Goal: Task Accomplishment & Management: Manage account settings

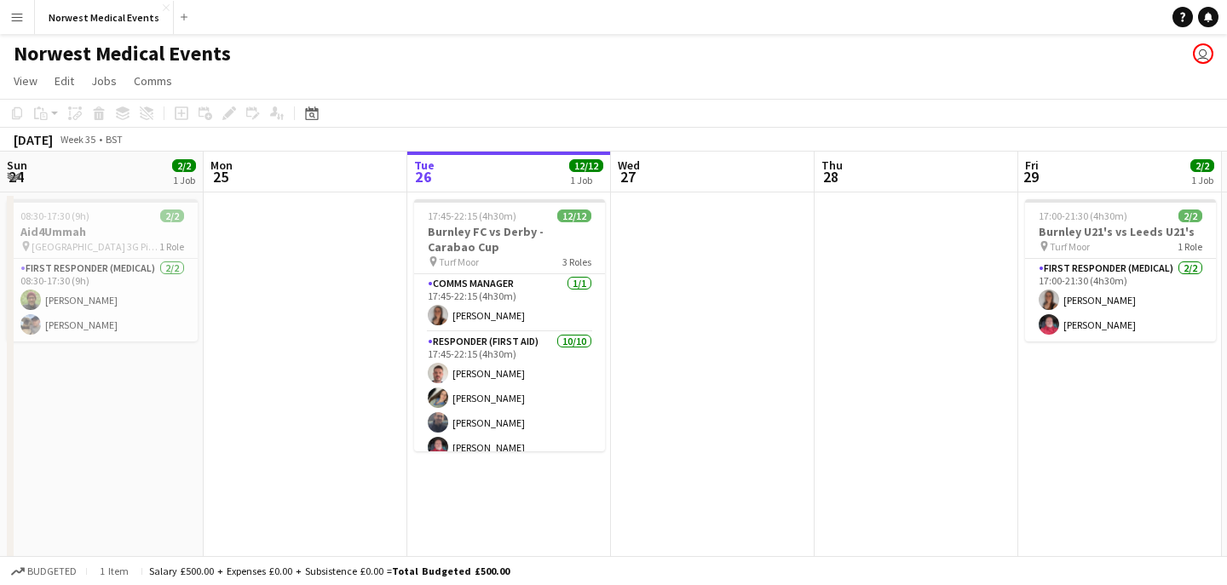
scroll to position [0, 554]
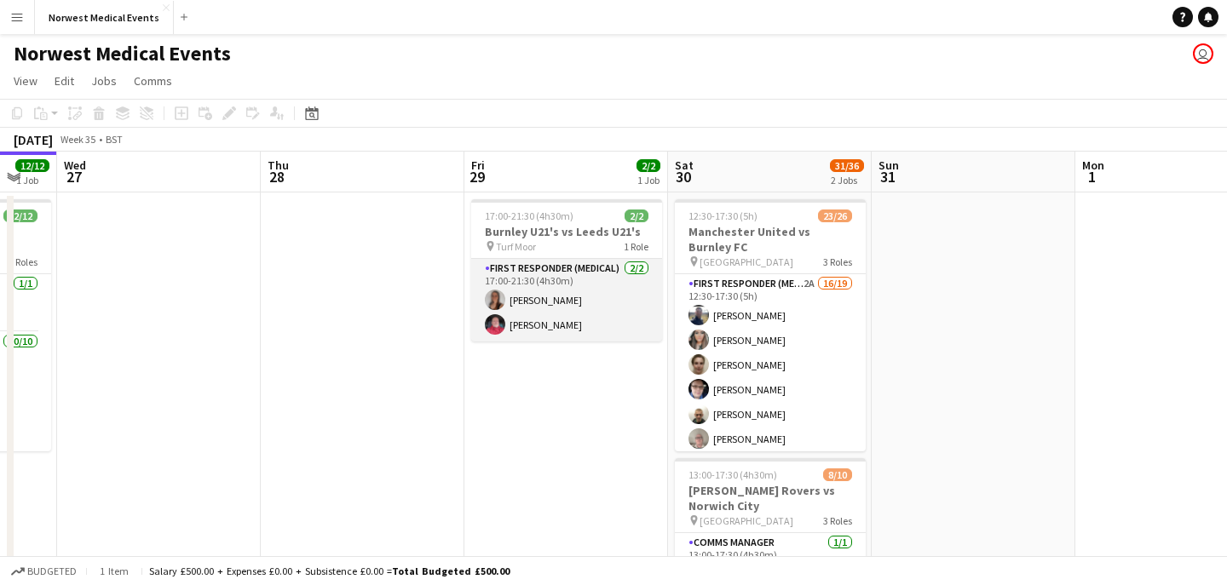
click at [568, 303] on app-card-role "First Responder (Medical) [DATE] 17:00-21:30 (4h30m) [PERSON_NAME] [PERSON_NAME]" at bounding box center [566, 300] width 191 height 83
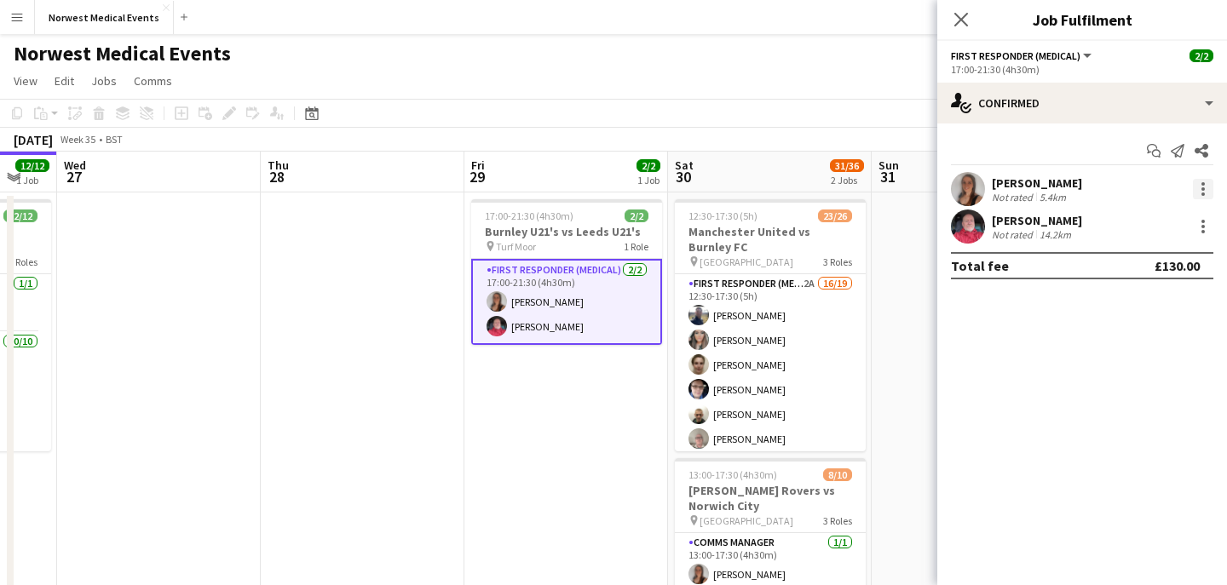
click at [1202, 189] on div at bounding box center [1202, 188] width 3 height 3
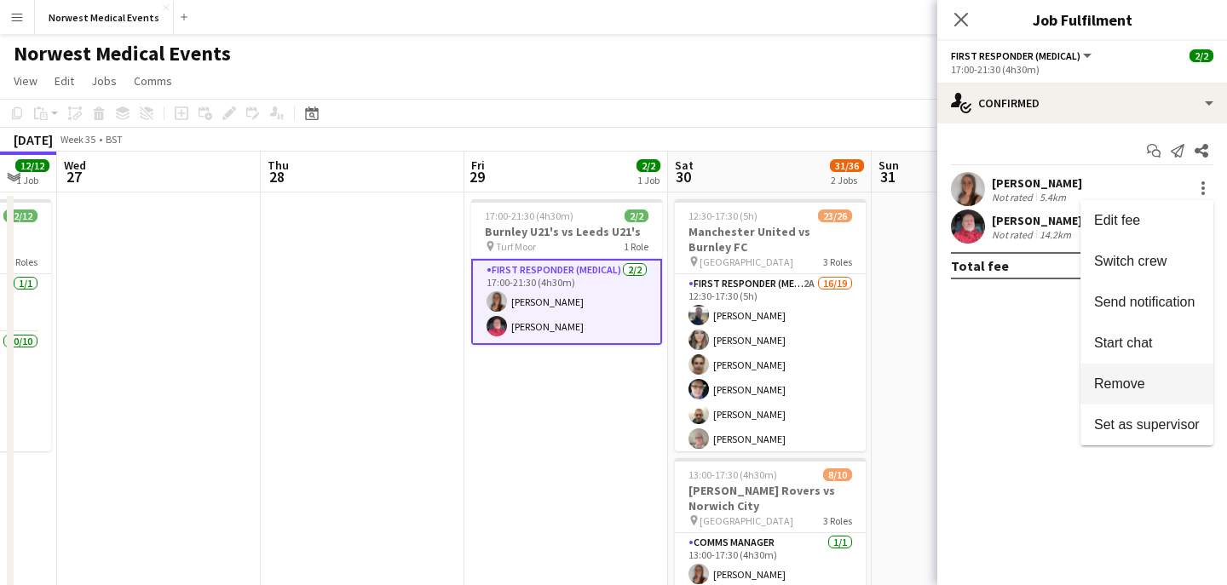
click at [1143, 377] on span "Remove" at bounding box center [1119, 384] width 51 height 14
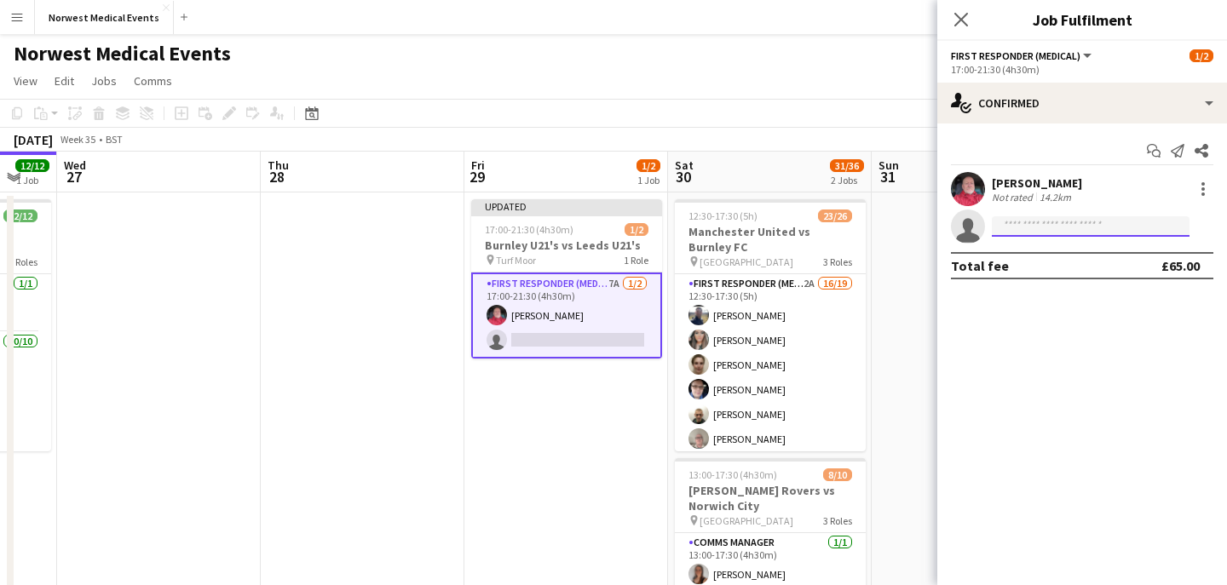
click at [1124, 222] on input at bounding box center [1091, 226] width 198 height 20
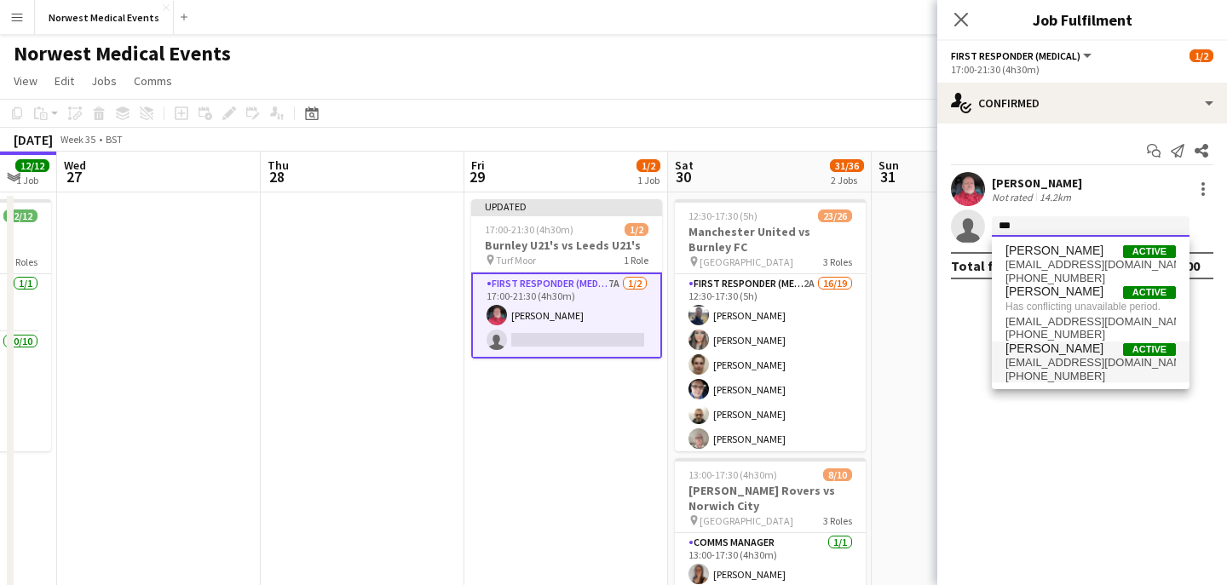
type input "***"
click at [1071, 365] on span "[EMAIL_ADDRESS][DOMAIN_NAME]" at bounding box center [1090, 363] width 170 height 14
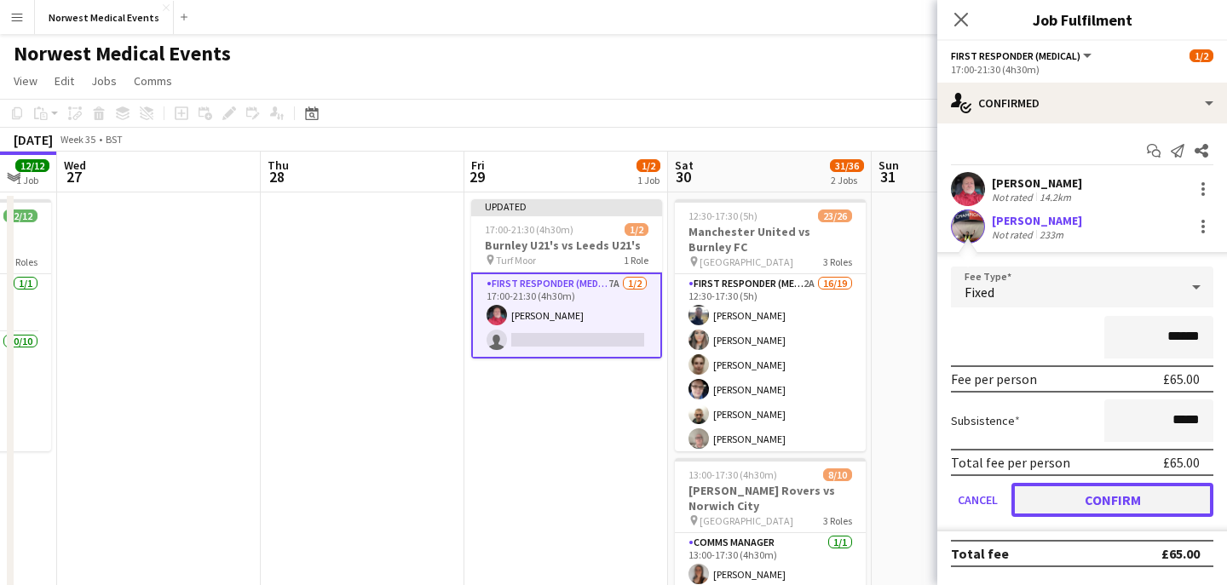
click at [1137, 499] on button "Confirm" at bounding box center [1112, 500] width 202 height 34
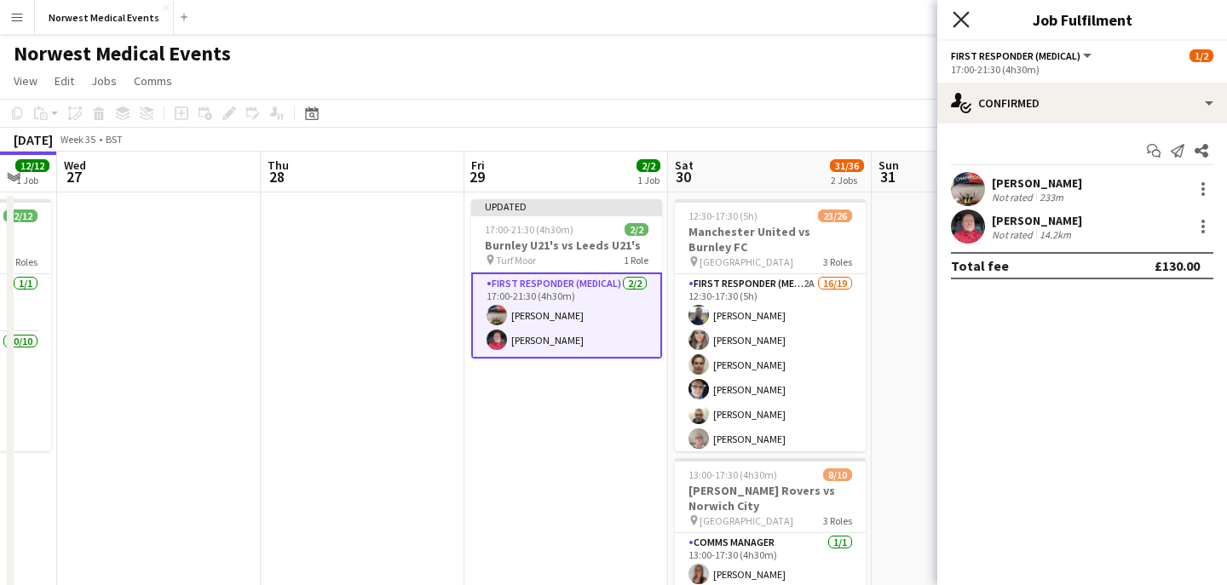
click at [963, 21] on icon at bounding box center [960, 19] width 16 height 16
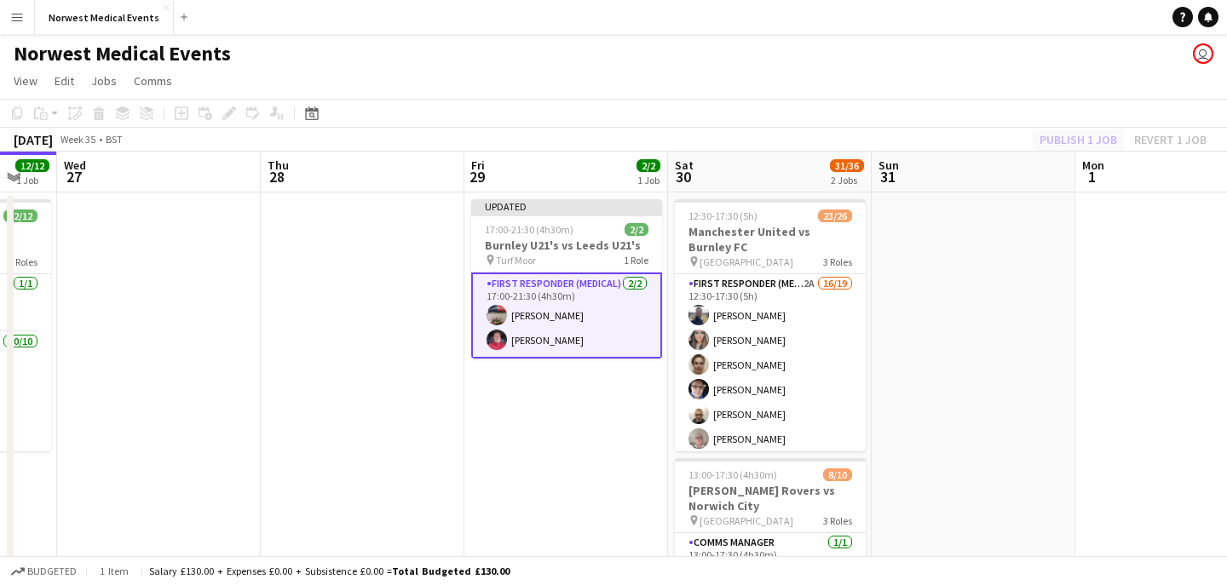
click at [1057, 137] on div "Publish 1 job Revert 1 job" at bounding box center [1123, 140] width 208 height 22
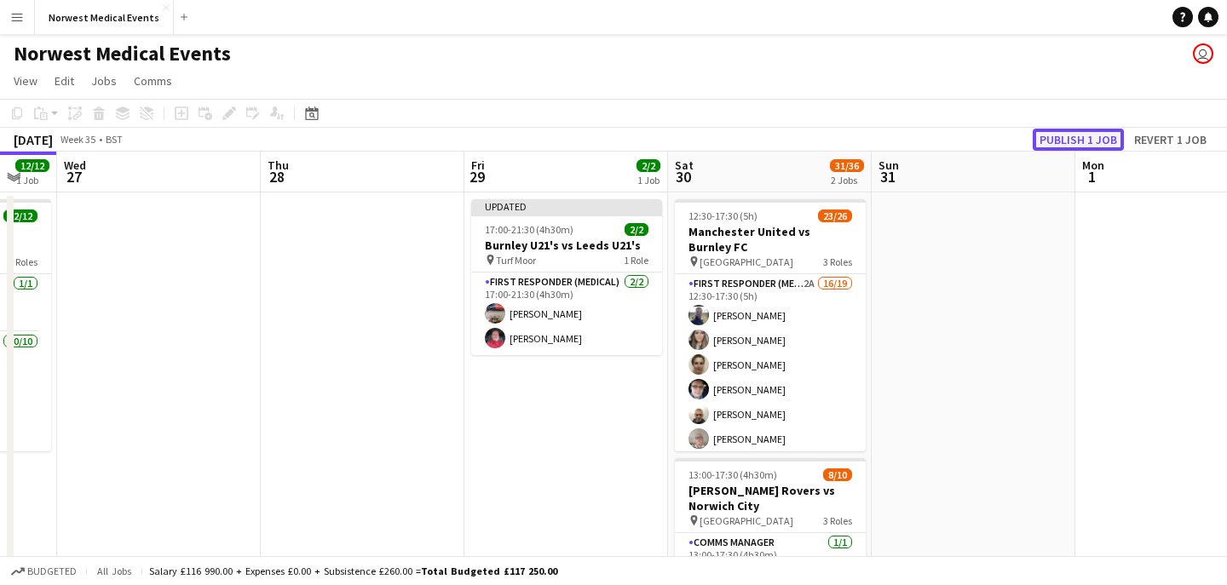
click at [1057, 138] on button "Publish 1 job" at bounding box center [1078, 140] width 91 height 22
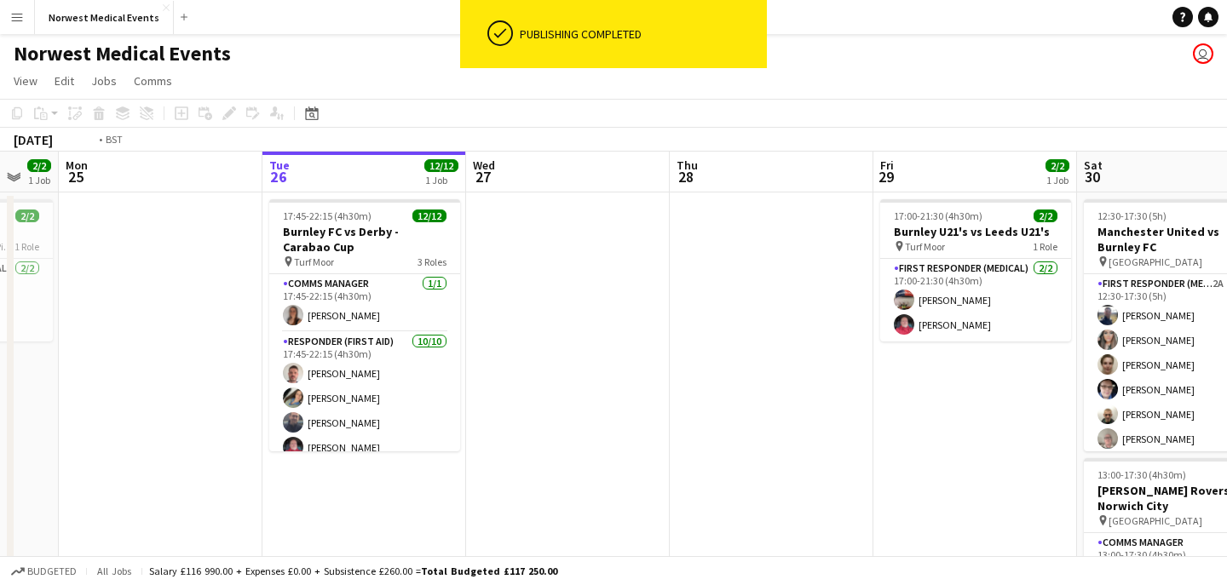
scroll to position [0, 371]
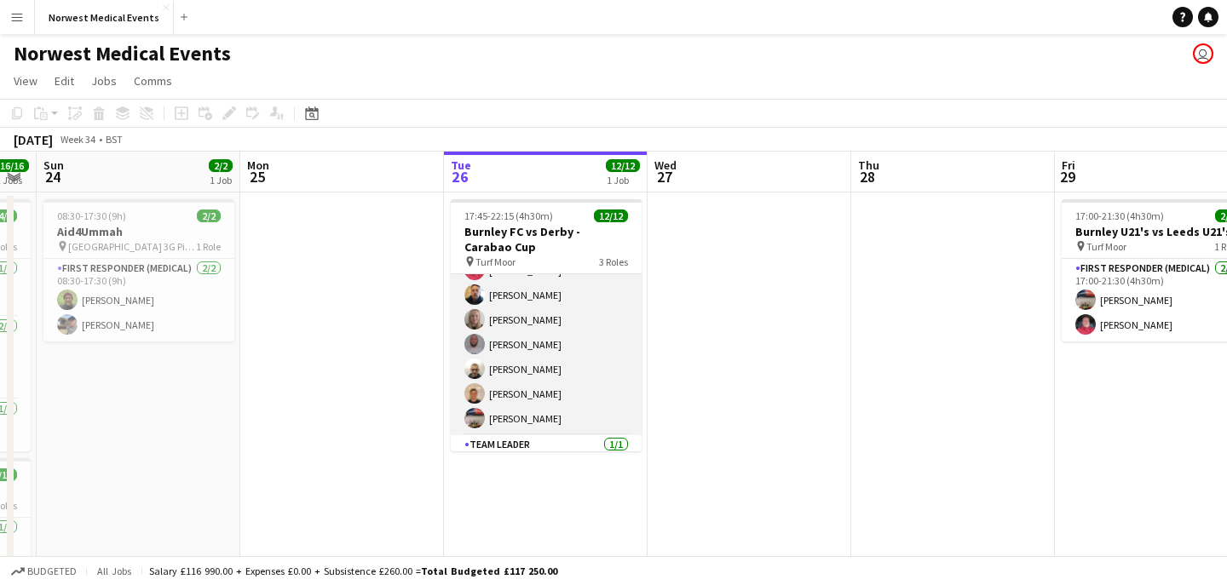
click at [559, 342] on app-card-role "Responder (First Aid) [DATE] 17:45-22:15 (4h30m) [PERSON_NAME] [PERSON_NAME] [P…" at bounding box center [546, 295] width 191 height 280
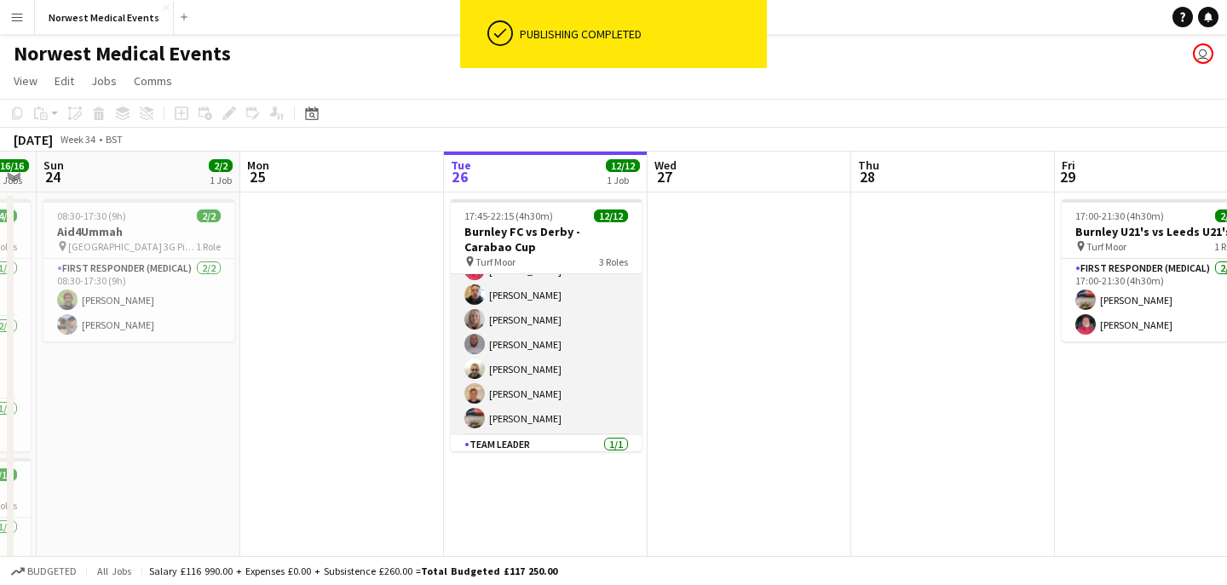
scroll to position [179, 0]
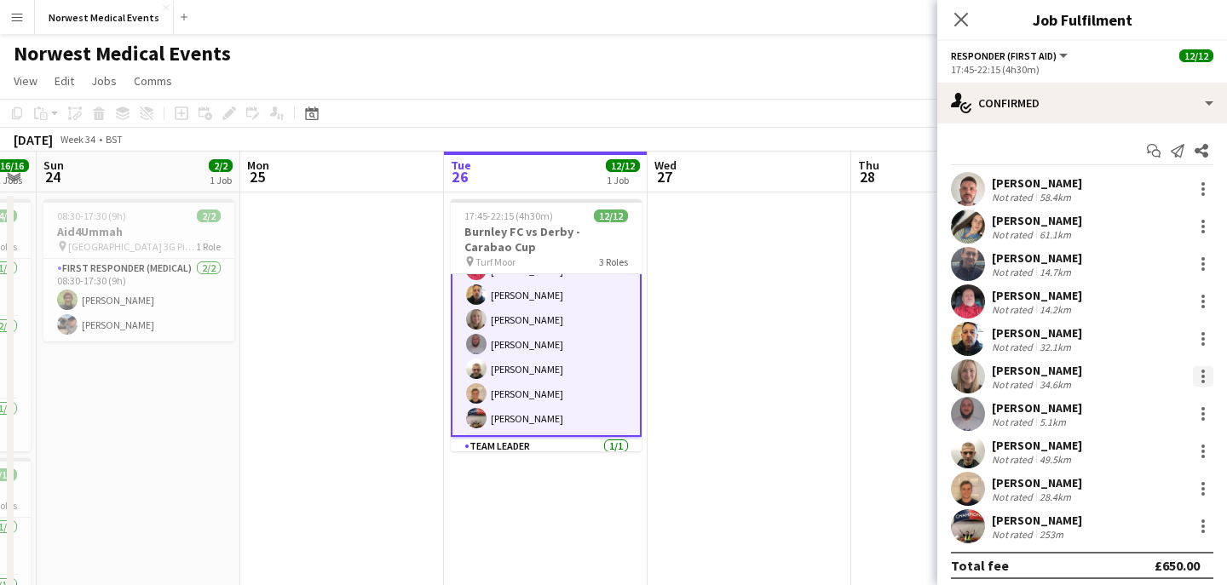
click at [1205, 378] on div at bounding box center [1203, 376] width 20 height 20
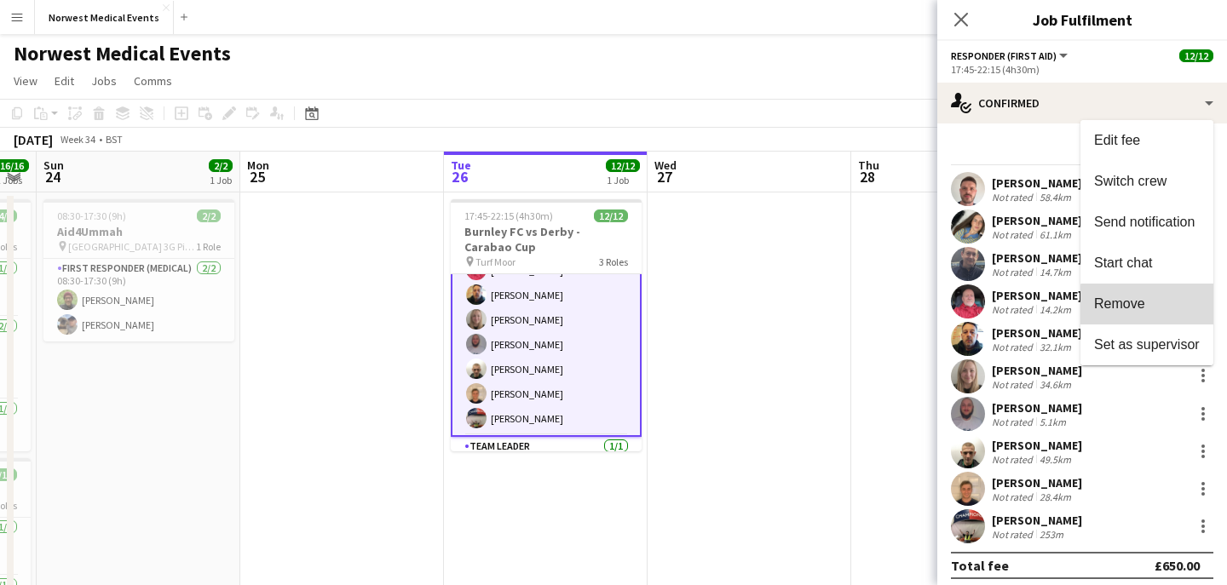
click at [1175, 311] on span "Remove" at bounding box center [1147, 303] width 106 height 15
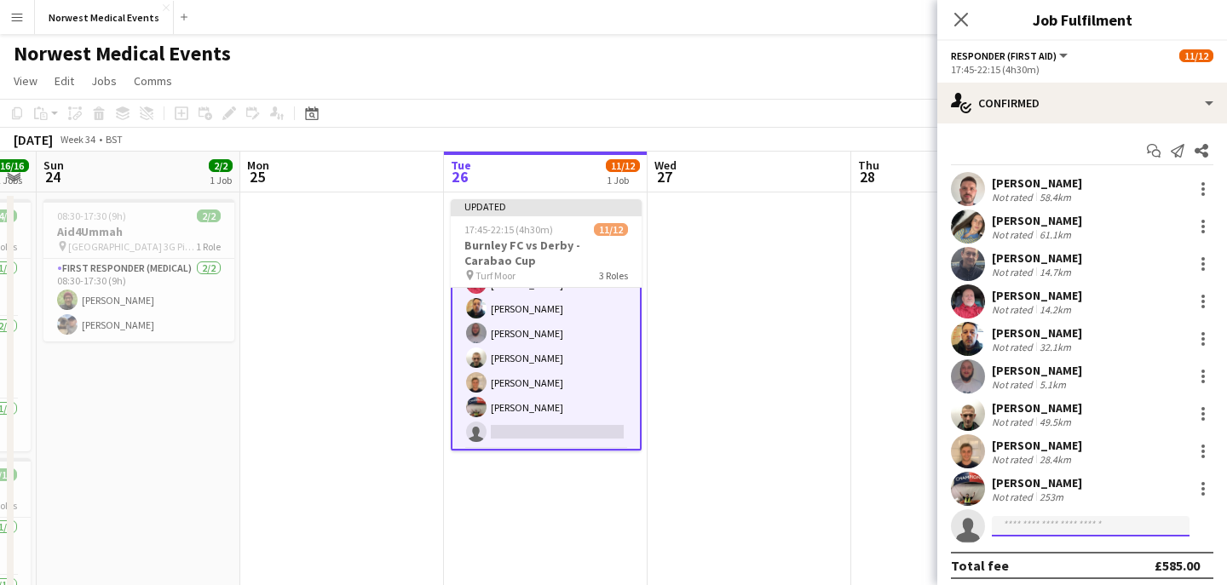
click at [1102, 521] on input at bounding box center [1091, 526] width 198 height 20
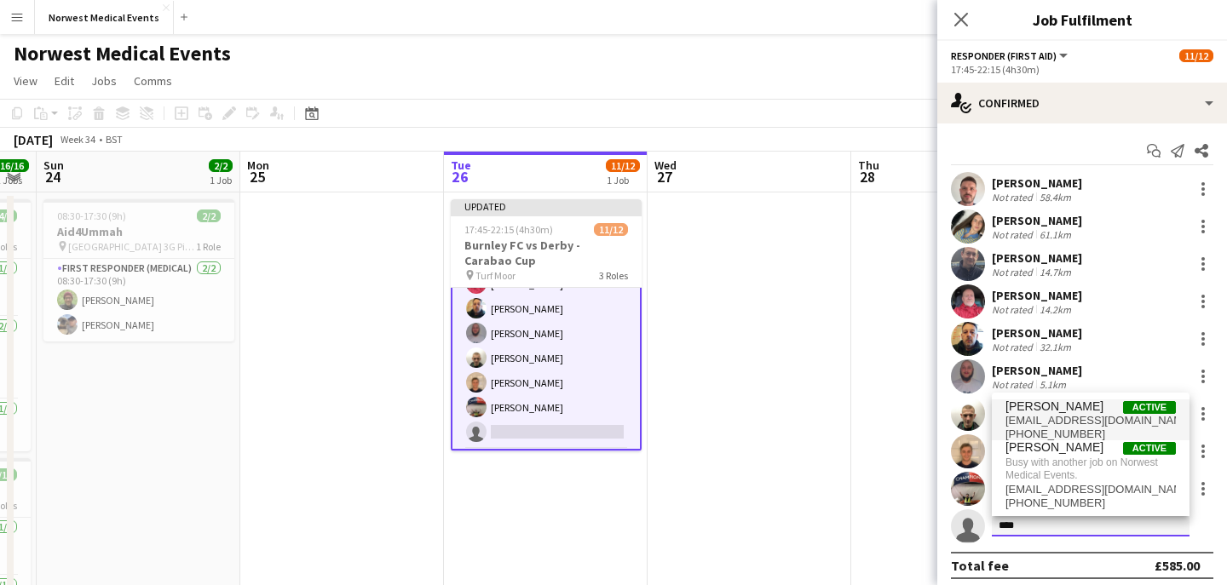
type input "****"
click at [1102, 415] on span "[EMAIL_ADDRESS][DOMAIN_NAME]" at bounding box center [1090, 421] width 170 height 14
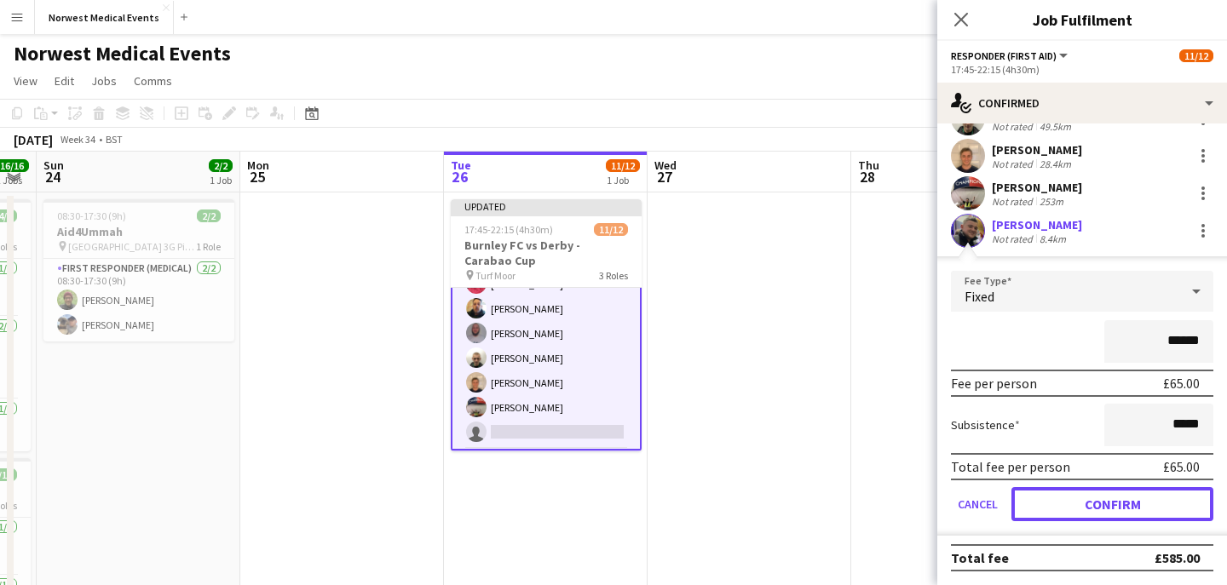
click at [1109, 499] on button "Confirm" at bounding box center [1112, 504] width 202 height 34
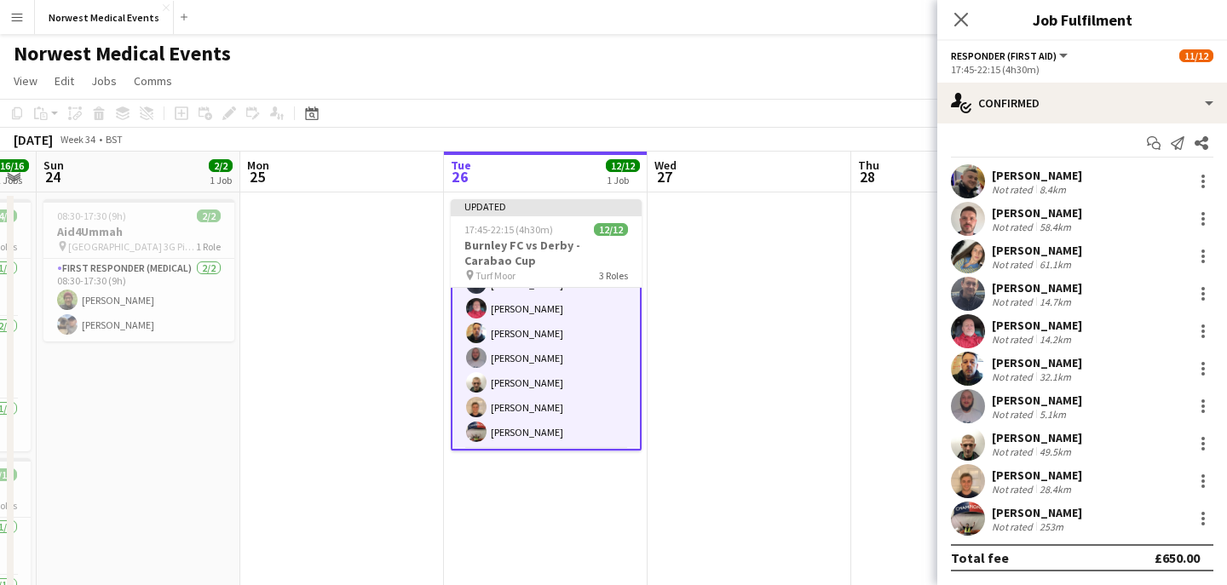
scroll to position [8, 0]
click at [961, 20] on icon at bounding box center [960, 19] width 16 height 16
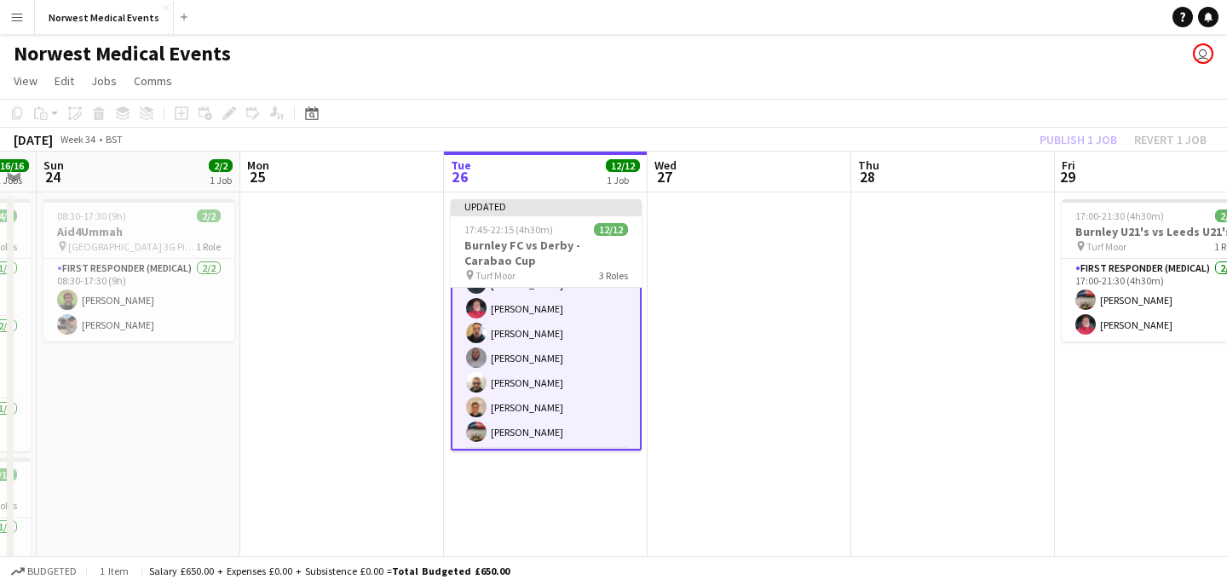
click at [1103, 136] on div "Publish 1 job Revert 1 job" at bounding box center [1123, 140] width 208 height 22
click at [1102, 136] on button "Publish 1 job" at bounding box center [1078, 140] width 91 height 22
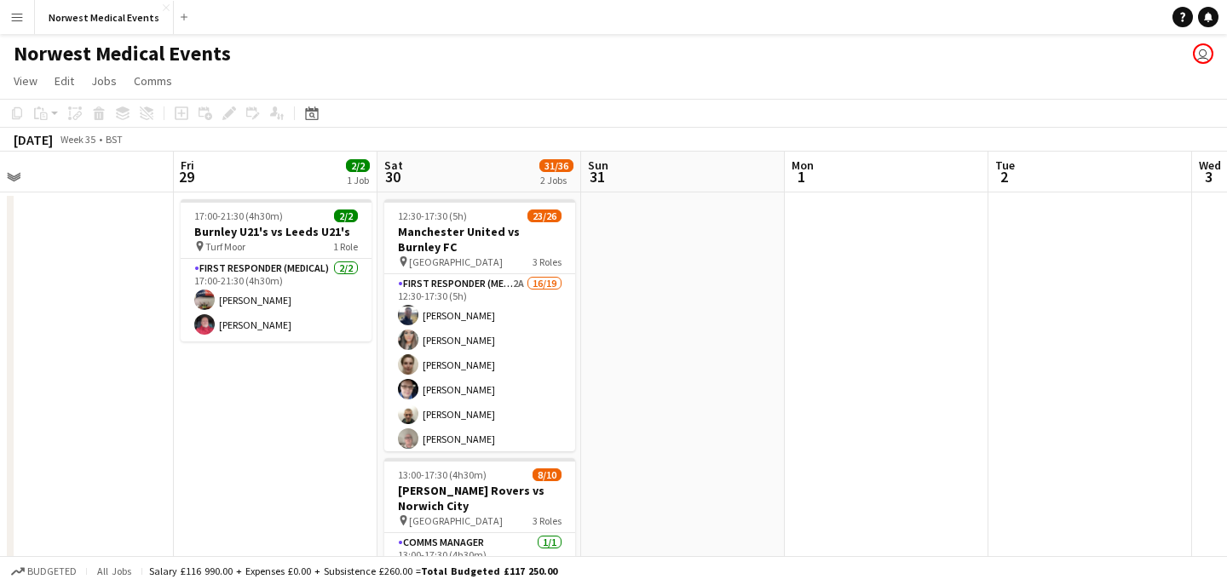
scroll to position [0, 653]
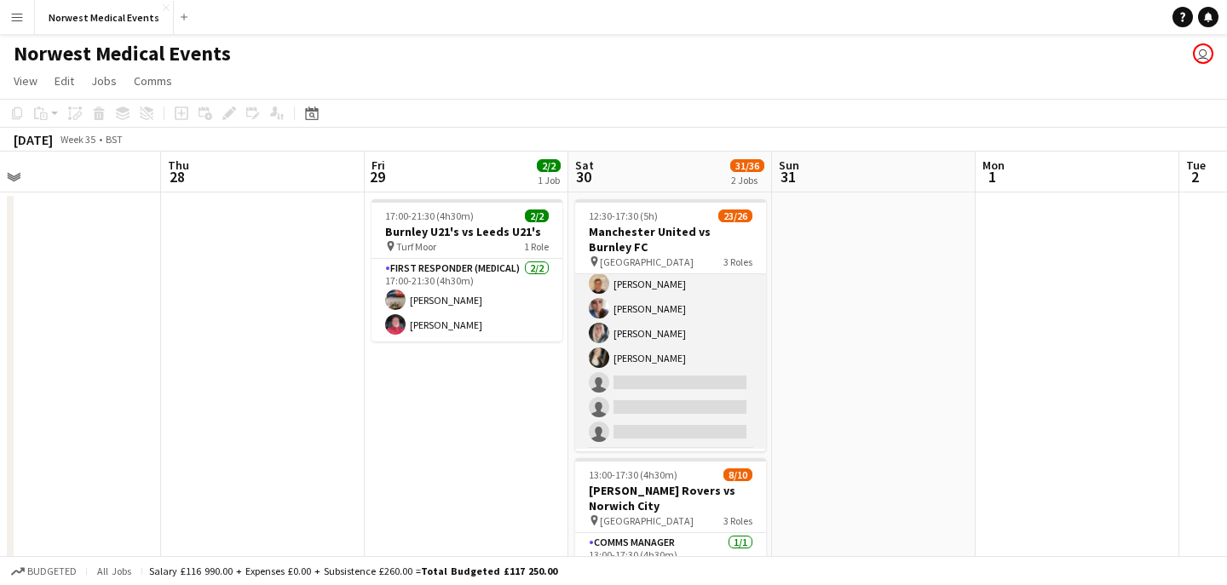
click at [693, 342] on app-card-role "First Responder (Medical) 2A 16/19 12:30-17:30 (5h) [PERSON_NAME] [PERSON_NAME]…" at bounding box center [670, 197] width 191 height 503
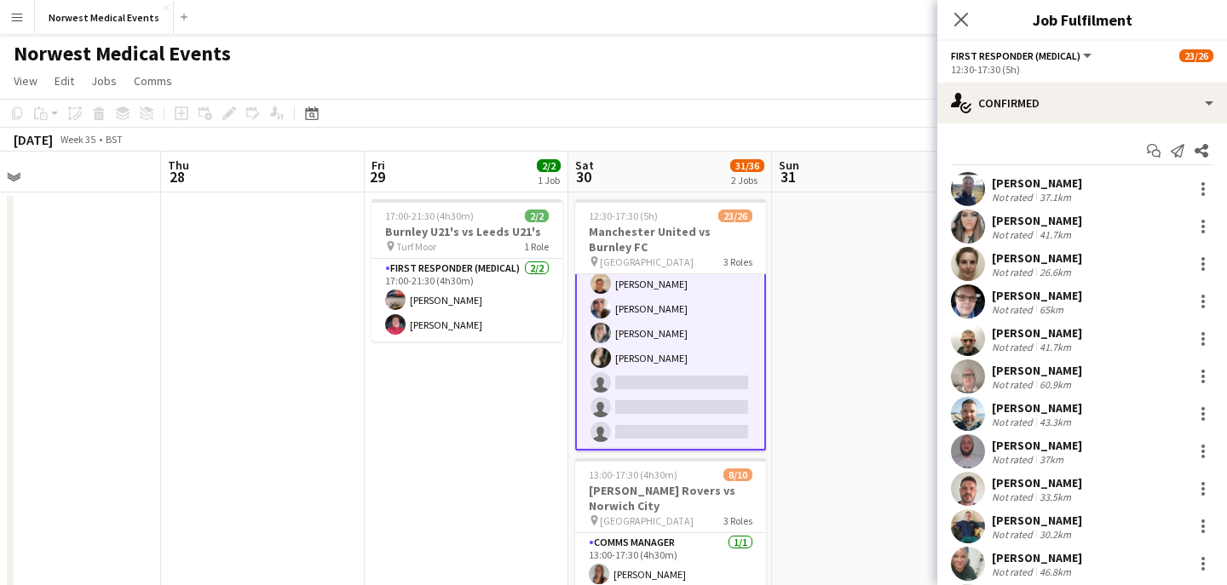
scroll to position [345, 0]
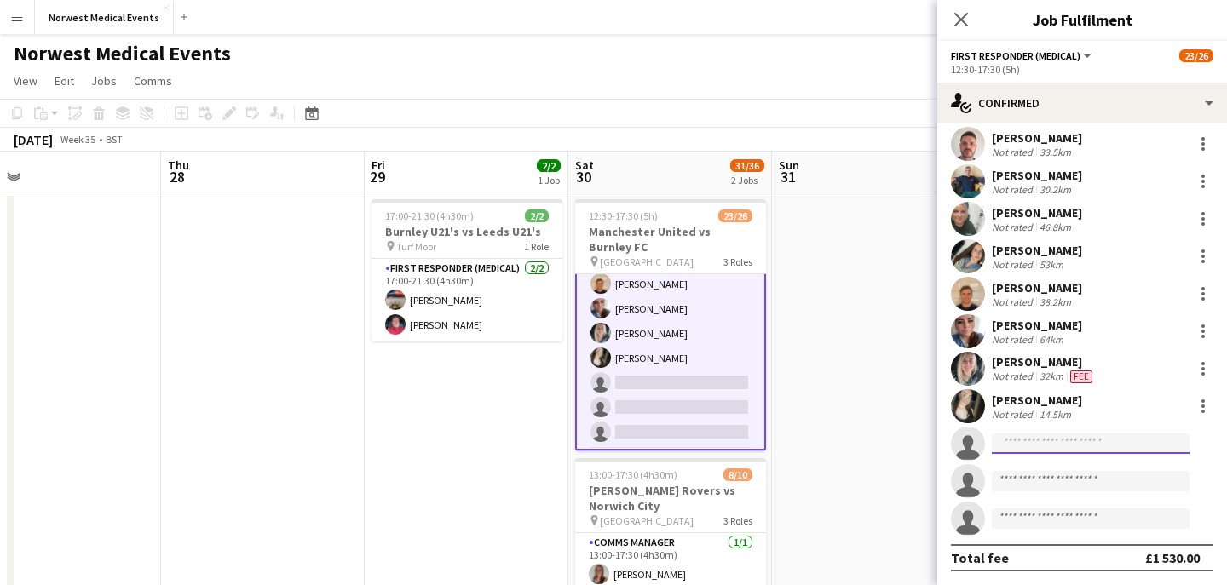
click at [1068, 440] on input at bounding box center [1091, 444] width 198 height 20
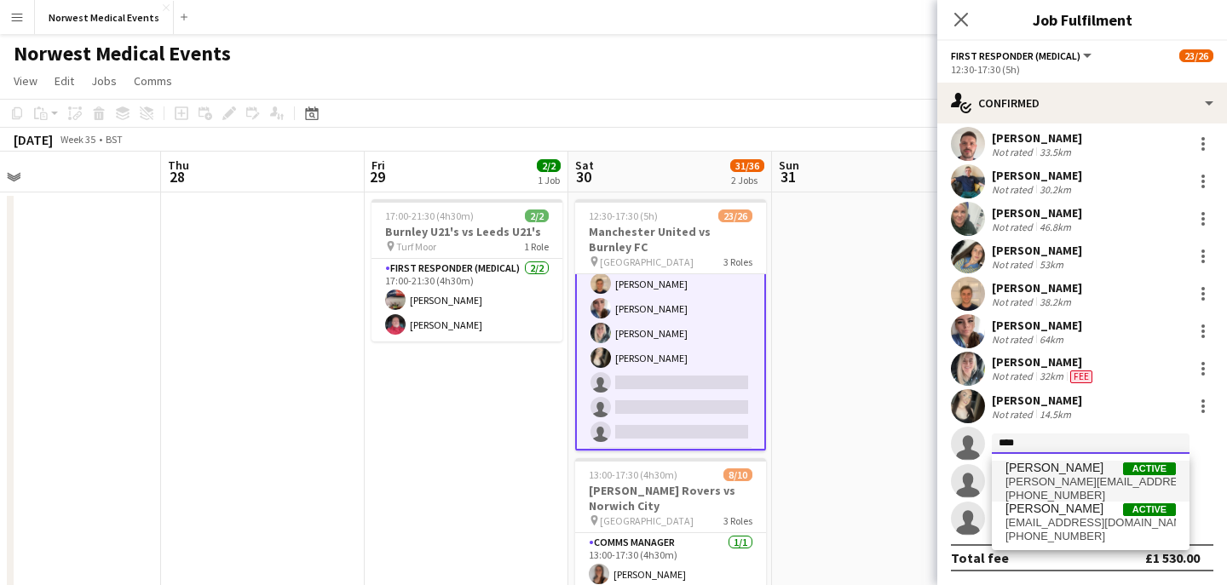
type input "****"
click at [1071, 474] on span "[PERSON_NAME]" at bounding box center [1054, 468] width 98 height 14
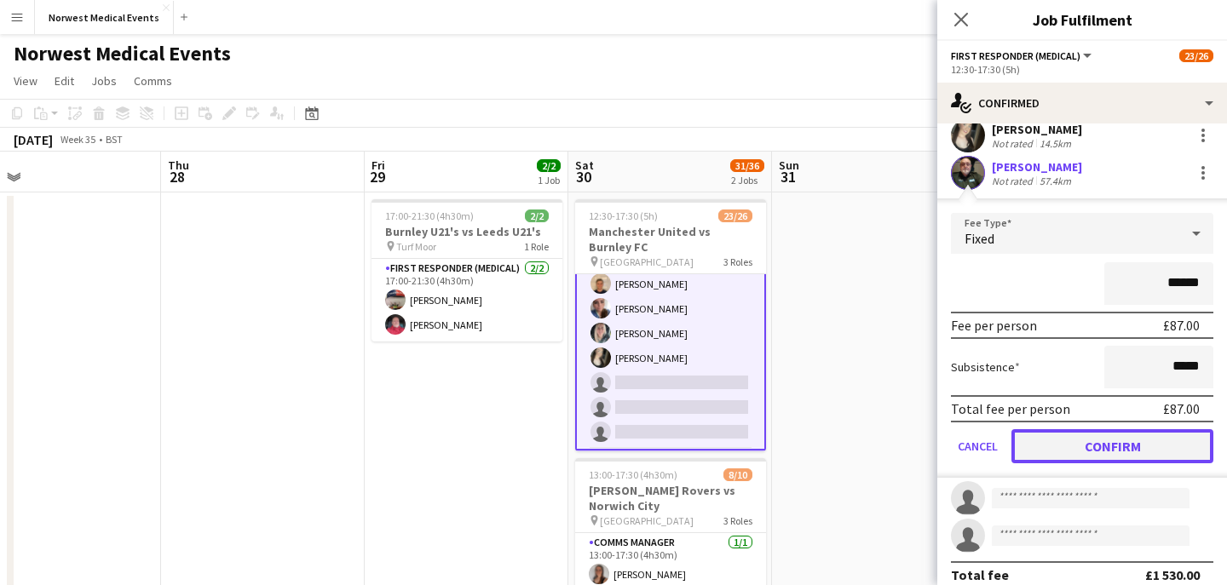
click at [1133, 440] on button "Confirm" at bounding box center [1112, 446] width 202 height 34
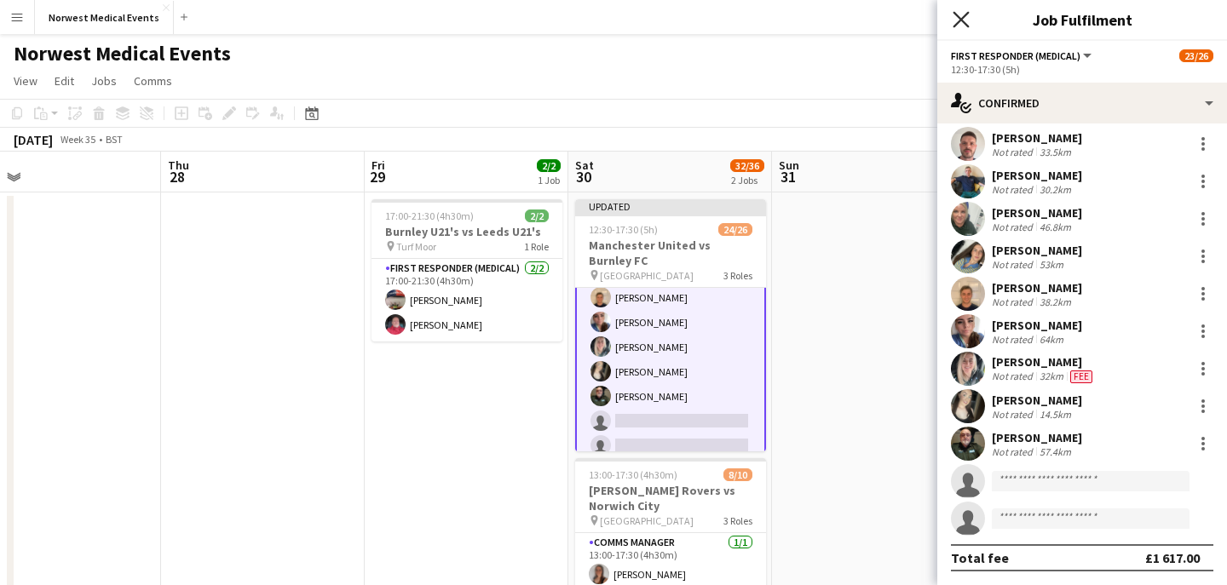
click at [959, 24] on icon "Close pop-in" at bounding box center [960, 19] width 16 height 16
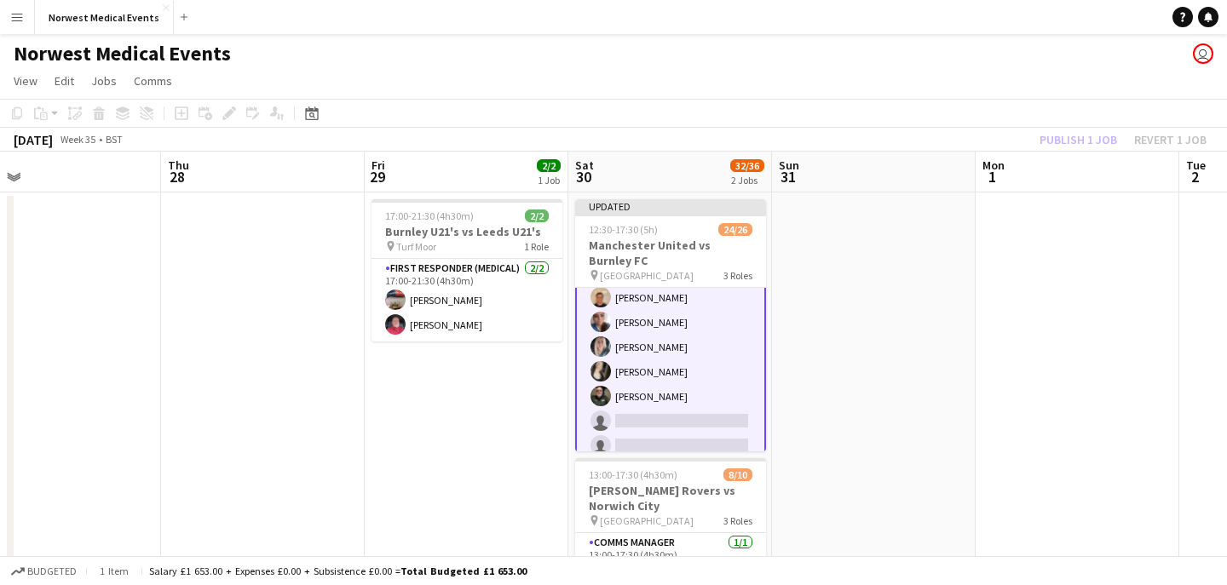
click at [1064, 133] on div "Publish 1 job Revert 1 job" at bounding box center [1123, 140] width 208 height 22
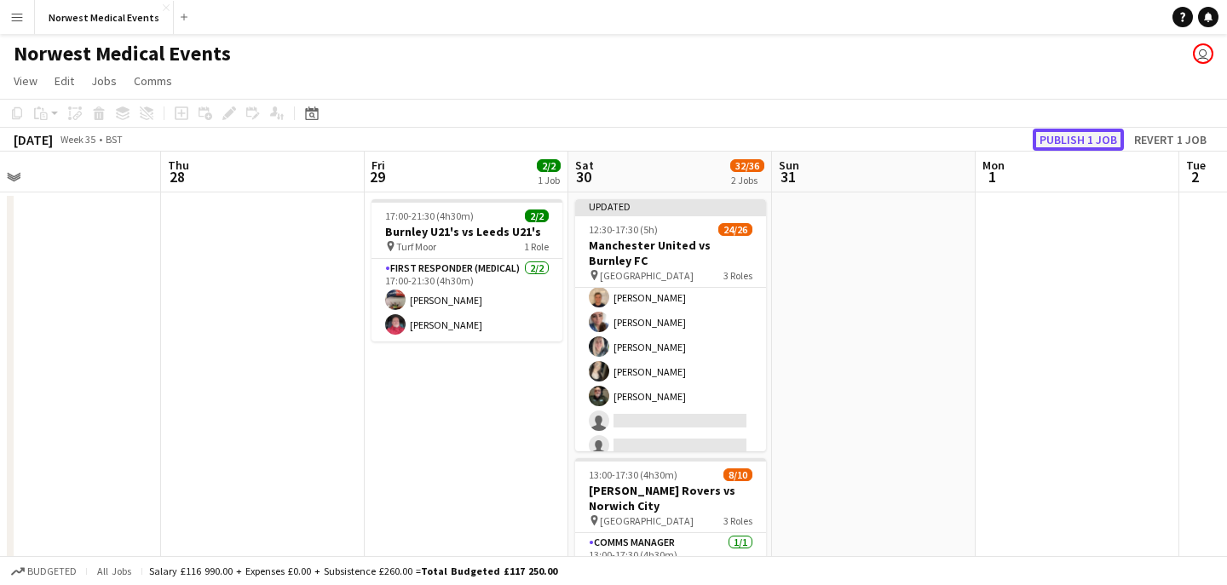
click at [1064, 133] on button "Publish 1 job" at bounding box center [1078, 140] width 91 height 22
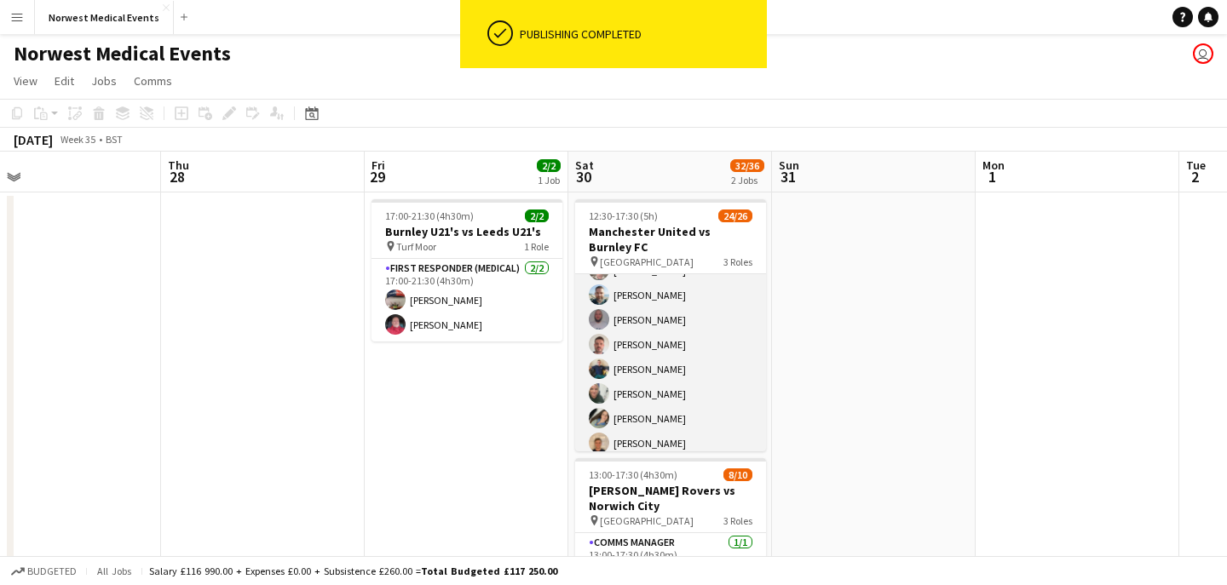
click at [705, 340] on app-card-role "First Responder (Medical) 2A 17/19 12:30-17:30 (5h) [PERSON_NAME] [PERSON_NAME]…" at bounding box center [670, 357] width 191 height 503
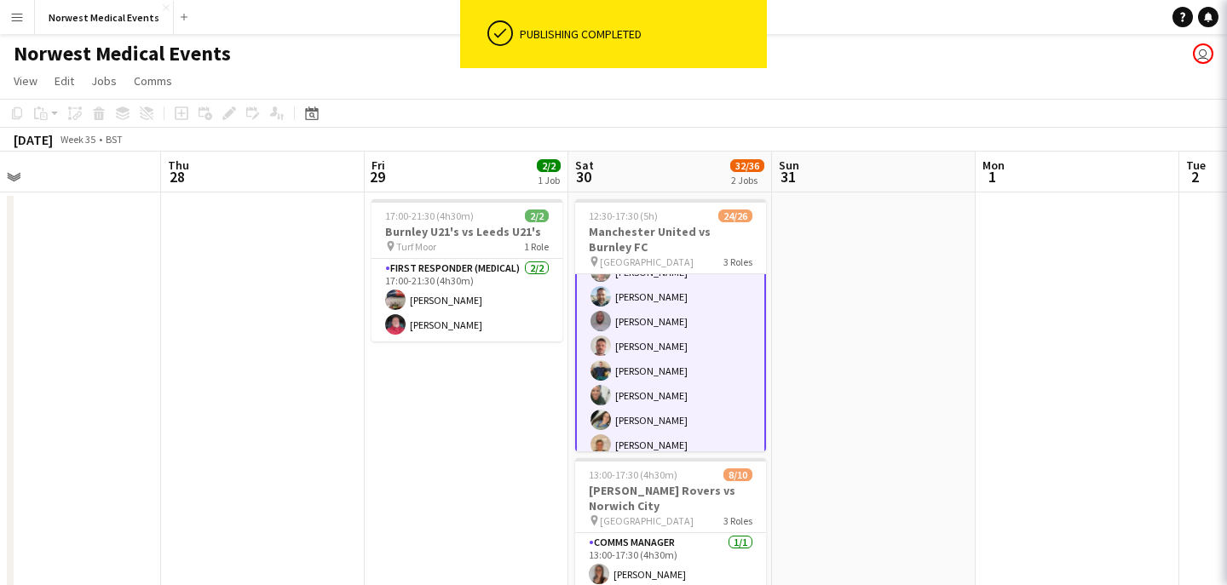
scroll to position [170, 0]
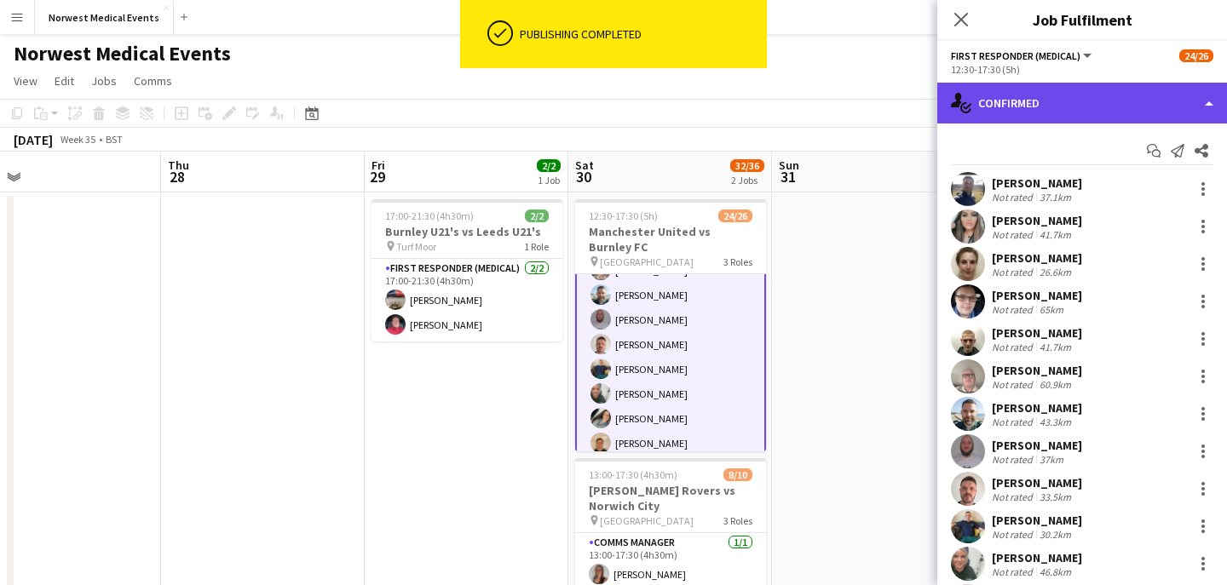
click at [1029, 106] on div "single-neutral-actions-check-2 Confirmed" at bounding box center [1082, 103] width 290 height 41
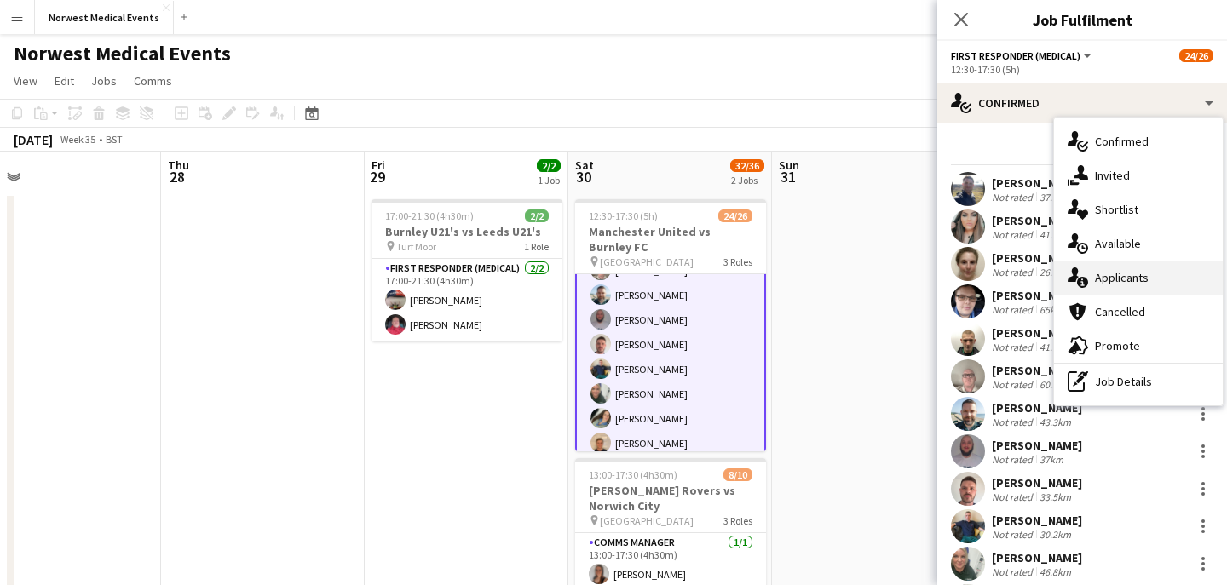
click at [1141, 276] on div "single-neutral-actions-information Applicants" at bounding box center [1138, 278] width 169 height 34
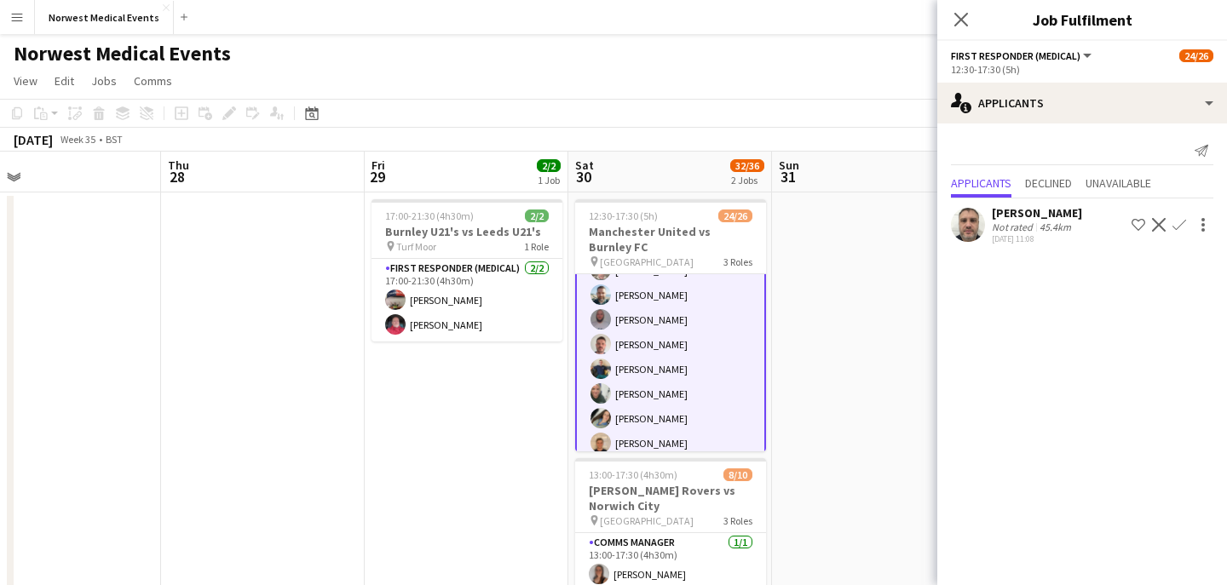
click at [1154, 226] on app-icon "Decline" at bounding box center [1159, 225] width 14 height 14
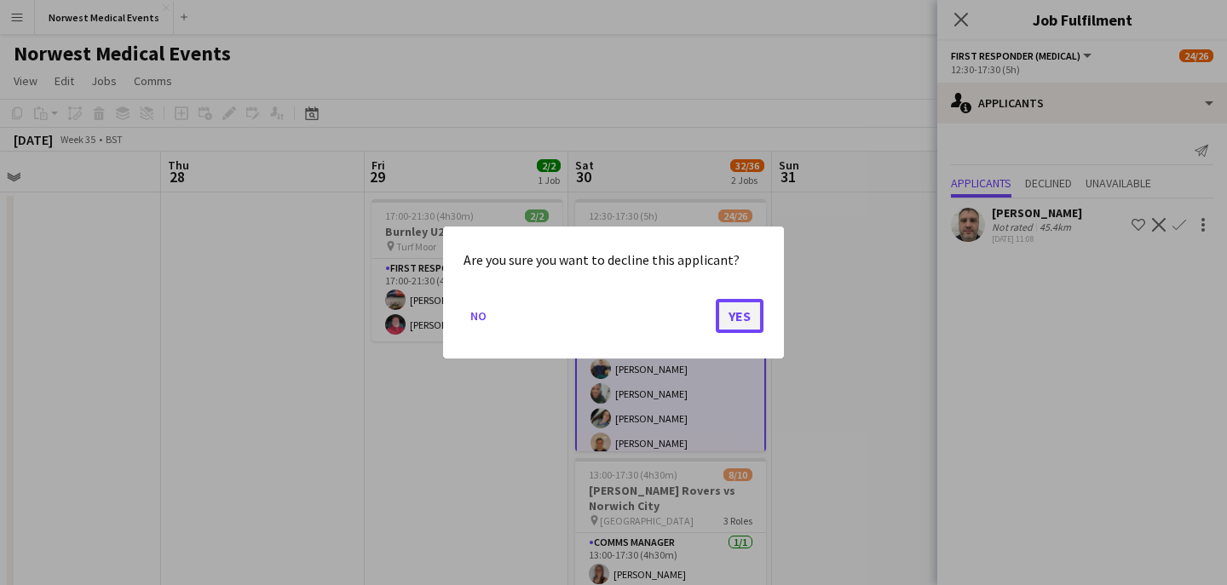
click at [727, 322] on button "Yes" at bounding box center [740, 316] width 48 height 34
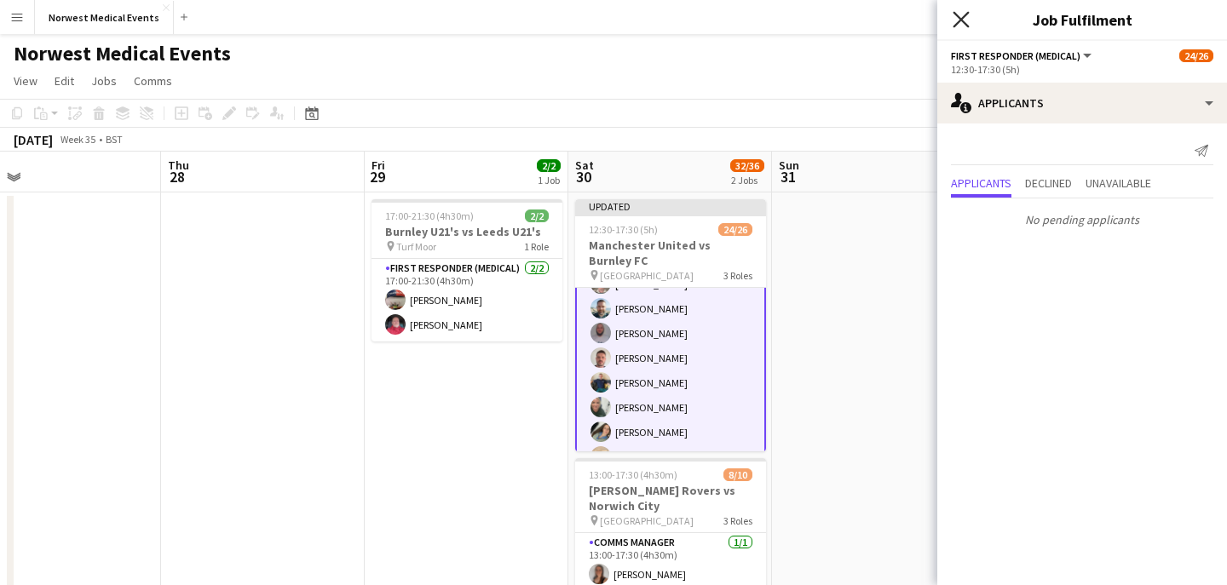
click at [962, 20] on icon at bounding box center [960, 19] width 16 height 16
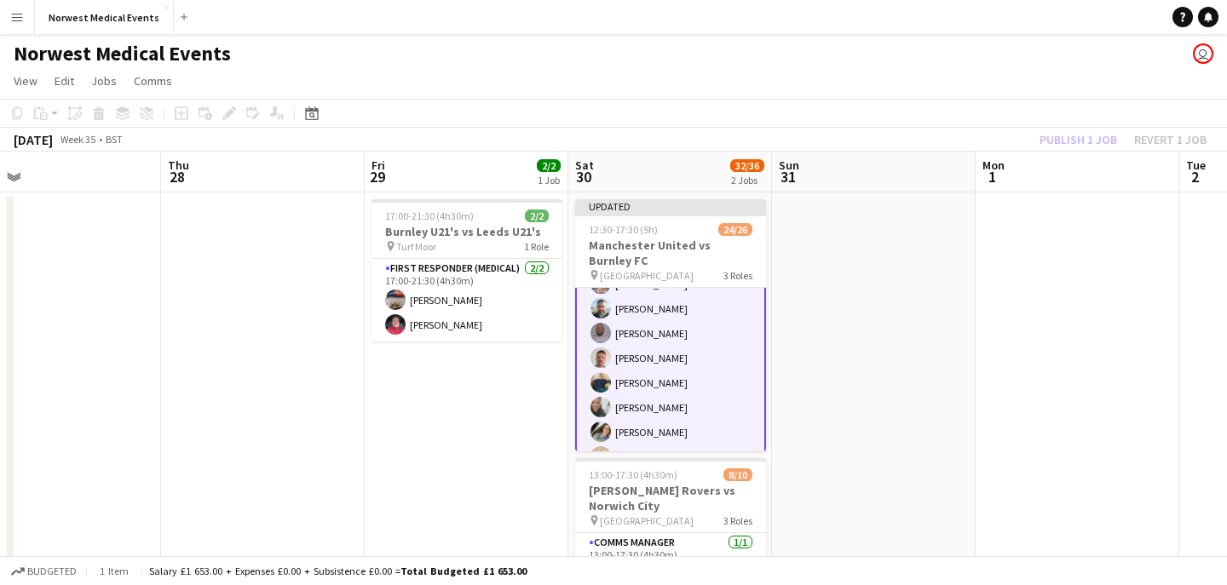
scroll to position [361, 0]
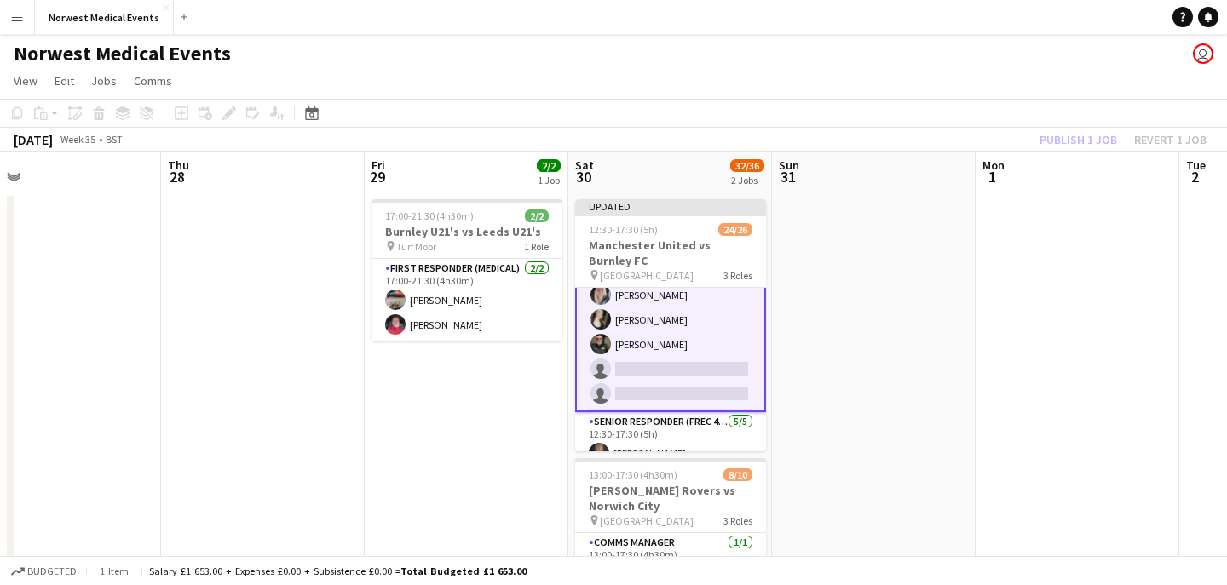
click at [690, 351] on app-card-role "First Responder (Medical) 1A 17/19 12:30-17:30 (5h) [PERSON_NAME] [PERSON_NAME]…" at bounding box center [670, 159] width 191 height 506
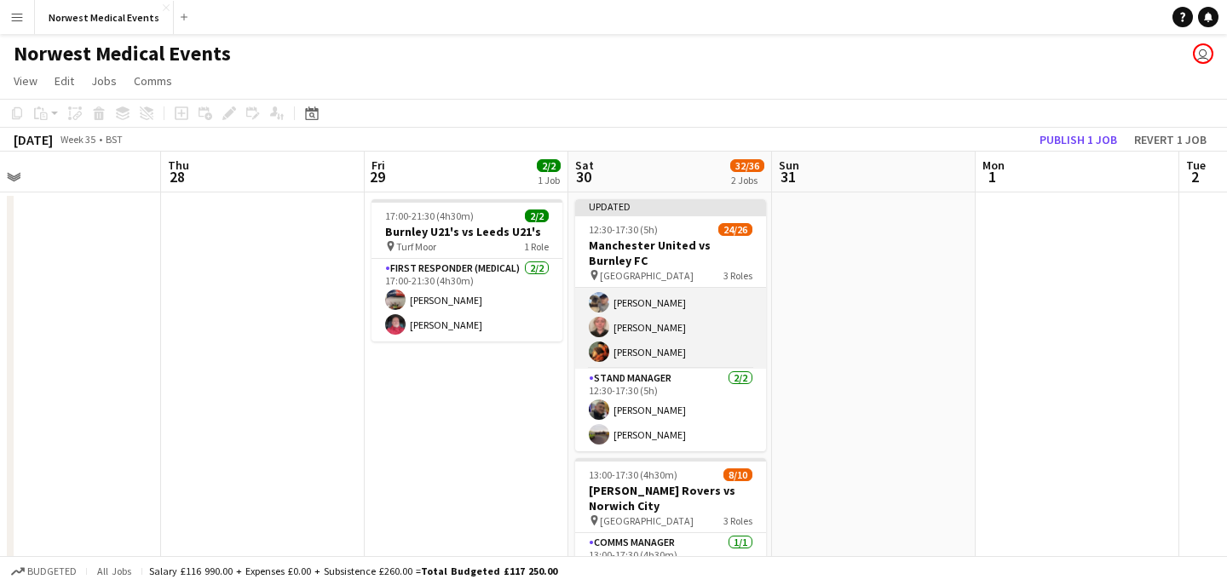
click at [700, 358] on app-card-role "Senior Responder (FREC 4 or Above) [DATE] 12:30-17:30 (5h) [PERSON_NAME] [PERSO…" at bounding box center [670, 290] width 191 height 157
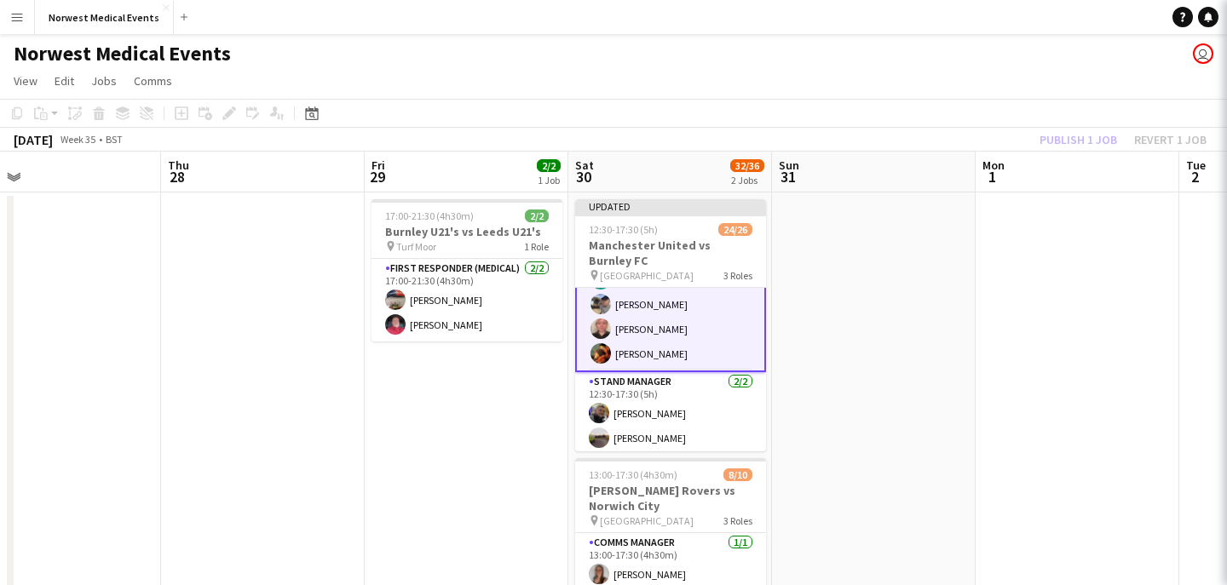
scroll to position [580, 0]
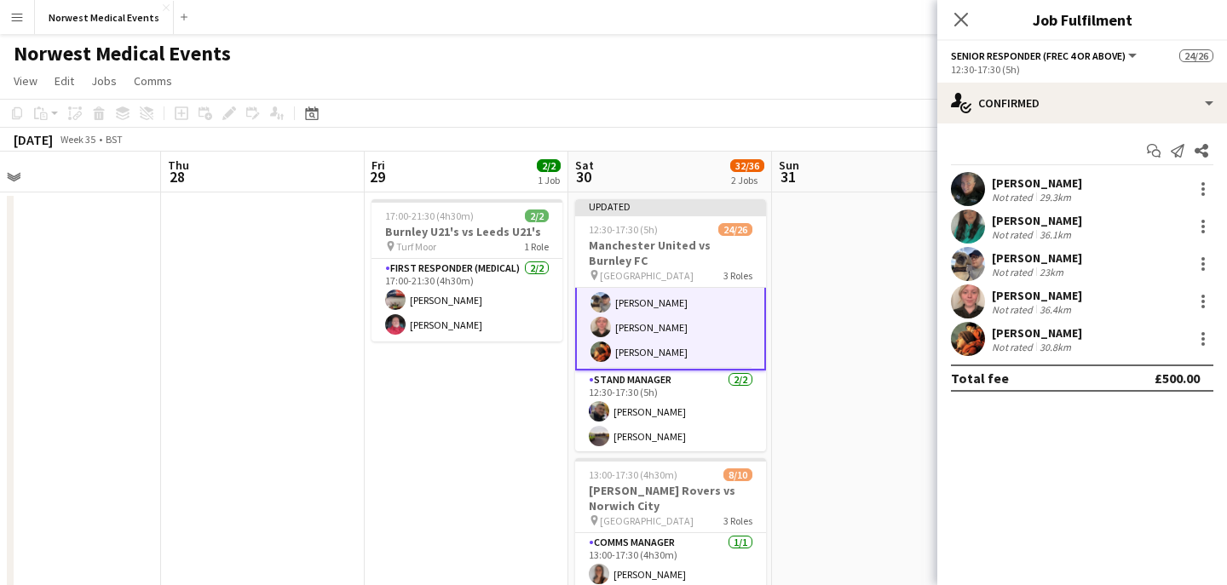
click at [960, 17] on icon "Close pop-in" at bounding box center [961, 20] width 14 height 14
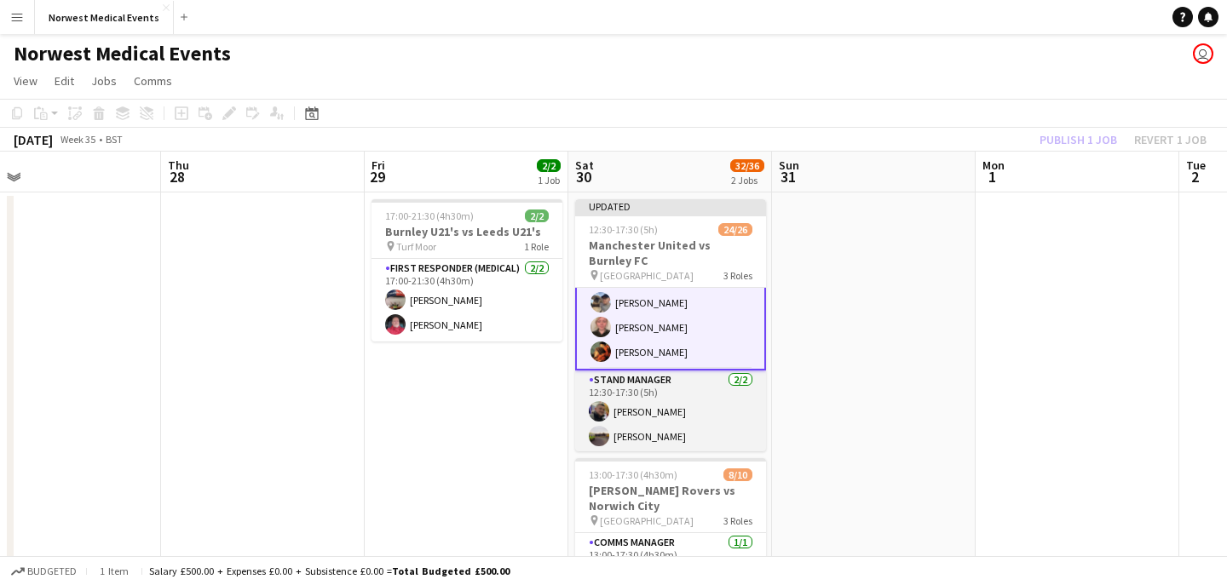
click at [669, 425] on app-card-role "Stand Manager [DATE] 12:30-17:30 (5h) [PERSON_NAME] [PERSON_NAME]" at bounding box center [670, 412] width 191 height 83
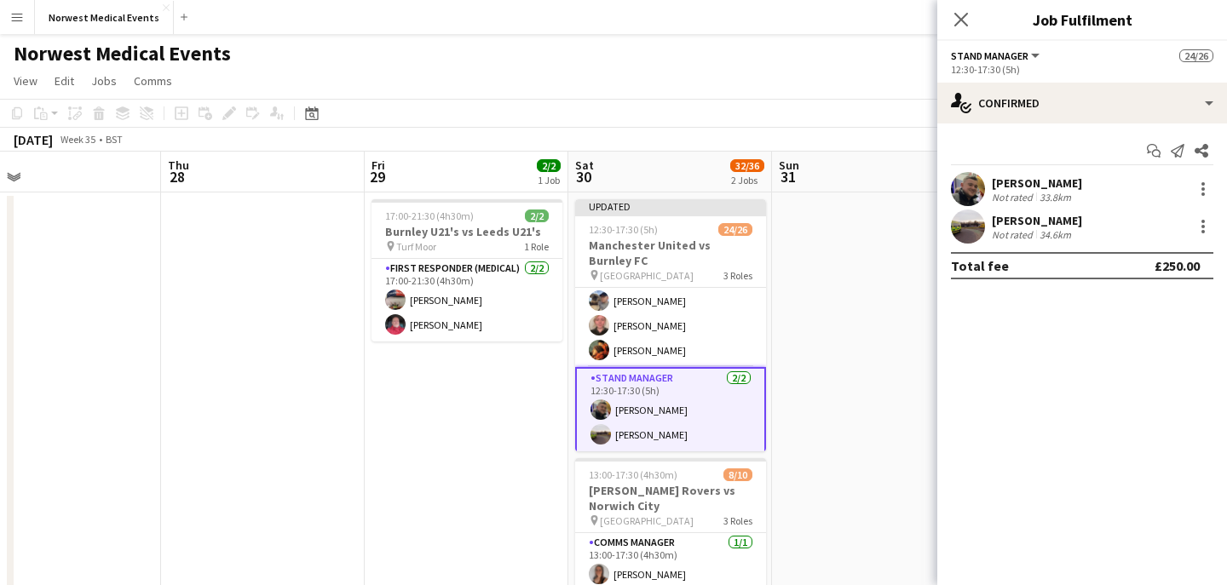
scroll to position [578, 0]
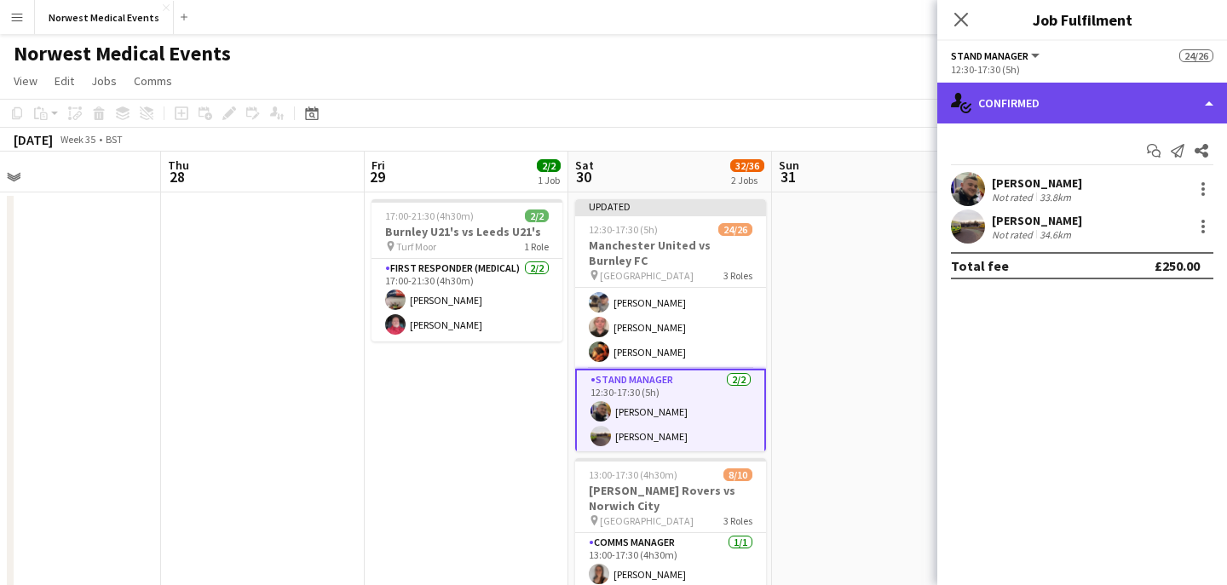
click at [1056, 87] on div "single-neutral-actions-check-2 Confirmed" at bounding box center [1082, 103] width 290 height 41
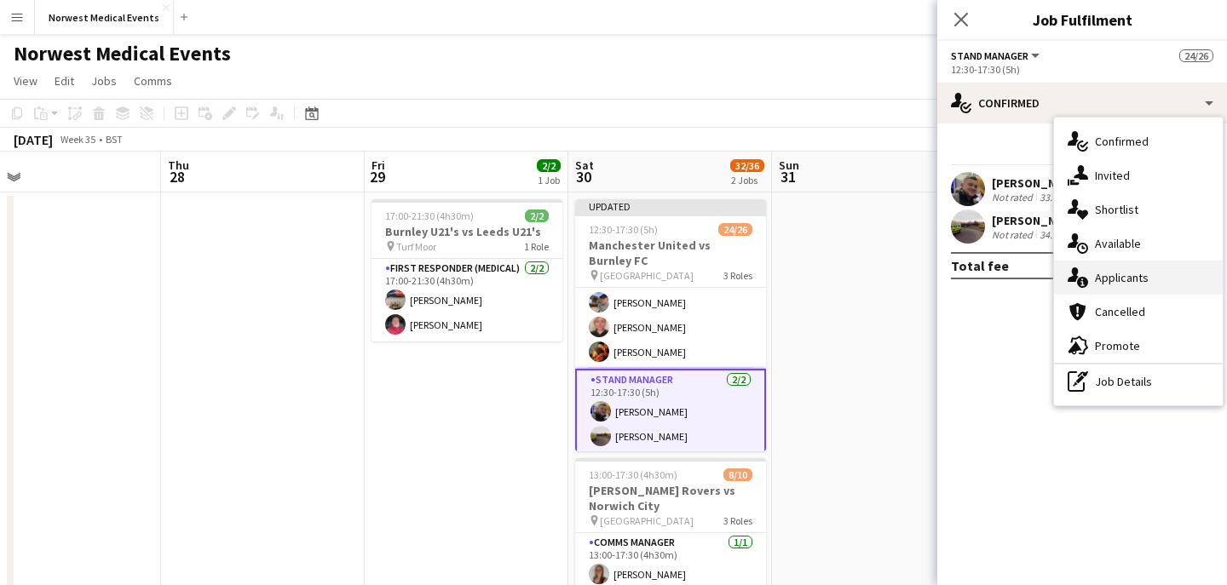
click at [1136, 283] on div "single-neutral-actions-information Applicants" at bounding box center [1138, 278] width 169 height 34
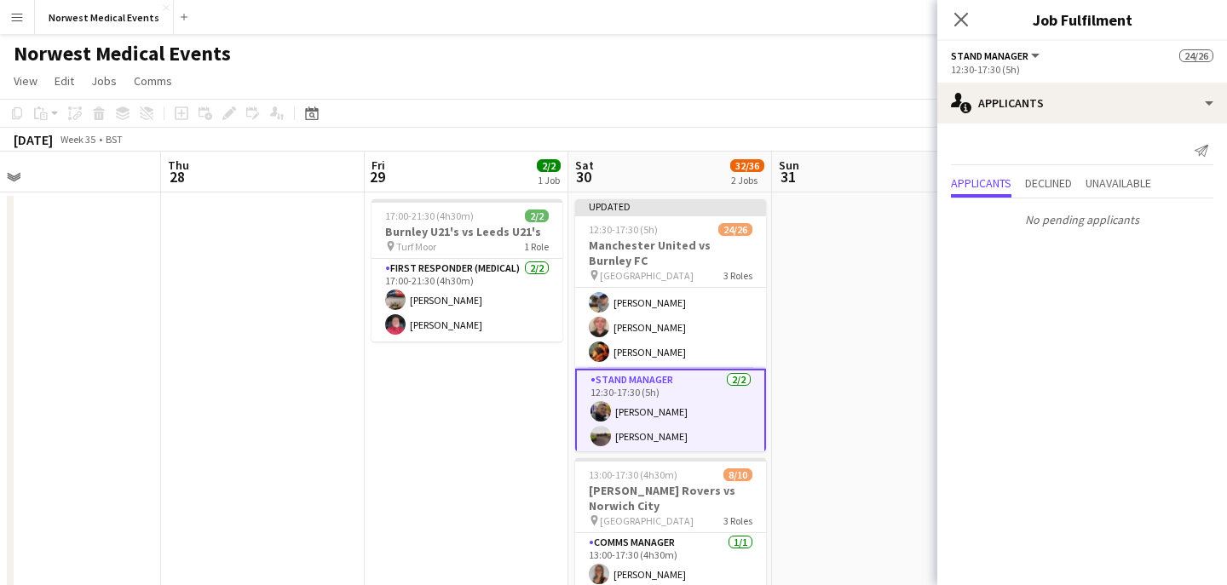
click at [961, 21] on icon "Close pop-in" at bounding box center [961, 20] width 14 height 14
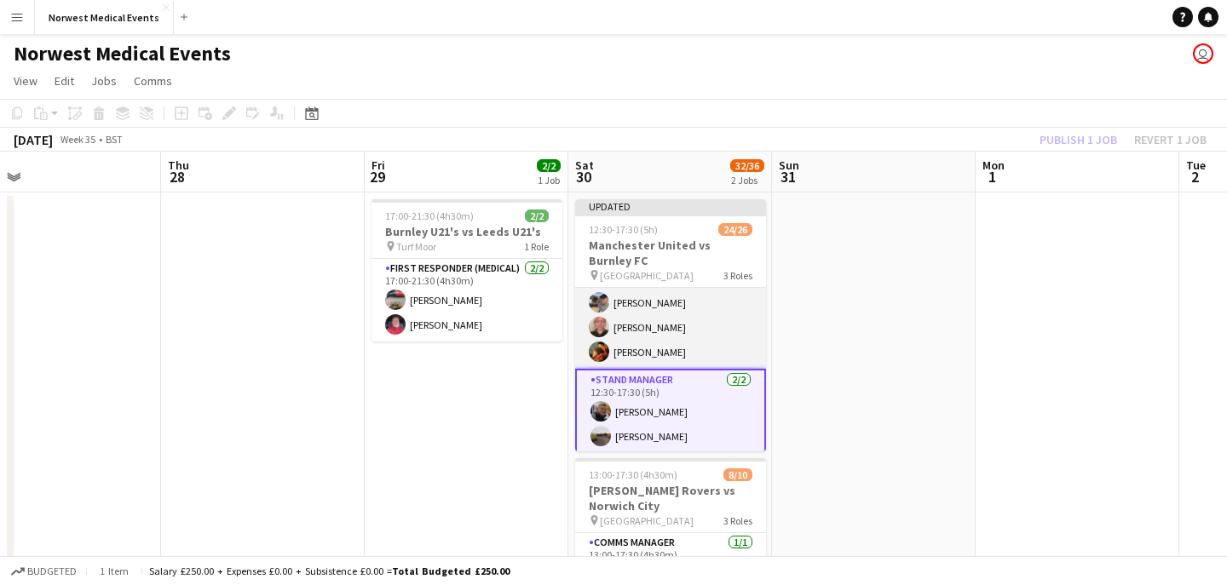
click at [667, 312] on app-card-role "Senior Responder (FREC 4 or Above) [DATE] 12:30-17:30 (5h) [PERSON_NAME] [PERSO…" at bounding box center [670, 290] width 191 height 157
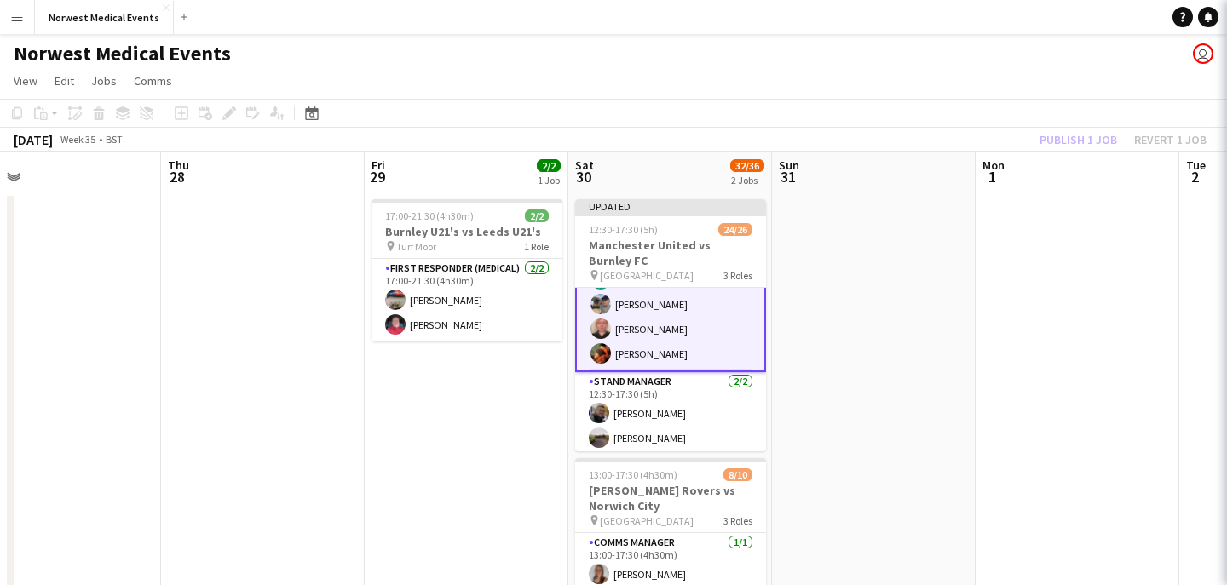
scroll to position [580, 0]
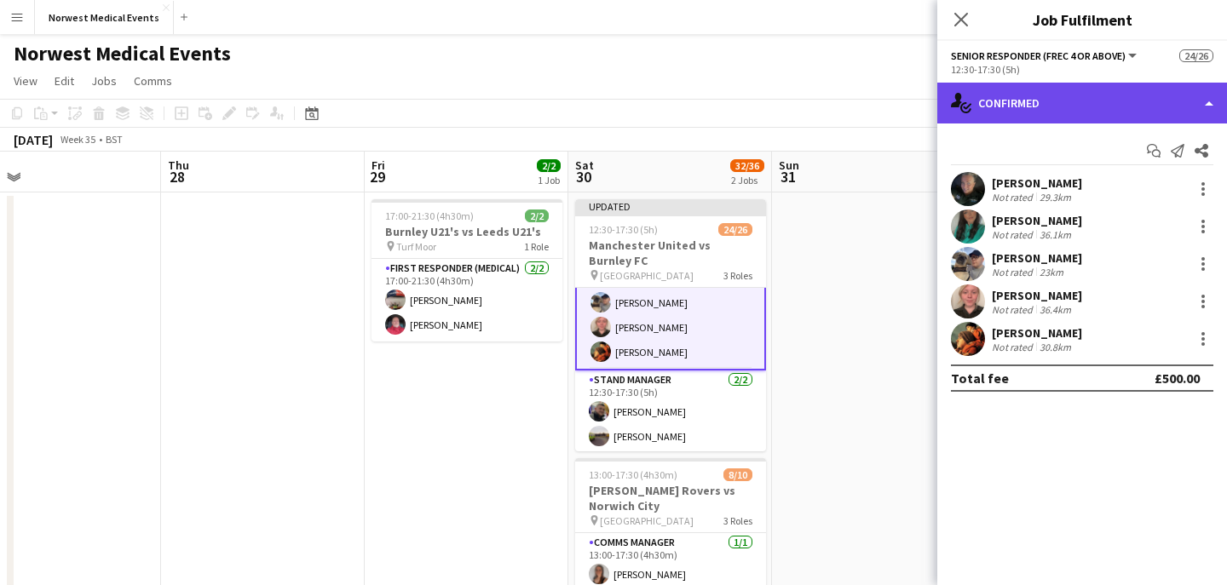
click at [1096, 100] on div "single-neutral-actions-check-2 Confirmed" at bounding box center [1082, 103] width 290 height 41
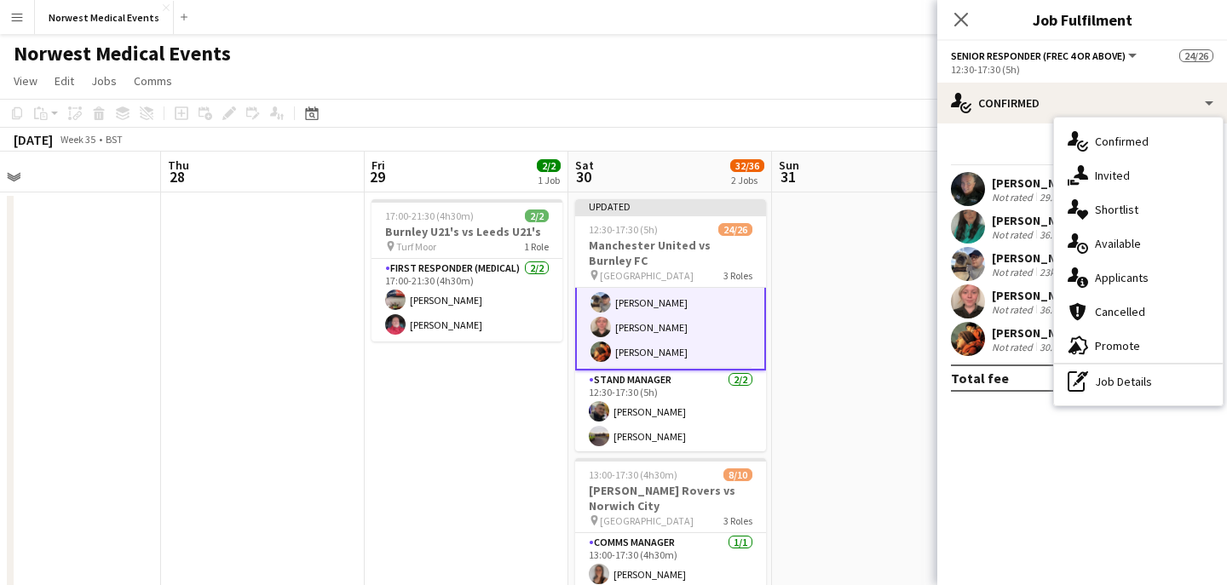
click at [1122, 279] on div "single-neutral-actions-information Applicants" at bounding box center [1138, 278] width 169 height 34
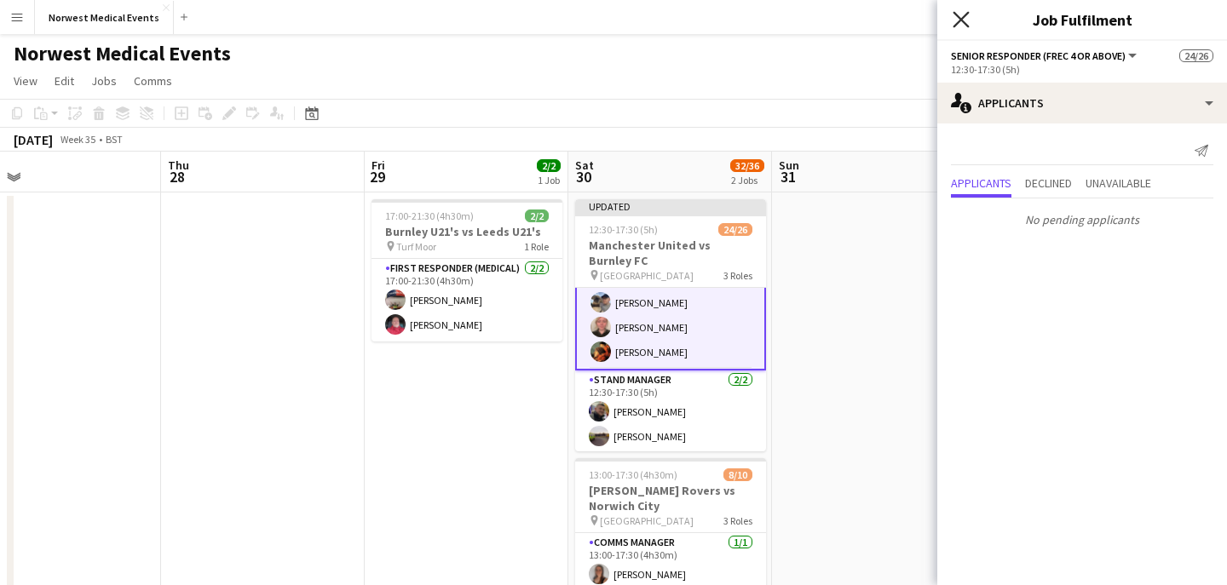
click at [956, 21] on icon "Close pop-in" at bounding box center [960, 19] width 16 height 16
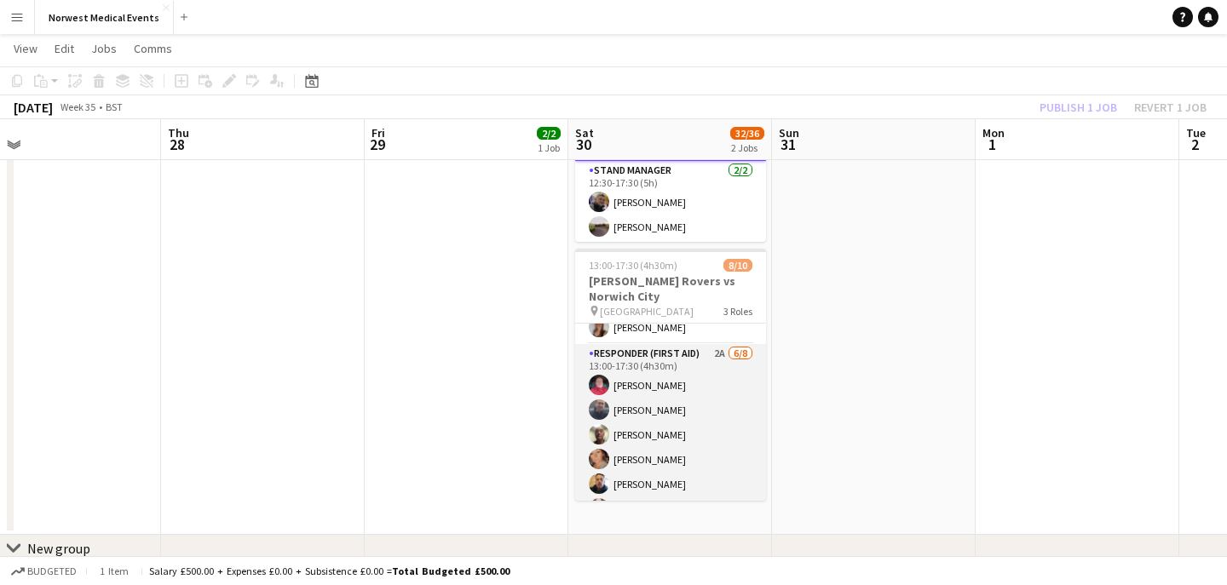
scroll to position [78, 0]
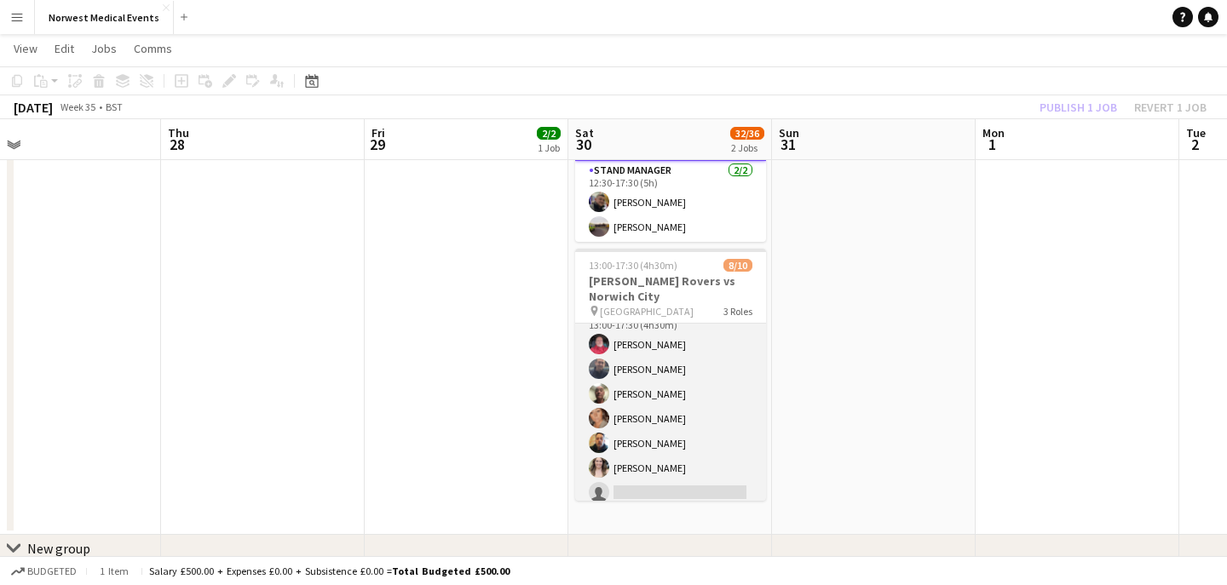
click at [681, 422] on app-card-role "Responder (First Aid) 2A [DATE] 13:00-17:30 (4h30m) [PERSON_NAME] [PERSON_NAME]…" at bounding box center [670, 418] width 191 height 231
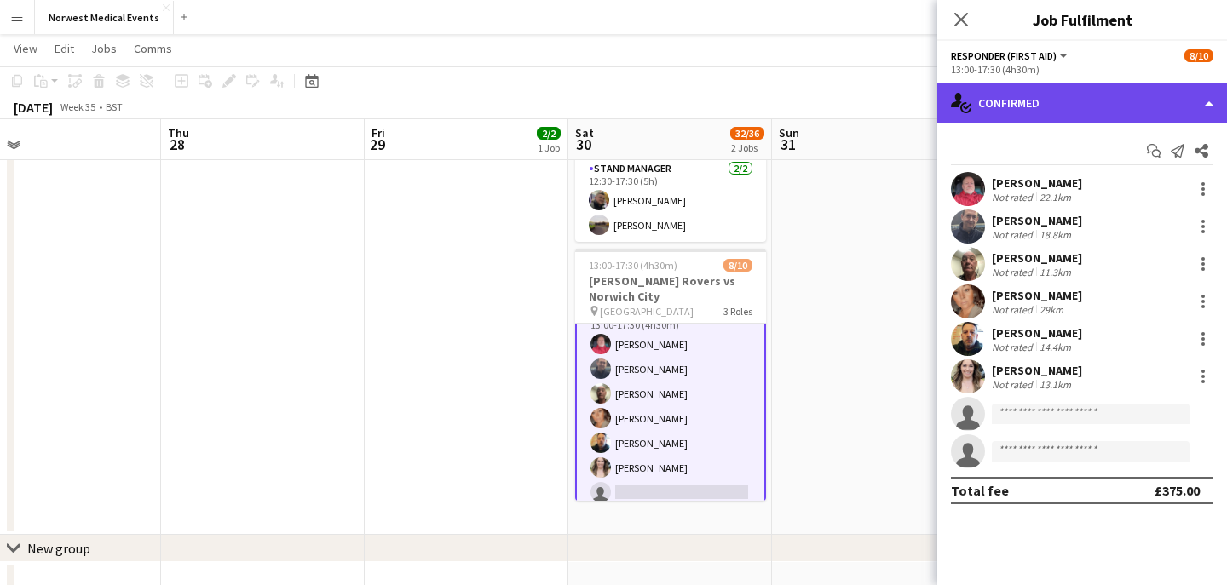
click at [1047, 111] on div "single-neutral-actions-check-2 Confirmed" at bounding box center [1082, 103] width 290 height 41
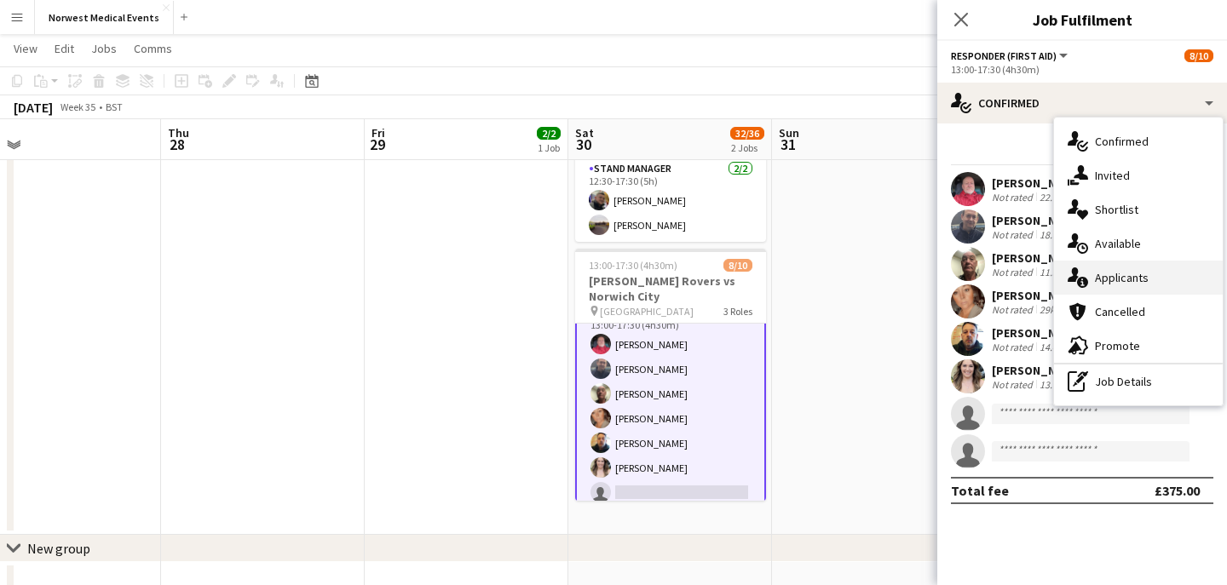
click at [1110, 270] on div "single-neutral-actions-information Applicants" at bounding box center [1138, 278] width 169 height 34
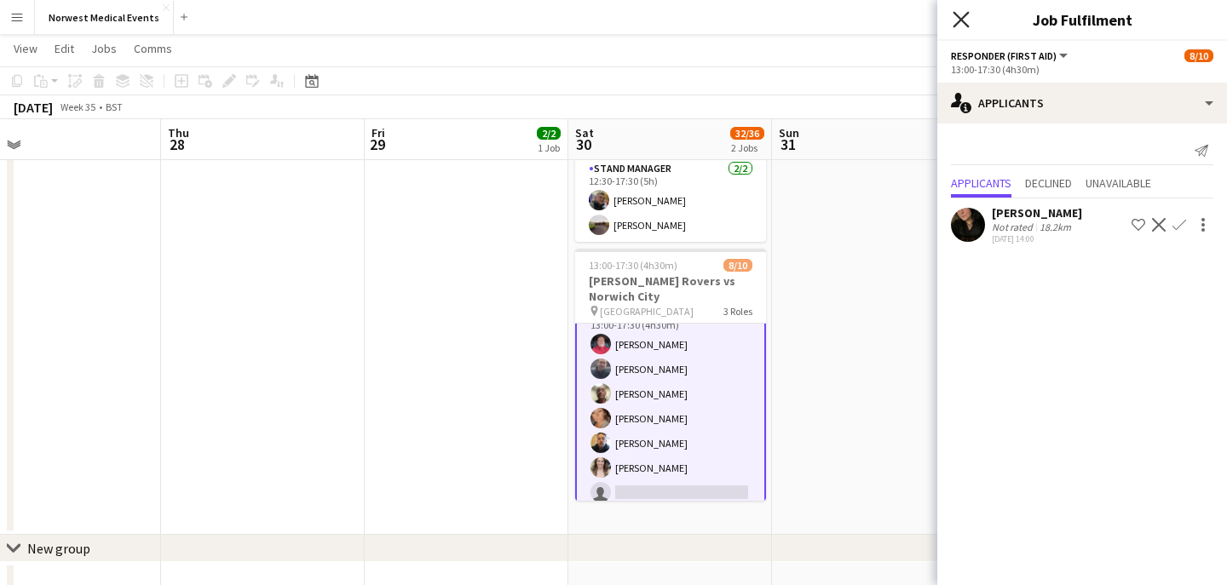
click at [958, 12] on icon "Close pop-in" at bounding box center [960, 19] width 16 height 16
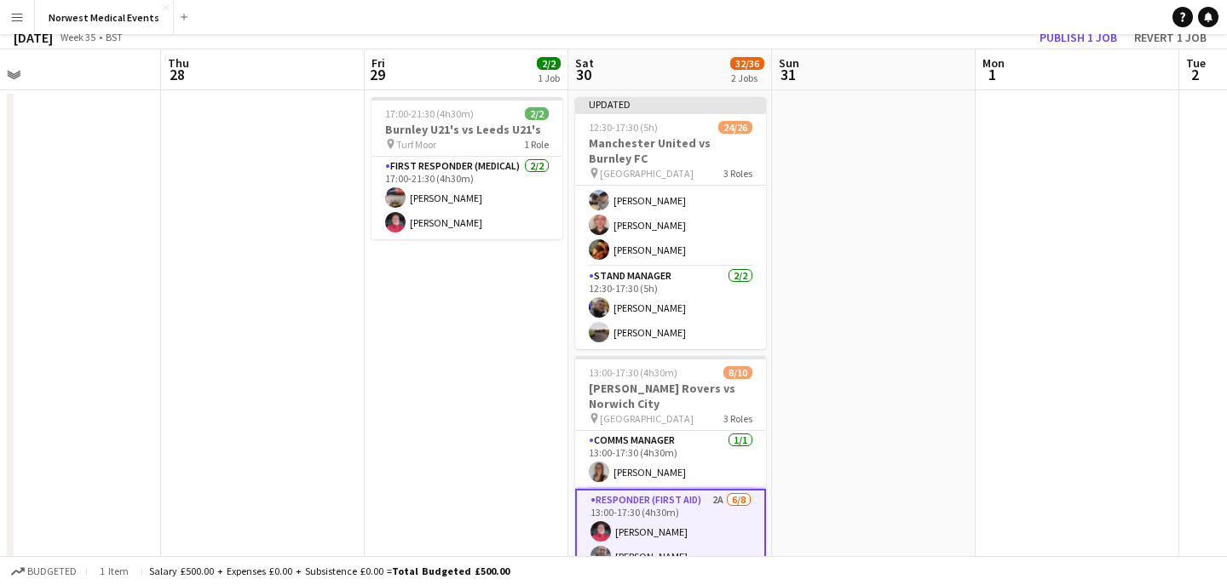
scroll to position [0, 0]
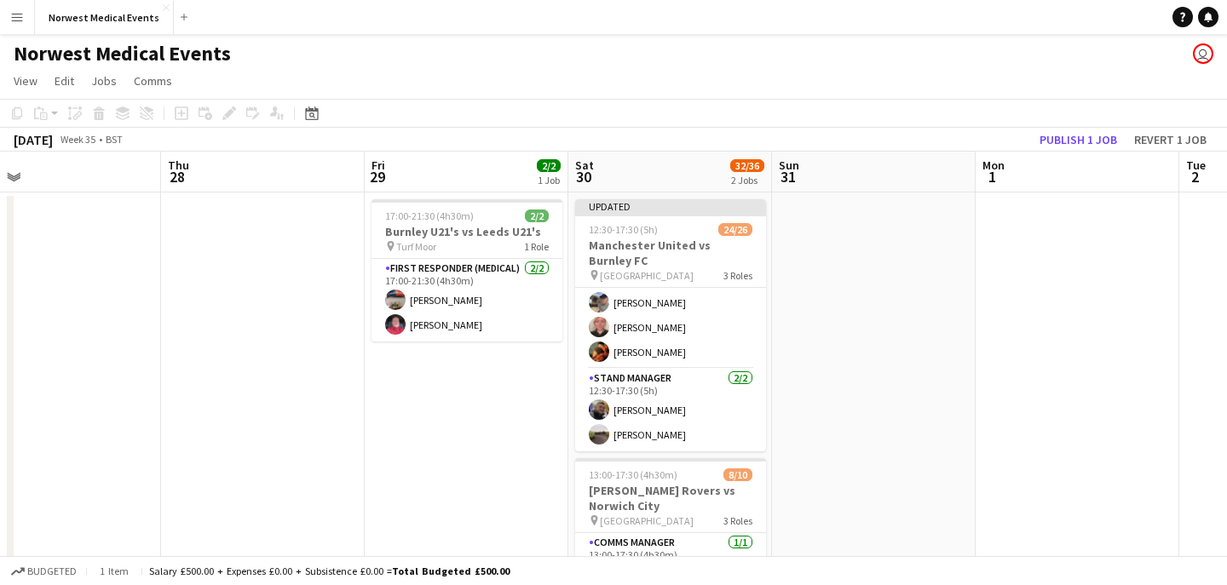
click at [1085, 126] on app-toolbar "Copy Paste Paste Command V Paste with crew Command Shift V Paste linked Job [GE…" at bounding box center [613, 113] width 1227 height 29
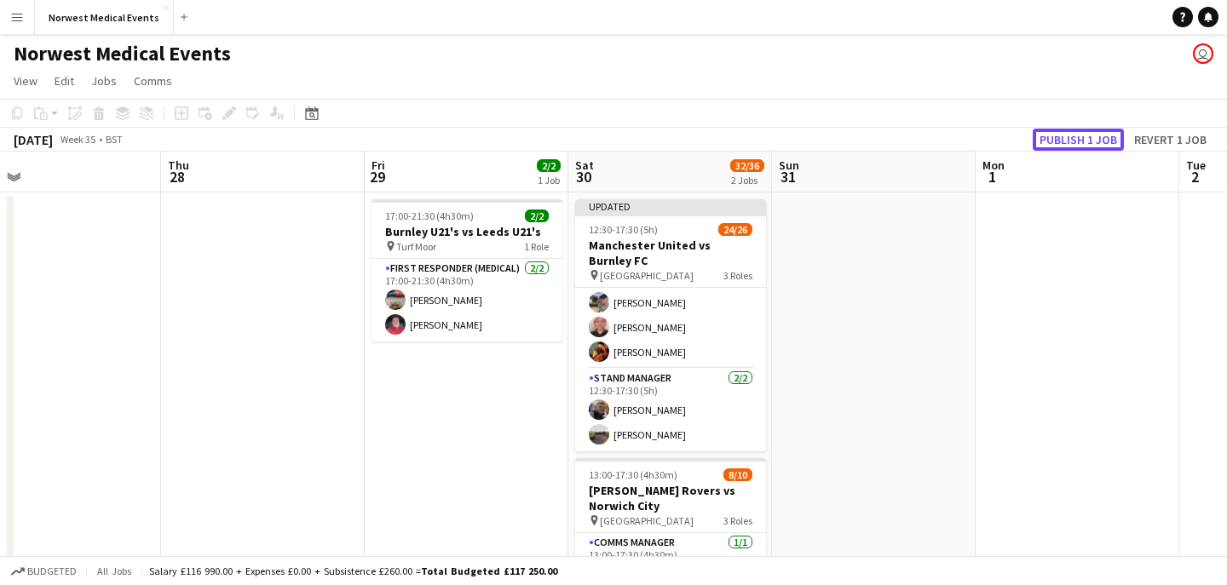
click at [1077, 139] on button "Publish 1 job" at bounding box center [1078, 140] width 91 height 22
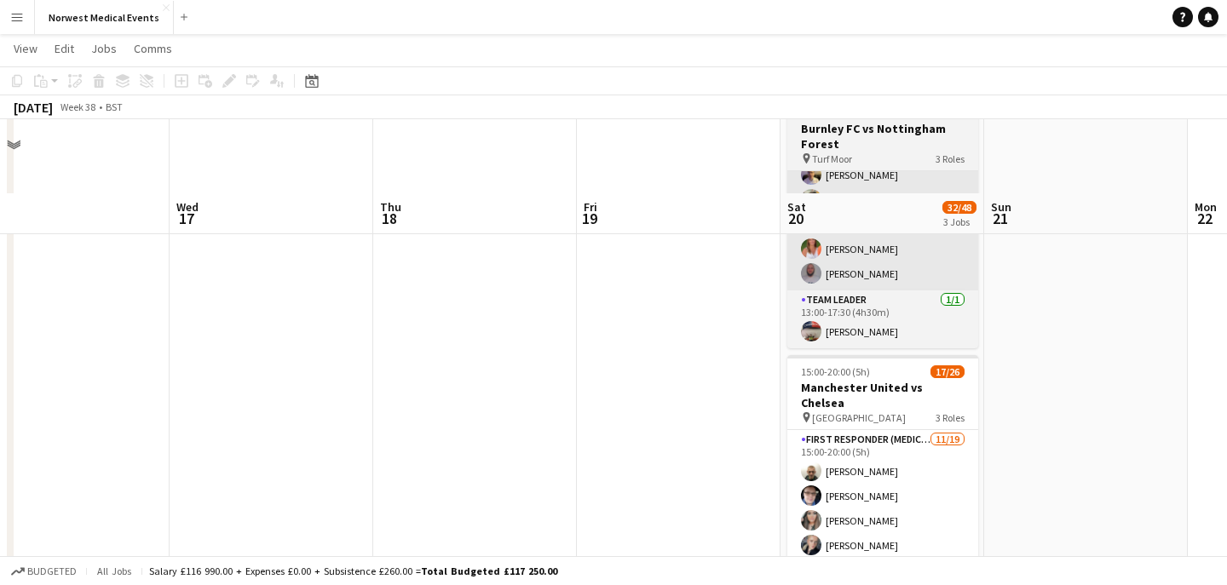
scroll to position [449, 0]
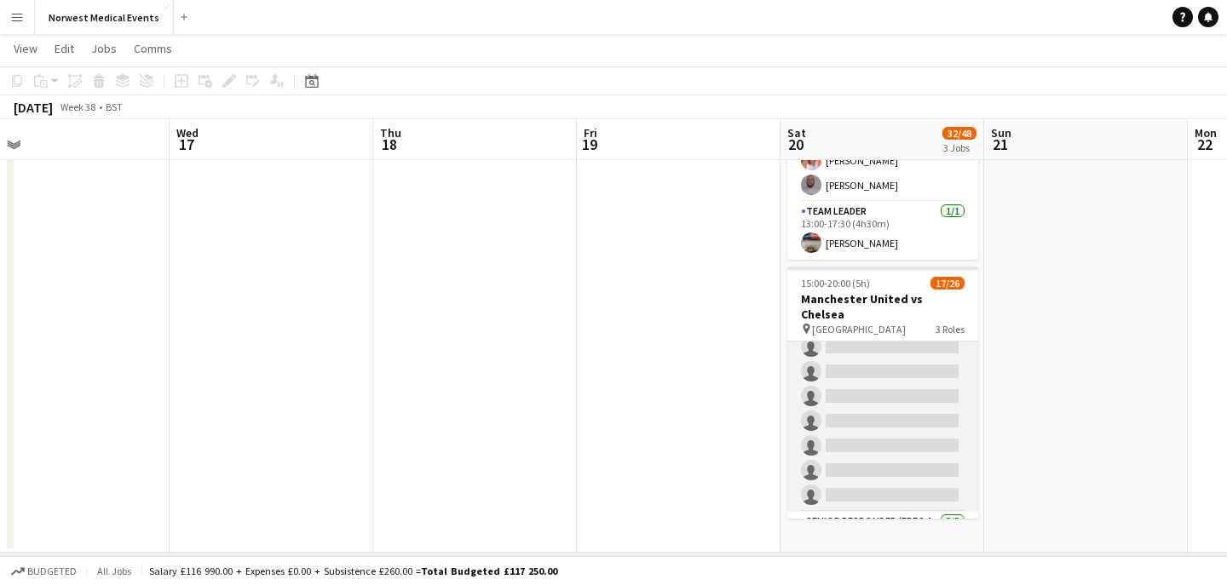
click at [902, 371] on app-card-role "First Responder (Medical) [DATE] 15:00-20:00 (5h) [PERSON_NAME] [PERSON_NAME] […" at bounding box center [882, 260] width 191 height 503
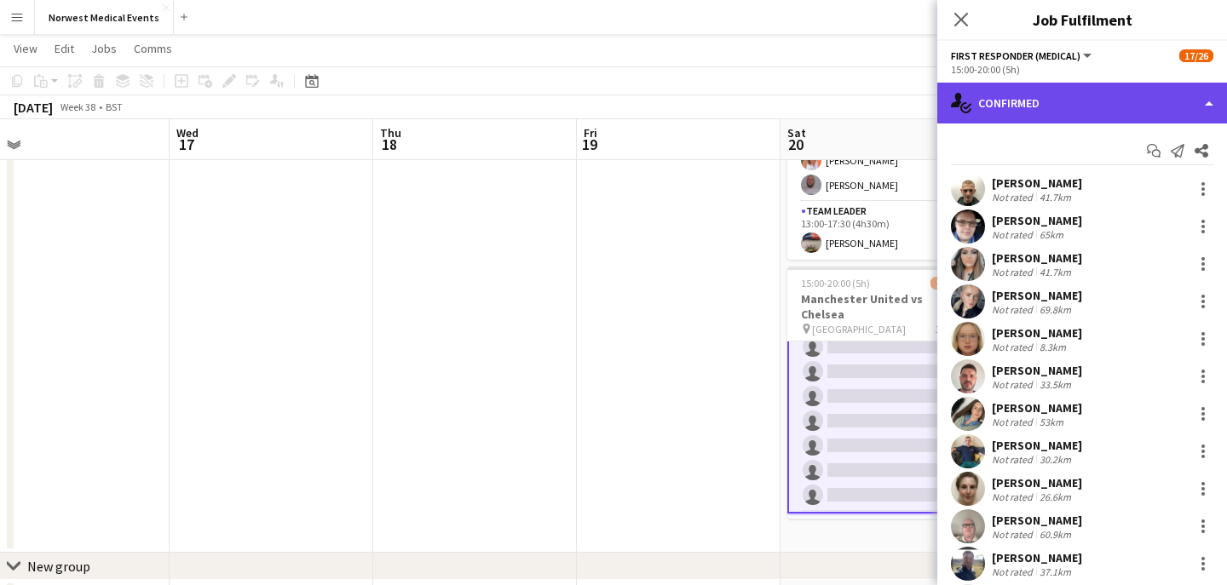
click at [1108, 88] on div "single-neutral-actions-check-2 Confirmed" at bounding box center [1082, 103] width 290 height 41
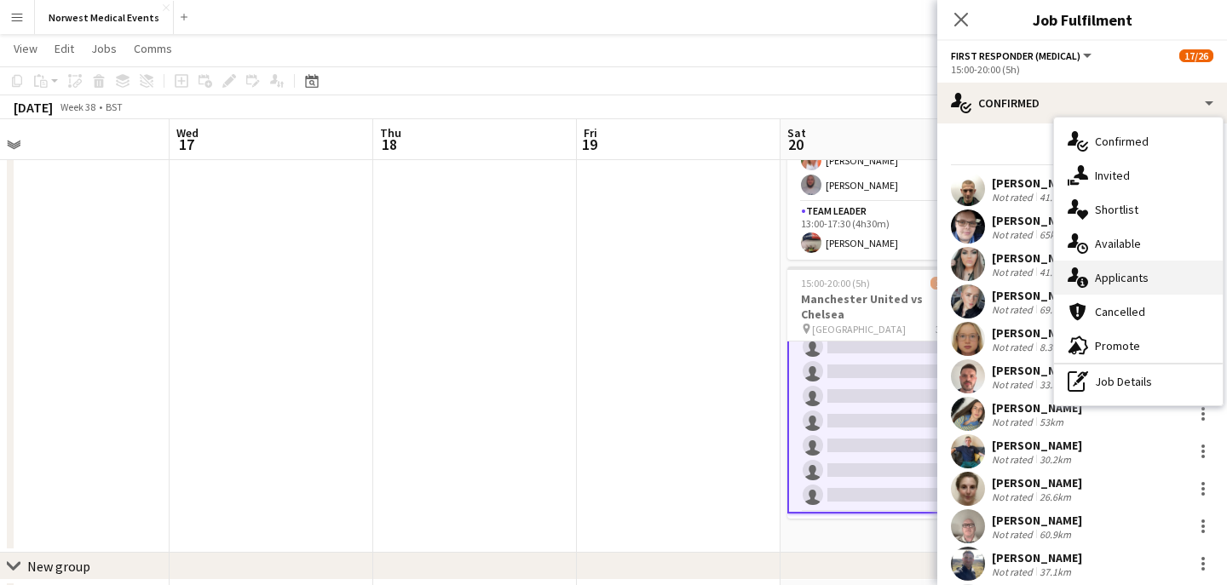
click at [1157, 280] on div "single-neutral-actions-information Applicants" at bounding box center [1138, 278] width 169 height 34
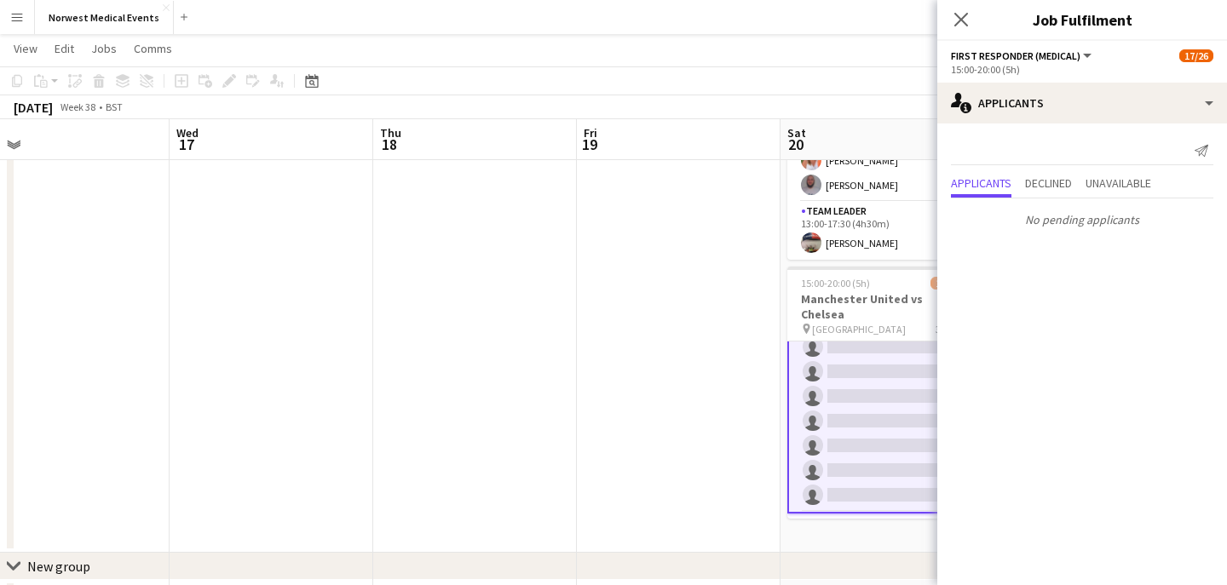
click at [962, 27] on app-icon "Close pop-in" at bounding box center [961, 19] width 20 height 20
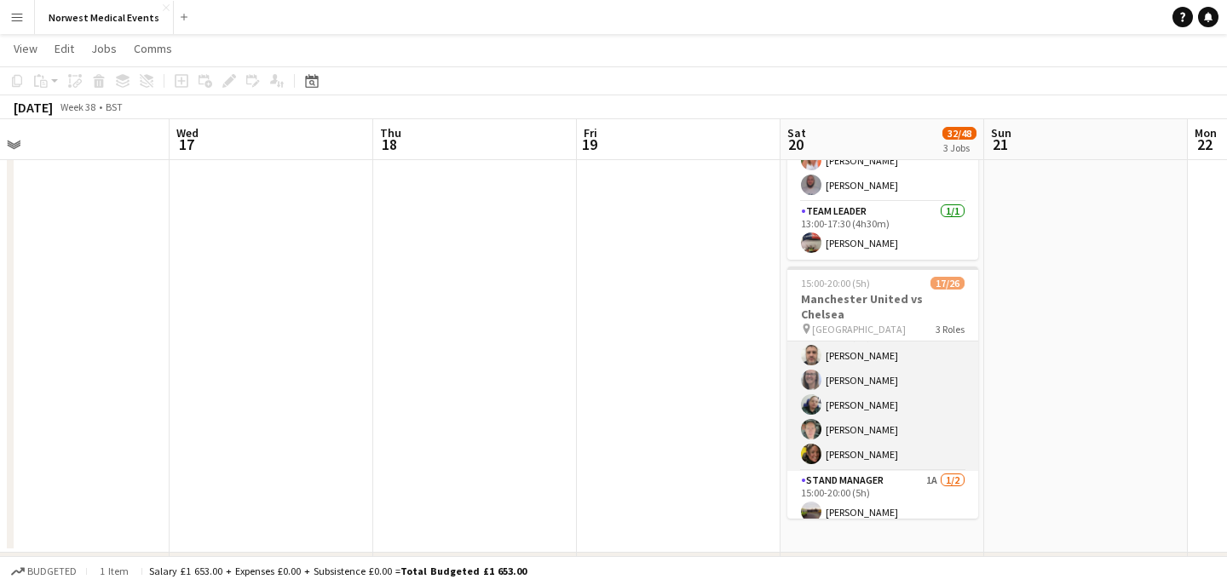
scroll to position [553, 0]
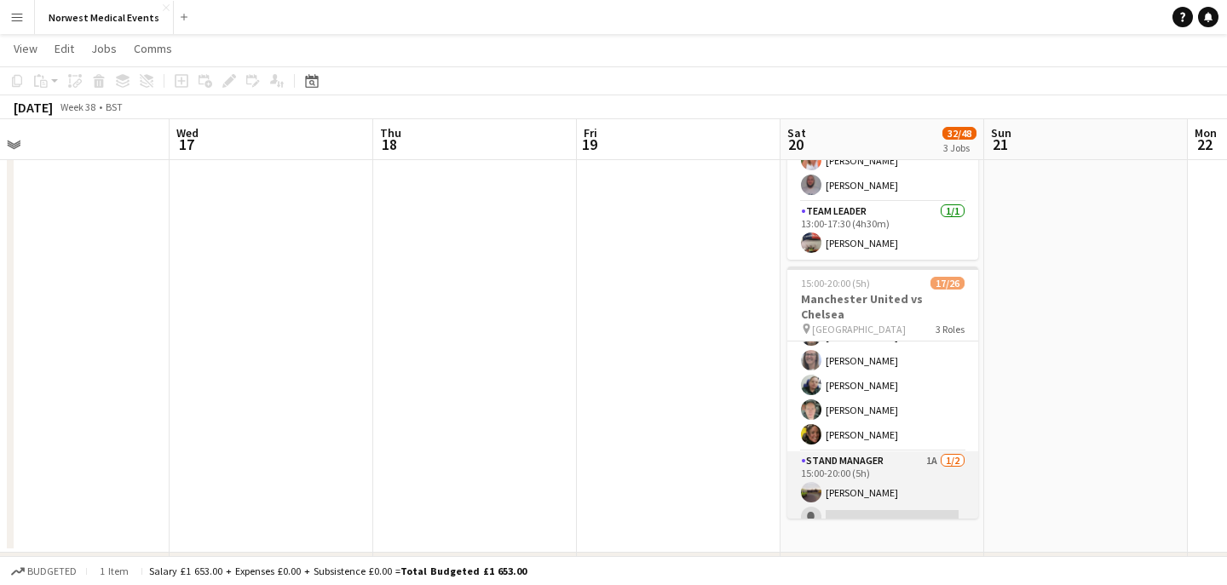
click at [900, 481] on app-card-role "Stand Manager 1A [DATE] 15:00-20:00 (5h) [PERSON_NAME] single-neutral-actions" at bounding box center [882, 493] width 191 height 83
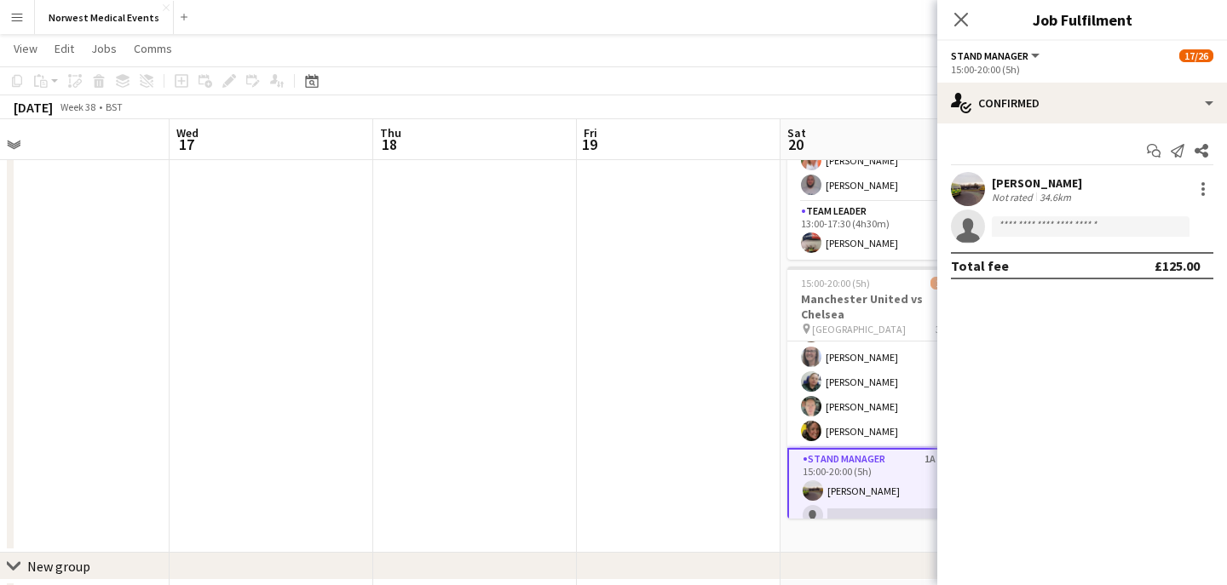
scroll to position [550, 0]
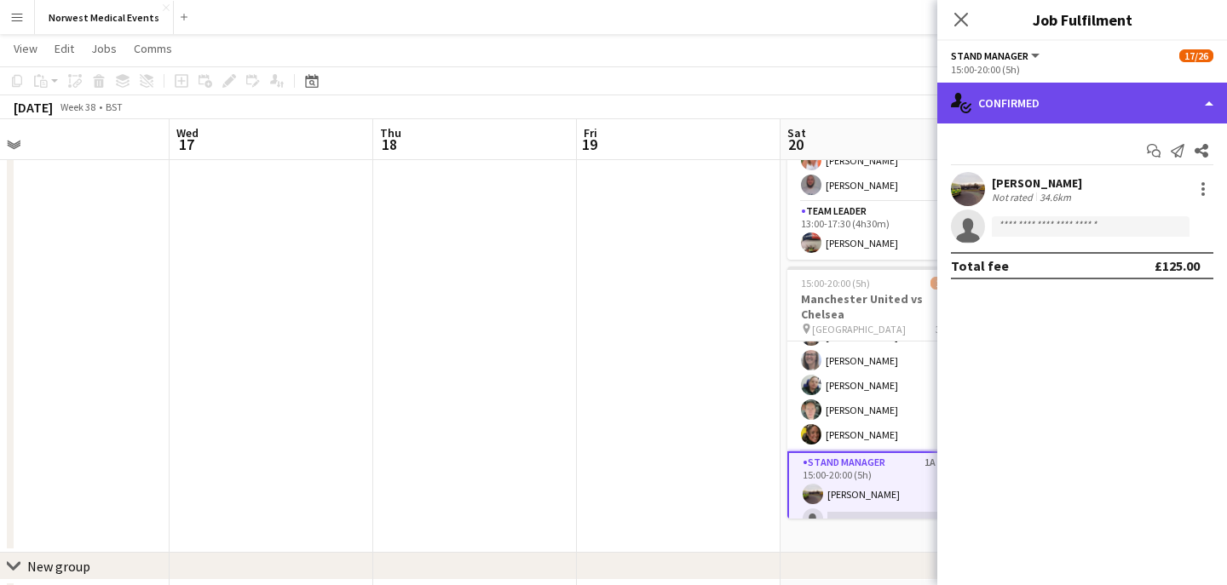
click at [1060, 118] on div "single-neutral-actions-check-2 Confirmed" at bounding box center [1082, 103] width 290 height 41
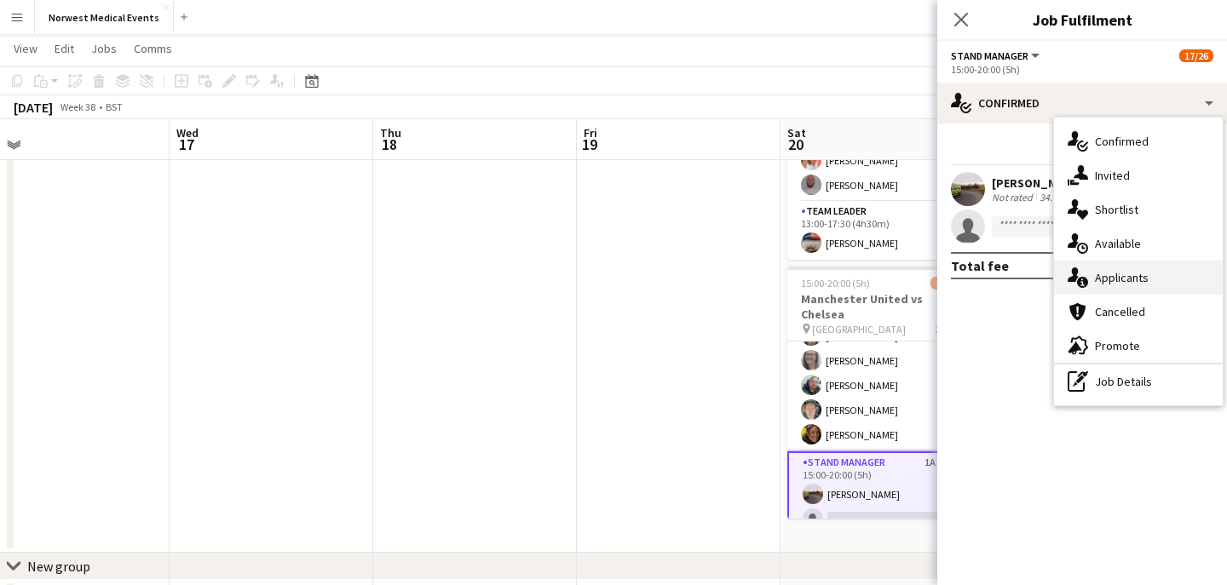
click at [1124, 279] on div "single-neutral-actions-information Applicants" at bounding box center [1138, 278] width 169 height 34
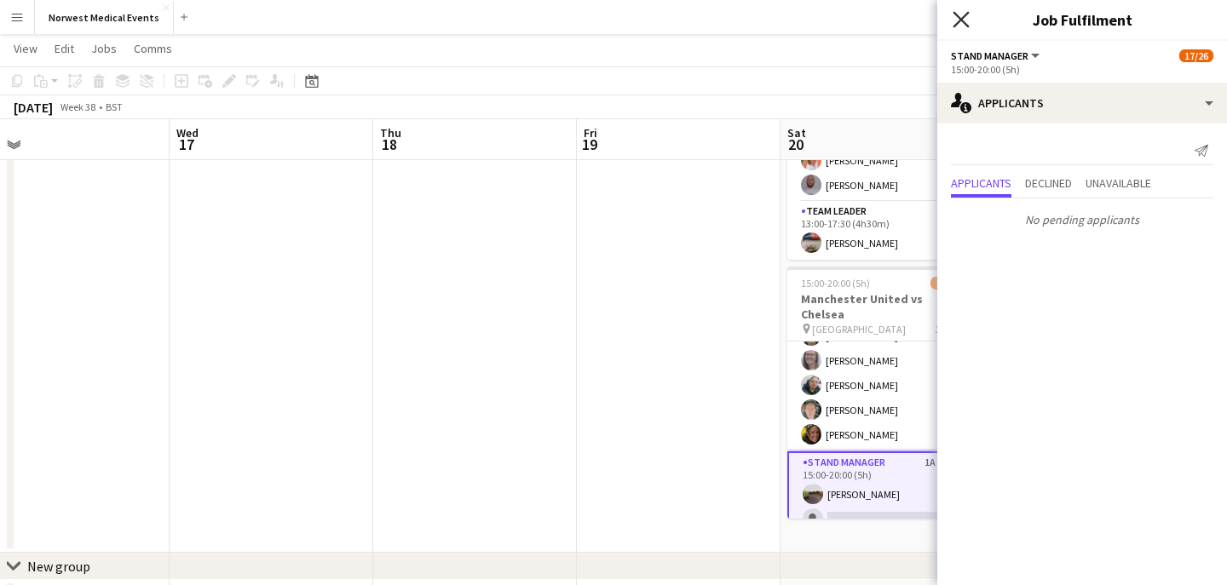
click at [963, 14] on icon "Close pop-in" at bounding box center [960, 19] width 16 height 16
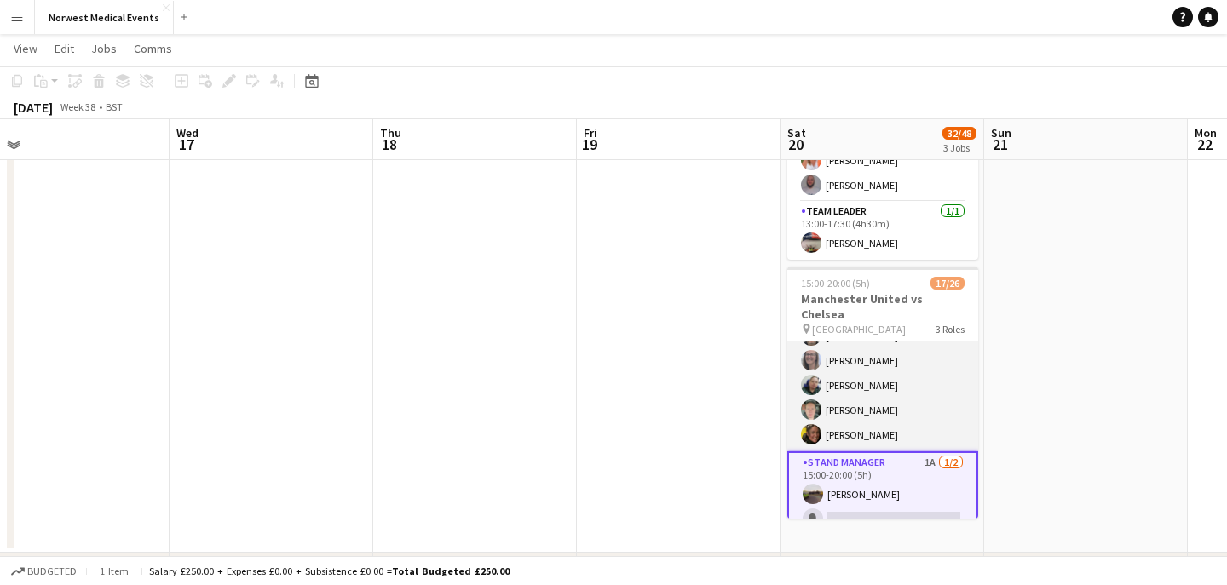
click at [909, 352] on app-card-role "Senior Responder (FREC 4 or Above) [DATE] 15:00-20:00 (5h) [PERSON_NAME] [PERSO…" at bounding box center [882, 373] width 191 height 157
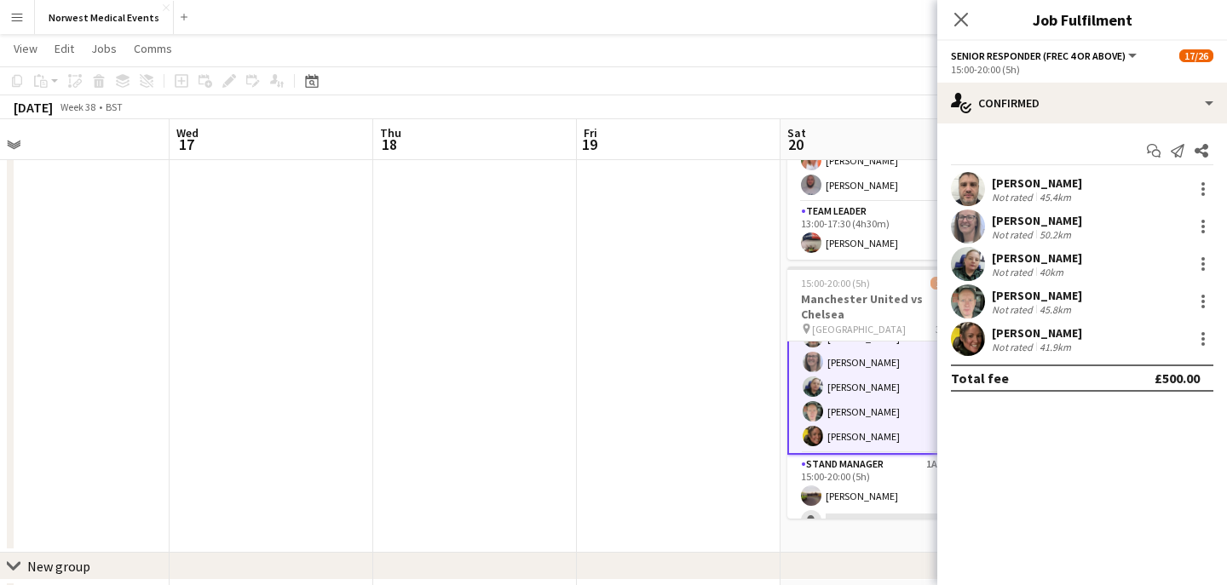
scroll to position [551, 0]
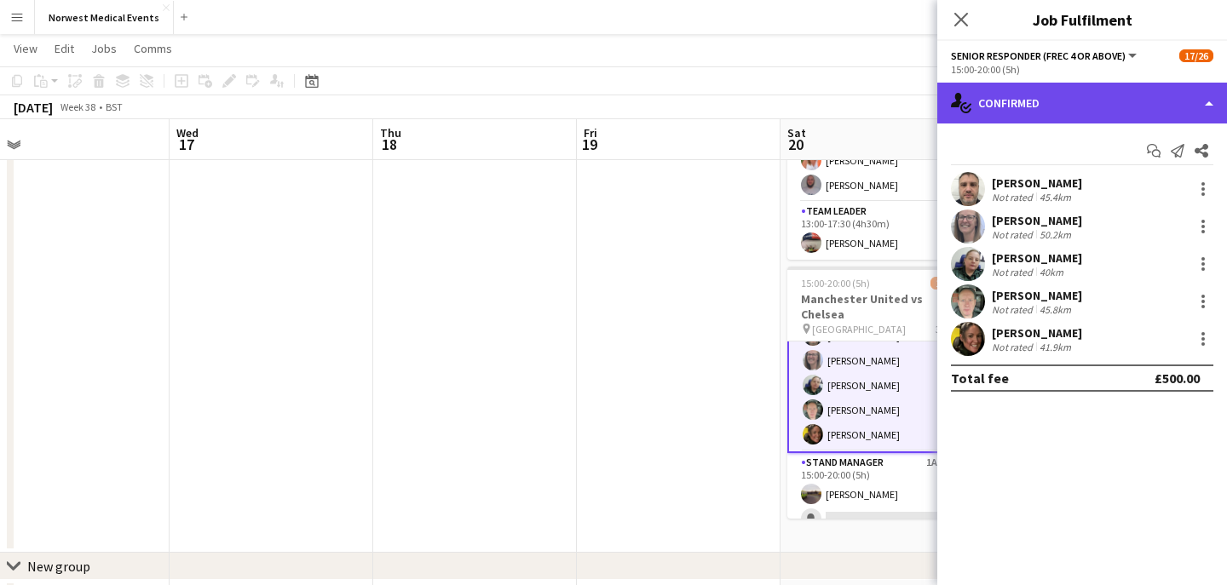
click at [1071, 110] on div "single-neutral-actions-check-2 Confirmed" at bounding box center [1082, 103] width 290 height 41
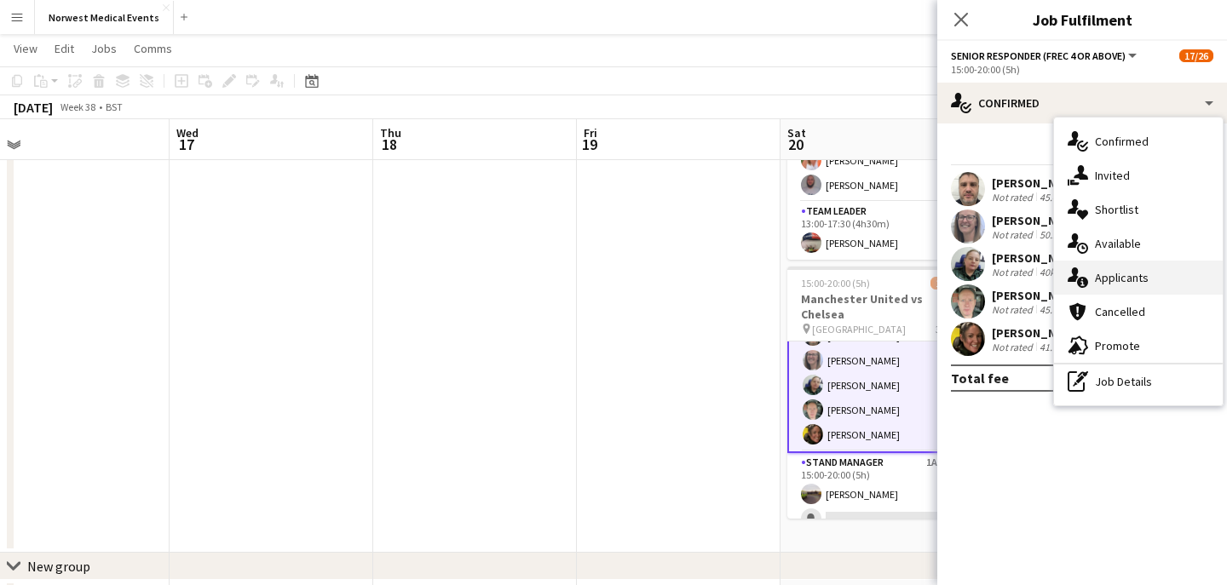
click at [1118, 273] on div "single-neutral-actions-information Applicants" at bounding box center [1138, 278] width 169 height 34
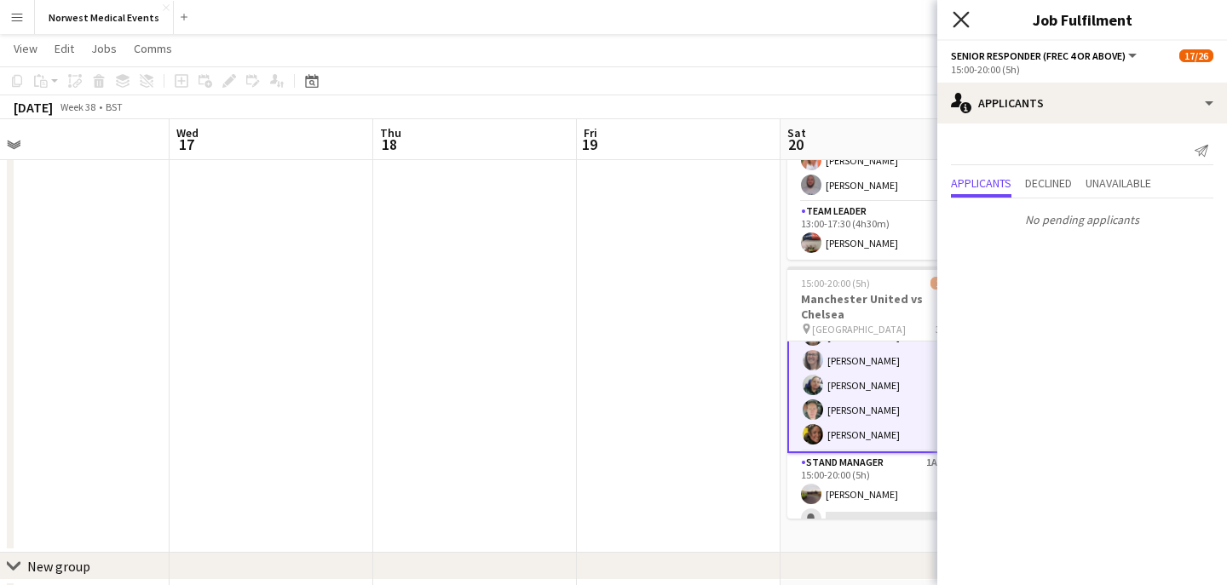
click at [958, 19] on icon "Close pop-in" at bounding box center [960, 19] width 16 height 16
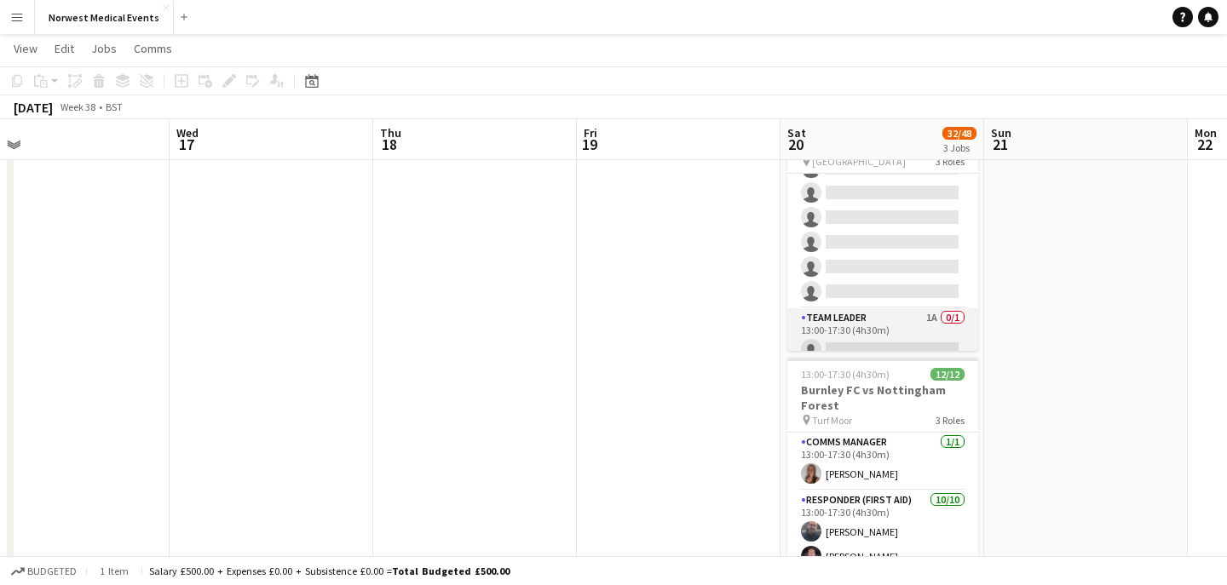
scroll to position [0, 0]
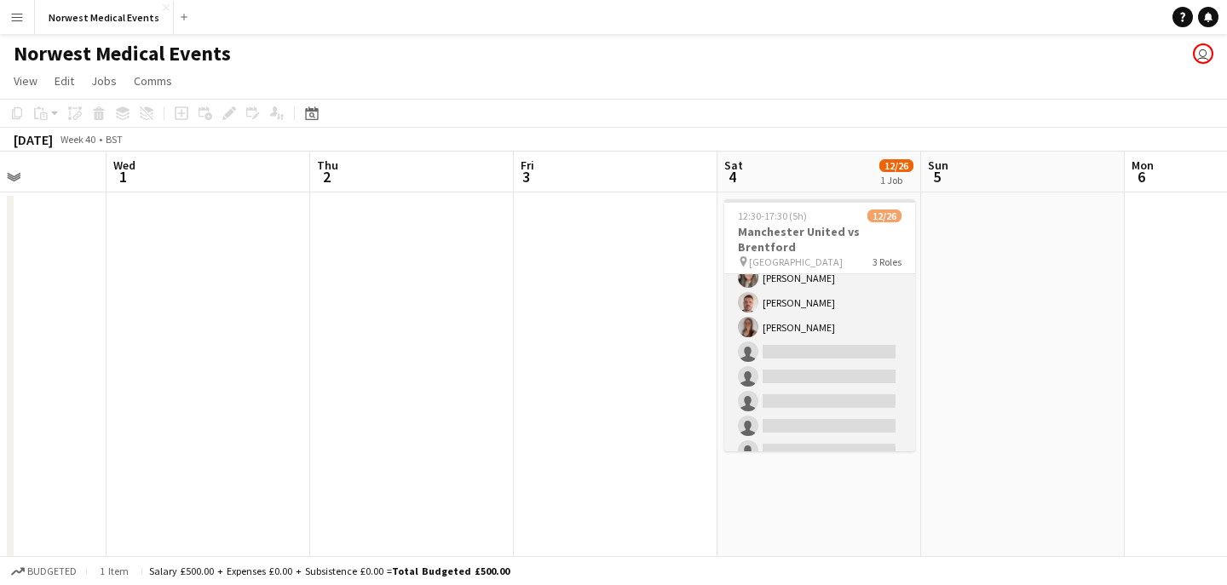
click at [850, 309] on app-card-role "First Responder (Medical) [DATE] 12:30-17:30 (5h) [PERSON_NAME] [PERSON_NAME] […" at bounding box center [819, 389] width 191 height 503
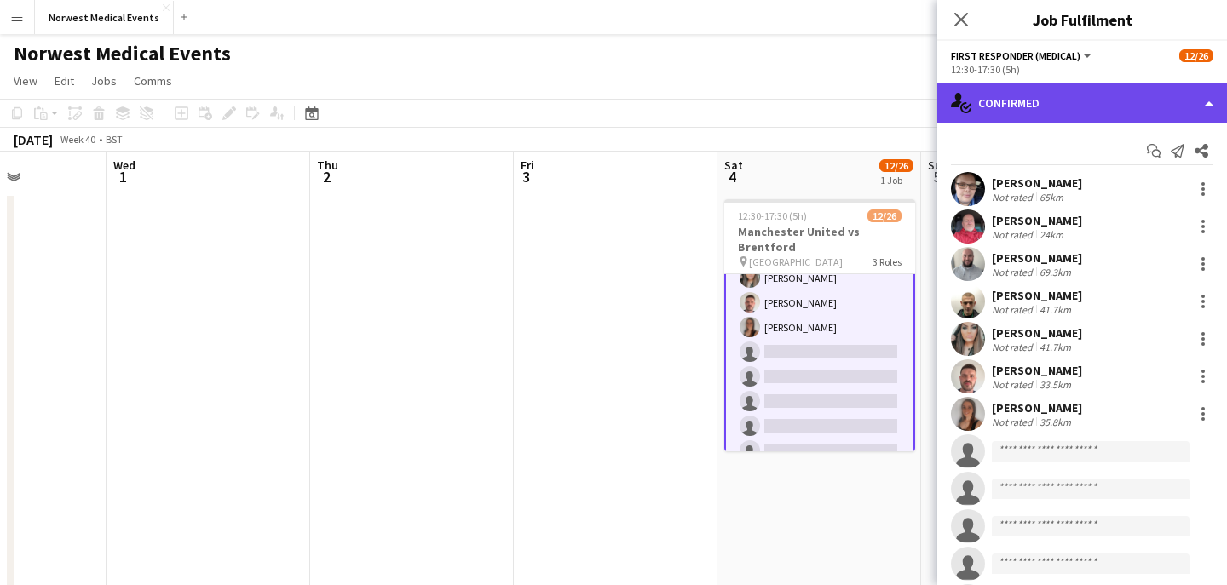
click at [1073, 86] on div "single-neutral-actions-check-2 Confirmed" at bounding box center [1082, 103] width 290 height 41
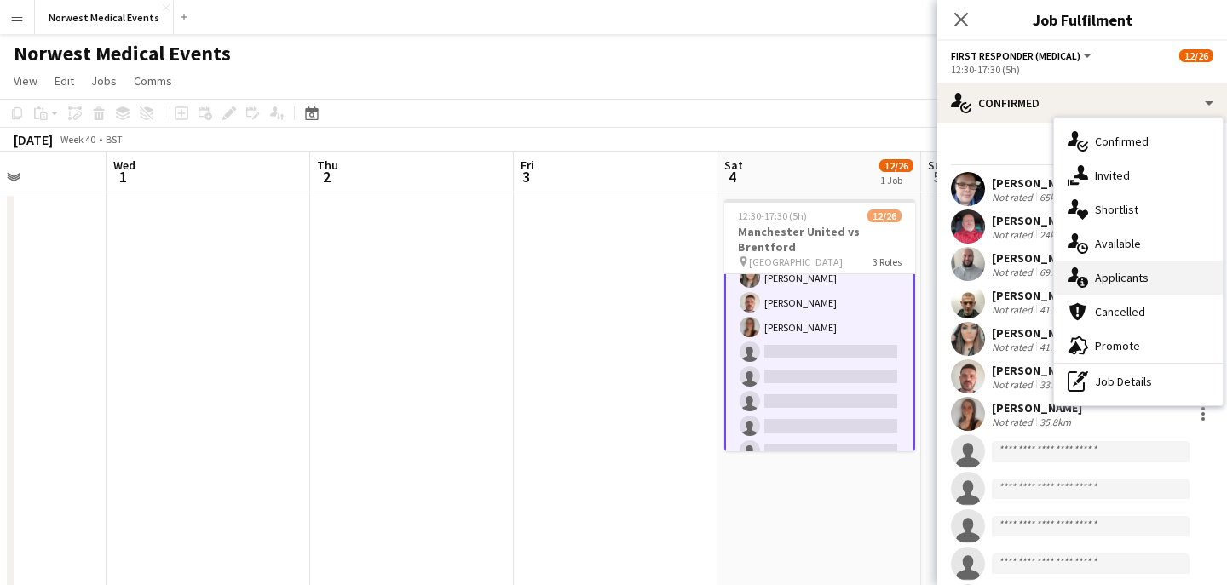
click at [1135, 278] on div "single-neutral-actions-information Applicants" at bounding box center [1138, 278] width 169 height 34
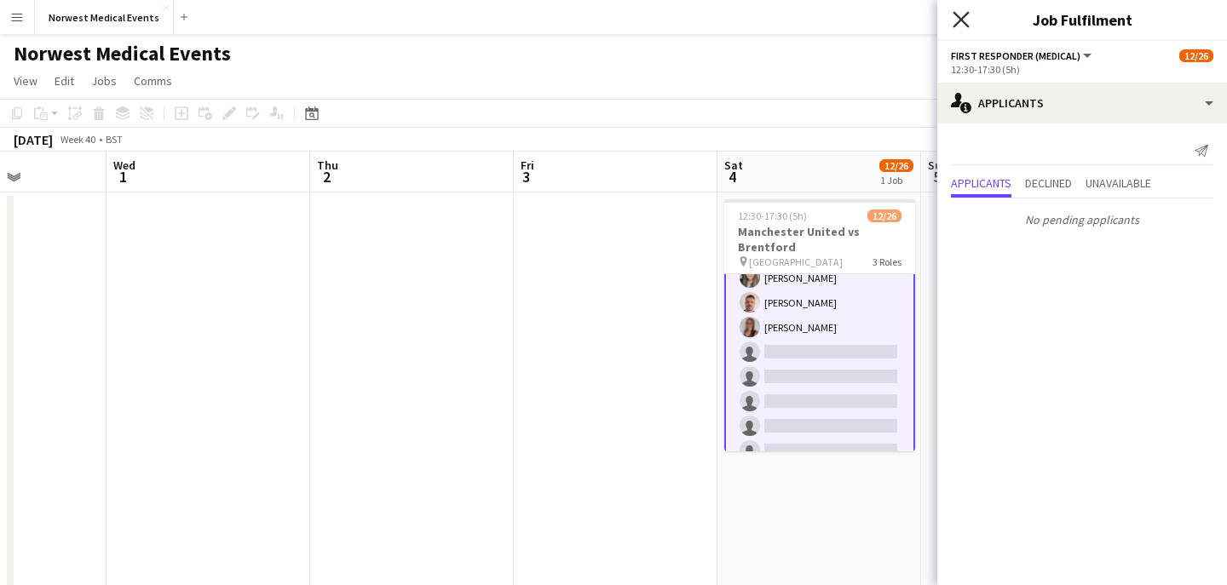
click at [957, 20] on icon "Close pop-in" at bounding box center [960, 19] width 16 height 16
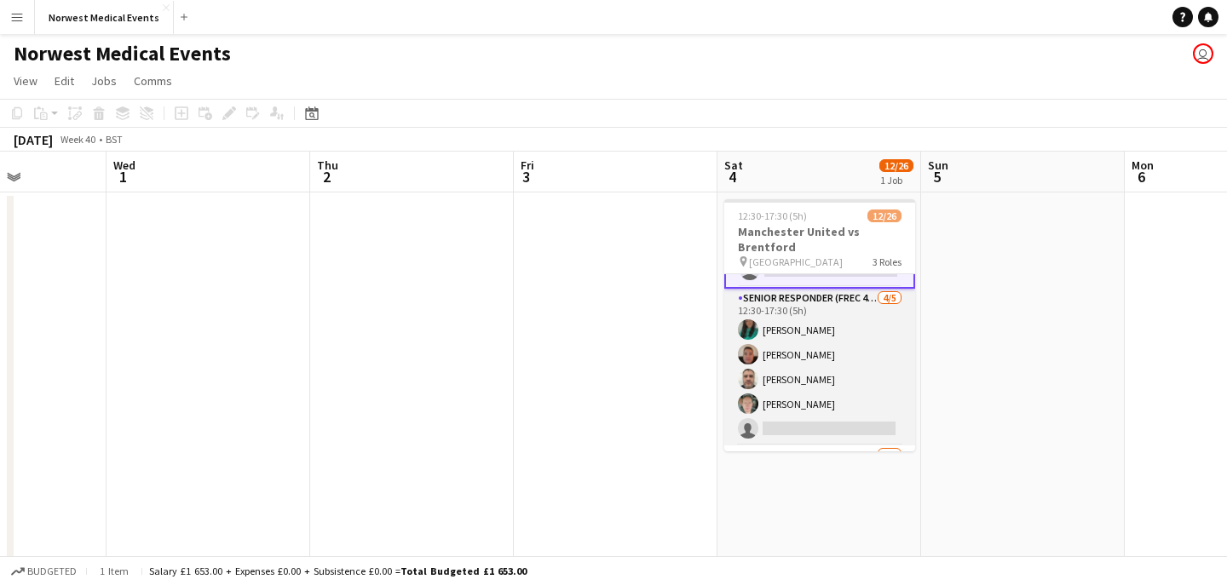
click at [843, 366] on app-card-role "Senior Responder (FREC 4 or Above) [DATE] 12:30-17:30 (5h) [PERSON_NAME] [PERSO…" at bounding box center [819, 367] width 191 height 157
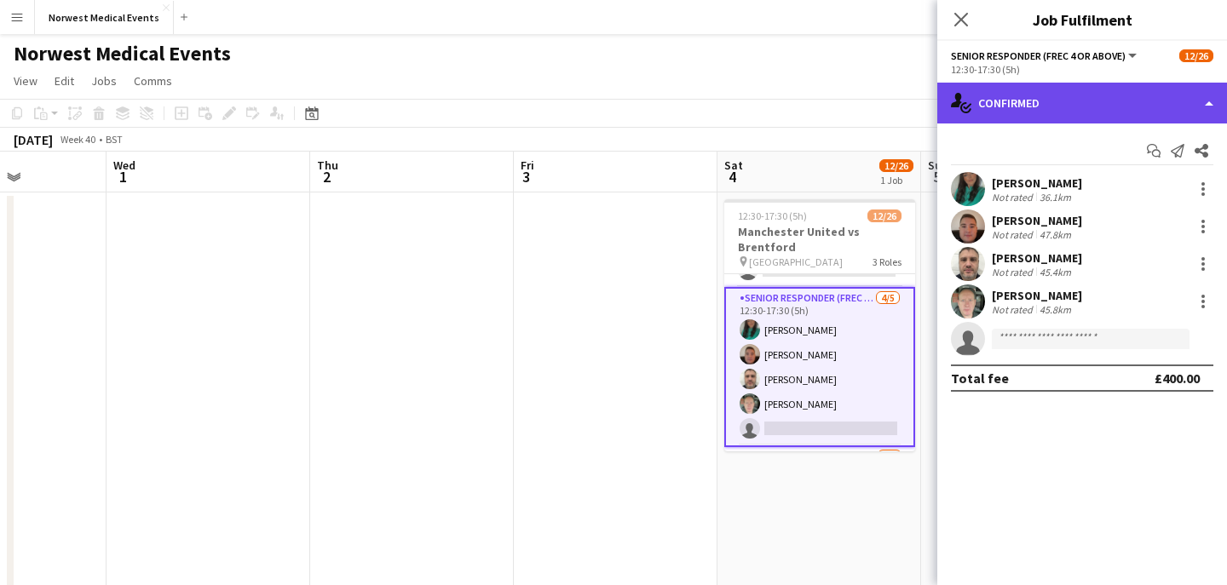
click at [1067, 86] on div "single-neutral-actions-check-2 Confirmed" at bounding box center [1082, 103] width 290 height 41
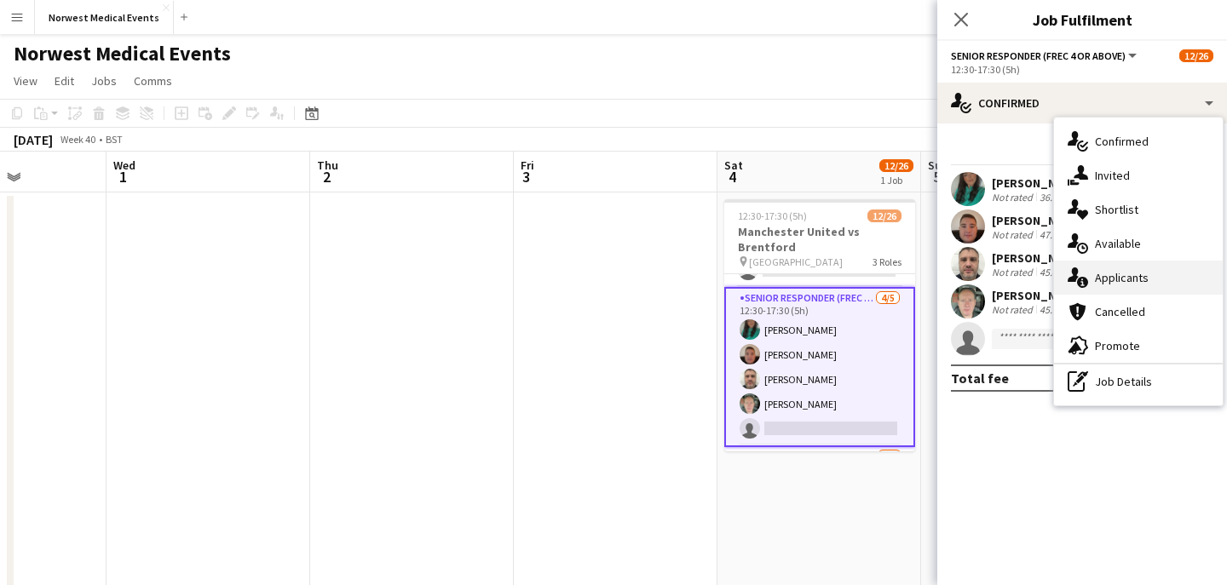
click at [1118, 281] on div "single-neutral-actions-information Applicants" at bounding box center [1138, 278] width 169 height 34
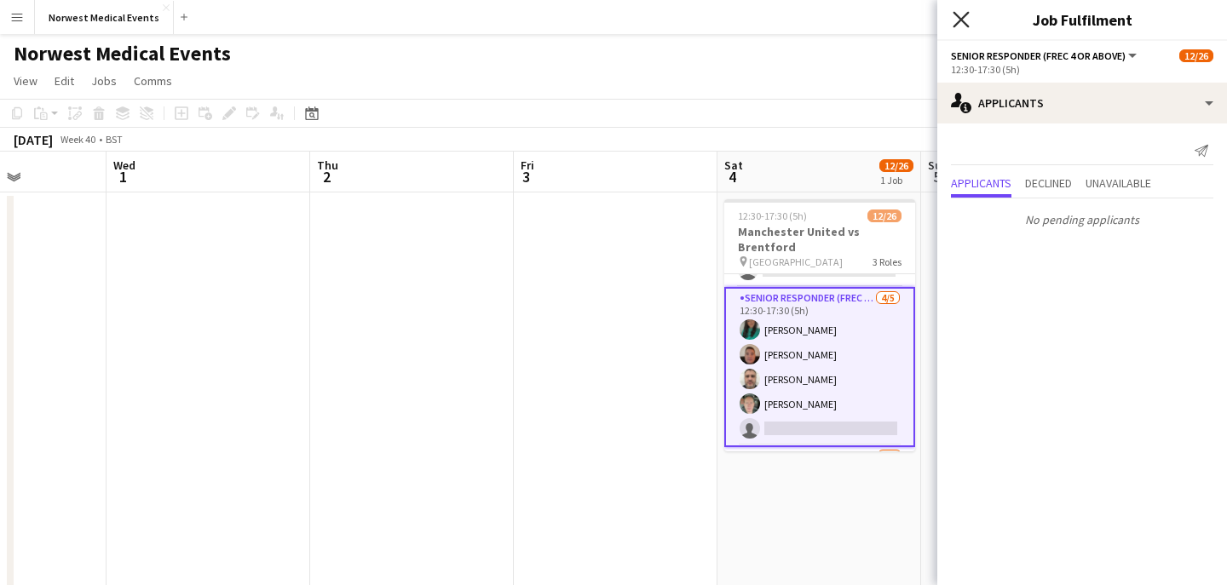
click at [958, 19] on icon "Close pop-in" at bounding box center [960, 19] width 16 height 16
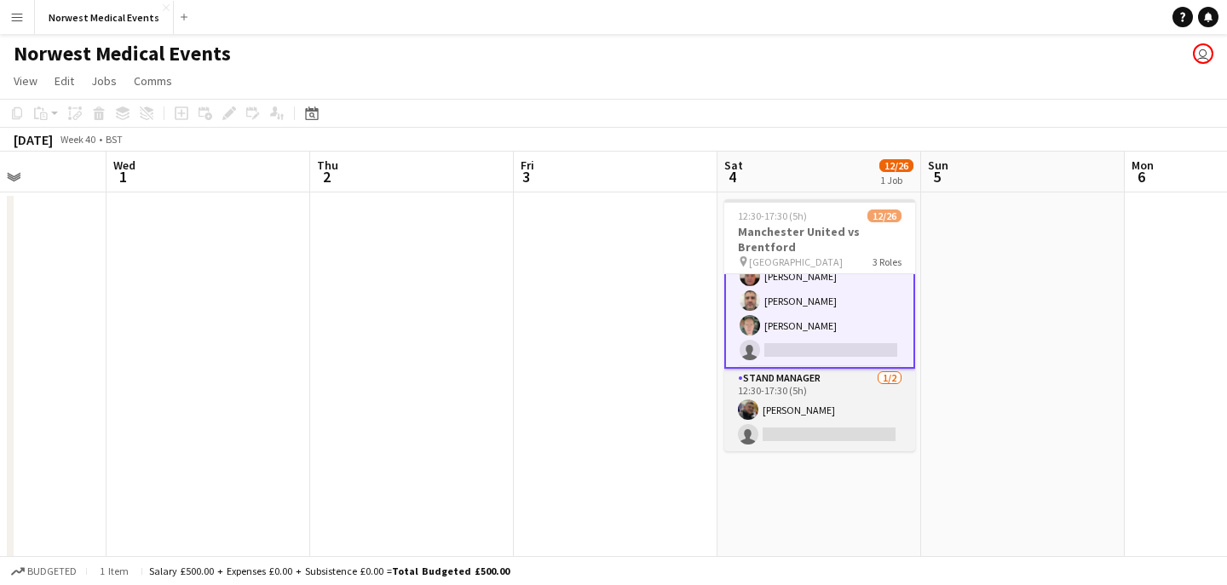
click at [833, 384] on app-card-role "Stand Manager [DATE] 12:30-17:30 (5h) [PERSON_NAME] single-neutral-actions" at bounding box center [819, 410] width 191 height 83
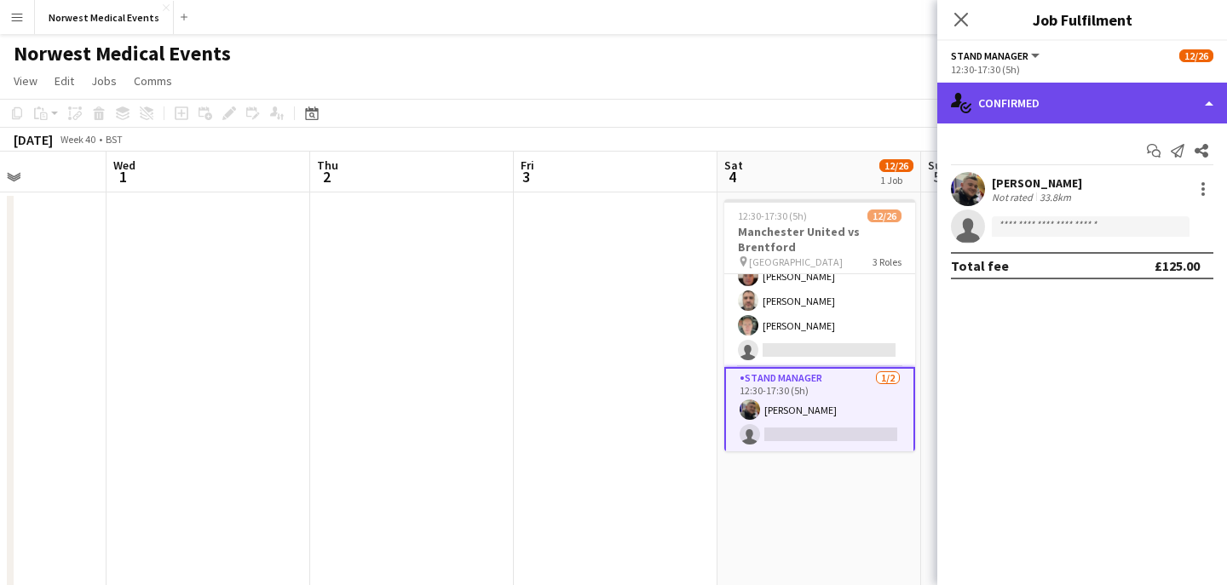
click at [998, 101] on div "single-neutral-actions-check-2 Confirmed" at bounding box center [1082, 103] width 290 height 41
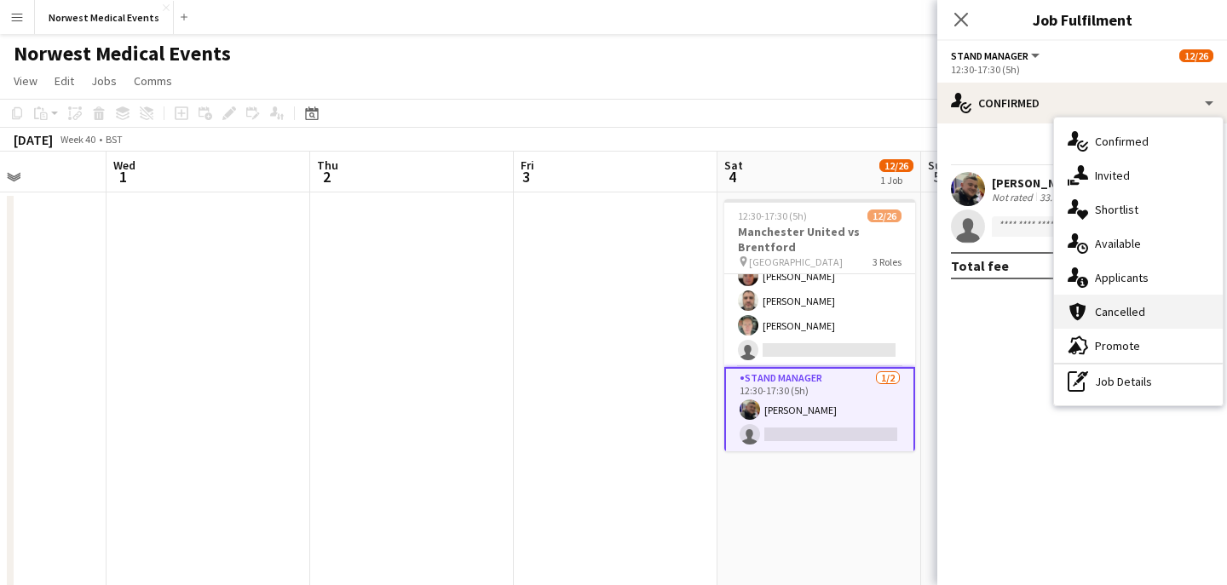
click at [1108, 296] on div "cancellation Cancelled" at bounding box center [1138, 312] width 169 height 34
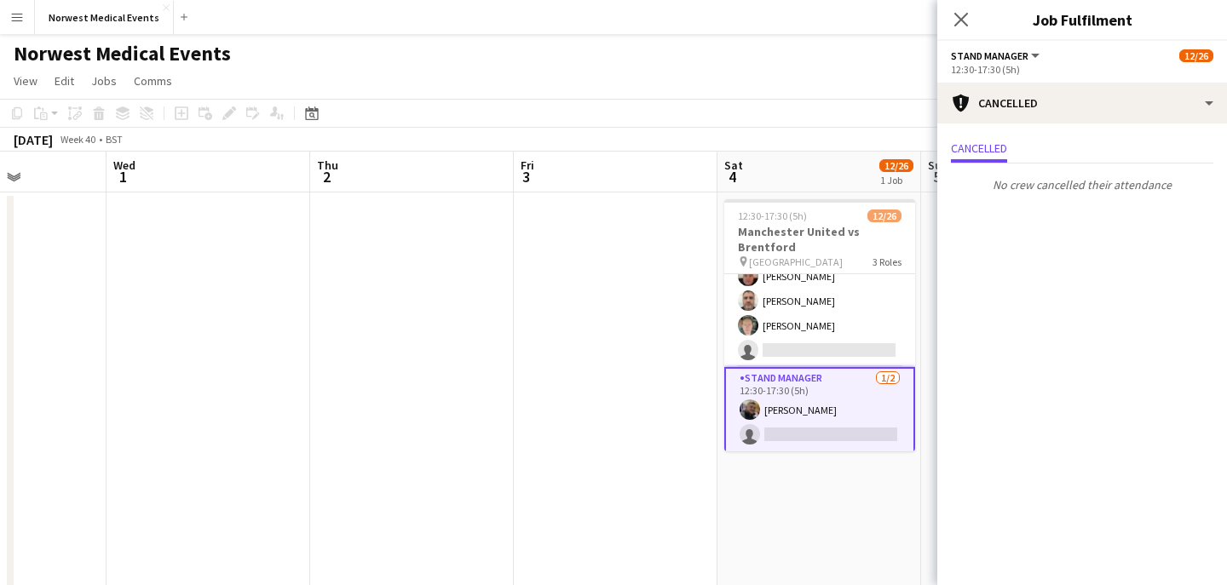
click at [959, 5] on div "Close pop-in" at bounding box center [961, 19] width 48 height 39
click at [118, 31] on button "Norwest Medical Events Close" at bounding box center [104, 17] width 139 height 33
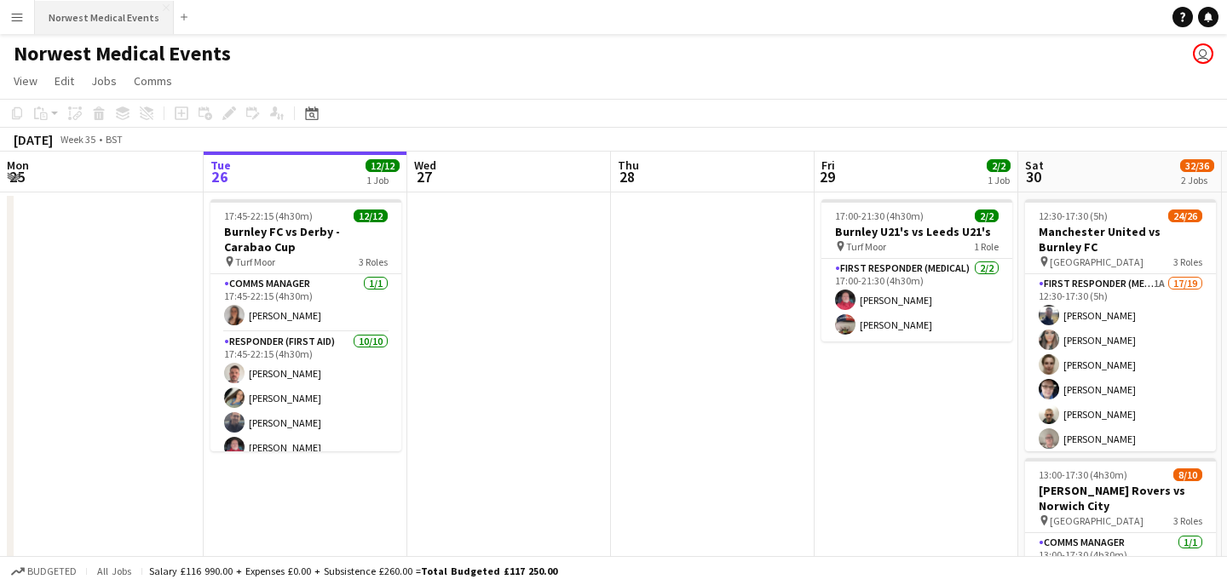
click at [120, 15] on button "Norwest Medical Events Close" at bounding box center [104, 17] width 139 height 33
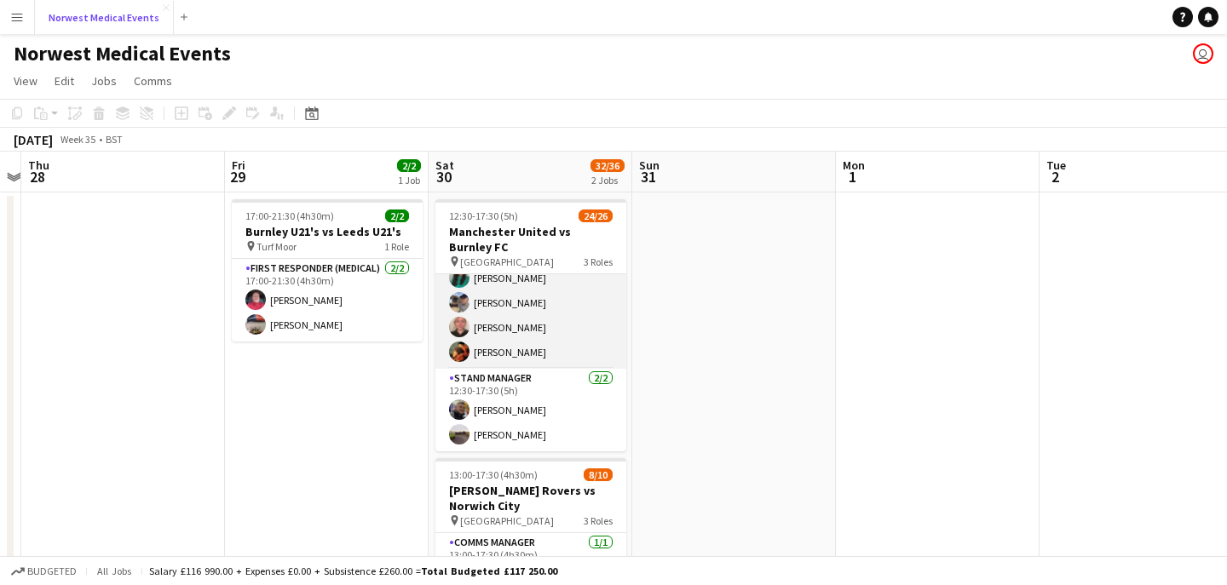
scroll to position [360, 0]
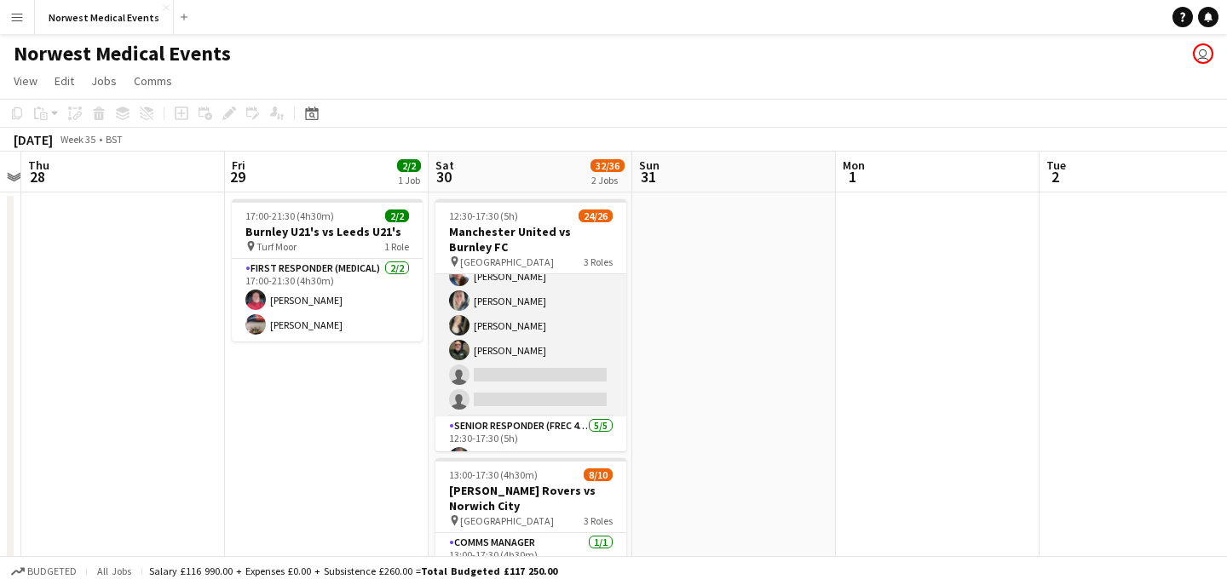
click at [556, 345] on app-card-role "First Responder (Medical) 1A 17/19 12:30-17:30 (5h) [PERSON_NAME] [PERSON_NAME]…" at bounding box center [530, 165] width 191 height 503
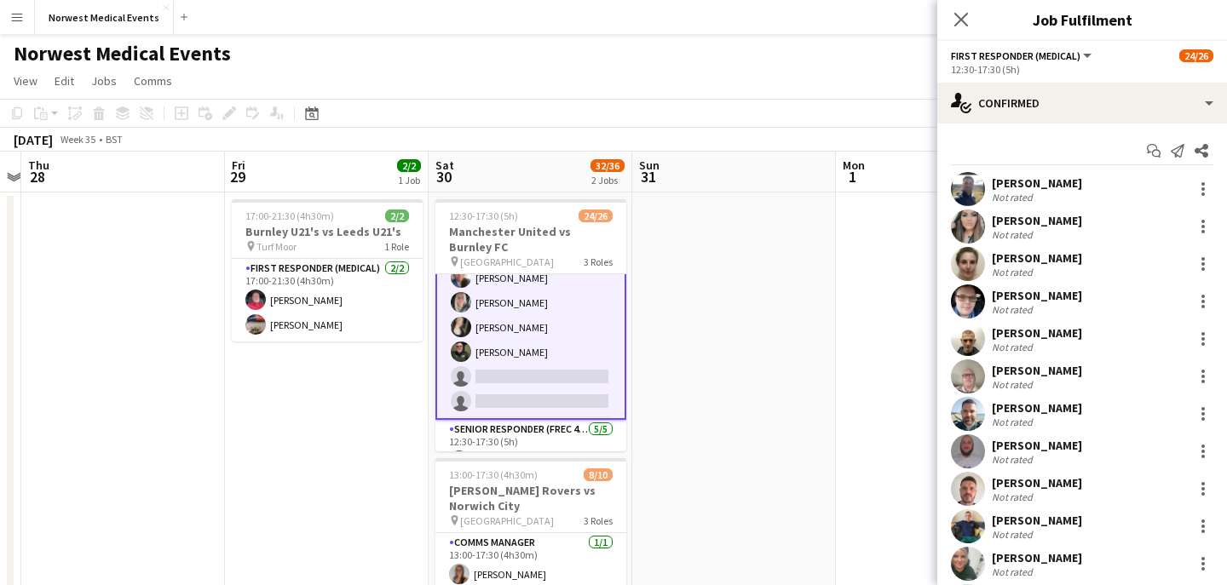
scroll to position [362, 0]
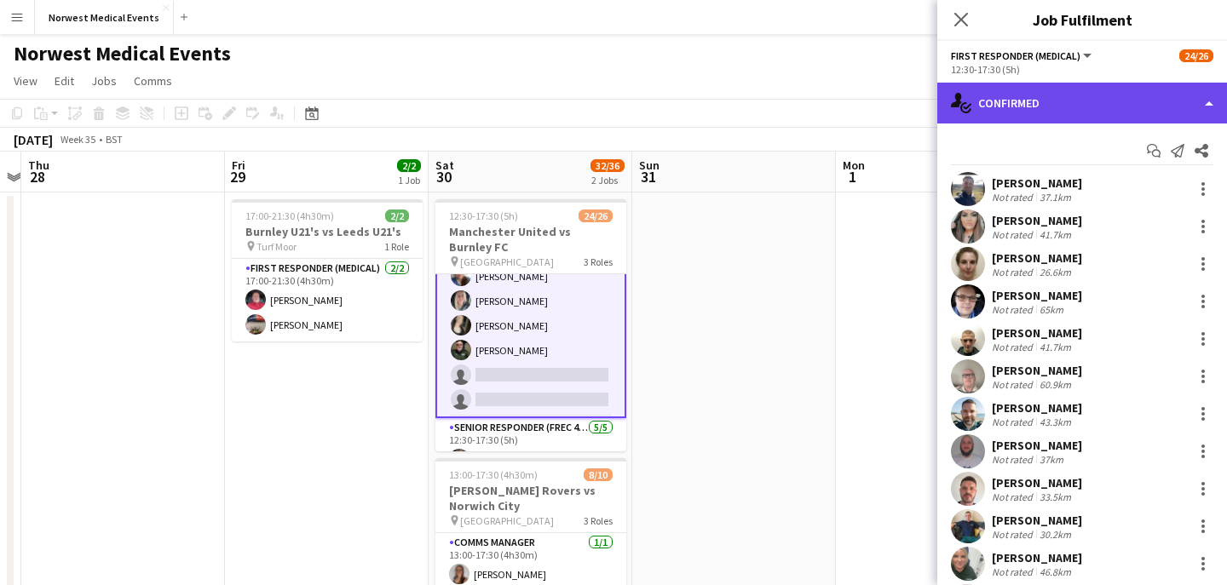
click at [1050, 101] on div "single-neutral-actions-check-2 Confirmed" at bounding box center [1082, 103] width 290 height 41
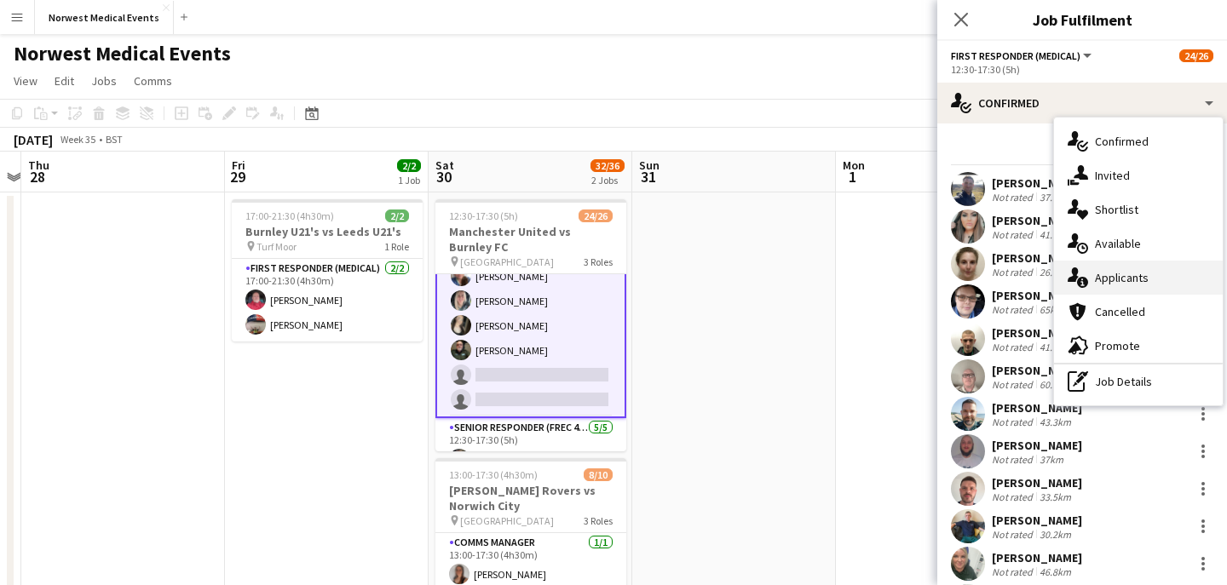
click at [1136, 279] on div "single-neutral-actions-information Applicants" at bounding box center [1138, 278] width 169 height 34
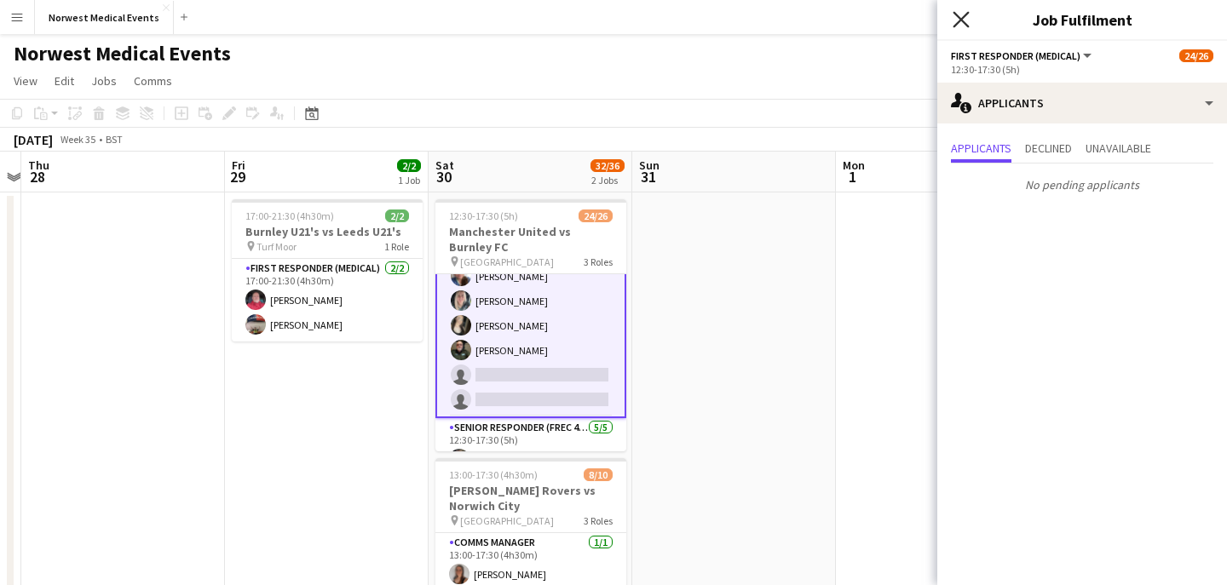
click at [956, 22] on icon "Close pop-in" at bounding box center [960, 19] width 16 height 16
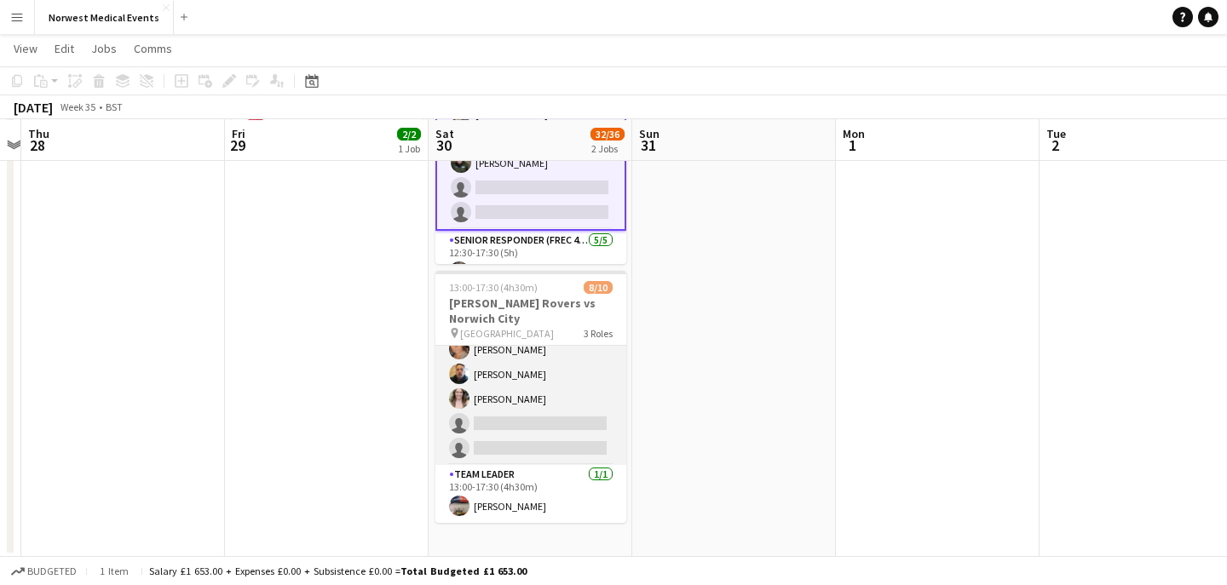
scroll to position [194, 0]
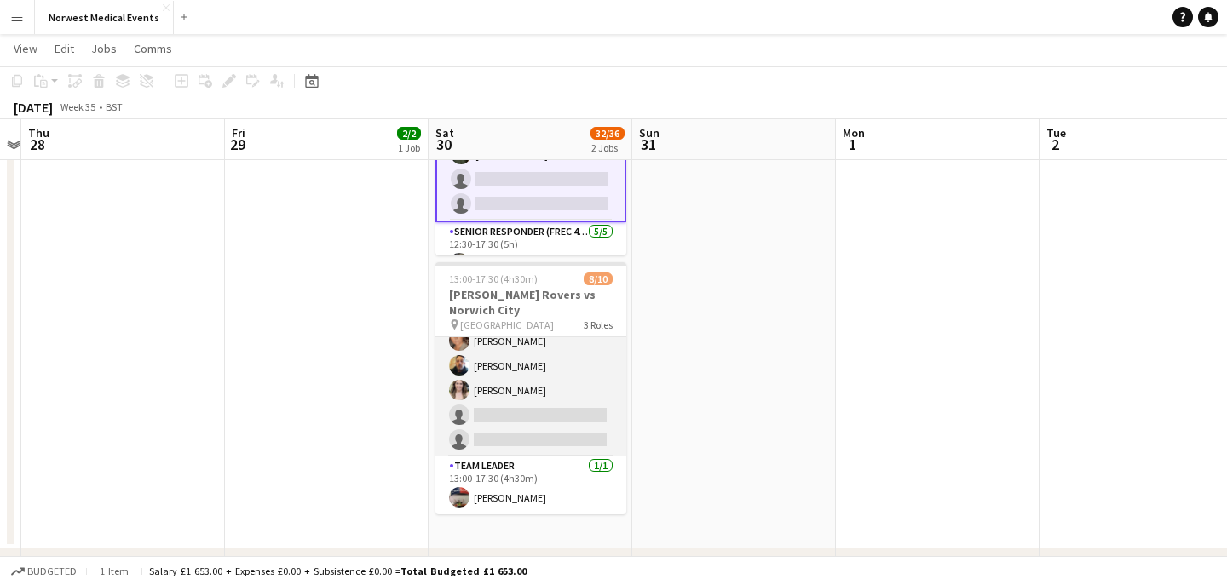
click at [553, 382] on app-card-role "Responder (First Aid) 2A [DATE] 13:00-17:30 (4h30m) [PERSON_NAME] [PERSON_NAME]…" at bounding box center [530, 341] width 191 height 231
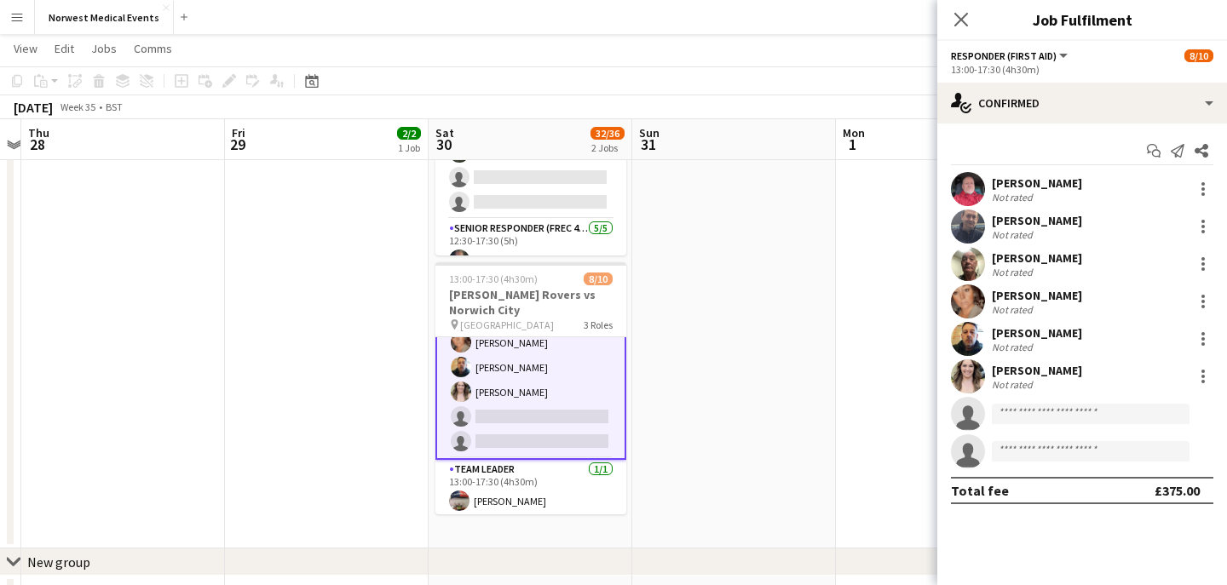
scroll to position [171, 0]
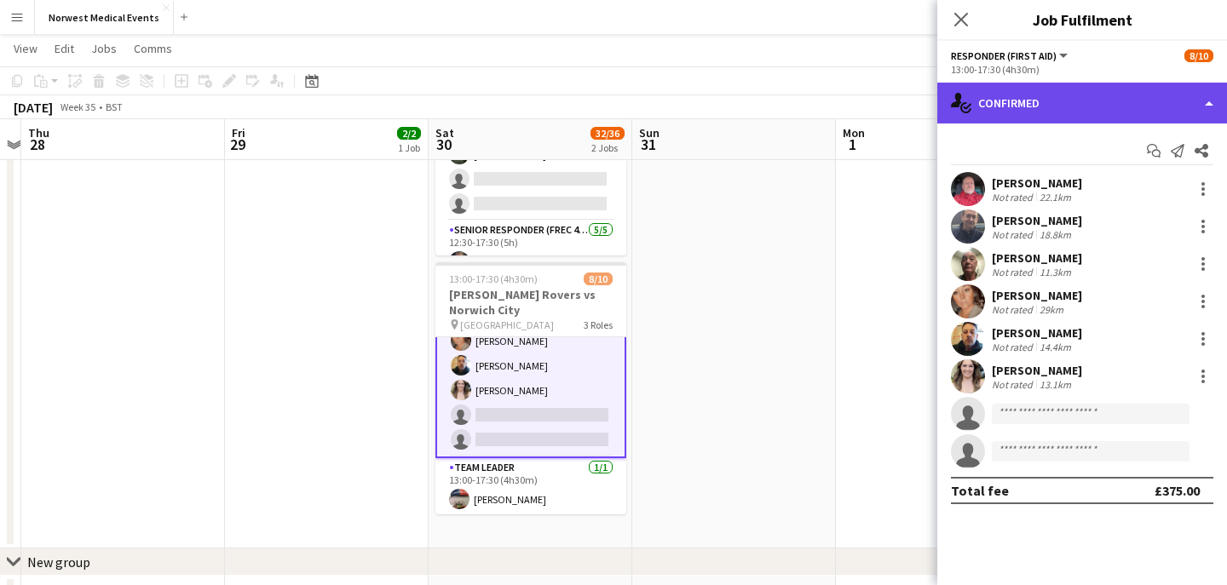
click at [1021, 96] on div "single-neutral-actions-check-2 Confirmed" at bounding box center [1082, 103] width 290 height 41
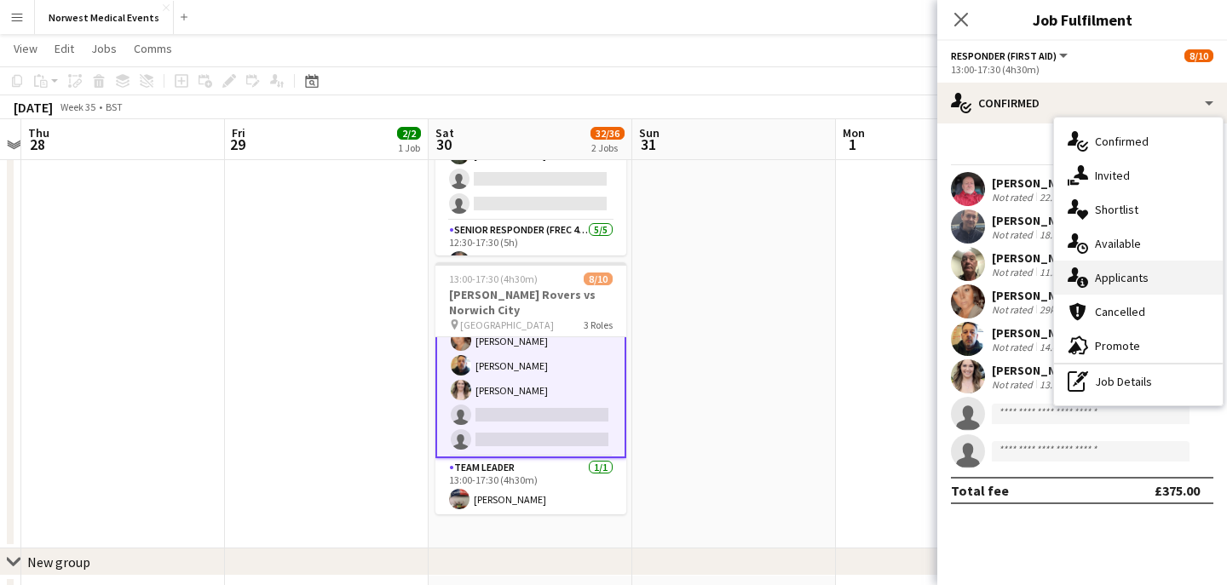
click at [1138, 272] on div "single-neutral-actions-information Applicants" at bounding box center [1138, 278] width 169 height 34
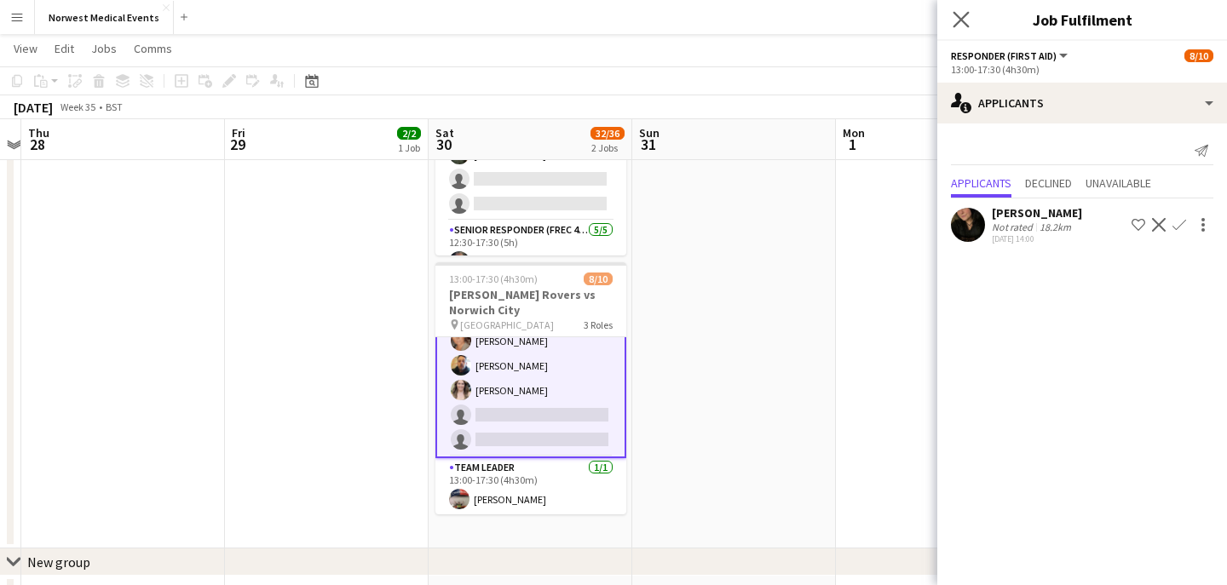
click at [969, 23] on icon "Close pop-in" at bounding box center [960, 19] width 16 height 16
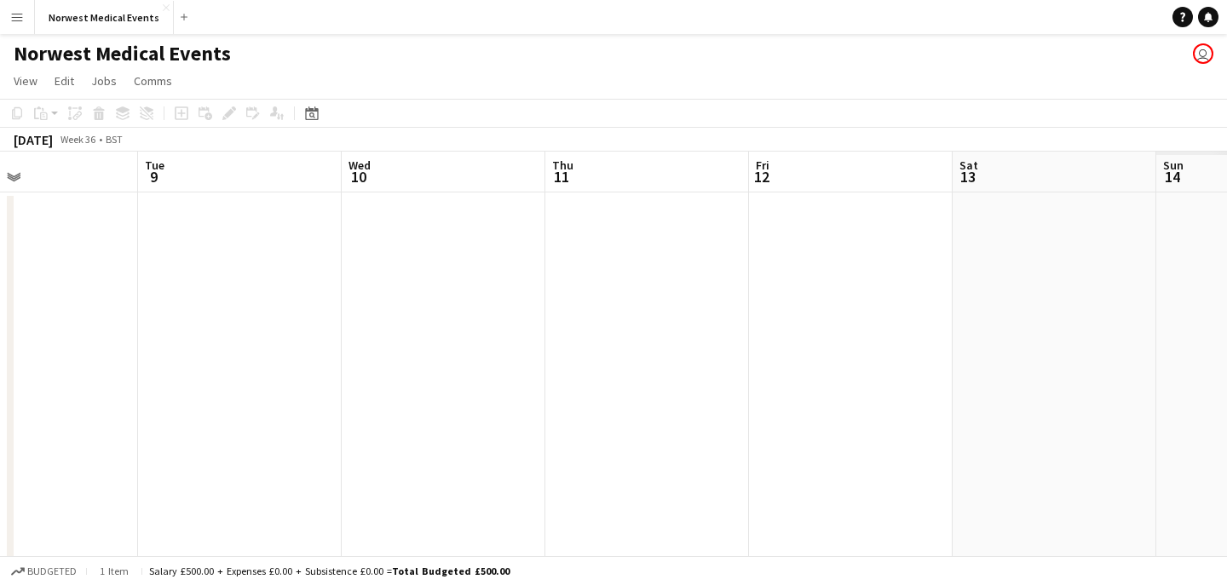
scroll to position [0, 583]
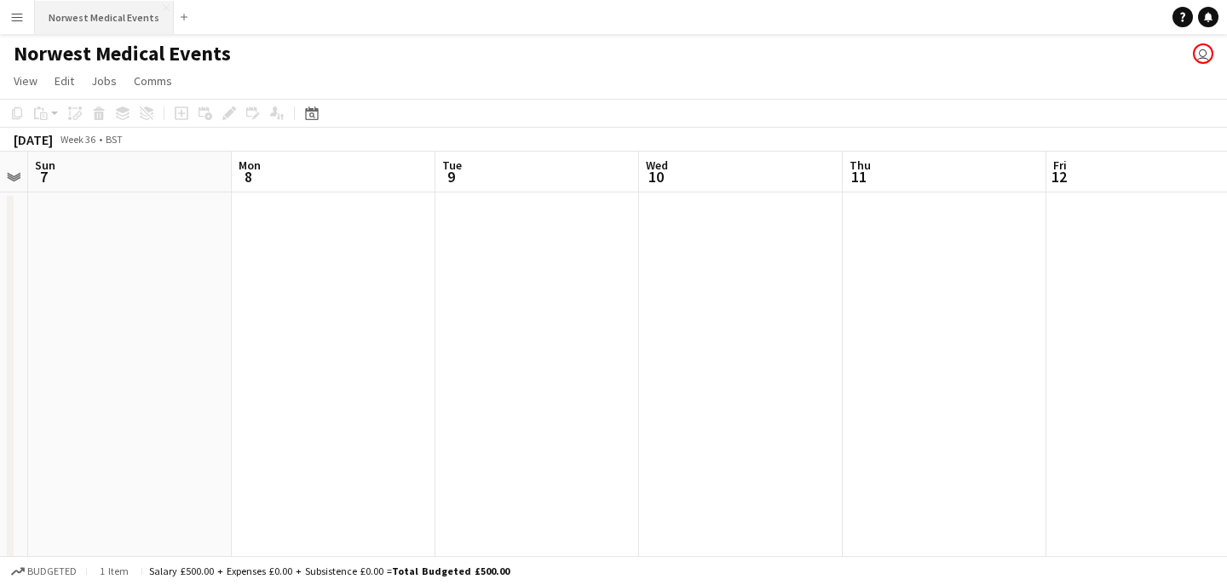
click at [96, 21] on button "Norwest Medical Events Close" at bounding box center [104, 17] width 139 height 33
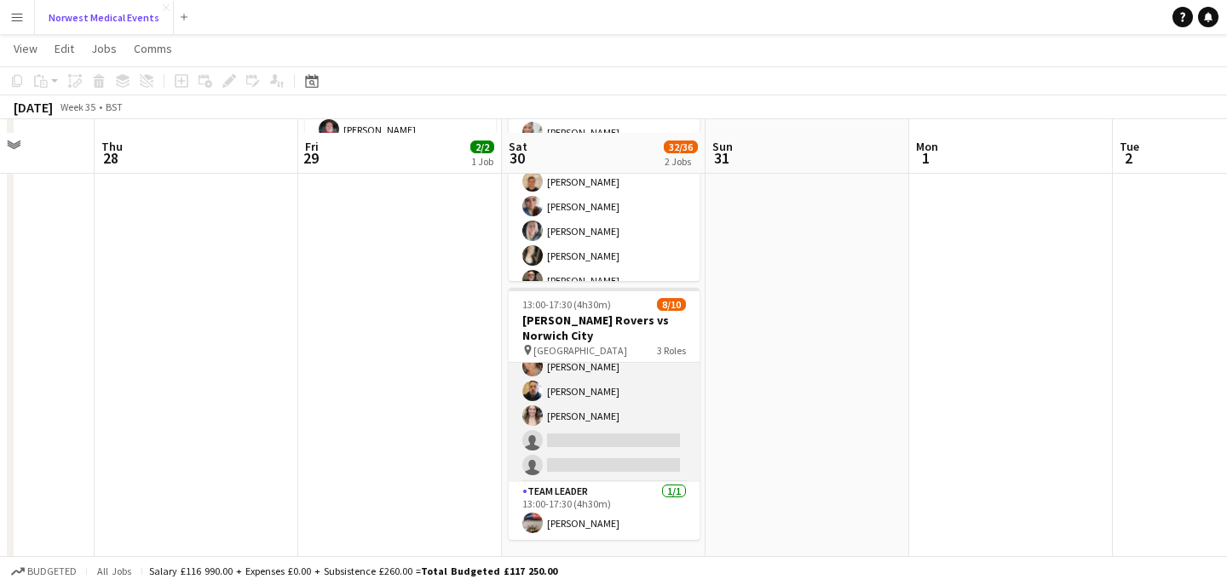
scroll to position [237, 0]
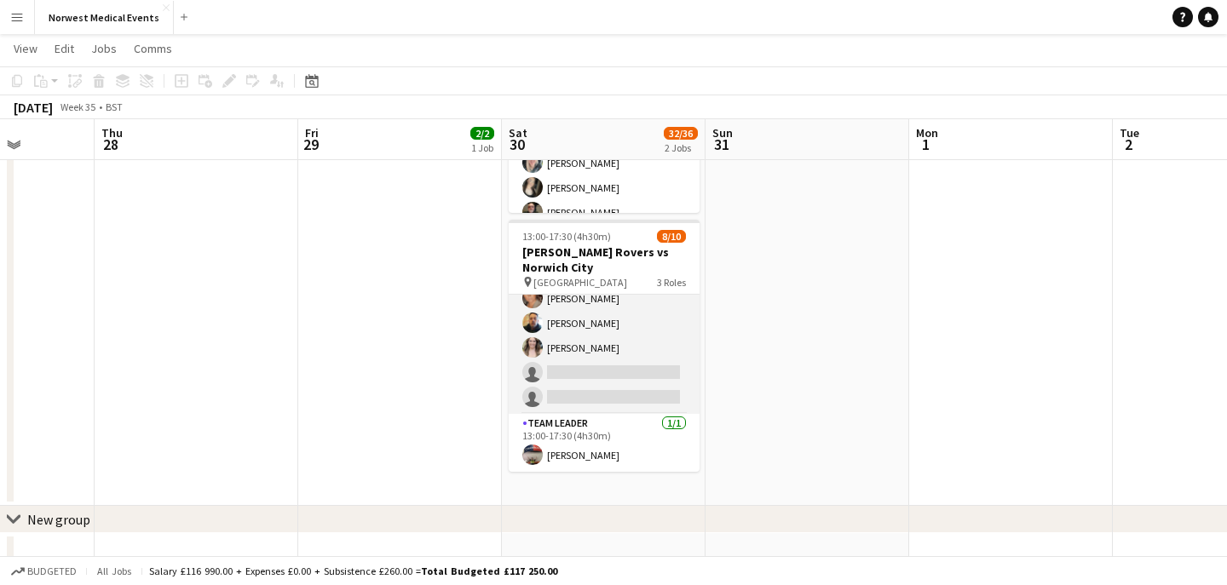
click at [619, 387] on app-card-role "Responder (First Aid) 2A [DATE] 13:00-17:30 (4h30m) [PERSON_NAME] [PERSON_NAME]…" at bounding box center [604, 298] width 191 height 231
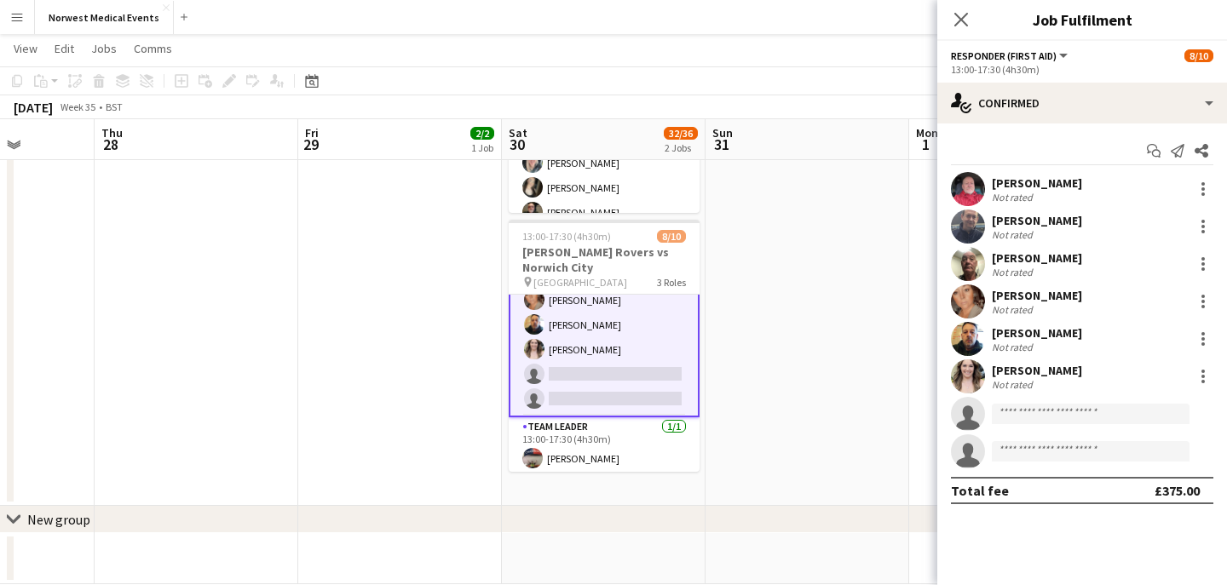
scroll to position [171, 0]
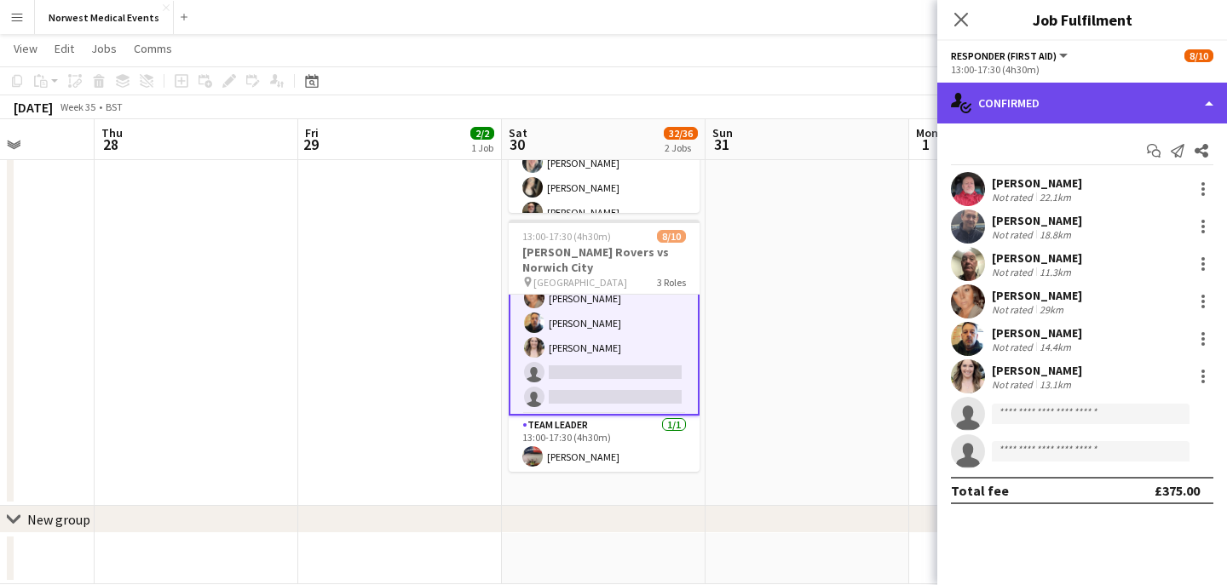
click at [1032, 92] on div "single-neutral-actions-check-2 Confirmed" at bounding box center [1082, 103] width 290 height 41
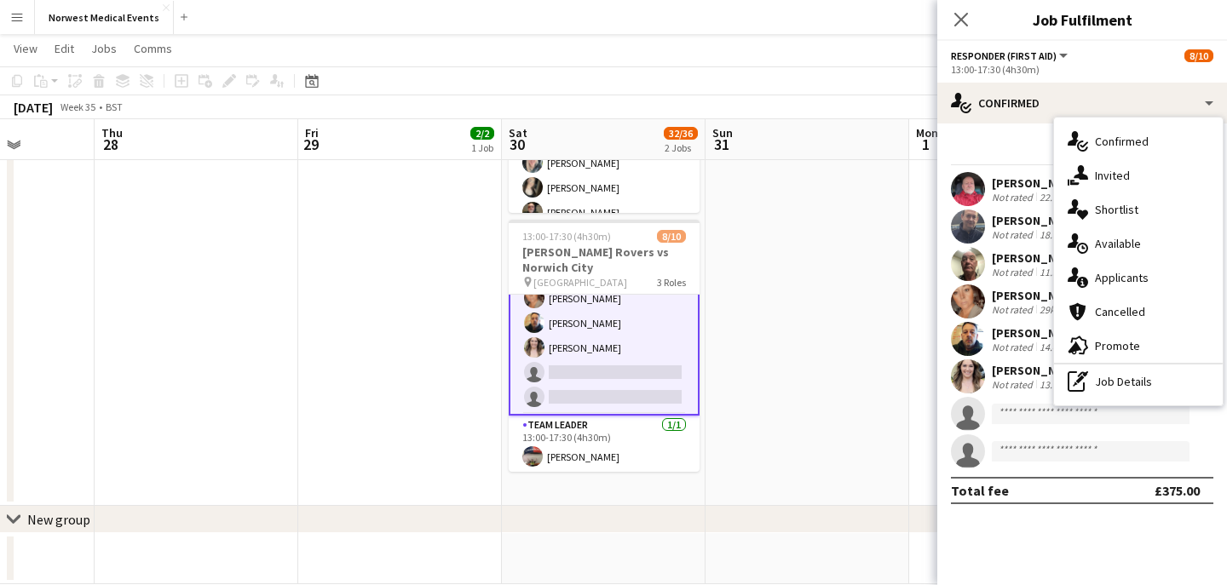
click at [1160, 278] on div "single-neutral-actions-information Applicants" at bounding box center [1138, 278] width 169 height 34
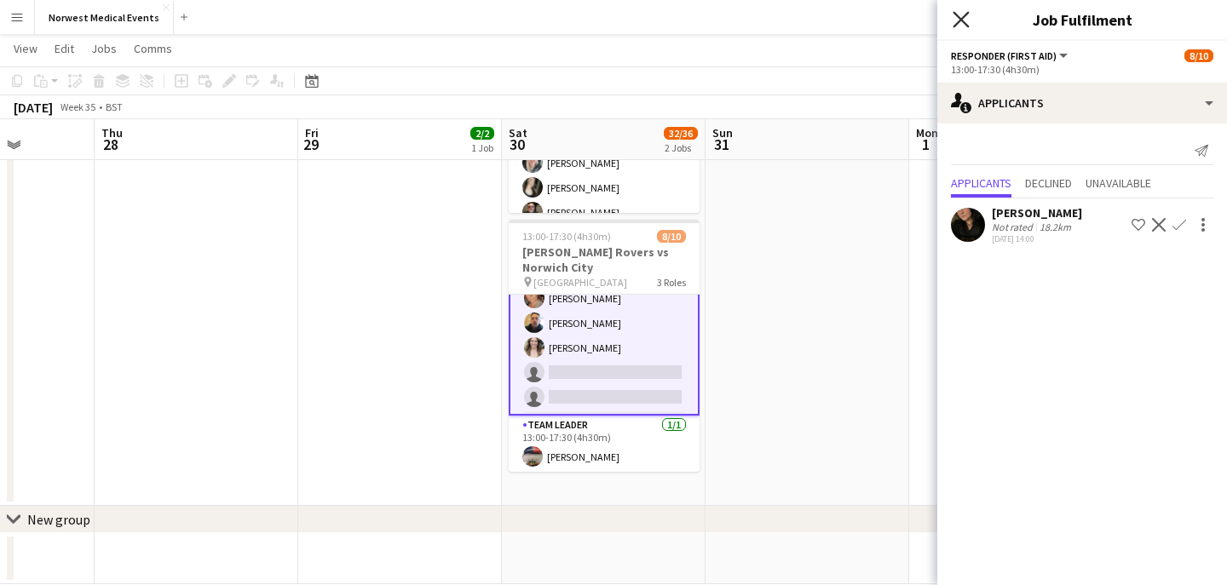
click at [957, 16] on icon at bounding box center [960, 19] width 16 height 16
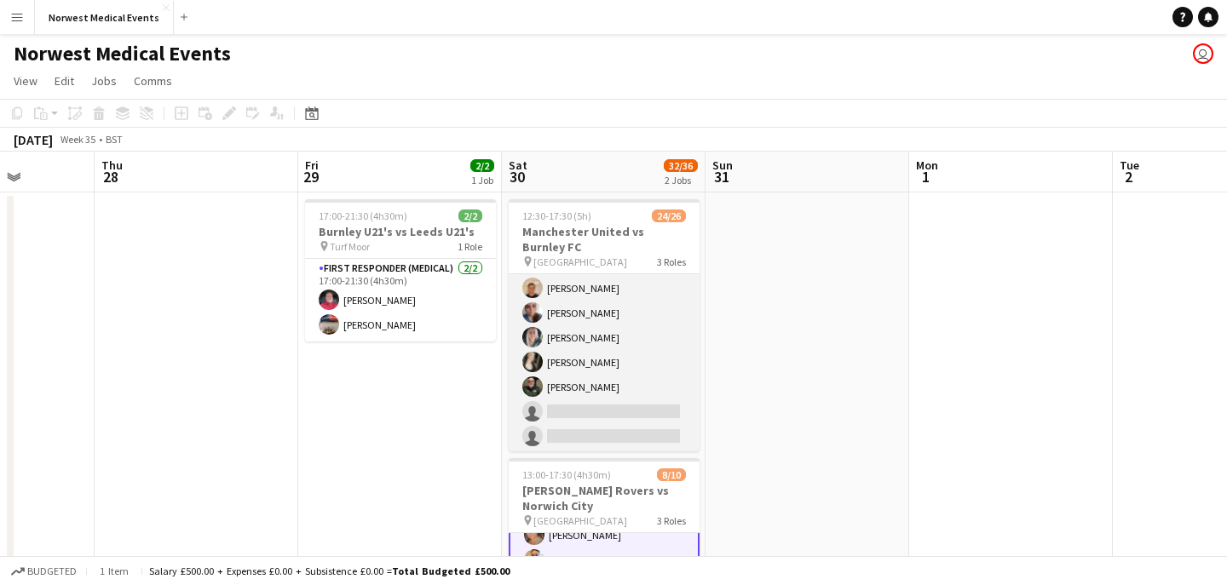
scroll to position [368, 0]
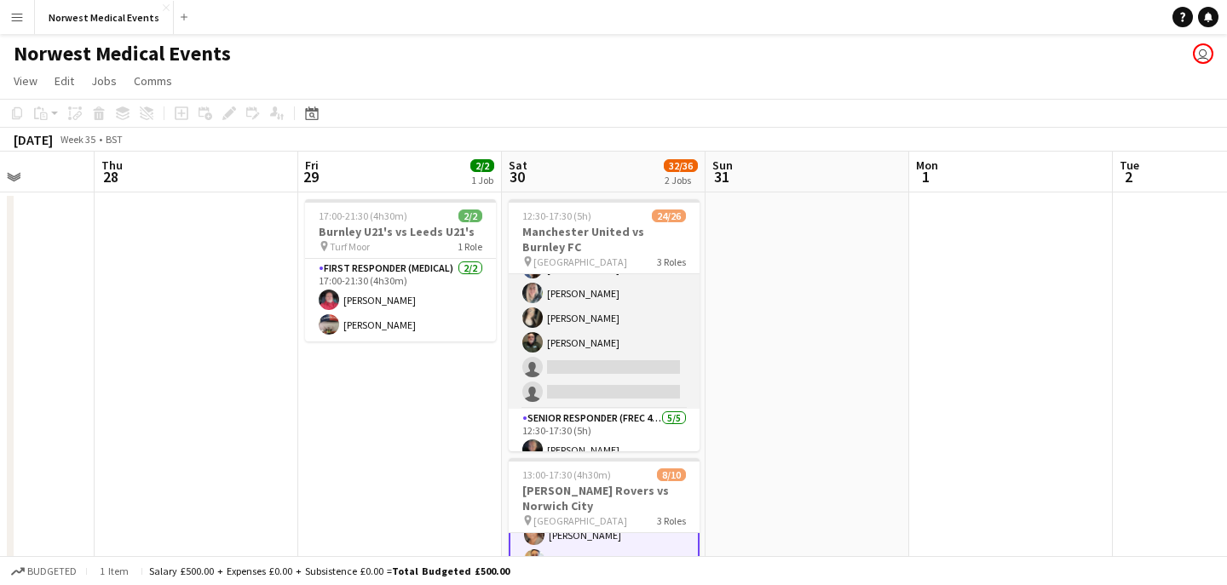
click at [610, 352] on app-card-role "First Responder (Medical) 1A 17/19 12:30-17:30 (5h) [PERSON_NAME] [PERSON_NAME]…" at bounding box center [604, 157] width 191 height 503
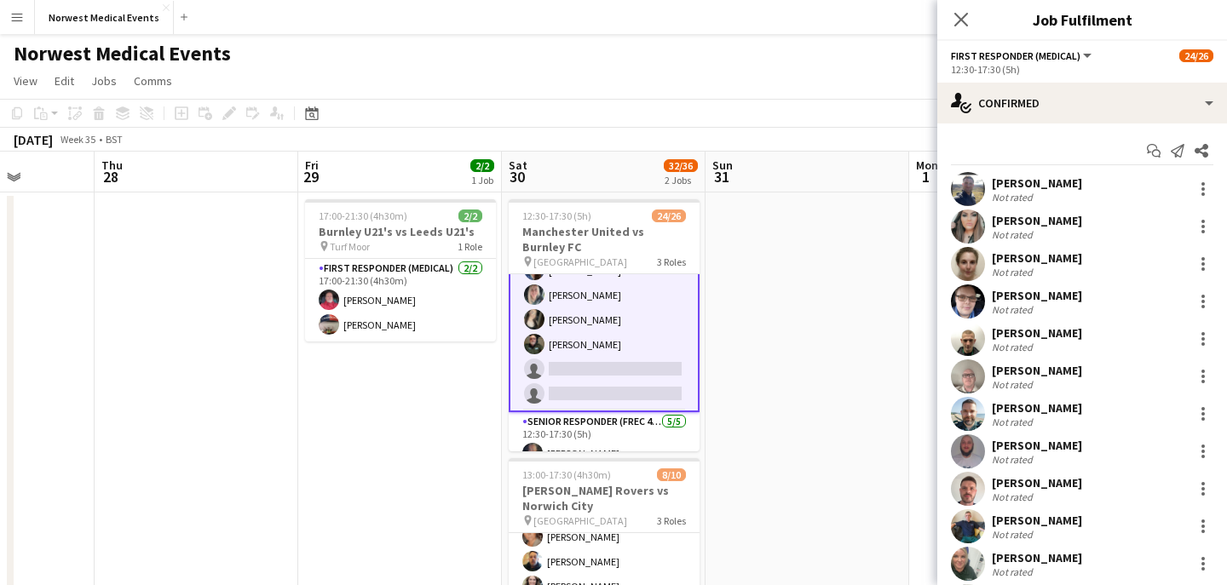
scroll to position [370, 0]
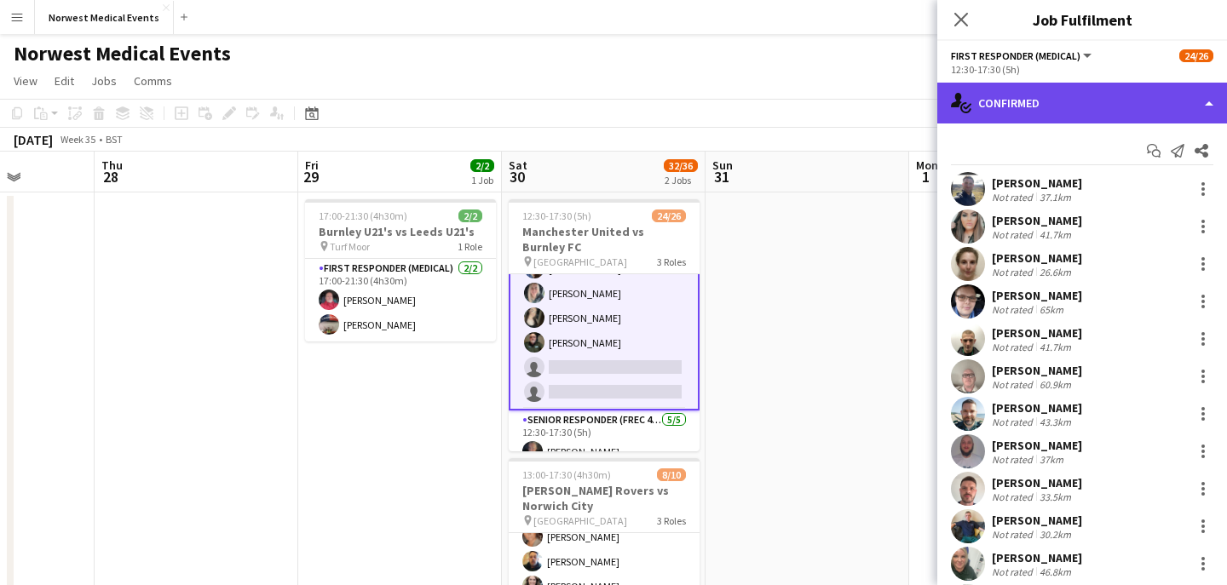
click at [1038, 106] on div "single-neutral-actions-check-2 Confirmed" at bounding box center [1082, 103] width 290 height 41
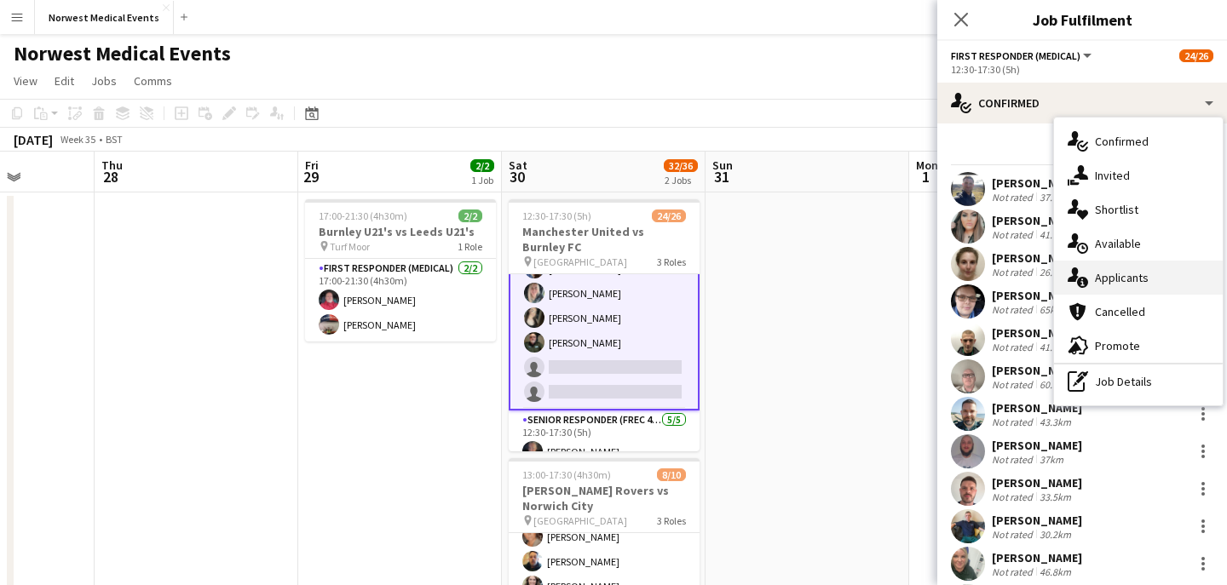
click at [1153, 277] on div "single-neutral-actions-information Applicants" at bounding box center [1138, 278] width 169 height 34
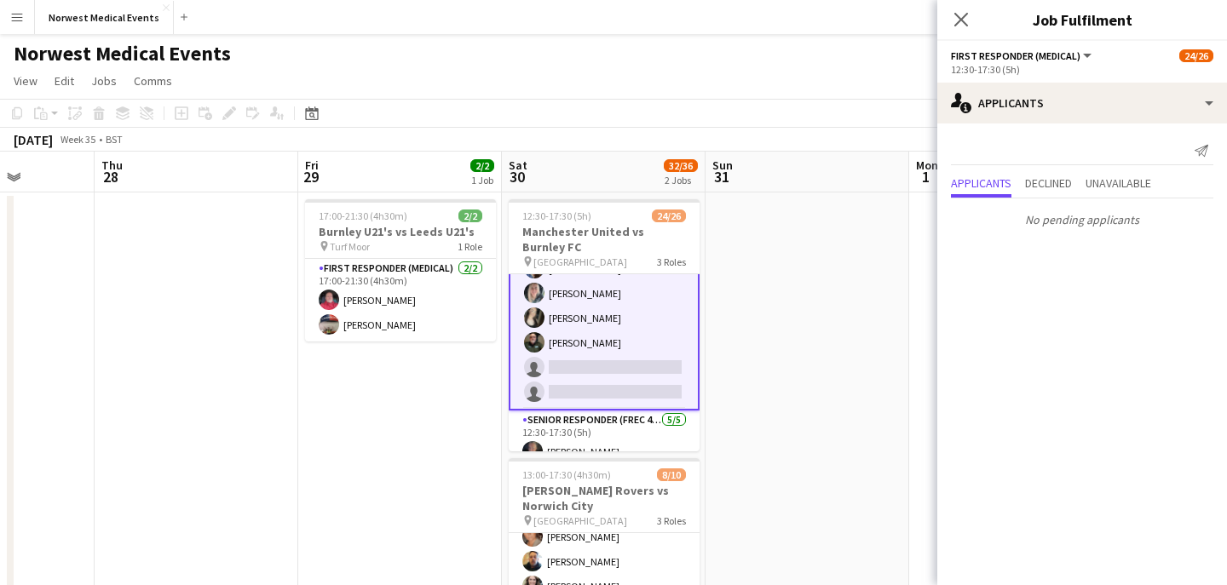
click at [955, 9] on app-icon "Close pop-in" at bounding box center [961, 19] width 20 height 20
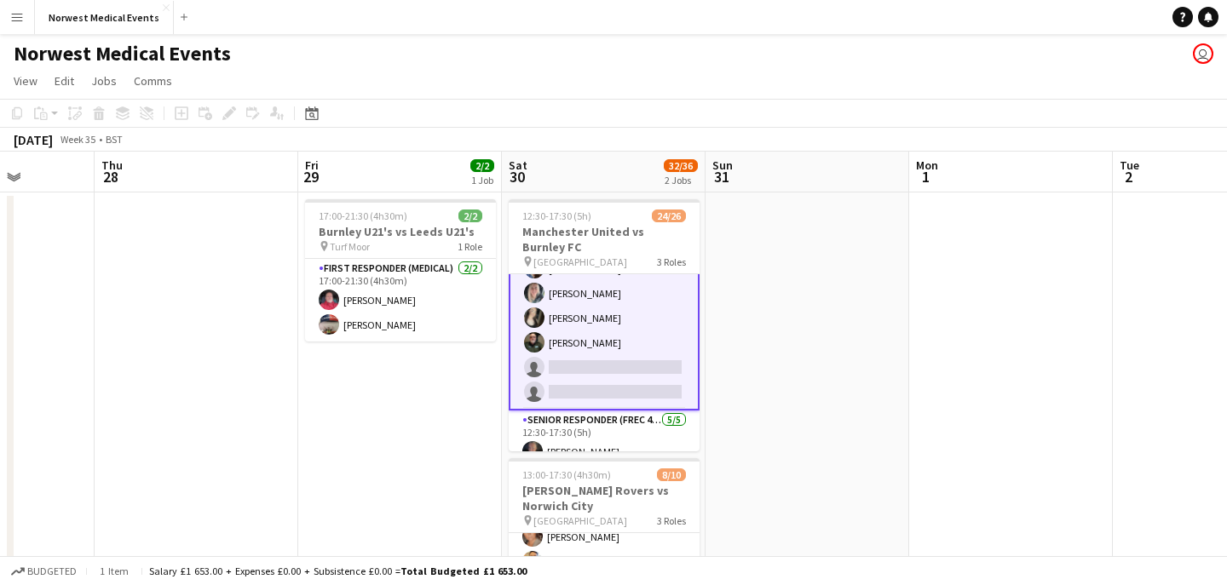
click at [580, 337] on app-card-role "First Responder (Medical) 1A 17/19 12:30-17:30 (5h) [PERSON_NAME] [PERSON_NAME]…" at bounding box center [604, 158] width 191 height 506
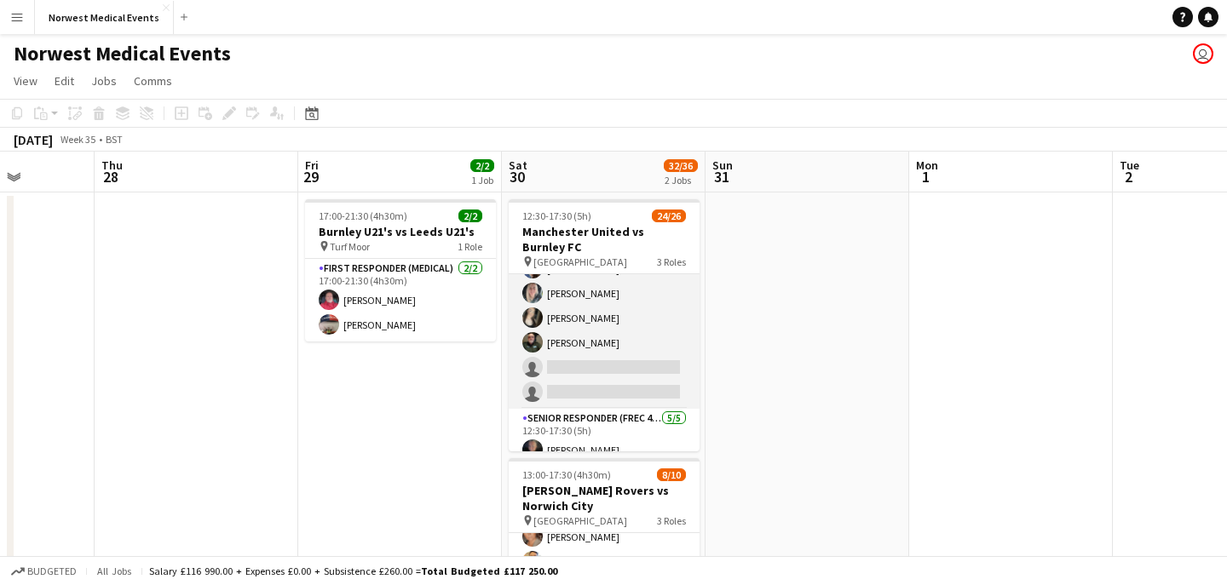
click at [593, 337] on app-card-role "First Responder (Medical) 1A 17/19 12:30-17:30 (5h) [PERSON_NAME] [PERSON_NAME]…" at bounding box center [604, 157] width 191 height 503
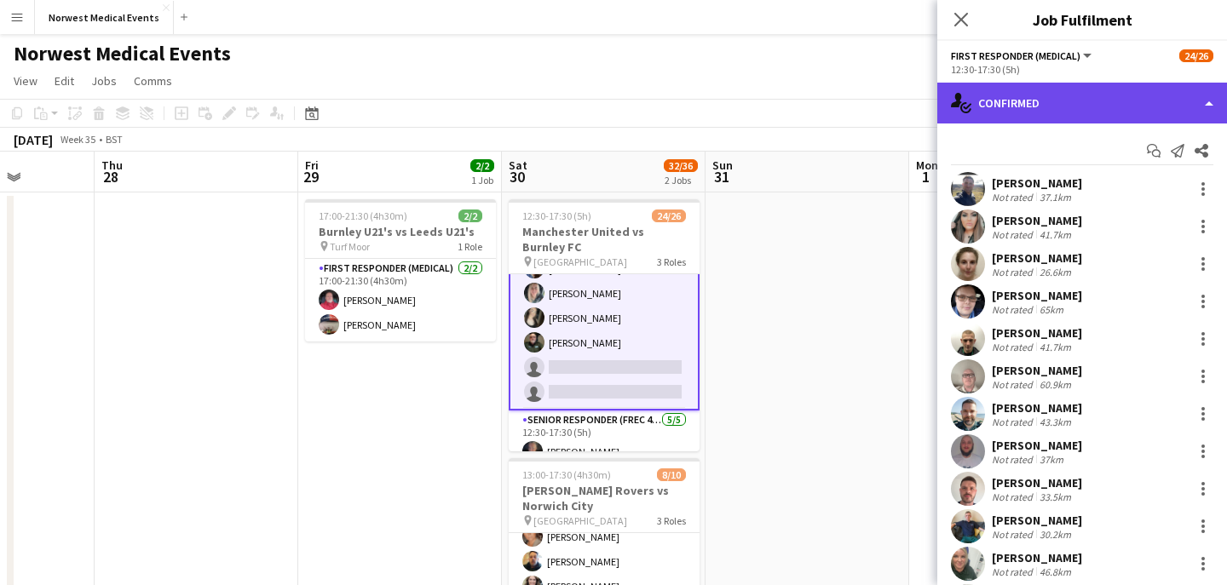
click at [1039, 95] on div "single-neutral-actions-check-2 Confirmed" at bounding box center [1082, 103] width 290 height 41
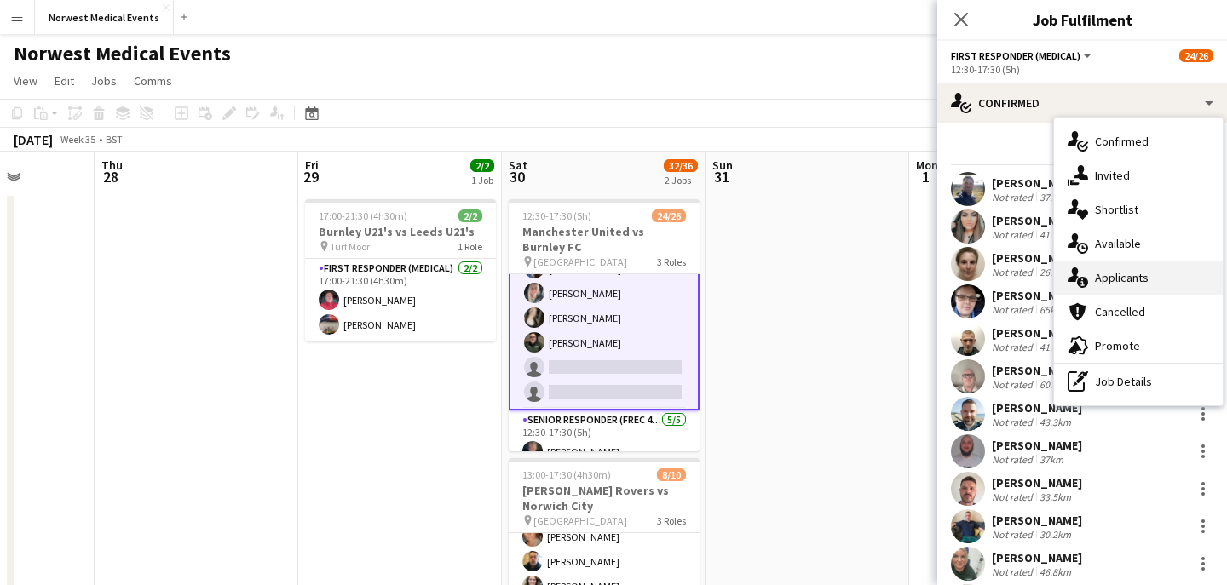
click at [1138, 277] on div "single-neutral-actions-information Applicants" at bounding box center [1138, 278] width 169 height 34
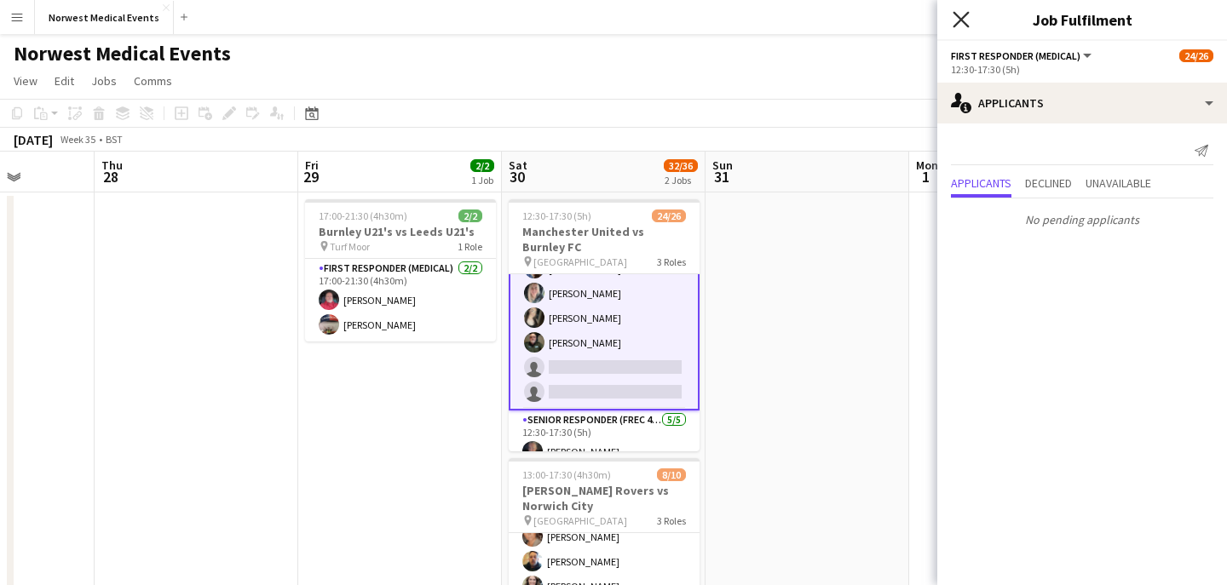
click at [965, 26] on icon "Close pop-in" at bounding box center [960, 19] width 16 height 16
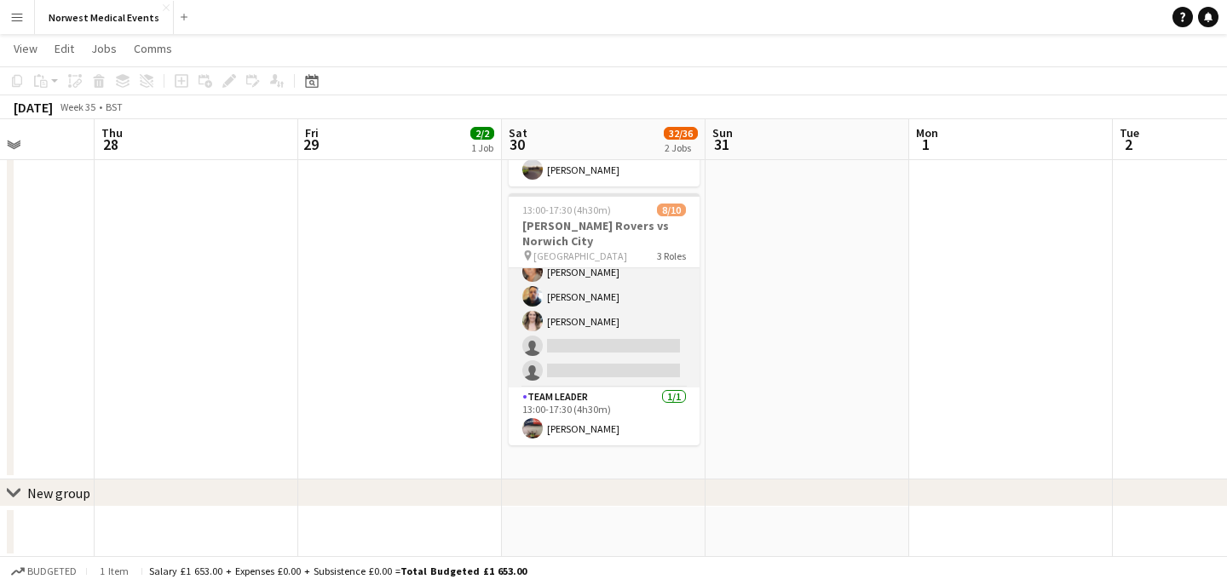
scroll to position [265, 0]
click at [624, 318] on app-card-role "Responder (First Aid) 2A [DATE] 13:00-17:30 (4h30m) [PERSON_NAME] [PERSON_NAME]…" at bounding box center [604, 270] width 191 height 231
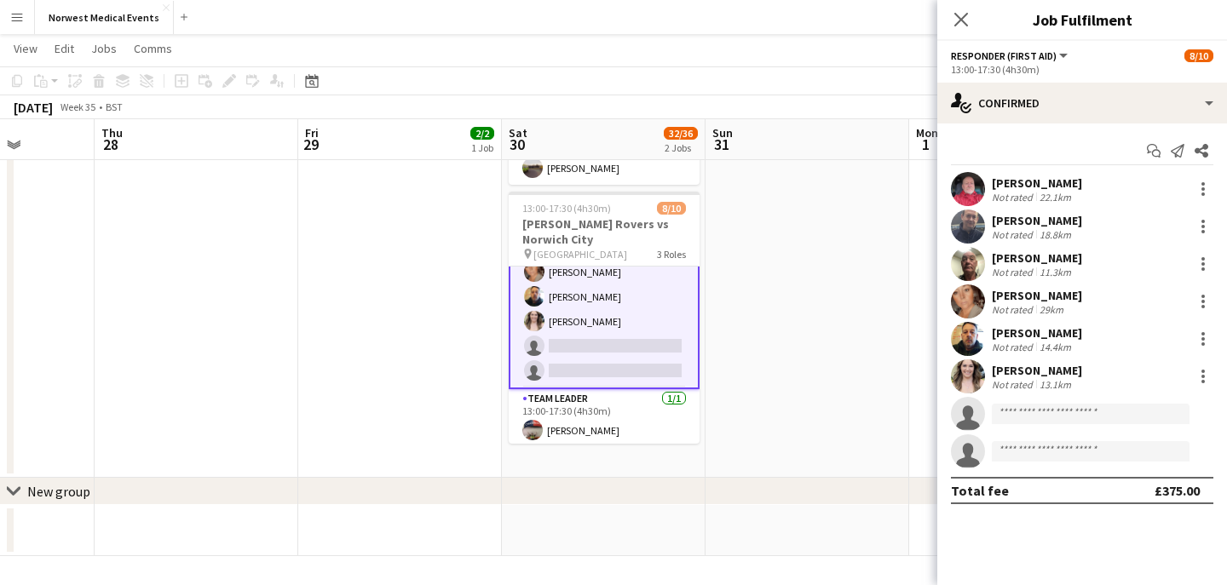
scroll to position [171, 0]
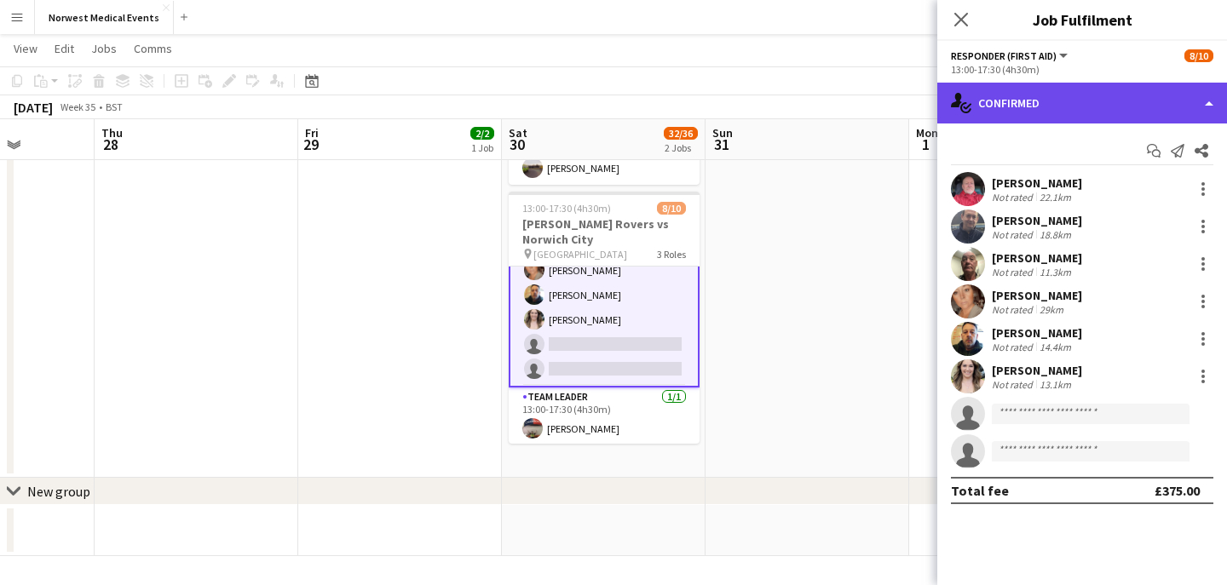
click at [1016, 109] on div "single-neutral-actions-check-2 Confirmed" at bounding box center [1082, 103] width 290 height 41
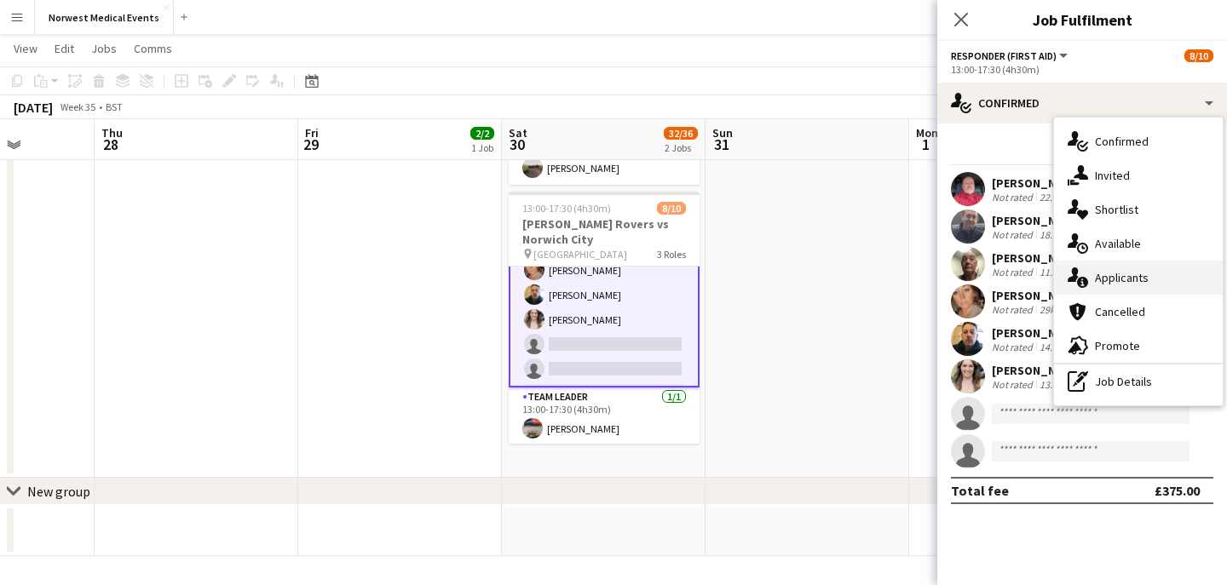
click at [1126, 286] on div "single-neutral-actions-information Applicants" at bounding box center [1138, 278] width 169 height 34
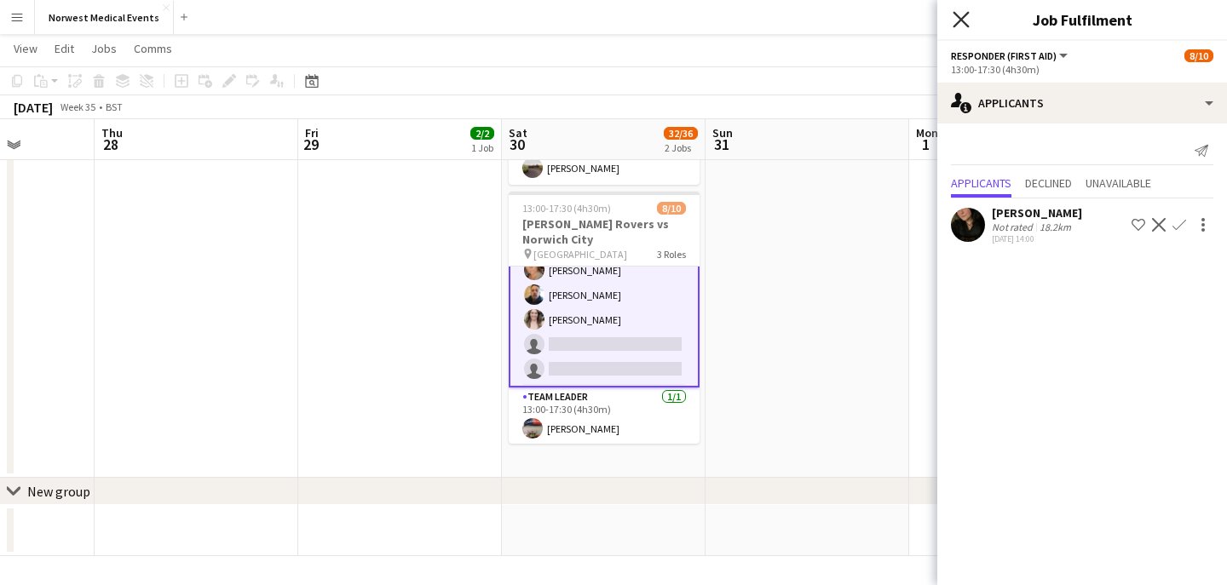
click at [964, 16] on icon at bounding box center [960, 19] width 16 height 16
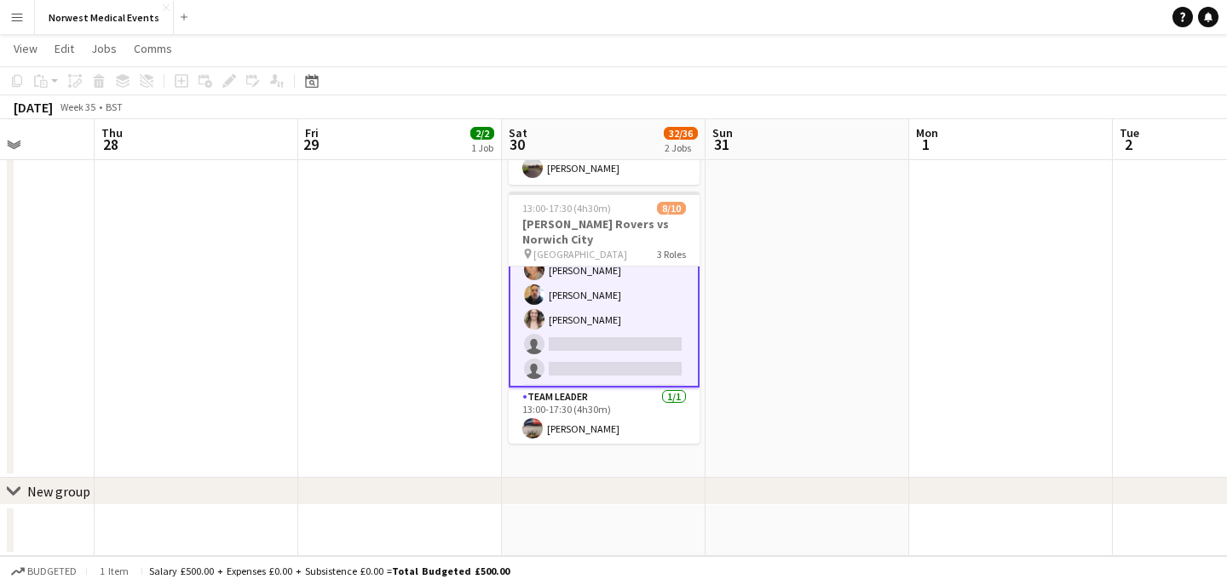
click at [623, 317] on app-card-role "Responder (First Aid) 2A [DATE] 13:00-17:30 (4h30m) [PERSON_NAME] [PERSON_NAME]…" at bounding box center [604, 270] width 191 height 234
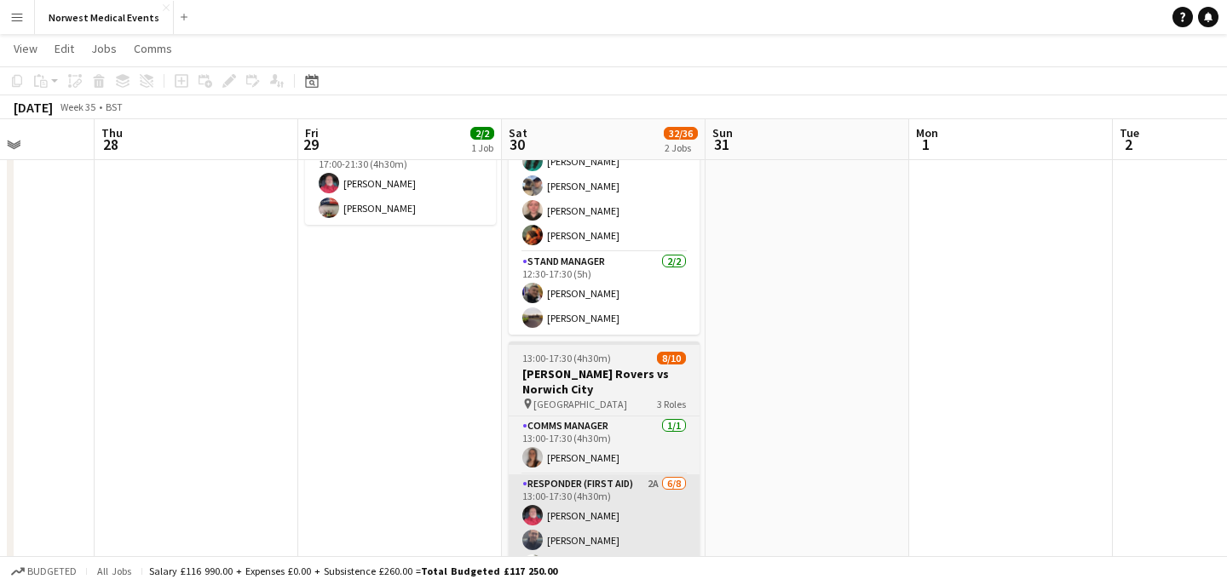
scroll to position [0, 0]
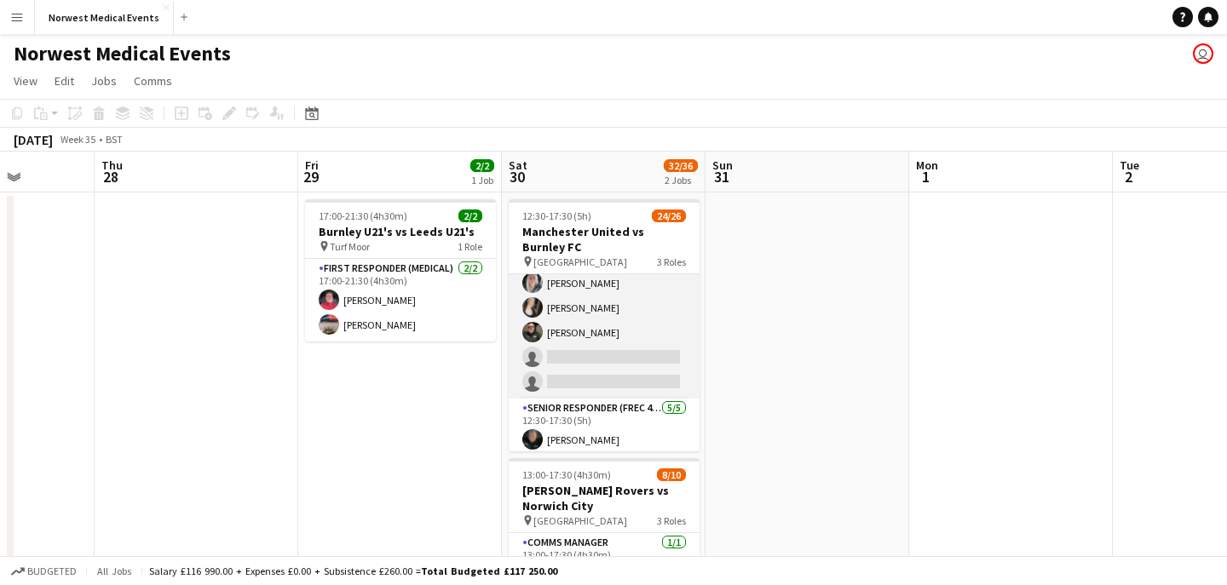
click at [629, 357] on app-card-role "First Responder (Medical) 1A 17/19 12:30-17:30 (5h) [PERSON_NAME] [PERSON_NAME]…" at bounding box center [604, 147] width 191 height 503
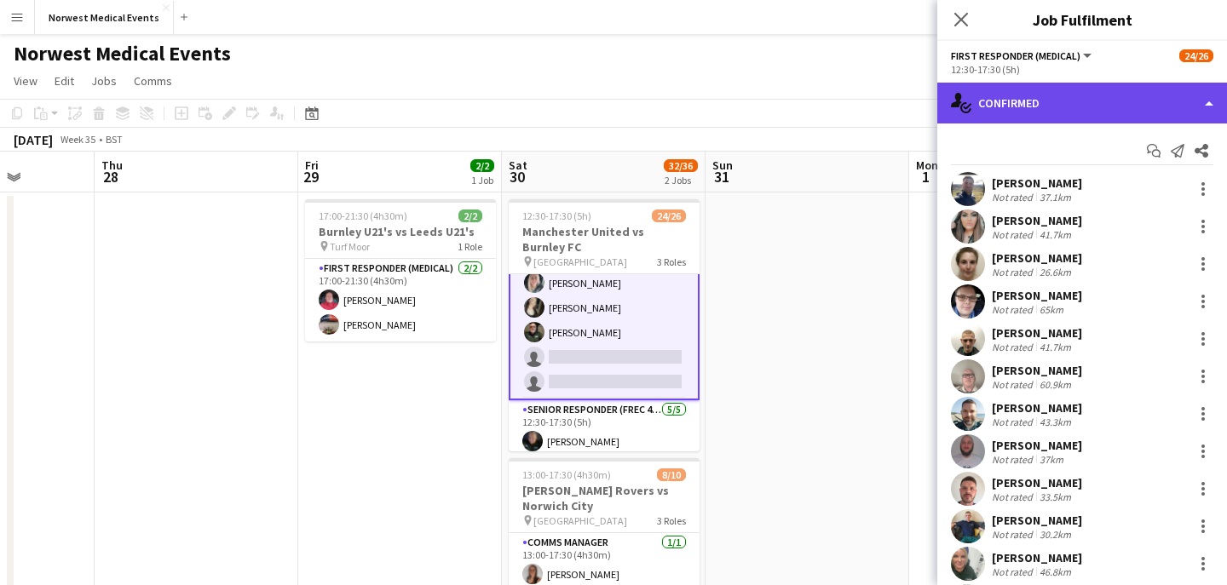
click at [1089, 100] on div "single-neutral-actions-check-2 Confirmed" at bounding box center [1082, 103] width 290 height 41
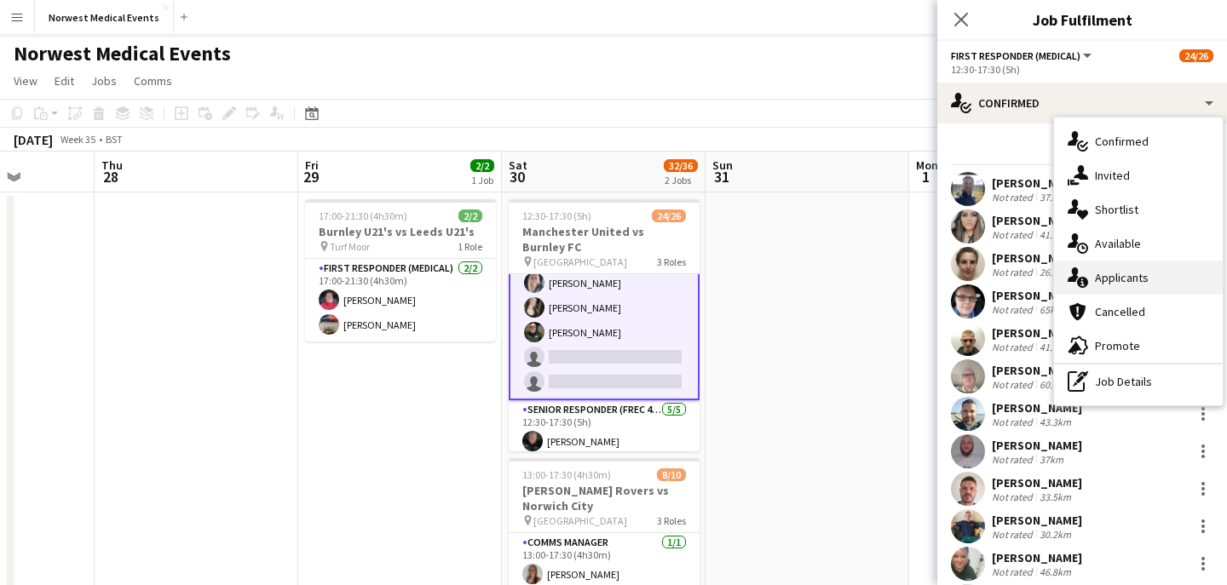
click at [1129, 276] on div "single-neutral-actions-information Applicants" at bounding box center [1138, 278] width 169 height 34
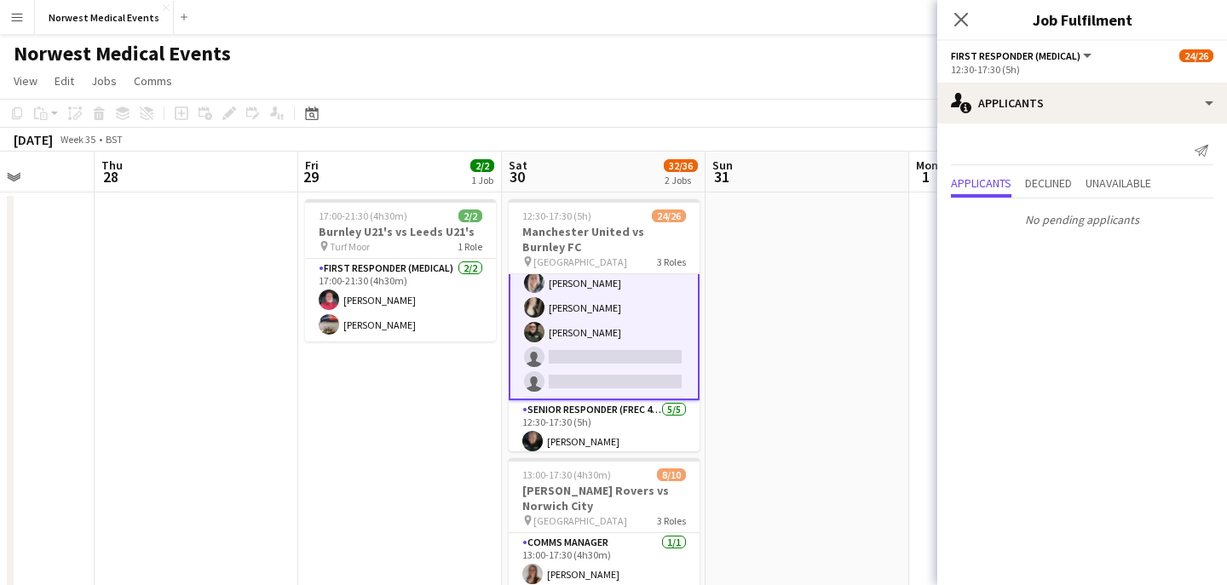
click at [963, 20] on icon at bounding box center [961, 20] width 14 height 14
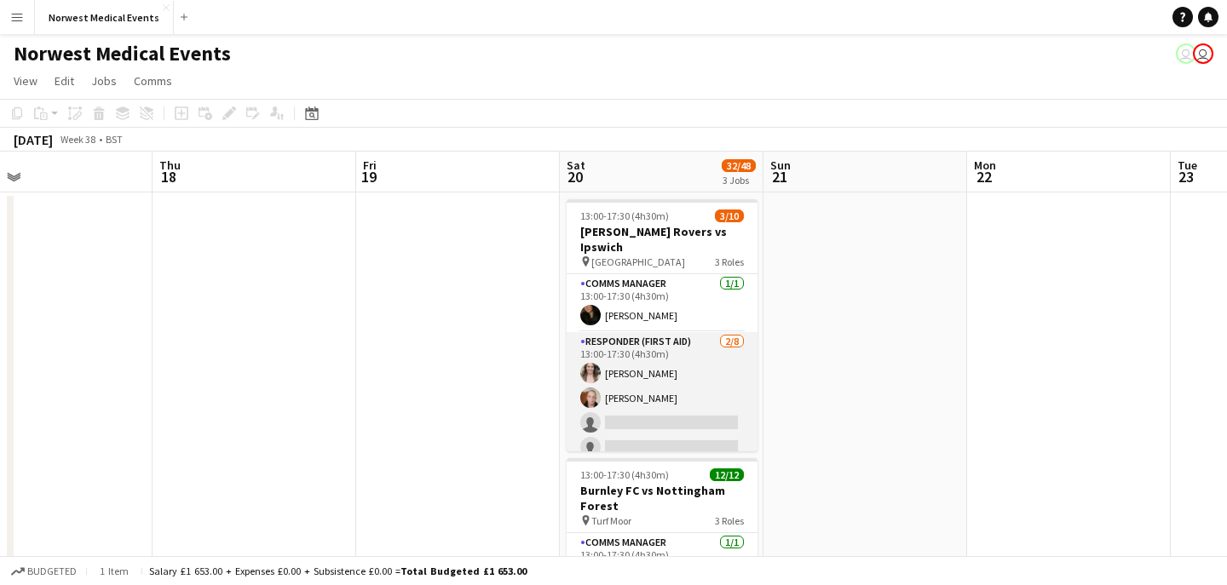
scroll to position [0, 672]
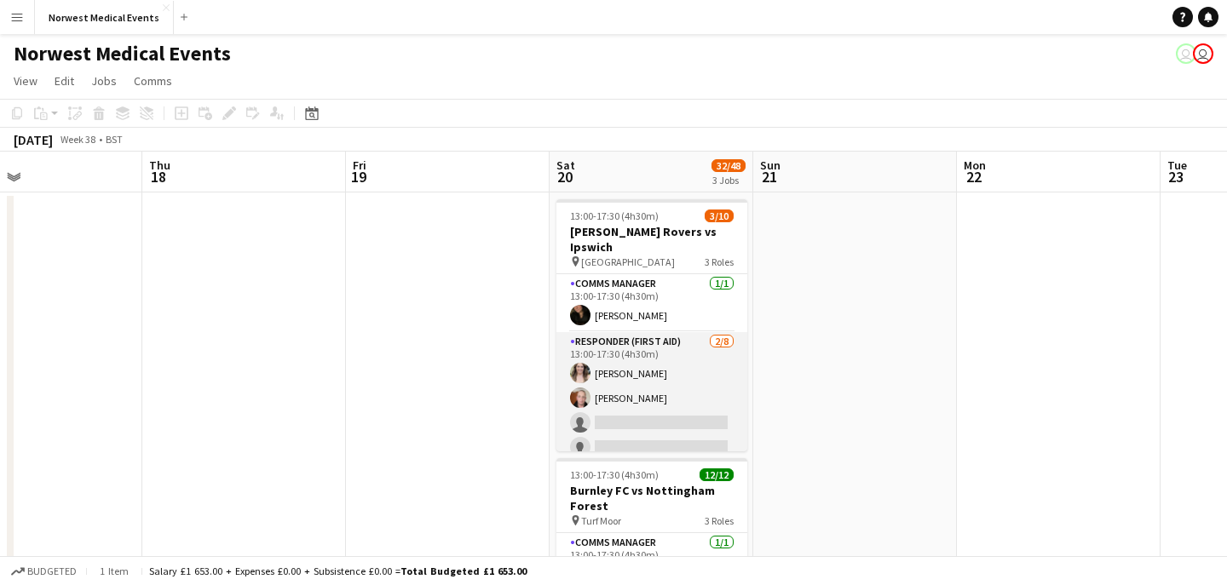
click at [712, 385] on app-card-role "Responder (First Aid) [DATE] 13:00-17:30 (4h30m) [PERSON_NAME] [PERSON_NAME] si…" at bounding box center [651, 447] width 191 height 231
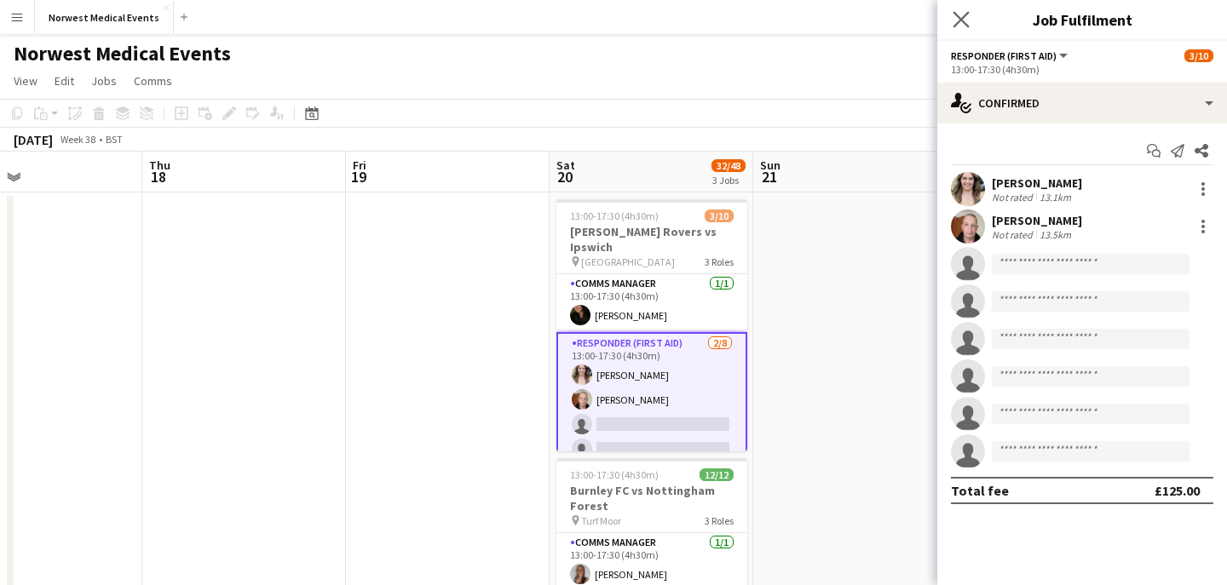
click at [951, 20] on app-icon "Close pop-in" at bounding box center [961, 20] width 25 height 25
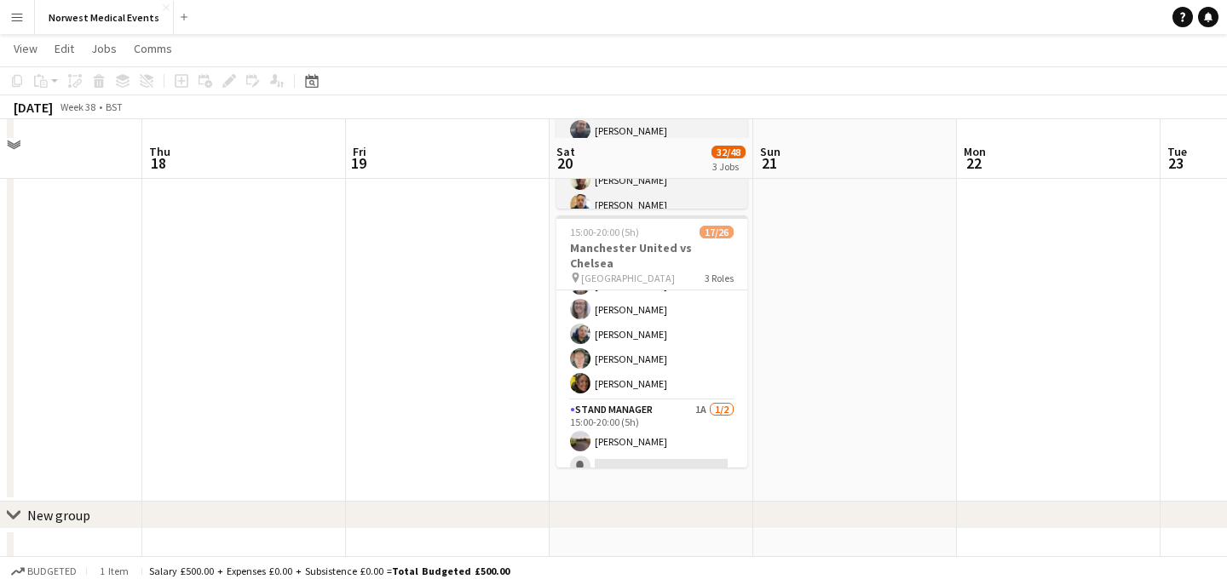
scroll to position [519, 0]
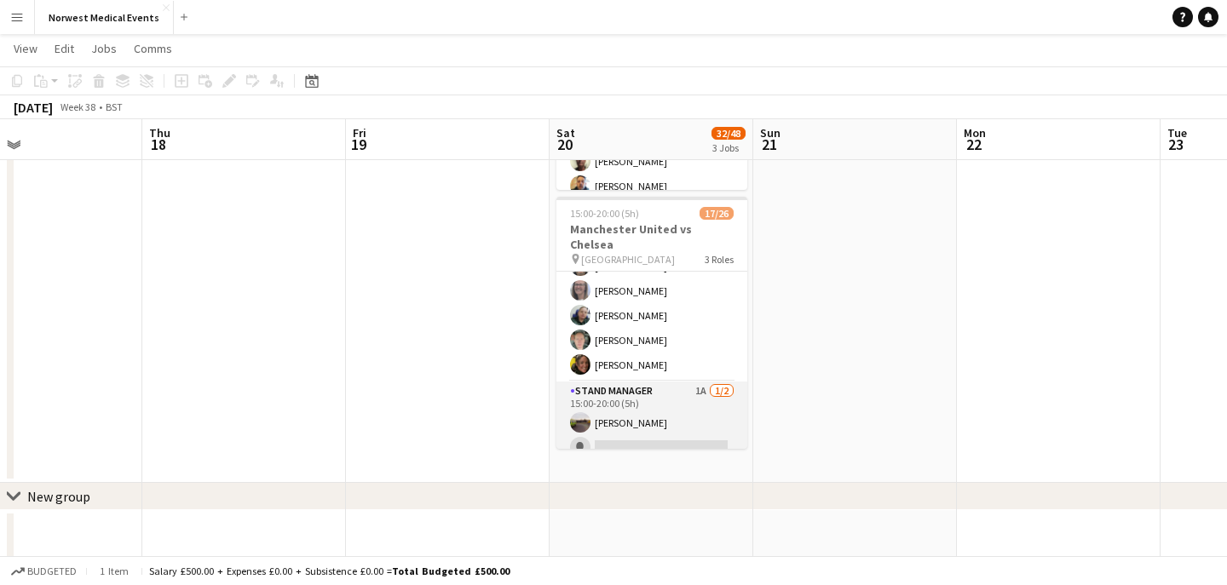
click at [656, 423] on app-card-role "Stand Manager 1A [DATE] 15:00-20:00 (5h) [PERSON_NAME] single-neutral-actions" at bounding box center [651, 423] width 191 height 83
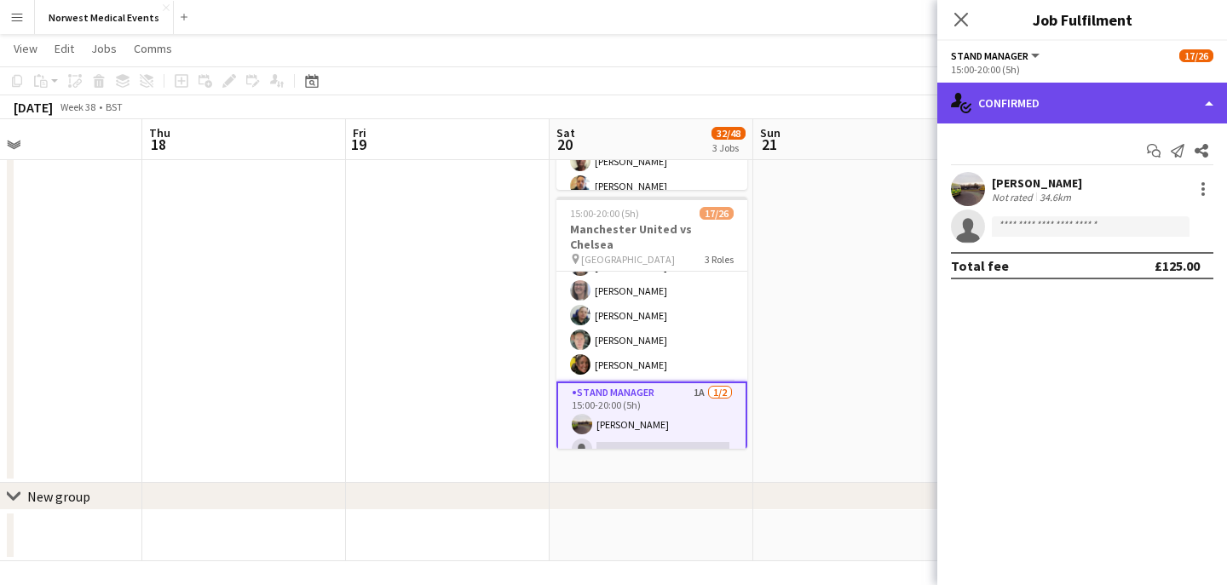
click at [1044, 86] on div "single-neutral-actions-check-2 Confirmed" at bounding box center [1082, 103] width 290 height 41
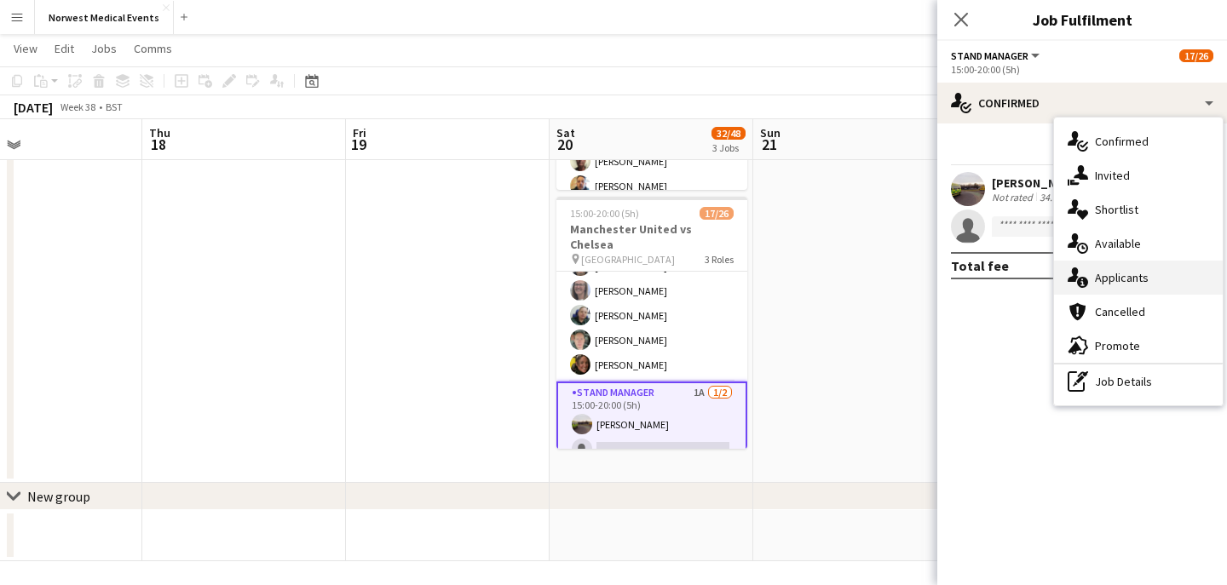
click at [1128, 287] on div "single-neutral-actions-information Applicants" at bounding box center [1138, 278] width 169 height 34
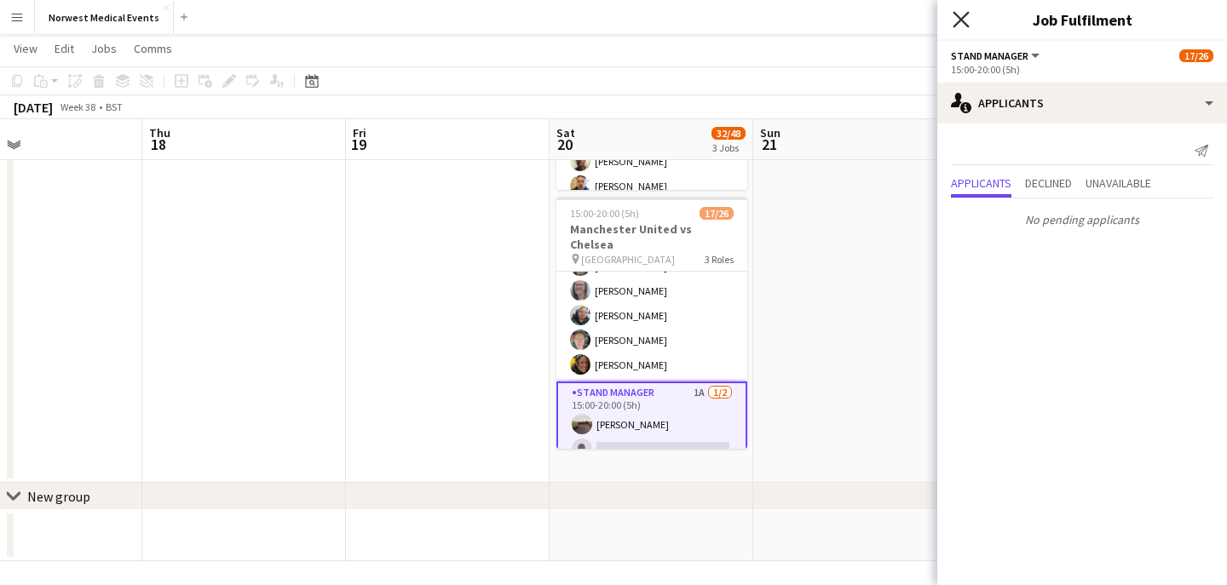
click at [957, 24] on icon at bounding box center [960, 19] width 16 height 16
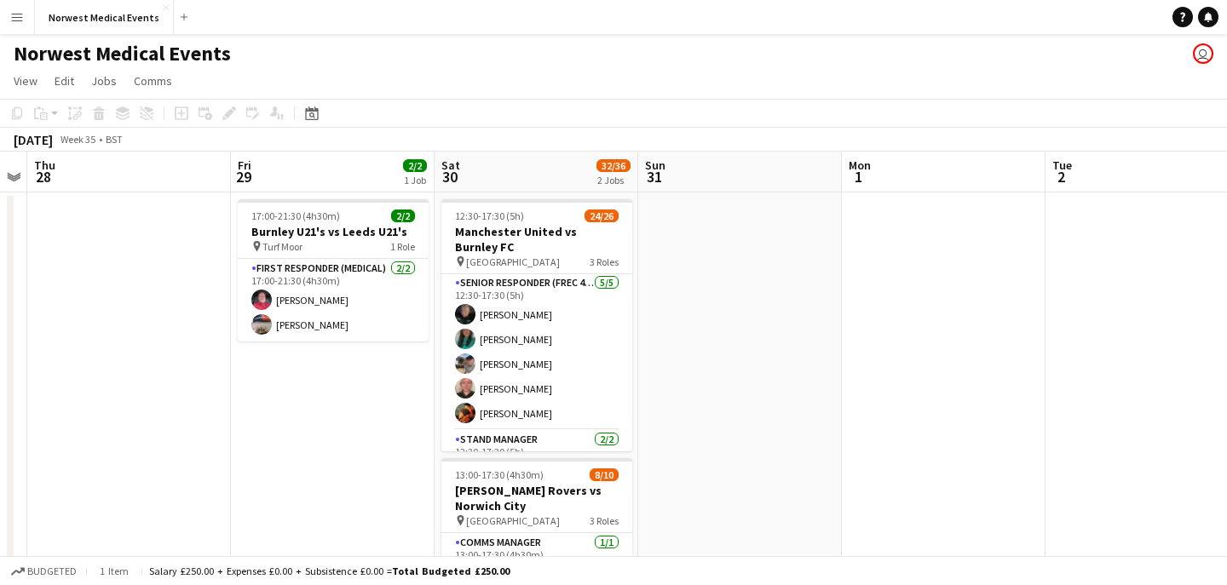
scroll to position [526, 0]
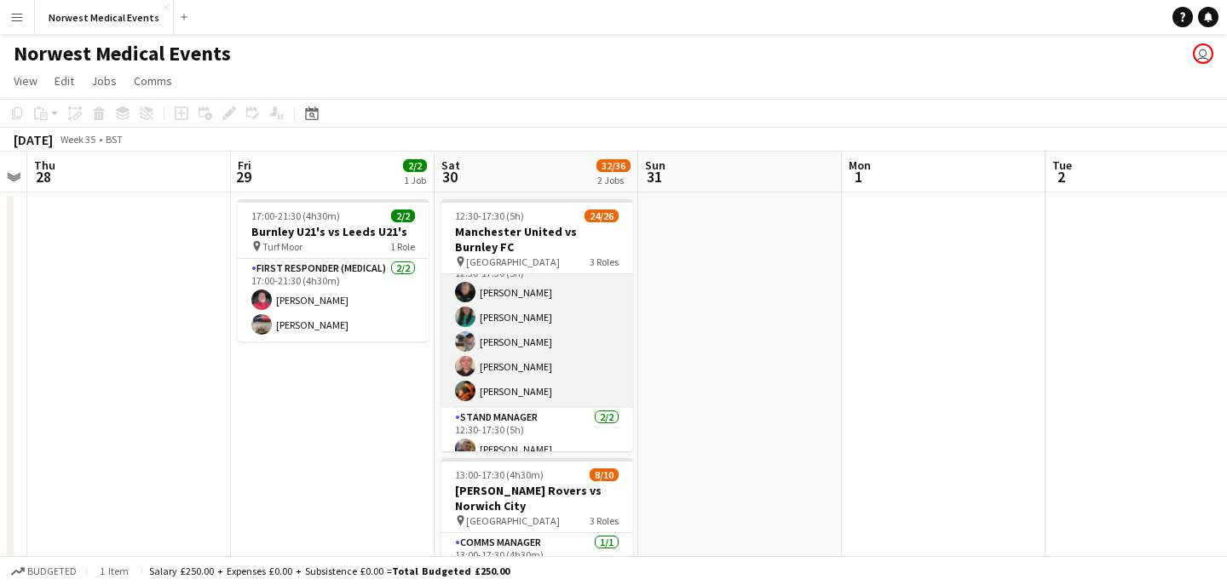
click at [556, 373] on app-card-role "Senior Responder (FREC 4 or Above) [DATE] 12:30-17:30 (5h) [PERSON_NAME] [PERSO…" at bounding box center [536, 329] width 191 height 157
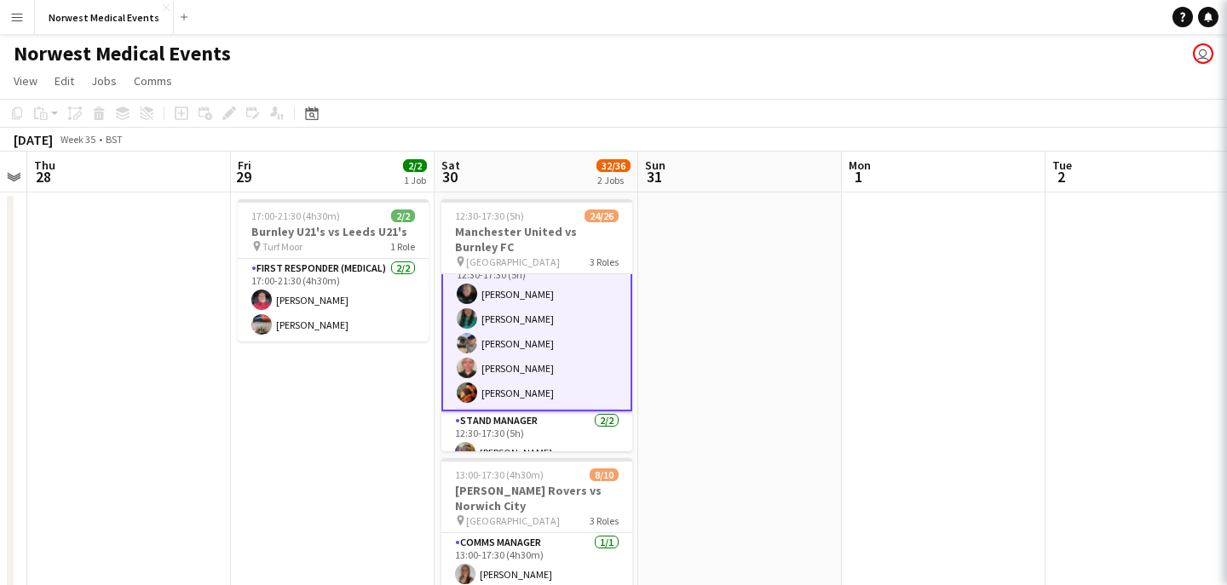
scroll to position [527, 0]
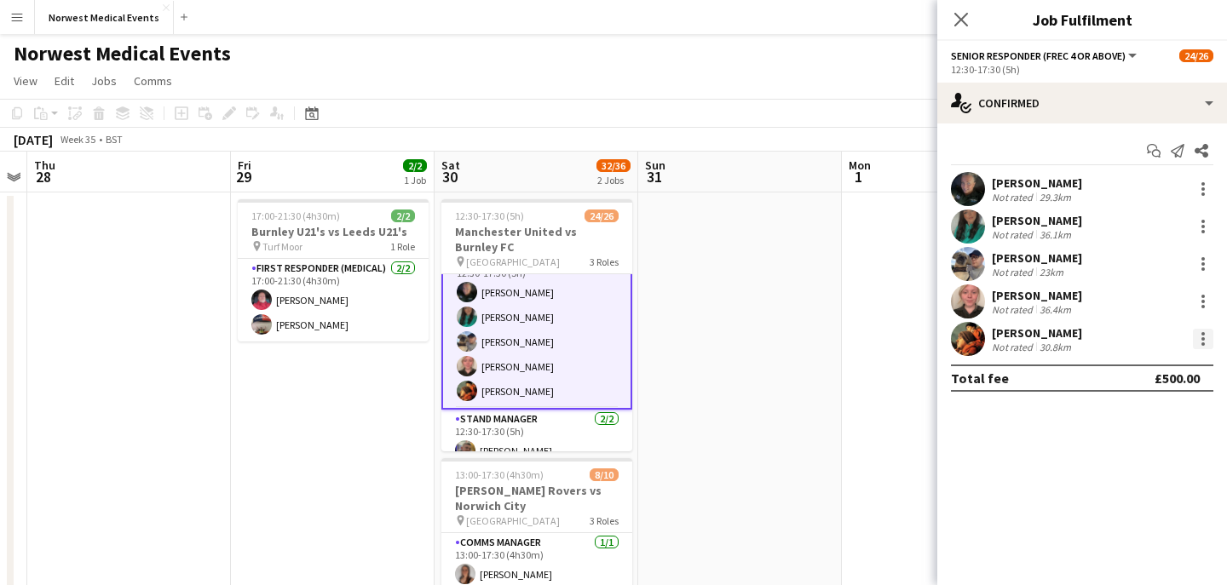
click at [1200, 346] on div at bounding box center [1203, 339] width 20 height 20
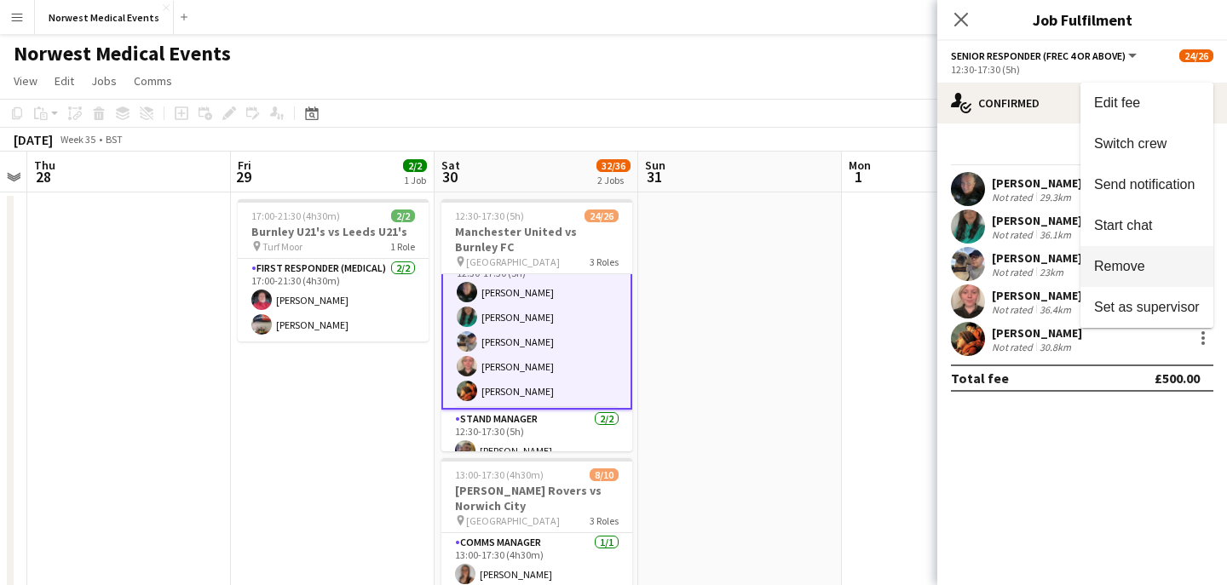
click at [1164, 267] on span "Remove" at bounding box center [1147, 266] width 106 height 15
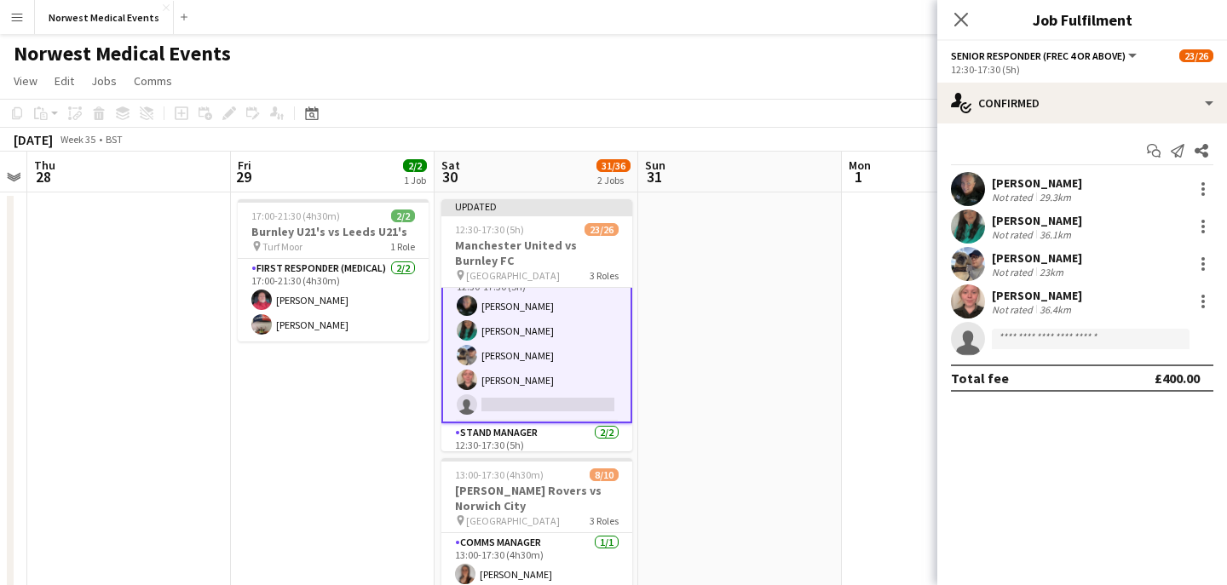
click at [966, 3] on div "Close pop-in" at bounding box center [961, 19] width 48 height 39
click at [963, 22] on icon at bounding box center [960, 19] width 16 height 16
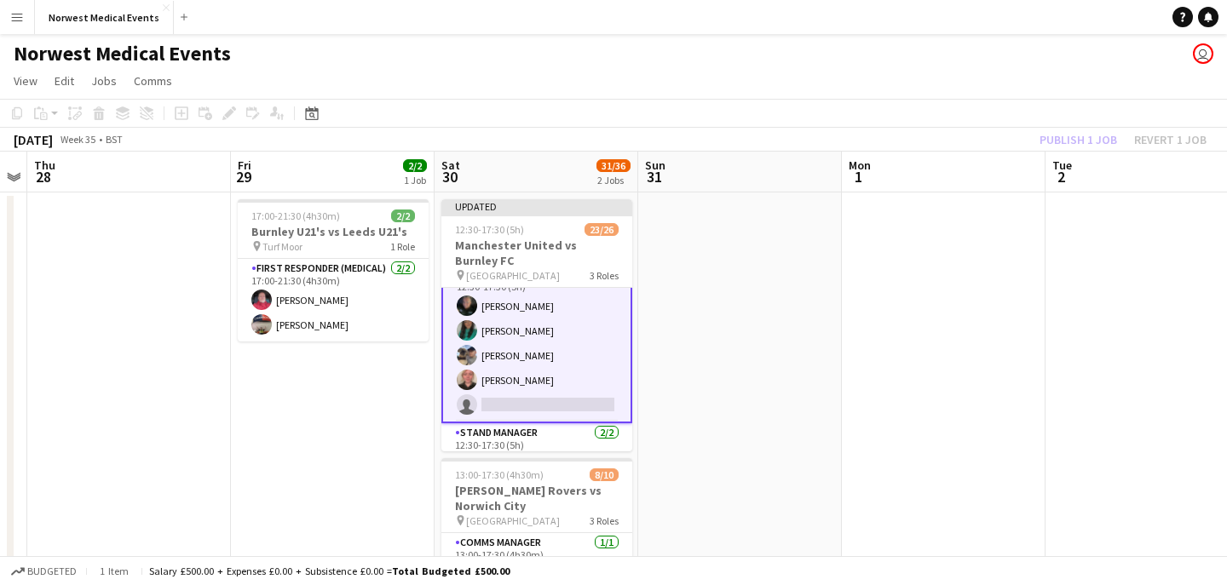
click at [1071, 145] on div "Publish 1 job Revert 1 job" at bounding box center [1123, 140] width 208 height 22
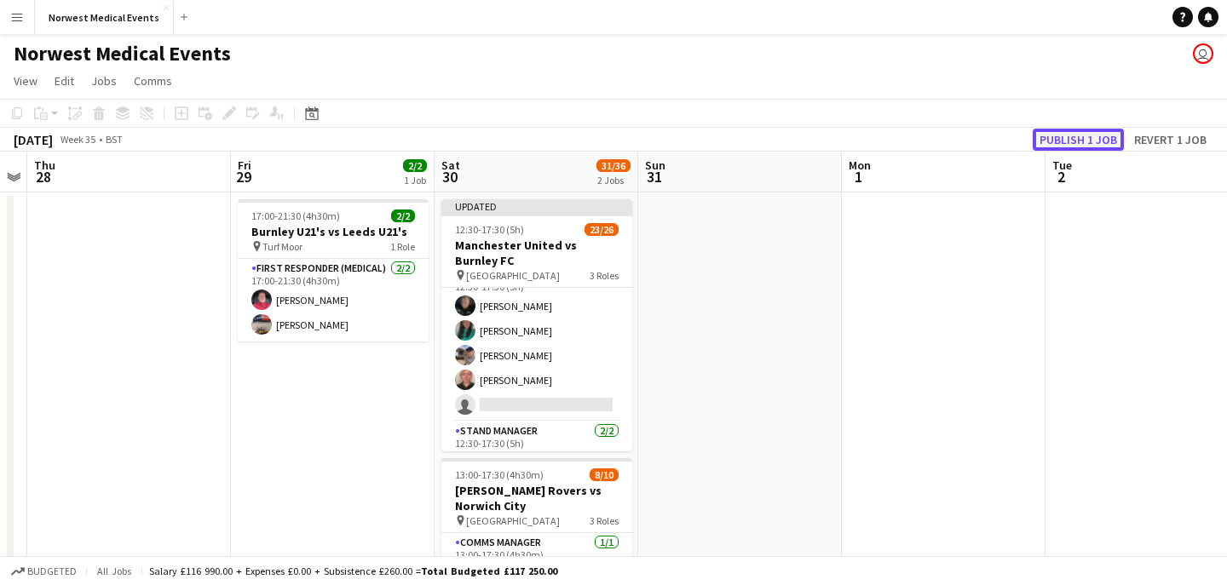
click at [1071, 145] on button "Publish 1 job" at bounding box center [1078, 140] width 91 height 22
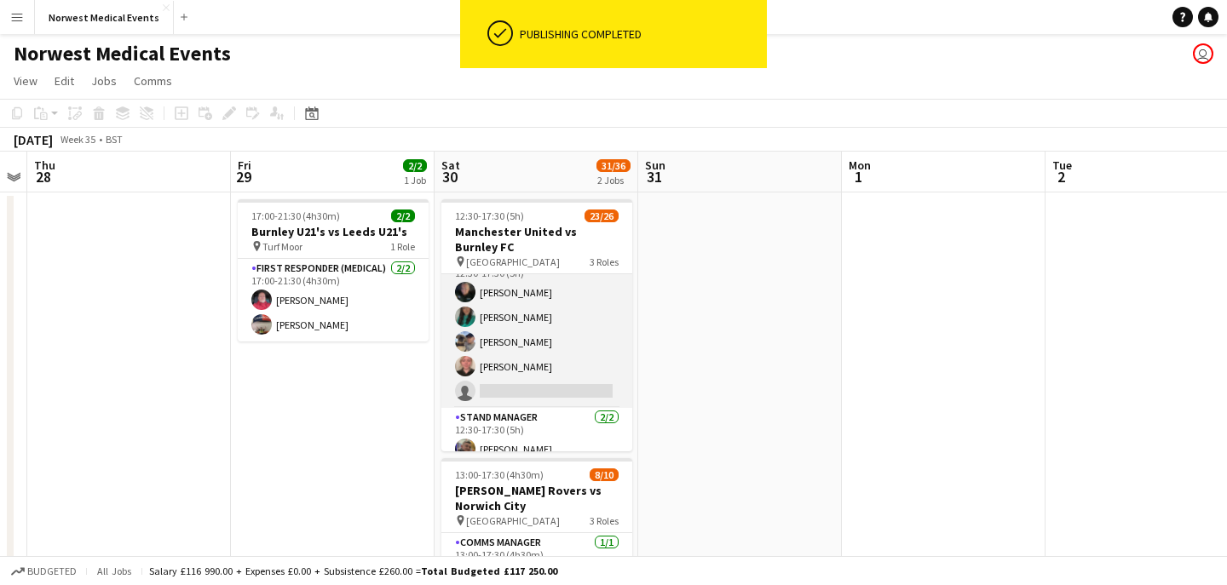
click at [550, 354] on app-card-role "Senior Responder (FREC 4 or Above) 1A [DATE] 12:30-17:30 (5h) [PERSON_NAME] [PE…" at bounding box center [536, 329] width 191 height 157
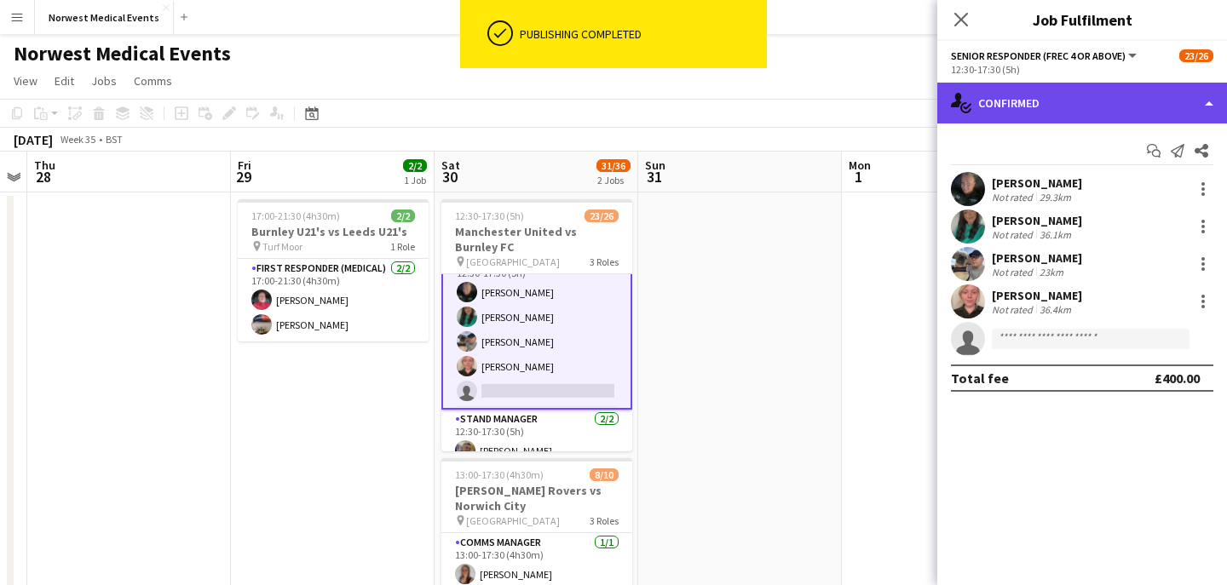
click at [1073, 116] on div "single-neutral-actions-check-2 Confirmed" at bounding box center [1082, 103] width 290 height 41
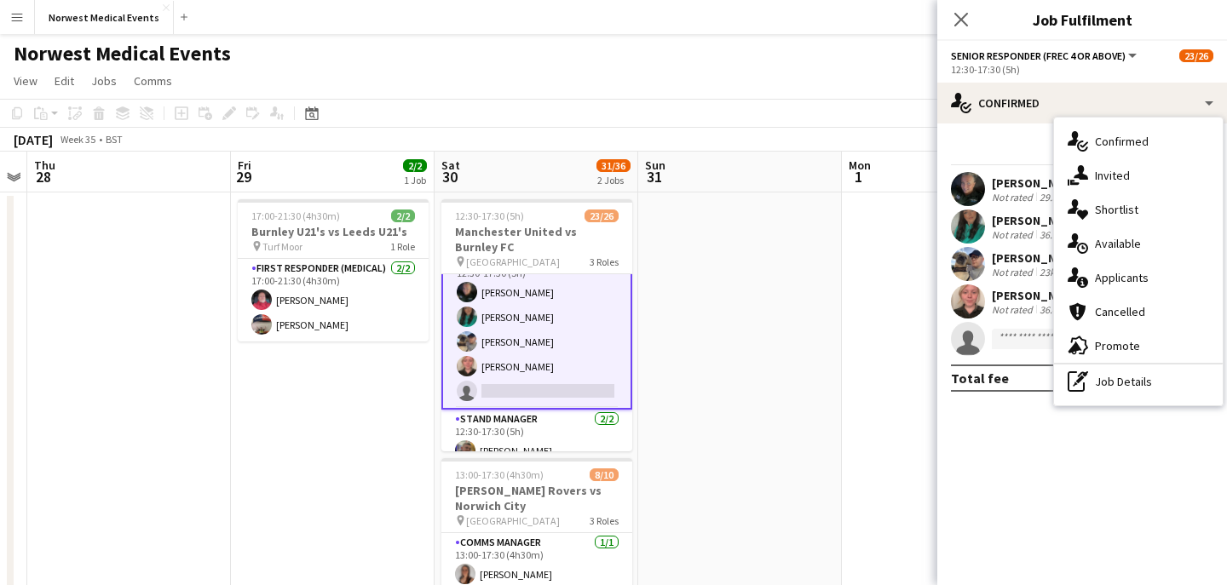
click at [1130, 271] on div "single-neutral-actions-information Applicants" at bounding box center [1138, 278] width 169 height 34
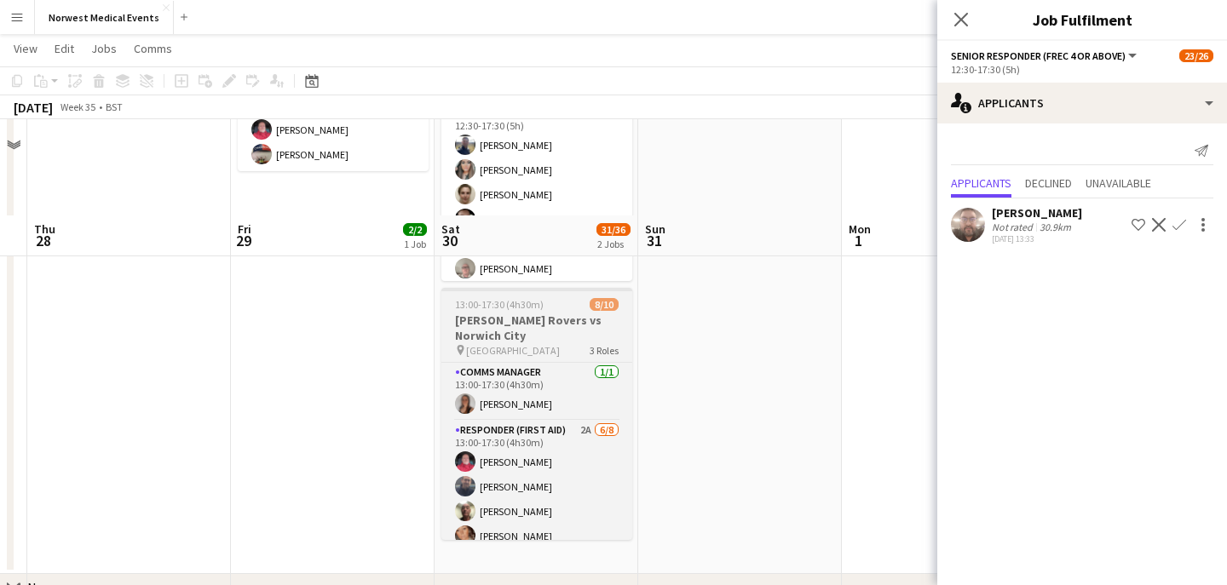
scroll to position [265, 0]
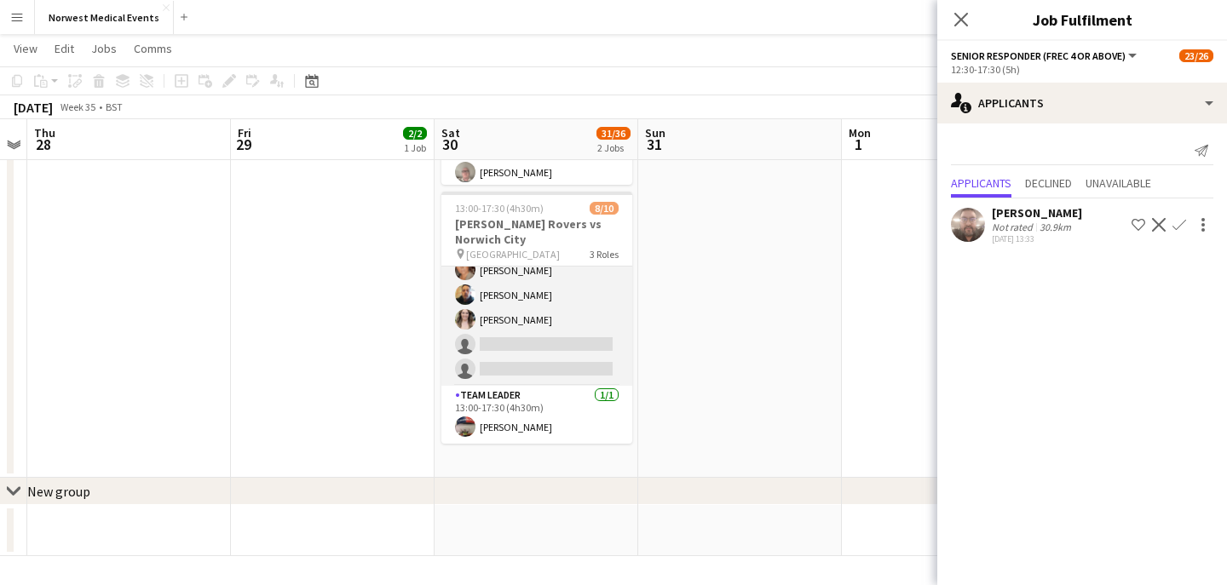
click at [575, 319] on app-card-role "Responder (First Aid) 2A [DATE] 13:00-17:30 (4h30m) [PERSON_NAME] [PERSON_NAME]…" at bounding box center [536, 270] width 191 height 231
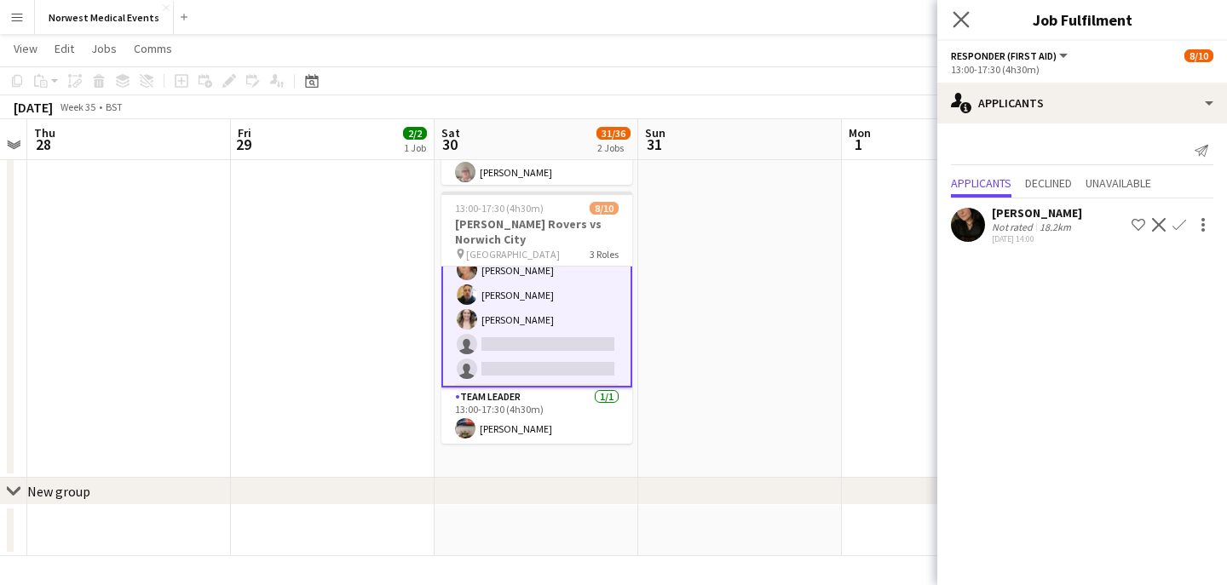
click at [963, 27] on app-icon "Close pop-in" at bounding box center [961, 20] width 25 height 25
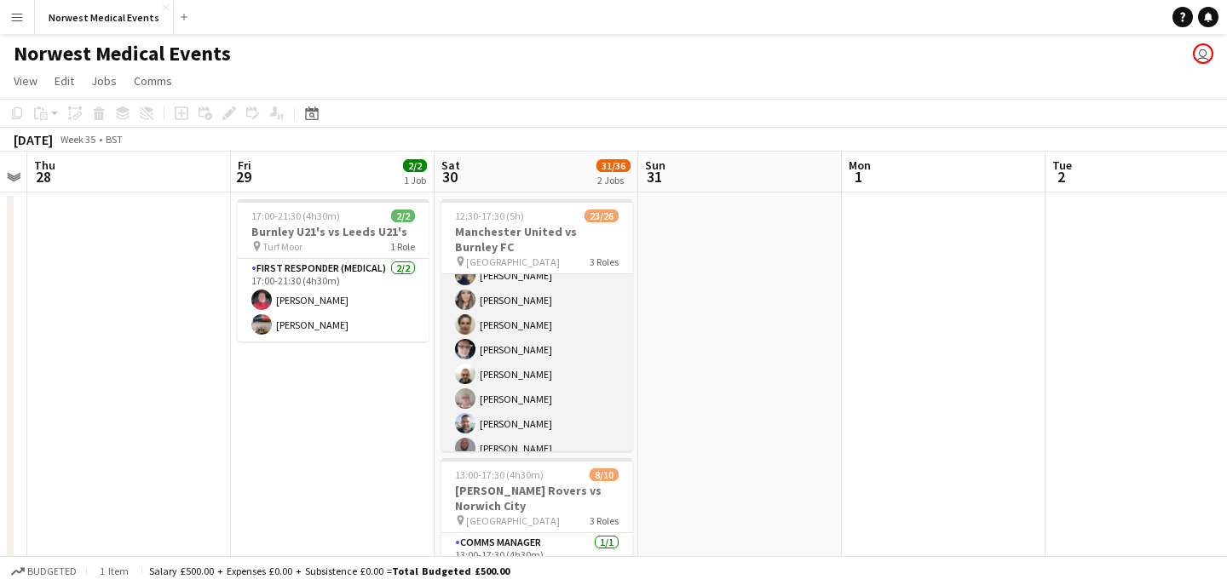
scroll to position [0, 0]
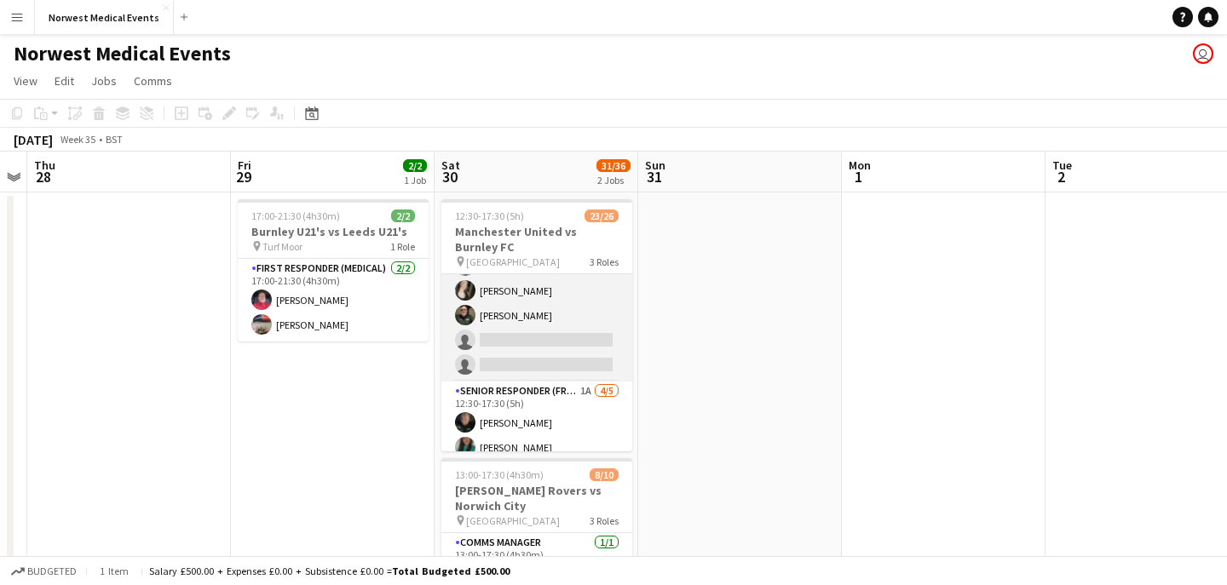
click at [567, 331] on app-card-role "First Responder (Medical) 1A 17/19 12:30-17:30 (5h) [PERSON_NAME] [PERSON_NAME]…" at bounding box center [536, 130] width 191 height 503
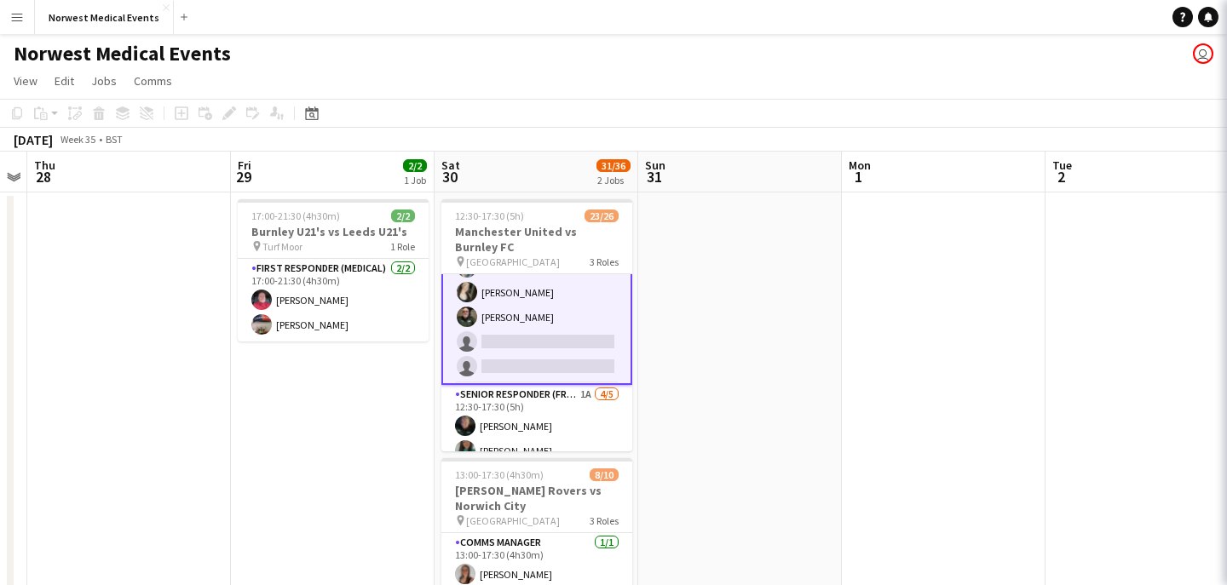
scroll to position [397, 0]
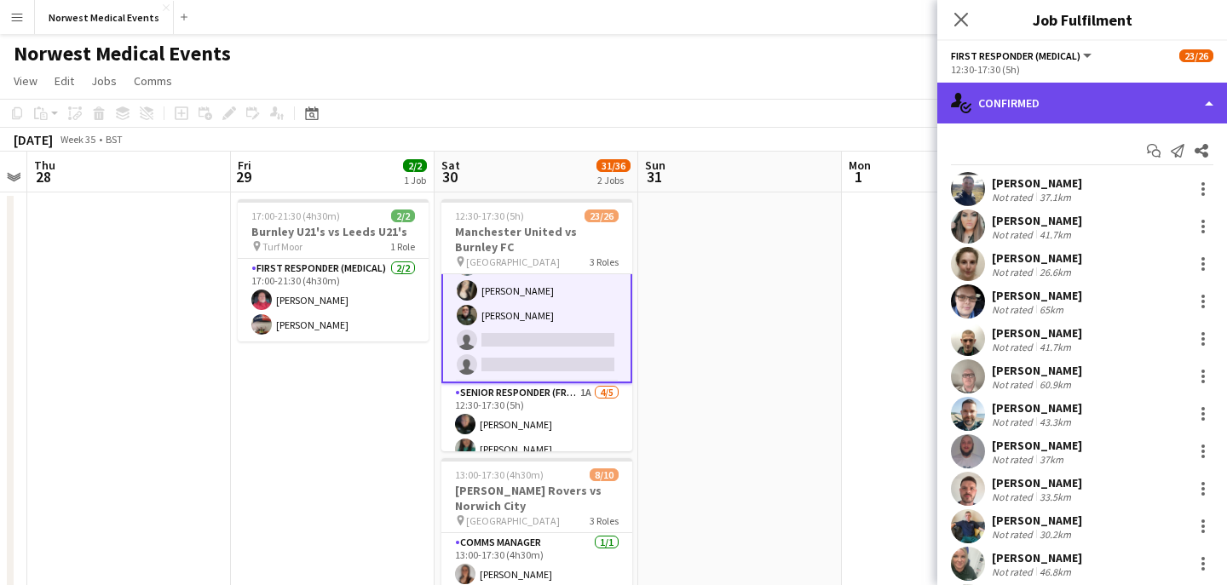
click at [1058, 100] on div "single-neutral-actions-check-2 Confirmed" at bounding box center [1082, 103] width 290 height 41
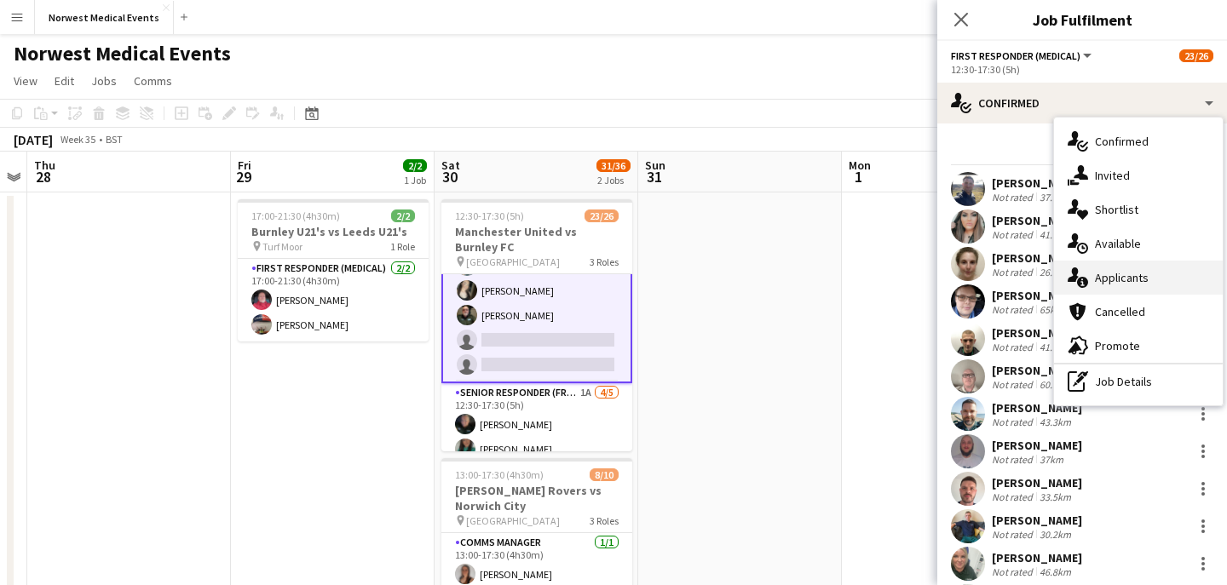
click at [1154, 276] on div "single-neutral-actions-information Applicants" at bounding box center [1138, 278] width 169 height 34
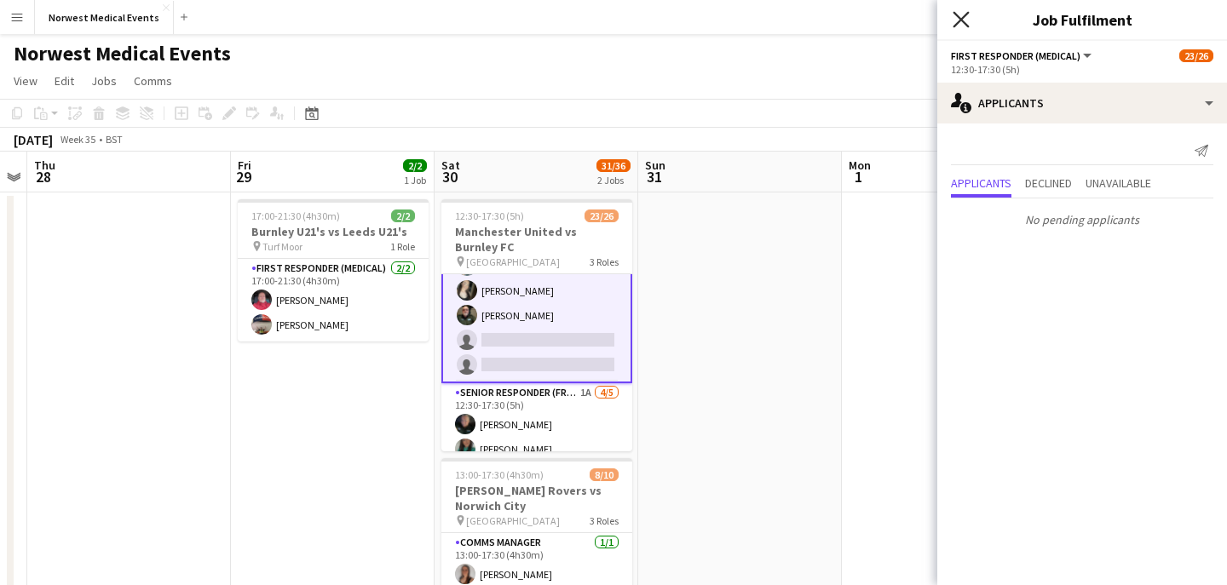
click at [964, 19] on icon "Close pop-in" at bounding box center [960, 19] width 16 height 16
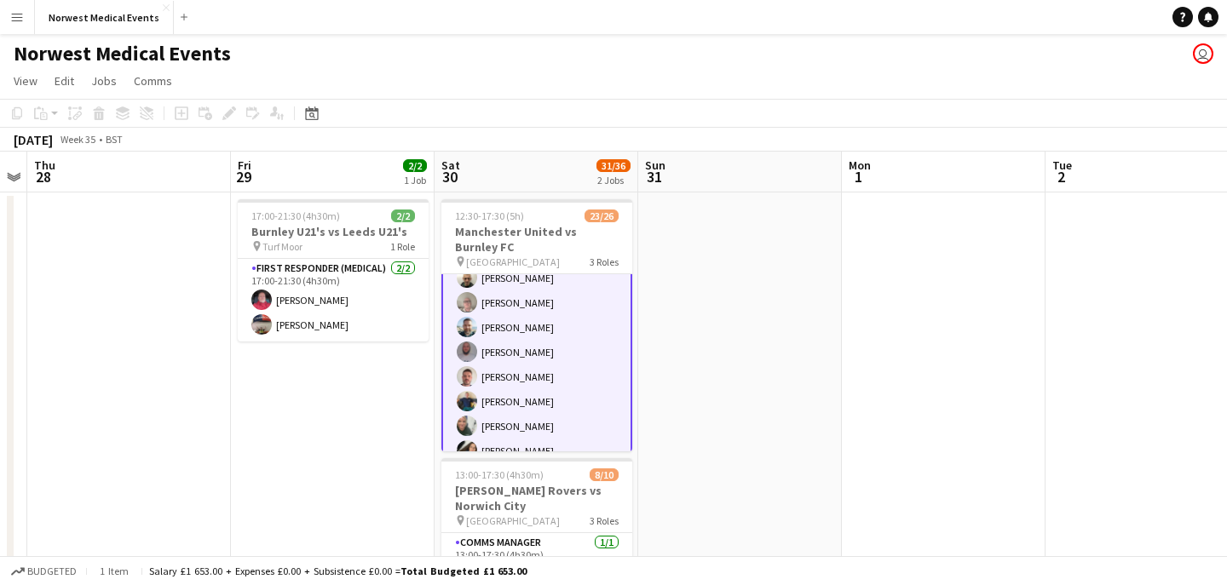
scroll to position [0, 0]
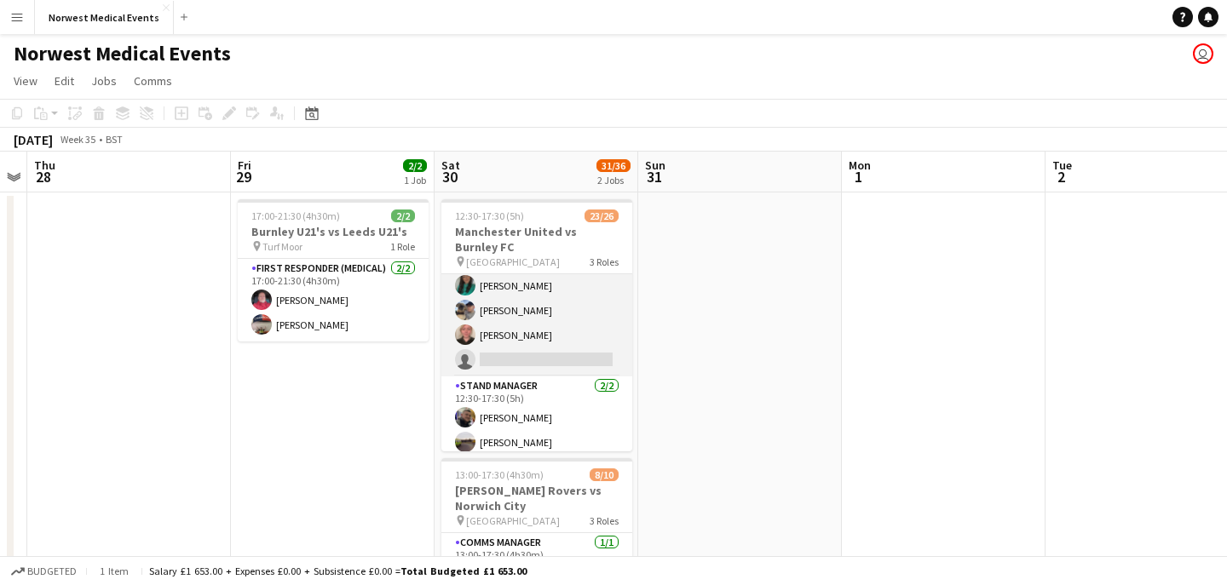
click at [542, 335] on app-card-role "Senior Responder (FREC 4 or Above) 1A [DATE] 12:30-17:30 (5h) [PERSON_NAME] [PE…" at bounding box center [536, 298] width 191 height 157
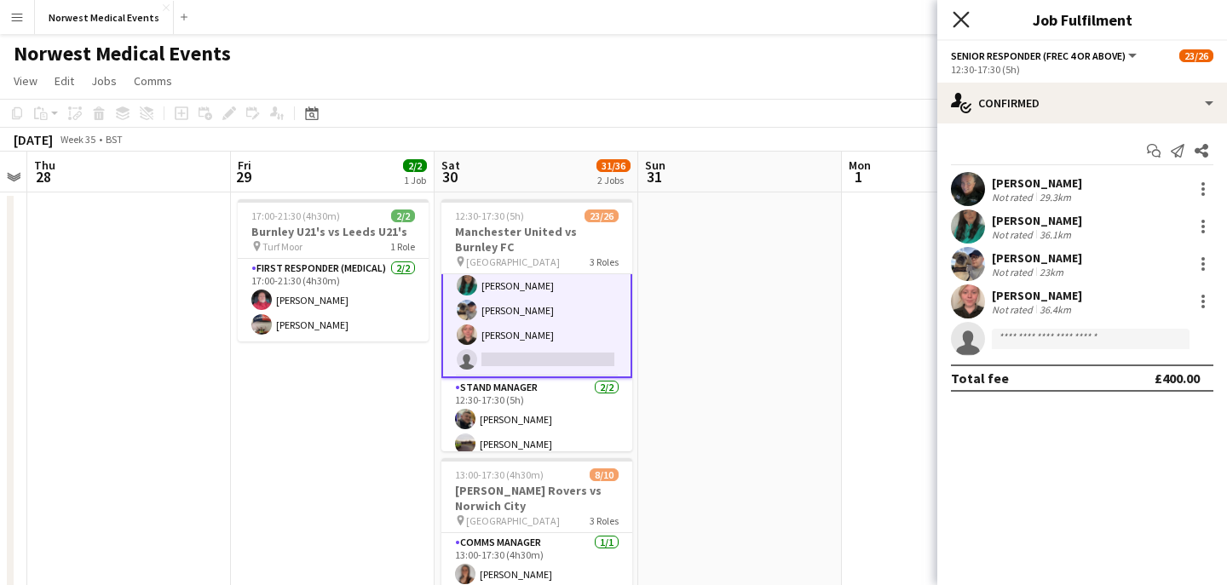
click at [959, 25] on icon "Close pop-in" at bounding box center [960, 19] width 16 height 16
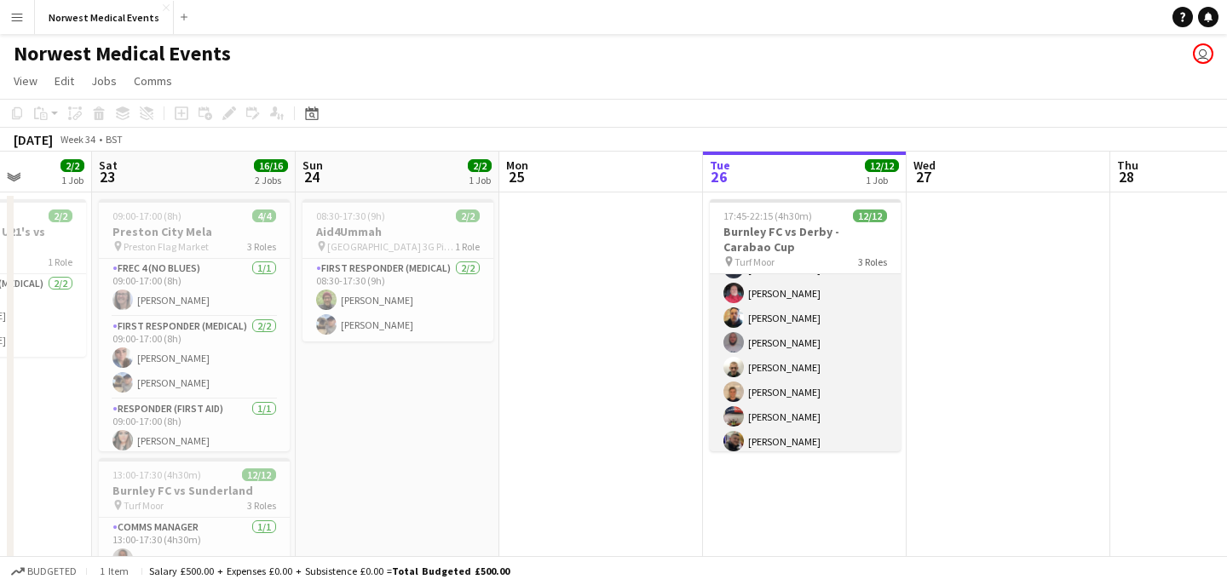
scroll to position [48, 0]
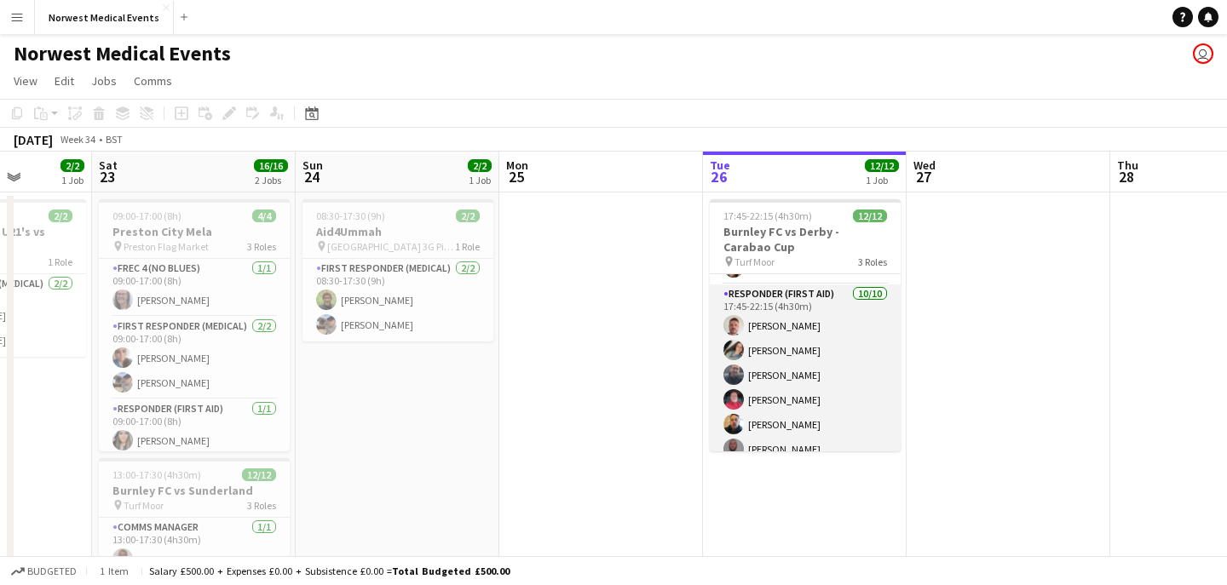
click at [820, 343] on app-card-role "Responder (First Aid) [DATE] 17:45-22:15 (4h30m) [PERSON_NAME] [PERSON_NAME] [P…" at bounding box center [805, 425] width 191 height 280
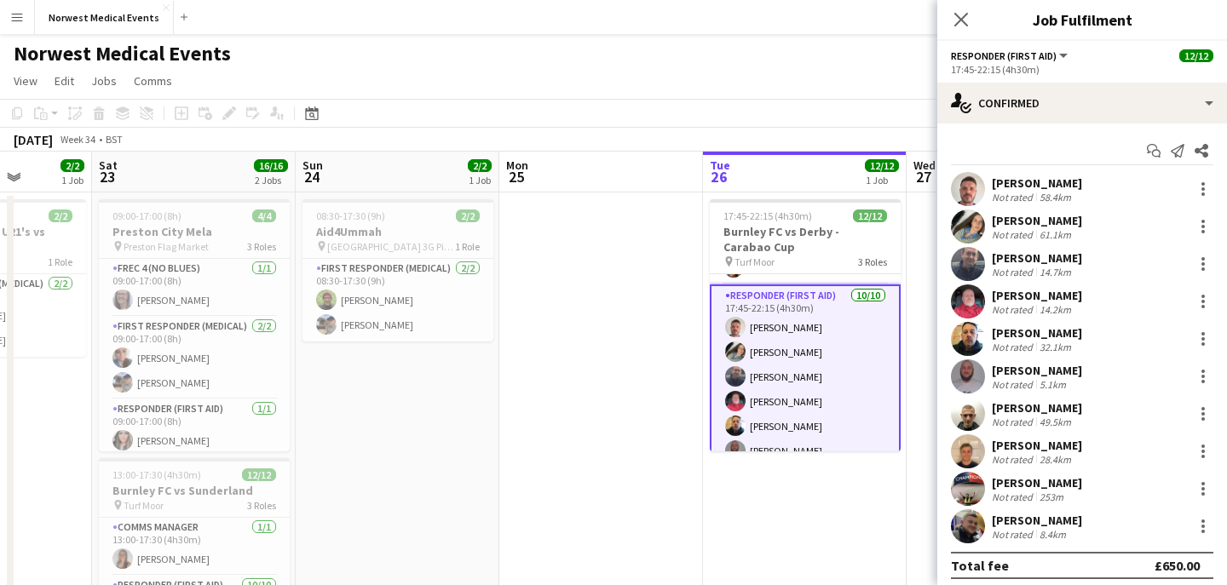
click at [1063, 180] on div "[PERSON_NAME]" at bounding box center [1037, 183] width 90 height 15
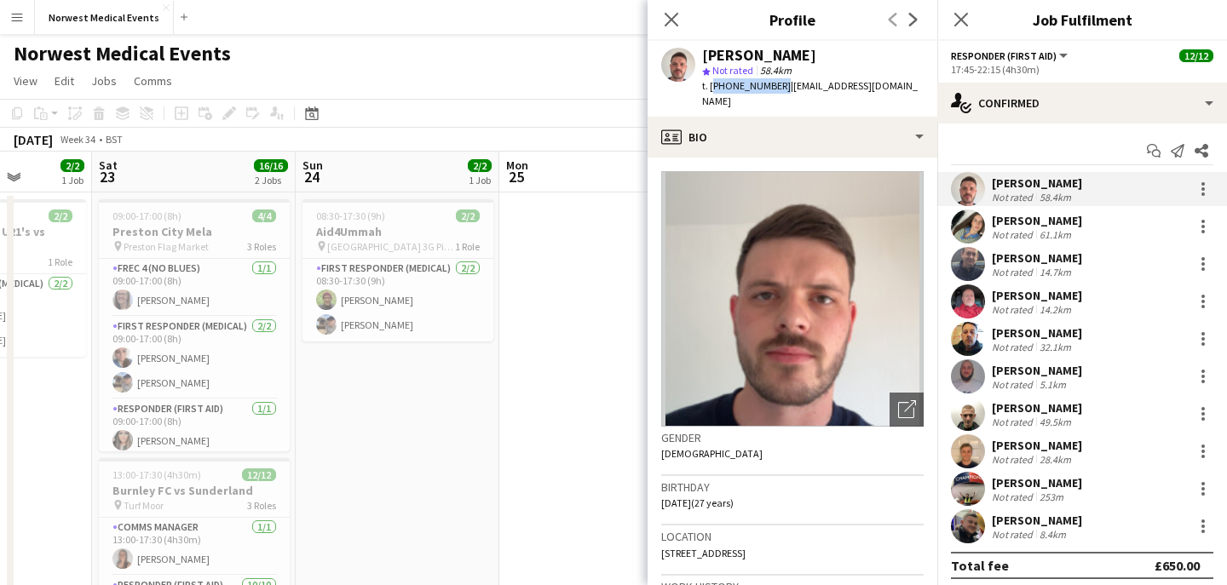
drag, startPoint x: 776, startPoint y: 89, endPoint x: 711, endPoint y: 87, distance: 65.6
click at [711, 87] on span "t. [PHONE_NUMBER]" at bounding box center [746, 85] width 89 height 13
copy span "[PHONE_NUMBER]"
click at [673, 21] on icon at bounding box center [671, 19] width 16 height 16
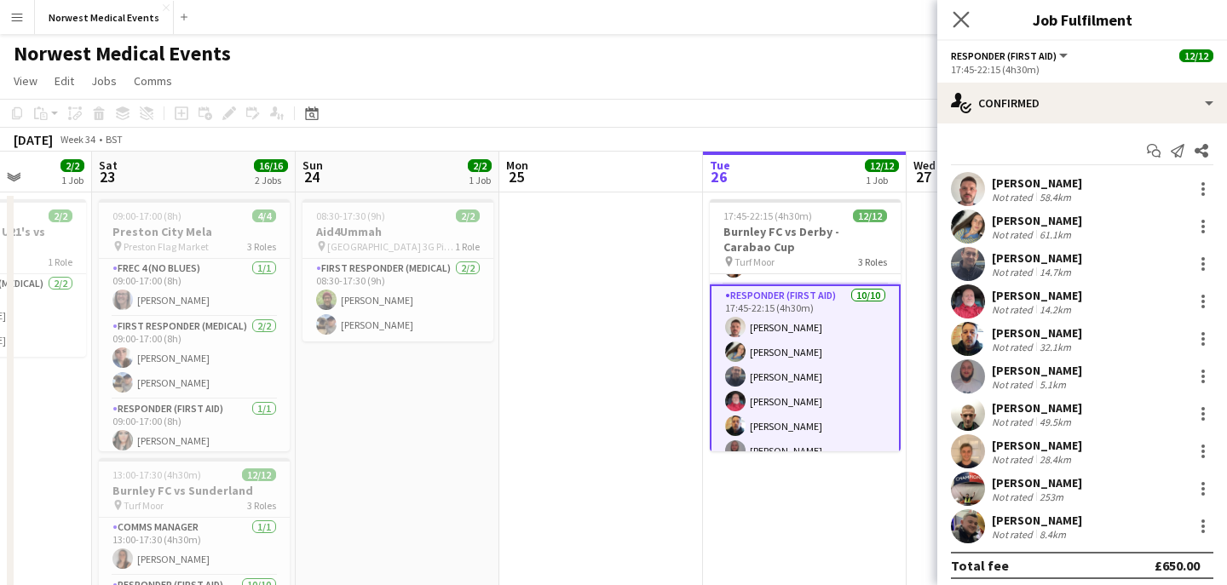
click at [969, 18] on app-icon "Close pop-in" at bounding box center [961, 20] width 25 height 25
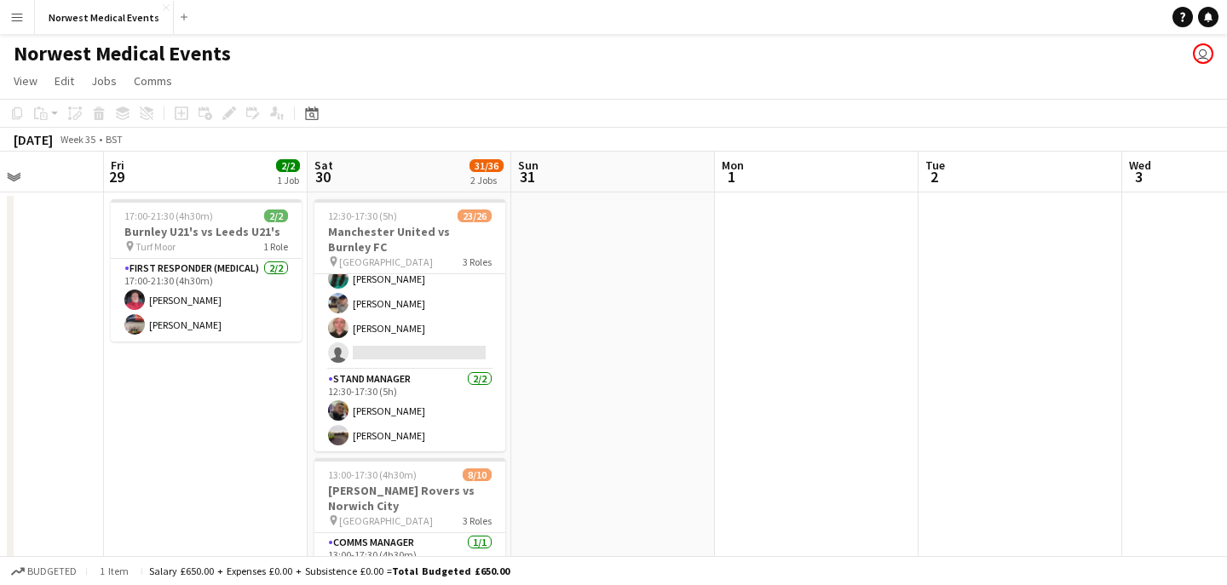
scroll to position [565, 0]
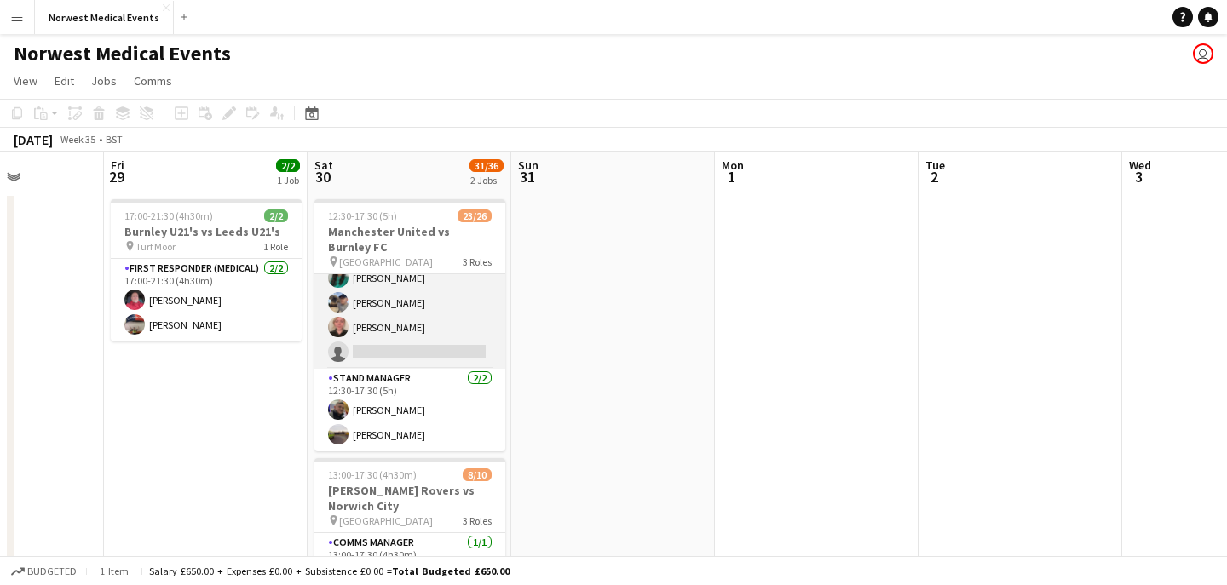
click at [450, 337] on app-card-role "Senior Responder (FREC 4 or Above) 1A [DATE] 12:30-17:30 (5h) [PERSON_NAME] [PE…" at bounding box center [409, 290] width 191 height 157
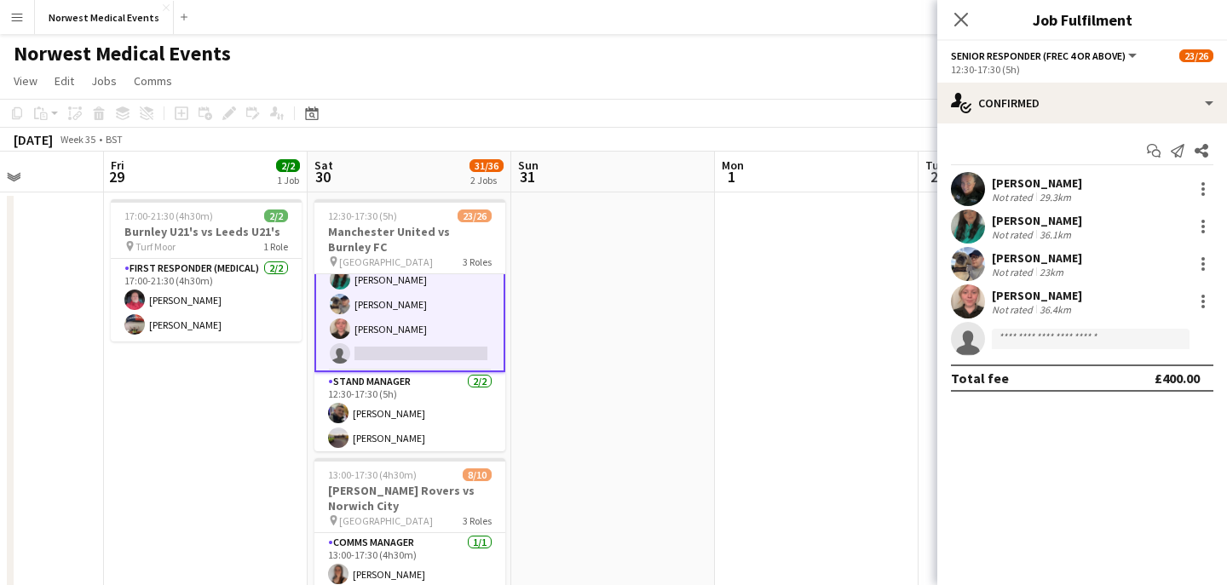
scroll to position [567, 0]
click at [1039, 338] on input at bounding box center [1091, 339] width 198 height 20
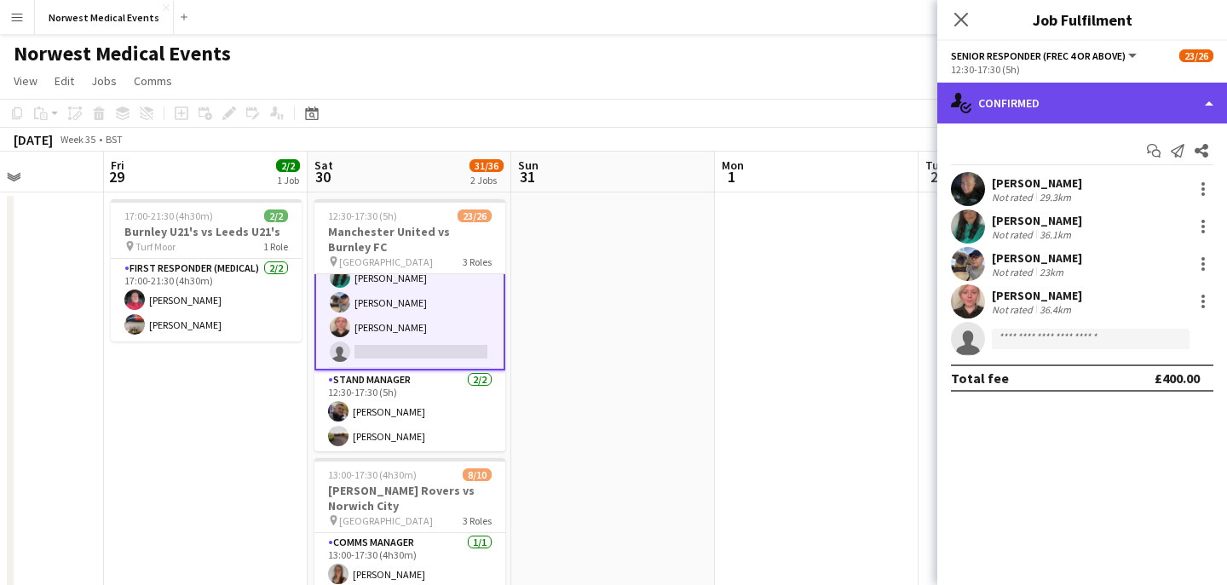
click at [1096, 101] on div "single-neutral-actions-check-2 Confirmed" at bounding box center [1082, 103] width 290 height 41
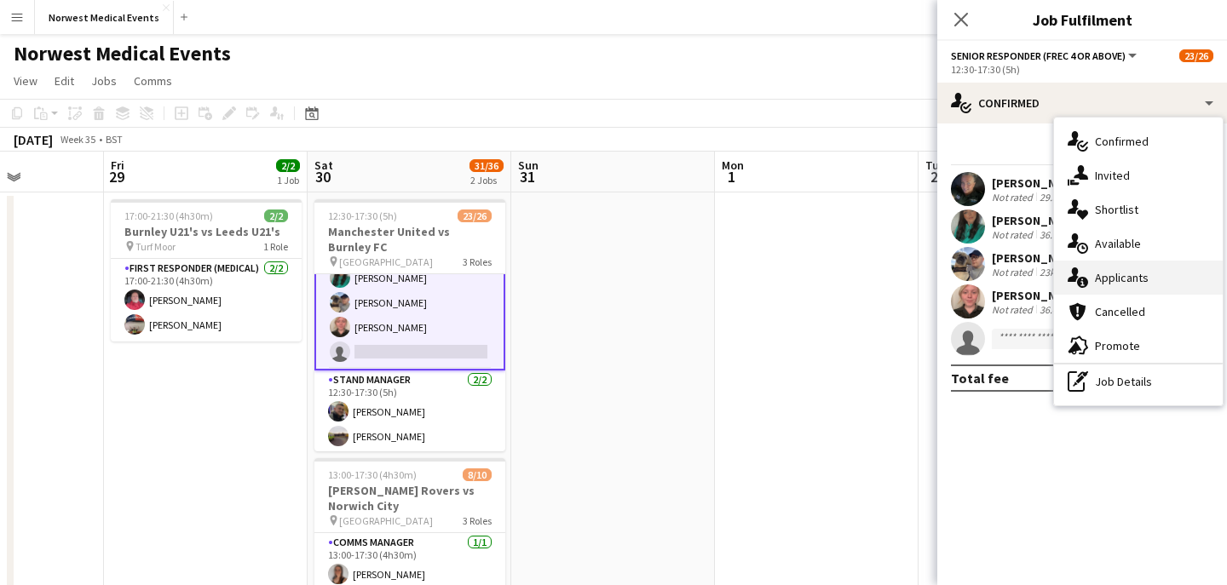
click at [1142, 280] on div "single-neutral-actions-information Applicants" at bounding box center [1138, 278] width 169 height 34
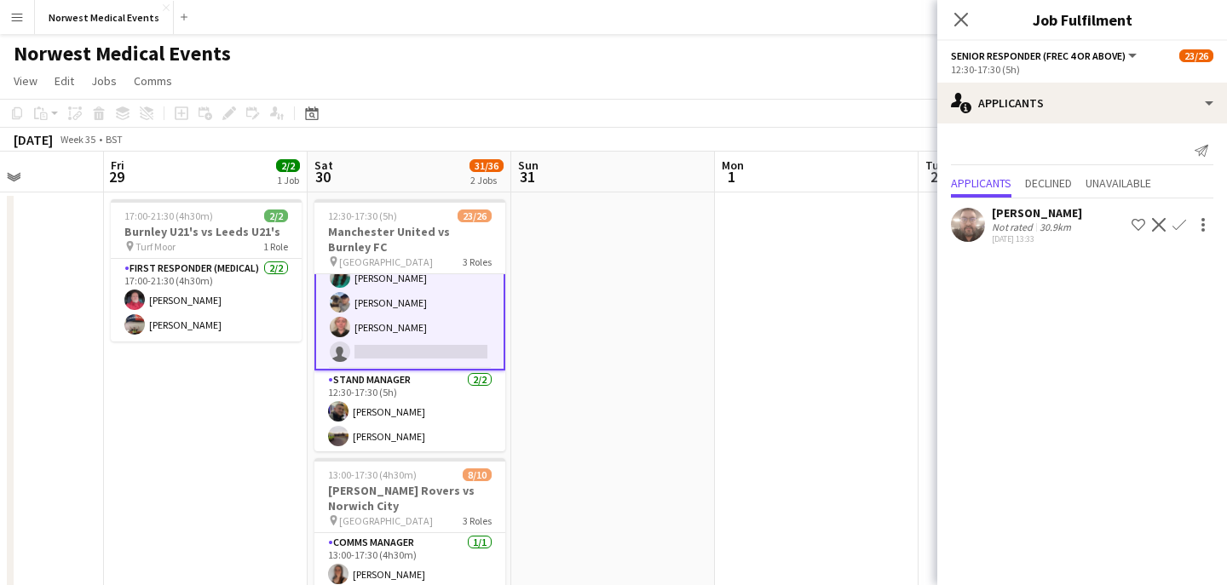
click at [1175, 231] on app-icon "Confirm" at bounding box center [1179, 225] width 14 height 14
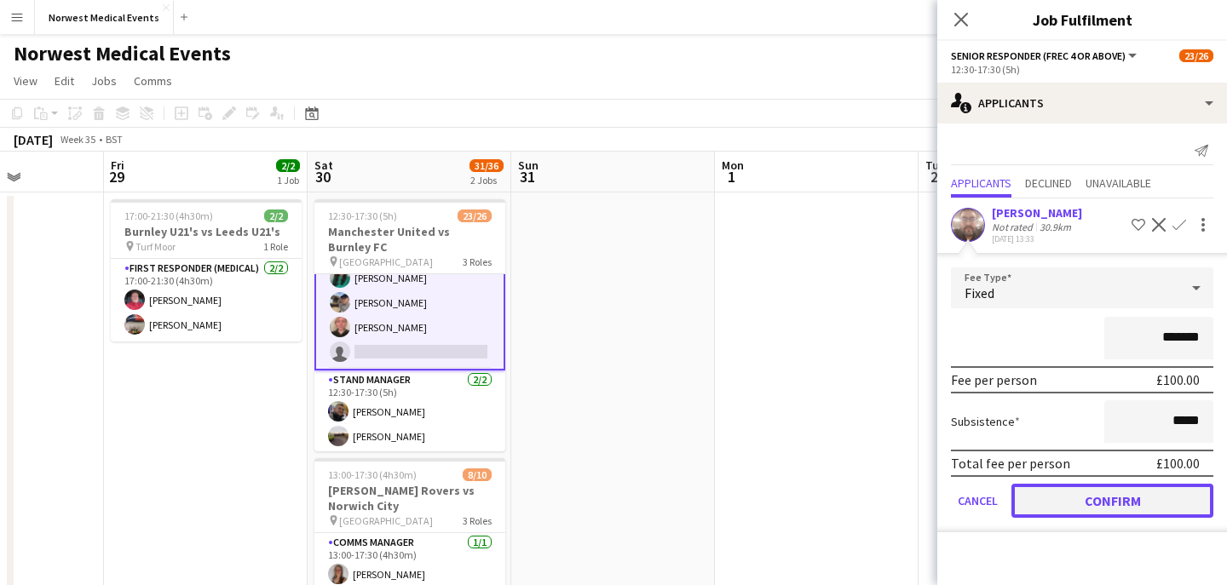
click at [1110, 505] on button "Confirm" at bounding box center [1112, 501] width 202 height 34
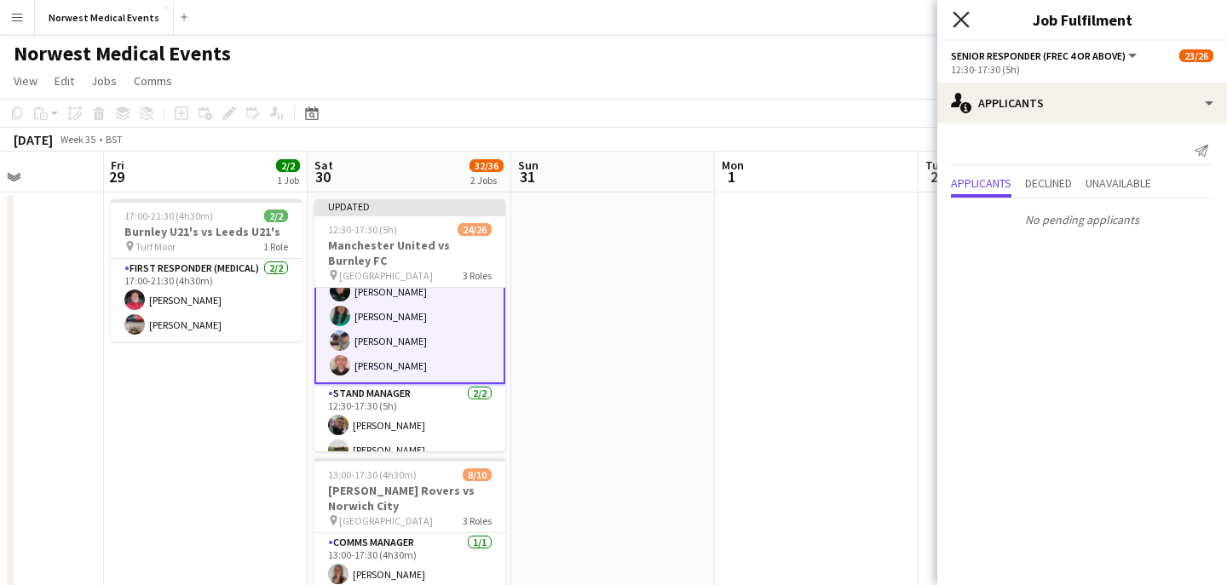
click at [963, 22] on icon at bounding box center [960, 19] width 16 height 16
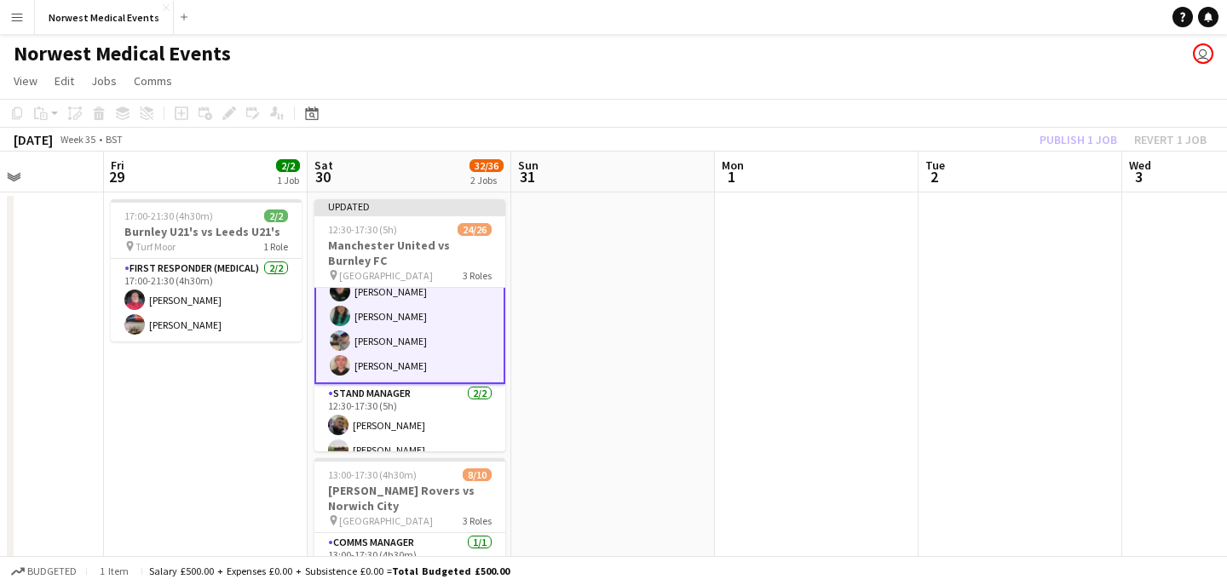
click at [1067, 134] on div "Publish 1 job Revert 1 job" at bounding box center [1123, 140] width 208 height 22
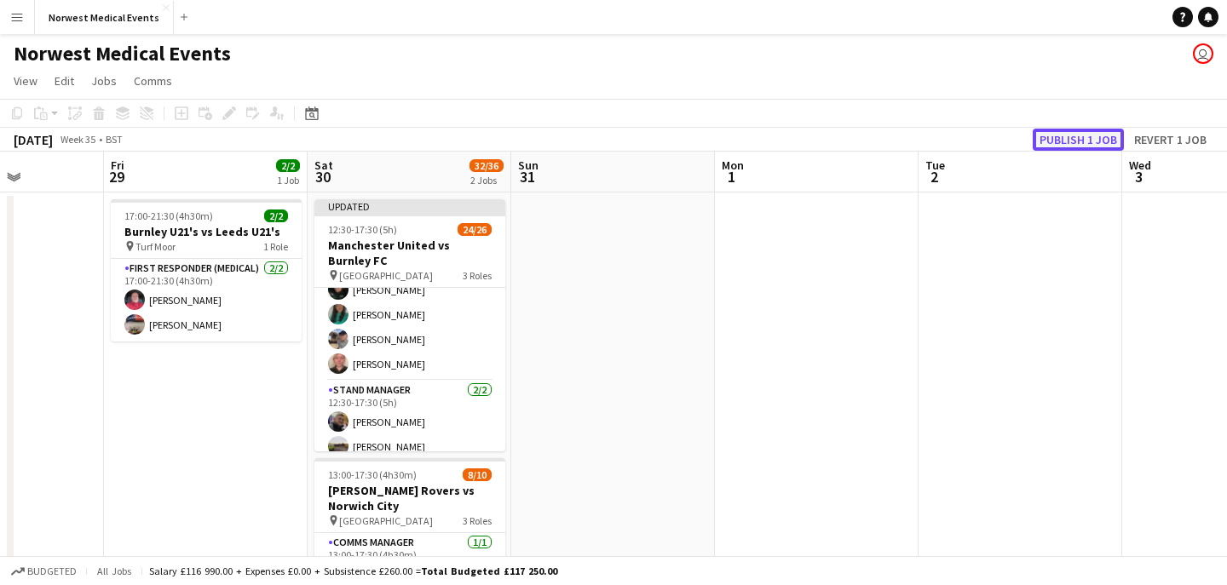
scroll to position [565, 0]
click at [1067, 135] on button "Publish 1 job" at bounding box center [1078, 140] width 91 height 22
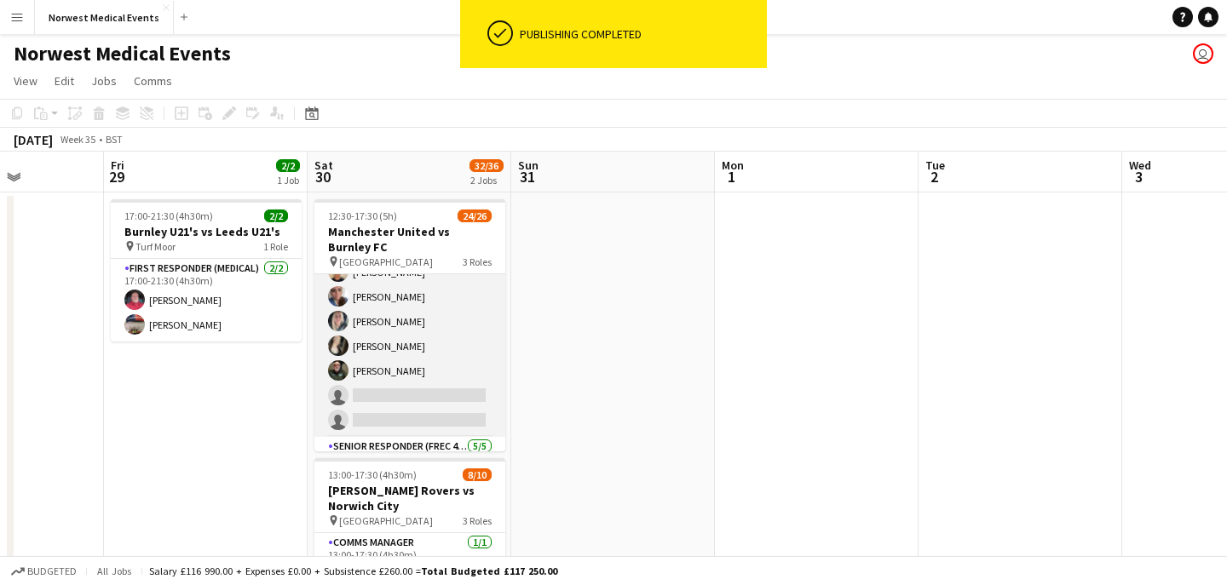
click at [426, 365] on app-card-role "First Responder (Medical) 1A 17/19 12:30-17:30 (5h) [PERSON_NAME] [PERSON_NAME]…" at bounding box center [409, 185] width 191 height 503
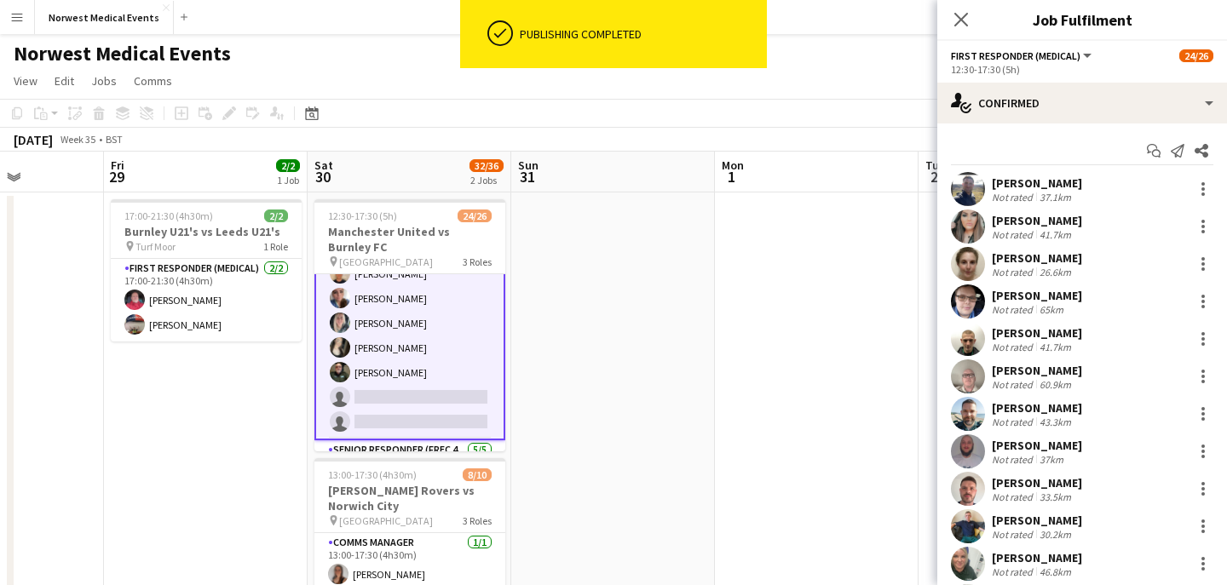
scroll to position [342, 0]
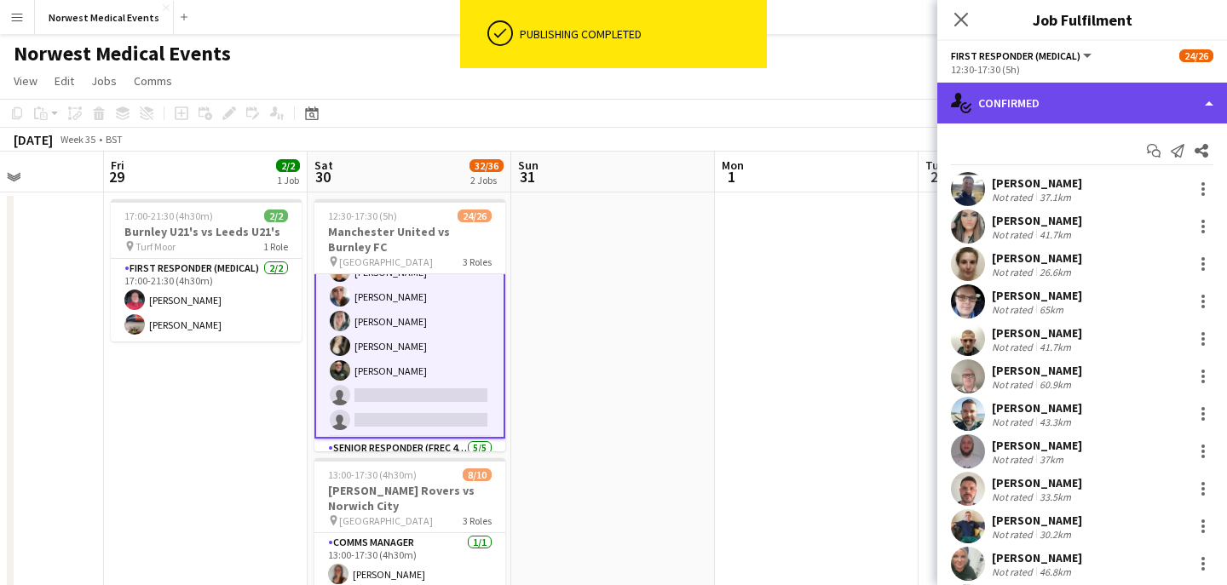
click at [1103, 86] on div "single-neutral-actions-check-2 Confirmed" at bounding box center [1082, 103] width 290 height 41
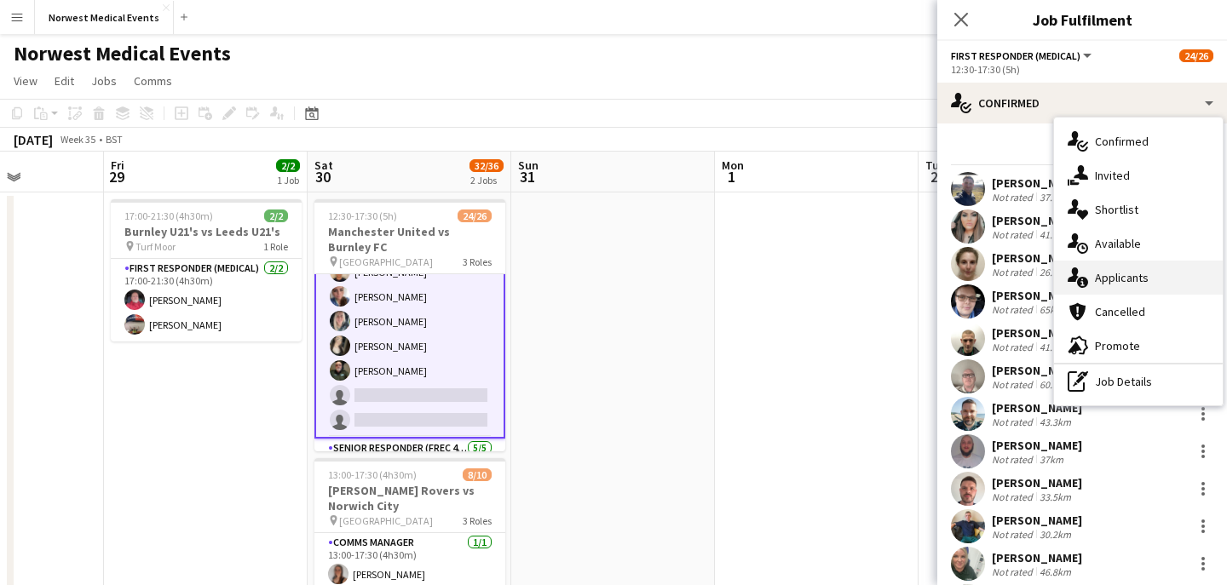
click at [1123, 273] on div "single-neutral-actions-information Applicants" at bounding box center [1138, 278] width 169 height 34
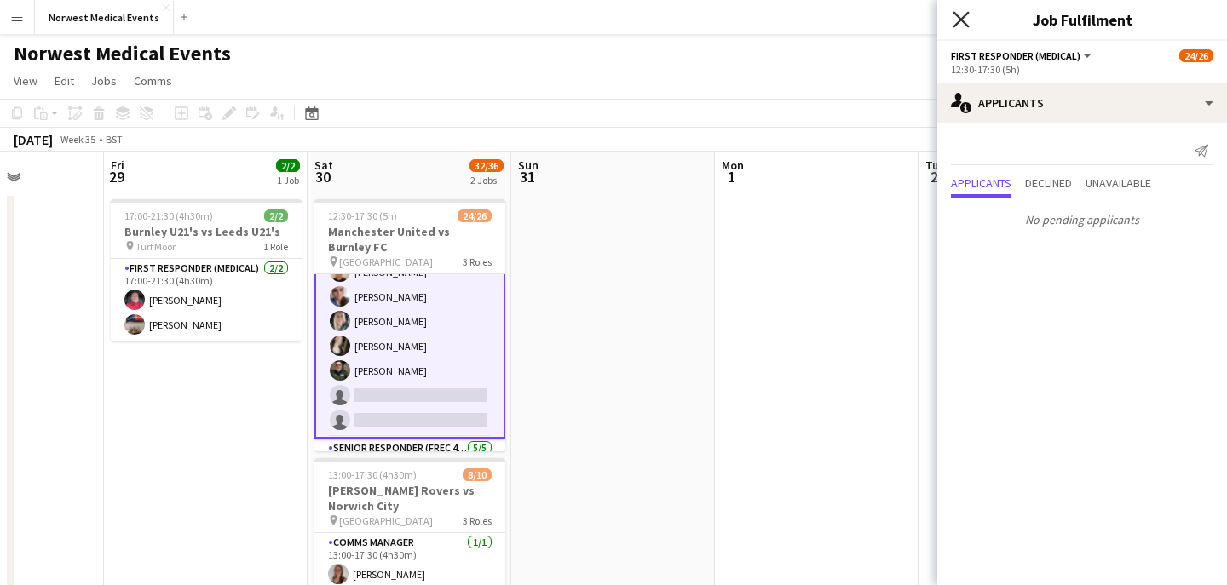
click at [964, 19] on icon "Close pop-in" at bounding box center [960, 19] width 16 height 16
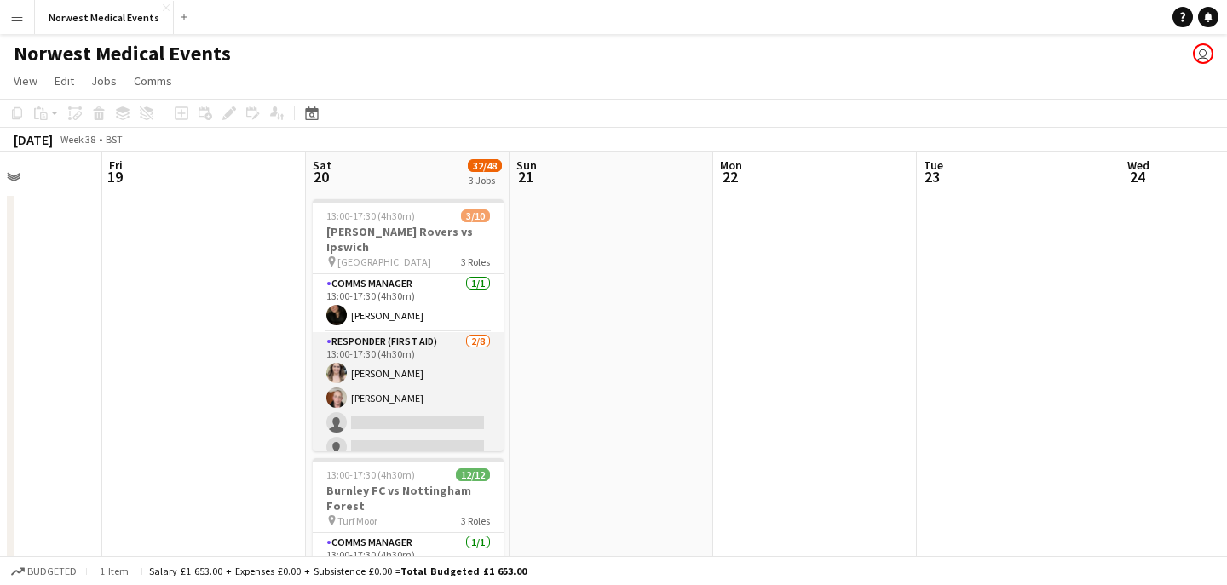
scroll to position [1, 0]
click at [441, 394] on app-card-role "Responder (First Aid) [DATE] 13:00-17:30 (4h30m) [PERSON_NAME] [PERSON_NAME] si…" at bounding box center [408, 446] width 191 height 231
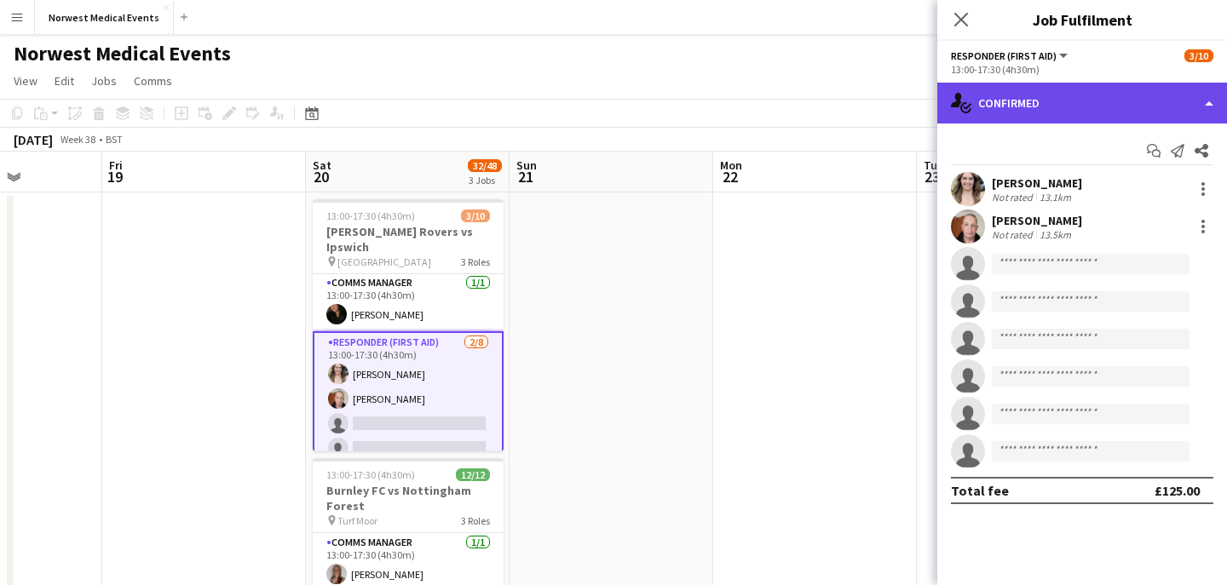
click at [1106, 97] on div "single-neutral-actions-check-2 Confirmed" at bounding box center [1082, 103] width 290 height 41
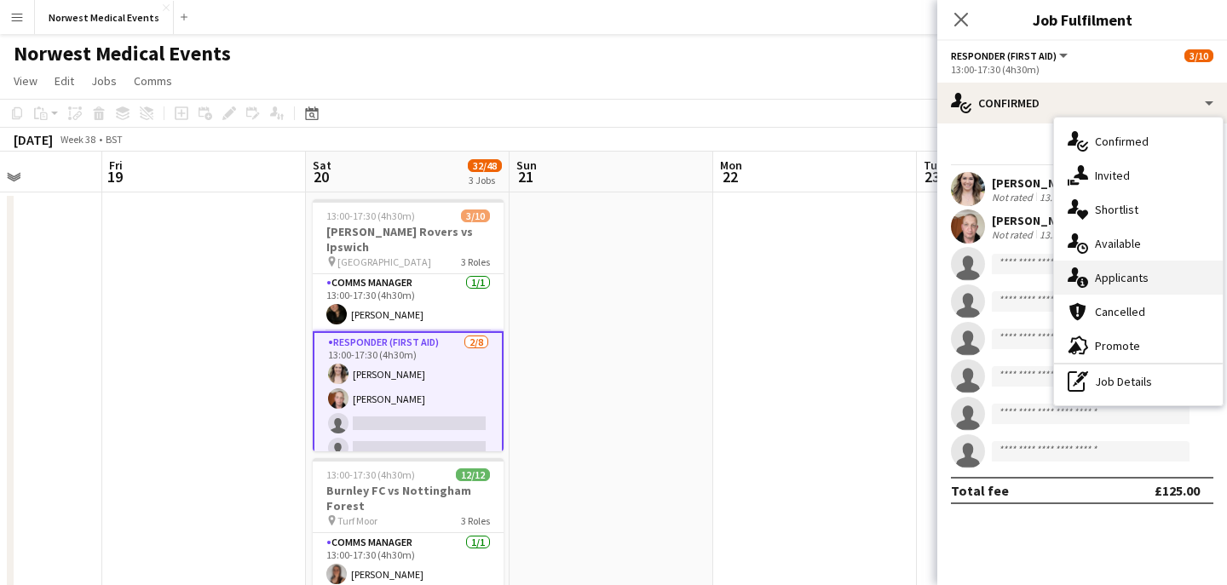
click at [1149, 277] on div "single-neutral-actions-information Applicants" at bounding box center [1138, 278] width 169 height 34
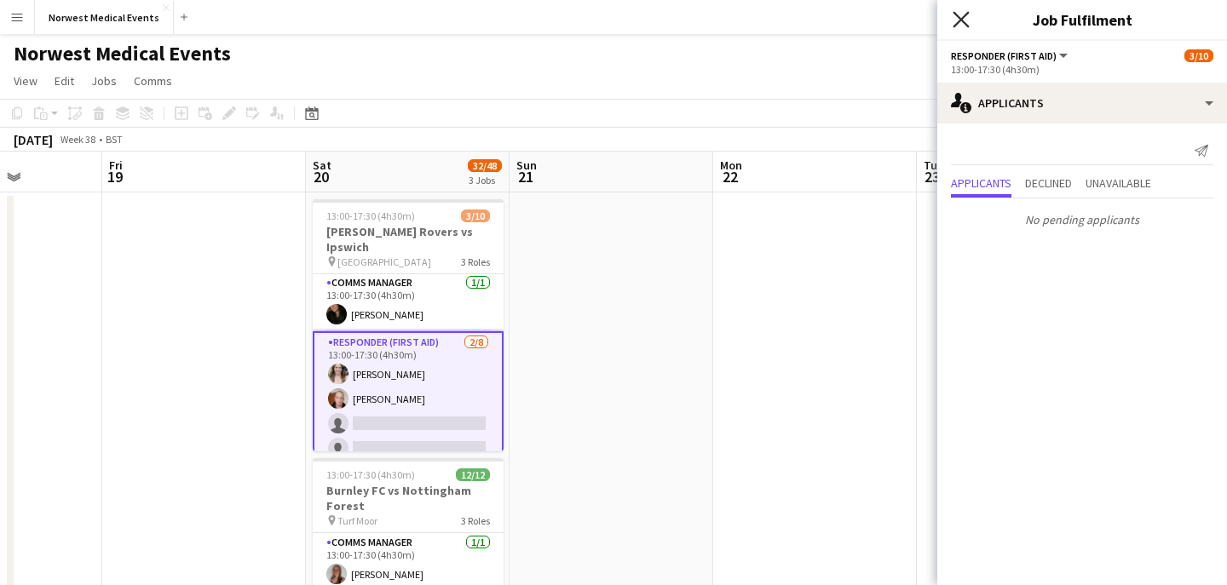
click at [966, 19] on icon "Close pop-in" at bounding box center [960, 19] width 16 height 16
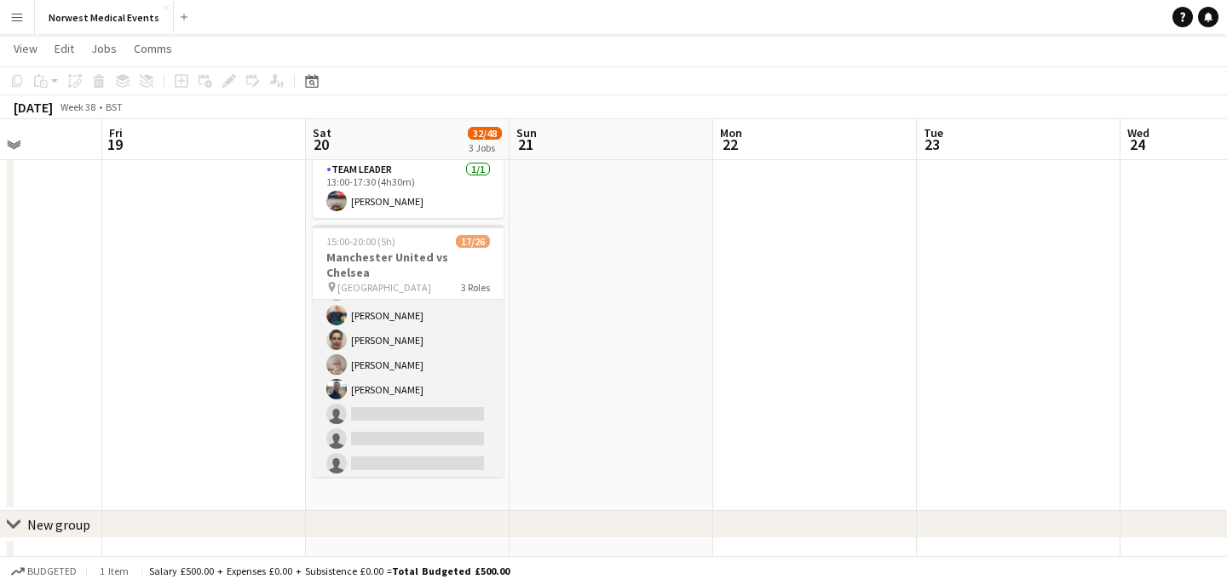
scroll to position [208, 0]
click at [435, 383] on app-card-role "First Responder (Medical) 1A [DATE] 15:00-20:00 (5h) [PERSON_NAME] [PERSON_NAME…" at bounding box center [408, 343] width 191 height 503
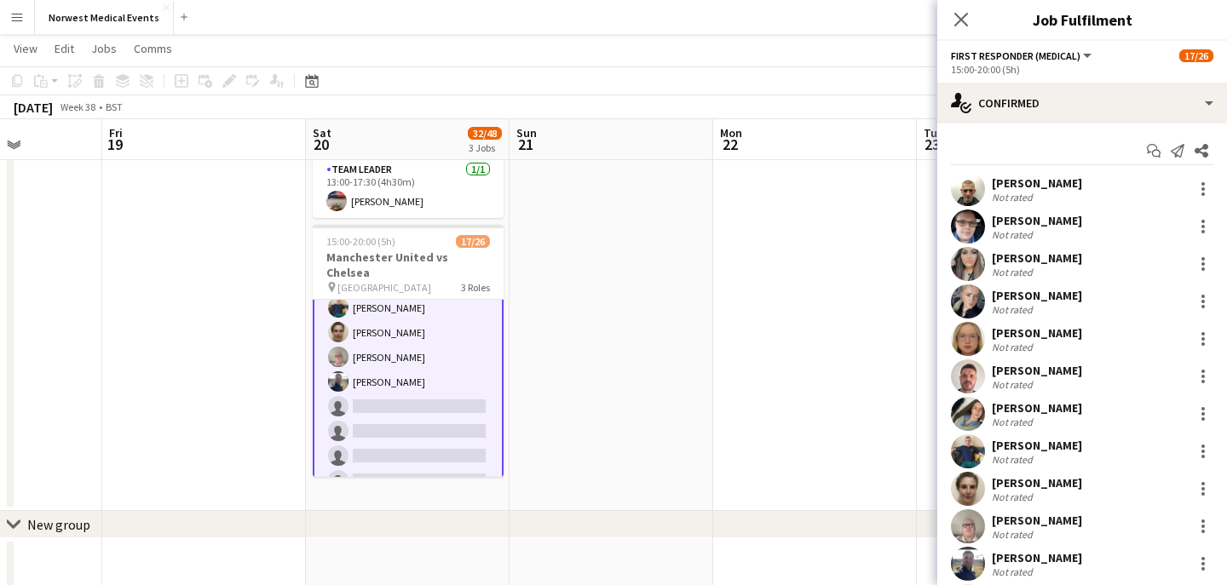
scroll to position [210, 0]
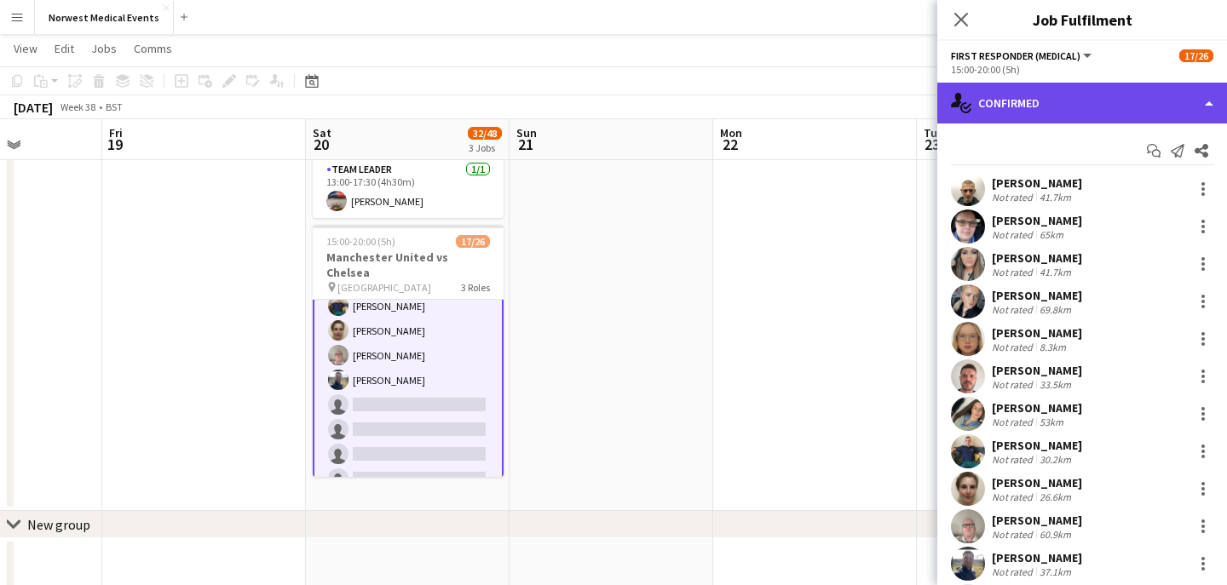
click at [1116, 103] on div "single-neutral-actions-check-2 Confirmed" at bounding box center [1082, 103] width 290 height 41
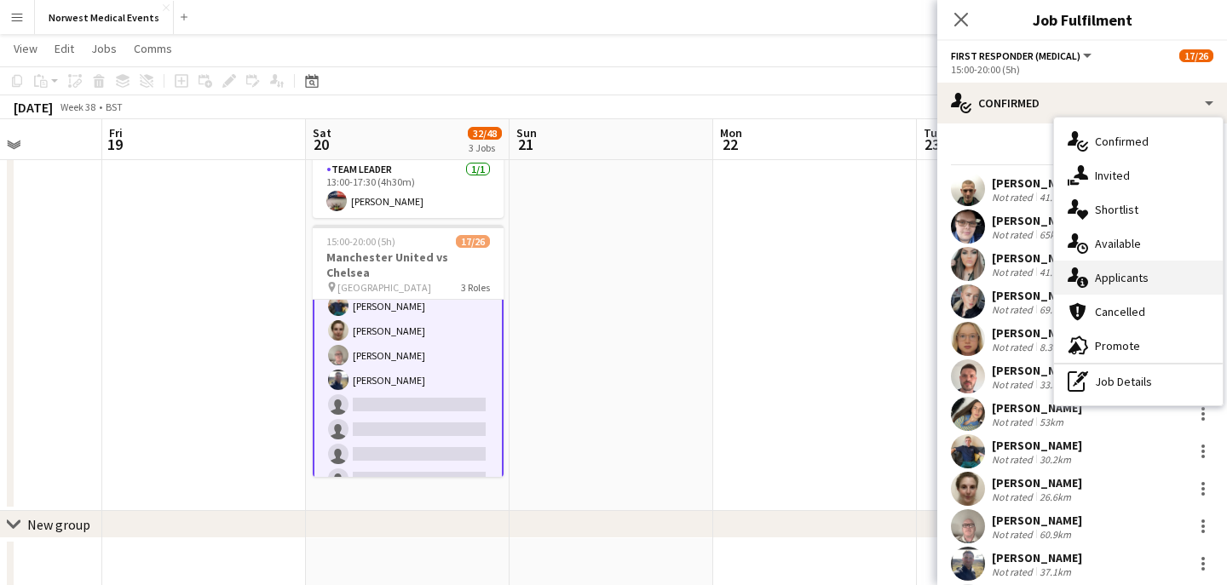
click at [1145, 274] on div "single-neutral-actions-information Applicants" at bounding box center [1138, 278] width 169 height 34
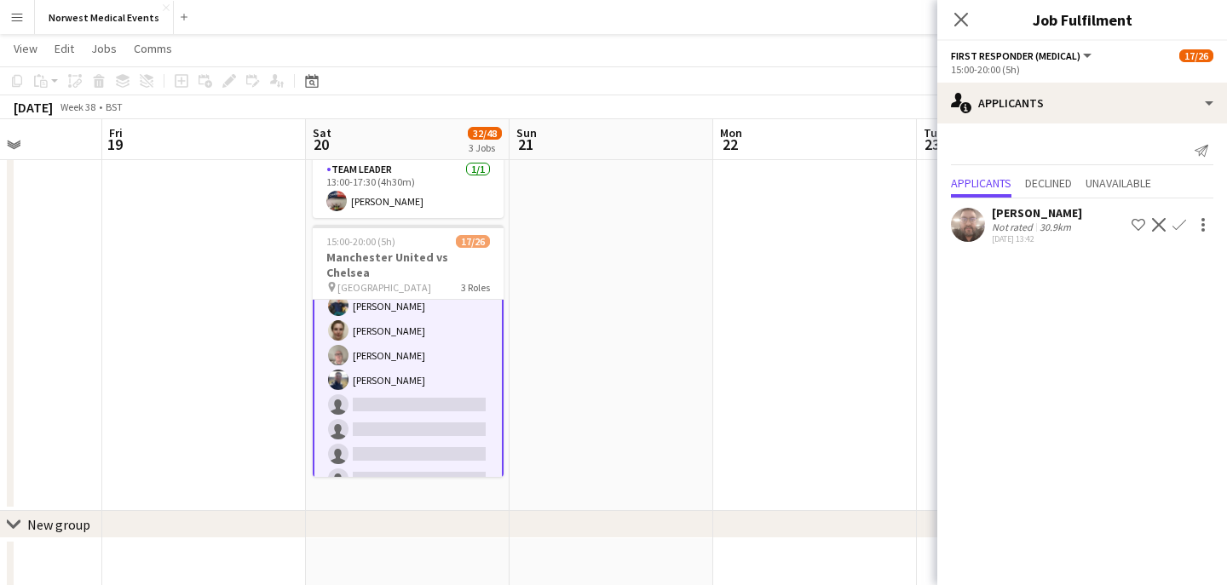
click at [1183, 224] on app-icon "Confirm" at bounding box center [1179, 225] width 14 height 14
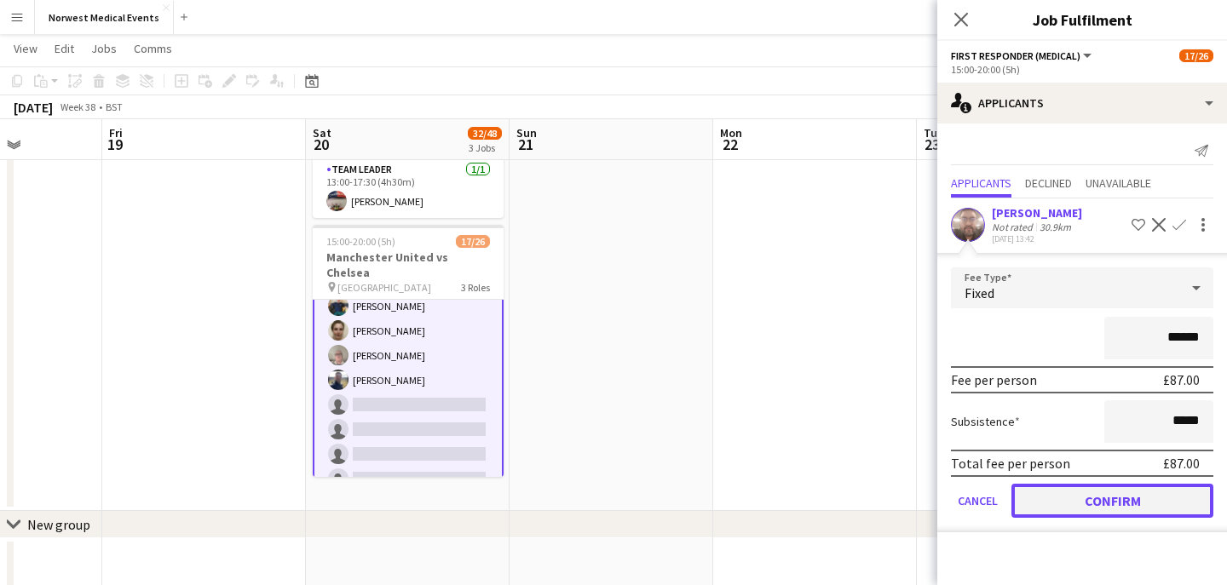
click at [1102, 489] on button "Confirm" at bounding box center [1112, 501] width 202 height 34
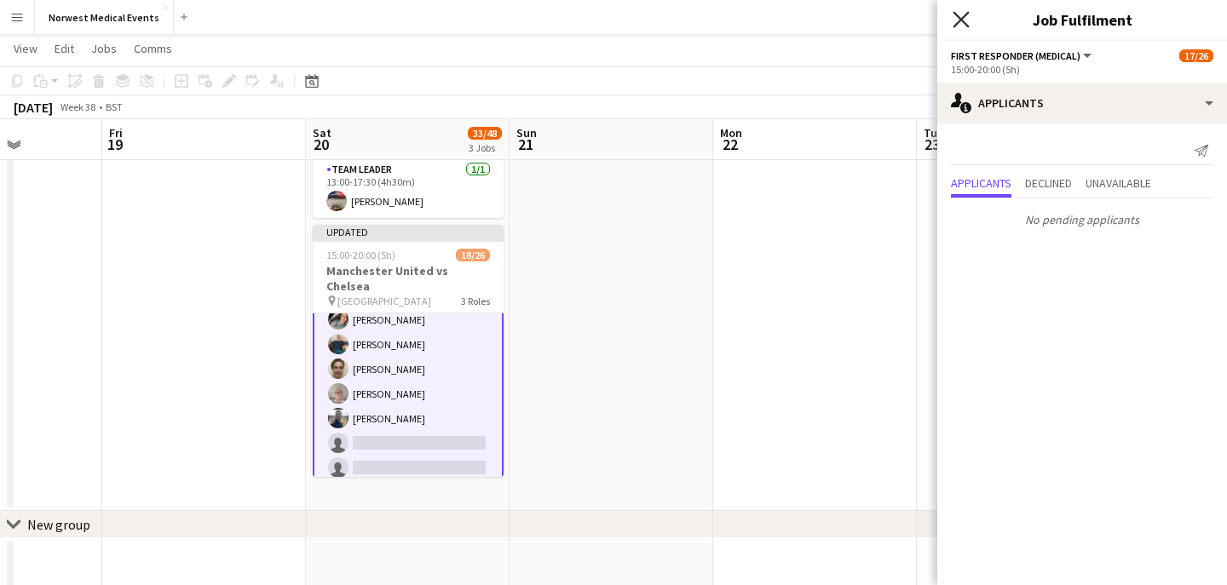
click at [965, 26] on icon "Close pop-in" at bounding box center [960, 19] width 16 height 16
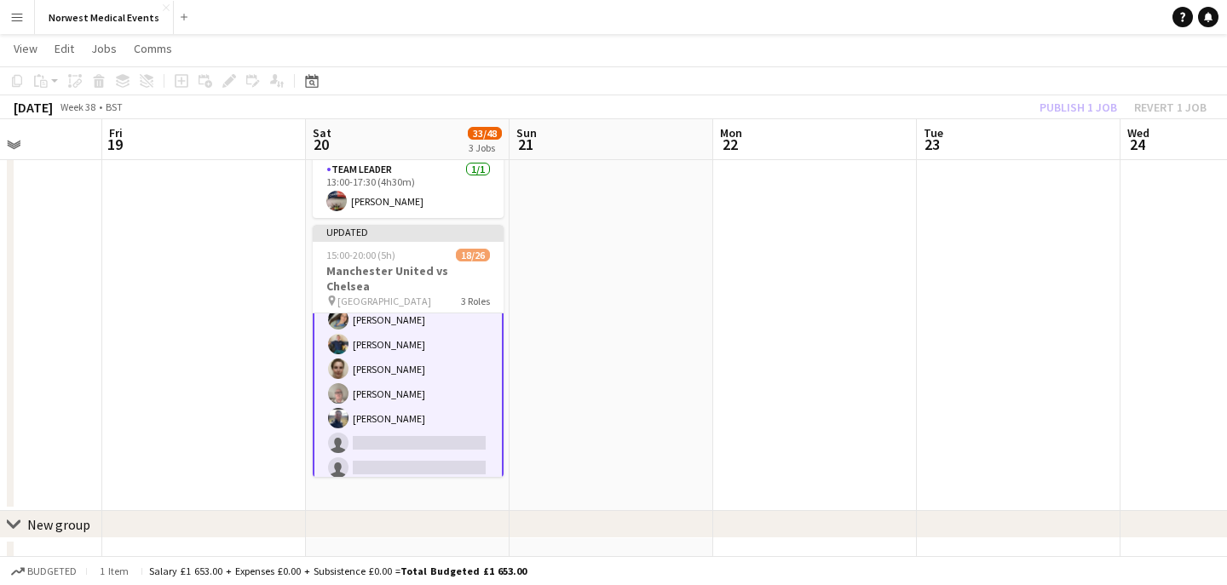
click at [1070, 110] on div "Publish 1 job Revert 1 job" at bounding box center [1123, 107] width 208 height 22
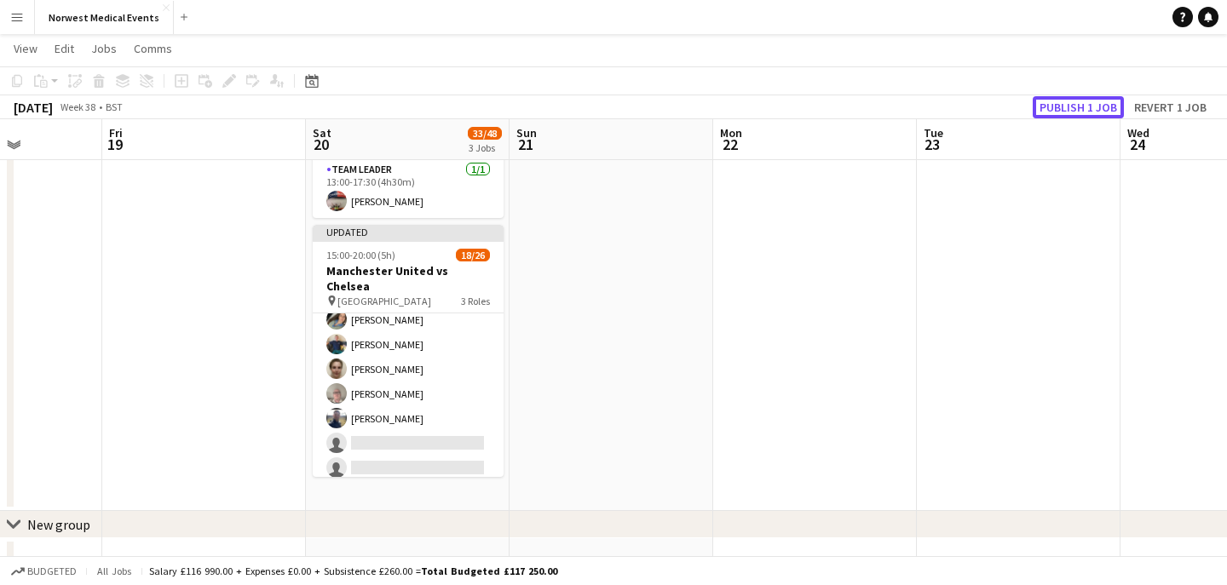
click at [1070, 110] on button "Publish 1 job" at bounding box center [1078, 107] width 91 height 22
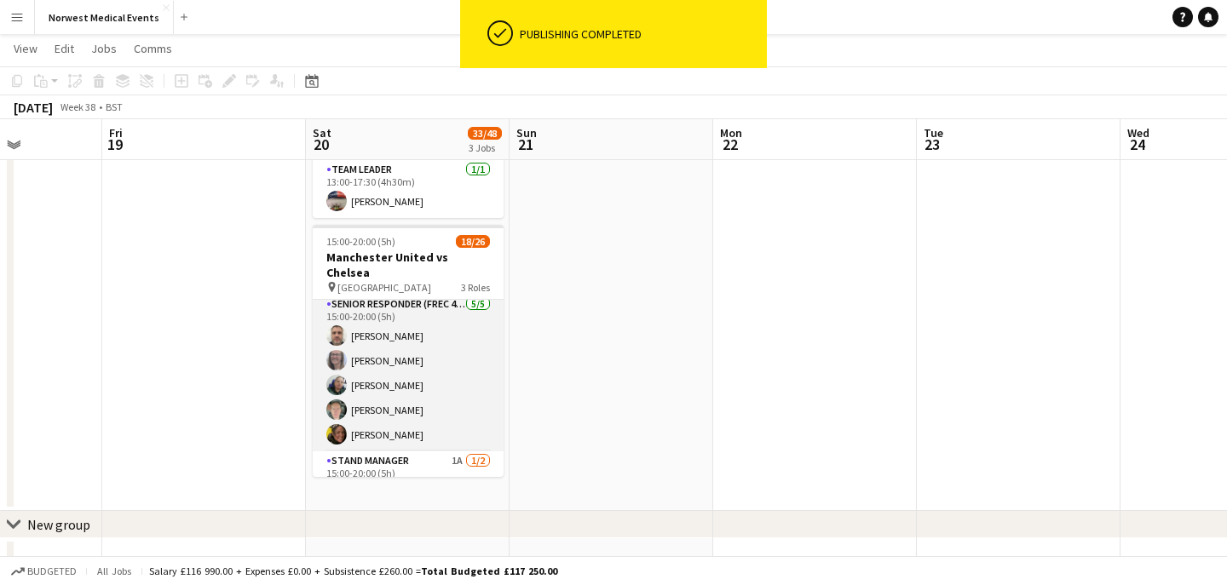
click at [417, 374] on app-card-role "Senior Responder (FREC 4 or Above) [DATE] 15:00-20:00 (5h) [PERSON_NAME] [PERSO…" at bounding box center [408, 373] width 191 height 157
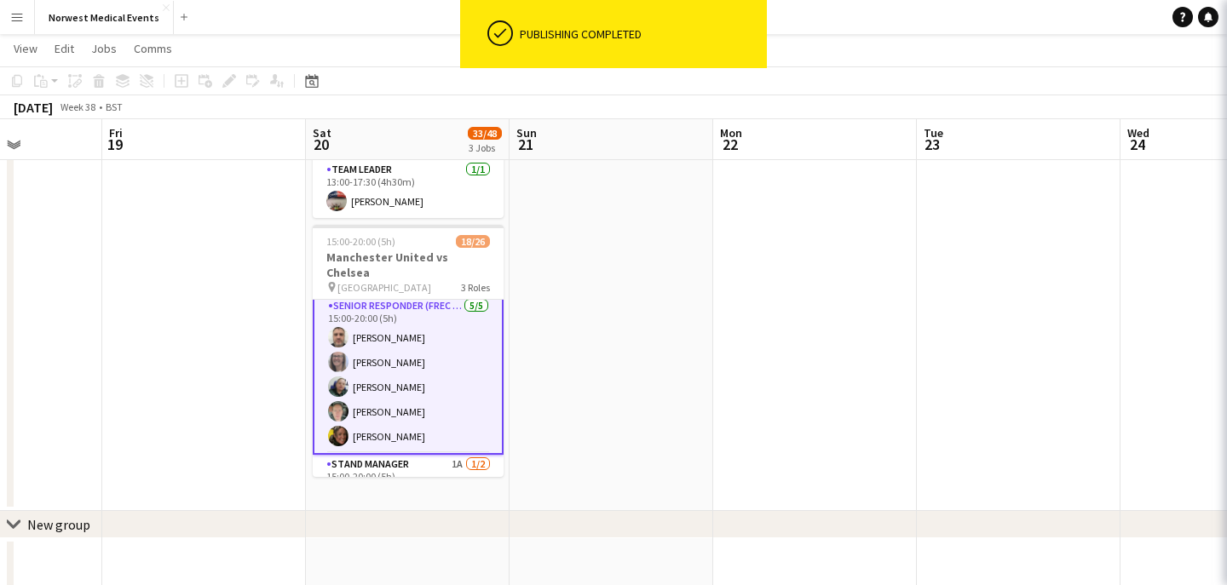
scroll to position [509, 0]
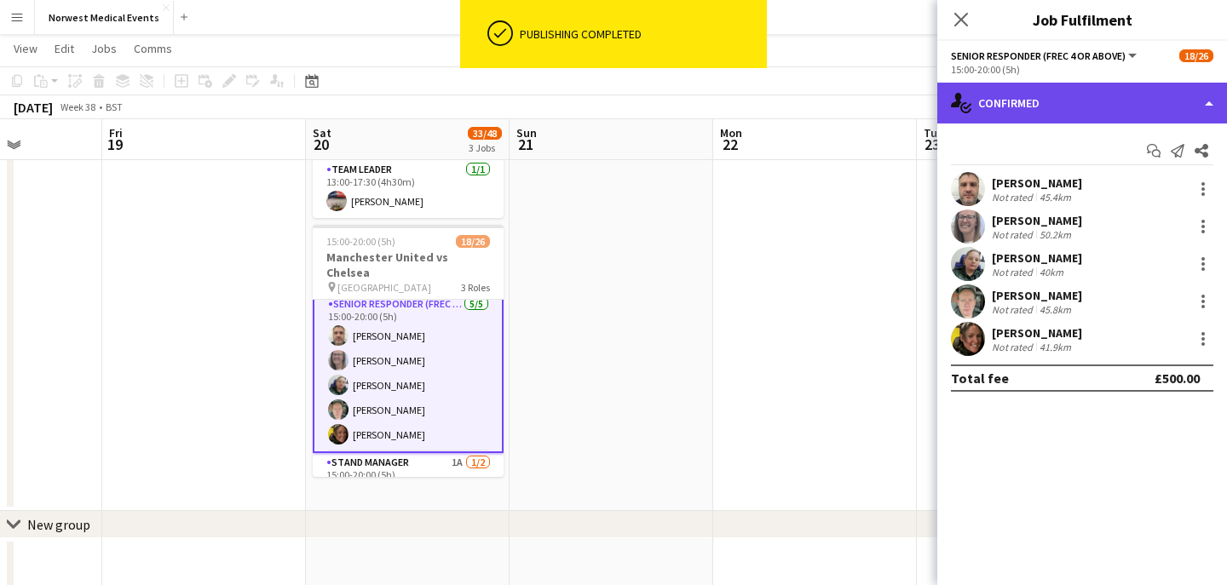
click at [1103, 103] on div "single-neutral-actions-check-2 Confirmed" at bounding box center [1082, 103] width 290 height 41
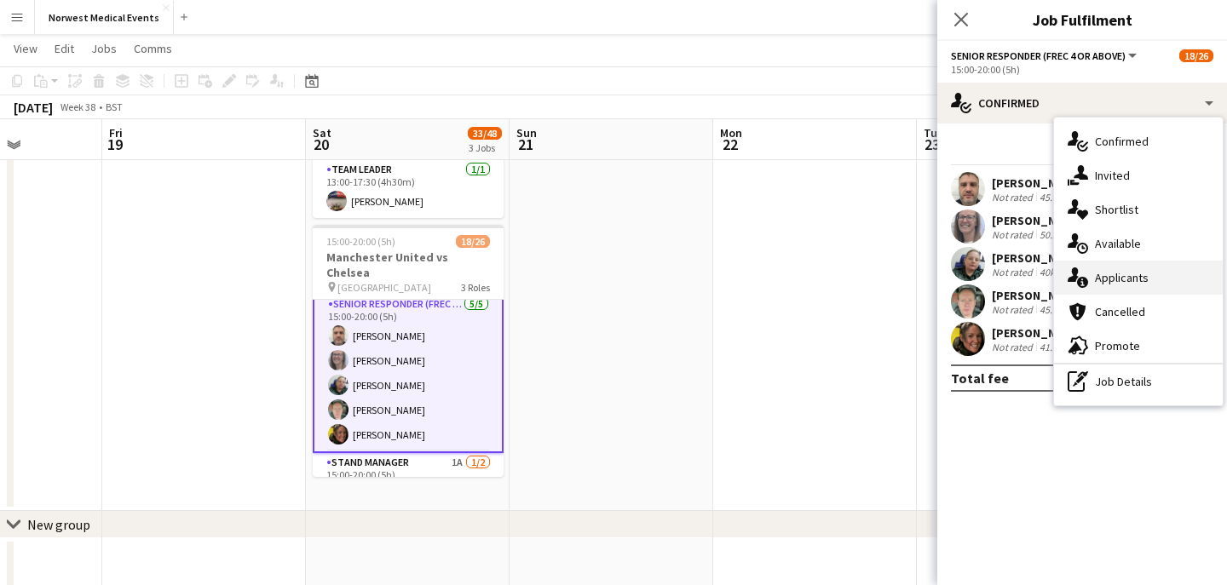
click at [1120, 278] on div "single-neutral-actions-information Applicants" at bounding box center [1138, 278] width 169 height 34
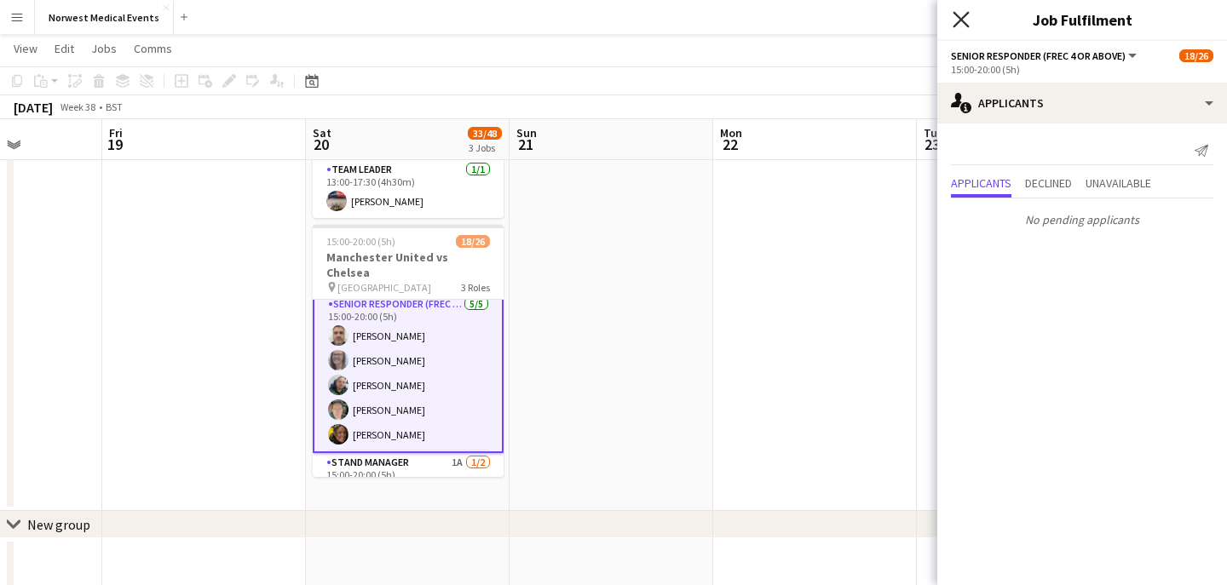
click at [954, 20] on icon "Close pop-in" at bounding box center [960, 19] width 16 height 16
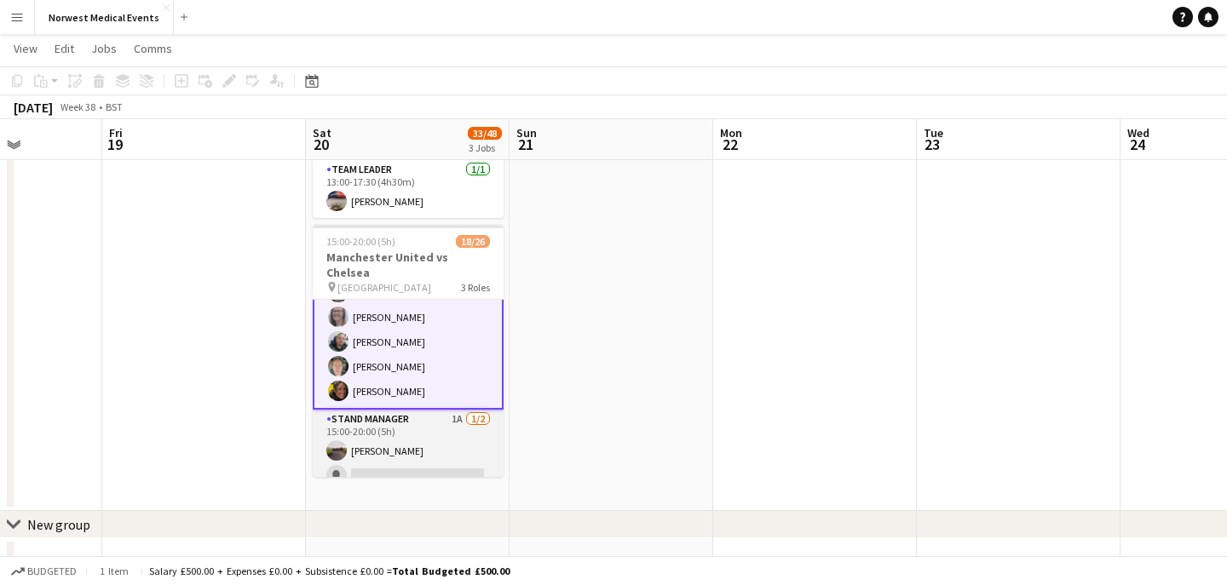
click at [422, 434] on app-card-role "Stand Manager 1A [DATE] 15:00-20:00 (5h) [PERSON_NAME] single-neutral-actions" at bounding box center [408, 451] width 191 height 83
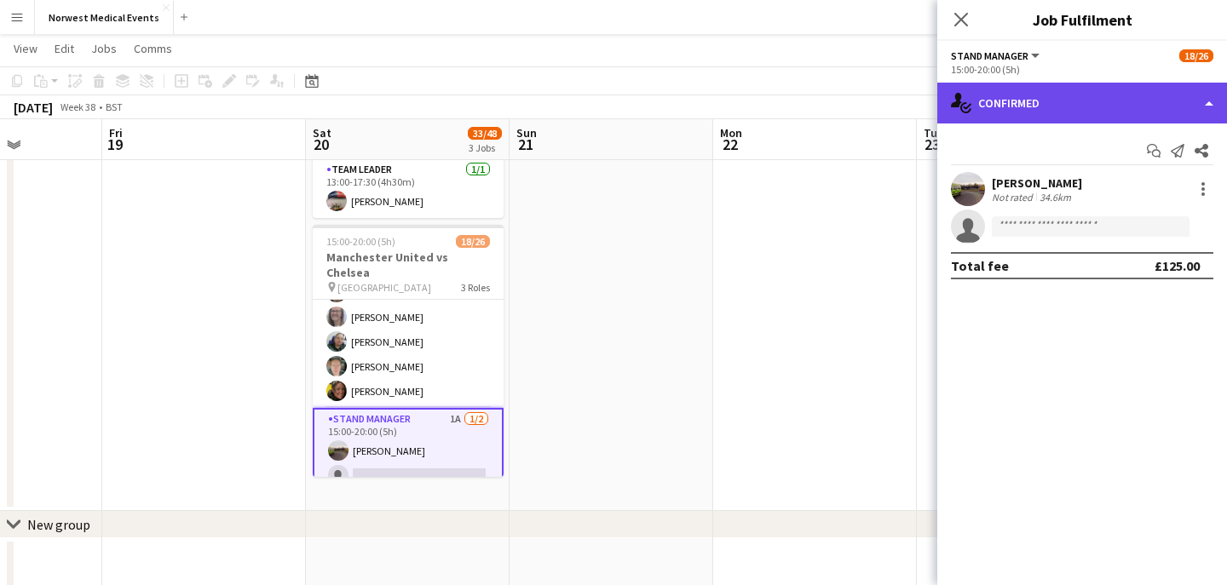
click at [1043, 97] on div "single-neutral-actions-check-2 Confirmed" at bounding box center [1082, 103] width 290 height 41
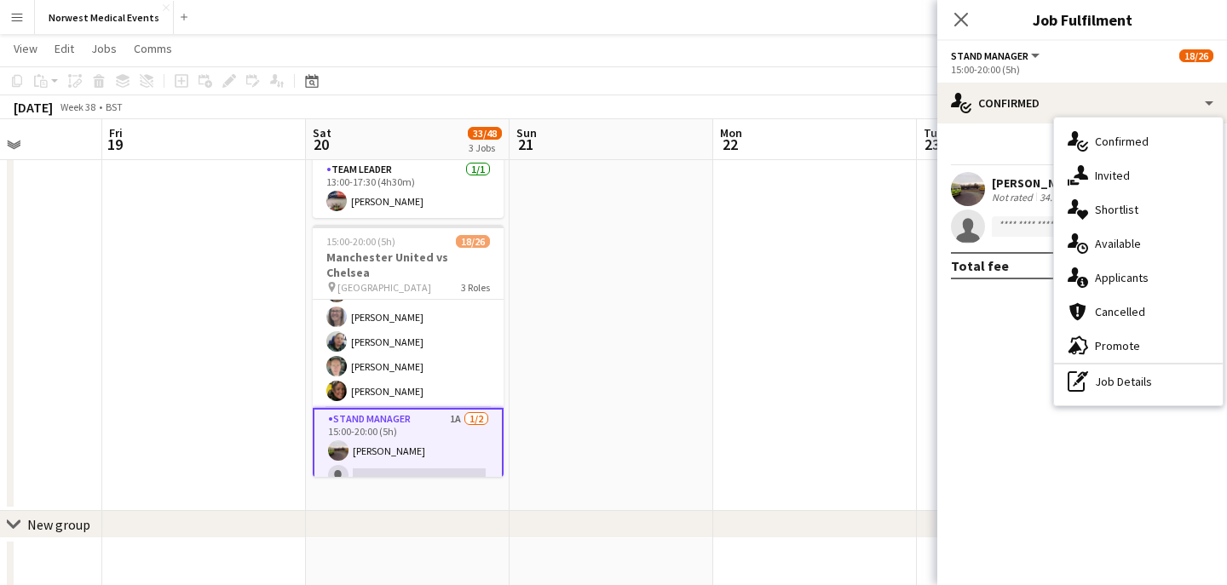
click at [1124, 275] on div "single-neutral-actions-information Applicants" at bounding box center [1138, 278] width 169 height 34
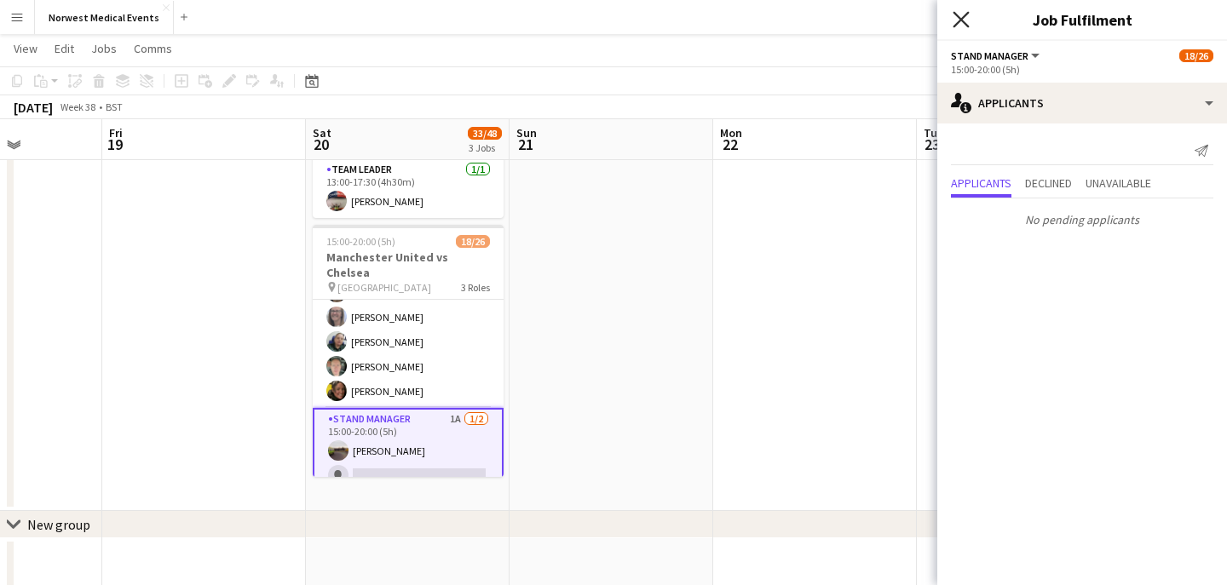
click at [960, 20] on icon at bounding box center [960, 19] width 16 height 16
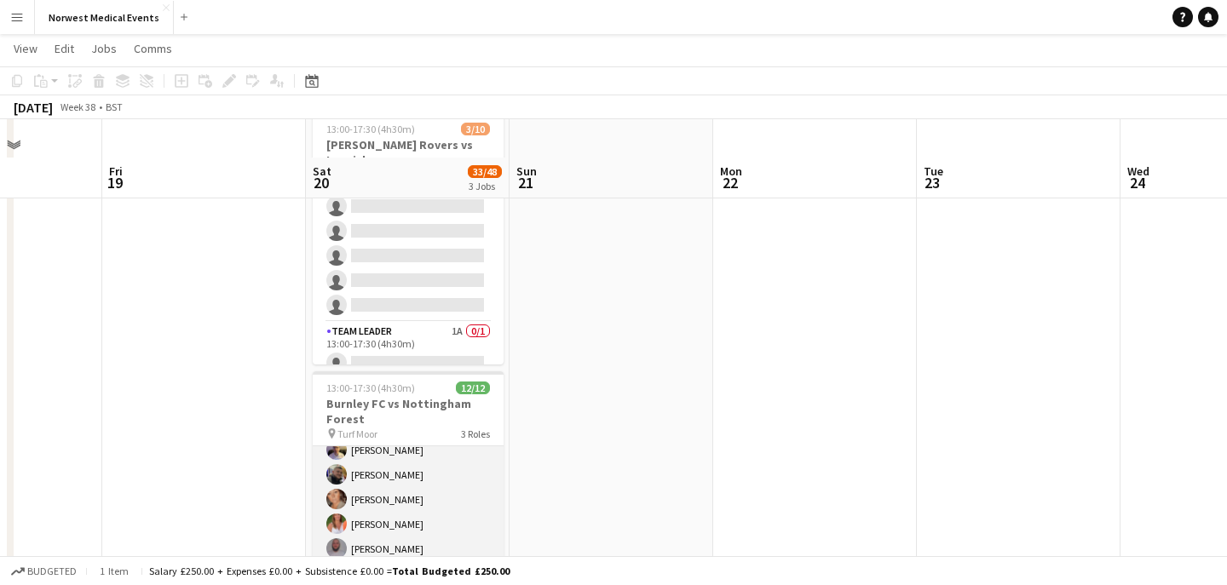
scroll to position [165, 0]
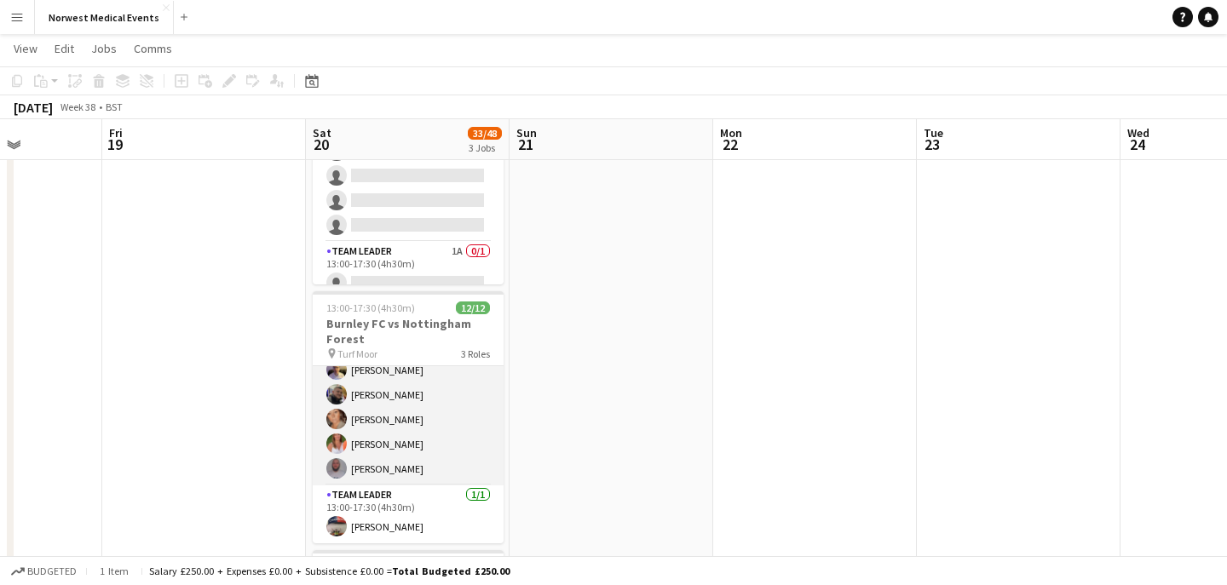
click at [416, 440] on app-card-role "Responder (First Aid) [DATE] 13:00-17:30 (4h30m) [PERSON_NAME] [PERSON_NAME] [P…" at bounding box center [408, 345] width 191 height 280
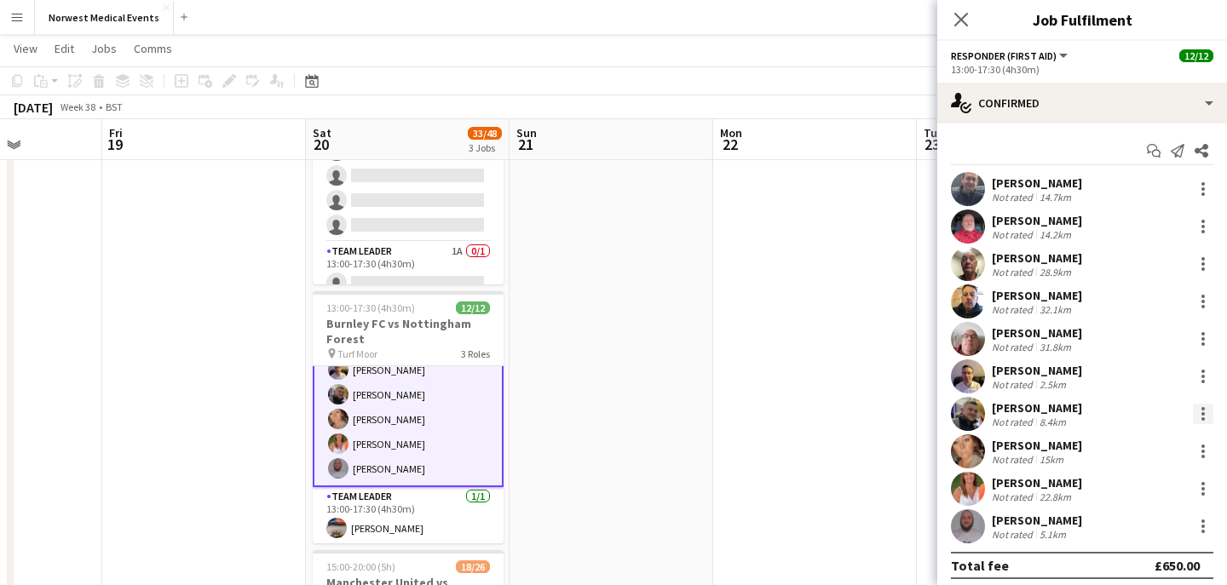
click at [1201, 411] on div at bounding box center [1203, 414] width 20 height 20
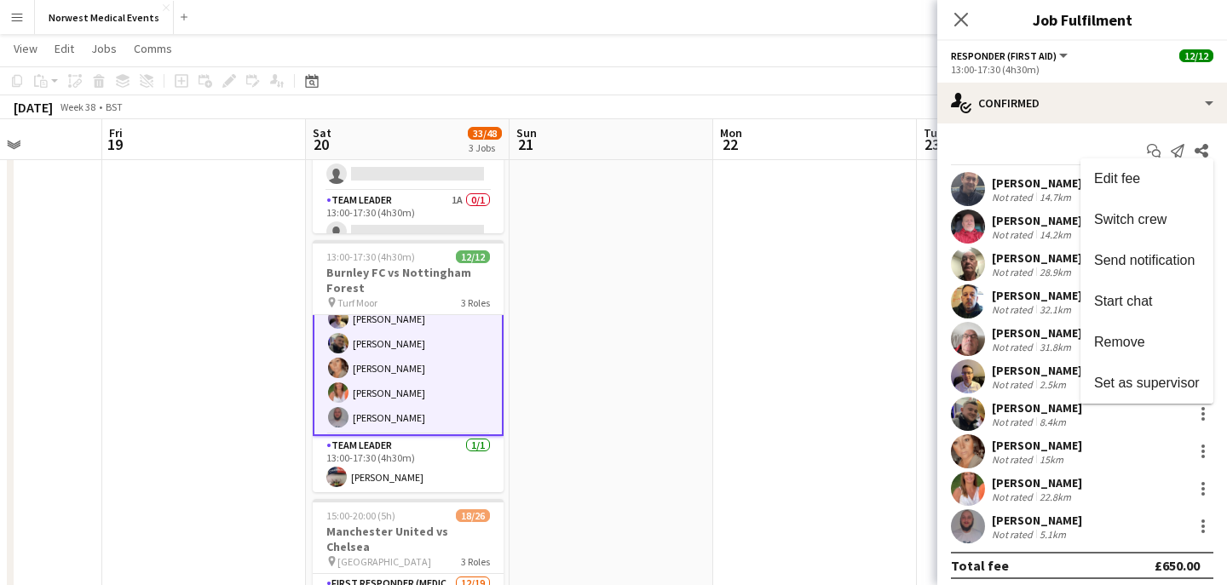
scroll to position [217, 0]
click at [958, 1] on div at bounding box center [613, 292] width 1227 height 585
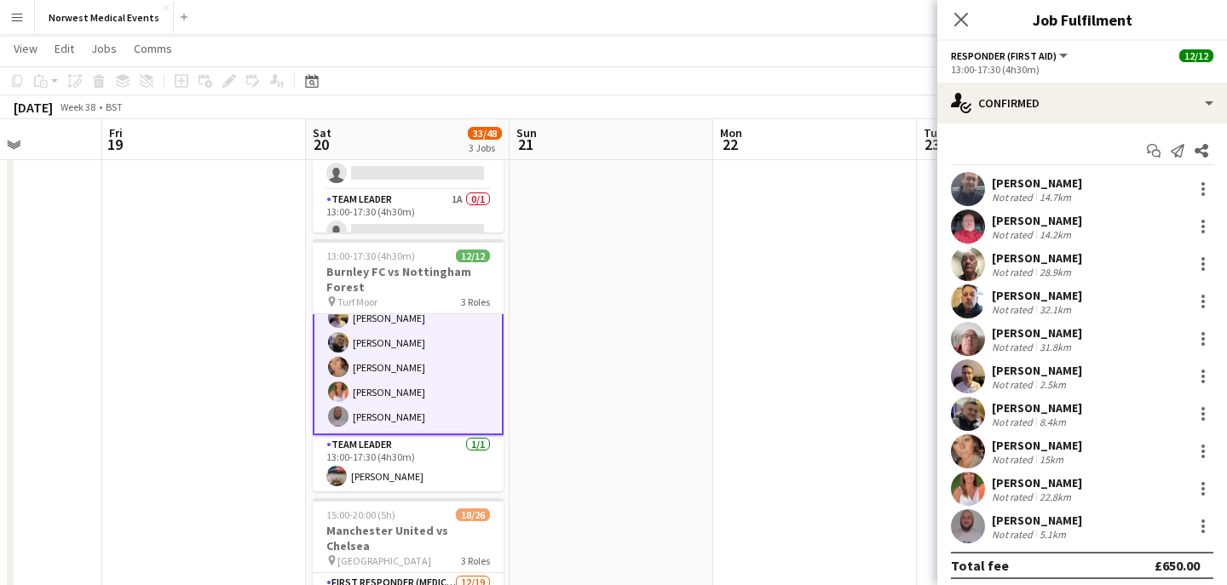
click at [960, 23] on icon "Close pop-in" at bounding box center [961, 20] width 14 height 14
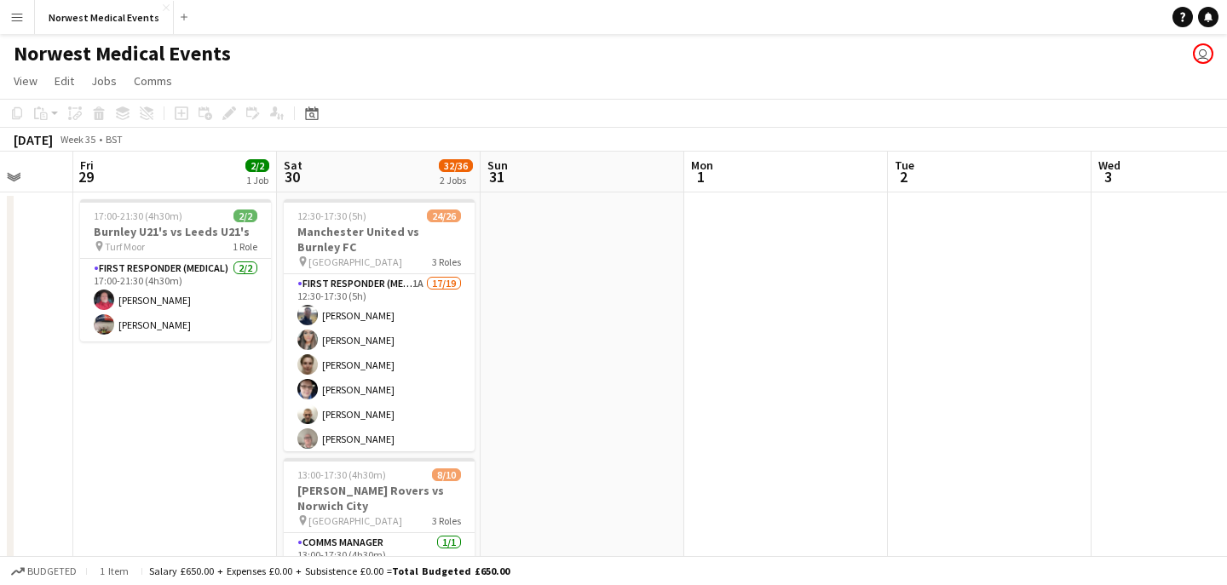
scroll to position [0, 432]
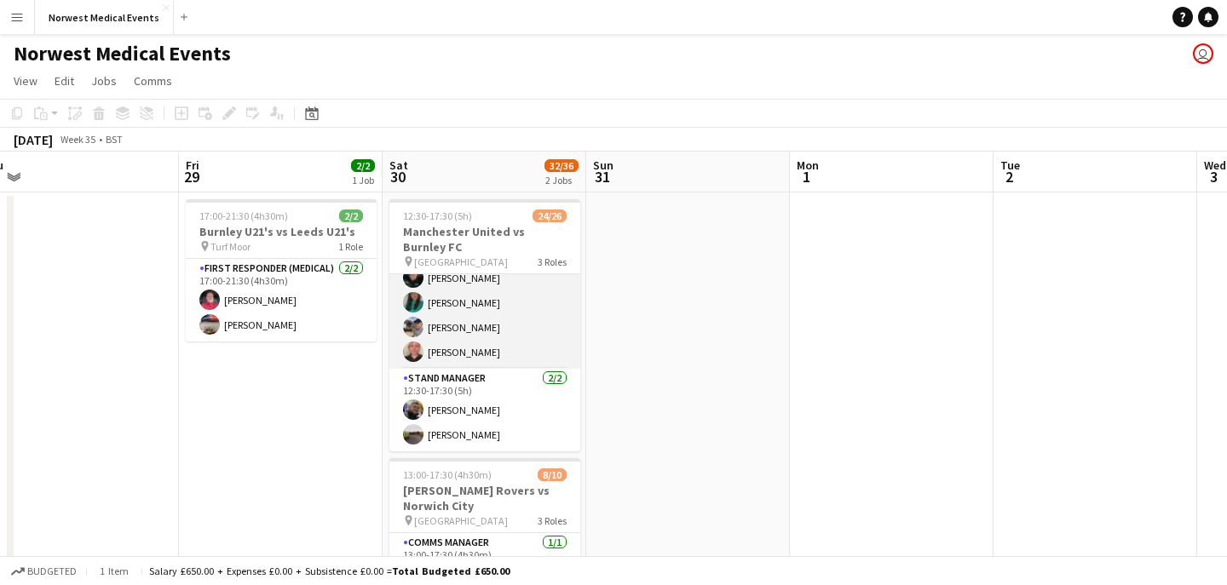
click at [491, 323] on app-card-role "Senior Responder (FREC 4 or Above) [DATE] 12:30-17:30 (5h) [PERSON_NAME] [PERSO…" at bounding box center [484, 290] width 191 height 157
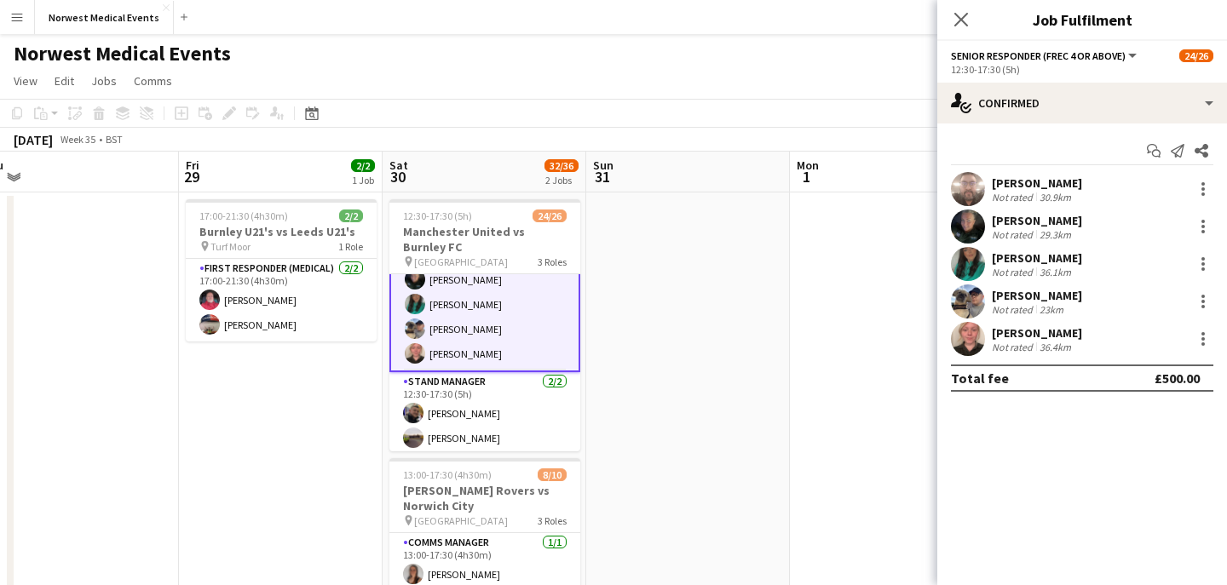
scroll to position [567, 0]
click at [1202, 190] on div at bounding box center [1202, 188] width 3 height 3
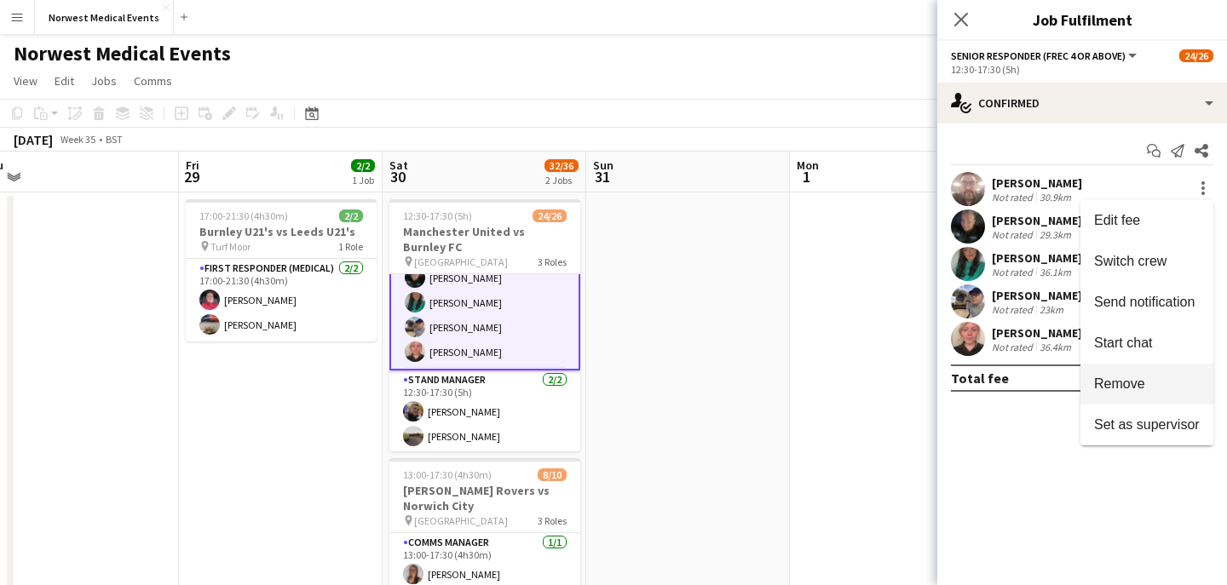
click at [1139, 378] on span "Remove" at bounding box center [1119, 384] width 51 height 14
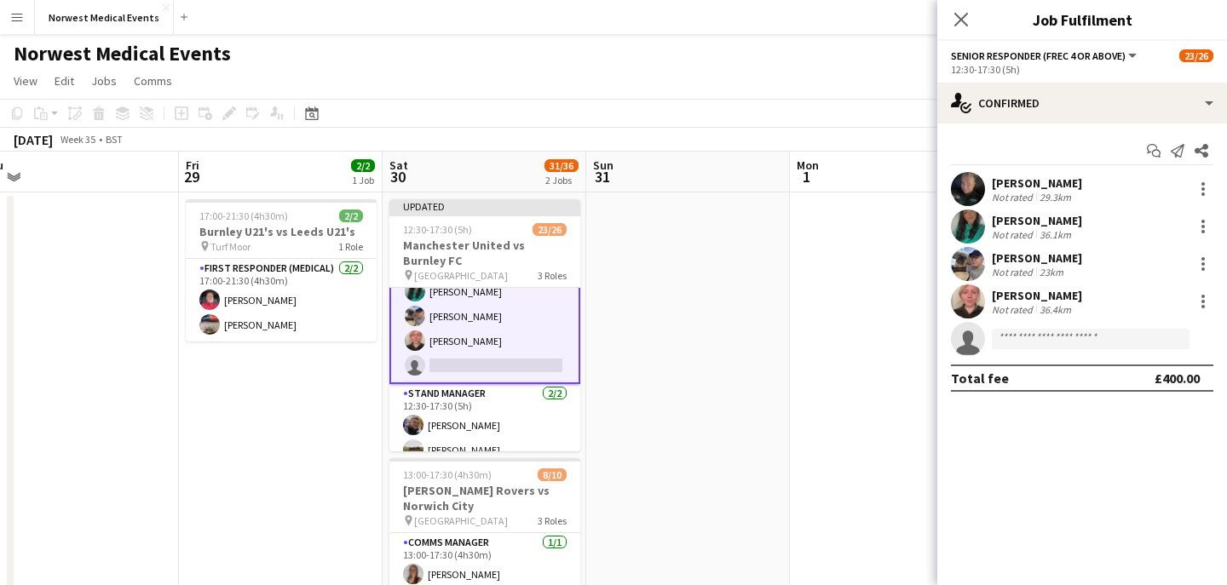
click at [970, 21] on app-icon "Close pop-in" at bounding box center [961, 19] width 20 height 20
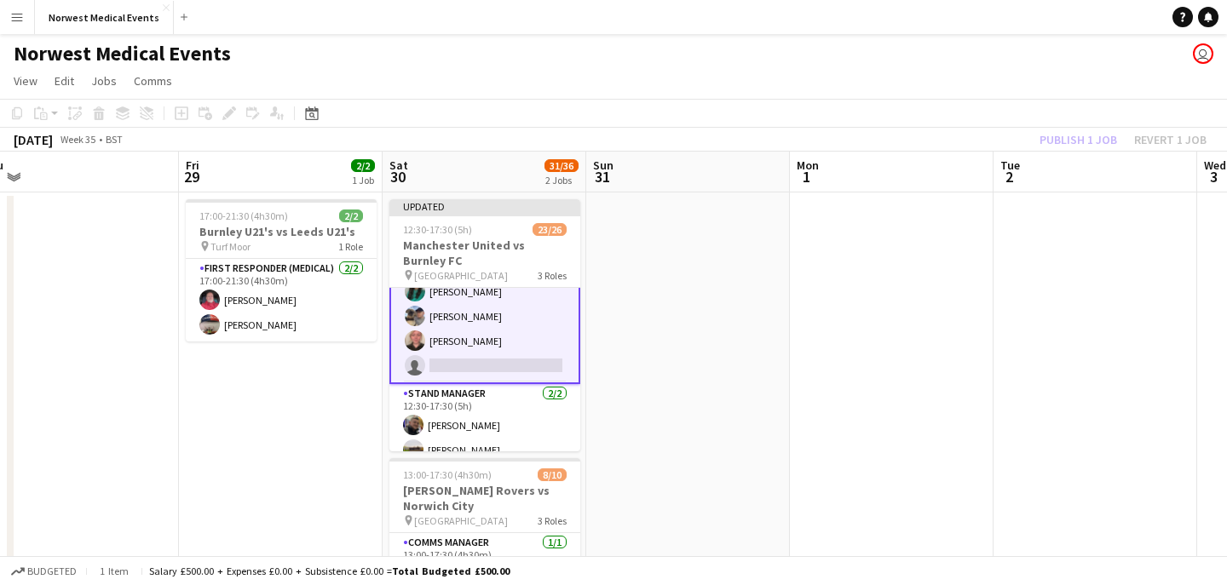
click at [1074, 133] on div "Publish 1 job Revert 1 job" at bounding box center [1123, 140] width 208 height 22
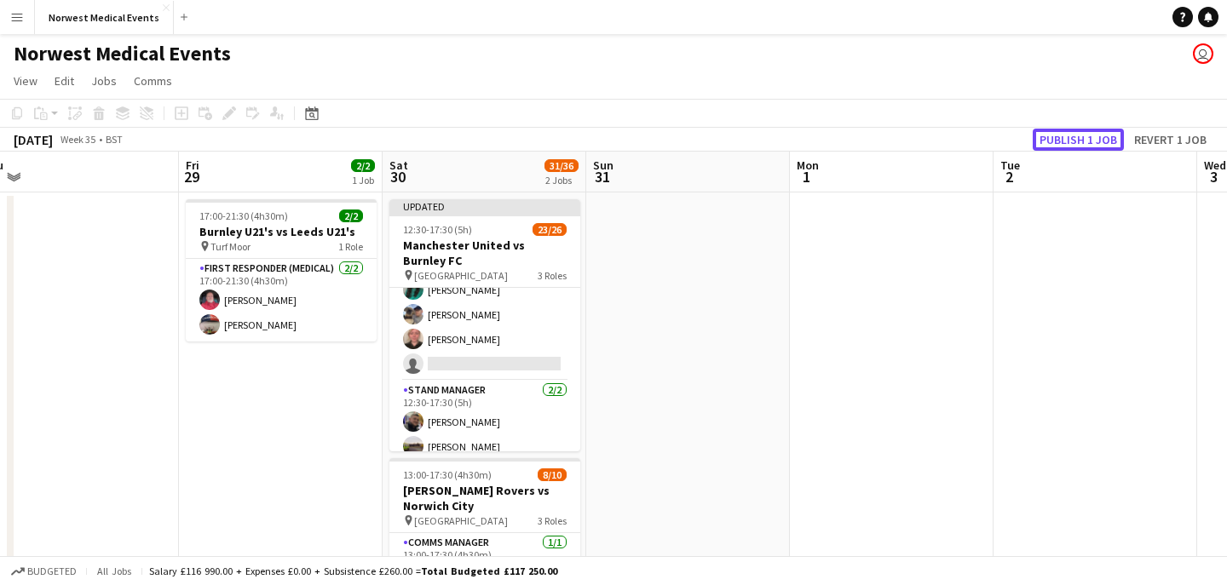
scroll to position [565, 0]
click at [1074, 133] on button "Publish 1 job" at bounding box center [1078, 140] width 91 height 22
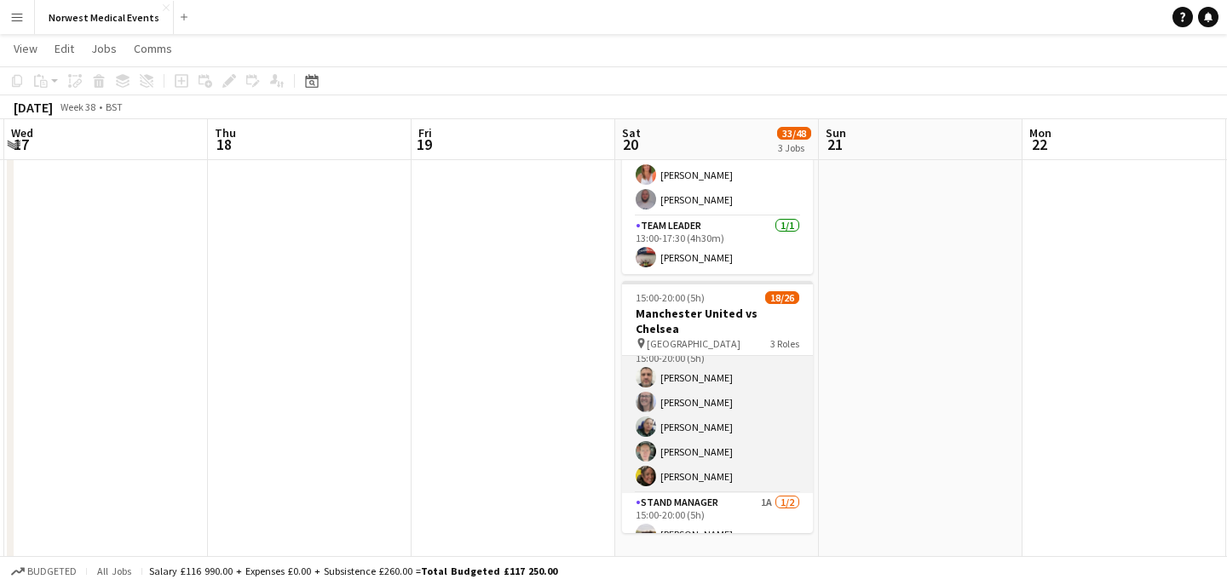
scroll to position [550, 0]
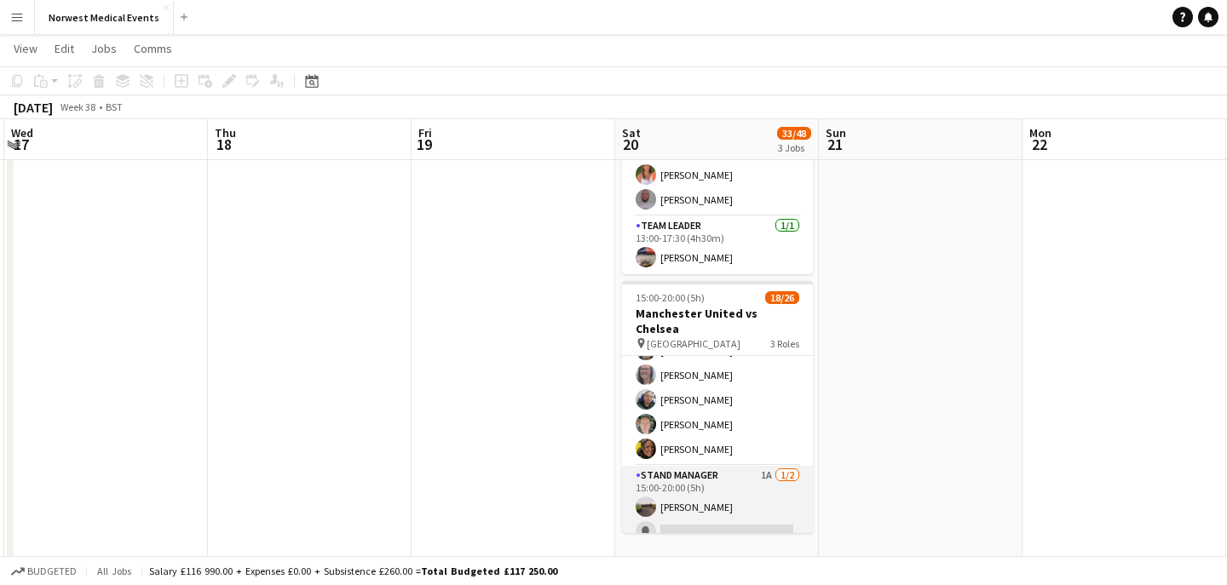
click at [730, 496] on app-card-role "Stand Manager 1A [DATE] 15:00-20:00 (5h) [PERSON_NAME] single-neutral-actions" at bounding box center [717, 507] width 191 height 83
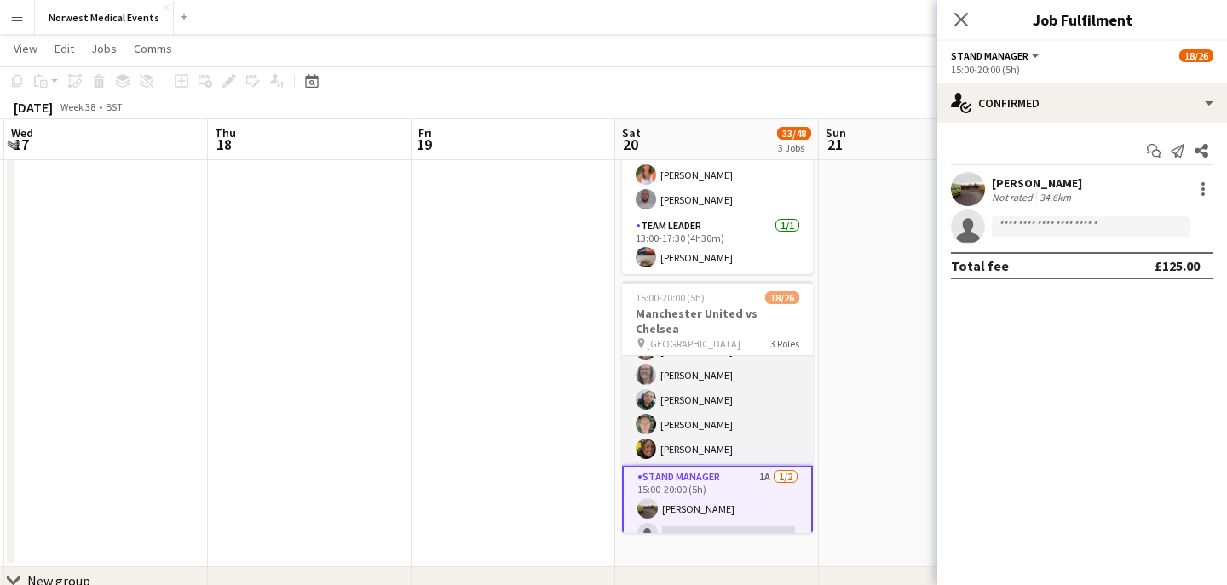
click at [747, 367] on app-card-role "Senior Responder (FREC 4 or Above) [DATE] 15:00-20:00 (5h) [PERSON_NAME] [PERSO…" at bounding box center [717, 387] width 191 height 157
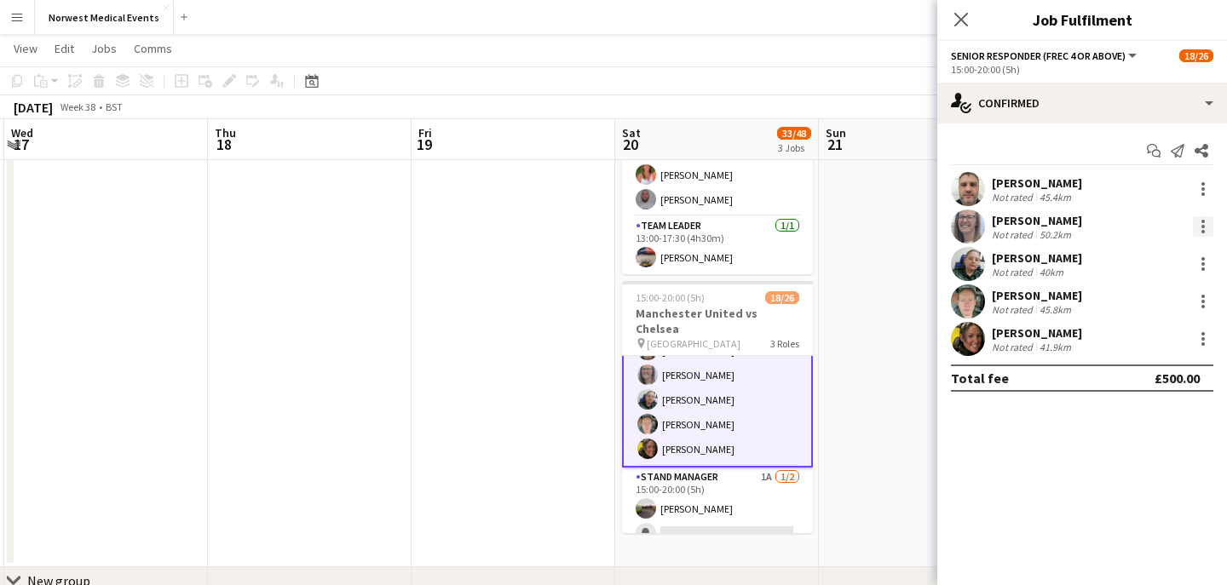
click at [1206, 223] on div at bounding box center [1203, 226] width 20 height 20
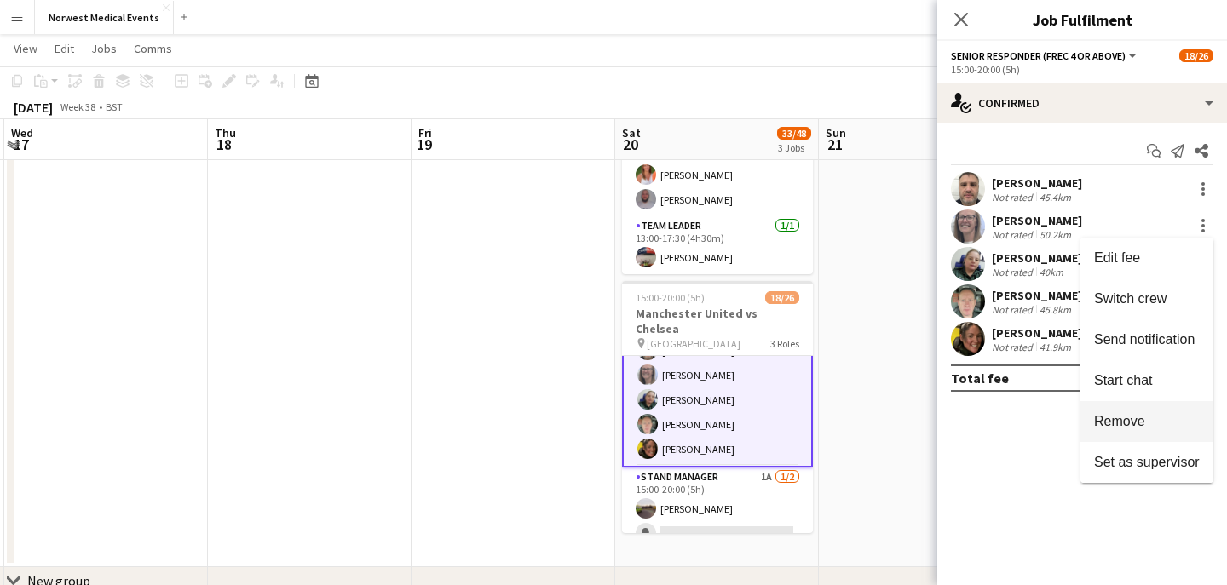
click at [1148, 411] on button "Remove" at bounding box center [1146, 421] width 133 height 41
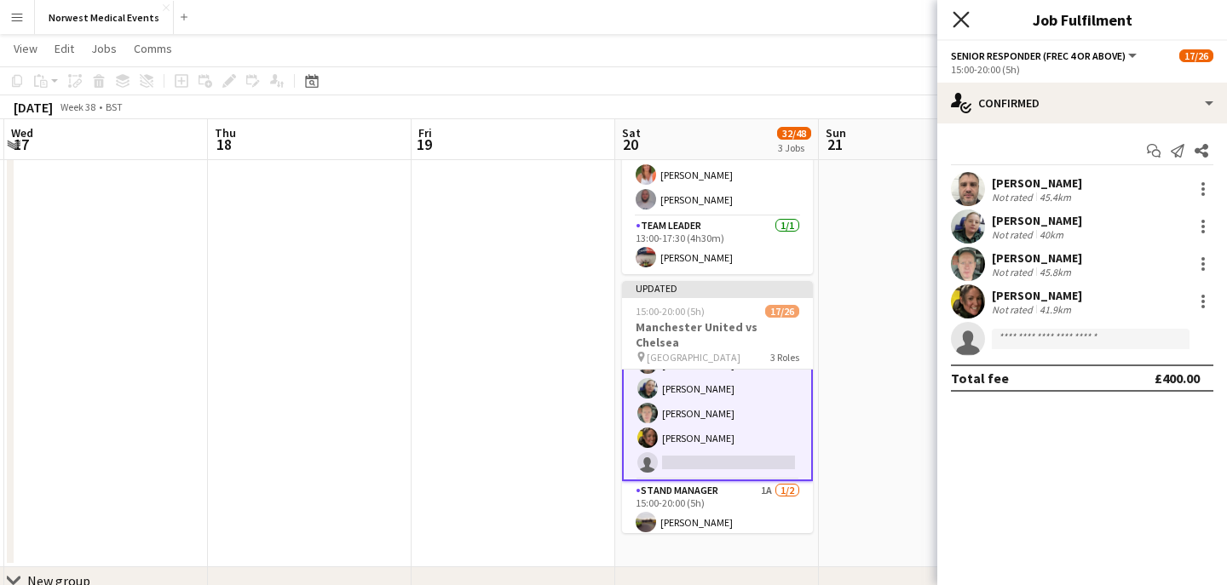
click at [958, 20] on icon "Close pop-in" at bounding box center [960, 19] width 16 height 16
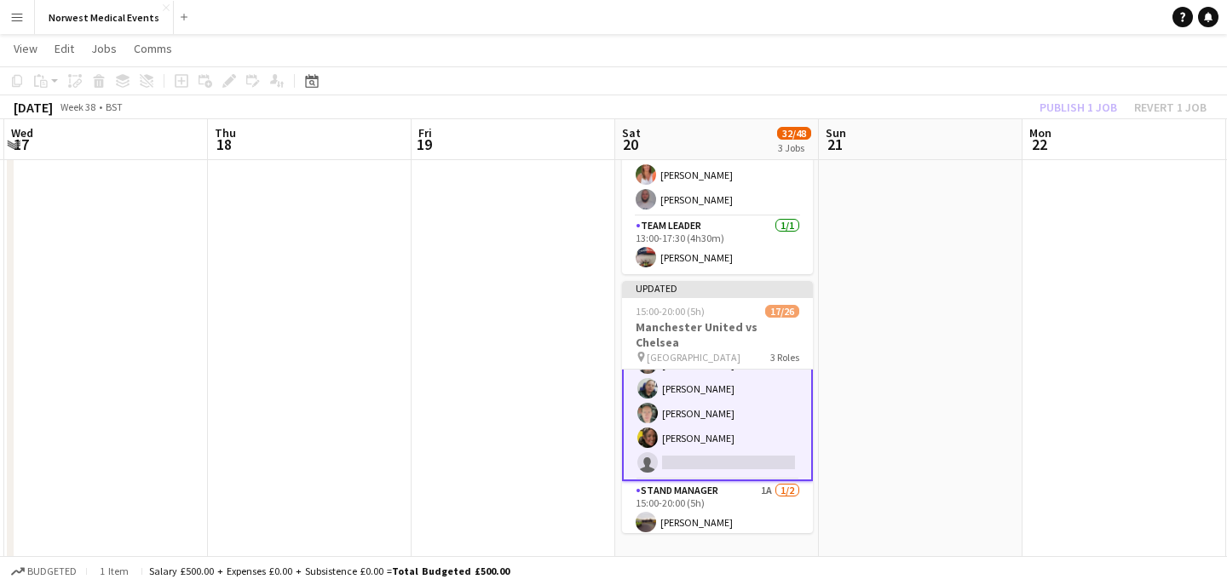
click at [1065, 109] on div "Publish 1 job Revert 1 job" at bounding box center [1123, 107] width 208 height 22
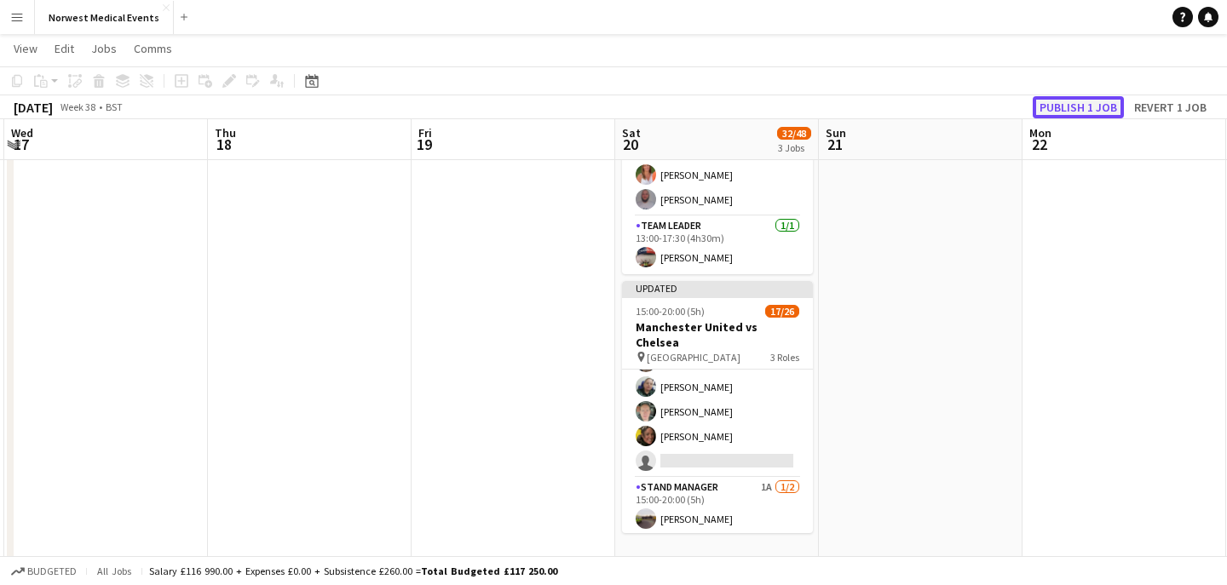
scroll to position [550, 0]
click at [1065, 110] on button "Publish 1 job" at bounding box center [1078, 107] width 91 height 22
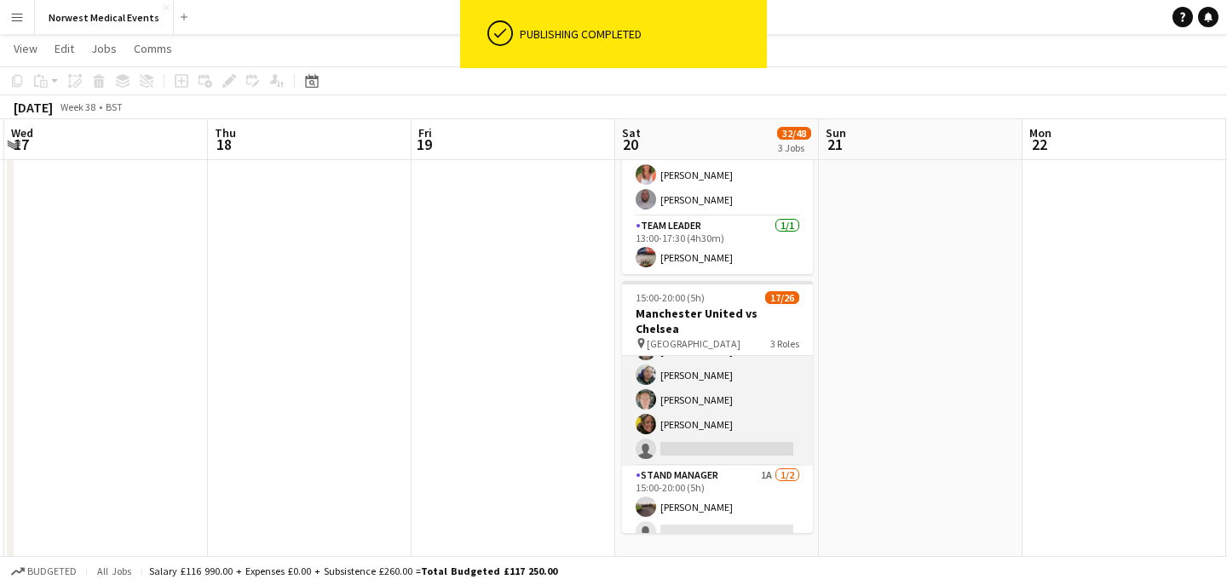
click at [724, 386] on app-card-role "Senior Responder (FREC 4 or Above) 1A [DATE] 15:00-20:00 (5h) [PERSON_NAME] [PE…" at bounding box center [717, 387] width 191 height 157
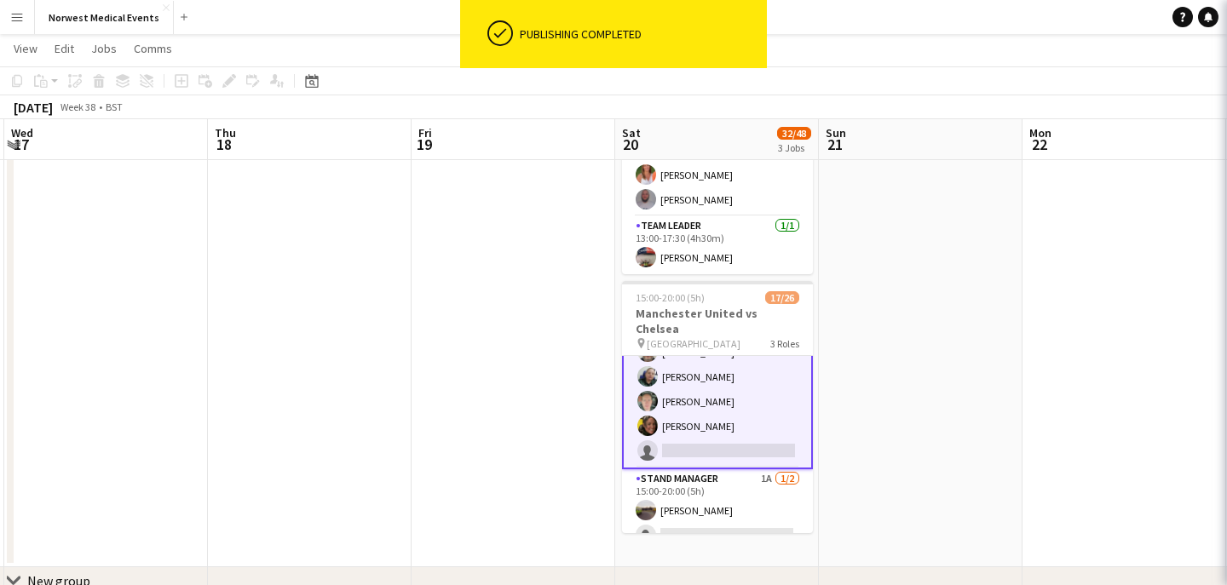
scroll to position [551, 0]
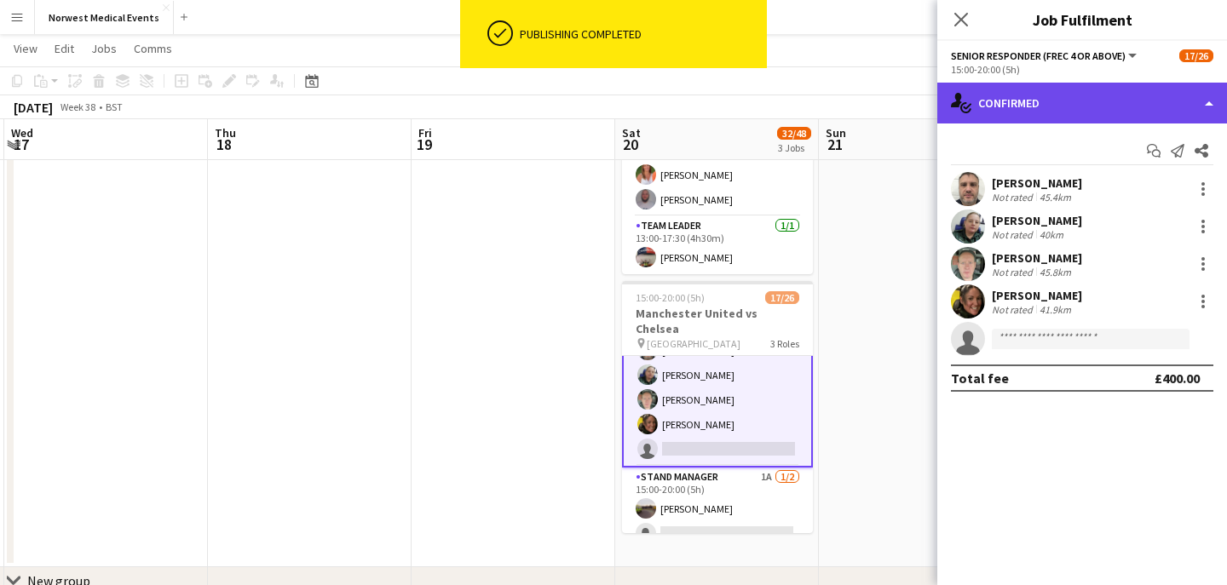
click at [1044, 106] on div "single-neutral-actions-check-2 Confirmed" at bounding box center [1082, 103] width 290 height 41
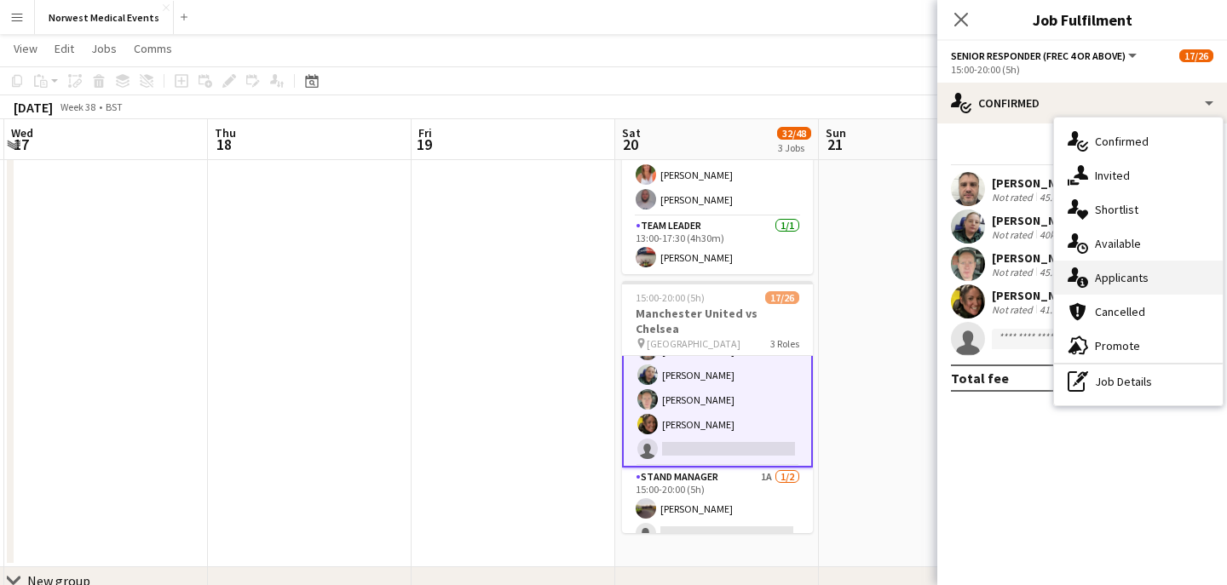
click at [1122, 284] on div "single-neutral-actions-information Applicants" at bounding box center [1138, 278] width 169 height 34
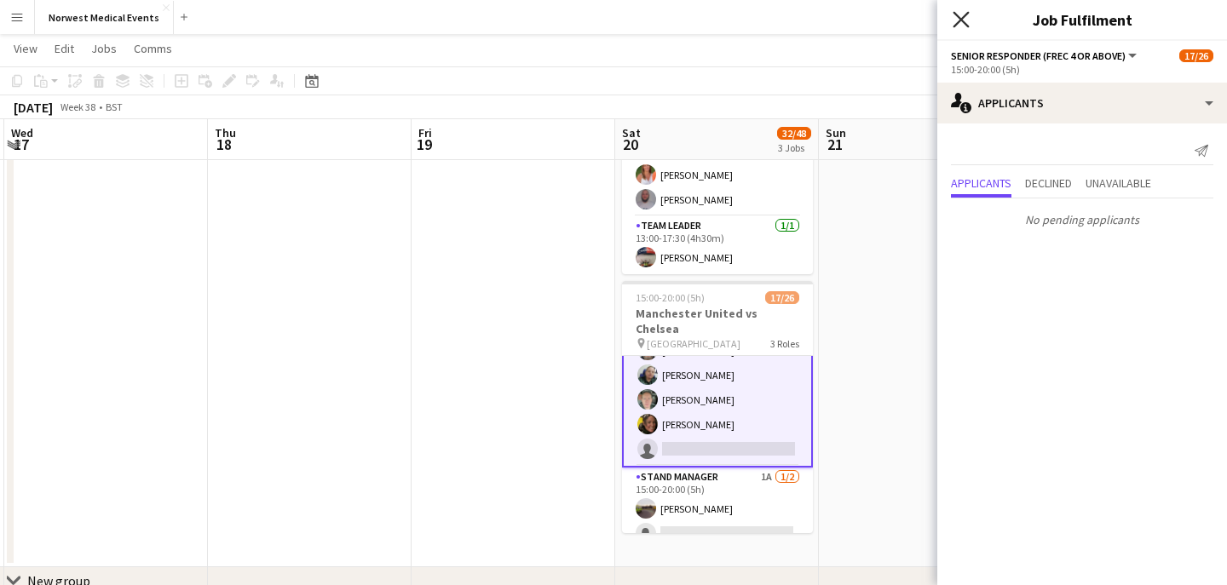
click at [963, 18] on icon "Close pop-in" at bounding box center [960, 19] width 16 height 16
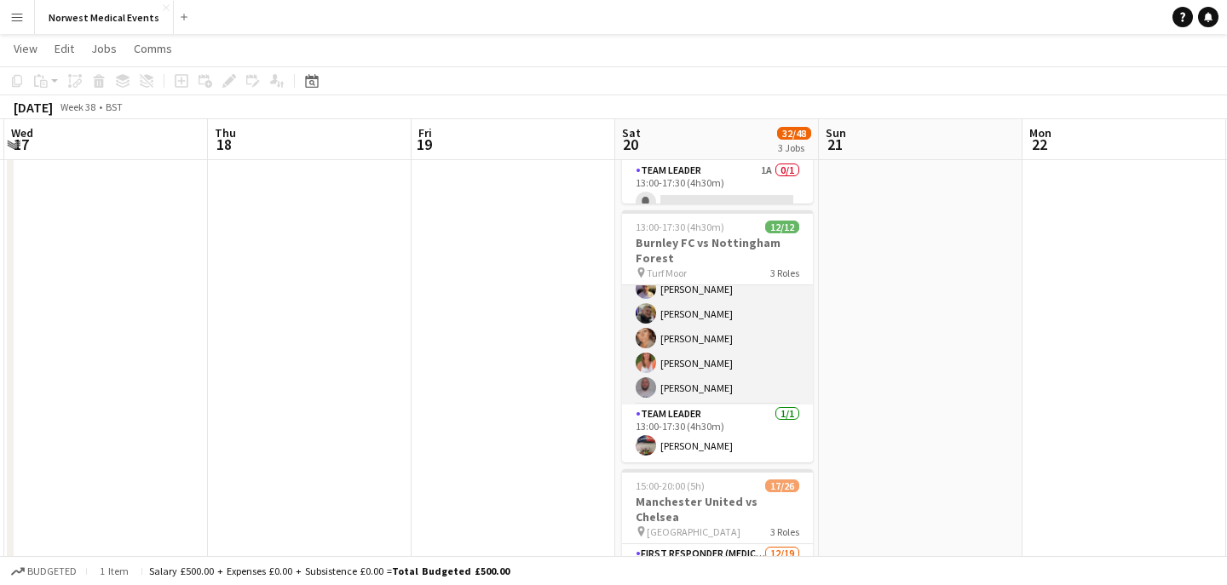
scroll to position [269, 0]
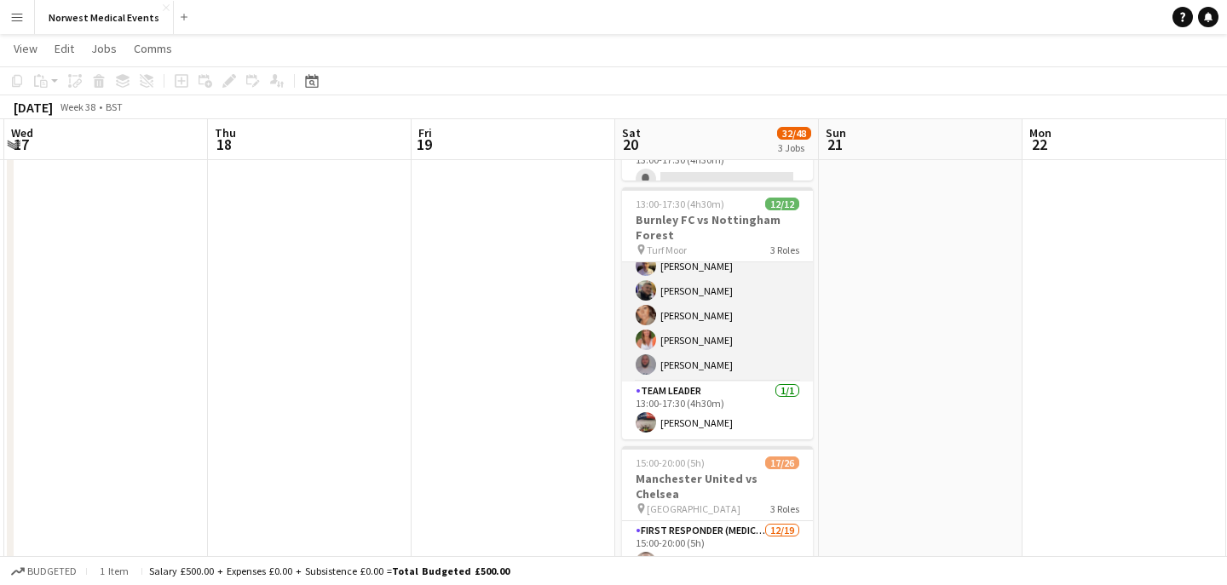
click at [743, 330] on app-card-role "Responder (First Aid) [DATE] 13:00-17:30 (4h30m) [PERSON_NAME] [PERSON_NAME] [P…" at bounding box center [717, 241] width 191 height 280
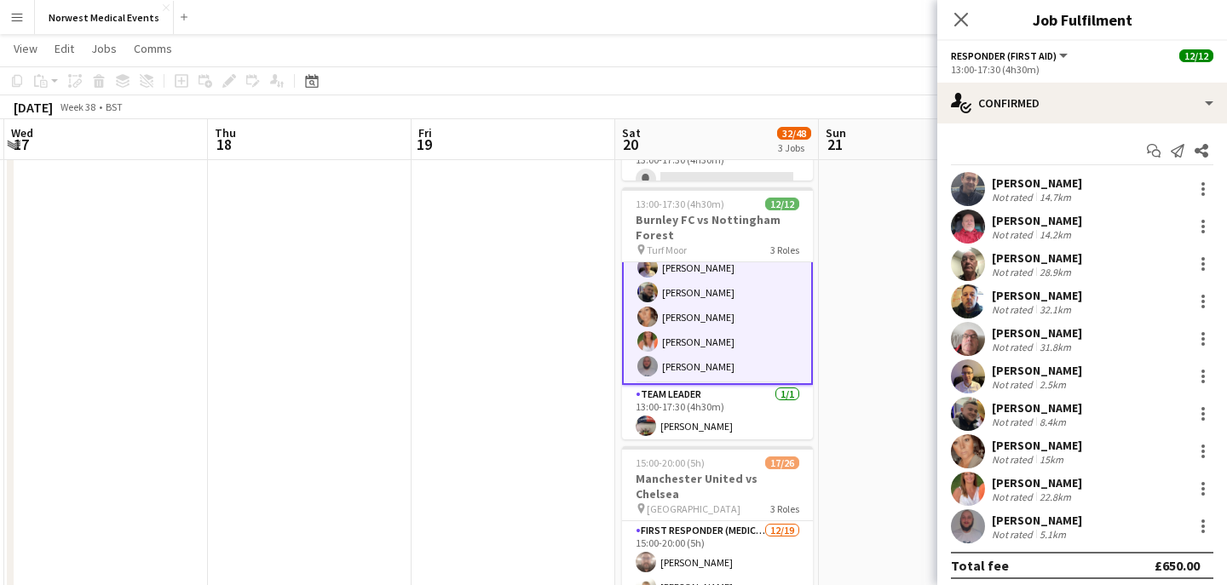
scroll to position [221, 0]
click at [1201, 413] on div at bounding box center [1202, 413] width 3 height 3
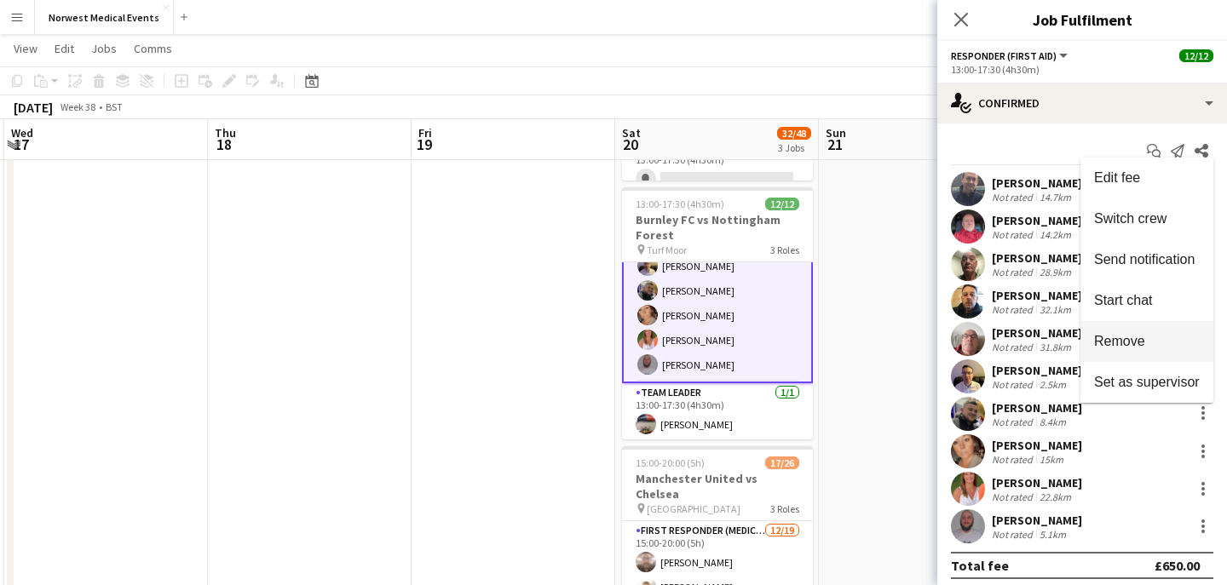
click at [1166, 330] on button "Remove" at bounding box center [1146, 341] width 133 height 41
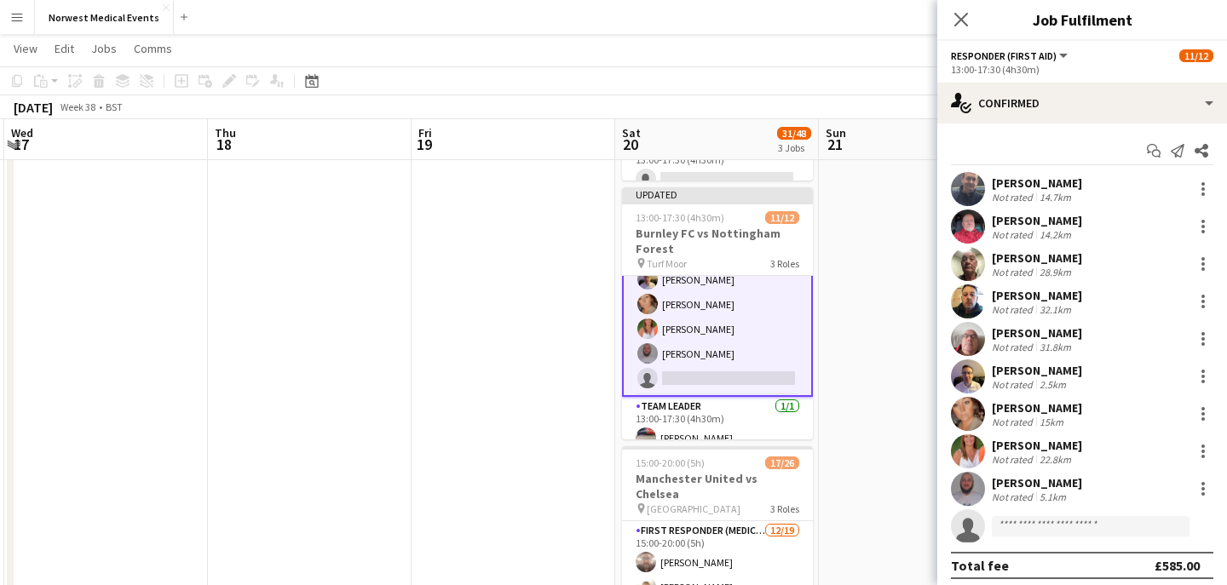
click at [957, 20] on icon "Close pop-in" at bounding box center [961, 20] width 14 height 14
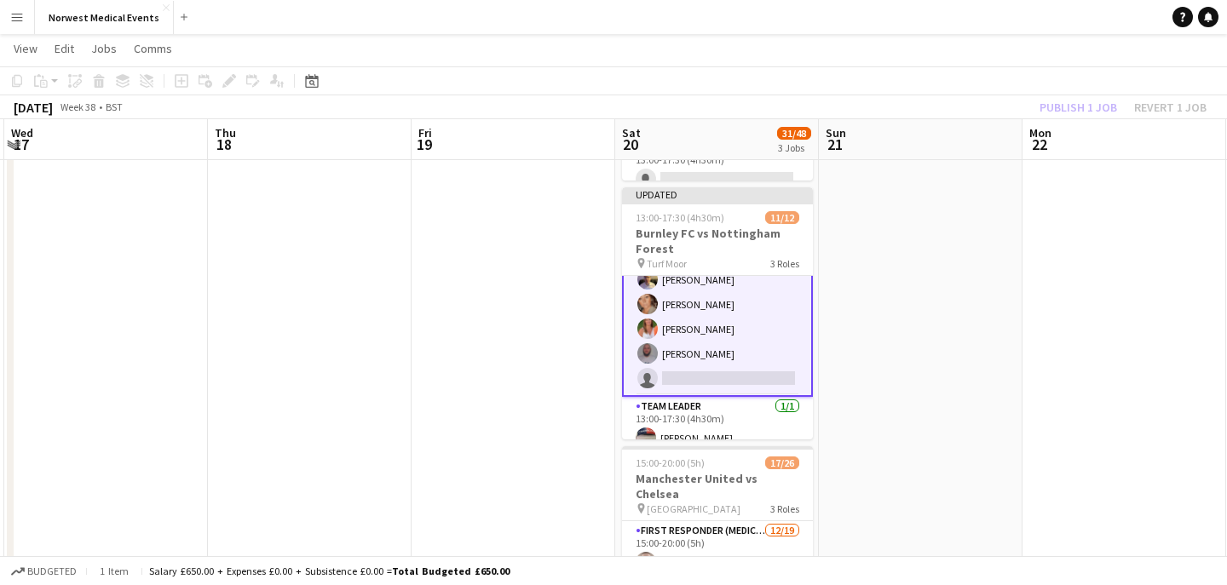
click at [1056, 100] on div "Publish 1 job Revert 1 job" at bounding box center [1123, 107] width 208 height 22
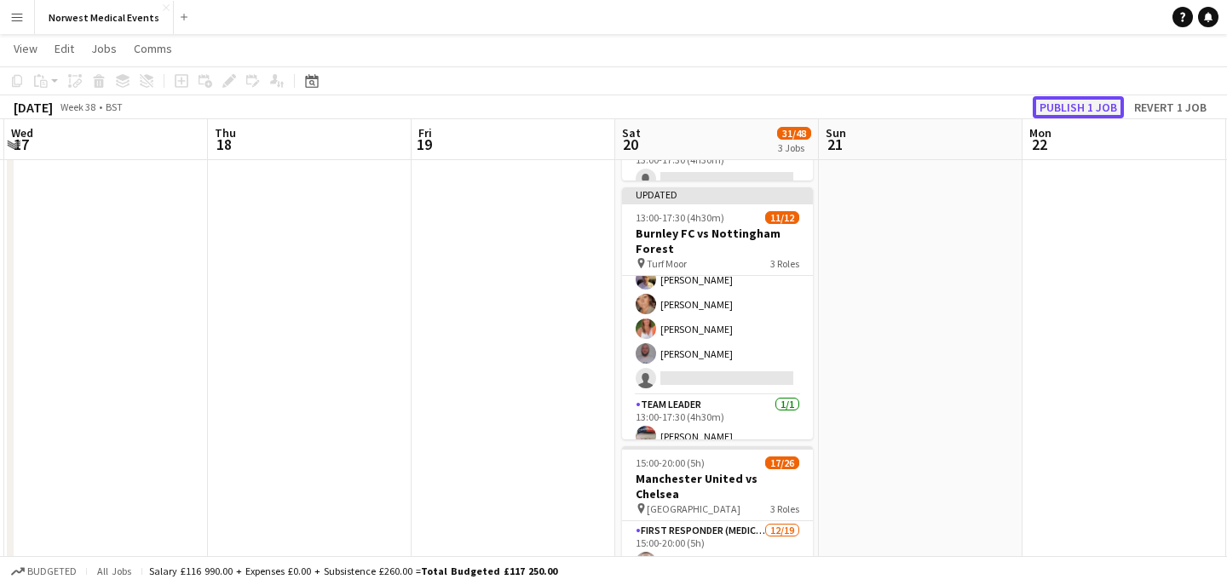
click at [1057, 100] on button "Publish 1 job" at bounding box center [1078, 107] width 91 height 22
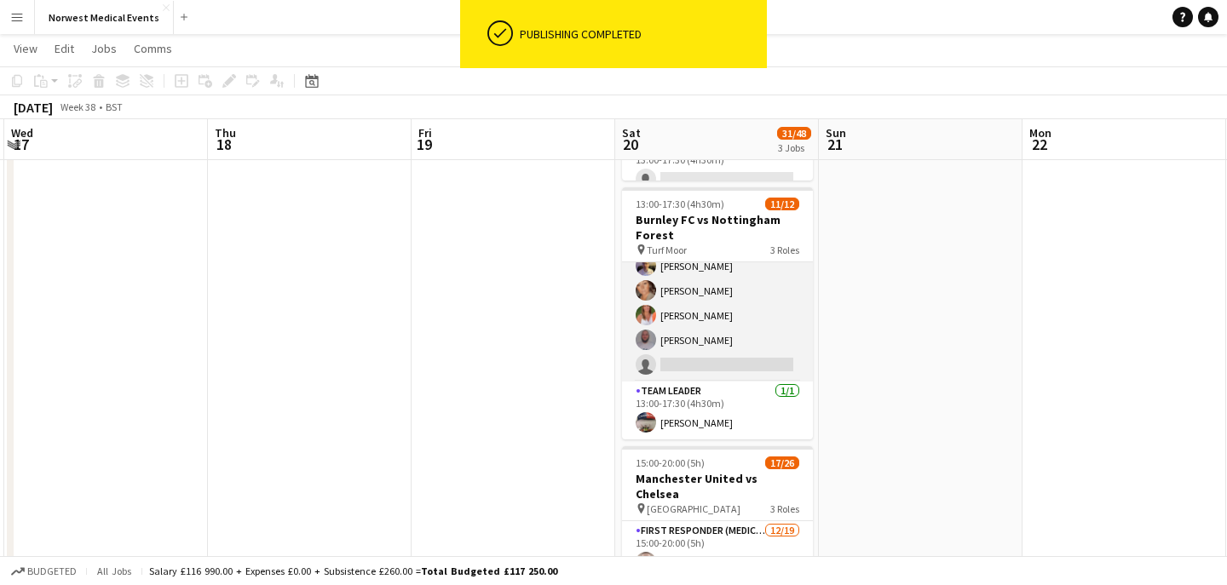
click at [742, 319] on app-card-role "Responder (First Aid) [DATE] 13:00-17:30 (4h30m) [PERSON_NAME] [PERSON_NAME] [P…" at bounding box center [717, 241] width 191 height 280
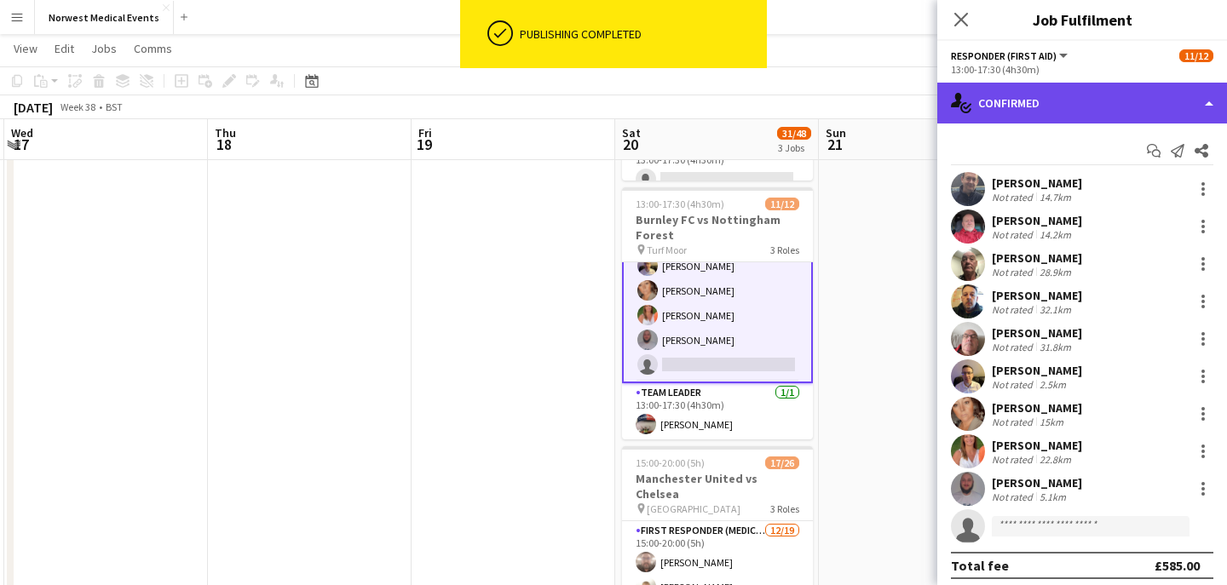
click at [1058, 100] on div "single-neutral-actions-check-2 Confirmed" at bounding box center [1082, 103] width 290 height 41
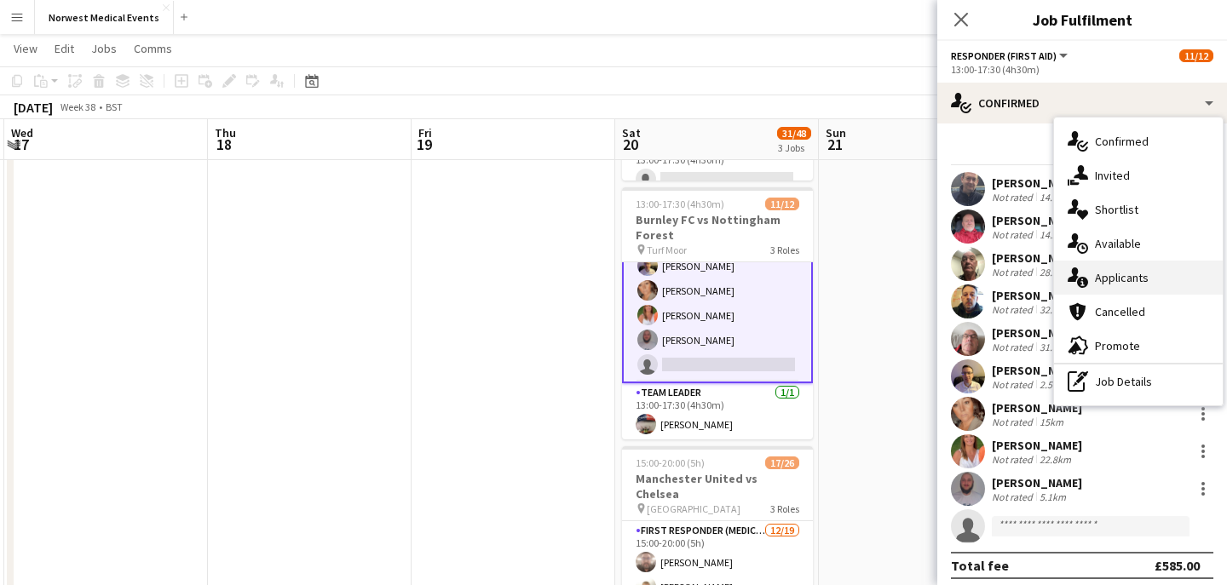
click at [1138, 287] on div "single-neutral-actions-information Applicants" at bounding box center [1138, 278] width 169 height 34
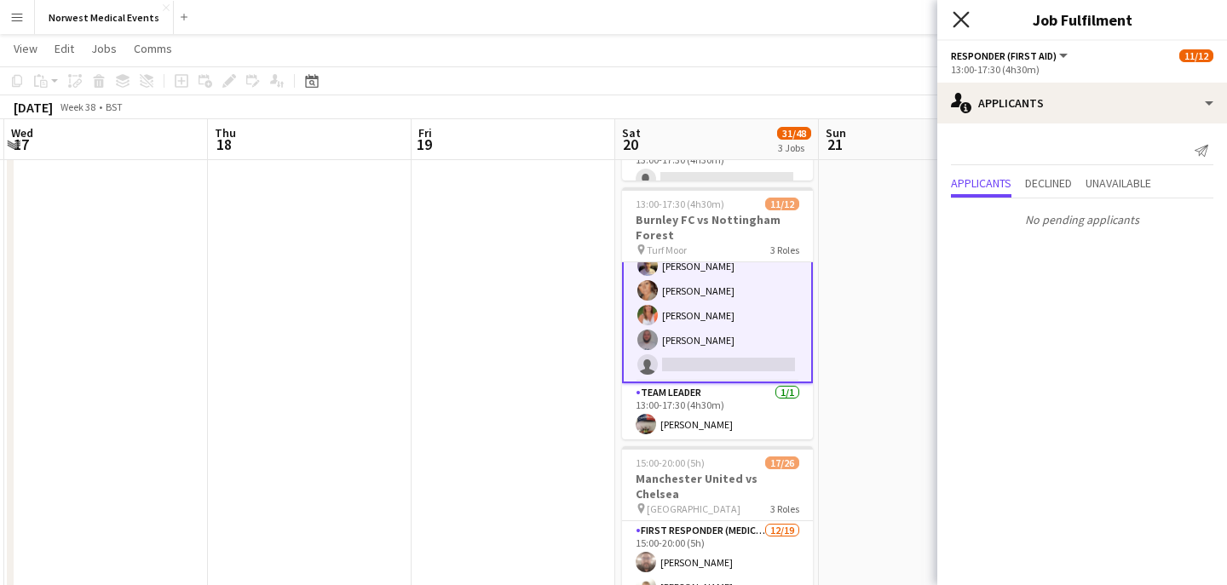
click at [961, 12] on icon "Close pop-in" at bounding box center [960, 19] width 16 height 16
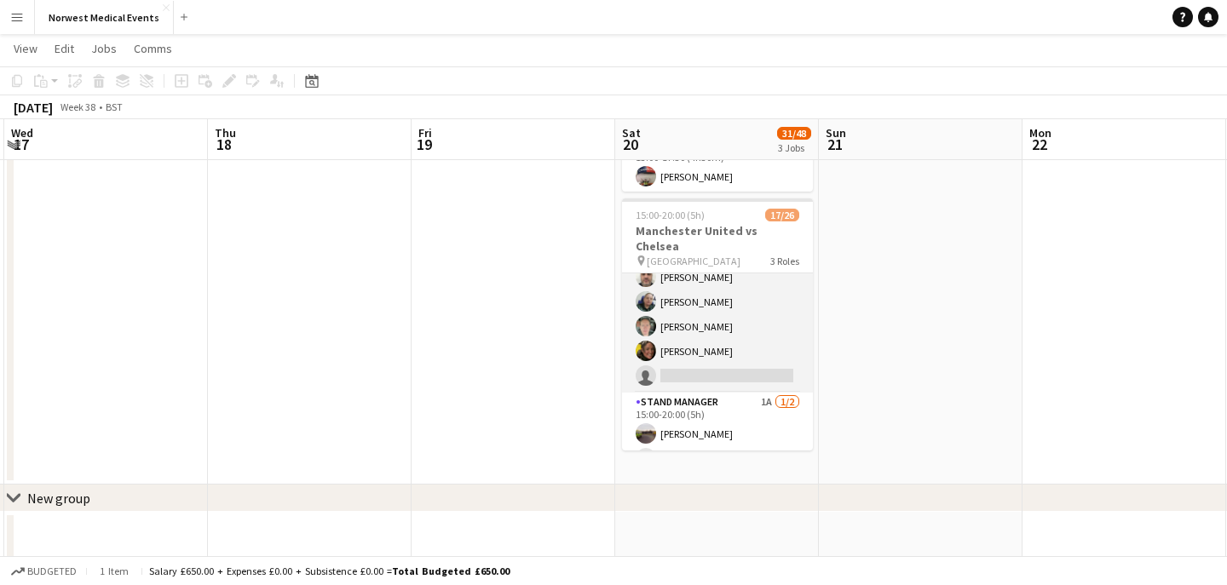
scroll to position [550, 0]
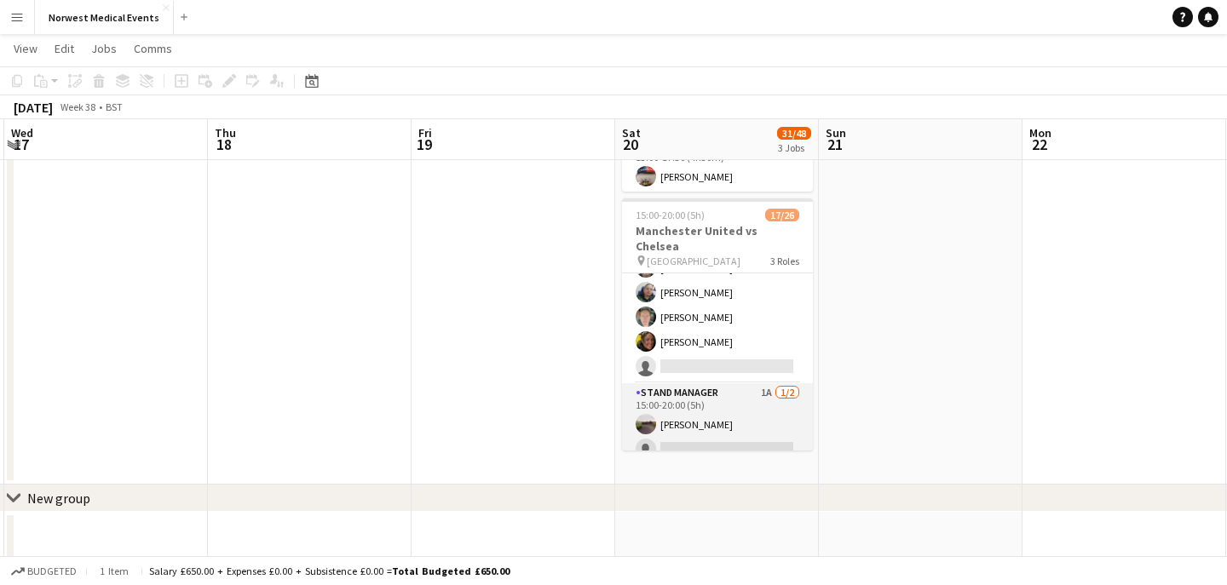
click at [728, 406] on app-card-role "Stand Manager 1A [DATE] 15:00-20:00 (5h) [PERSON_NAME] single-neutral-actions" at bounding box center [717, 424] width 191 height 83
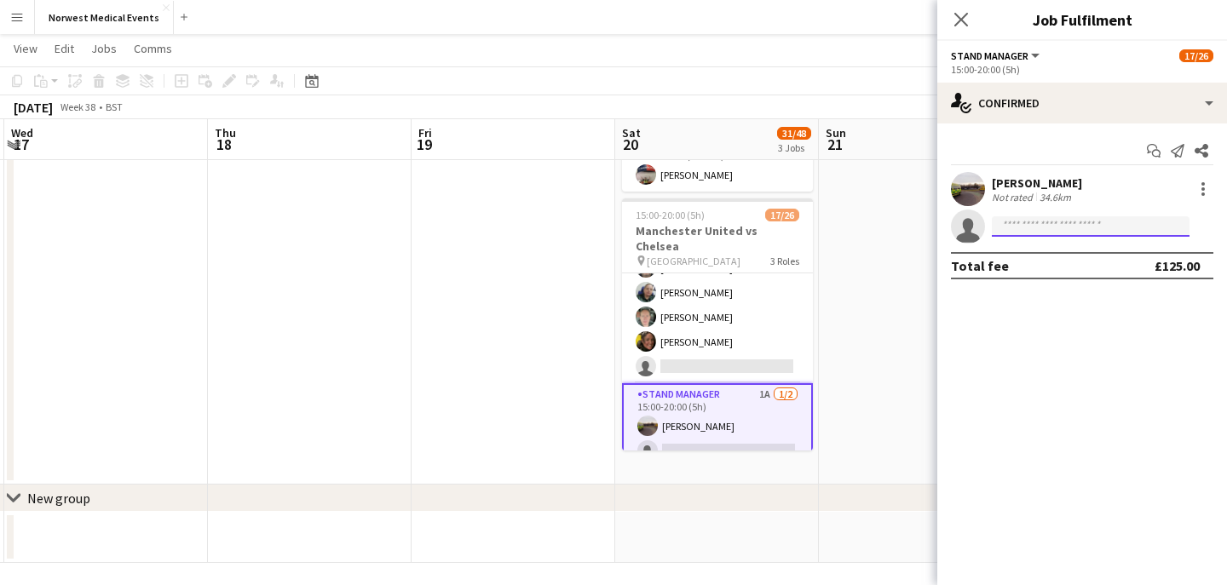
click at [1052, 228] on input at bounding box center [1091, 226] width 198 height 20
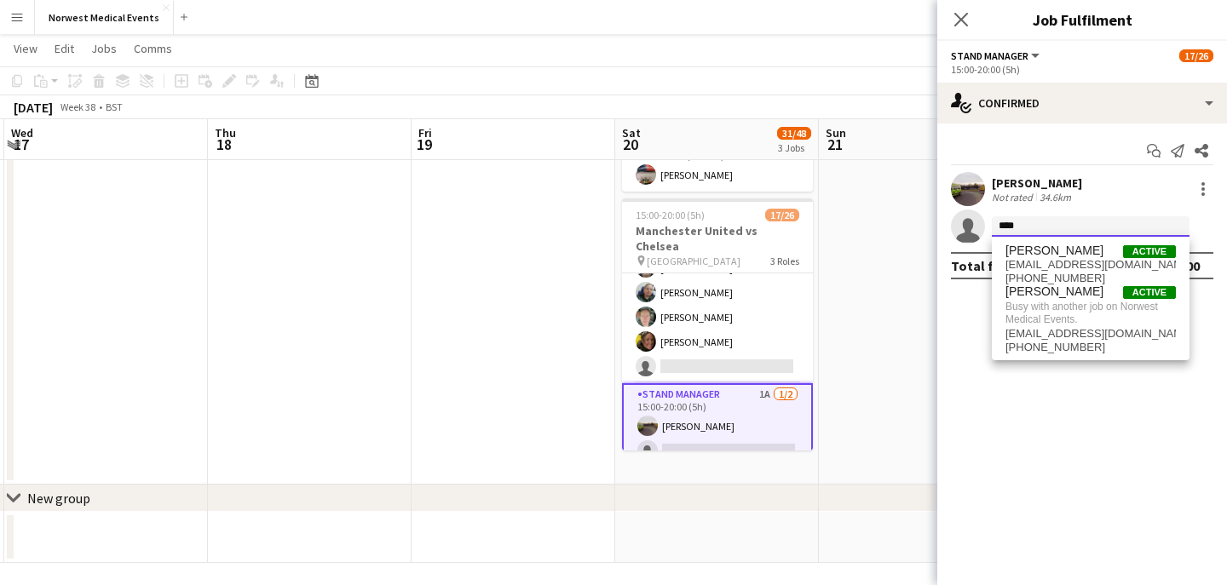
type input "****"
click at [1057, 254] on span "[PERSON_NAME]" at bounding box center [1054, 251] width 98 height 14
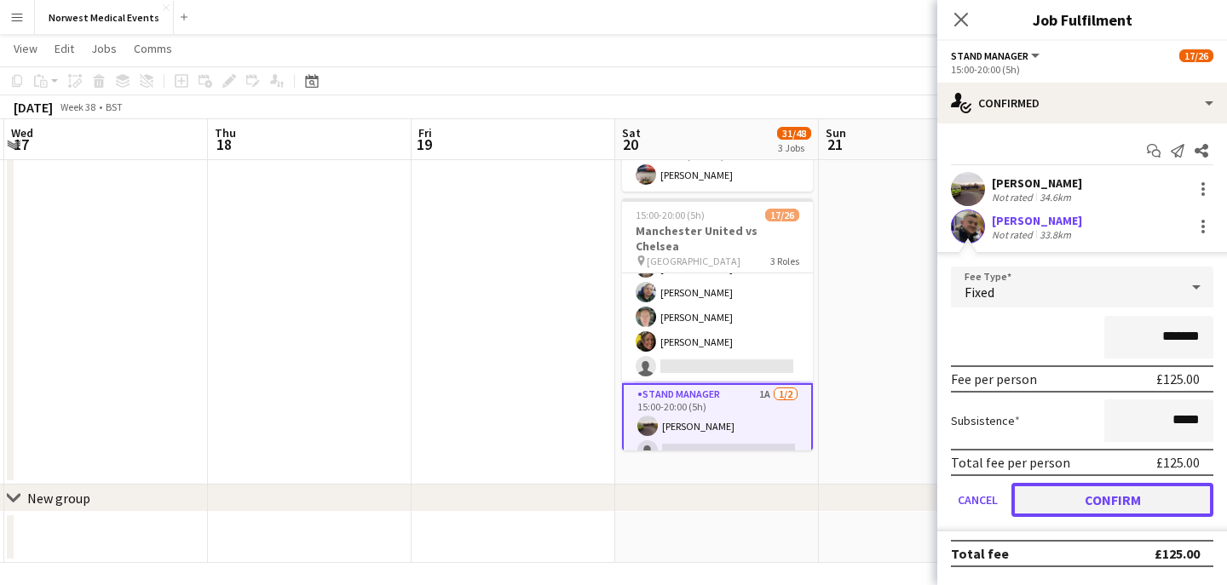
click at [1119, 504] on button "Confirm" at bounding box center [1112, 500] width 202 height 34
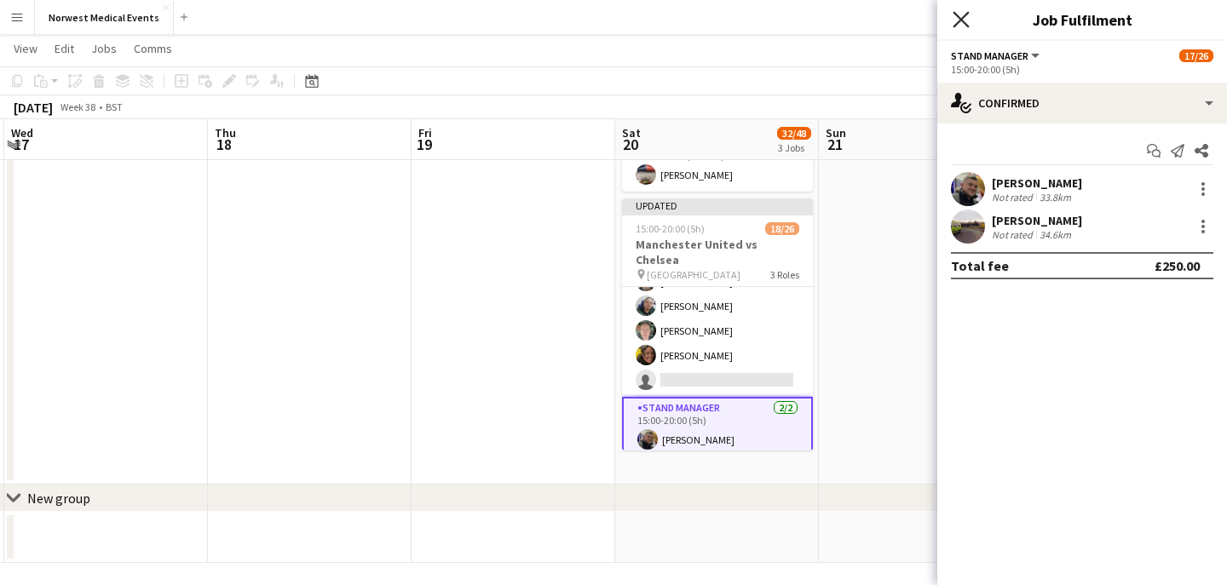
click at [960, 18] on icon "Close pop-in" at bounding box center [960, 19] width 16 height 16
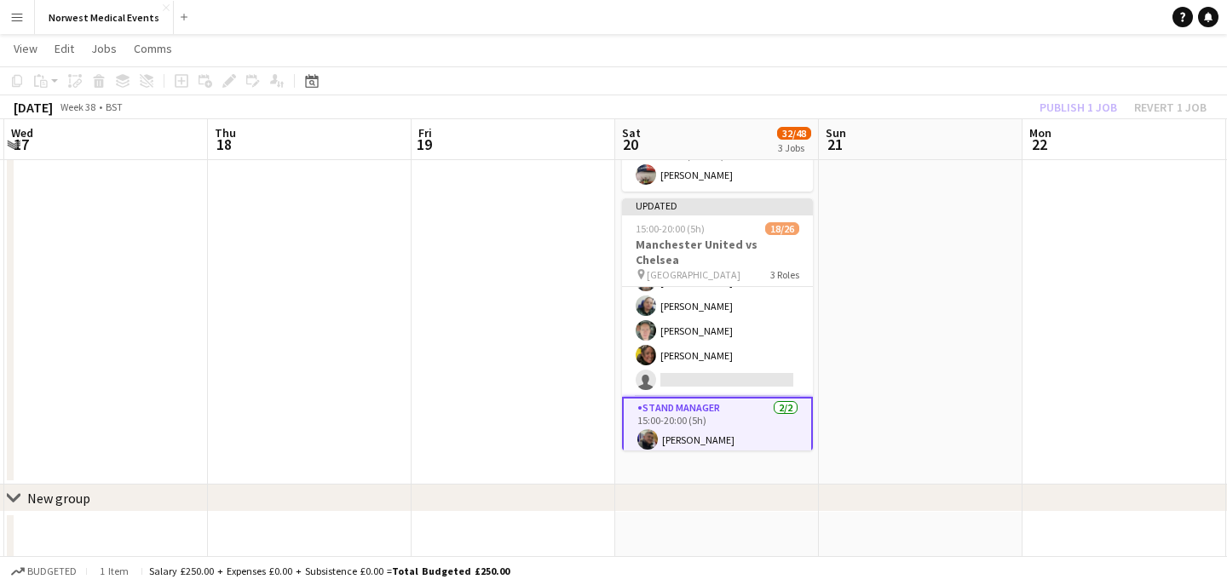
click at [1068, 108] on div "Publish 1 job Revert 1 job" at bounding box center [1123, 107] width 208 height 22
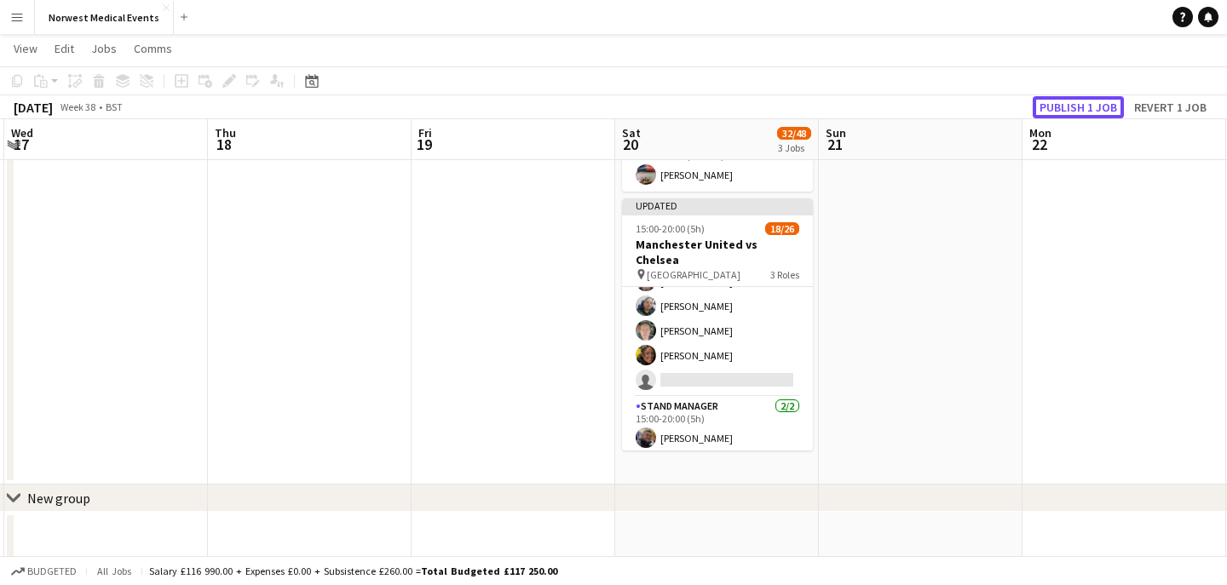
click at [1068, 108] on button "Publish 1 job" at bounding box center [1078, 107] width 91 height 22
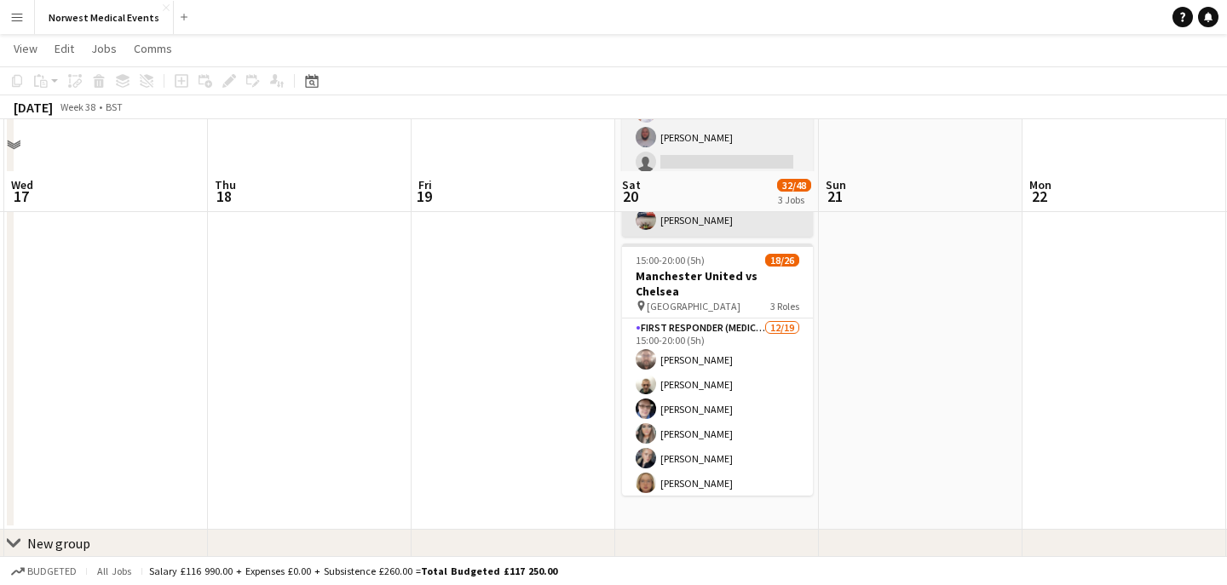
scroll to position [524, 0]
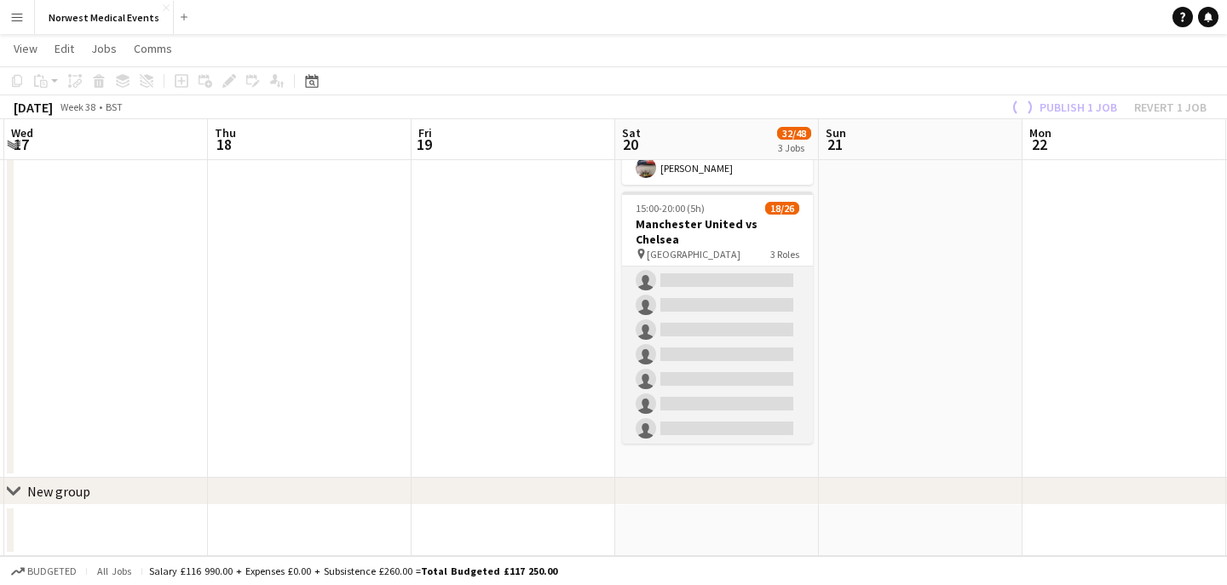
click at [734, 304] on app-card-role "First Responder (Medical) [DATE] 15:00-20:00 (5h) [PERSON_NAME] [PERSON_NAME] […" at bounding box center [717, 194] width 191 height 503
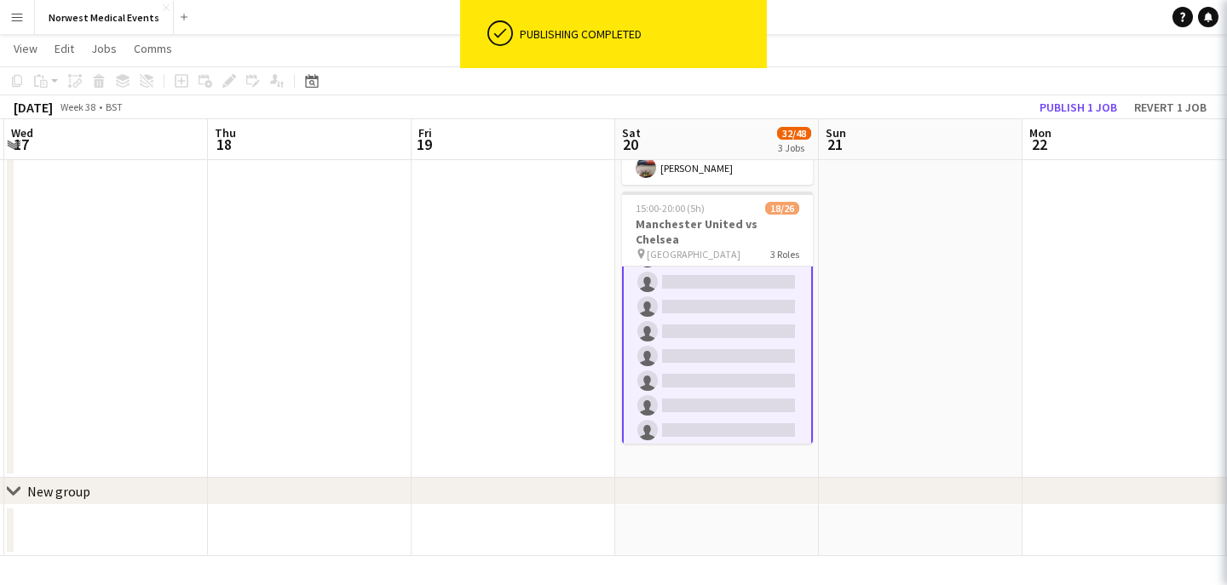
scroll to position [325, 0]
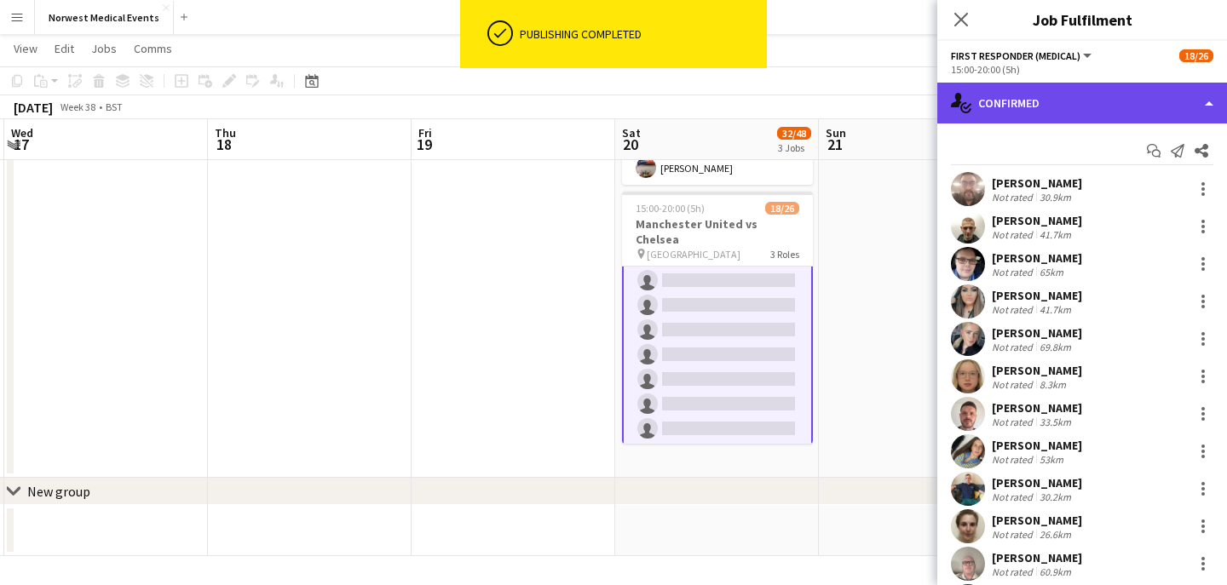
click at [997, 101] on div "single-neutral-actions-check-2 Confirmed" at bounding box center [1082, 103] width 290 height 41
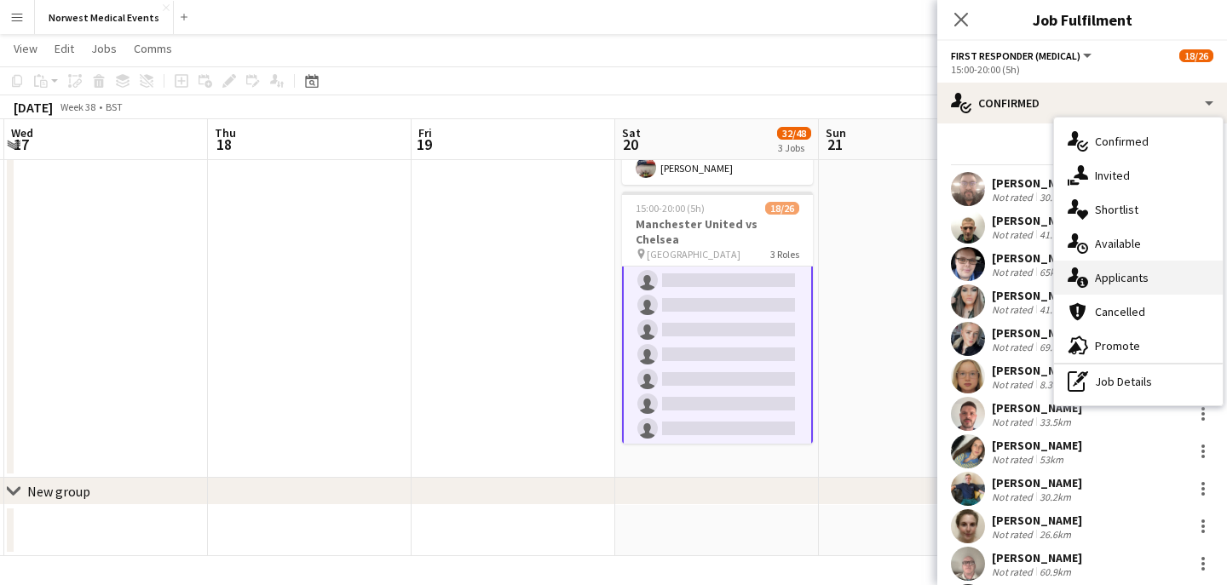
click at [1146, 280] on div "single-neutral-actions-information Applicants" at bounding box center [1138, 278] width 169 height 34
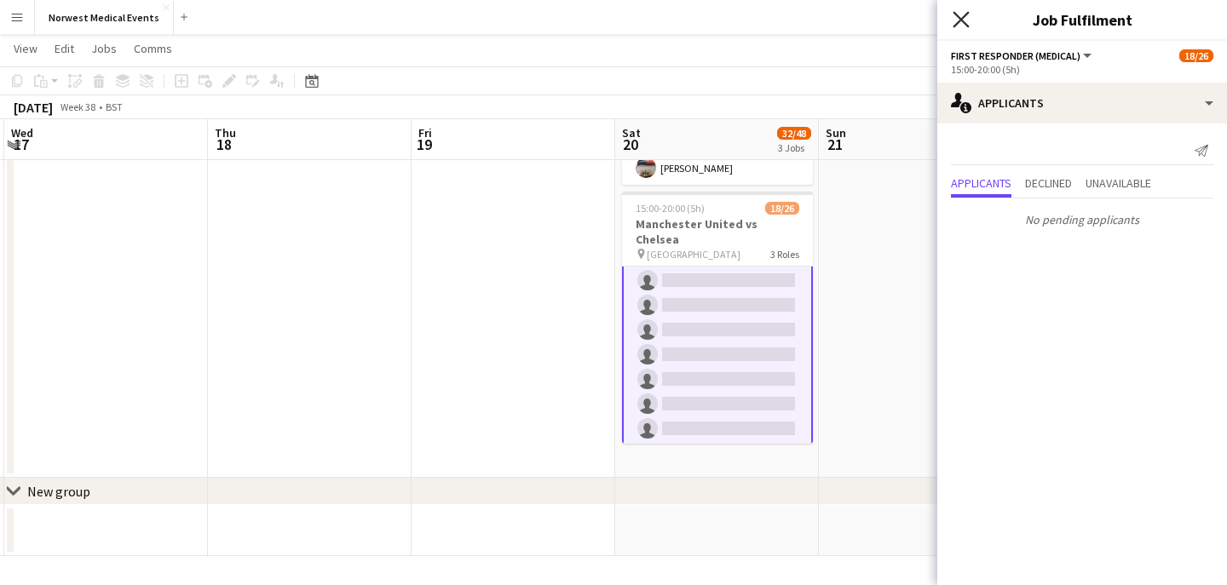
click at [963, 20] on icon at bounding box center [960, 19] width 16 height 16
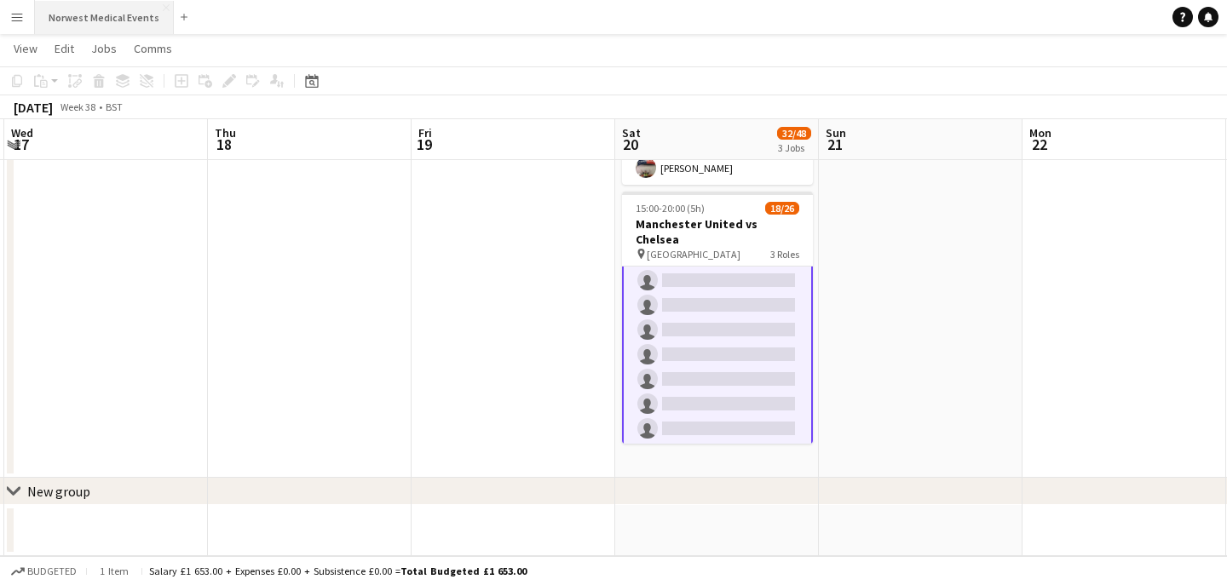
click at [135, 29] on button "Norwest Medical Events Close" at bounding box center [104, 17] width 139 height 33
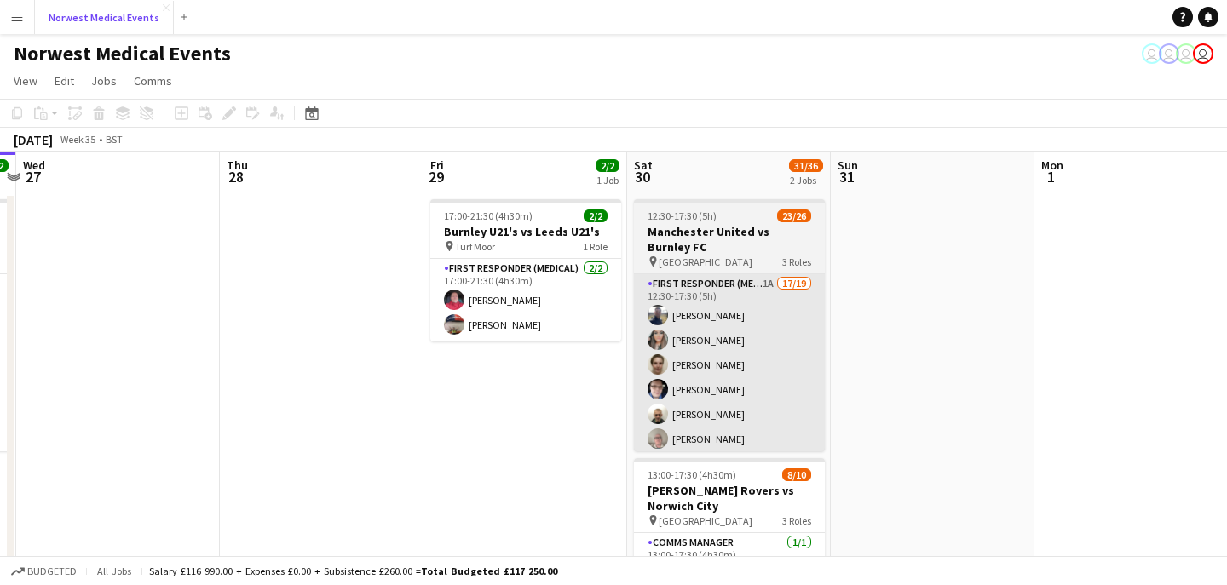
scroll to position [0, 832]
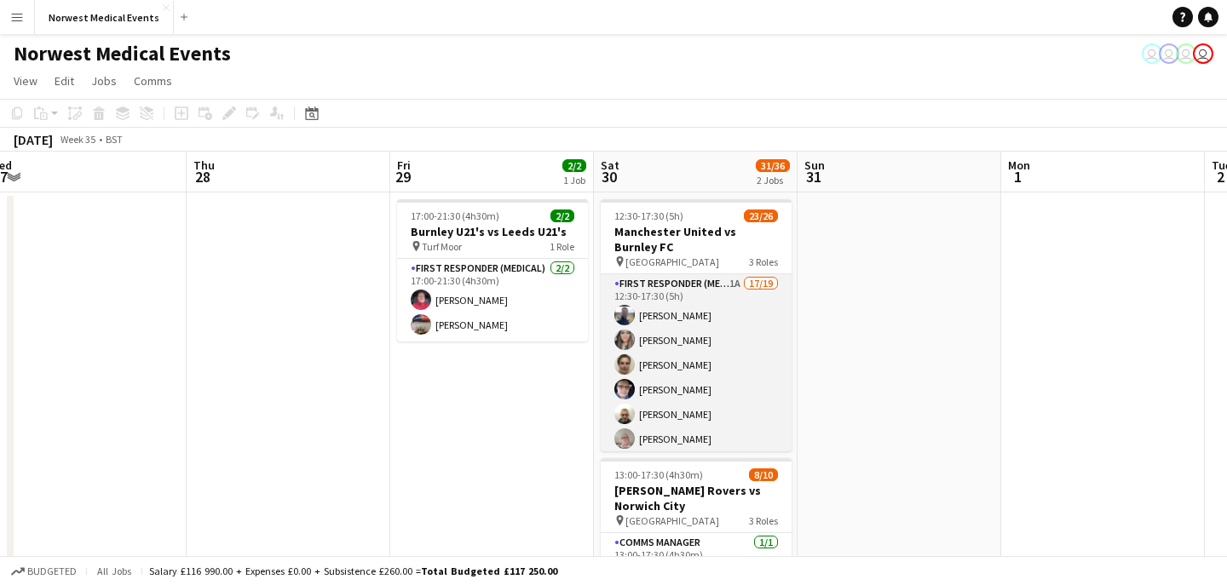
click at [727, 355] on app-card-role "First Responder (Medical) 1A 17/19 12:30-17:30 (5h) [PERSON_NAME] [PERSON_NAME]…" at bounding box center [696, 525] width 191 height 503
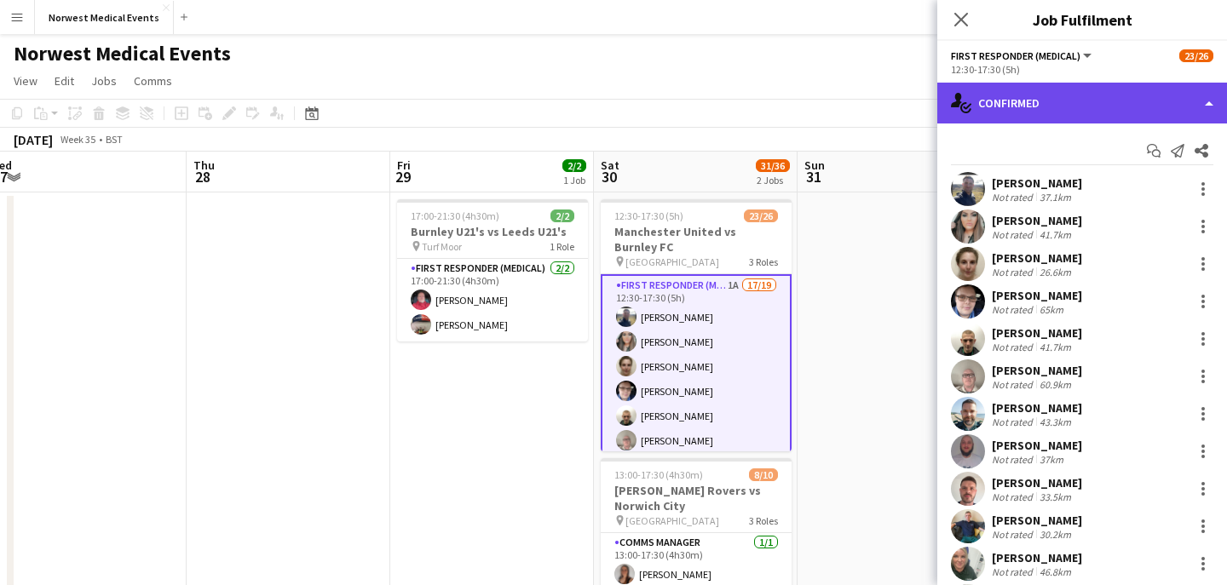
click at [1073, 105] on div "single-neutral-actions-check-2 Confirmed" at bounding box center [1082, 103] width 290 height 41
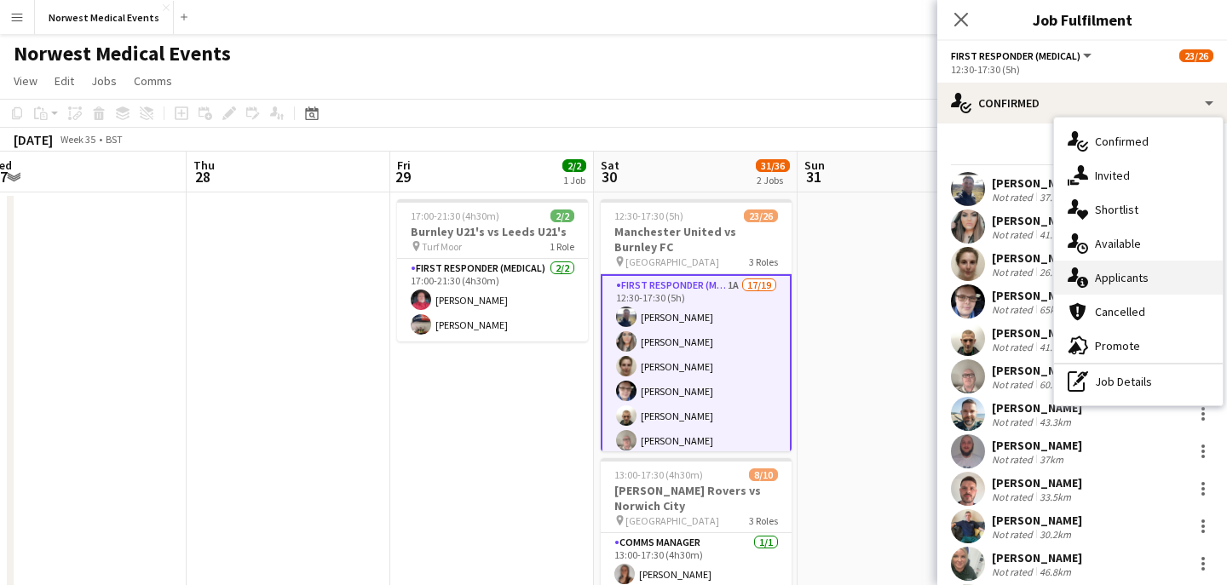
click at [1139, 275] on div "single-neutral-actions-information Applicants" at bounding box center [1138, 278] width 169 height 34
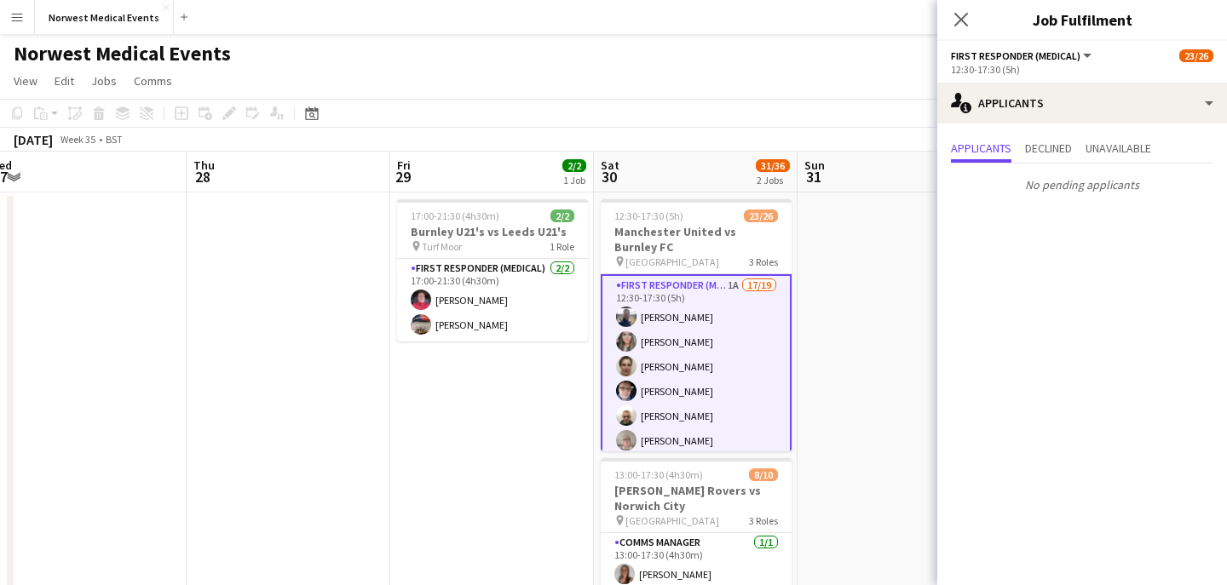
click at [964, 14] on icon "Close pop-in" at bounding box center [961, 20] width 14 height 14
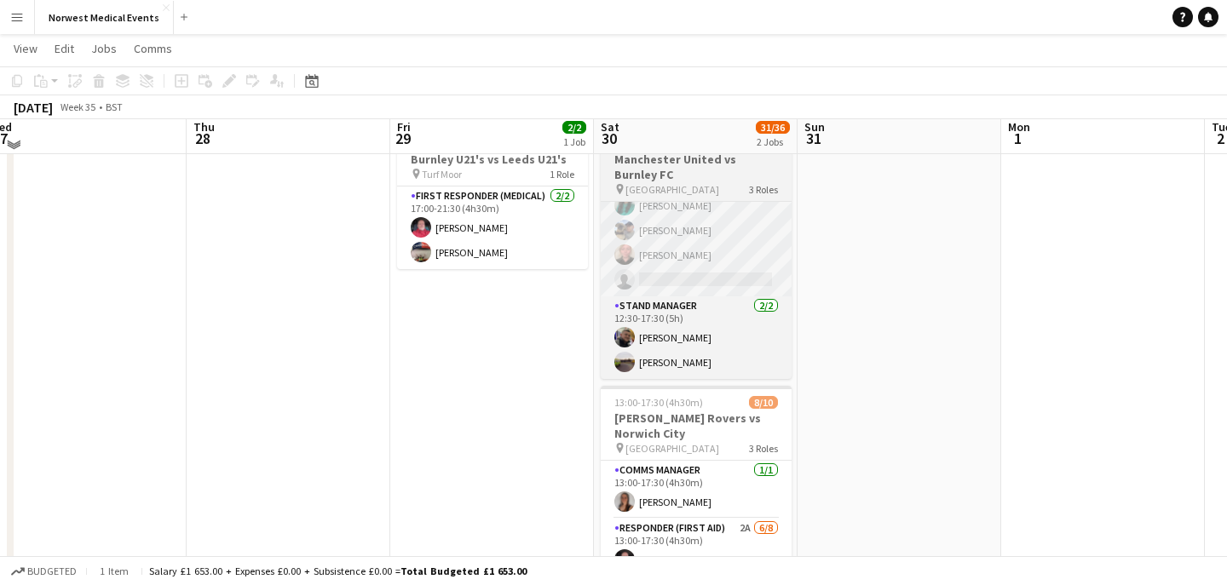
scroll to position [95, 0]
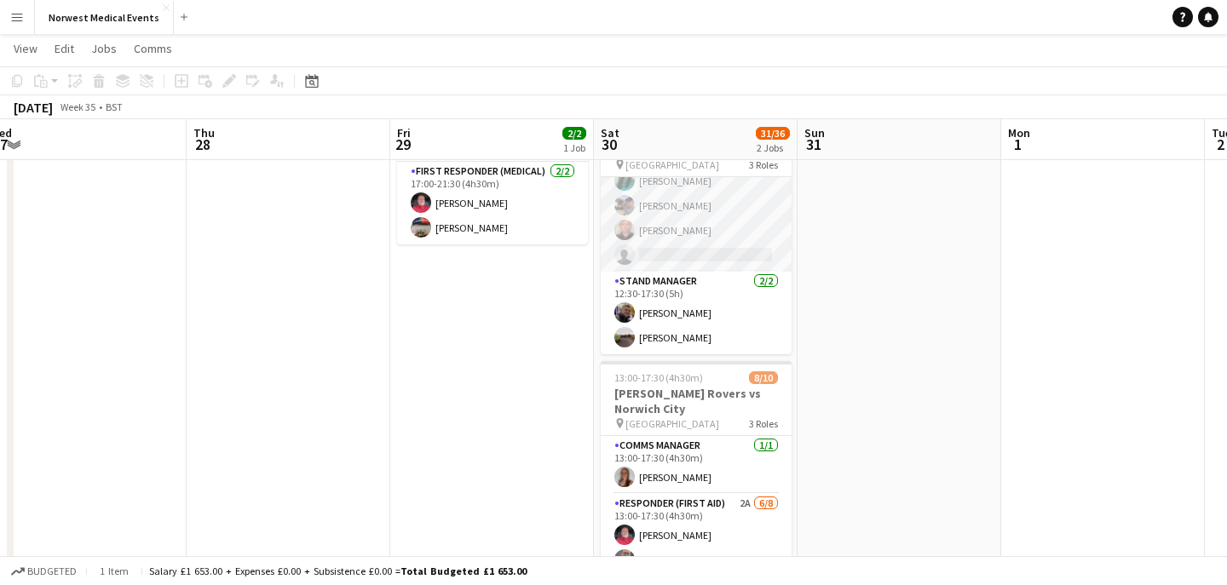
click at [718, 249] on app-card-role "Senior Responder (FREC 4 or Above) [DATE] 12:30-17:30 (5h) [PERSON_NAME] [PERSO…" at bounding box center [696, 193] width 191 height 157
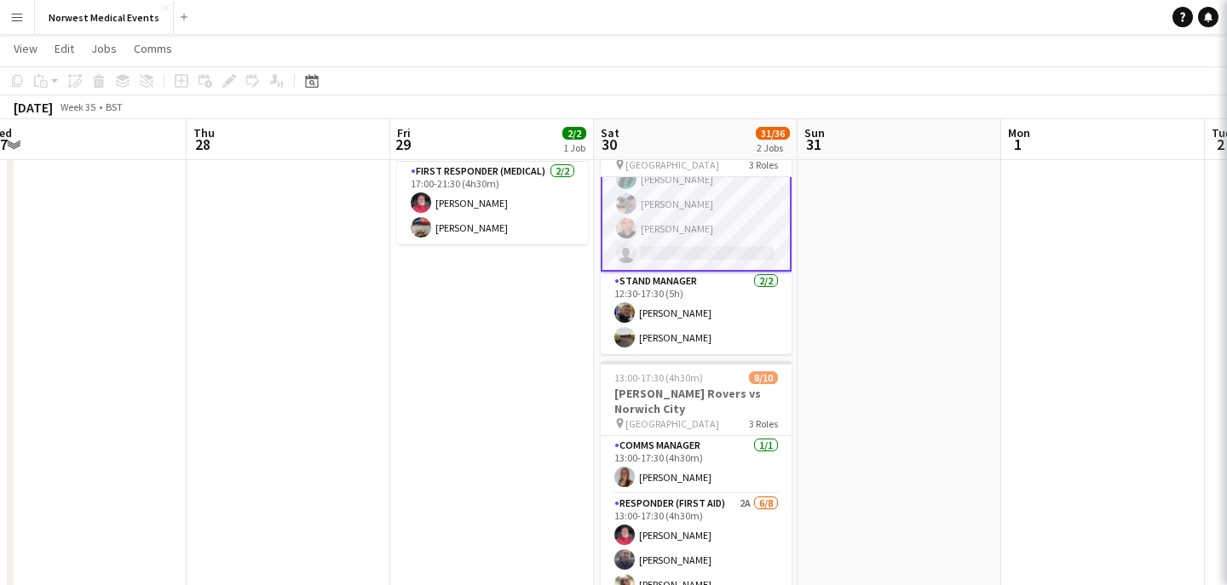
scroll to position [567, 0]
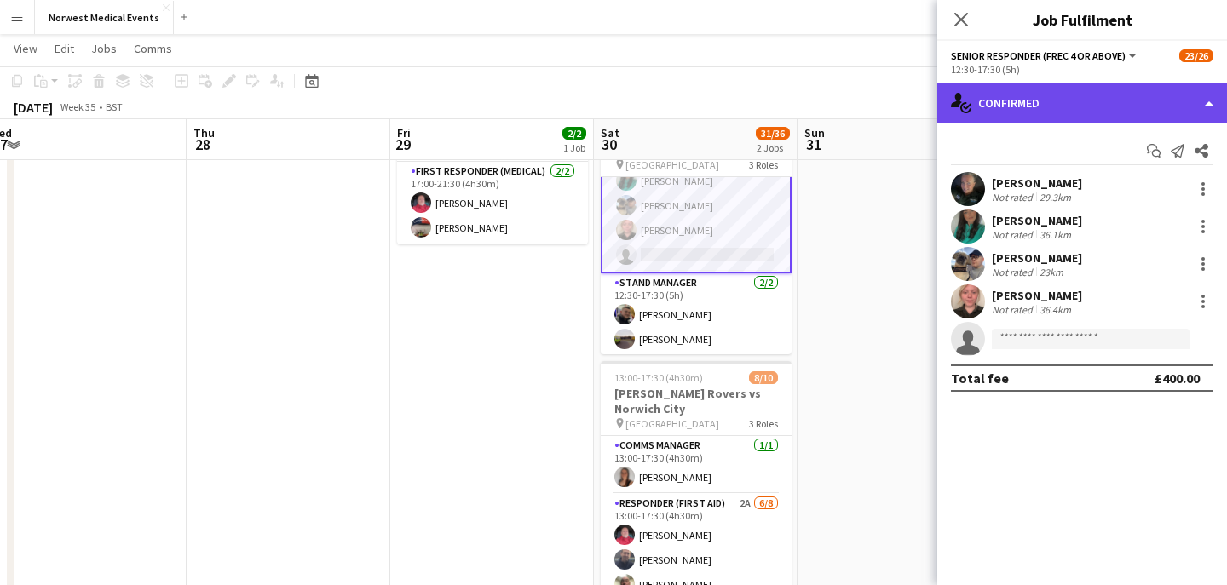
click at [1083, 89] on div "single-neutral-actions-check-2 Confirmed" at bounding box center [1082, 103] width 290 height 41
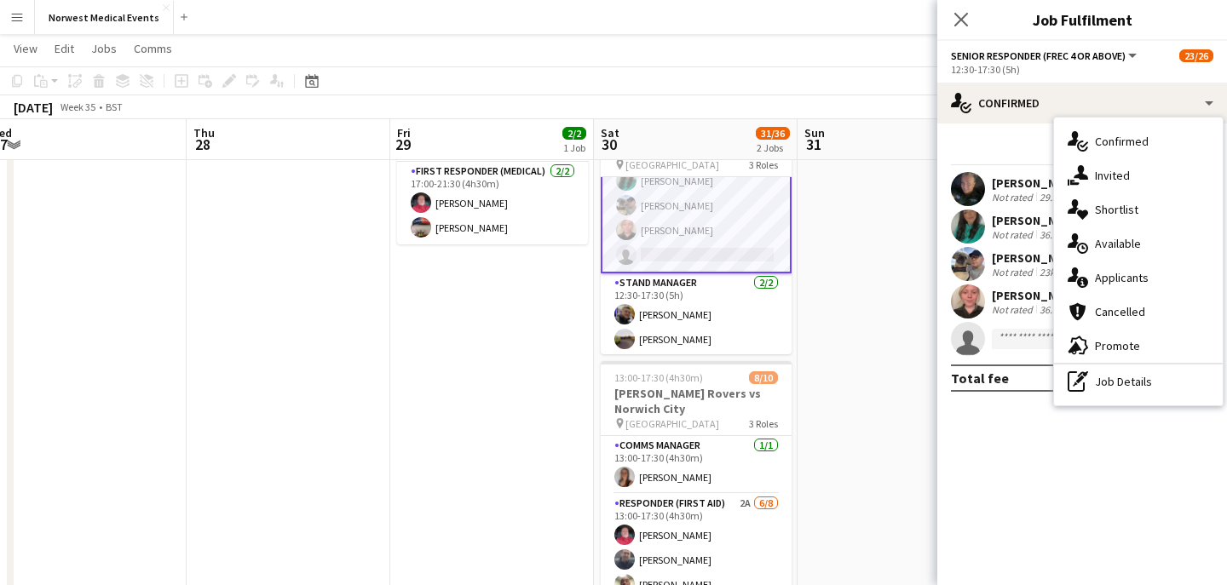
click at [1119, 286] on div "single-neutral-actions-information Applicants" at bounding box center [1138, 278] width 169 height 34
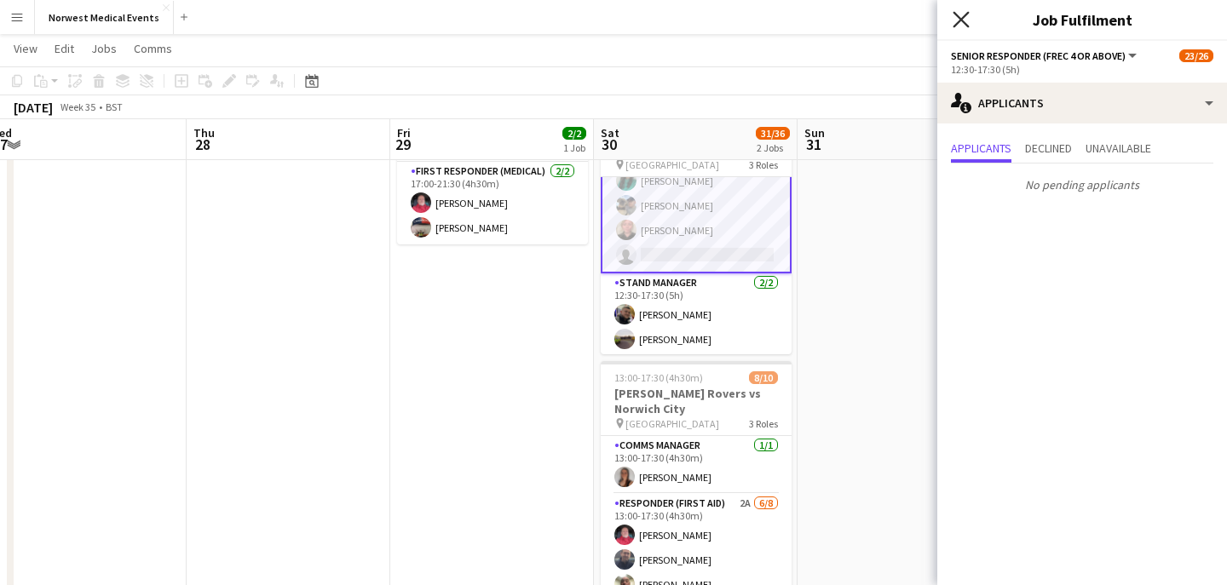
click at [962, 16] on icon "Close pop-in" at bounding box center [960, 19] width 16 height 16
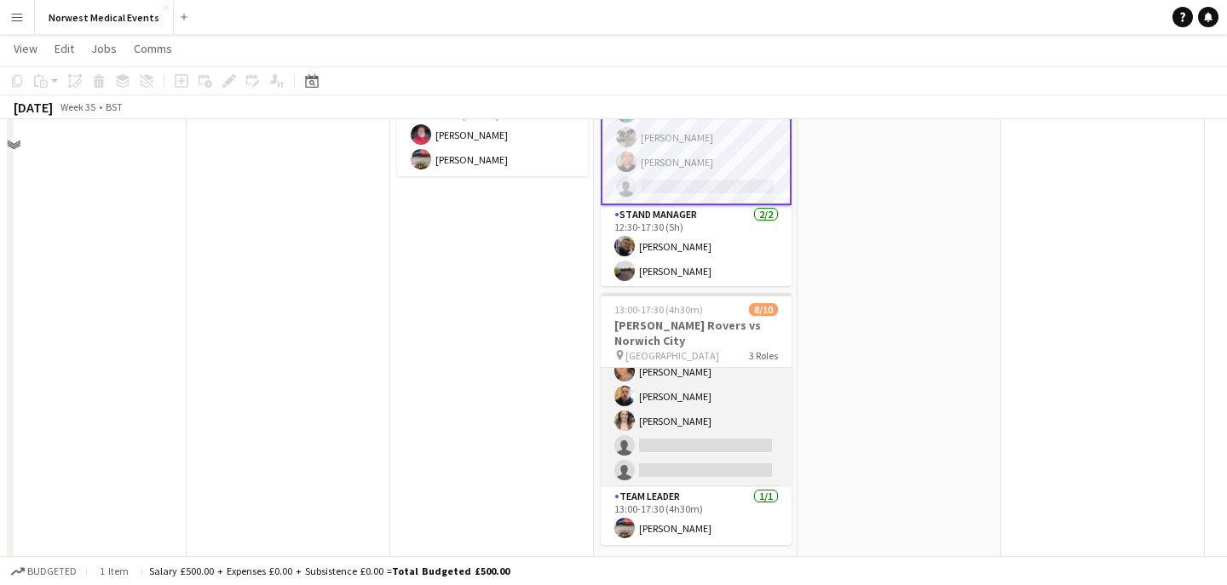
scroll to position [262, 0]
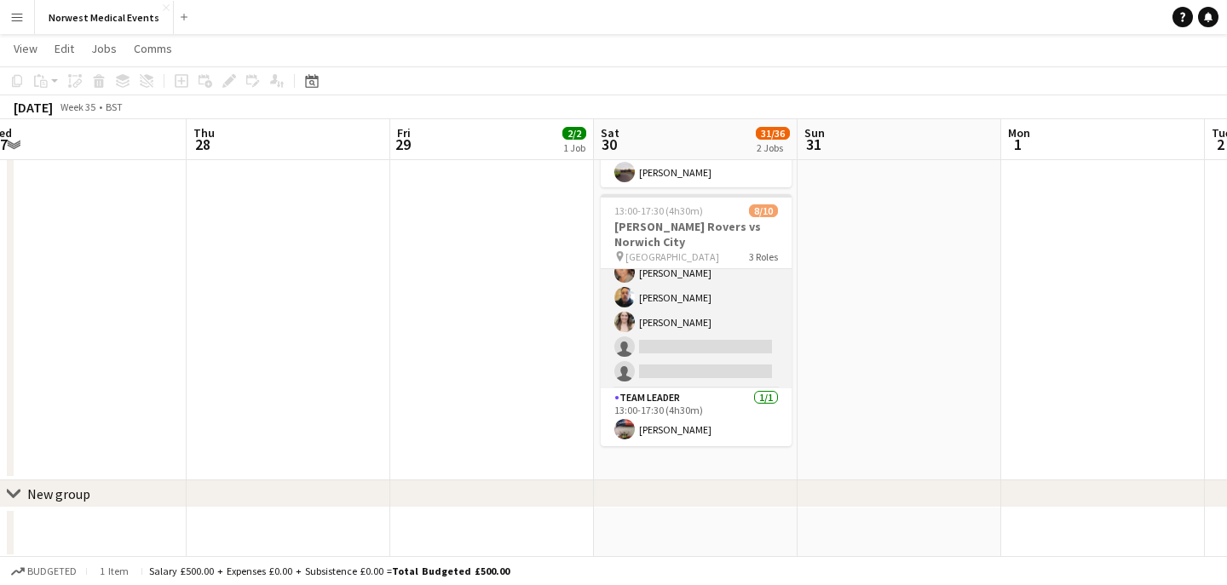
click at [711, 365] on app-card-role "Responder (First Aid) 2A [DATE] 13:00-17:30 (4h30m) [PERSON_NAME] [PERSON_NAME]…" at bounding box center [696, 273] width 191 height 231
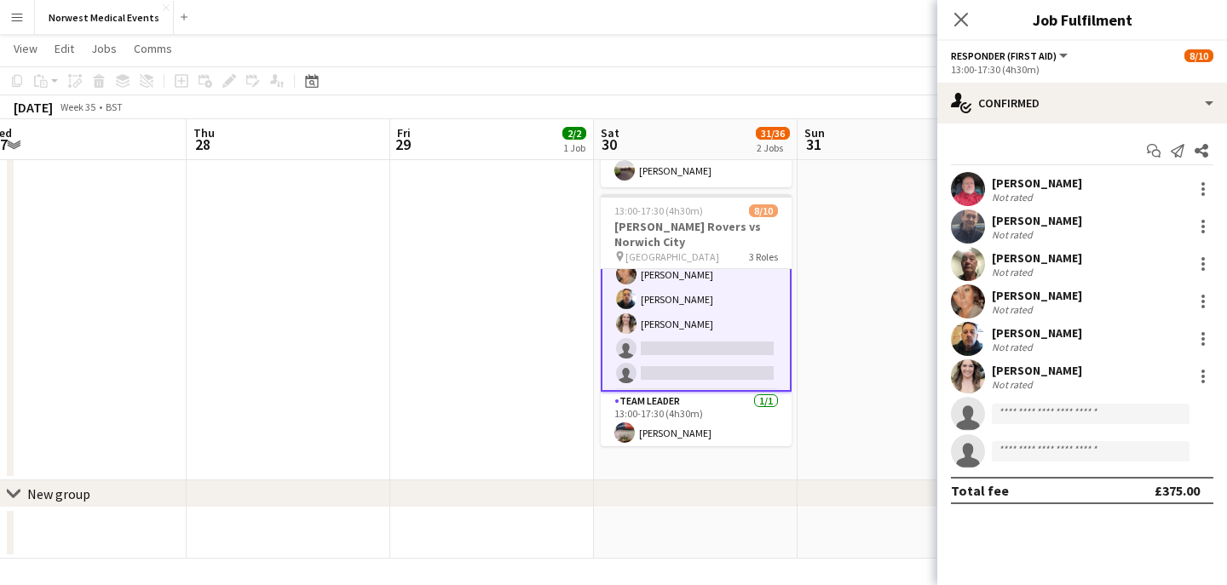
scroll to position [171, 0]
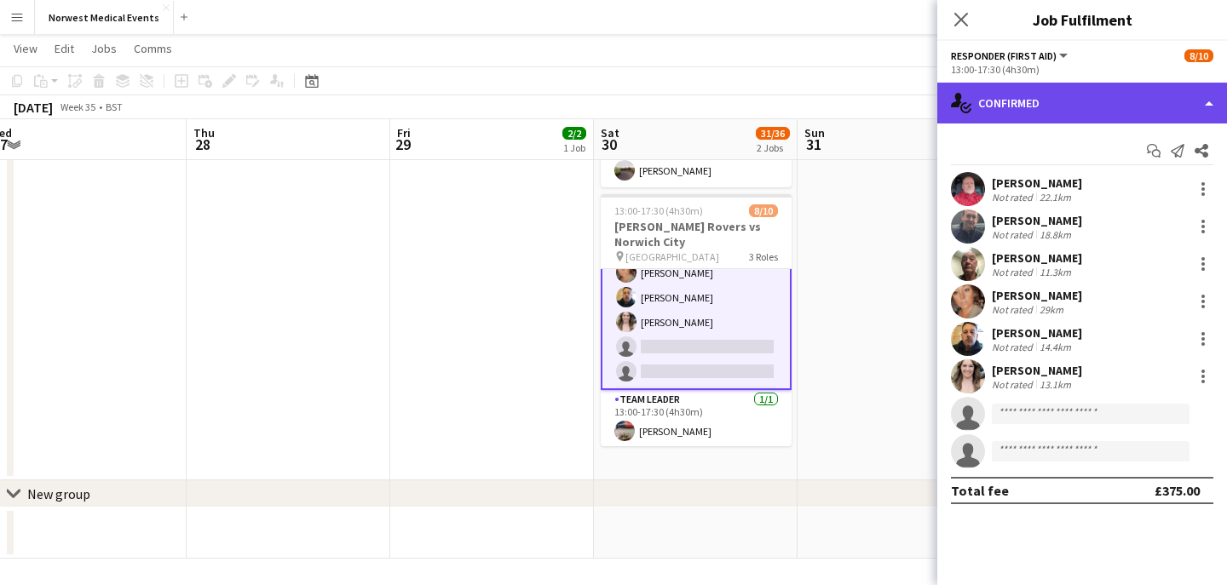
click at [1098, 108] on div "single-neutral-actions-check-2 Confirmed" at bounding box center [1082, 103] width 290 height 41
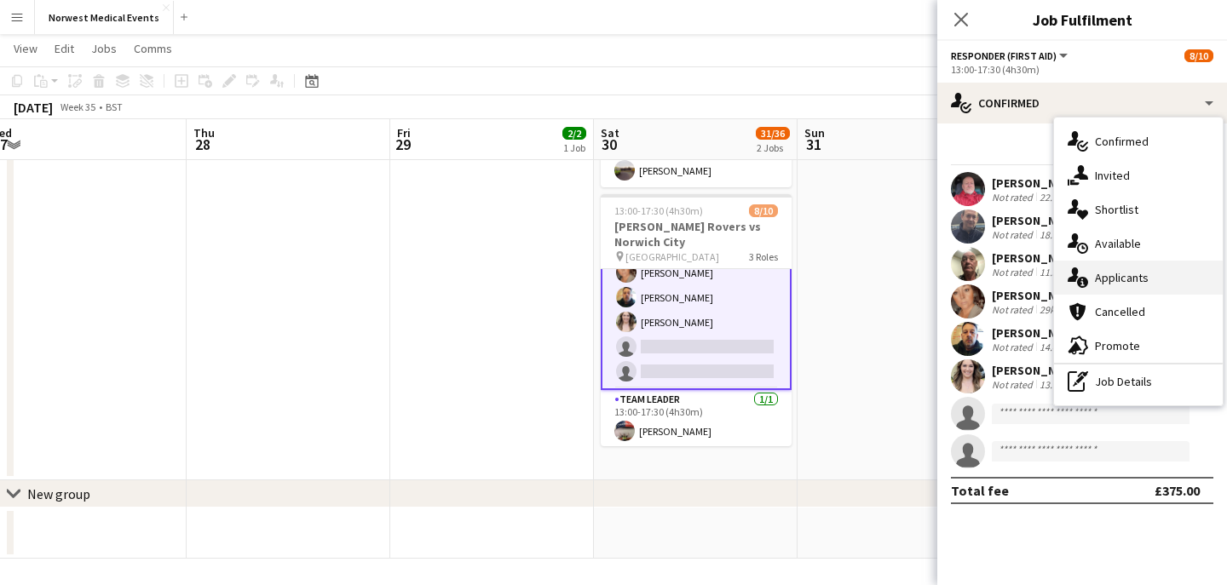
click at [1154, 281] on div "single-neutral-actions-information Applicants" at bounding box center [1138, 278] width 169 height 34
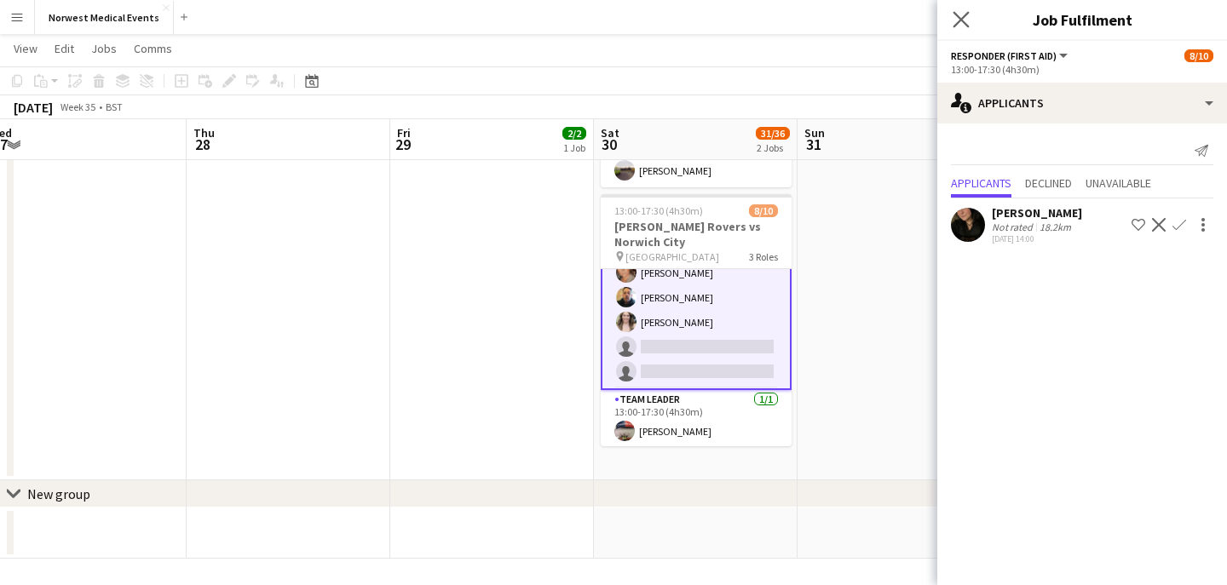
click at [966, 27] on app-icon "Close pop-in" at bounding box center [961, 20] width 25 height 25
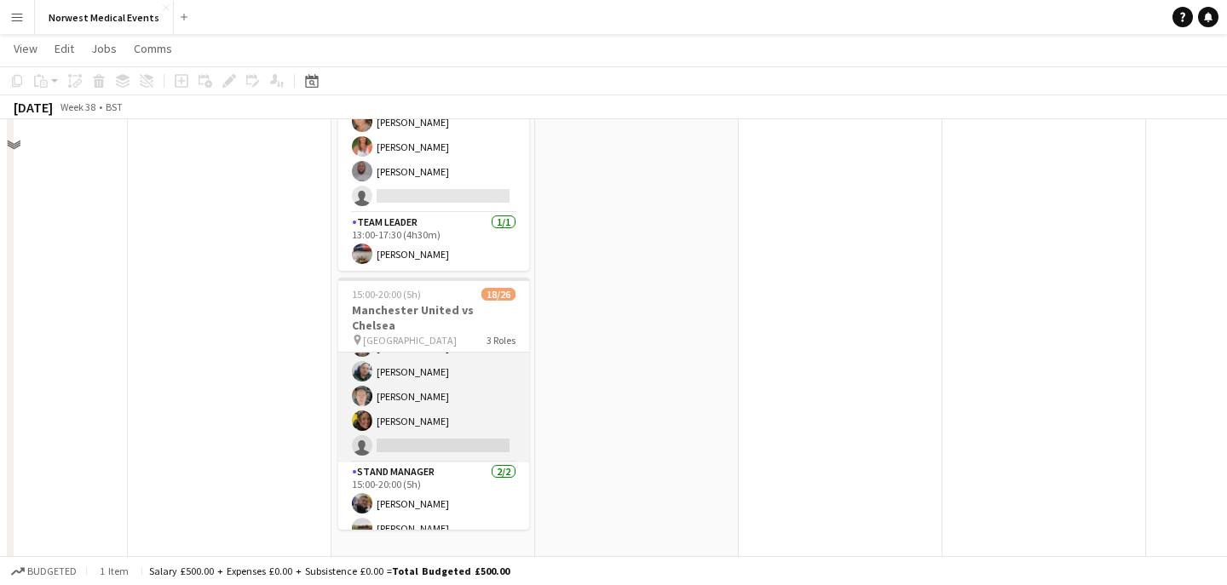
scroll to position [517, 0]
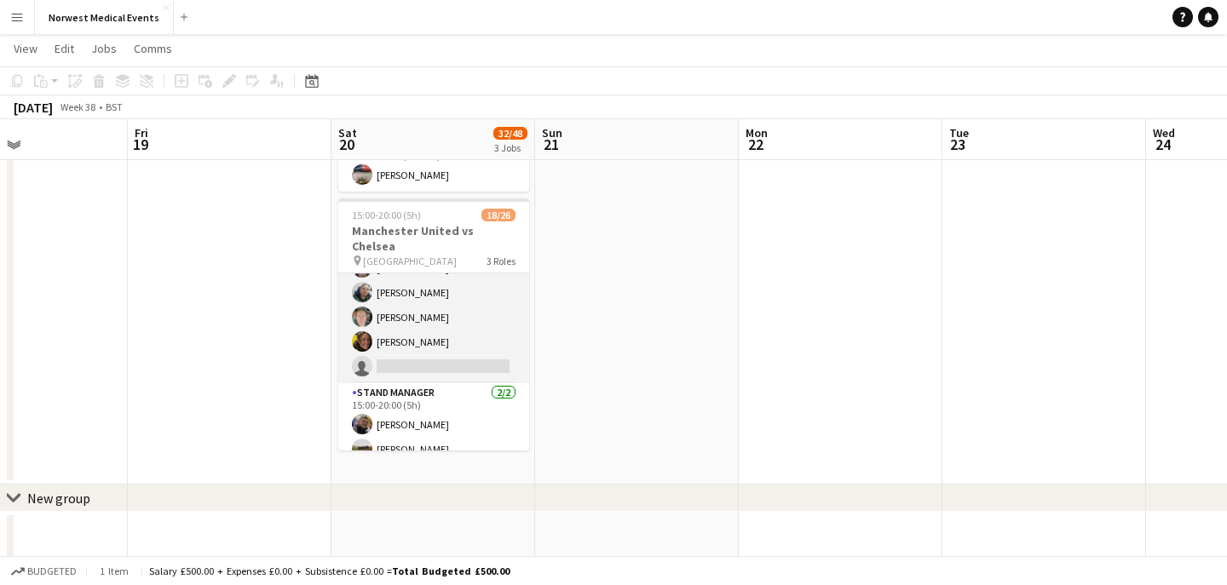
click at [471, 327] on app-card-role "Senior Responder (FREC 4 or Above) 1A [DATE] 15:00-20:00 (5h) [PERSON_NAME] [PE…" at bounding box center [433, 305] width 191 height 157
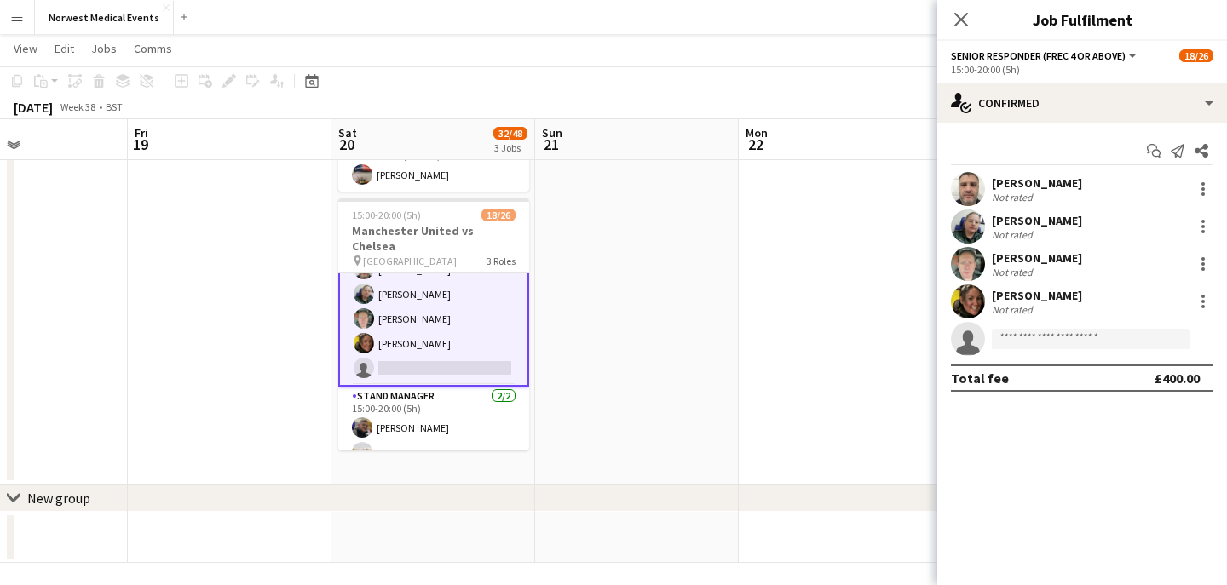
scroll to position [551, 0]
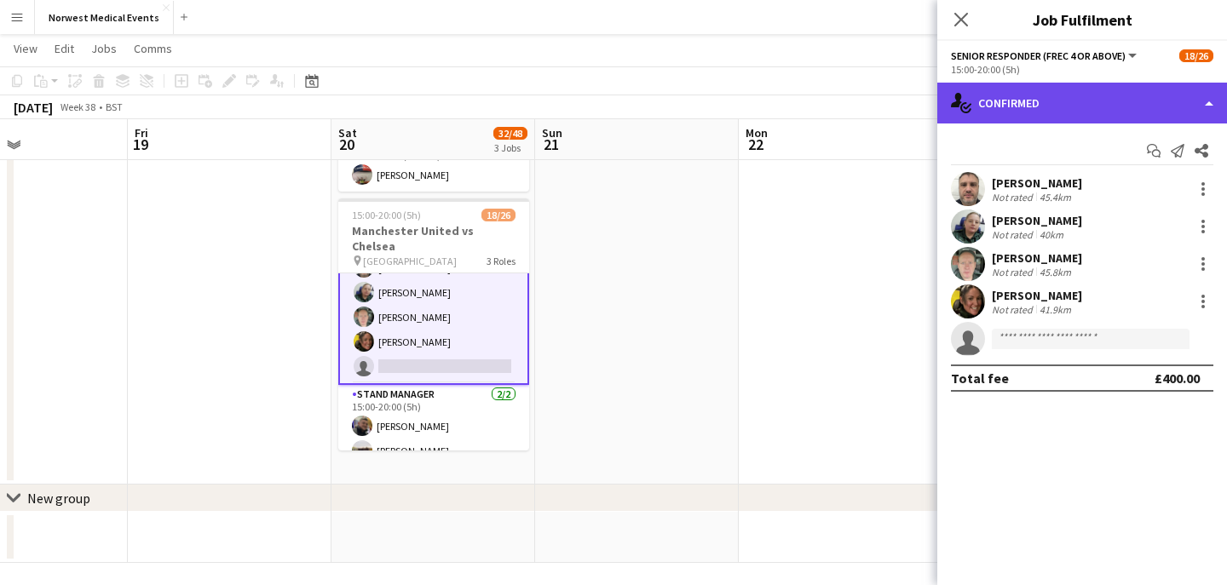
click at [1079, 101] on div "single-neutral-actions-check-2 Confirmed" at bounding box center [1082, 103] width 290 height 41
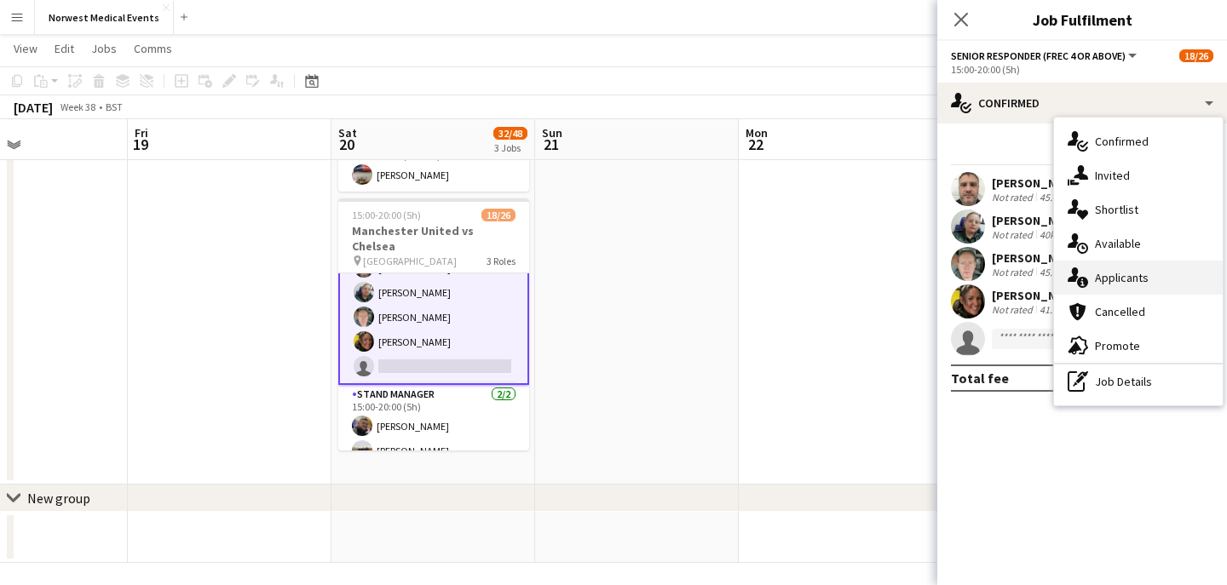
click at [1160, 272] on div "single-neutral-actions-information Applicants" at bounding box center [1138, 278] width 169 height 34
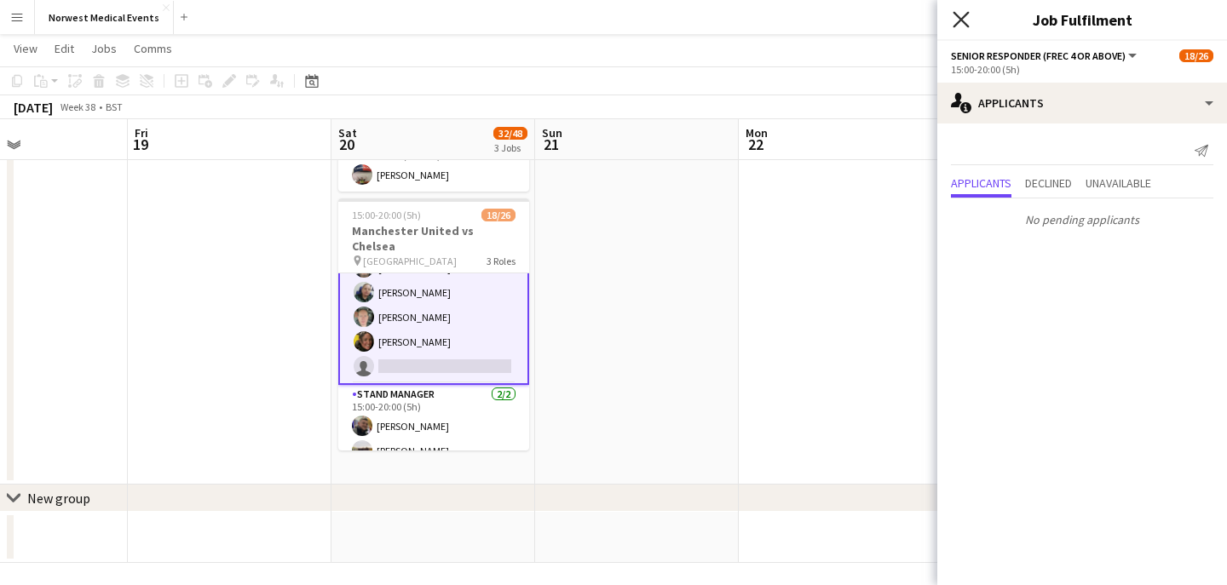
click at [954, 17] on icon "Close pop-in" at bounding box center [960, 19] width 16 height 16
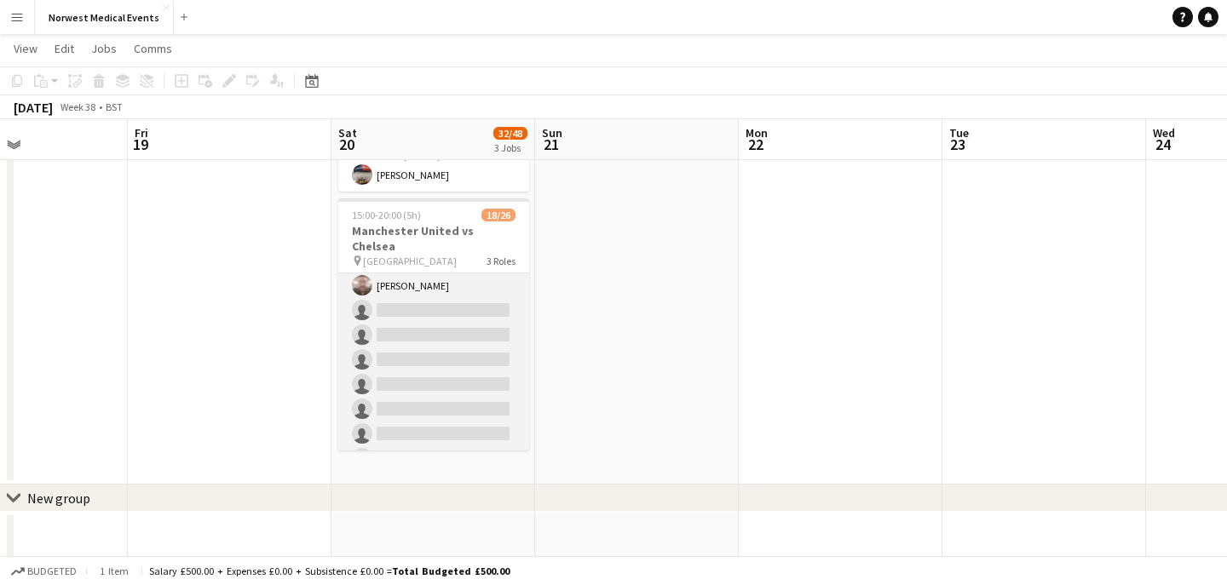
click at [451, 345] on app-card-role "First Responder (Medical) [DATE] 15:00-20:00 (5h) [PERSON_NAME] [PERSON_NAME] […" at bounding box center [433, 224] width 191 height 503
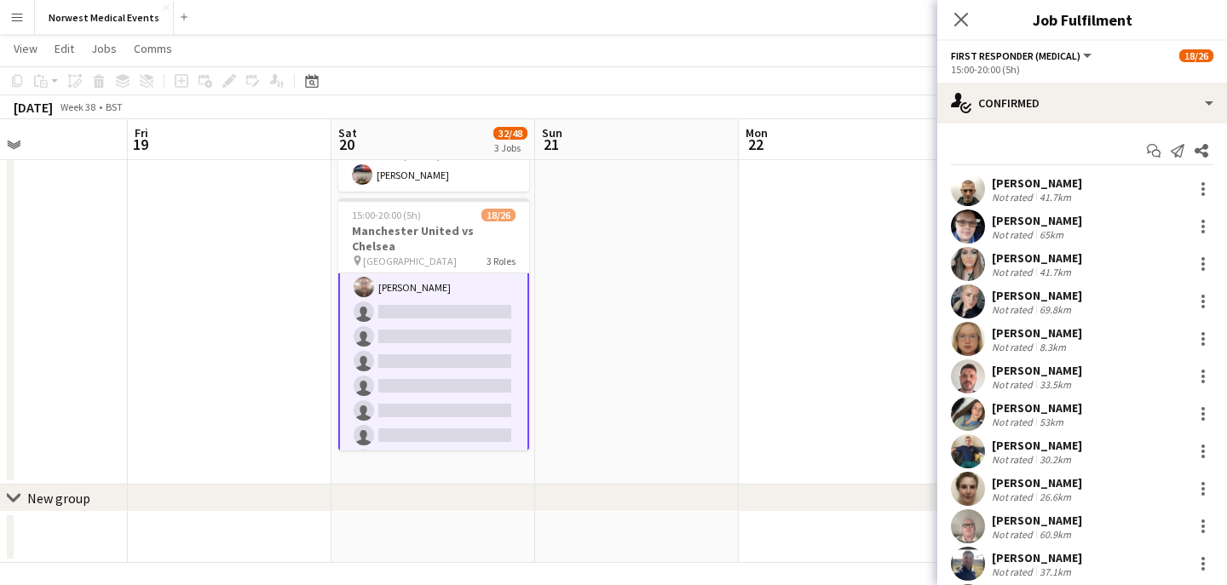
scroll to position [302, 0]
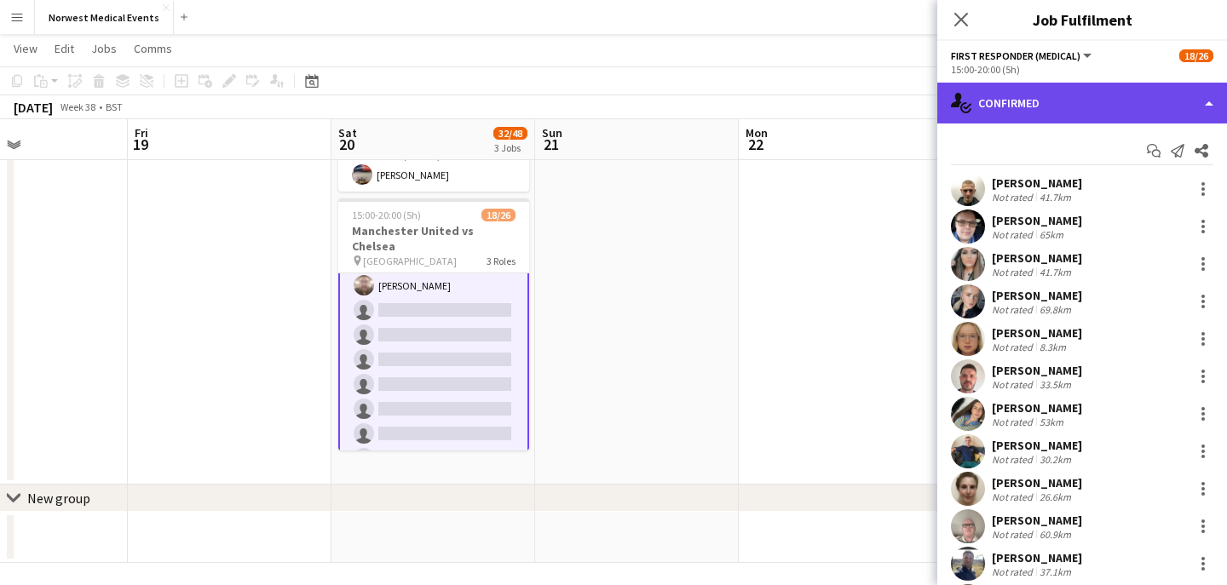
click at [1029, 107] on div "single-neutral-actions-check-2 Confirmed" at bounding box center [1082, 103] width 290 height 41
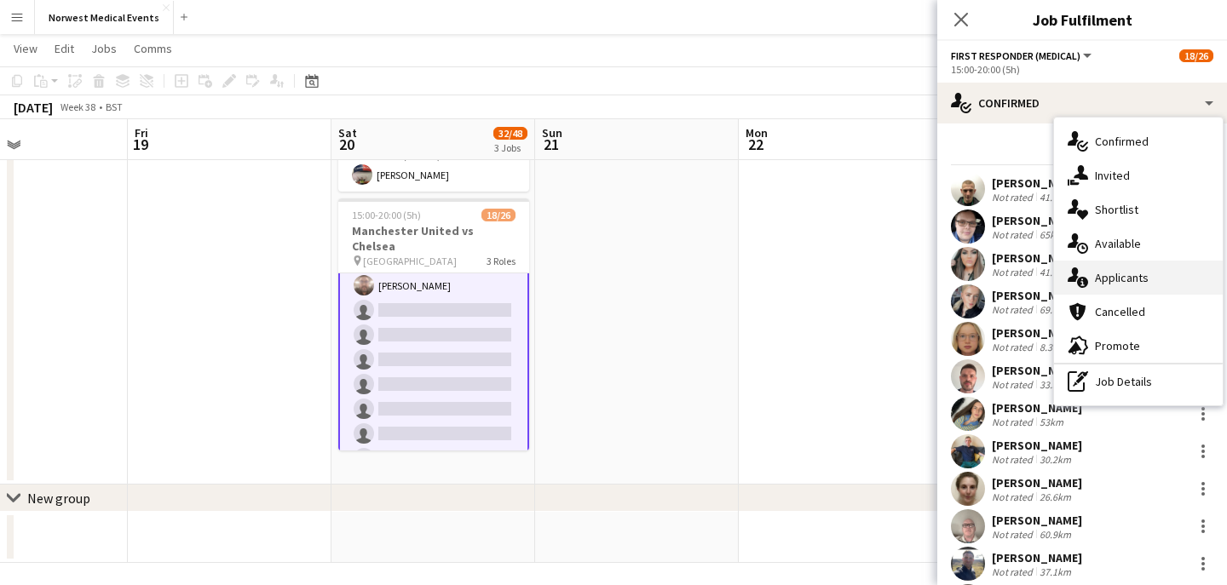
click at [1135, 275] on div "single-neutral-actions-information Applicants" at bounding box center [1138, 278] width 169 height 34
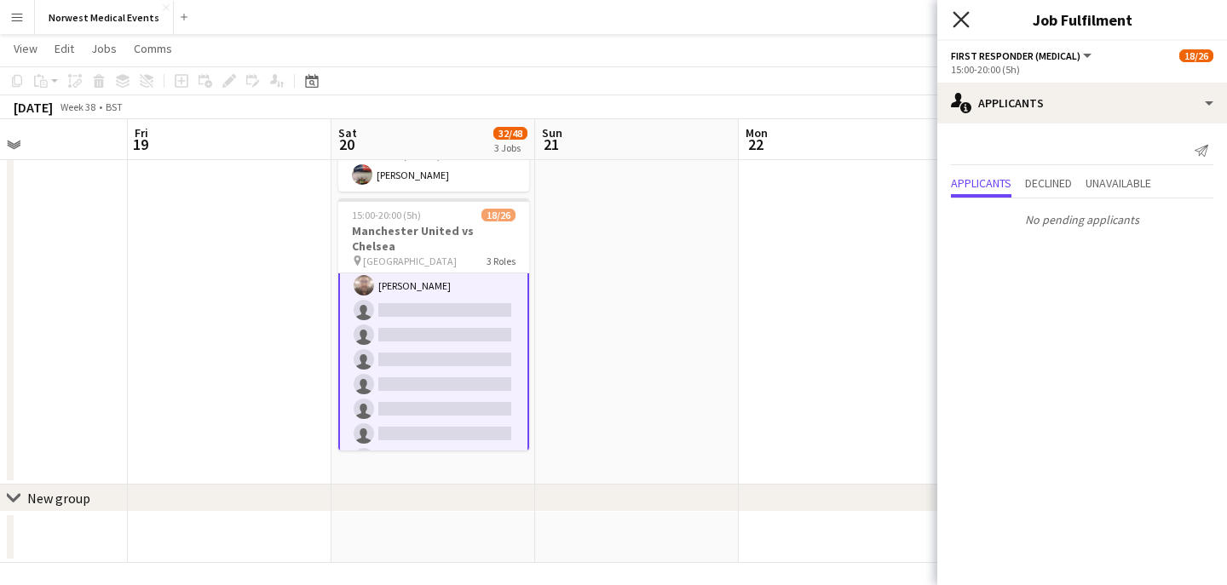
click at [964, 20] on icon "Close pop-in" at bounding box center [960, 19] width 16 height 16
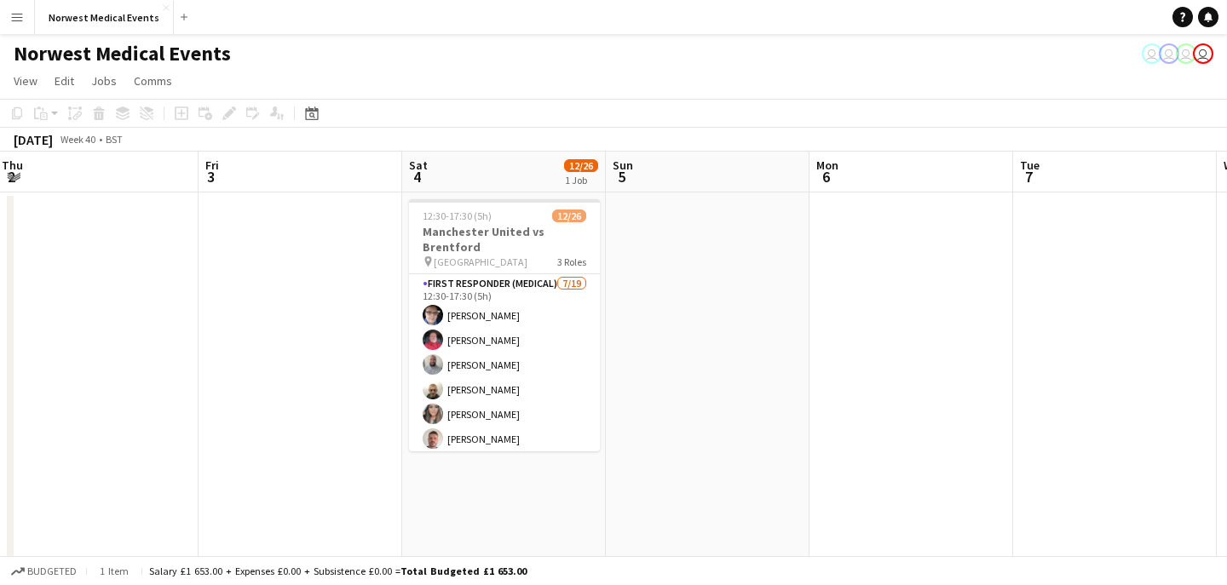
scroll to position [0, 473]
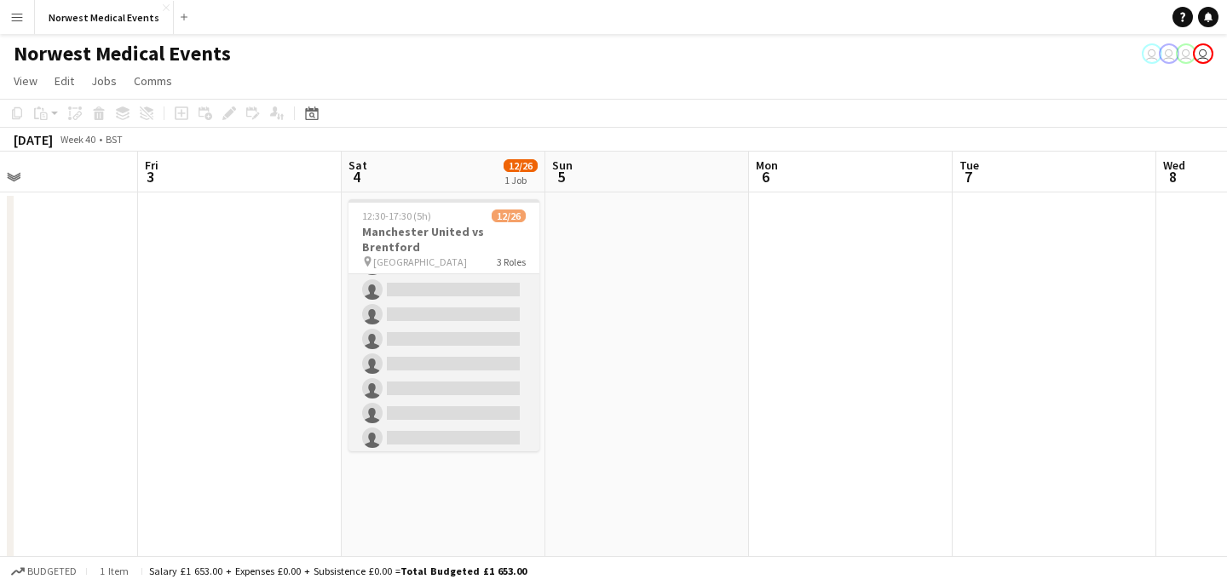
click at [467, 342] on app-card-role "First Responder (Medical) [DATE] 12:30-17:30 (5h) [PERSON_NAME] [PERSON_NAME] […" at bounding box center [443, 302] width 191 height 503
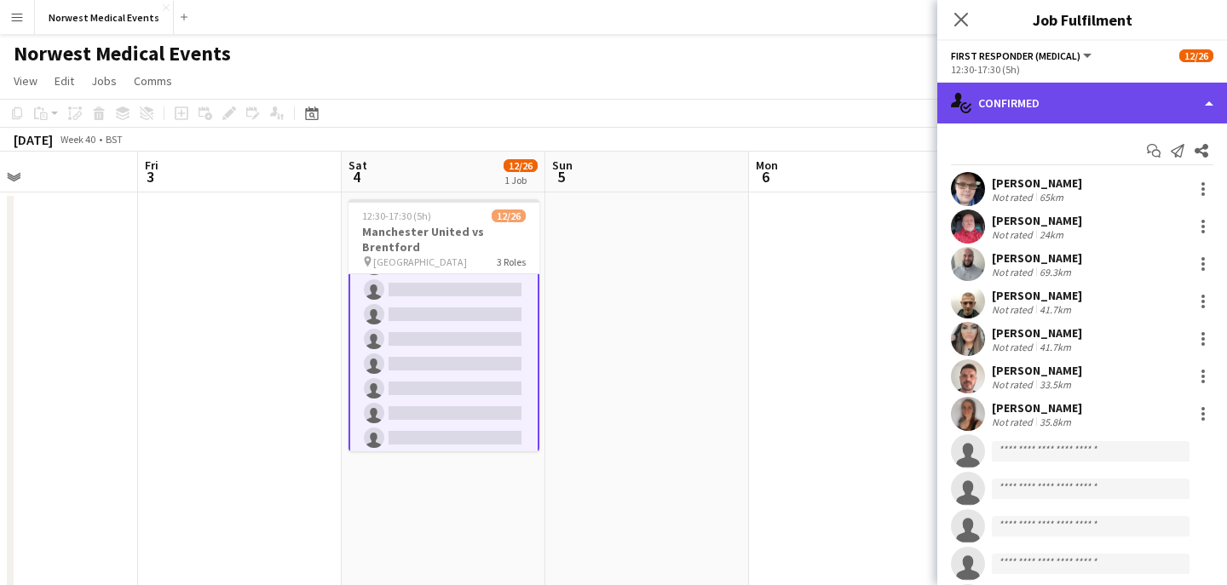
click at [1022, 110] on div "single-neutral-actions-check-2 Confirmed" at bounding box center [1082, 103] width 290 height 41
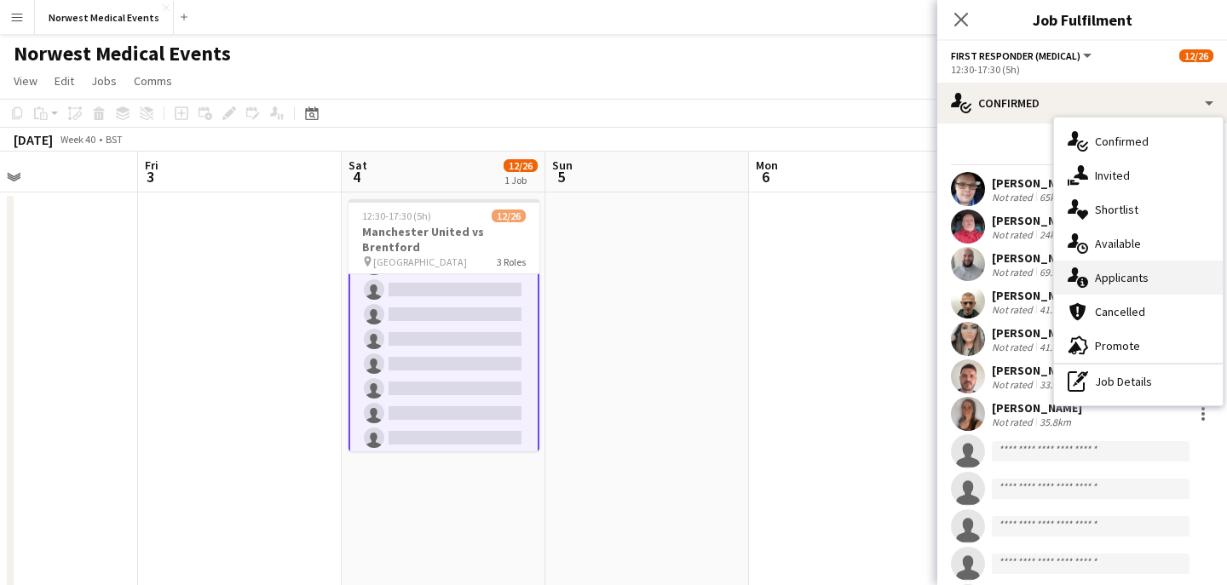
click at [1128, 285] on div "single-neutral-actions-information Applicants" at bounding box center [1138, 278] width 169 height 34
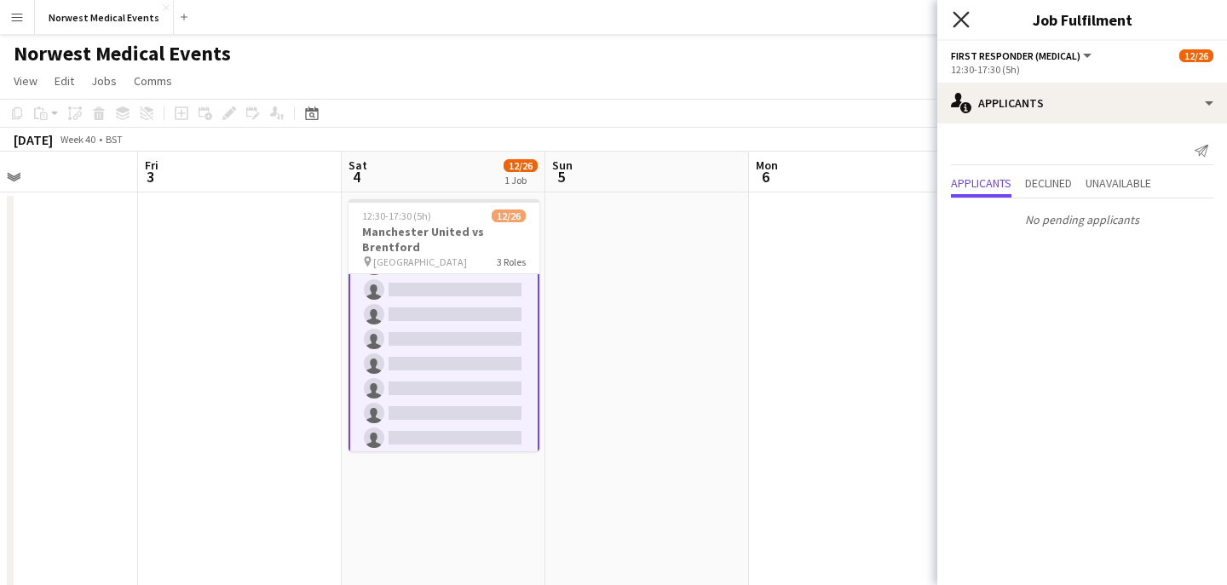
click at [954, 16] on icon "Close pop-in" at bounding box center [960, 19] width 16 height 16
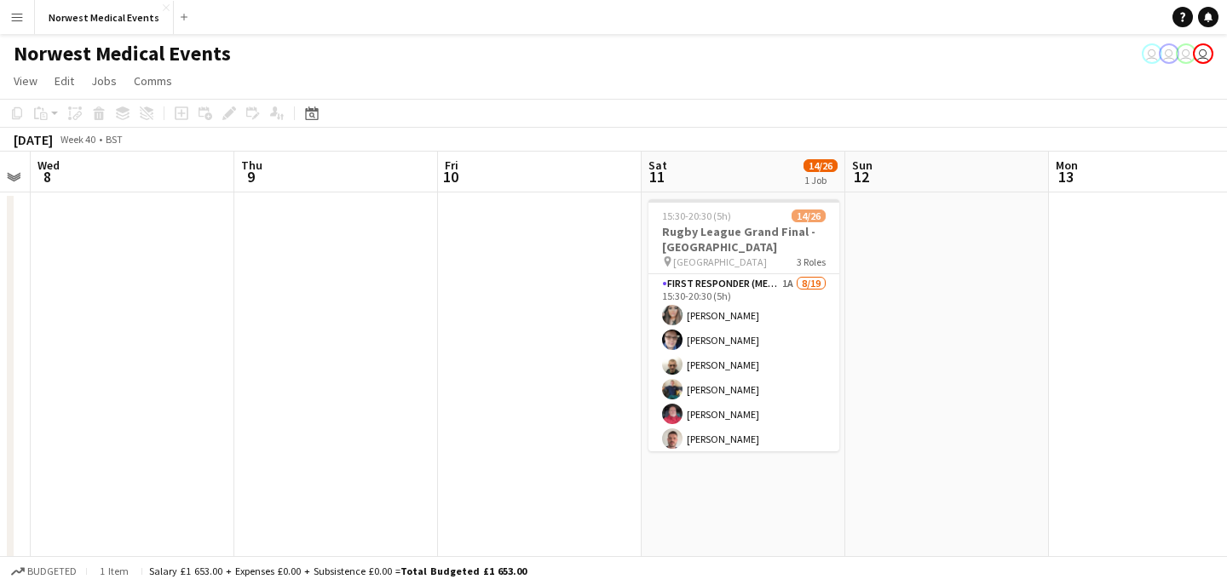
scroll to position [0, 803]
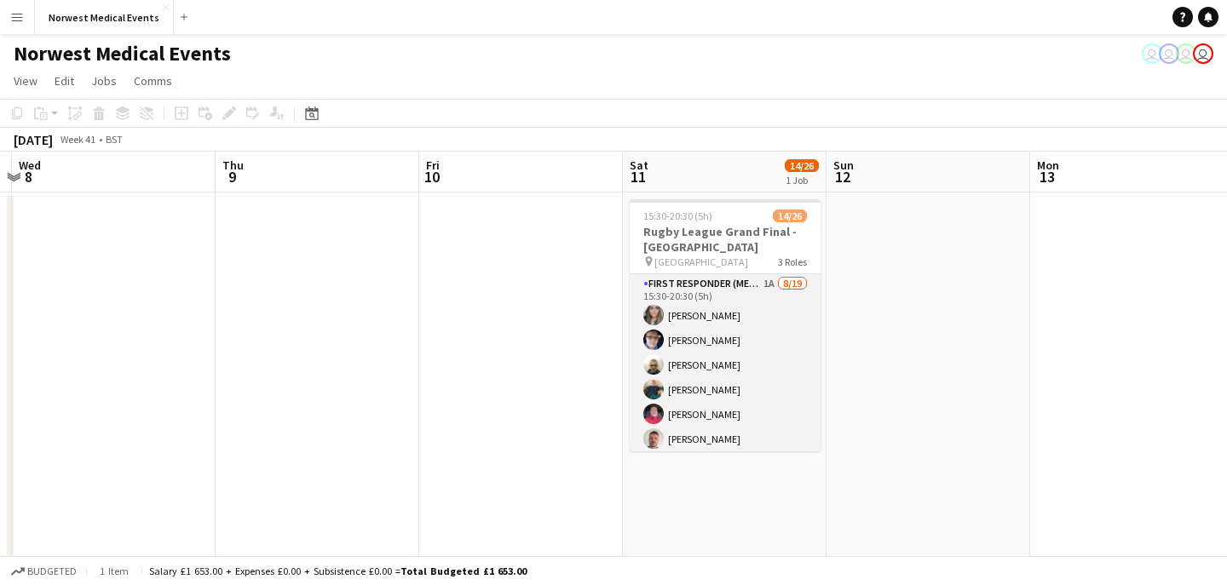
click at [748, 385] on app-card-role "First Responder (Medical) 1A [DATE] 15:30-20:30 (5h) [PERSON_NAME] [PERSON_NAME…" at bounding box center [725, 525] width 191 height 503
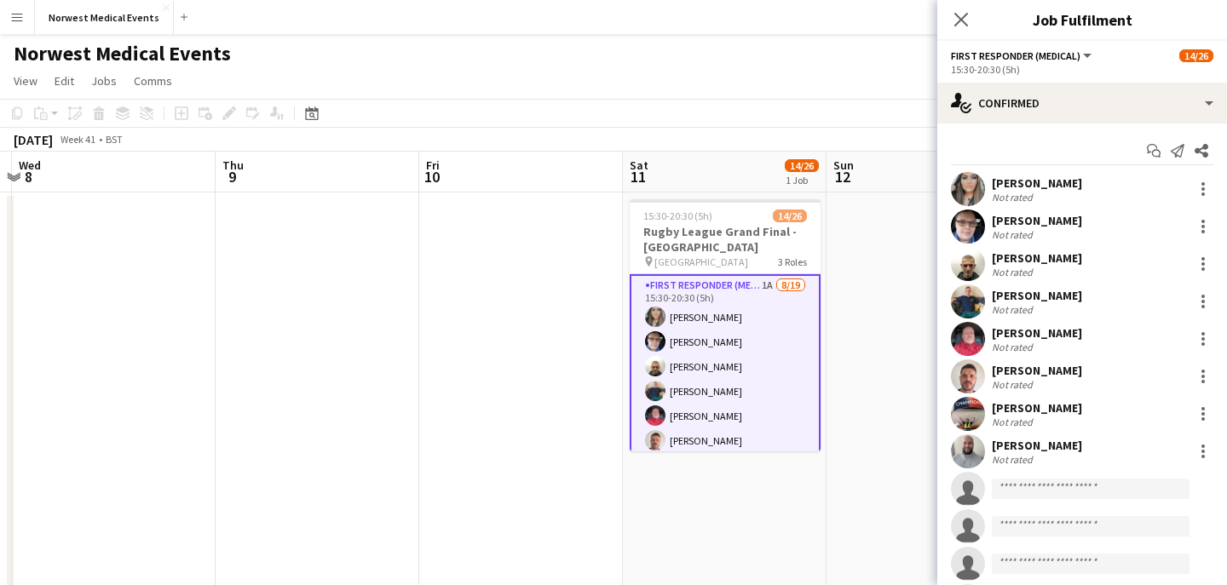
scroll to position [223, 0]
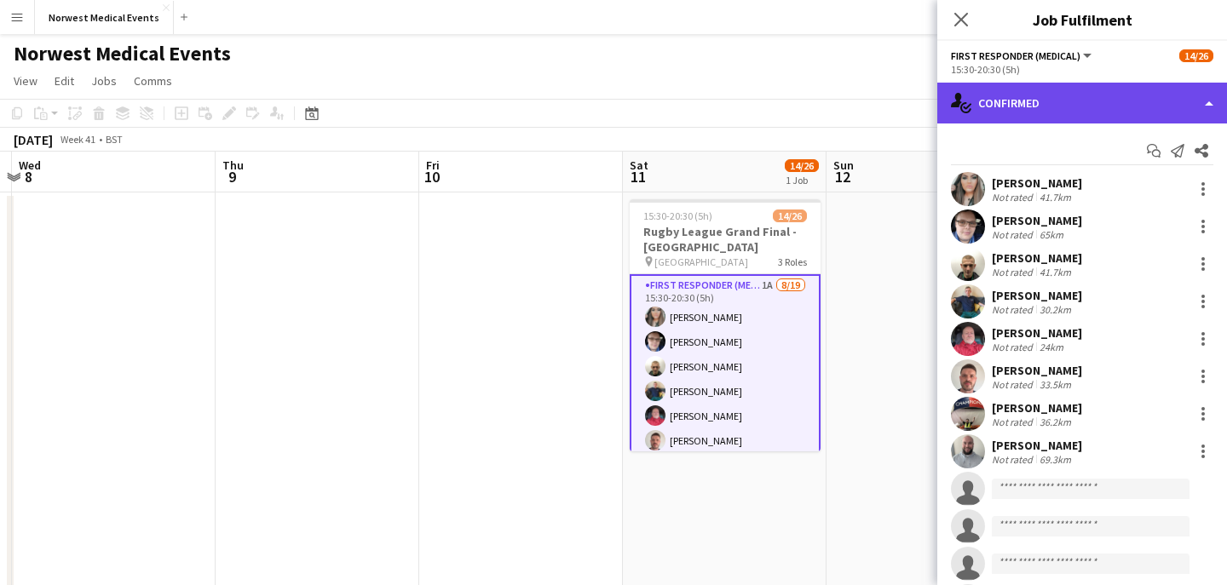
click at [1065, 96] on div "single-neutral-actions-check-2 Confirmed" at bounding box center [1082, 103] width 290 height 41
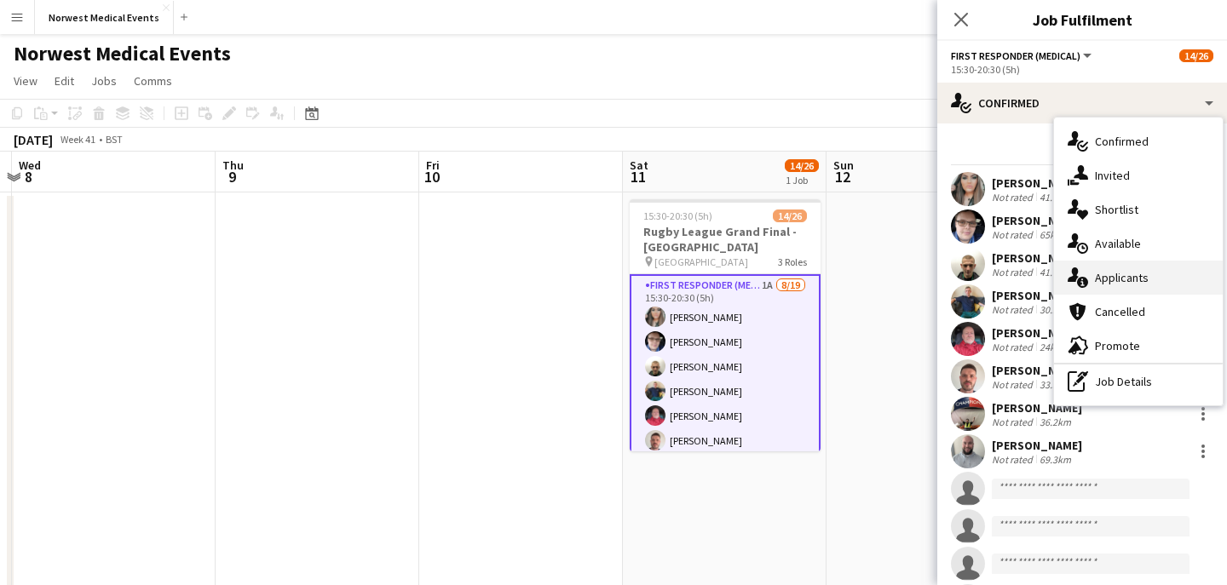
click at [1122, 285] on div "single-neutral-actions-information Applicants" at bounding box center [1138, 278] width 169 height 34
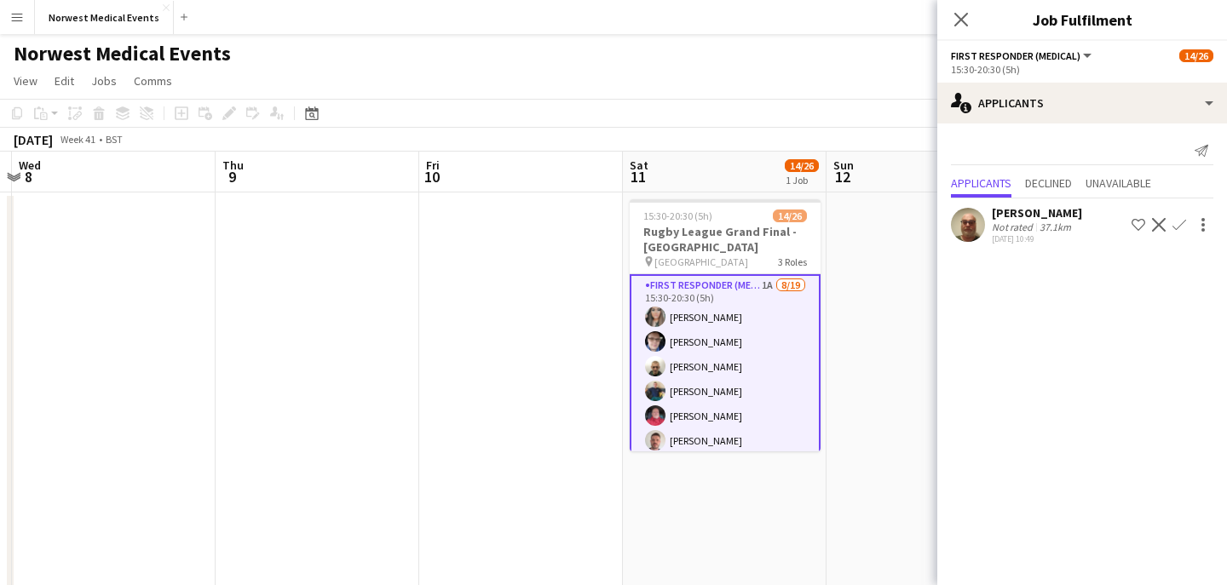
click at [1179, 228] on app-icon "Confirm" at bounding box center [1179, 225] width 14 height 14
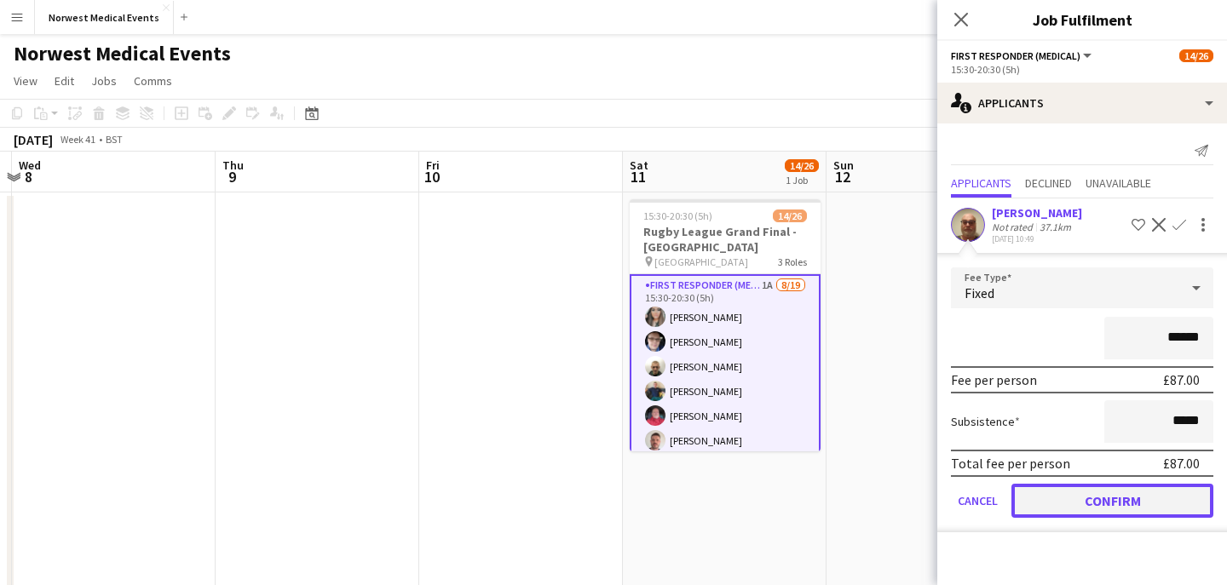
click at [1151, 498] on button "Confirm" at bounding box center [1112, 501] width 202 height 34
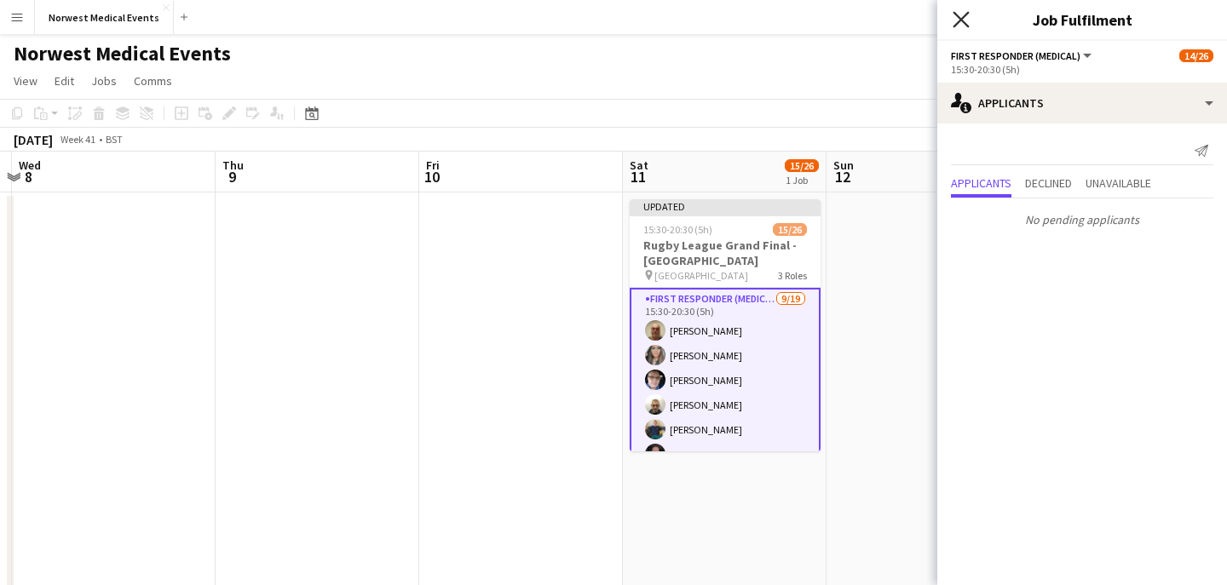
click at [964, 23] on icon at bounding box center [960, 19] width 16 height 16
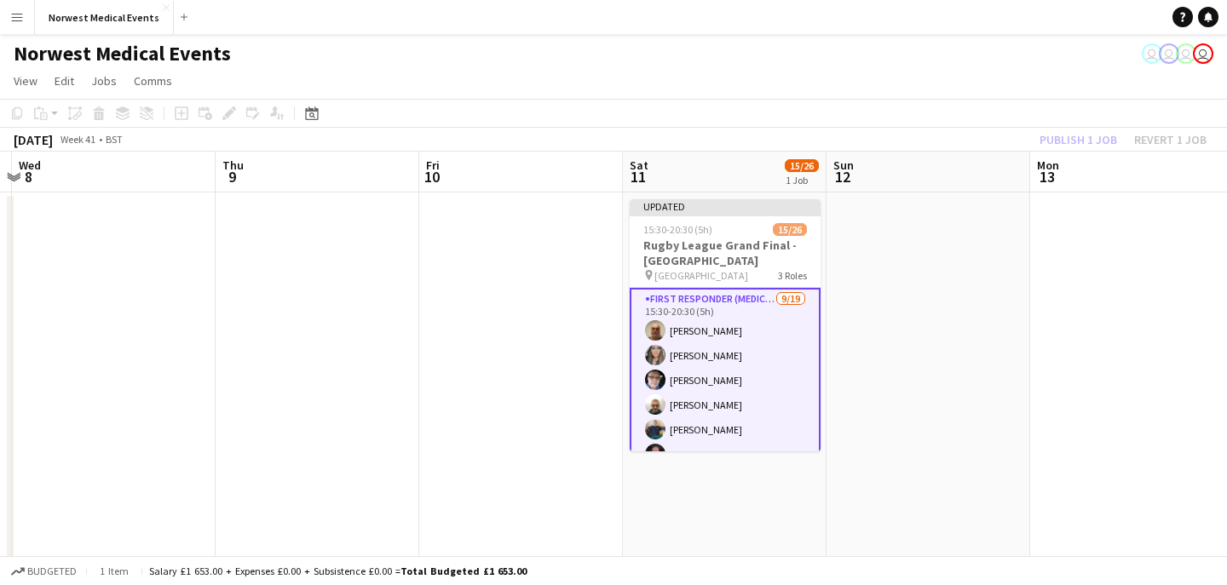
click at [1081, 141] on div "Publish 1 job Revert 1 job" at bounding box center [1123, 140] width 208 height 22
click at [1081, 141] on button "Publish 1 job" at bounding box center [1078, 140] width 91 height 22
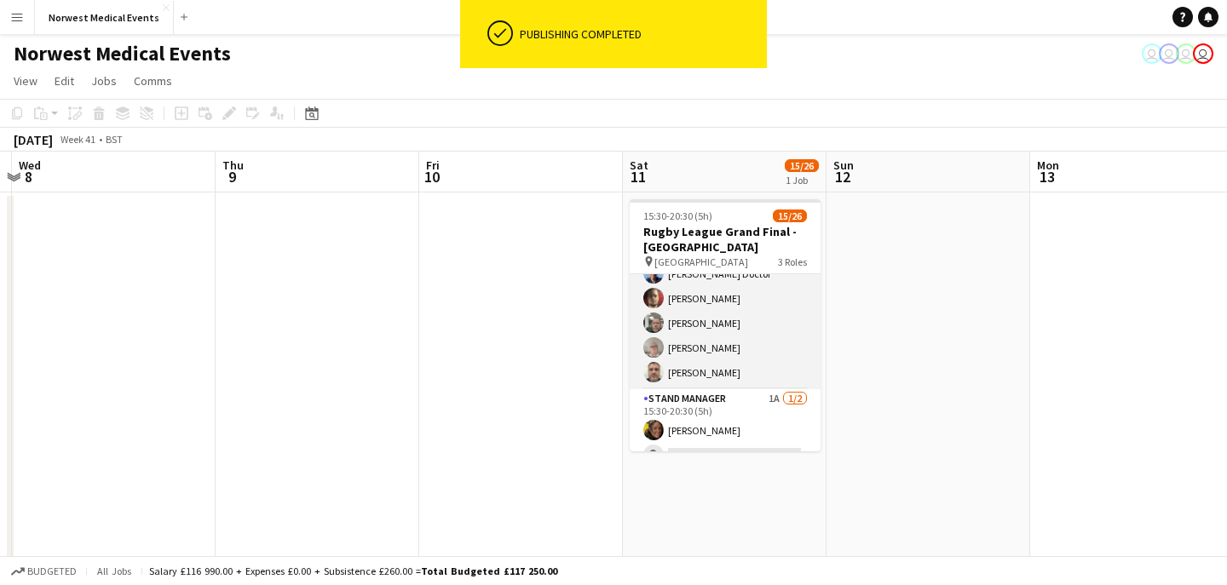
scroll to position [565, 0]
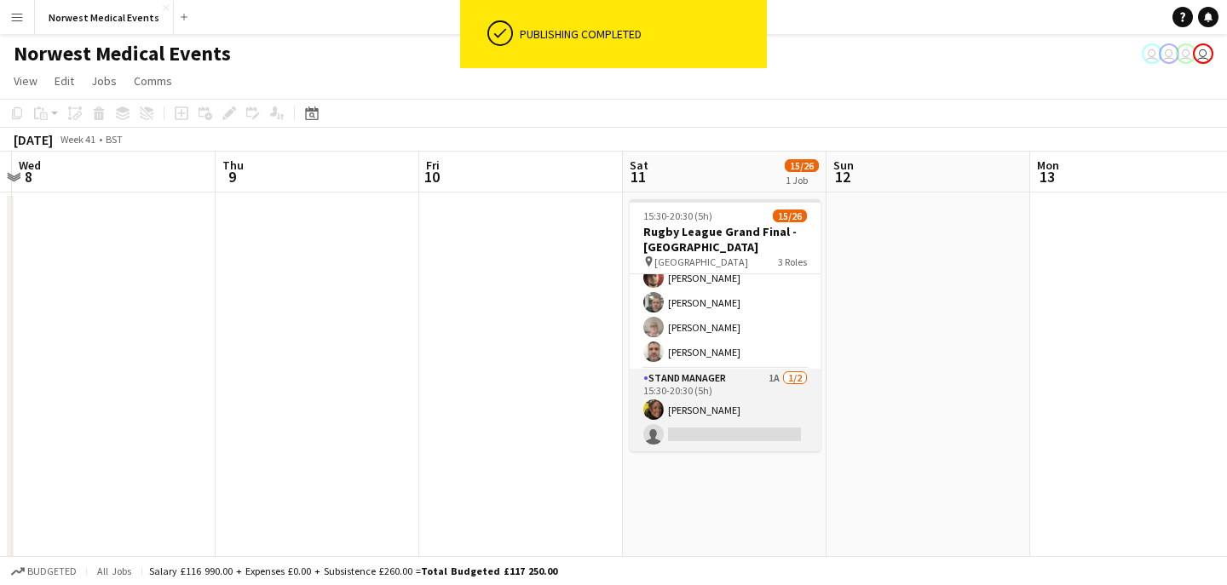
click at [728, 420] on app-card-role "Stand Manager 1A [DATE] 15:30-20:30 (5h) [PERSON_NAME] single-neutral-actions" at bounding box center [725, 410] width 191 height 83
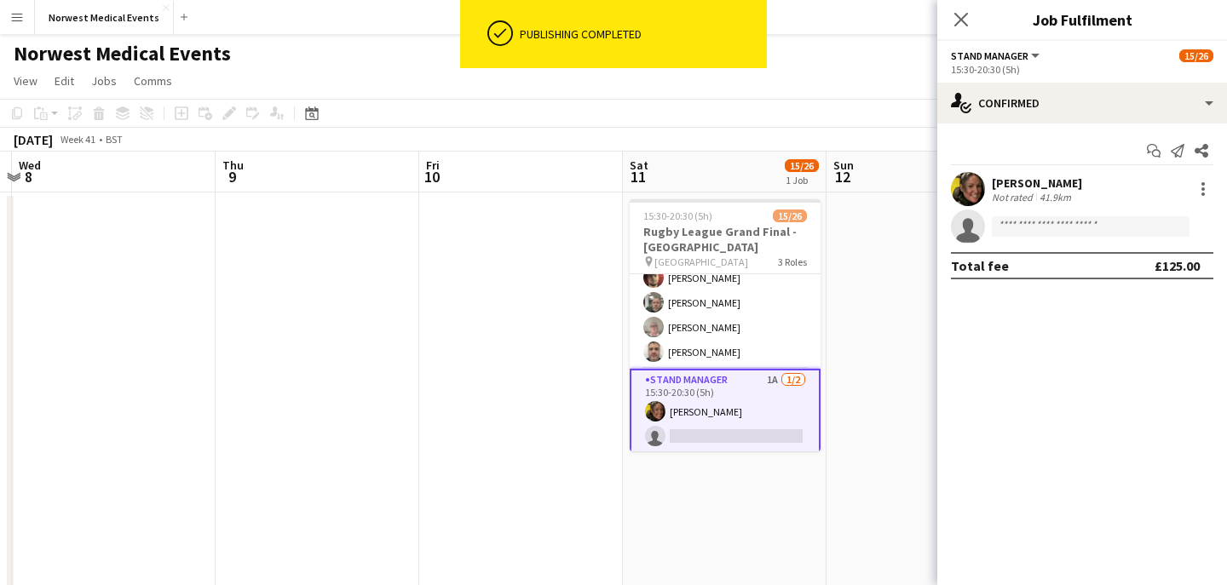
click at [1024, 129] on div "Start chat Send notification Share [PERSON_NAME] Not rated 41.9km single-neutra…" at bounding box center [1082, 209] width 290 height 170
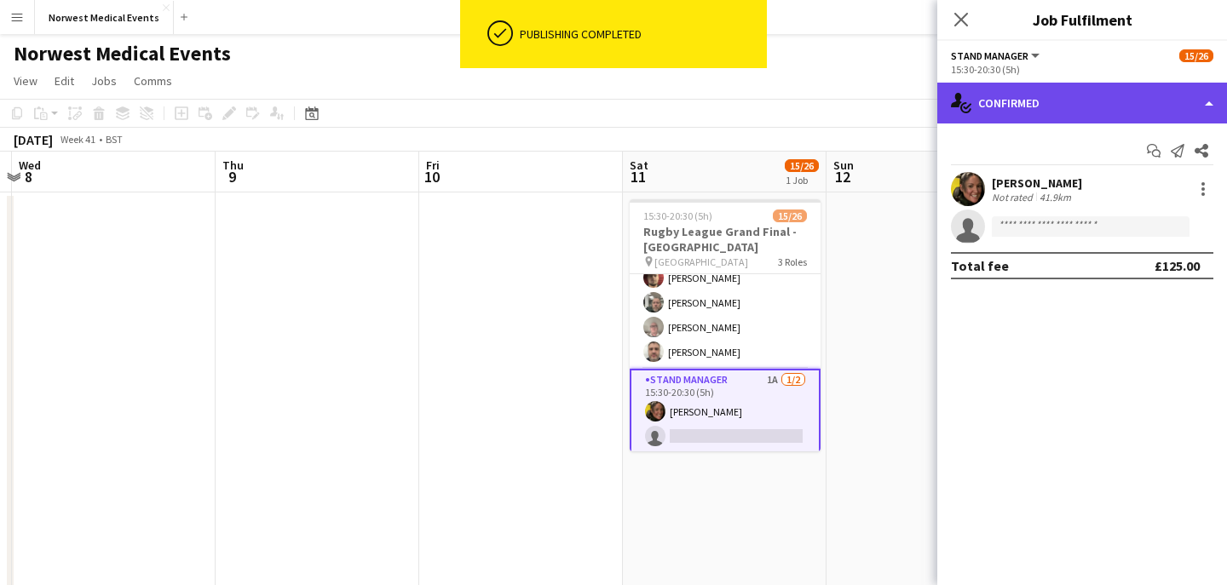
click at [1046, 109] on div "single-neutral-actions-check-2 Confirmed" at bounding box center [1082, 103] width 290 height 41
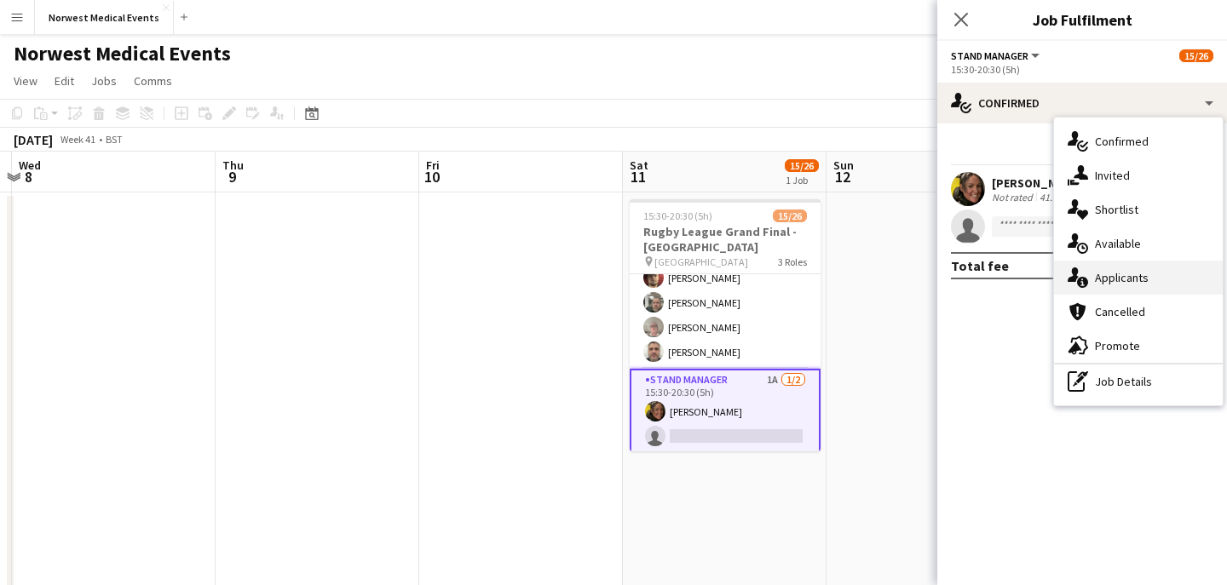
click at [1120, 291] on div "single-neutral-actions-information Applicants" at bounding box center [1138, 278] width 169 height 34
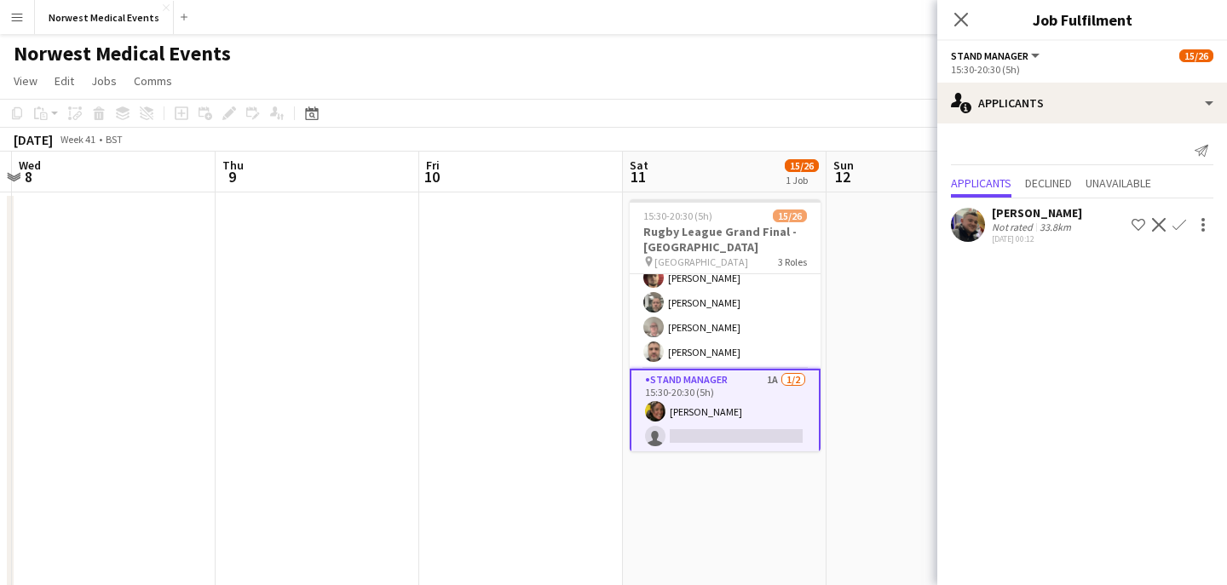
click at [1182, 226] on app-icon "Confirm" at bounding box center [1179, 225] width 14 height 14
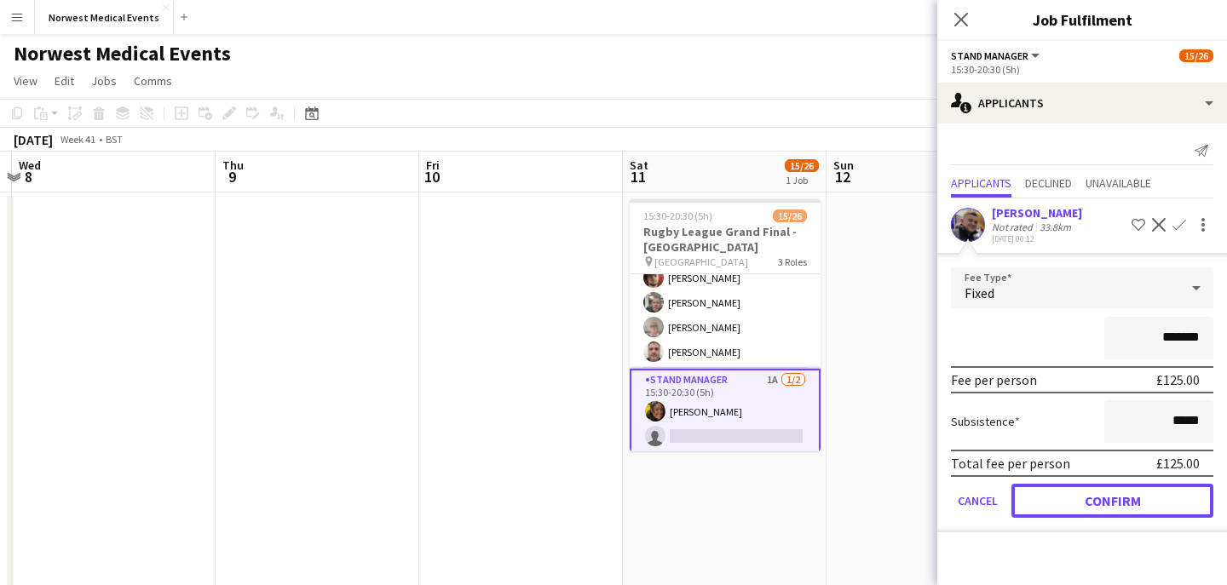
click at [1142, 500] on button "Confirm" at bounding box center [1112, 501] width 202 height 34
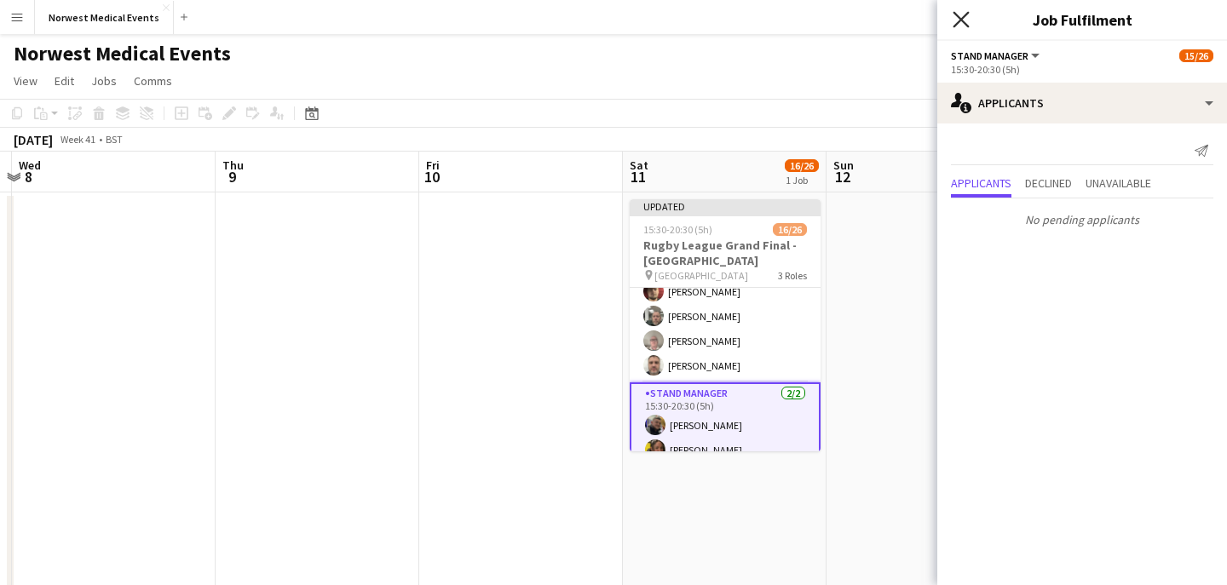
click at [965, 23] on icon at bounding box center [960, 19] width 16 height 16
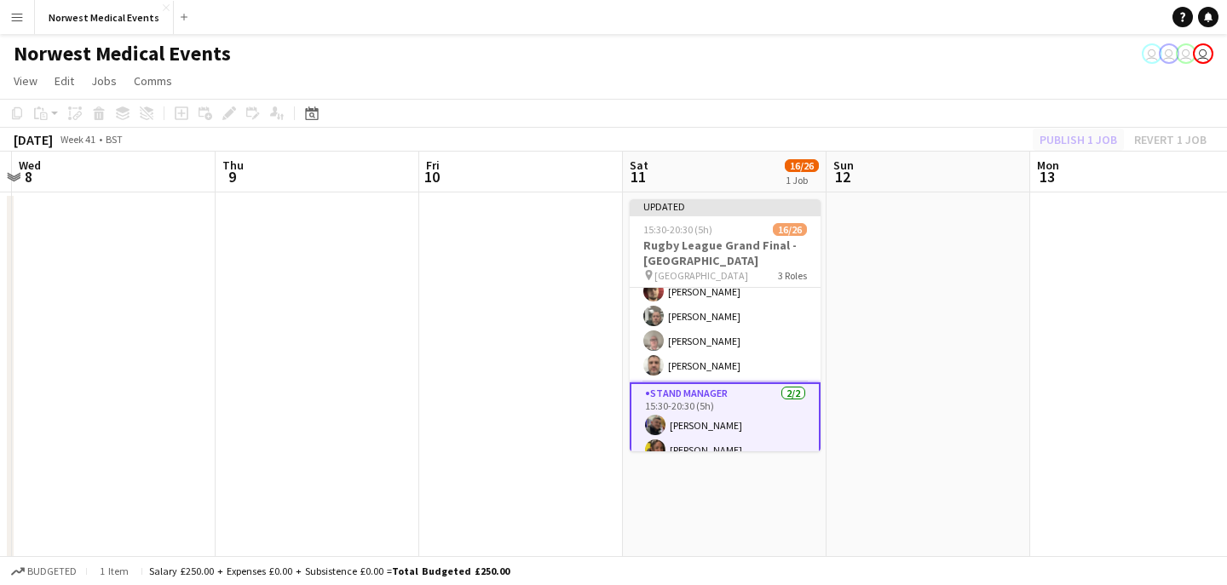
click at [1064, 135] on div "Publish 1 job Revert 1 job" at bounding box center [1123, 140] width 208 height 22
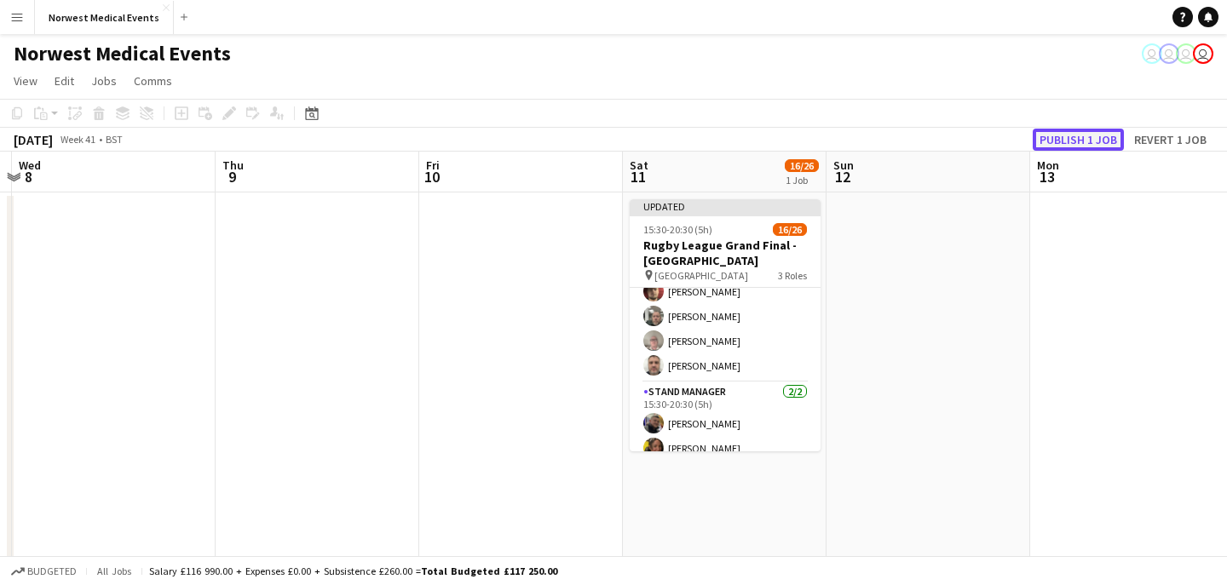
click at [1064, 135] on button "Publish 1 job" at bounding box center [1078, 140] width 91 height 22
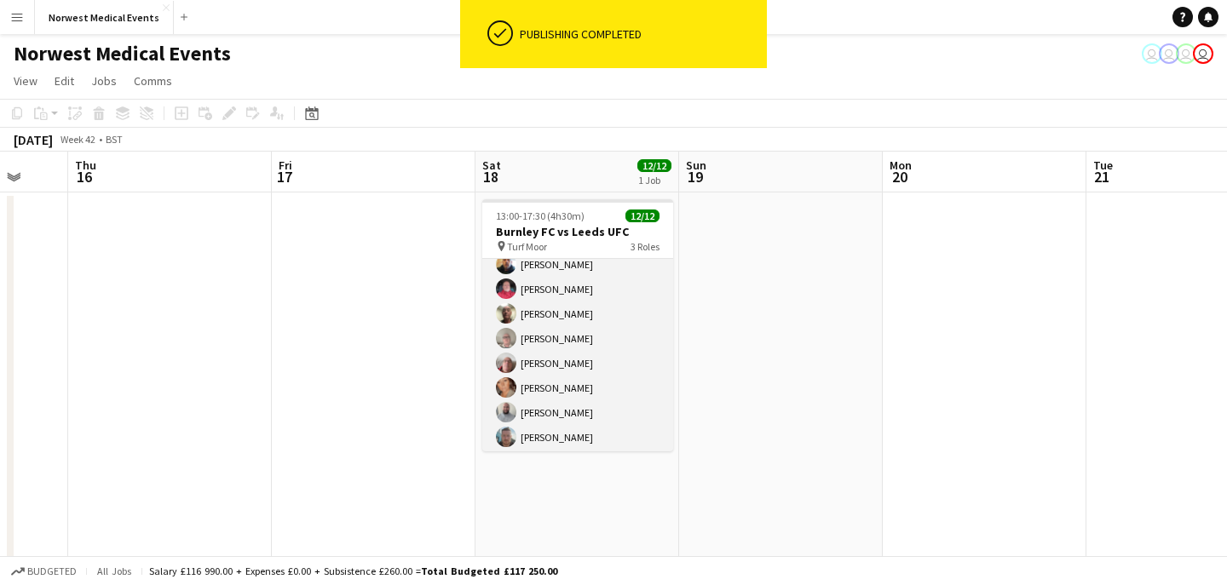
scroll to position [204, 0]
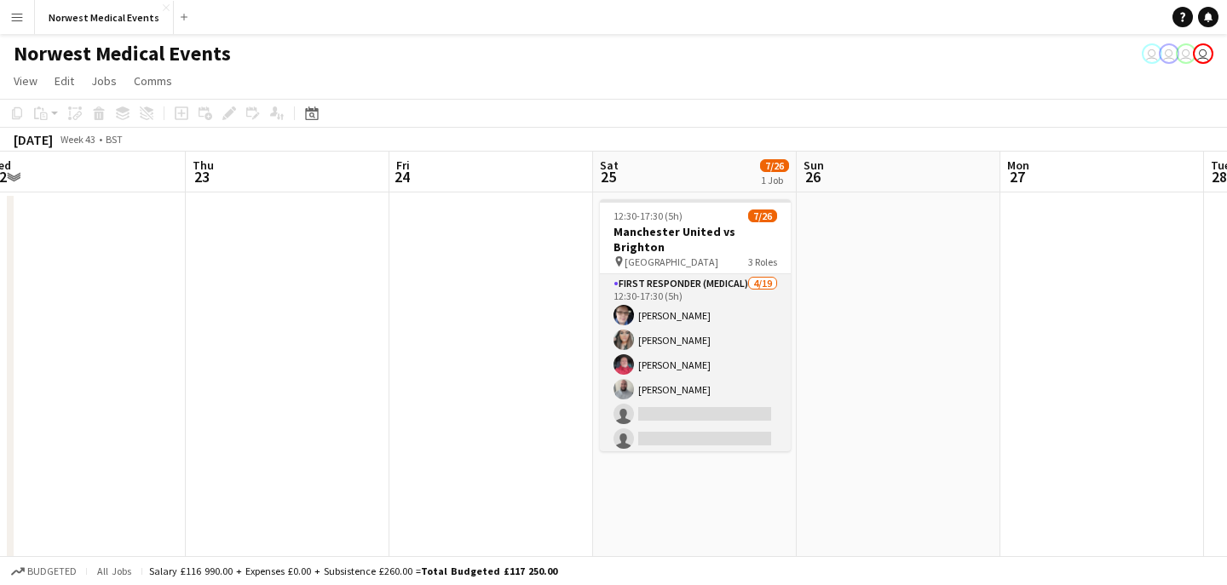
click at [700, 354] on app-card-role "First Responder (Medical) [DATE] 12:30-17:30 (5h) [PERSON_NAME] [PERSON_NAME] […" at bounding box center [695, 525] width 191 height 503
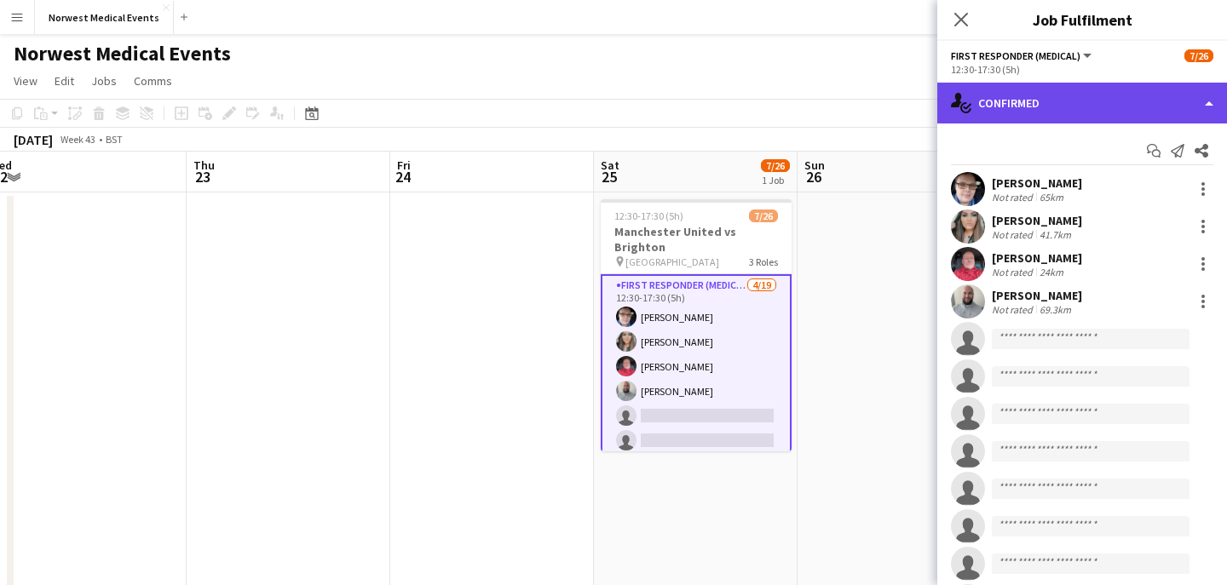
click at [1067, 106] on div "single-neutral-actions-check-2 Confirmed" at bounding box center [1082, 103] width 290 height 41
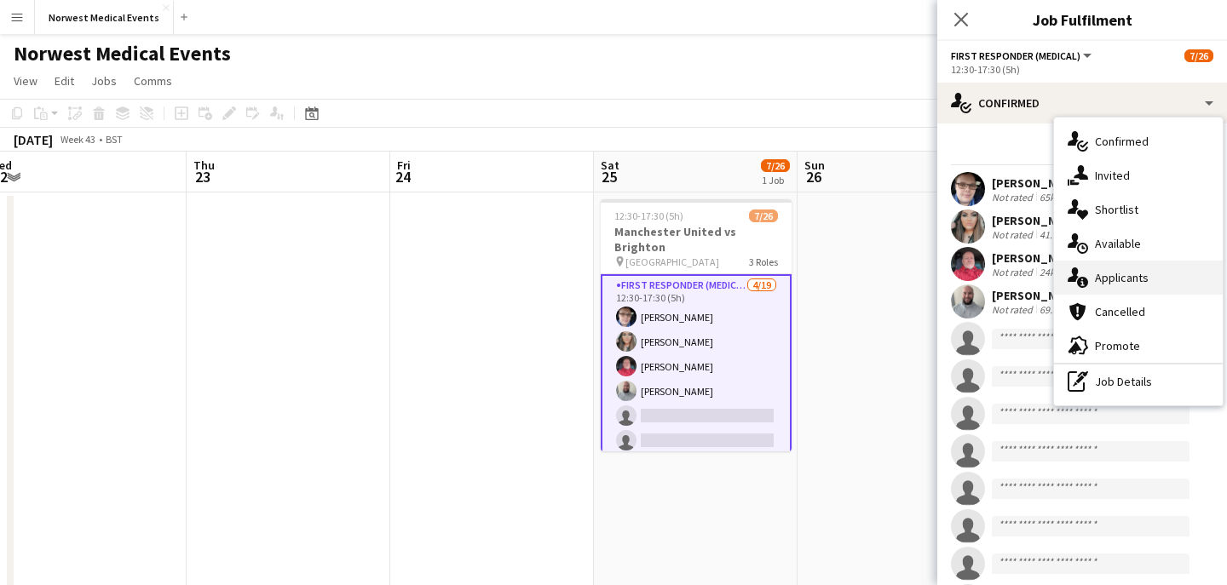
click at [1139, 278] on div "single-neutral-actions-information Applicants" at bounding box center [1138, 278] width 169 height 34
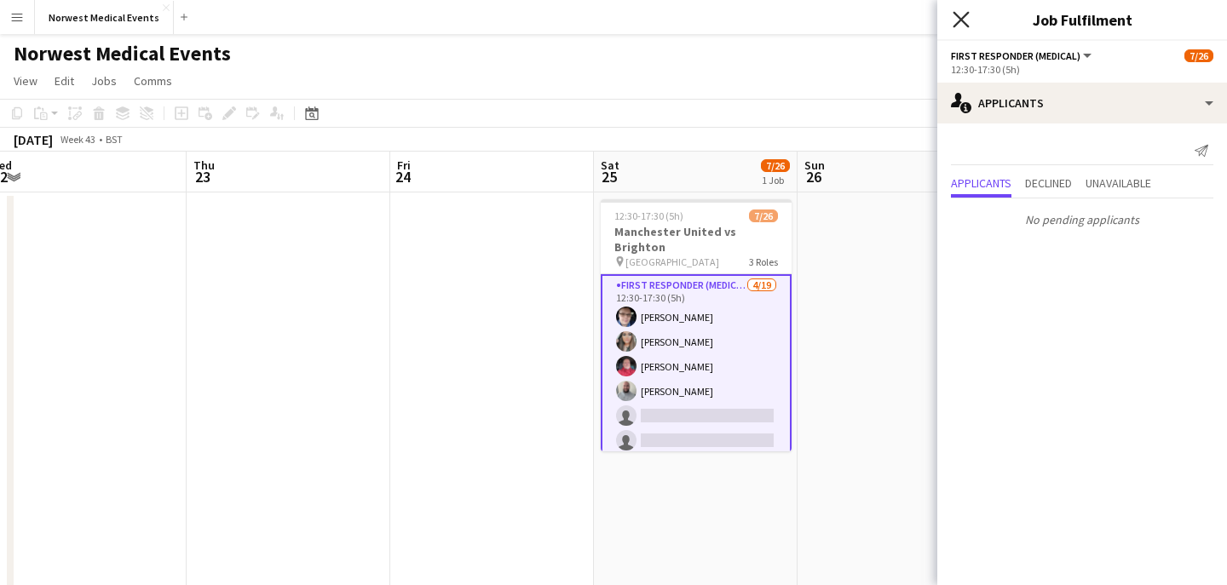
click at [959, 19] on icon at bounding box center [960, 19] width 16 height 16
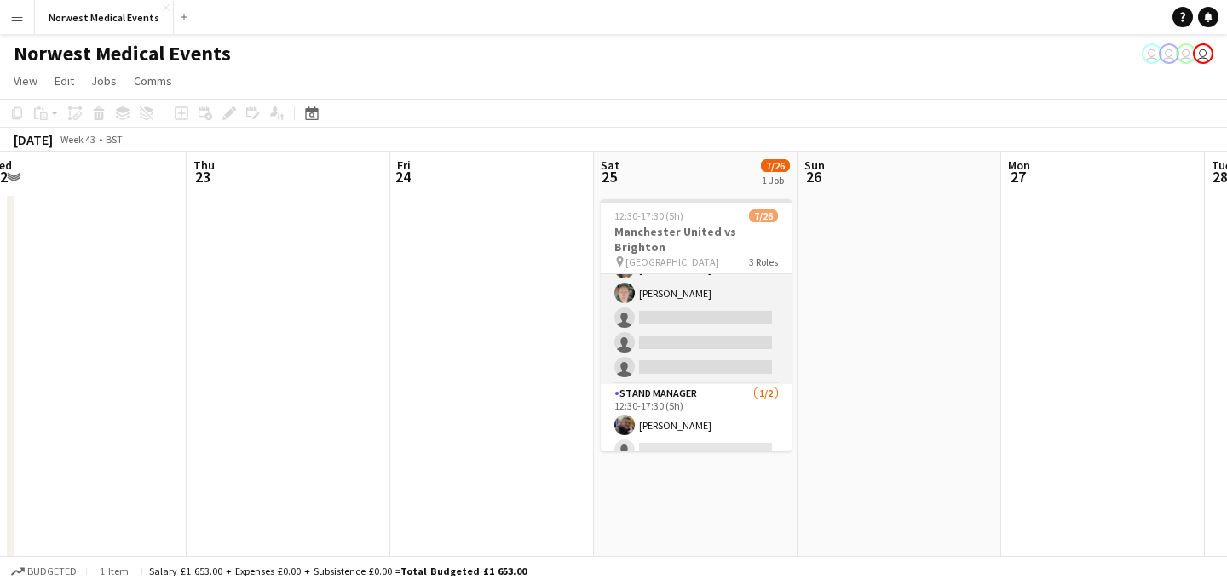
click at [705, 308] on app-card-role "Senior Responder (FREC 4 or Above) 2A [DATE] 12:30-17:30 (5h) [PERSON_NAME] [PE…" at bounding box center [696, 305] width 191 height 157
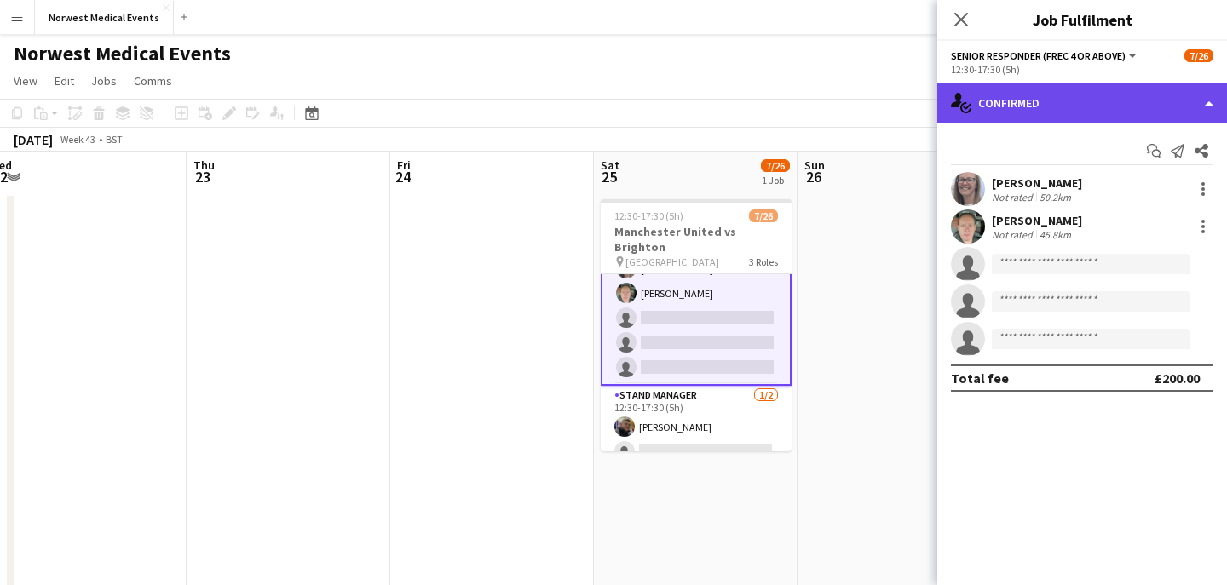
click at [1084, 92] on div "single-neutral-actions-check-2 Confirmed" at bounding box center [1082, 103] width 290 height 41
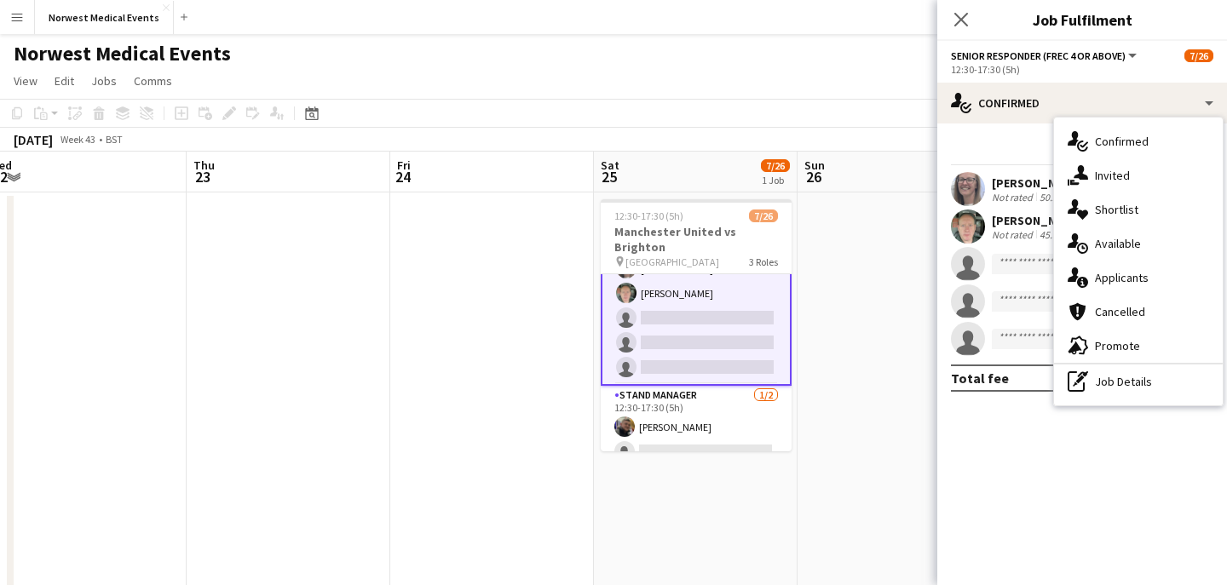
click at [1125, 276] on div "single-neutral-actions-information Applicants" at bounding box center [1138, 278] width 169 height 34
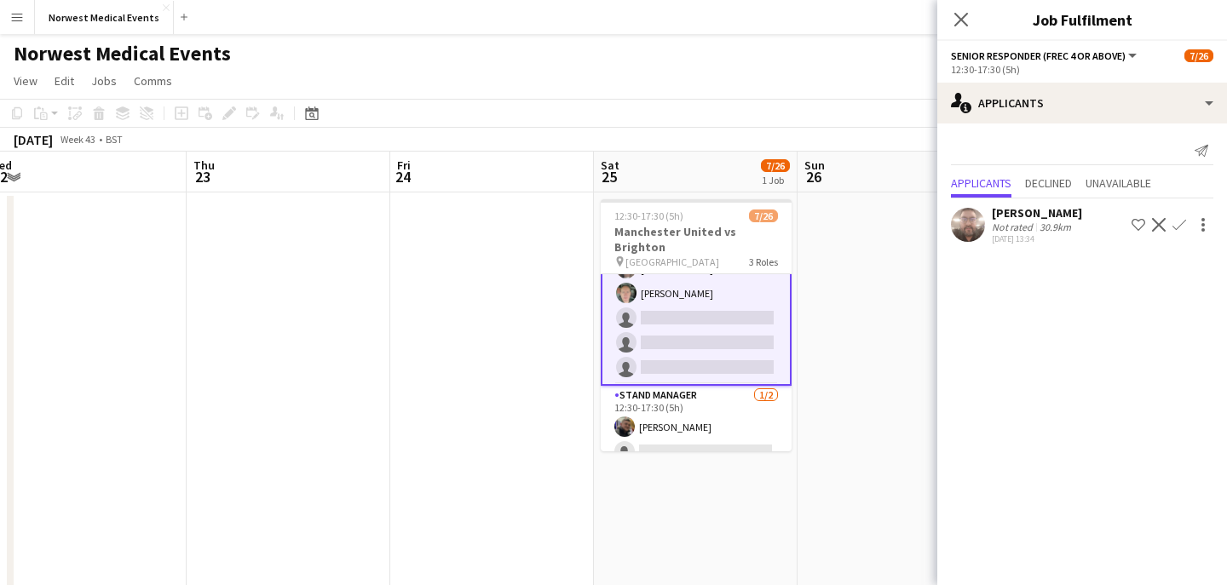
click at [1177, 225] on app-icon "Confirm" at bounding box center [1179, 225] width 14 height 14
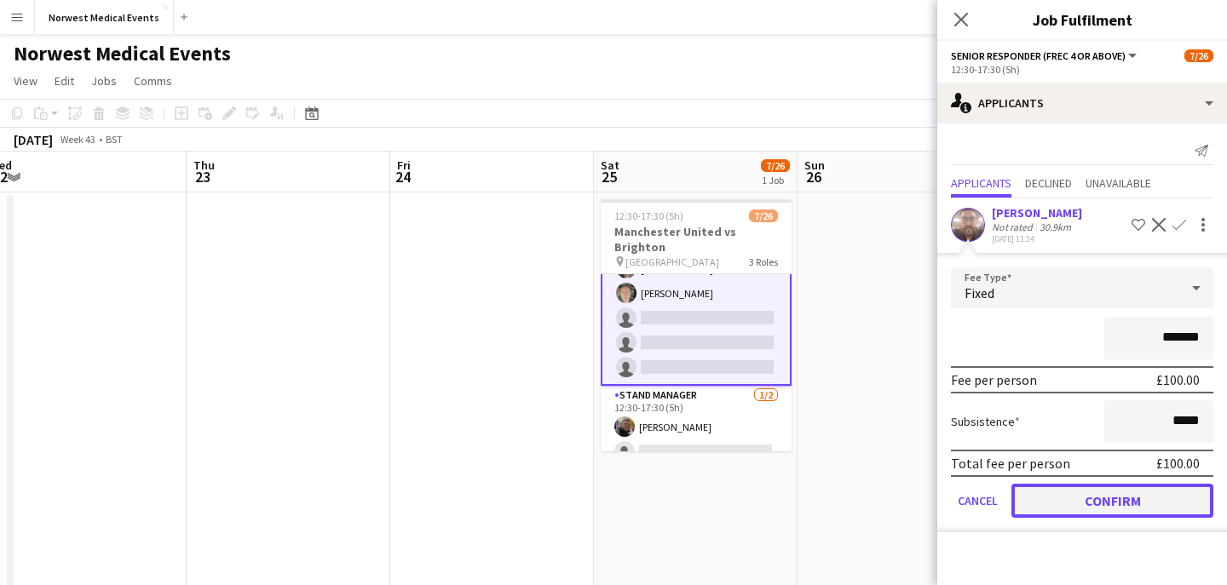
click at [1125, 503] on button "Confirm" at bounding box center [1112, 501] width 202 height 34
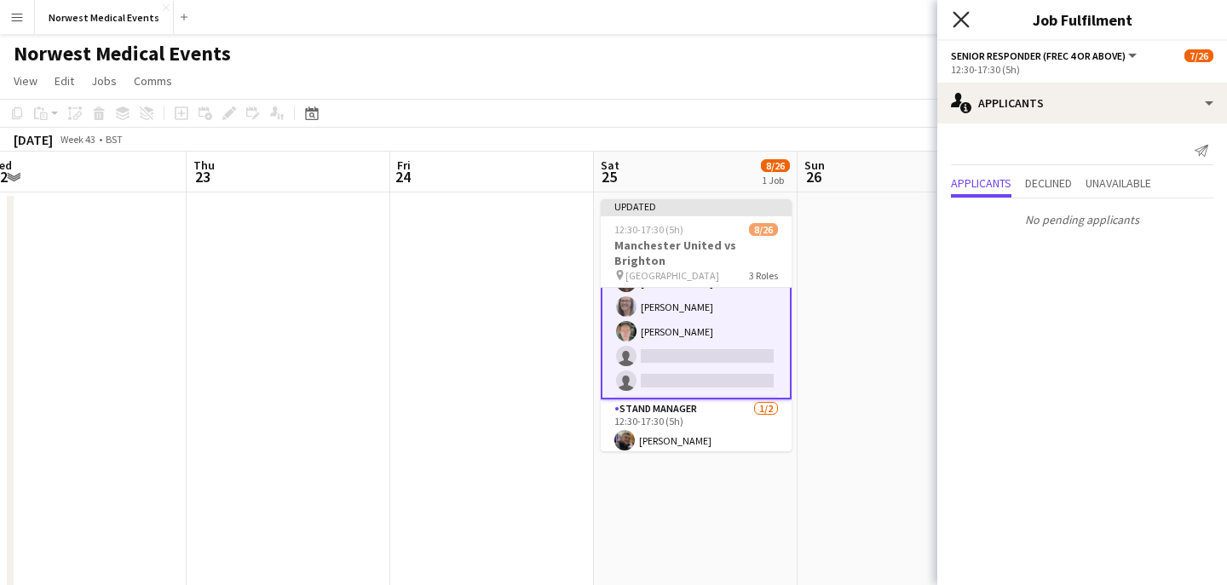
click at [964, 25] on icon "Close pop-in" at bounding box center [960, 19] width 16 height 16
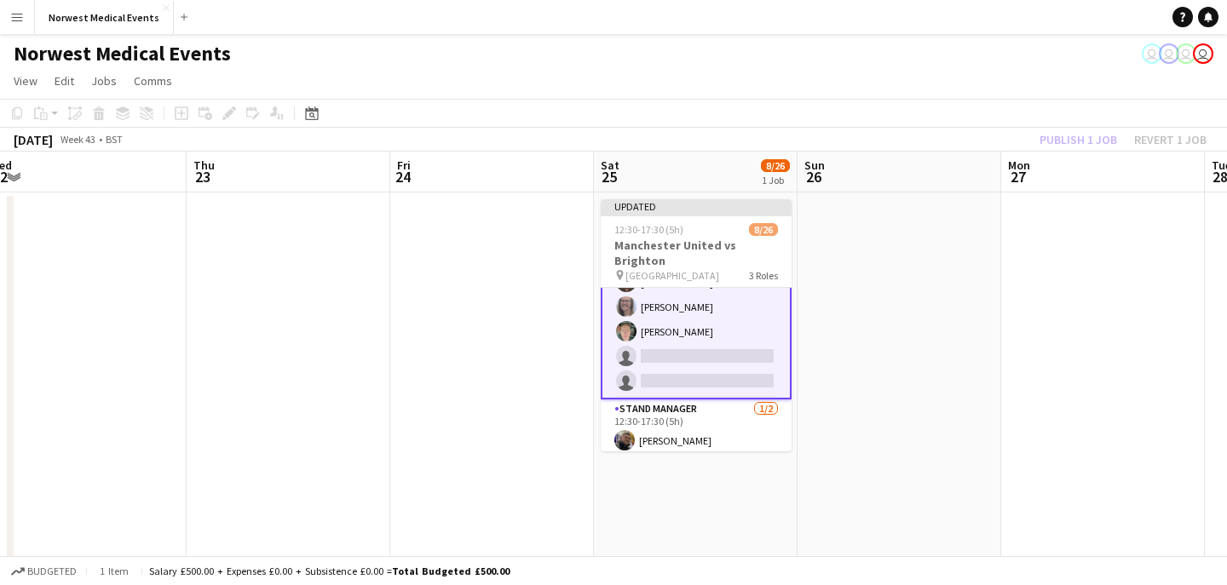
click at [1075, 129] on div "Publish 1 job Revert 1 job" at bounding box center [1123, 140] width 208 height 22
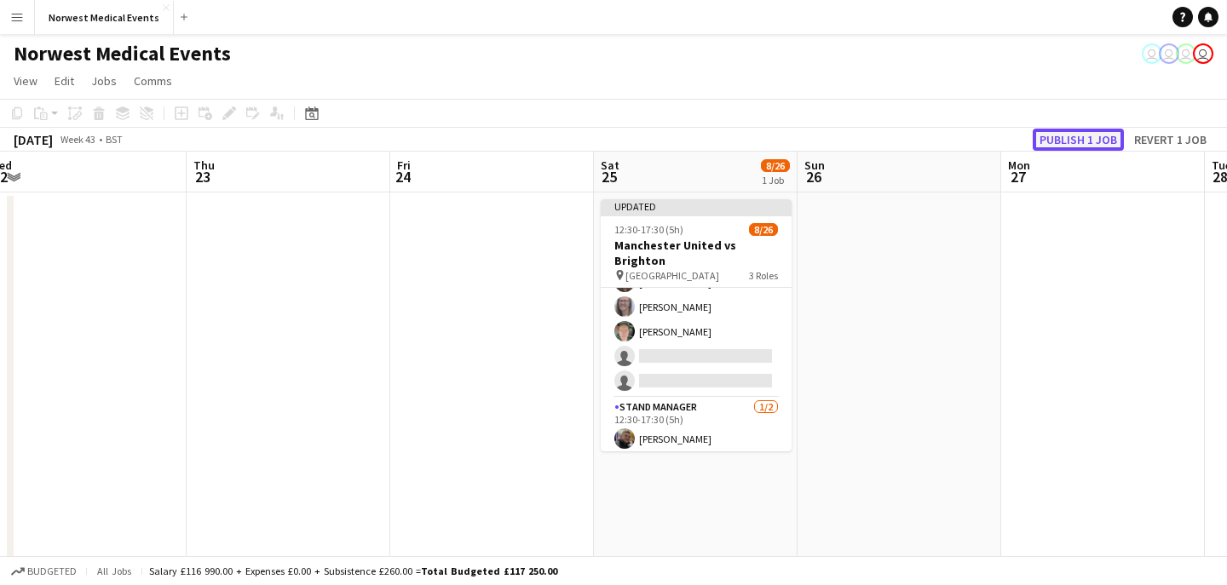
click at [1072, 139] on button "Publish 1 job" at bounding box center [1078, 140] width 91 height 22
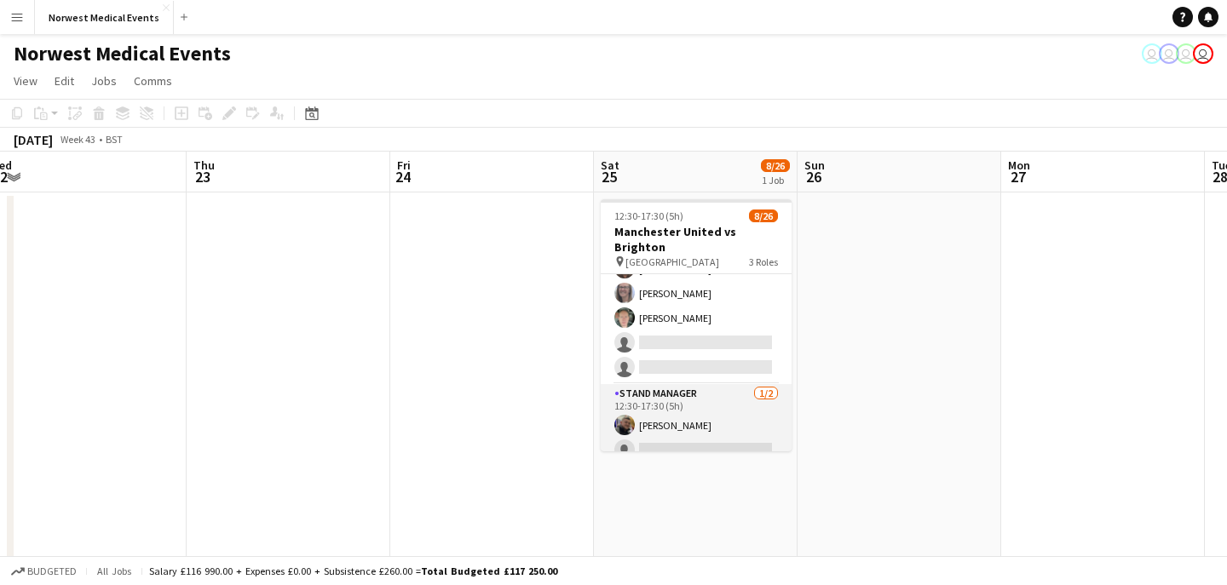
click at [726, 429] on app-card-role "Stand Manager [DATE] 12:30-17:30 (5h) [PERSON_NAME] single-neutral-actions" at bounding box center [696, 425] width 191 height 83
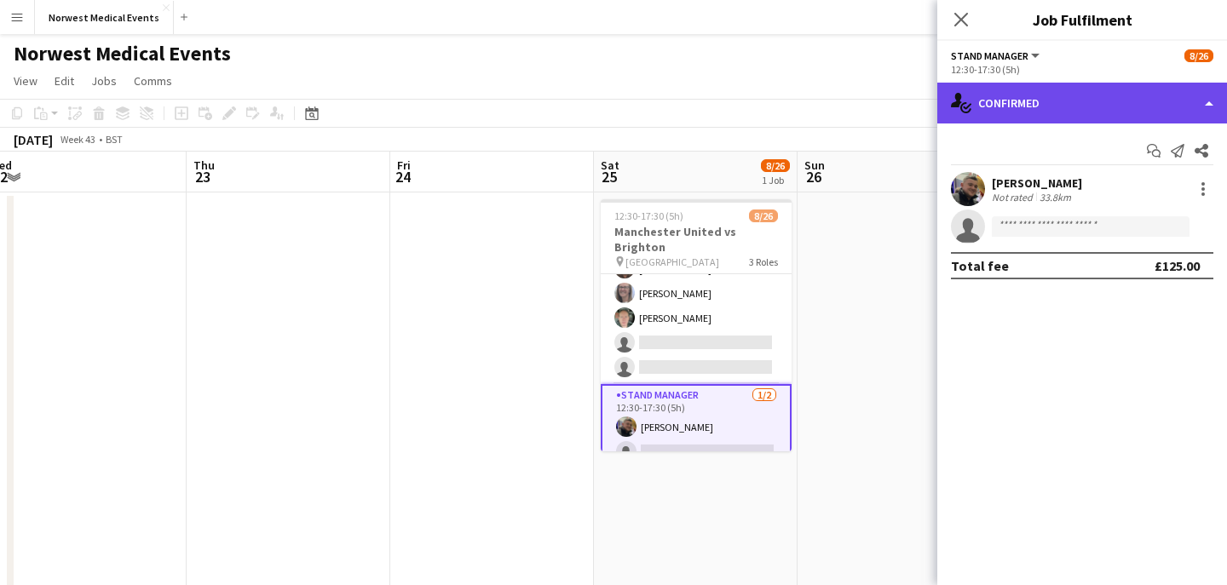
click at [1058, 121] on div "single-neutral-actions-check-2 Confirmed" at bounding box center [1082, 103] width 290 height 41
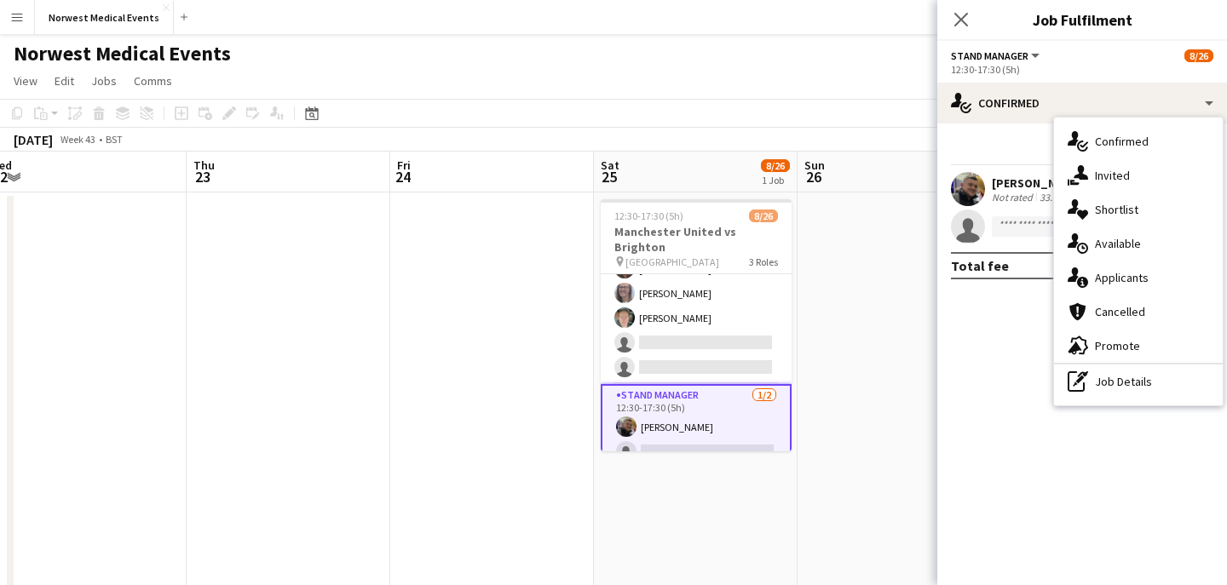
click at [1140, 273] on div "single-neutral-actions-information Applicants" at bounding box center [1138, 278] width 169 height 34
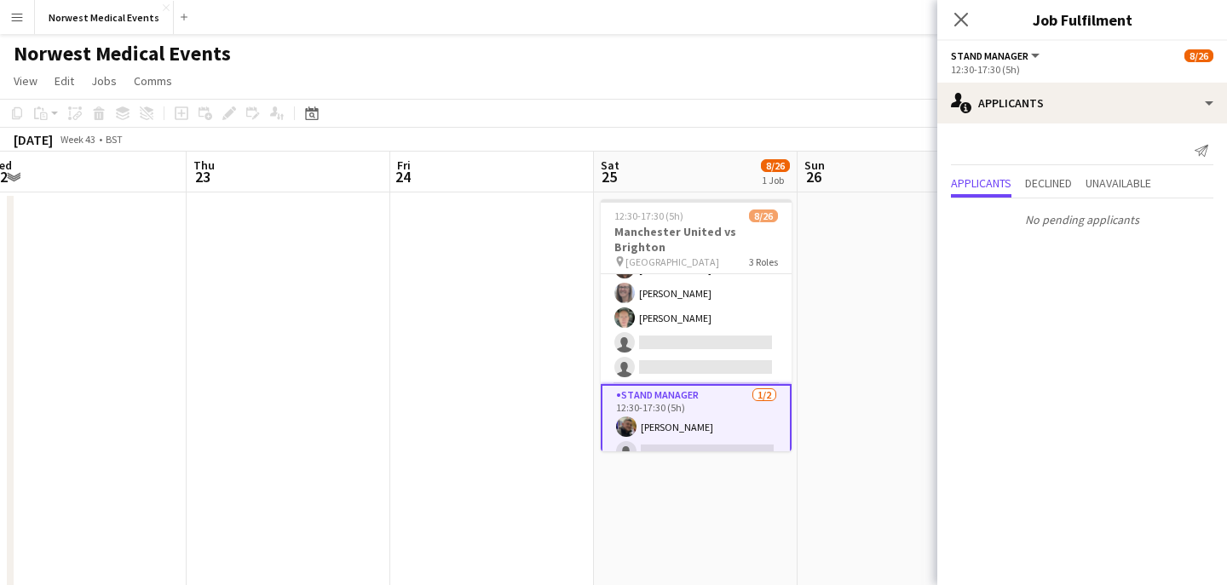
click at [962, 24] on icon "Close pop-in" at bounding box center [961, 20] width 14 height 14
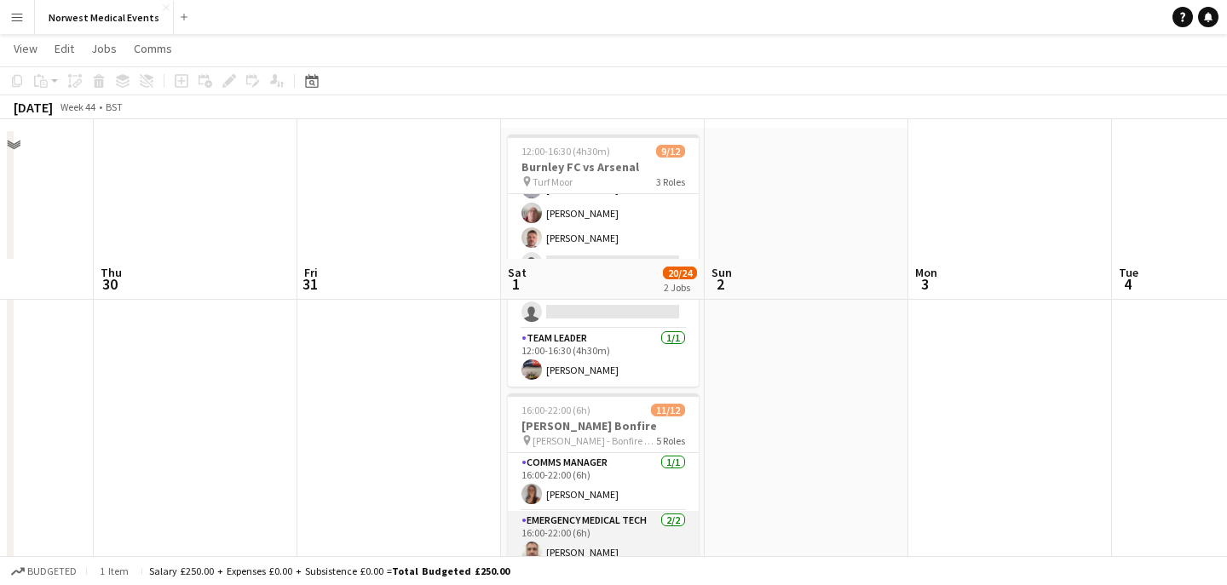
scroll to position [2, 0]
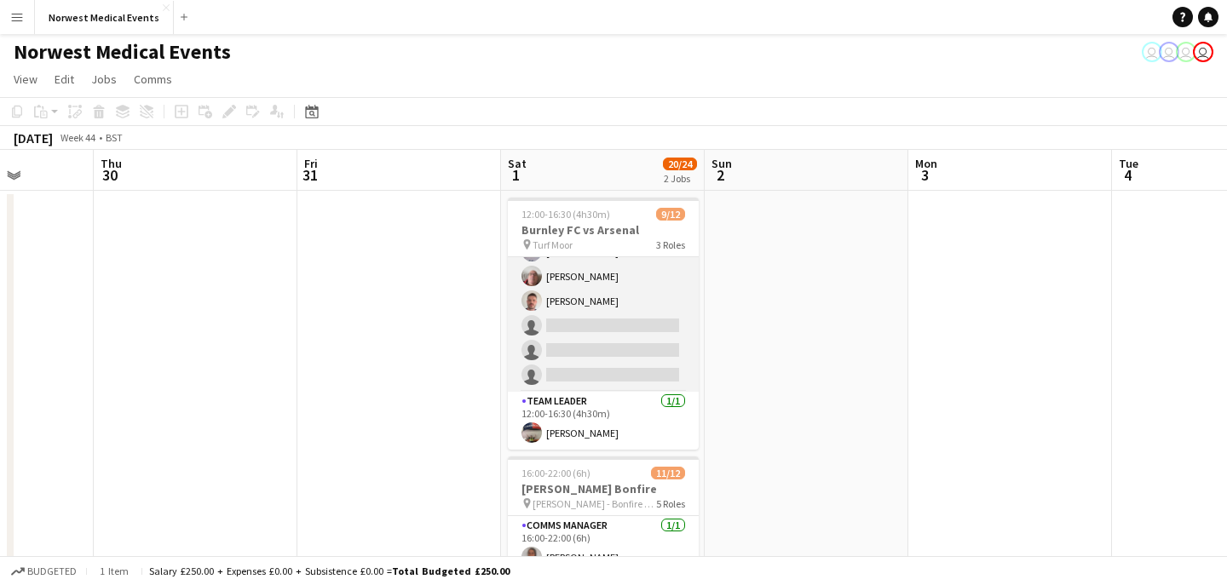
click at [615, 339] on app-card-role "Responder (First Aid) 2A [DATE] 12:00-16:30 (4h30m) [PERSON_NAME] [PERSON_NAME]…" at bounding box center [603, 252] width 191 height 280
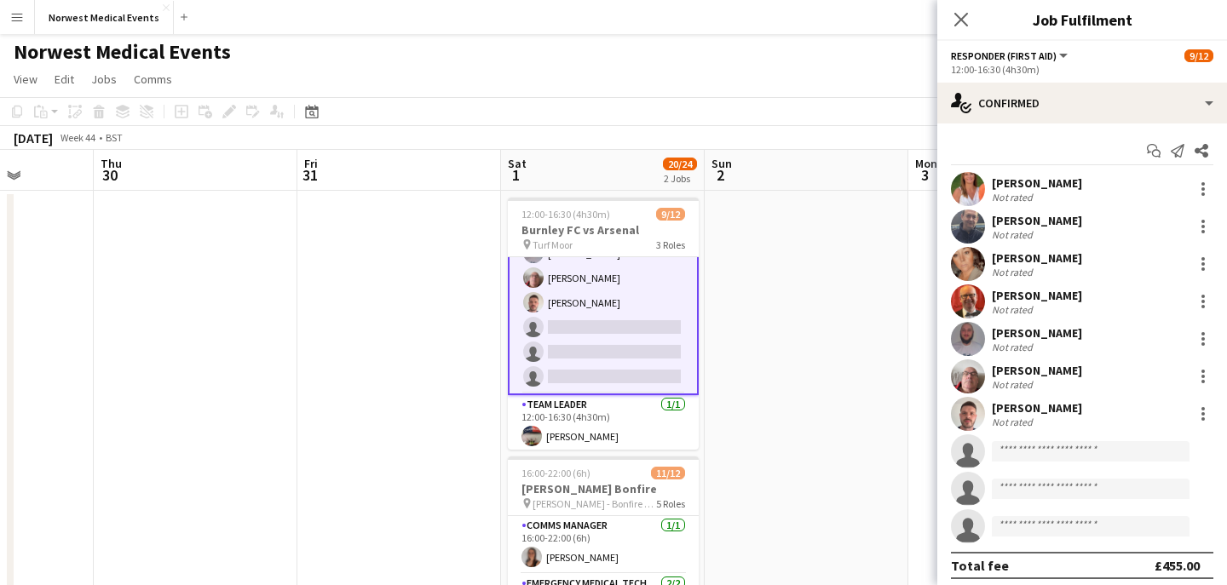
scroll to position [205, 0]
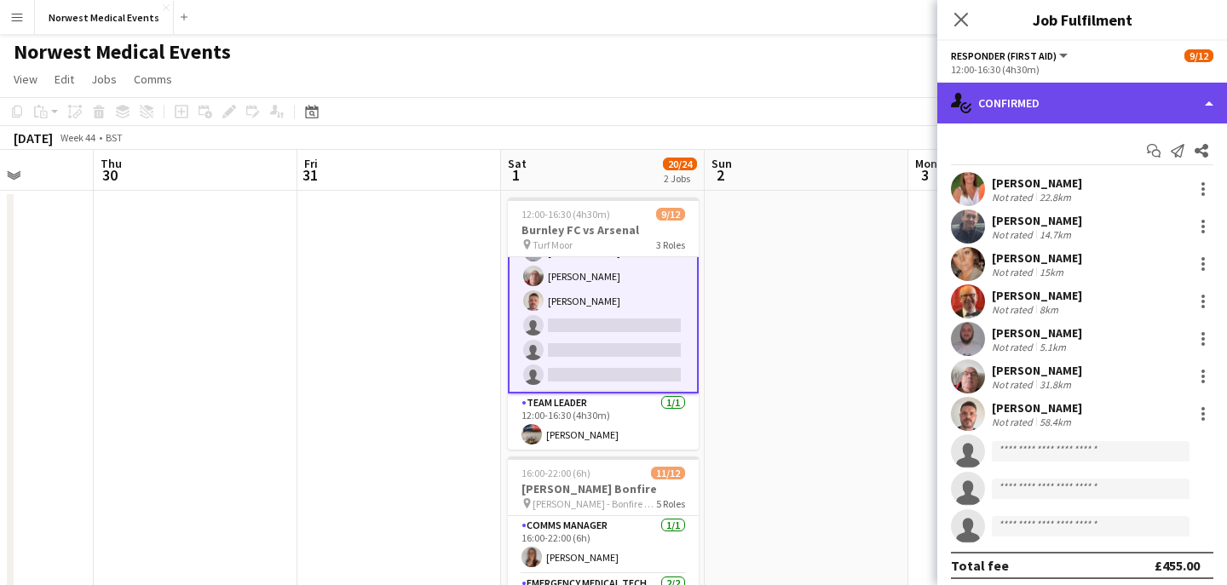
click at [1054, 106] on div "single-neutral-actions-check-2 Confirmed" at bounding box center [1082, 103] width 290 height 41
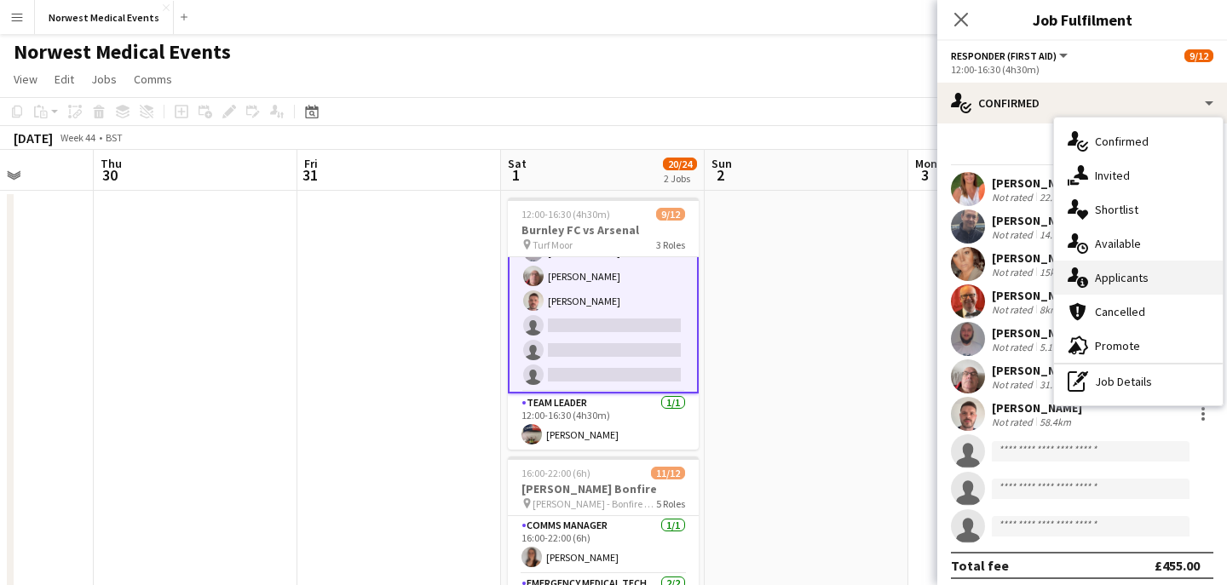
click at [1109, 273] on div "single-neutral-actions-information Applicants" at bounding box center [1138, 278] width 169 height 34
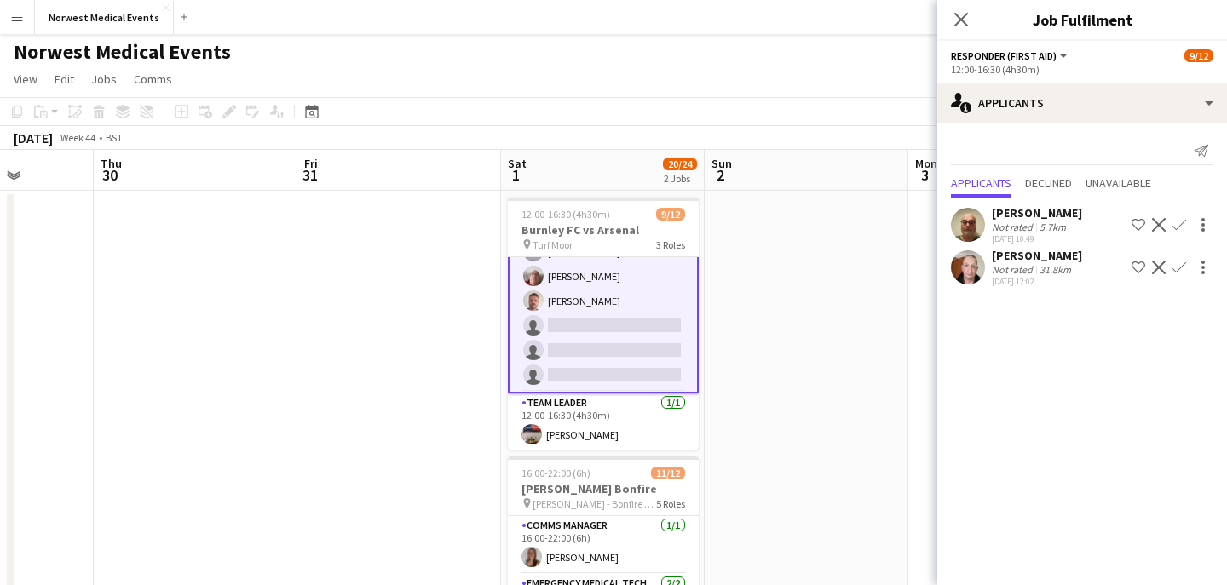
click at [1178, 268] on app-icon "Confirm" at bounding box center [1179, 268] width 14 height 14
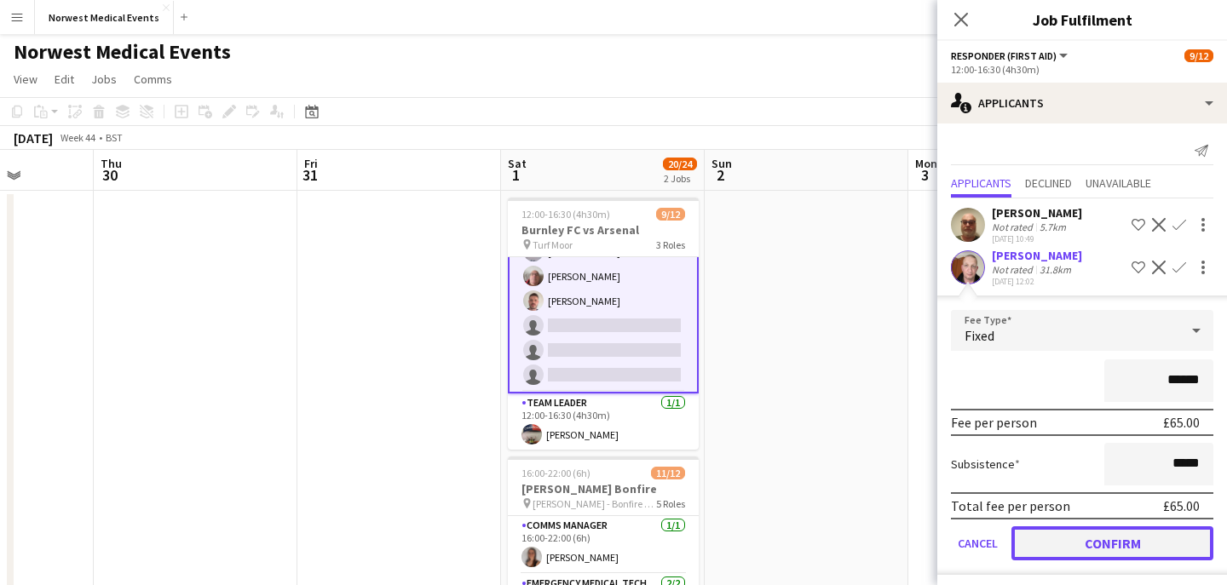
click at [1141, 537] on button "Confirm" at bounding box center [1112, 544] width 202 height 34
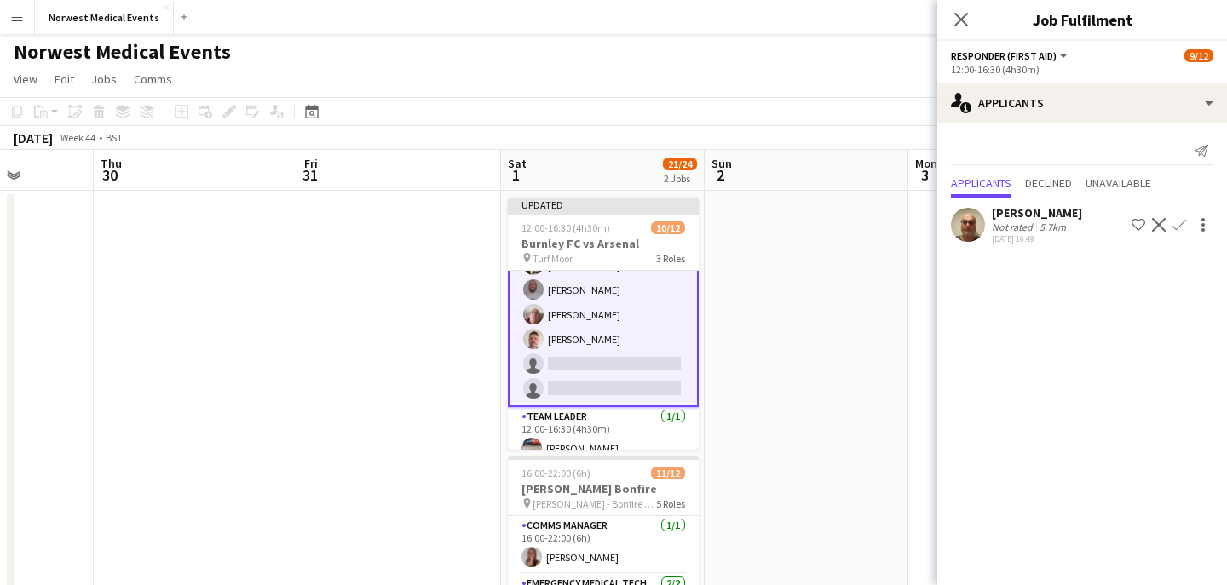
click at [1177, 227] on app-icon "Confirm" at bounding box center [1179, 225] width 14 height 14
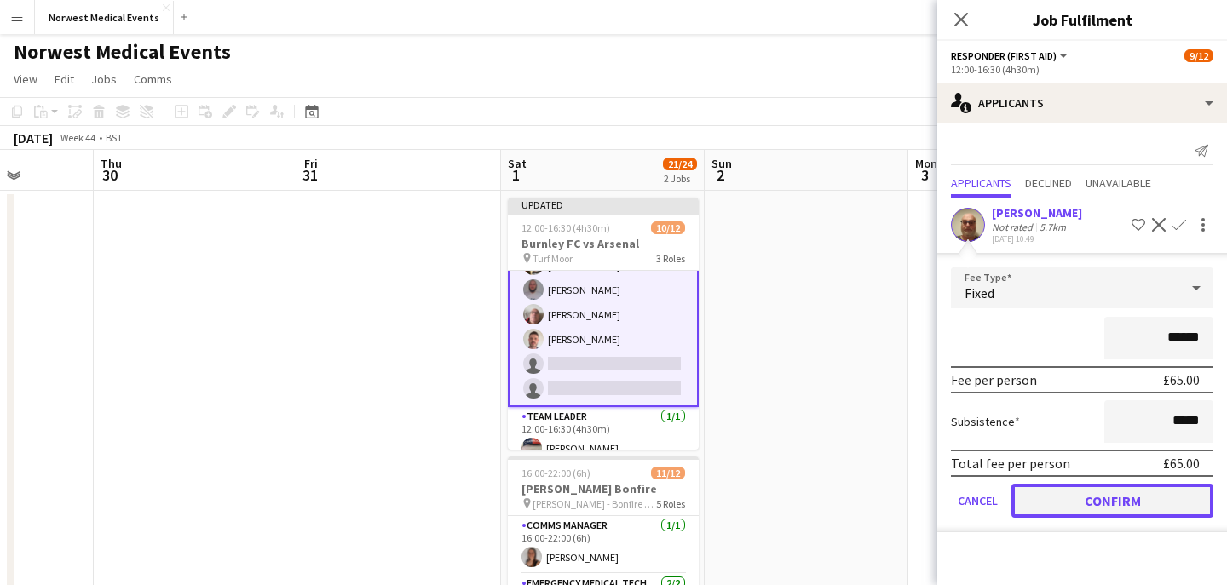
click at [1142, 491] on button "Confirm" at bounding box center [1112, 501] width 202 height 34
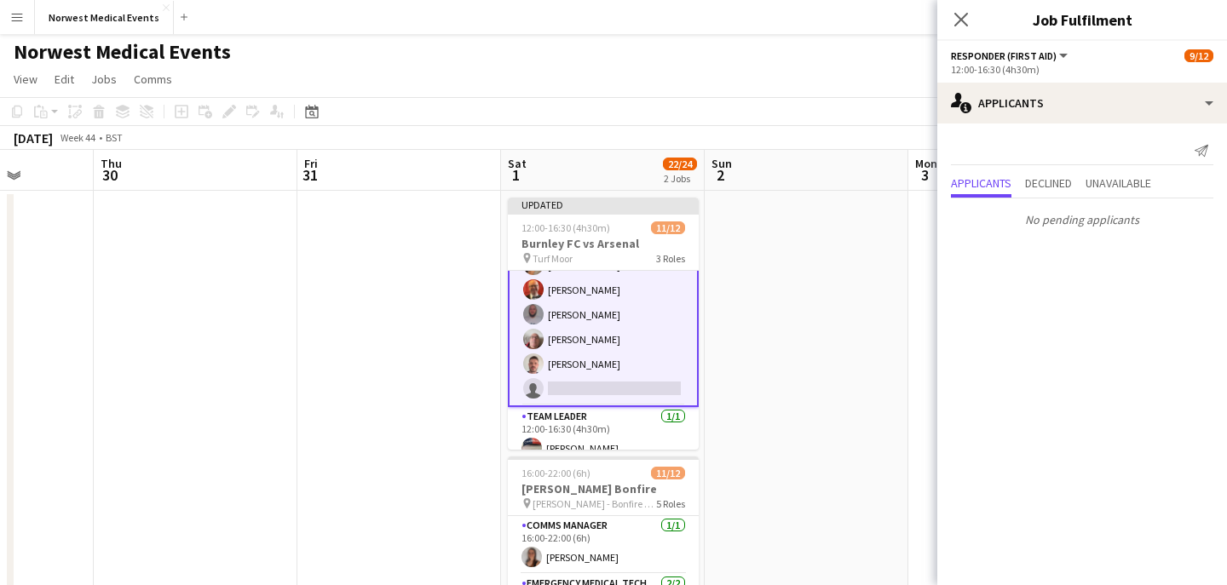
click at [958, 7] on div "Close pop-in" at bounding box center [961, 19] width 48 height 39
click at [959, 15] on icon "Close pop-in" at bounding box center [960, 19] width 16 height 16
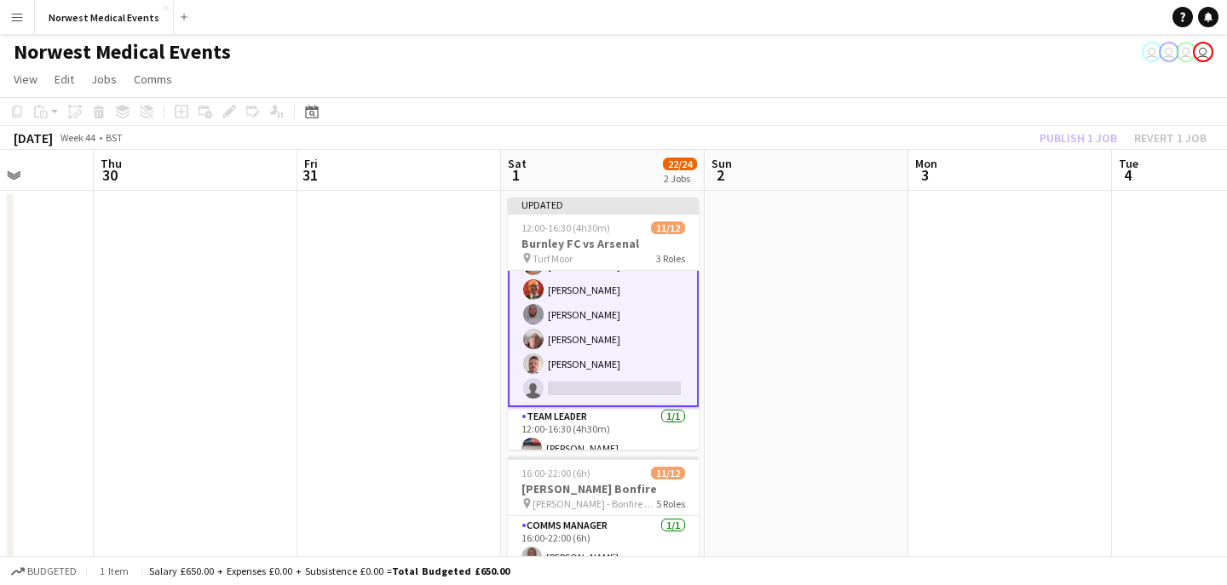
click at [1059, 135] on div "Publish 1 job Revert 1 job" at bounding box center [1123, 138] width 208 height 22
click at [1059, 135] on button "Publish 1 job" at bounding box center [1078, 138] width 91 height 22
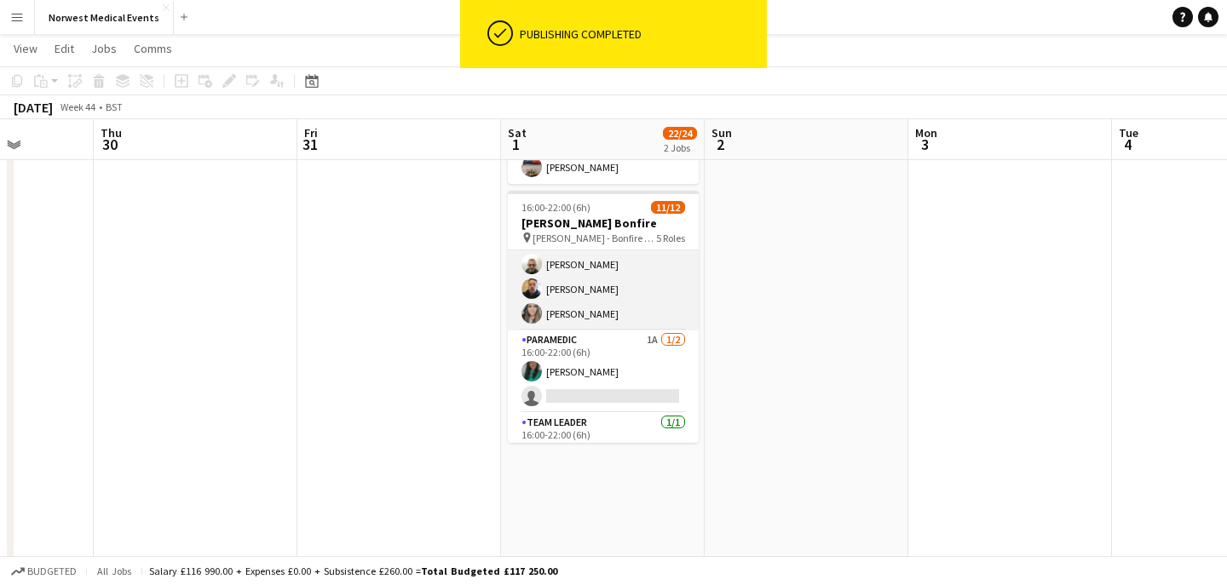
scroll to position [270, 0]
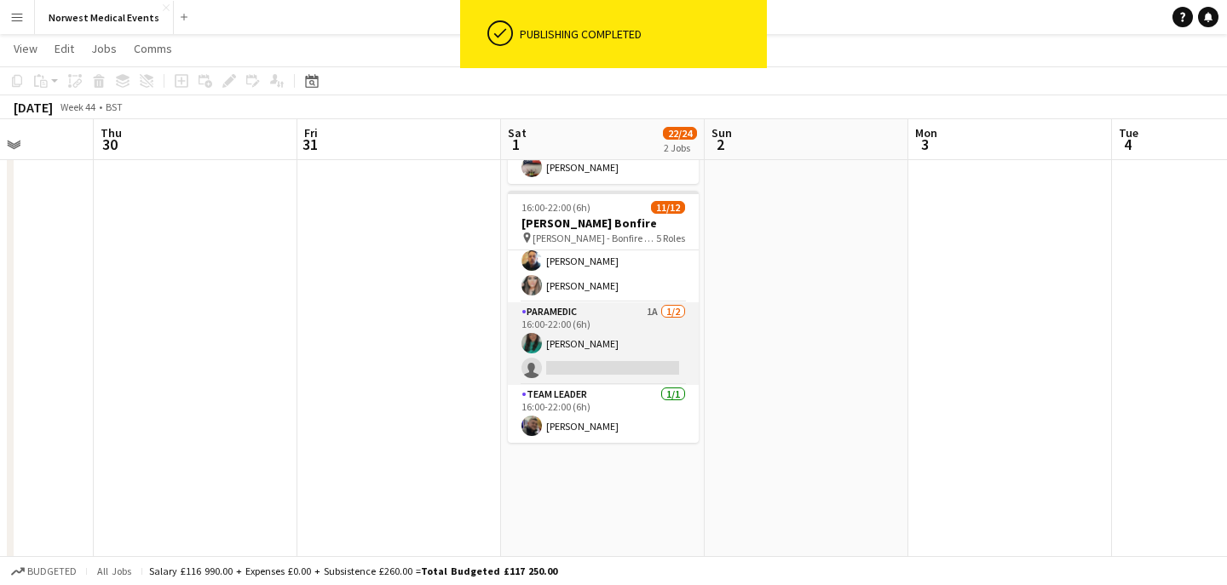
click at [613, 356] on app-card-role "Paramedic 1A [DATE] 16:00-22:00 (6h) [PERSON_NAME] single-neutral-actions" at bounding box center [603, 343] width 191 height 83
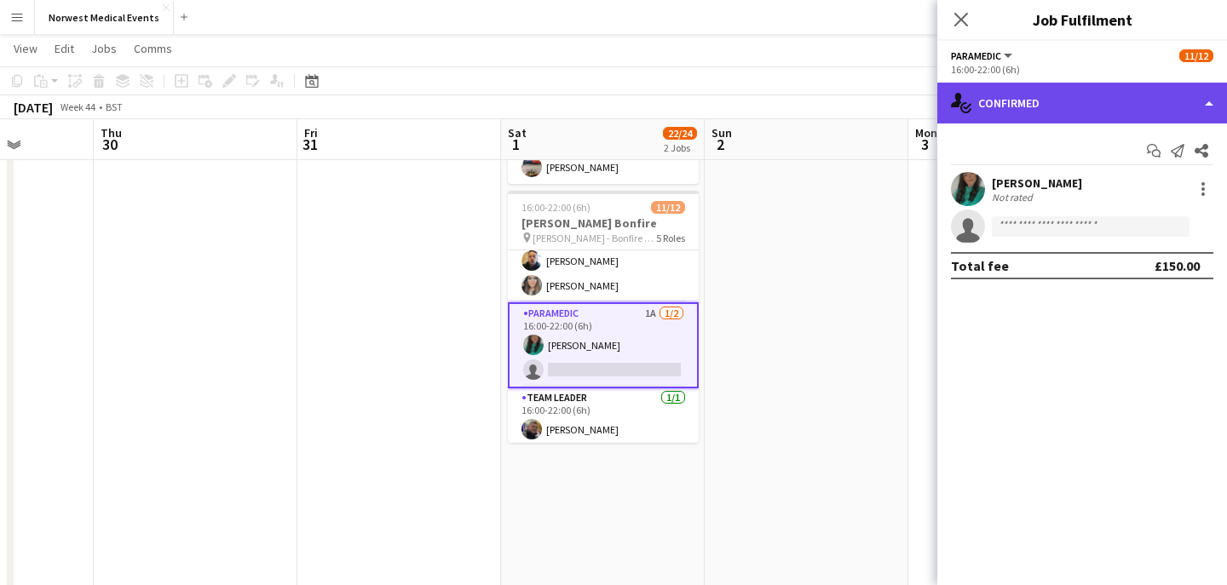
click at [1023, 84] on div "single-neutral-actions-check-2 Confirmed" at bounding box center [1082, 103] width 290 height 41
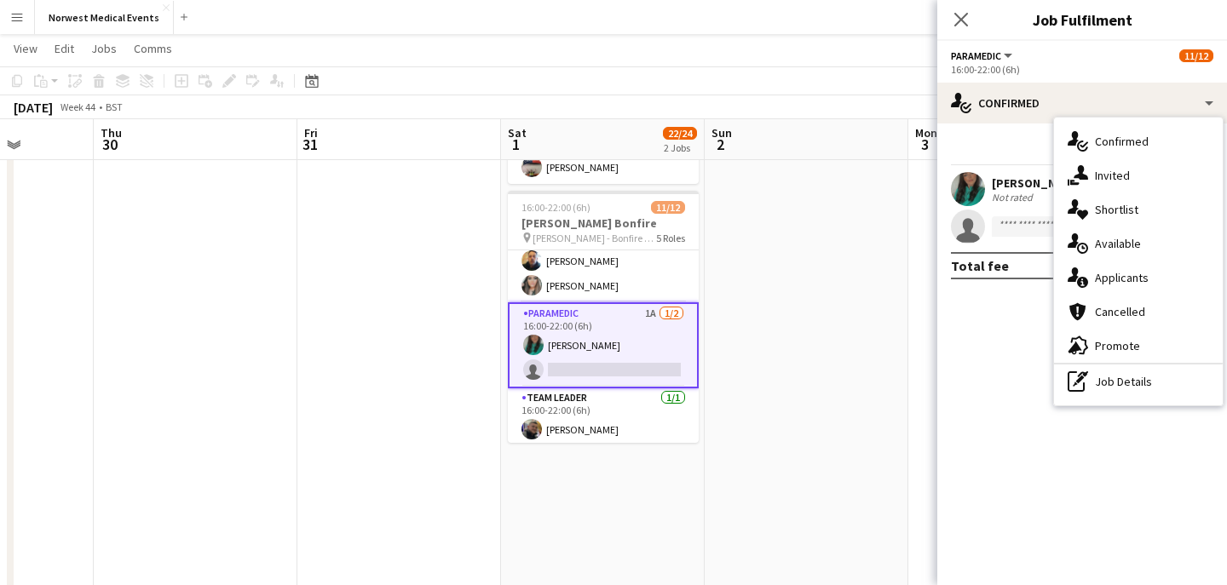
click at [1129, 281] on div "single-neutral-actions-information Applicants" at bounding box center [1138, 278] width 169 height 34
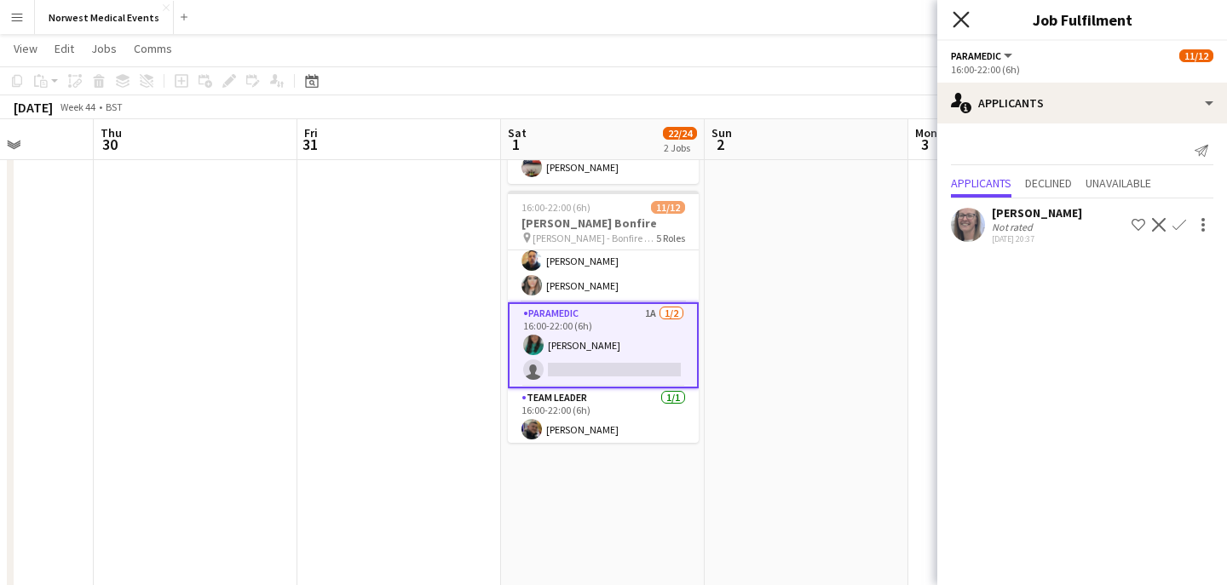
click at [961, 20] on icon at bounding box center [960, 19] width 16 height 16
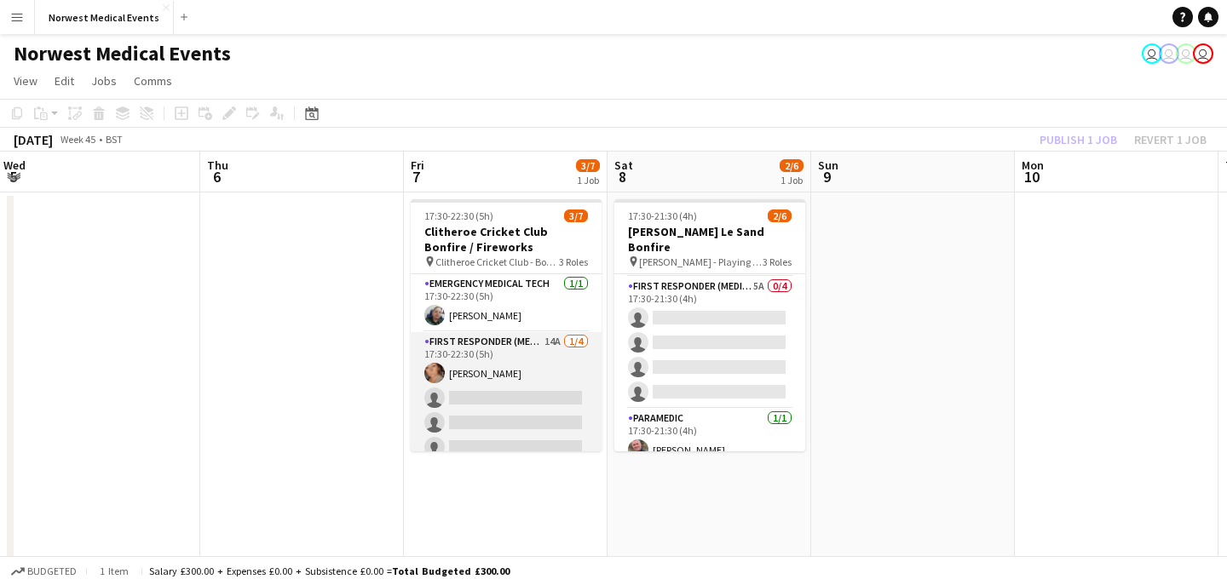
scroll to position [95, 0]
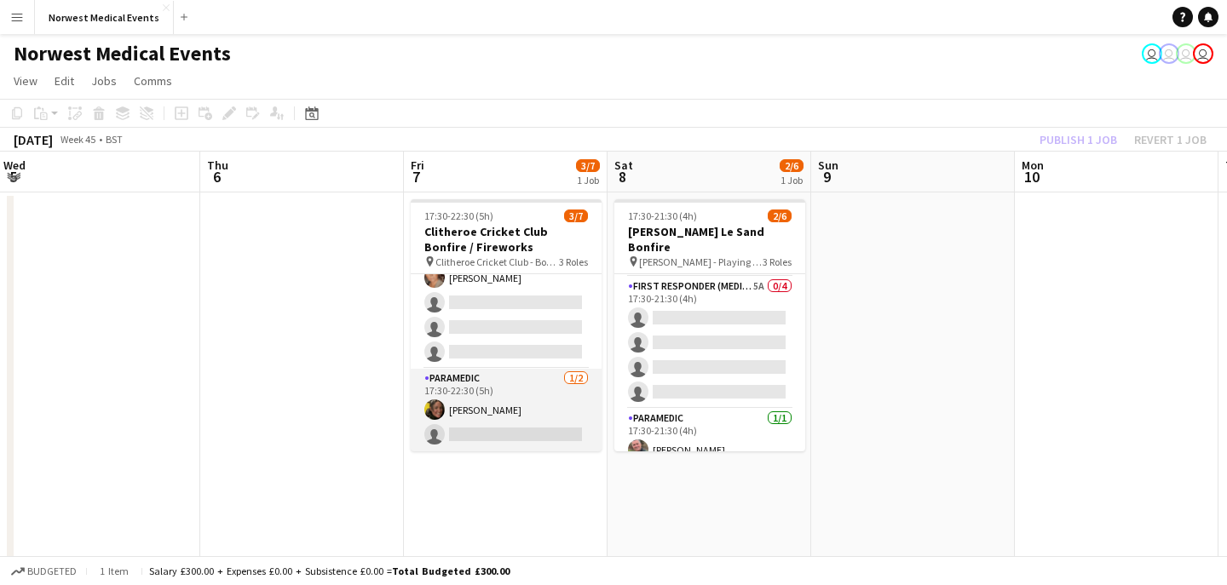
click at [523, 401] on app-card-role "Paramedic [DATE] 17:30-22:30 (5h) [PERSON_NAME] single-neutral-actions" at bounding box center [506, 410] width 191 height 83
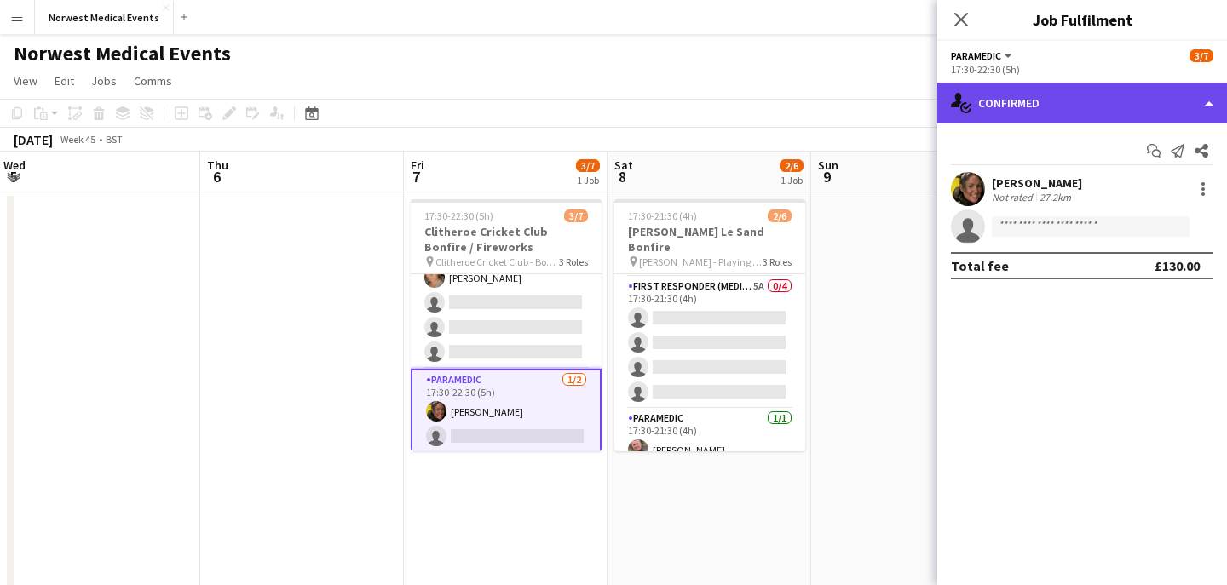
click at [1042, 96] on div "single-neutral-actions-check-2 Confirmed" at bounding box center [1082, 103] width 290 height 41
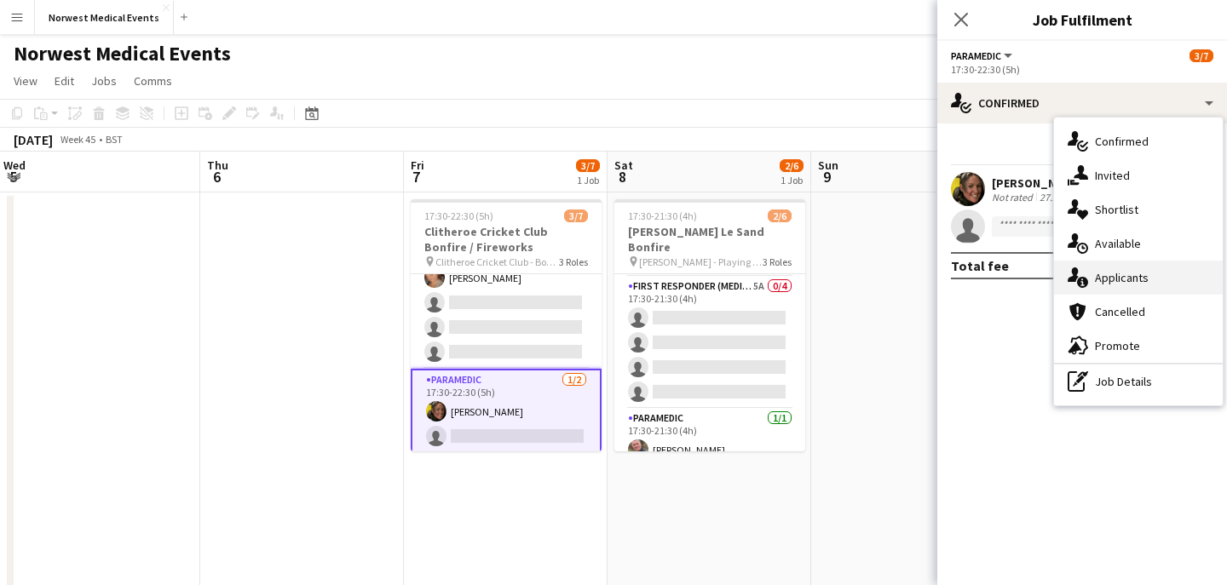
click at [1121, 281] on div "single-neutral-actions-information Applicants" at bounding box center [1138, 278] width 169 height 34
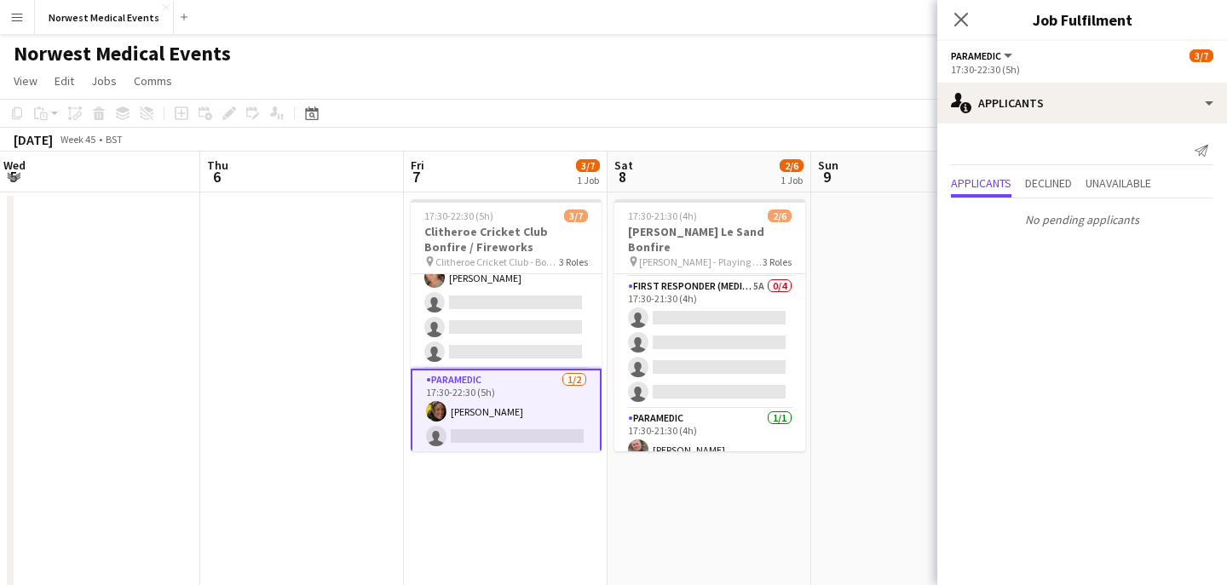
click at [956, 13] on icon "Close pop-in" at bounding box center [961, 20] width 14 height 14
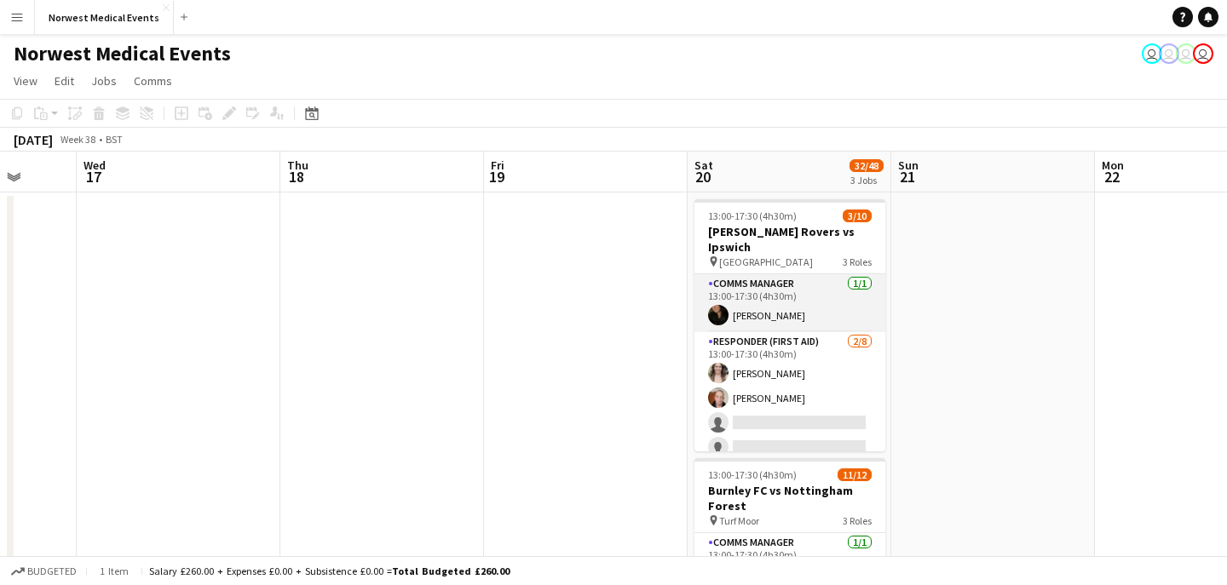
scroll to position [0, 534]
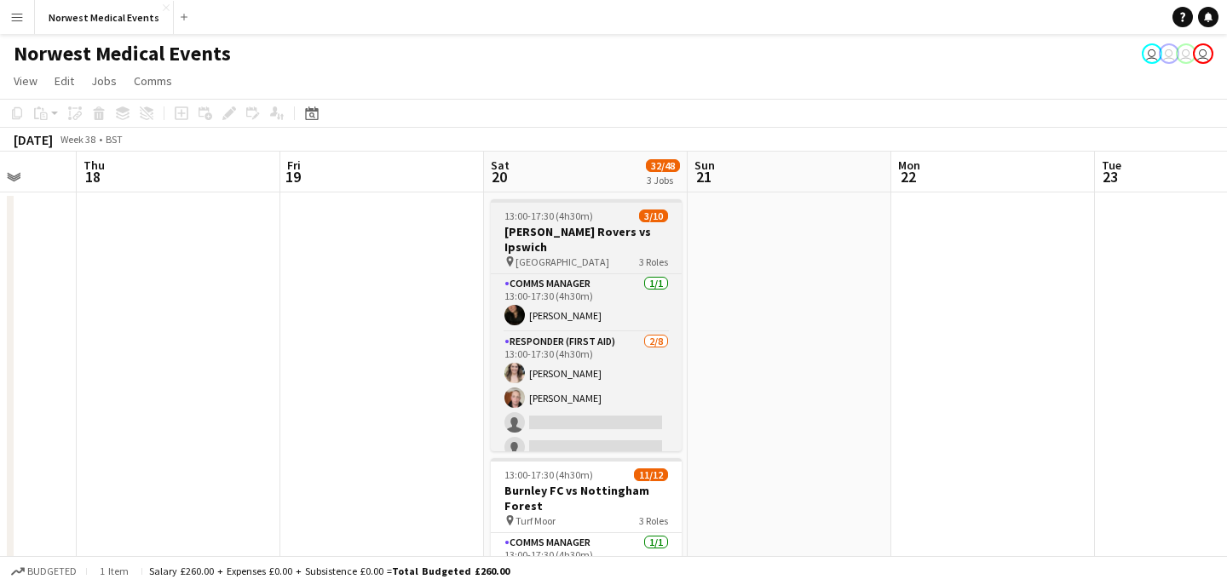
click at [612, 234] on h3 "[PERSON_NAME] Rovers vs Ipswich" at bounding box center [586, 239] width 191 height 31
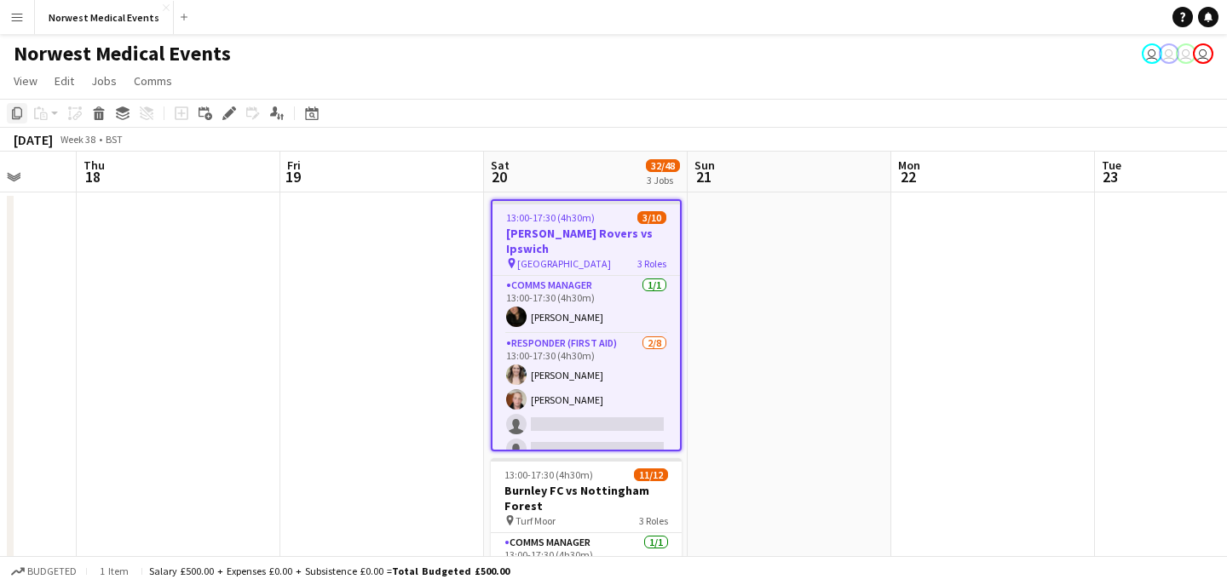
click at [15, 112] on icon "Copy" at bounding box center [17, 113] width 14 height 14
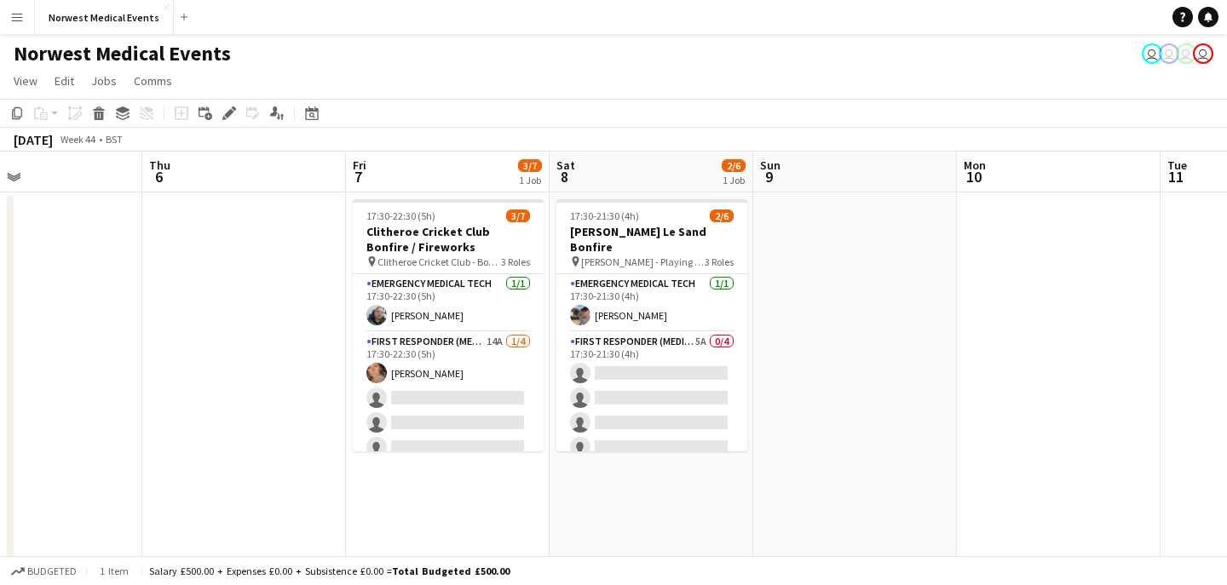
scroll to position [0, 482]
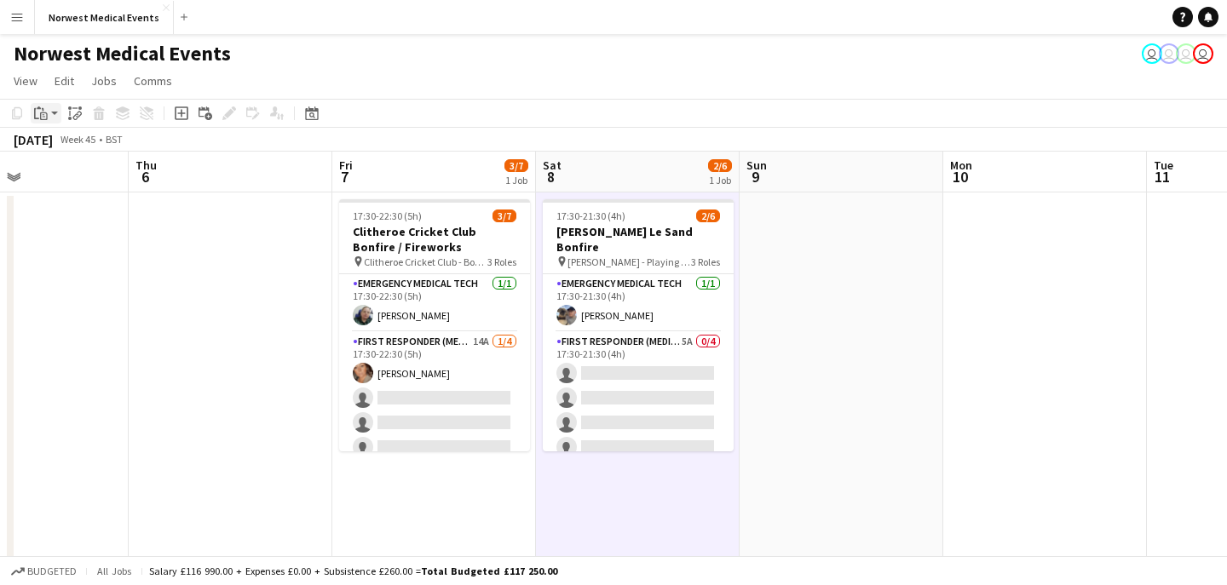
click at [49, 110] on div "Paste" at bounding box center [41, 113] width 20 height 20
click at [69, 141] on link "Paste Command V" at bounding box center [112, 145] width 135 height 15
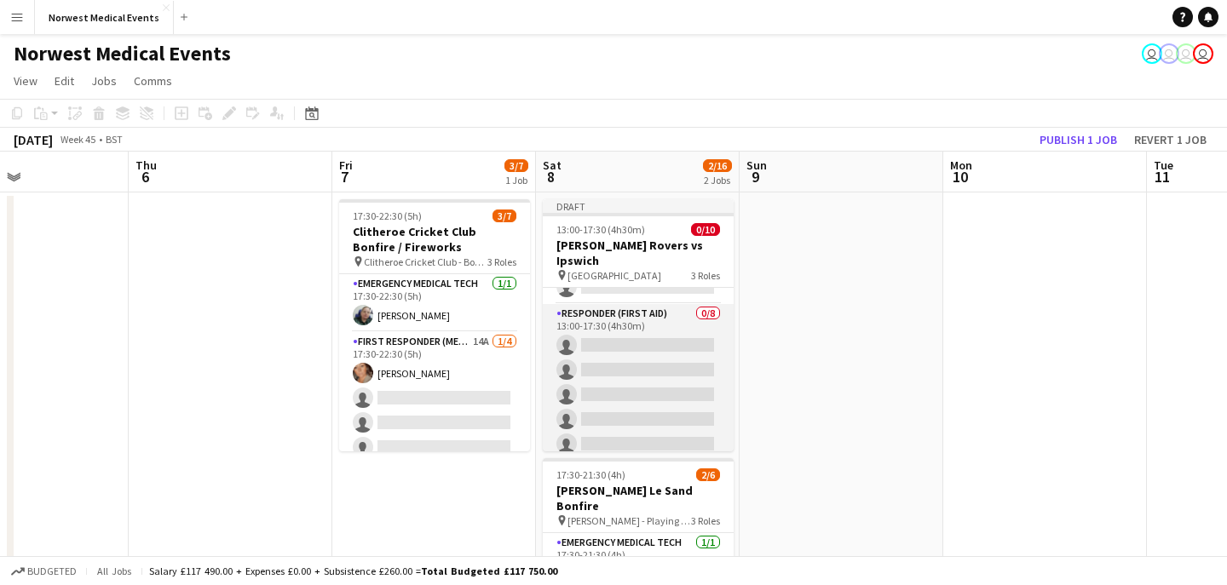
scroll to position [0, 0]
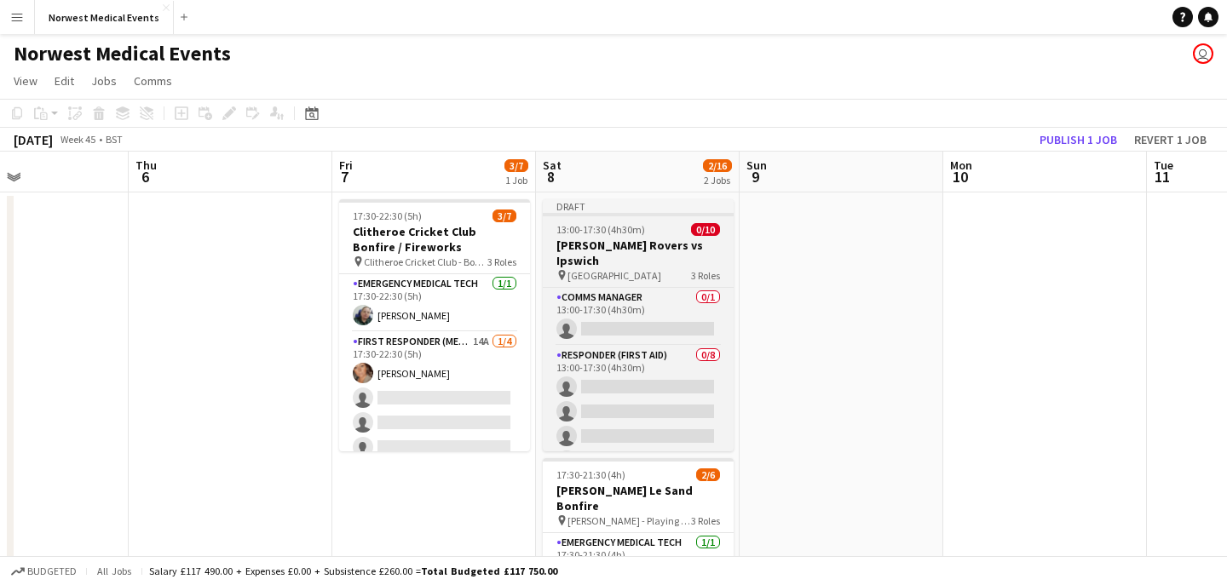
click at [660, 248] on h3 "[PERSON_NAME] Rovers vs Ipswich" at bounding box center [638, 253] width 191 height 31
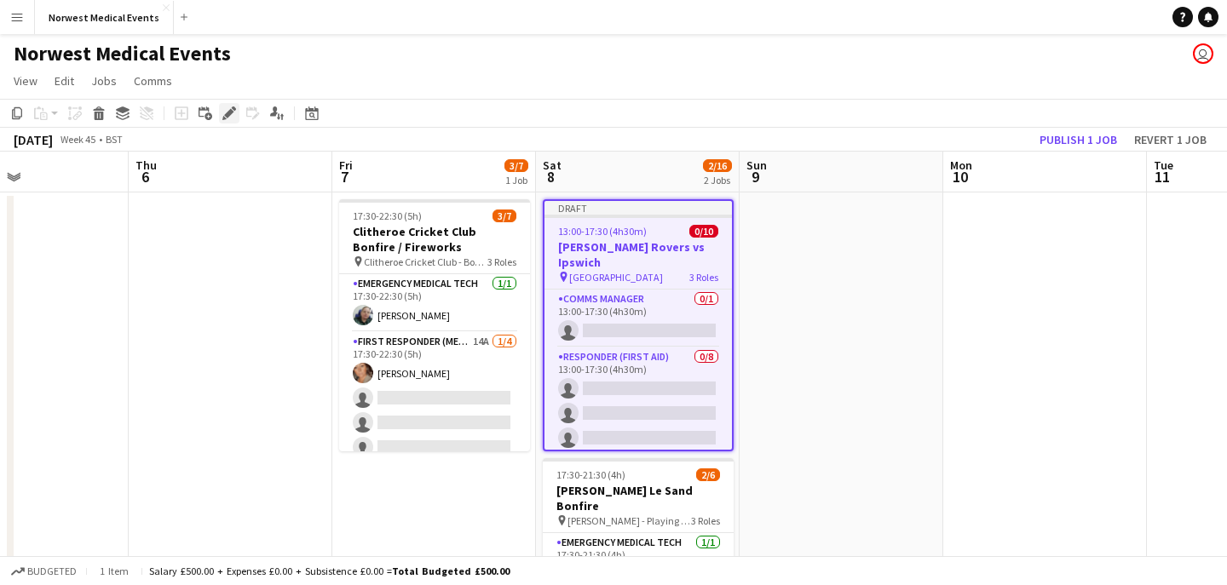
click at [229, 113] on icon at bounding box center [228, 113] width 9 height 9
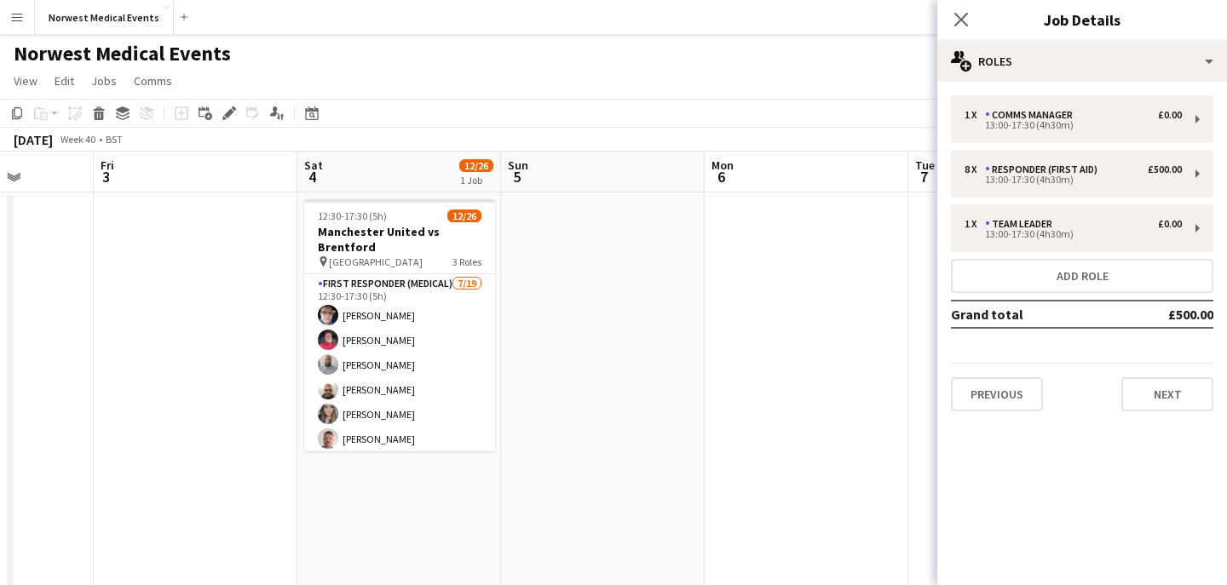
scroll to position [0, 726]
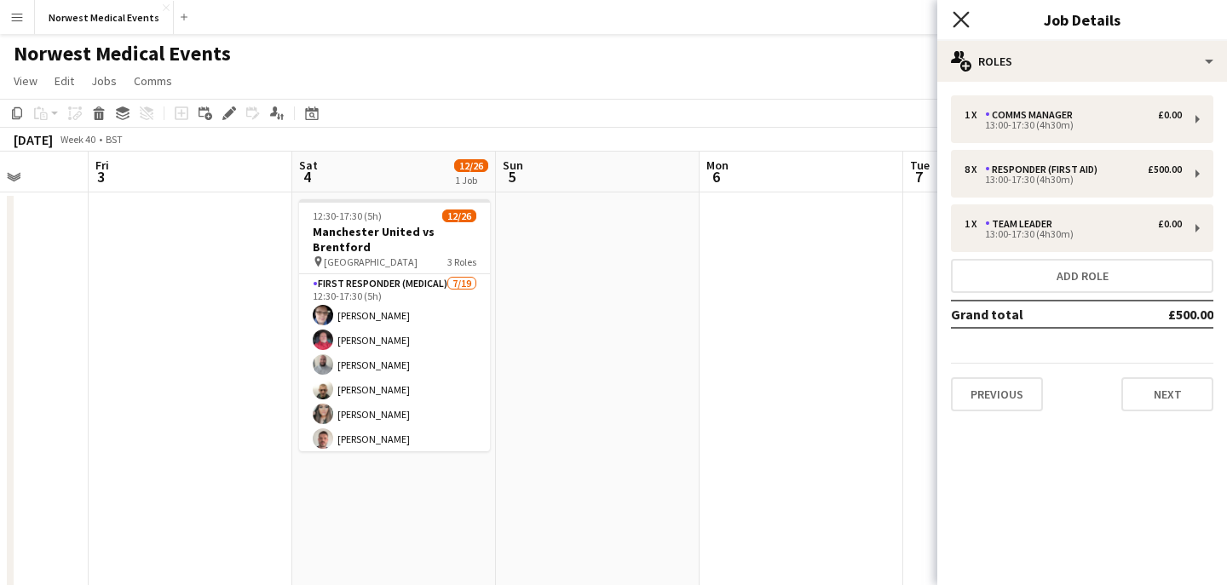
click at [961, 27] on icon "Close pop-in" at bounding box center [960, 19] width 16 height 16
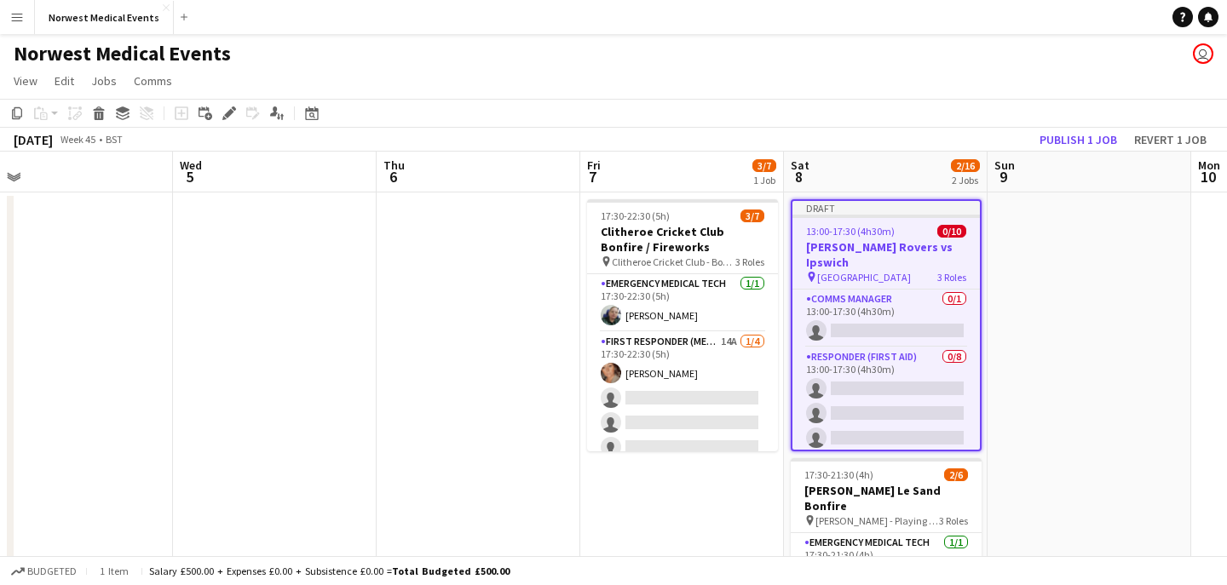
scroll to position [0, 584]
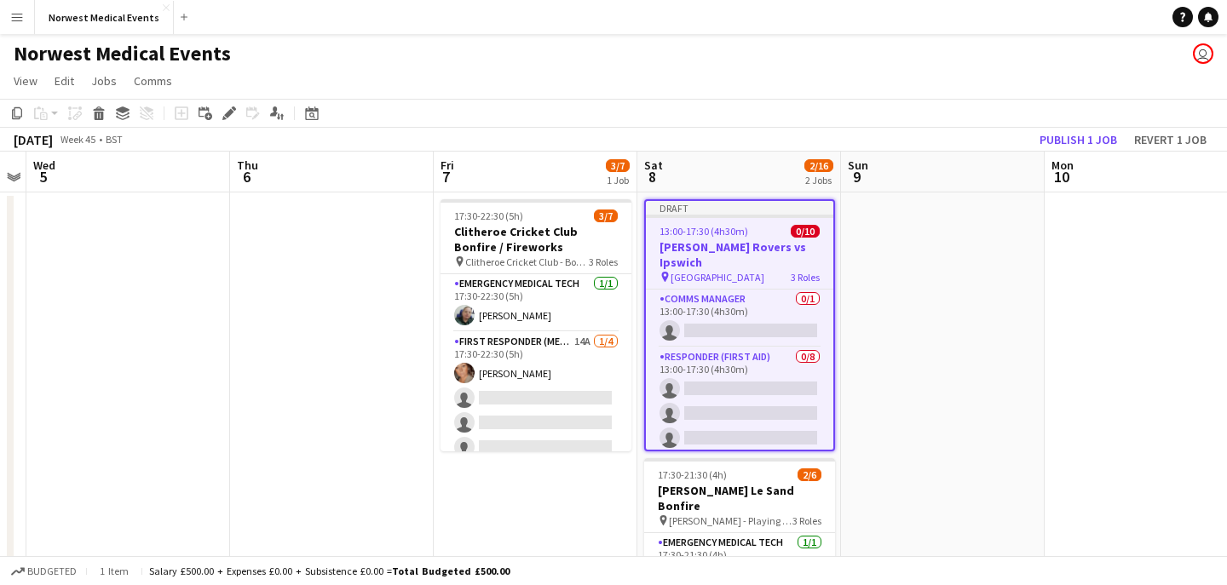
click at [735, 245] on h3 "[PERSON_NAME] Rovers vs Ipswich" at bounding box center [739, 254] width 187 height 31
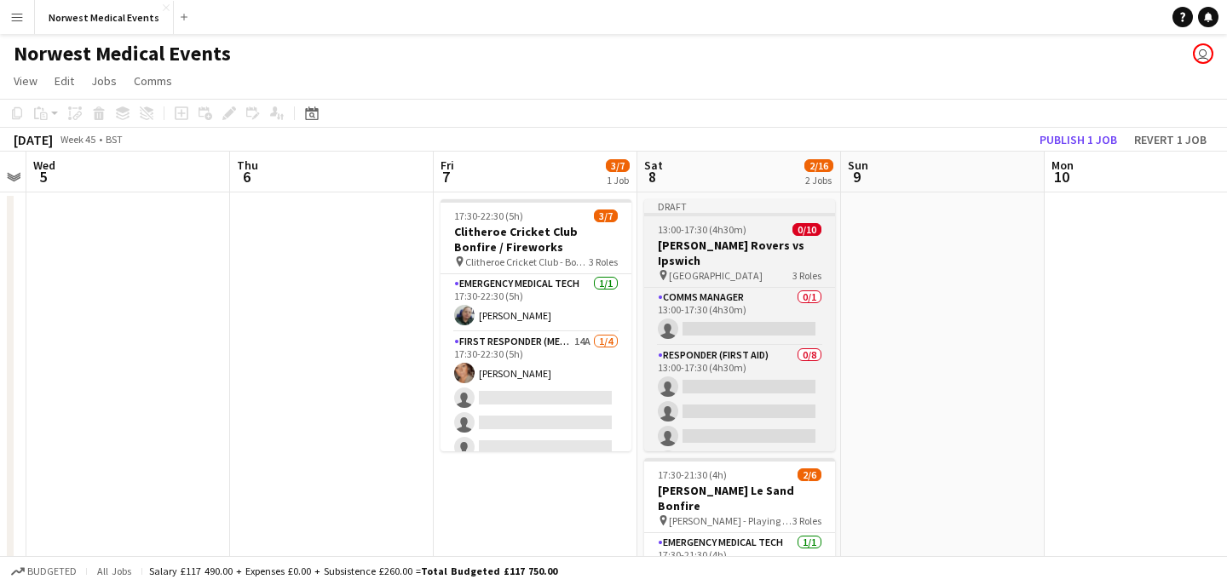
click at [733, 239] on h3 "[PERSON_NAME] Rovers vs Ipswich" at bounding box center [739, 253] width 191 height 31
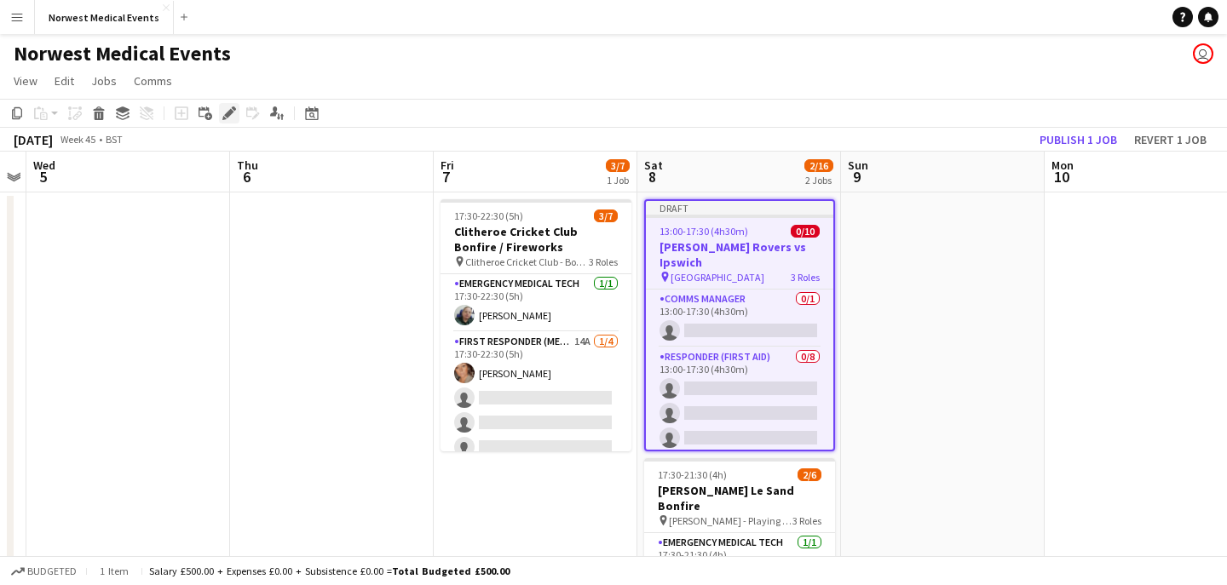
click at [227, 105] on div "Edit" at bounding box center [229, 113] width 20 height 20
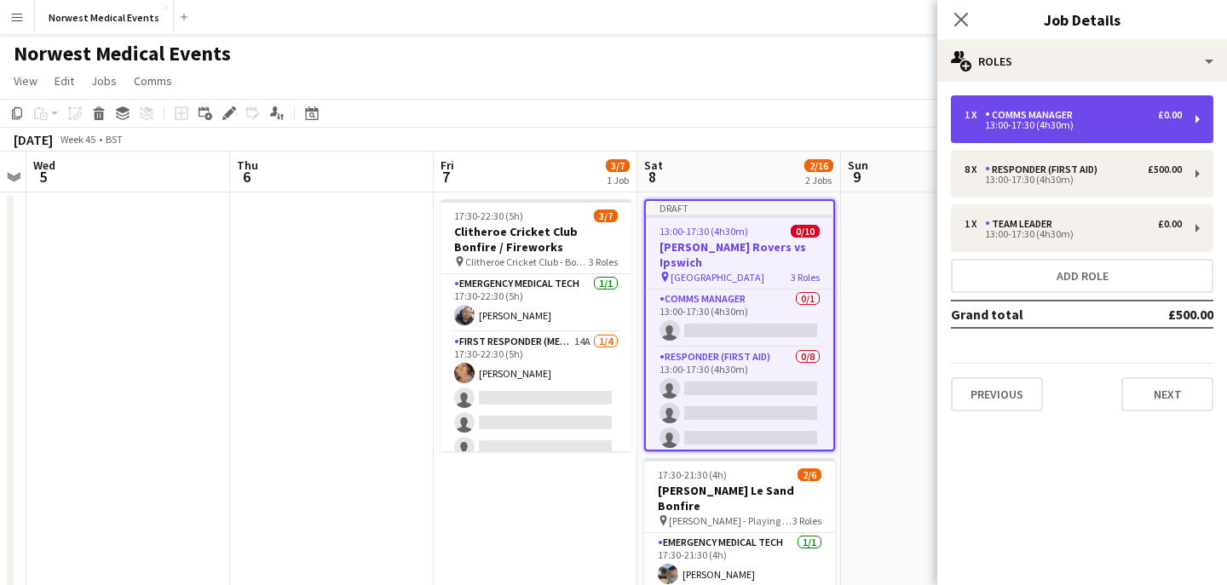
click at [1085, 123] on div "13:00-17:30 (4h30m)" at bounding box center [1072, 125] width 217 height 9
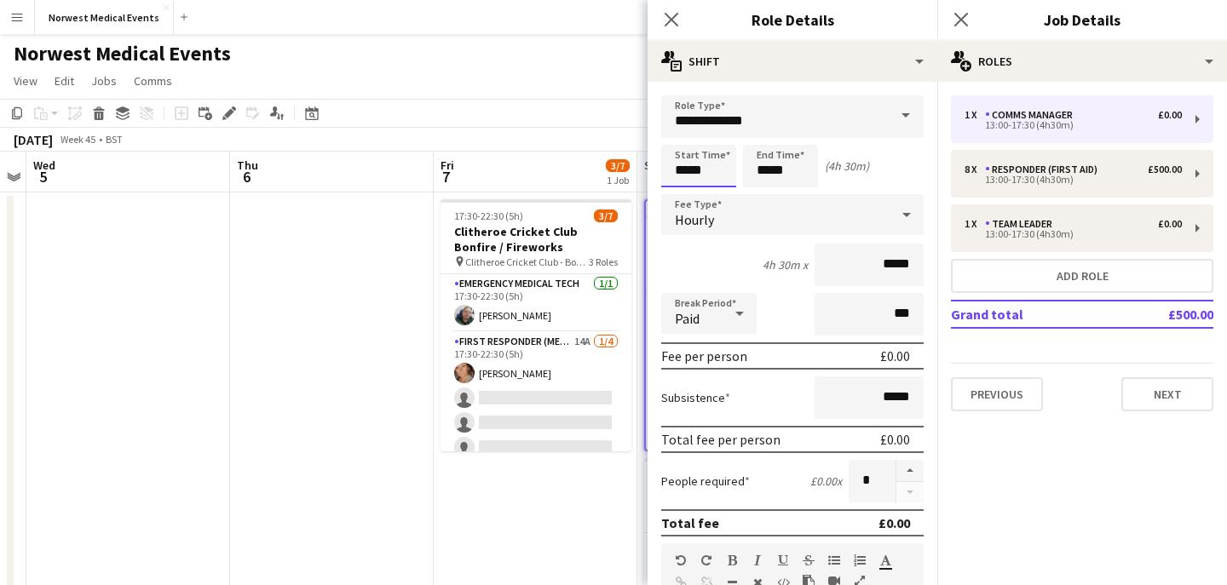
click at [686, 171] on input "*****" at bounding box center [698, 166] width 75 height 43
type input "*****"
click at [751, 259] on div "4h x *****" at bounding box center [792, 265] width 262 height 43
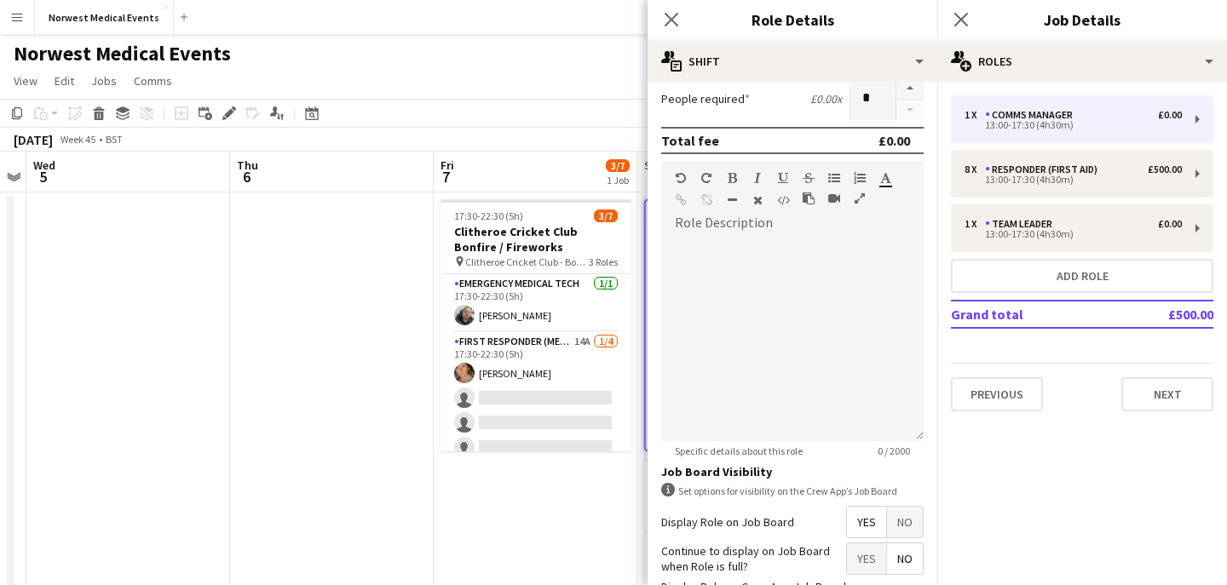
scroll to position [519, 0]
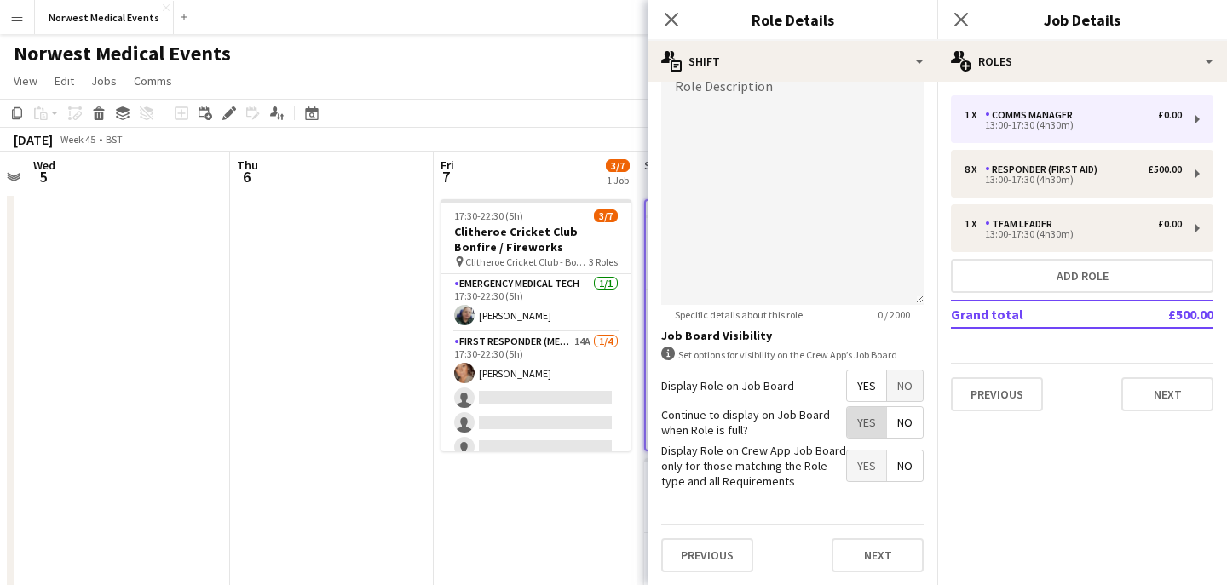
click at [863, 429] on span "Yes" at bounding box center [866, 422] width 39 height 31
click at [877, 548] on button "Next" at bounding box center [878, 555] width 92 height 34
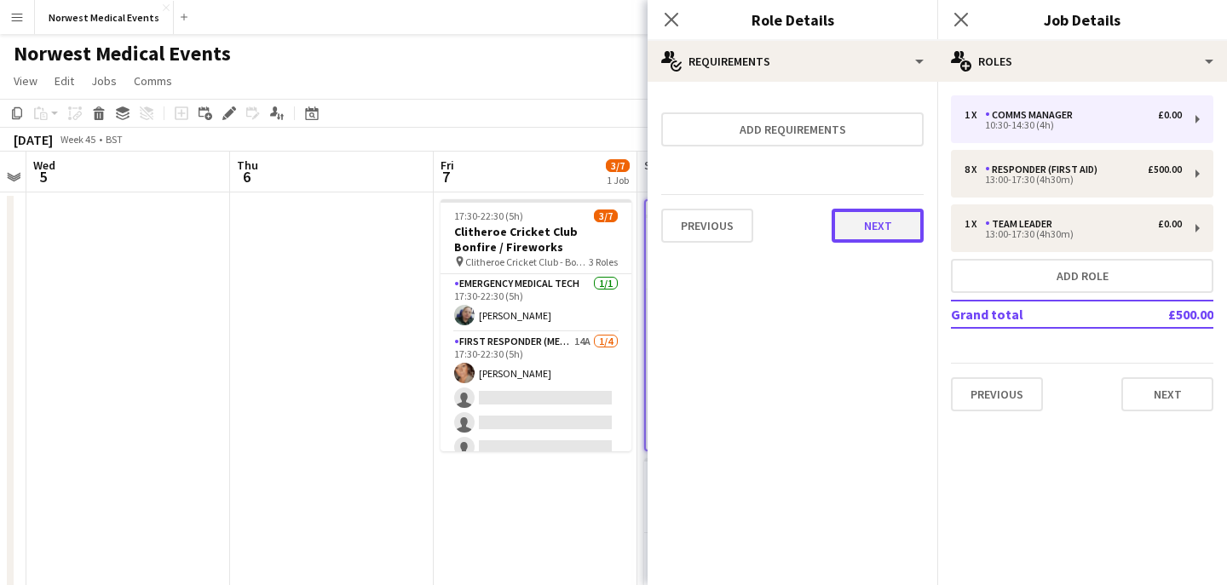
click at [883, 215] on button "Next" at bounding box center [878, 226] width 92 height 34
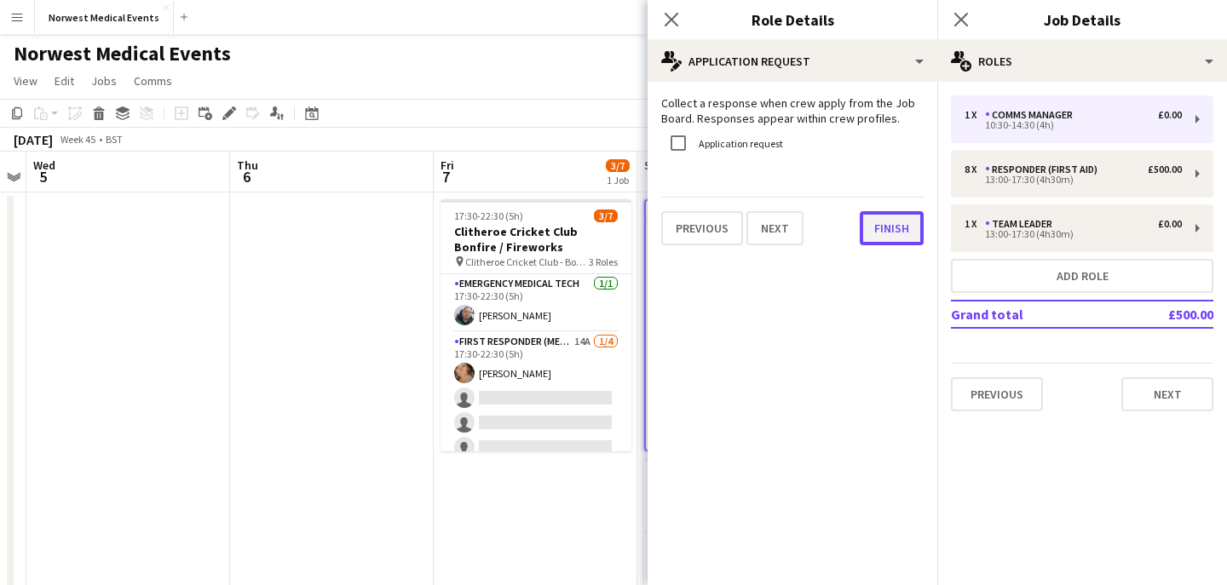
click at [885, 227] on button "Finish" at bounding box center [892, 228] width 64 height 34
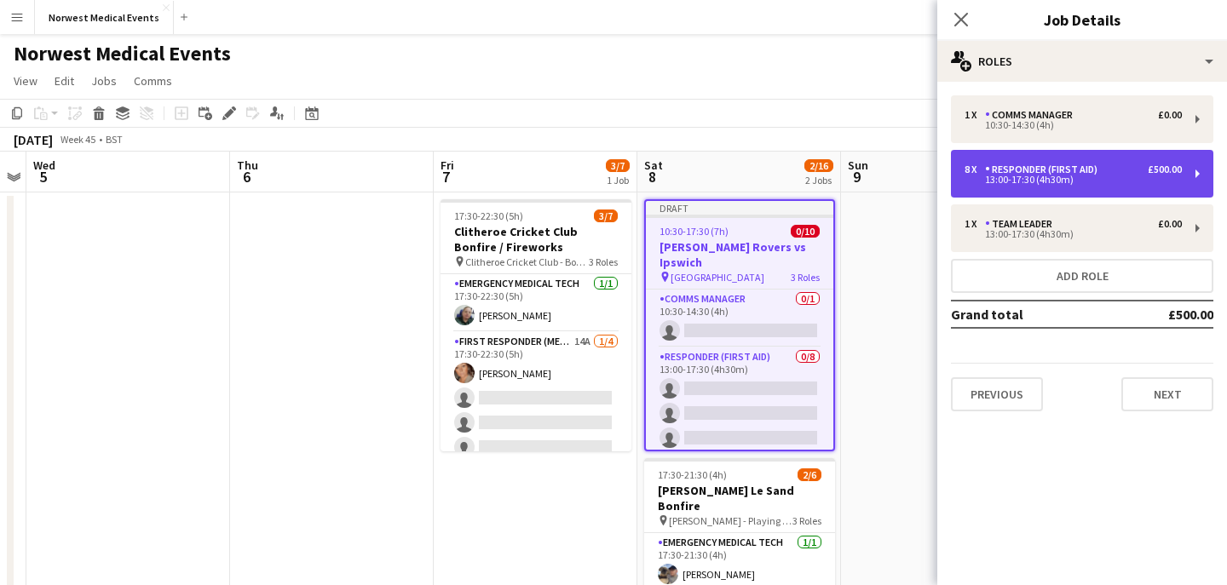
click at [1000, 169] on div "Responder (First Aid)" at bounding box center [1044, 170] width 119 height 12
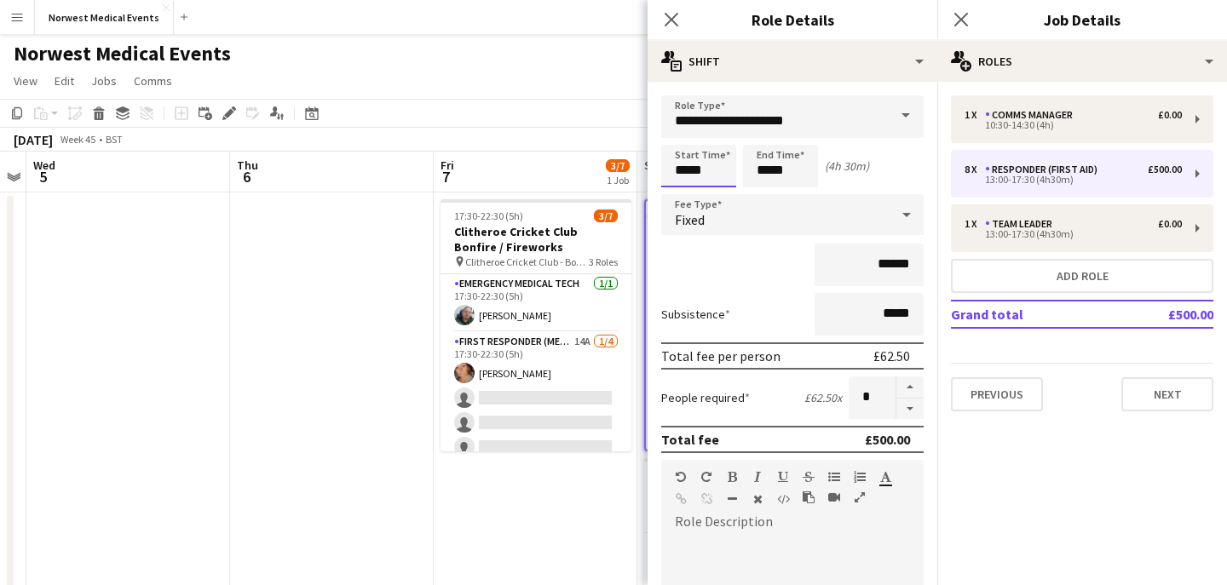
click at [708, 167] on input "*****" at bounding box center [698, 166] width 75 height 43
type input "*****"
click at [706, 278] on div "******" at bounding box center [792, 265] width 262 height 43
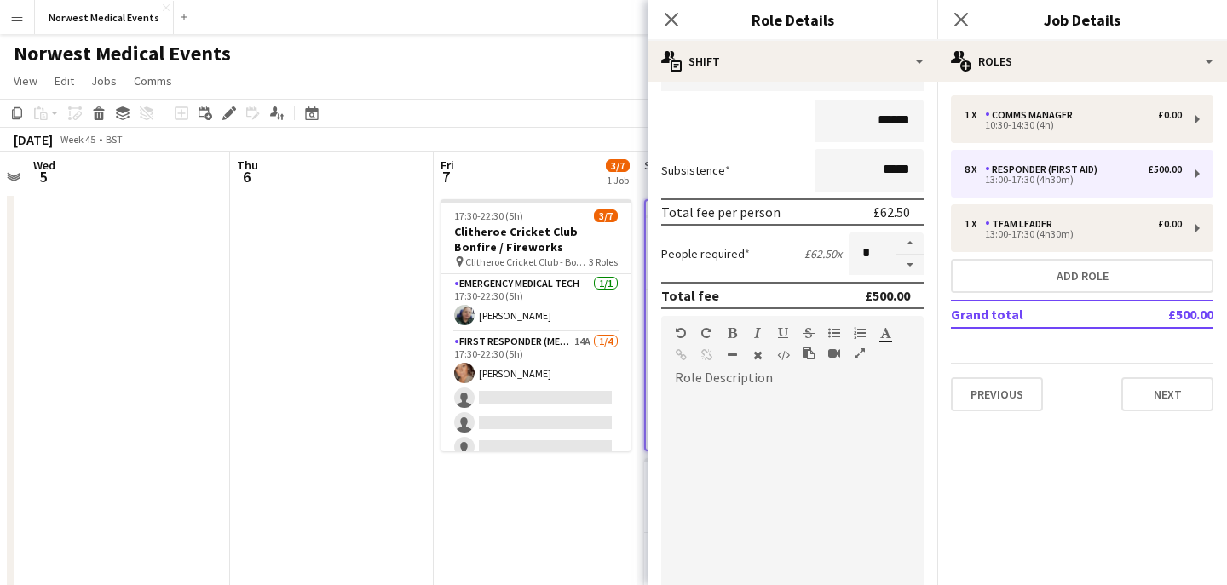
scroll to position [388, 0]
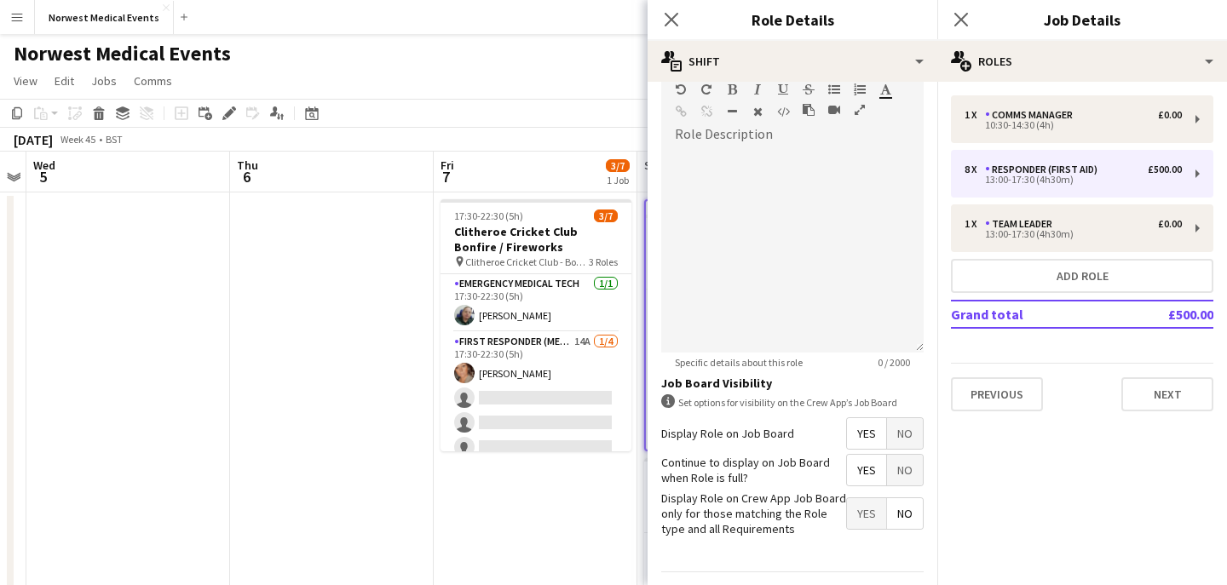
click at [869, 476] on span "Yes" at bounding box center [866, 470] width 39 height 31
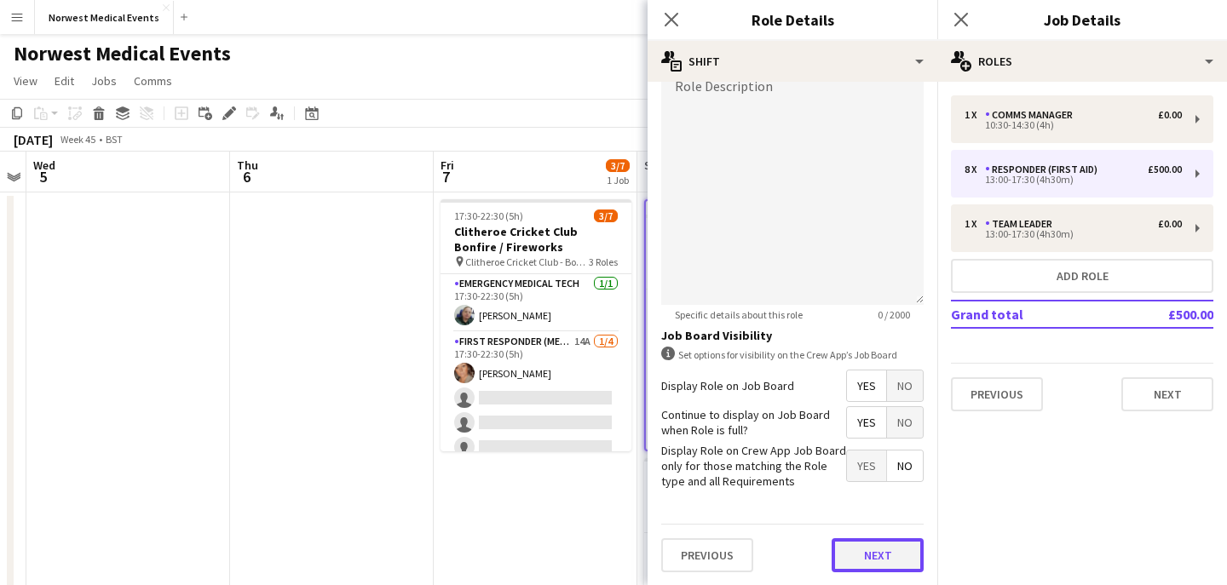
click at [875, 562] on button "Next" at bounding box center [878, 555] width 92 height 34
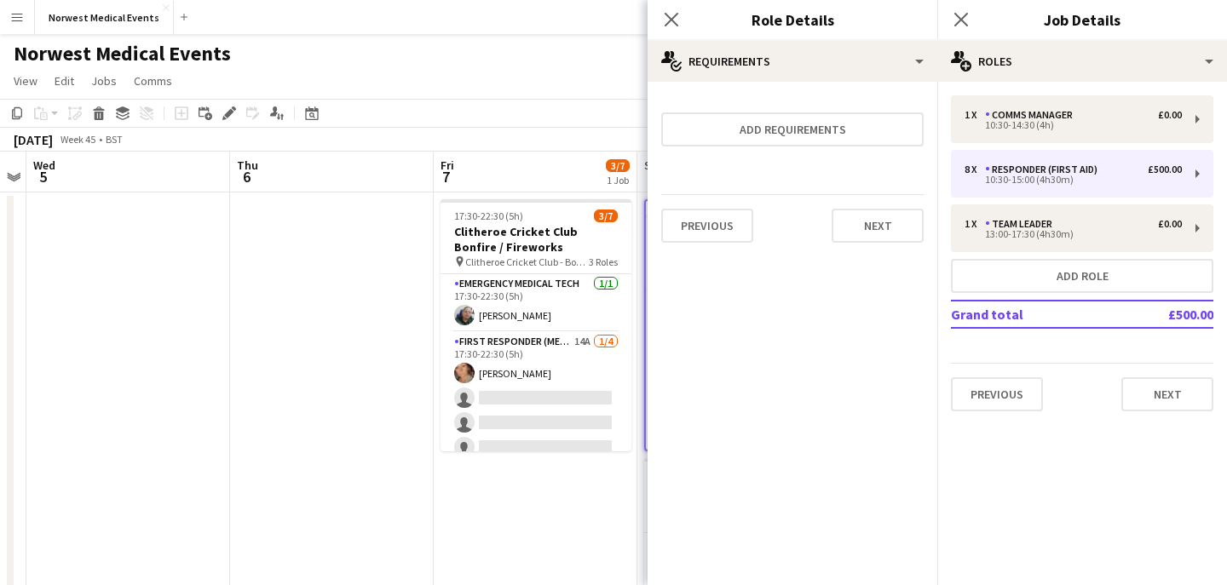
scroll to position [0, 0]
click at [880, 232] on button "Next" at bounding box center [878, 226] width 92 height 34
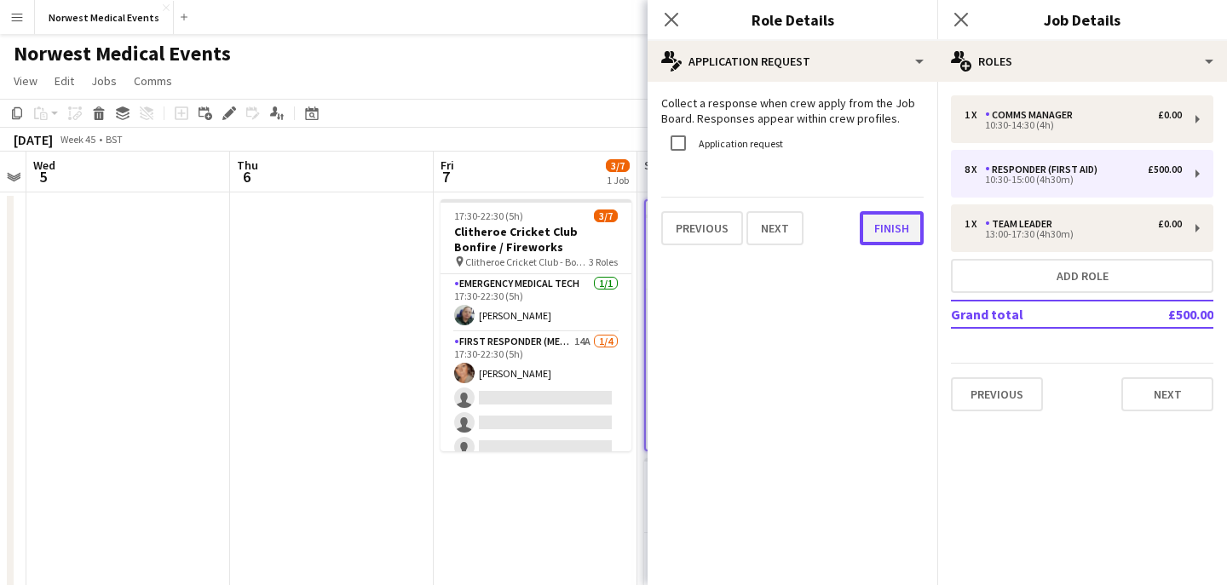
click at [892, 228] on button "Finish" at bounding box center [892, 228] width 64 height 34
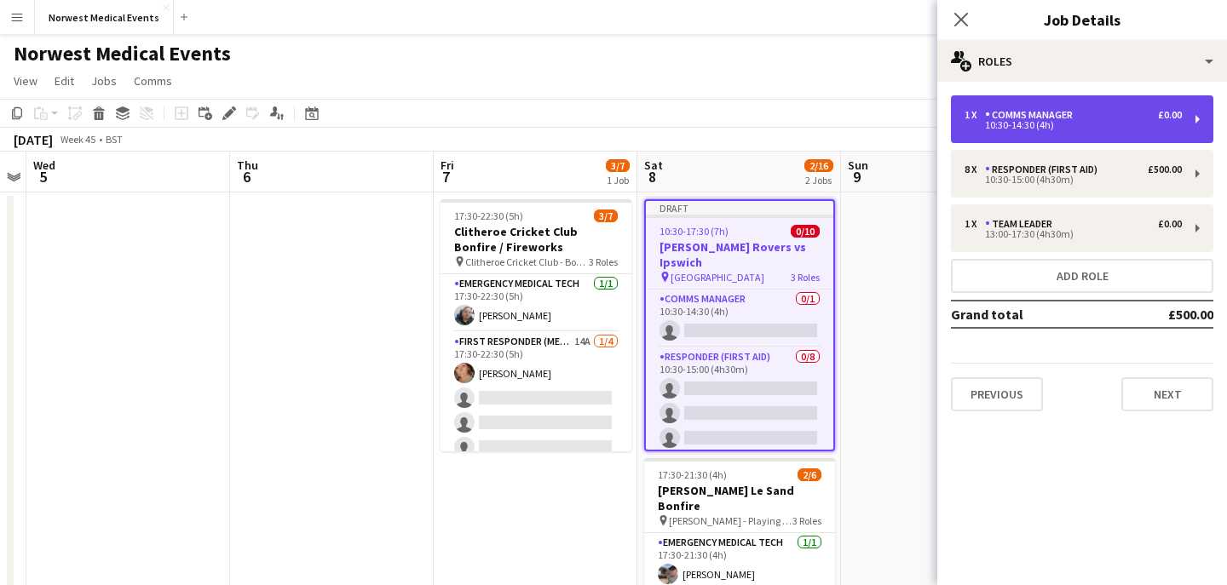
click at [1020, 129] on div "10:30-14:30 (4h)" at bounding box center [1072, 125] width 217 height 9
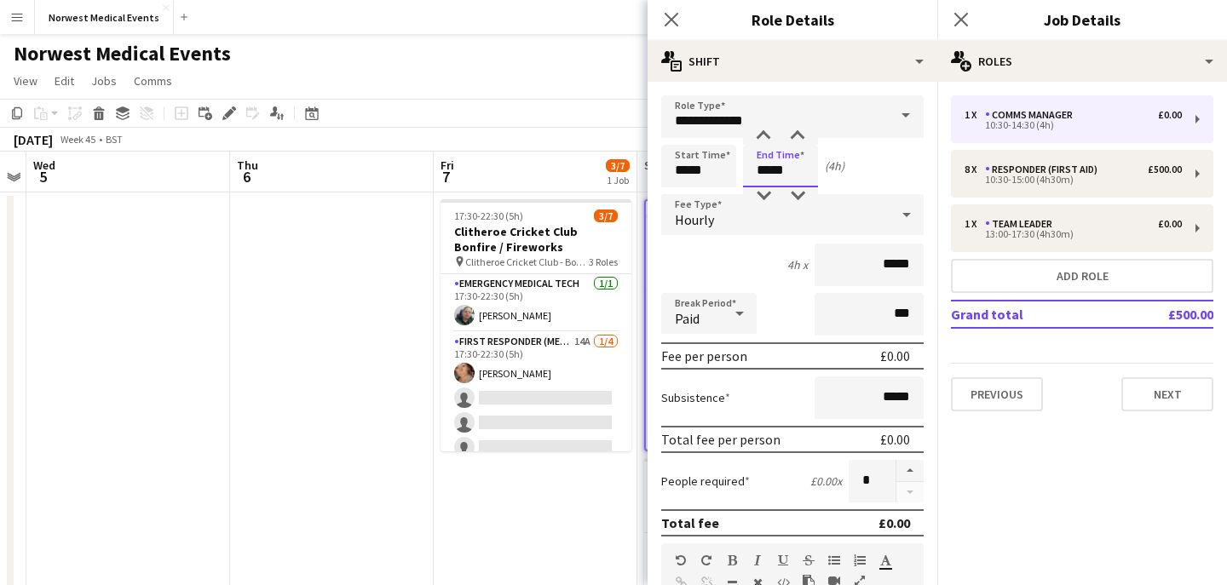
click at [787, 176] on input "*****" at bounding box center [780, 166] width 75 height 43
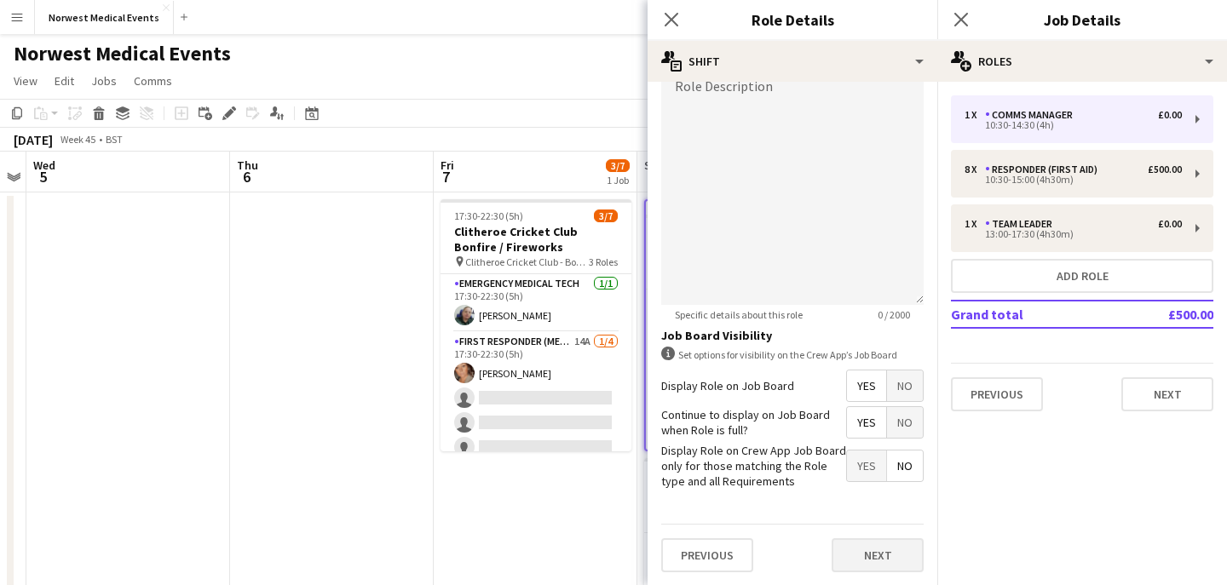
type input "*****"
click at [880, 554] on button "Next" at bounding box center [878, 555] width 92 height 34
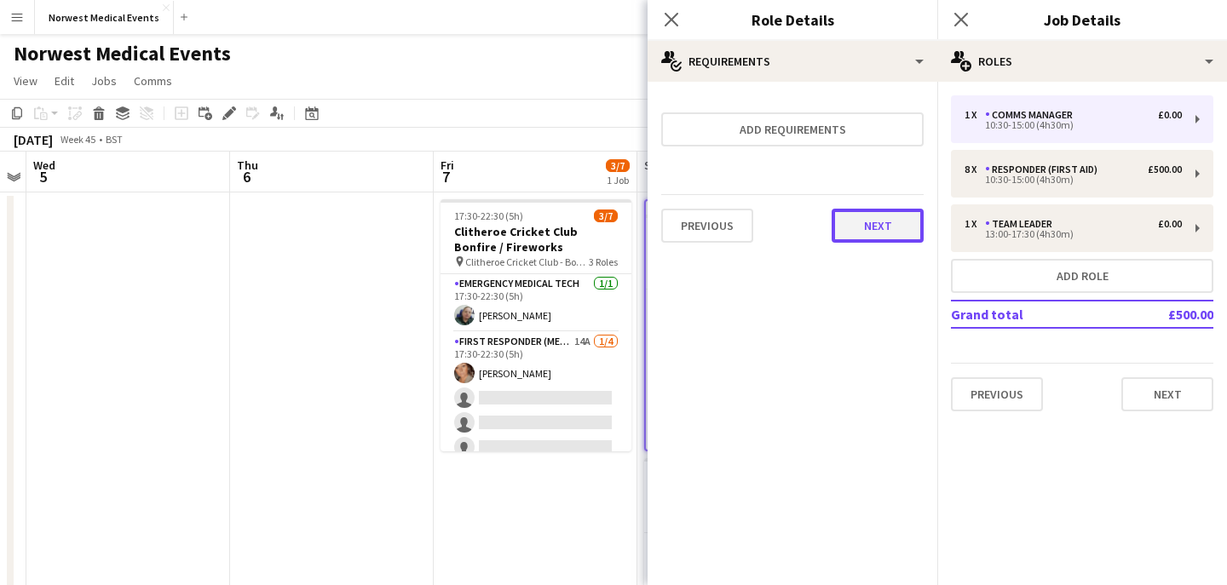
click at [864, 239] on button "Next" at bounding box center [878, 226] width 92 height 34
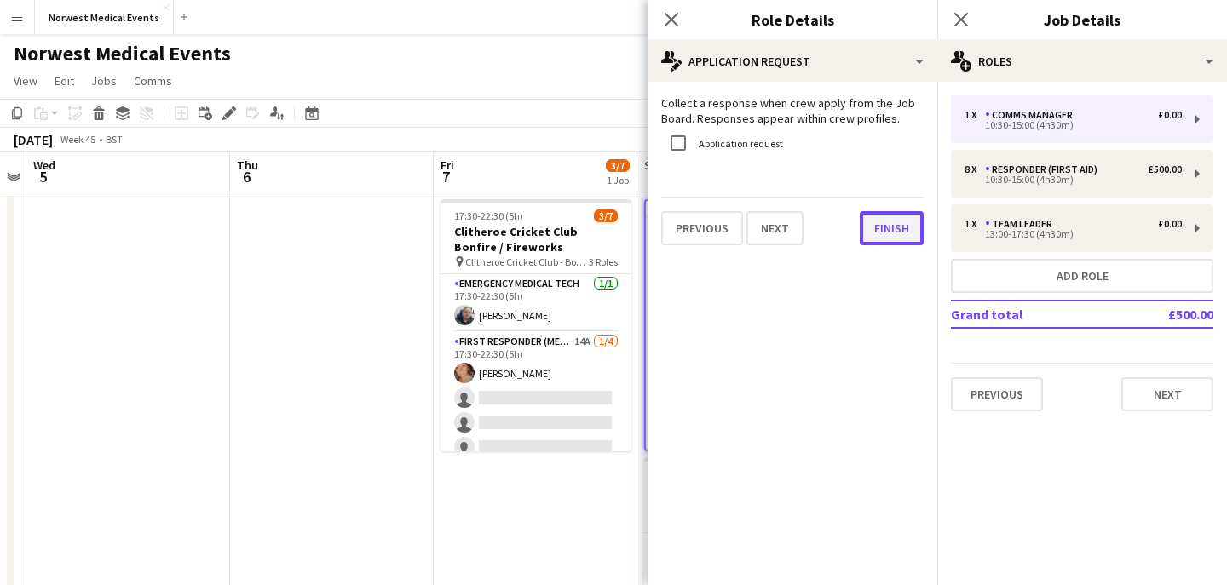
click at [883, 235] on button "Finish" at bounding box center [892, 228] width 64 height 34
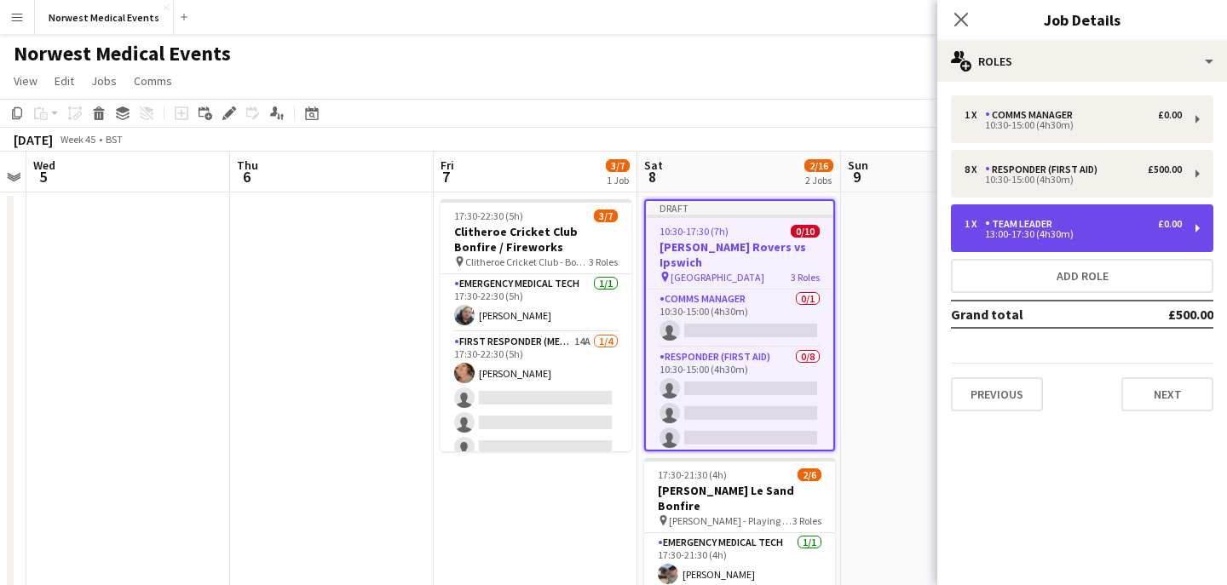
click at [1021, 237] on div "13:00-17:30 (4h30m)" at bounding box center [1072, 234] width 217 height 9
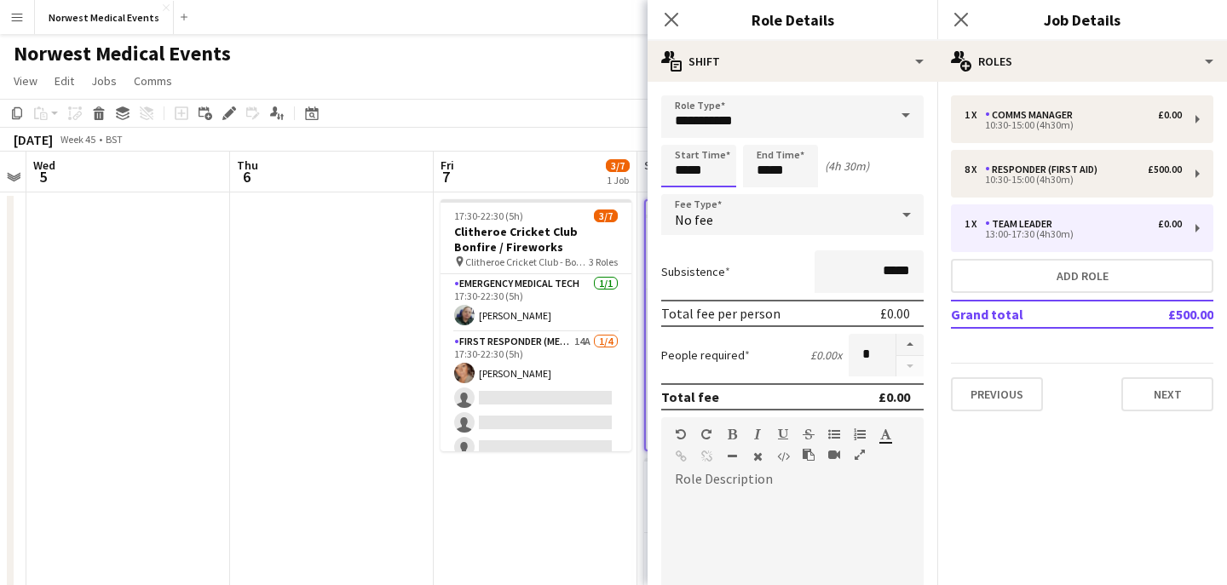
click at [711, 171] on input "*****" at bounding box center [698, 166] width 75 height 43
type input "*****"
click at [771, 175] on input "*****" at bounding box center [780, 166] width 75 height 43
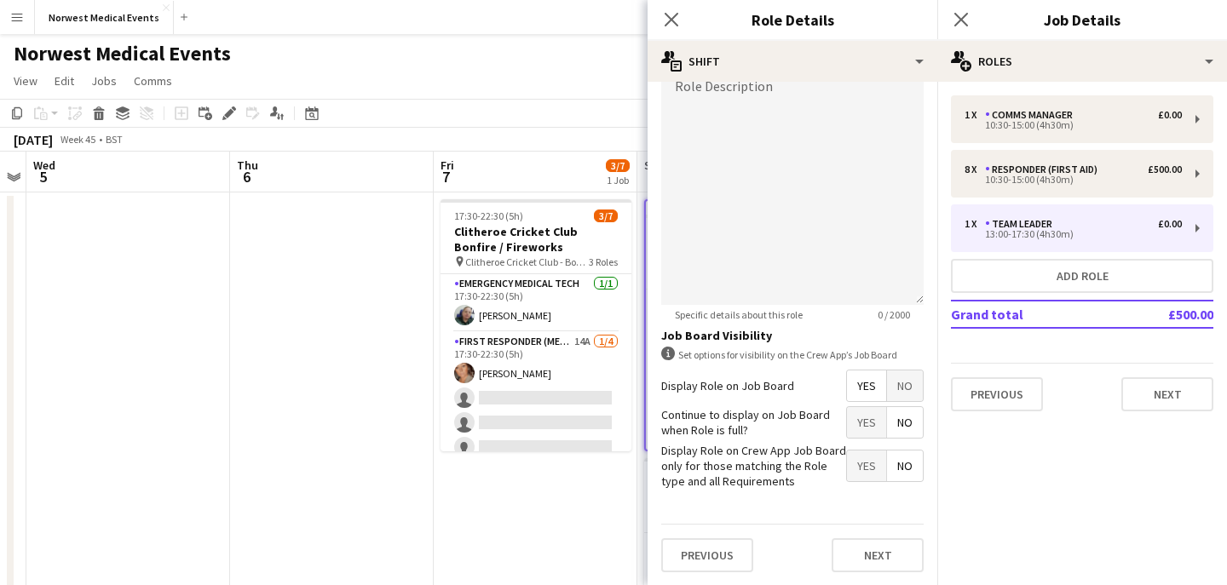
type input "*****"
click at [869, 430] on span "Yes" at bounding box center [866, 422] width 39 height 31
click at [881, 564] on button "Next" at bounding box center [878, 555] width 92 height 34
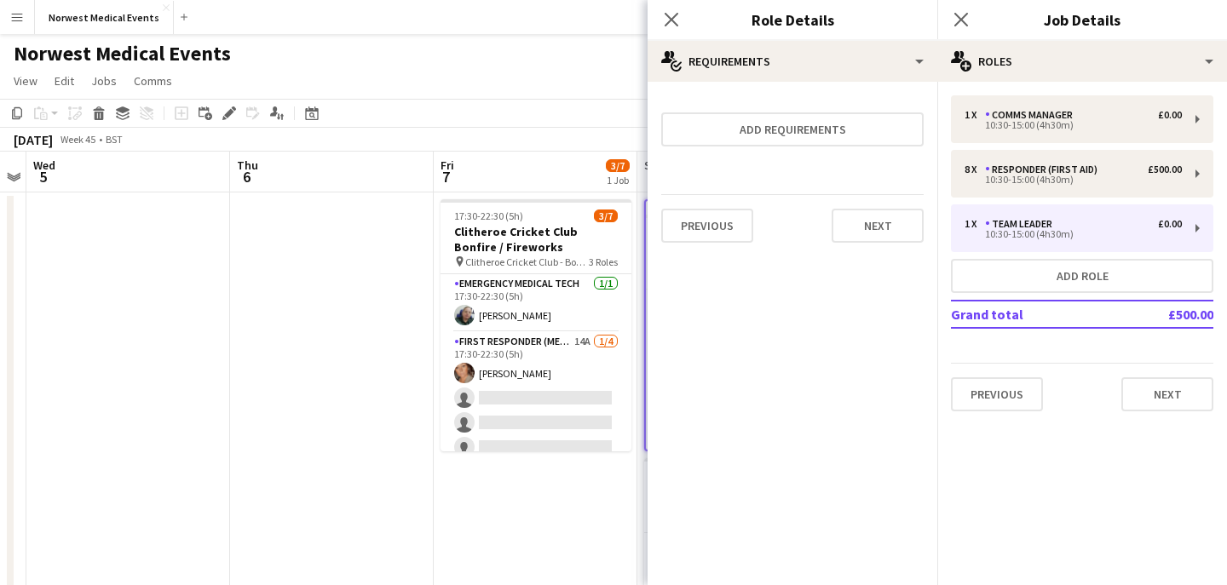
scroll to position [0, 0]
click at [883, 218] on button "Next" at bounding box center [878, 226] width 92 height 34
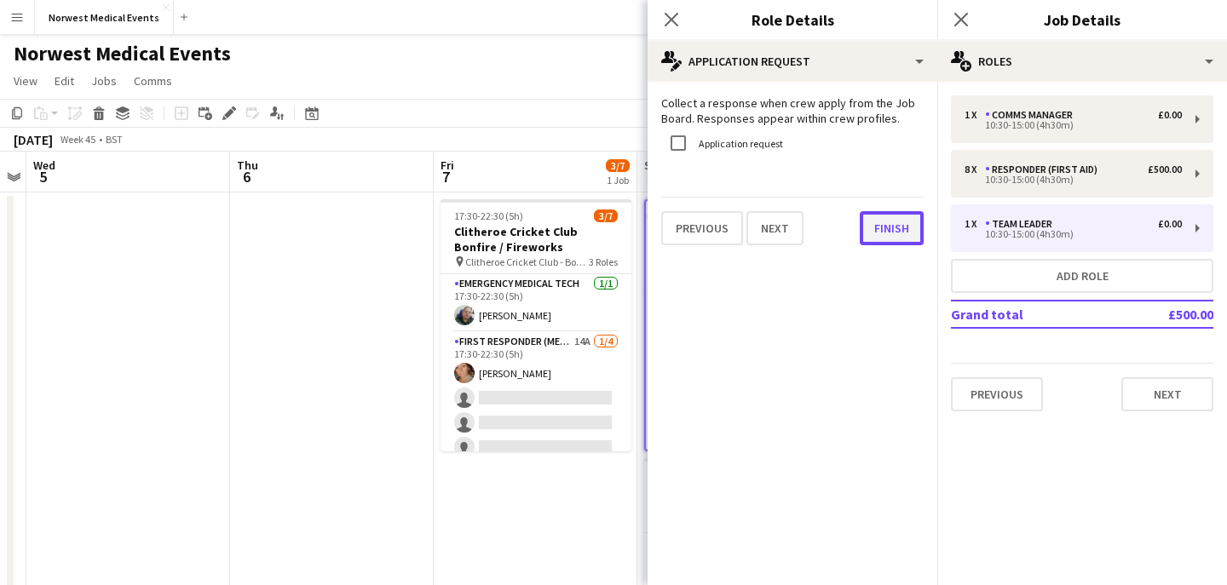
click at [896, 237] on button "Finish" at bounding box center [892, 228] width 64 height 34
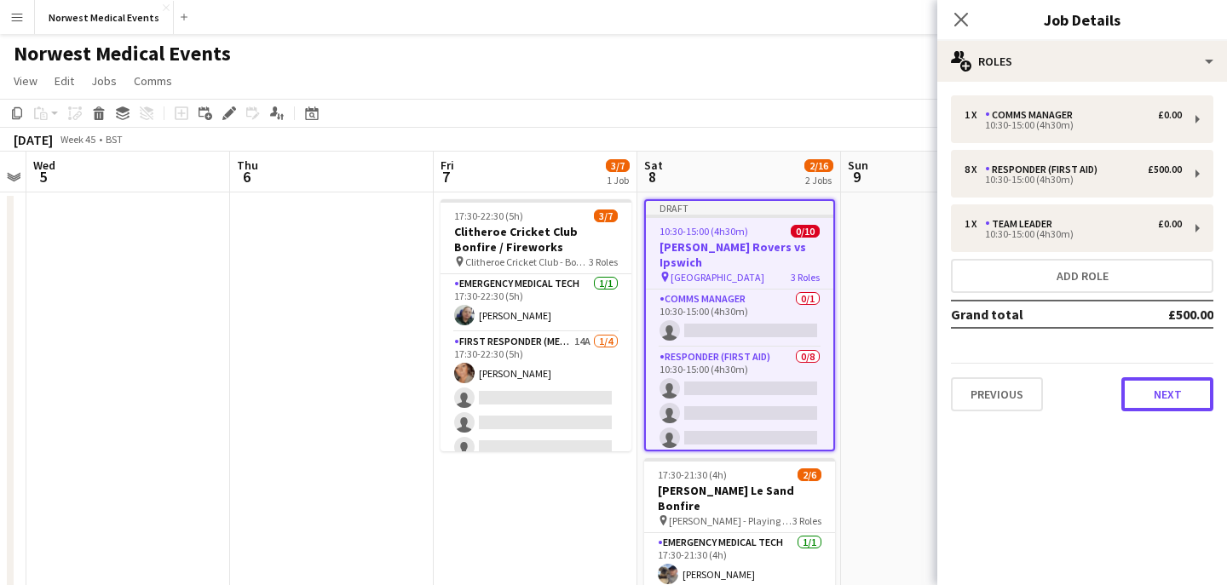
click at [1160, 400] on button "Next" at bounding box center [1167, 394] width 92 height 34
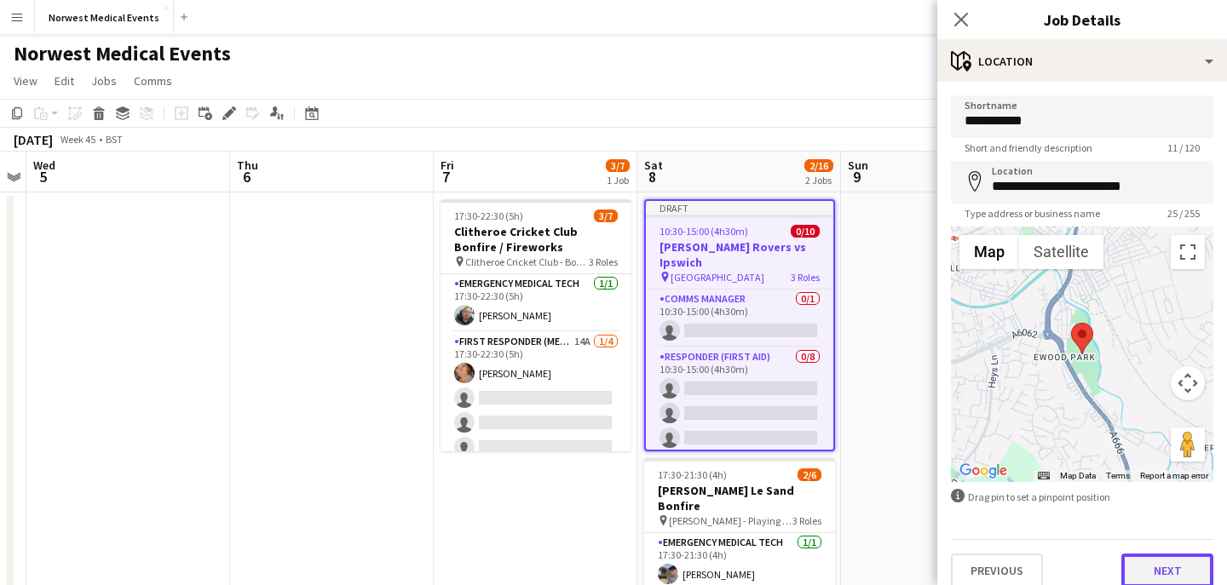
click at [1167, 573] on button "Next" at bounding box center [1167, 571] width 92 height 34
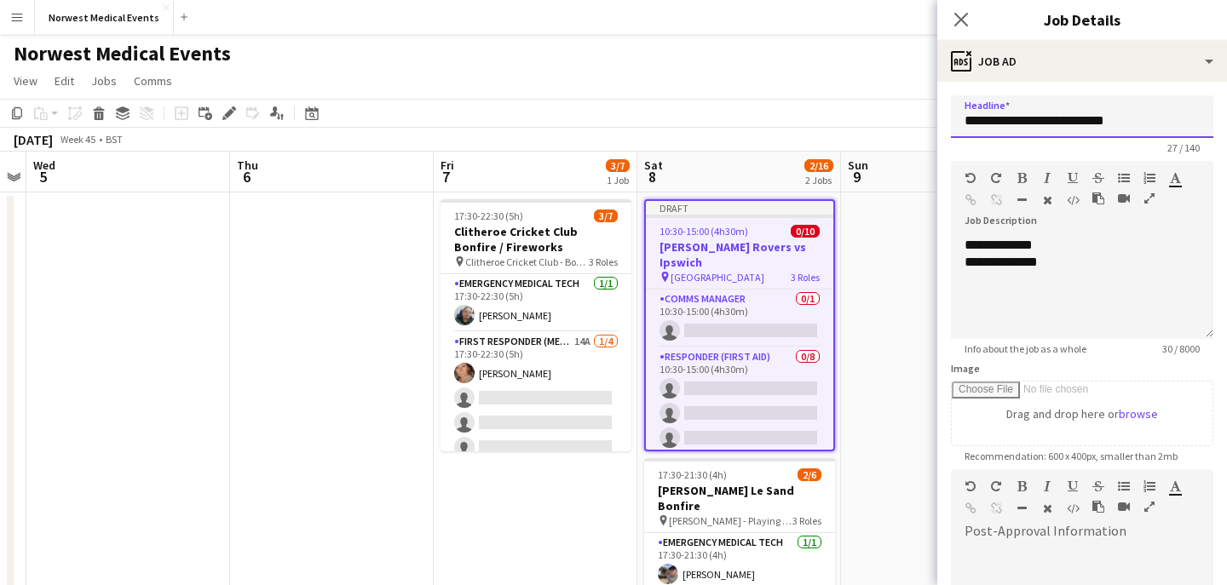
drag, startPoint x: 1137, startPoint y: 118, endPoint x: 1090, endPoint y: 117, distance: 46.9
click at [1095, 117] on input "**********" at bounding box center [1082, 116] width 262 height 43
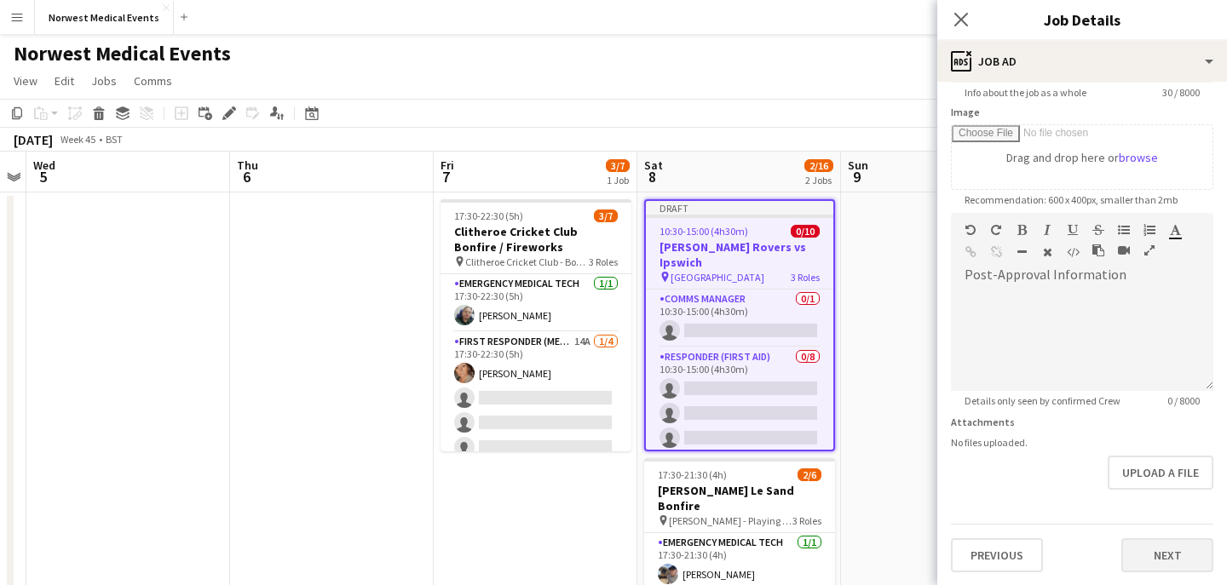
type input "**********"
click at [1170, 554] on button "Next" at bounding box center [1167, 555] width 92 height 34
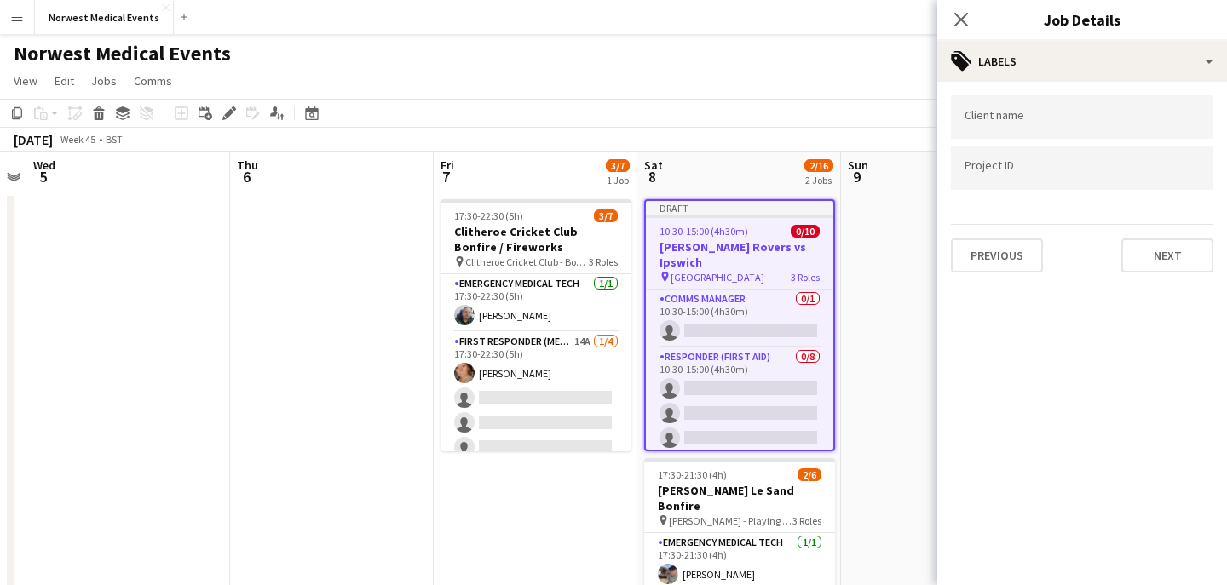
scroll to position [0, 0]
click at [1171, 243] on button "Next" at bounding box center [1167, 256] width 92 height 34
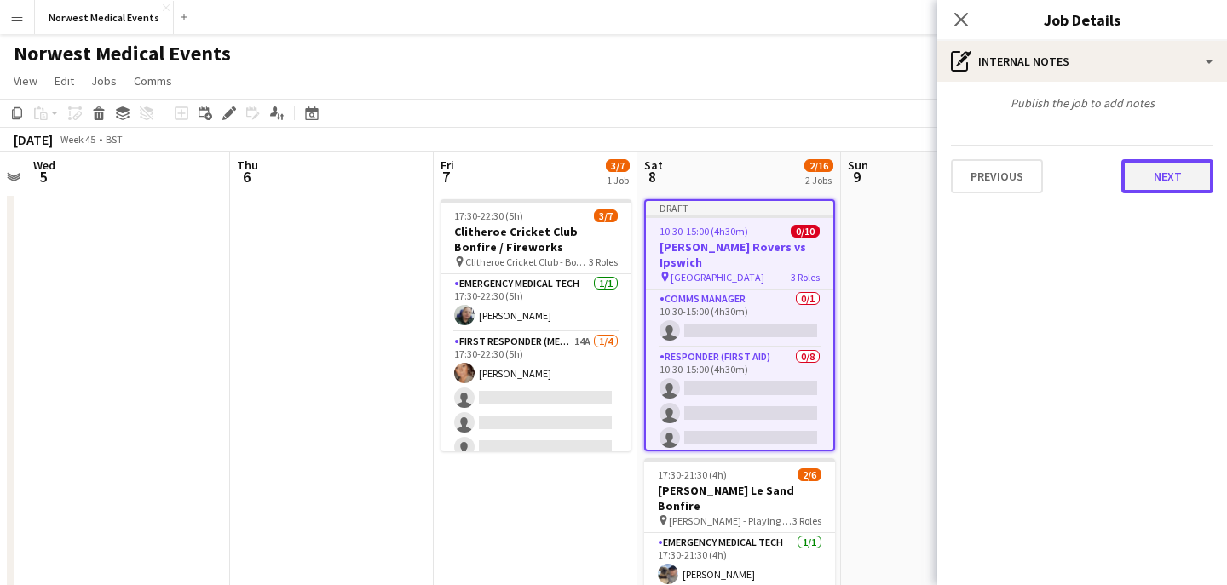
click at [1164, 176] on button "Next" at bounding box center [1167, 176] width 92 height 34
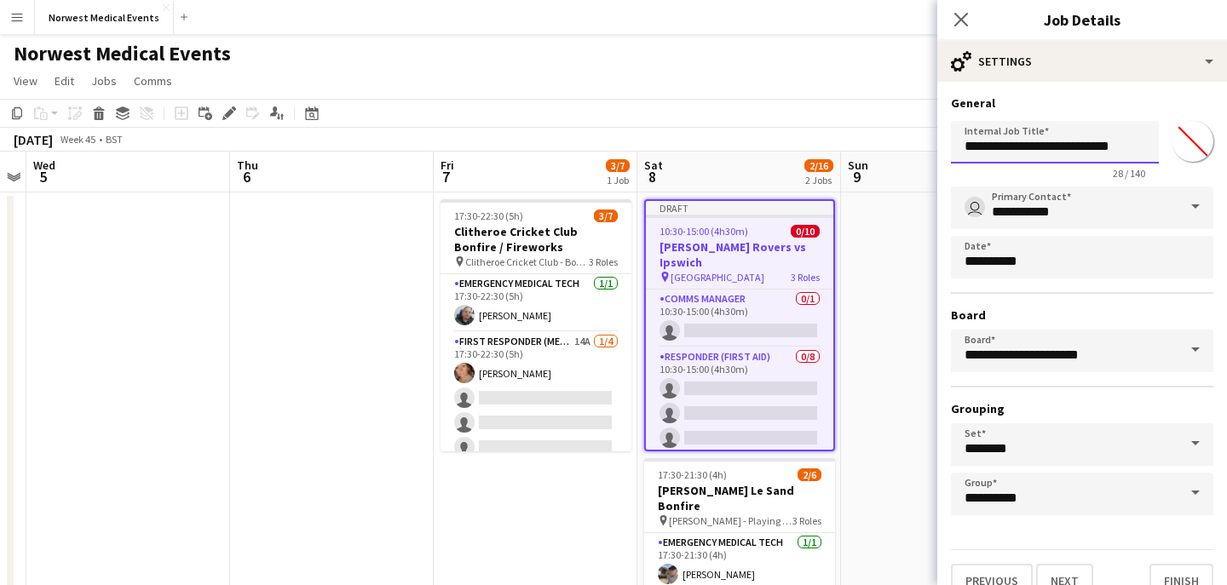
click at [1136, 141] on input "**********" at bounding box center [1055, 142] width 208 height 43
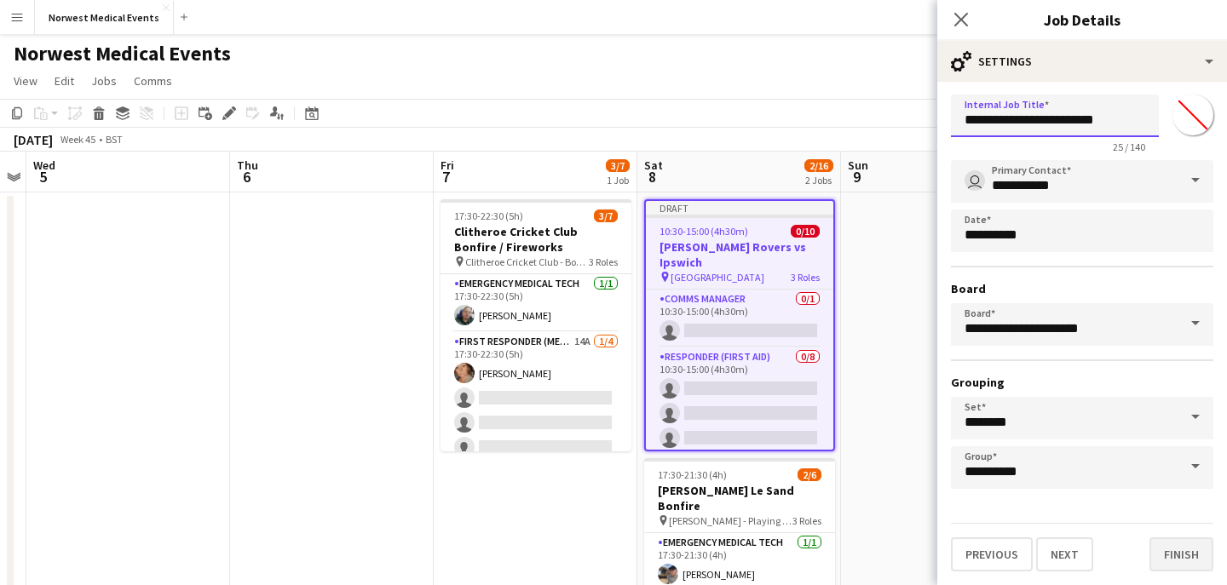
type input "**********"
click at [1185, 548] on button "Finish" at bounding box center [1181, 555] width 64 height 34
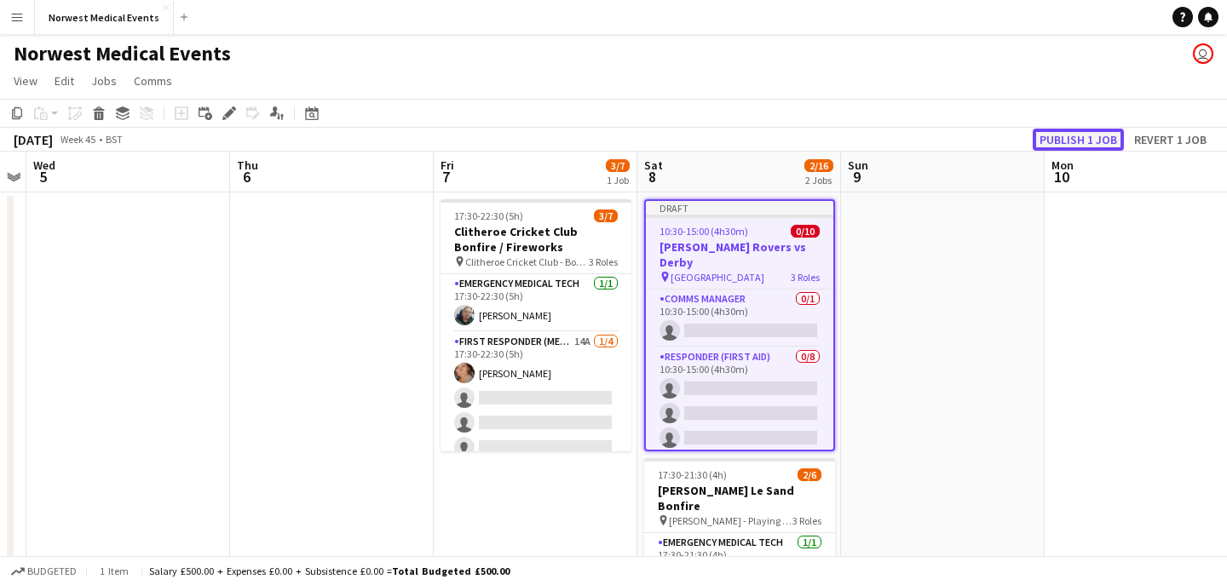
click at [1084, 141] on button "Publish 1 job" at bounding box center [1078, 140] width 91 height 22
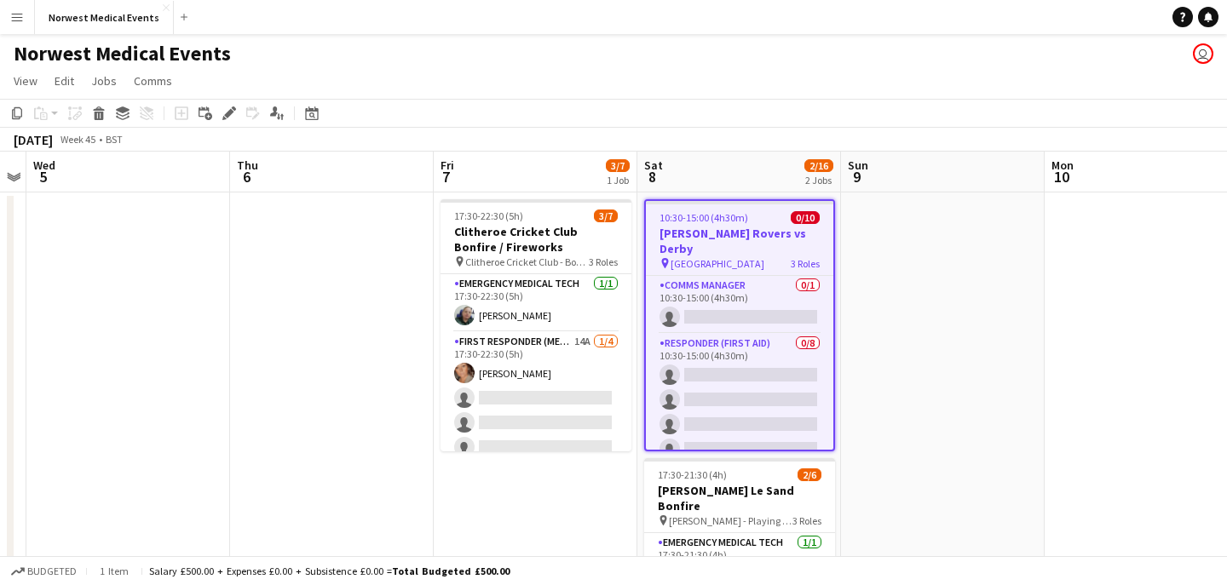
click at [736, 256] on div "pin [GEOGRAPHIC_DATA] 3 Roles" at bounding box center [739, 263] width 187 height 14
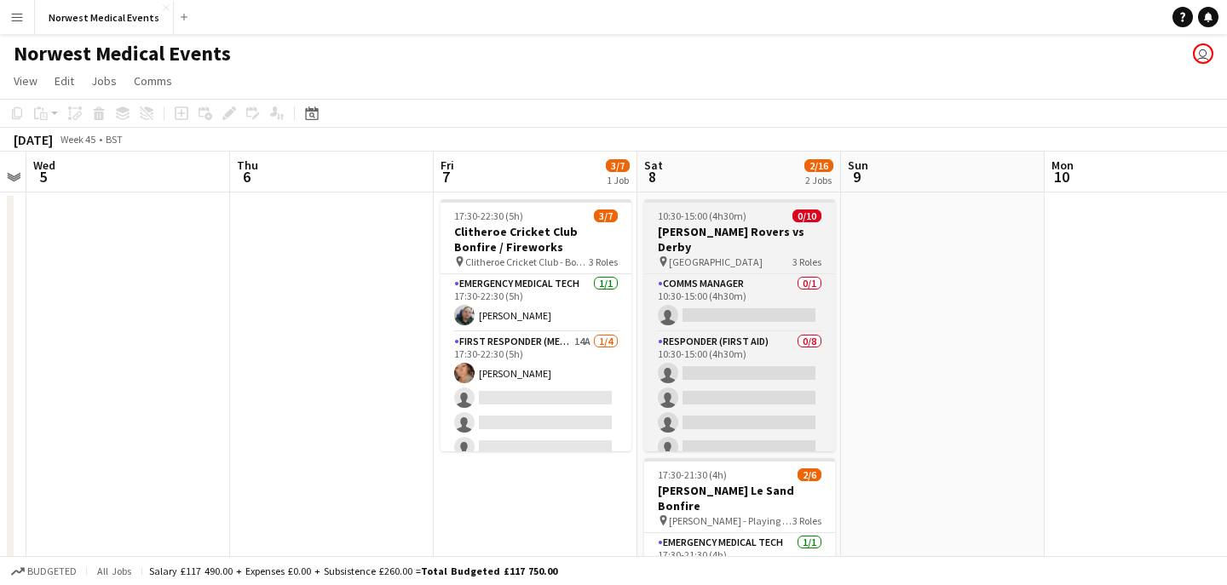
click at [734, 255] on div "pin [GEOGRAPHIC_DATA] 3 Roles" at bounding box center [739, 262] width 191 height 14
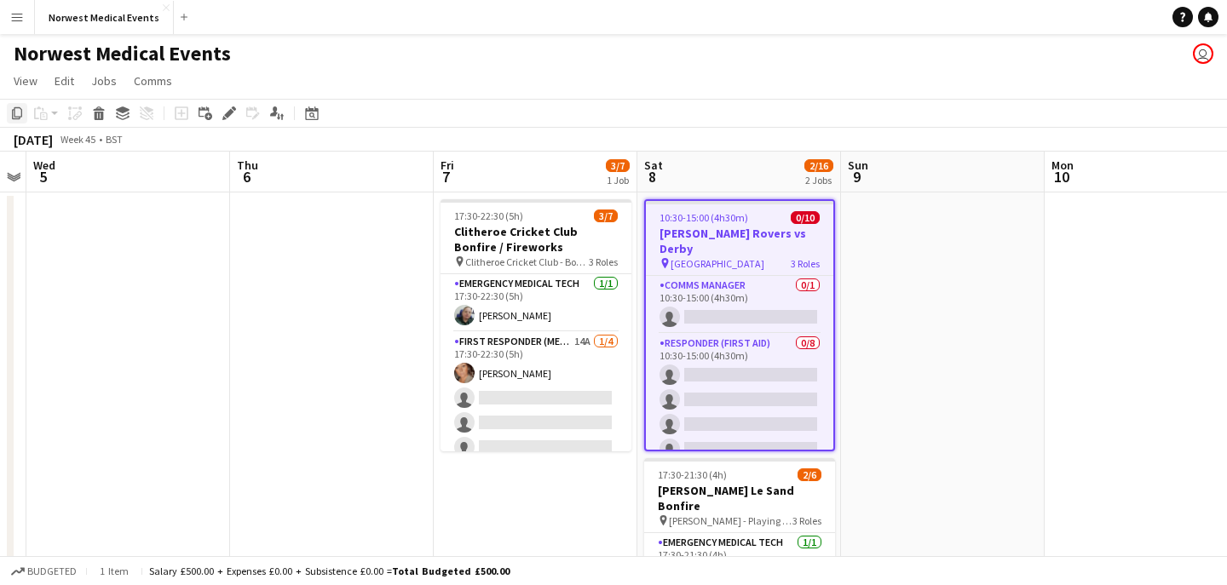
click at [18, 109] on icon "Copy" at bounding box center [17, 113] width 14 height 14
click at [733, 226] on h3 "[PERSON_NAME] Rovers vs Derby" at bounding box center [739, 241] width 187 height 31
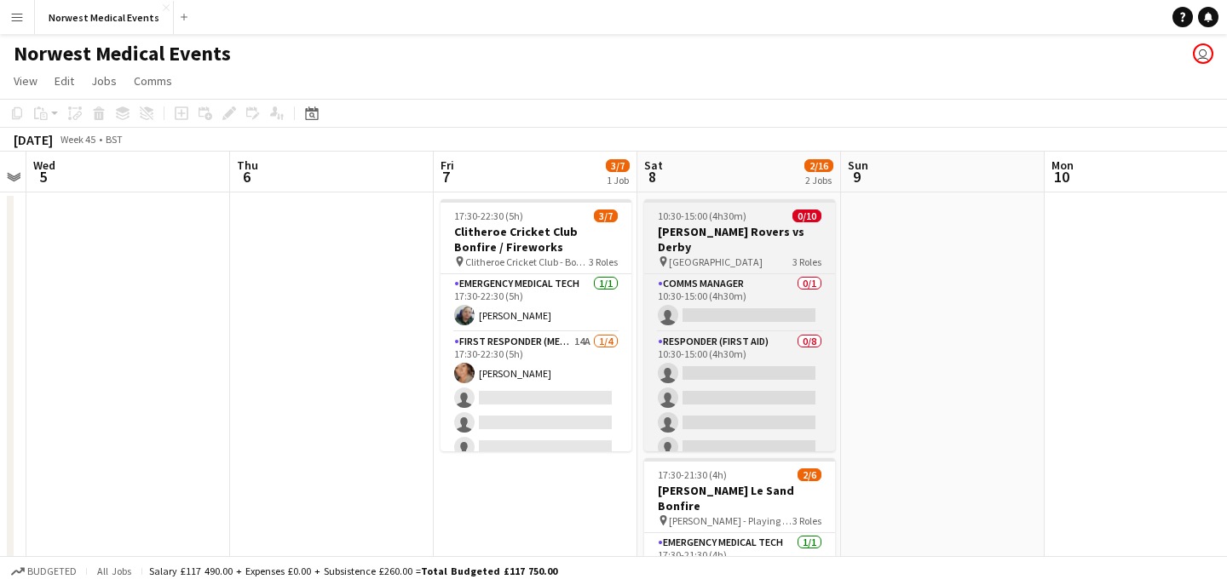
click at [716, 226] on h3 "[PERSON_NAME] Rovers vs Derby" at bounding box center [739, 239] width 191 height 31
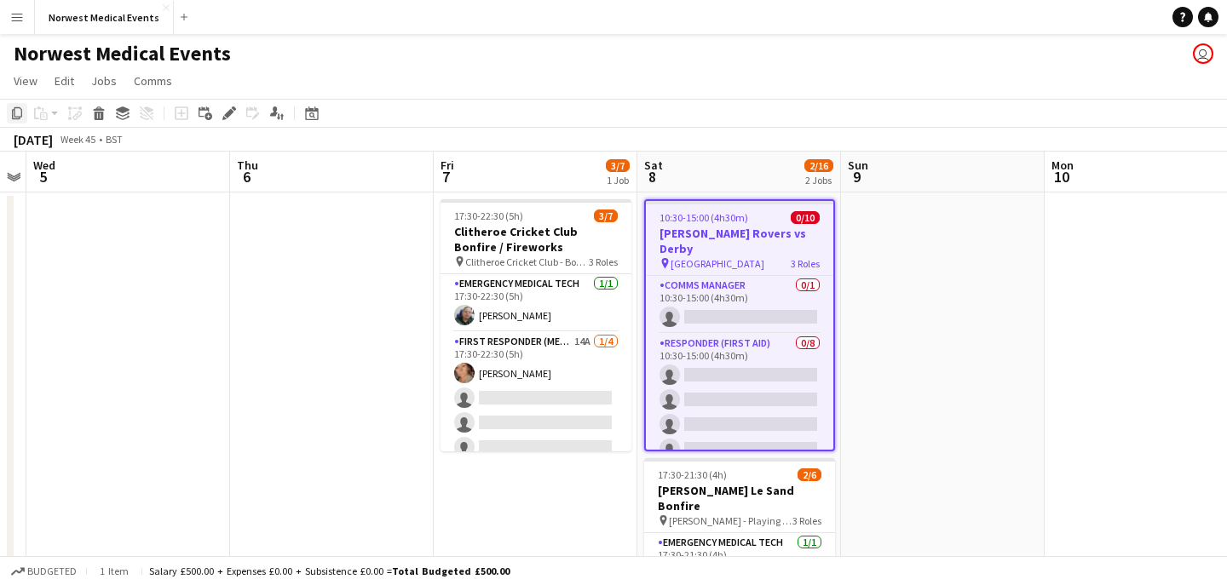
click at [14, 112] on icon "Copy" at bounding box center [17, 113] width 14 height 14
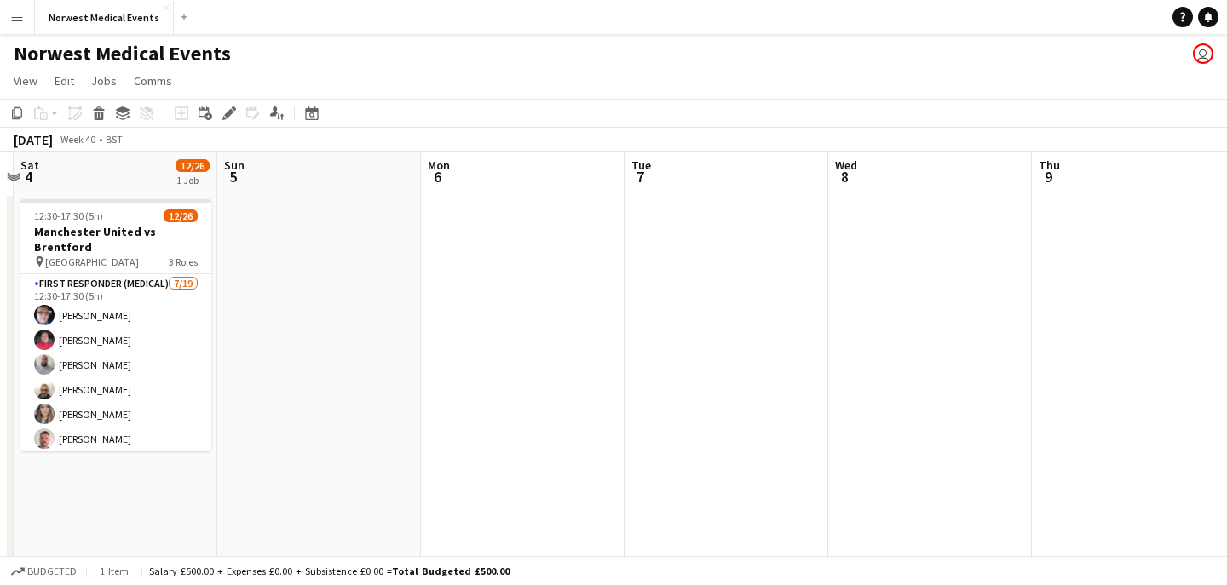
scroll to position [0, 544]
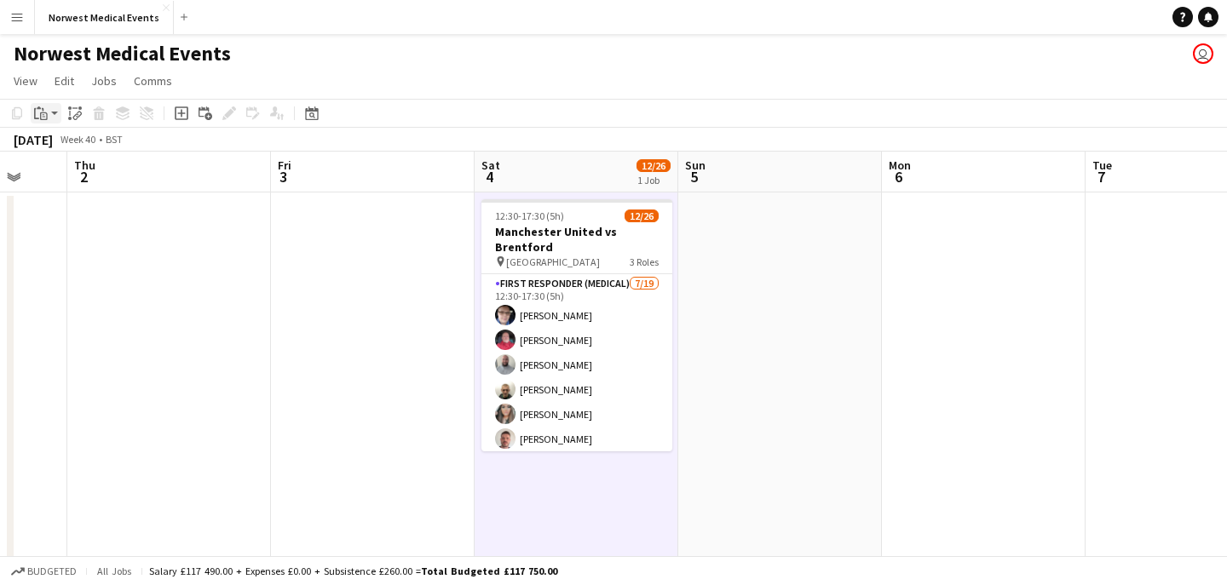
click at [51, 106] on app-action-btn "Paste" at bounding box center [46, 113] width 31 height 20
click at [66, 139] on link "Paste Command V" at bounding box center [112, 145] width 135 height 15
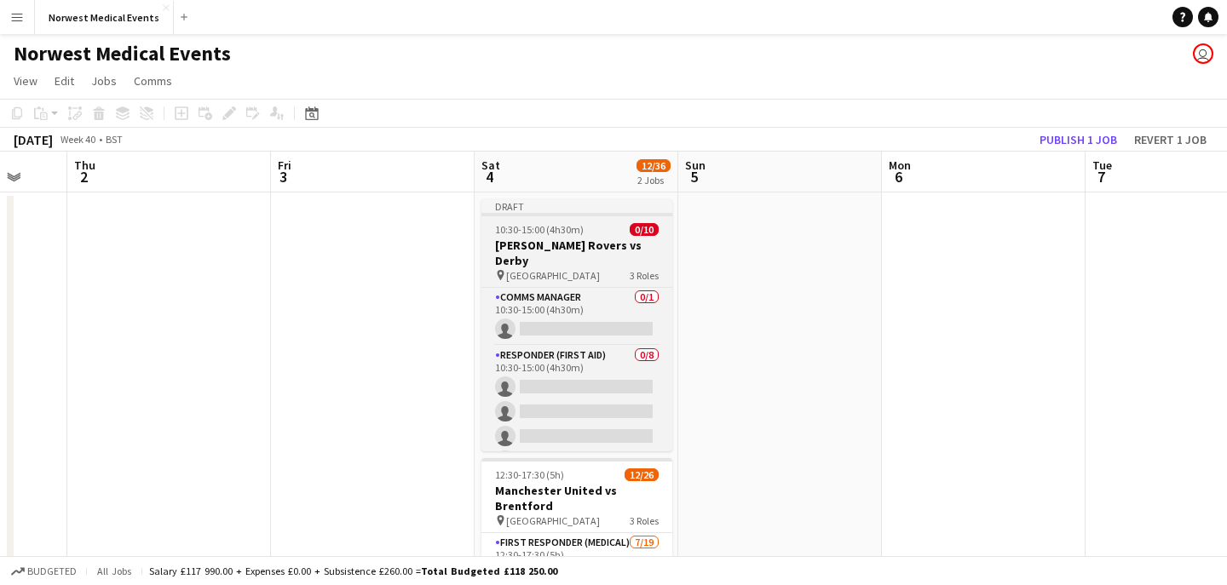
click at [547, 238] on h3 "[PERSON_NAME] Rovers vs Derby" at bounding box center [576, 253] width 191 height 31
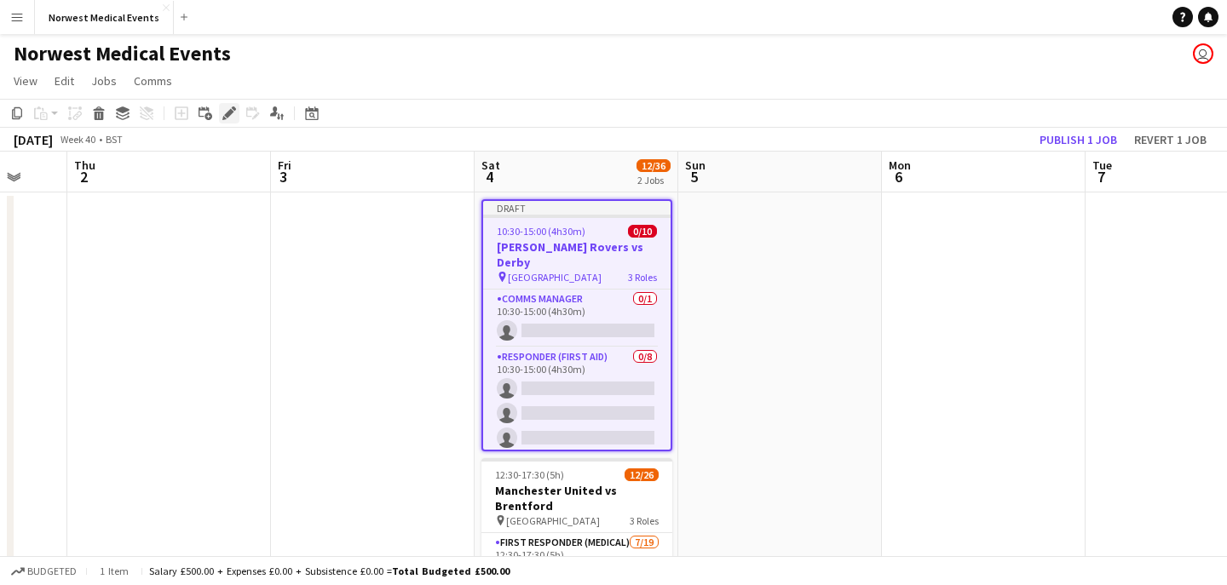
click at [227, 116] on icon at bounding box center [228, 113] width 9 height 9
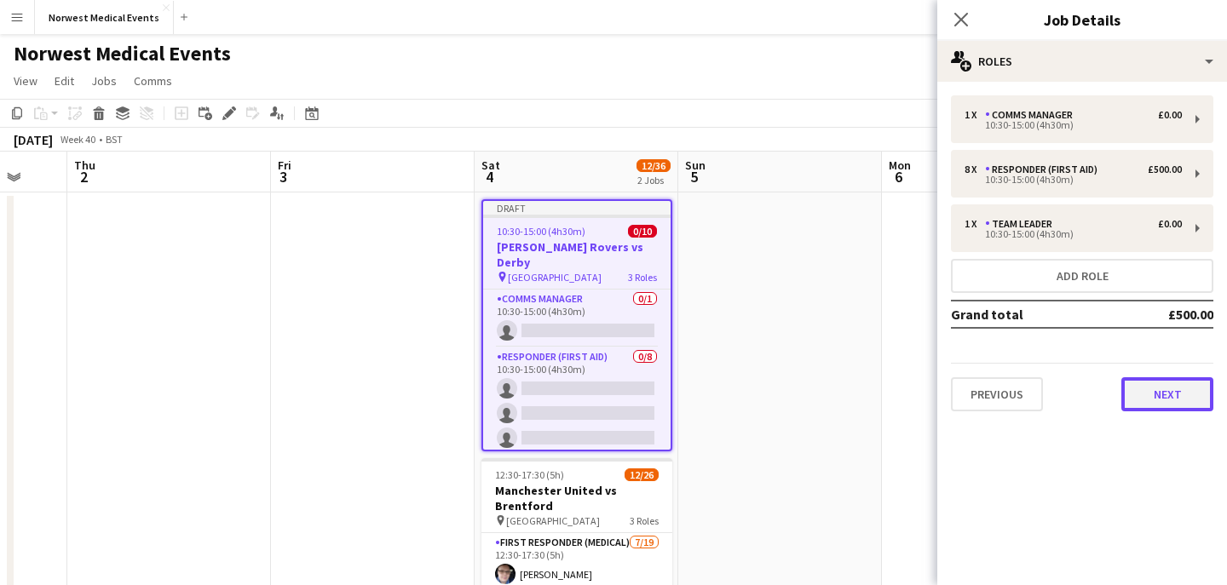
click at [1183, 389] on button "Next" at bounding box center [1167, 394] width 92 height 34
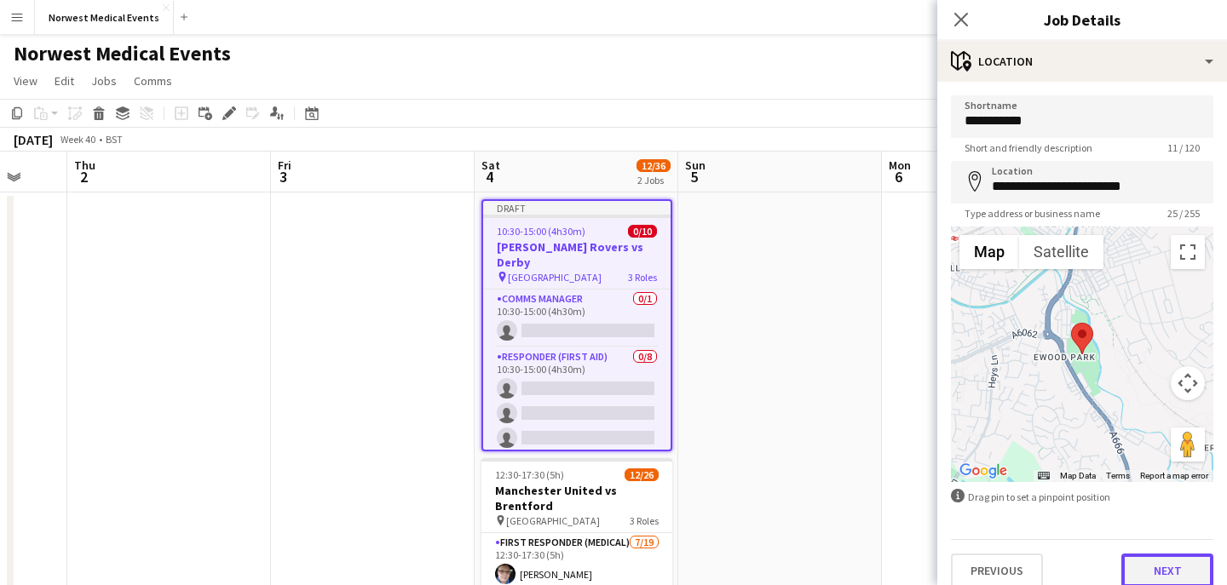
click at [1180, 568] on button "Next" at bounding box center [1167, 571] width 92 height 34
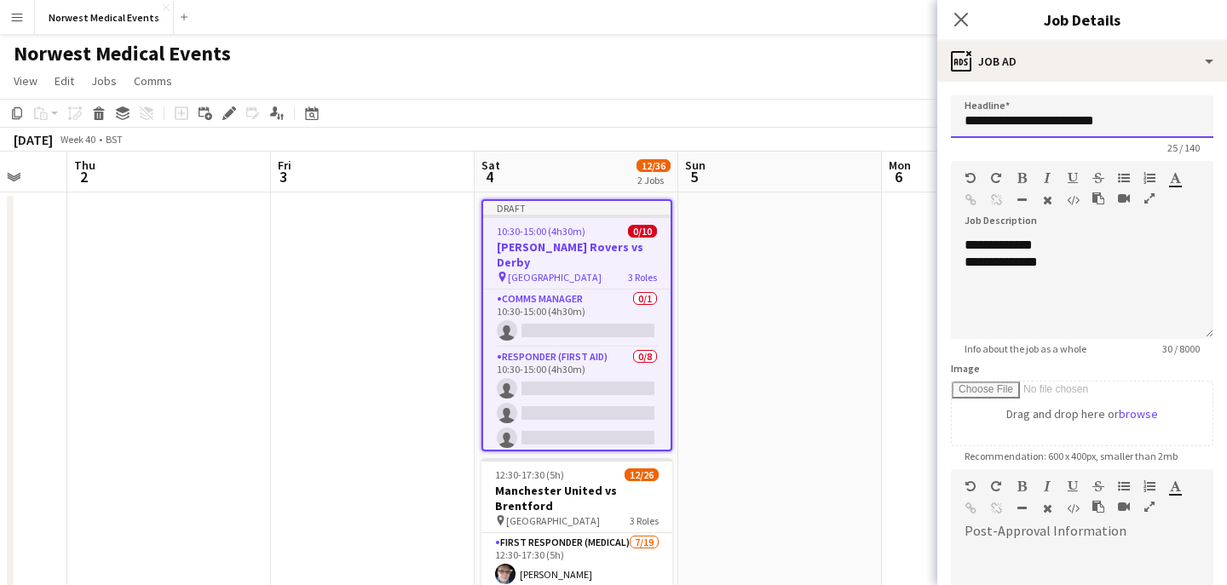
click at [1129, 122] on input "**********" at bounding box center [1082, 116] width 262 height 43
type input "**********"
click at [975, 245] on div "**********" at bounding box center [1082, 288] width 262 height 102
click at [977, 263] on div "**********" at bounding box center [1081, 262] width 235 height 17
click at [996, 262] on div "**********" at bounding box center [1081, 262] width 235 height 17
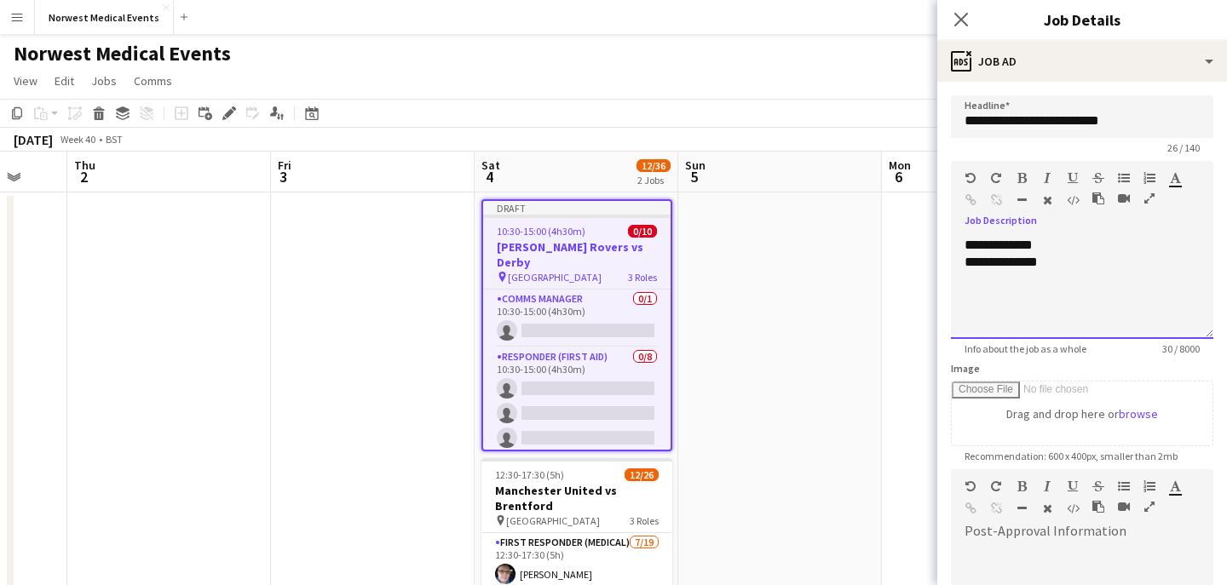
scroll to position [256, 0]
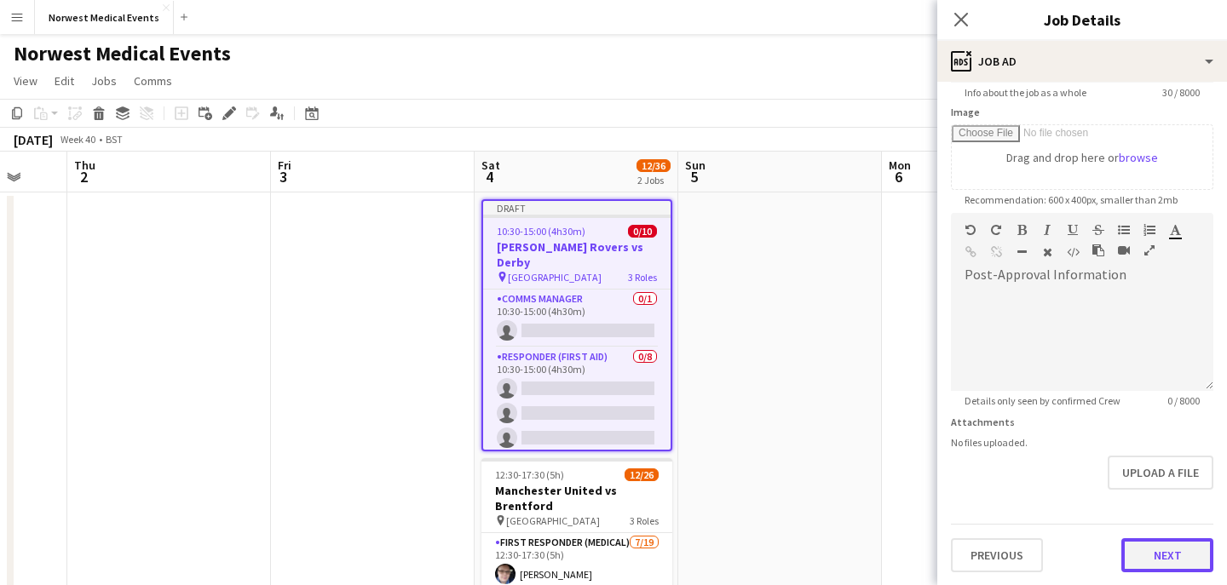
click at [1174, 550] on button "Next" at bounding box center [1167, 555] width 92 height 34
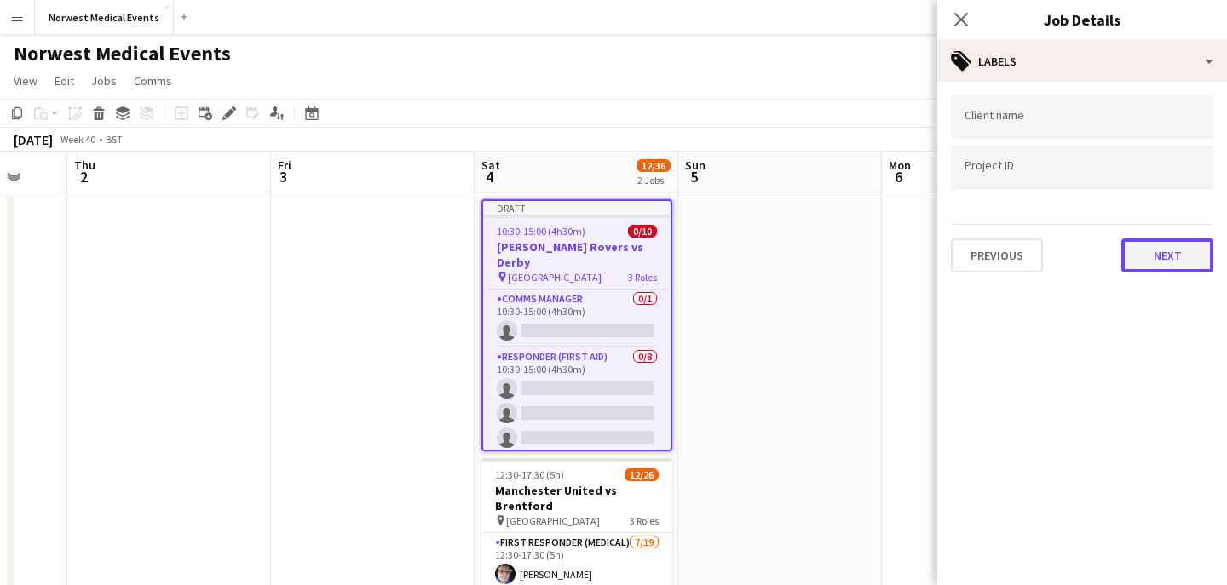
click at [1140, 243] on button "Next" at bounding box center [1167, 256] width 92 height 34
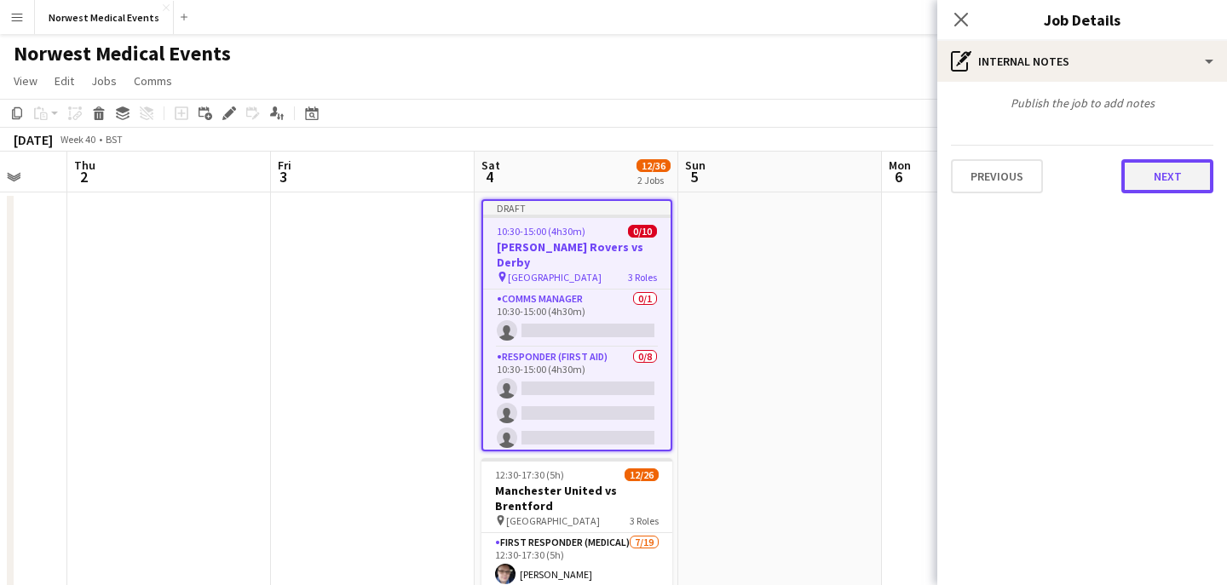
click at [1161, 188] on button "Next" at bounding box center [1167, 176] width 92 height 34
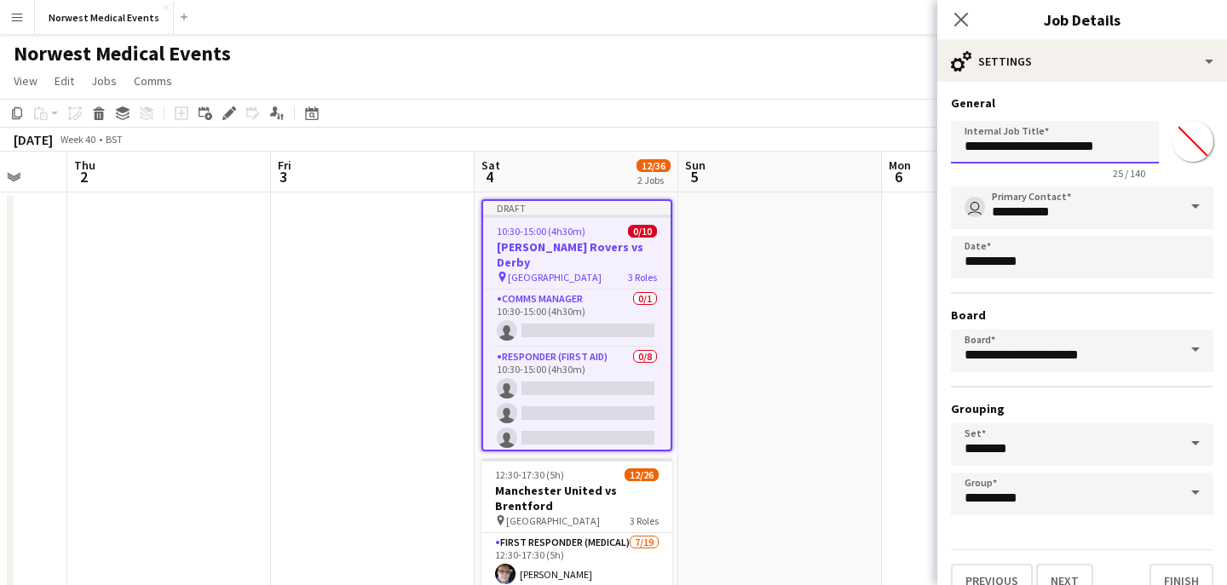
click at [1120, 145] on input "**********" at bounding box center [1055, 142] width 208 height 43
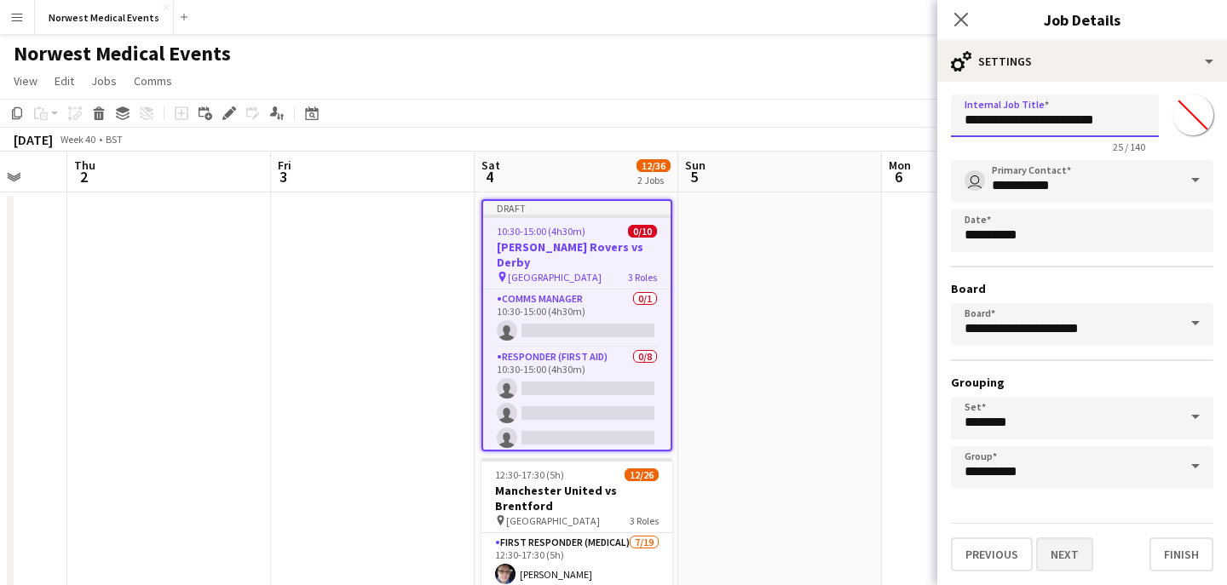
type input "**********"
click at [1067, 548] on button "Next" at bounding box center [1064, 555] width 57 height 34
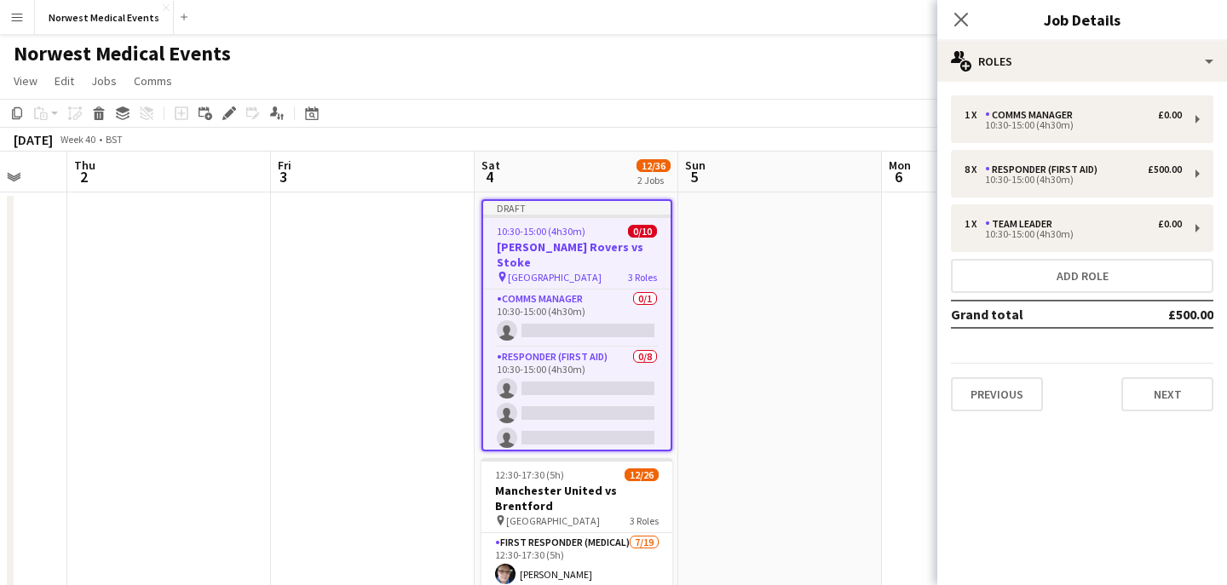
scroll to position [0, 0]
click at [1168, 400] on button "Next" at bounding box center [1167, 394] width 92 height 34
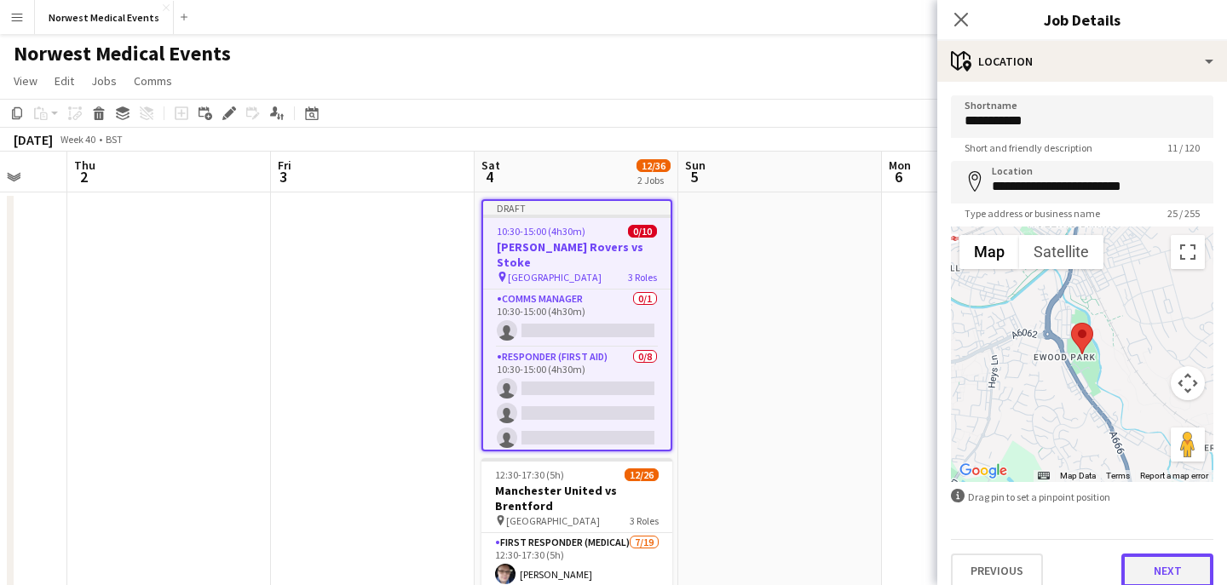
click at [1159, 562] on button "Next" at bounding box center [1167, 571] width 92 height 34
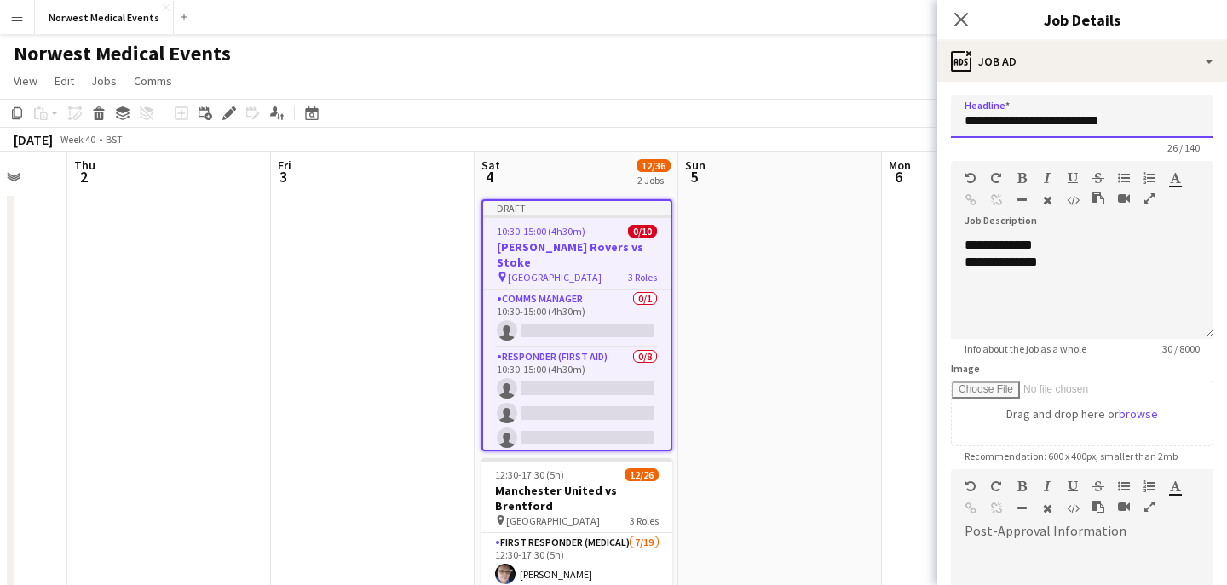
click at [1128, 118] on input "**********" at bounding box center [1082, 116] width 262 height 43
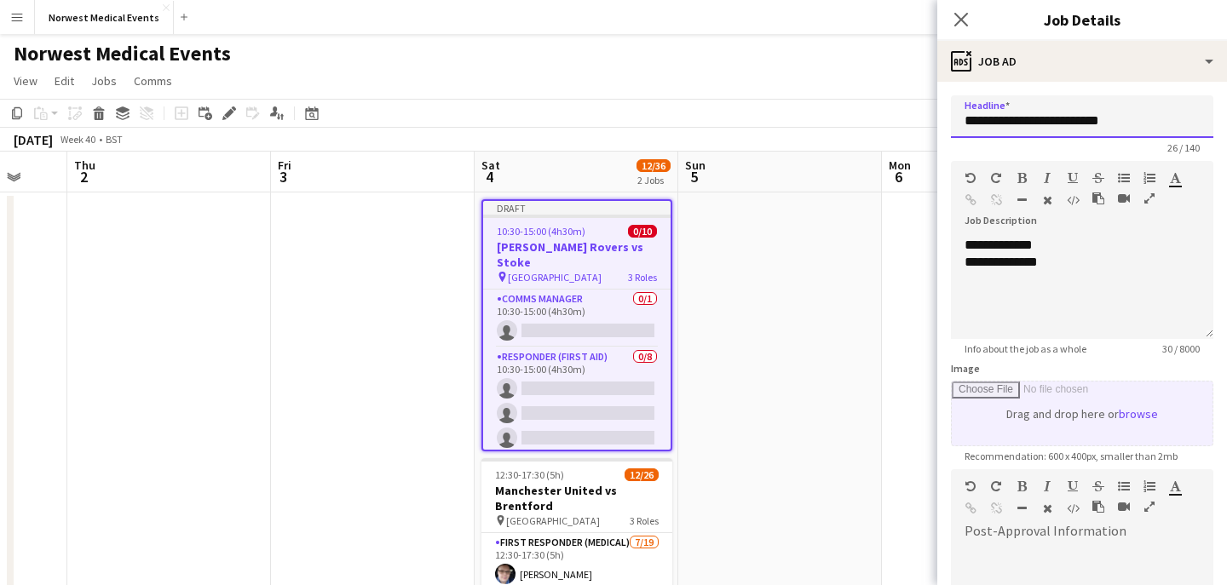
scroll to position [256, 0]
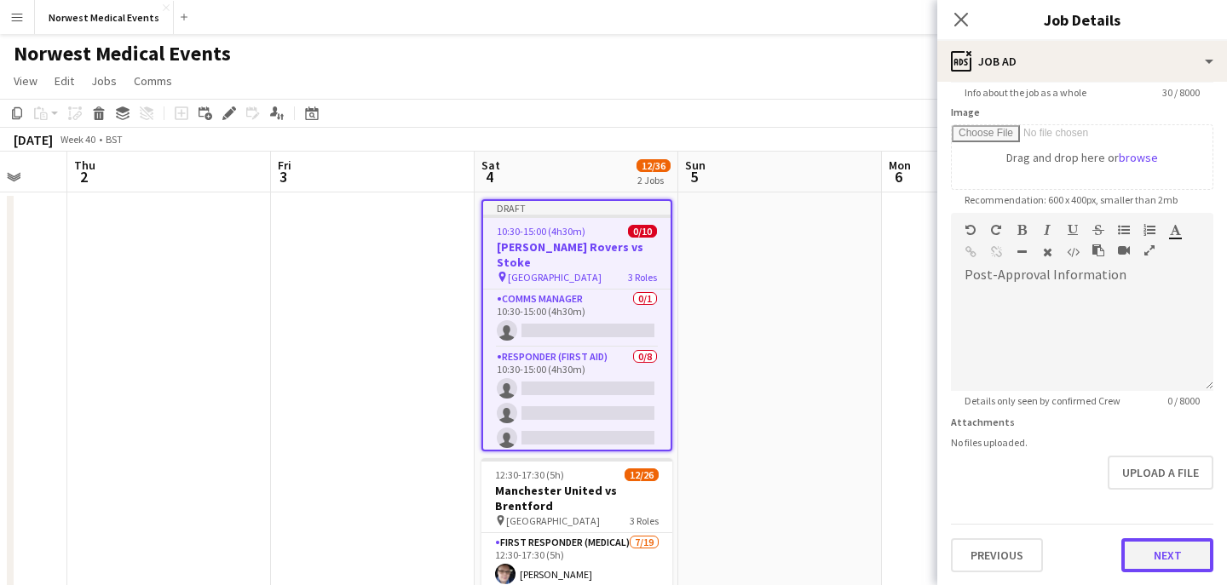
click at [1151, 551] on button "Next" at bounding box center [1167, 555] width 92 height 34
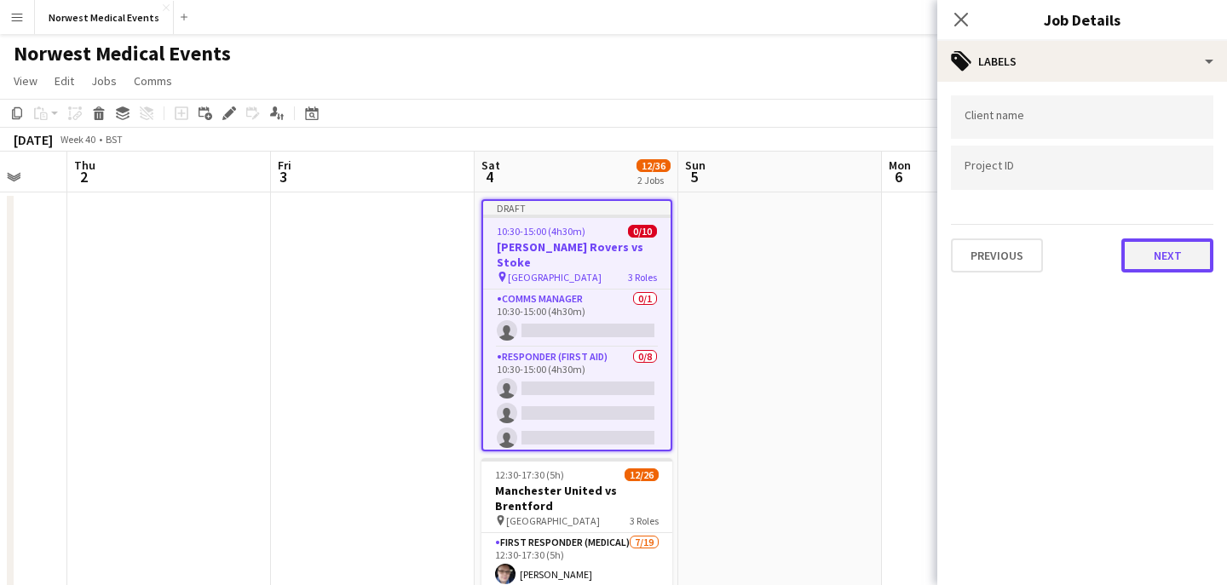
click at [1168, 260] on button "Next" at bounding box center [1167, 256] width 92 height 34
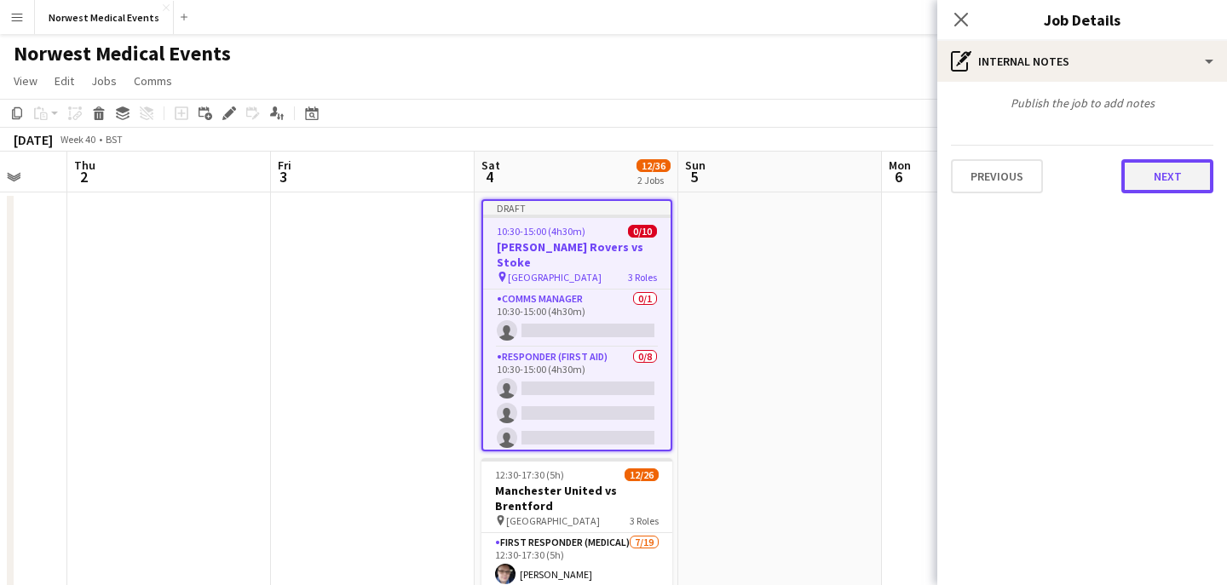
click at [1158, 177] on button "Next" at bounding box center [1167, 176] width 92 height 34
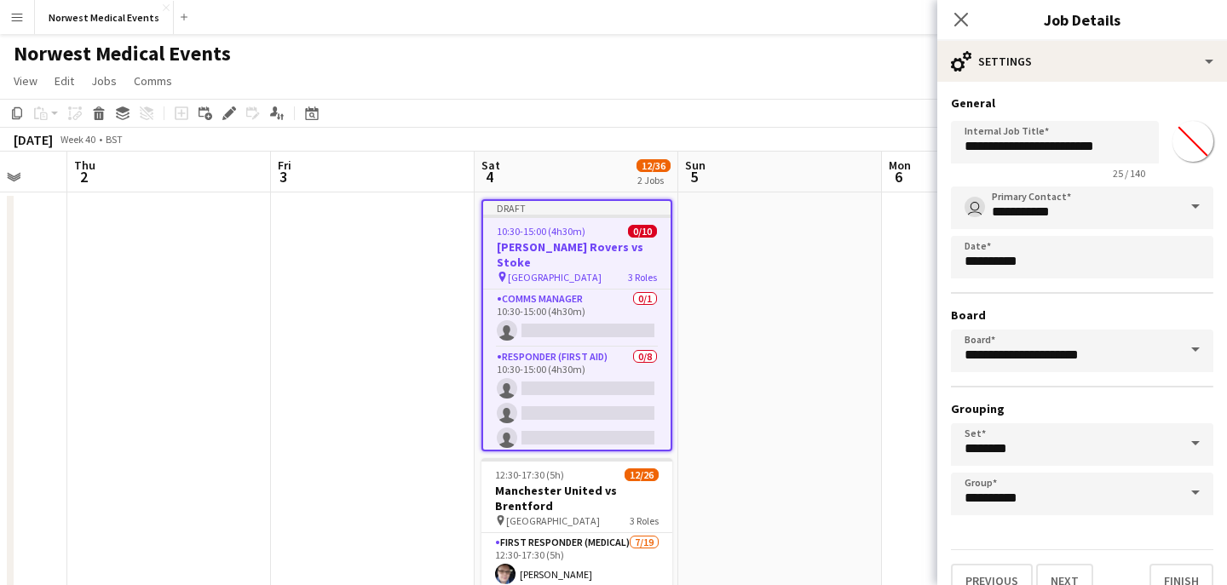
scroll to position [26, 0]
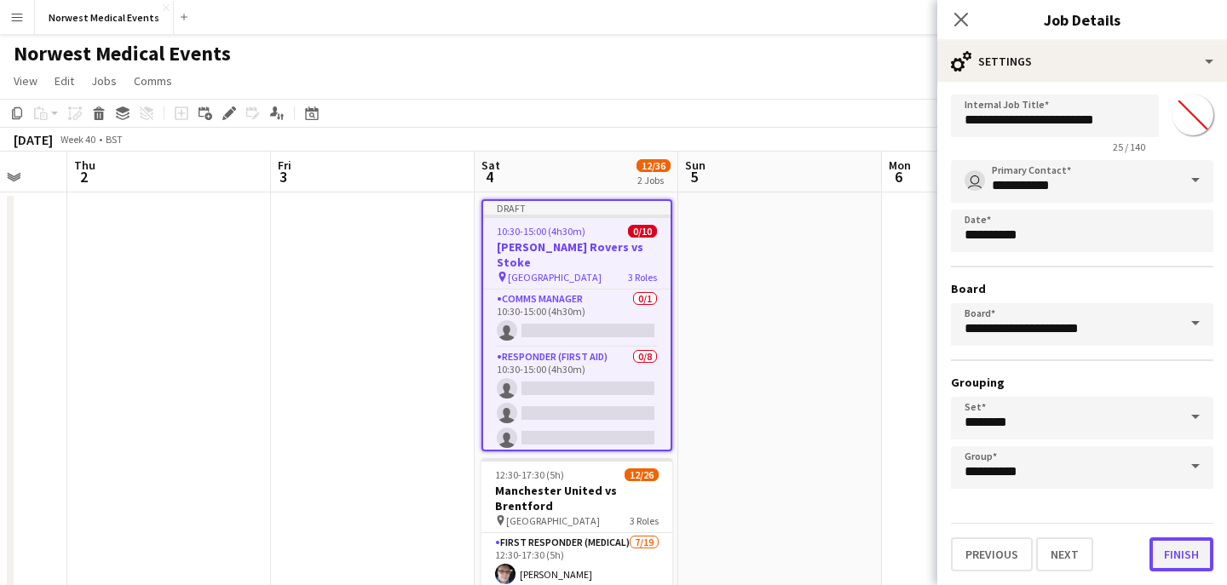
click at [1177, 554] on button "Finish" at bounding box center [1181, 555] width 64 height 34
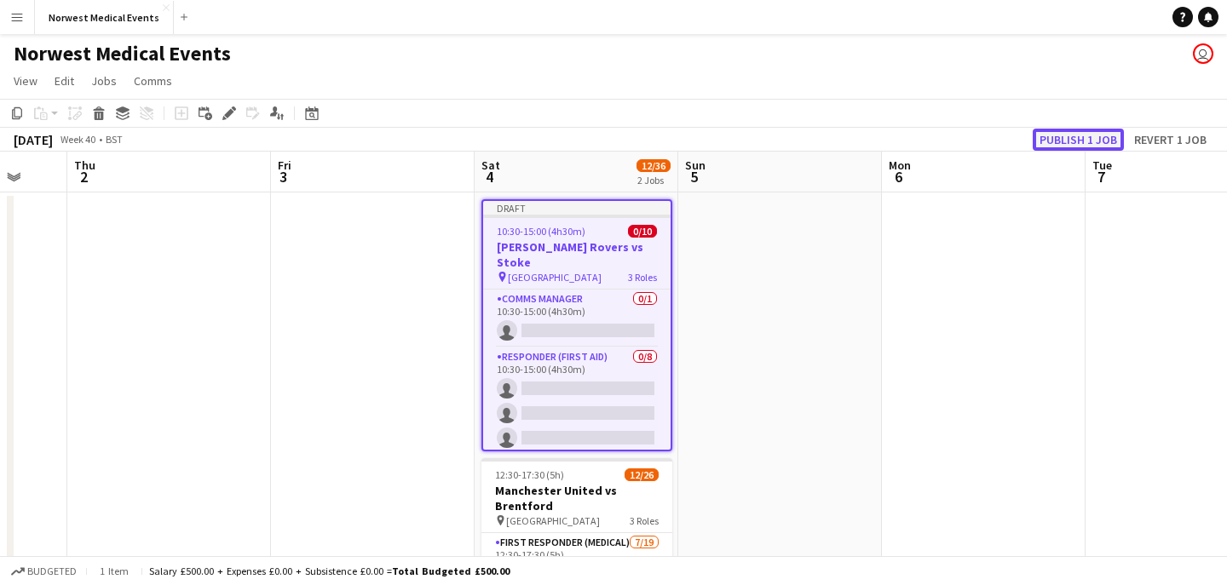
click at [1073, 134] on button "Publish 1 job" at bounding box center [1078, 140] width 91 height 22
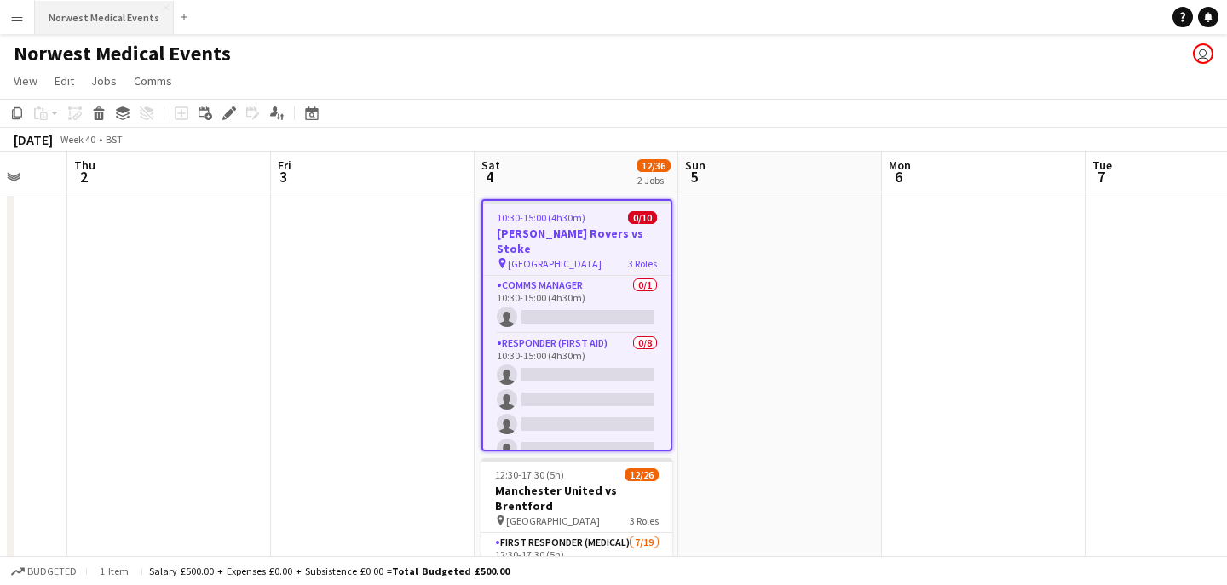
click at [118, 27] on button "Norwest Medical Events Close" at bounding box center [104, 17] width 139 height 33
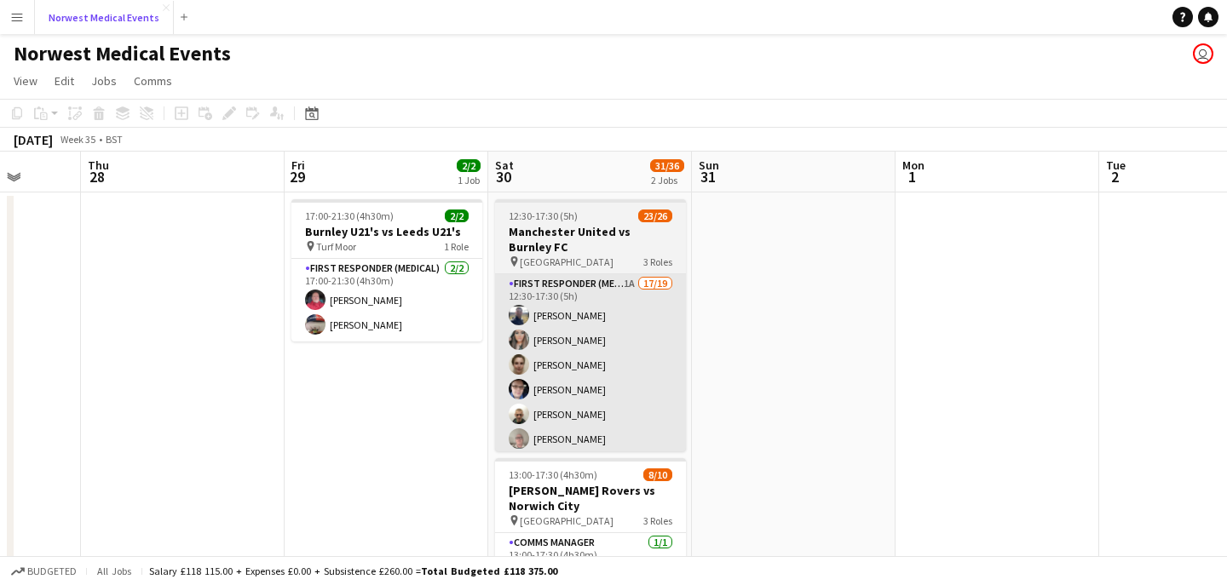
scroll to position [0, 609]
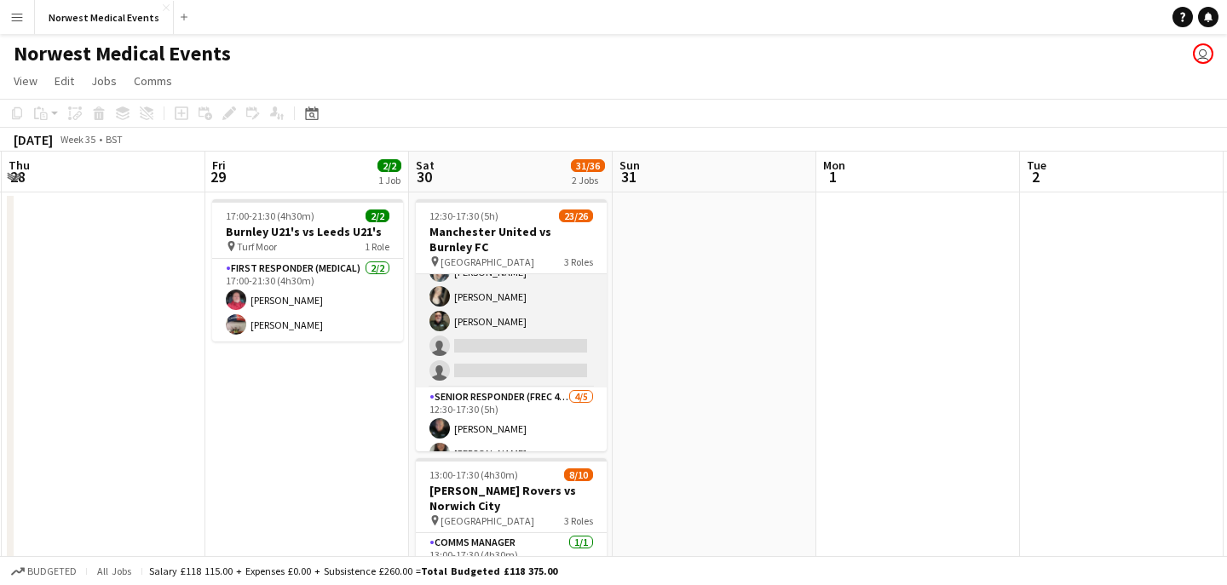
click at [503, 337] on app-card-role "First Responder (Medical) 1A 17/19 12:30-17:30 (5h) [PERSON_NAME] [PERSON_NAME]…" at bounding box center [511, 136] width 191 height 503
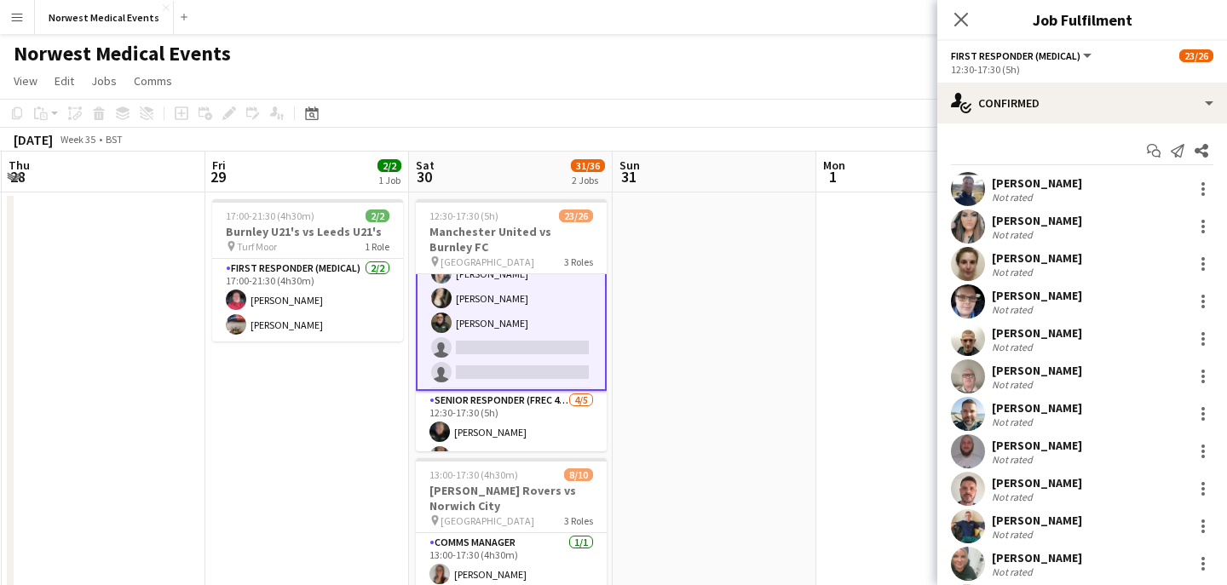
scroll to position [391, 0]
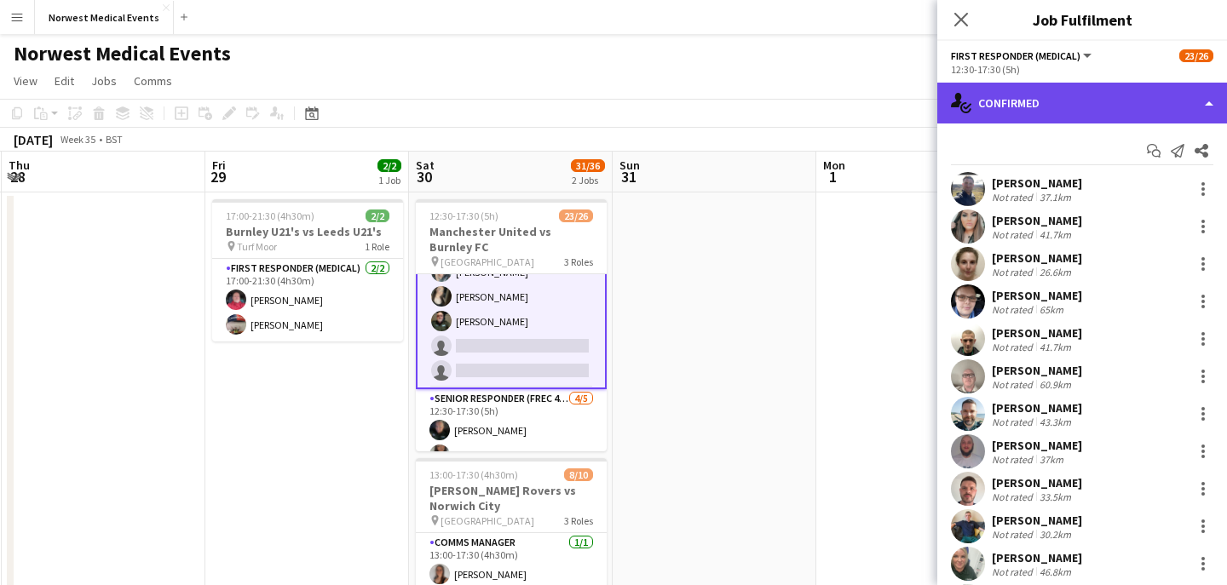
click at [1107, 102] on div "single-neutral-actions-check-2 Confirmed" at bounding box center [1082, 103] width 290 height 41
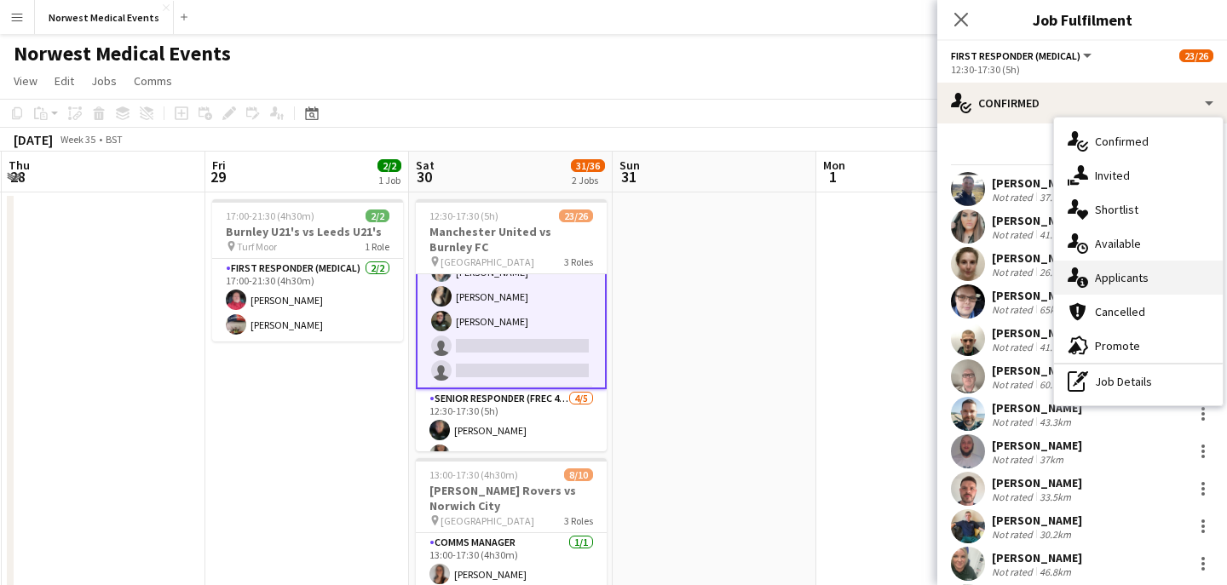
click at [1180, 273] on div "single-neutral-actions-information Applicants" at bounding box center [1138, 278] width 169 height 34
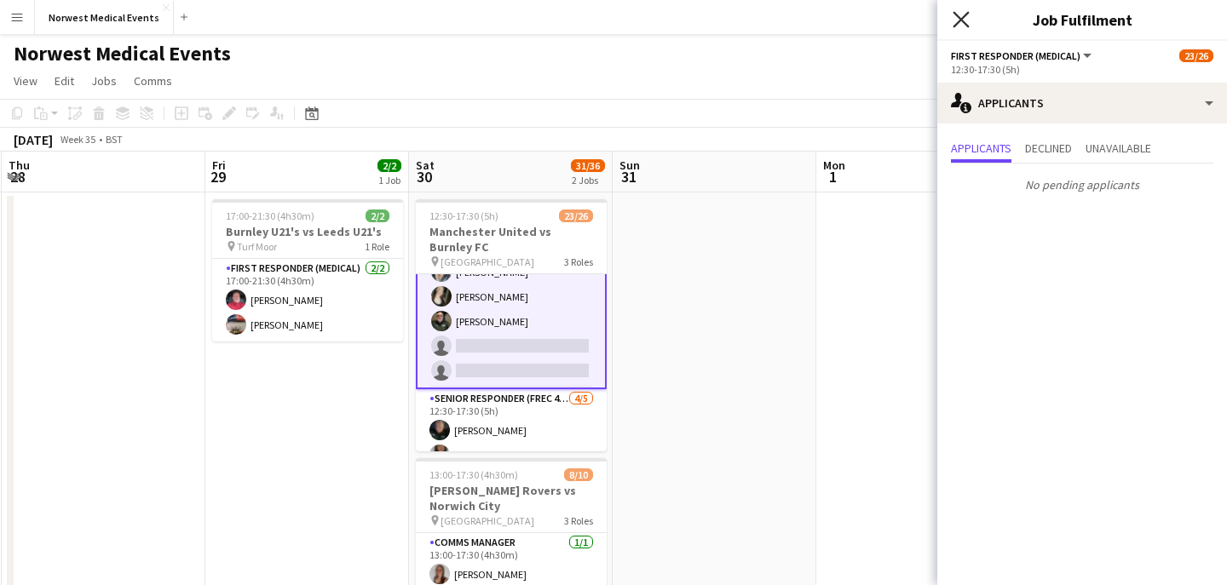
click at [959, 24] on icon "Close pop-in" at bounding box center [960, 19] width 16 height 16
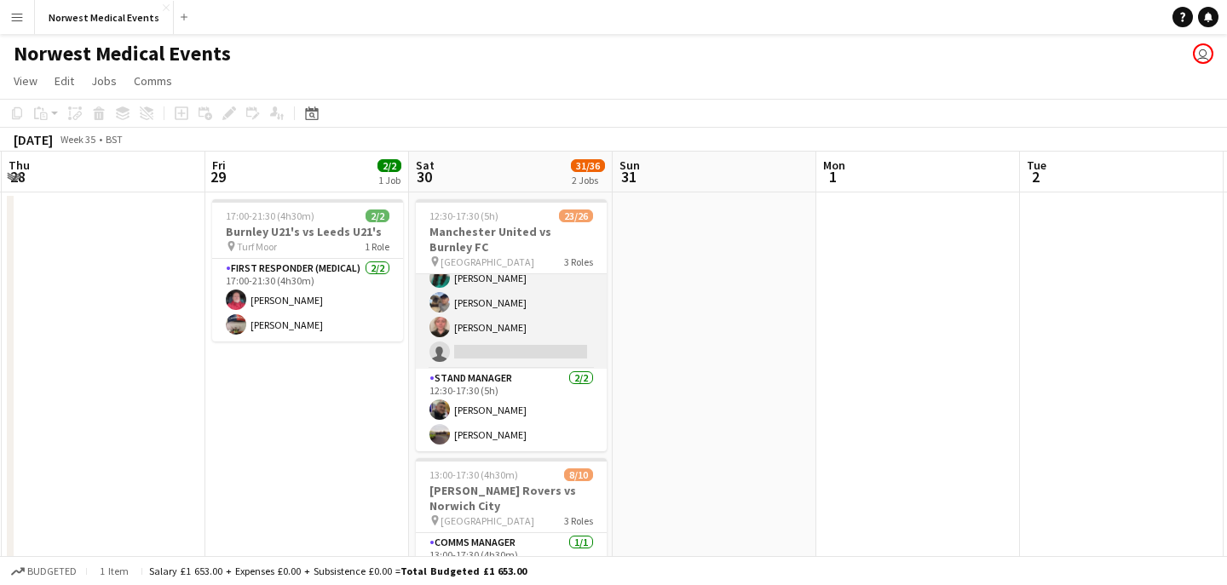
click at [511, 285] on app-card-role "Senior Responder (FREC 4 or Above) [DATE] 12:30-17:30 (5h) [PERSON_NAME] [PERSO…" at bounding box center [511, 290] width 191 height 157
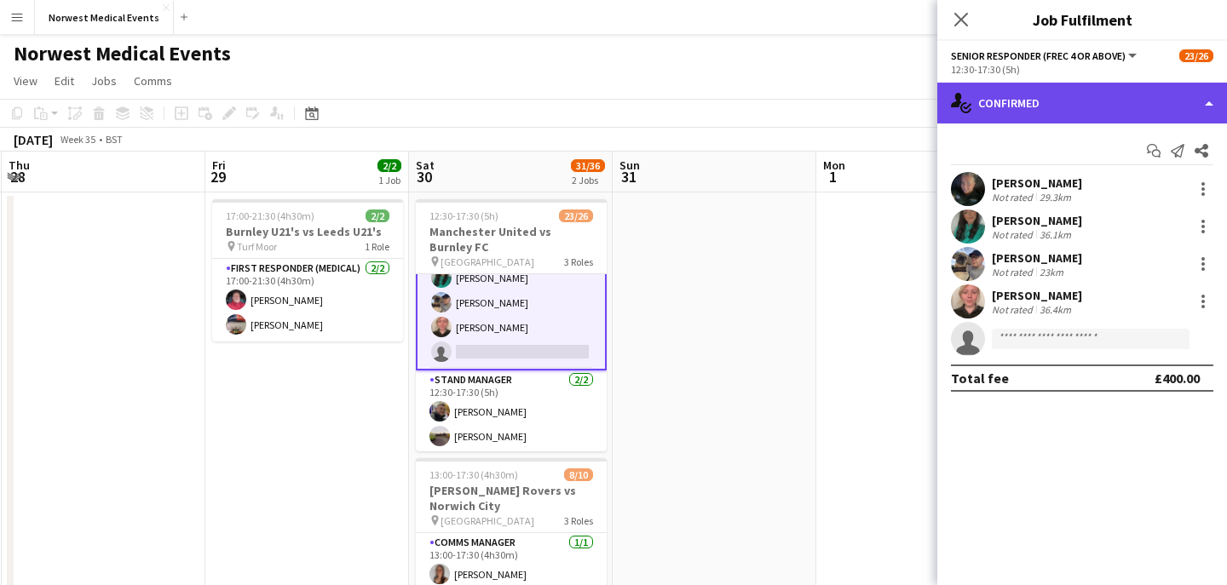
click at [1016, 112] on div "single-neutral-actions-check-2 Confirmed" at bounding box center [1082, 103] width 290 height 41
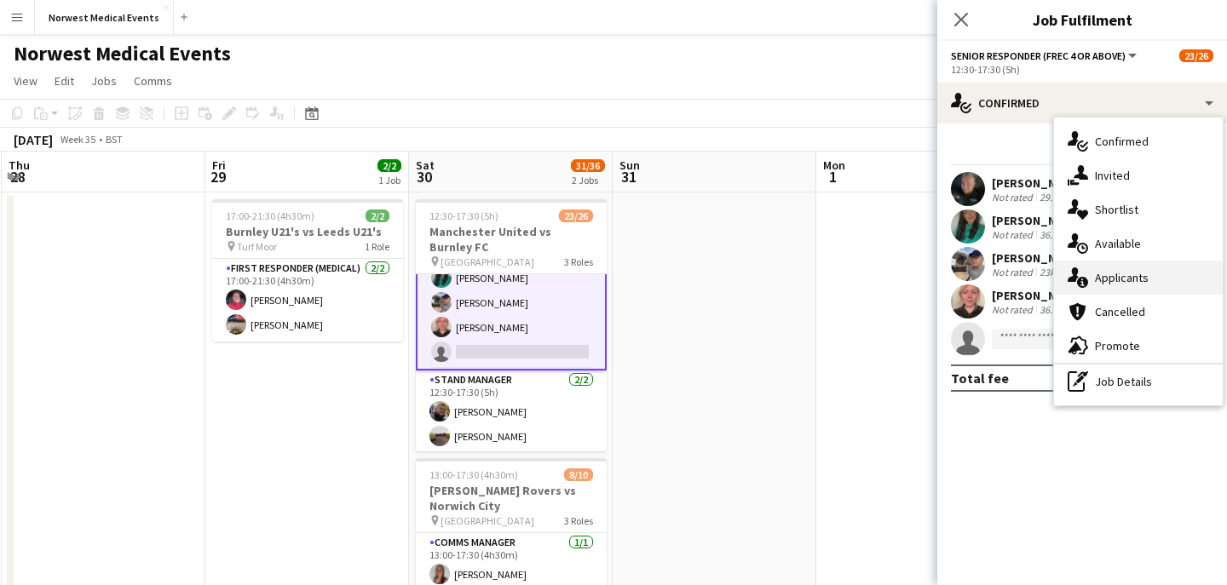
click at [1097, 268] on div "single-neutral-actions-information Applicants" at bounding box center [1138, 278] width 169 height 34
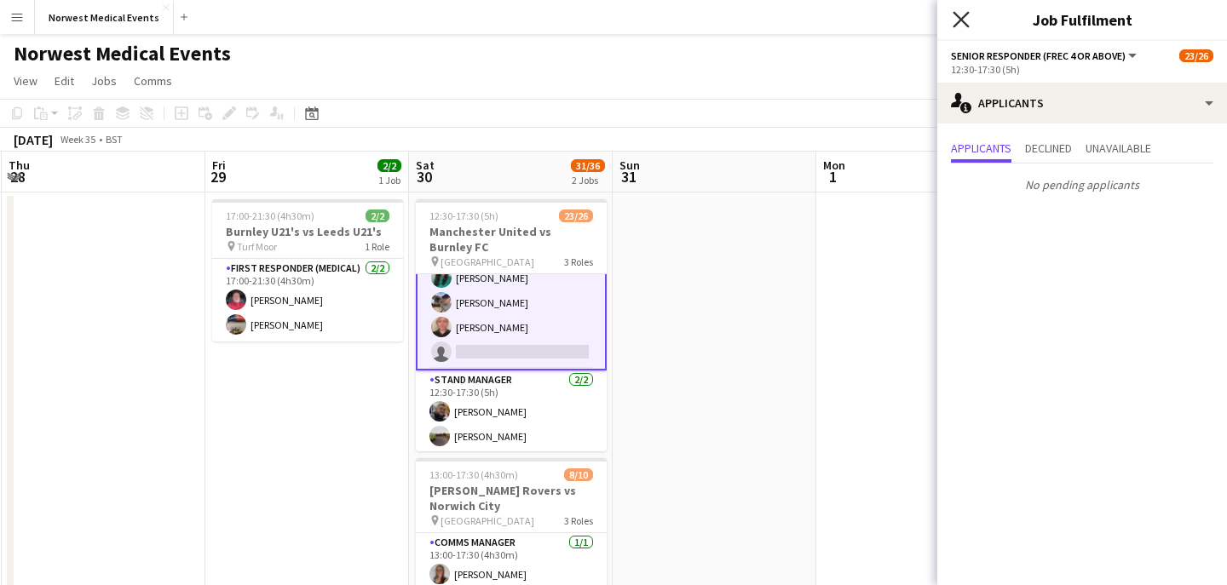
click at [959, 24] on icon "Close pop-in" at bounding box center [960, 19] width 16 height 16
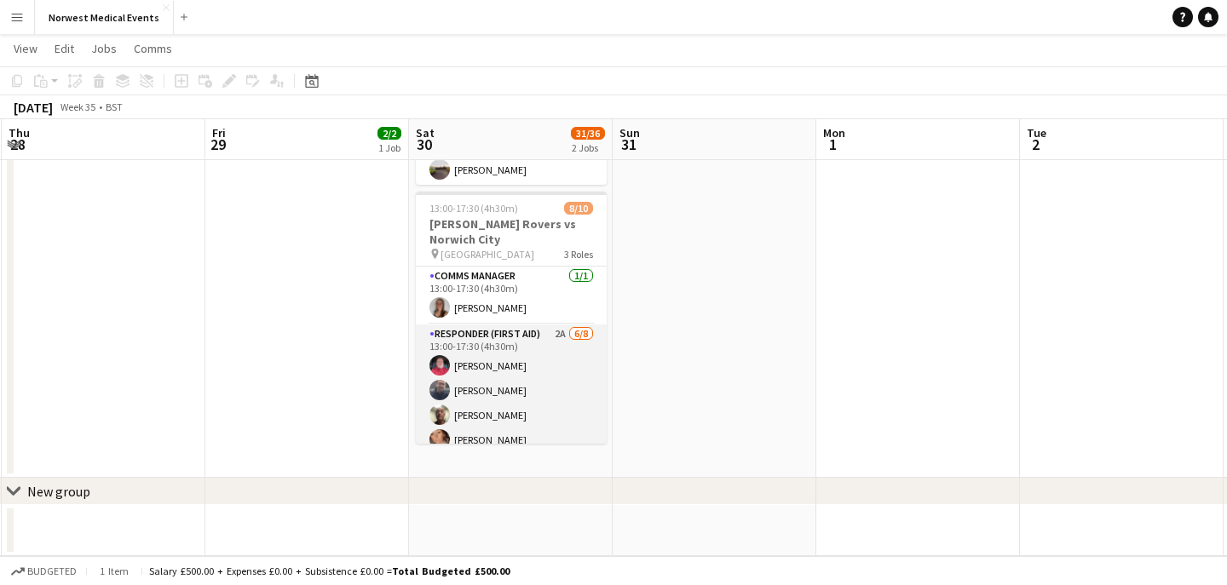
scroll to position [170, 0]
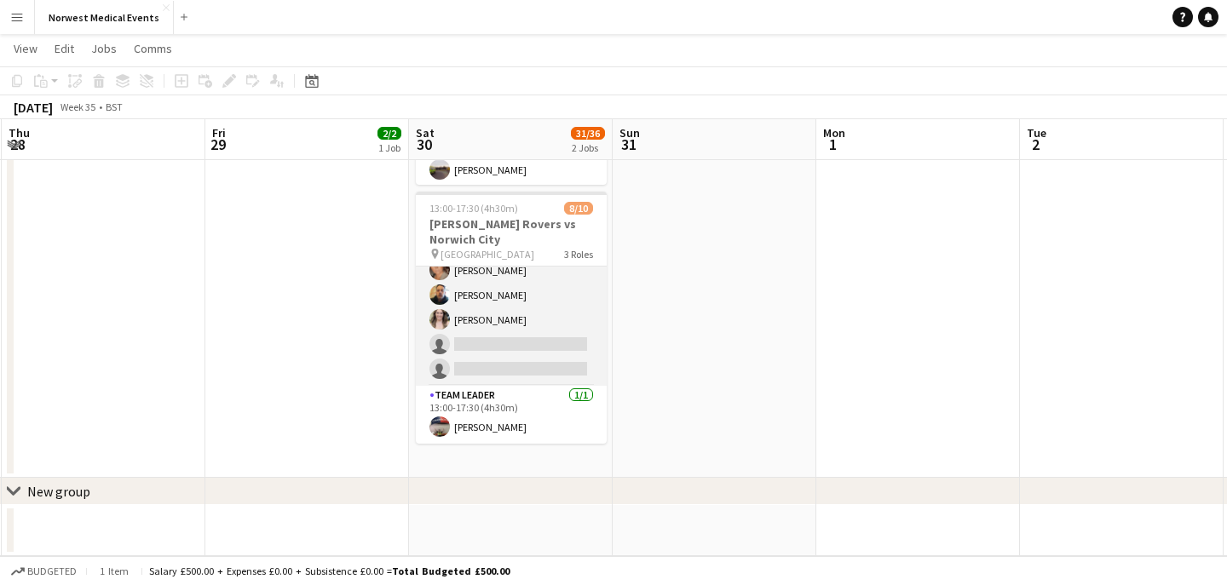
click at [505, 350] on app-card-role "Responder (First Aid) 2A [DATE] 13:00-17:30 (4h30m) [PERSON_NAME] [PERSON_NAME]…" at bounding box center [511, 270] width 191 height 231
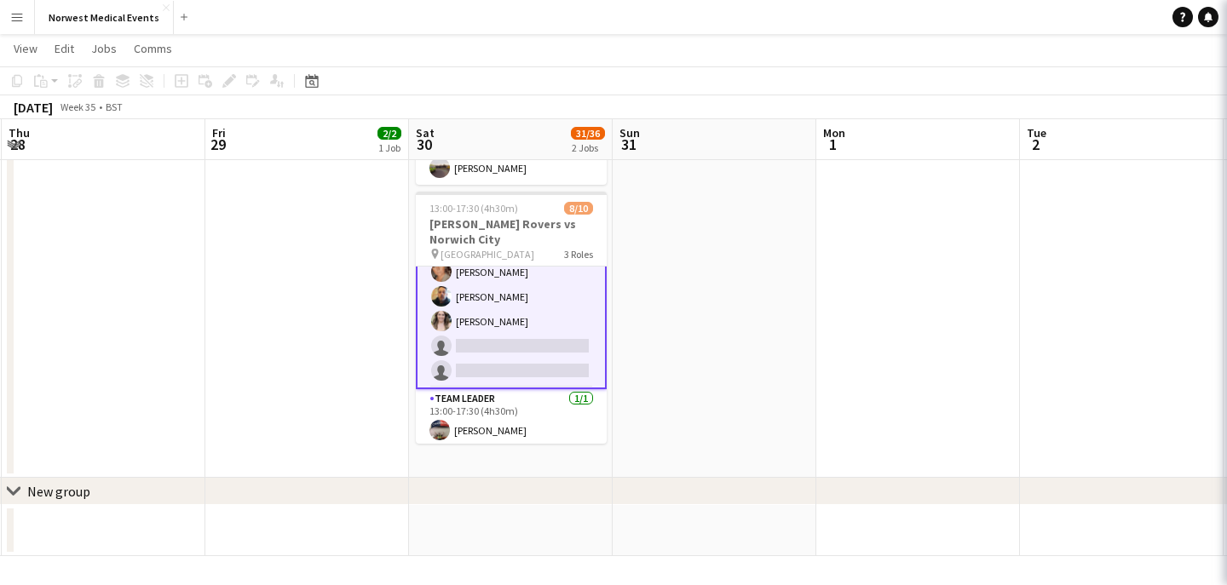
scroll to position [171, 0]
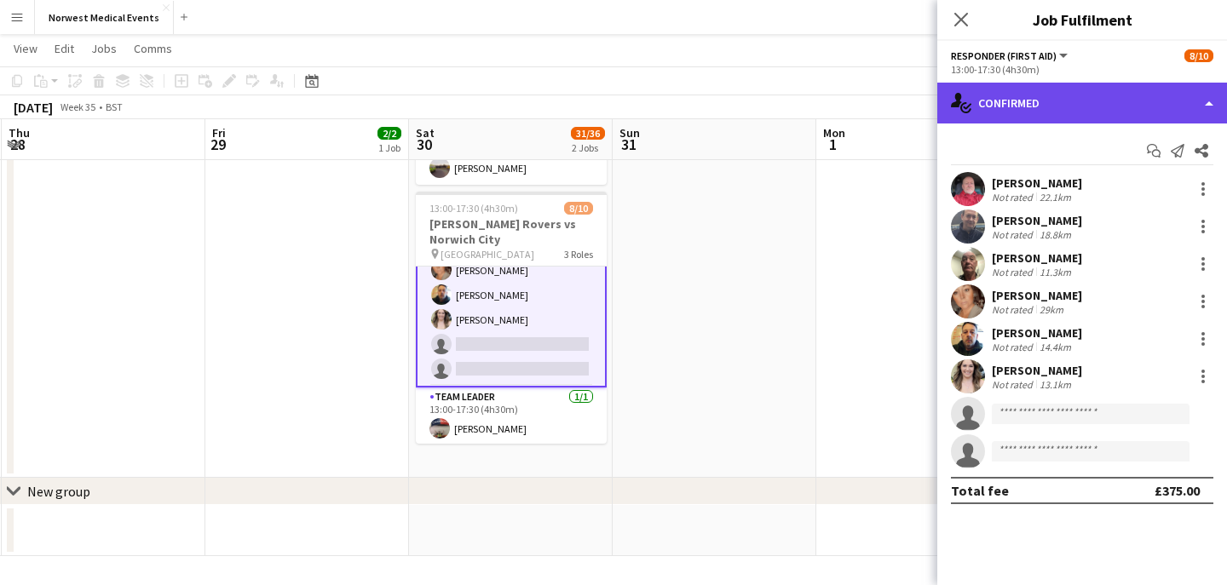
click at [1031, 101] on div "single-neutral-actions-check-2 Confirmed" at bounding box center [1082, 103] width 290 height 41
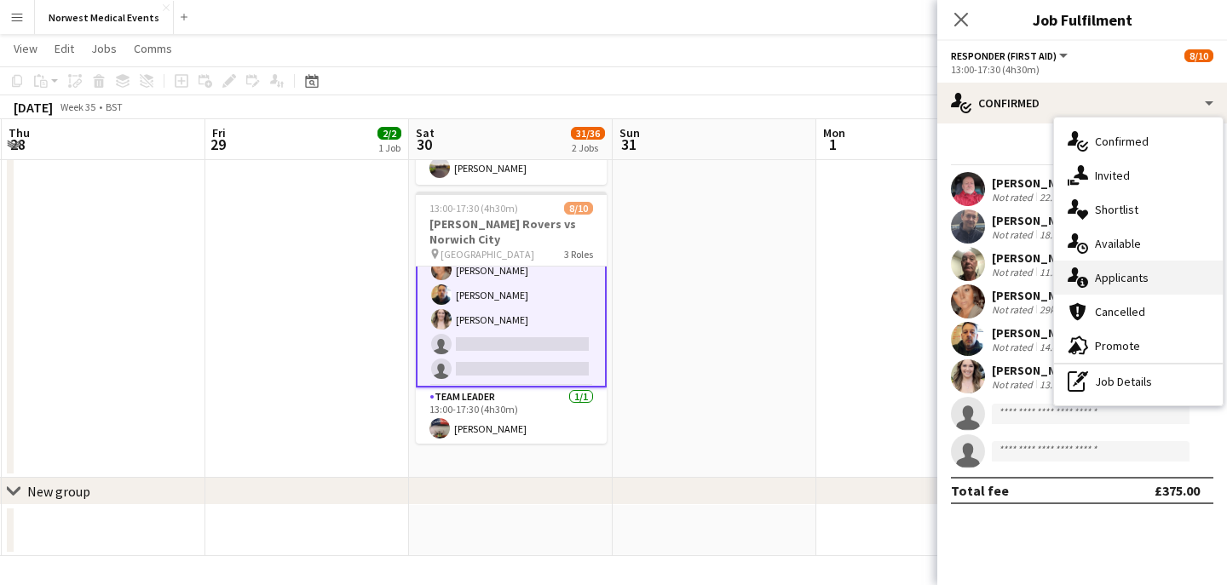
click at [1118, 273] on div "single-neutral-actions-information Applicants" at bounding box center [1138, 278] width 169 height 34
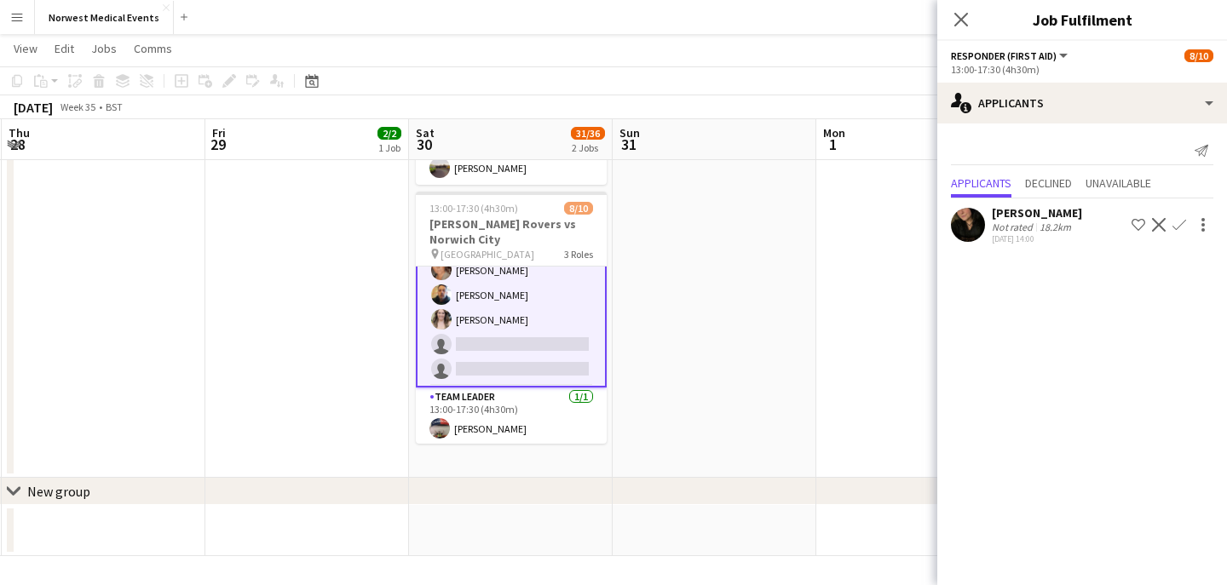
click at [963, 24] on icon "Close pop-in" at bounding box center [961, 20] width 14 height 14
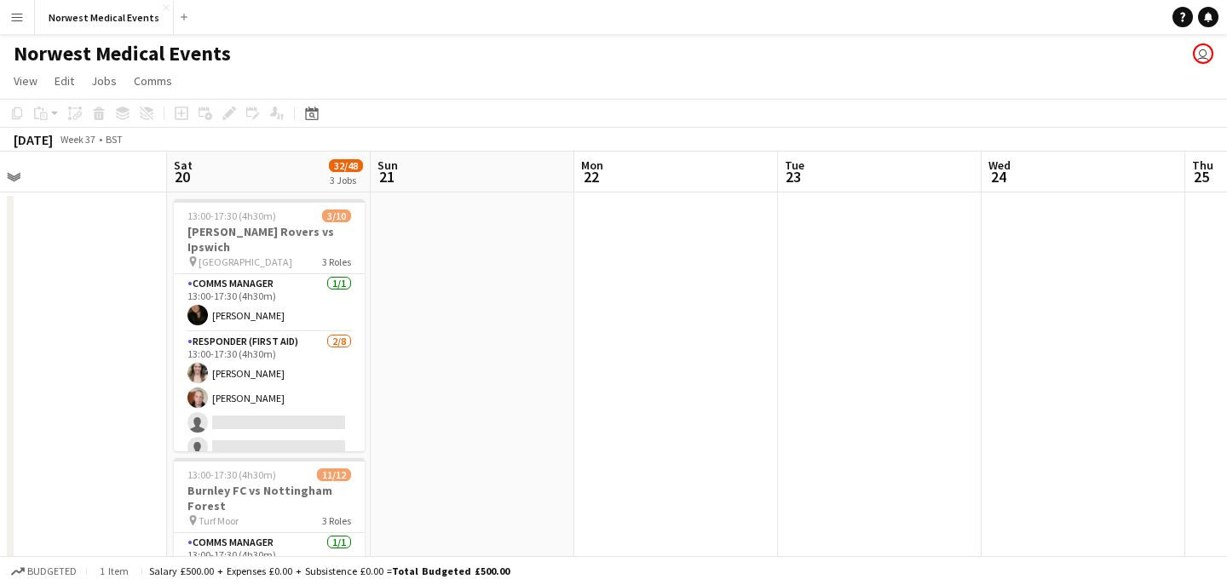
scroll to position [0, 684]
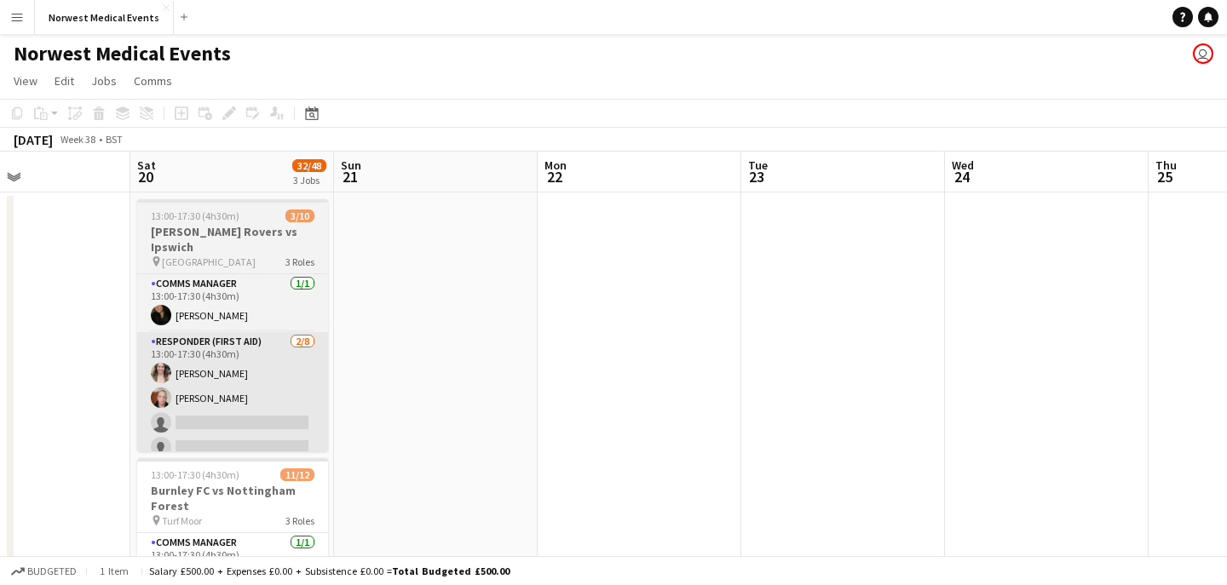
click at [252, 389] on app-card-role "Responder (First Aid) [DATE] 13:00-17:30 (4h30m) [PERSON_NAME] [PERSON_NAME] si…" at bounding box center [232, 447] width 191 height 231
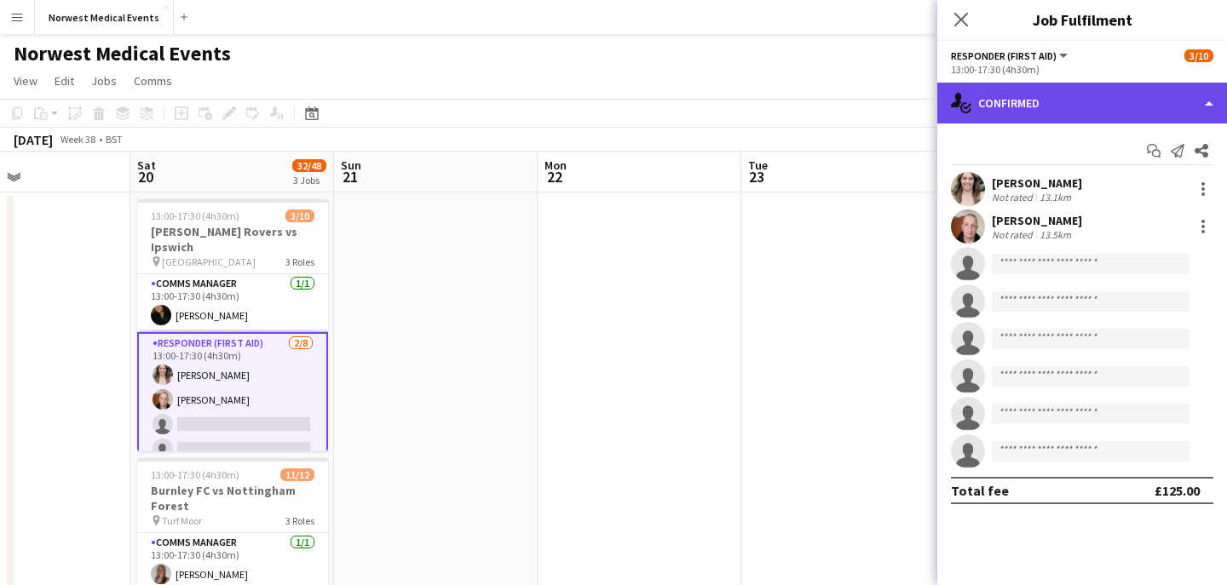
click at [1099, 95] on div "single-neutral-actions-check-2 Confirmed" at bounding box center [1082, 103] width 290 height 41
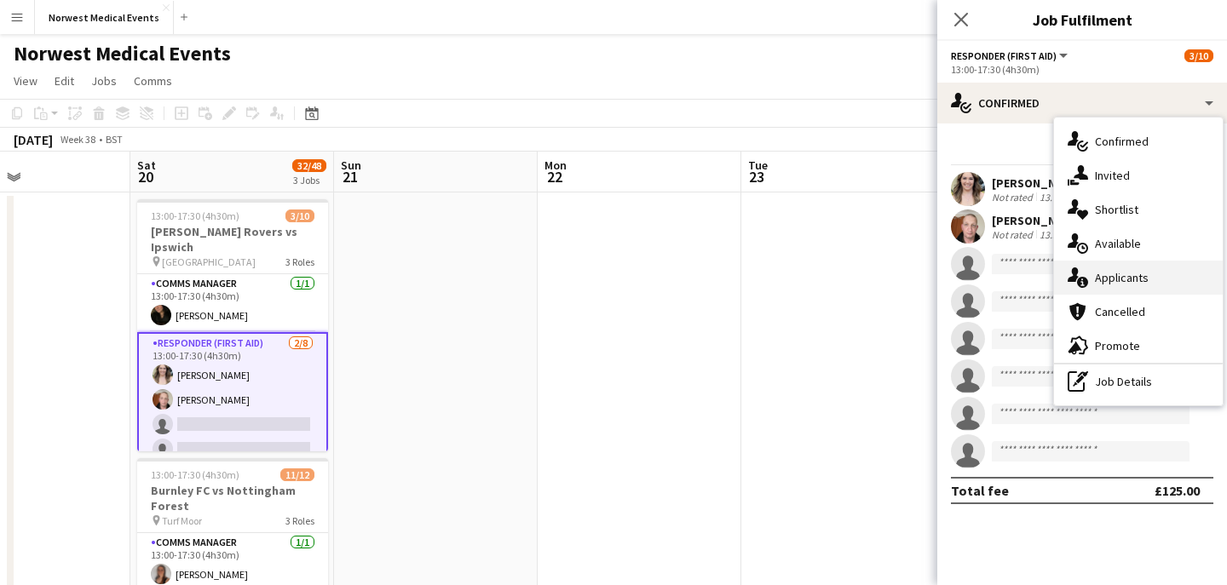
click at [1156, 279] on div "single-neutral-actions-information Applicants" at bounding box center [1138, 278] width 169 height 34
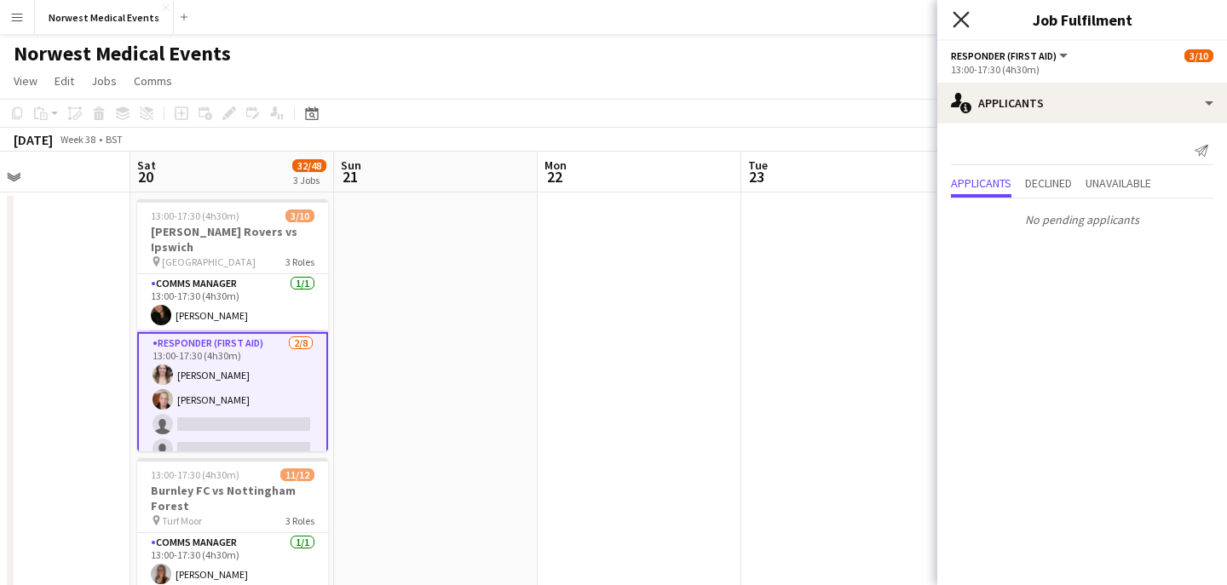
click at [966, 26] on icon "Close pop-in" at bounding box center [960, 19] width 16 height 16
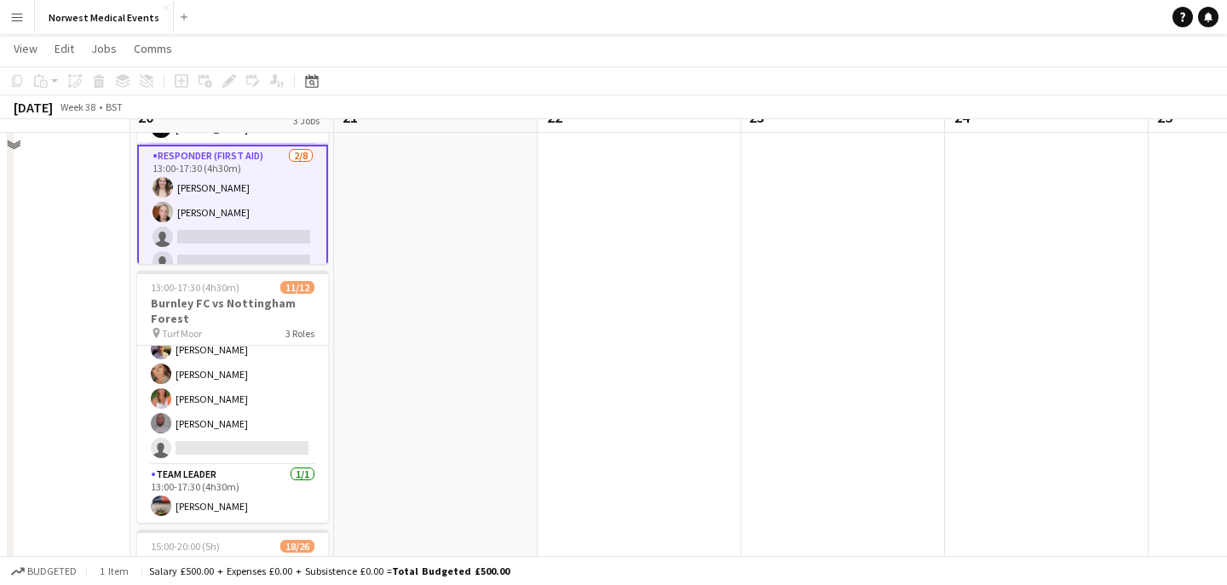
scroll to position [187, 0]
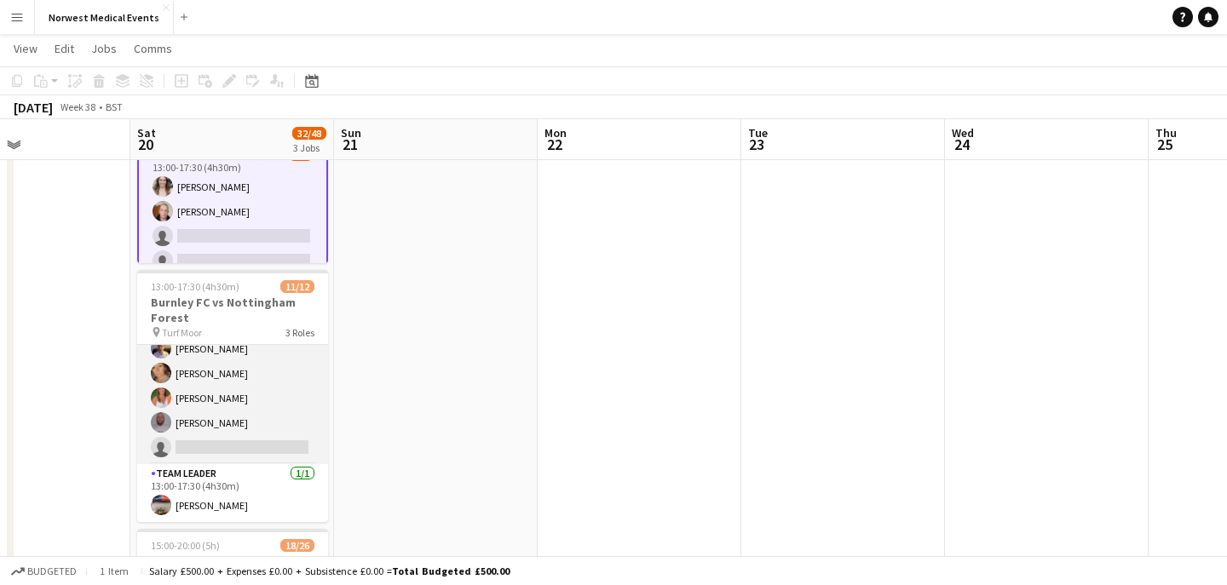
click at [227, 417] on app-card-role "Responder (First Aid) [DATE] 13:00-17:30 (4h30m) [PERSON_NAME] [PERSON_NAME] [P…" at bounding box center [232, 324] width 191 height 280
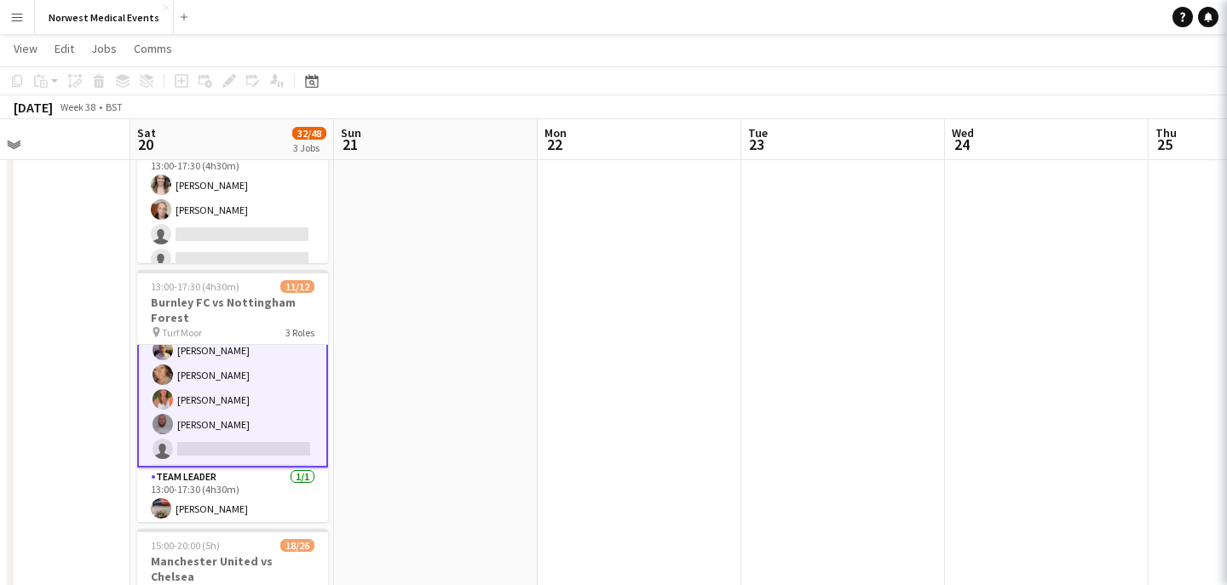
scroll to position [221, 0]
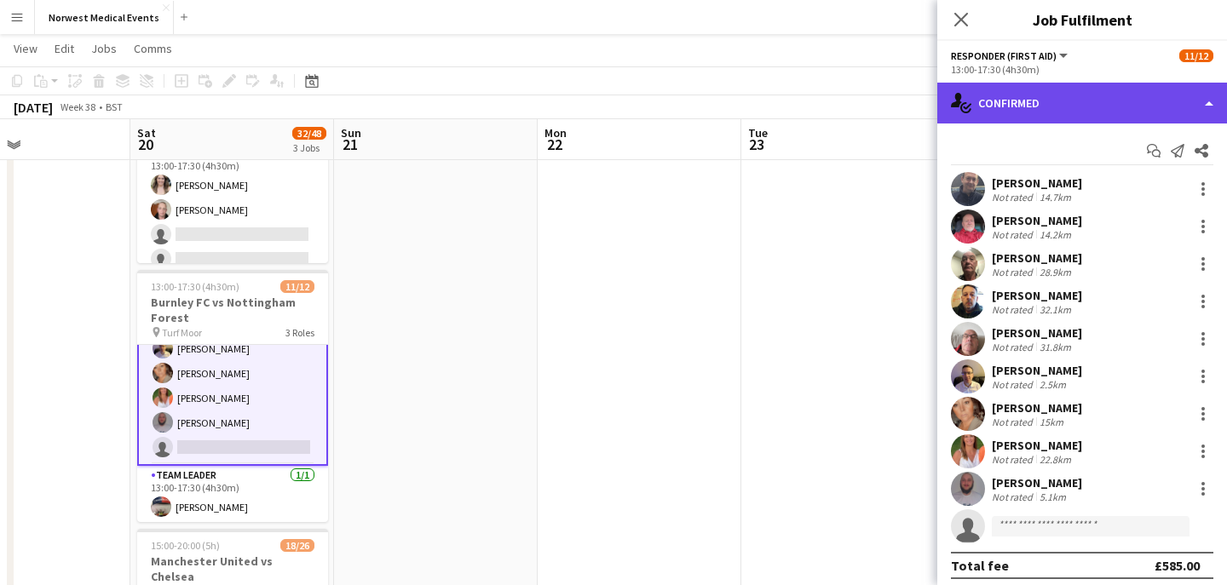
click at [1053, 106] on div "single-neutral-actions-check-2 Confirmed" at bounding box center [1082, 103] width 290 height 41
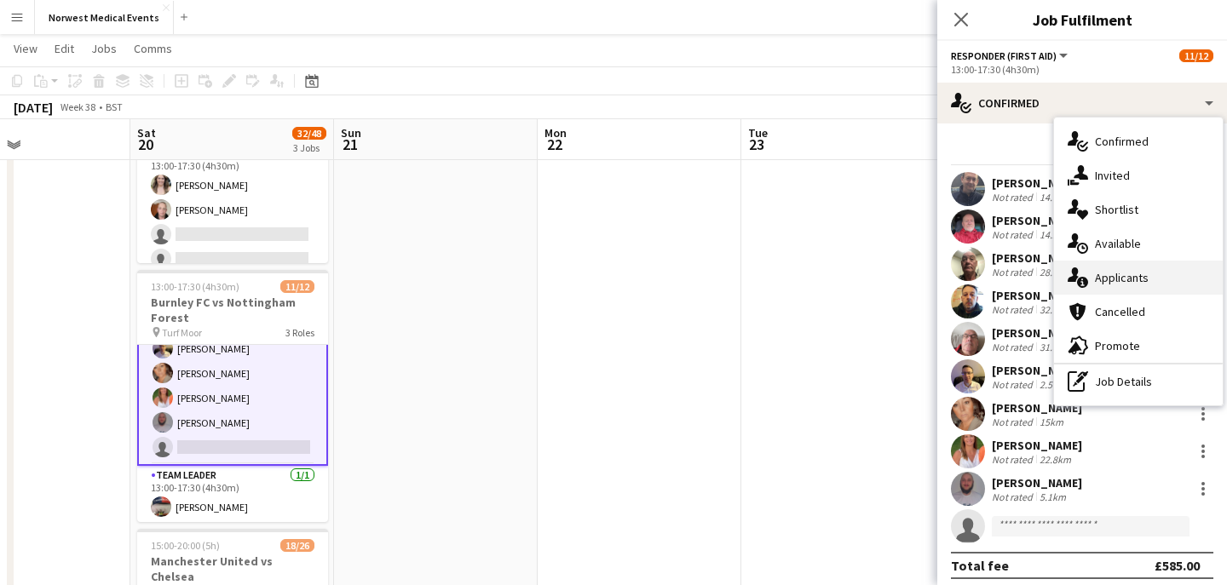
click at [1117, 272] on div "single-neutral-actions-information Applicants" at bounding box center [1138, 278] width 169 height 34
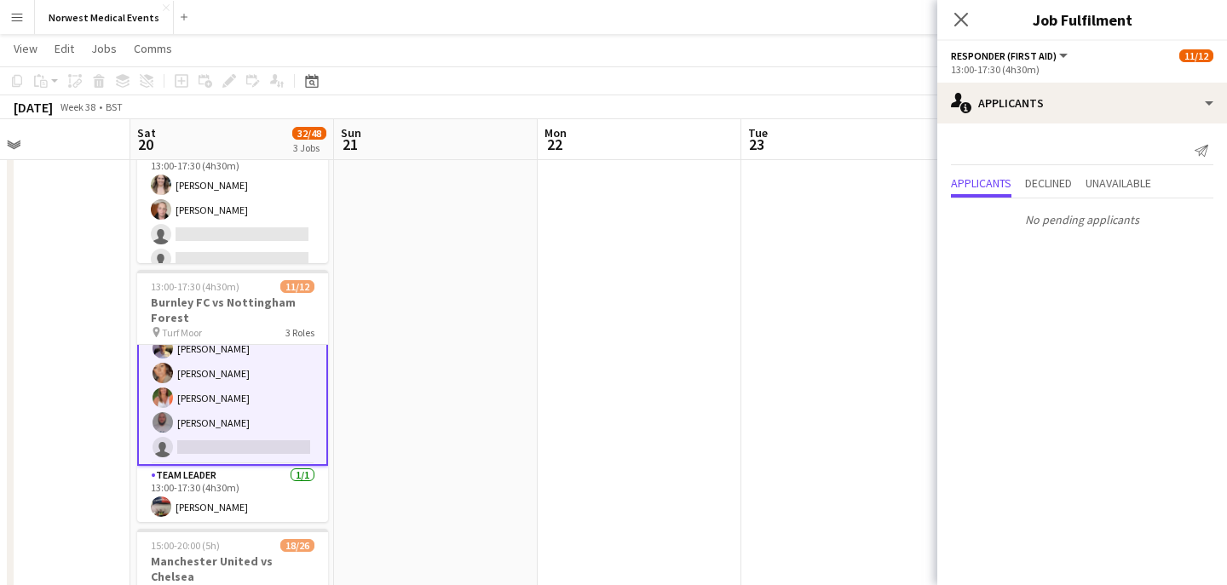
click at [960, 21] on icon "Close pop-in" at bounding box center [961, 20] width 14 height 14
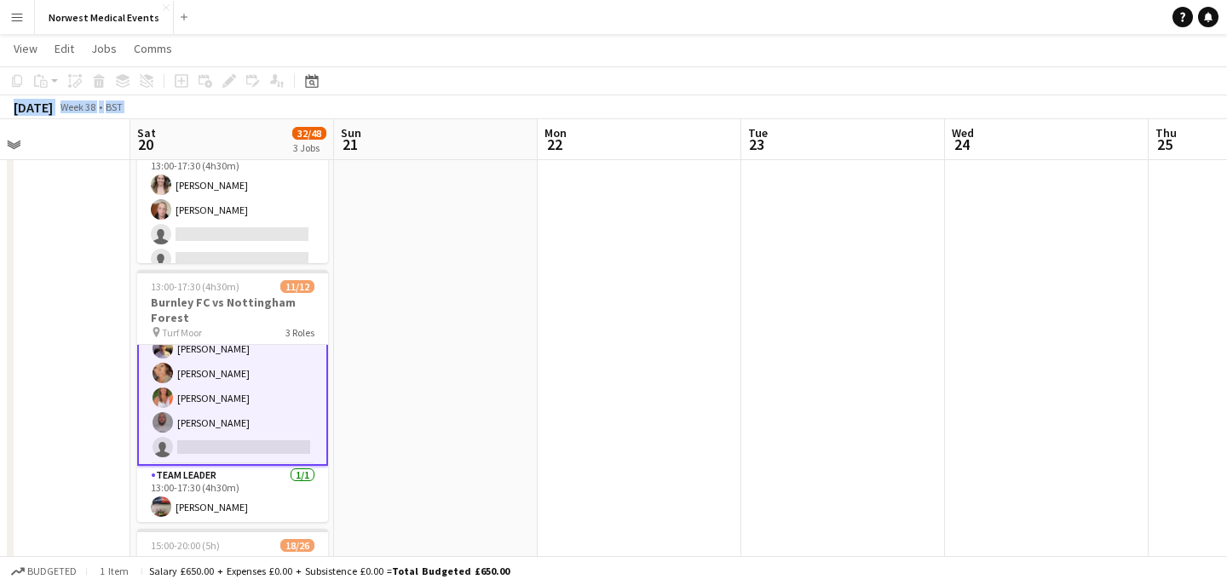
drag, startPoint x: 745, startPoint y: 171, endPoint x: 672, endPoint y: 204, distance: 79.3
click at [676, 202] on app-board "Norwest Medical Events user View Day view expanded Day view collapsed Month vie…" at bounding box center [613, 385] width 1227 height 1075
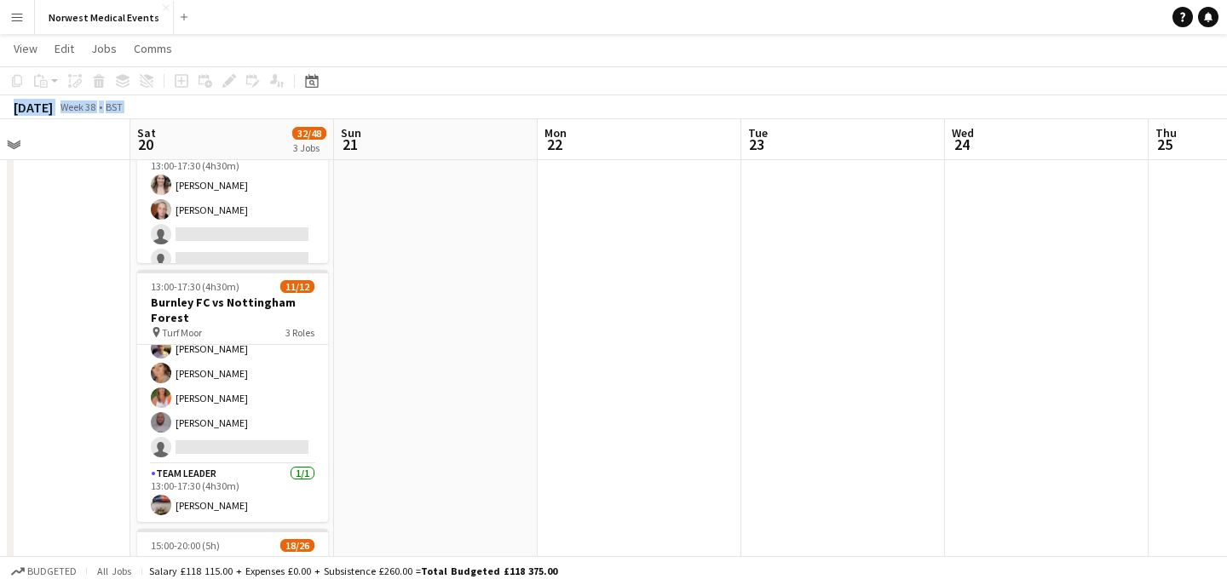
scroll to position [219, 0]
click at [429, 406] on app-date-cell at bounding box center [436, 409] width 204 height 811
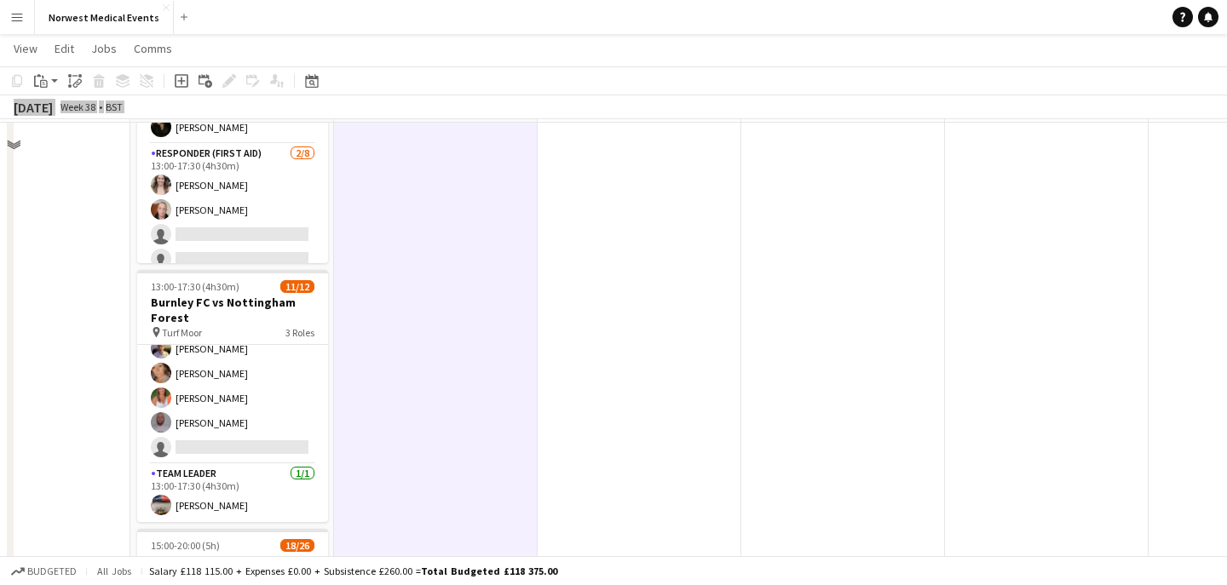
scroll to position [0, 0]
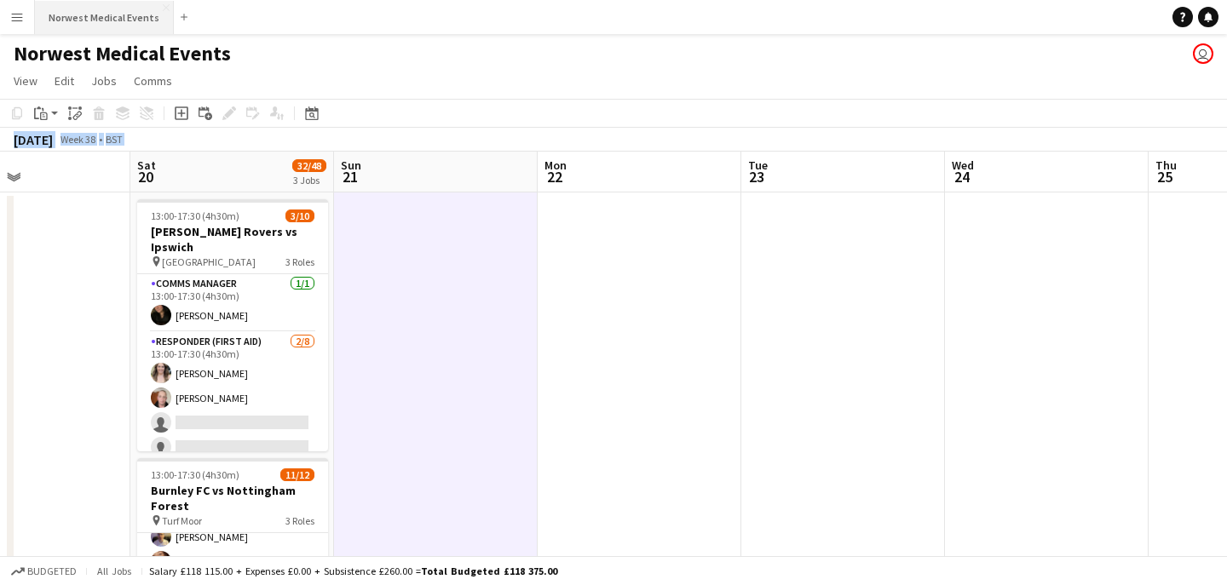
click at [91, 25] on button "Norwest Medical Events Close" at bounding box center [104, 17] width 139 height 33
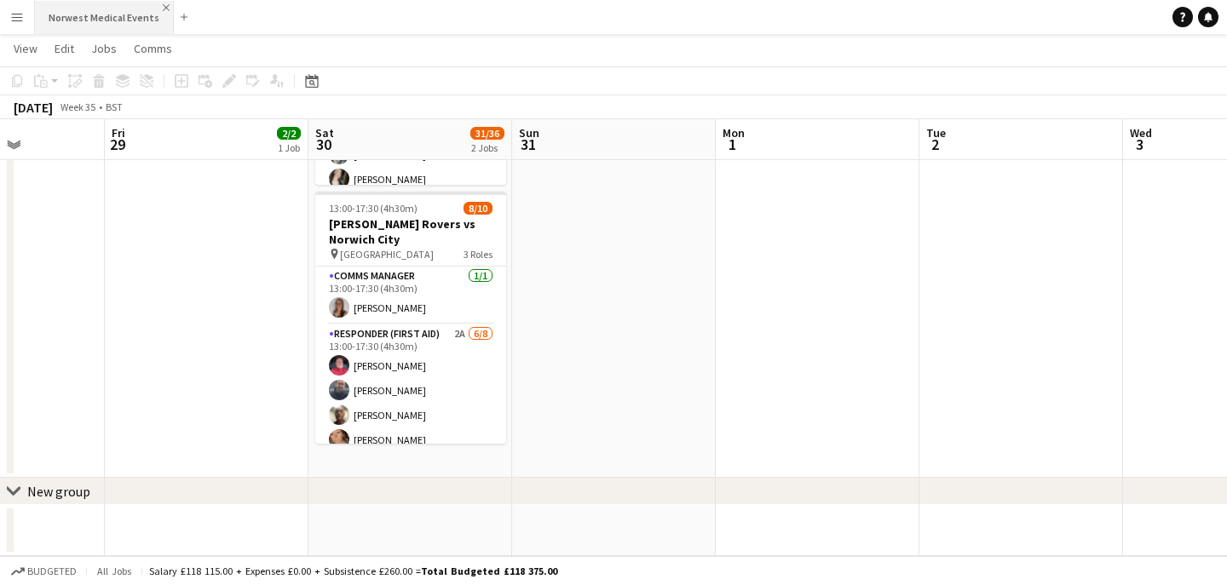
scroll to position [170, 0]
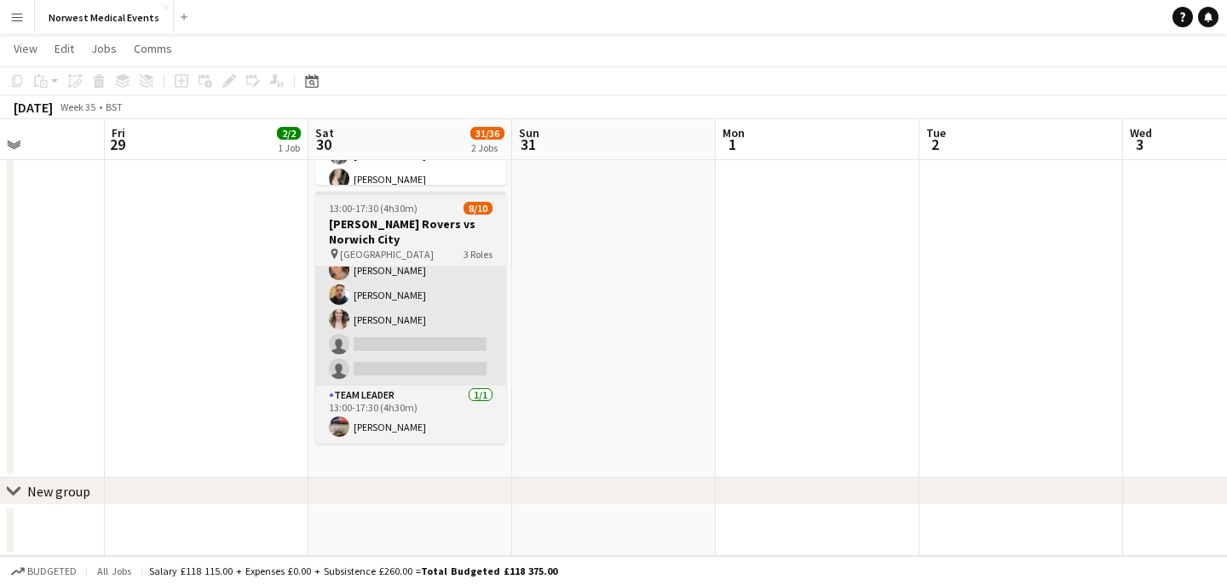
click at [411, 319] on app-card-role "Responder (First Aid) 2A [DATE] 13:00-17:30 (4h30m) [PERSON_NAME] [PERSON_NAME]…" at bounding box center [410, 270] width 191 height 231
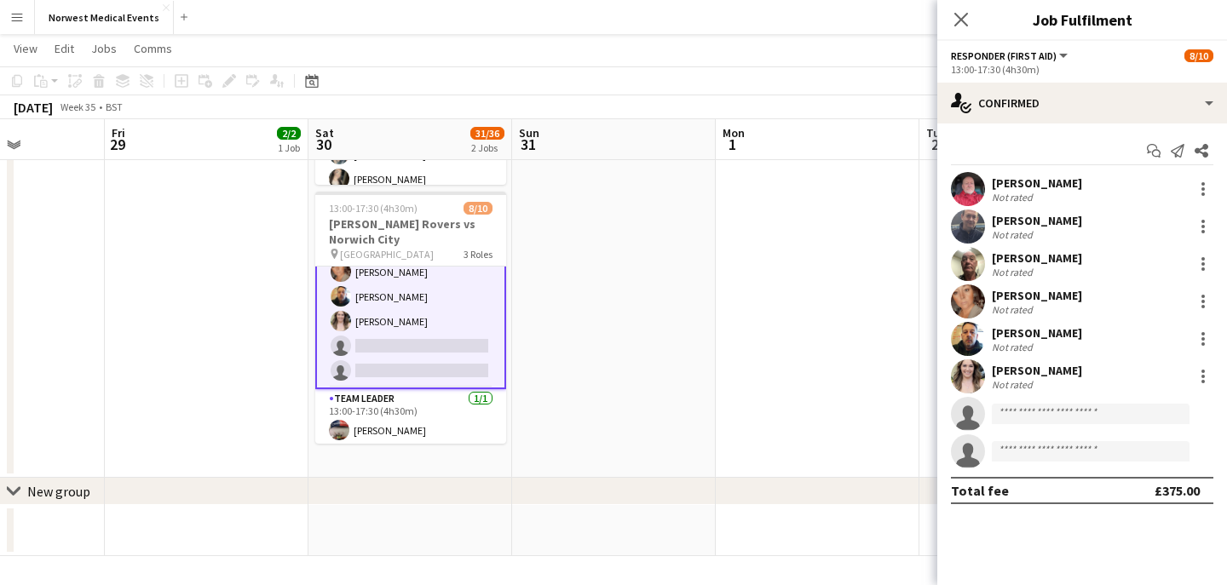
scroll to position [171, 0]
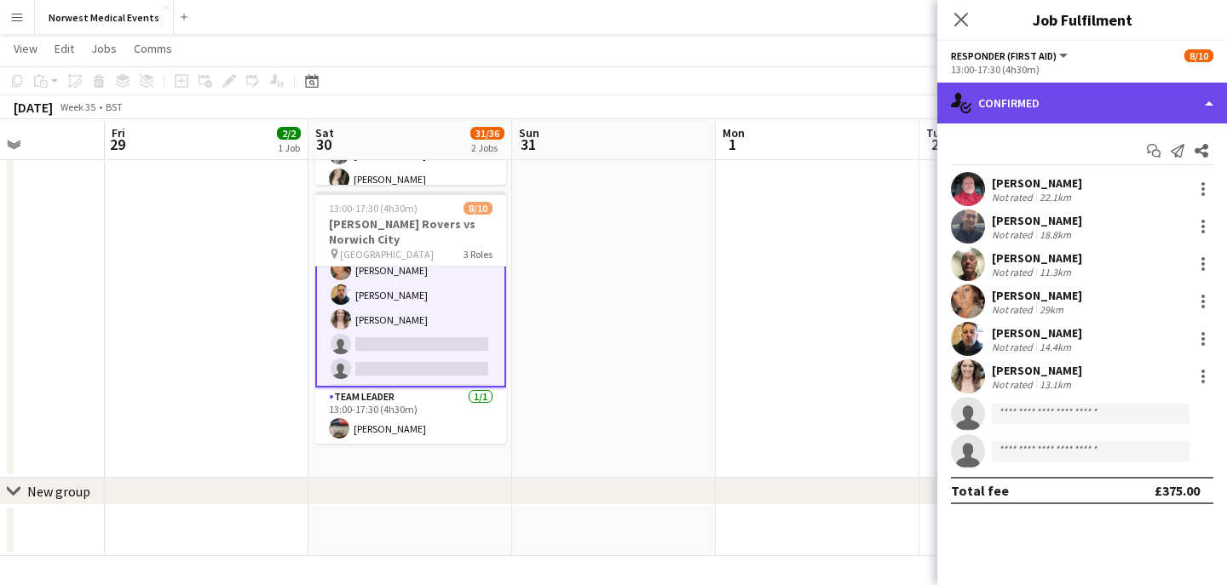
click at [1112, 111] on div "single-neutral-actions-check-2 Confirmed" at bounding box center [1082, 103] width 290 height 41
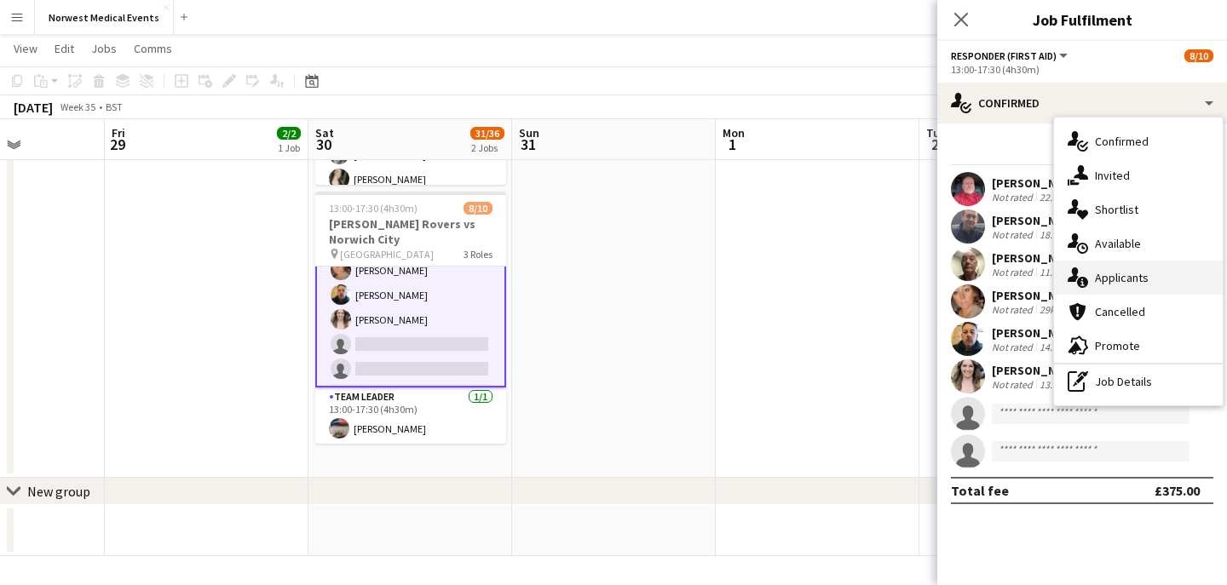
click at [1132, 275] on div "single-neutral-actions-information Applicants" at bounding box center [1138, 278] width 169 height 34
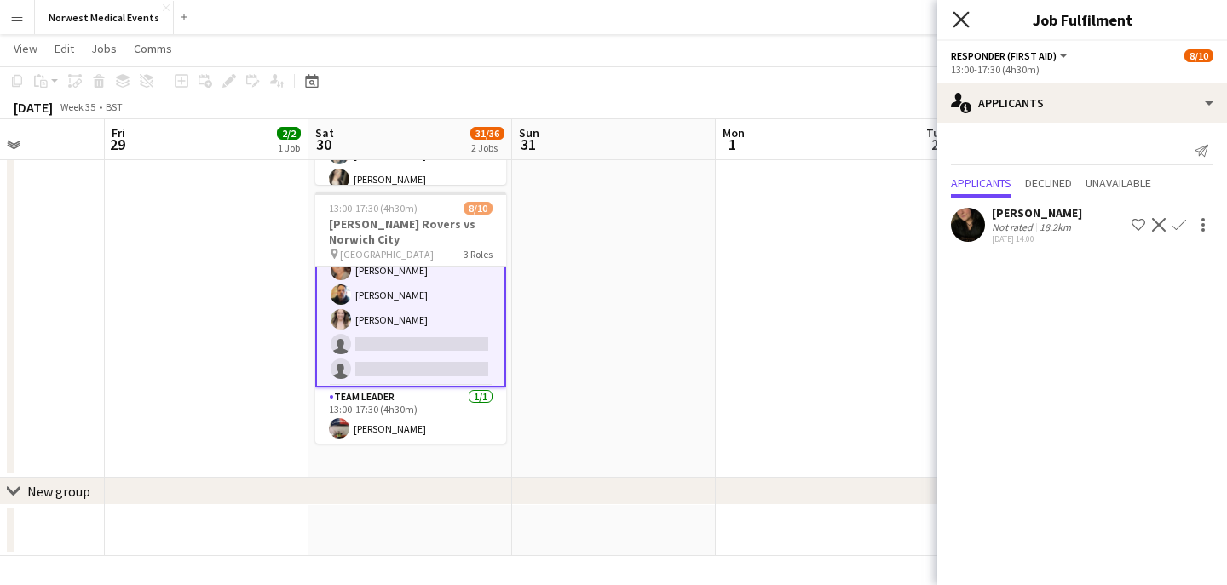
click at [966, 18] on icon "Close pop-in" at bounding box center [960, 19] width 16 height 16
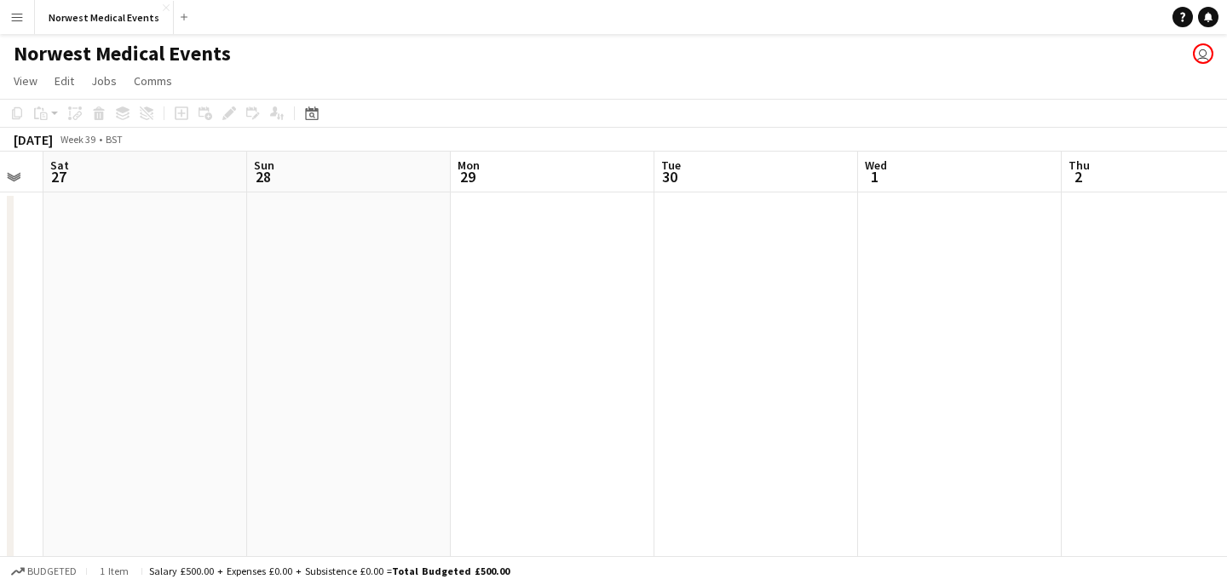
scroll to position [0, 585]
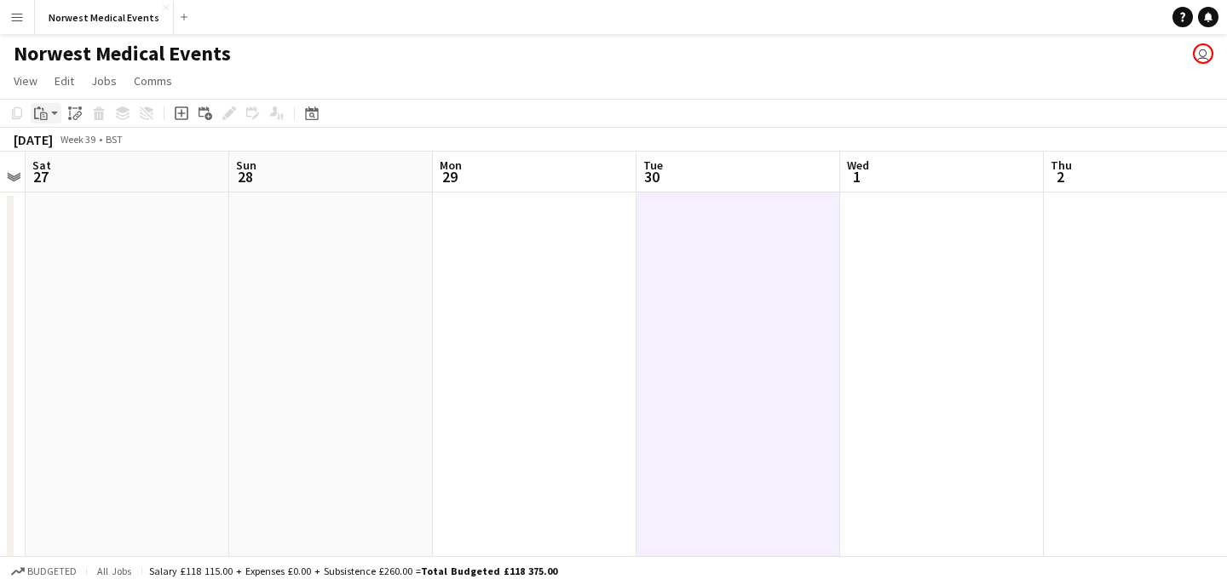
click at [49, 120] on div "Paste" at bounding box center [41, 113] width 20 height 20
click at [57, 144] on link "Paste Command V" at bounding box center [112, 145] width 135 height 15
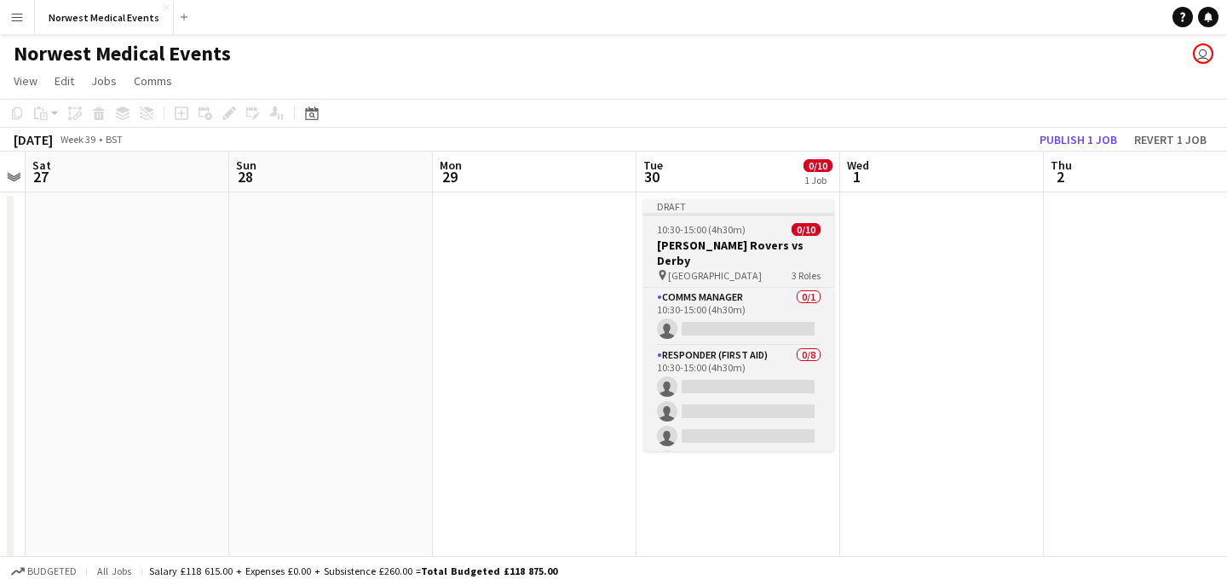
click at [724, 243] on h3 "[PERSON_NAME] Rovers vs Derby" at bounding box center [738, 253] width 191 height 31
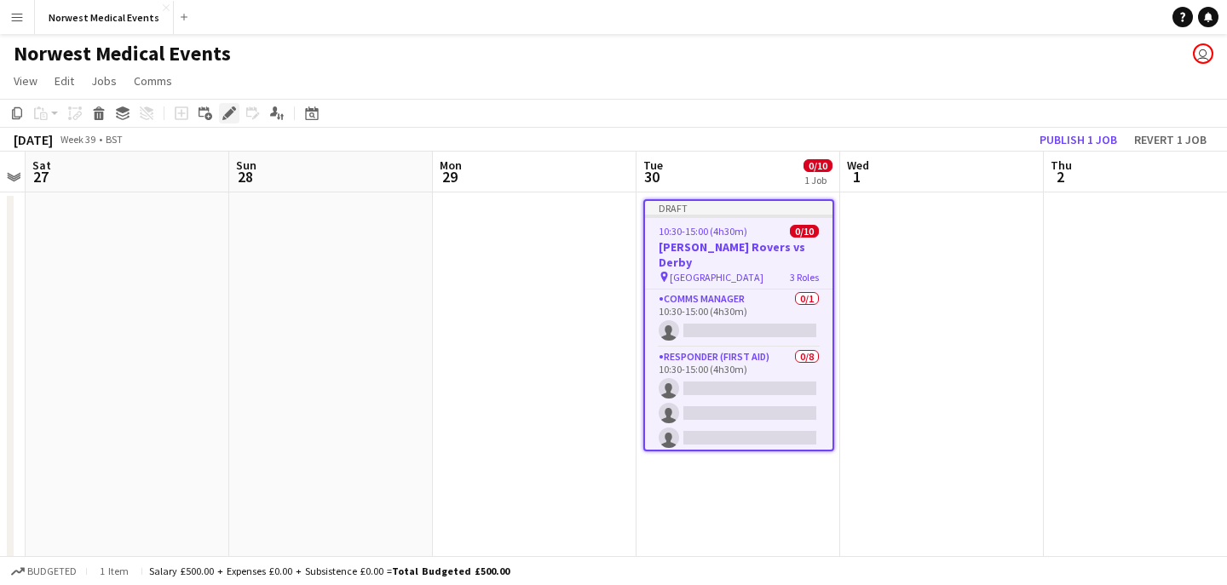
click at [224, 110] on icon "Edit" at bounding box center [229, 113] width 14 height 14
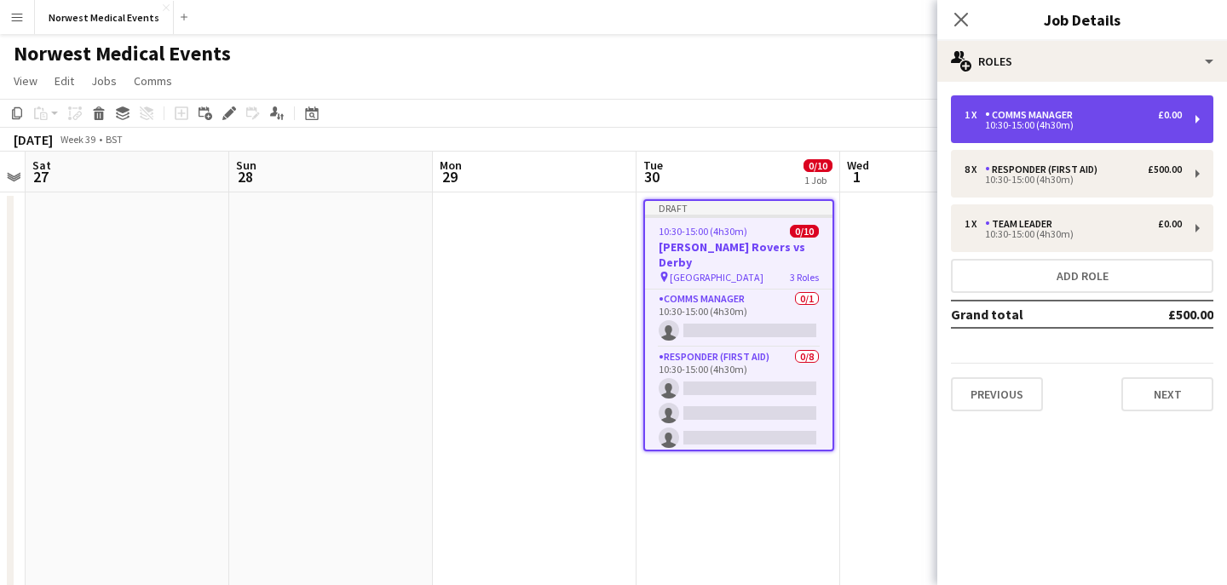
click at [1030, 135] on div "1 x Comms Manager £0.00 10:30-15:00 (4h30m)" at bounding box center [1082, 119] width 262 height 48
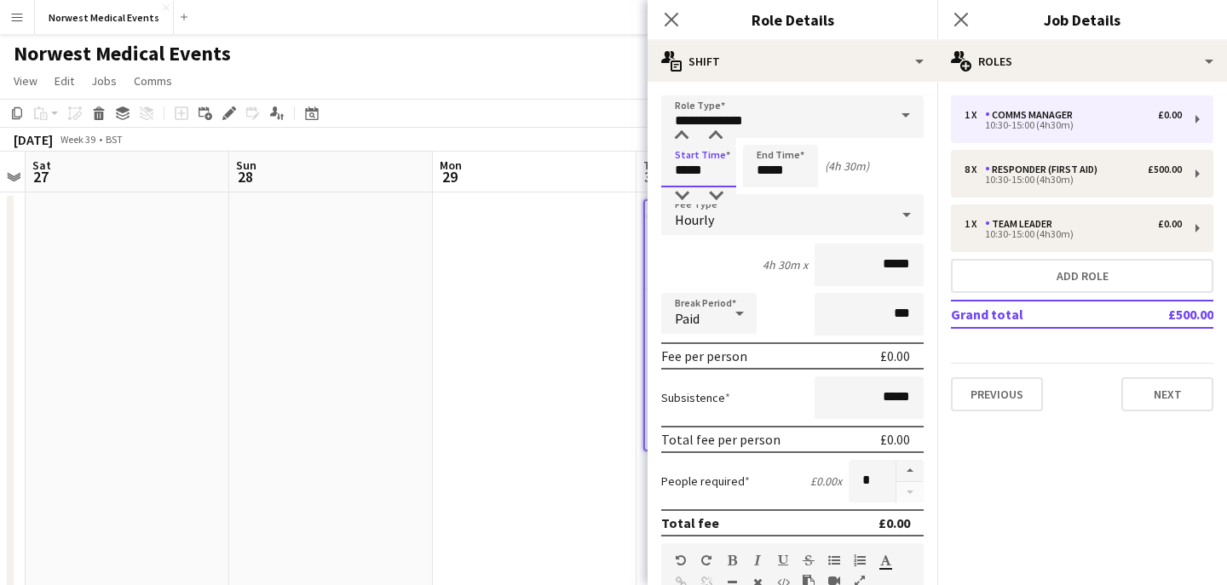
click at [688, 168] on input "*****" at bounding box center [698, 166] width 75 height 43
type input "*****"
click at [769, 172] on input "*****" at bounding box center [780, 166] width 75 height 43
type input "*****"
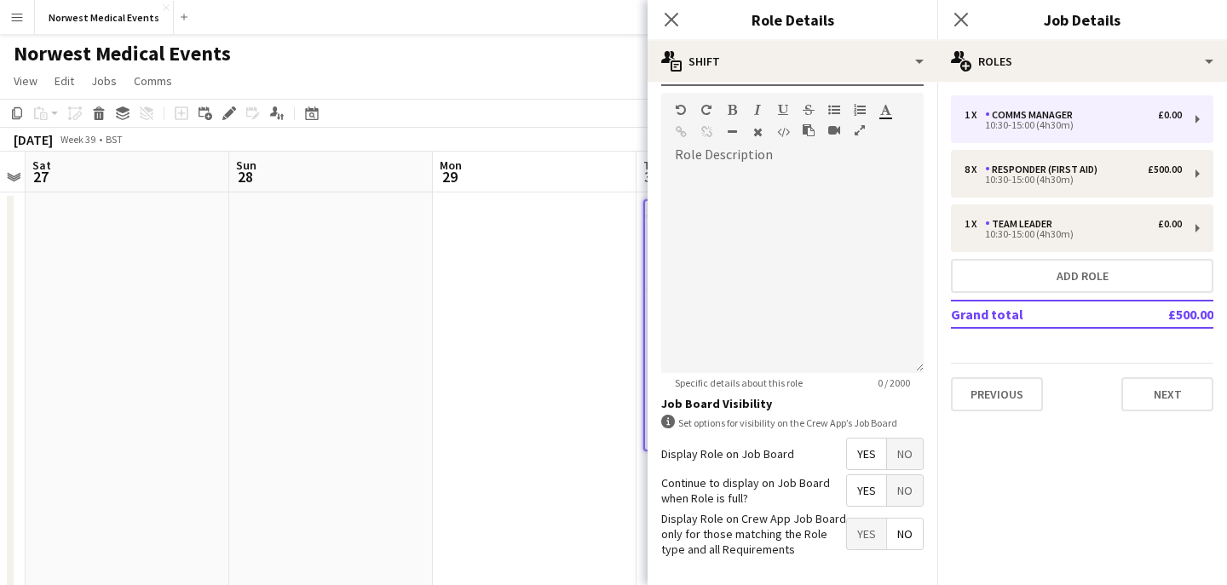
scroll to position [519, 0]
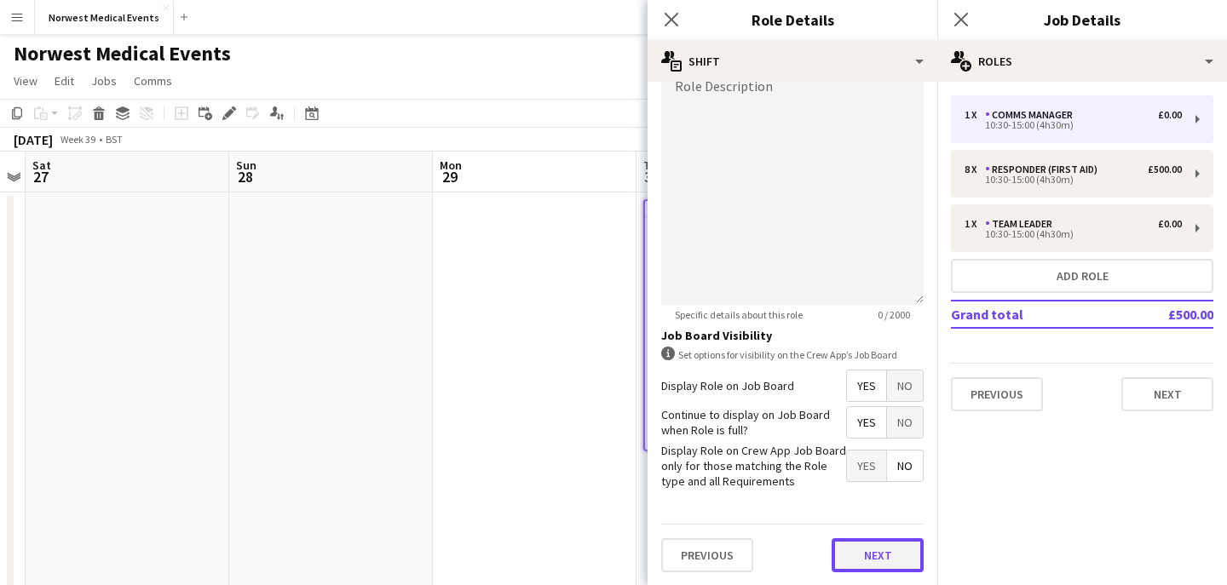
click at [873, 544] on button "Next" at bounding box center [878, 555] width 92 height 34
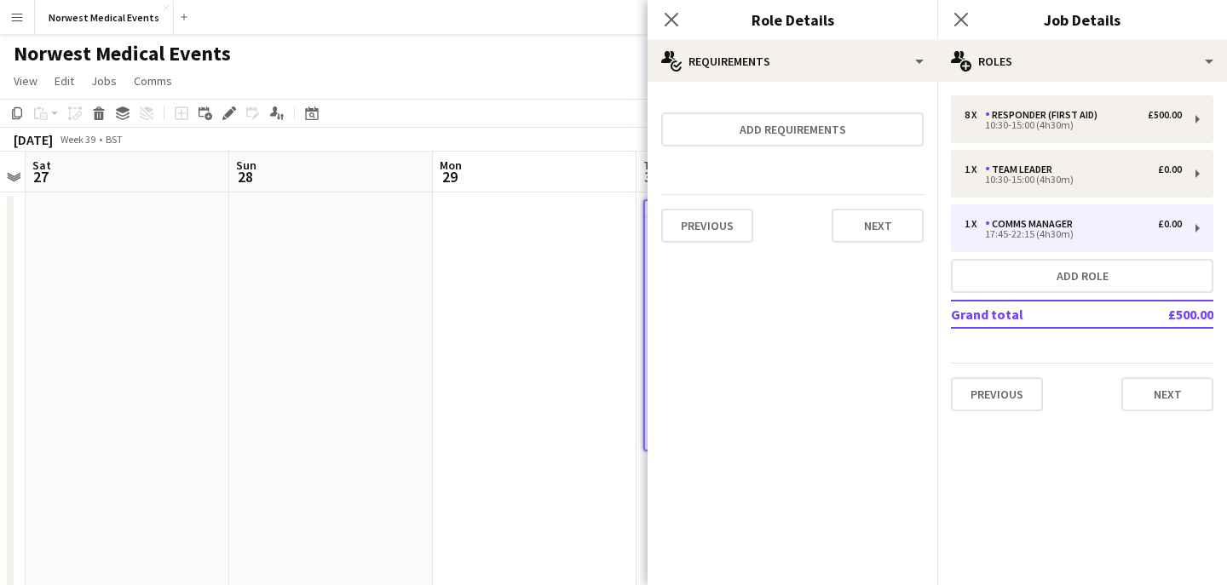
scroll to position [0, 0]
click at [874, 235] on button "Next" at bounding box center [878, 226] width 92 height 34
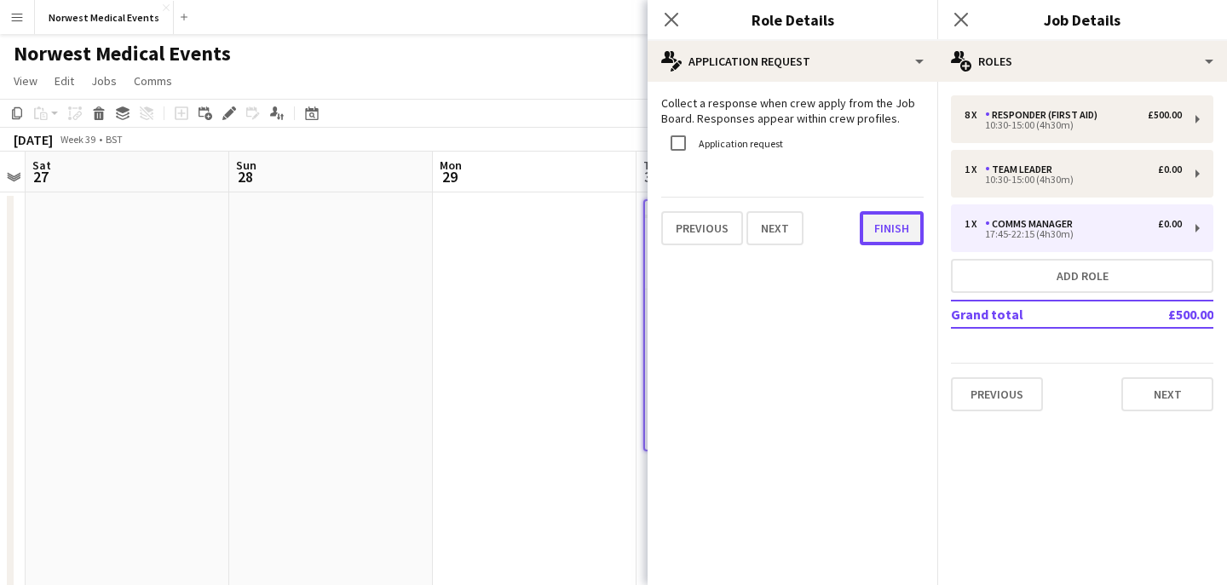
click at [884, 231] on button "Finish" at bounding box center [892, 228] width 64 height 34
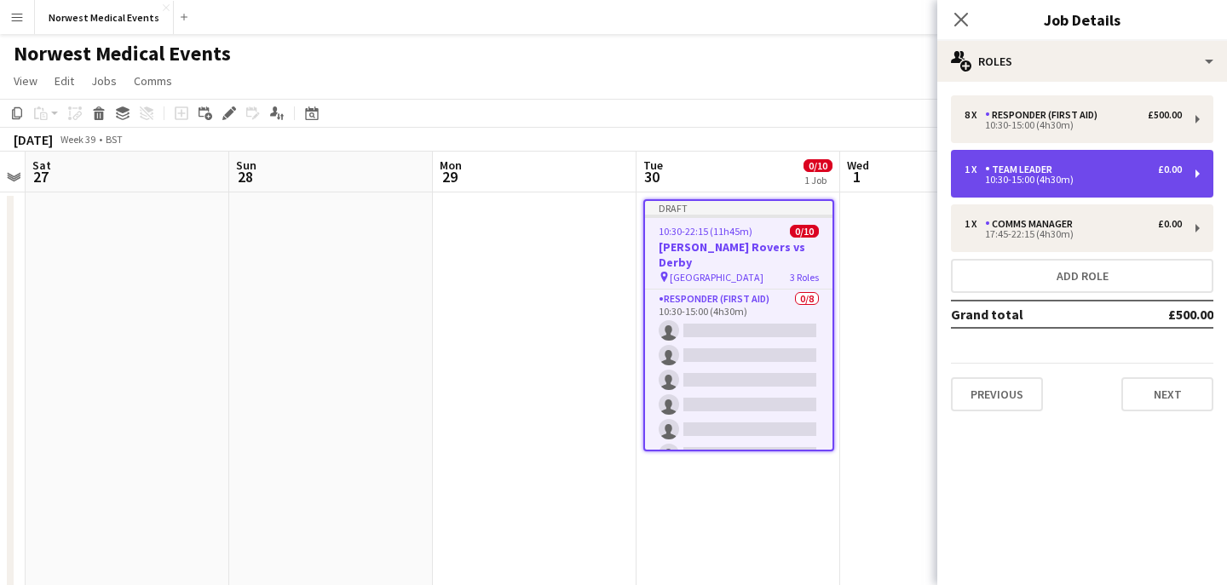
click at [1022, 171] on div "Team Leader" at bounding box center [1022, 170] width 74 height 12
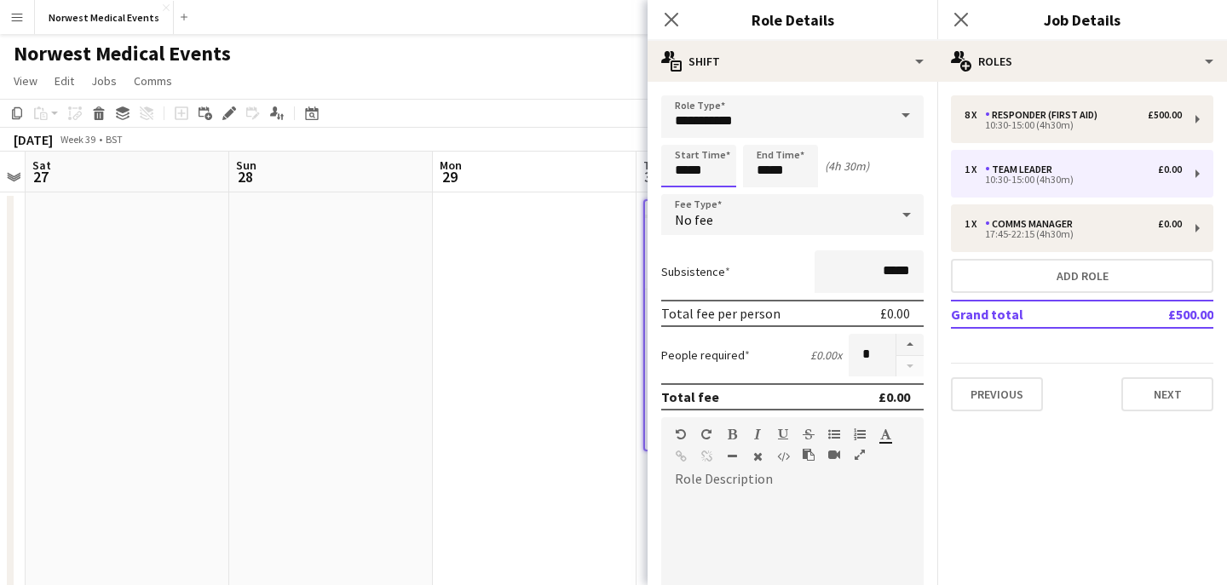
click at [688, 171] on input "*****" at bounding box center [698, 166] width 75 height 43
click at [708, 171] on input "*****" at bounding box center [698, 166] width 75 height 43
type input "*****"
click at [768, 170] on input "*****" at bounding box center [780, 166] width 75 height 43
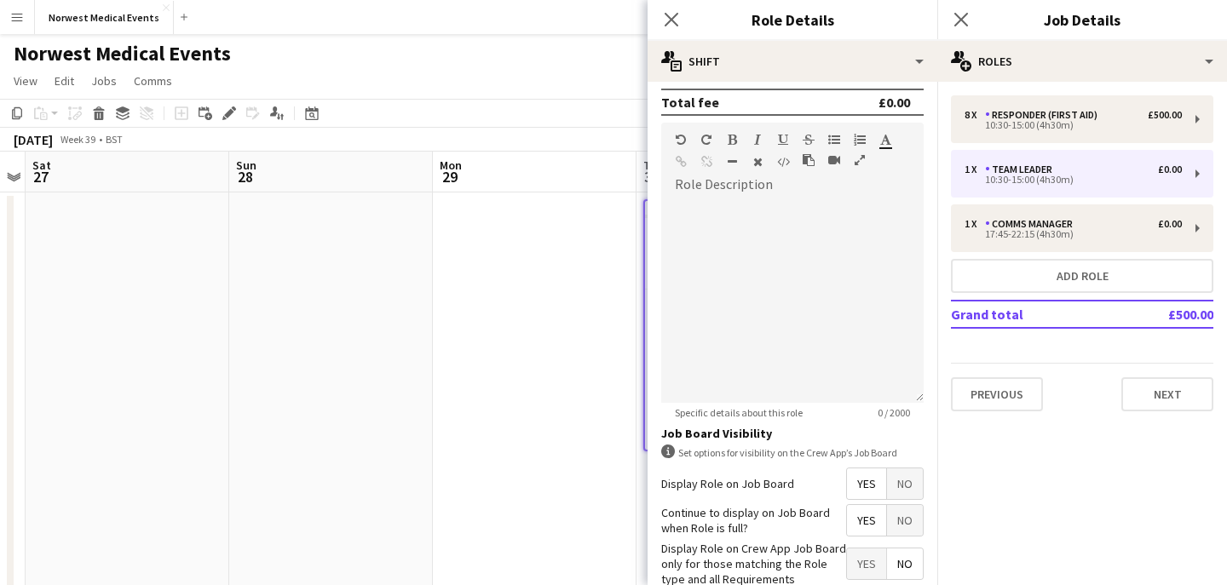
scroll to position [393, 0]
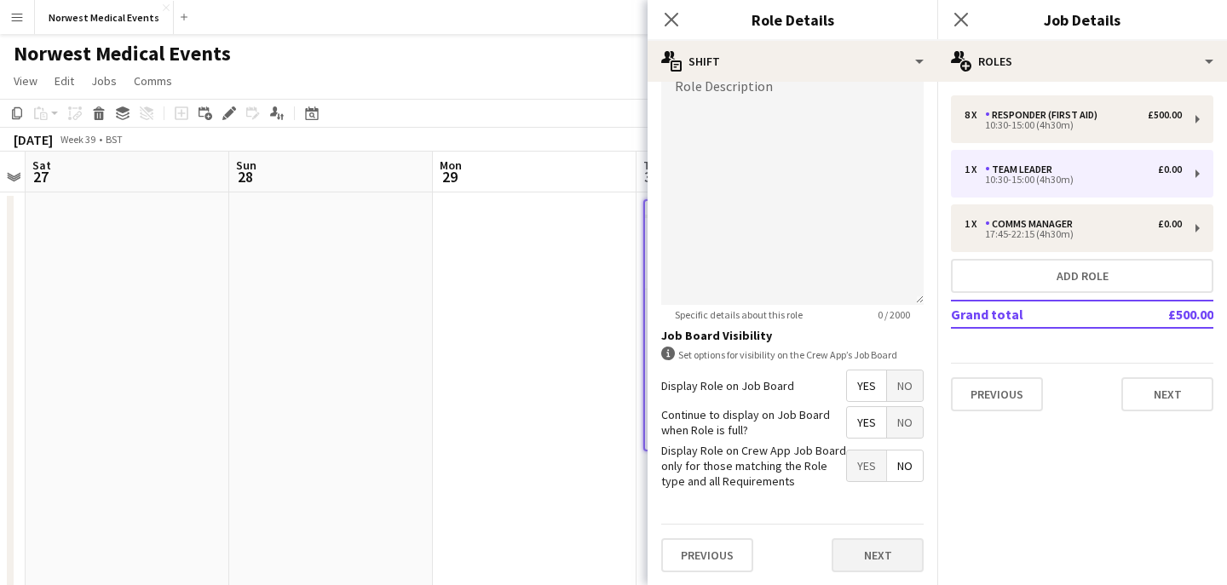
type input "*****"
click at [878, 546] on button "Next" at bounding box center [878, 555] width 92 height 34
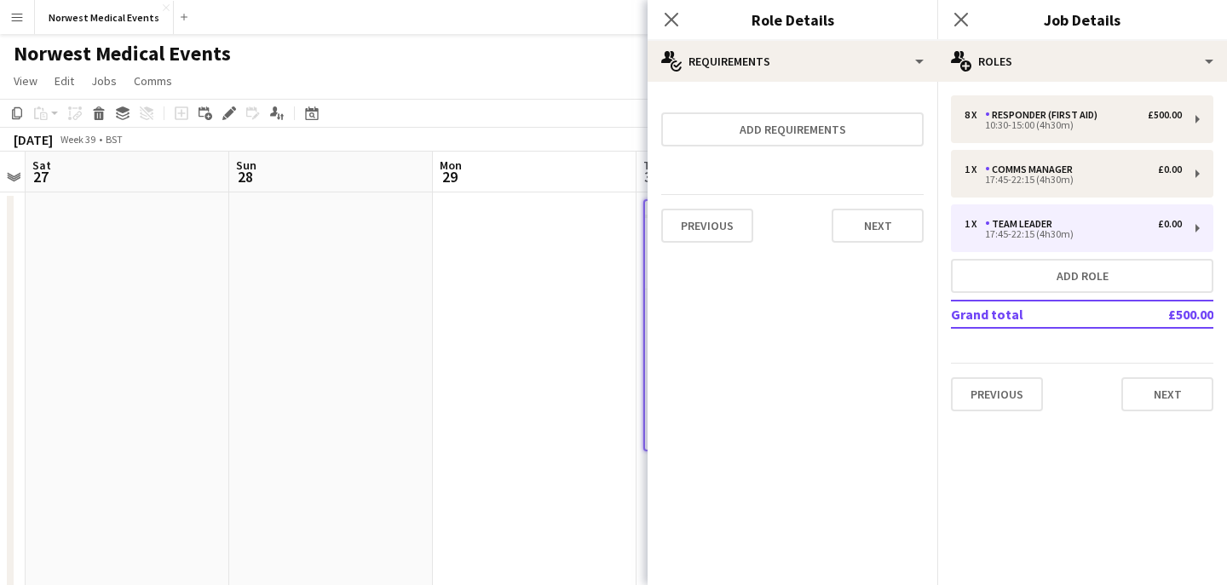
scroll to position [0, 0]
click at [881, 227] on button "Next" at bounding box center [878, 226] width 92 height 34
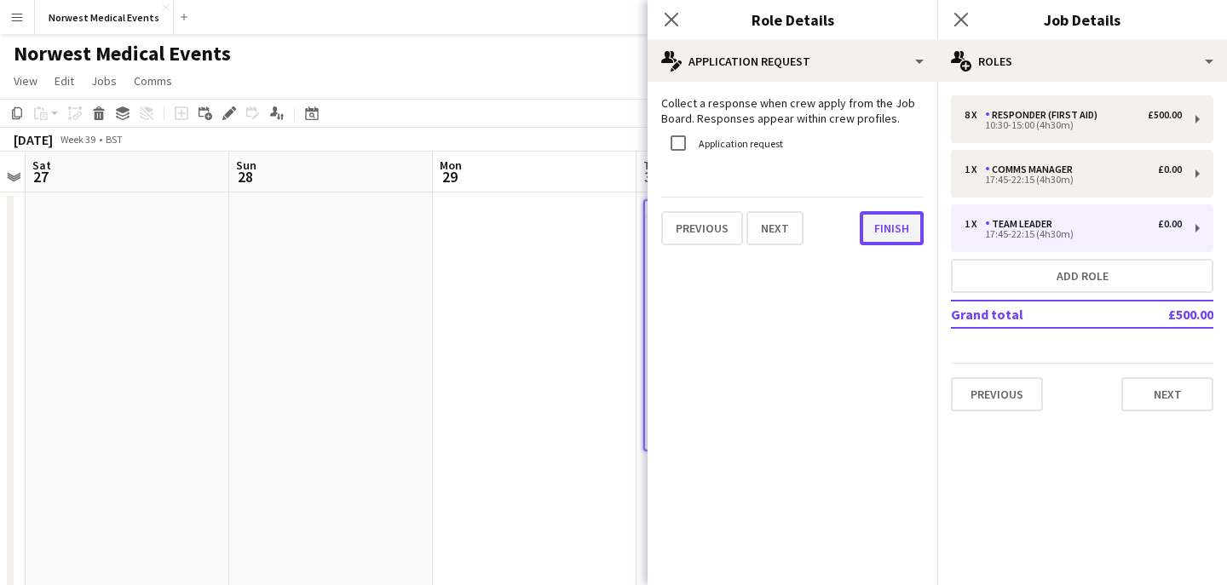
click at [886, 233] on button "Finish" at bounding box center [892, 228] width 64 height 34
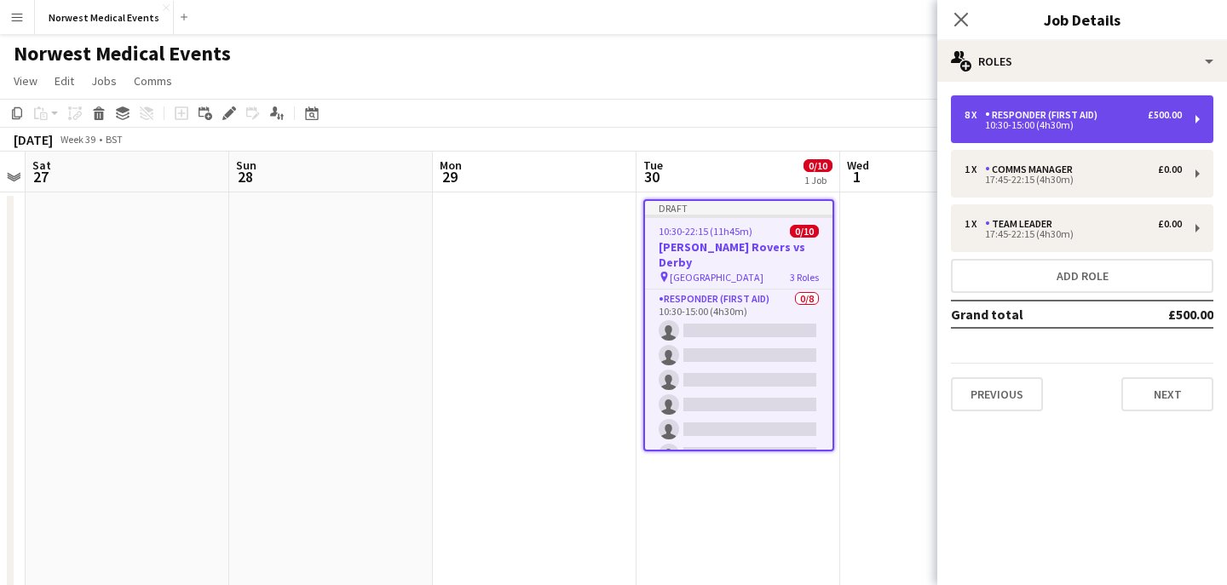
click at [1003, 112] on div "Responder (First Aid)" at bounding box center [1044, 115] width 119 height 12
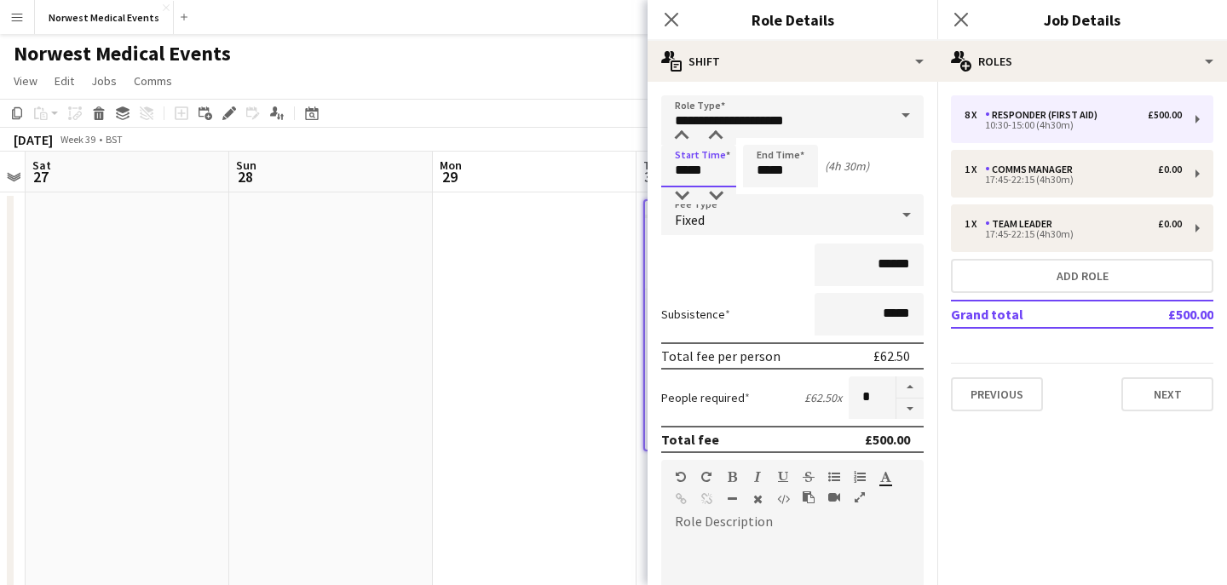
click at [685, 170] on input "*****" at bounding box center [698, 166] width 75 height 43
click at [714, 173] on input "*****" at bounding box center [698, 166] width 75 height 43
type input "*****"
click at [767, 173] on input "*****" at bounding box center [780, 166] width 75 height 43
click at [786, 173] on input "*****" at bounding box center [780, 166] width 75 height 43
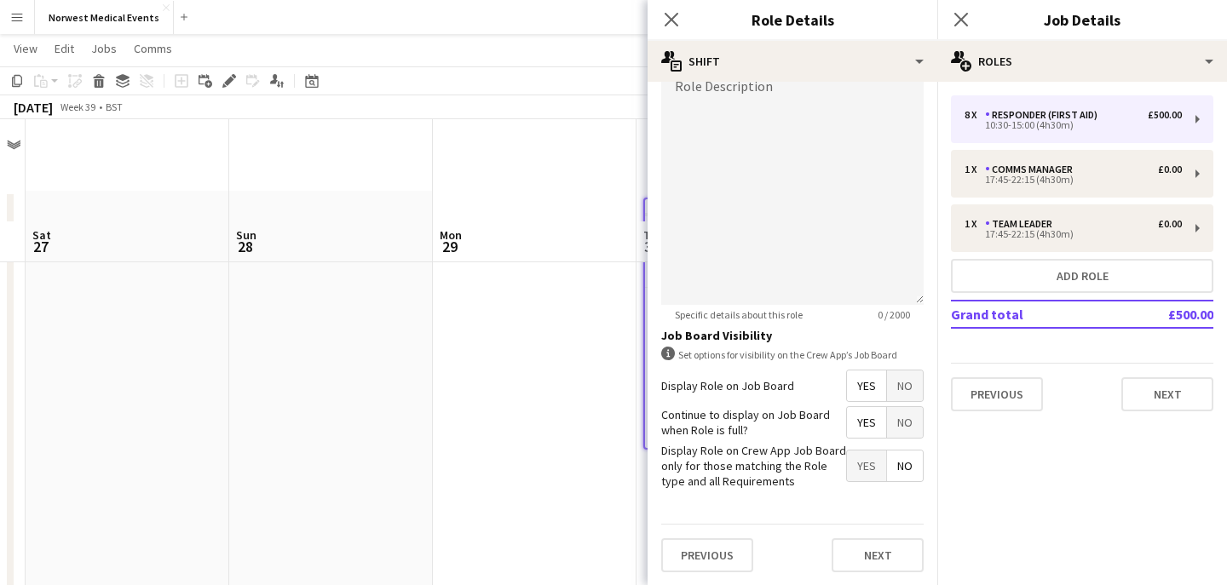
scroll to position [169, 0]
type input "*****"
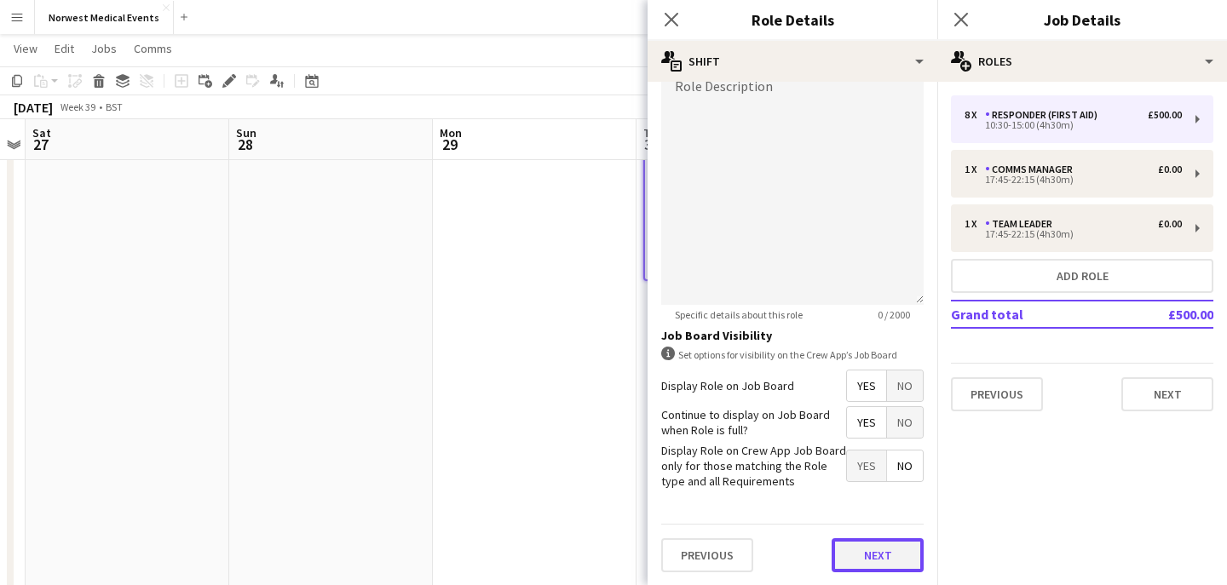
click at [870, 552] on button "Next" at bounding box center [878, 555] width 92 height 34
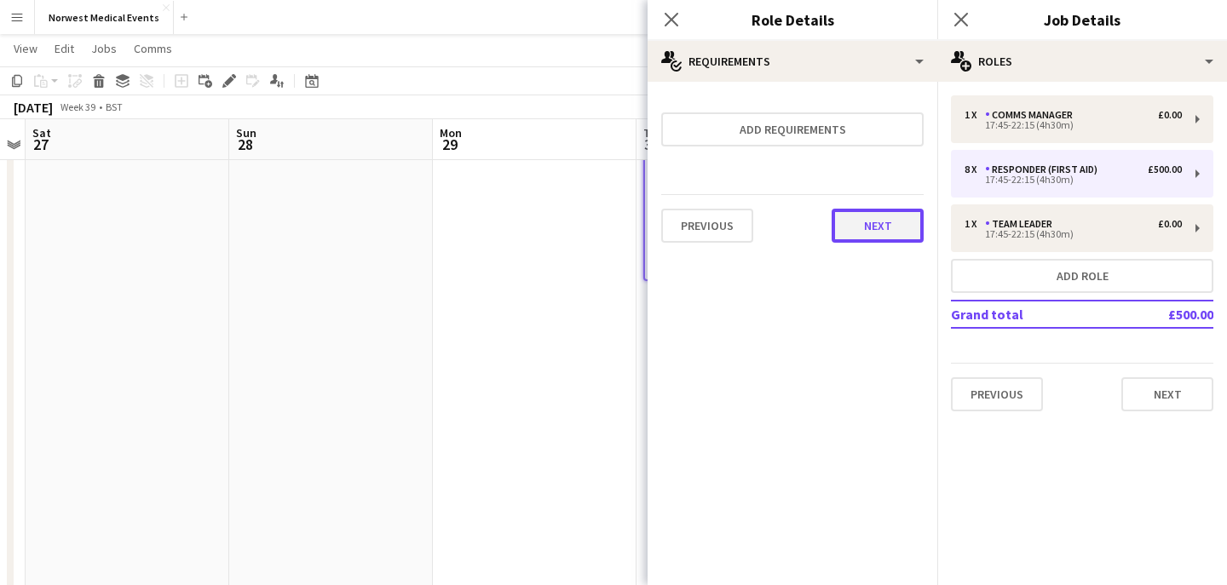
click at [870, 234] on button "Next" at bounding box center [878, 226] width 92 height 34
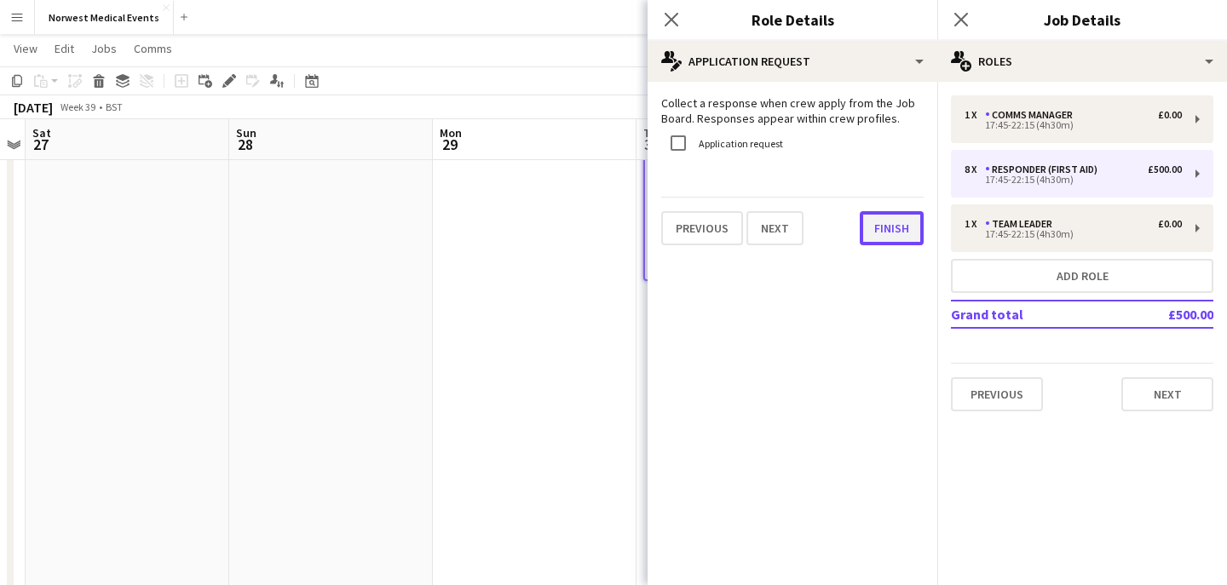
click at [891, 232] on button "Finish" at bounding box center [892, 228] width 64 height 34
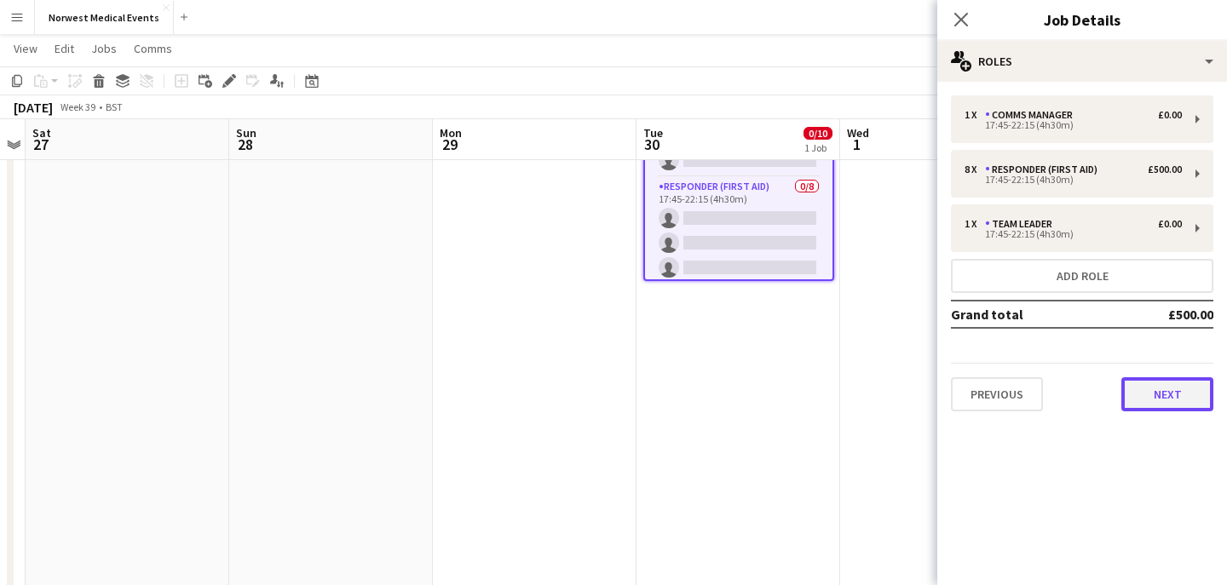
click at [1150, 395] on button "Next" at bounding box center [1167, 394] width 92 height 34
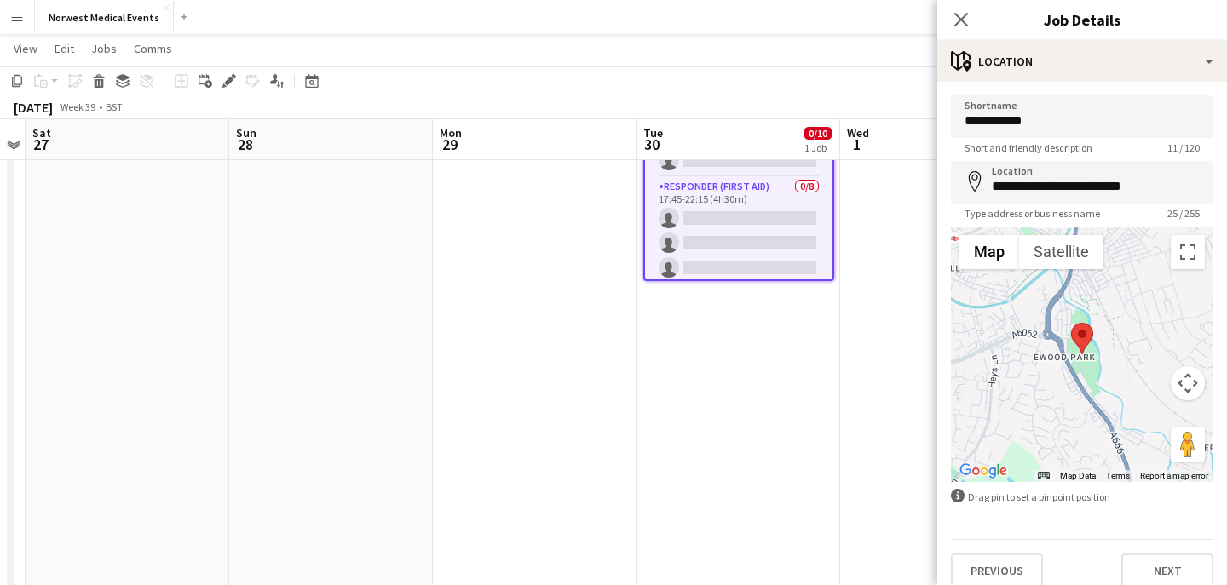
scroll to position [16, 0]
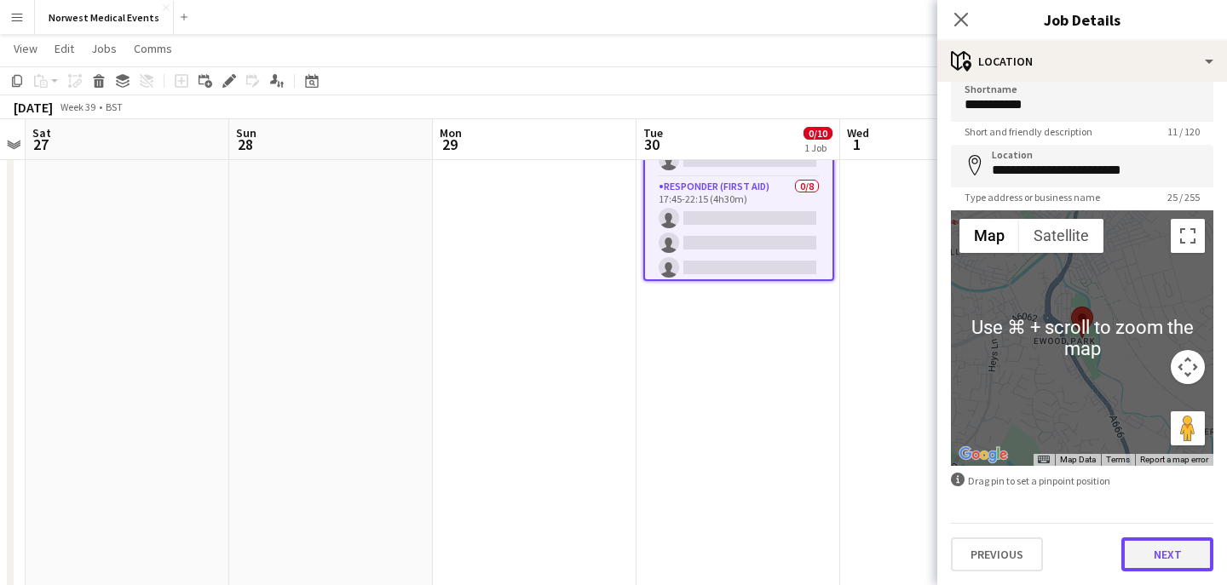
click at [1162, 563] on button "Next" at bounding box center [1167, 555] width 92 height 34
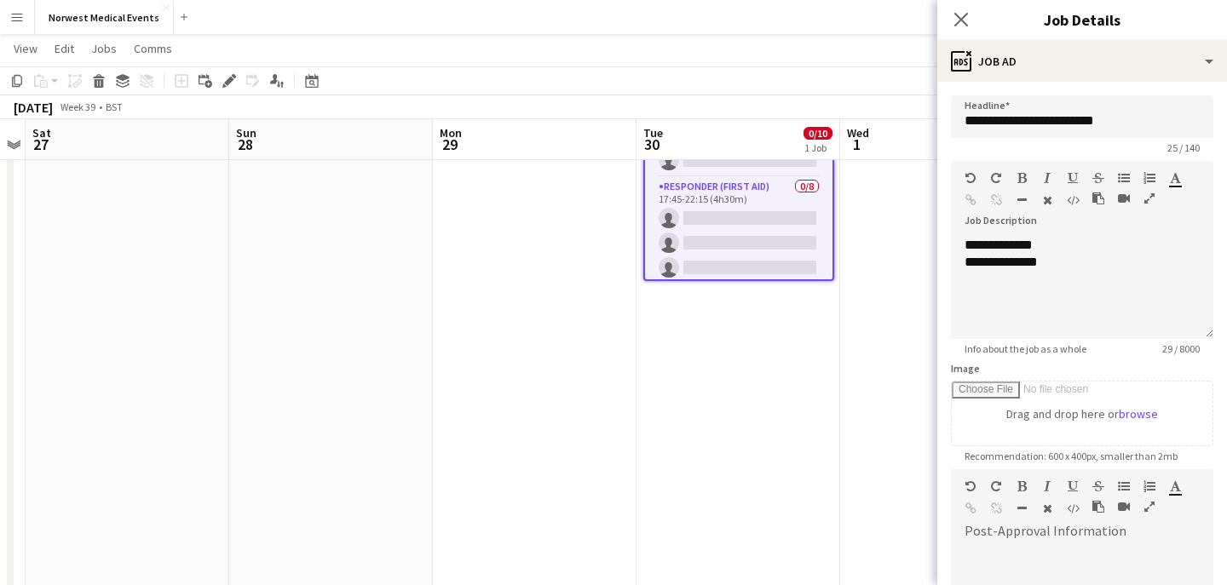
scroll to position [0, 0]
click at [975, 246] on div "**********" at bounding box center [1082, 288] width 262 height 102
click at [978, 267] on div "**********" at bounding box center [1081, 262] width 235 height 17
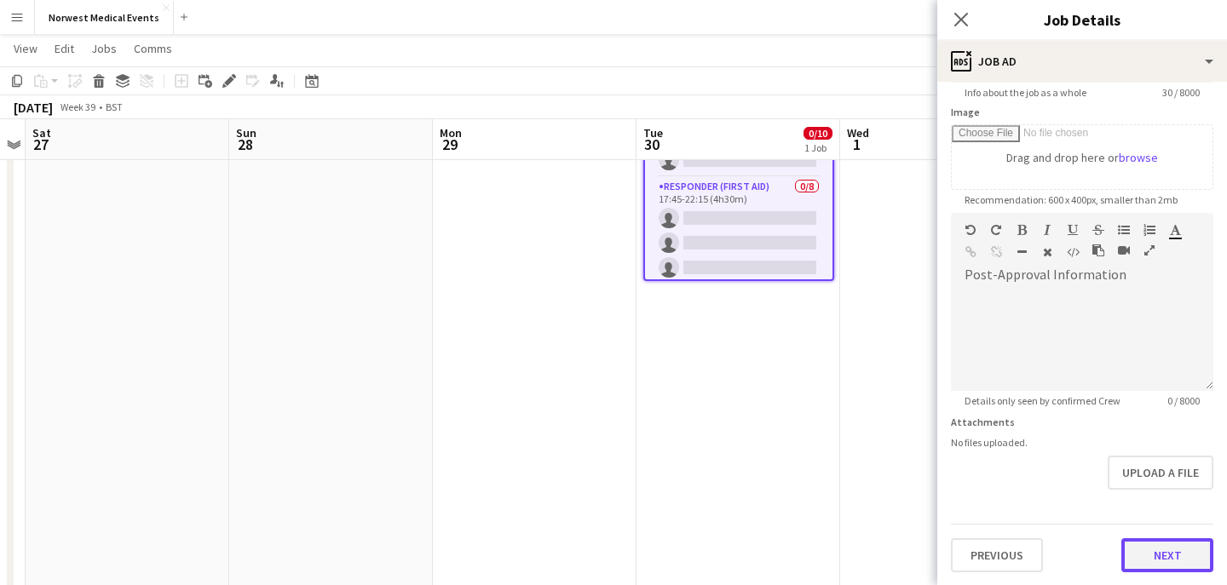
click at [1175, 570] on button "Next" at bounding box center [1167, 555] width 92 height 34
type input "*******"
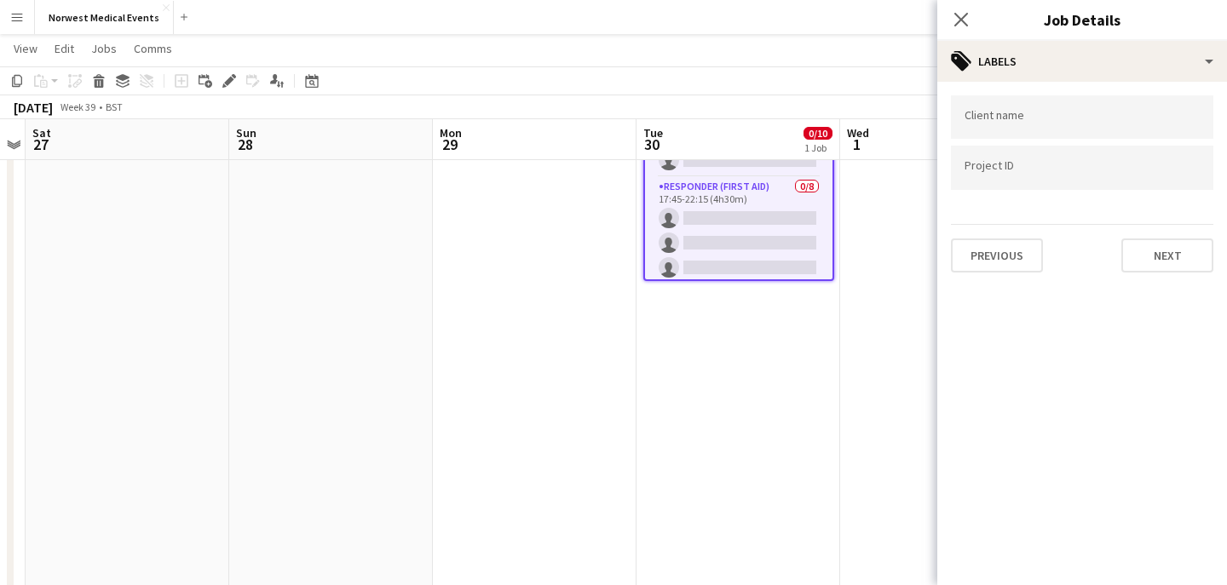
scroll to position [0, 0]
click at [1162, 245] on button "Next" at bounding box center [1167, 256] width 92 height 34
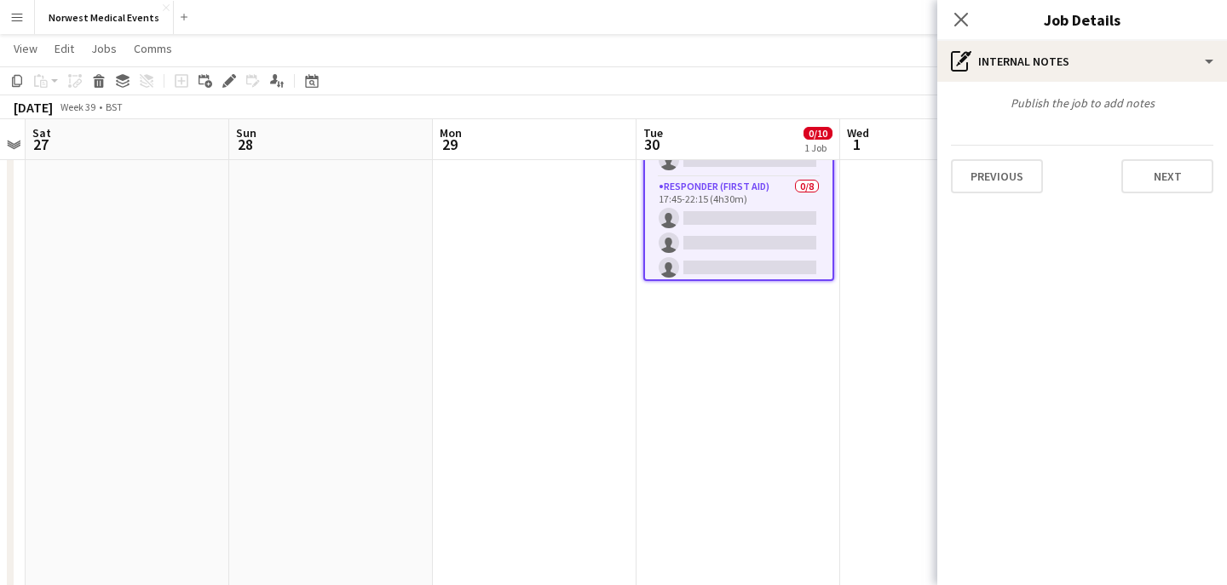
click at [1165, 155] on div "Previous Next" at bounding box center [1082, 169] width 262 height 49
click at [1165, 169] on button "Next" at bounding box center [1167, 176] width 92 height 34
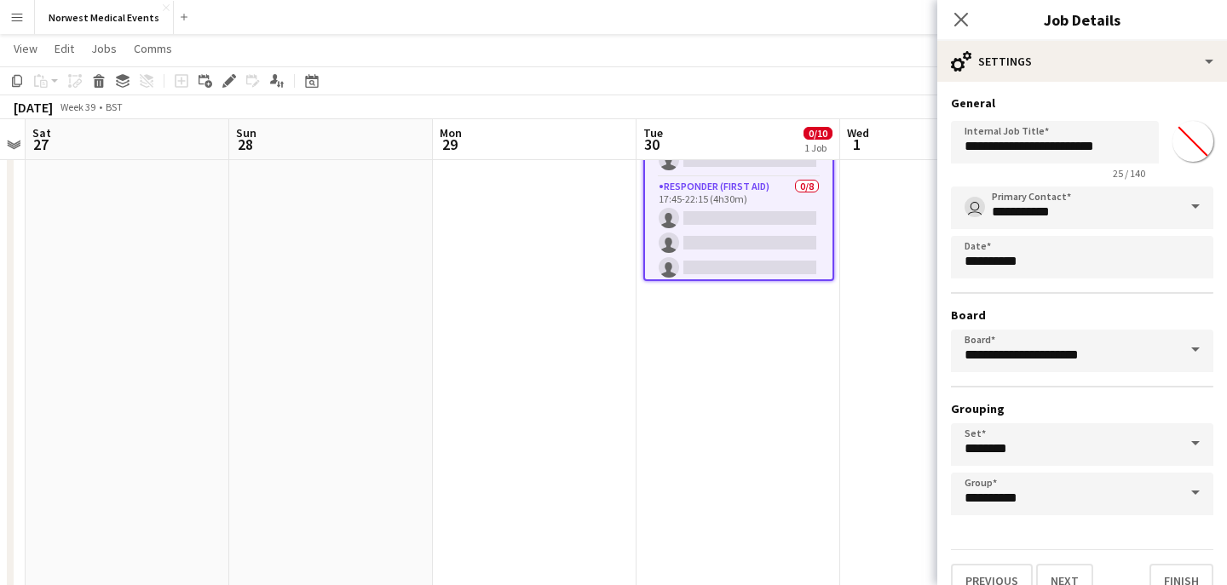
scroll to position [26, 0]
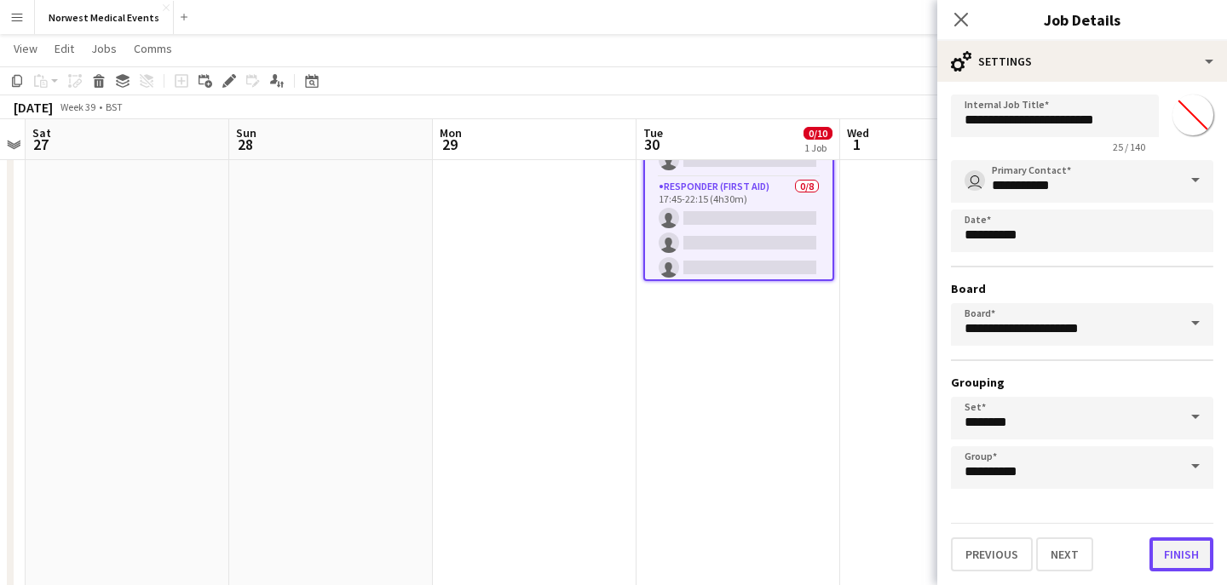
click at [1174, 550] on button "Finish" at bounding box center [1181, 555] width 64 height 34
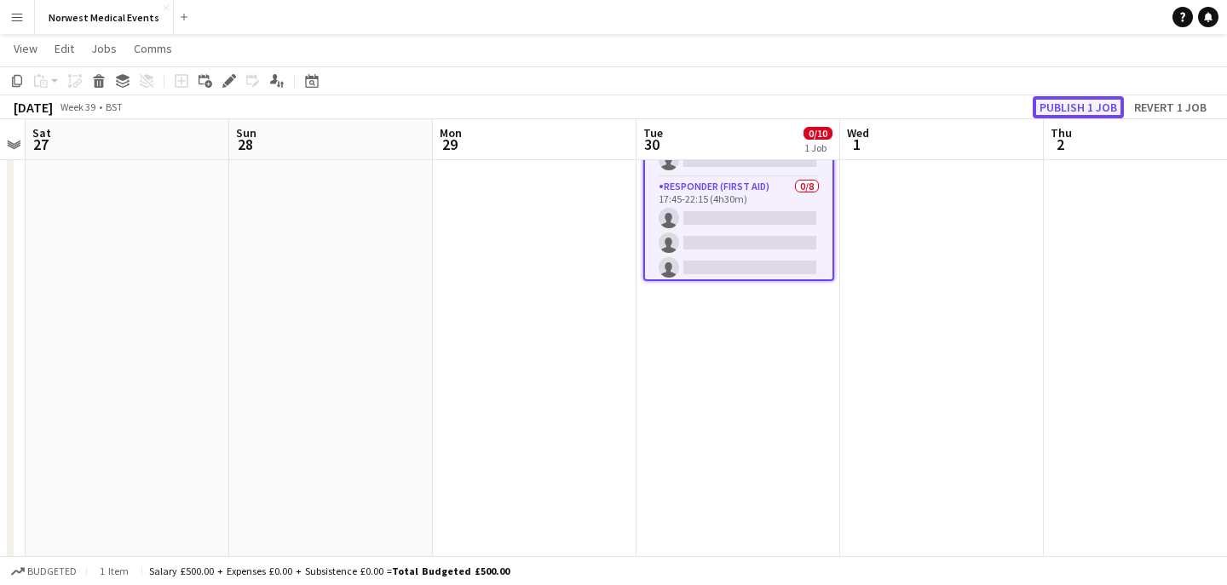
click at [1083, 103] on button "Publish 1 job" at bounding box center [1078, 107] width 91 height 22
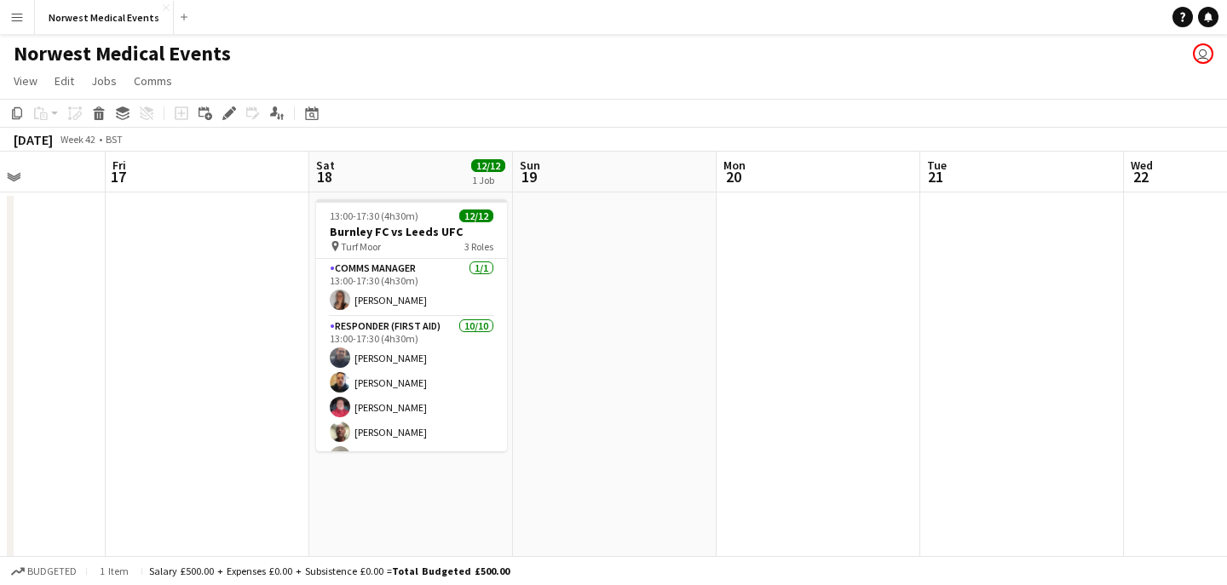
scroll to position [0, 630]
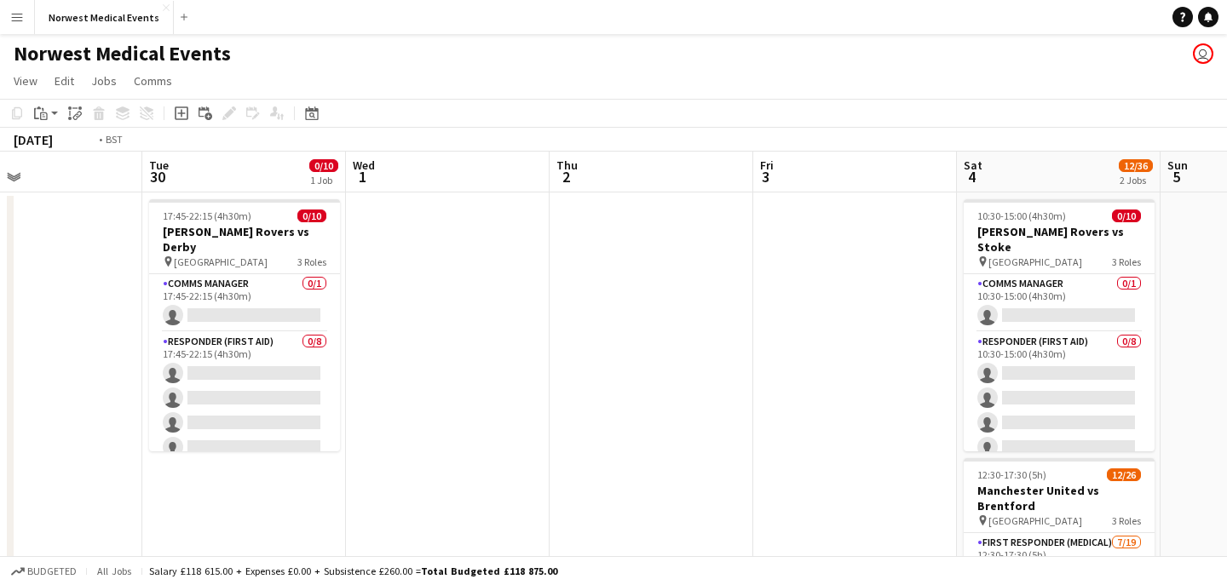
scroll to position [0, 436]
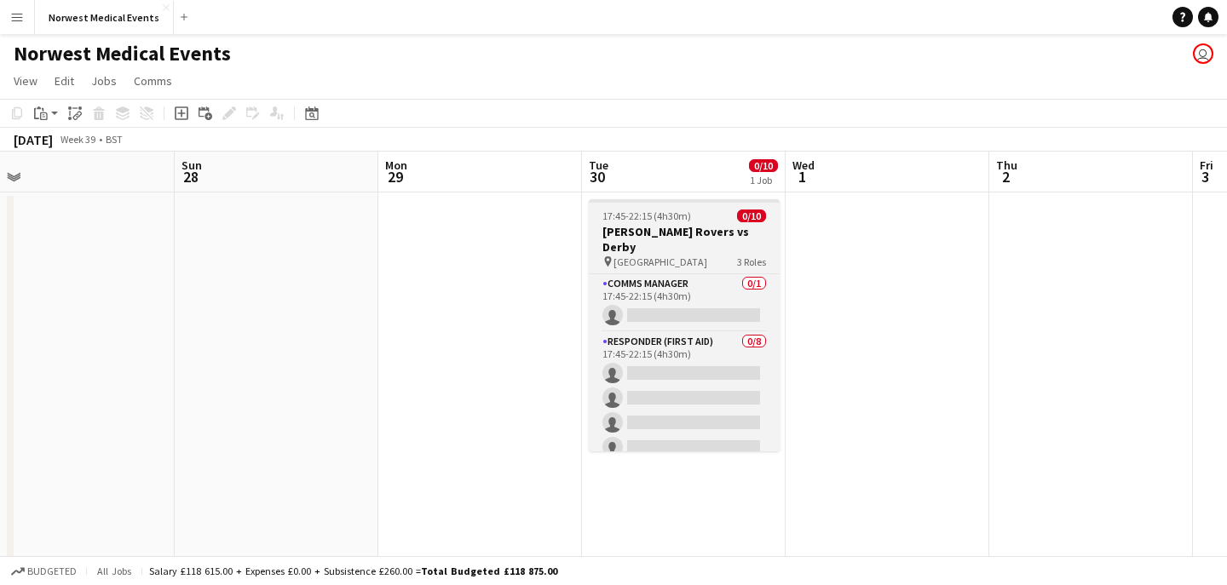
click at [646, 235] on h3 "[PERSON_NAME] Rovers vs Derby" at bounding box center [684, 239] width 191 height 31
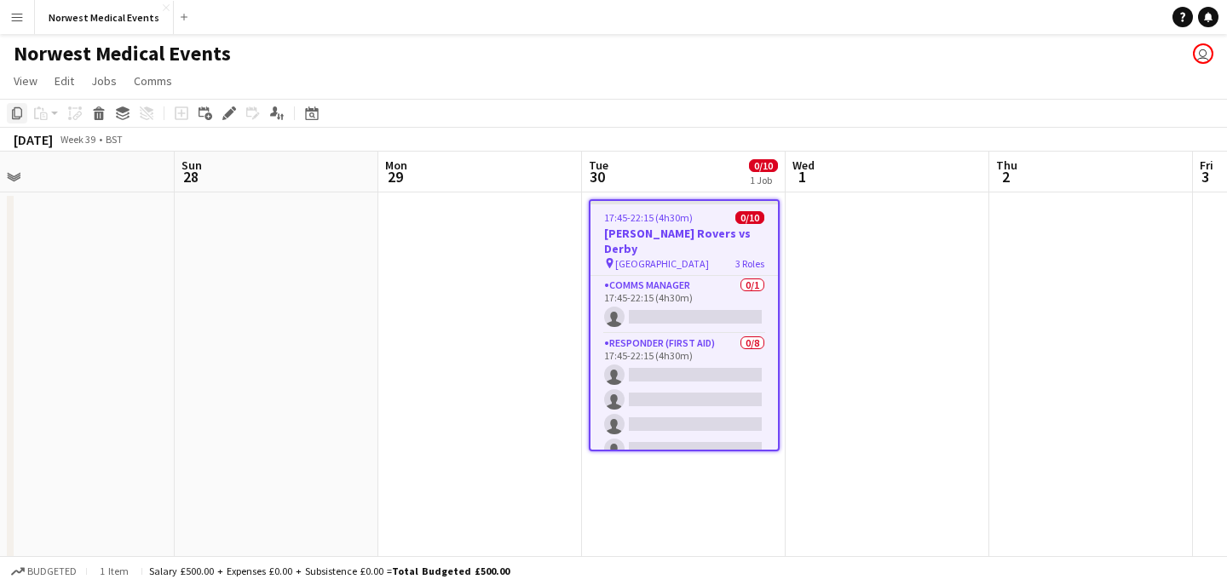
click at [15, 112] on icon "Copy" at bounding box center [17, 113] width 14 height 14
click at [672, 256] on div "pin [GEOGRAPHIC_DATA] 3 Roles" at bounding box center [683, 263] width 187 height 14
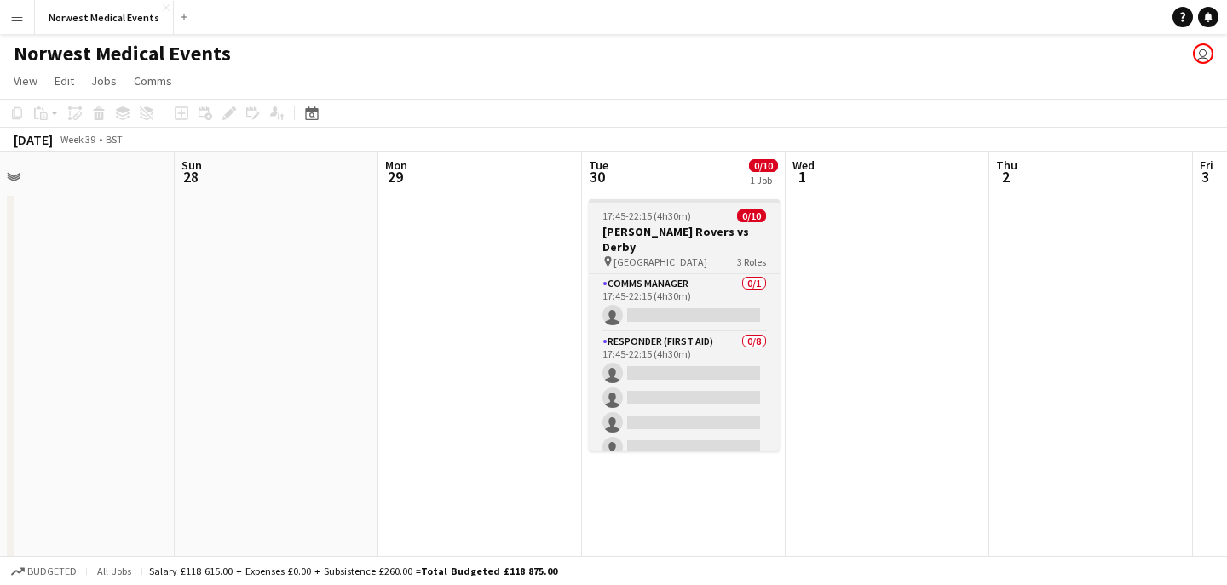
click at [672, 236] on h3 "[PERSON_NAME] Rovers vs Derby" at bounding box center [684, 239] width 191 height 31
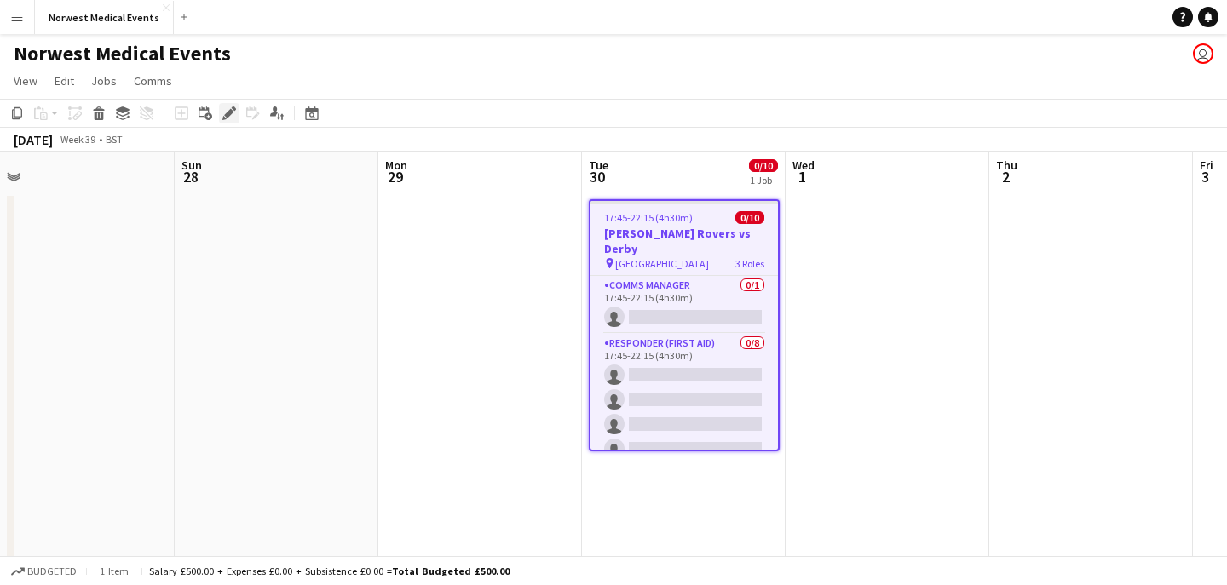
click at [230, 112] on icon at bounding box center [228, 113] width 9 height 9
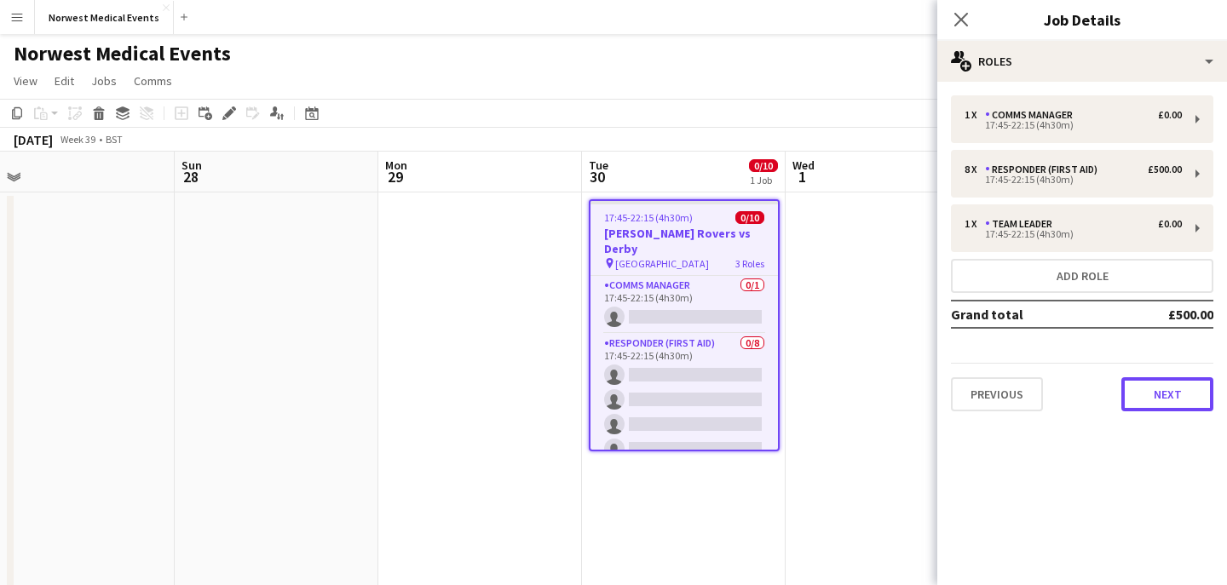
click at [1154, 384] on button "Next" at bounding box center [1167, 394] width 92 height 34
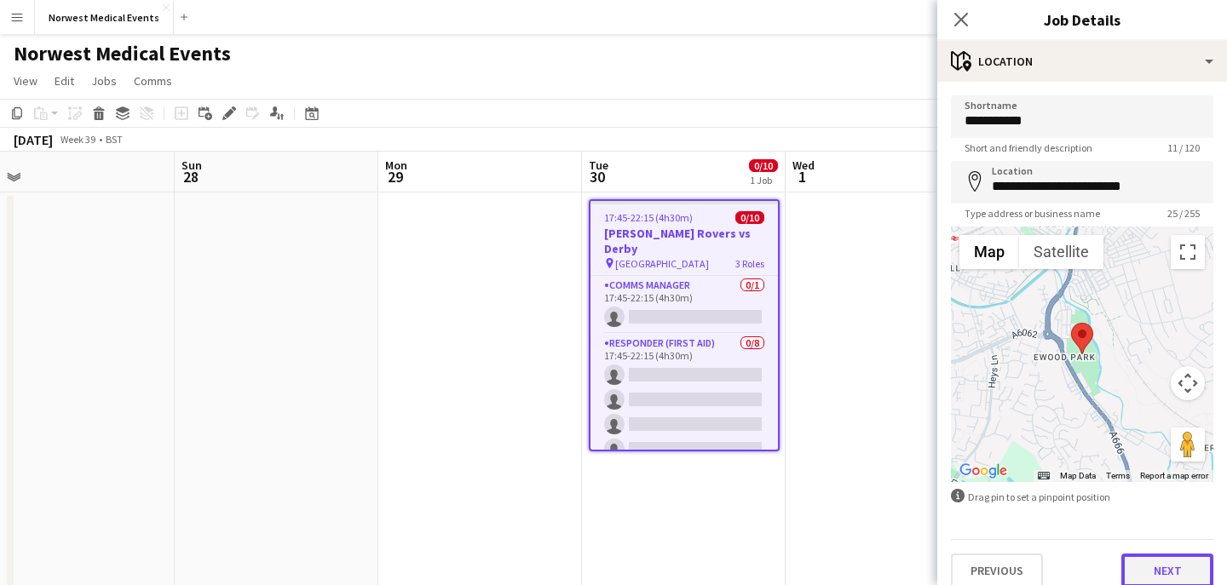
click at [1159, 565] on button "Next" at bounding box center [1167, 571] width 92 height 34
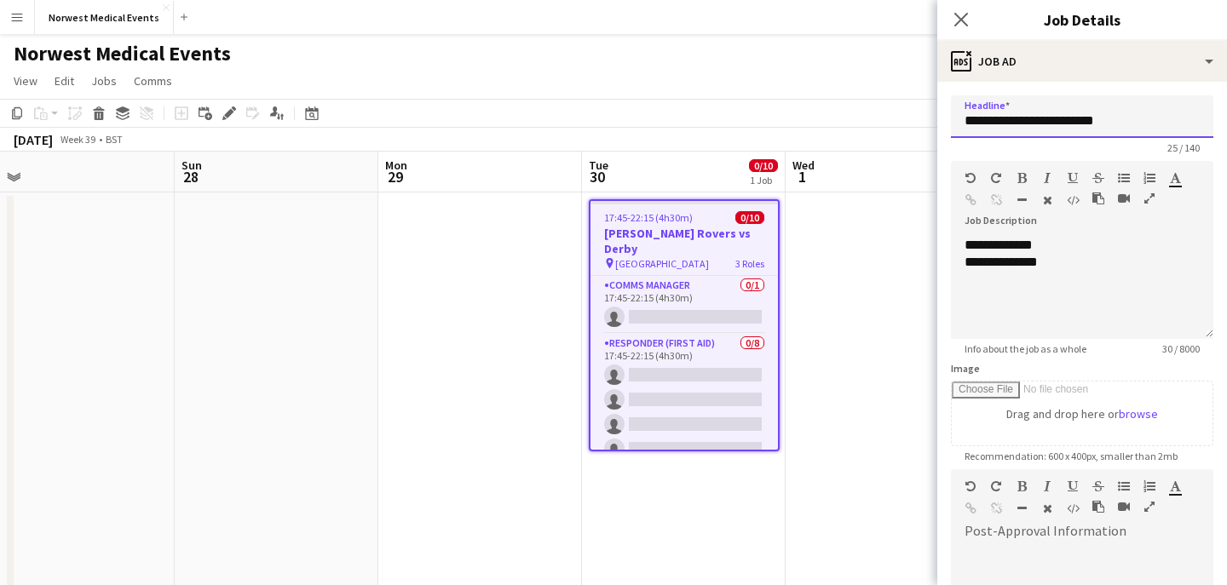
click at [1128, 122] on input "**********" at bounding box center [1082, 116] width 262 height 43
type input "**********"
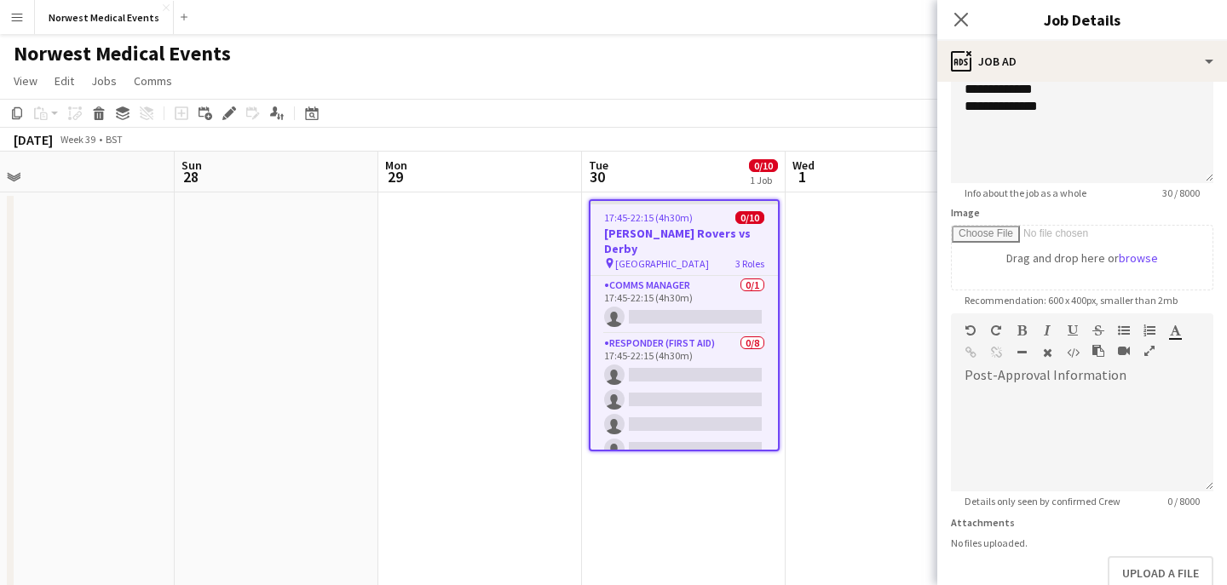
scroll to position [256, 0]
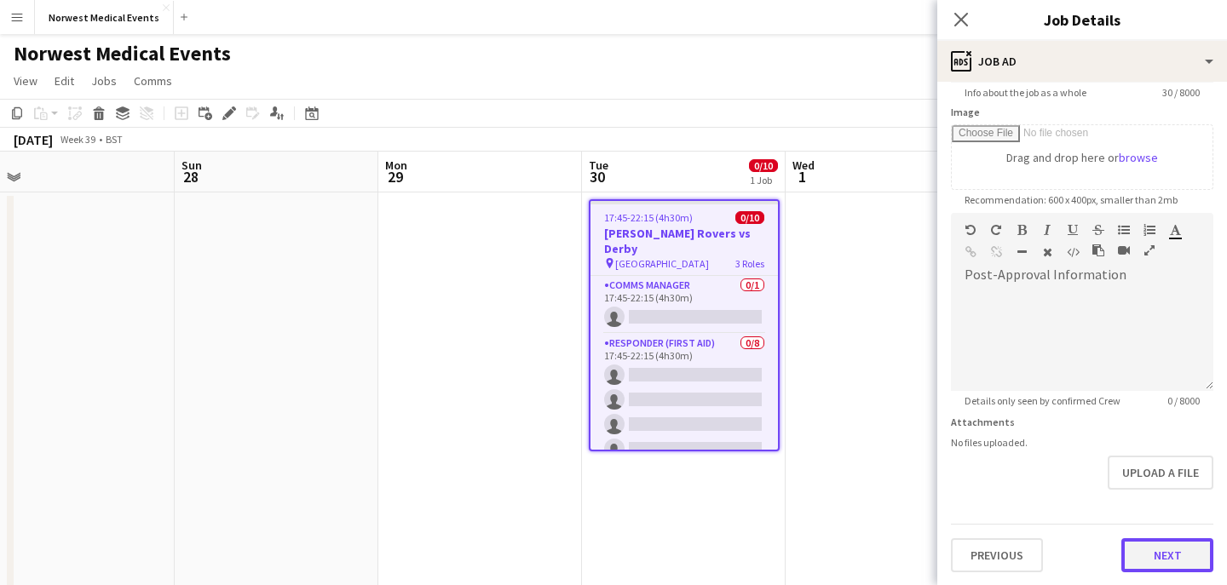
click at [1163, 555] on button "Next" at bounding box center [1167, 555] width 92 height 34
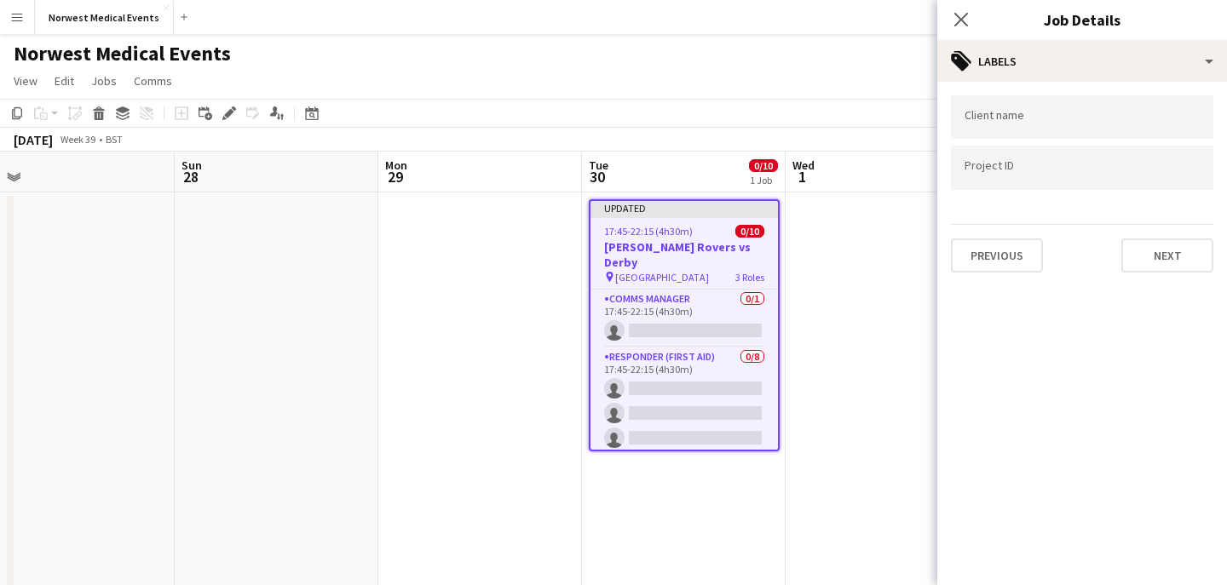
type input "*******"
click at [1172, 261] on button "Next" at bounding box center [1167, 256] width 92 height 34
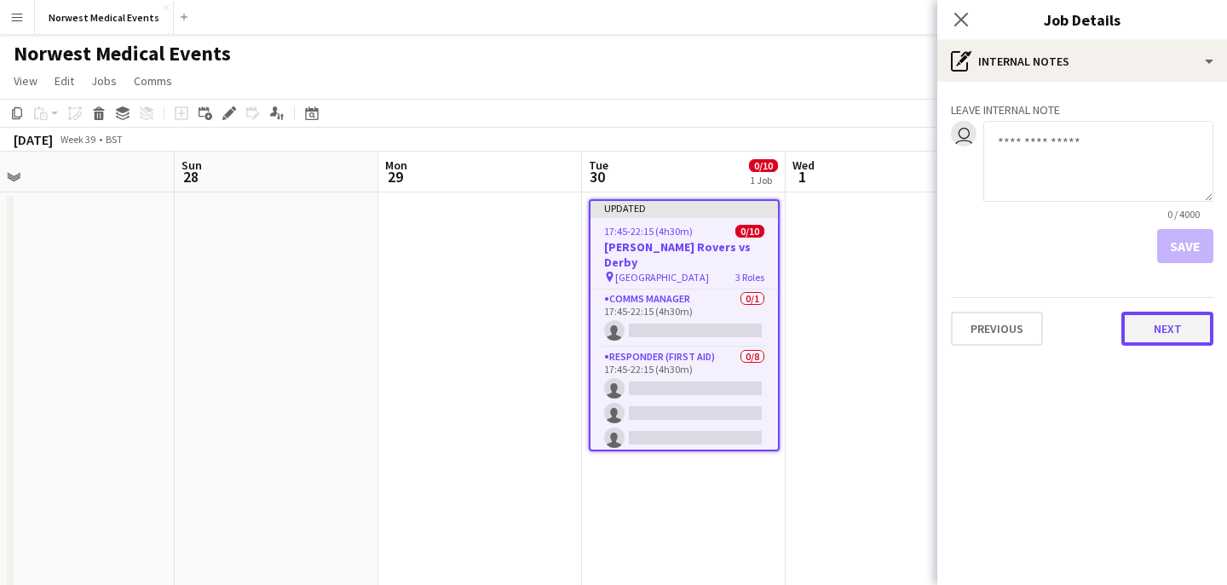
click at [1167, 329] on button "Next" at bounding box center [1167, 329] width 92 height 34
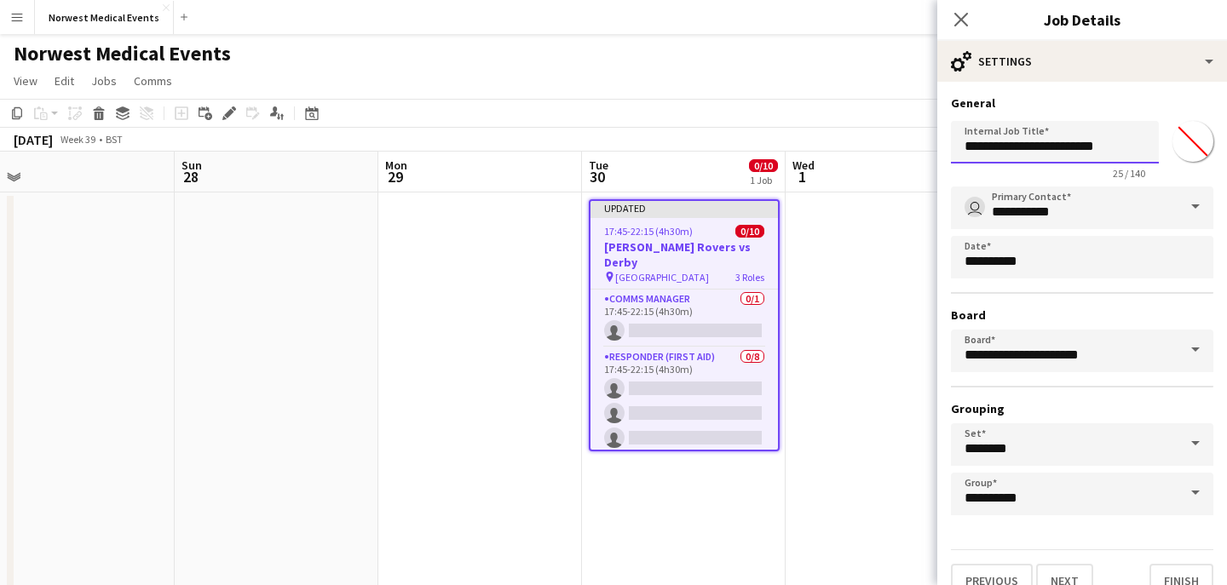
click at [1118, 149] on input "**********" at bounding box center [1055, 142] width 208 height 43
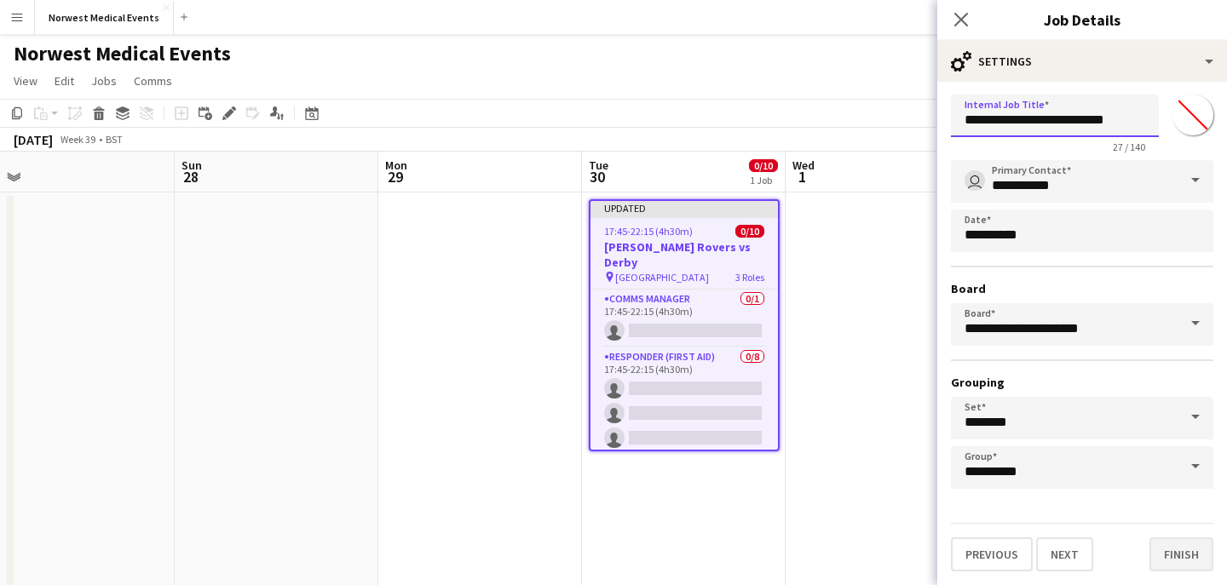
type input "**********"
click at [1184, 552] on button "Finish" at bounding box center [1181, 555] width 64 height 34
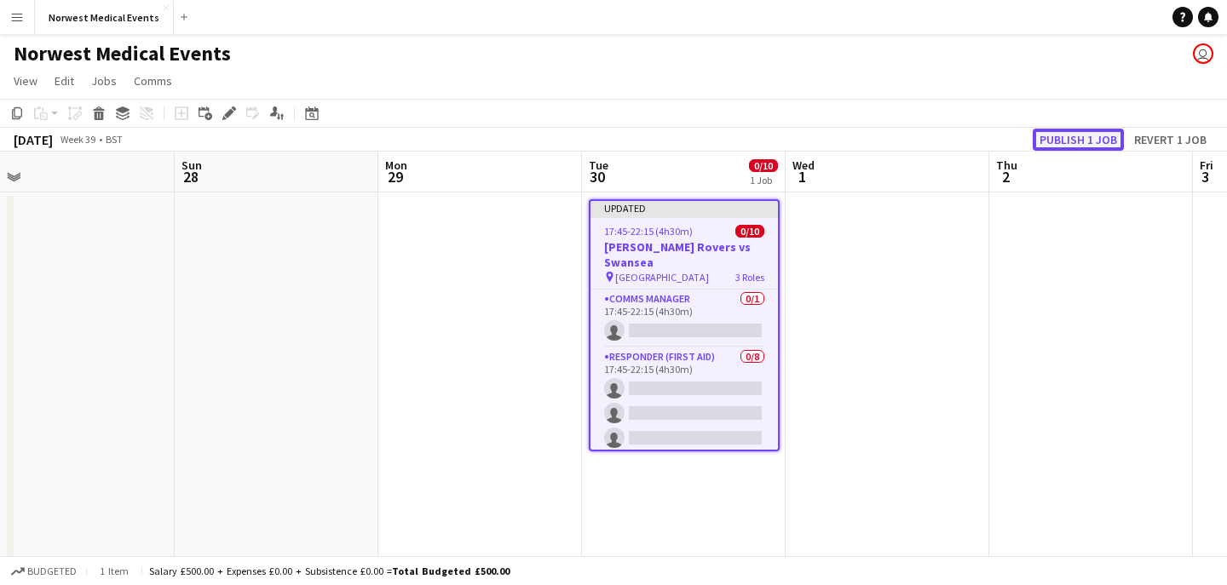
click at [1090, 135] on button "Publish 1 job" at bounding box center [1078, 140] width 91 height 22
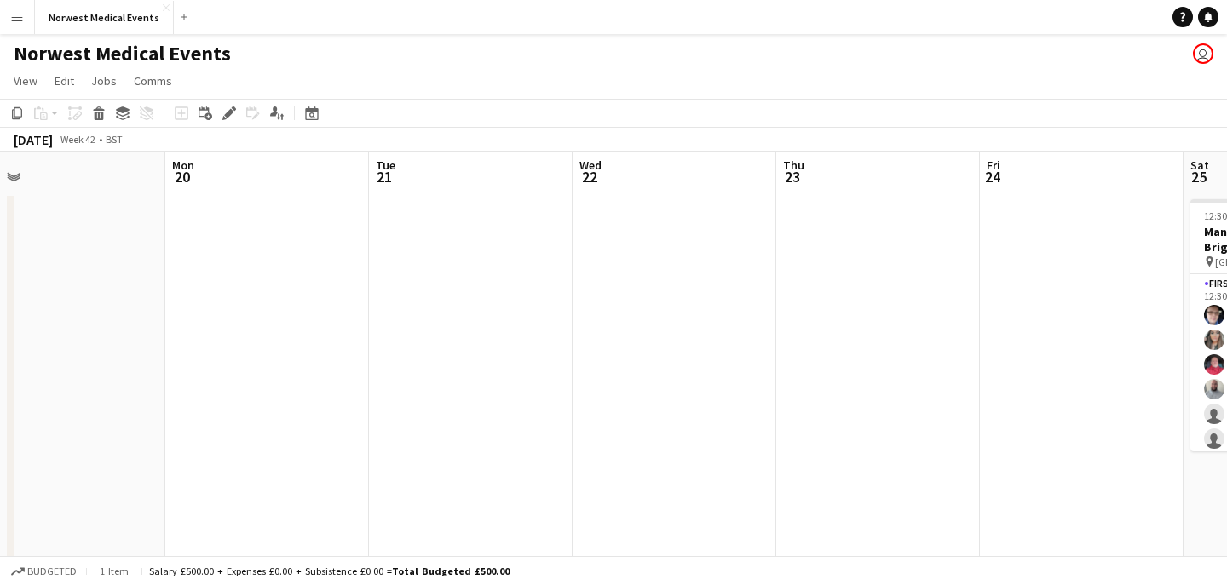
scroll to position [0, 712]
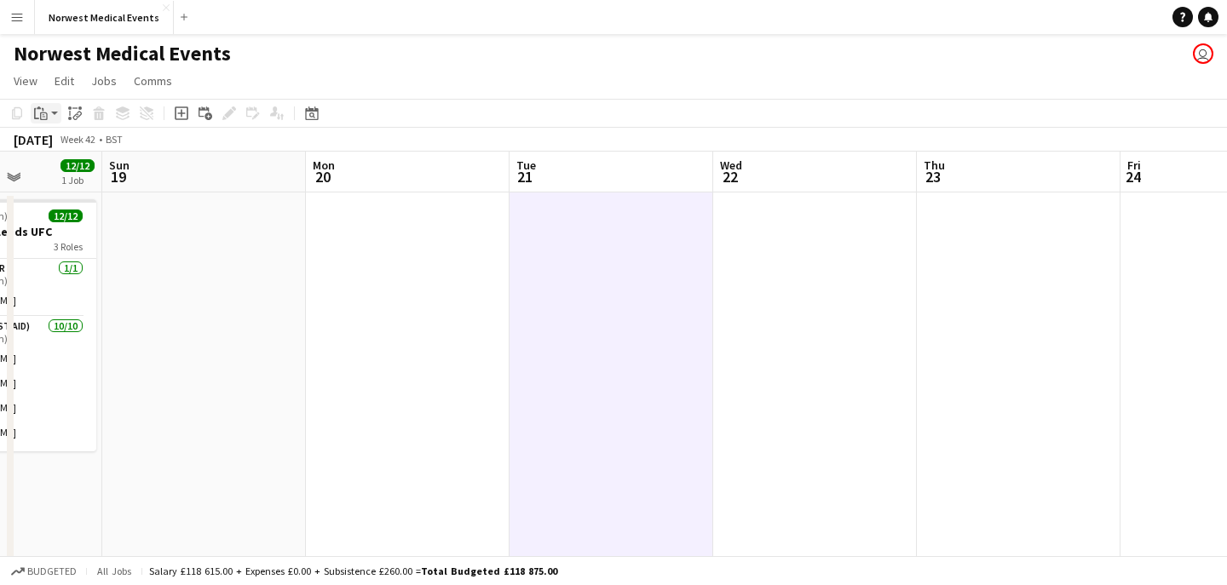
click at [42, 109] on icon at bounding box center [43, 109] width 2 height 3
click at [75, 148] on link "Paste Command V" at bounding box center [112, 145] width 135 height 15
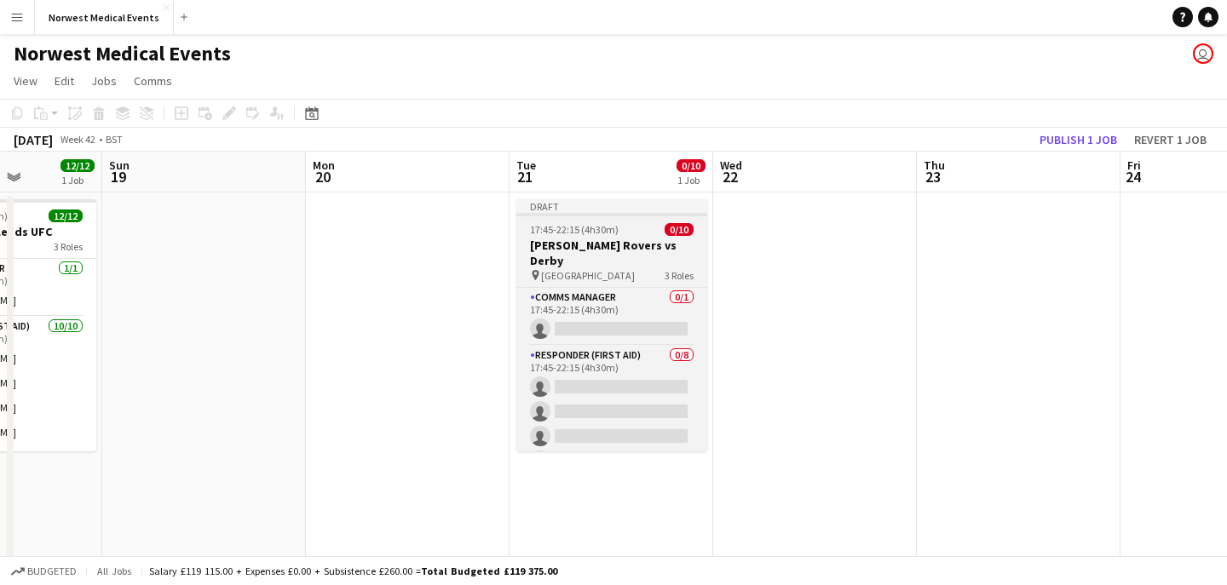
click at [601, 246] on h3 "[PERSON_NAME] Rovers vs Derby" at bounding box center [611, 253] width 191 height 31
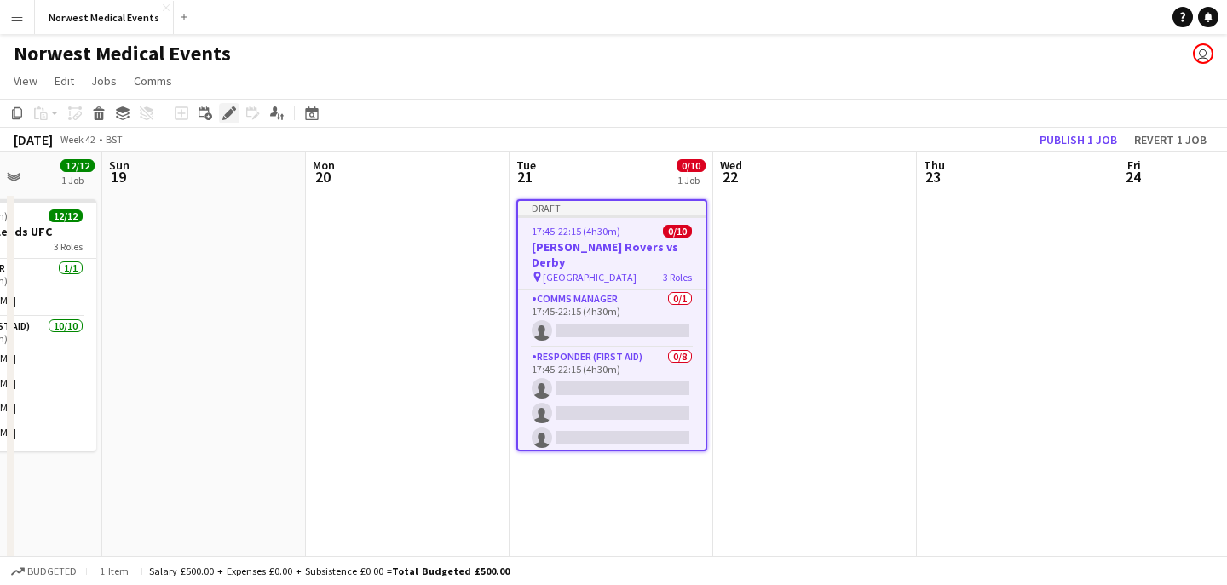
click at [231, 110] on icon at bounding box center [228, 113] width 9 height 9
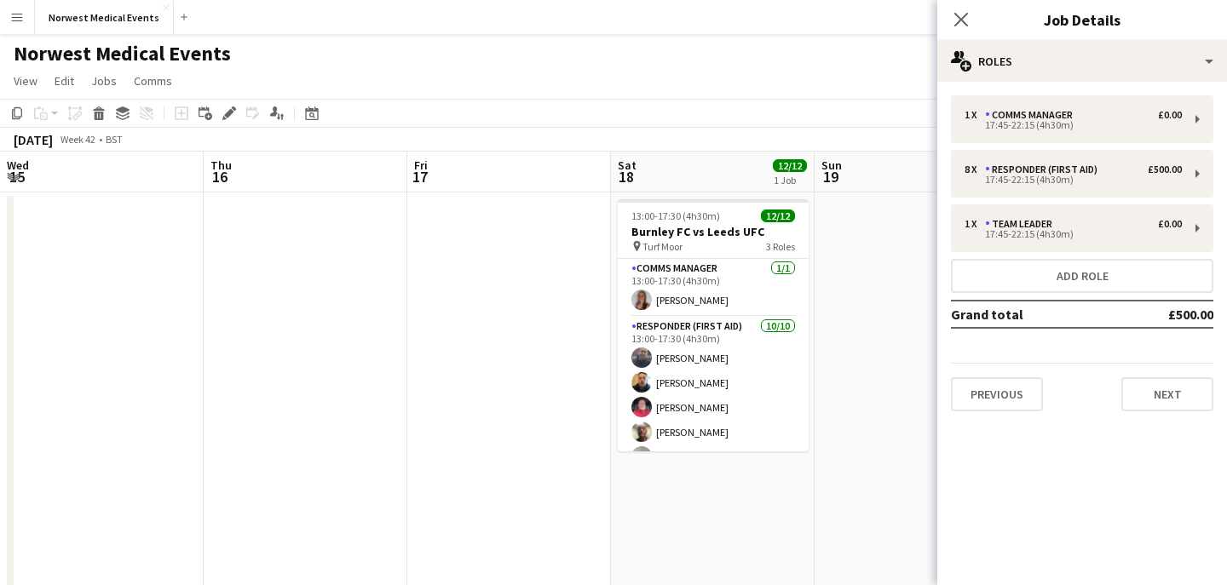
scroll to position [0, 712]
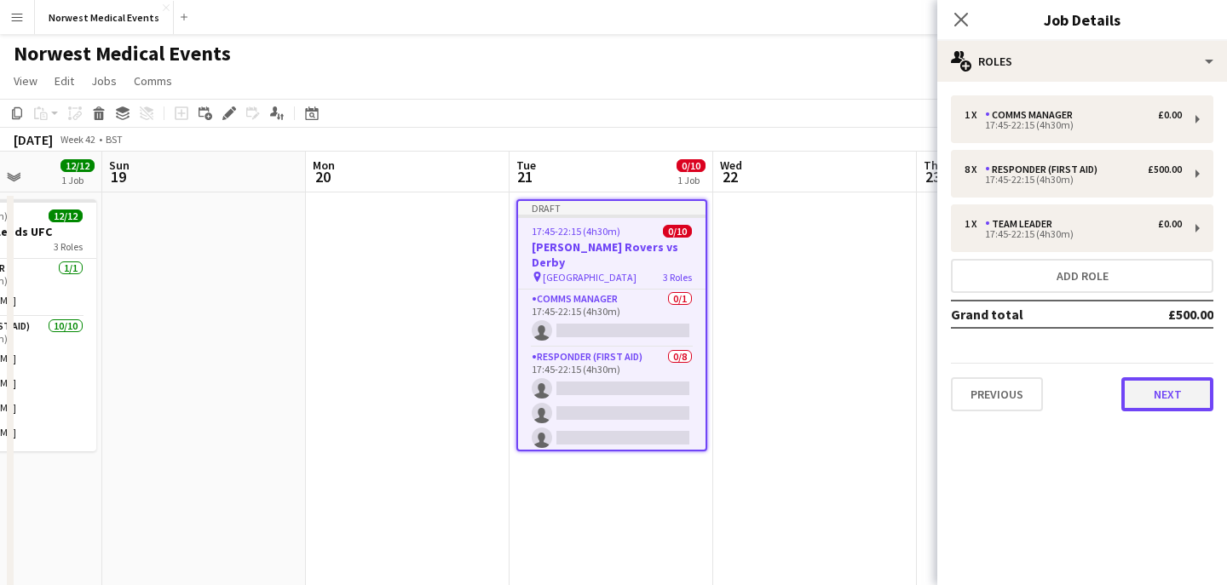
click at [1164, 394] on button "Next" at bounding box center [1167, 394] width 92 height 34
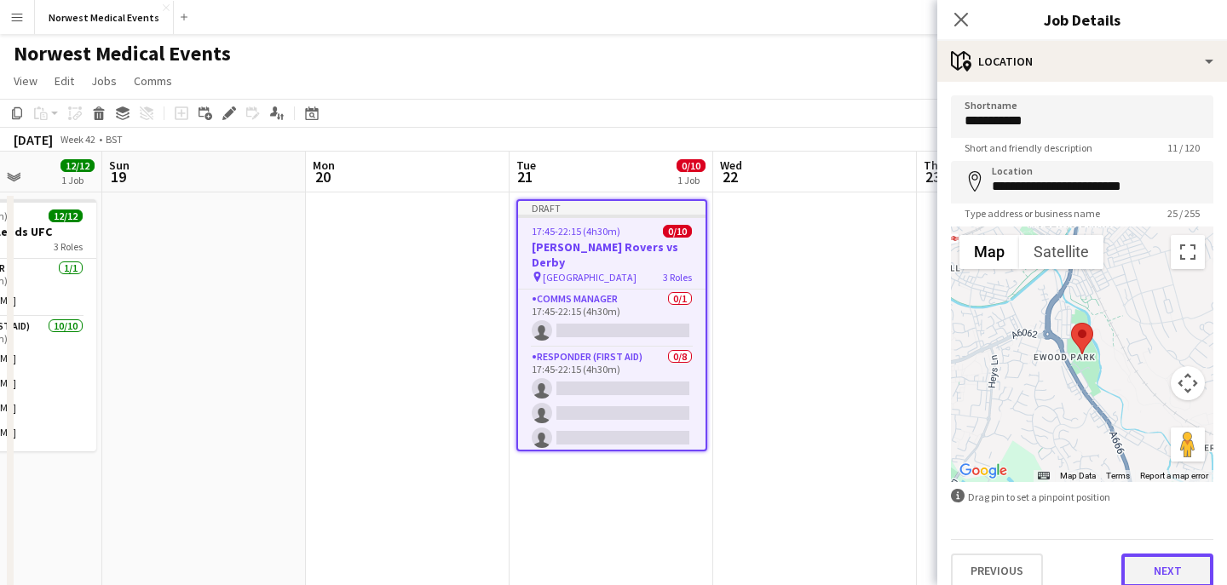
click at [1167, 578] on button "Next" at bounding box center [1167, 571] width 92 height 34
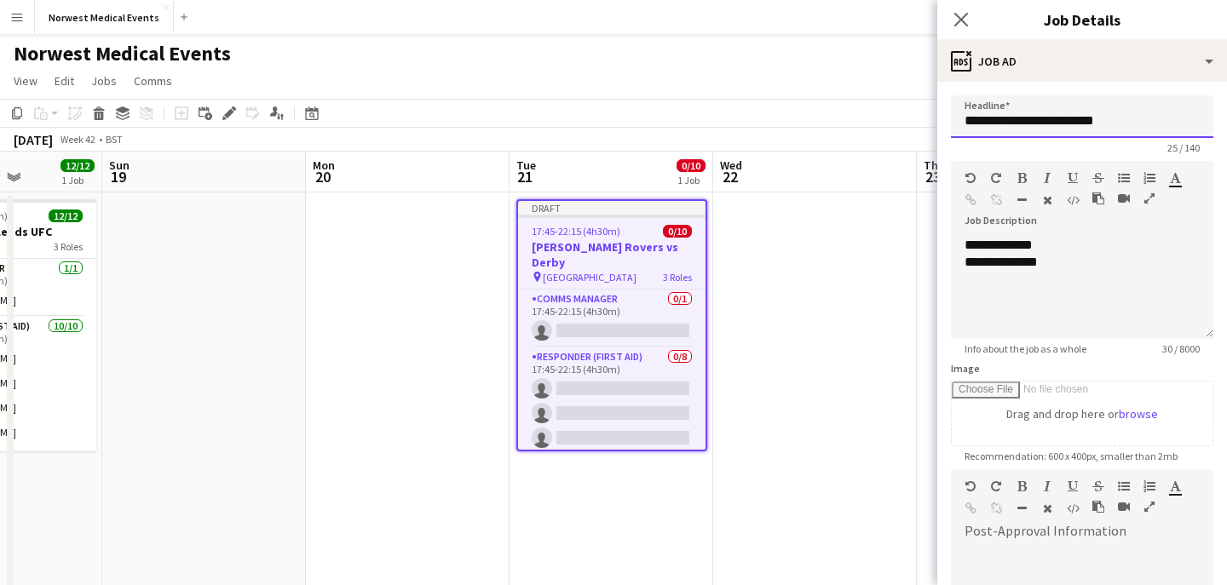
click at [1131, 110] on input "**********" at bounding box center [1082, 116] width 262 height 43
click at [1125, 126] on input "**********" at bounding box center [1082, 116] width 262 height 43
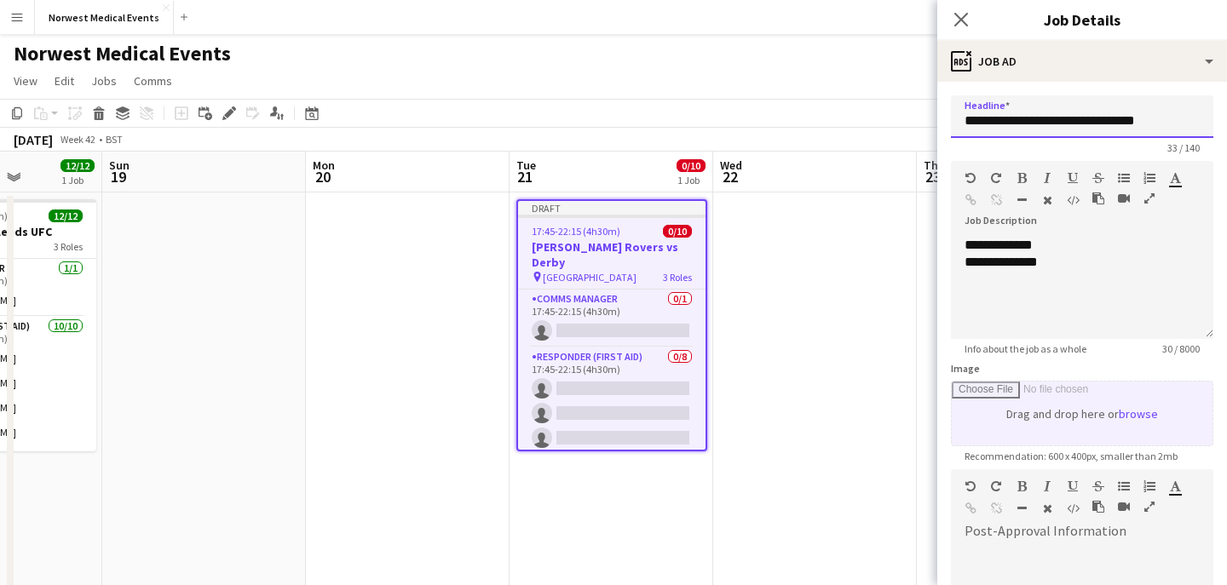
scroll to position [242, 0]
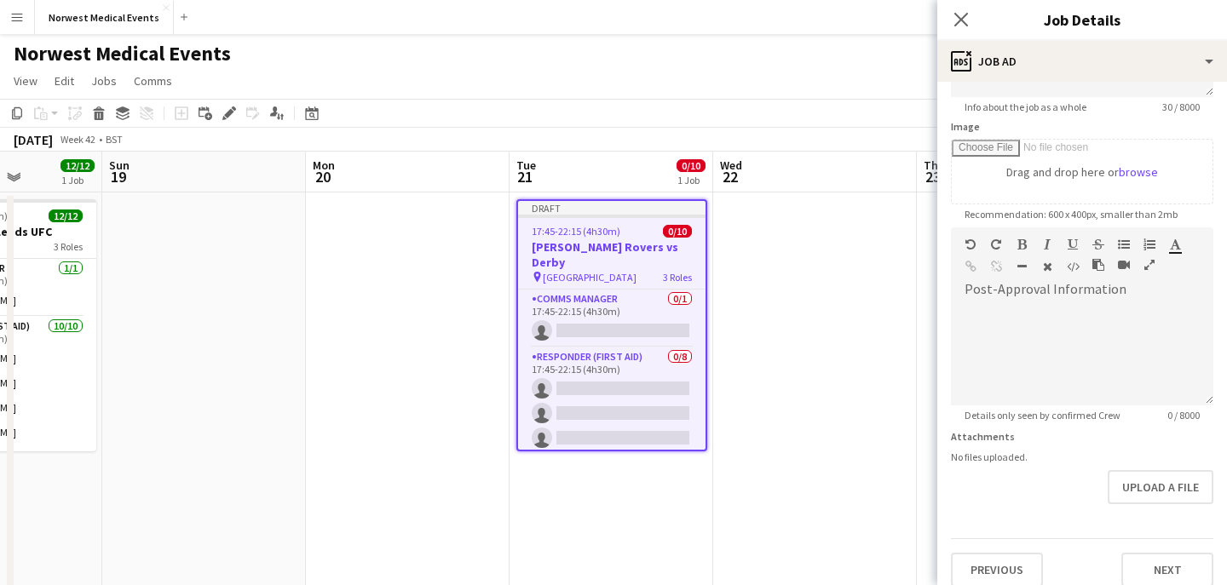
type input "**********"
click at [1160, 571] on button "Next" at bounding box center [1167, 570] width 92 height 34
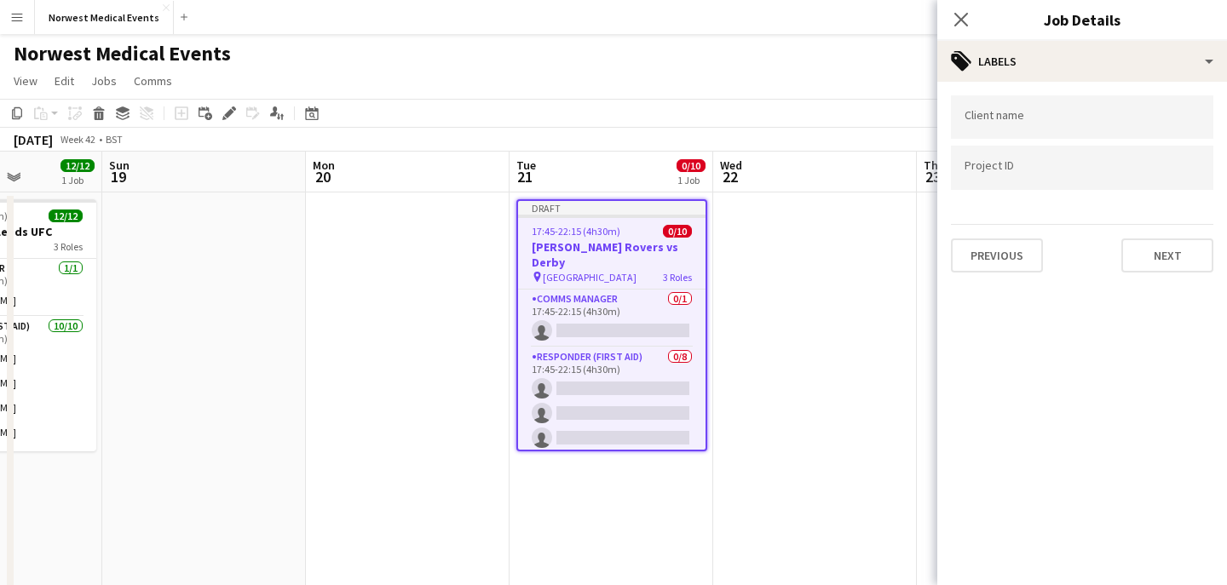
type input "*******"
click at [1163, 253] on button "Next" at bounding box center [1167, 256] width 92 height 34
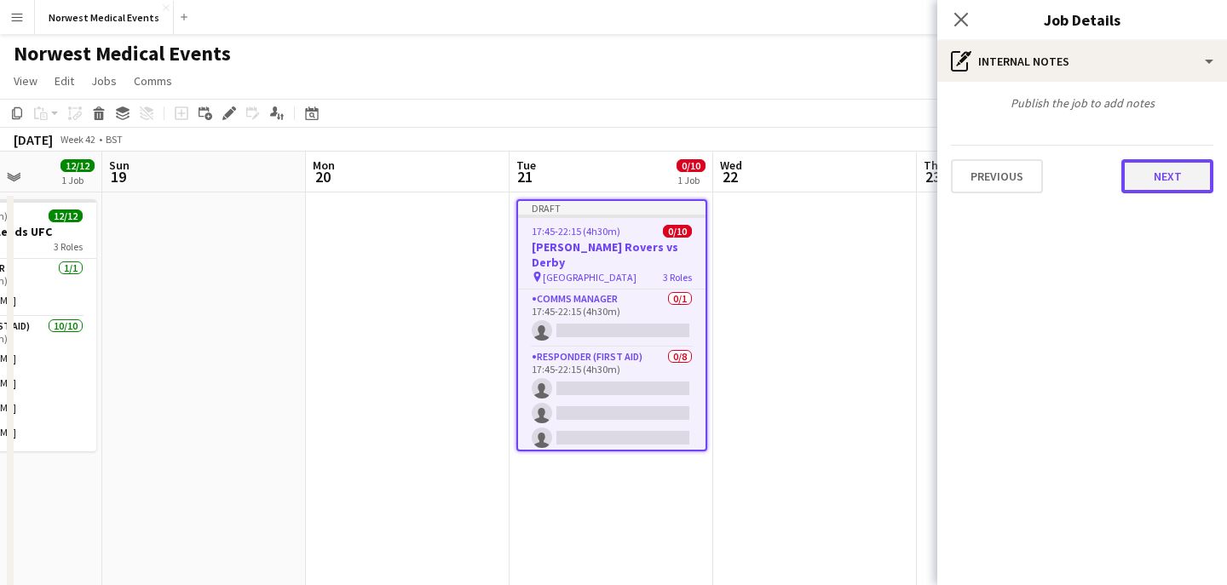
click at [1155, 176] on button "Next" at bounding box center [1167, 176] width 92 height 34
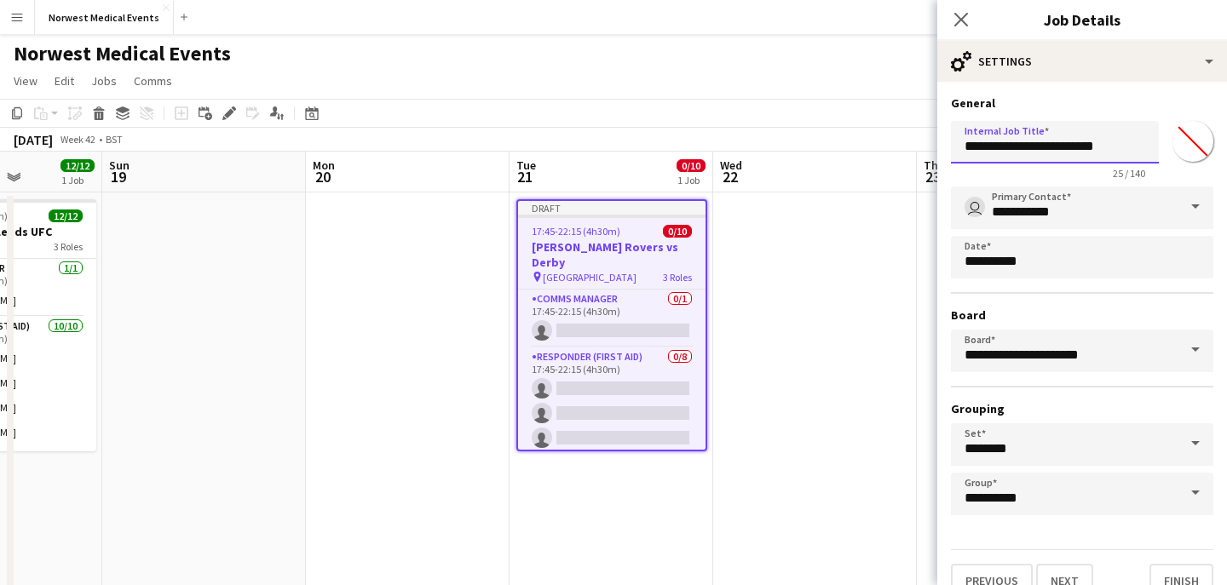
click at [1130, 150] on input "**********" at bounding box center [1055, 142] width 208 height 43
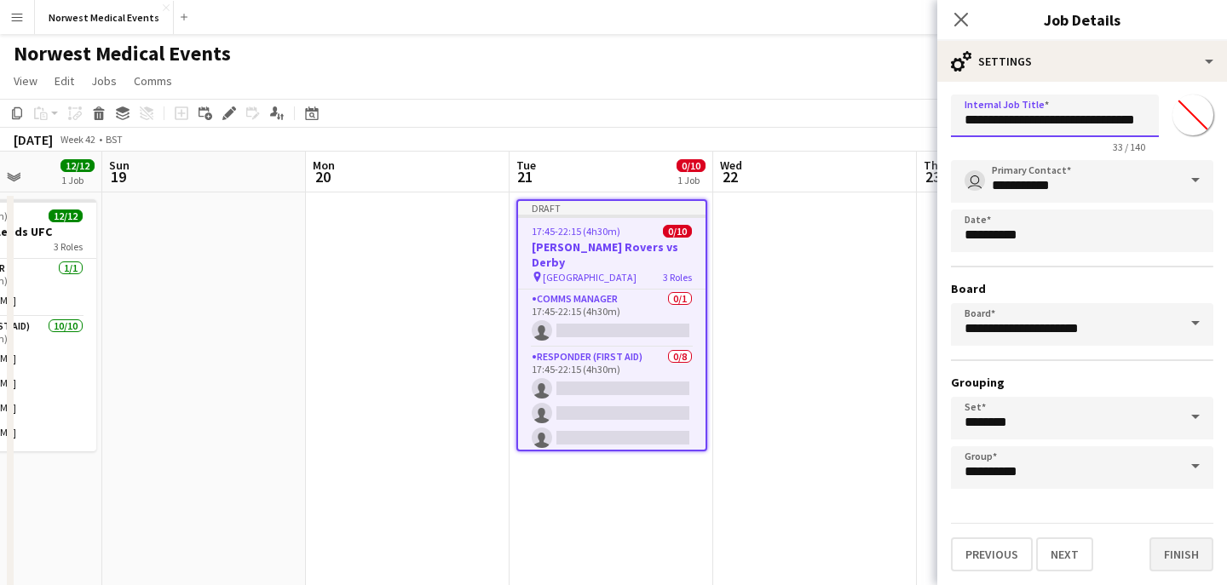
type input "**********"
click at [1197, 551] on button "Finish" at bounding box center [1181, 555] width 64 height 34
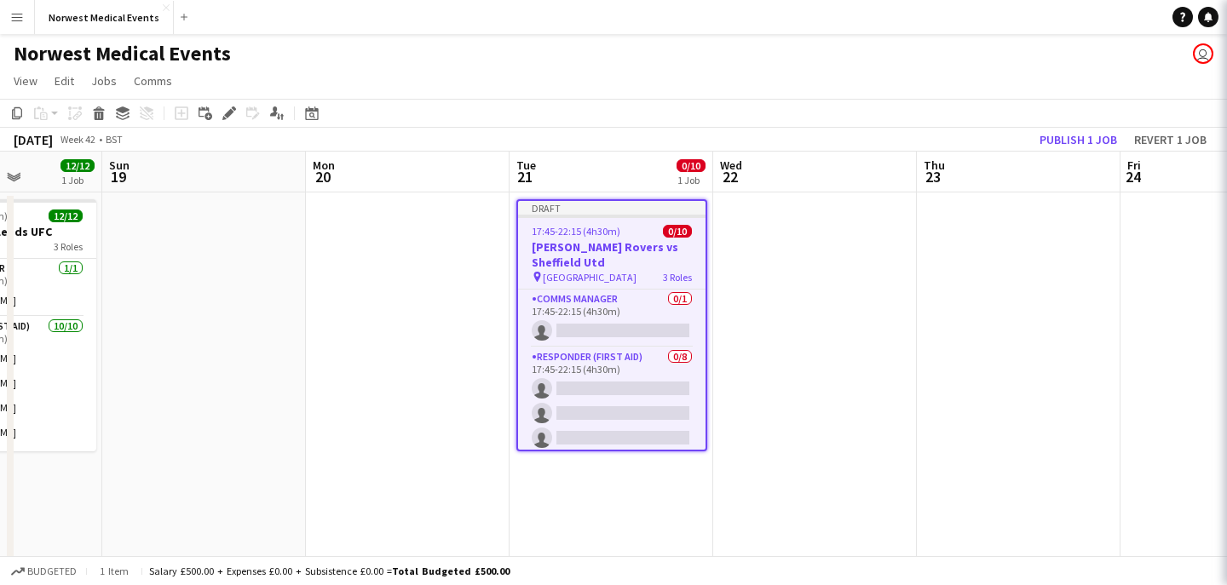
scroll to position [0, 0]
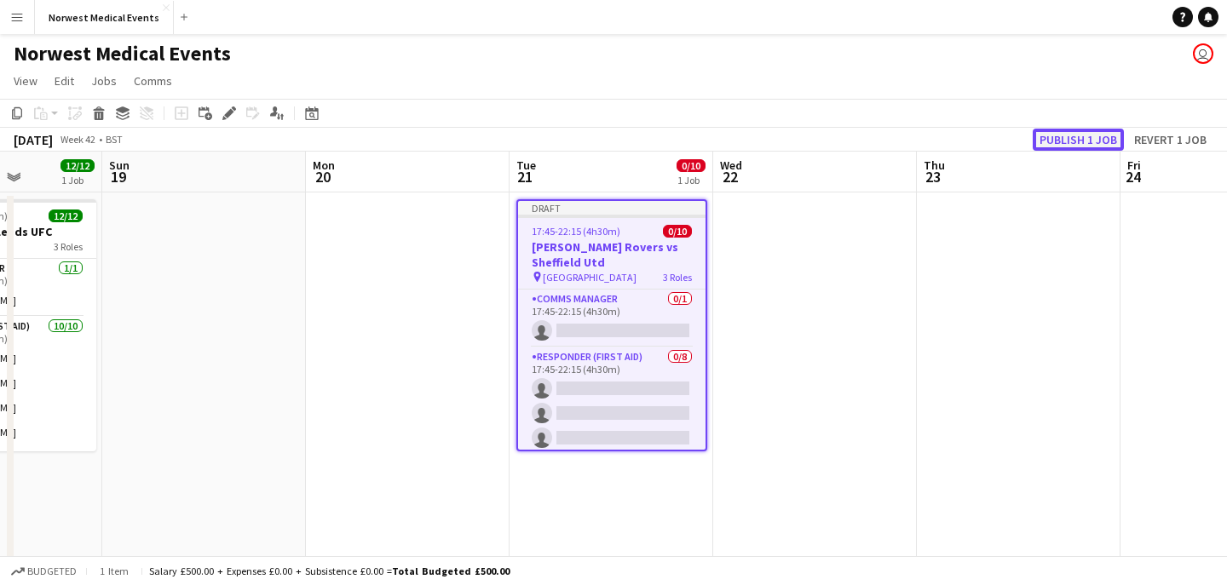
click at [1073, 131] on button "Publish 1 job" at bounding box center [1078, 140] width 91 height 22
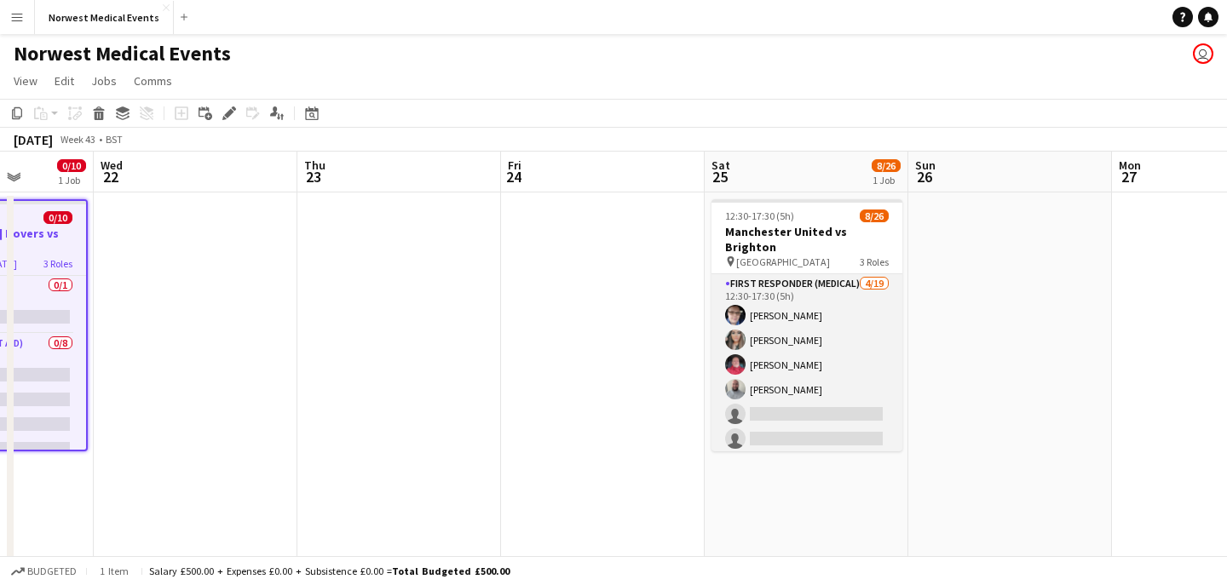
scroll to position [0, 548]
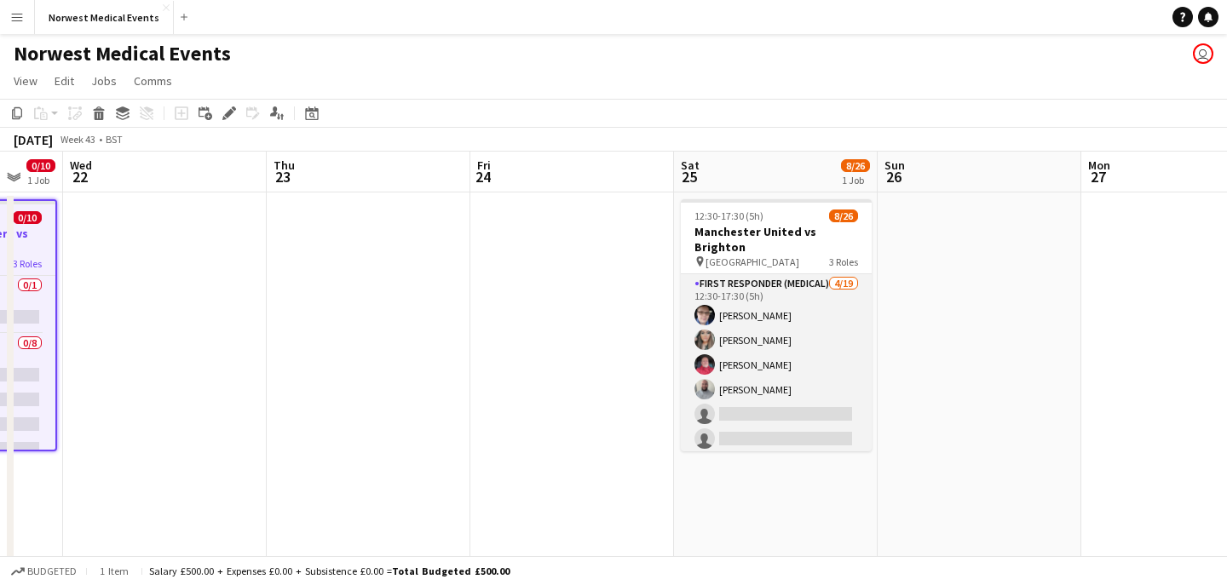
click at [771, 365] on app-card-role "First Responder (Medical) [DATE] 12:30-17:30 (5h) [PERSON_NAME] [PERSON_NAME] […" at bounding box center [776, 525] width 191 height 503
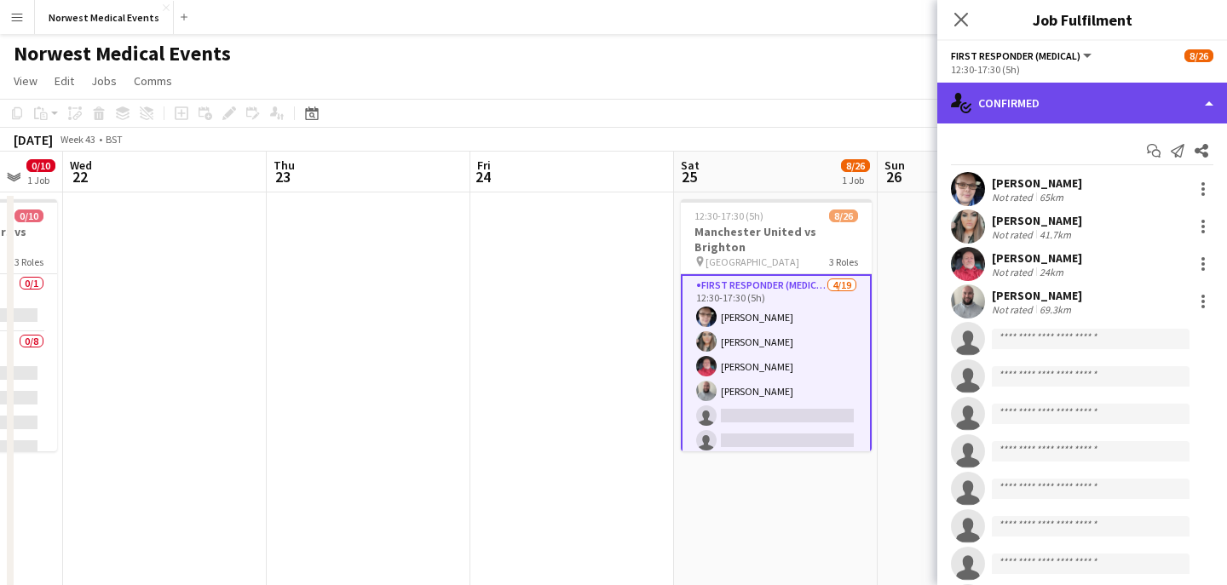
click at [1036, 112] on div "single-neutral-actions-check-2 Confirmed" at bounding box center [1082, 103] width 290 height 41
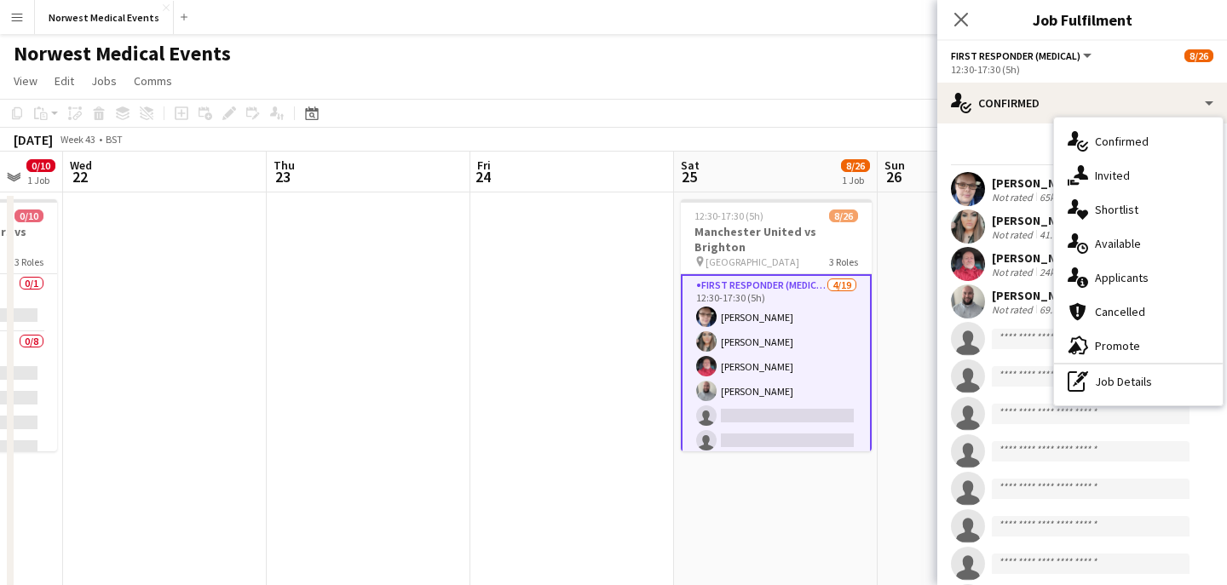
click at [1148, 280] on div "single-neutral-actions-information Applicants" at bounding box center [1138, 278] width 169 height 34
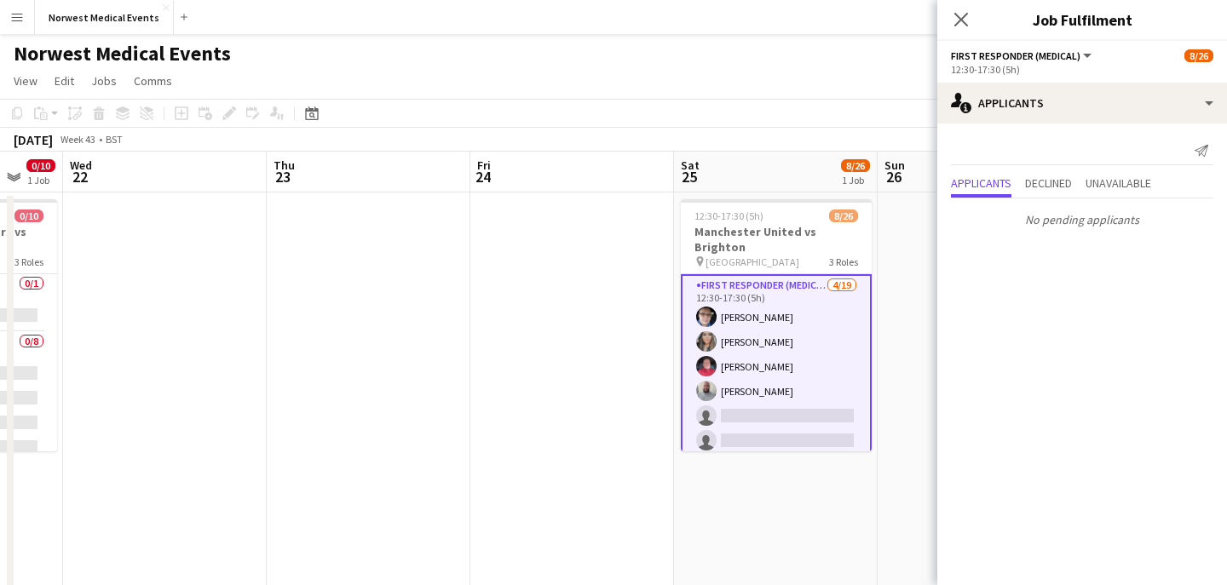
click at [958, 6] on div "Close pop-in" at bounding box center [961, 19] width 48 height 39
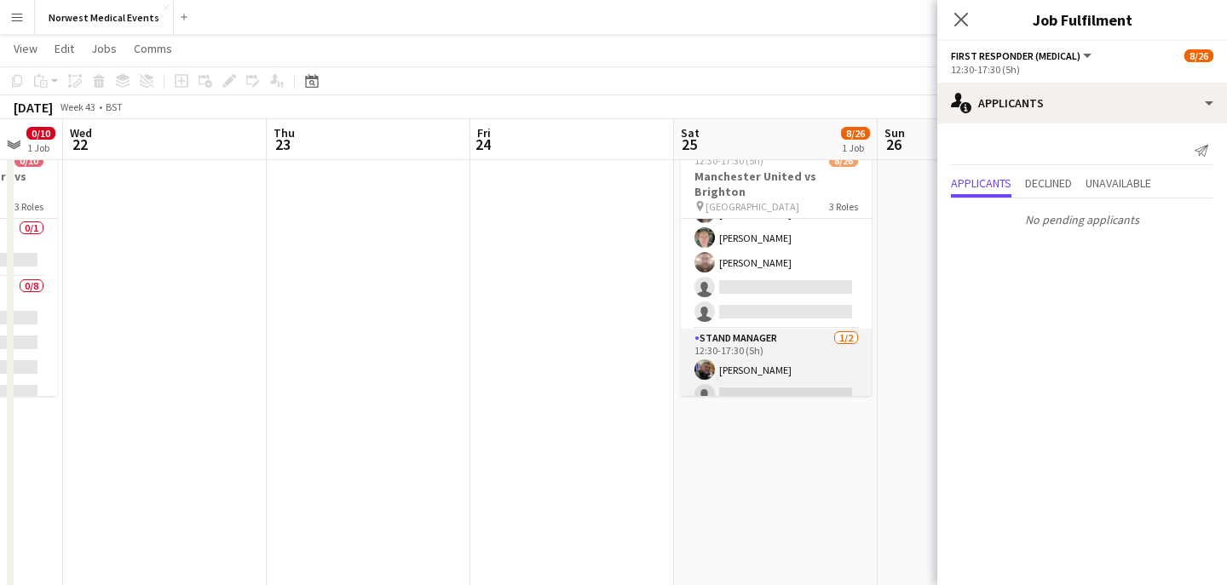
scroll to position [131, 0]
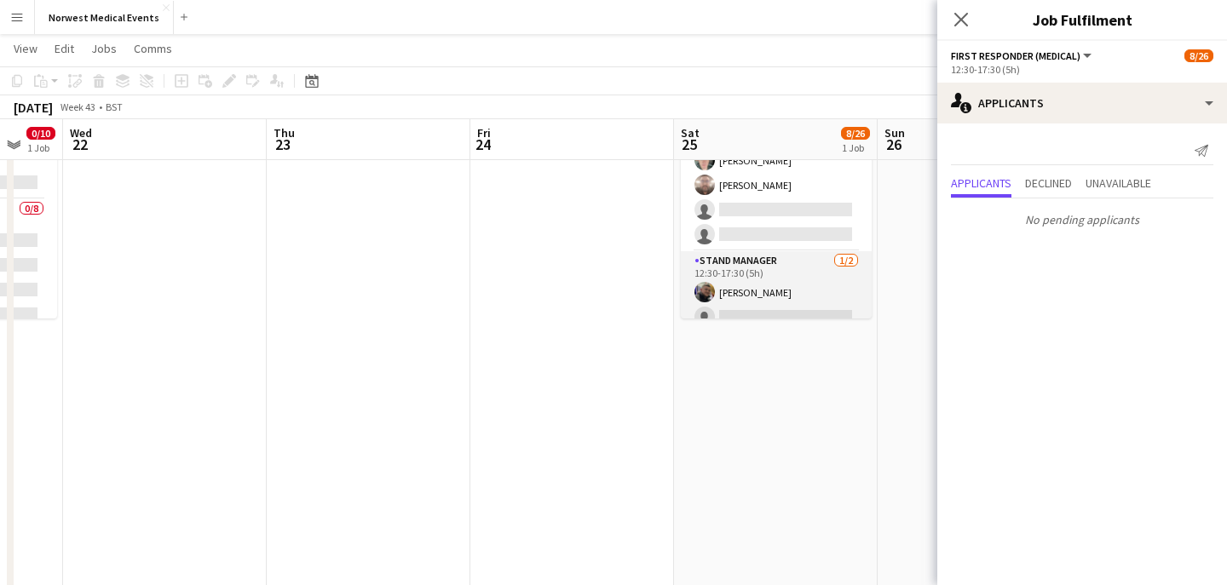
click at [793, 302] on app-card-role "Stand Manager [DATE] 12:30-17:30 (5h) [PERSON_NAME] single-neutral-actions" at bounding box center [776, 292] width 191 height 83
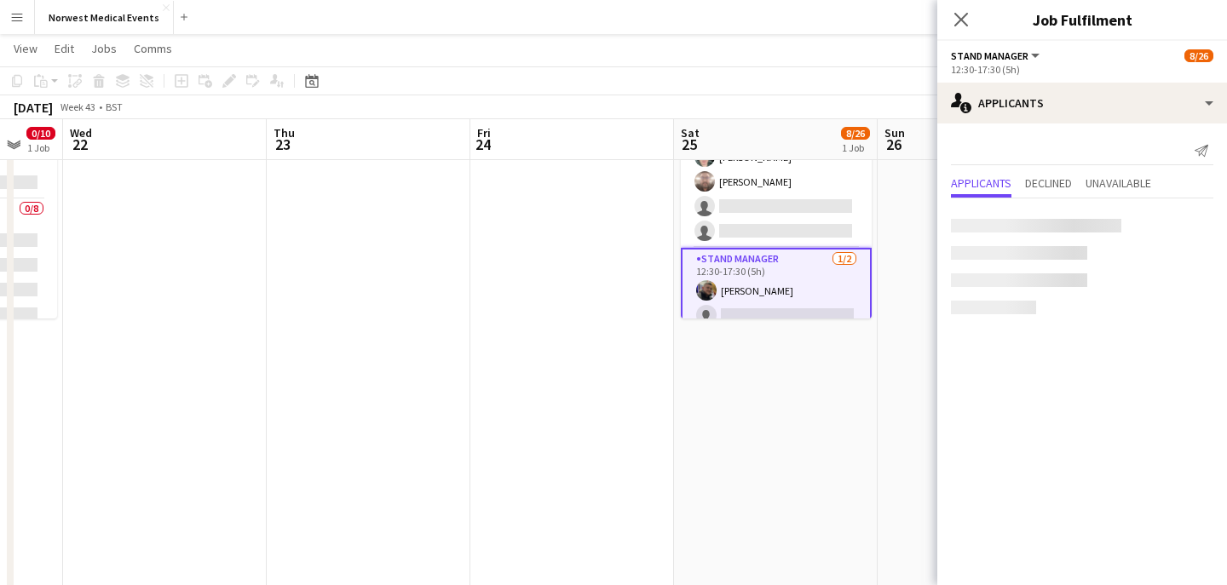
scroll to position [550, 0]
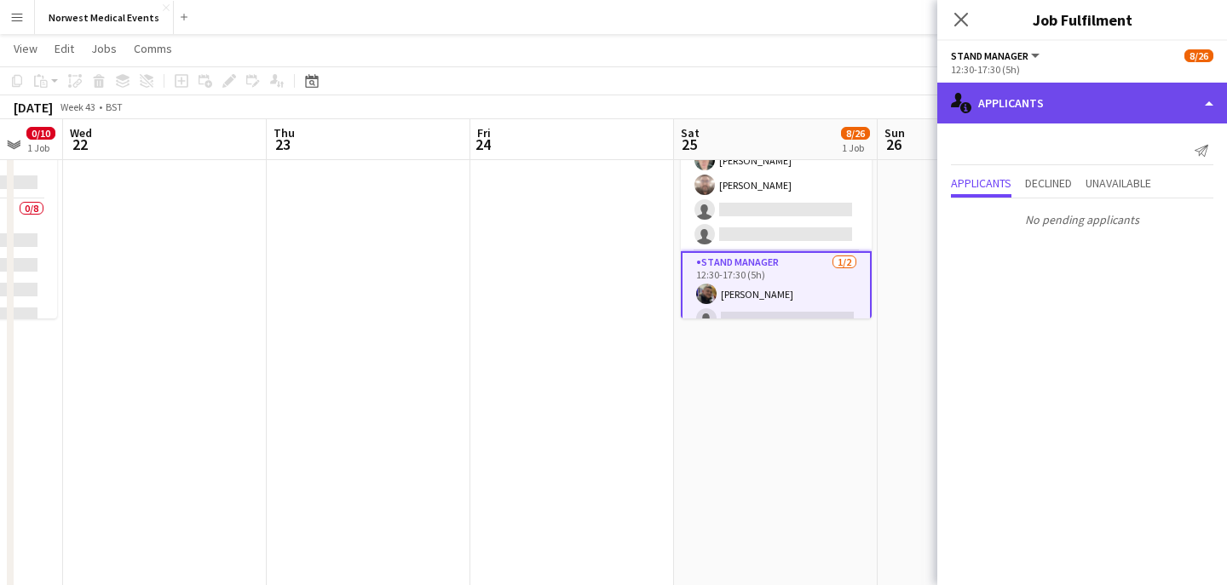
click at [1078, 94] on div "single-neutral-actions-information Applicants" at bounding box center [1082, 103] width 290 height 41
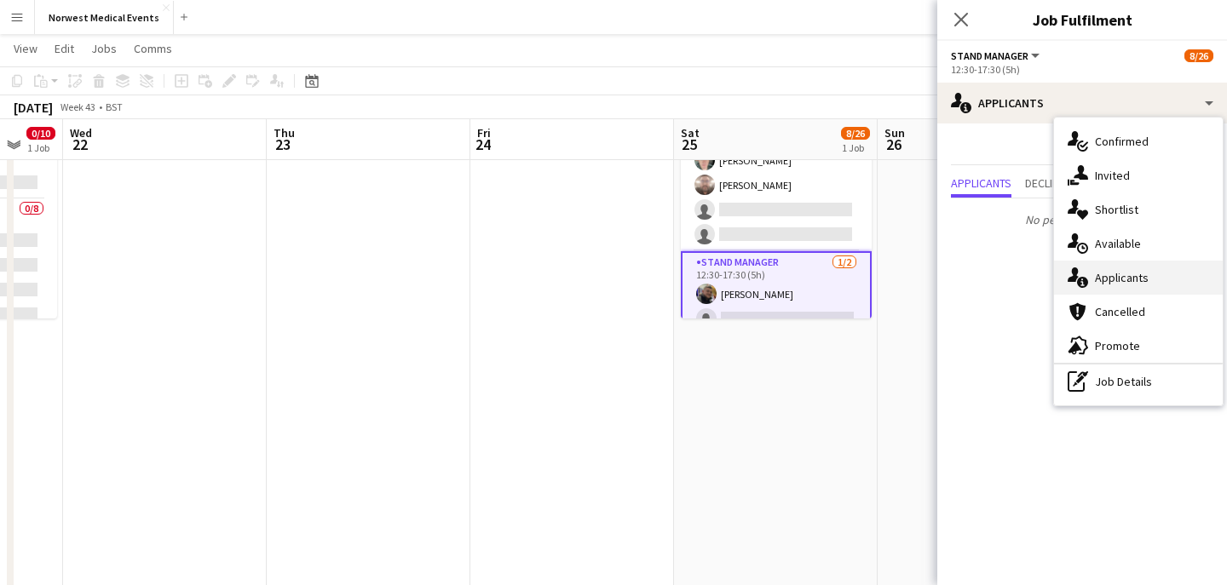
click at [1108, 268] on div "single-neutral-actions-information Applicants" at bounding box center [1138, 278] width 169 height 34
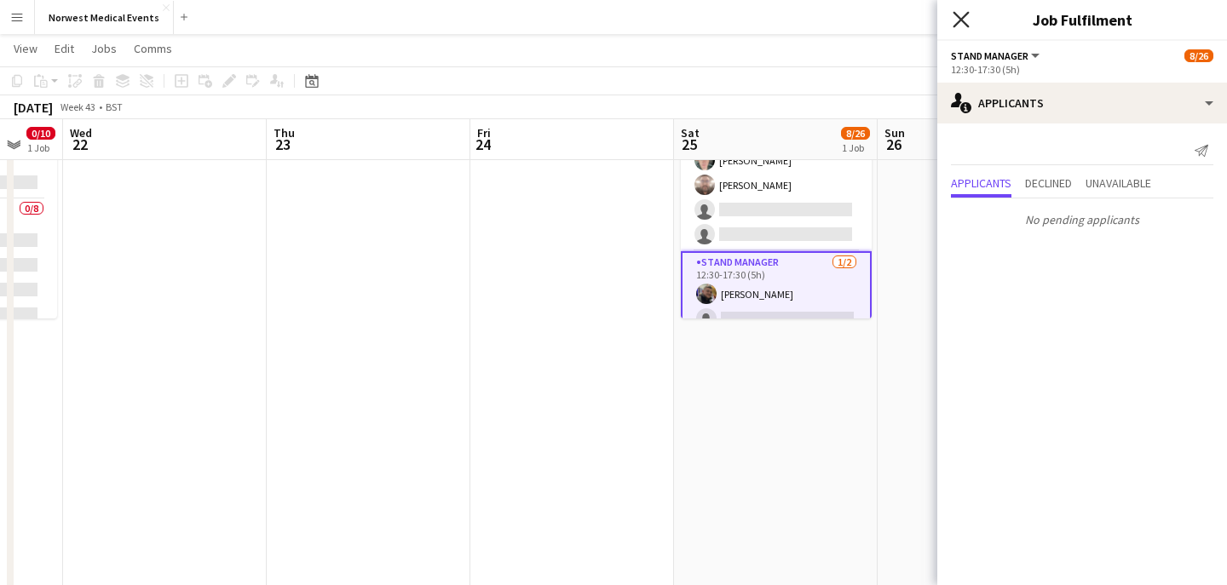
click at [957, 14] on icon at bounding box center [960, 19] width 16 height 16
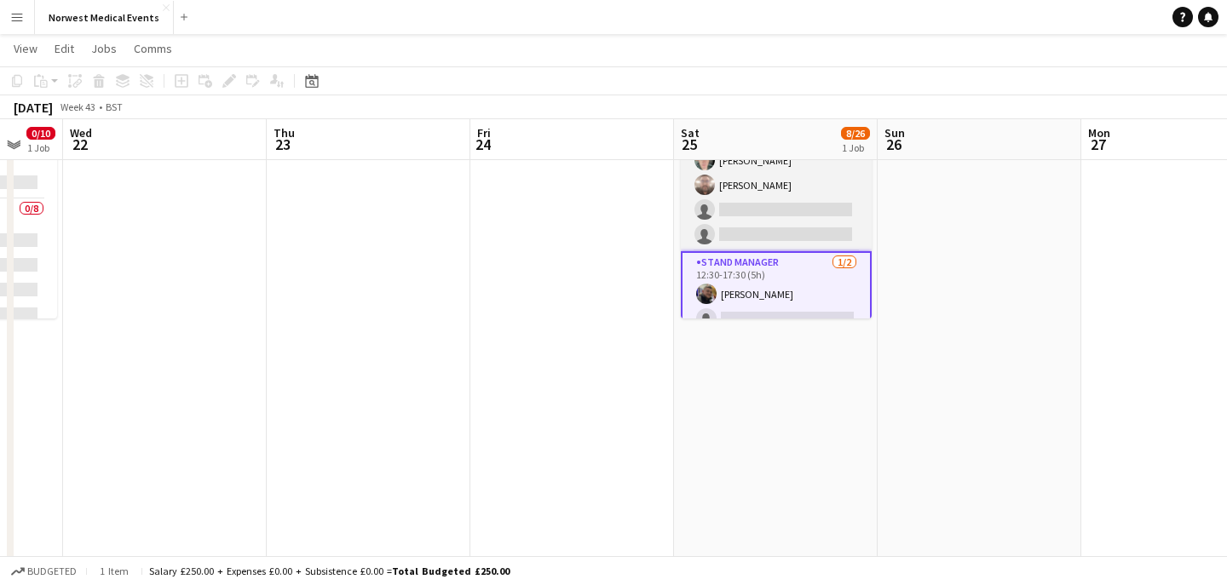
click at [826, 193] on app-card-role "Senior Responder (FREC 4 or Above) 1A 3/5 12:30-17:30 (5h) Laura Rimmer Paul Sm…" at bounding box center [776, 173] width 191 height 157
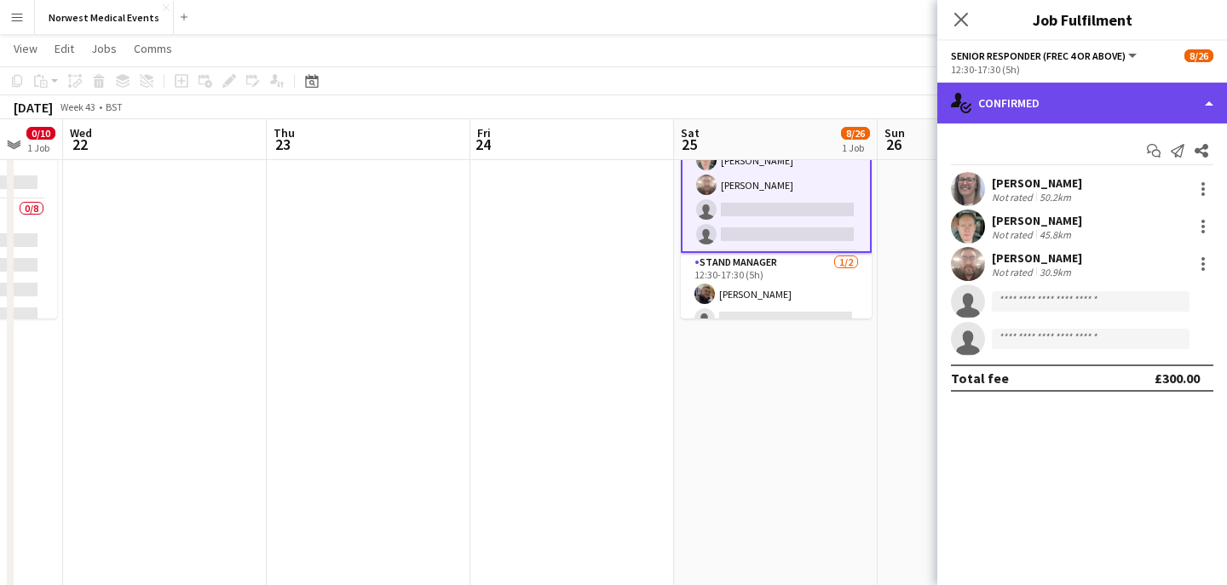
click at [1013, 117] on div "single-neutral-actions-check-2 Confirmed" at bounding box center [1082, 103] width 290 height 41
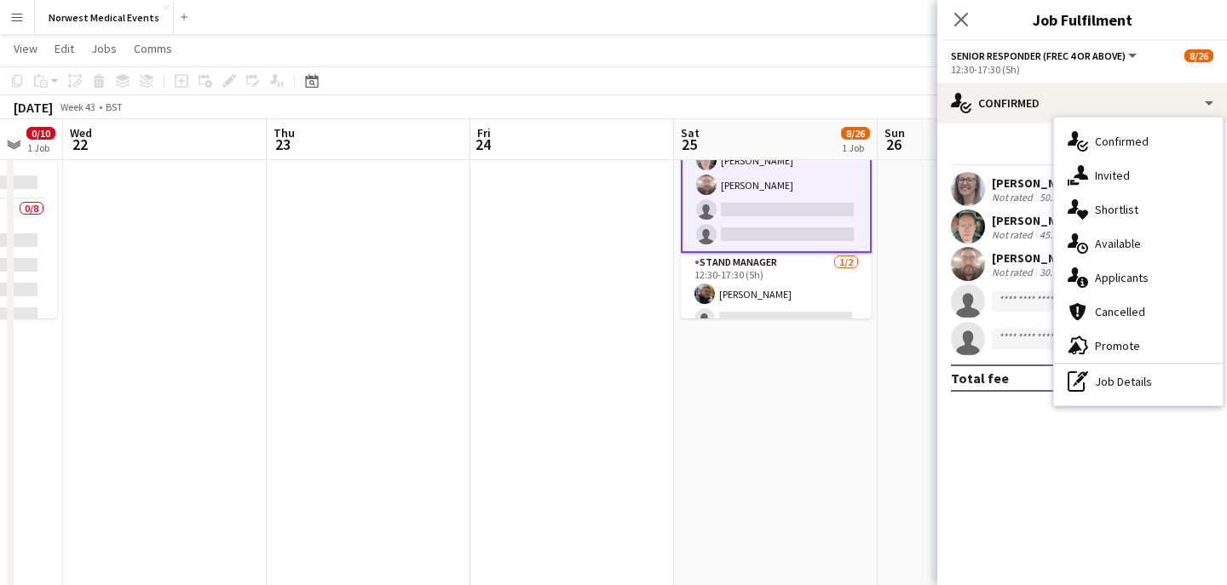
click at [1114, 279] on div "single-neutral-actions-information Applicants" at bounding box center [1138, 278] width 169 height 34
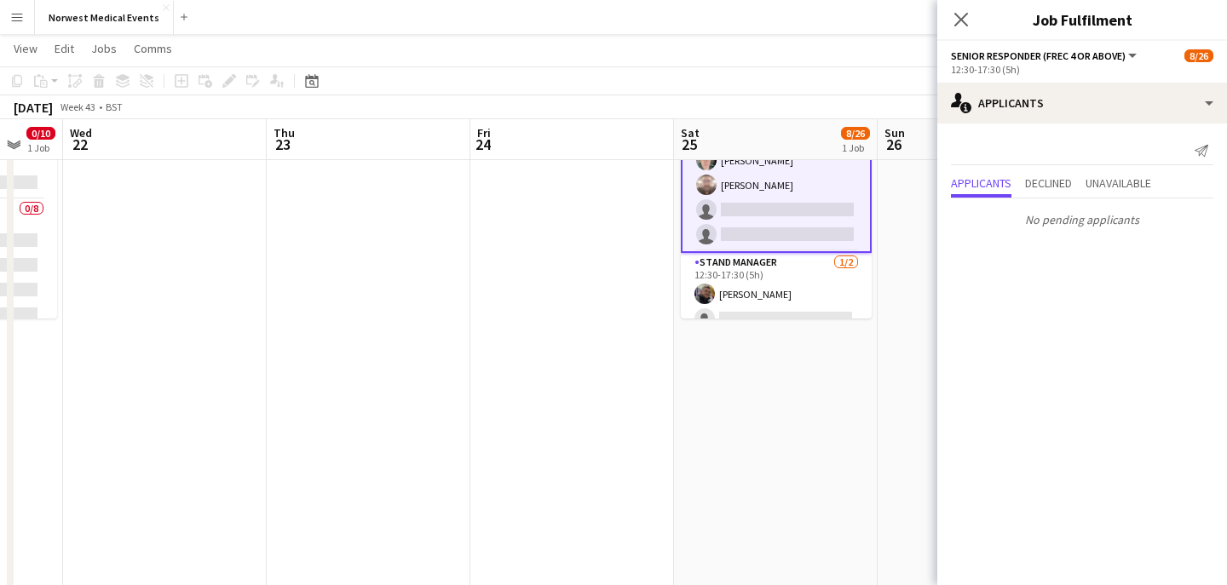
click at [964, 28] on app-icon "Close pop-in" at bounding box center [961, 19] width 20 height 20
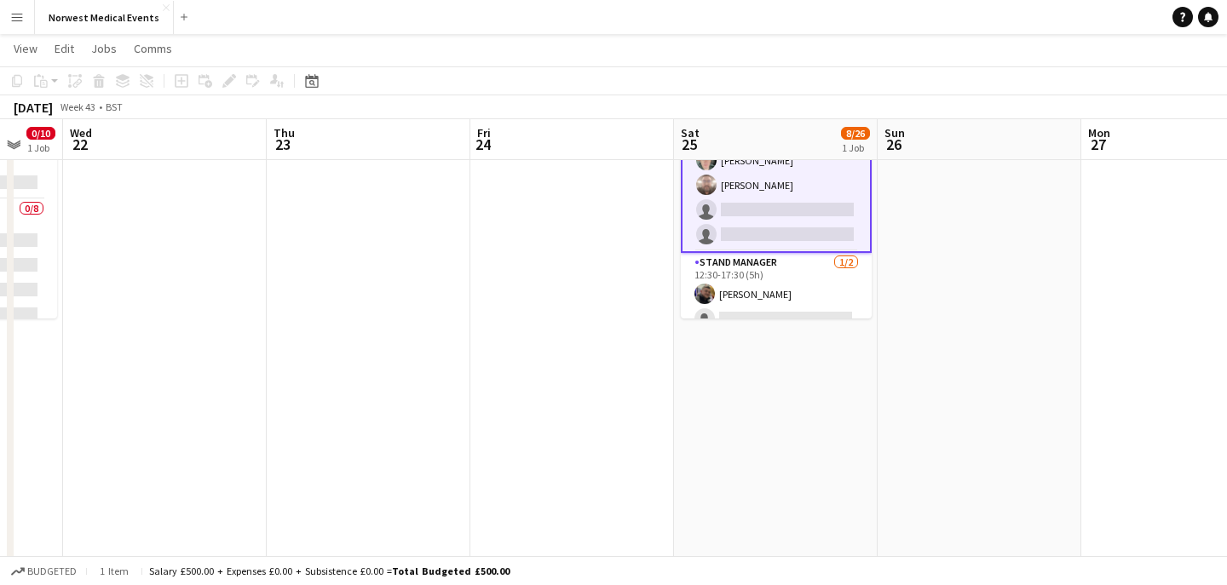
click at [791, 374] on app-date-cell "12:30-17:30 (5h) 8/26 Manchester United vs Brighton pin Old Trafford 3 Roles Fi…" at bounding box center [776, 465] width 204 height 811
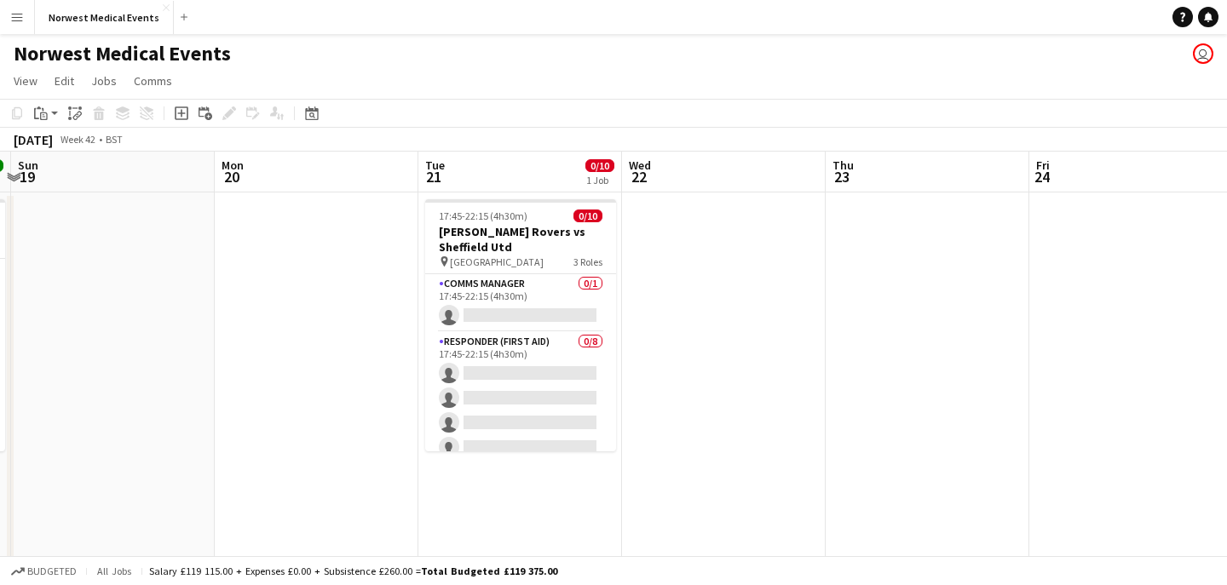
scroll to position [0, 347]
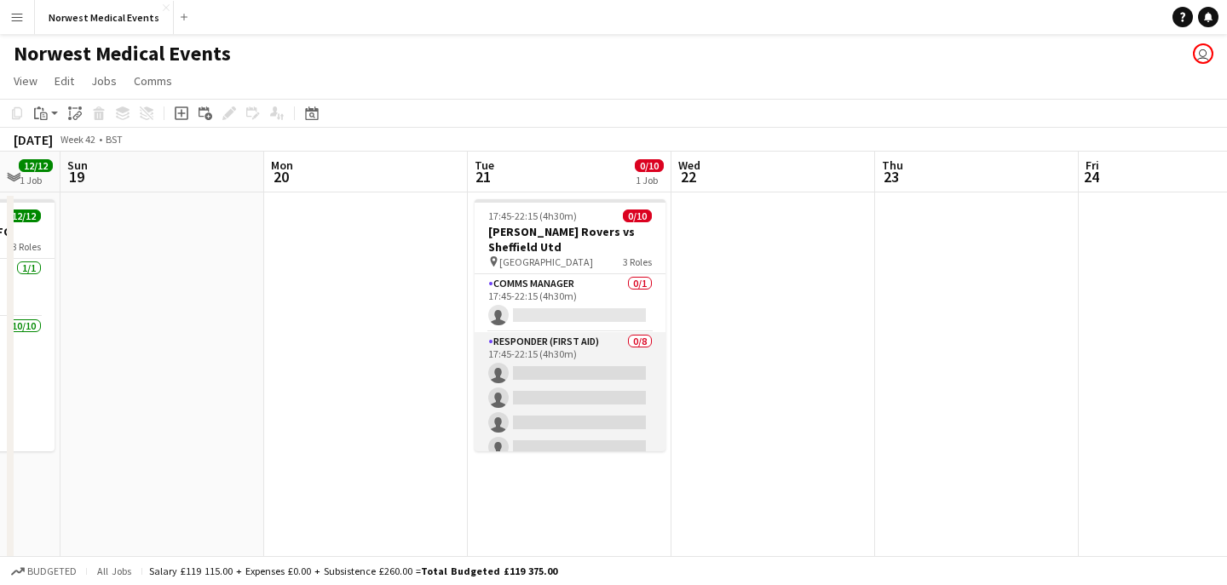
click at [559, 419] on app-card-role "Responder (First Aid) 0/8 17:45-22:15 (4h30m) single-neutral-actions single-neu…" at bounding box center [570, 447] width 191 height 231
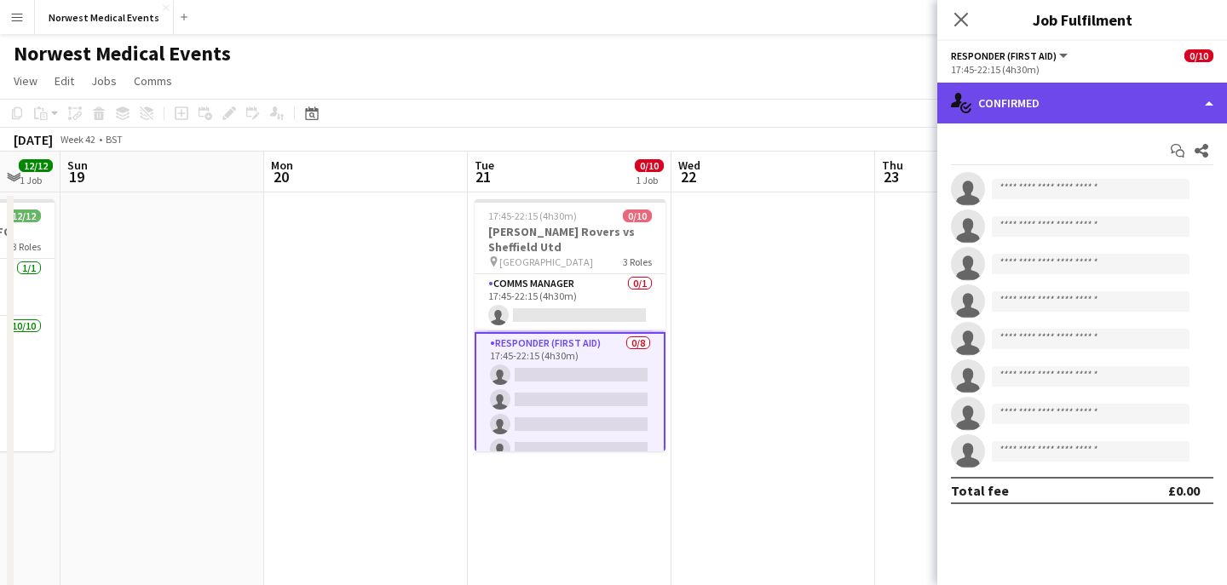
click at [1020, 112] on div "single-neutral-actions-check-2 Confirmed" at bounding box center [1082, 103] width 290 height 41
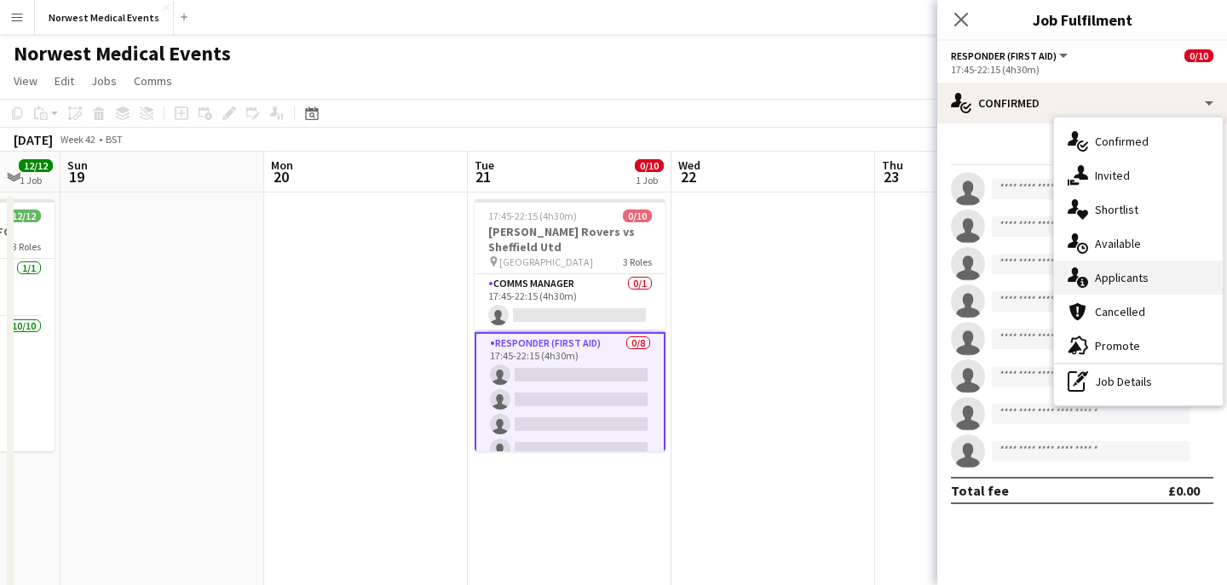
click at [1125, 271] on div "single-neutral-actions-information Applicants" at bounding box center [1138, 278] width 169 height 34
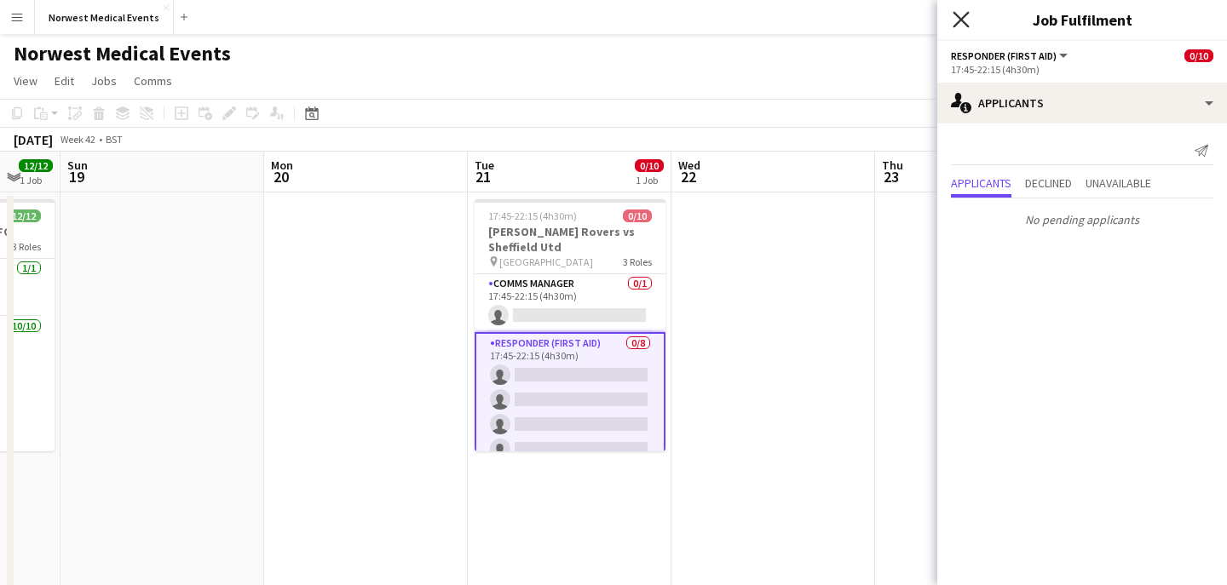
click at [961, 27] on icon "Close pop-in" at bounding box center [960, 19] width 16 height 16
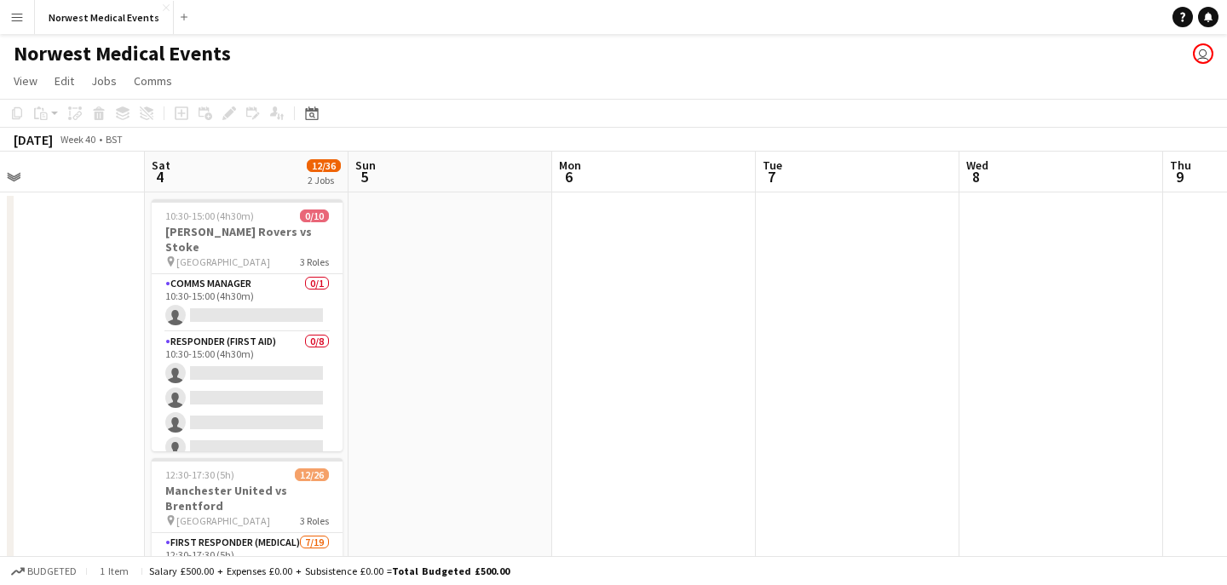
scroll to position [0, 517]
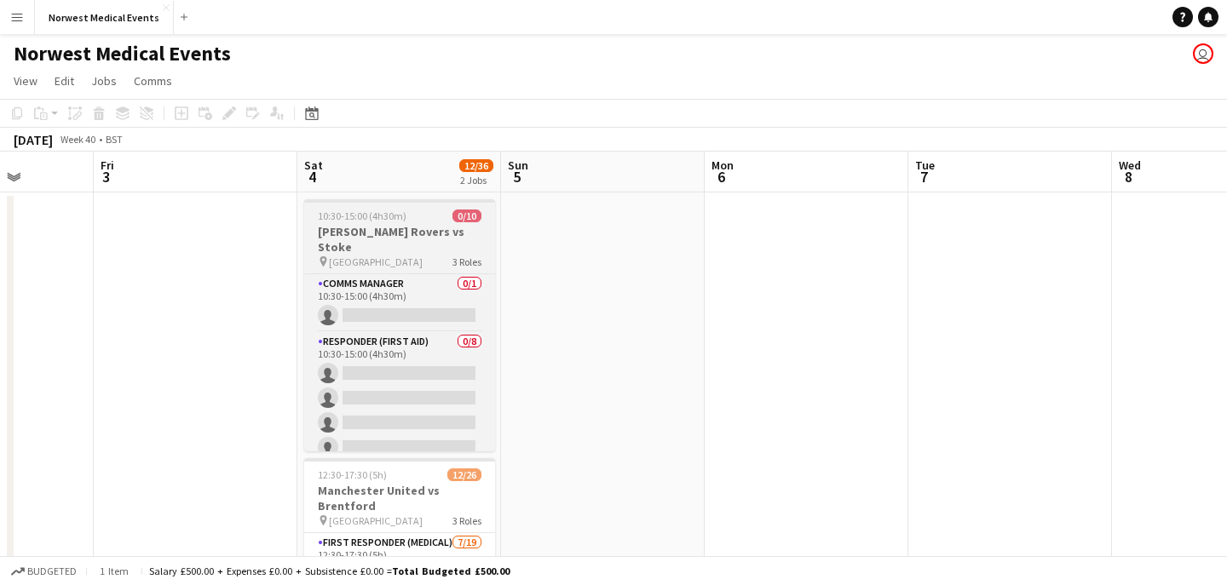
click at [403, 236] on h3 "[PERSON_NAME] Rovers vs Stoke" at bounding box center [399, 239] width 191 height 31
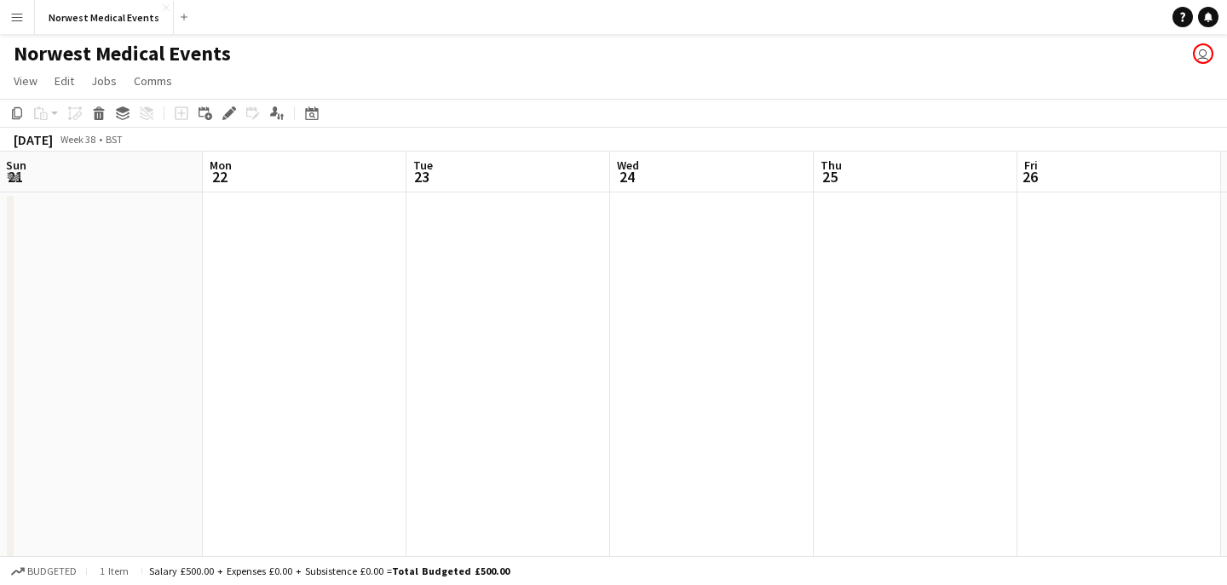
scroll to position [0, 528]
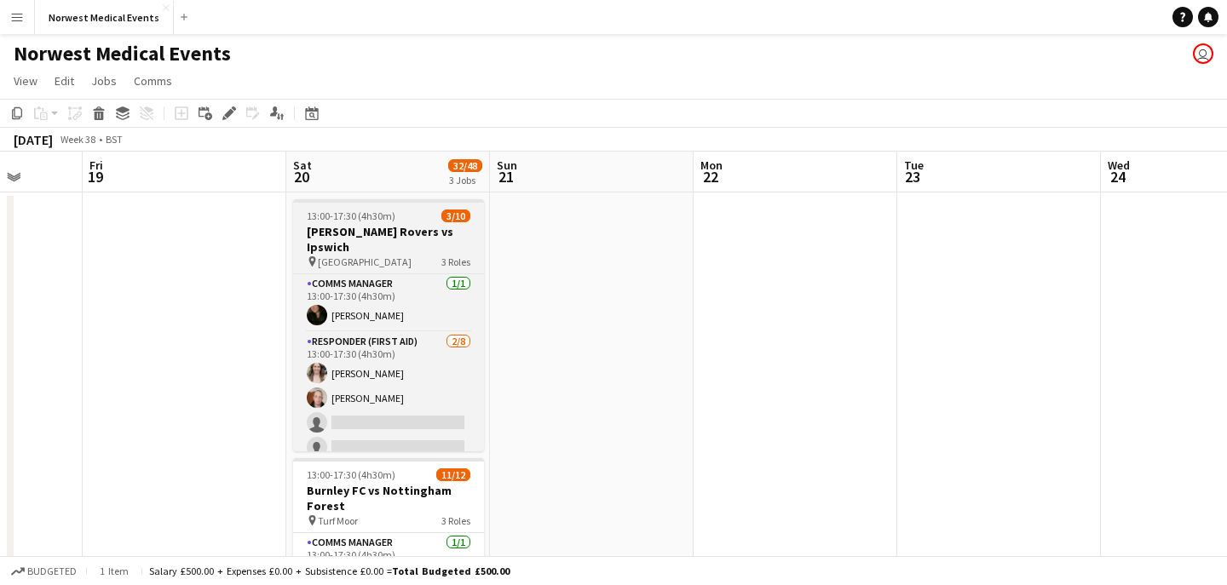
click at [379, 255] on div "pin [GEOGRAPHIC_DATA] 3 Roles" at bounding box center [388, 262] width 191 height 14
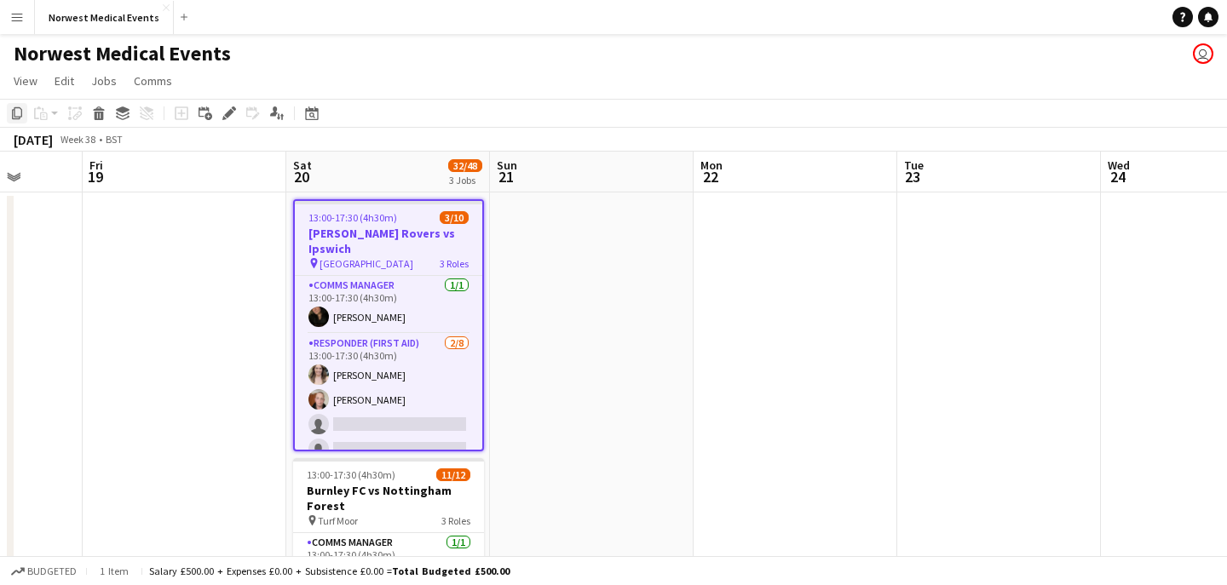
click at [14, 114] on icon at bounding box center [17, 113] width 10 height 12
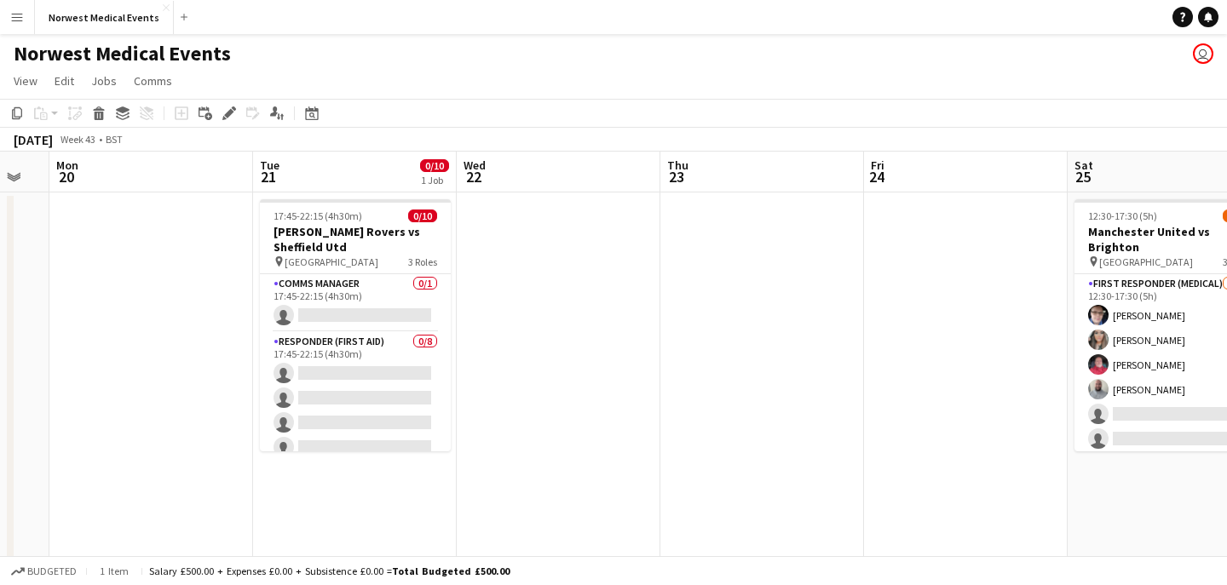
scroll to position [0, 664]
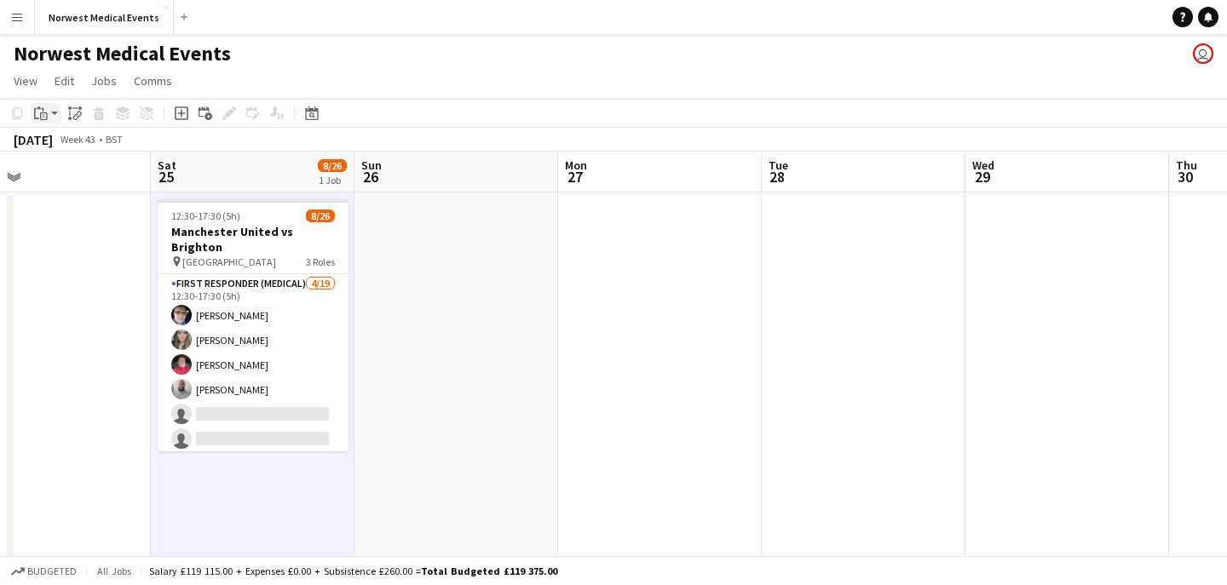
click at [44, 116] on icon "Paste" at bounding box center [41, 113] width 14 height 14
click at [59, 140] on link "Paste Command V" at bounding box center [112, 145] width 135 height 15
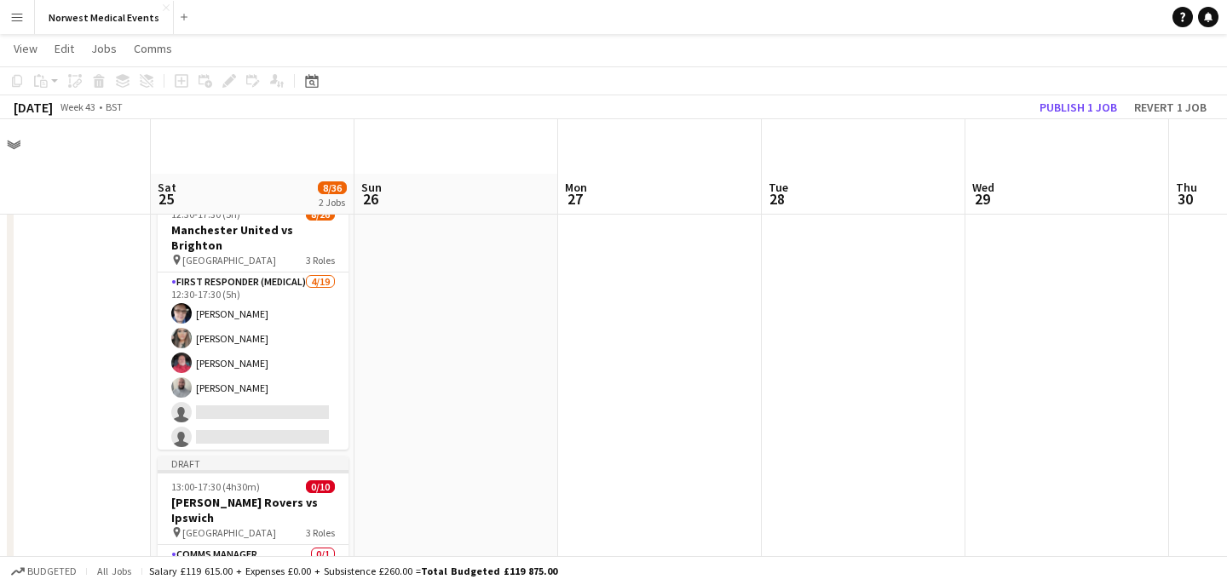
scroll to position [122, 0]
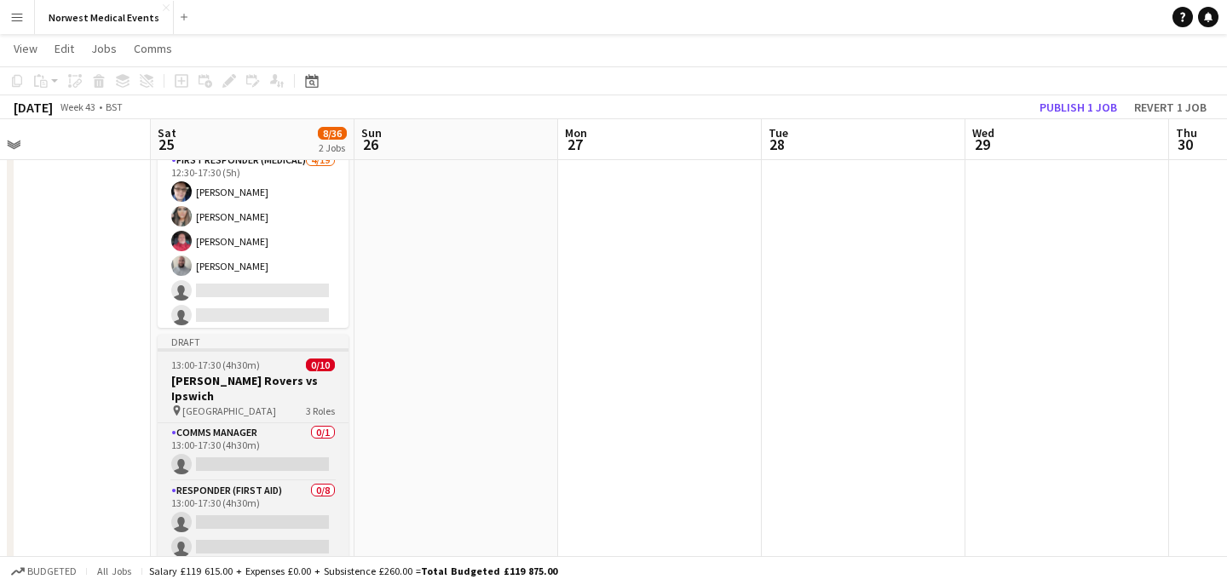
click at [268, 386] on h3 "[PERSON_NAME] Rovers vs Ipswich" at bounding box center [253, 388] width 191 height 31
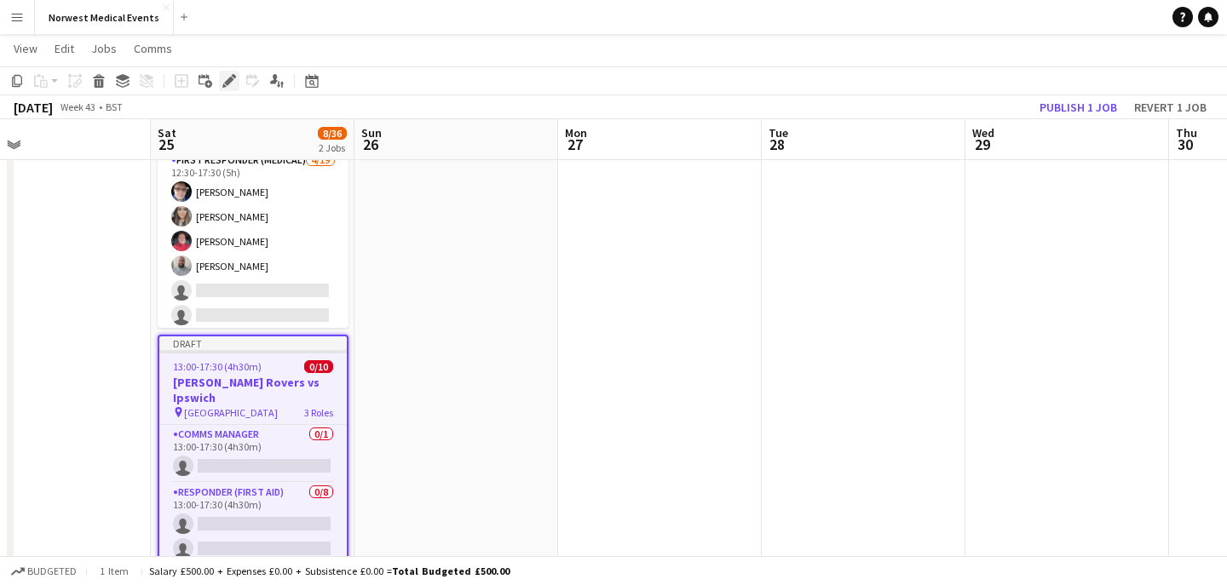
click at [228, 83] on icon at bounding box center [228, 81] width 9 height 9
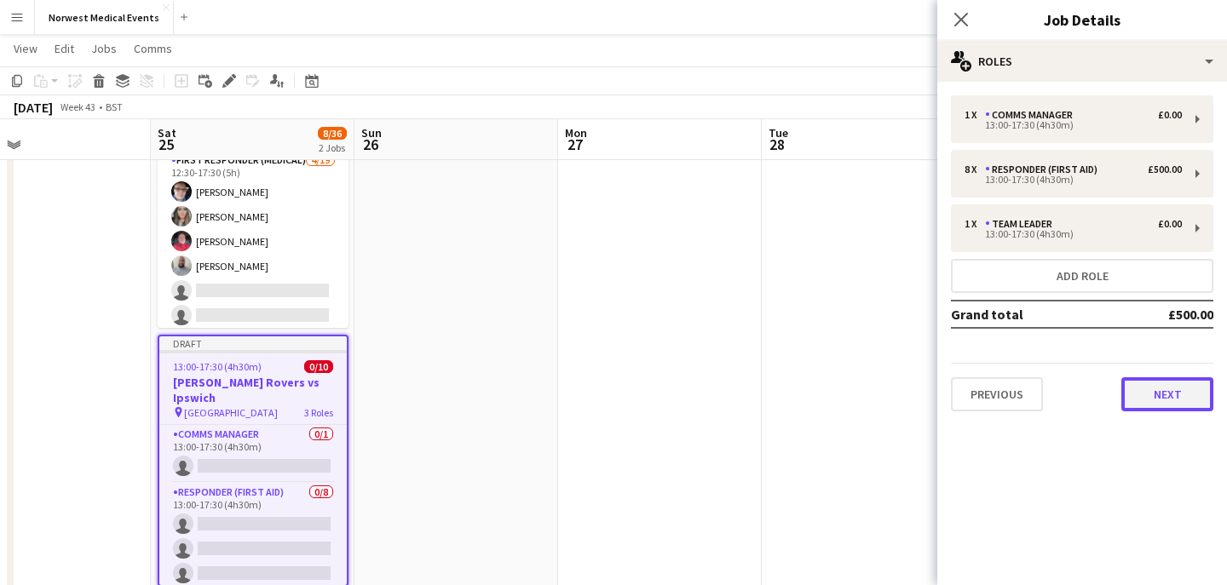
click at [1158, 387] on button "Next" at bounding box center [1167, 394] width 92 height 34
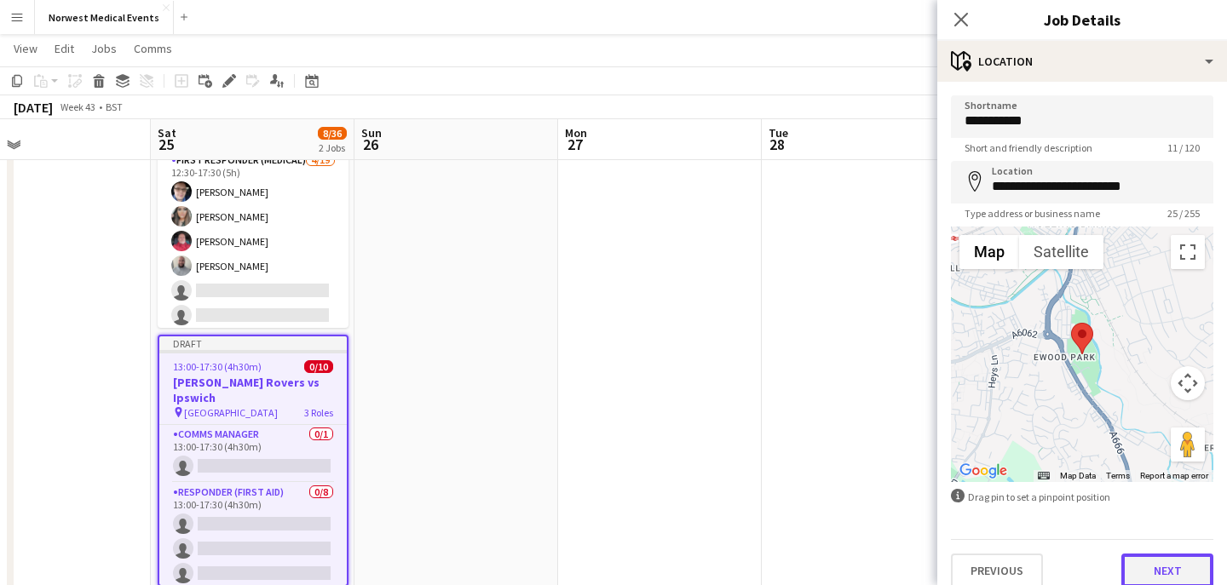
click at [1156, 572] on button "Next" at bounding box center [1167, 571] width 92 height 34
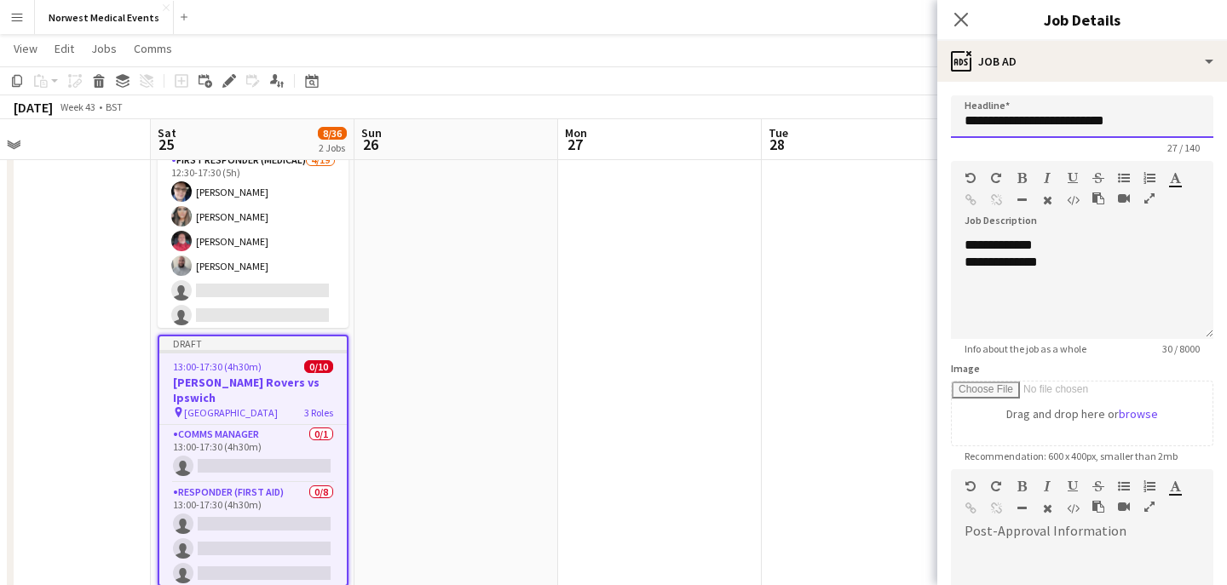
click at [1142, 118] on input "**********" at bounding box center [1082, 116] width 262 height 43
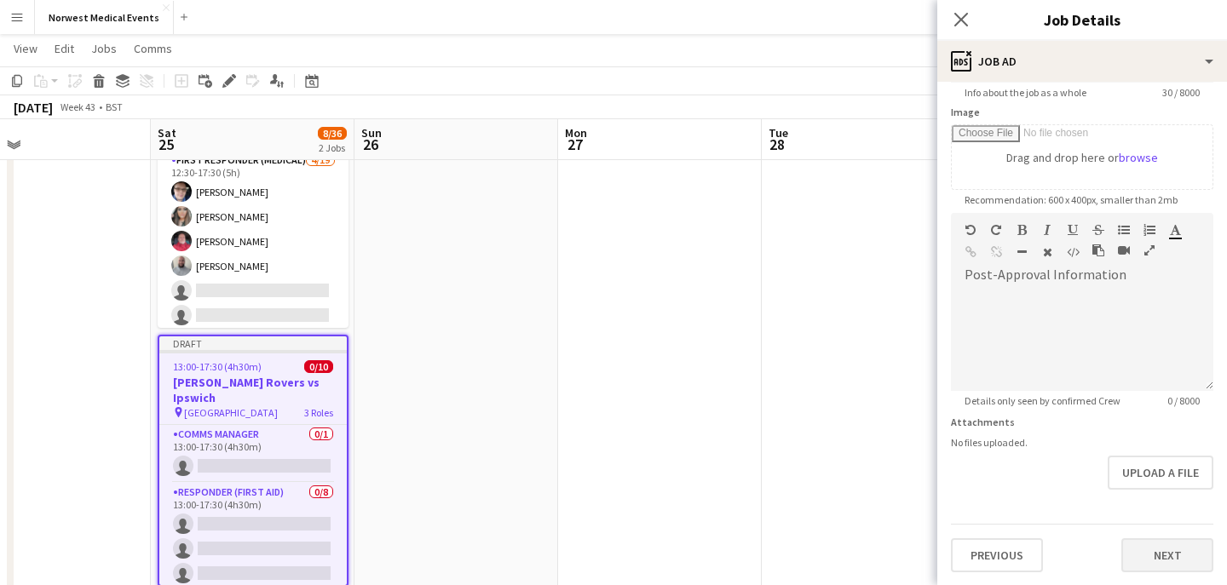
type input "**********"
click at [1164, 555] on button "Next" at bounding box center [1167, 555] width 92 height 34
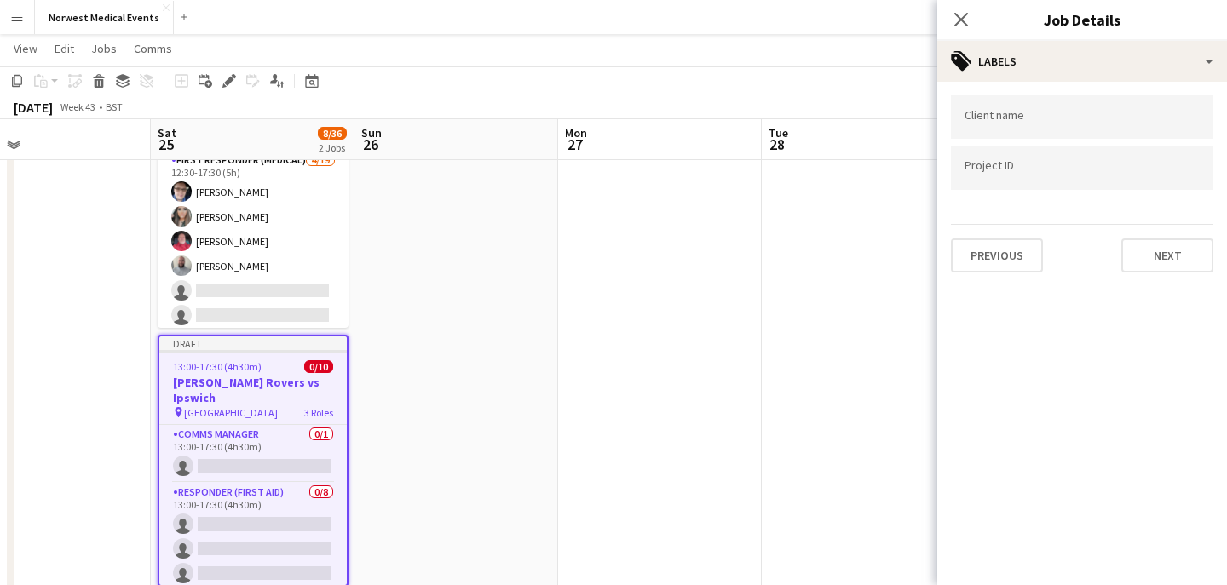
scroll to position [0, 0]
click at [1167, 271] on div "Previous Next" at bounding box center [1082, 248] width 262 height 49
click at [1167, 259] on button "Next" at bounding box center [1167, 256] width 92 height 34
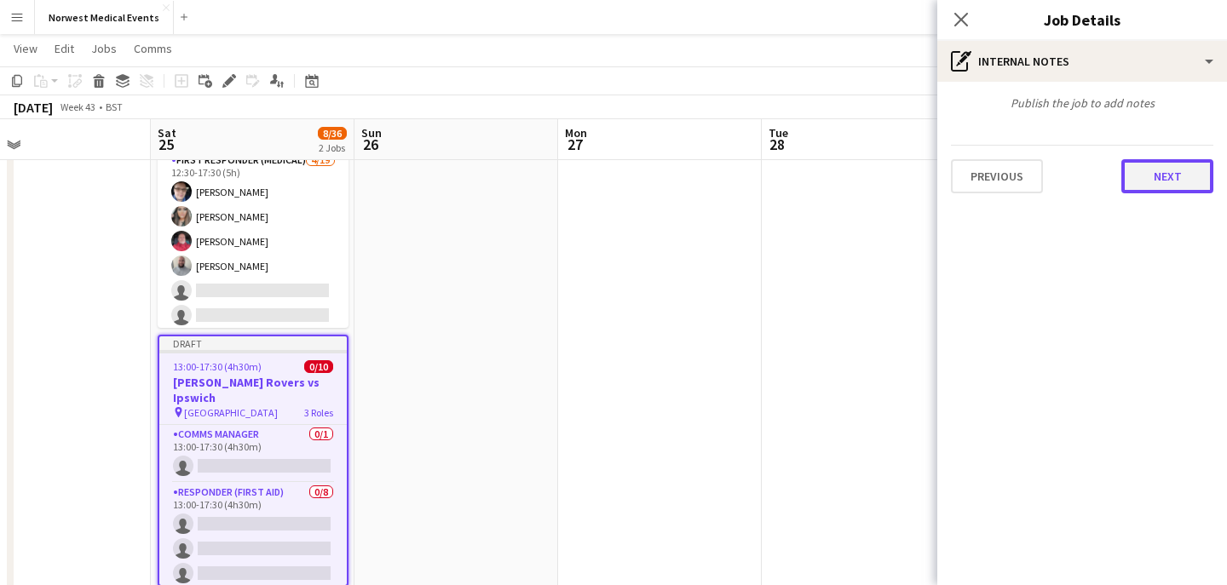
click at [1155, 179] on button "Next" at bounding box center [1167, 176] width 92 height 34
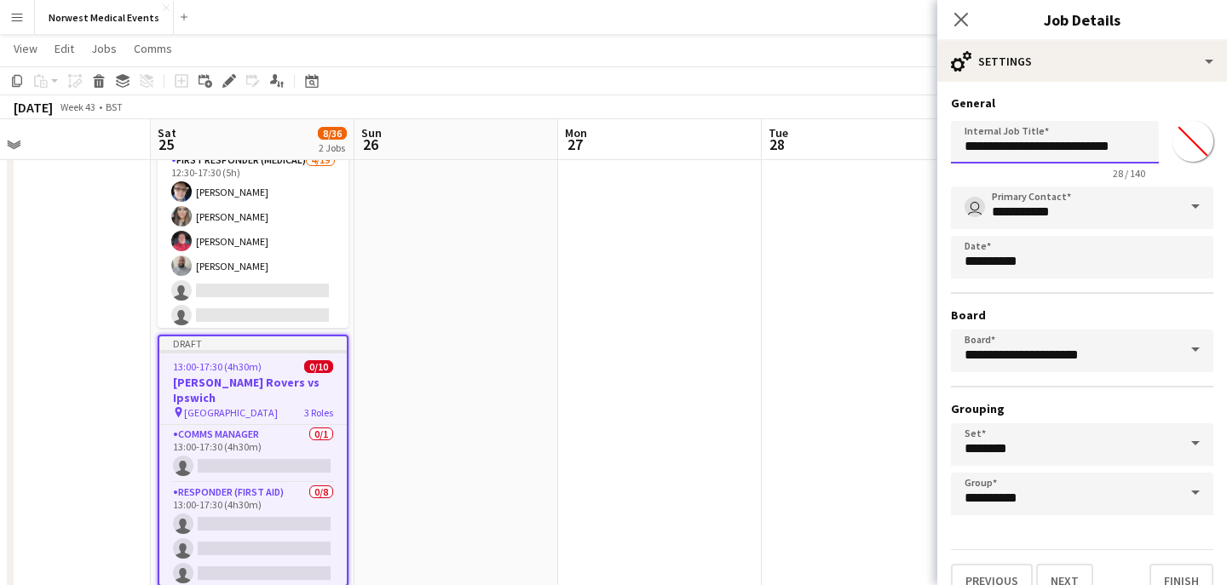
click at [1131, 149] on input "**********" at bounding box center [1055, 142] width 208 height 43
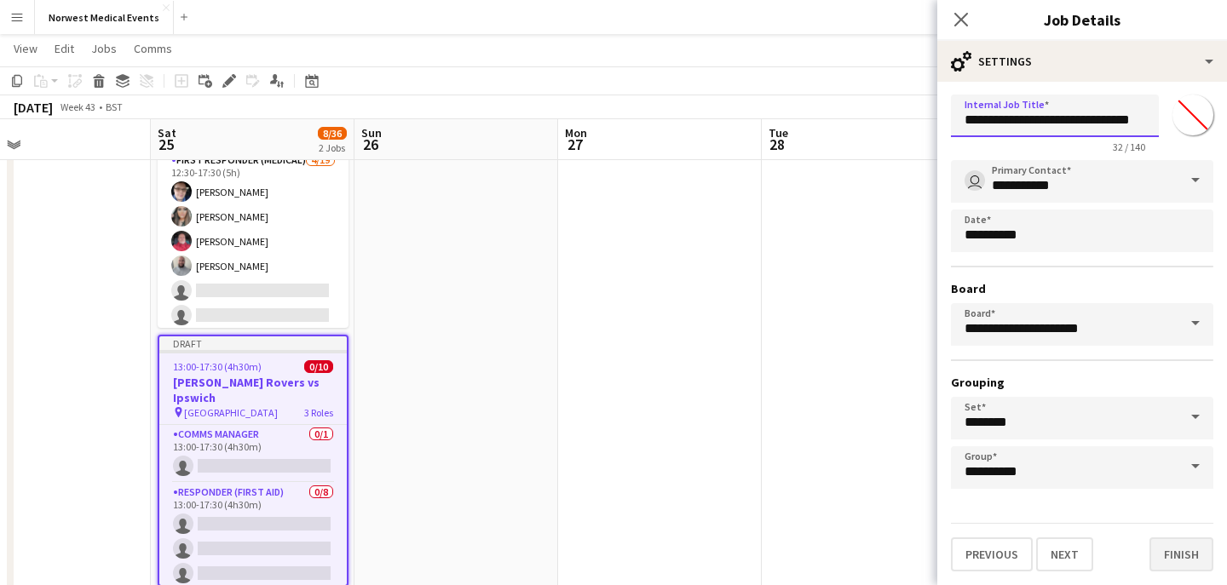
type input "**********"
click at [1184, 563] on button "Finish" at bounding box center [1181, 555] width 64 height 34
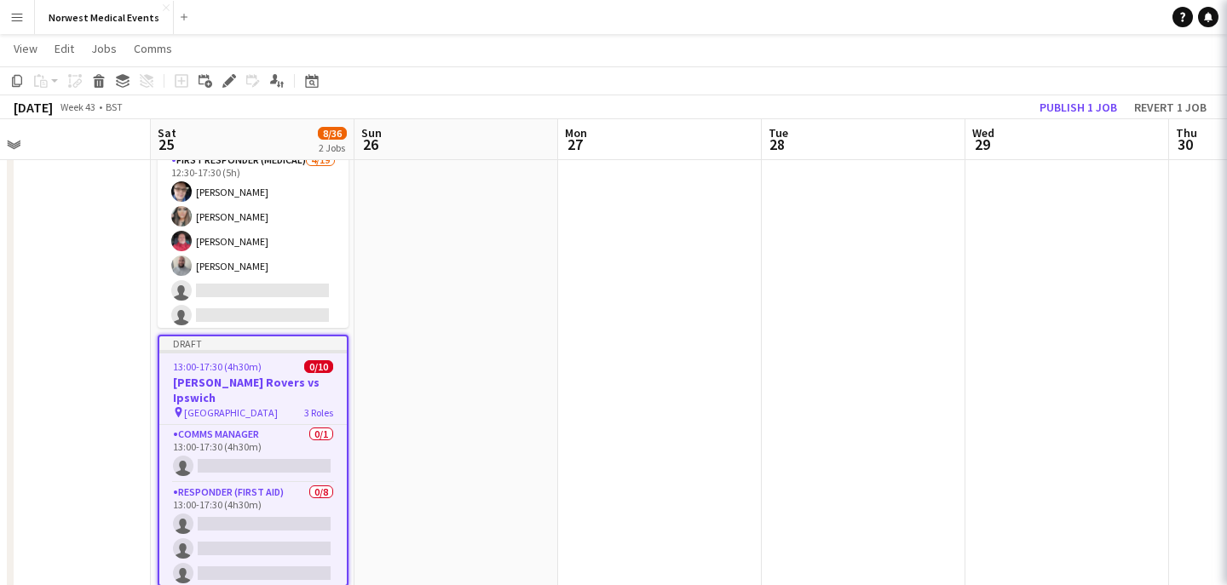
scroll to position [0, 0]
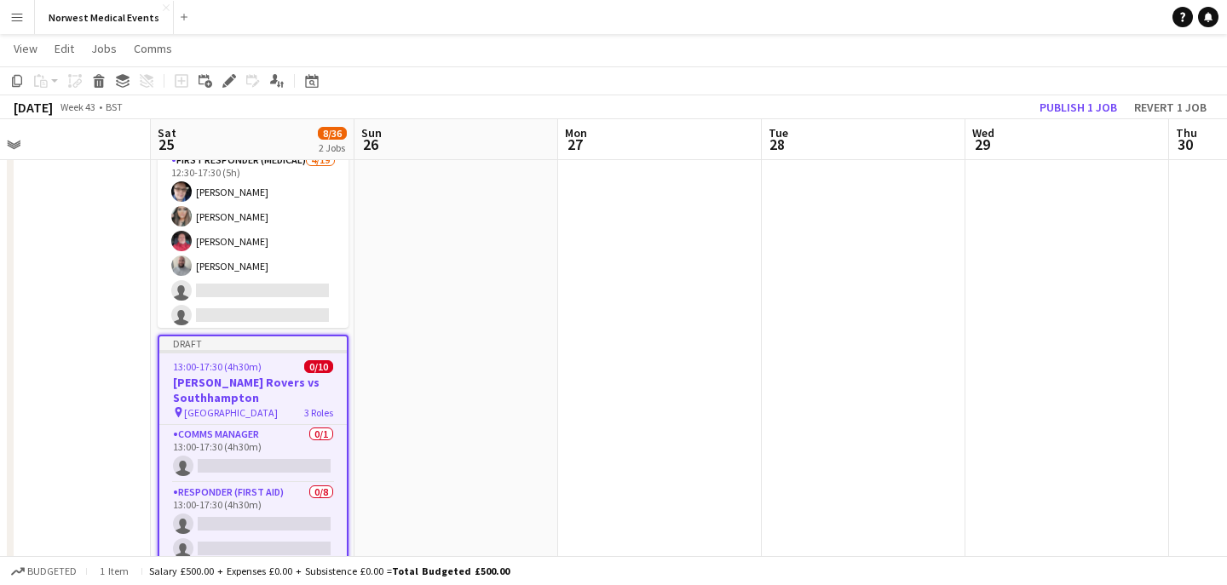
click at [1091, 89] on app-toolbar "Copy Paste Paste Command V Paste with crew Command Shift V Paste linked Job [GE…" at bounding box center [613, 80] width 1227 height 29
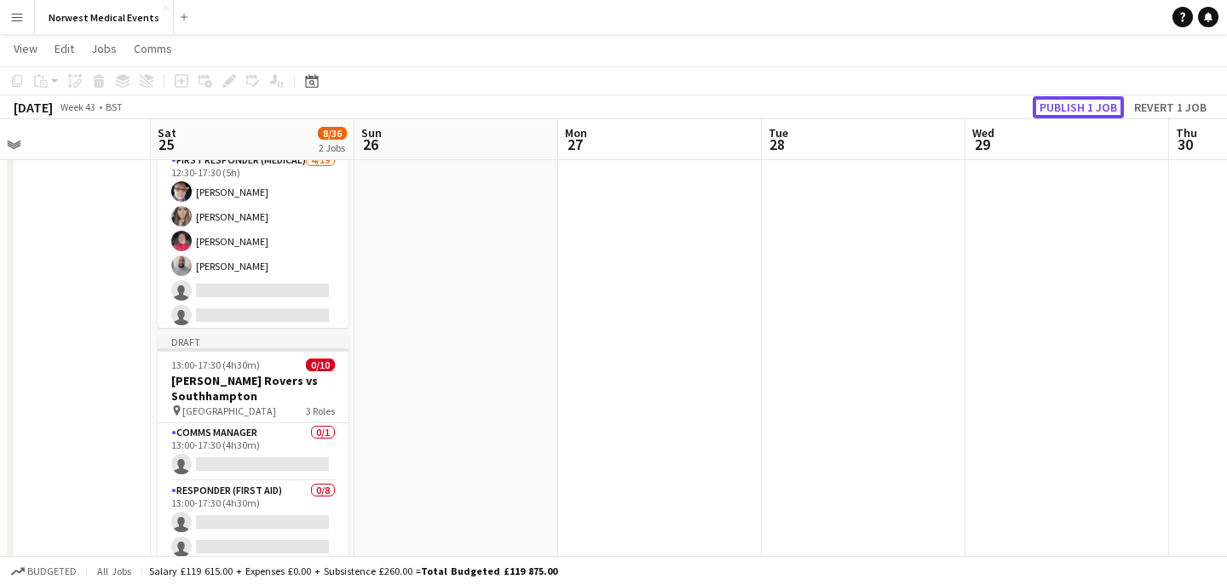
click at [1079, 106] on button "Publish 1 job" at bounding box center [1078, 107] width 91 height 22
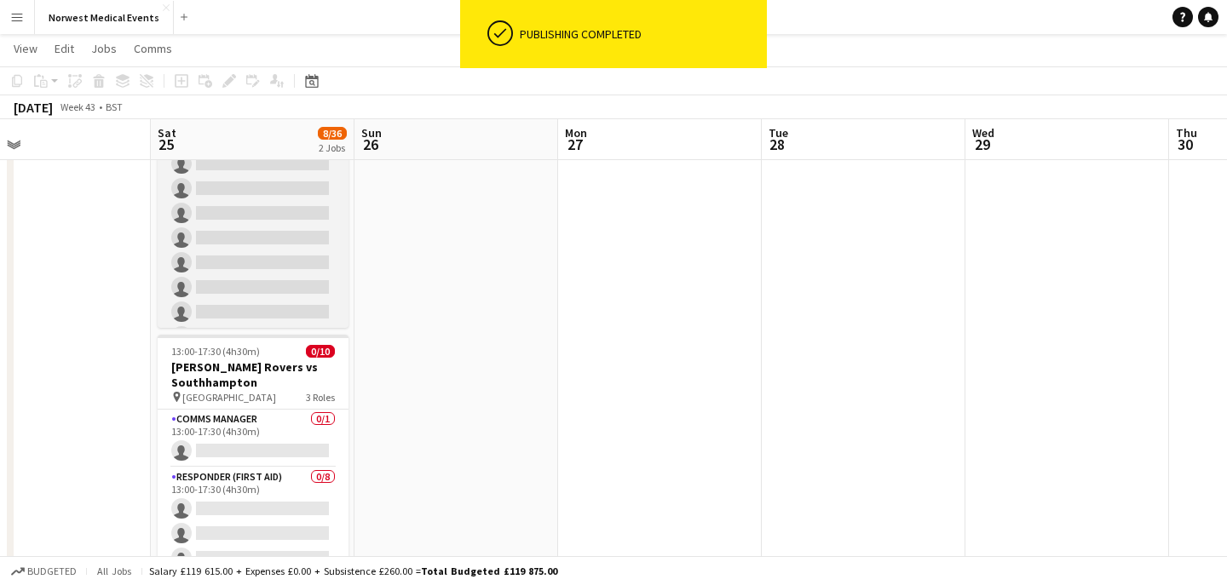
click at [270, 219] on app-card-role "First Responder (Medical) [DATE] 12:30-17:30 (5h) [PERSON_NAME] [PERSON_NAME] […" at bounding box center [253, 102] width 191 height 503
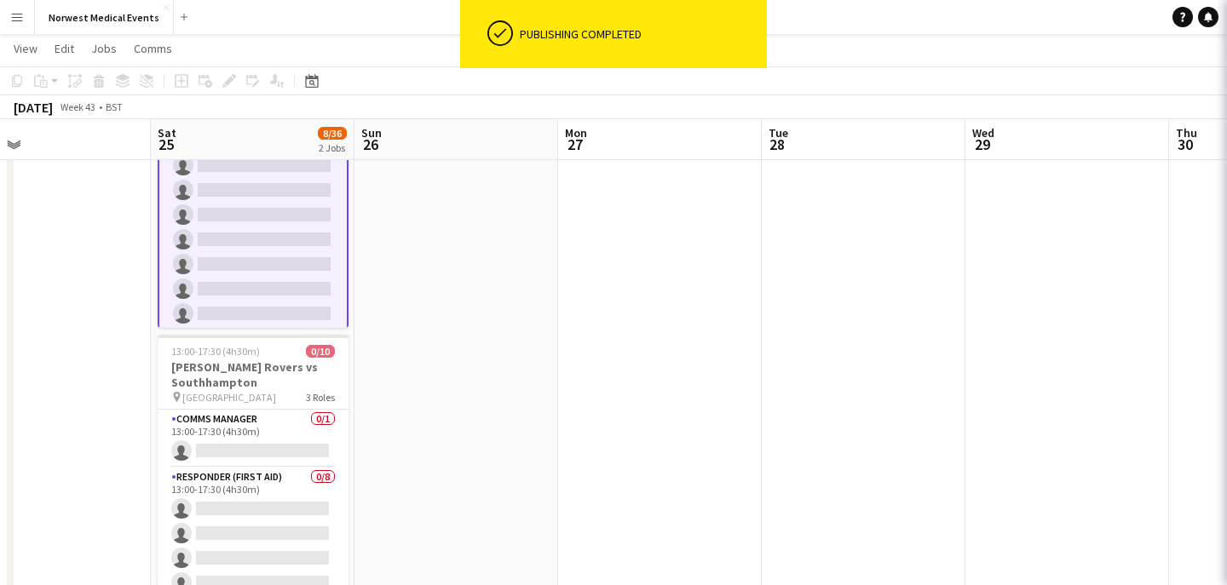
scroll to position [302, 0]
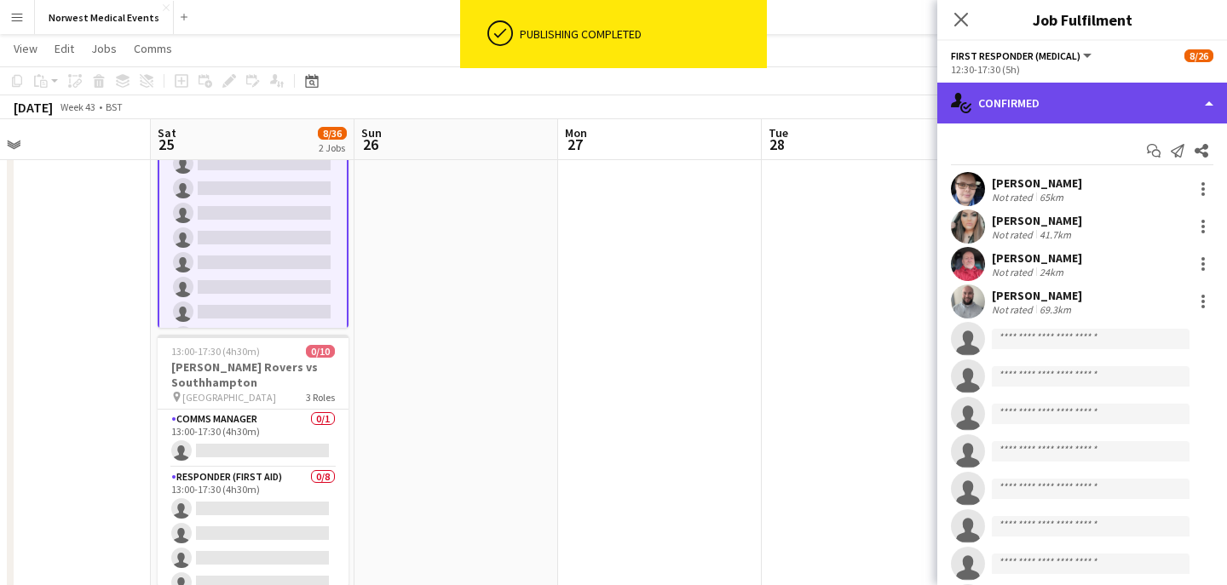
click at [1071, 96] on div "single-neutral-actions-check-2 Confirmed" at bounding box center [1082, 103] width 290 height 41
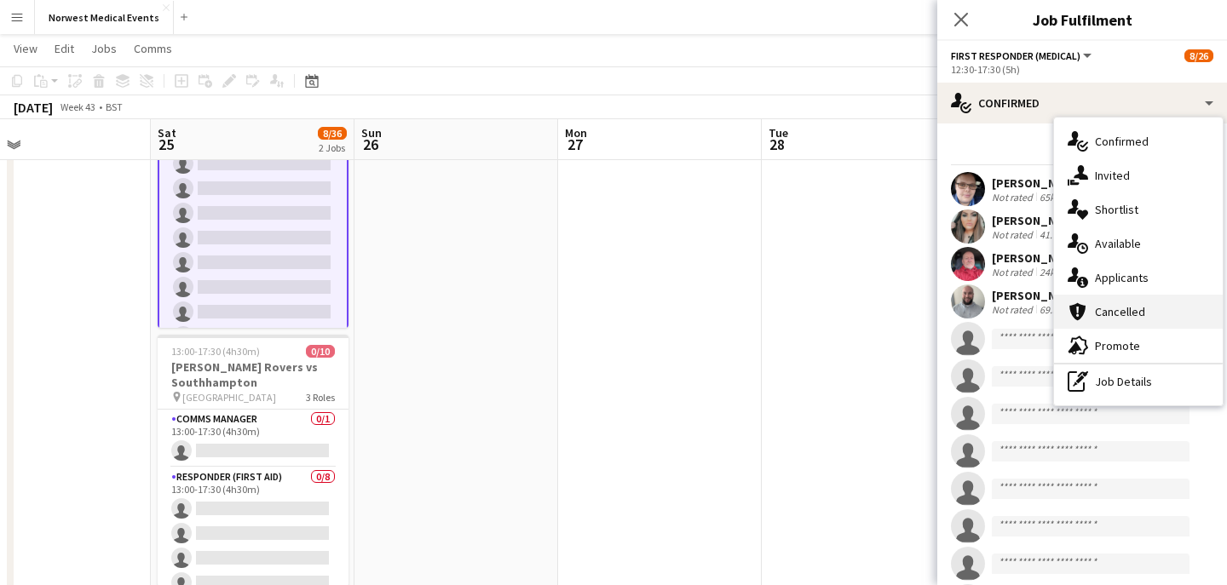
click at [1150, 296] on div "cancellation Cancelled" at bounding box center [1138, 312] width 169 height 34
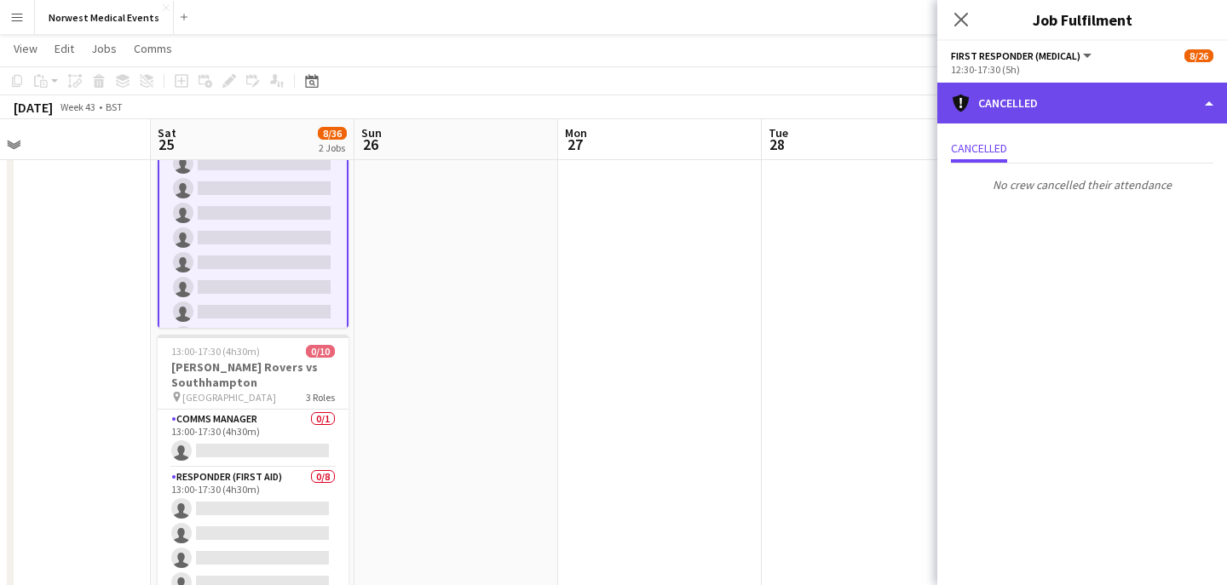
click at [1108, 111] on div "cancellation Cancelled" at bounding box center [1082, 103] width 290 height 41
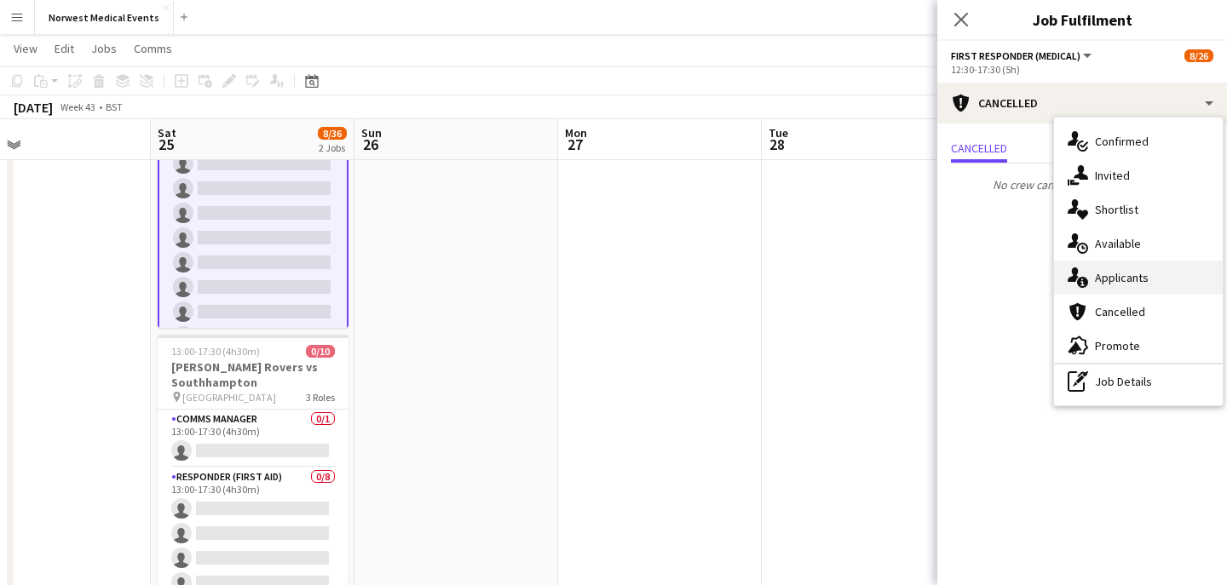
click at [1131, 268] on div "single-neutral-actions-information Applicants" at bounding box center [1138, 278] width 169 height 34
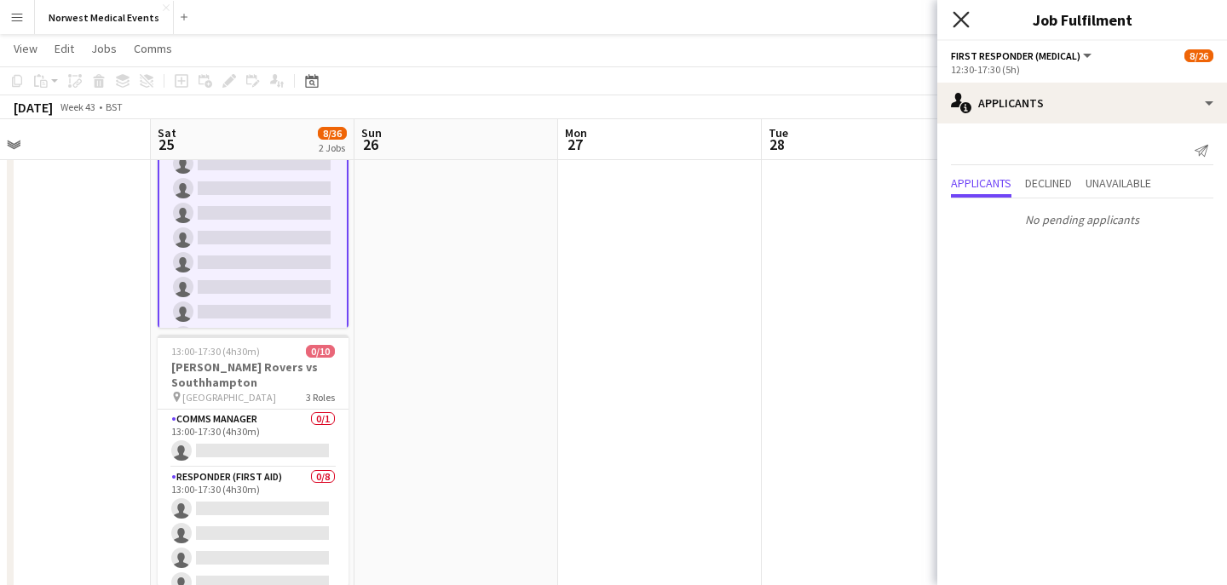
click at [960, 13] on icon "Close pop-in" at bounding box center [960, 19] width 16 height 16
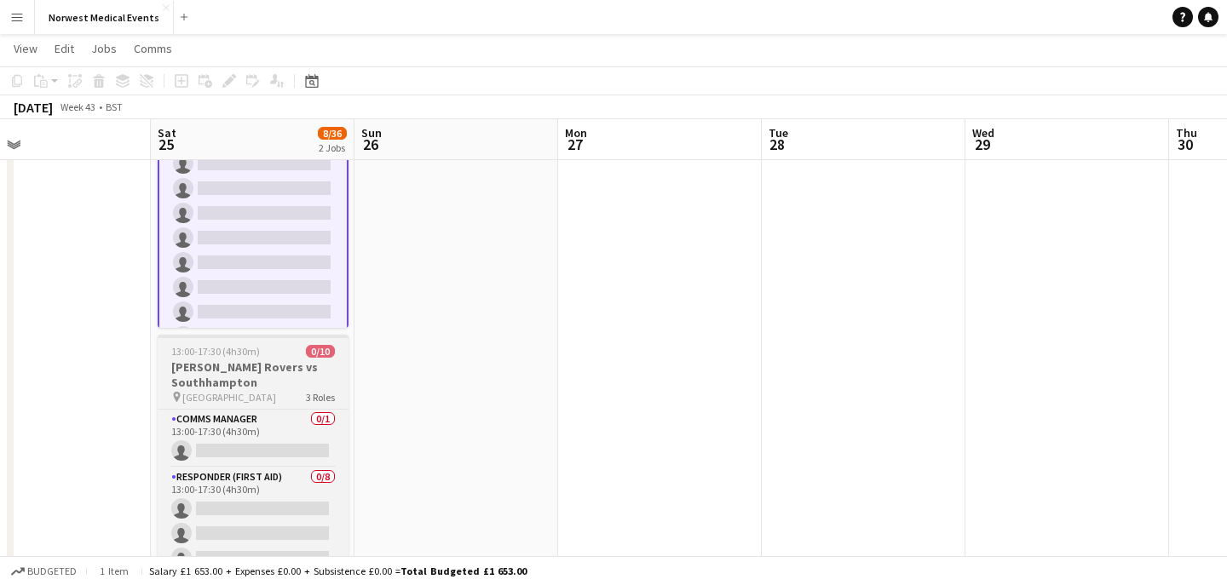
scroll to position [0, 0]
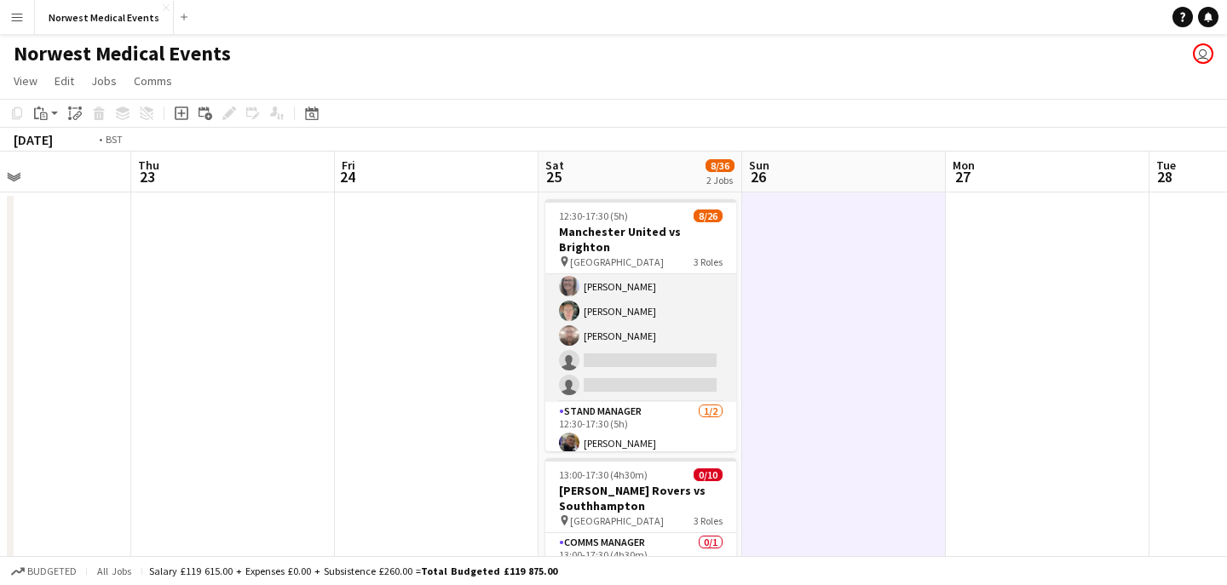
scroll to position [0, 455]
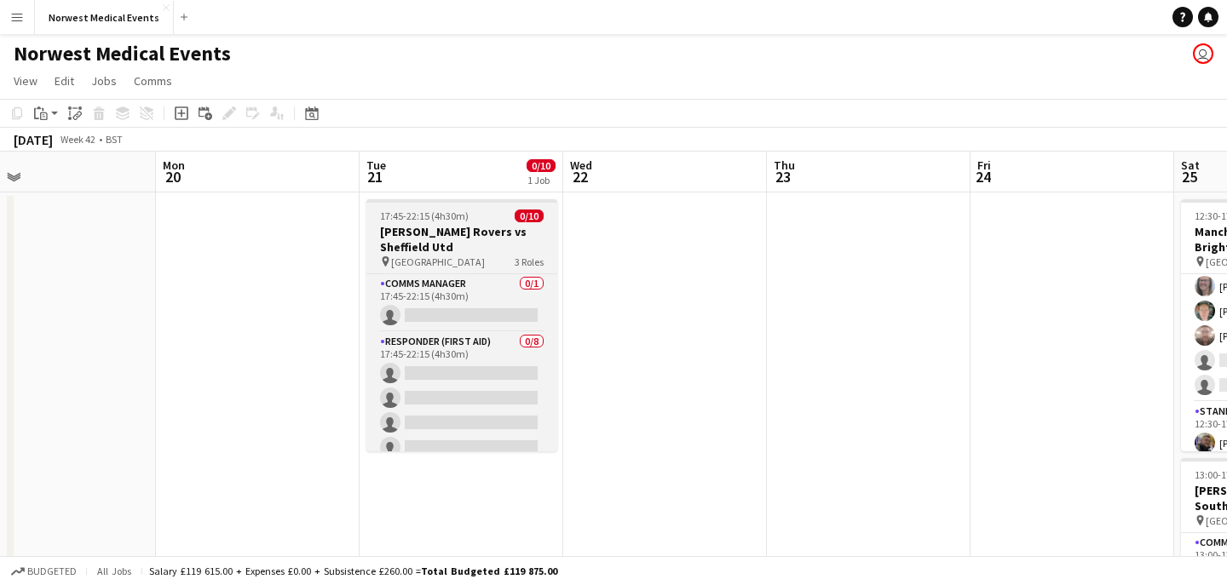
click at [434, 239] on h3 "Blackburn Rovers vs Sheffield Utd" at bounding box center [461, 239] width 191 height 31
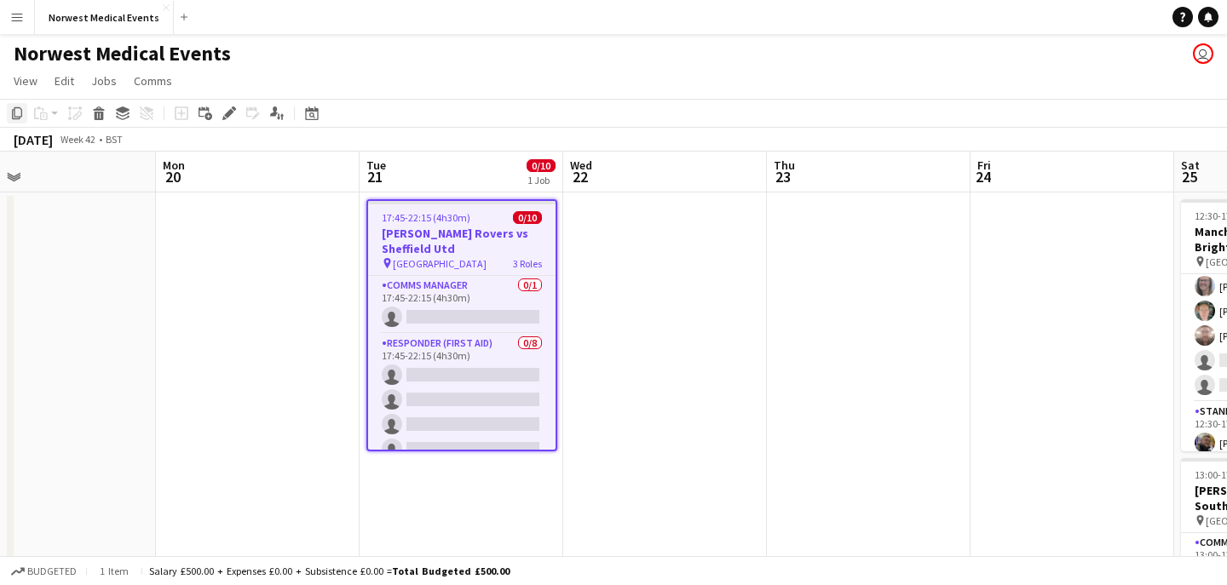
click at [15, 112] on icon "Copy" at bounding box center [17, 113] width 14 height 14
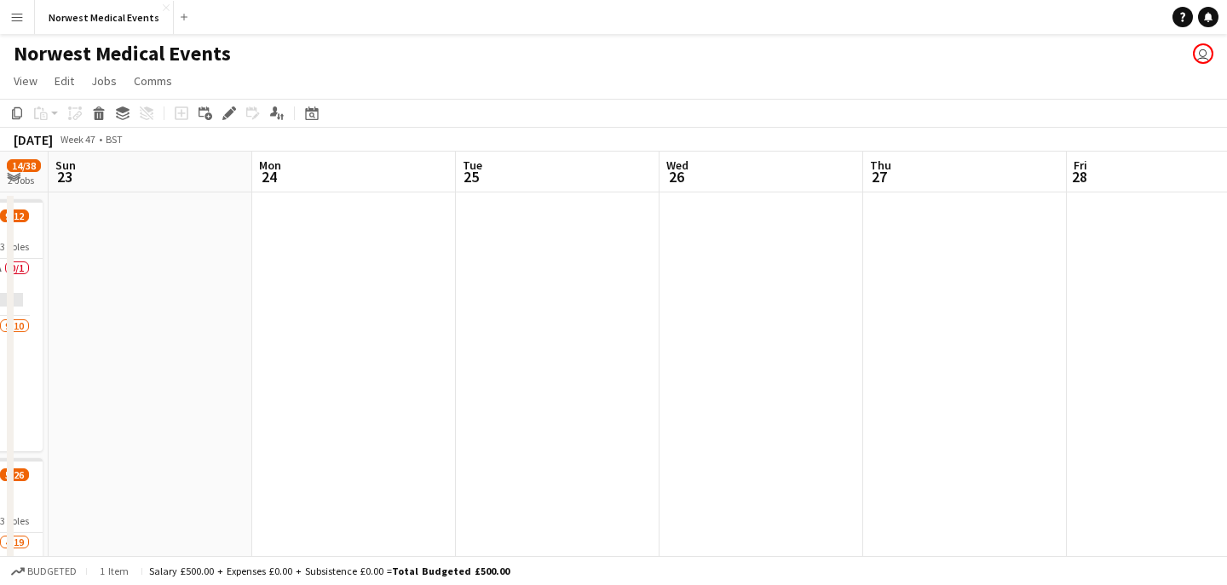
scroll to position [0, 806]
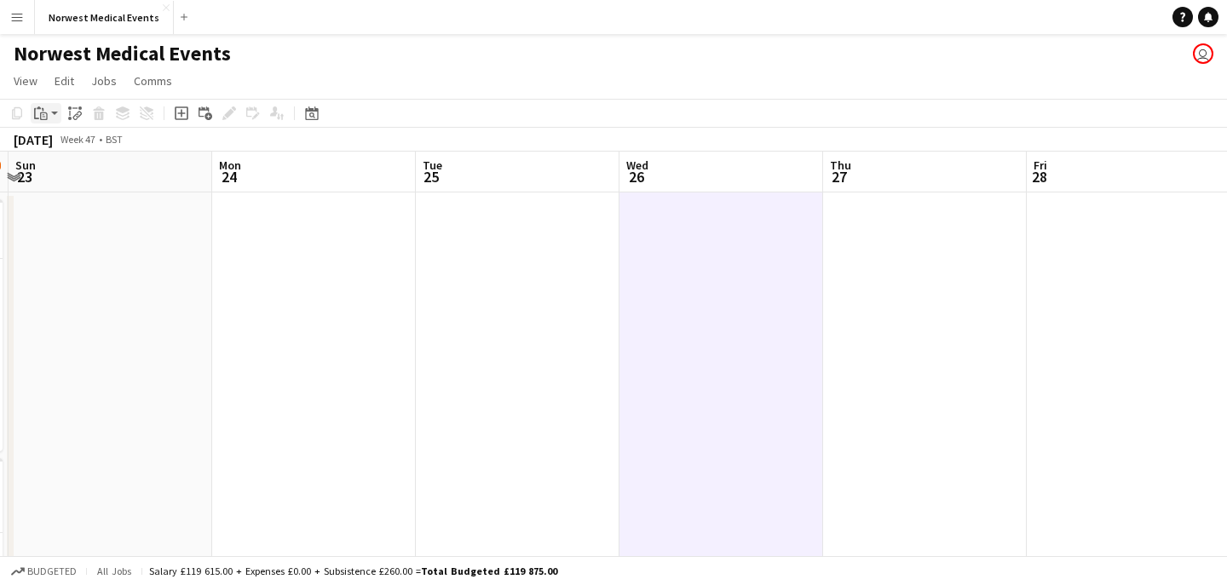
click at [32, 112] on div "Paste" at bounding box center [41, 113] width 20 height 20
click at [69, 147] on link "Paste Command V" at bounding box center [112, 145] width 135 height 15
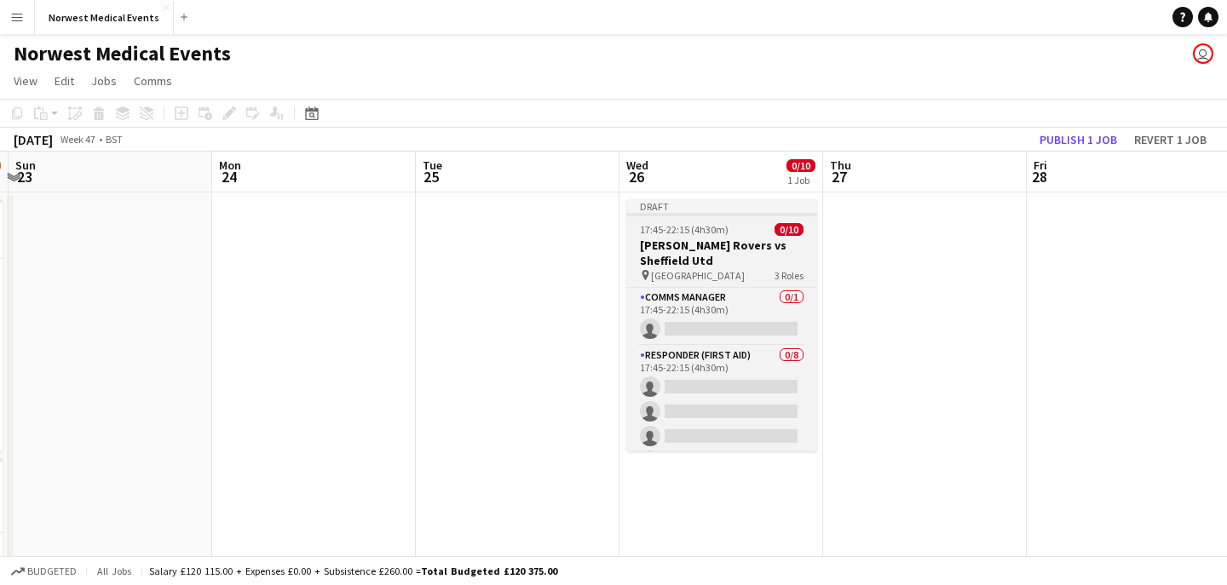
click at [723, 262] on h3 "Blackburn Rovers vs Sheffield Utd" at bounding box center [721, 253] width 191 height 31
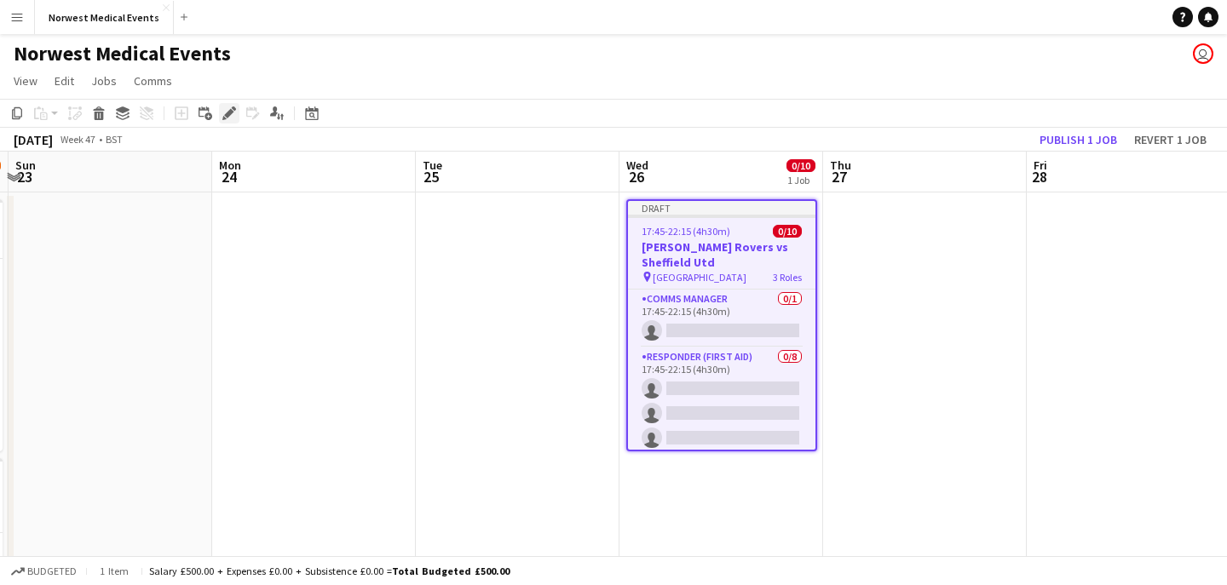
click at [227, 107] on icon "Edit" at bounding box center [229, 113] width 14 height 14
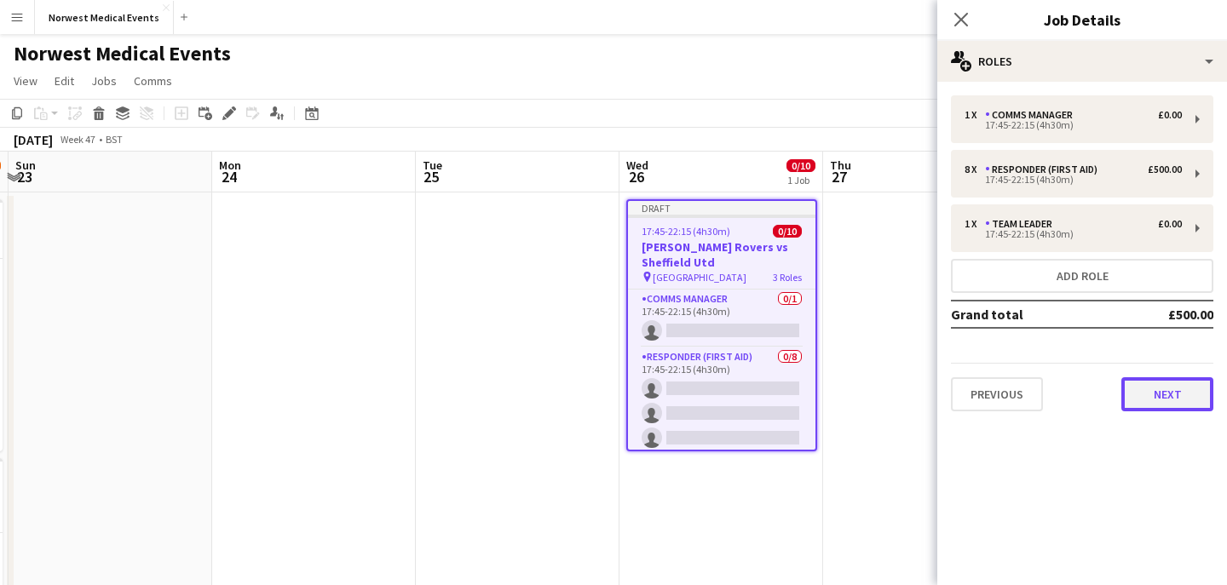
click at [1142, 388] on button "Next" at bounding box center [1167, 394] width 92 height 34
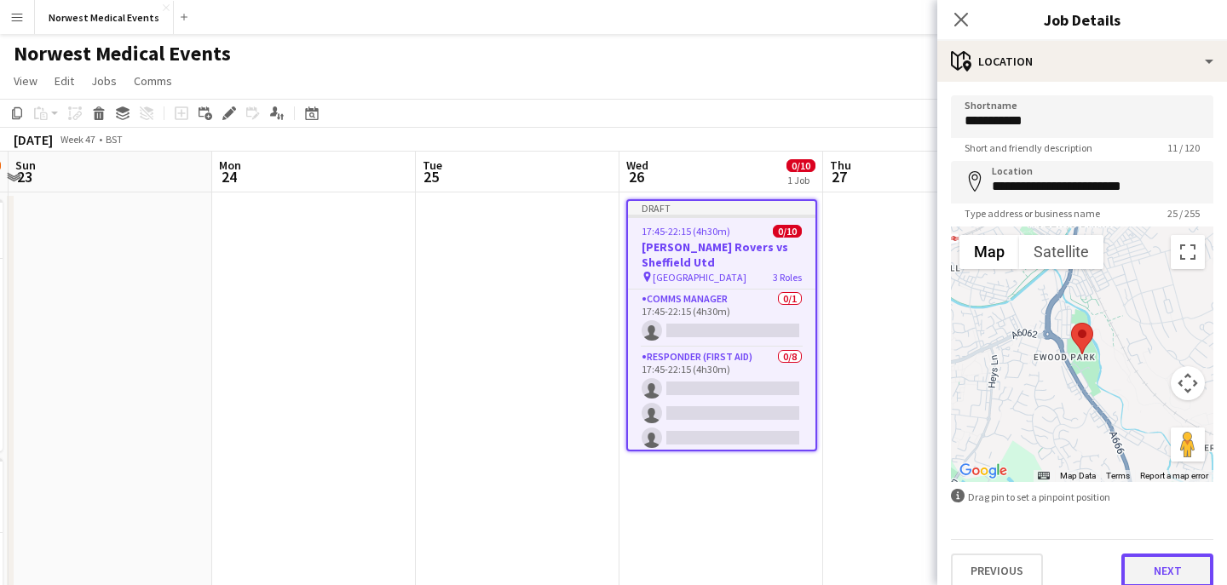
click at [1171, 568] on button "Next" at bounding box center [1167, 571] width 92 height 34
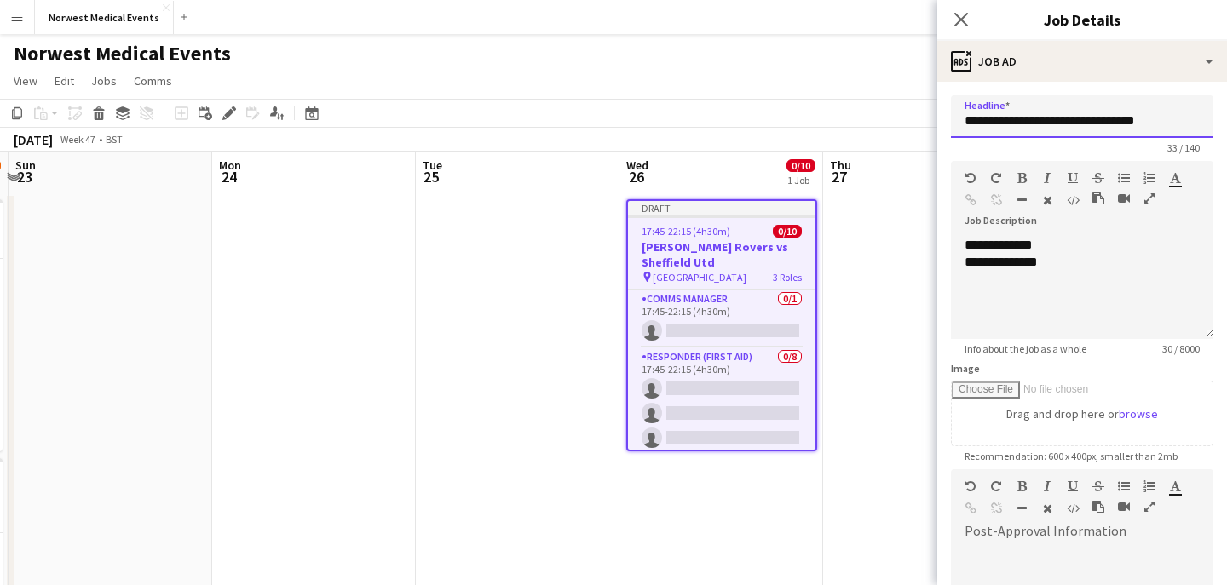
click at [1161, 127] on input "**********" at bounding box center [1082, 116] width 262 height 43
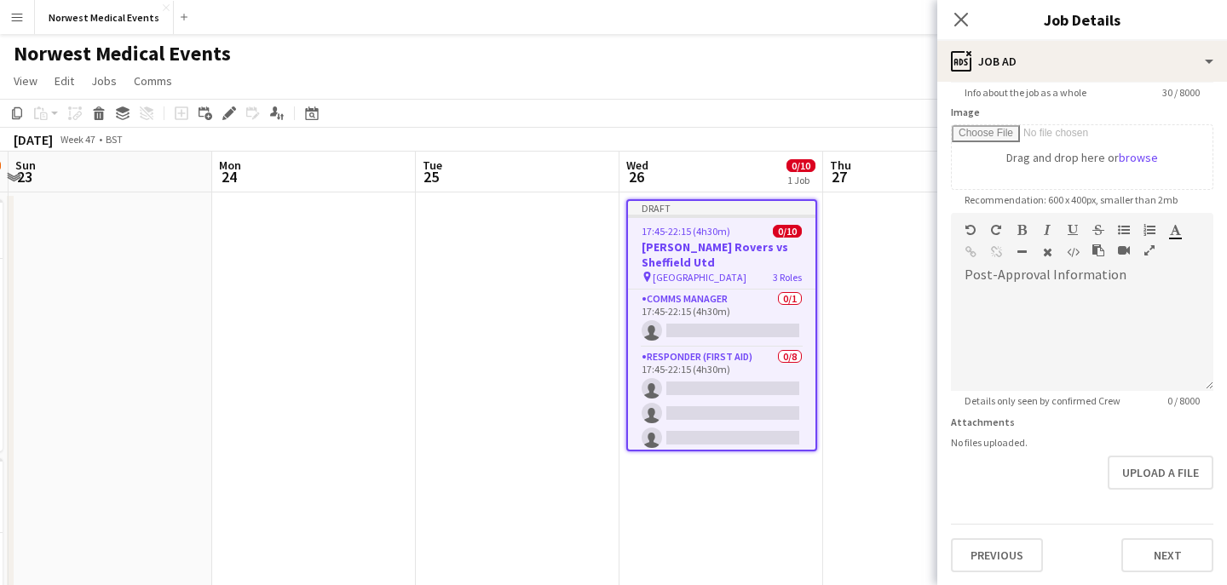
type input "**********"
click at [1160, 544] on button "Next" at bounding box center [1167, 555] width 92 height 34
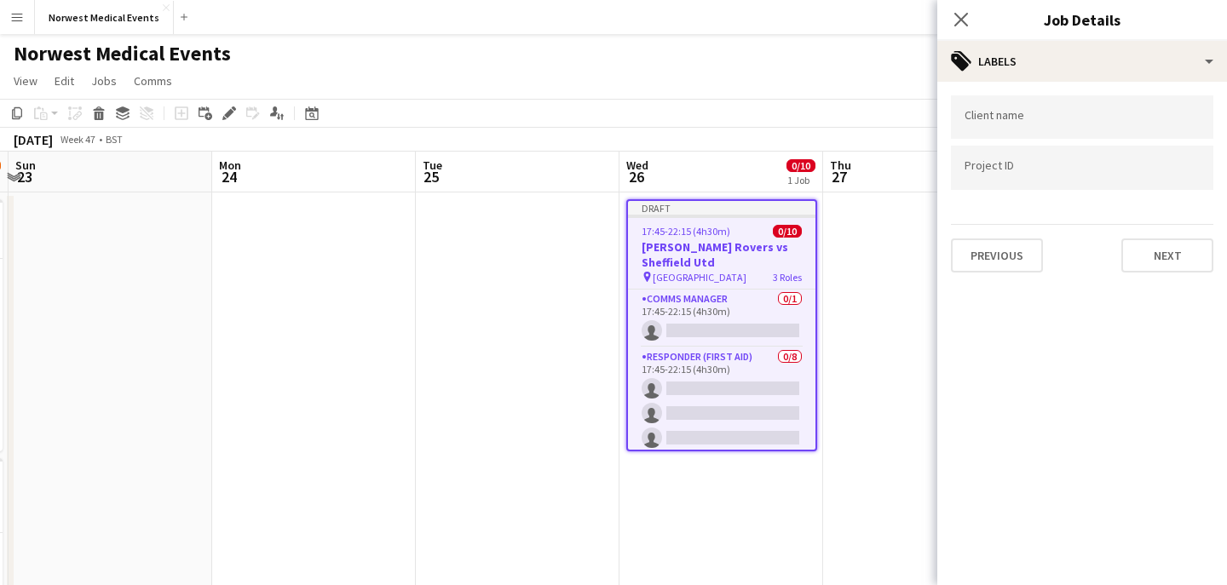
scroll to position [0, 0]
click at [1157, 256] on button "Next" at bounding box center [1167, 256] width 92 height 34
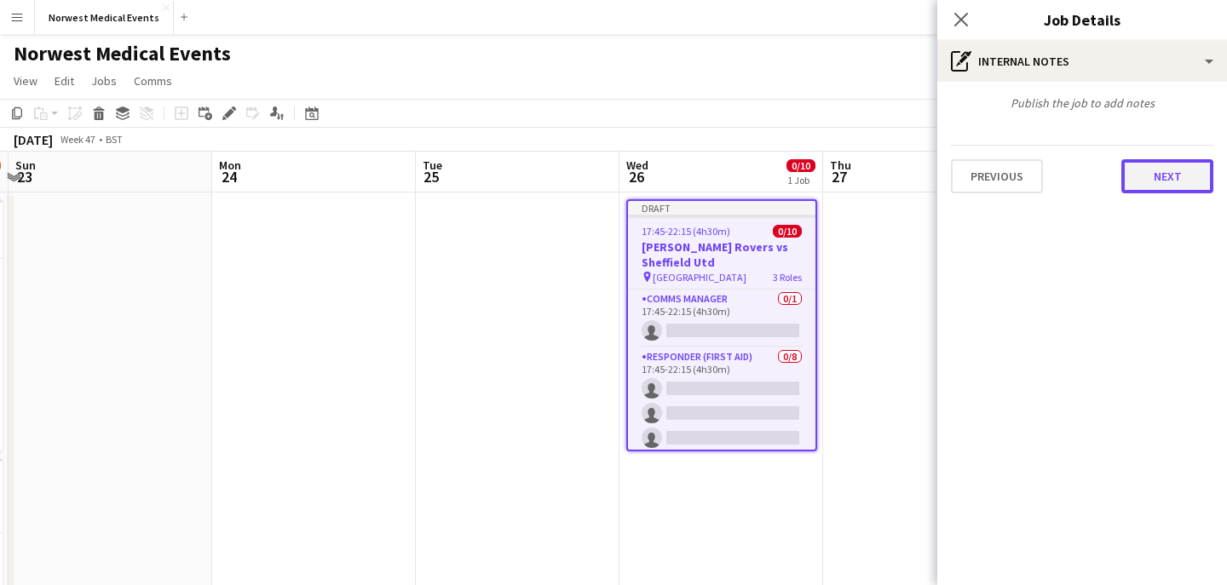
click at [1160, 181] on button "Next" at bounding box center [1167, 176] width 92 height 34
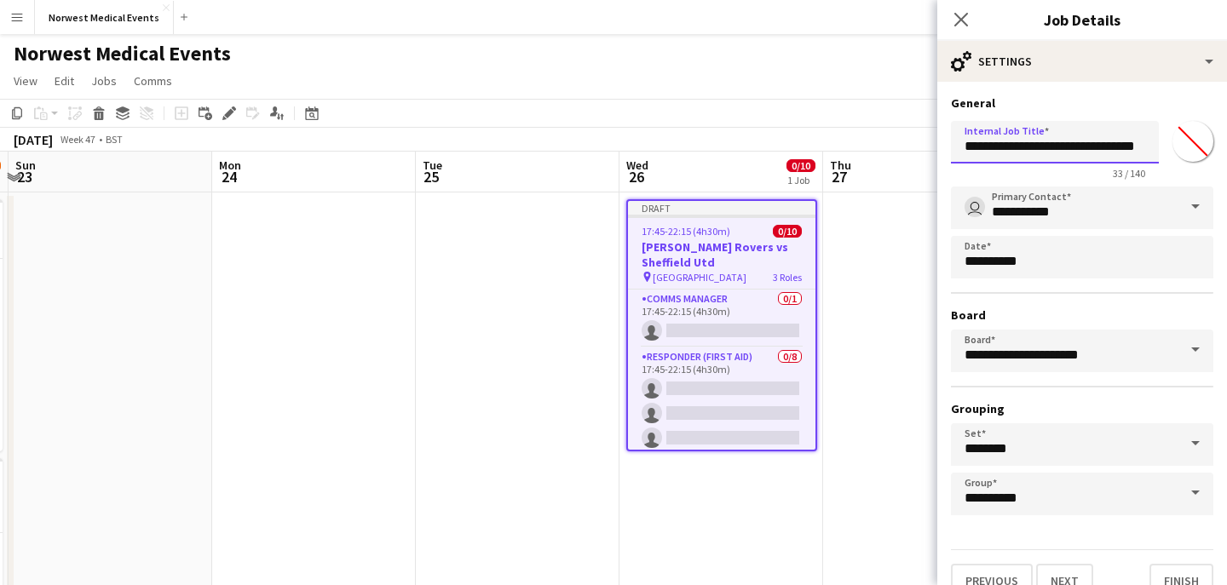
scroll to position [0, 10]
drag, startPoint x: 1084, startPoint y: 145, endPoint x: 1226, endPoint y: 152, distance: 142.5
click at [1226, 152] on form "**********" at bounding box center [1082, 346] width 290 height 503
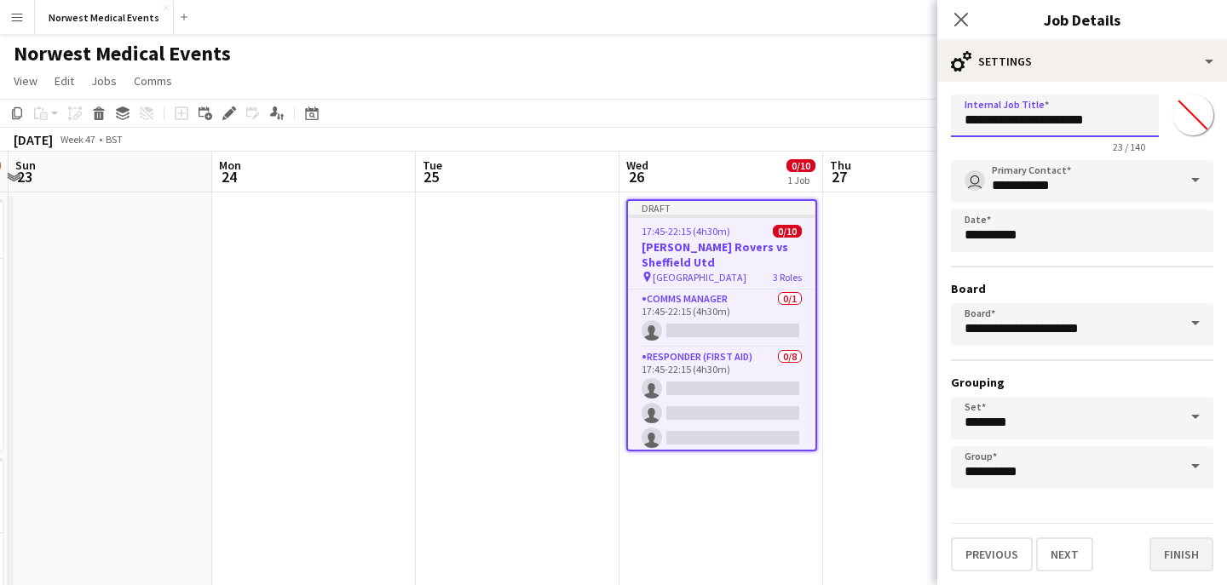
type input "**********"
click at [1192, 566] on button "Finish" at bounding box center [1181, 555] width 64 height 34
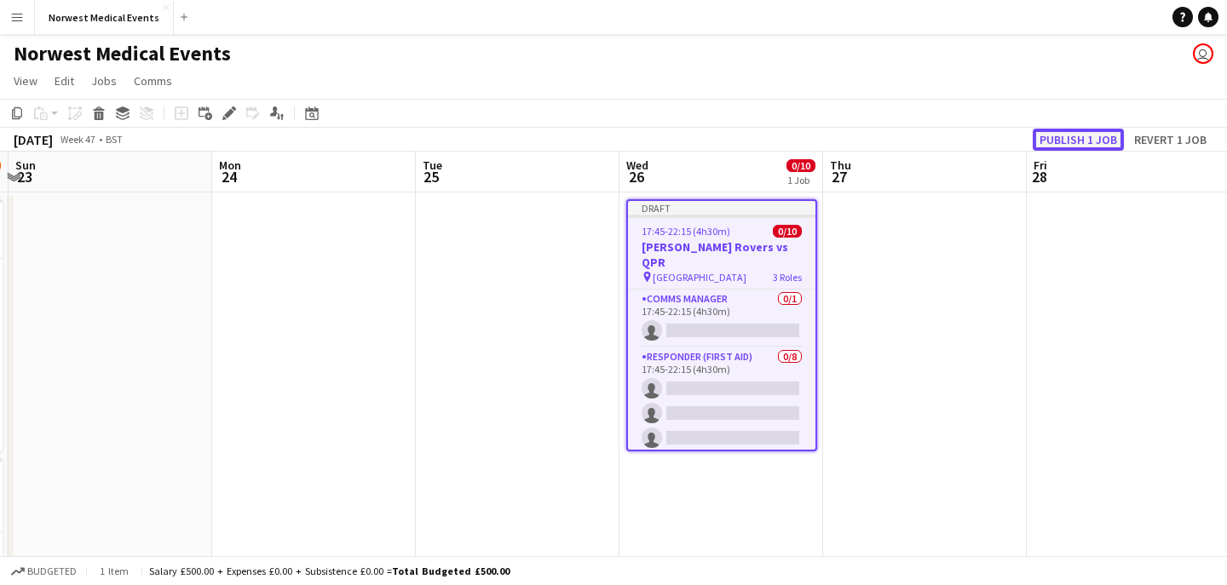
click at [1080, 144] on button "Publish 1 job" at bounding box center [1078, 140] width 91 height 22
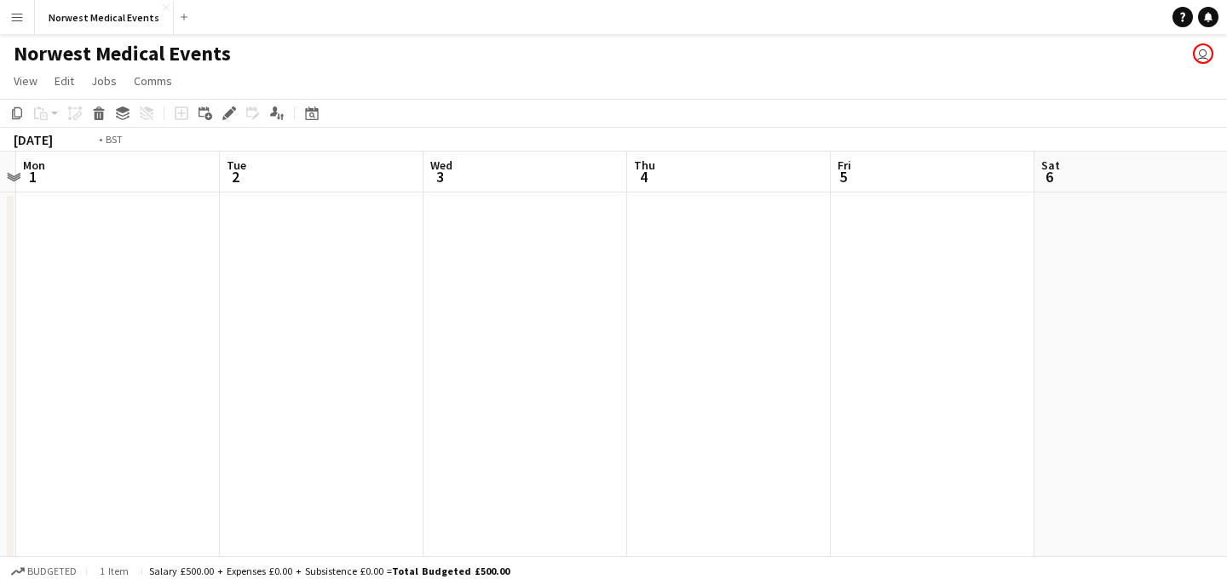
scroll to position [0, 381]
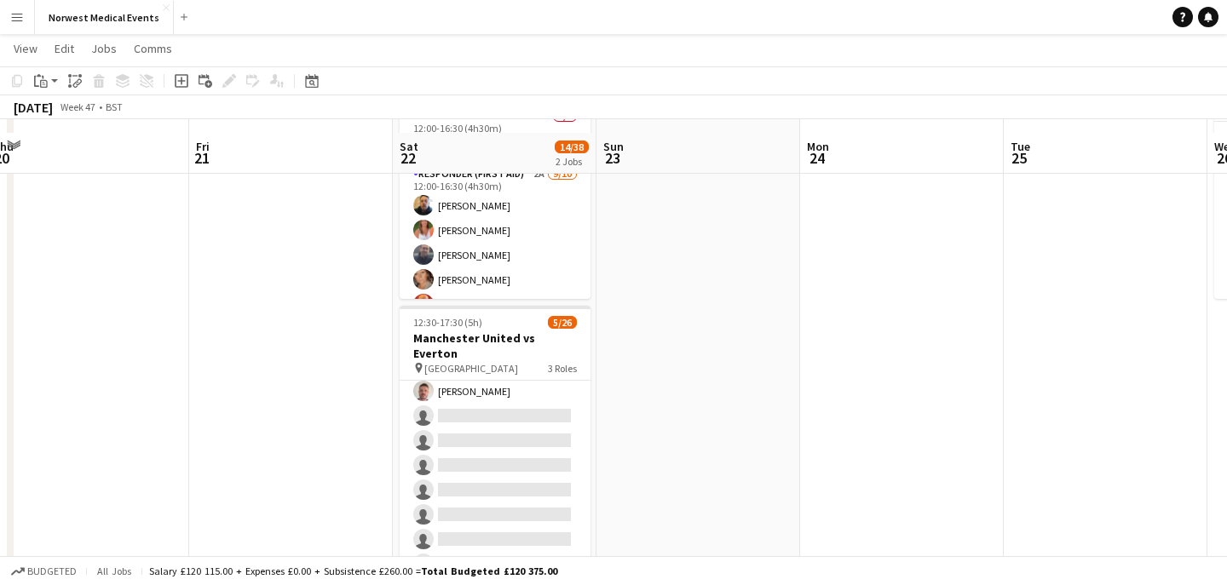
scroll to position [178, 0]
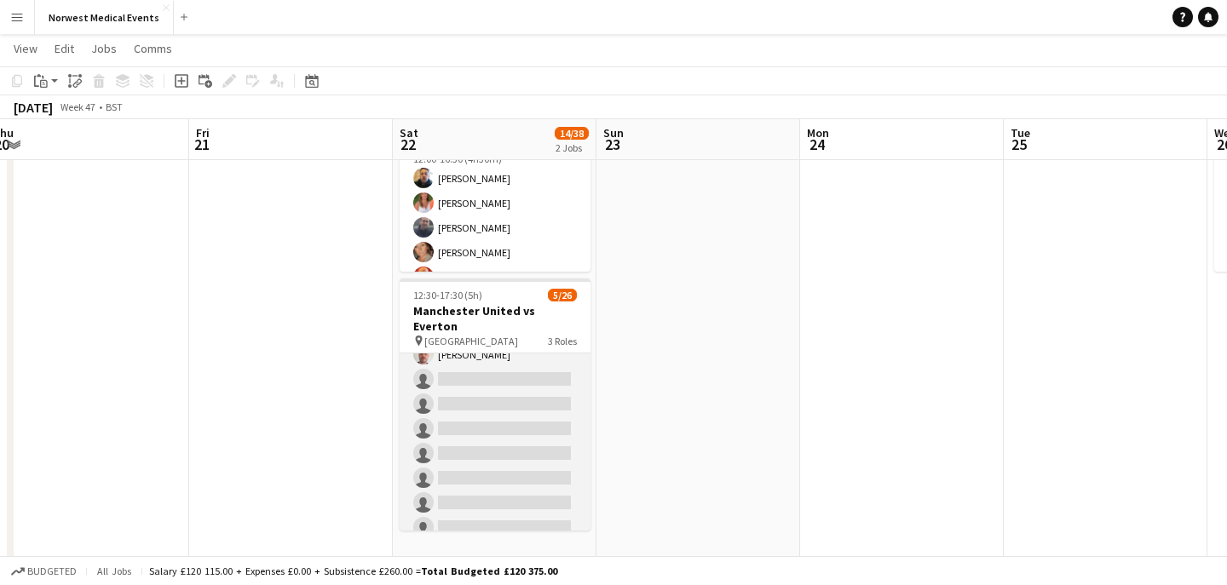
click at [502, 394] on app-card-role "First Responder (Medical) 4/19 12:30-17:30 (5h) Phil Brown Katie Freeman Mark S…" at bounding box center [495, 490] width 191 height 503
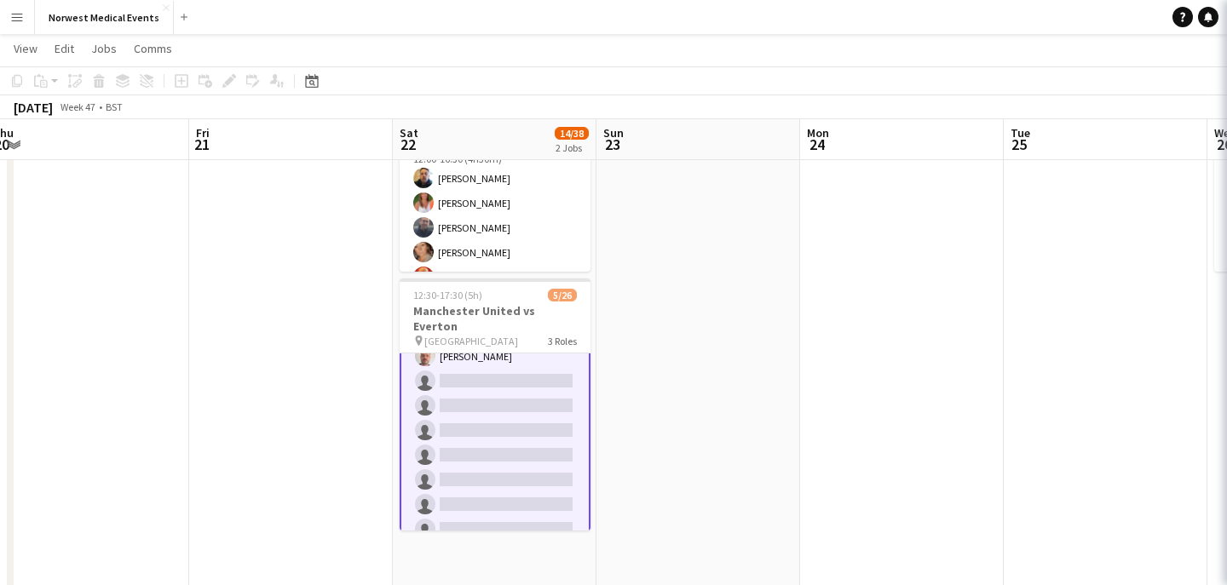
scroll to position [116, 0]
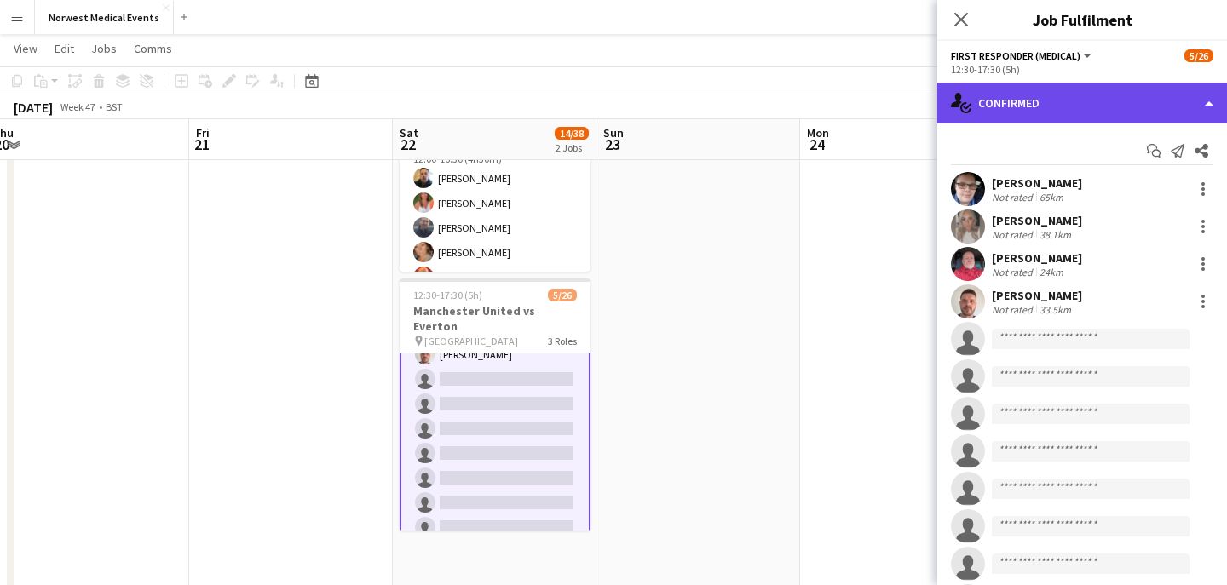
click at [1102, 104] on div "single-neutral-actions-check-2 Confirmed" at bounding box center [1082, 103] width 290 height 41
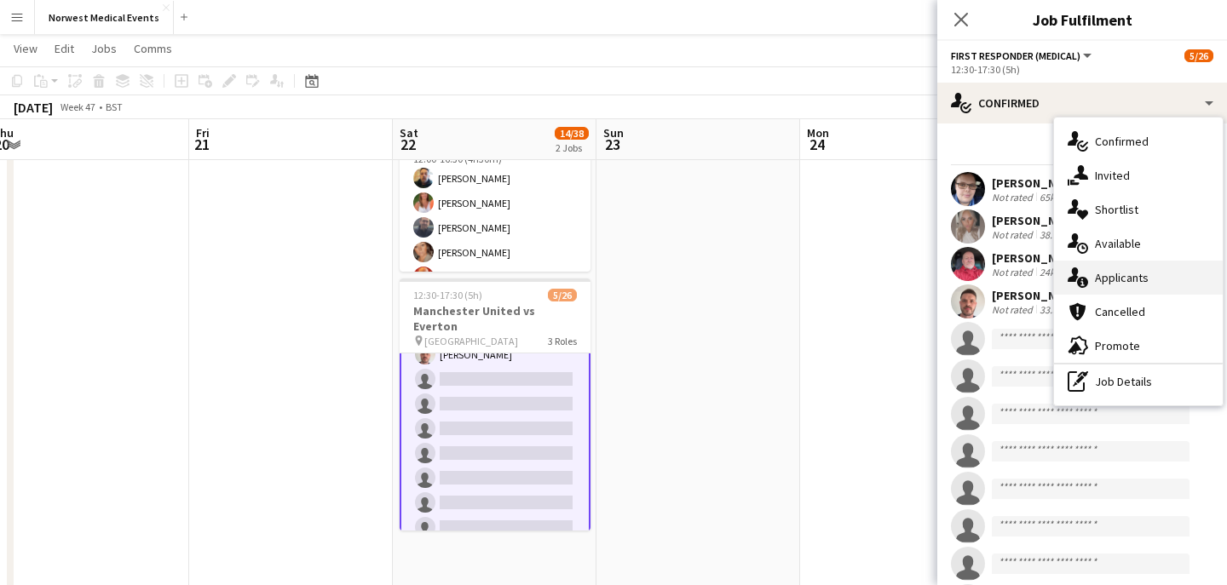
click at [1121, 273] on div "single-neutral-actions-information Applicants" at bounding box center [1138, 278] width 169 height 34
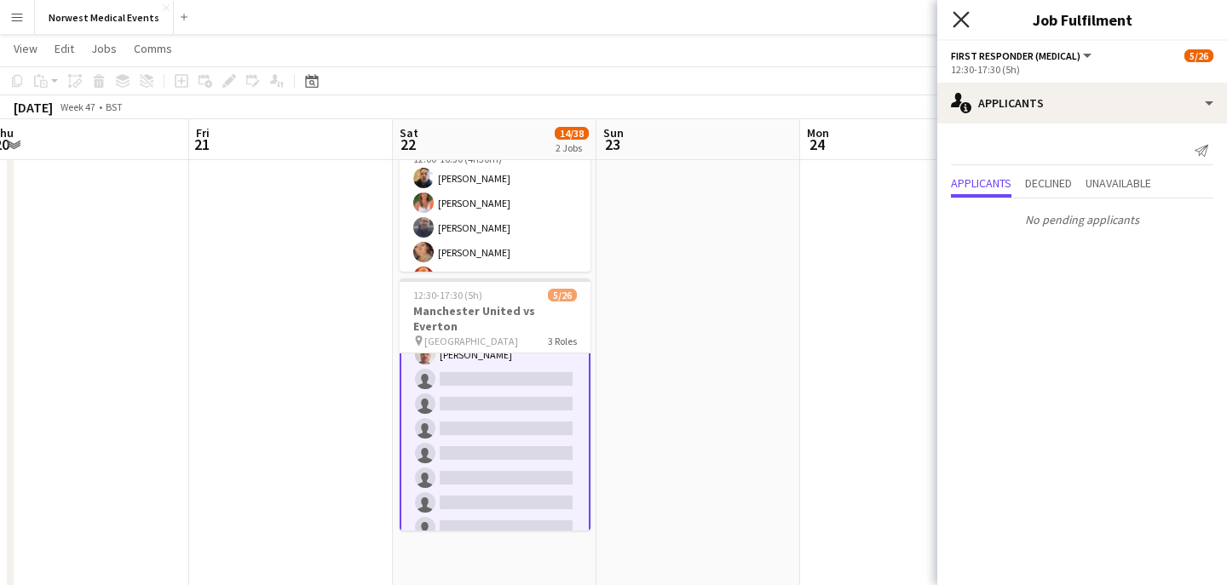
click at [958, 19] on icon "Close pop-in" at bounding box center [960, 19] width 16 height 16
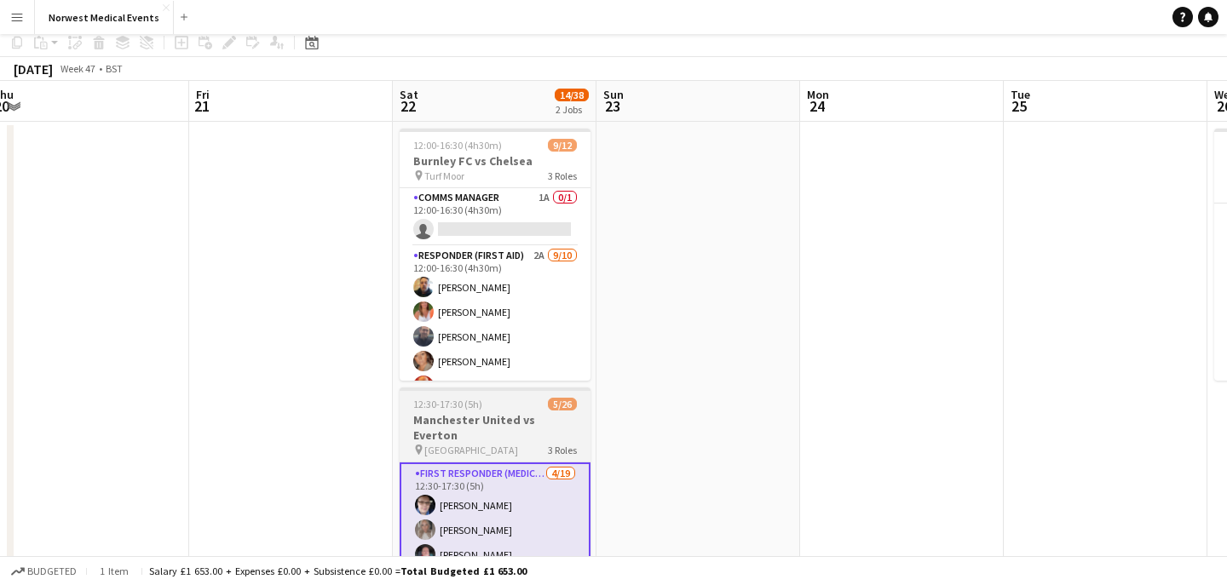
scroll to position [0, 0]
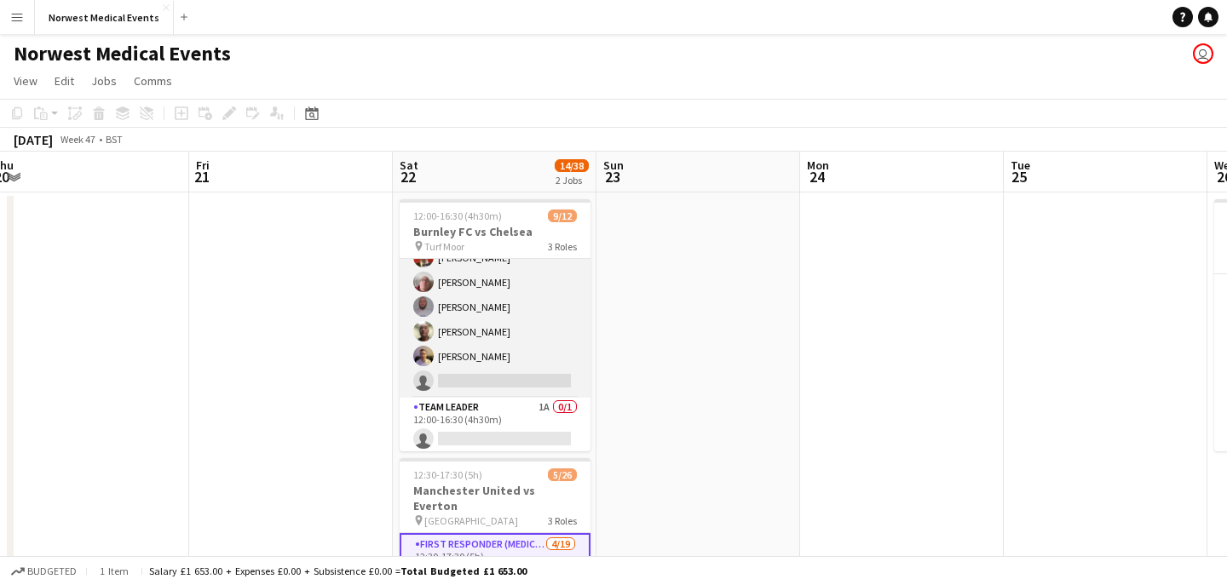
click at [515, 332] on app-card-role "Responder (First Aid) 2A 9/10 12:00-16:30 (4h30m) Stuart Winstanley Samantha Wr…" at bounding box center [495, 258] width 191 height 280
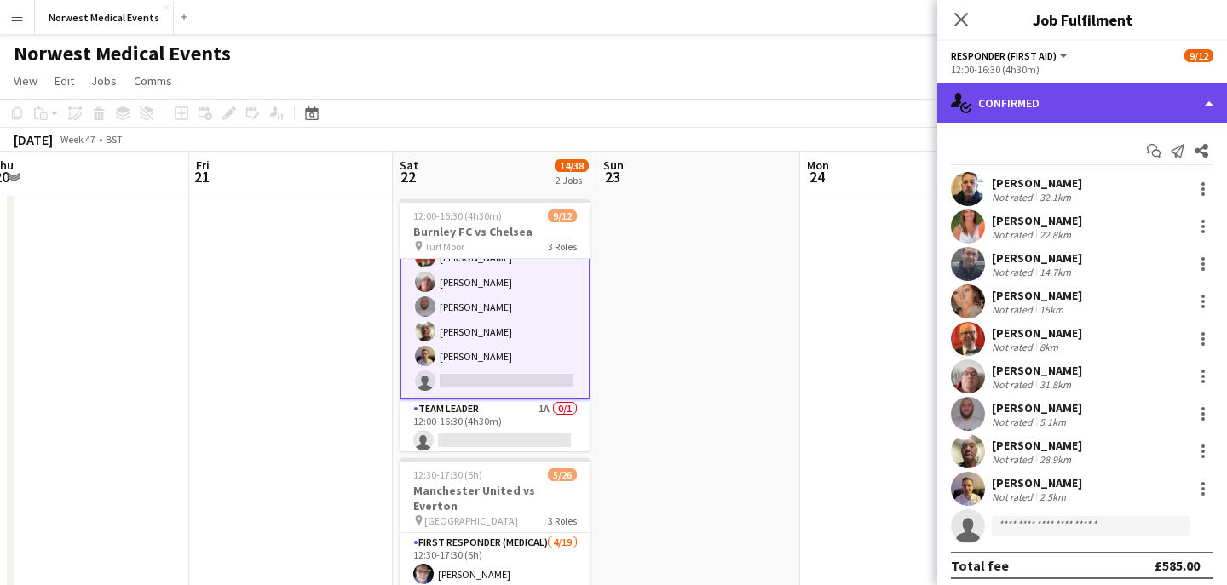
click at [1112, 114] on div "single-neutral-actions-check-2 Confirmed" at bounding box center [1082, 103] width 290 height 41
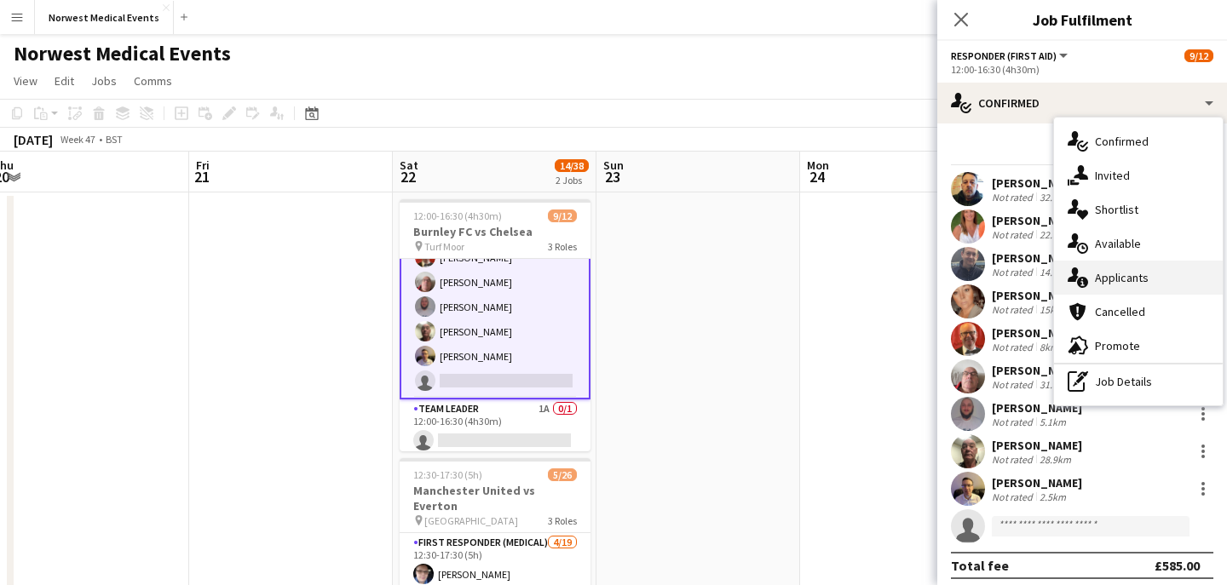
click at [1126, 285] on div "single-neutral-actions-information Applicants" at bounding box center [1138, 278] width 169 height 34
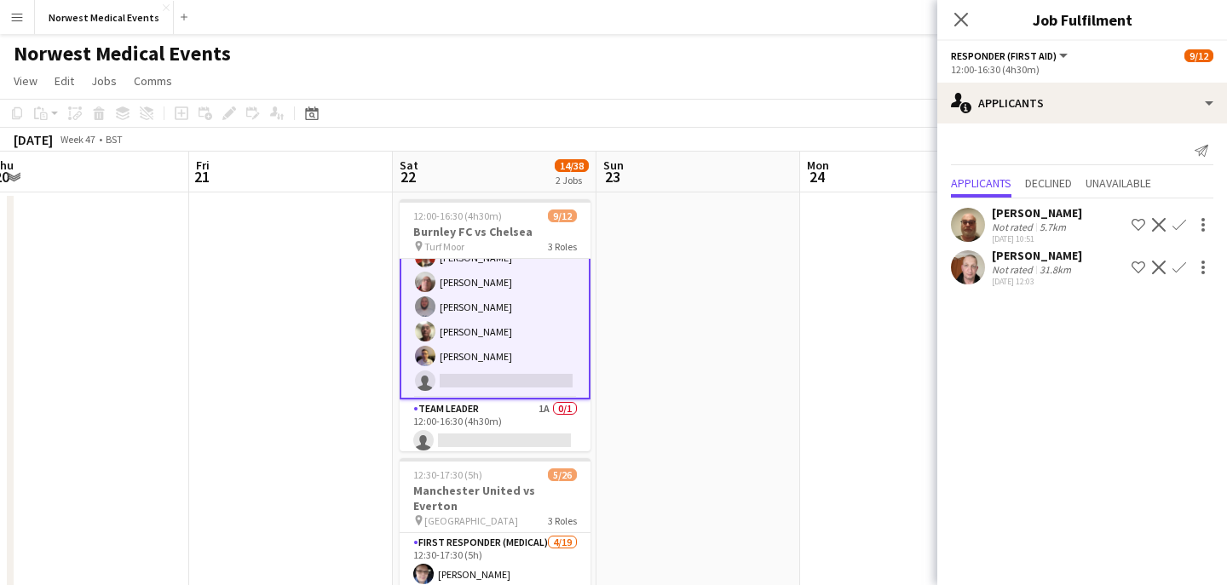
click at [1182, 223] on app-icon "Confirm" at bounding box center [1179, 225] width 14 height 14
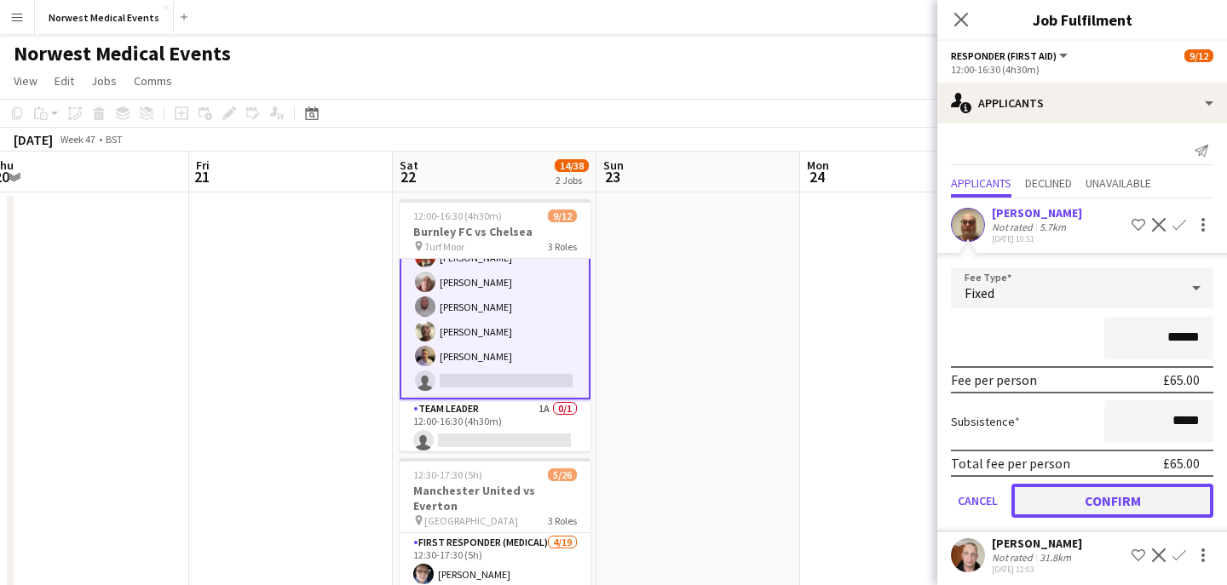
click at [1110, 491] on button "Confirm" at bounding box center [1112, 501] width 202 height 34
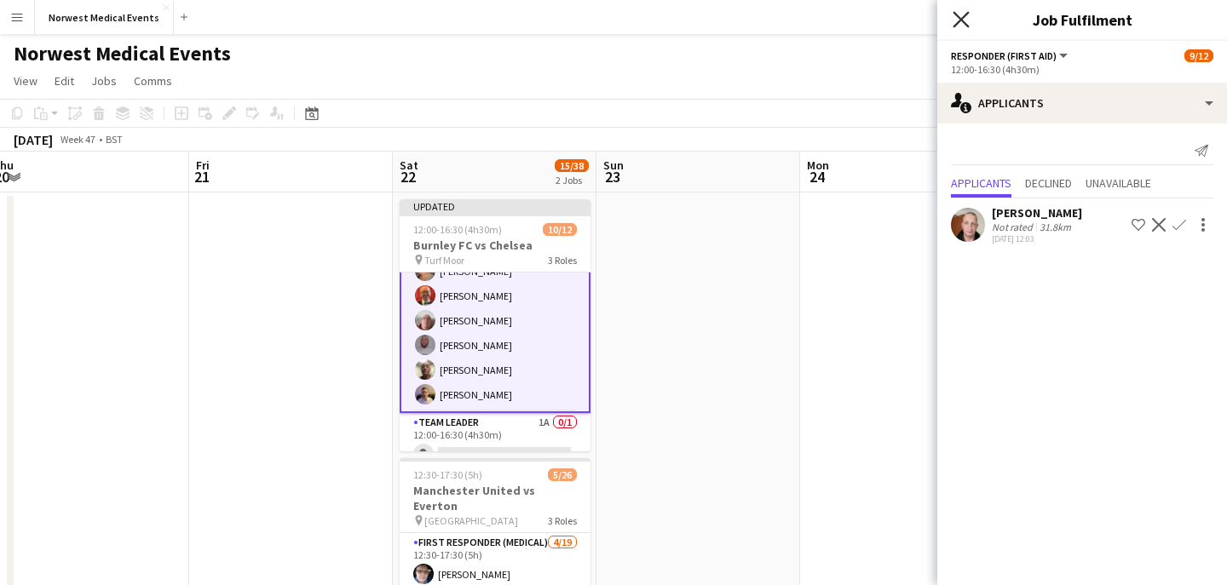
click at [961, 19] on icon at bounding box center [960, 19] width 16 height 16
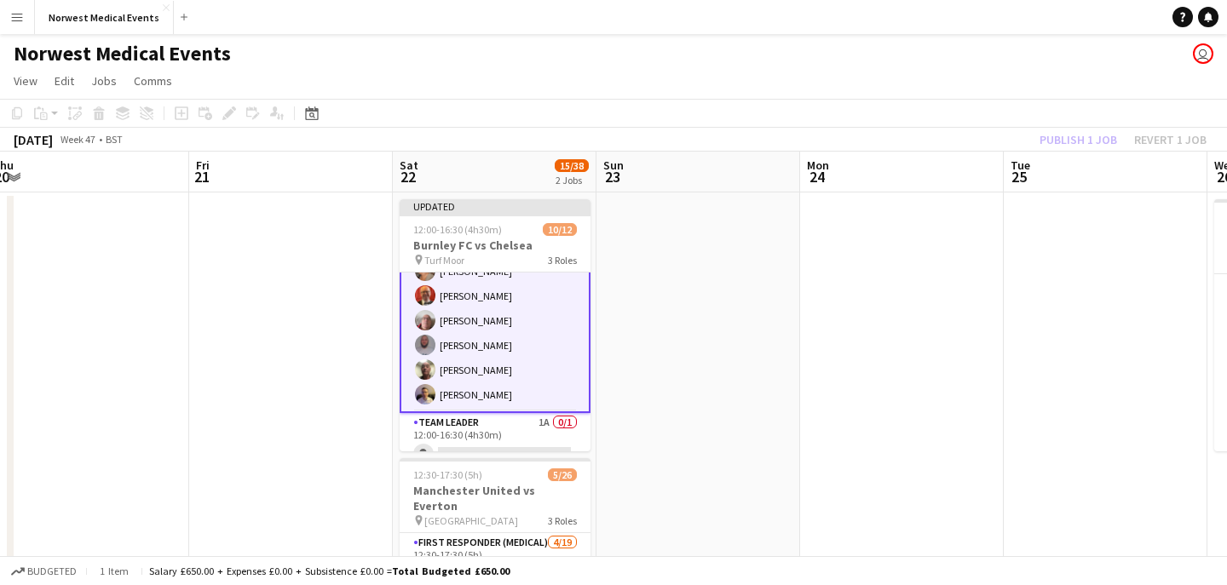
scroll to position [221, 0]
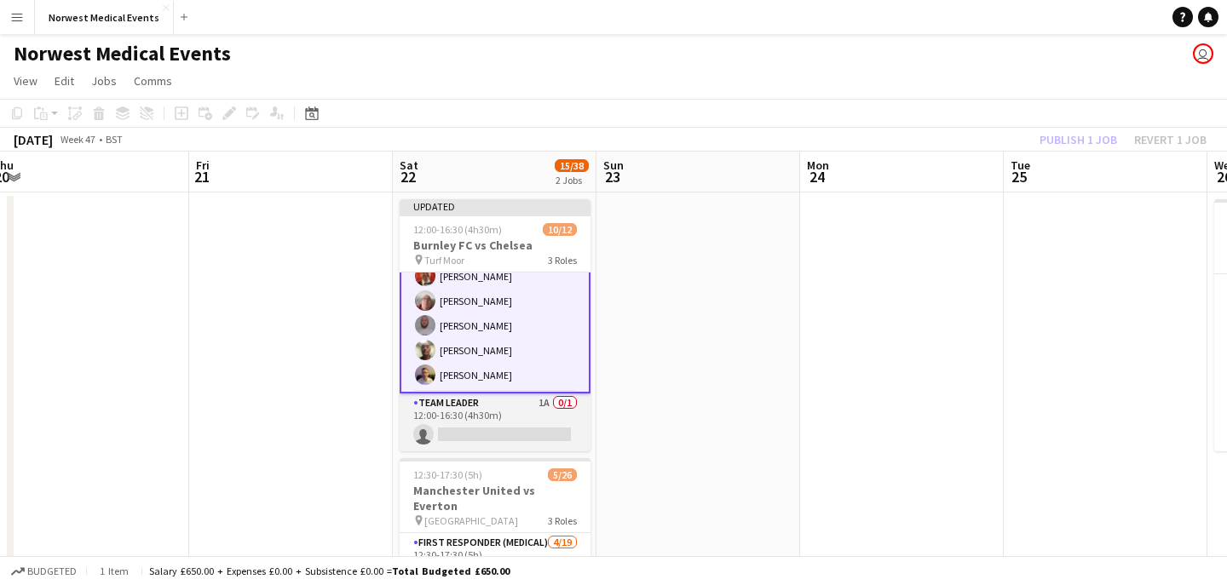
click at [469, 422] on app-card-role "Team Leader 1A 0/1 12:00-16:30 (4h30m) single-neutral-actions" at bounding box center [495, 423] width 191 height 58
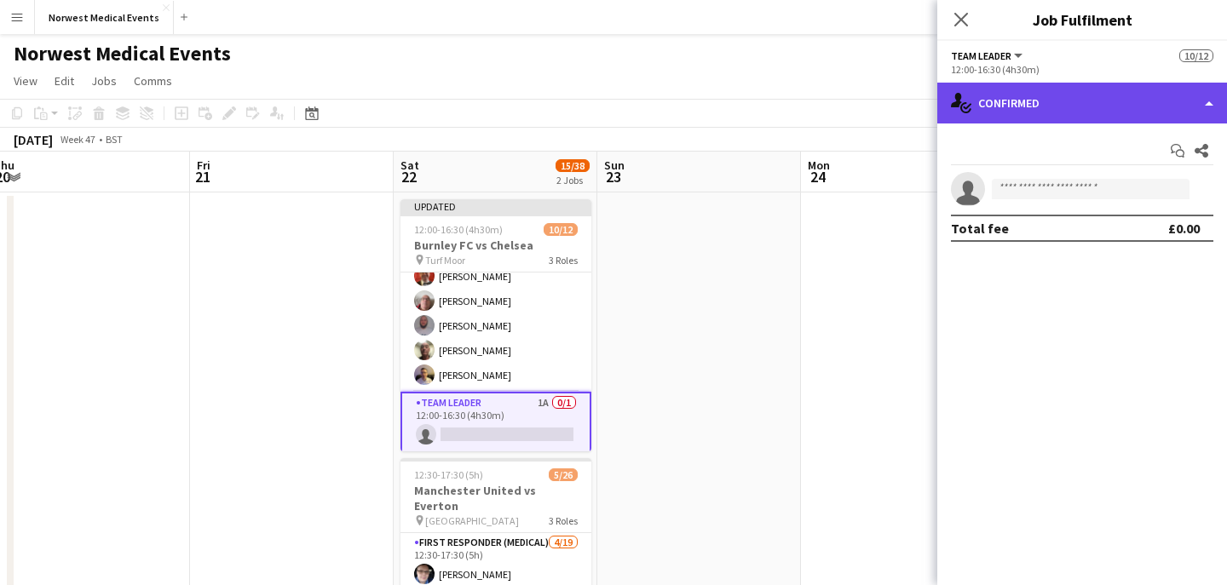
click at [1053, 91] on div "single-neutral-actions-check-2 Confirmed" at bounding box center [1082, 103] width 290 height 41
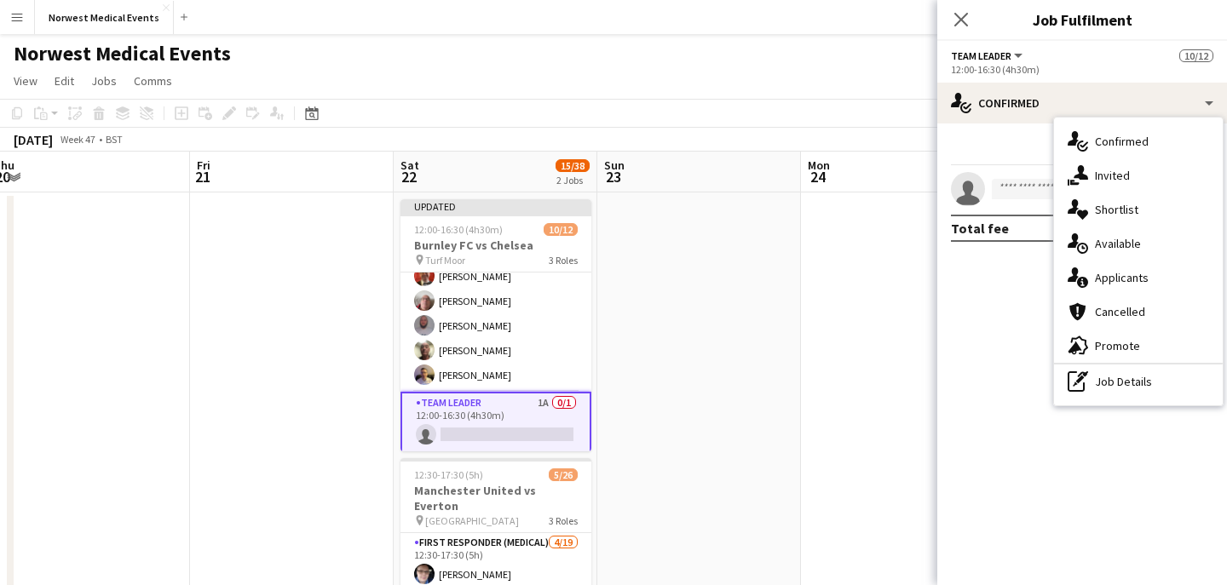
click at [1123, 284] on div "single-neutral-actions-information Applicants" at bounding box center [1138, 278] width 169 height 34
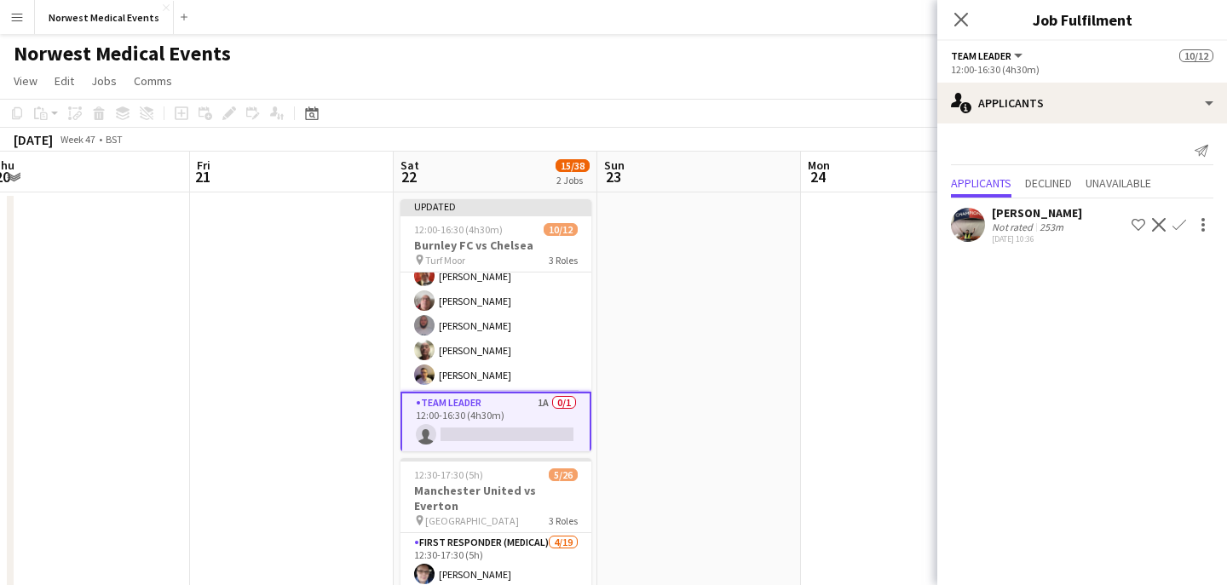
click at [1181, 225] on app-icon "Confirm" at bounding box center [1179, 225] width 14 height 14
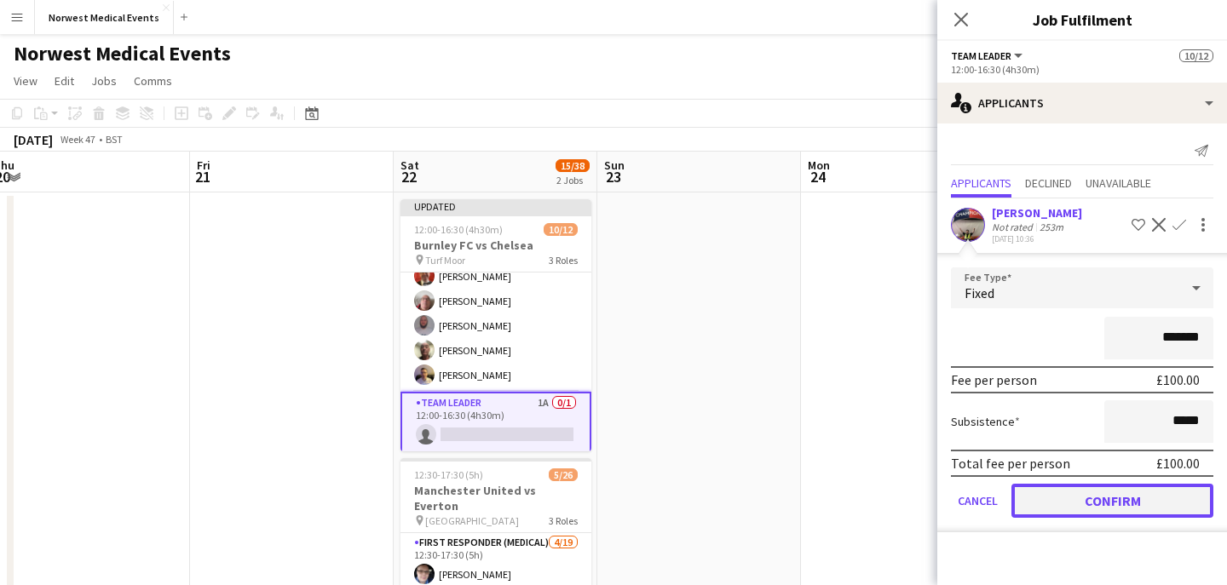
click at [1111, 501] on button "Confirm" at bounding box center [1112, 501] width 202 height 34
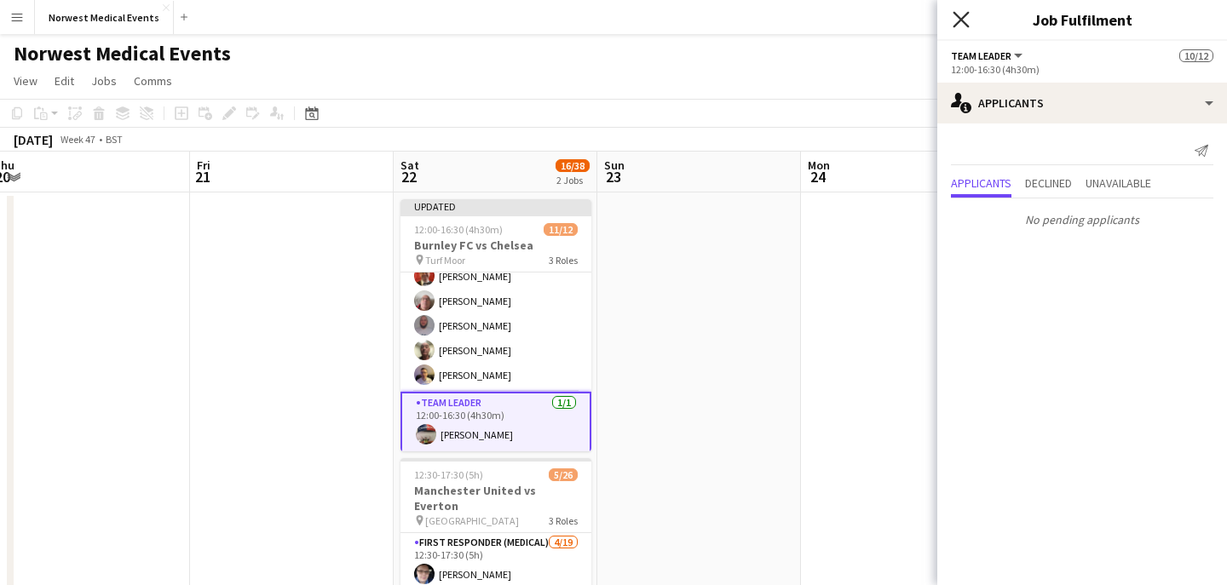
click at [961, 26] on icon "Close pop-in" at bounding box center [960, 19] width 16 height 16
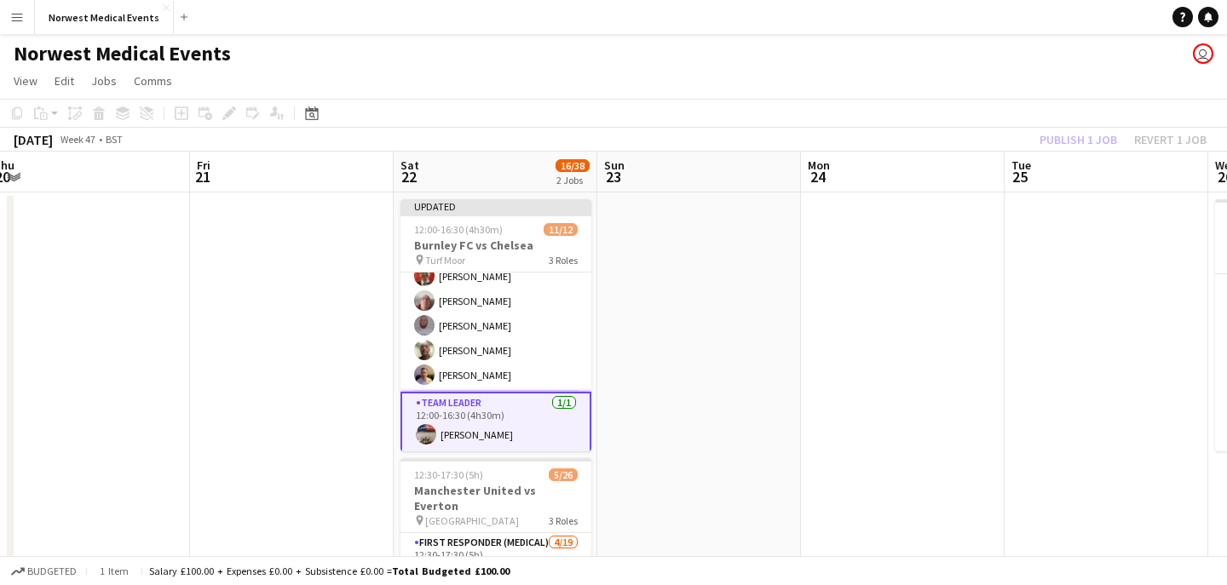
click at [1062, 131] on div "Publish 1 job Revert 1 job" at bounding box center [1123, 140] width 208 height 22
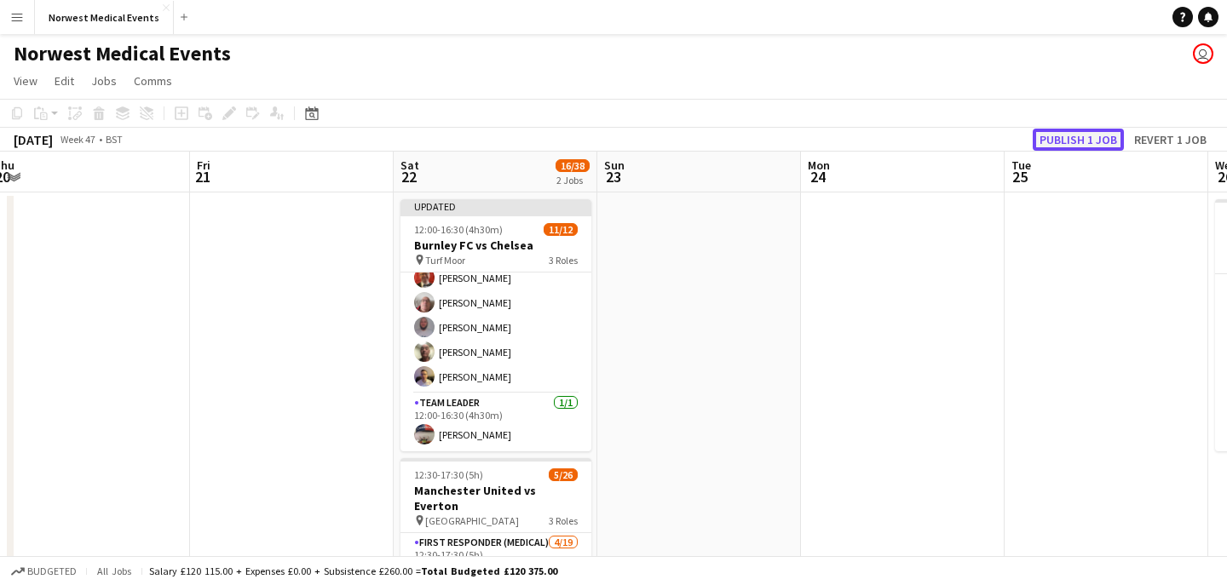
click at [1062, 131] on button "Publish 1 job" at bounding box center [1078, 140] width 91 height 22
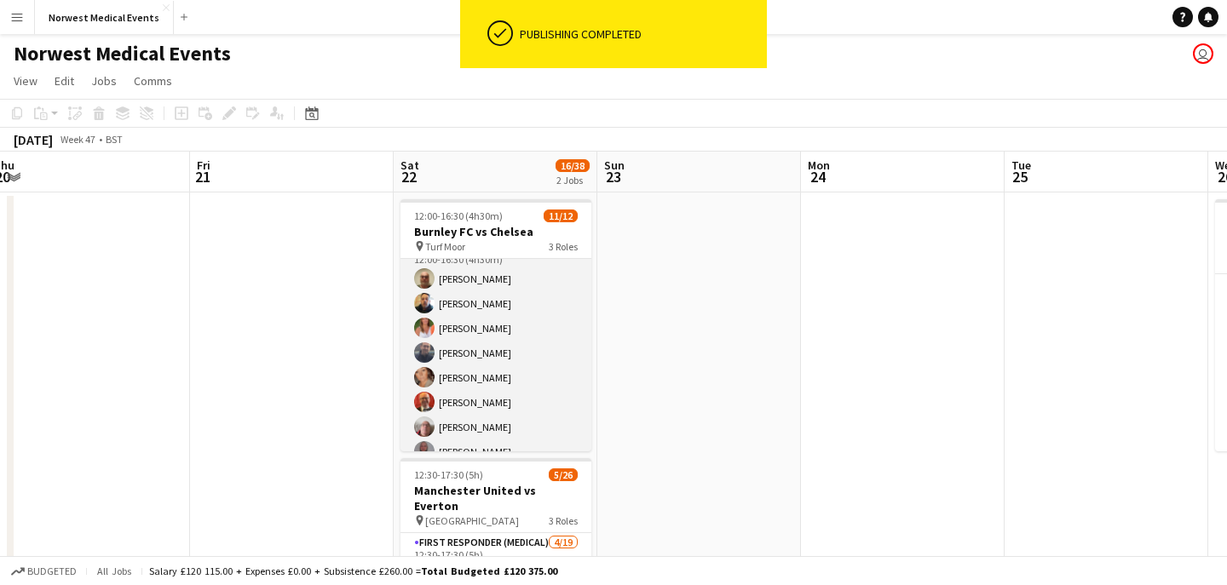
scroll to position [0, 0]
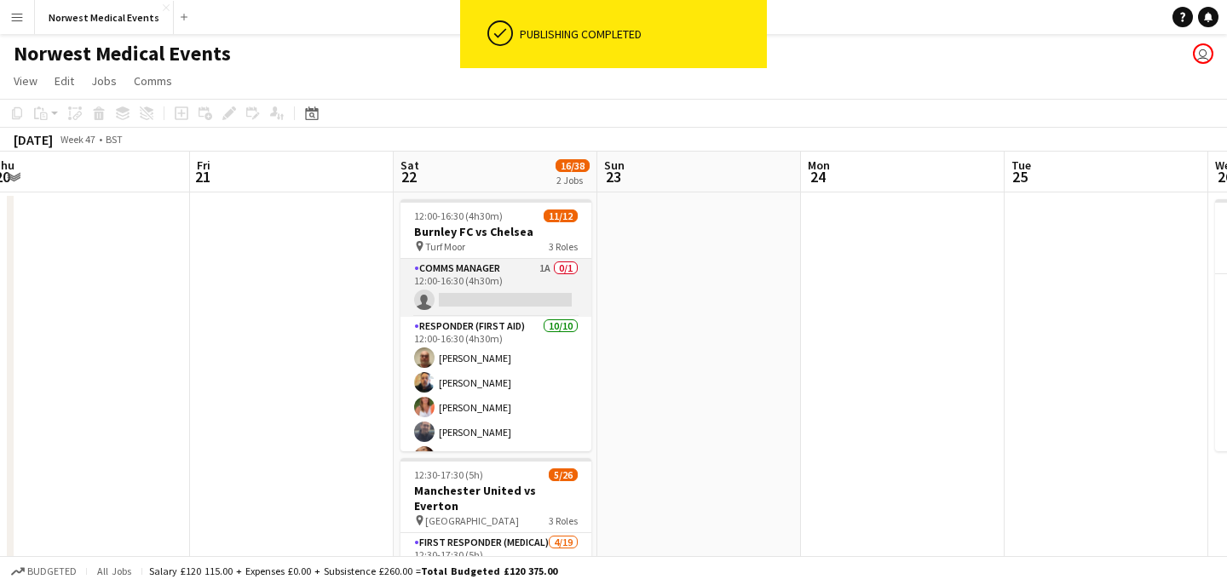
click at [495, 296] on app-card-role "Comms Manager 1A 0/1 12:00-16:30 (4h30m) single-neutral-actions" at bounding box center [495, 288] width 191 height 58
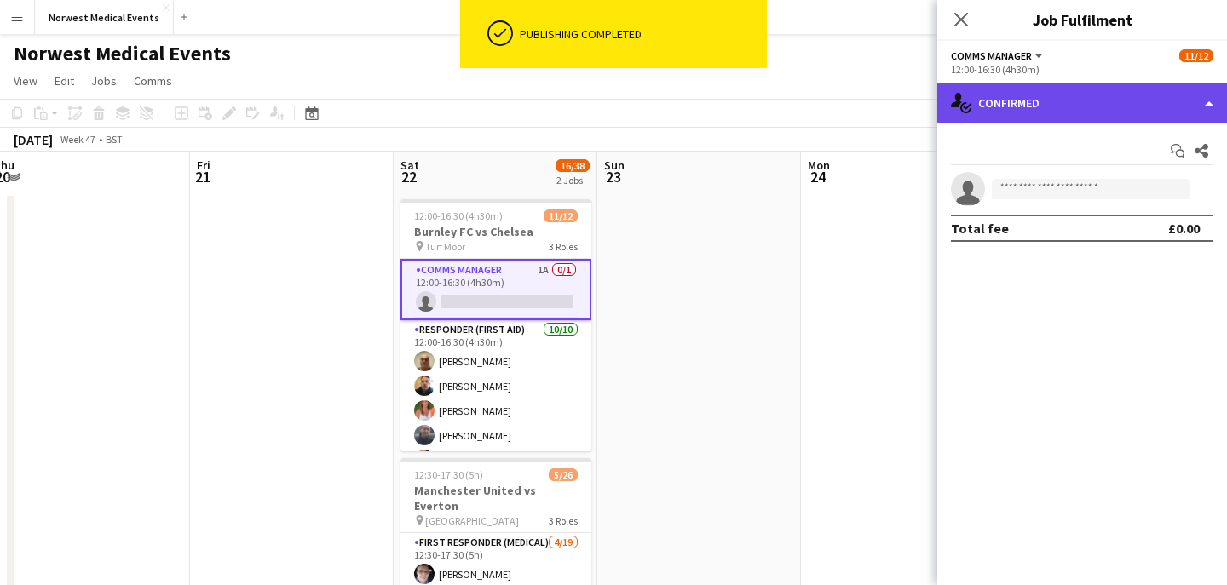
click at [1028, 94] on div "single-neutral-actions-check-2 Confirmed" at bounding box center [1082, 103] width 290 height 41
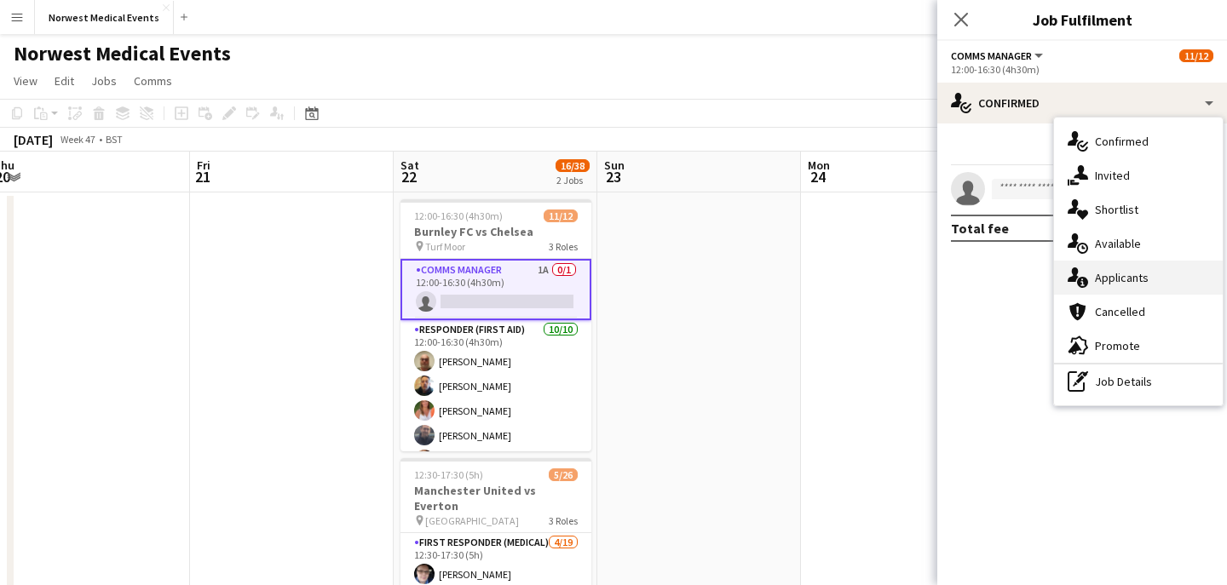
click at [1152, 276] on div "single-neutral-actions-information Applicants" at bounding box center [1138, 278] width 169 height 34
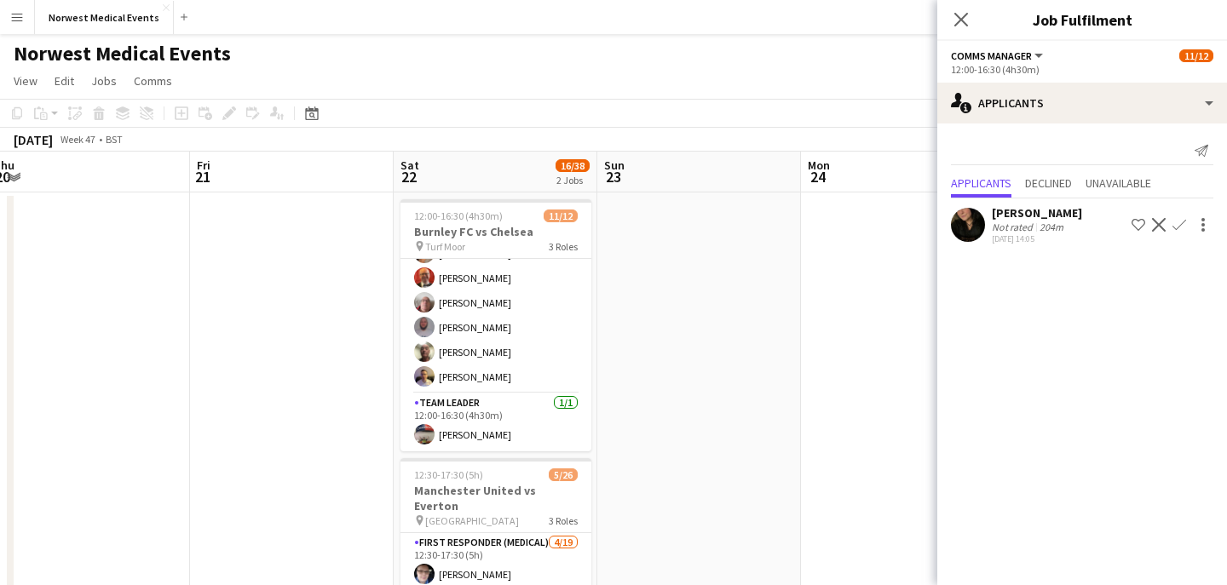
click at [948, 25] on div "Close pop-in" at bounding box center [961, 19] width 48 height 39
click at [970, 18] on app-icon "Close pop-in" at bounding box center [961, 20] width 25 height 25
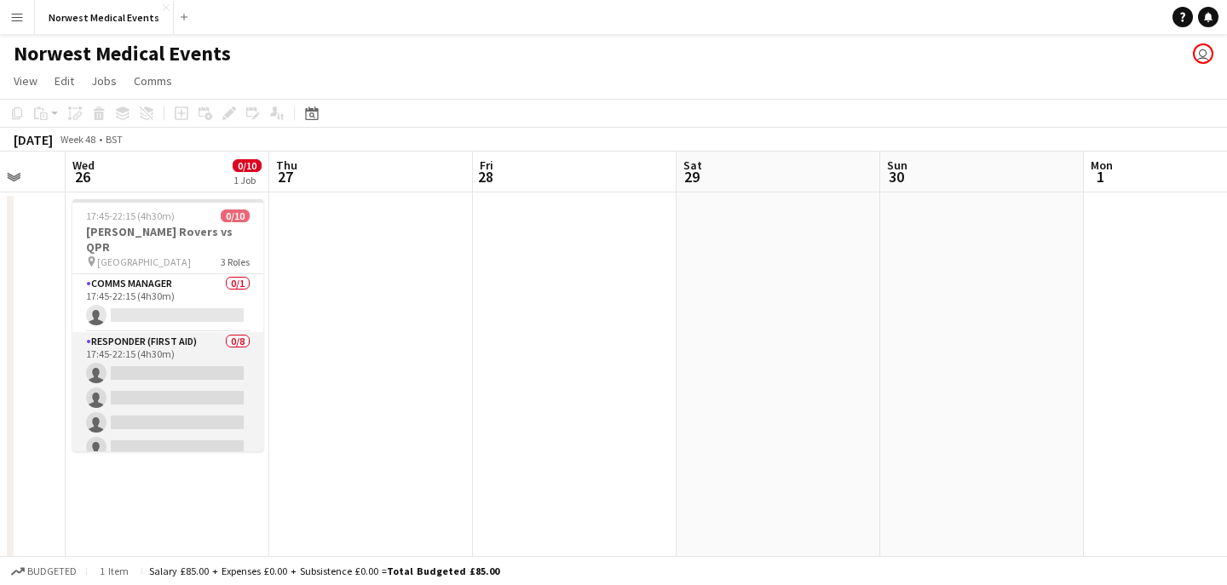
click at [176, 362] on app-card-role "Responder (First Aid) 0/8 17:45-22:15 (4h30m) single-neutral-actions single-neu…" at bounding box center [167, 447] width 191 height 231
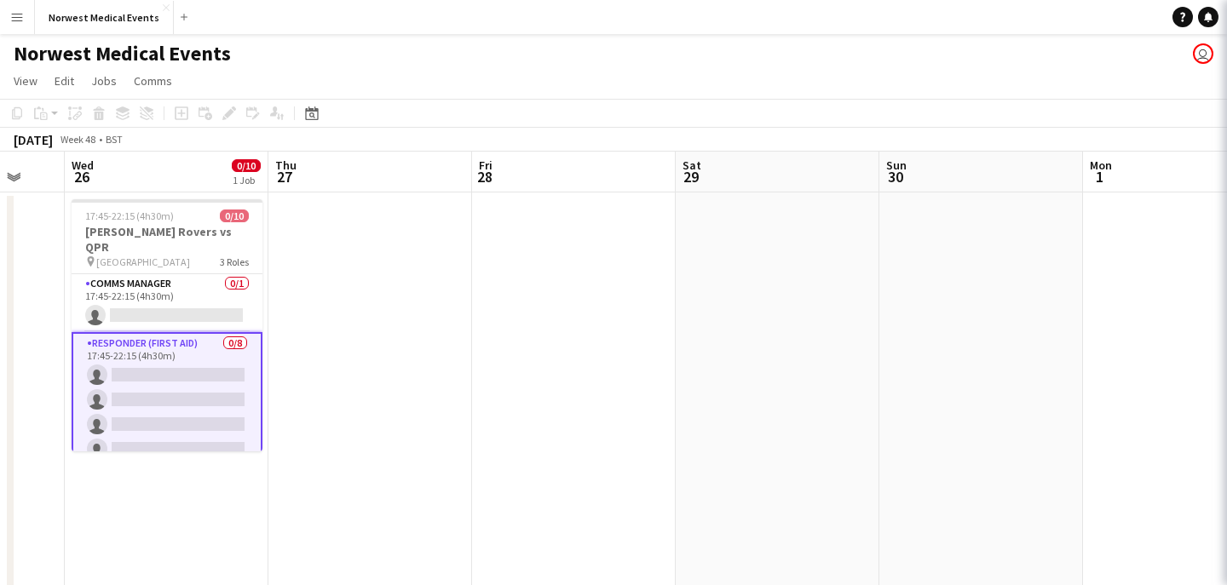
scroll to position [204, 0]
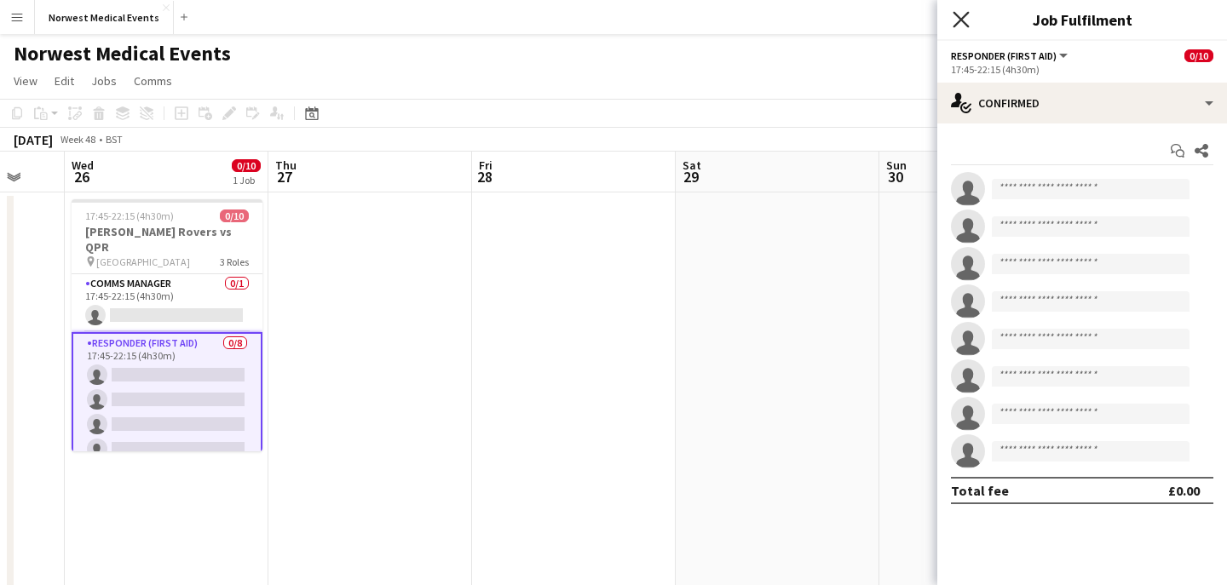
click at [956, 21] on icon "Close pop-in" at bounding box center [960, 19] width 16 height 16
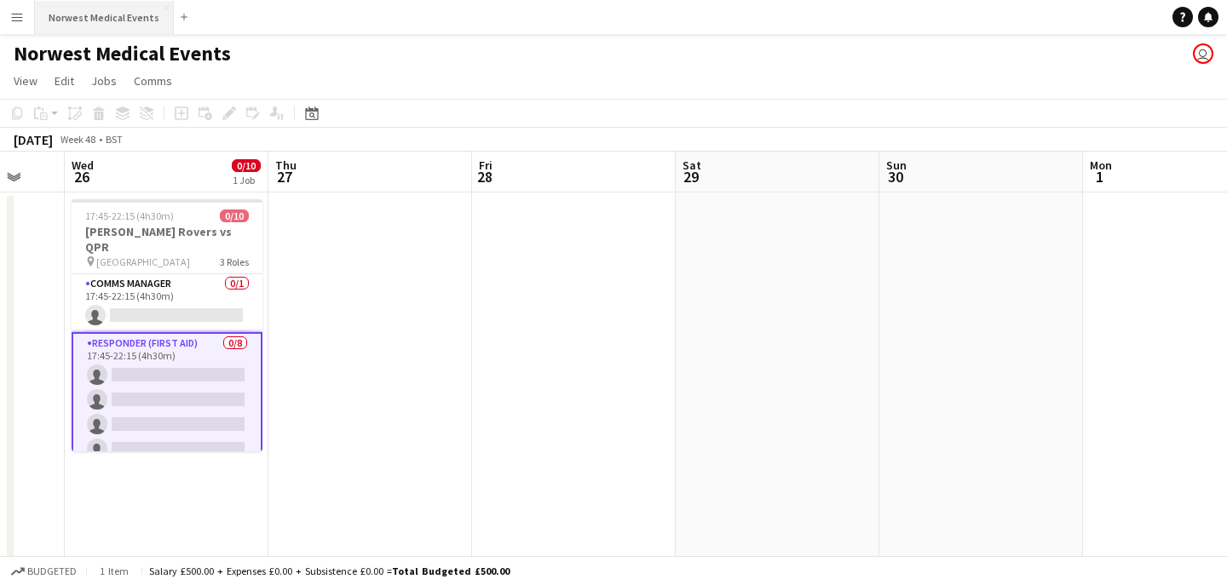
click at [127, 7] on button "Norwest Medical Events Close" at bounding box center [104, 17] width 139 height 33
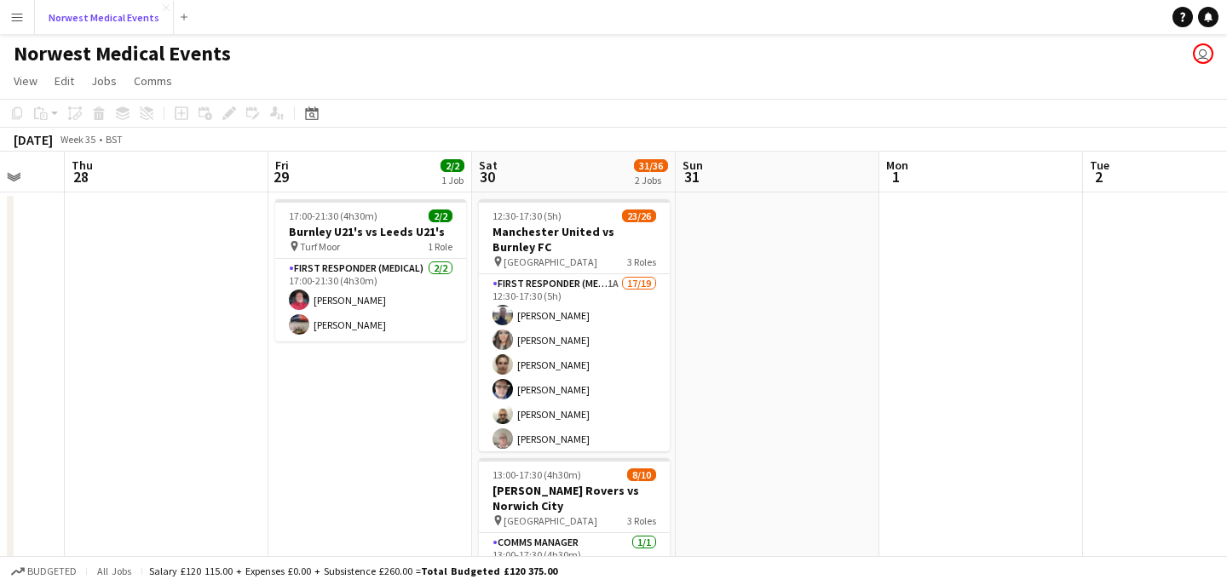
scroll to position [0, 626]
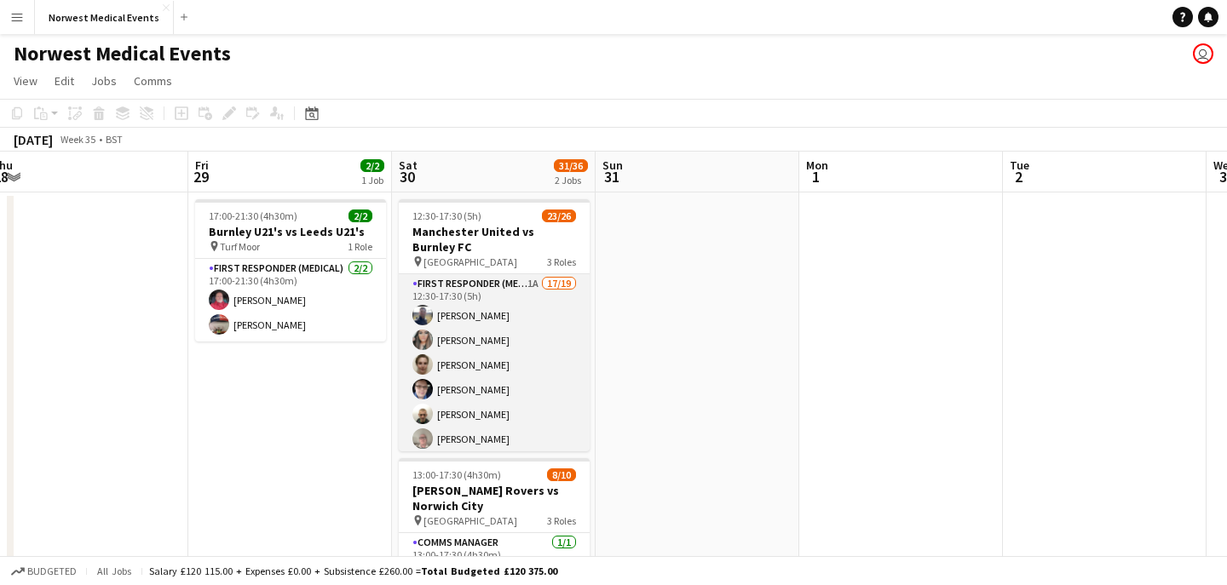
click at [503, 357] on app-card-role "First Responder (Medical) 1A 17/19 12:30-17:30 (5h) [PERSON_NAME] [PERSON_NAME]…" at bounding box center [494, 525] width 191 height 503
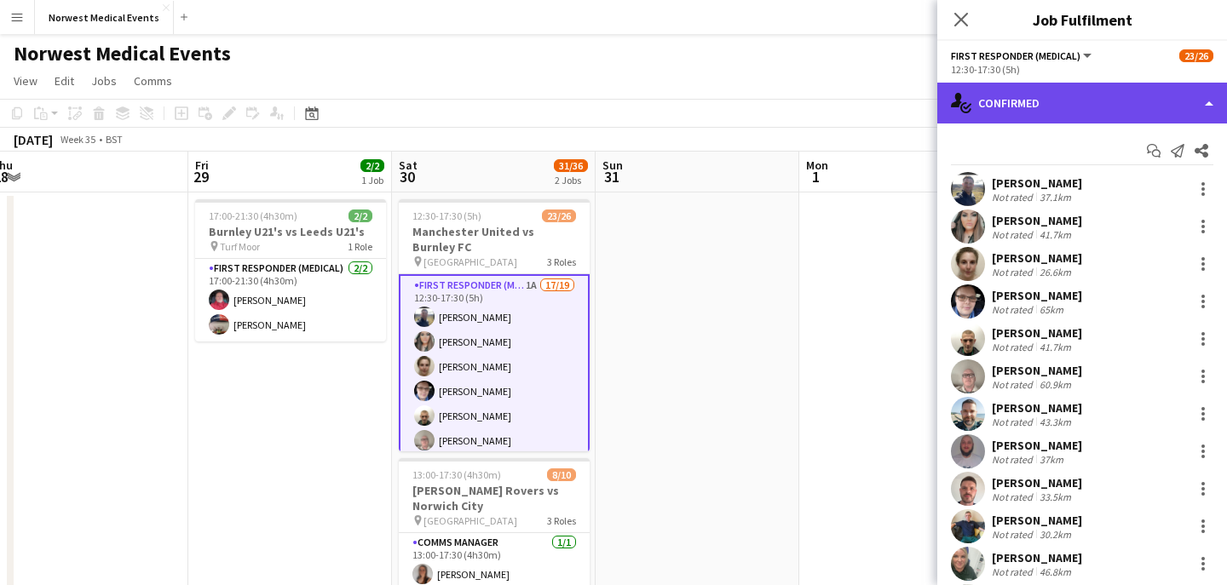
click at [1047, 108] on div "single-neutral-actions-check-2 Confirmed" at bounding box center [1082, 103] width 290 height 41
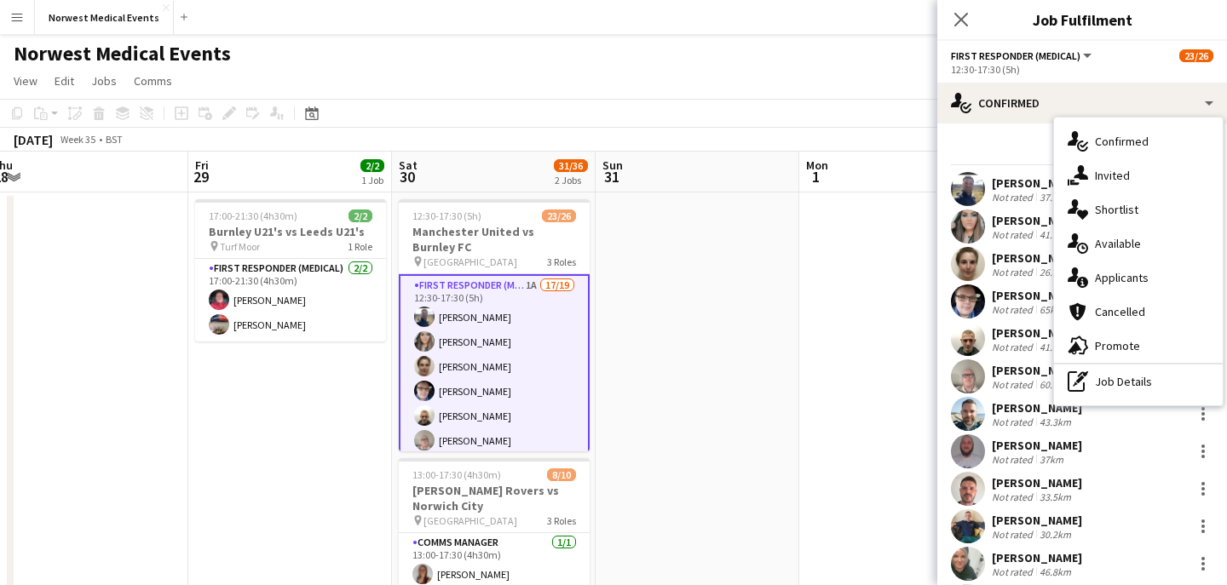
click at [1123, 276] on div "single-neutral-actions-information Applicants" at bounding box center [1138, 278] width 169 height 34
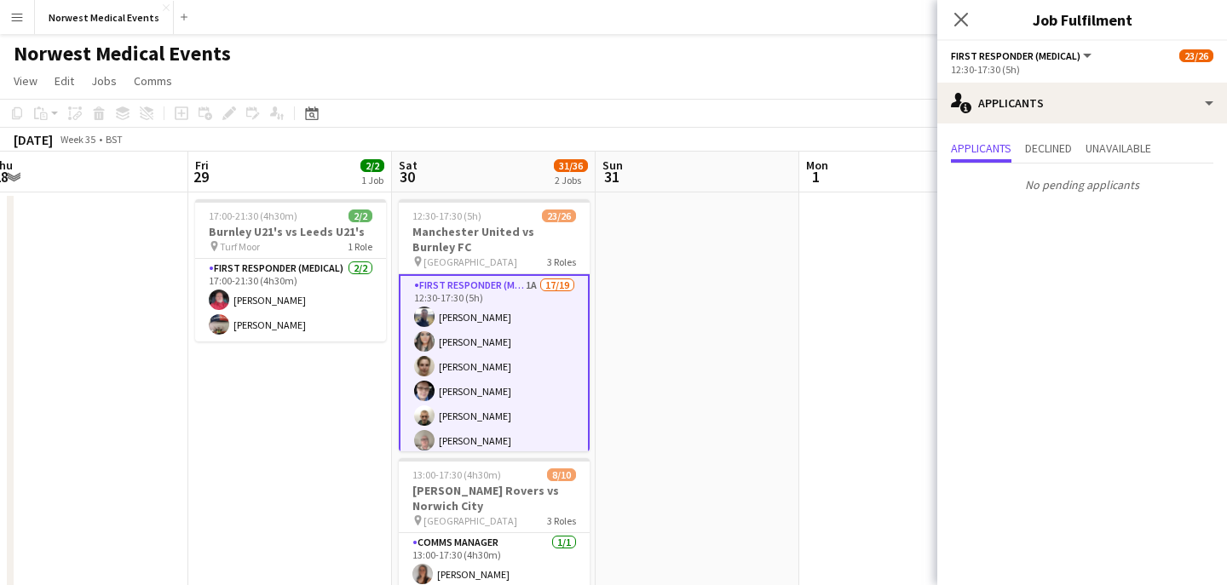
click at [958, 20] on icon "Close pop-in" at bounding box center [961, 20] width 14 height 14
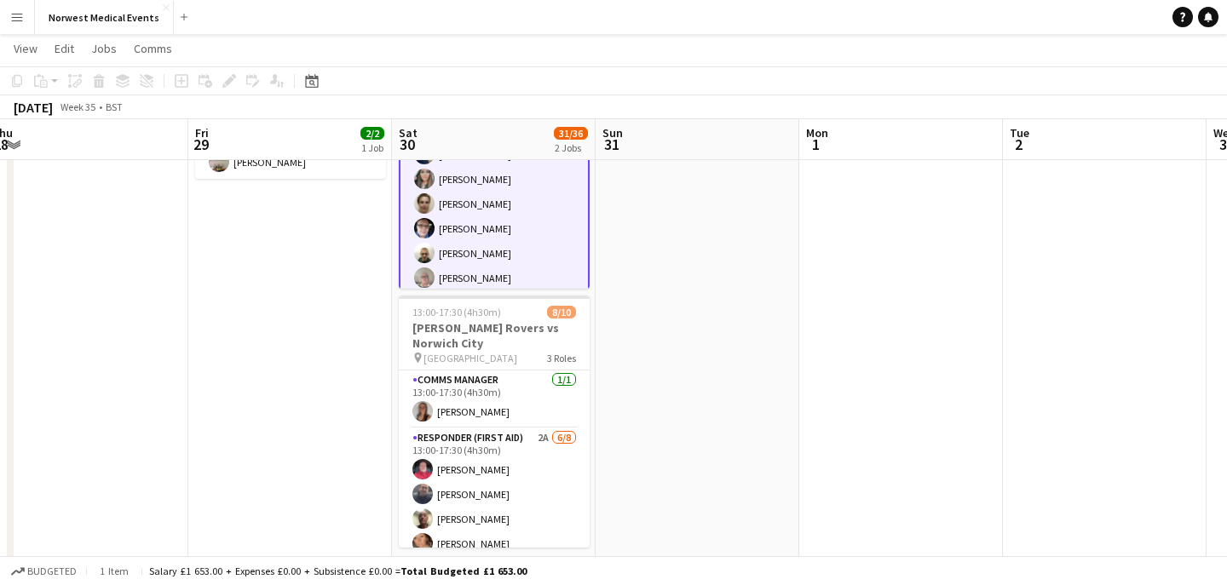
scroll to position [246, 0]
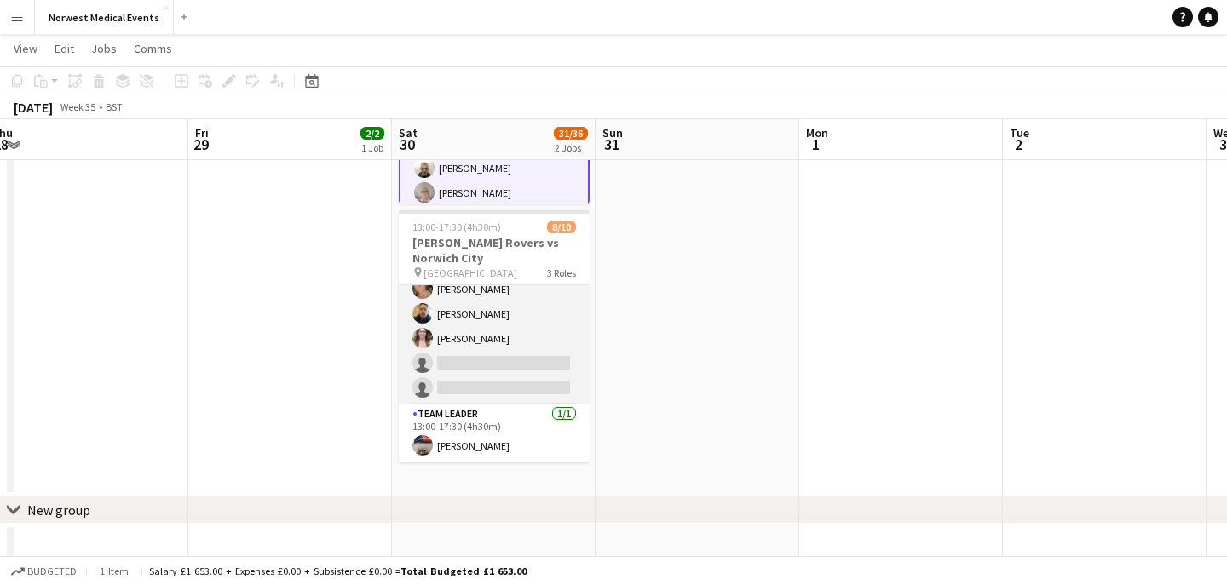
click at [519, 345] on app-card-role "Responder (First Aid) 2A [DATE] 13:00-17:30 (4h30m) [PERSON_NAME] [PERSON_NAME]…" at bounding box center [494, 289] width 191 height 231
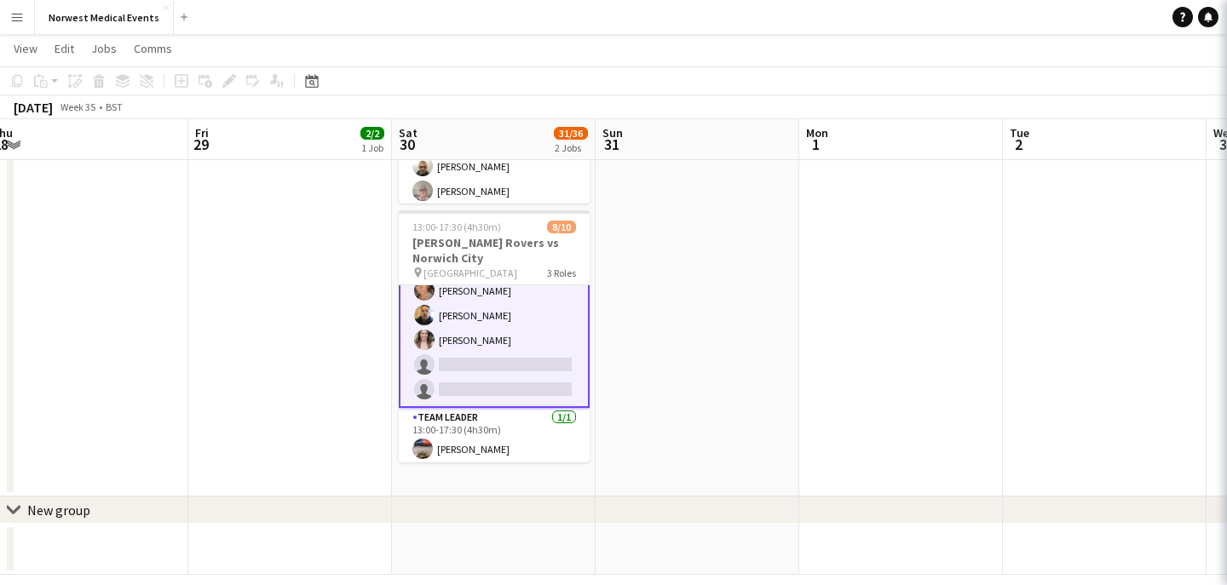
scroll to position [171, 0]
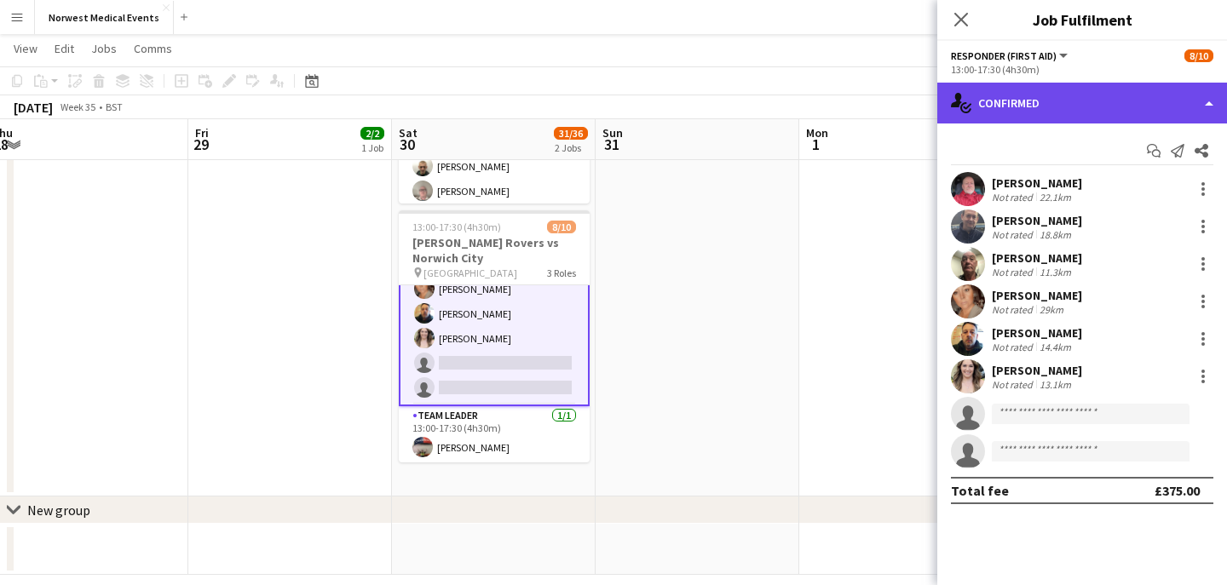
click at [1035, 89] on div "single-neutral-actions-check-2 Confirmed" at bounding box center [1082, 103] width 290 height 41
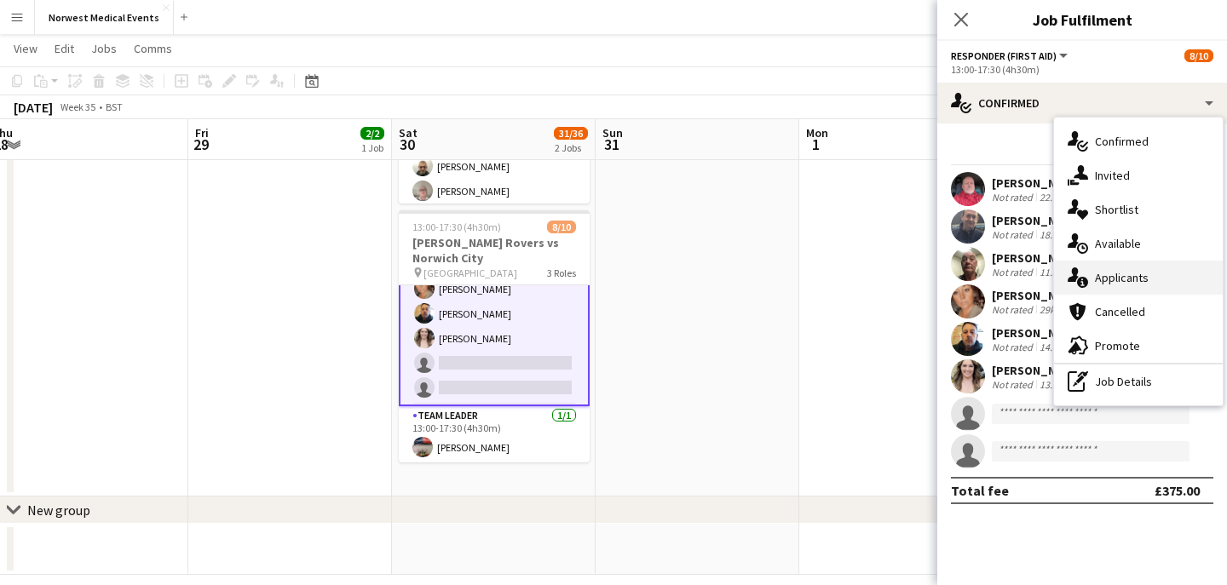
click at [1123, 291] on div "single-neutral-actions-information Applicants" at bounding box center [1138, 278] width 169 height 34
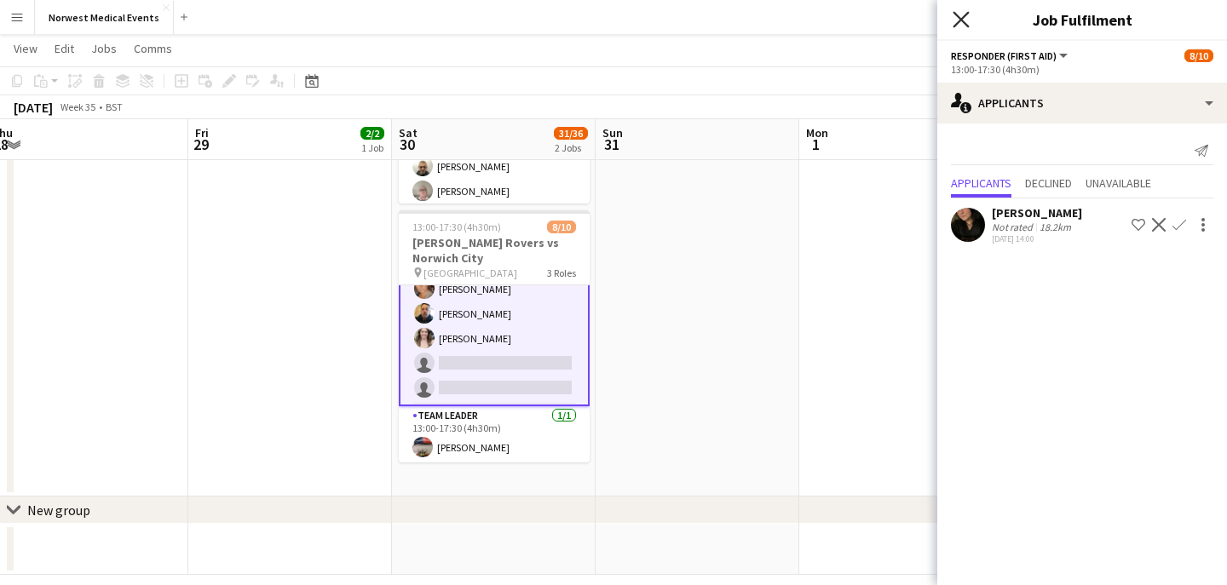
click at [960, 14] on icon "Close pop-in" at bounding box center [960, 19] width 16 height 16
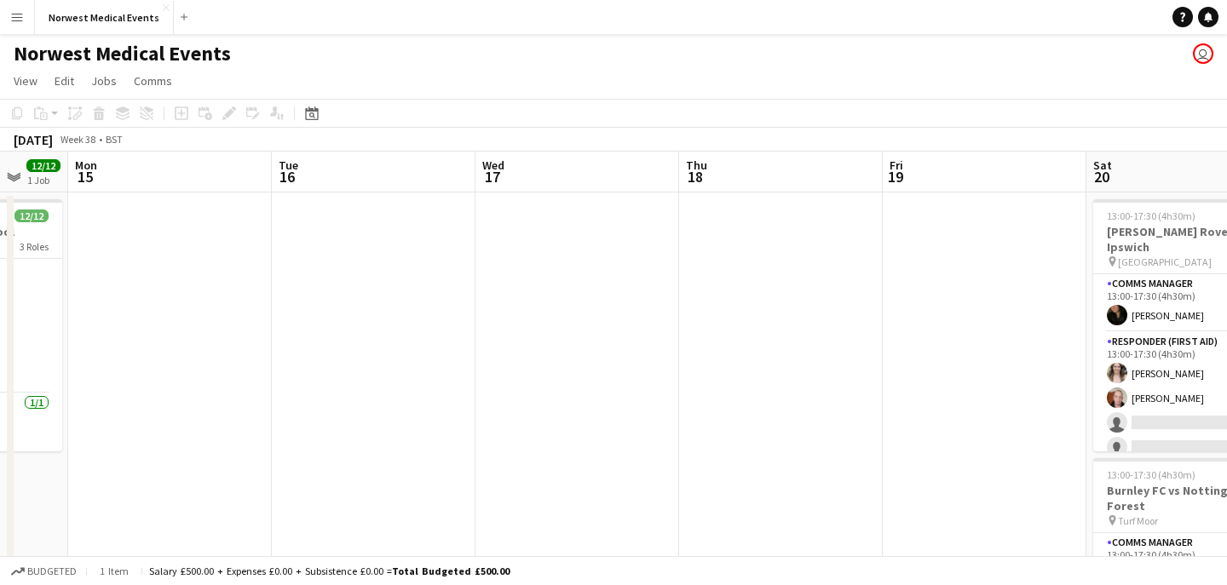
scroll to position [0, 0]
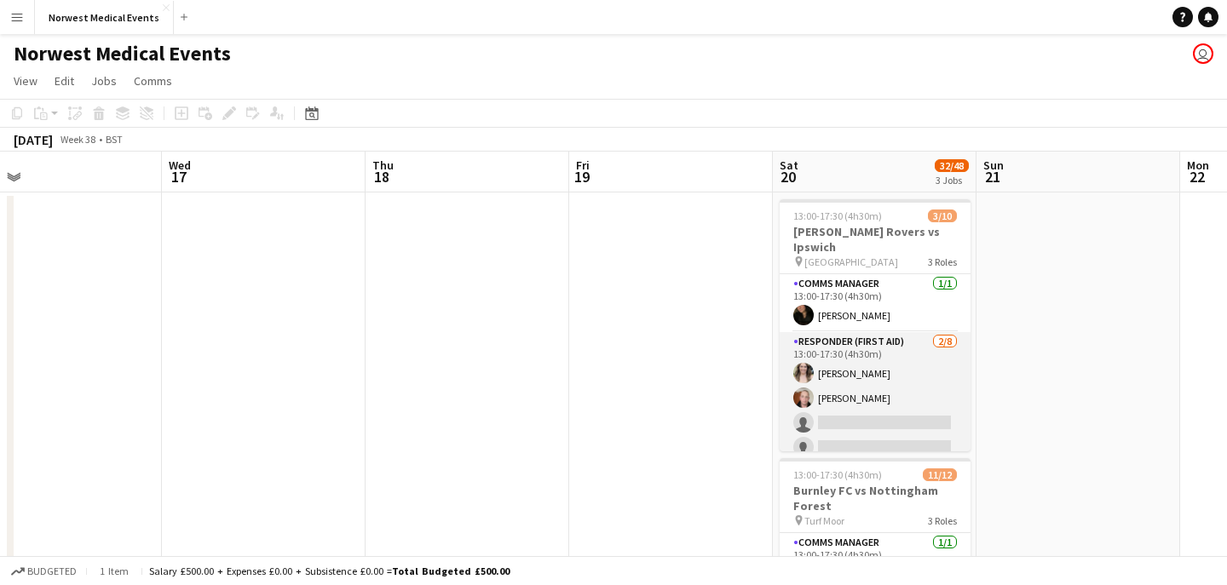
click at [883, 386] on app-card-role "Responder (First Aid) [DATE] 13:00-17:30 (4h30m) [PERSON_NAME] [PERSON_NAME] si…" at bounding box center [875, 447] width 191 height 231
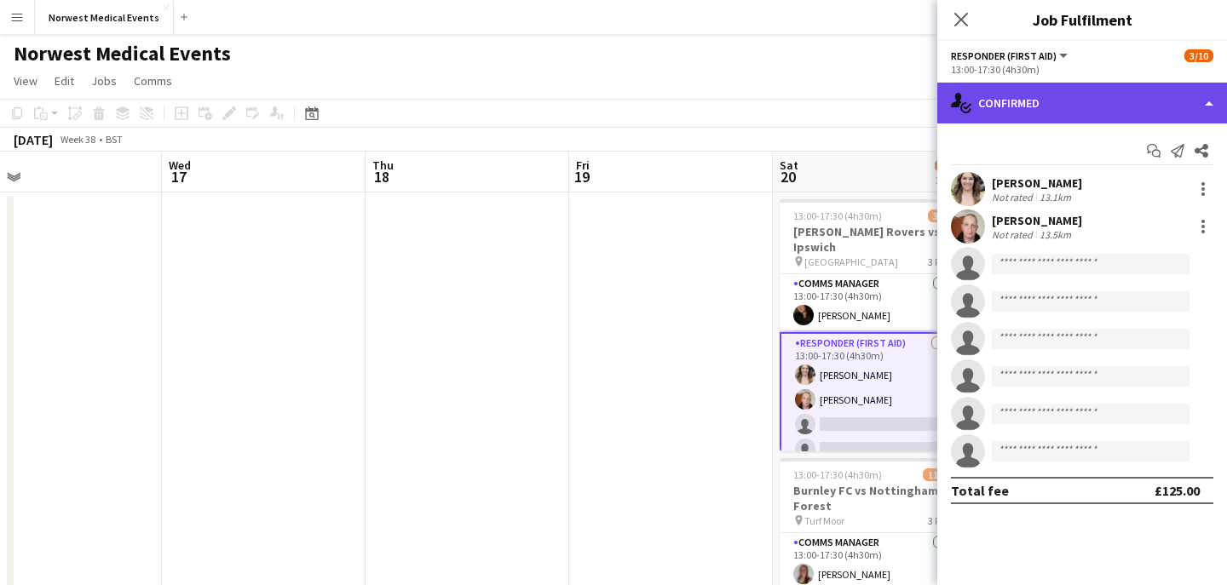
click at [1085, 113] on div "single-neutral-actions-check-2 Confirmed" at bounding box center [1082, 103] width 290 height 41
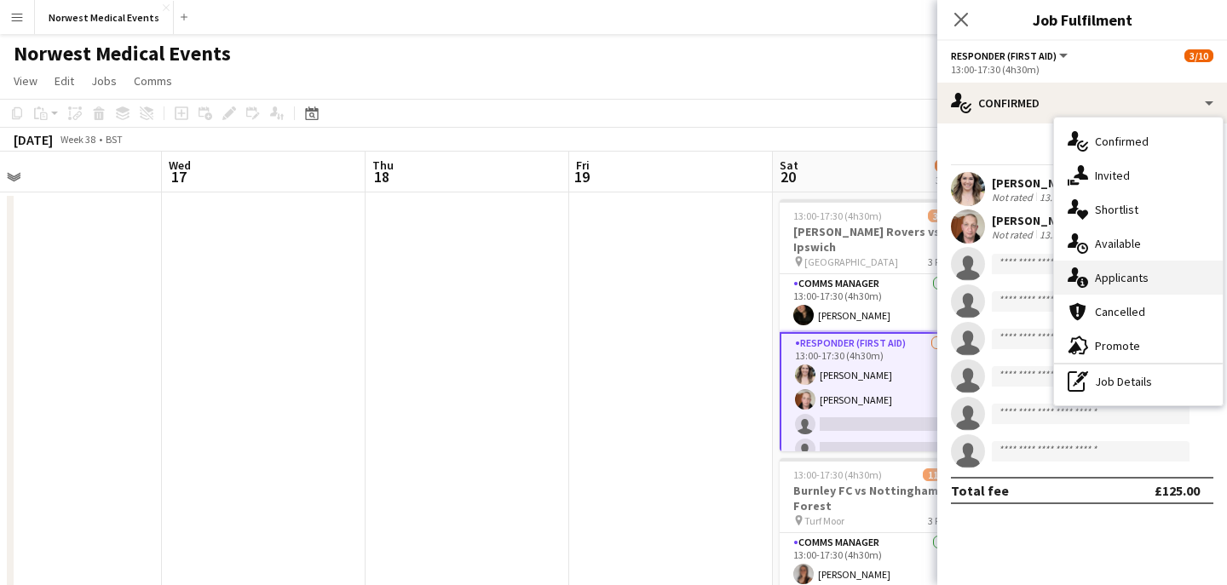
click at [1123, 269] on div "single-neutral-actions-information Applicants" at bounding box center [1138, 278] width 169 height 34
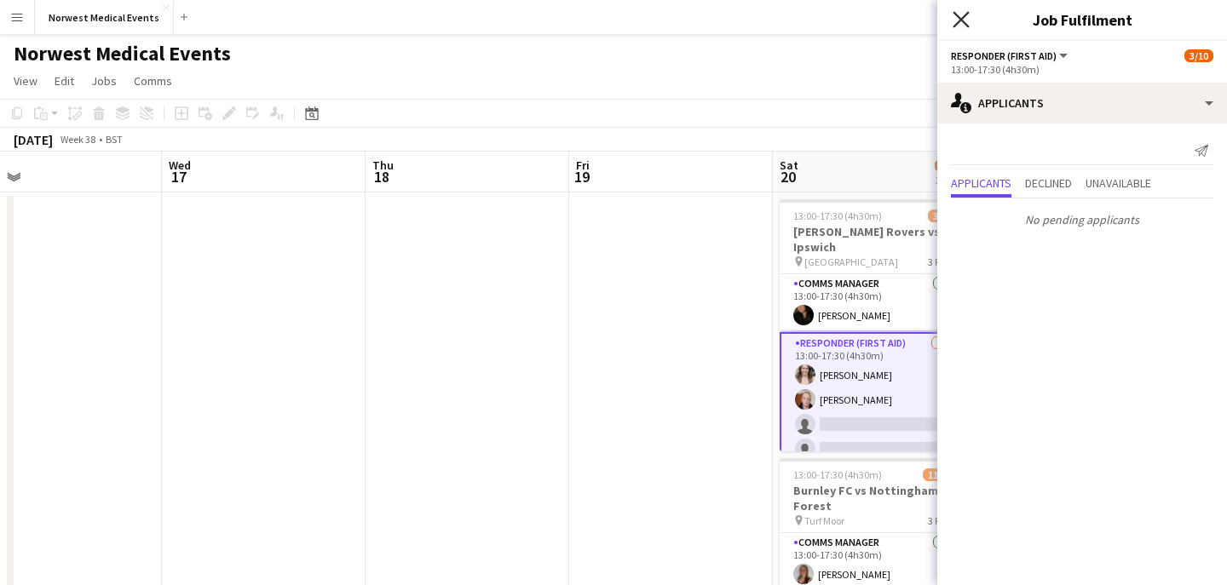
click at [965, 17] on icon "Close pop-in" at bounding box center [960, 19] width 16 height 16
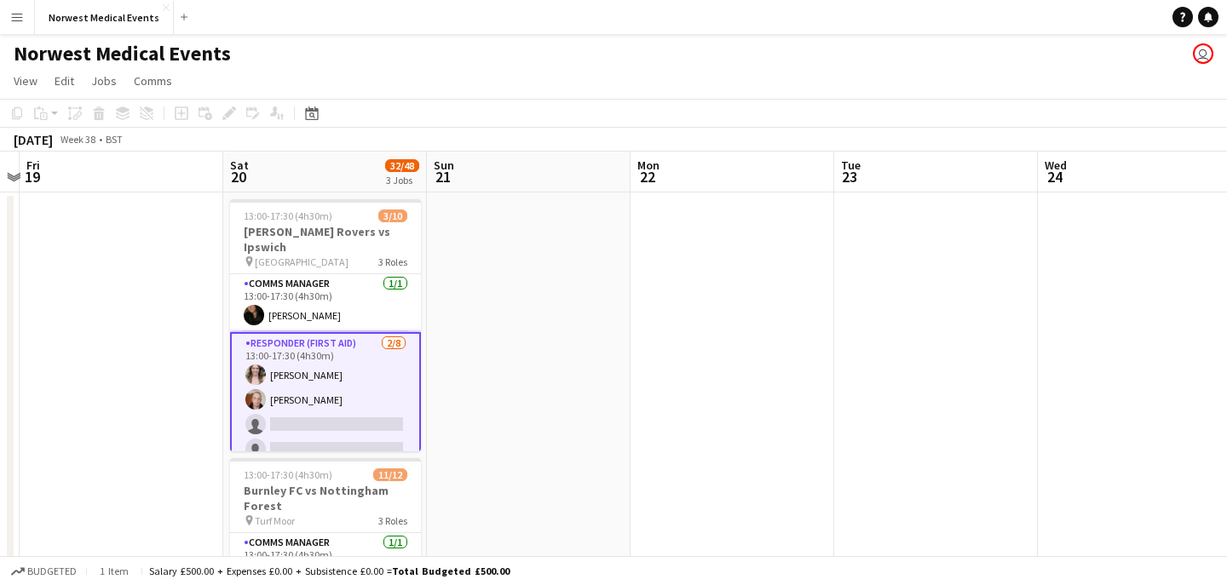
scroll to position [0, 692]
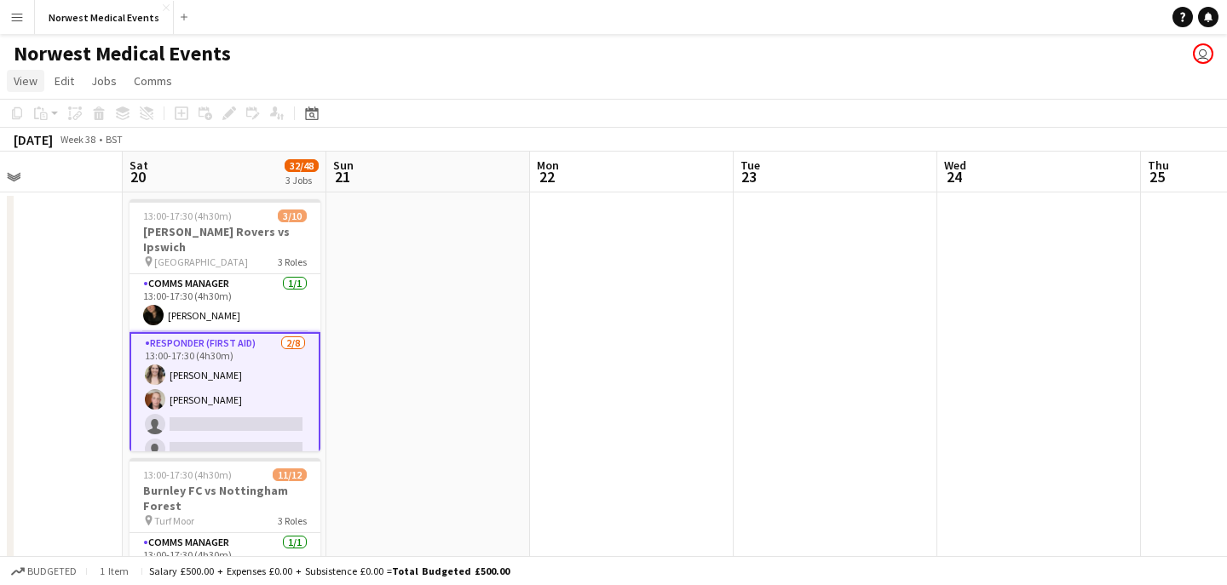
click at [35, 80] on span "View" at bounding box center [26, 80] width 24 height 15
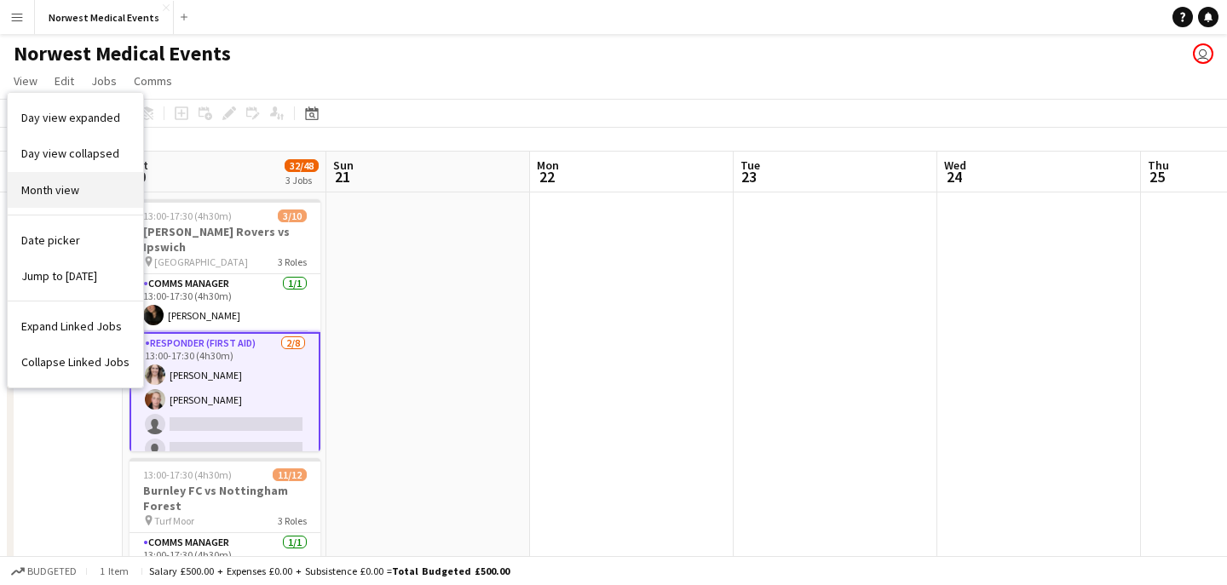
click at [63, 181] on link "Month view" at bounding box center [75, 190] width 135 height 36
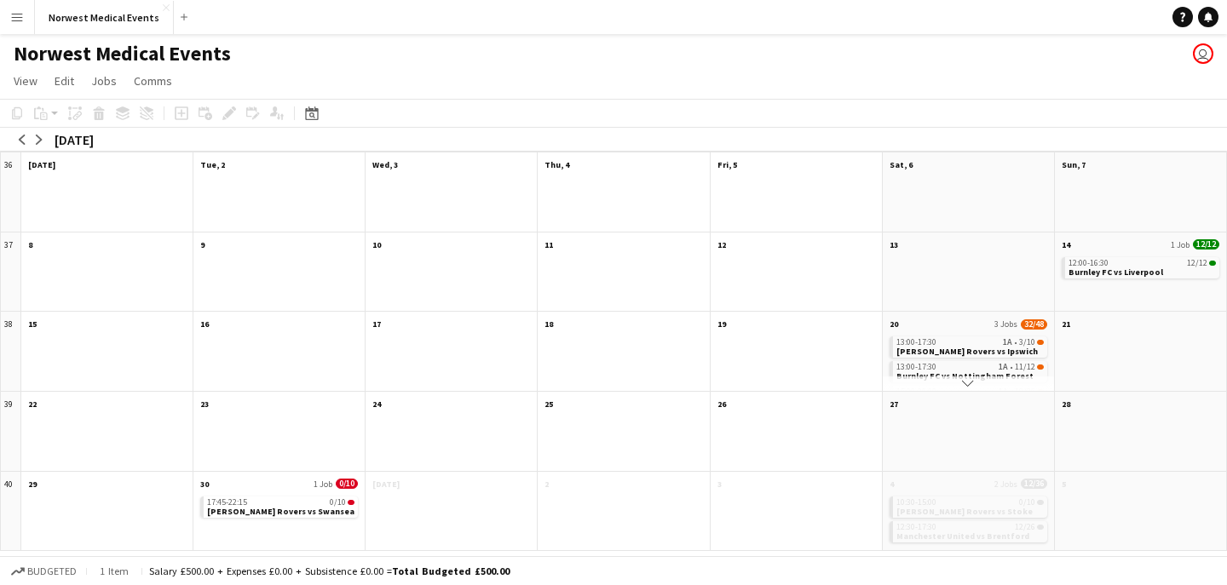
click at [970, 383] on app-icon "Scroll down" at bounding box center [968, 383] width 12 height 12
click at [40, 131] on button "arrow-right" at bounding box center [39, 139] width 17 height 17
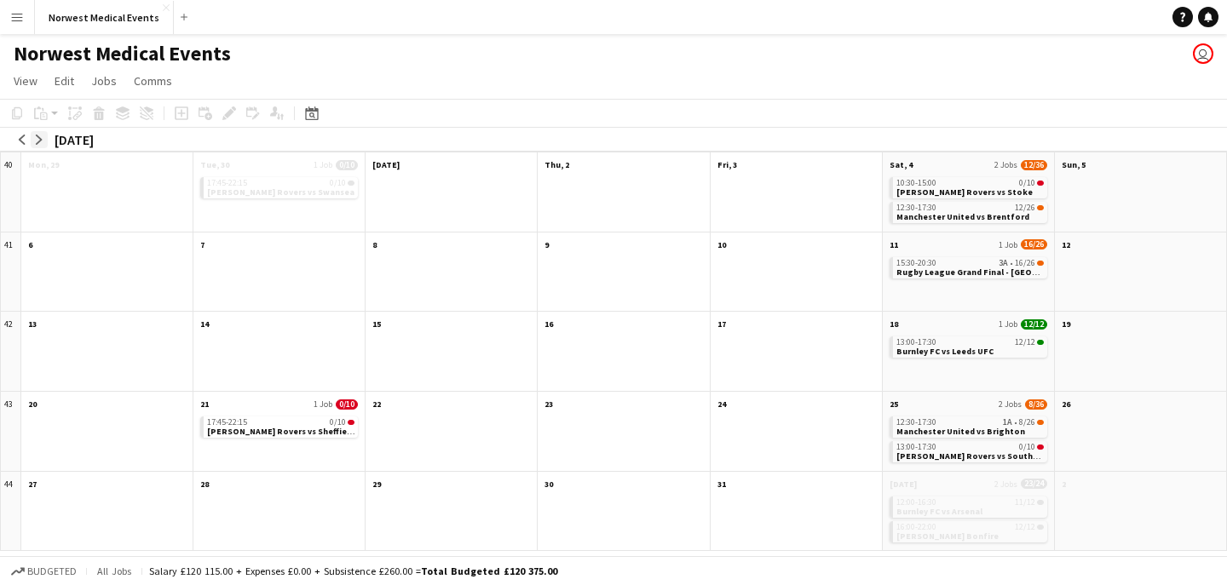
click at [40, 133] on button "arrow-right" at bounding box center [39, 139] width 17 height 17
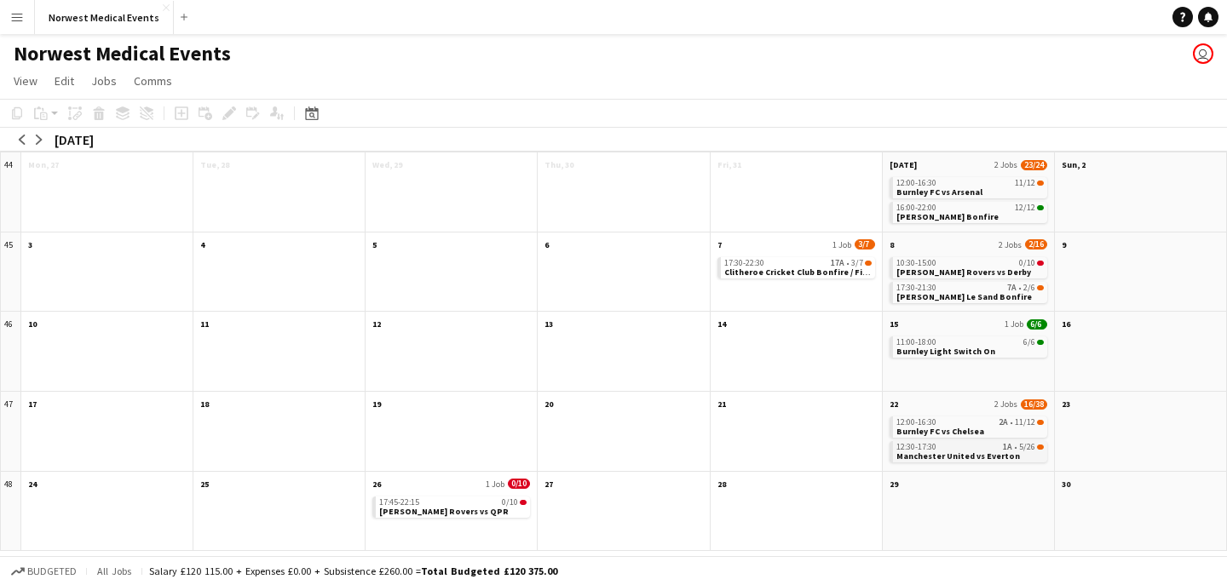
click at [970, 452] on span "Manchester United vs Everton" at bounding box center [958, 456] width 124 height 11
click at [1033, 446] on span "5/26" at bounding box center [1027, 447] width 16 height 9
click at [1033, 447] on span "5/26" at bounding box center [1027, 447] width 16 height 9
click at [935, 449] on span "12:30-17:30" at bounding box center [916, 447] width 40 height 9
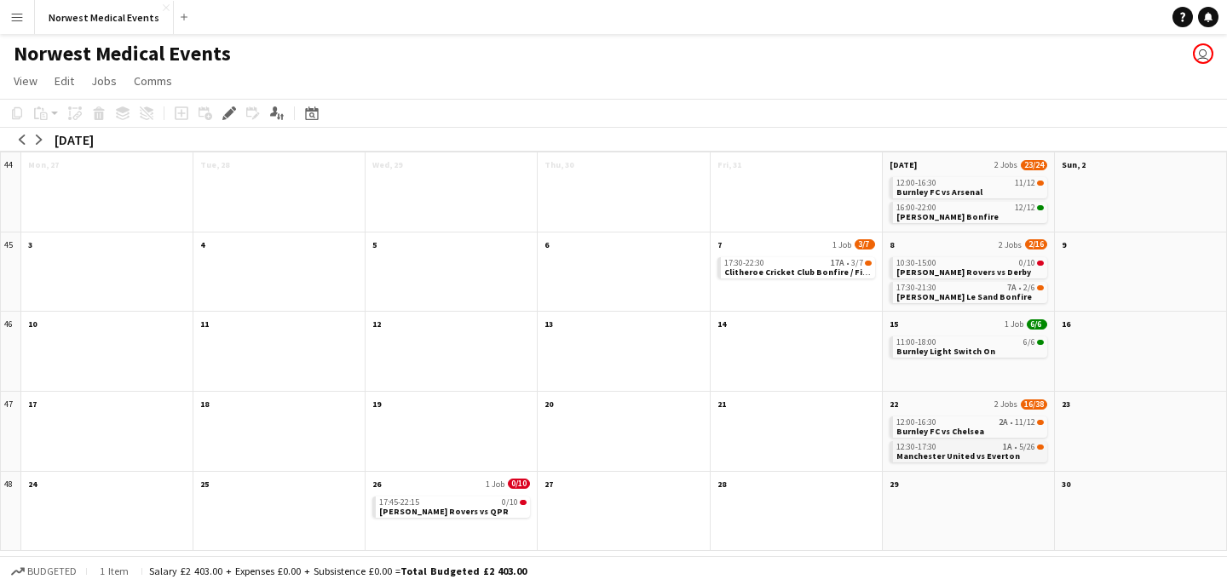
click at [935, 449] on span "12:30-17:30" at bounding box center [916, 447] width 40 height 9
click at [1031, 453] on app-month-view-job-card "12:30-17:30 1A • 5/26 Manchester United vs Everton" at bounding box center [968, 451] width 158 height 21
click at [17, 83] on span "View" at bounding box center [26, 80] width 24 height 15
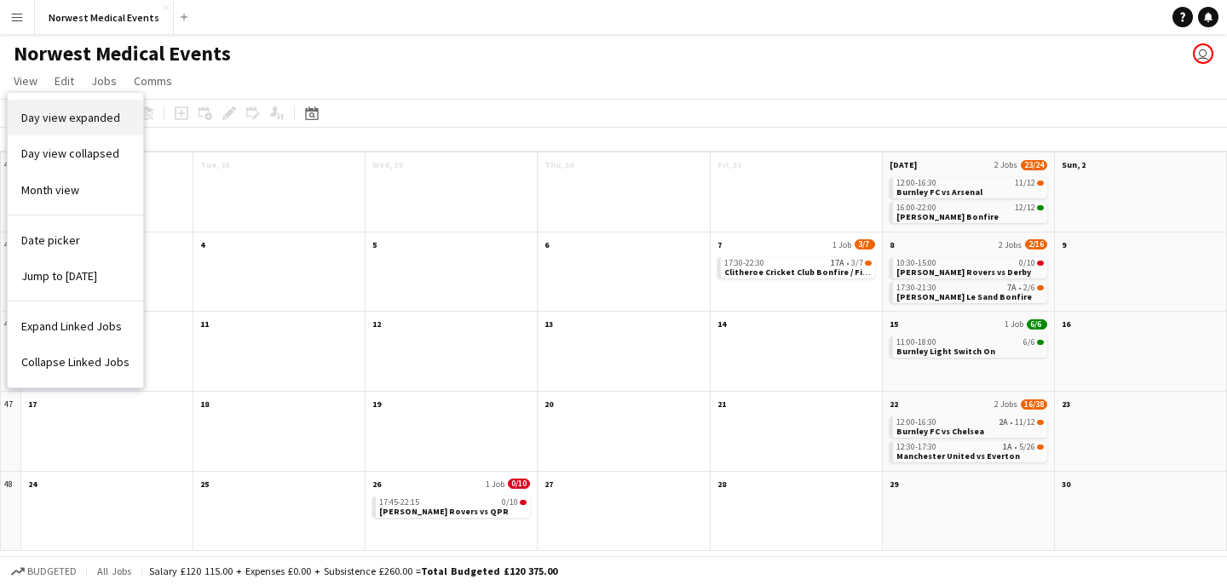
click at [72, 126] on link "Day view expanded" at bounding box center [75, 118] width 135 height 36
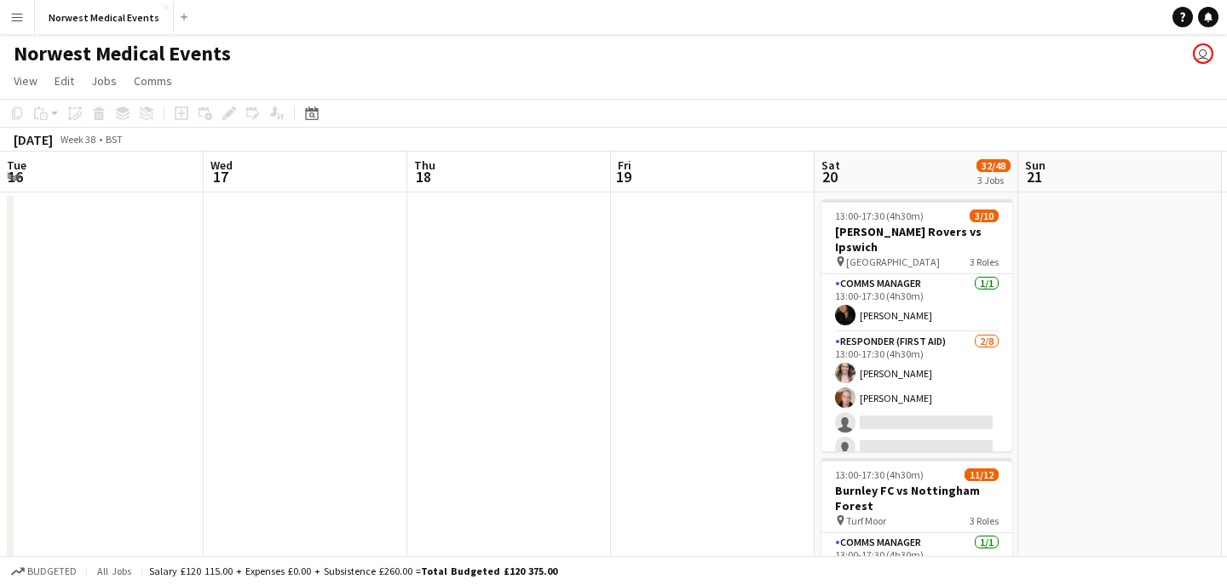
scroll to position [0, 692]
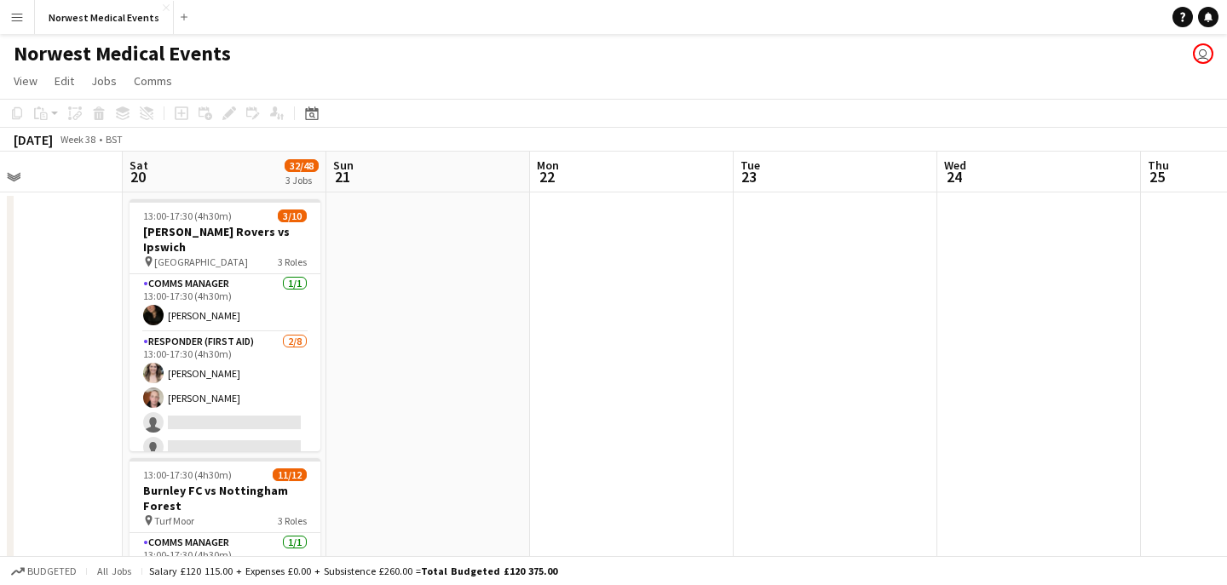
click at [53, 146] on div "[DATE]" at bounding box center [33, 139] width 39 height 17
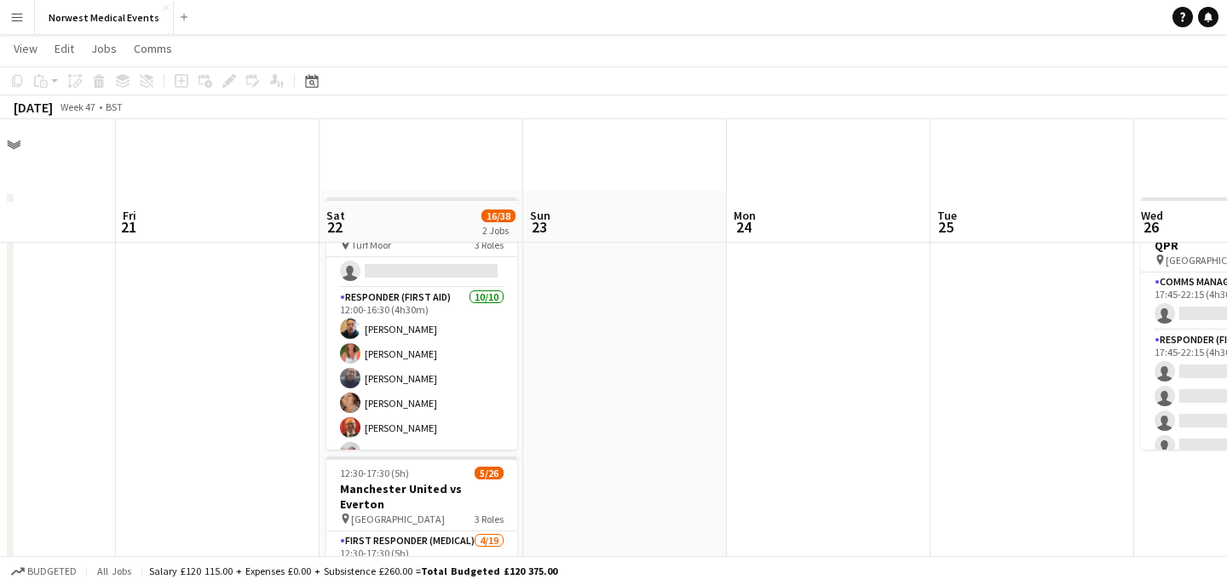
scroll to position [215, 0]
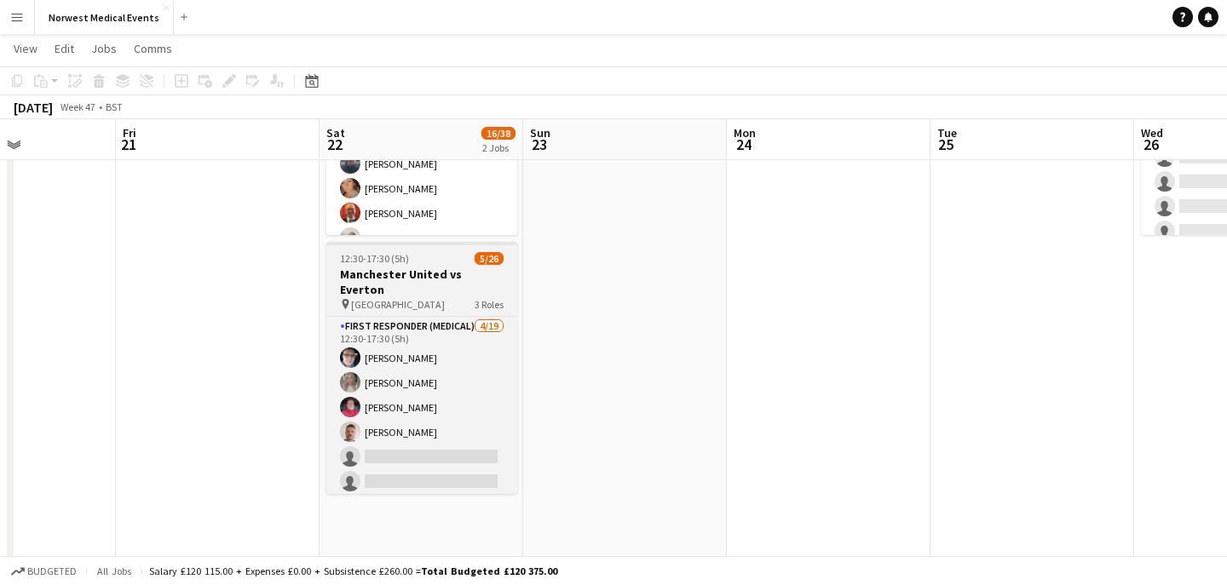
click at [407, 275] on h3 "Manchester United vs Everton" at bounding box center [421, 282] width 191 height 31
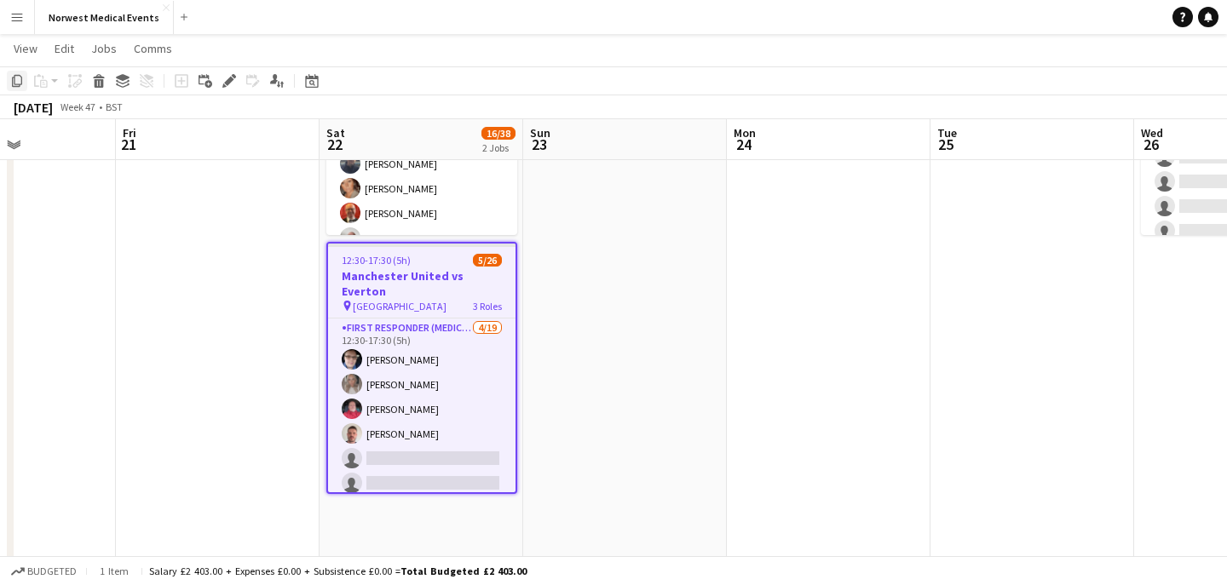
click at [14, 82] on icon "Copy" at bounding box center [17, 81] width 14 height 14
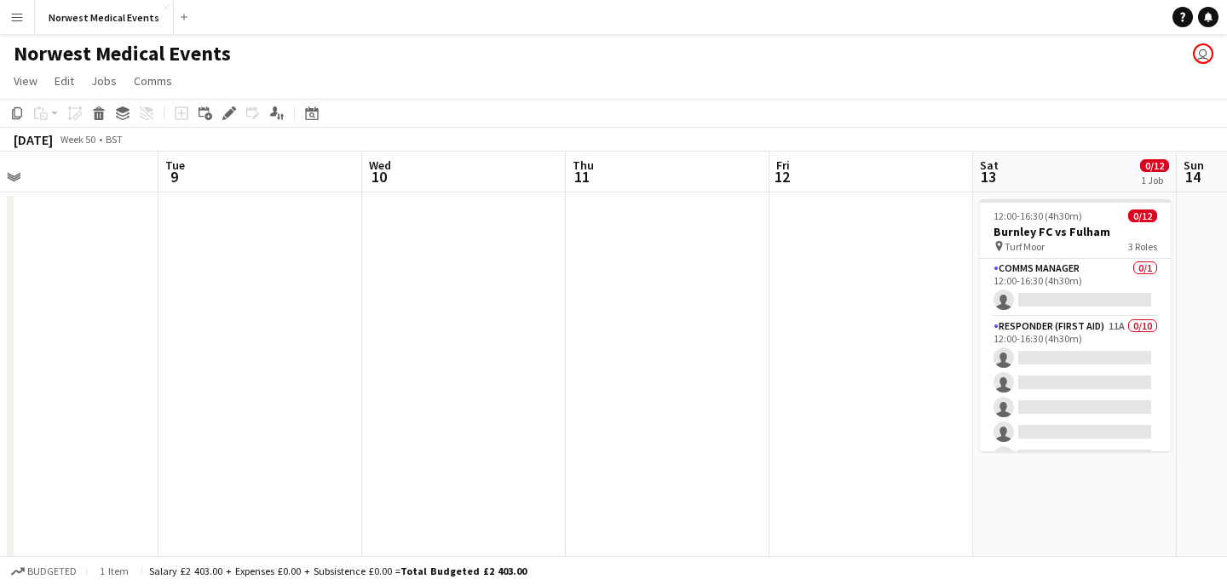
scroll to position [0, 566]
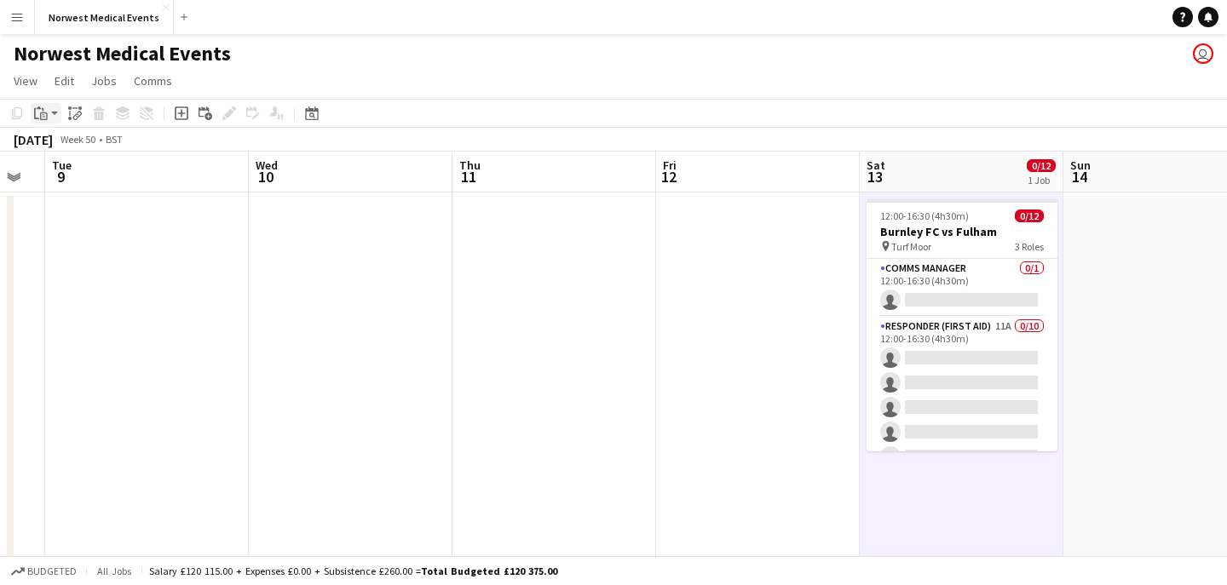
click at [51, 114] on app-action-btn "Paste" at bounding box center [46, 113] width 31 height 20
click at [73, 146] on link "Paste Command V" at bounding box center [112, 145] width 135 height 15
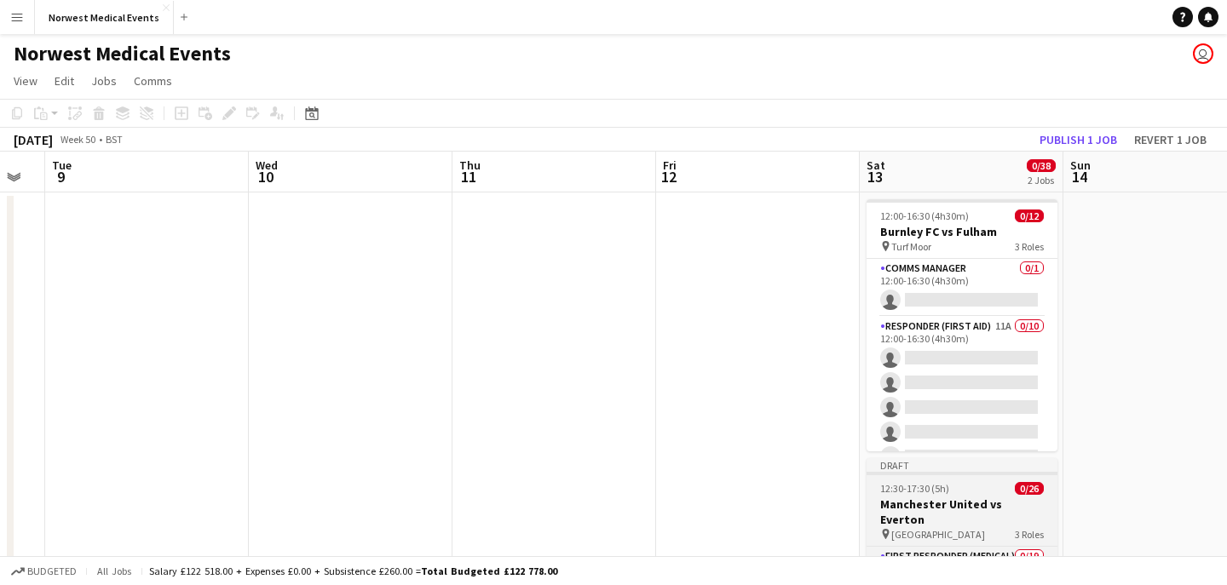
click at [989, 527] on div "pin Old Trafford 3 Roles" at bounding box center [961, 534] width 191 height 14
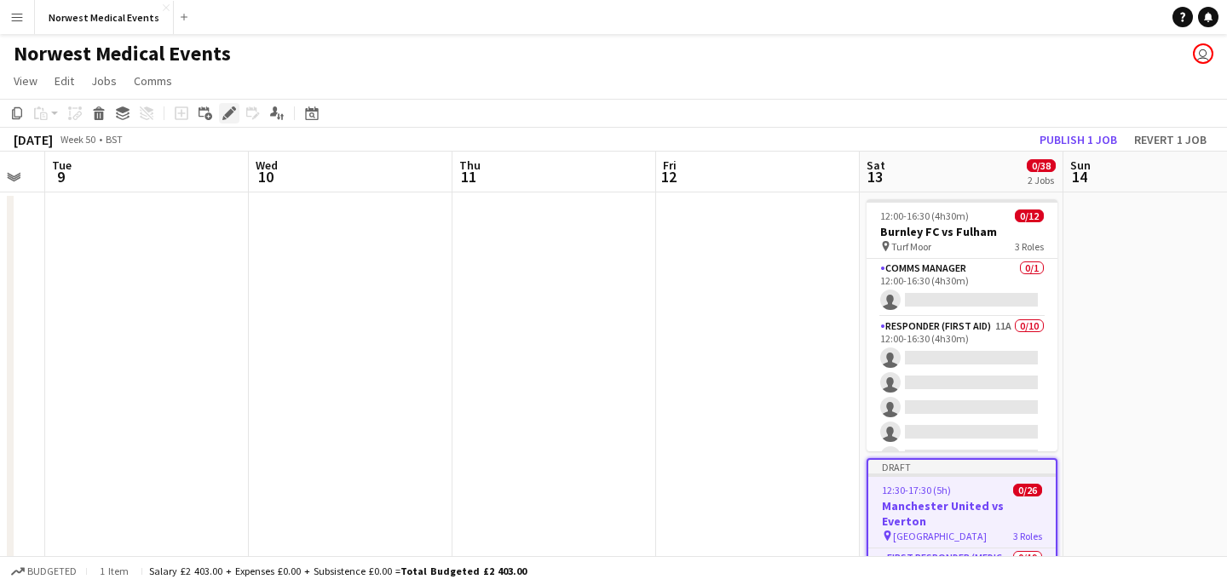
click at [227, 117] on icon at bounding box center [228, 113] width 9 height 9
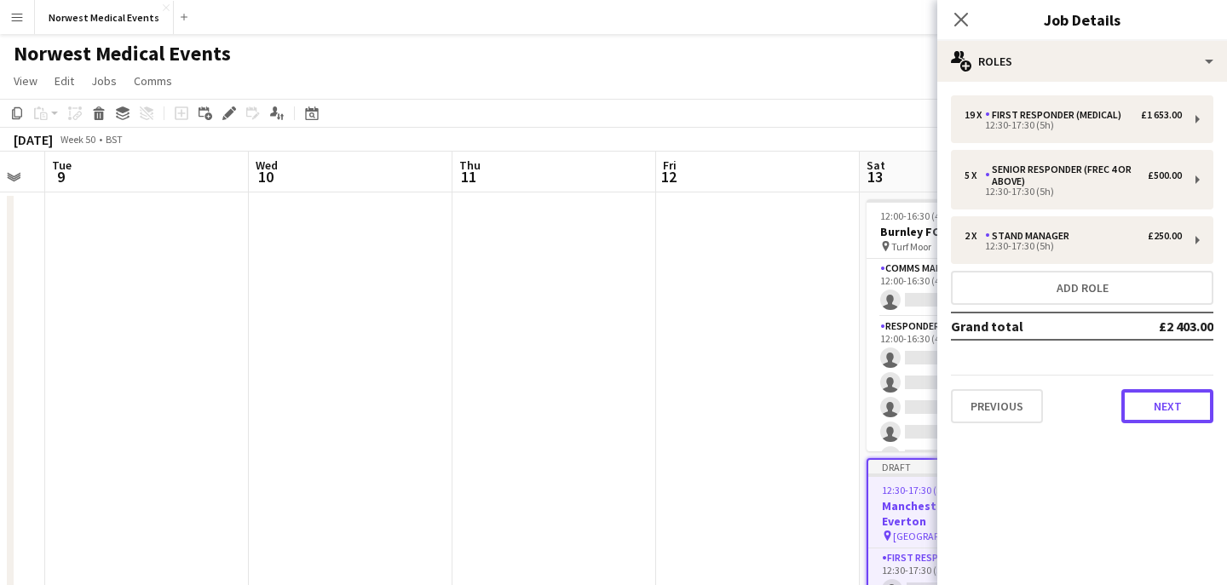
click at [1173, 415] on button "Next" at bounding box center [1167, 406] width 92 height 34
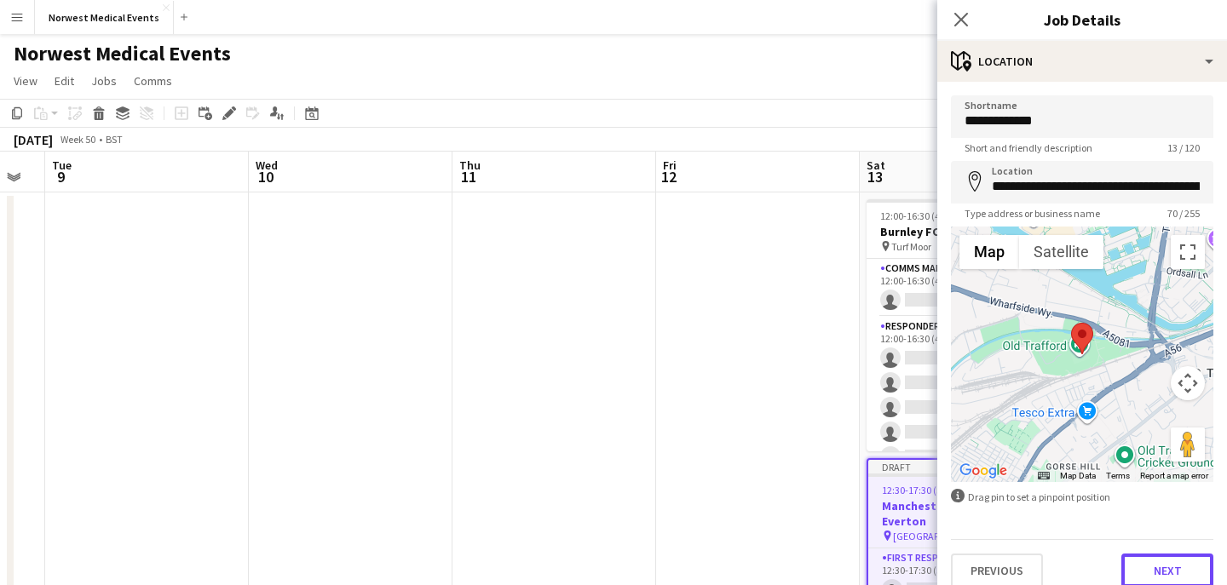
click at [1169, 568] on button "Next" at bounding box center [1167, 571] width 92 height 34
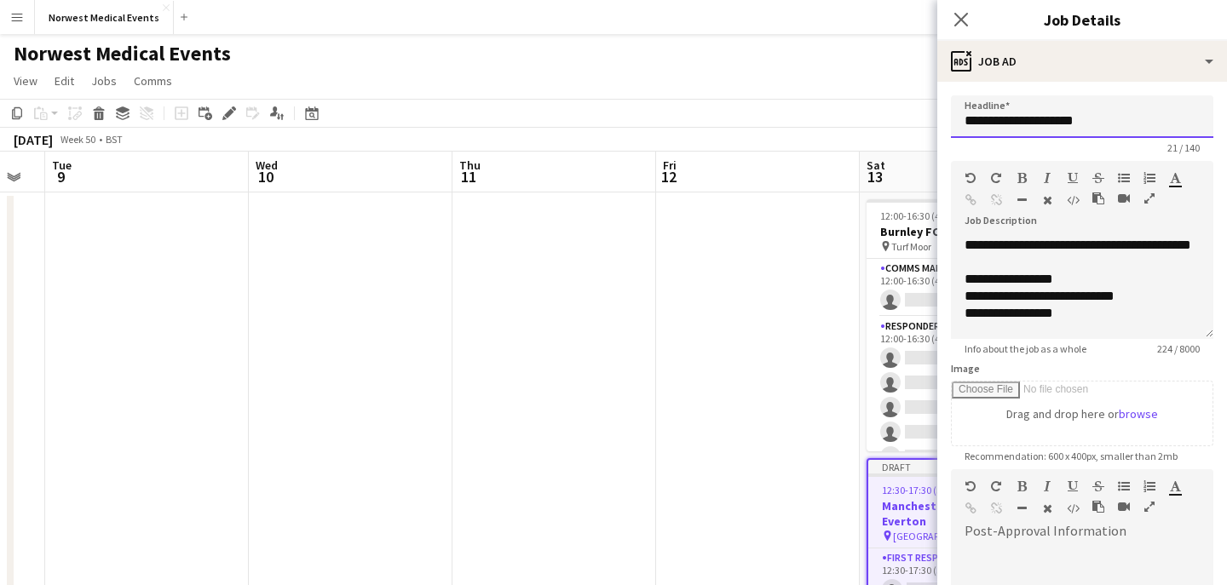
click at [1117, 118] on input "**********" at bounding box center [1082, 116] width 262 height 43
type input "**********"
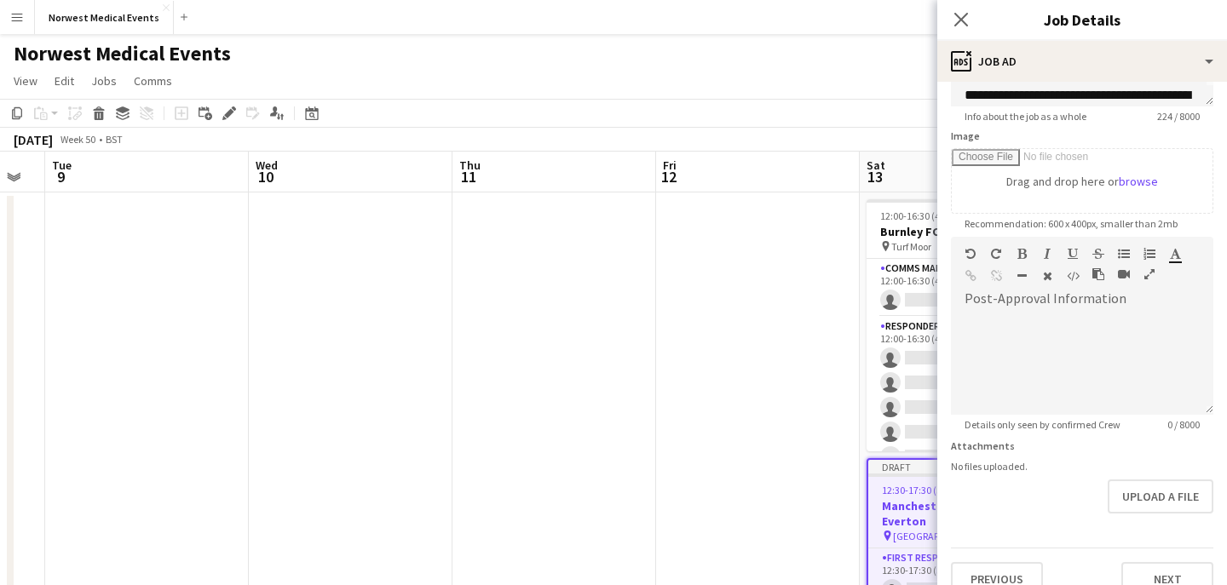
scroll to position [256, 0]
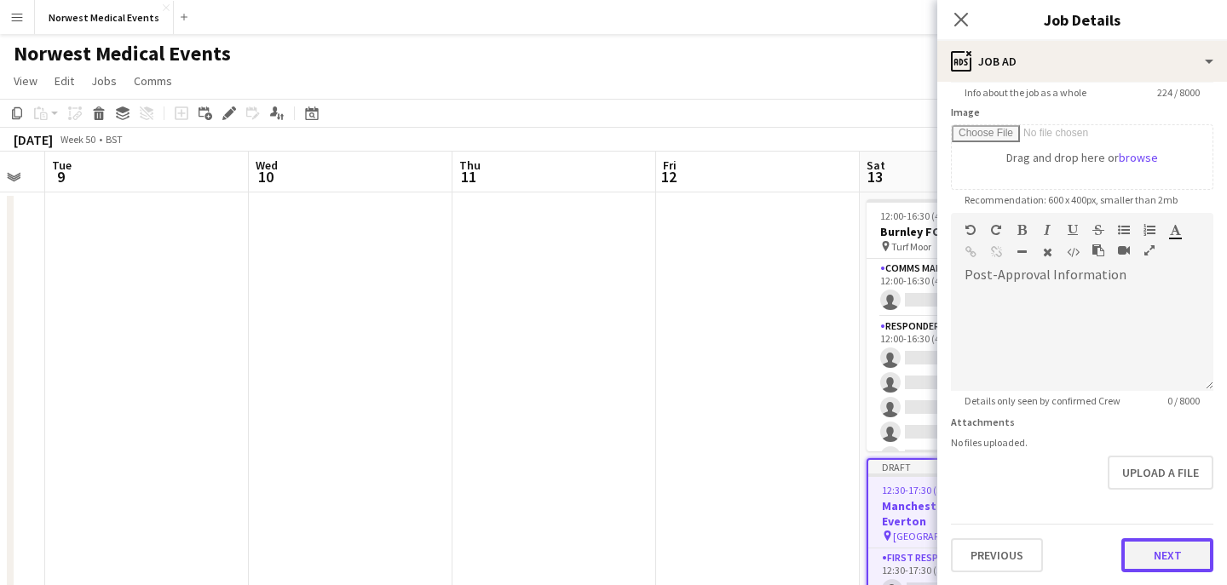
click at [1184, 550] on button "Next" at bounding box center [1167, 555] width 92 height 34
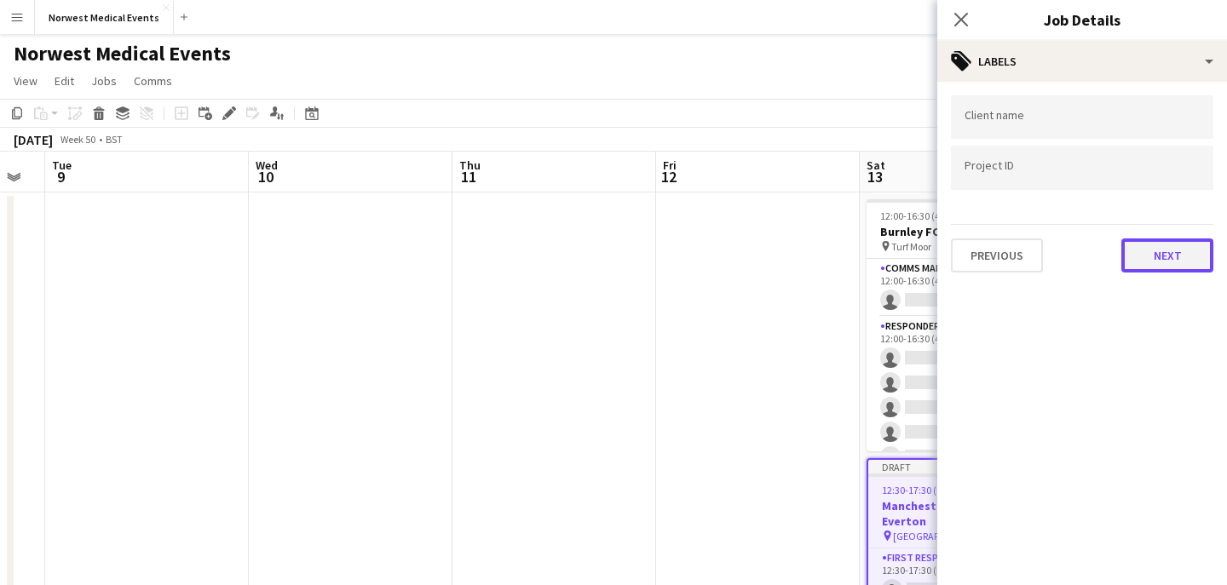
click at [1160, 249] on button "Next" at bounding box center [1167, 256] width 92 height 34
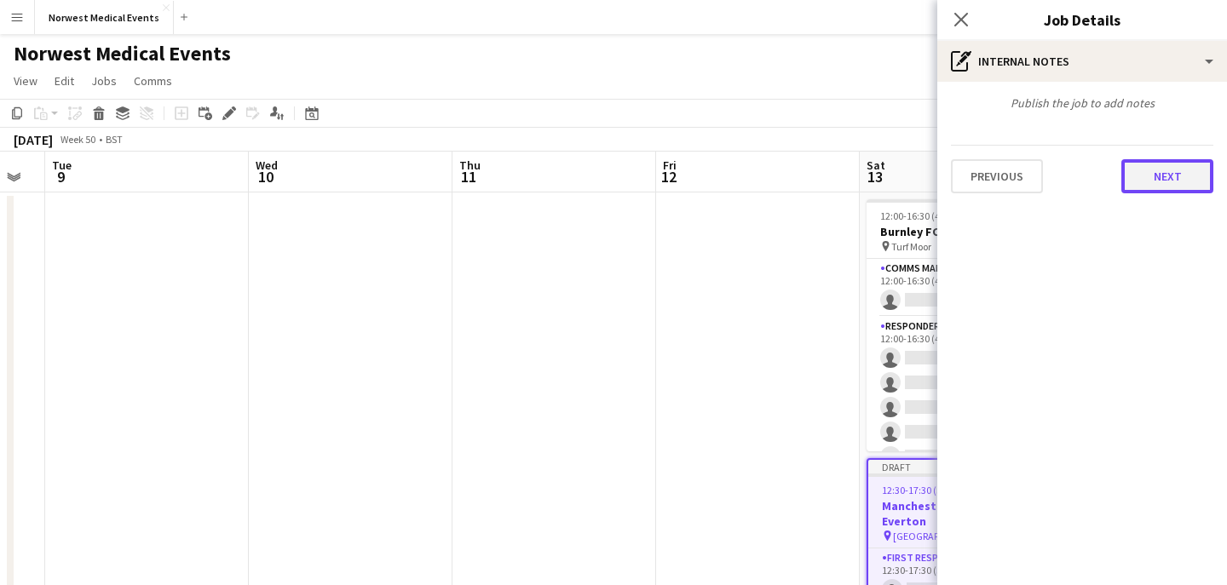
click at [1155, 180] on button "Next" at bounding box center [1167, 176] width 92 height 34
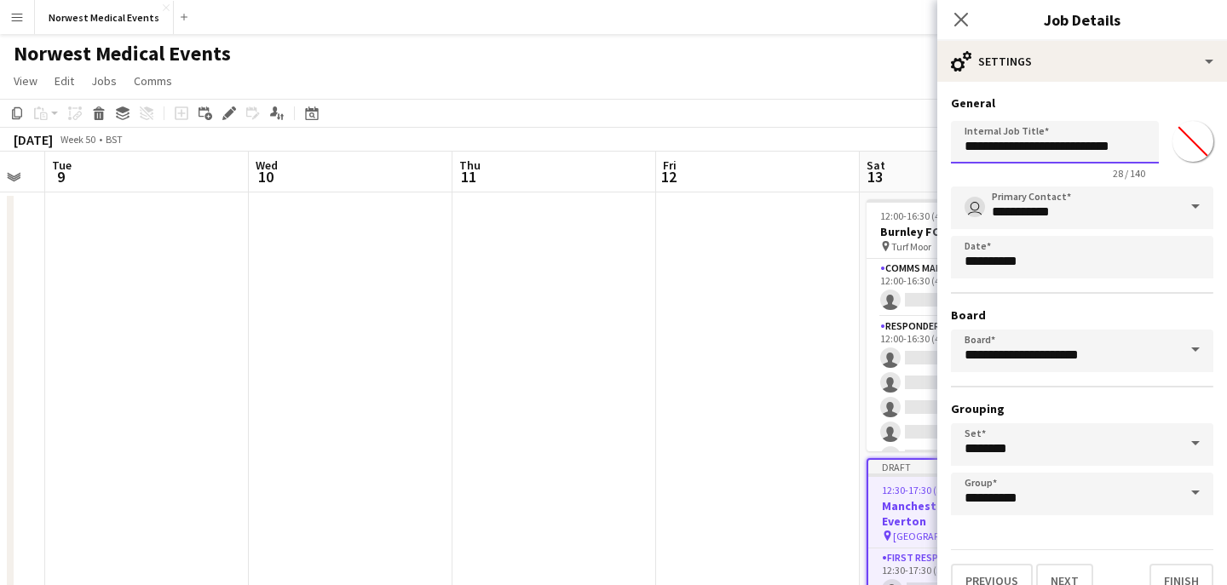
click at [1140, 152] on input "**********" at bounding box center [1055, 142] width 208 height 43
click at [1108, 142] on input "**********" at bounding box center [1055, 142] width 208 height 43
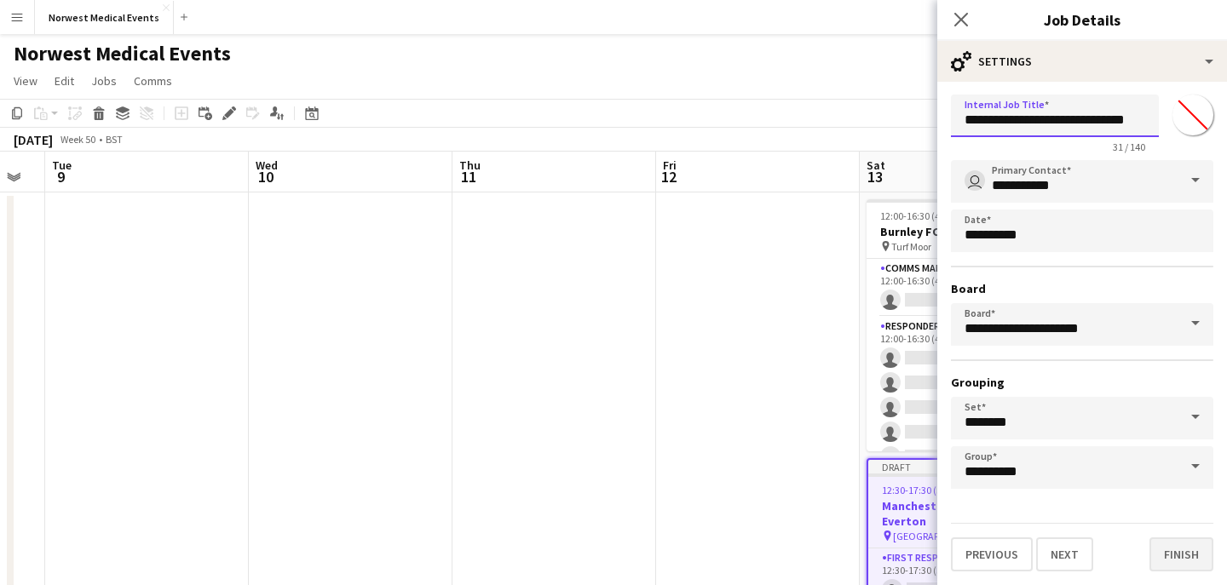
type input "**********"
click at [1174, 545] on button "Finish" at bounding box center [1181, 555] width 64 height 34
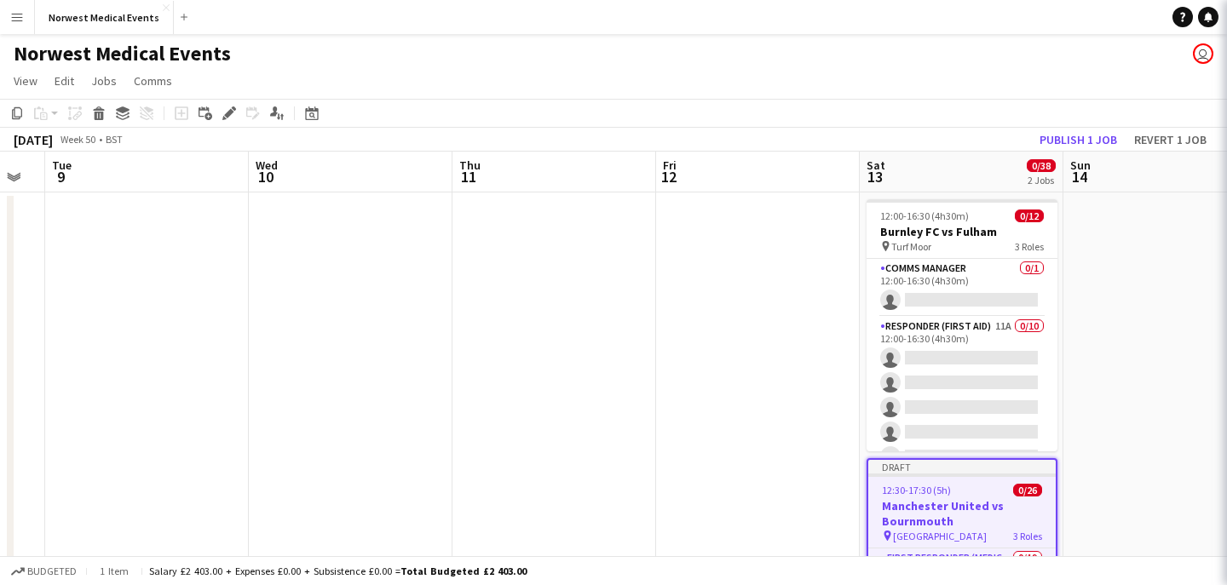
scroll to position [0, 0]
click at [1077, 126] on app-toolbar "Copy Paste Paste Command V Paste with crew Command Shift V Paste linked Job [GE…" at bounding box center [613, 113] width 1227 height 29
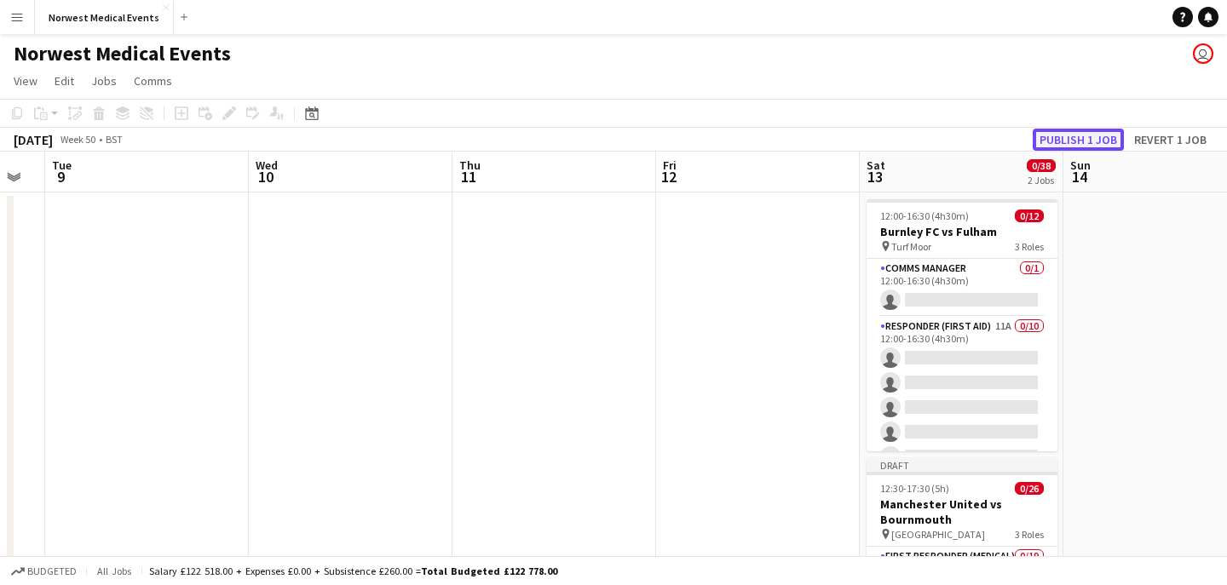
click at [1075, 135] on button "Publish 1 job" at bounding box center [1078, 140] width 91 height 22
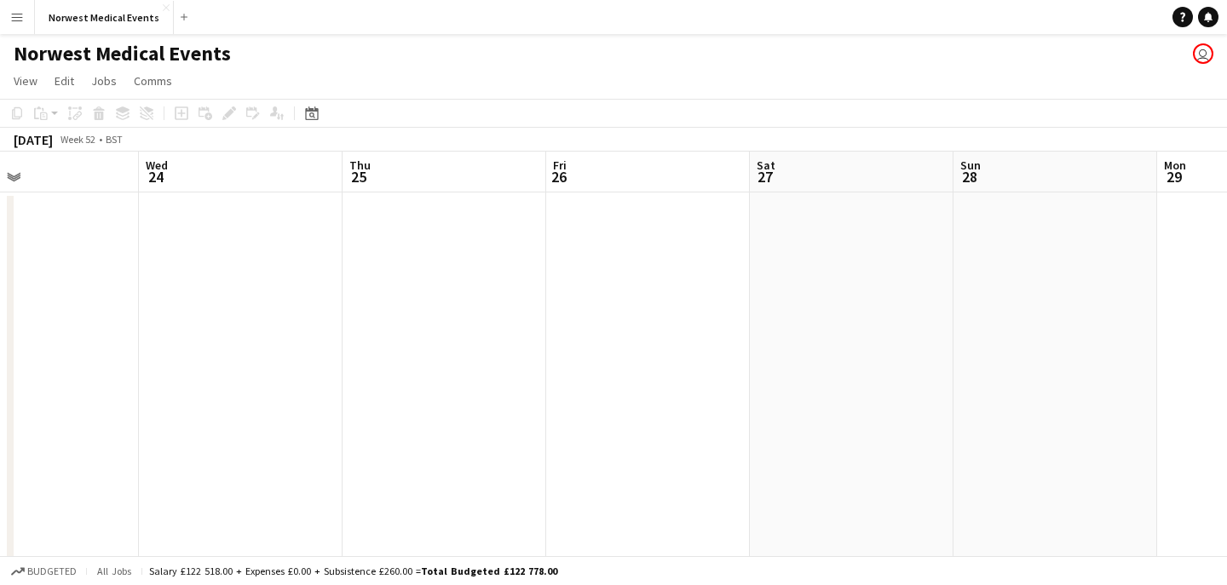
scroll to position [0, 699]
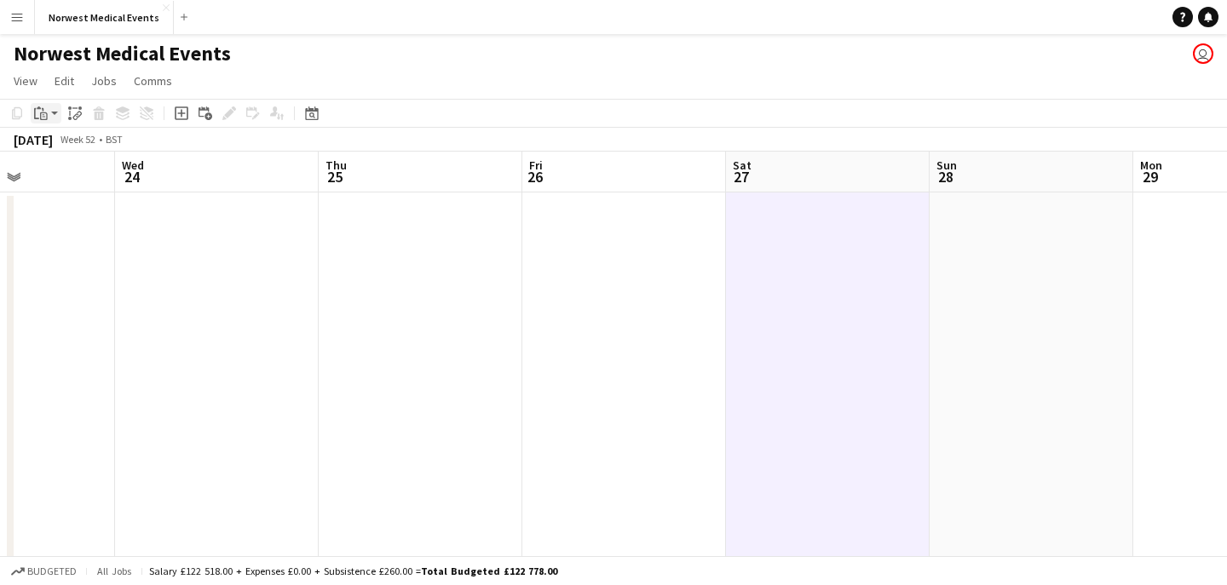
click at [39, 114] on icon "Paste" at bounding box center [41, 113] width 14 height 14
click at [58, 143] on link "Paste Command V" at bounding box center [112, 145] width 135 height 15
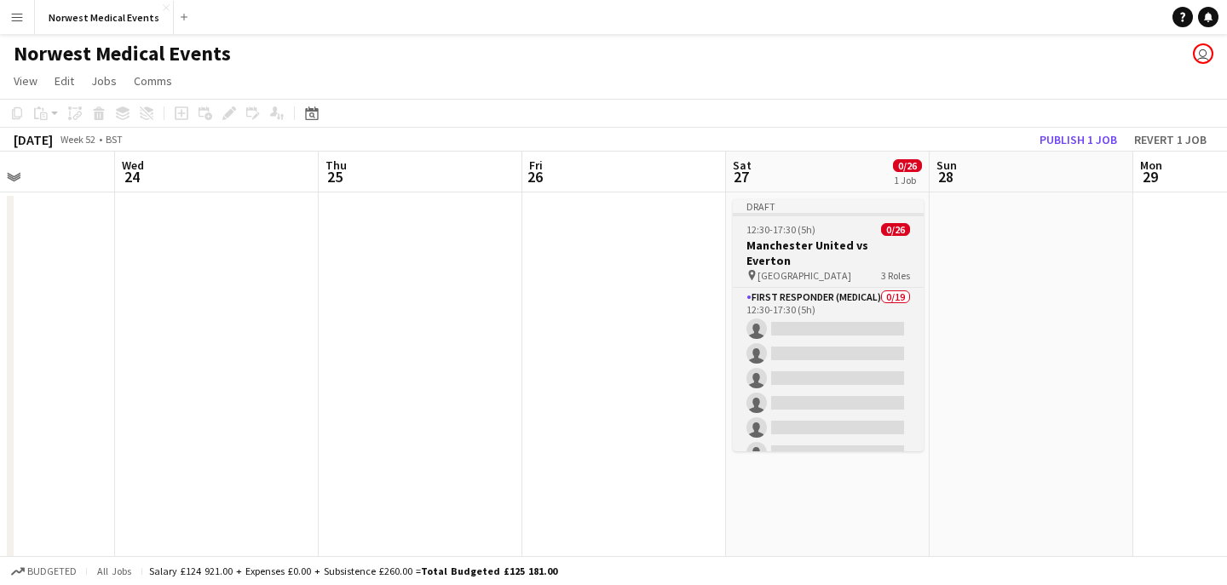
click at [803, 231] on span "12:30-17:30 (5h)" at bounding box center [780, 229] width 69 height 13
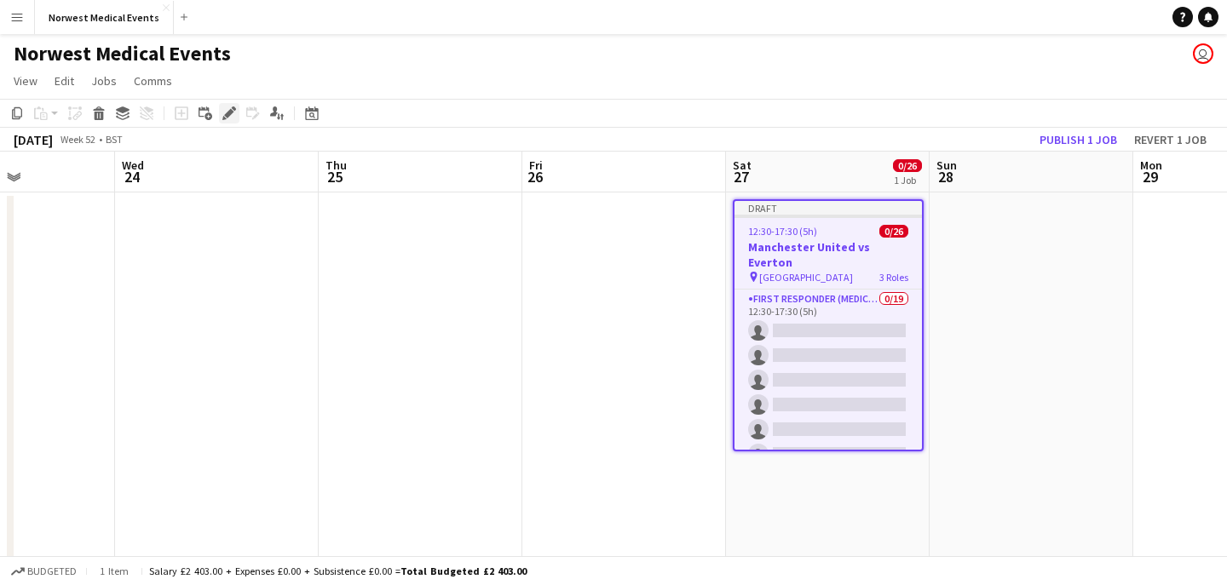
click at [229, 115] on icon at bounding box center [228, 113] width 9 height 9
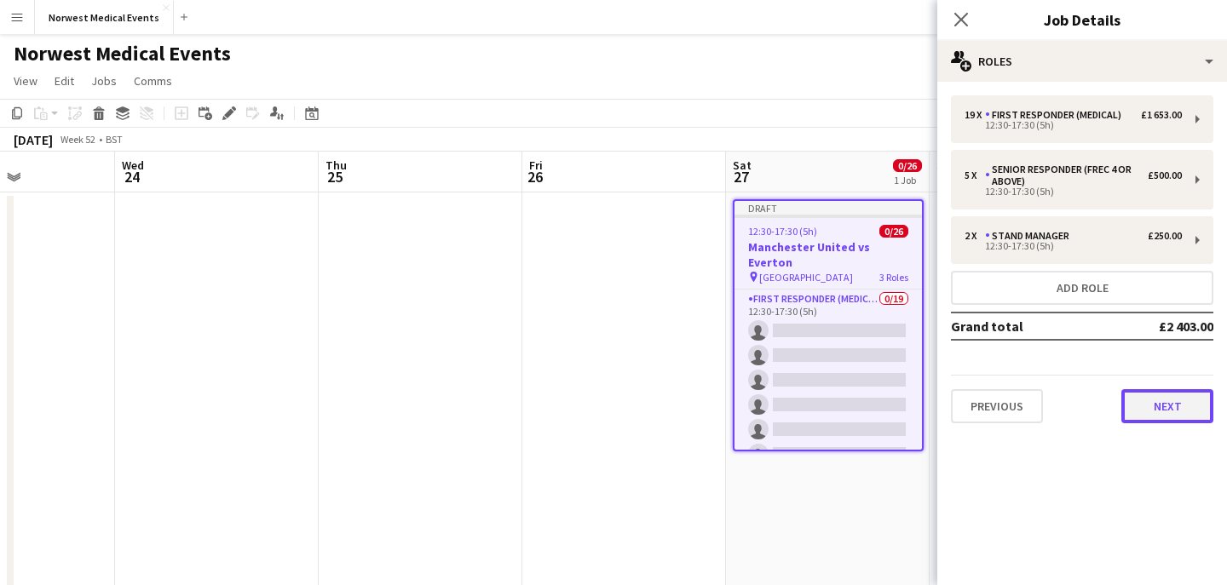
click at [1170, 407] on button "Next" at bounding box center [1167, 406] width 92 height 34
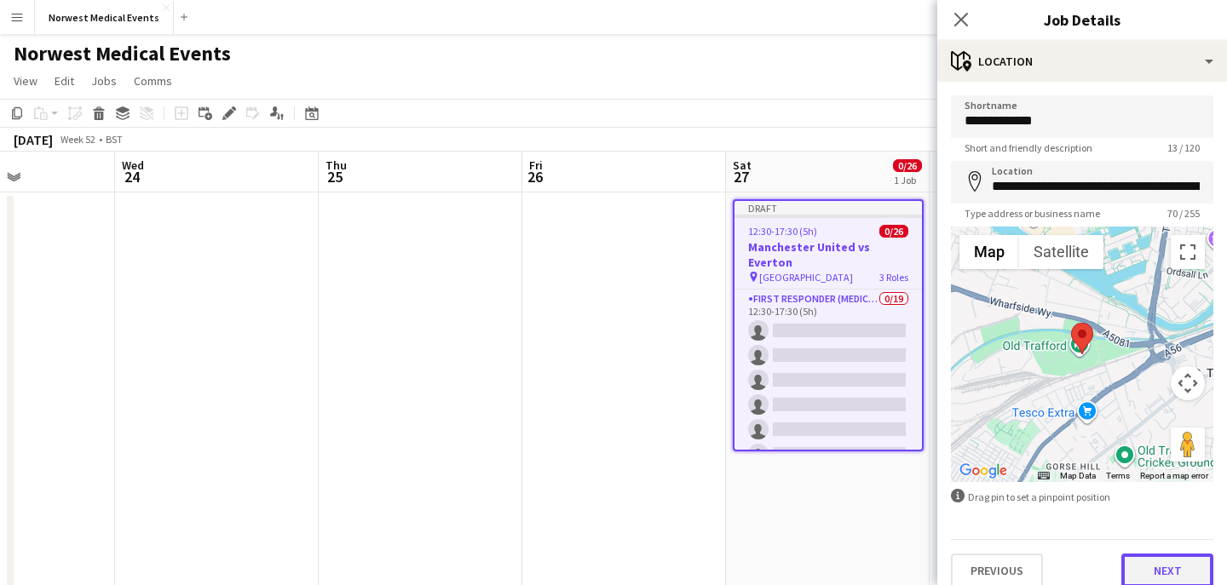
click at [1175, 562] on button "Next" at bounding box center [1167, 571] width 92 height 34
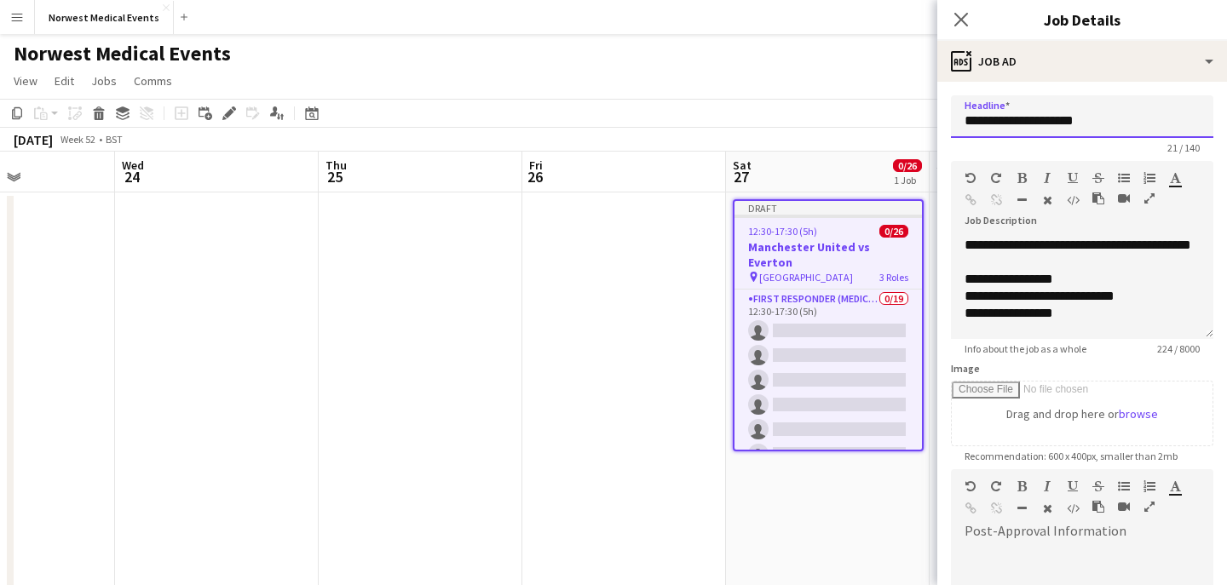
click at [1097, 120] on input "**********" at bounding box center [1082, 116] width 262 height 43
type input "**********"
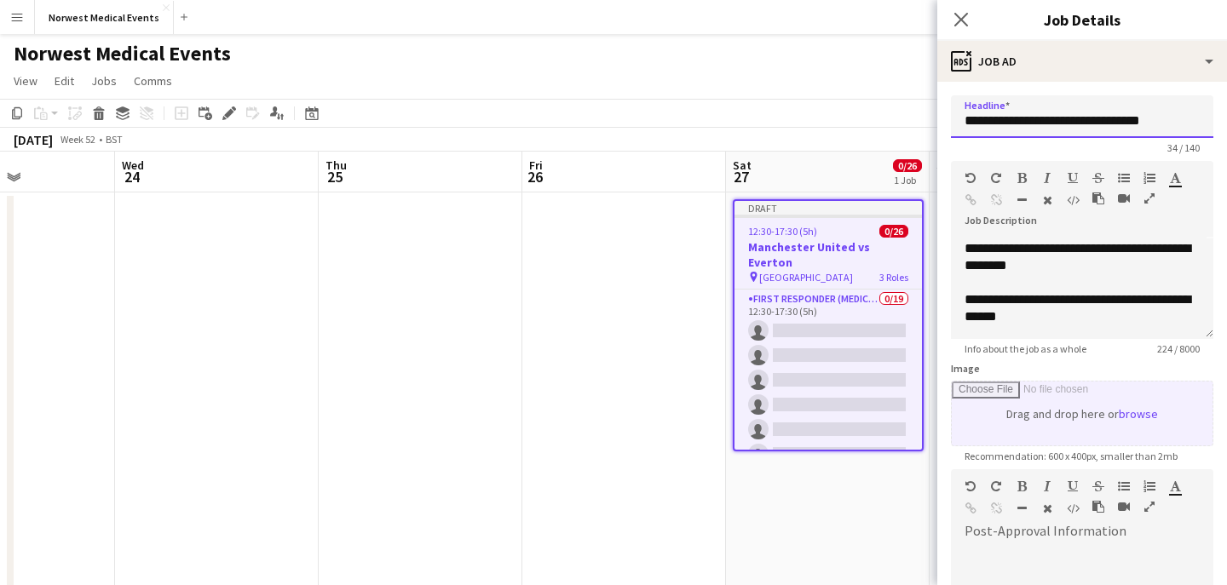
scroll to position [256, 0]
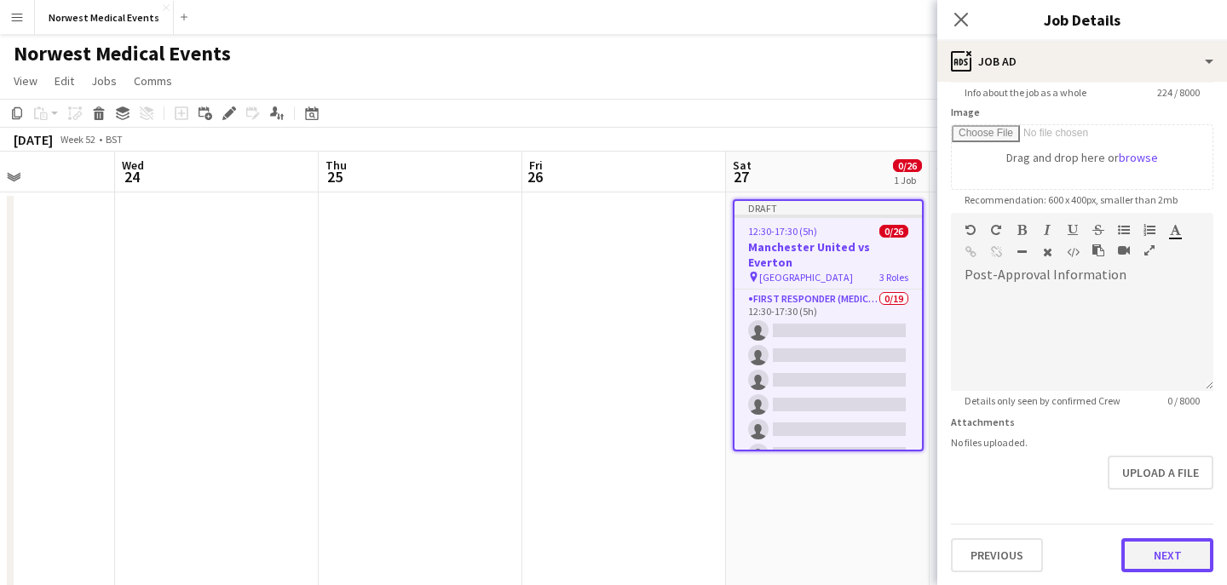
click at [1158, 544] on button "Next" at bounding box center [1167, 555] width 92 height 34
type input "*******"
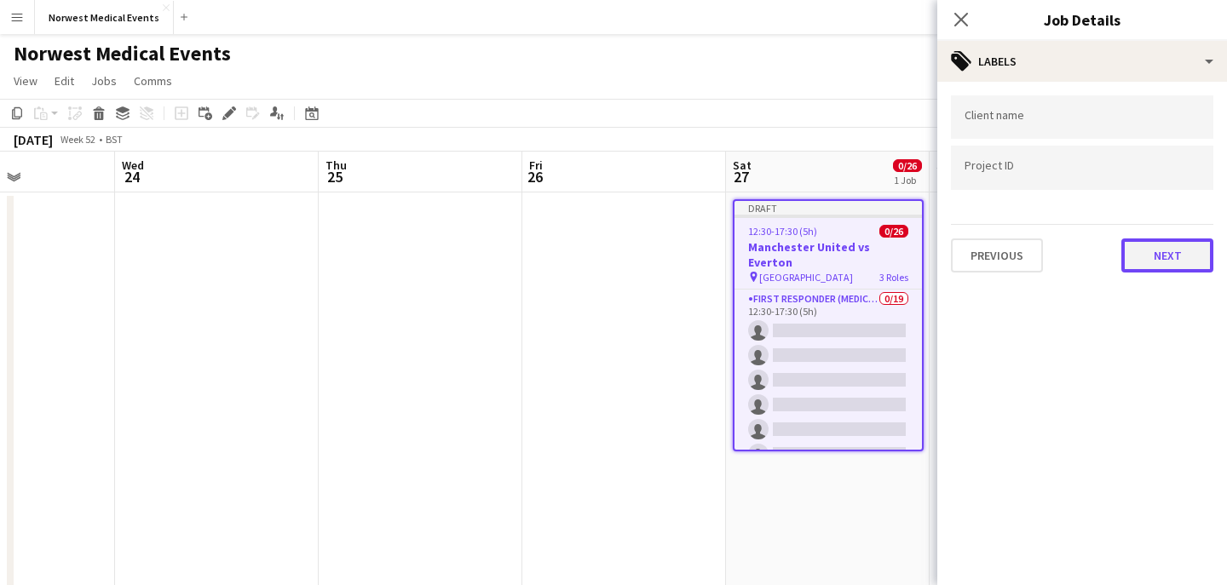
click at [1162, 256] on button "Next" at bounding box center [1167, 256] width 92 height 34
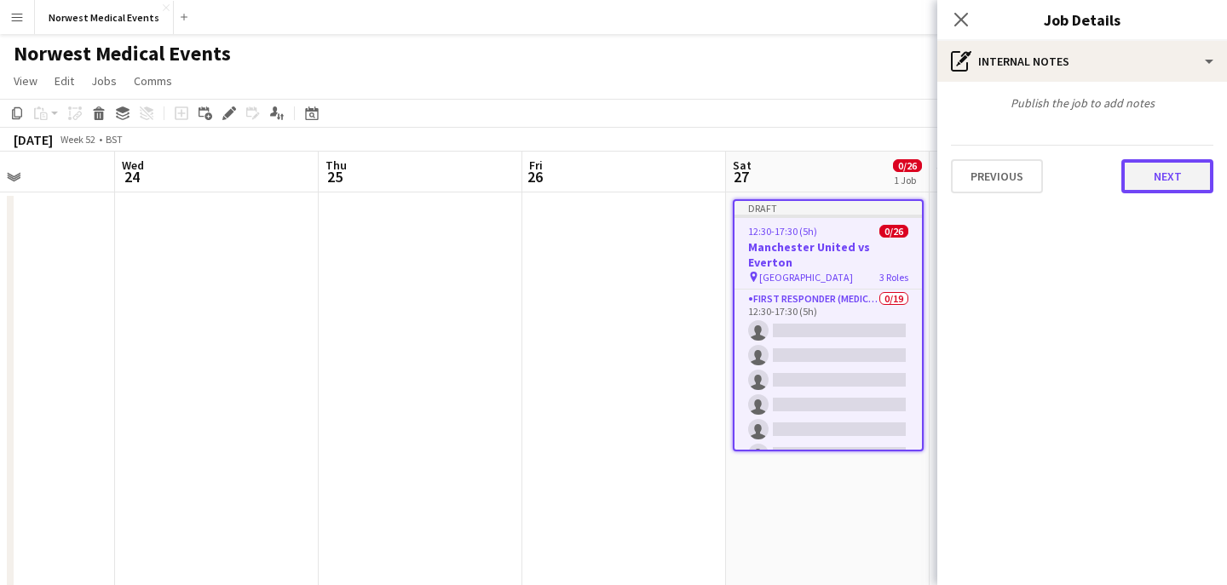
click at [1158, 190] on button "Next" at bounding box center [1167, 176] width 92 height 34
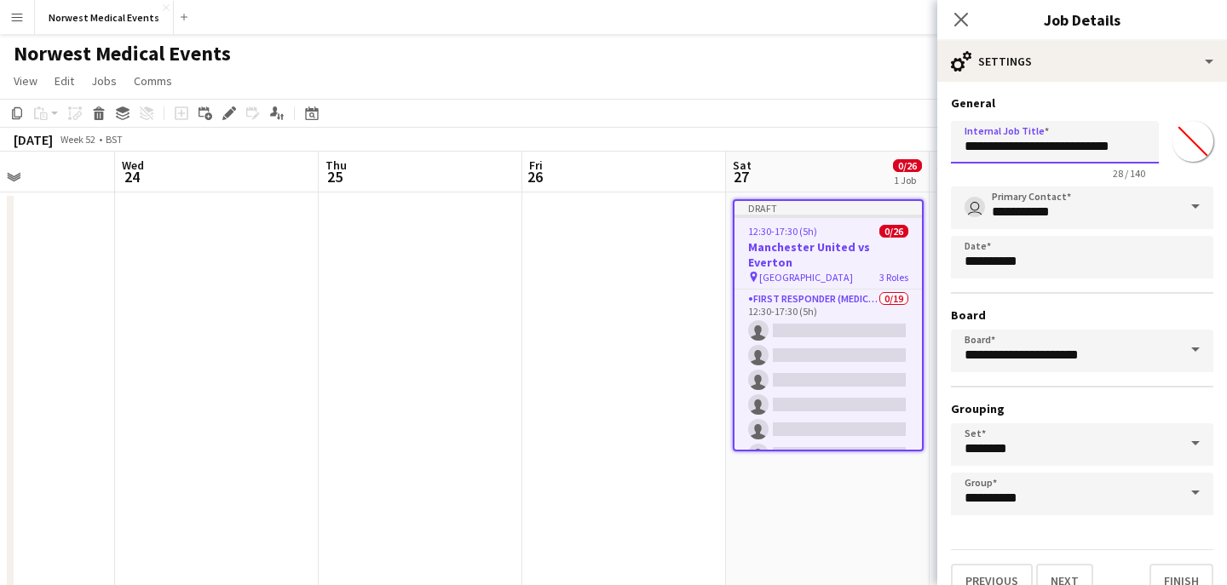
click at [1134, 149] on input "**********" at bounding box center [1055, 142] width 208 height 43
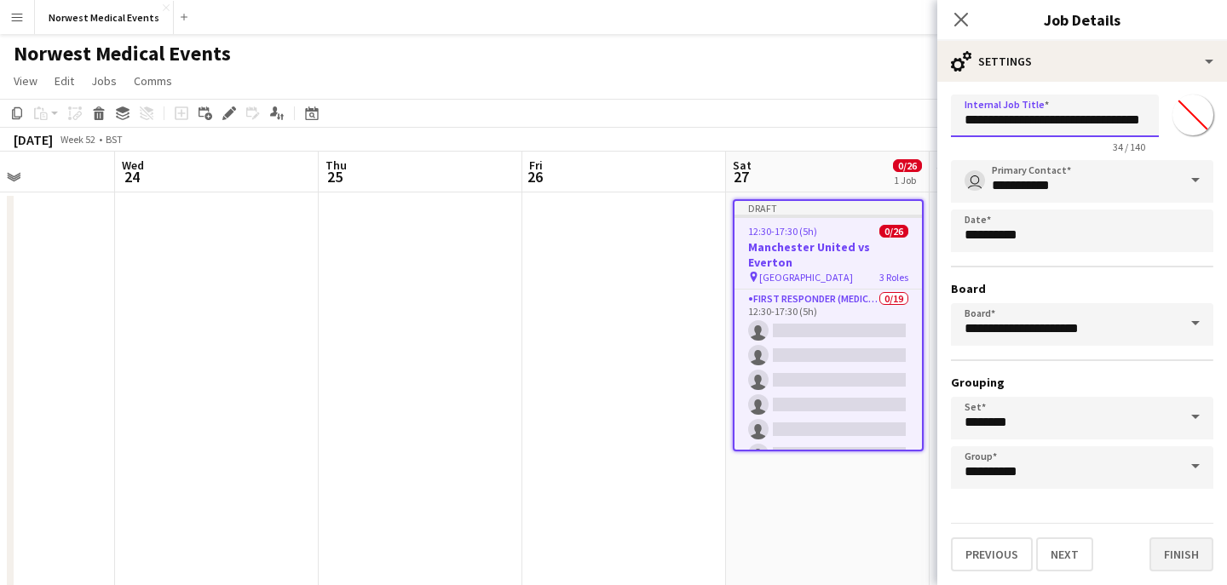
type input "**********"
click at [1185, 550] on button "Finish" at bounding box center [1181, 555] width 64 height 34
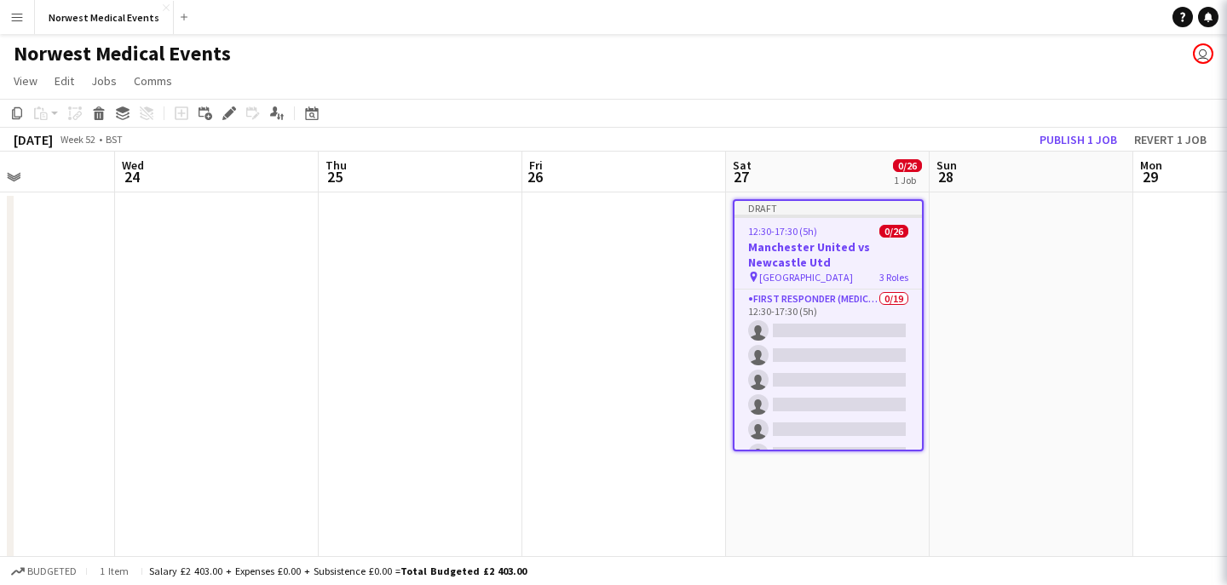
scroll to position [0, 0]
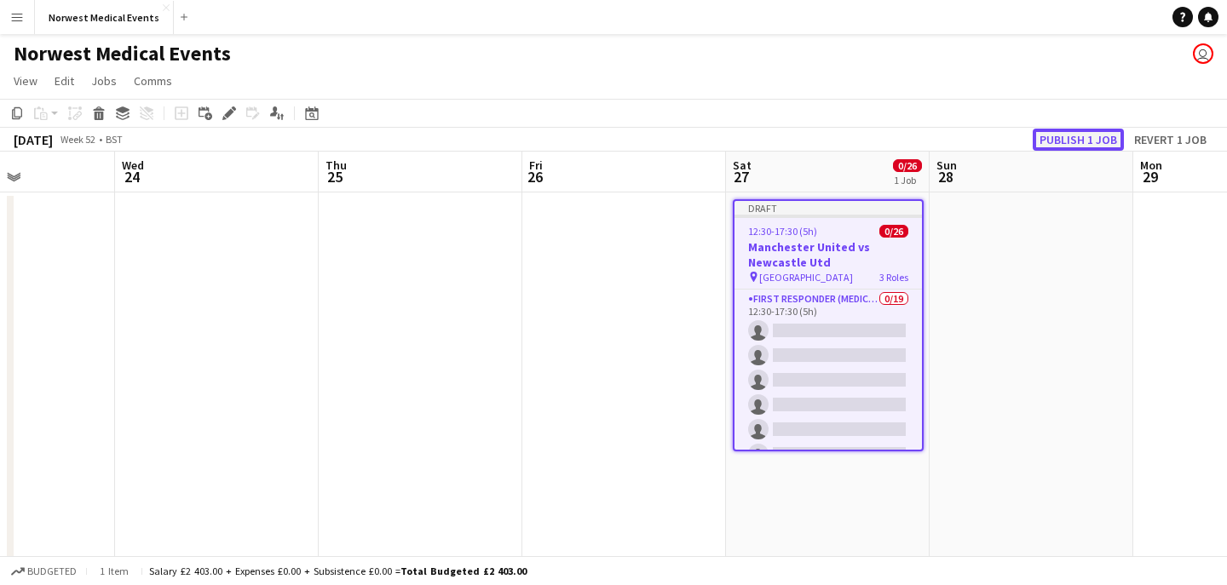
click at [1065, 147] on button "Publish 1 job" at bounding box center [1078, 140] width 91 height 22
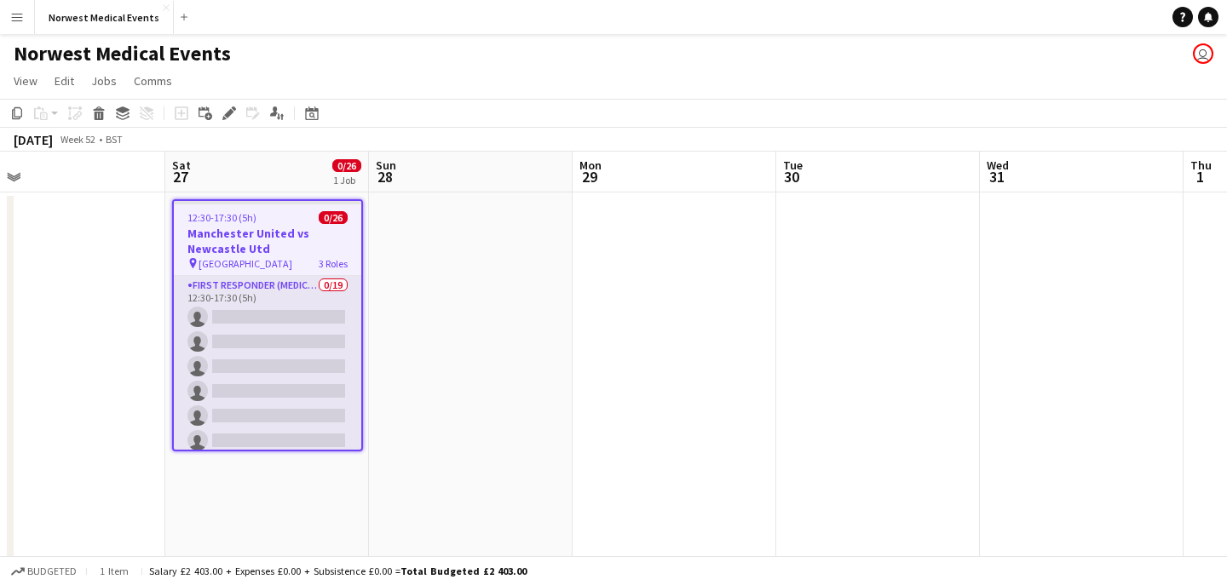
scroll to position [0, 590]
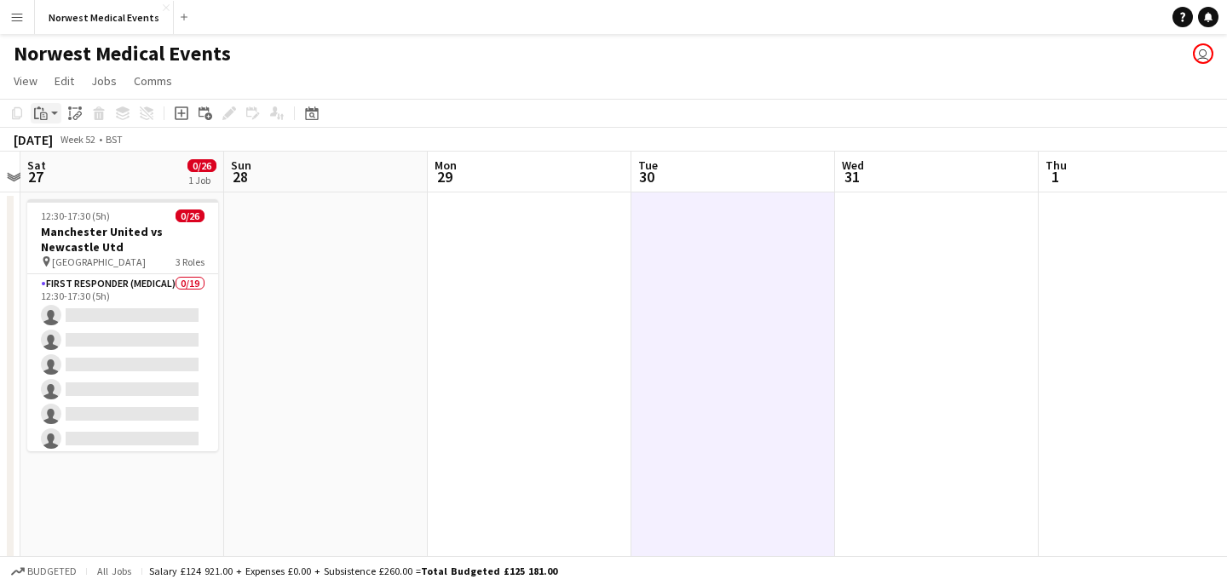
click at [44, 112] on icon at bounding box center [44, 116] width 8 height 8
click at [78, 145] on link "Paste Command V" at bounding box center [112, 145] width 135 height 15
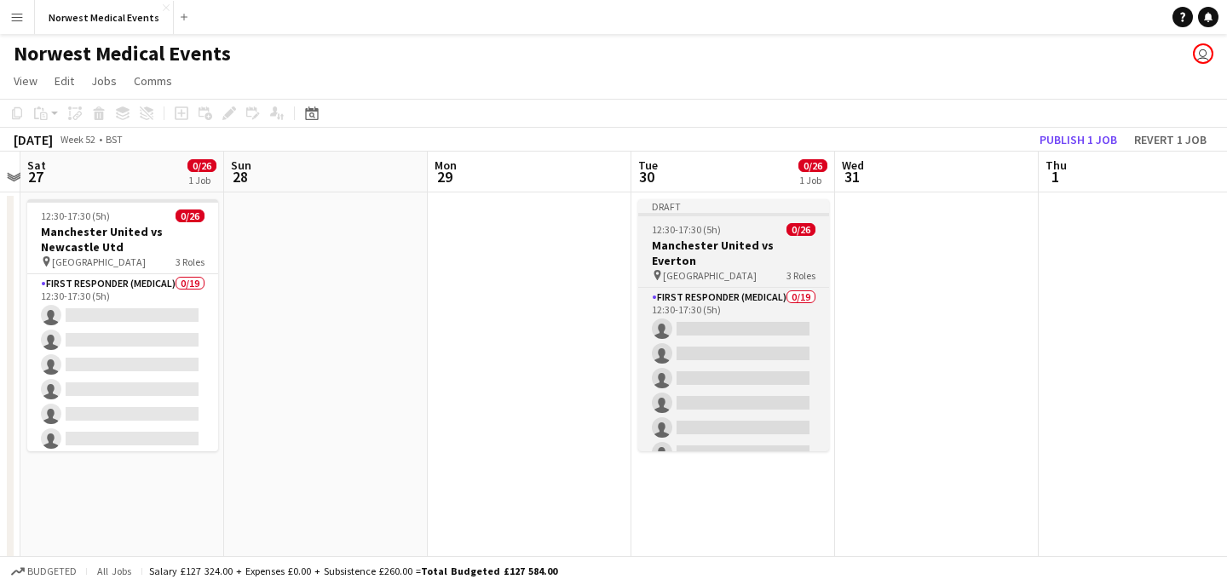
click at [728, 248] on h3 "Manchester United vs Everton" at bounding box center [733, 253] width 191 height 31
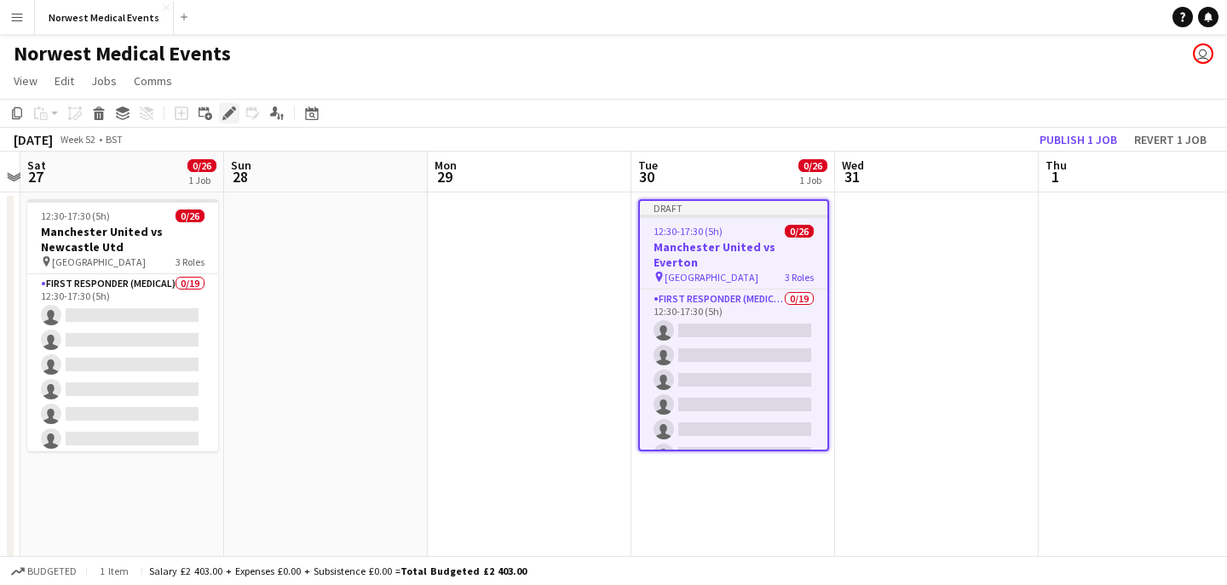
click at [227, 117] on icon at bounding box center [228, 113] width 9 height 9
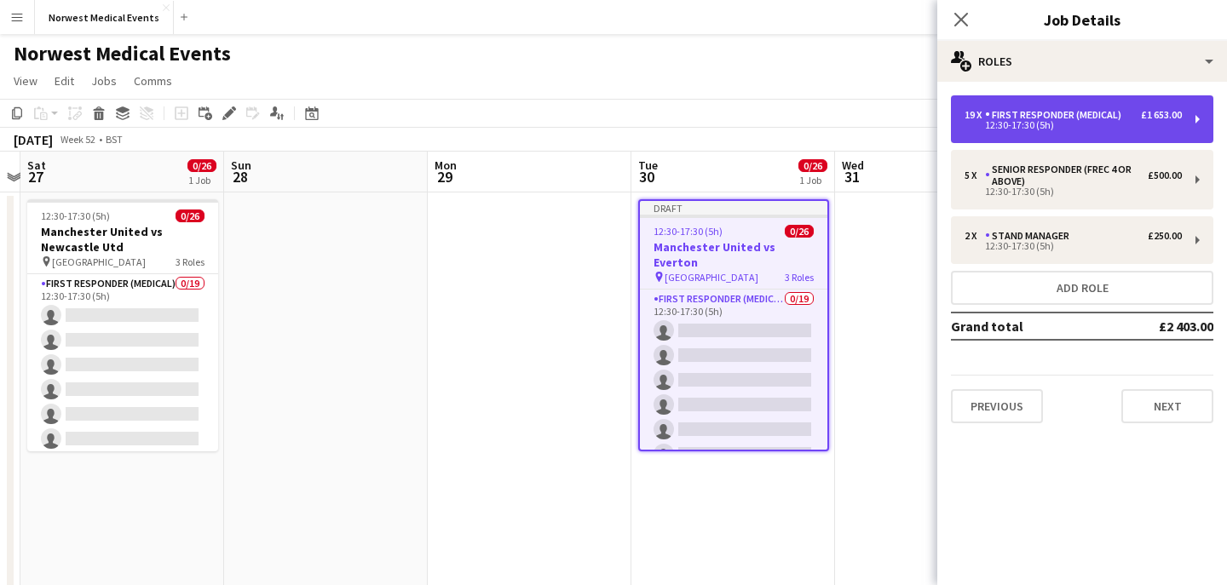
click at [1049, 123] on div "12:30-17:30 (5h)" at bounding box center [1072, 125] width 217 height 9
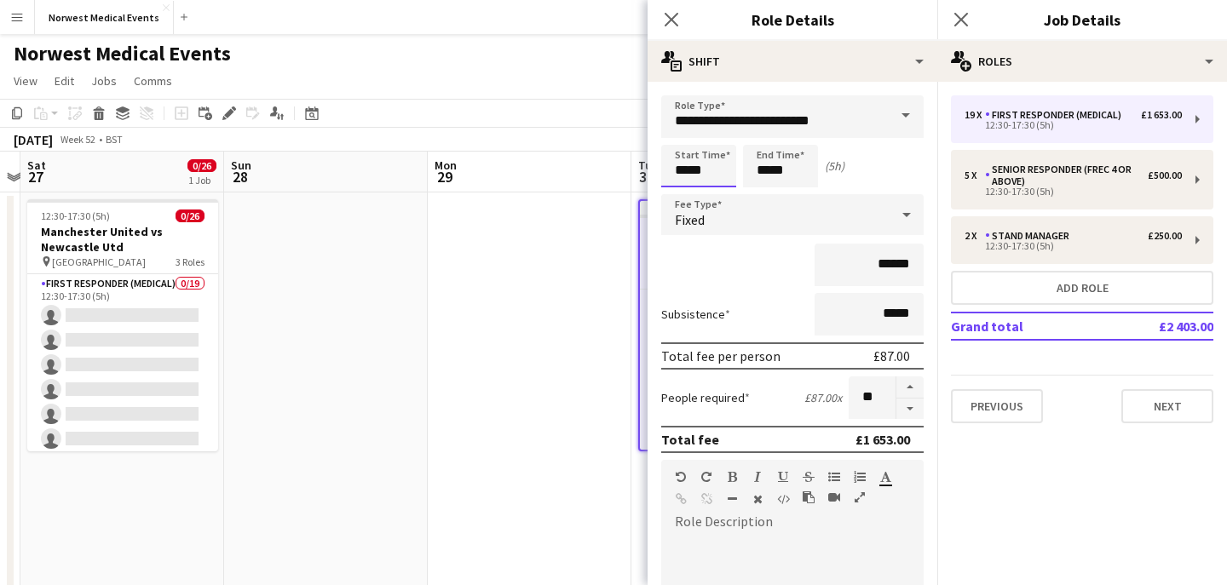
click at [685, 173] on input "*****" at bounding box center [698, 166] width 75 height 43
type input "*****"
click at [768, 175] on input "*****" at bounding box center [780, 166] width 75 height 43
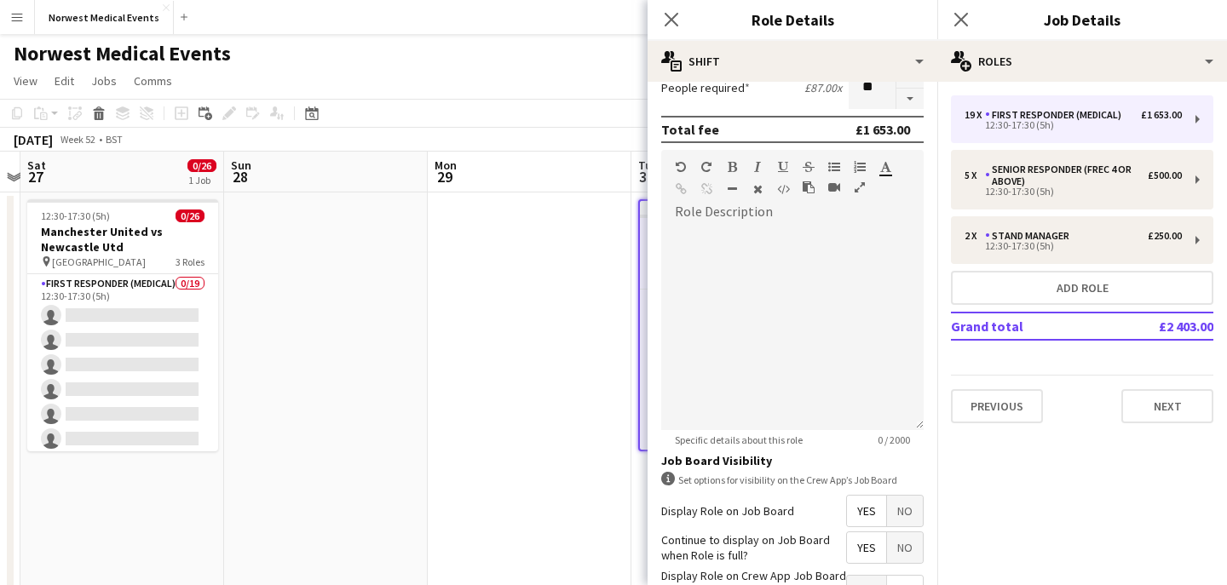
scroll to position [435, 0]
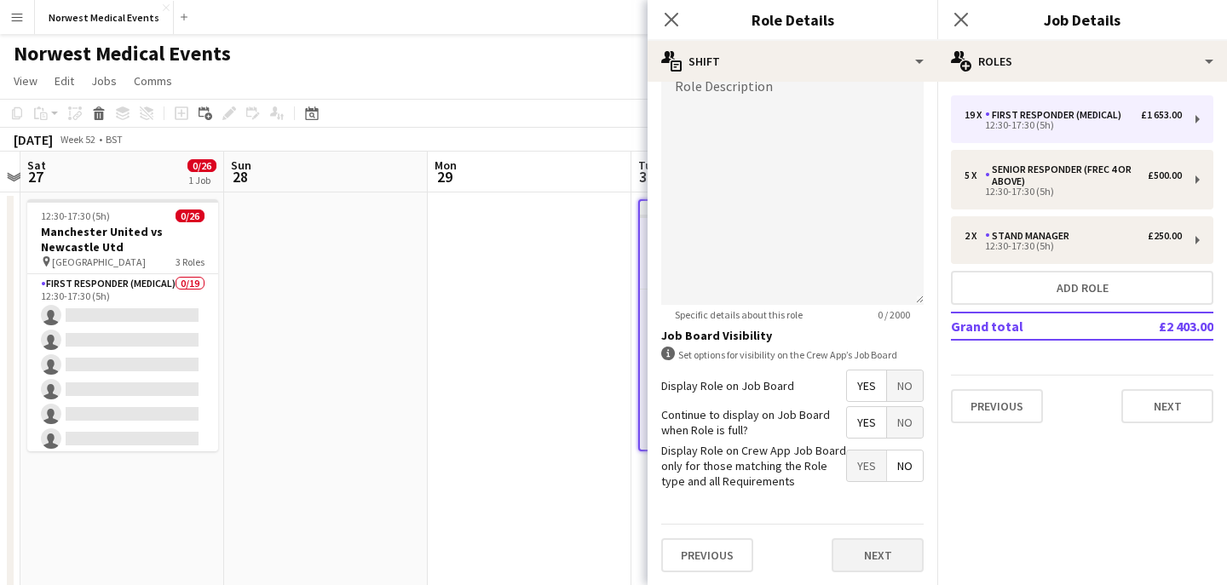
type input "*****"
click at [889, 553] on button "Next" at bounding box center [878, 555] width 92 height 34
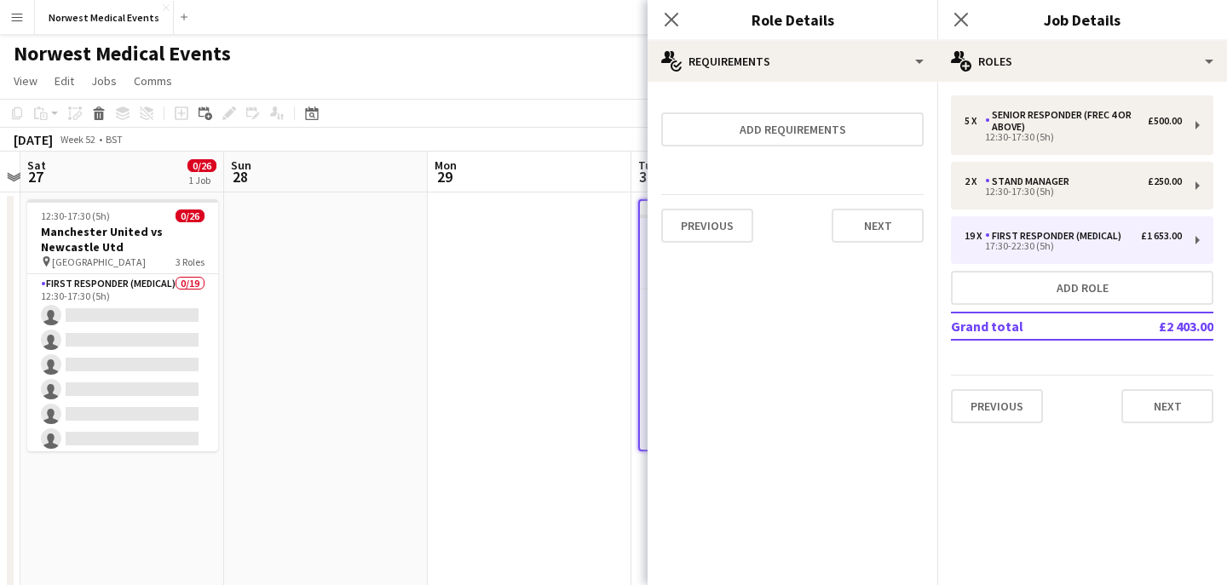
scroll to position [0, 0]
click at [872, 240] on button "Next" at bounding box center [878, 226] width 92 height 34
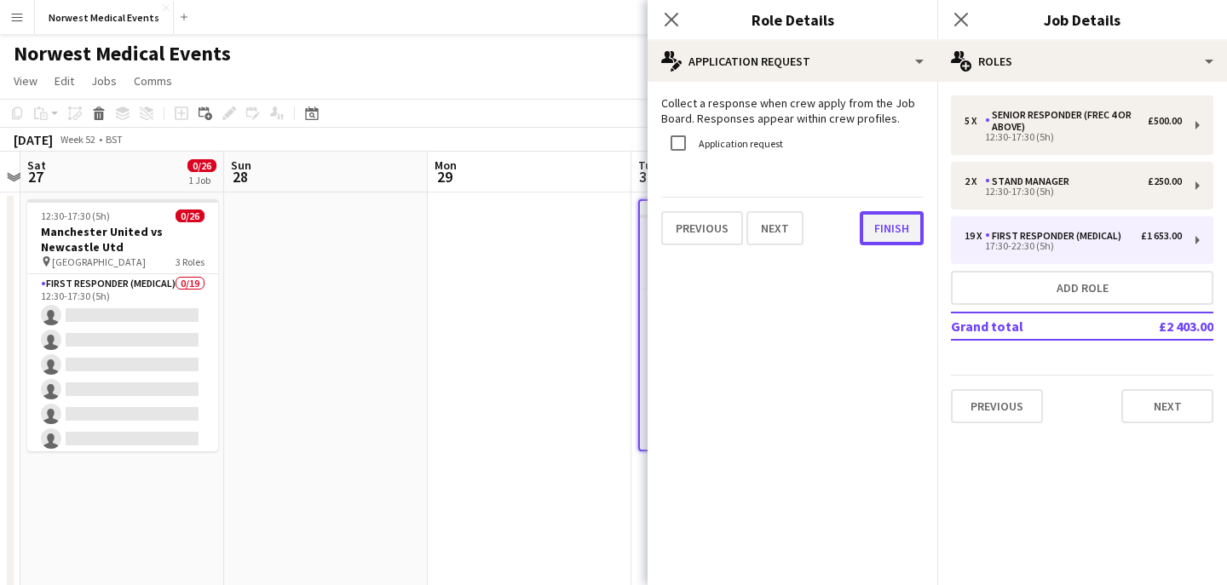
click at [889, 227] on button "Finish" at bounding box center [892, 228] width 64 height 34
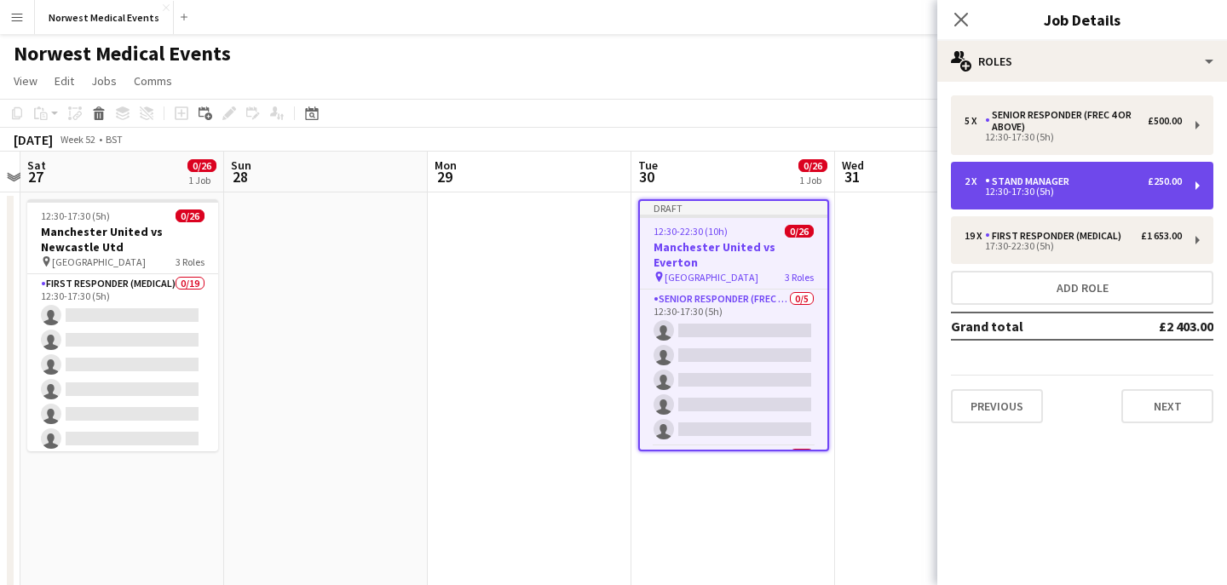
click at [1063, 190] on div "12:30-17:30 (5h)" at bounding box center [1072, 191] width 217 height 9
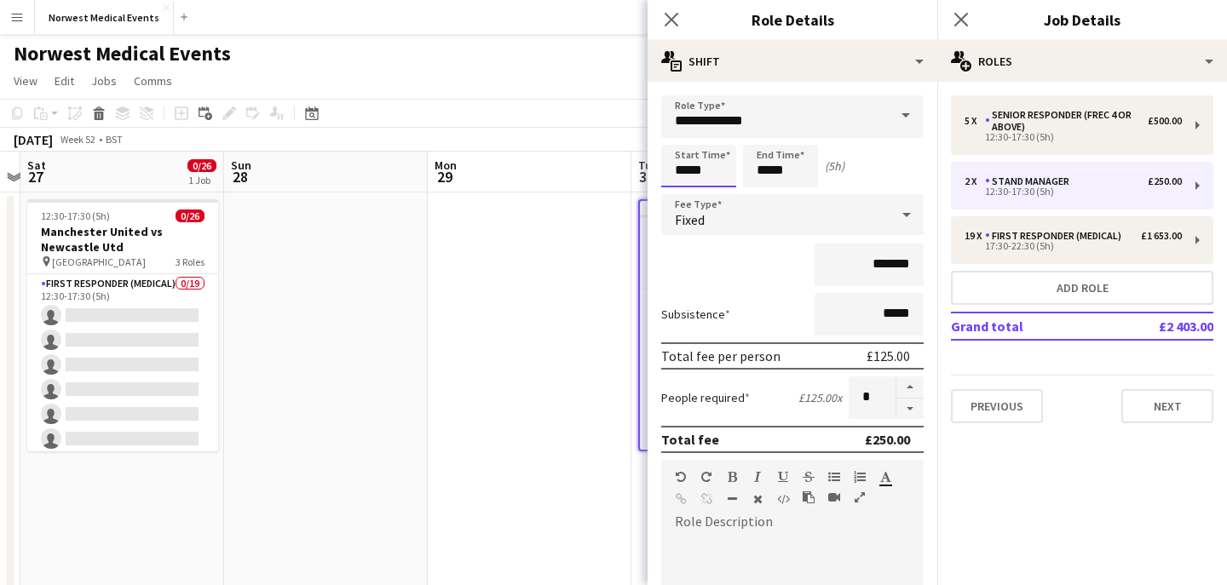
click at [684, 170] on input "*****" at bounding box center [698, 166] width 75 height 43
type input "*****"
click at [768, 175] on input "*****" at bounding box center [780, 166] width 75 height 43
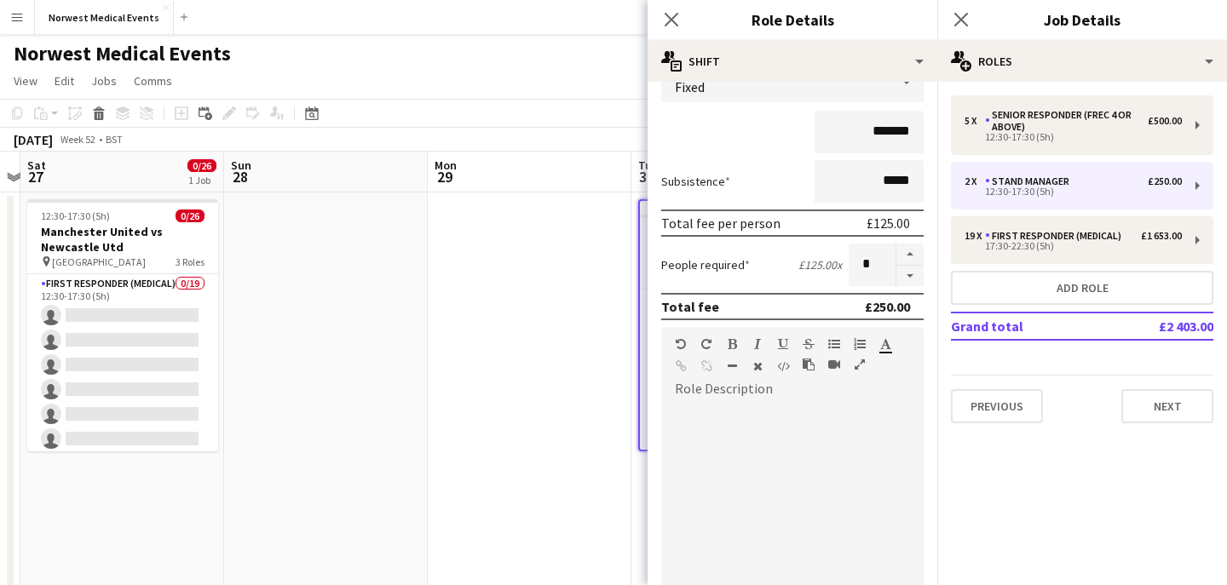
scroll to position [435, 0]
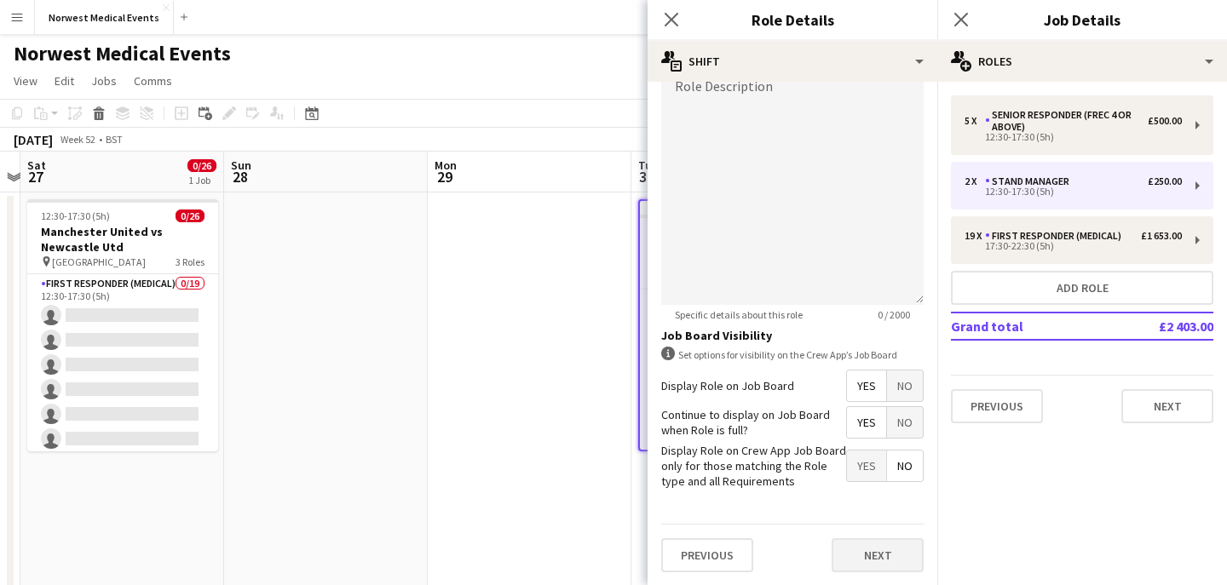
type input "*****"
click at [868, 547] on button "Next" at bounding box center [878, 555] width 92 height 34
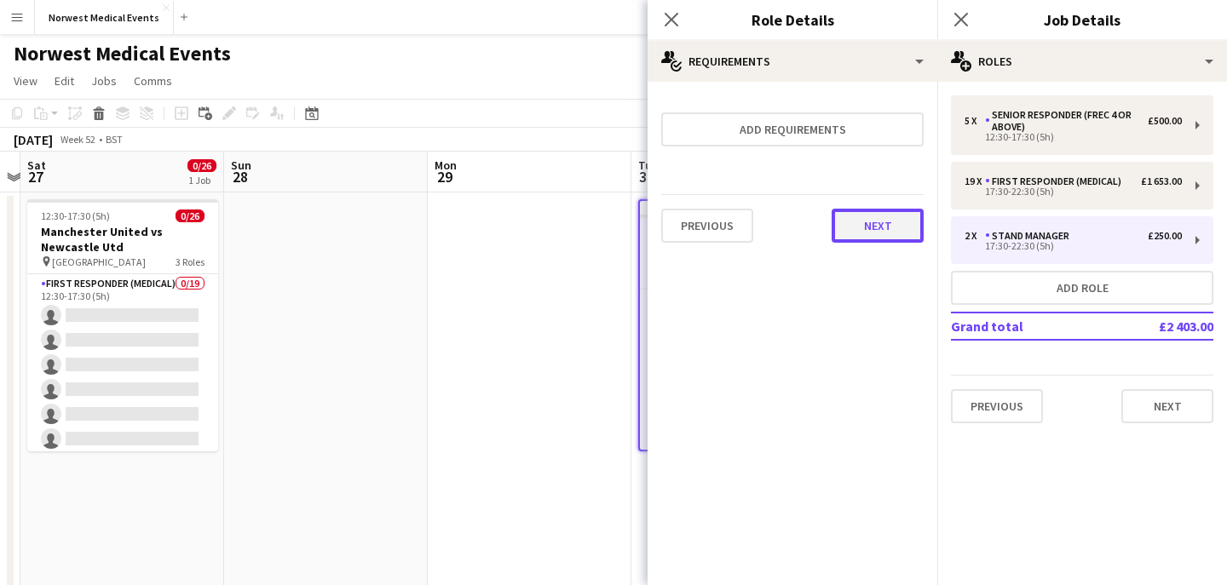
click at [860, 229] on button "Next" at bounding box center [878, 226] width 92 height 34
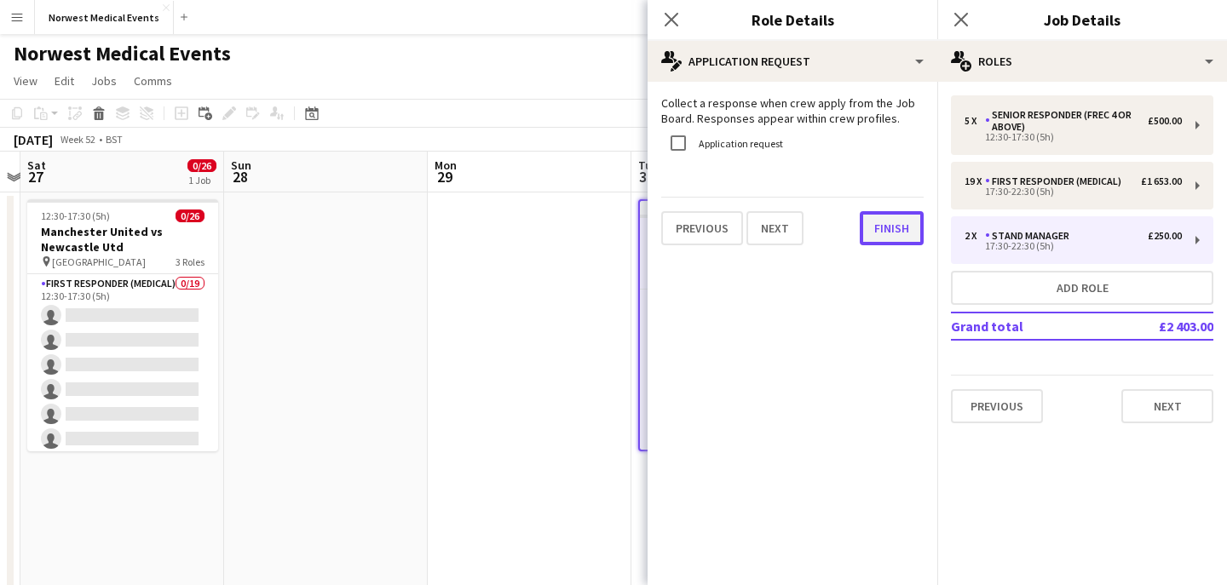
click at [878, 226] on button "Finish" at bounding box center [892, 228] width 64 height 34
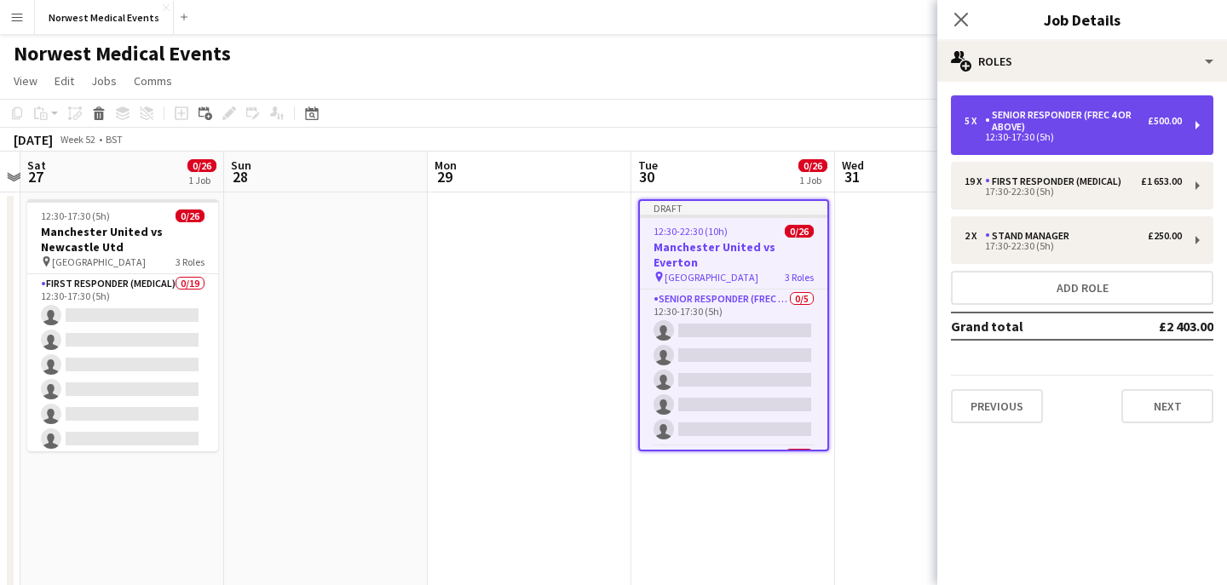
click at [1025, 135] on div "12:30-17:30 (5h)" at bounding box center [1072, 137] width 217 height 9
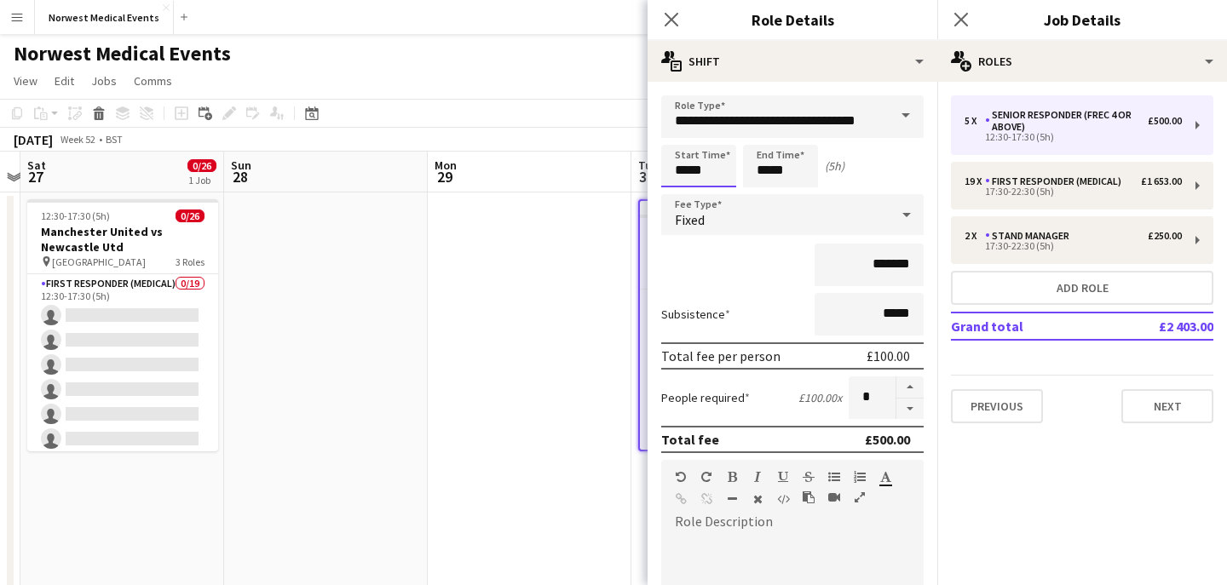
click at [686, 170] on input "*****" at bounding box center [698, 166] width 75 height 43
type input "*****"
click at [768, 177] on input "*****" at bounding box center [780, 166] width 75 height 43
type input "*****"
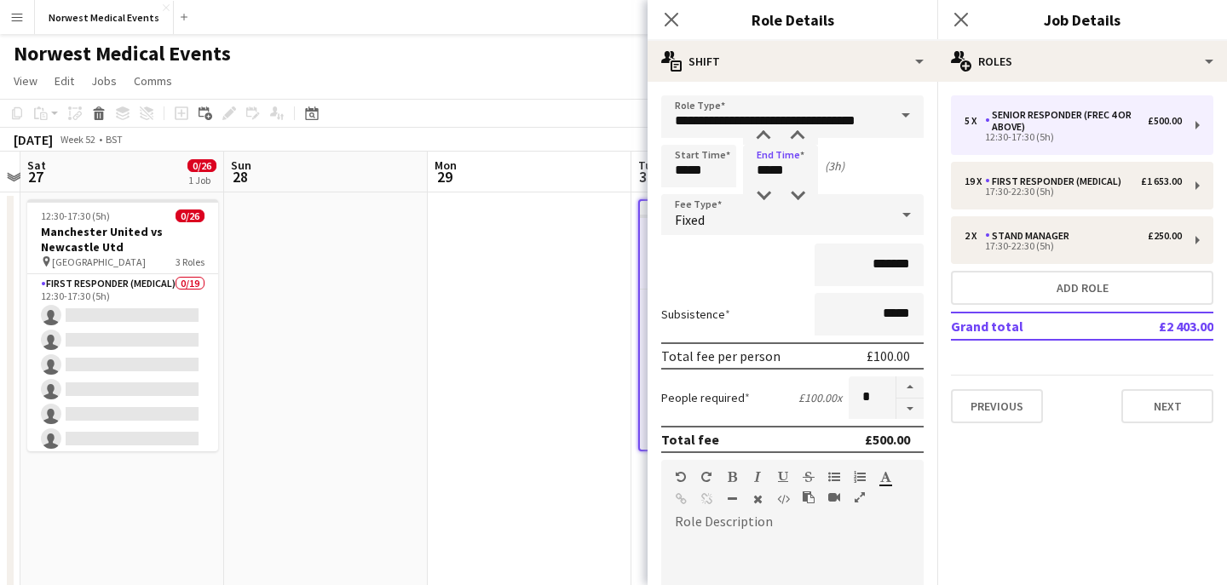
click at [745, 291] on form "**********" at bounding box center [792, 558] width 290 height 926
click at [1171, 402] on button "Next" at bounding box center [1167, 406] width 92 height 34
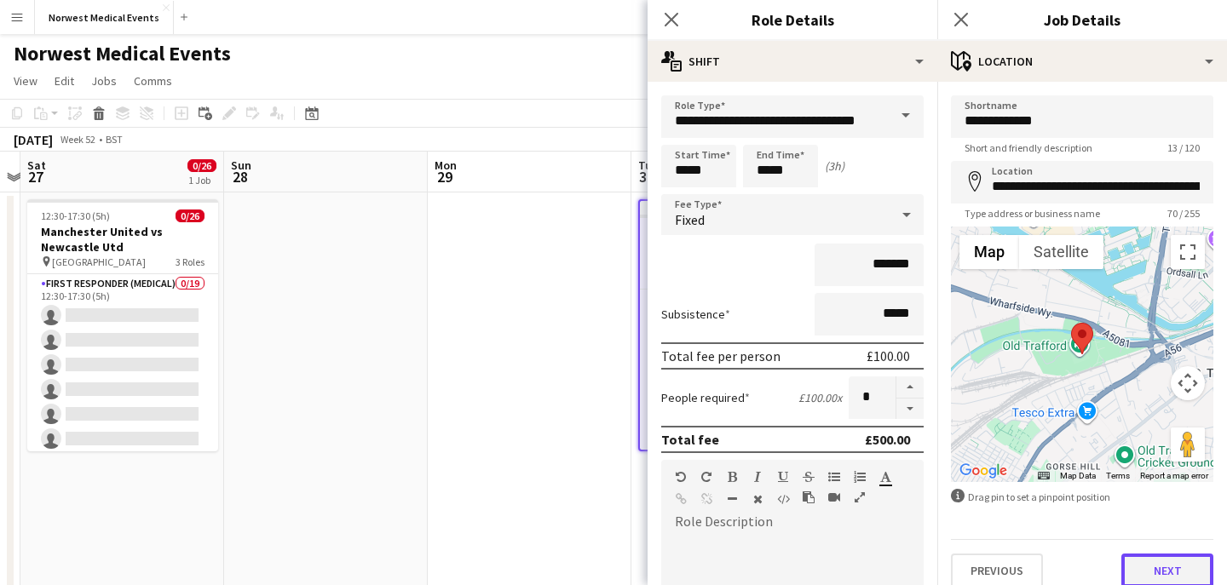
click at [1165, 567] on button "Next" at bounding box center [1167, 571] width 92 height 34
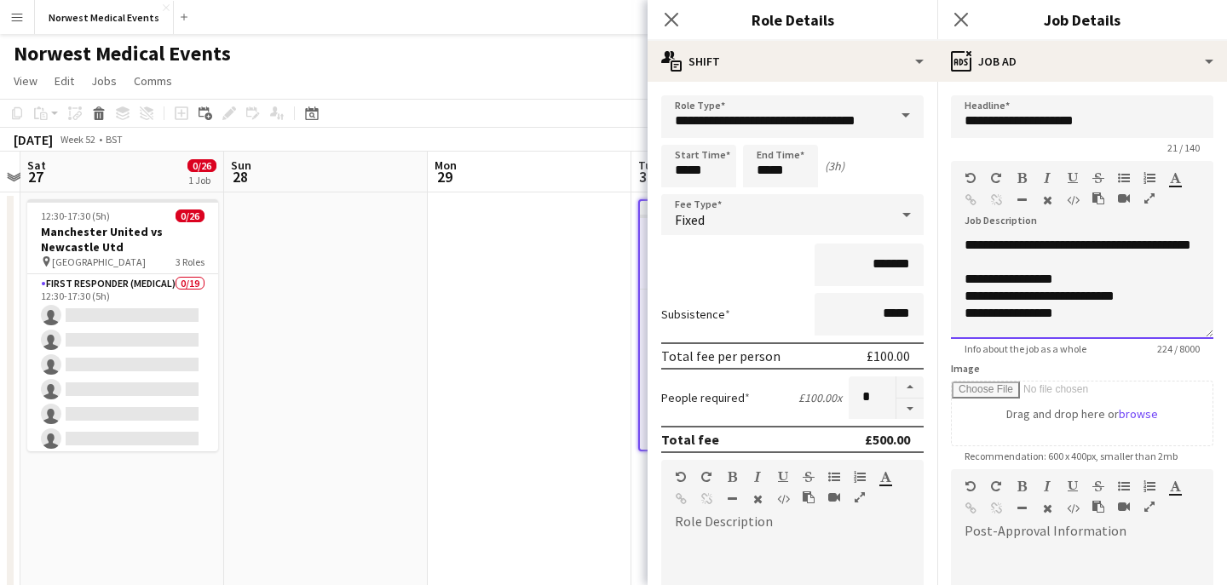
click at [1045, 285] on span "**********" at bounding box center [1008, 279] width 89 height 13
click at [1096, 302] on span "**********" at bounding box center [1039, 296] width 150 height 13
click at [1034, 322] on div "**********" at bounding box center [1081, 313] width 235 height 17
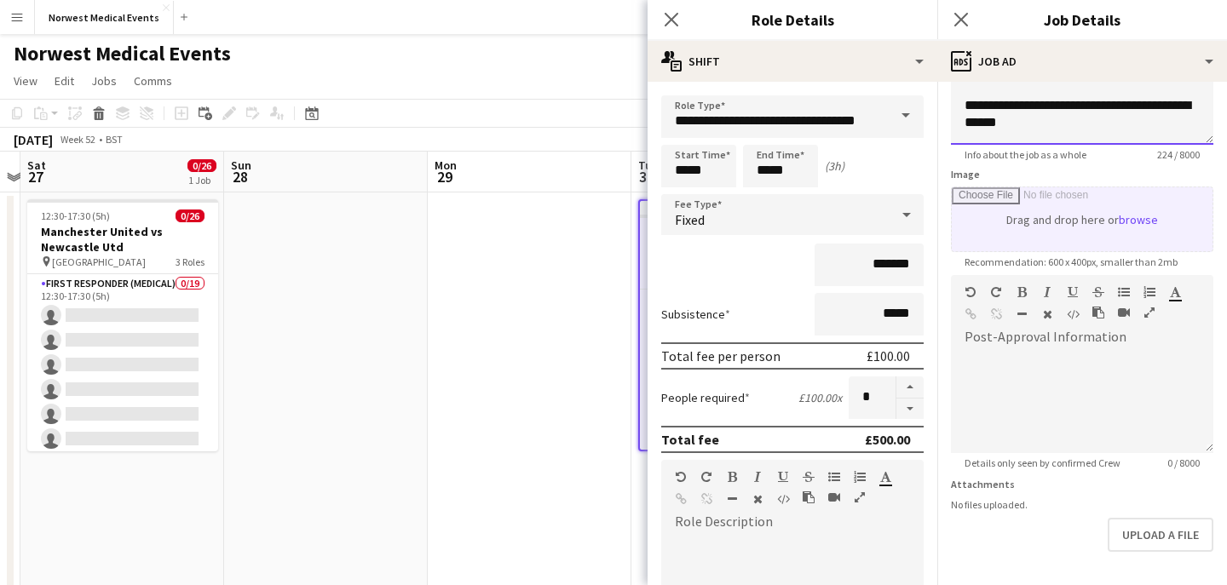
scroll to position [256, 0]
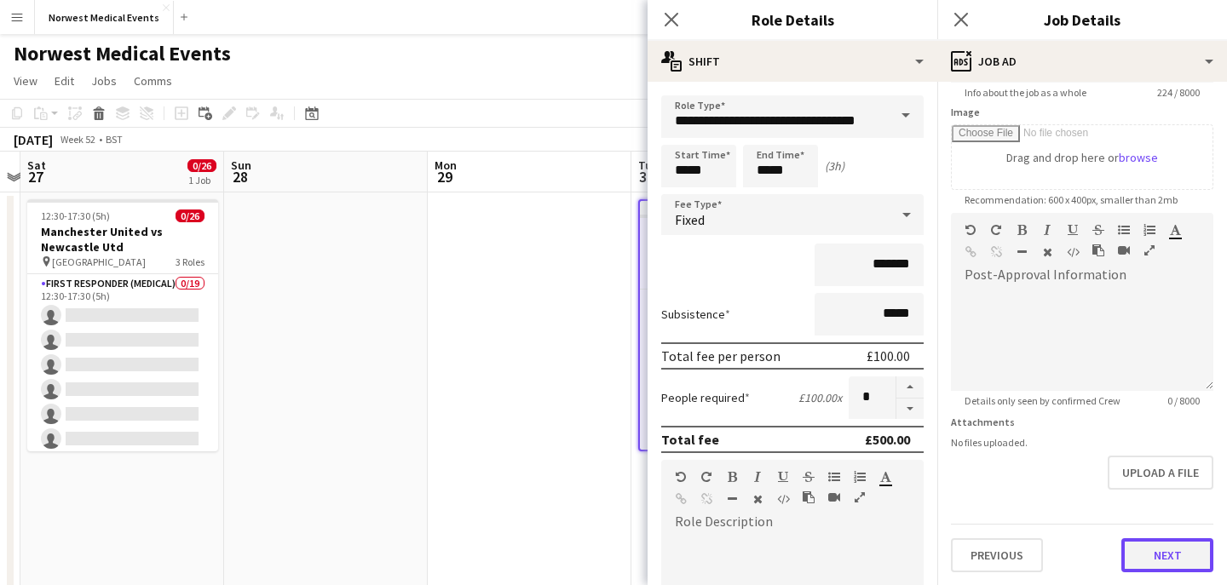
click at [1157, 549] on button "Next" at bounding box center [1167, 555] width 92 height 34
type input "*******"
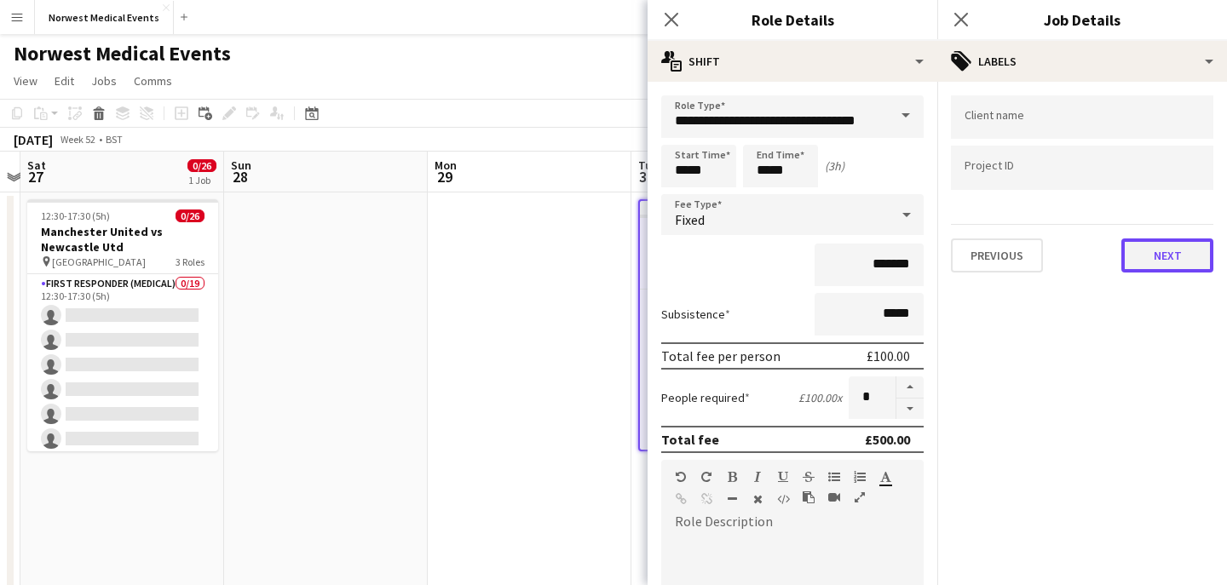
click at [1155, 249] on button "Next" at bounding box center [1167, 256] width 92 height 34
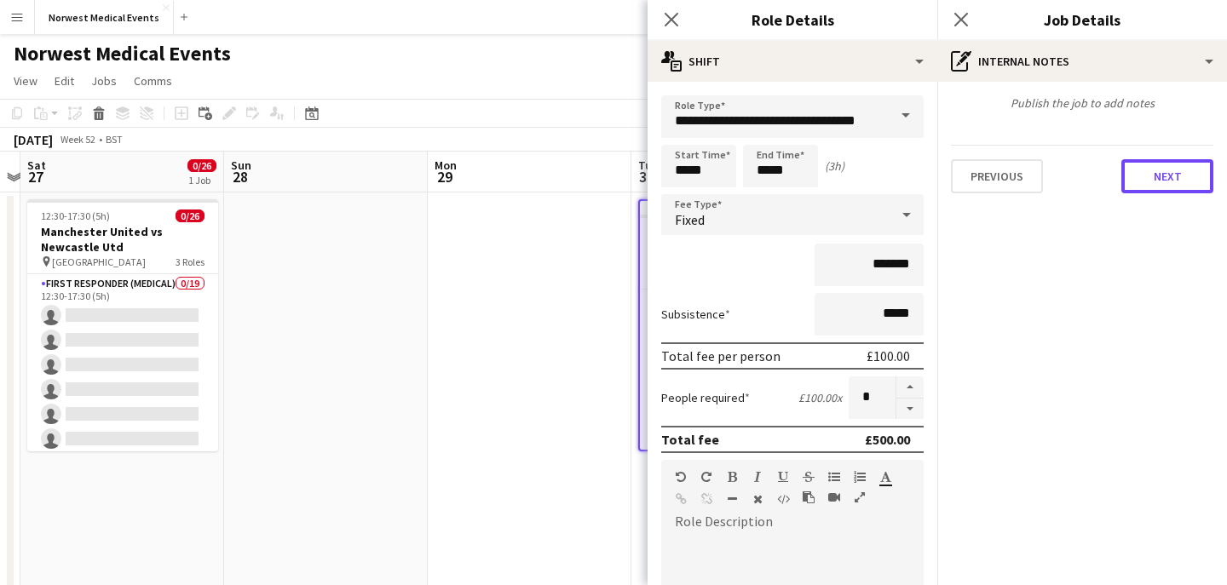
click at [1162, 172] on button "Next" at bounding box center [1167, 176] width 92 height 34
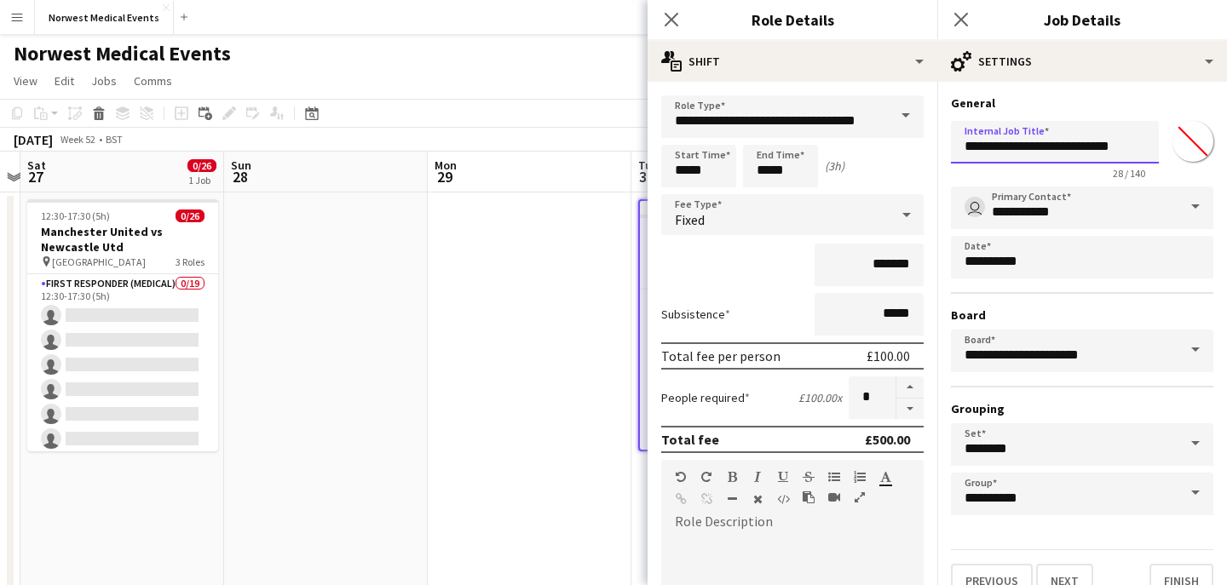
drag, startPoint x: 1095, startPoint y: 147, endPoint x: 1135, endPoint y: 147, distance: 40.0
click at [1135, 147] on input "**********" at bounding box center [1055, 142] width 208 height 43
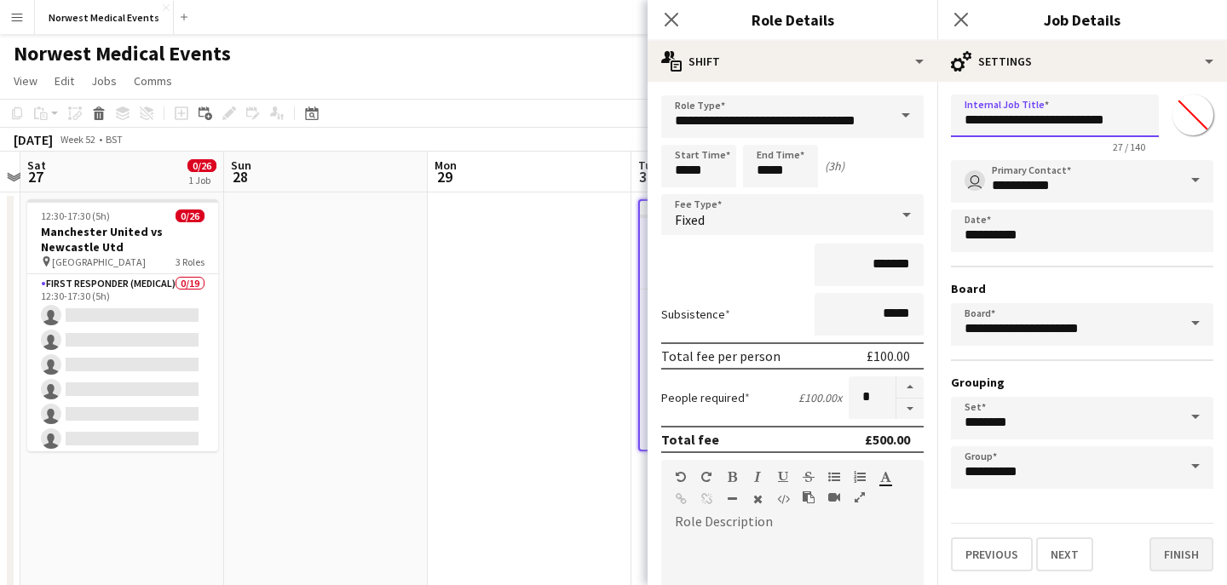
type input "**********"
click at [1170, 561] on button "Finish" at bounding box center [1181, 555] width 64 height 34
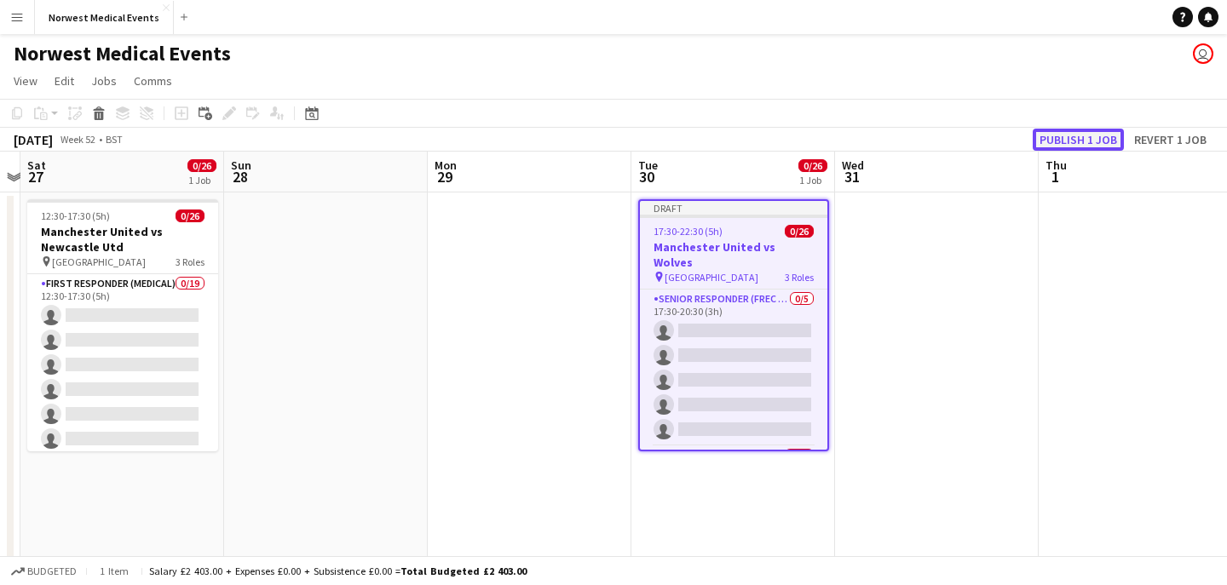
click at [1081, 138] on button "Publish 1 job" at bounding box center [1078, 140] width 91 height 22
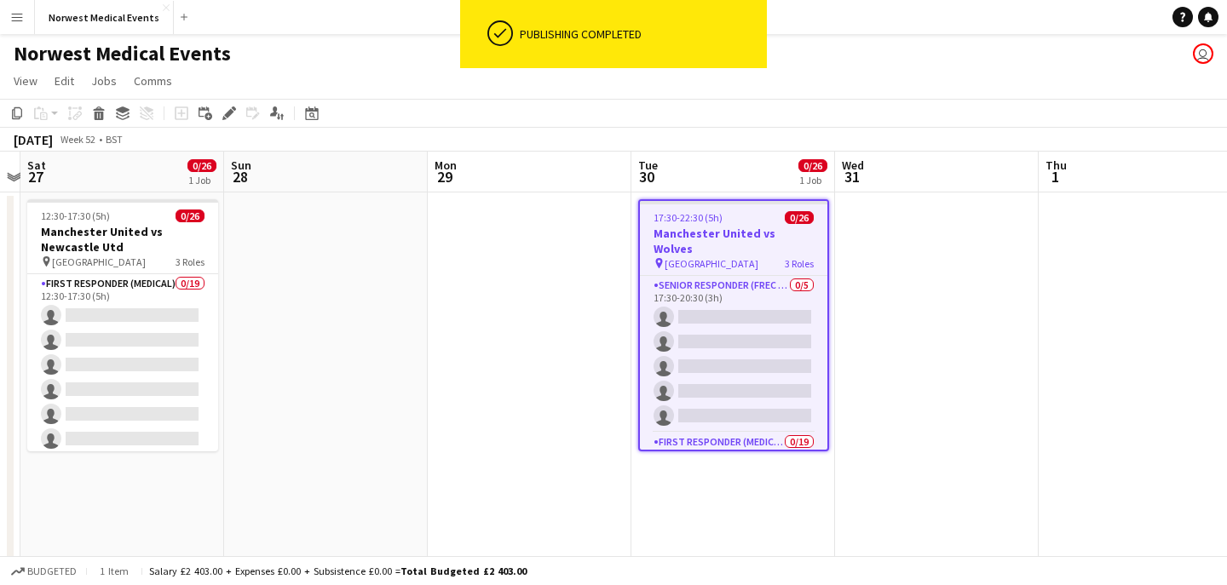
click at [724, 220] on div "17:30-22:30 (5h) 0/26" at bounding box center [733, 217] width 187 height 13
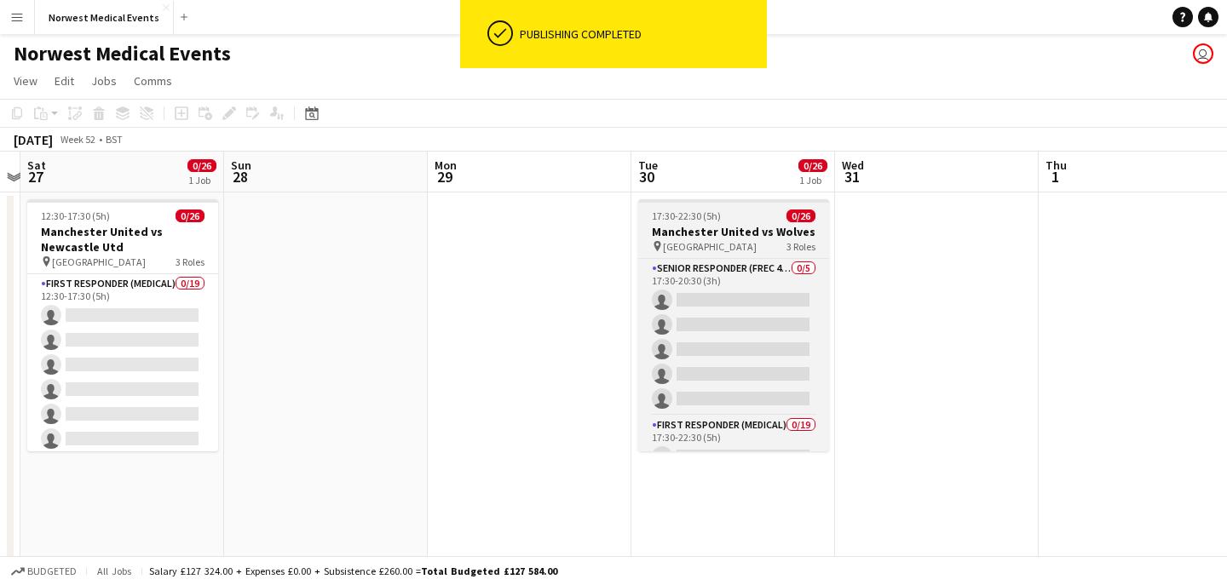
click at [716, 225] on h3 "Manchester United vs Wolves" at bounding box center [733, 231] width 191 height 15
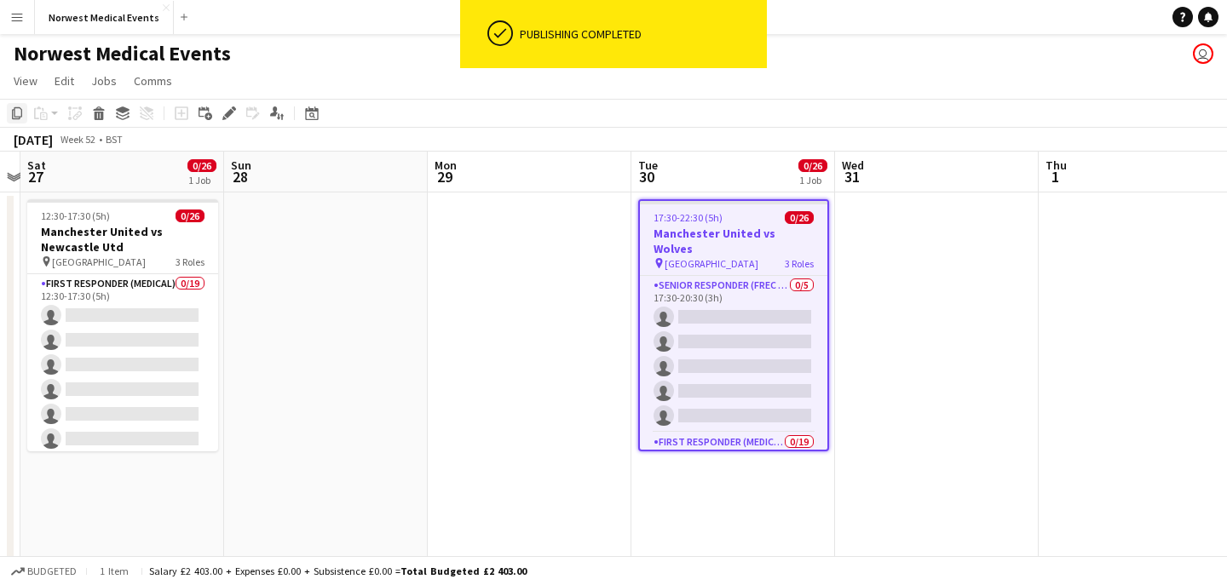
click at [16, 113] on icon "Copy" at bounding box center [17, 113] width 14 height 14
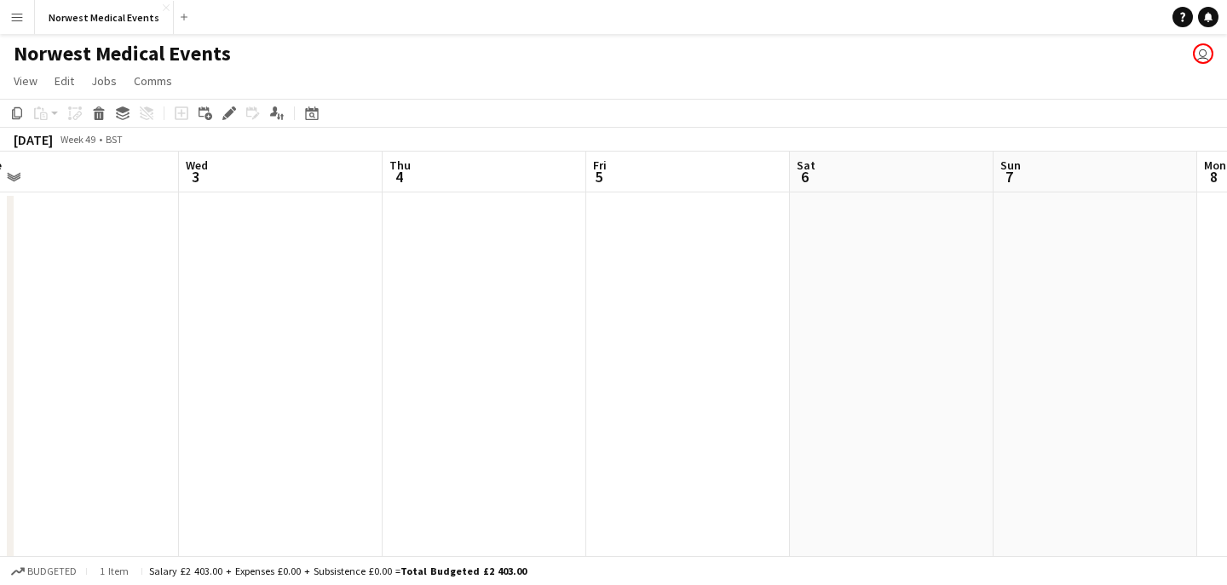
scroll to position [0, 348]
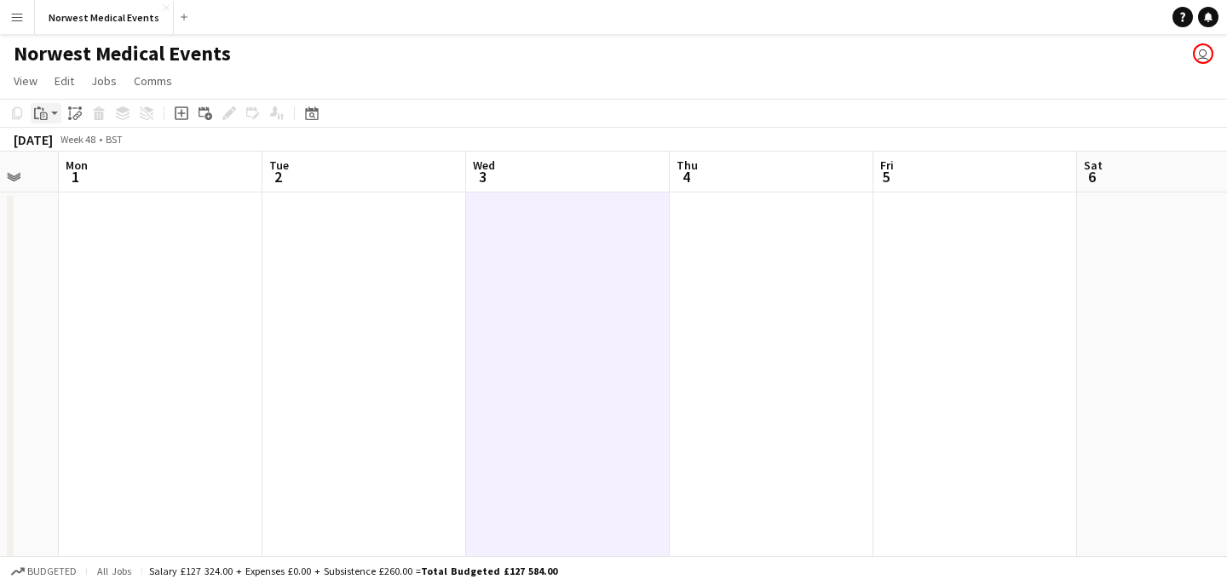
click at [40, 112] on icon at bounding box center [44, 116] width 8 height 8
click at [65, 145] on link "Paste Command V" at bounding box center [112, 145] width 135 height 15
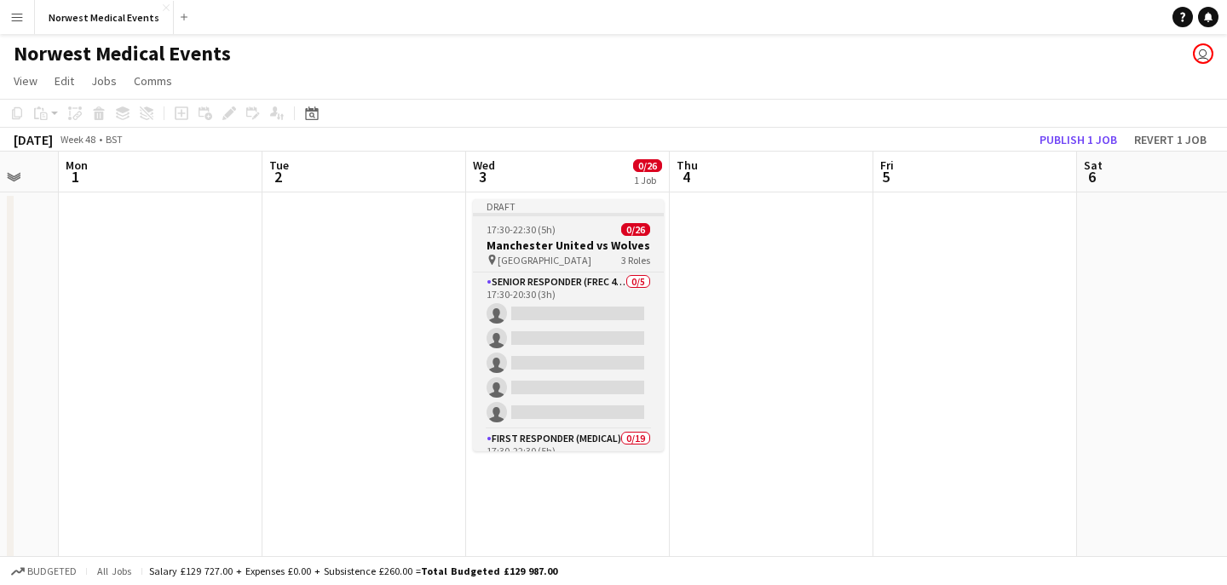
click at [570, 261] on div "pin Old Trafford 3 Roles" at bounding box center [568, 260] width 191 height 14
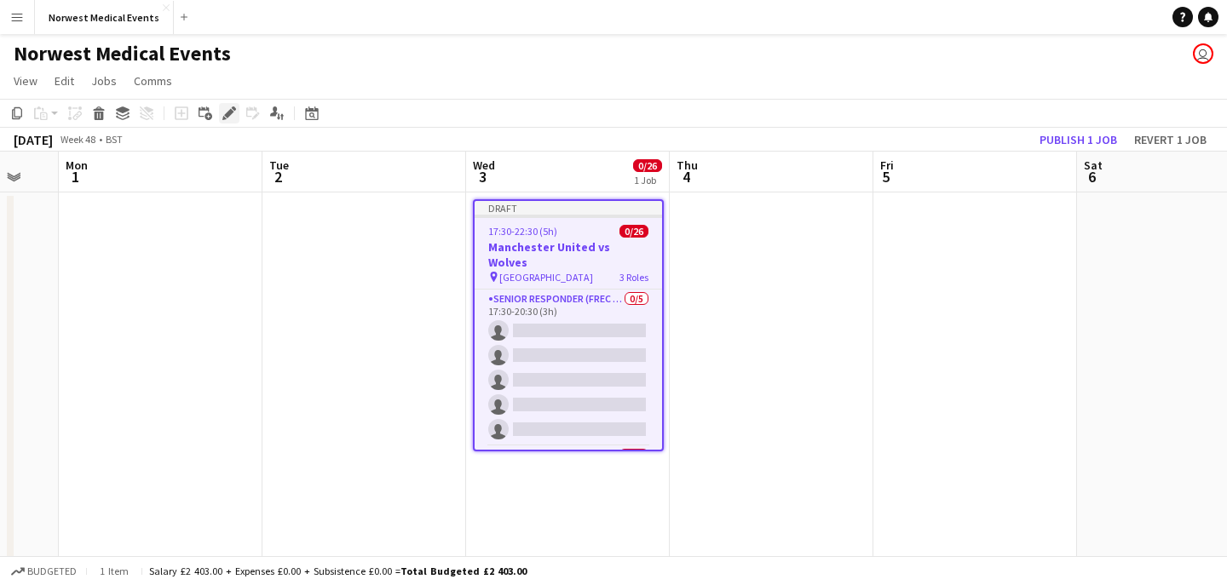
click at [225, 110] on icon "Edit" at bounding box center [229, 113] width 14 height 14
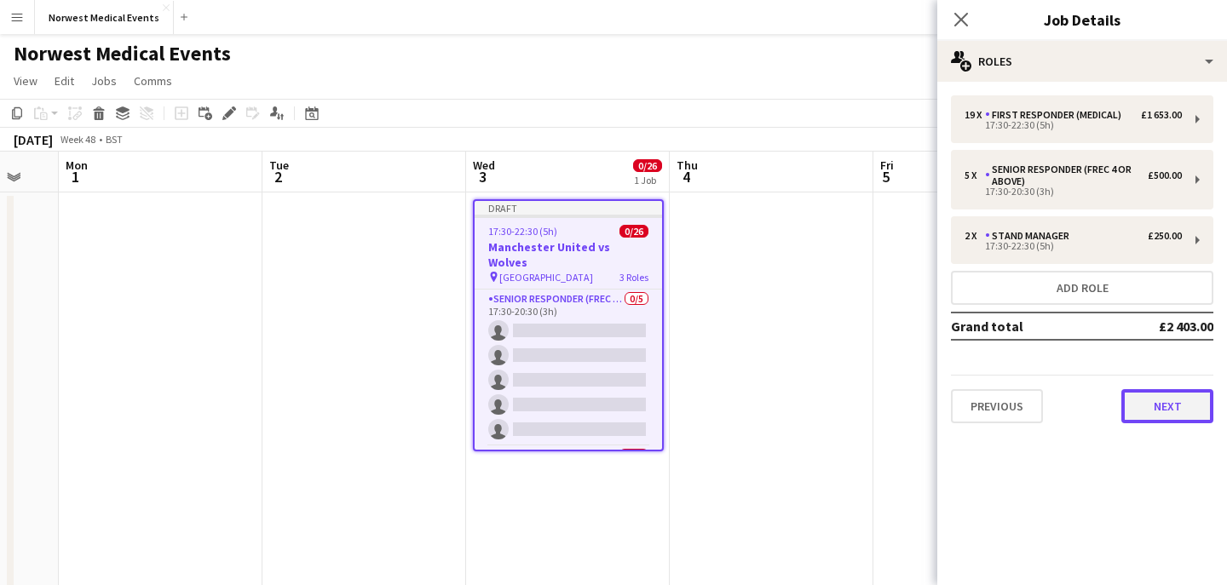
click at [1153, 403] on button "Next" at bounding box center [1167, 406] width 92 height 34
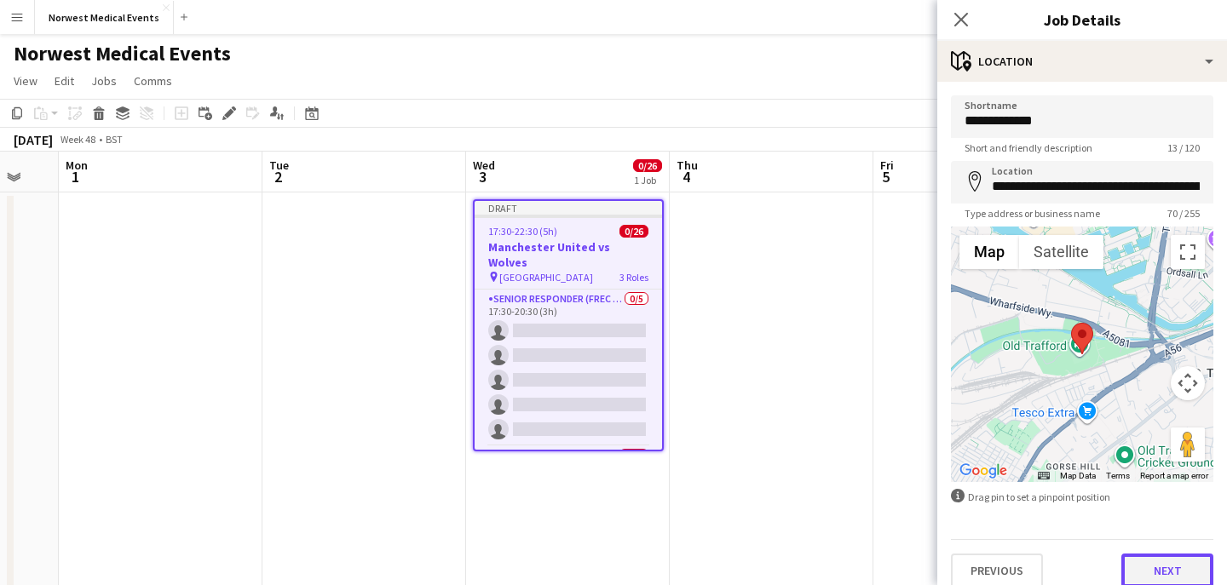
click at [1167, 567] on button "Next" at bounding box center [1167, 571] width 92 height 34
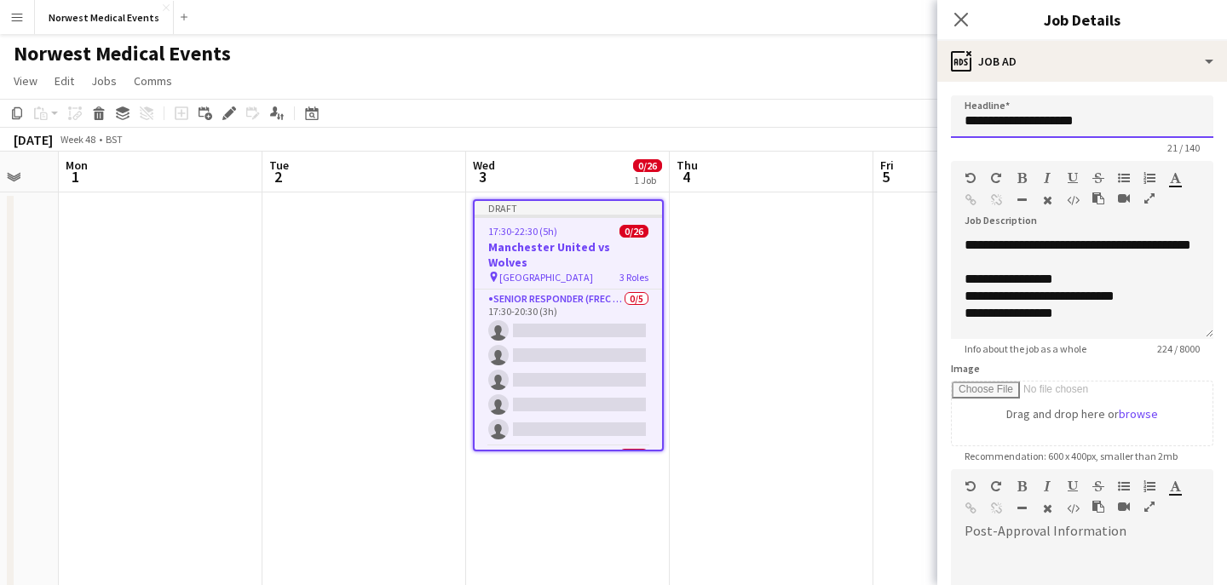
click at [1092, 119] on input "**********" at bounding box center [1082, 116] width 262 height 43
type input "**********"
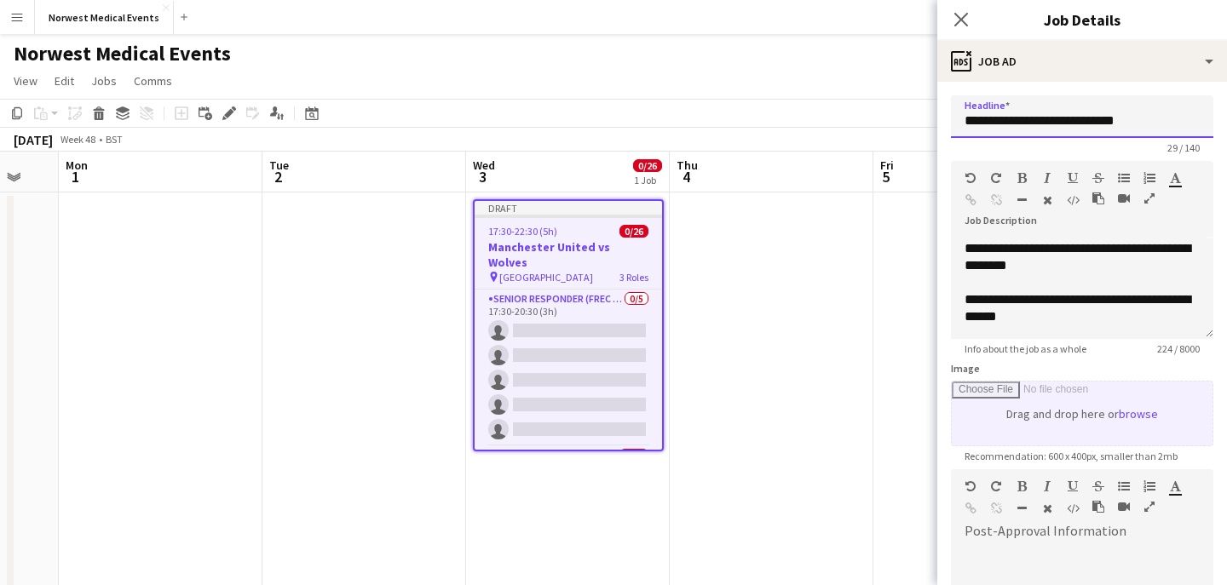
scroll to position [256, 0]
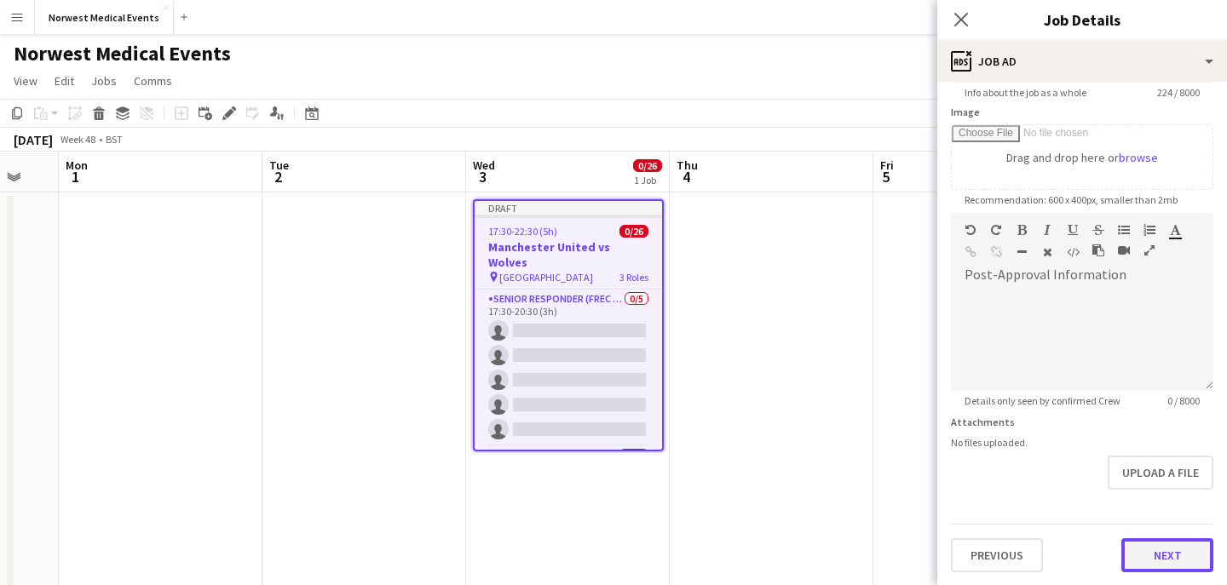
click at [1162, 556] on button "Next" at bounding box center [1167, 555] width 92 height 34
type input "*******"
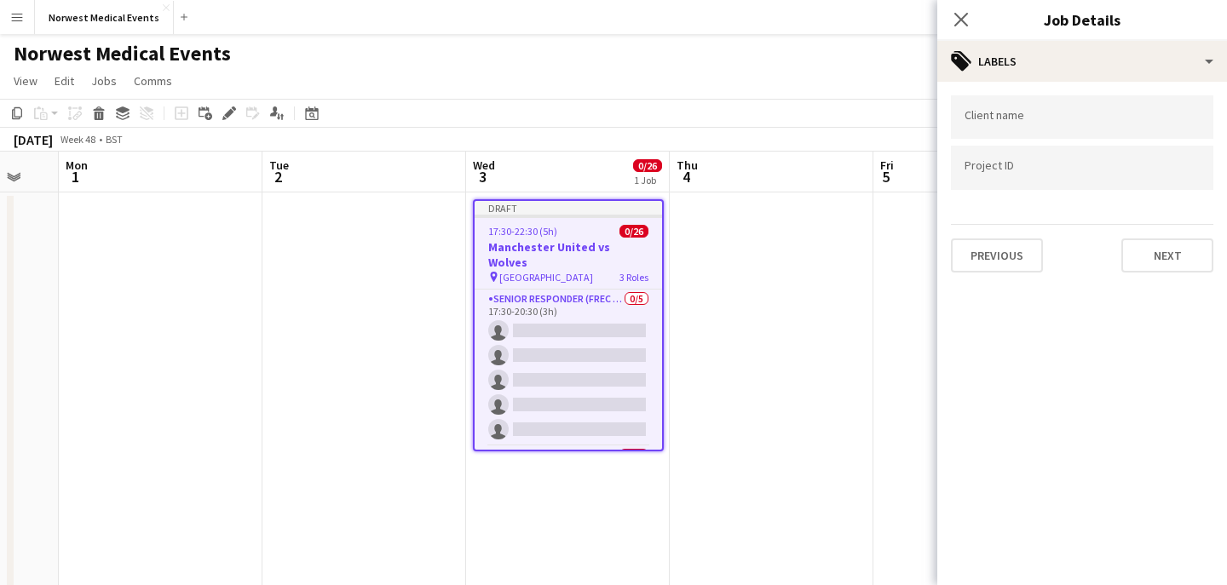
scroll to position [0, 0]
click at [1147, 252] on button "Next" at bounding box center [1167, 256] width 92 height 34
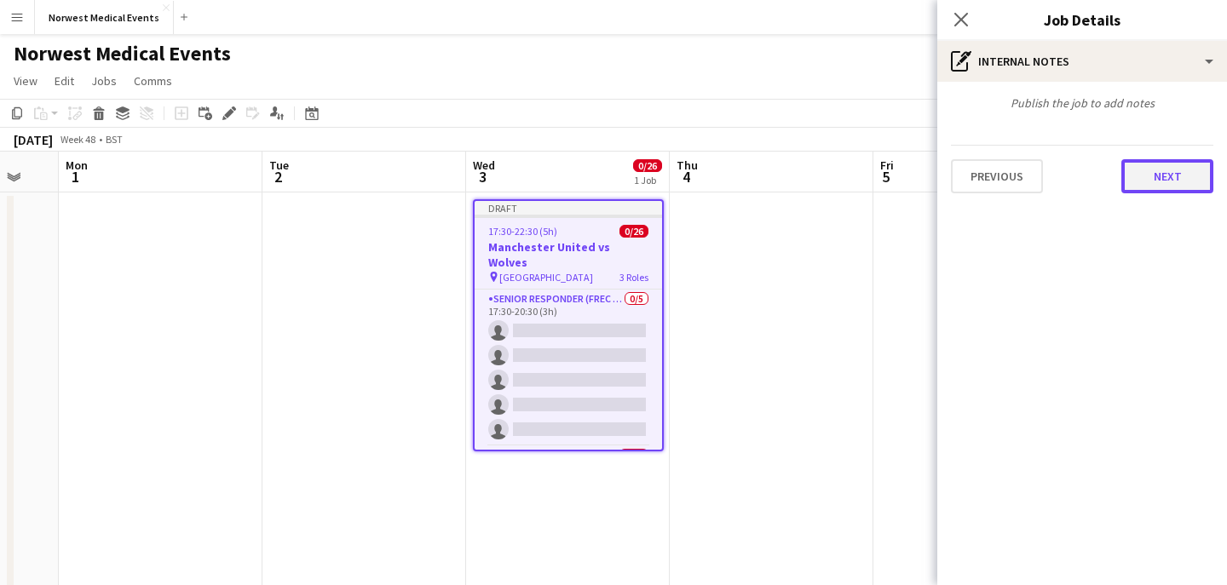
click at [1172, 180] on button "Next" at bounding box center [1167, 176] width 92 height 34
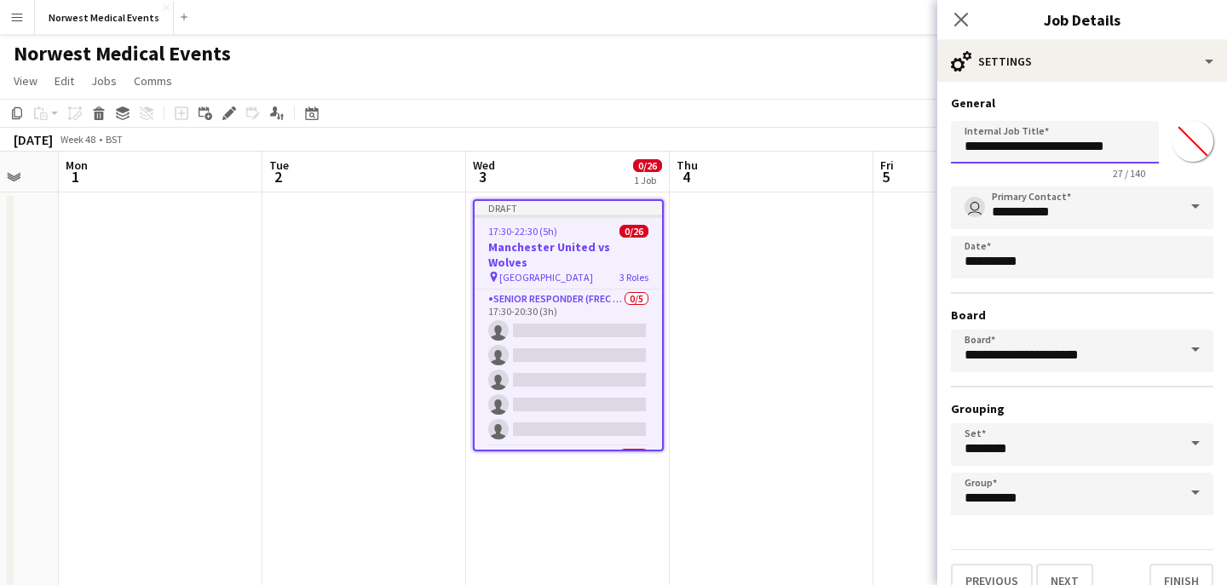
click at [1134, 147] on input "**********" at bounding box center [1055, 142] width 208 height 43
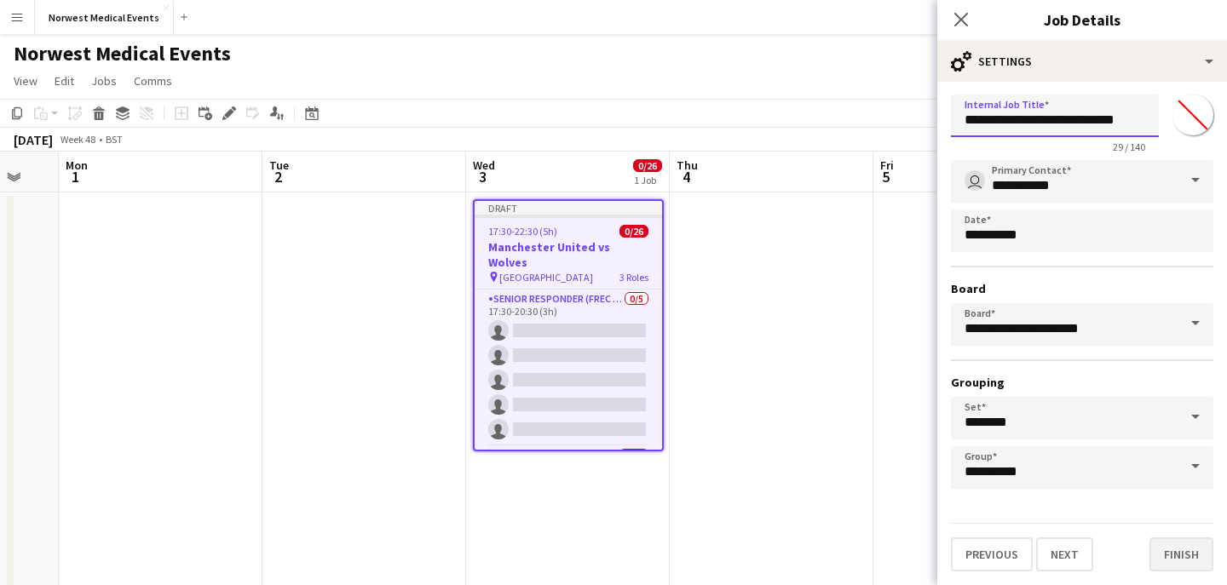
type input "**********"
click at [1189, 560] on button "Finish" at bounding box center [1181, 555] width 64 height 34
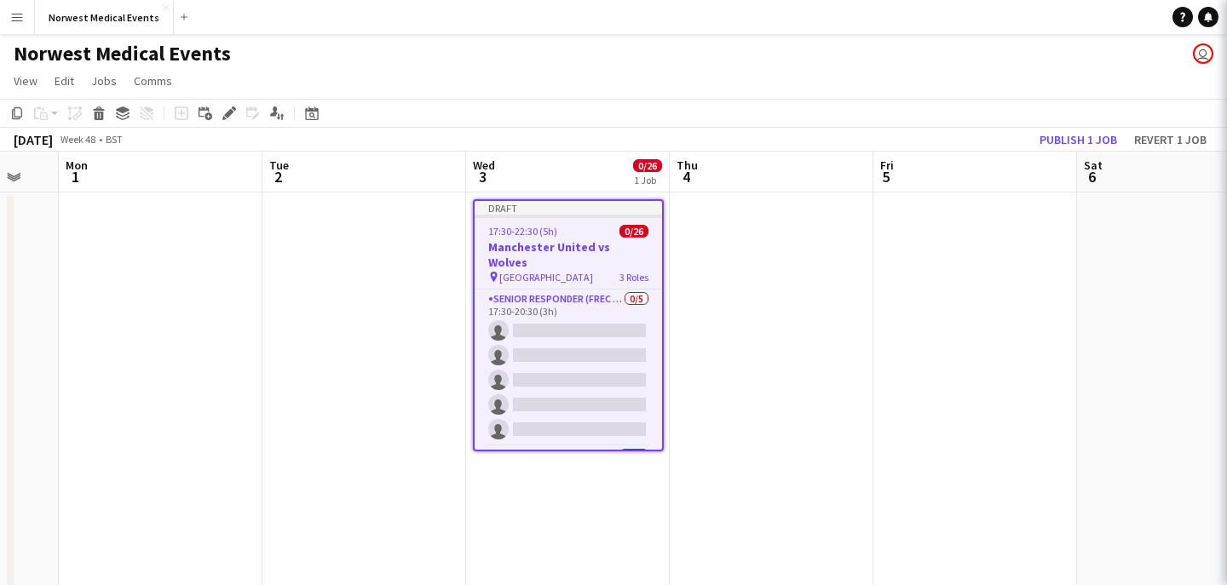
scroll to position [0, 0]
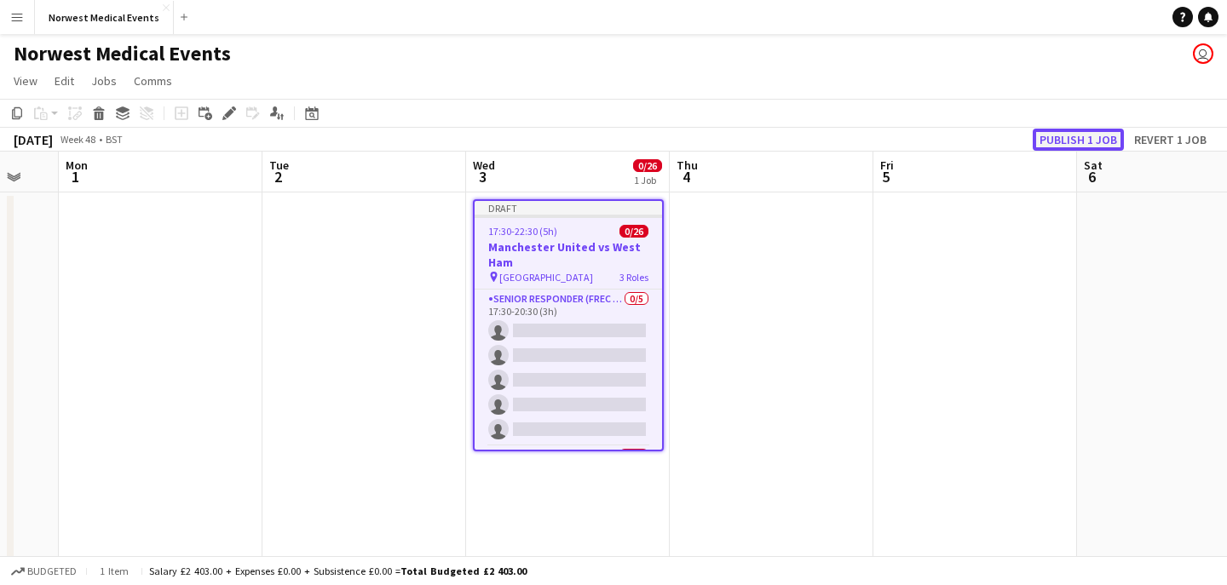
click at [1076, 135] on button "Publish 1 job" at bounding box center [1078, 140] width 91 height 22
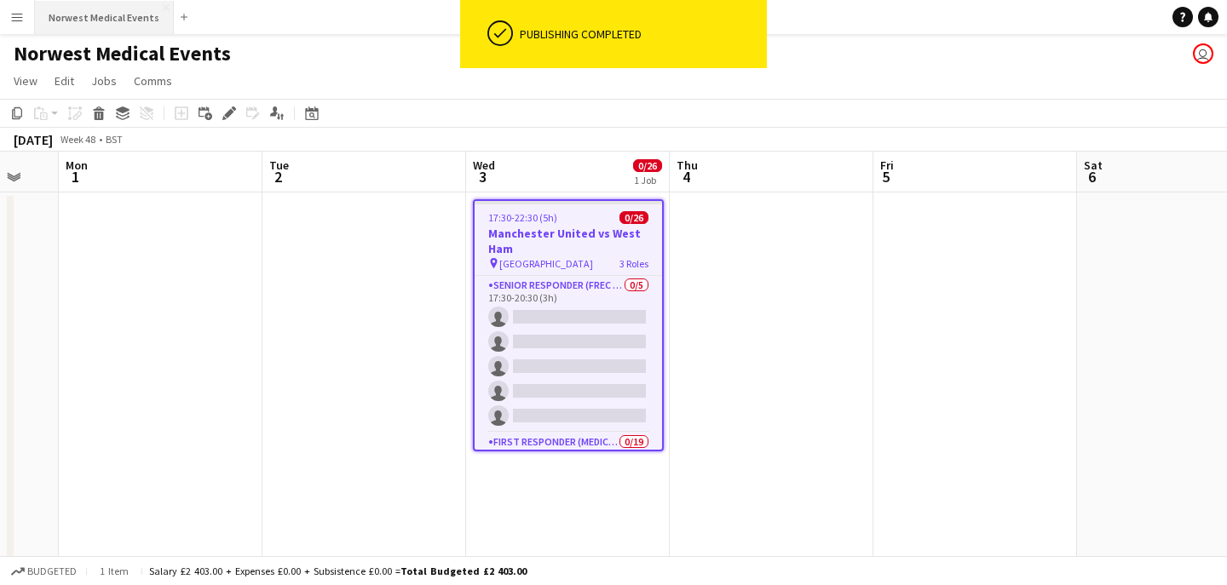
click at [107, 24] on button "Norwest Medical Events Close" at bounding box center [104, 17] width 139 height 33
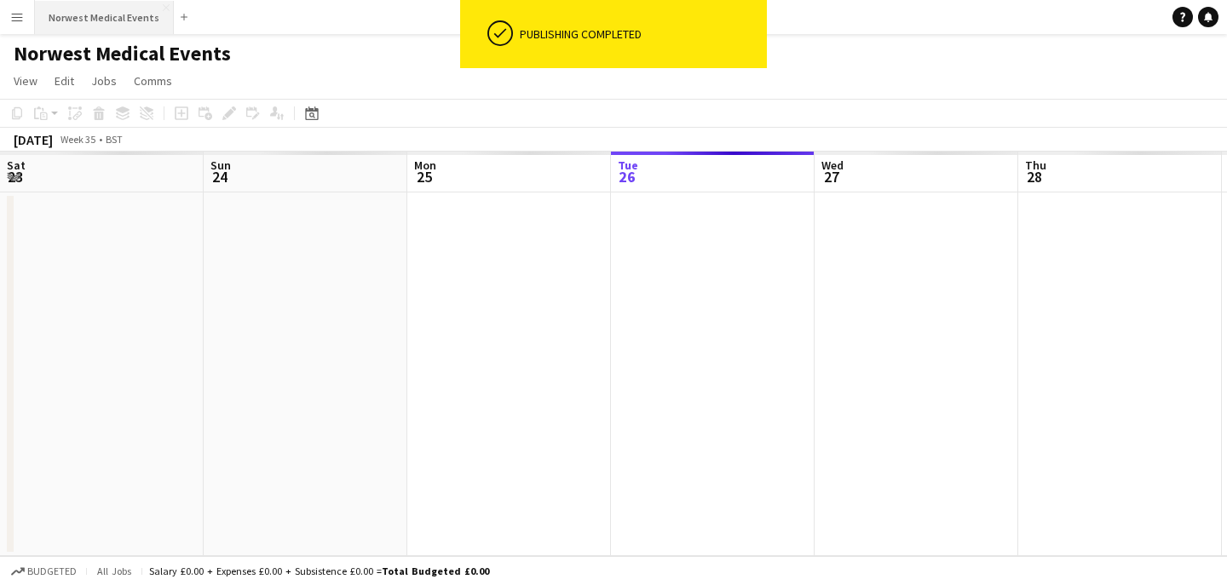
scroll to position [0, 407]
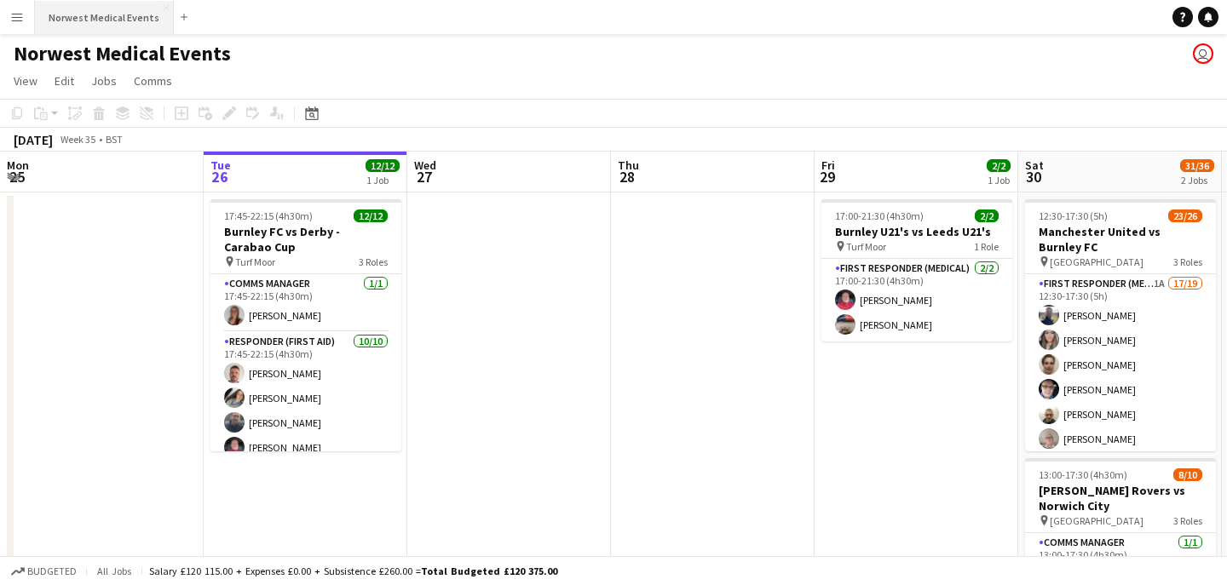
click at [106, 11] on button "Norwest Medical Events Close" at bounding box center [104, 17] width 139 height 33
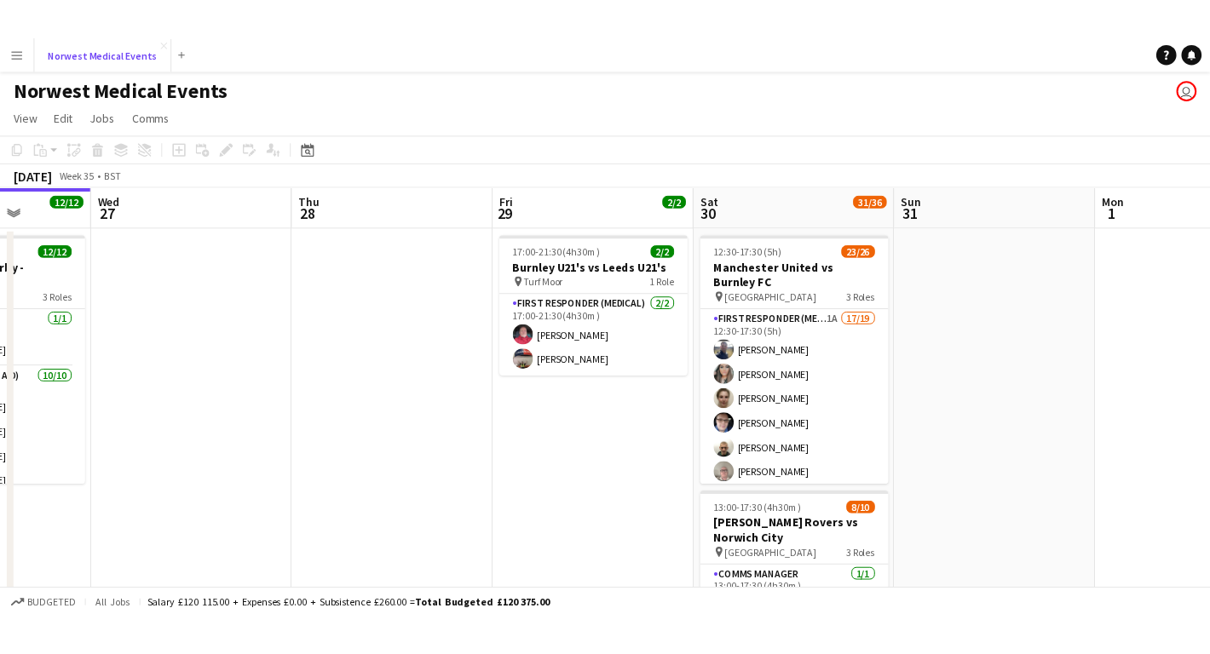
scroll to position [0, 483]
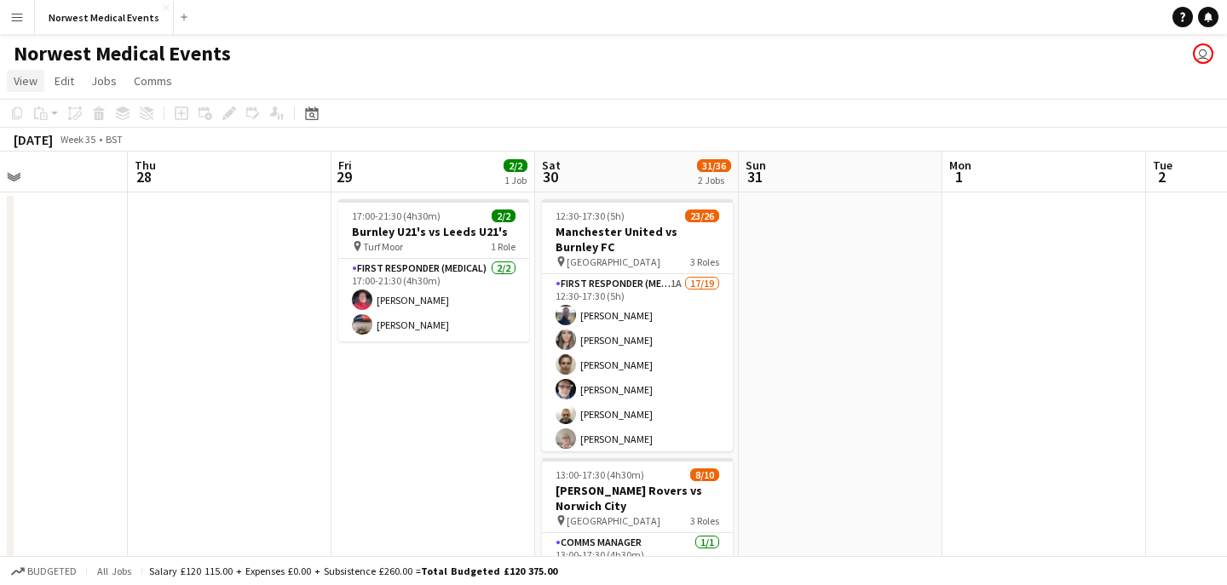
click at [31, 84] on span "View" at bounding box center [26, 80] width 24 height 15
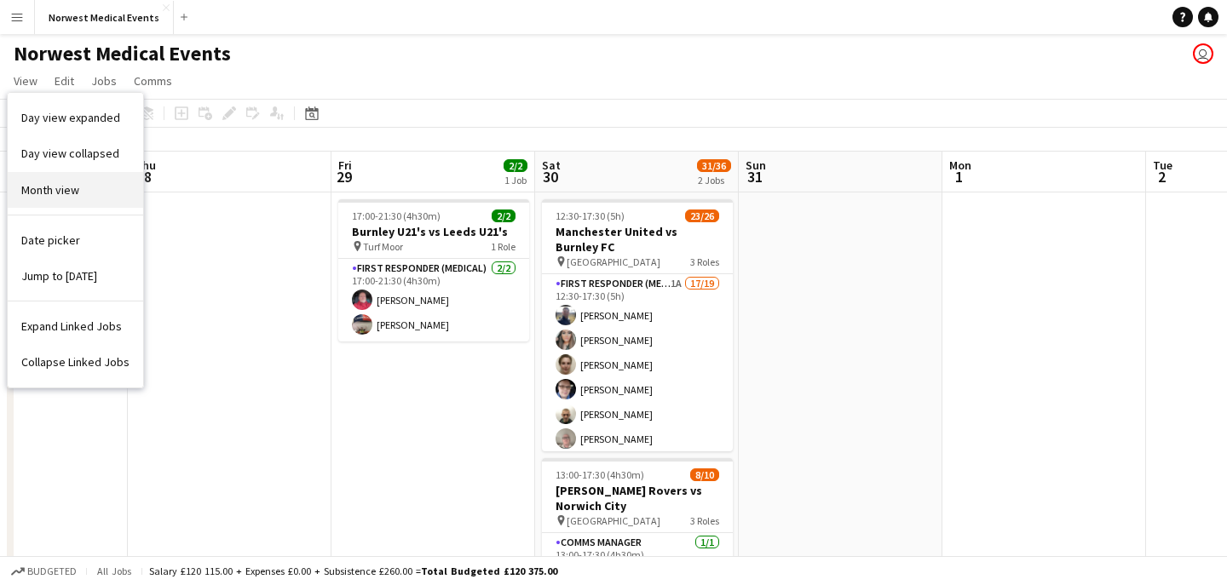
click at [66, 182] on span "Month view" at bounding box center [50, 189] width 58 height 15
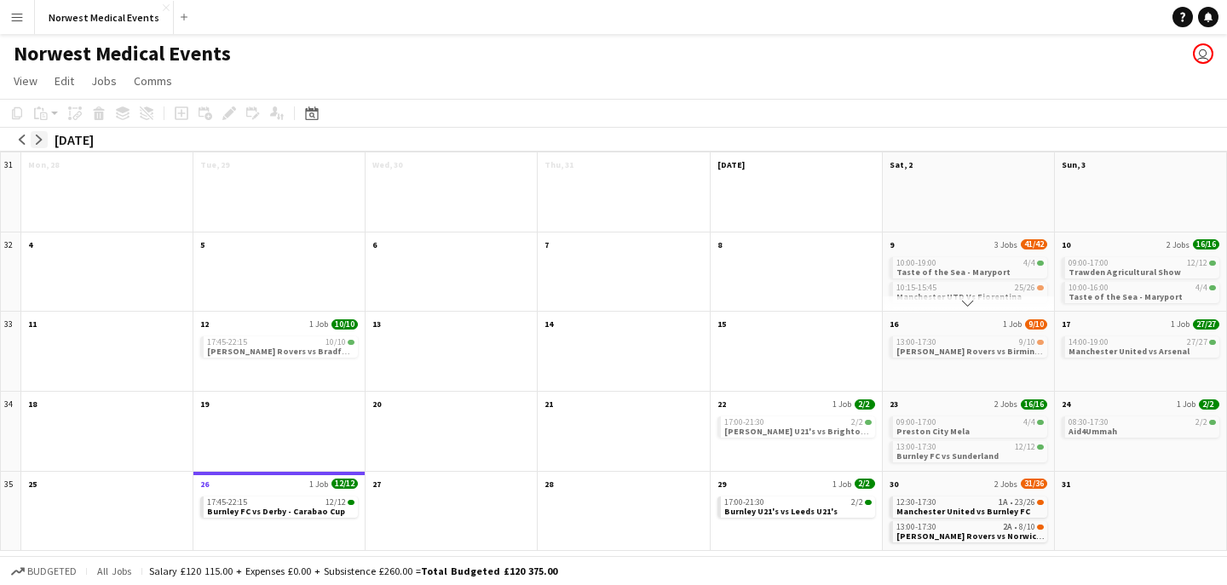
click at [43, 138] on app-icon "arrow-right" at bounding box center [39, 140] width 10 height 10
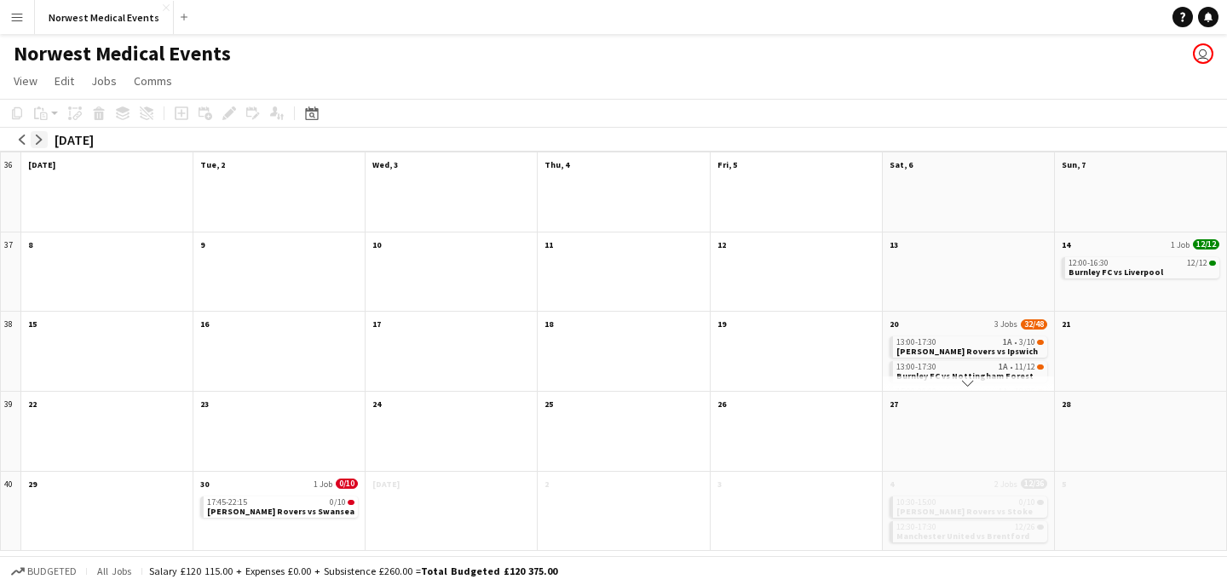
click at [44, 138] on button "arrow-right" at bounding box center [39, 139] width 17 height 17
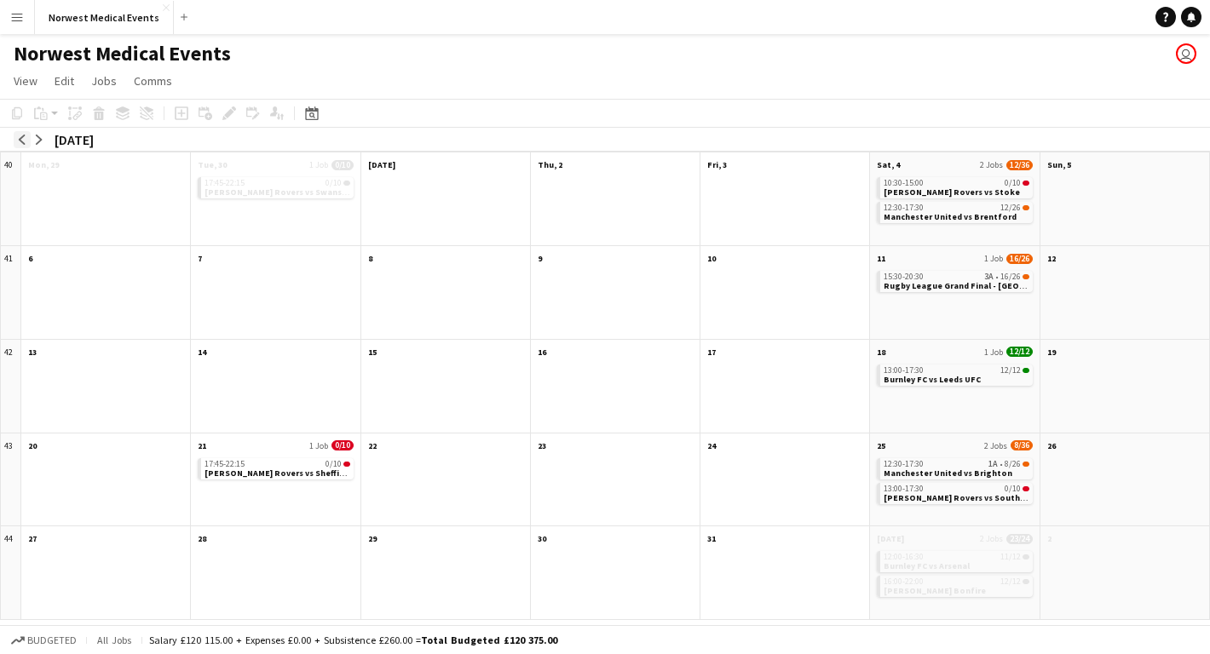
click at [23, 140] on app-icon "arrow-left" at bounding box center [22, 140] width 10 height 10
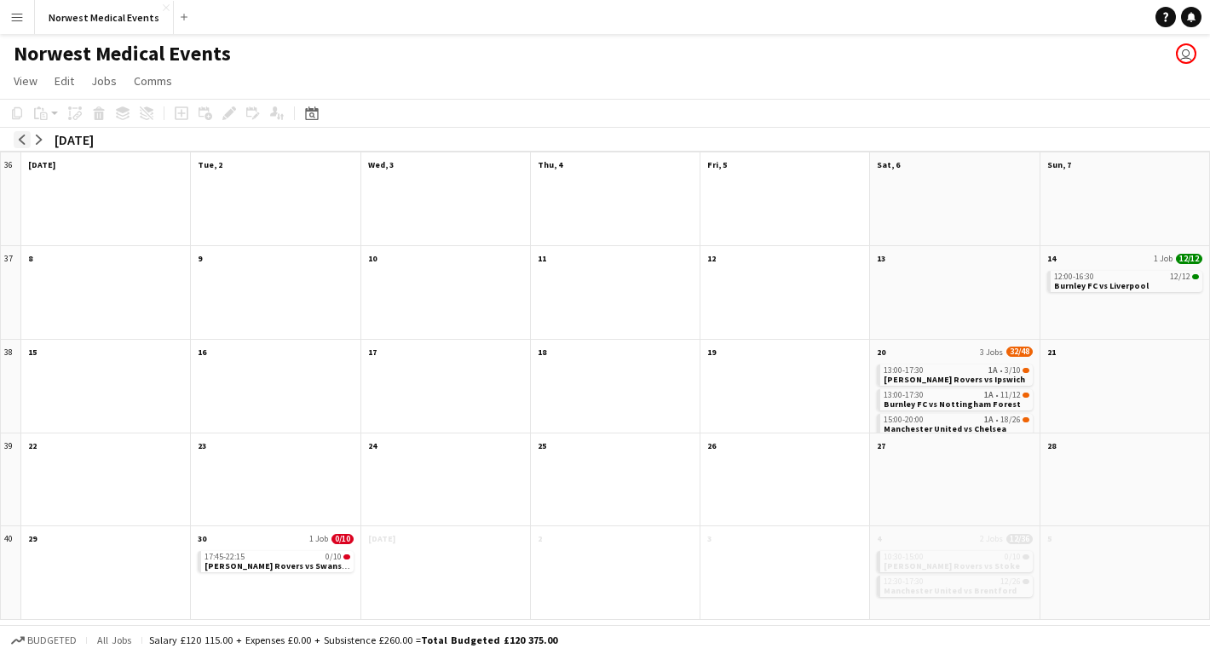
click at [23, 139] on app-icon "arrow-left" at bounding box center [22, 140] width 10 height 10
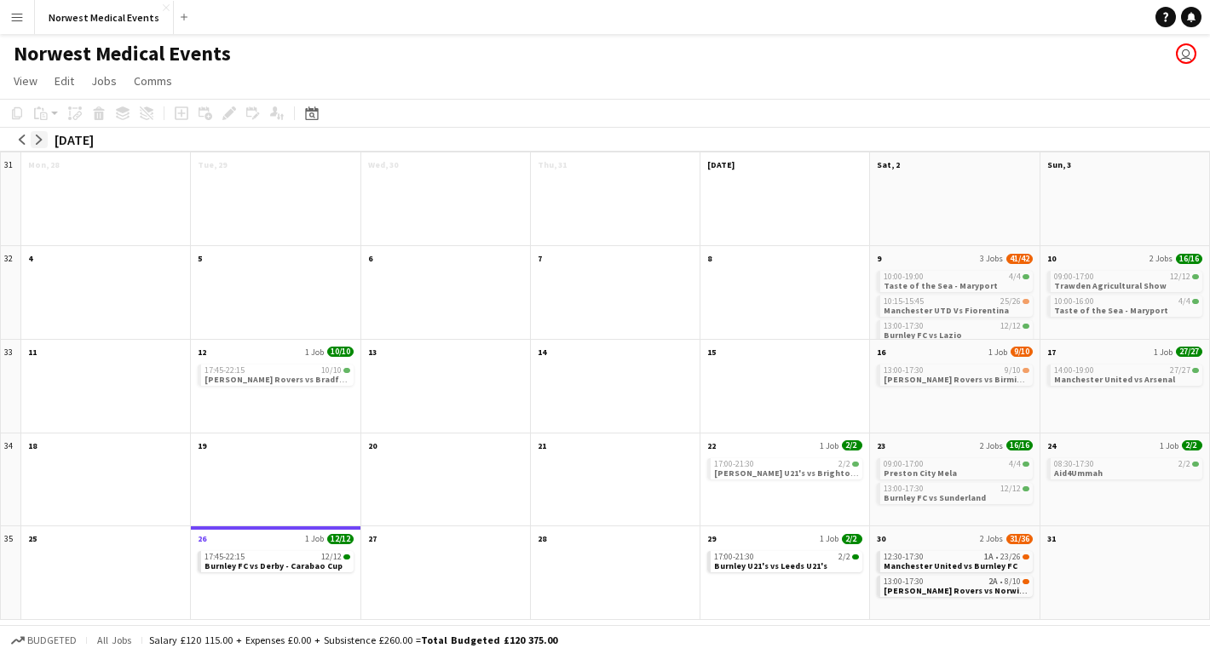
click at [41, 138] on app-icon "arrow-right" at bounding box center [39, 140] width 10 height 10
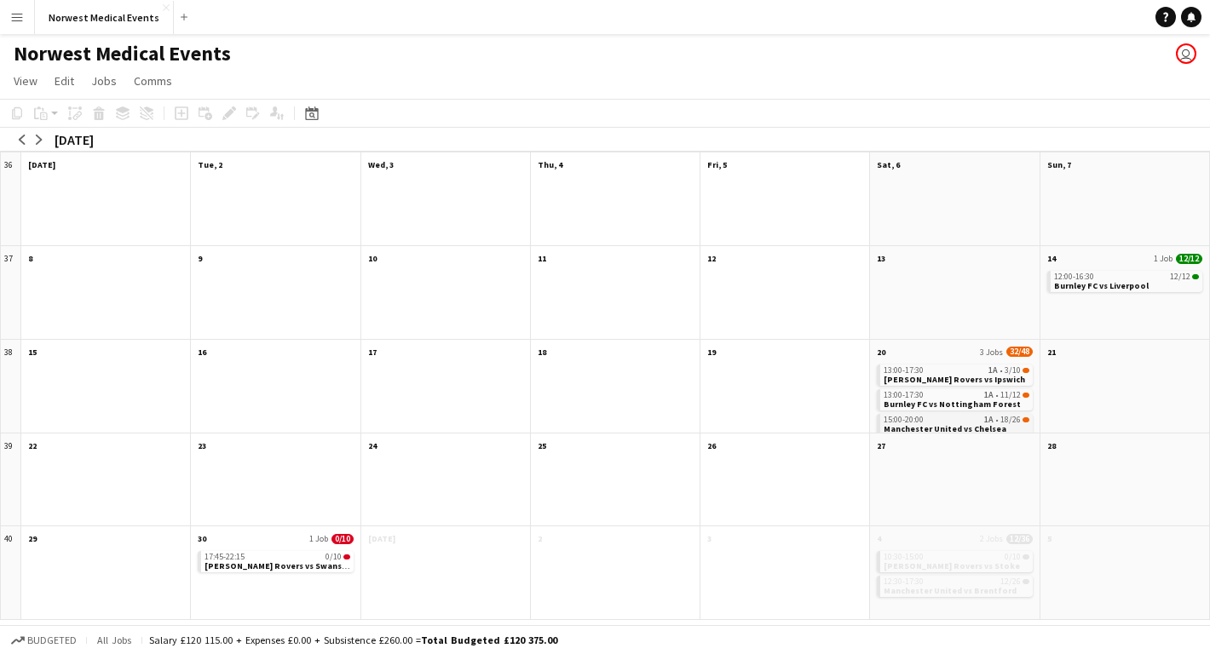
click at [978, 419] on div "15:00-20:00 1A • 18/26" at bounding box center [955, 420] width 145 height 9
click at [43, 140] on app-icon "arrow-right" at bounding box center [39, 140] width 10 height 10
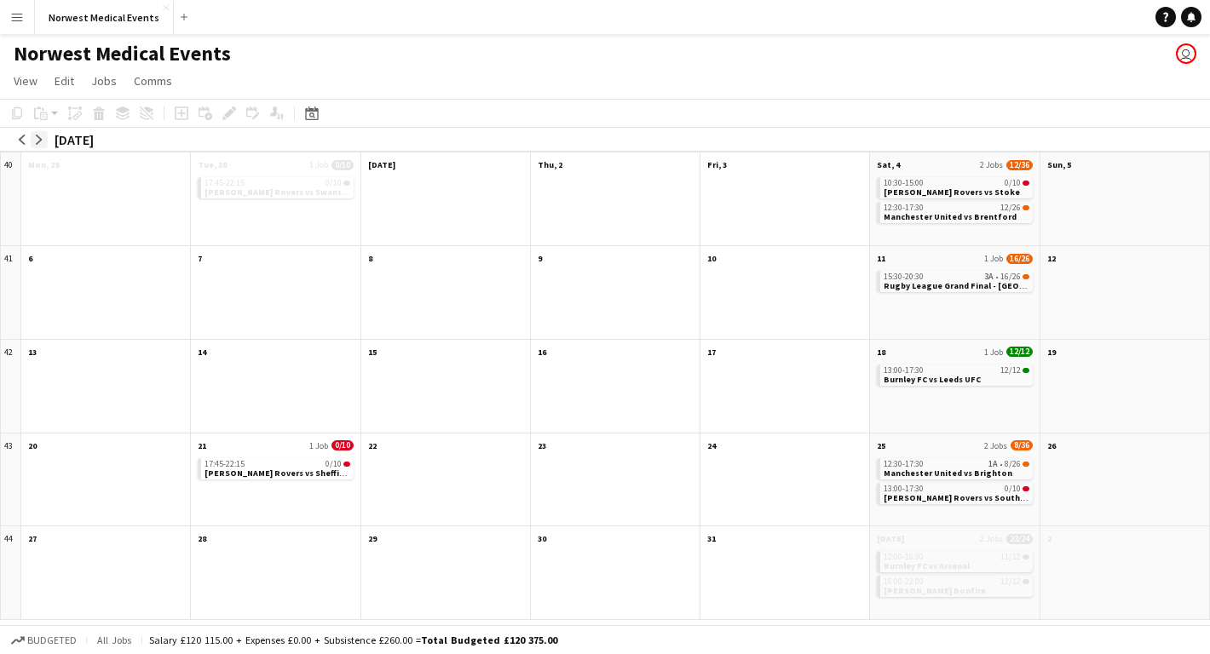
click at [41, 136] on app-icon "arrow-right" at bounding box center [39, 140] width 10 height 10
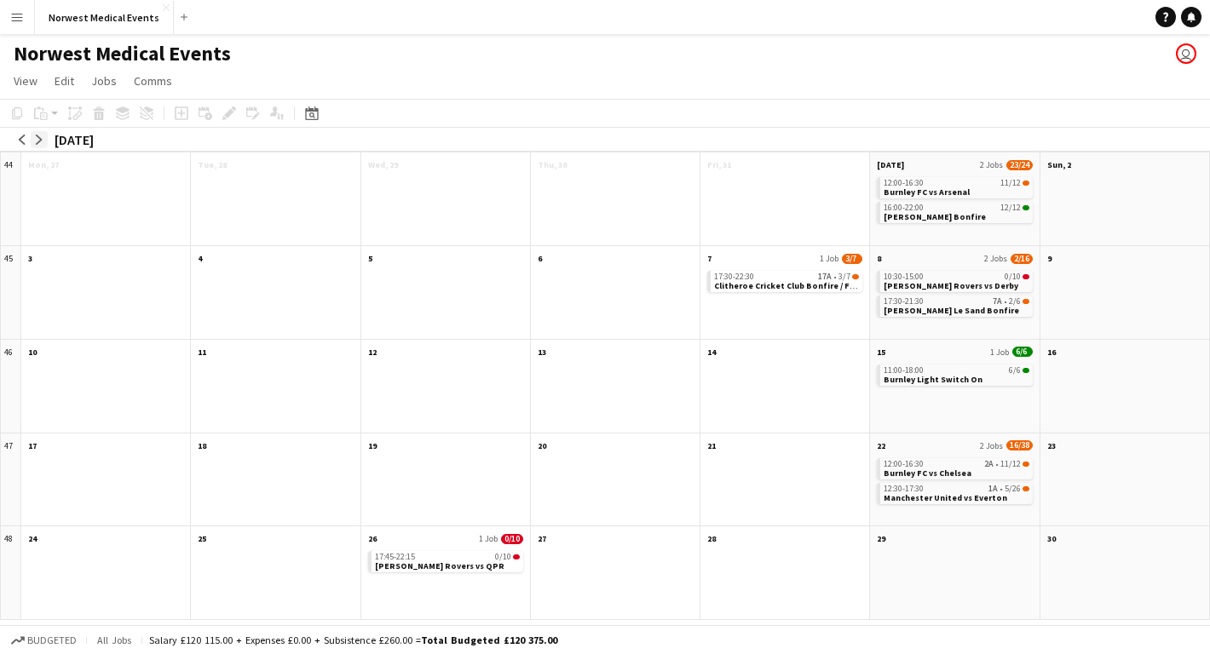
click at [39, 136] on app-icon "arrow-right" at bounding box center [39, 140] width 10 height 10
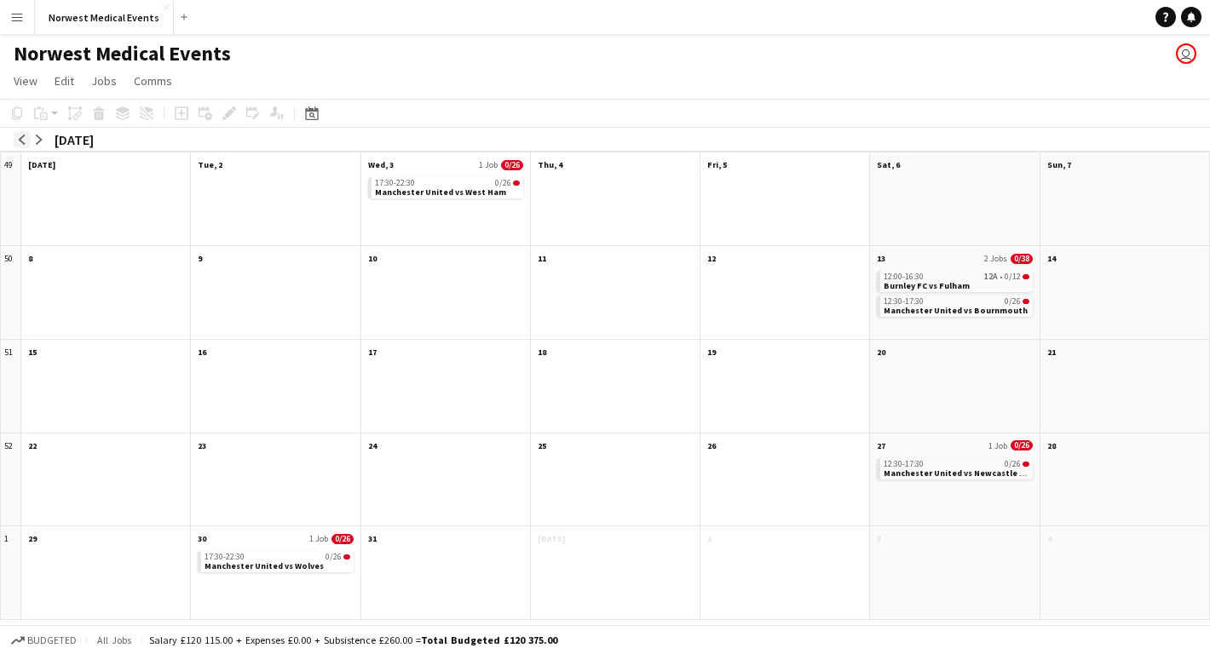
click at [23, 143] on app-icon "arrow-left" at bounding box center [22, 140] width 10 height 10
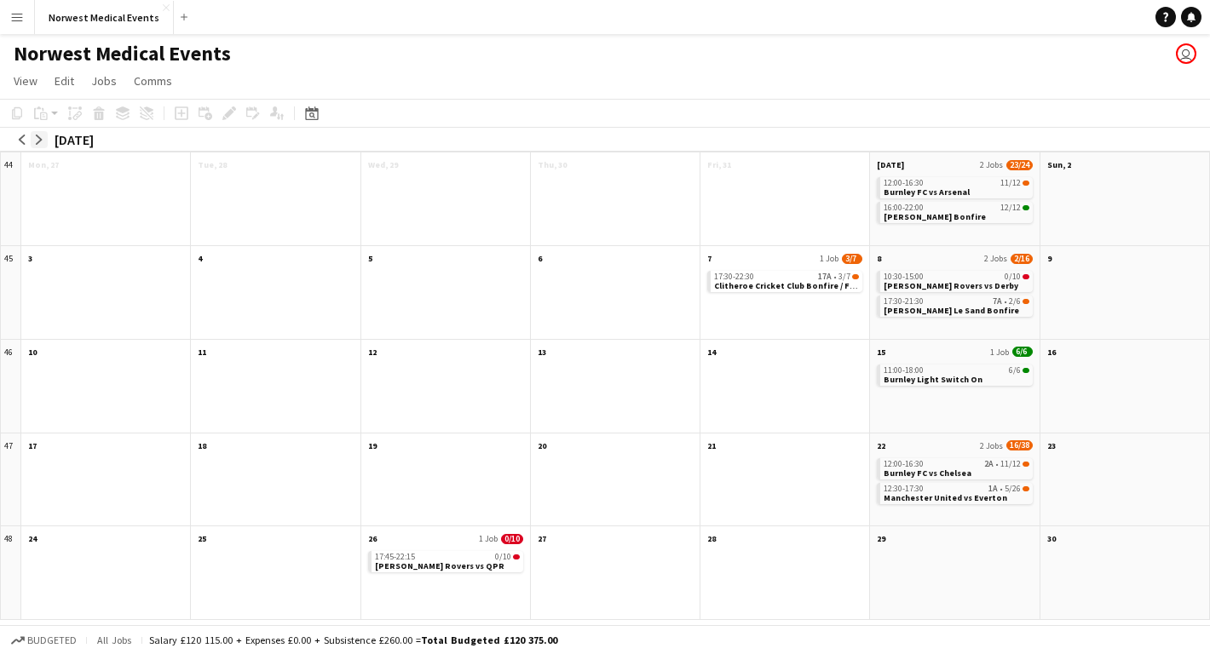
click at [37, 140] on app-icon "arrow-right" at bounding box center [39, 140] width 10 height 10
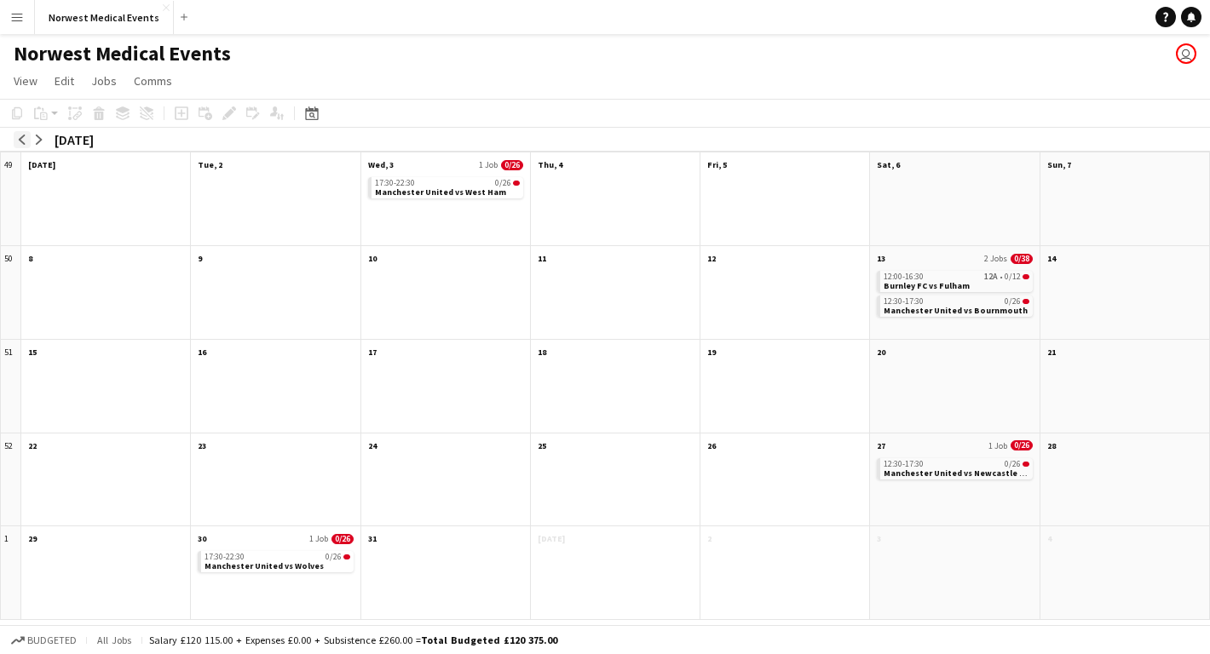
click at [25, 141] on app-icon "arrow-left" at bounding box center [22, 140] width 10 height 10
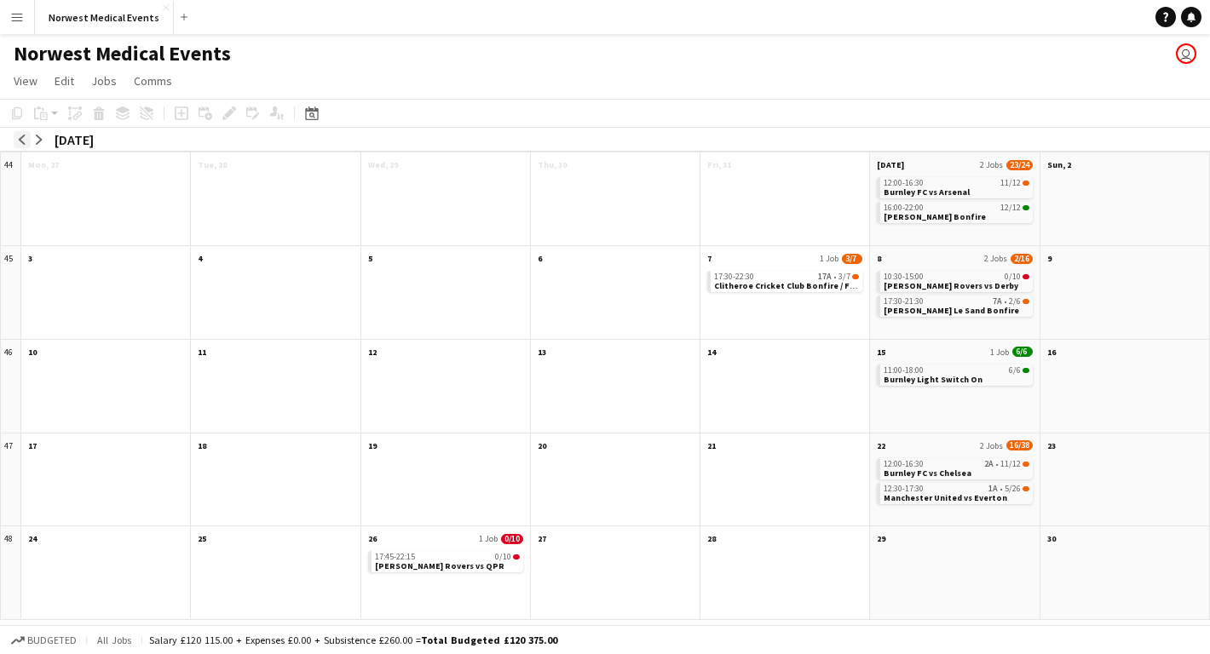
click at [25, 141] on app-icon "arrow-left" at bounding box center [22, 140] width 10 height 10
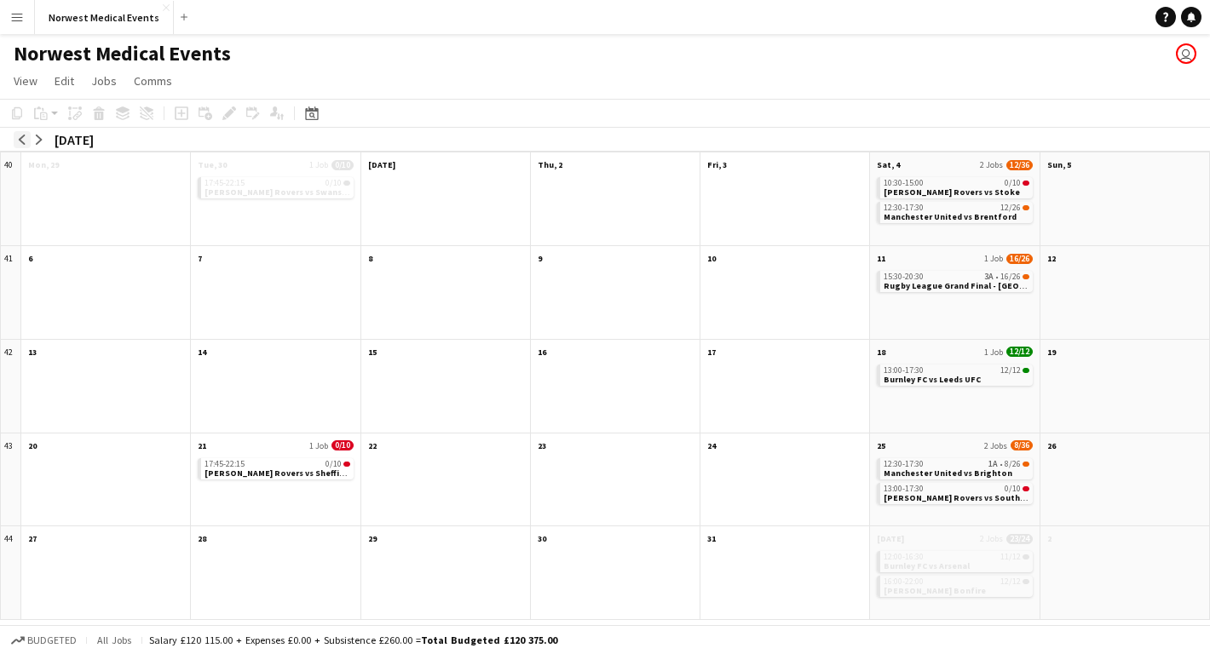
click at [25, 141] on app-icon "arrow-left" at bounding box center [22, 140] width 10 height 10
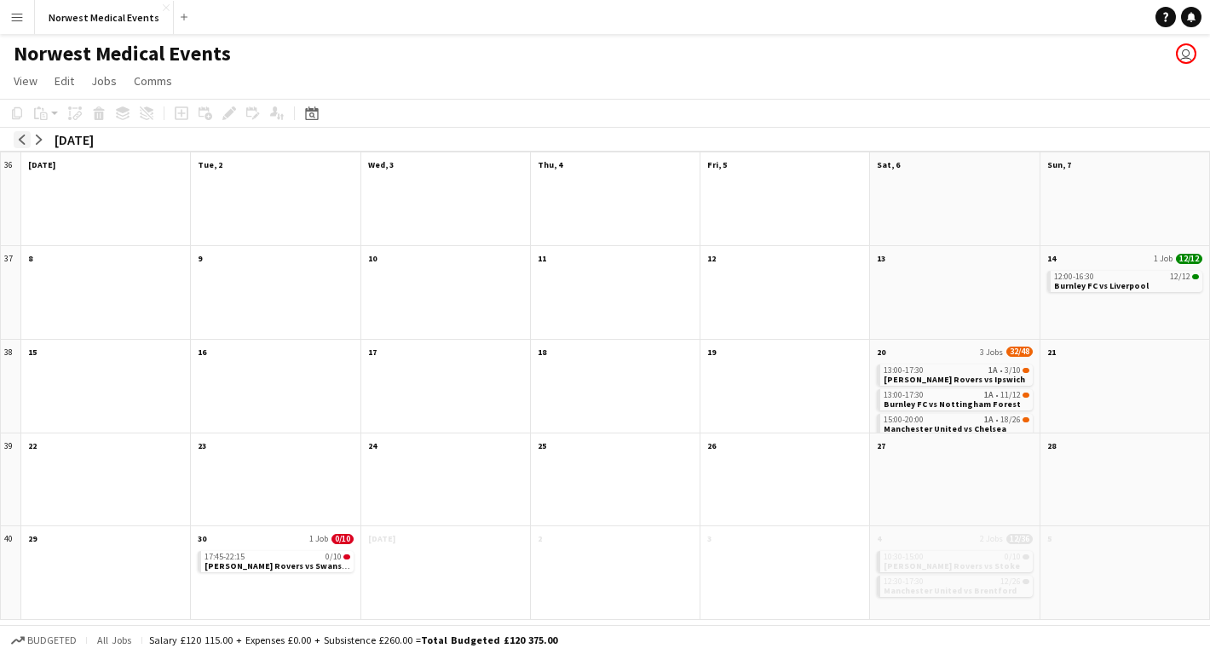
click at [25, 141] on app-icon "arrow-left" at bounding box center [22, 140] width 10 height 10
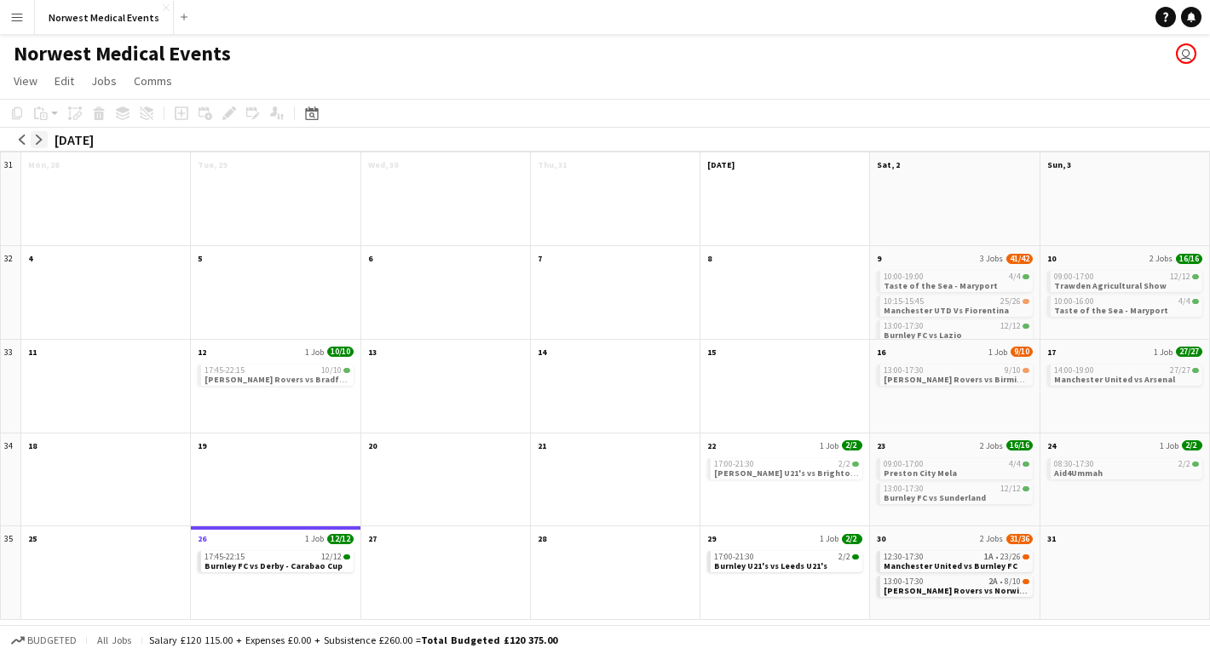
click at [40, 141] on app-icon "arrow-right" at bounding box center [39, 140] width 10 height 10
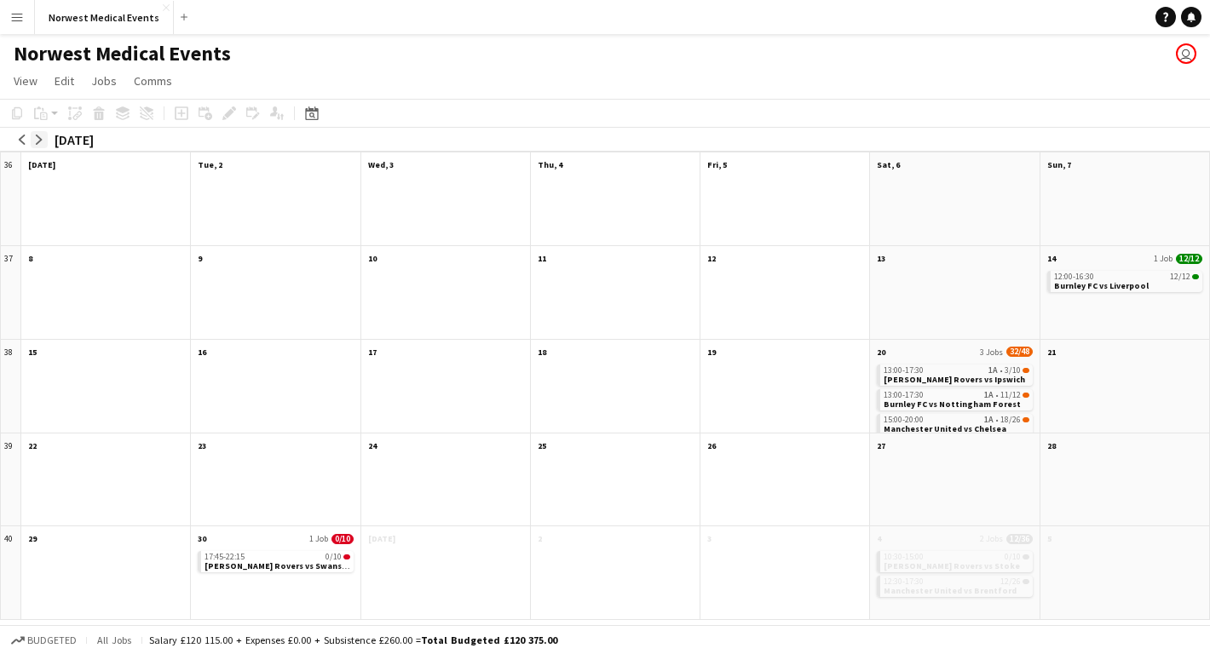
click at [42, 141] on app-icon "arrow-right" at bounding box center [39, 140] width 10 height 10
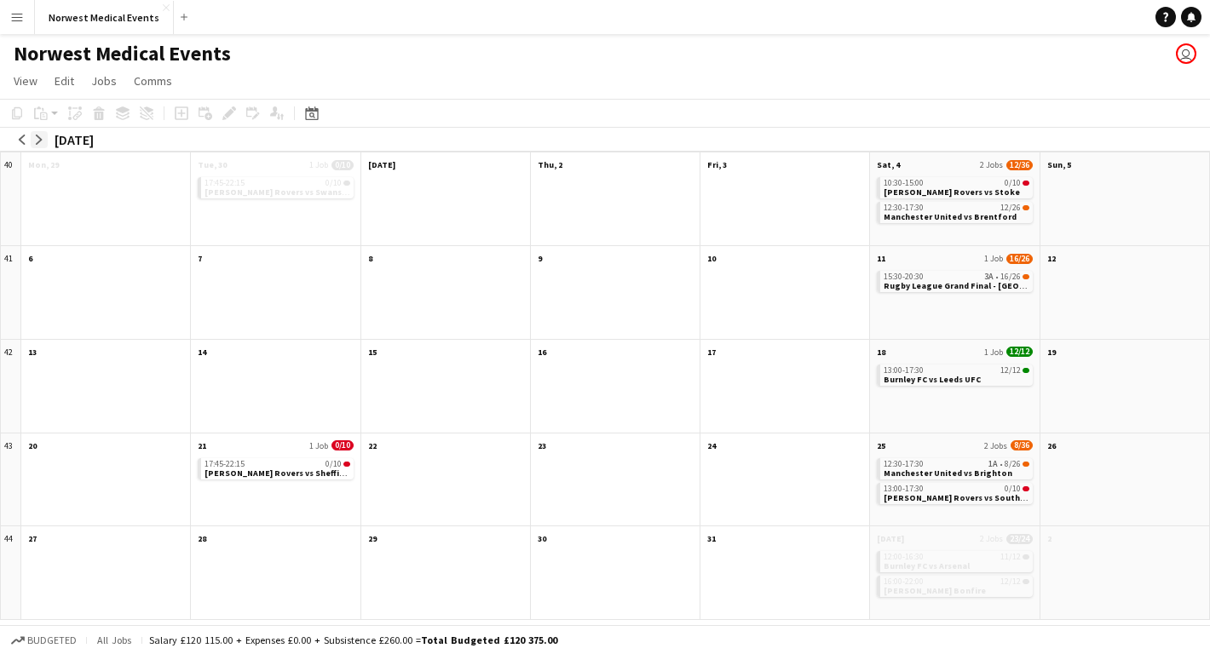
click at [43, 140] on app-icon "arrow-right" at bounding box center [39, 140] width 10 height 10
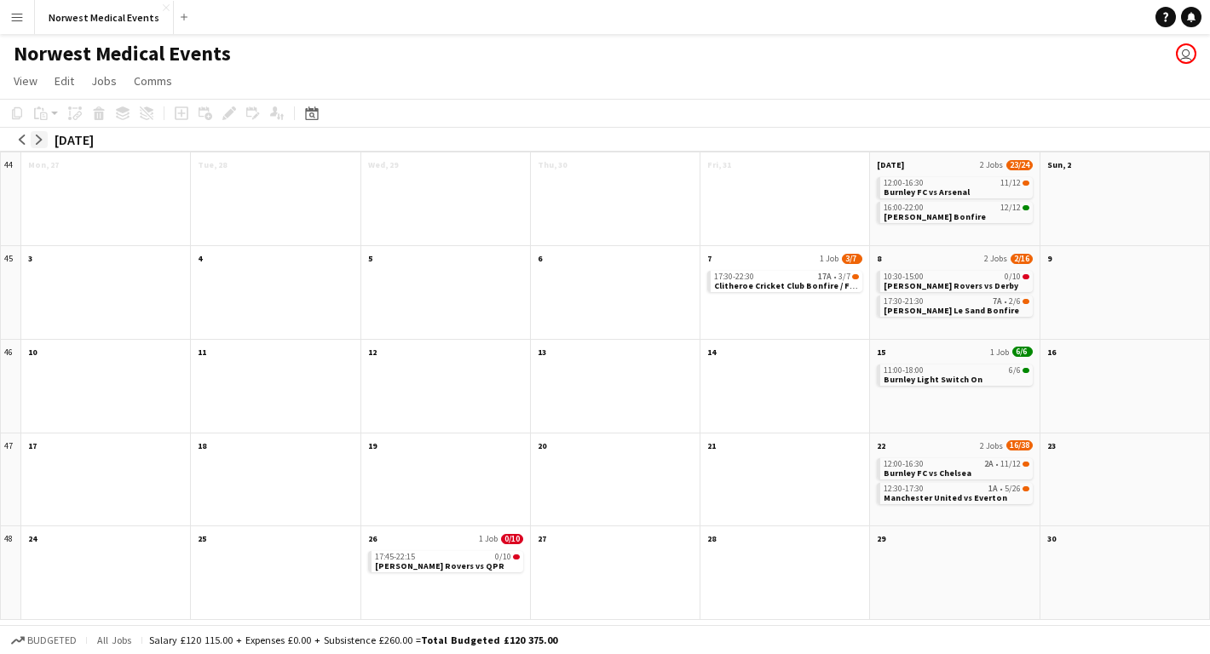
click at [38, 140] on app-icon "arrow-right" at bounding box center [39, 140] width 10 height 10
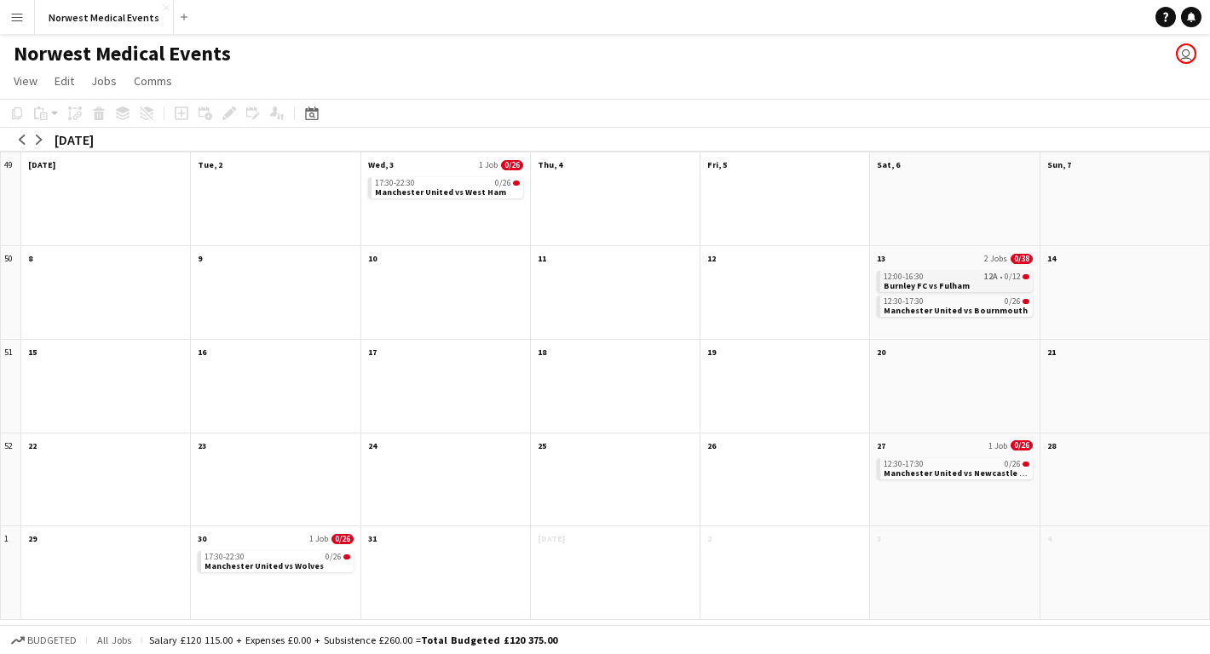
click at [958, 279] on div "12:00-16:30 12A • 0/12" at bounding box center [955, 277] width 145 height 9
click at [937, 281] on span "Burnley FC vs Fulham" at bounding box center [926, 285] width 86 height 11
click at [25, 84] on span "View" at bounding box center [26, 80] width 24 height 15
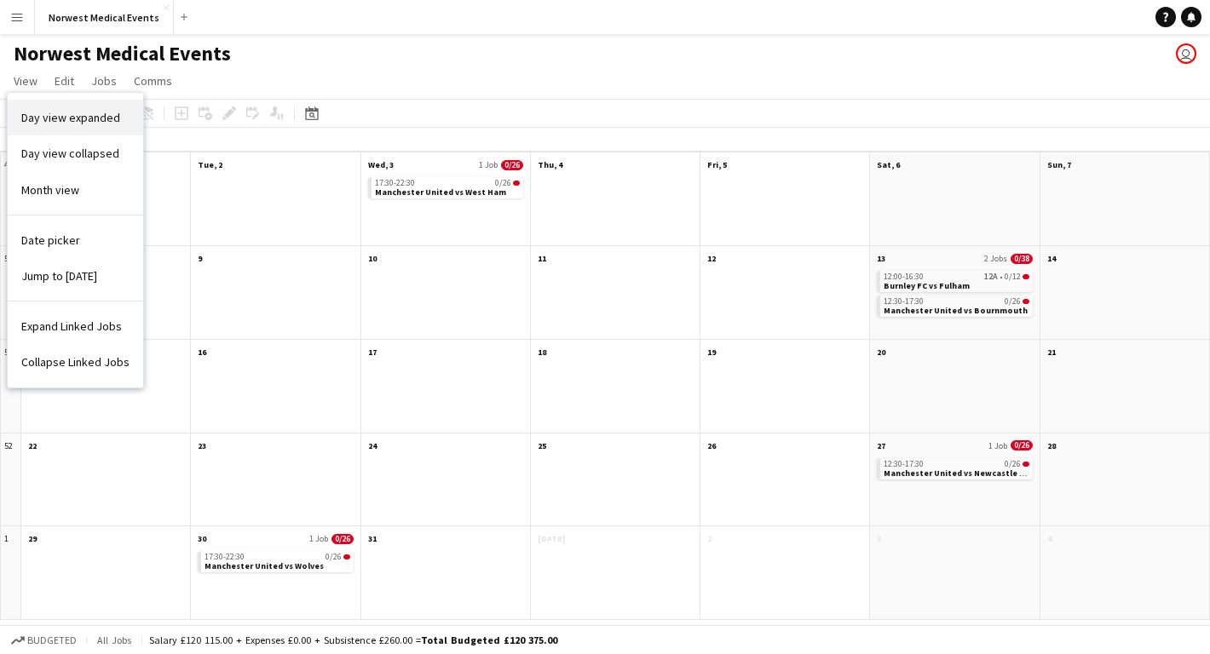
click at [92, 118] on span "Day view expanded" at bounding box center [70, 117] width 99 height 15
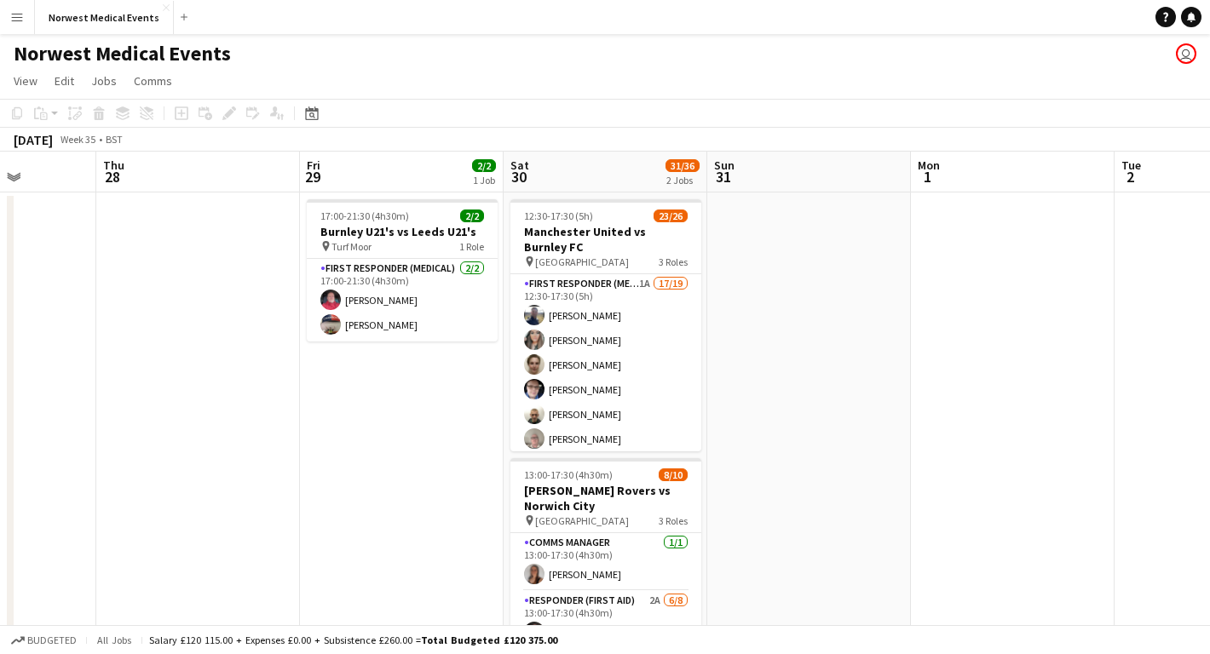
scroll to position [0, 515]
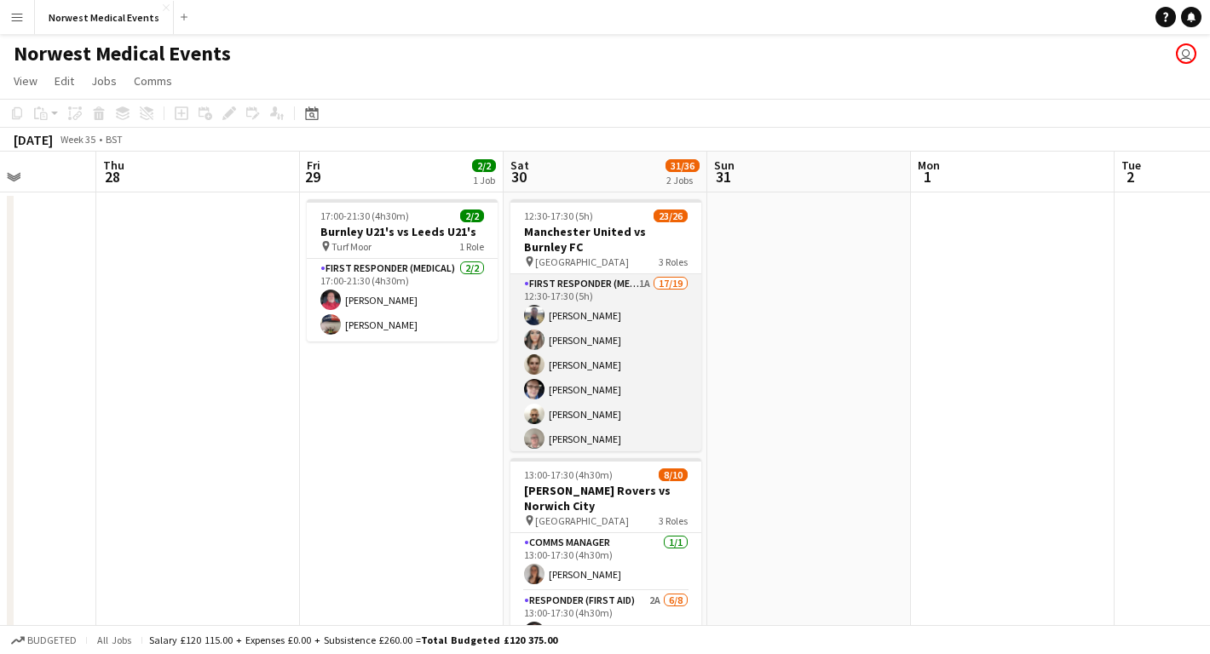
click at [613, 348] on app-card-role "First Responder (Medical) 1A 17/19 12:30-17:30 (5h) [PERSON_NAME] [PERSON_NAME]…" at bounding box center [605, 525] width 191 height 503
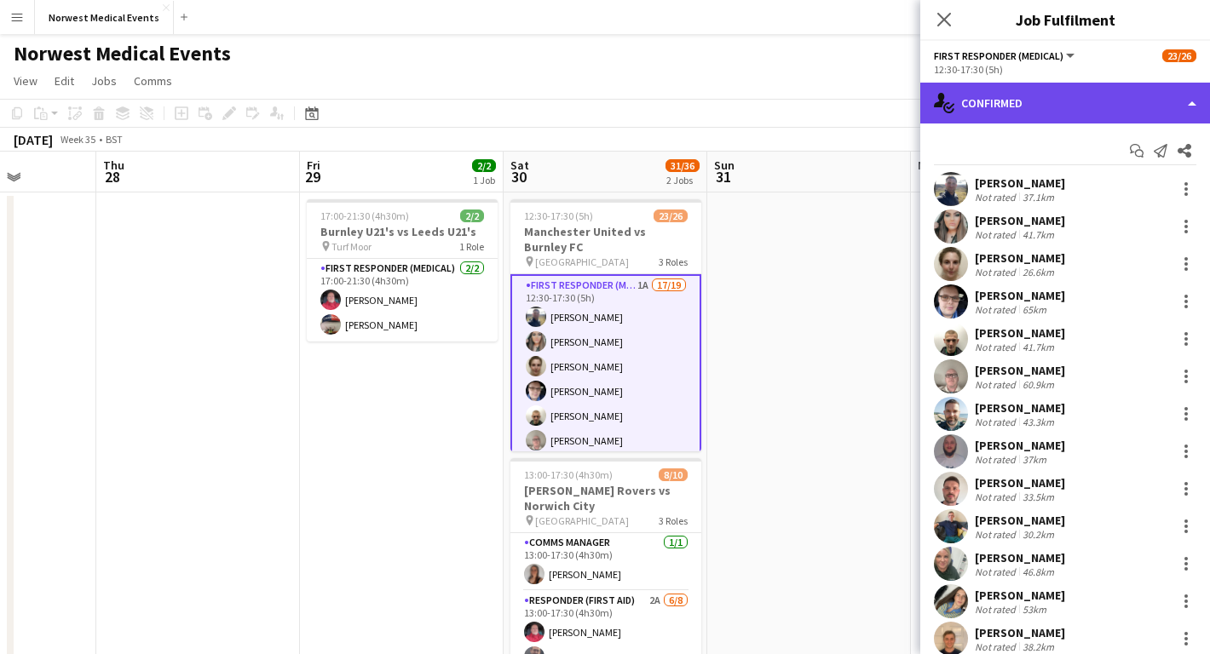
click at [1052, 84] on div "single-neutral-actions-check-2 Confirmed" at bounding box center [1065, 103] width 290 height 41
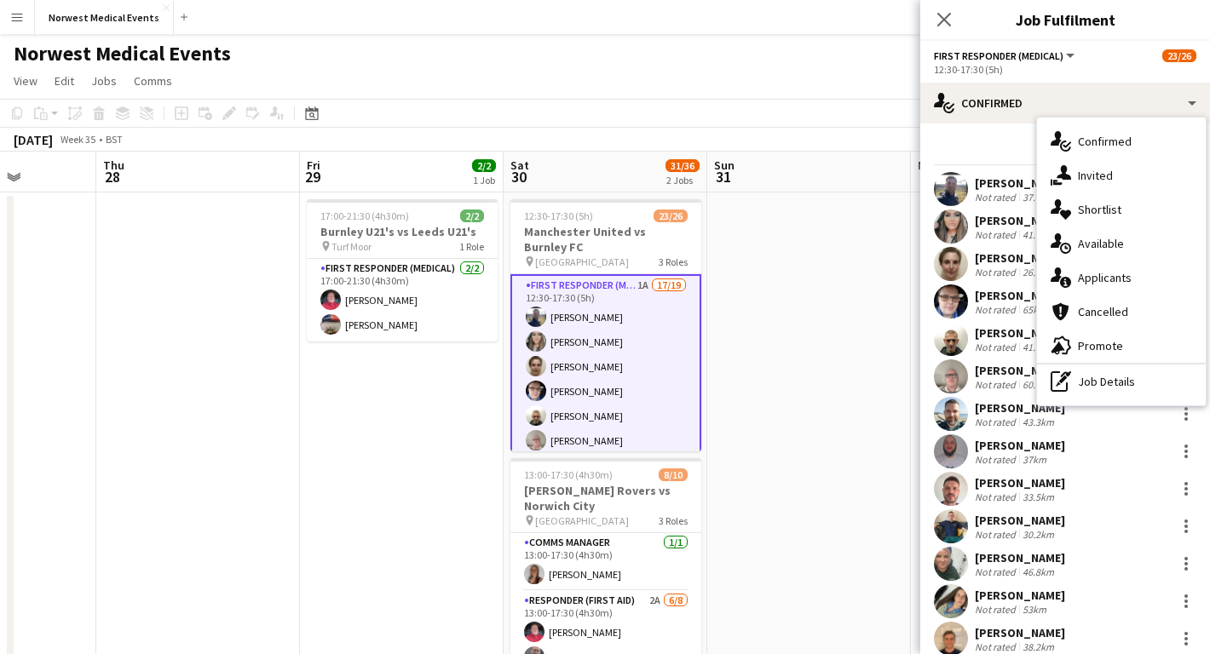
click at [1125, 277] on div "single-neutral-actions-information Applicants" at bounding box center [1121, 278] width 169 height 34
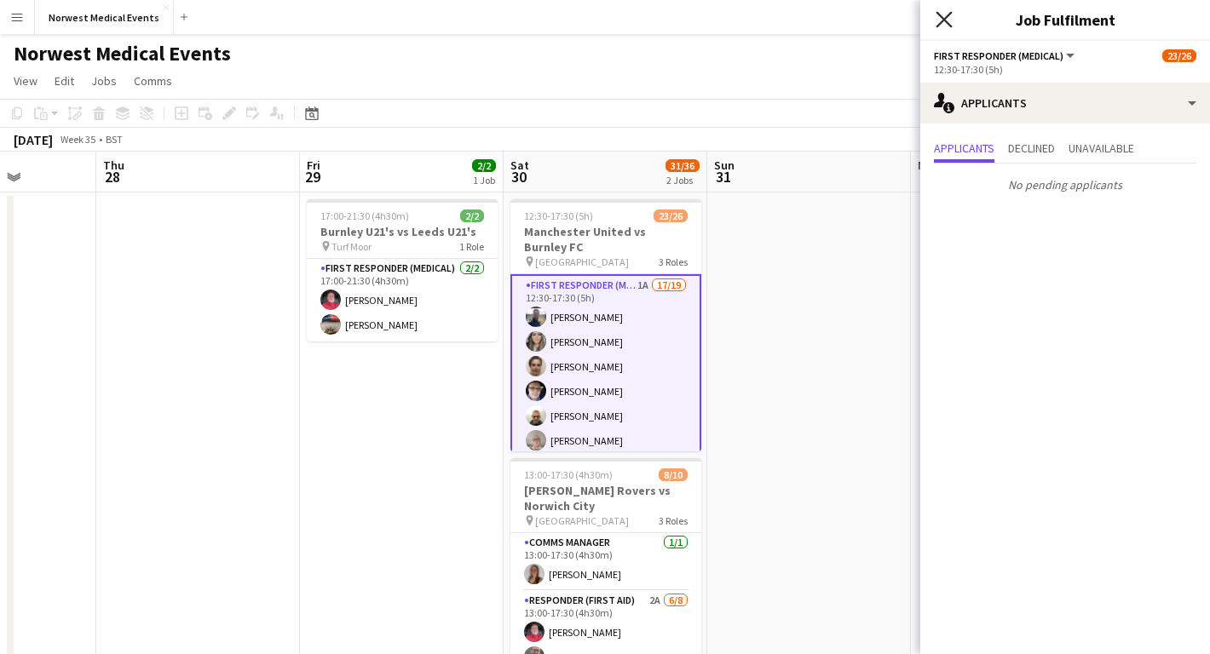
click at [945, 24] on icon "Close pop-in" at bounding box center [943, 19] width 16 height 16
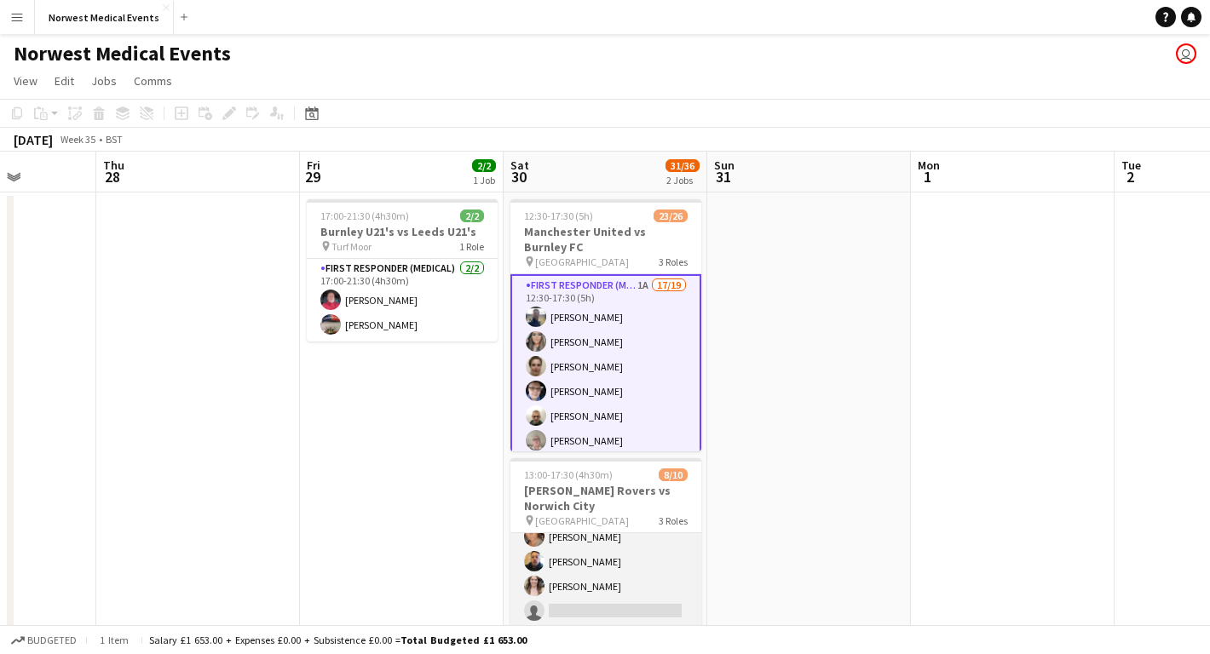
click at [619, 553] on app-card-role "Responder (First Aid) 2A [DATE] 13:00-17:30 (4h30m) [PERSON_NAME] [PERSON_NAME]…" at bounding box center [605, 537] width 191 height 231
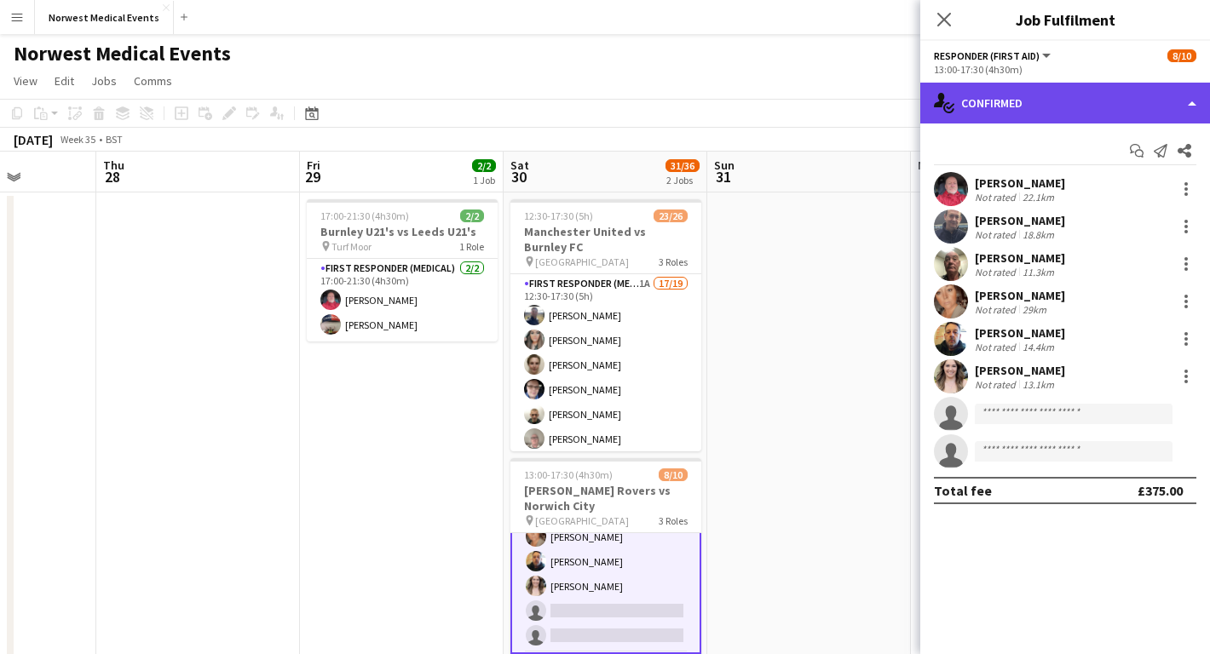
click at [1074, 118] on div "single-neutral-actions-check-2 Confirmed" at bounding box center [1065, 103] width 290 height 41
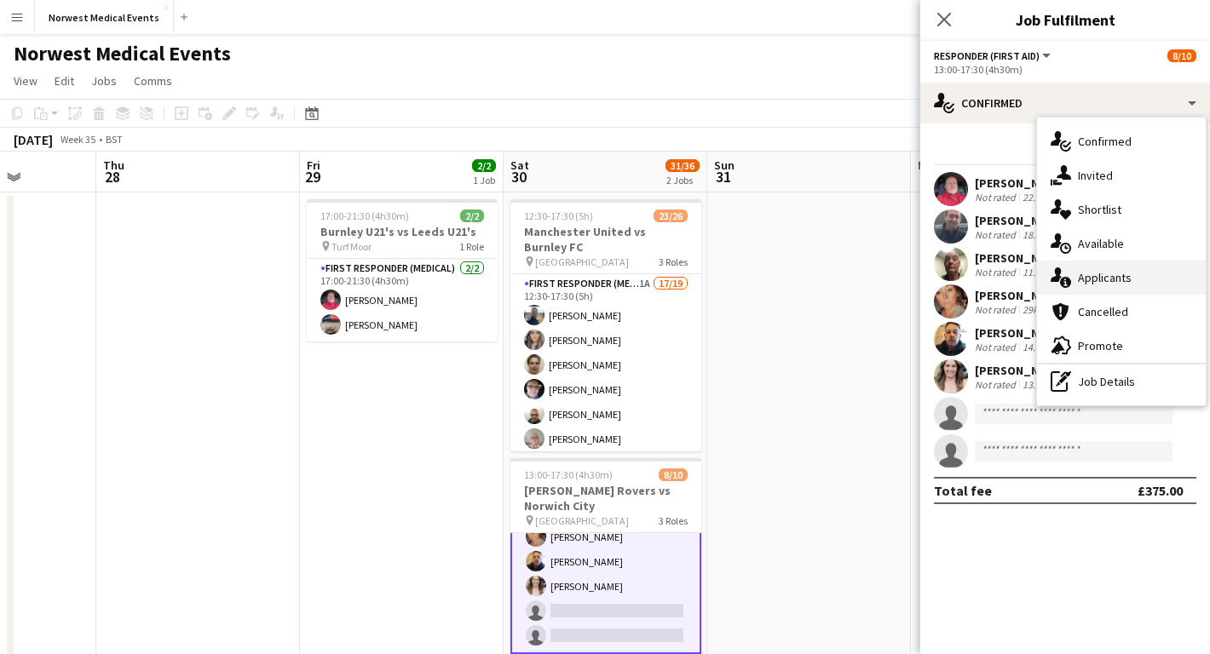
click at [1118, 273] on div "single-neutral-actions-information Applicants" at bounding box center [1121, 278] width 169 height 34
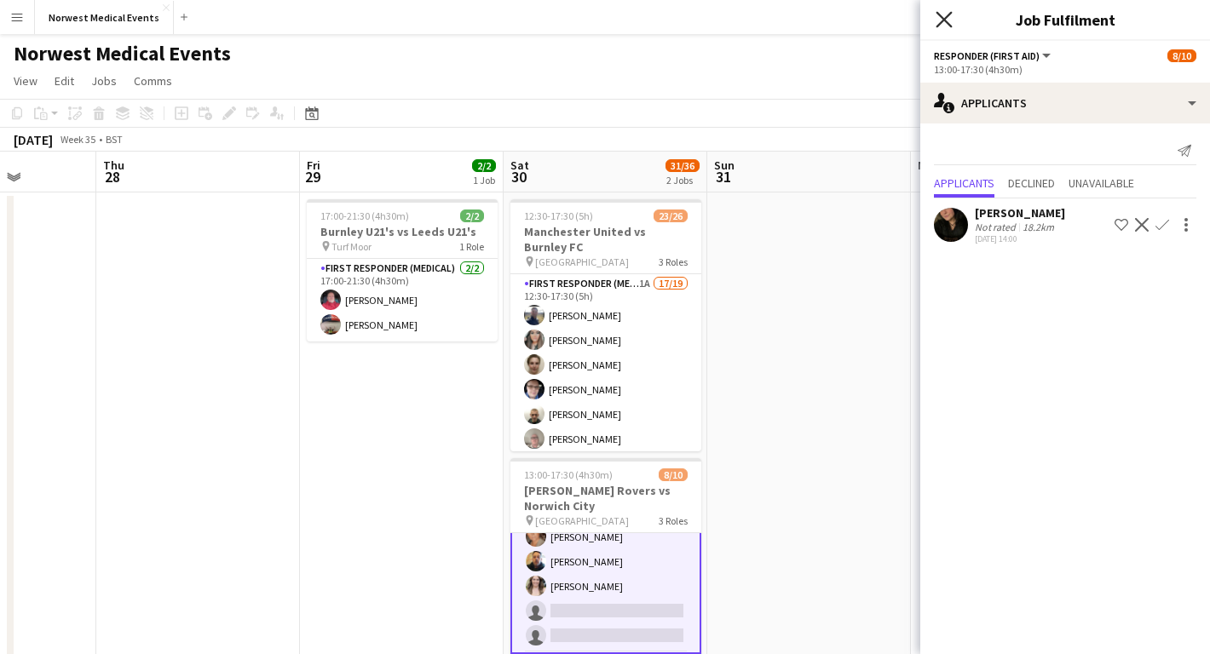
click at [947, 20] on icon "Close pop-in" at bounding box center [943, 19] width 16 height 16
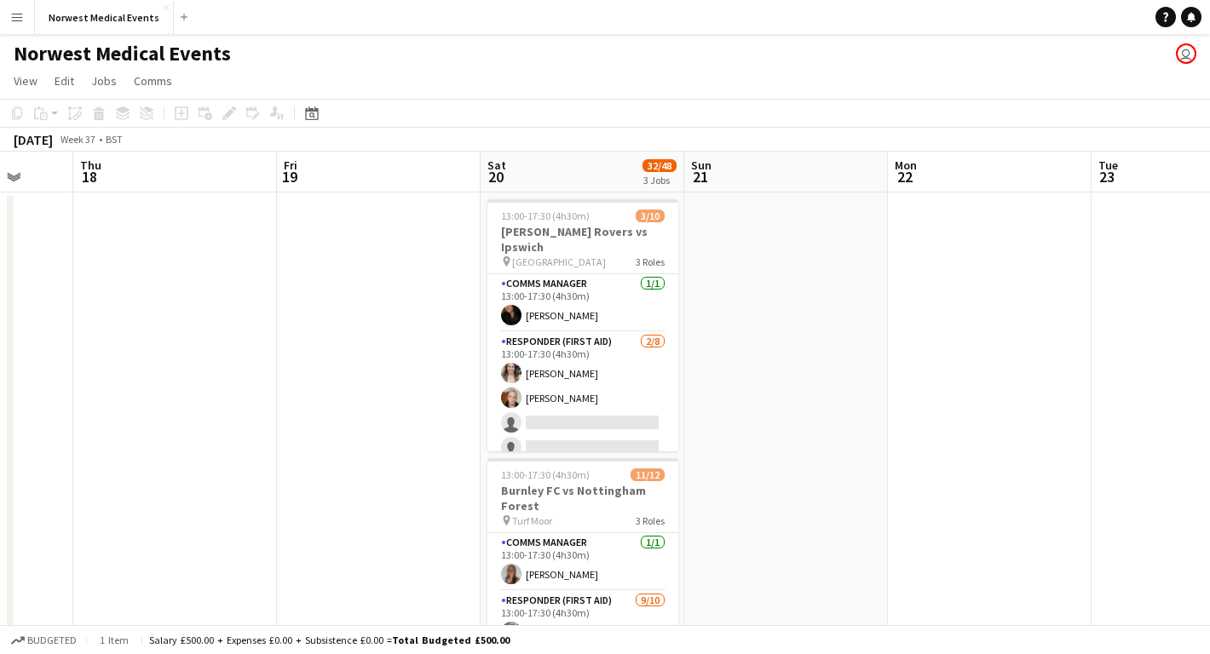
scroll to position [0, 765]
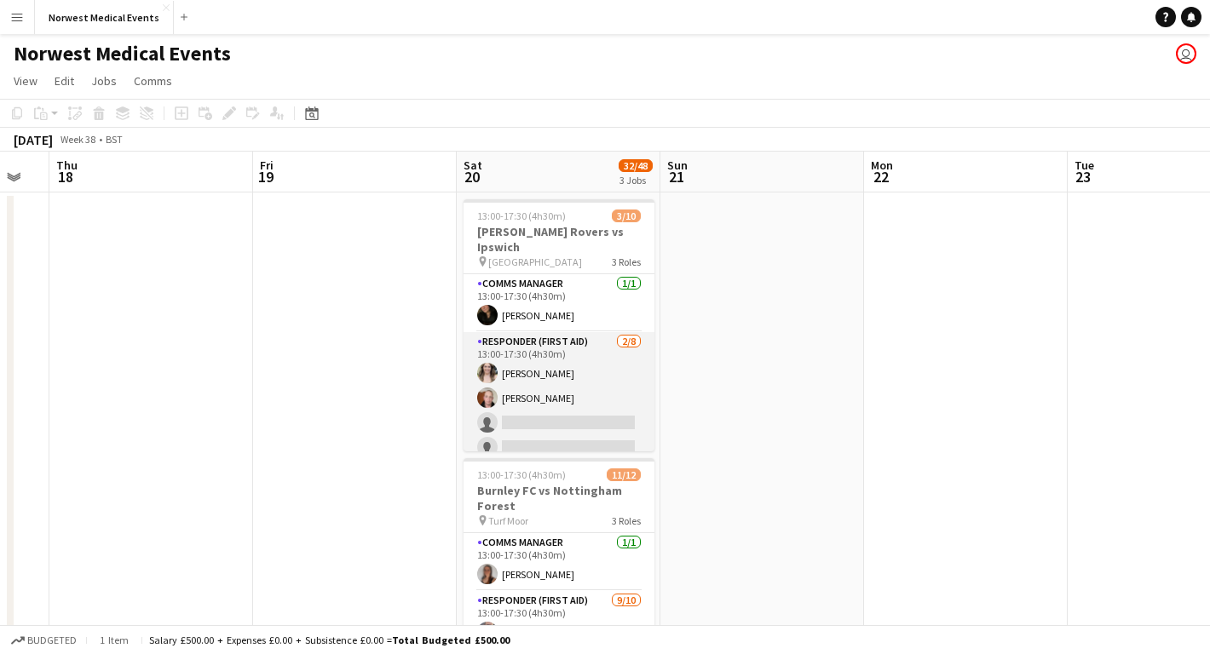
click at [523, 389] on app-card-role "Responder (First Aid) [DATE] 13:00-17:30 (4h30m) [PERSON_NAME] [PERSON_NAME] si…" at bounding box center [558, 447] width 191 height 231
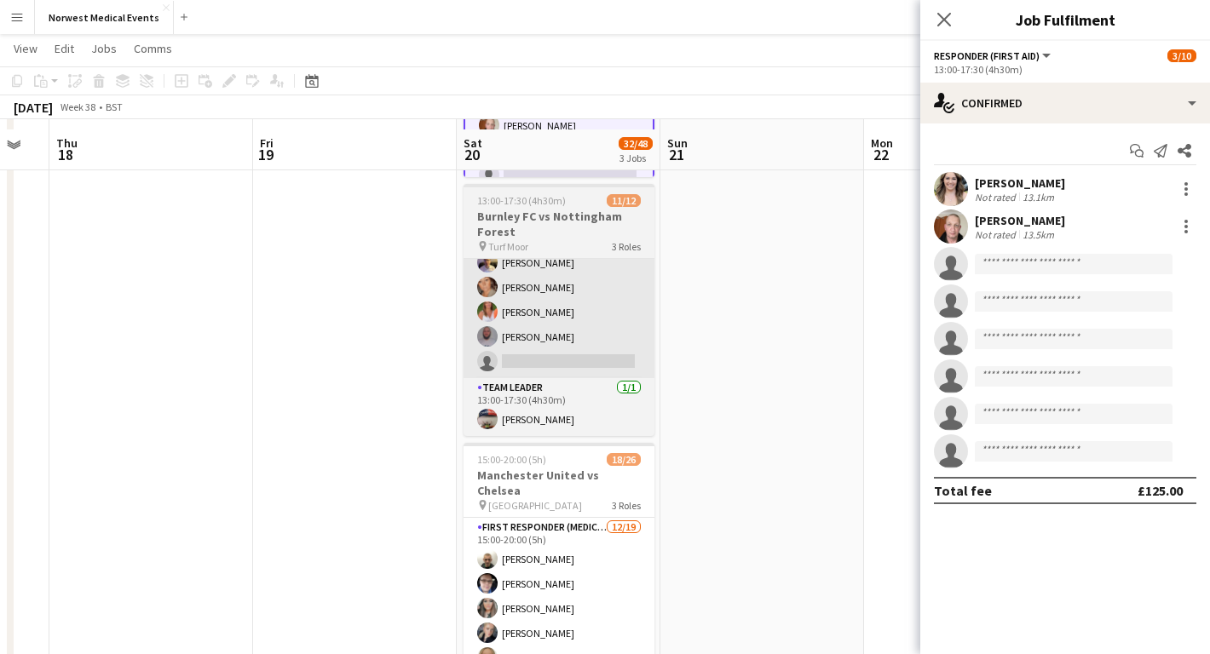
scroll to position [283, 0]
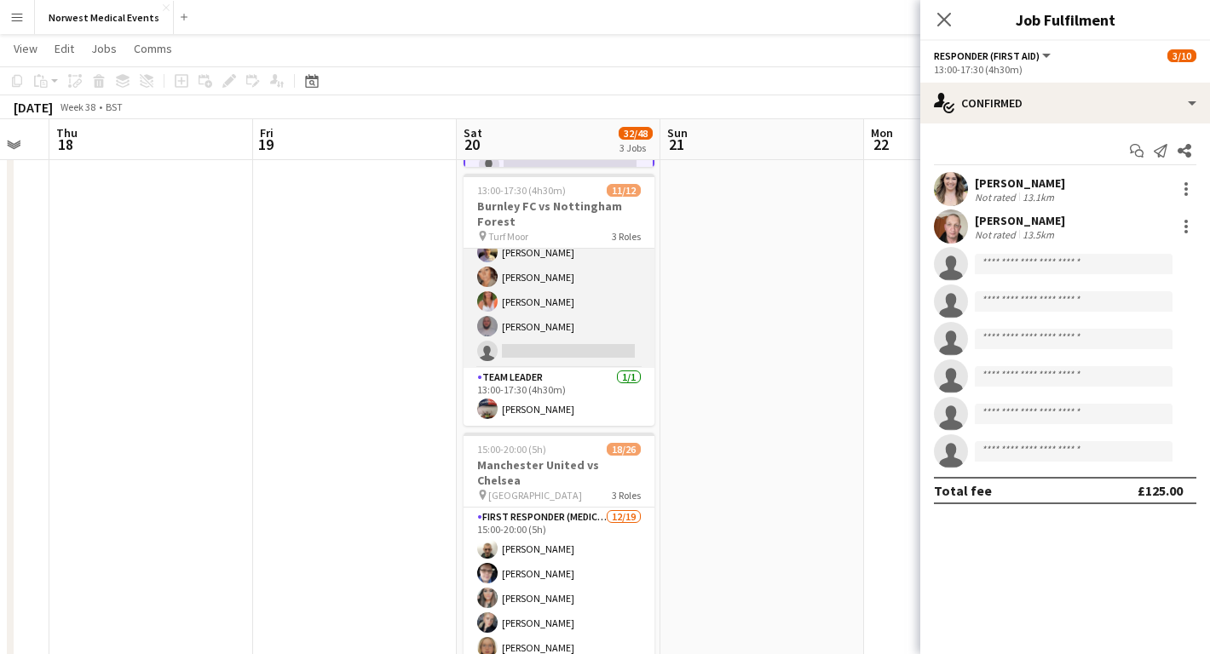
click at [575, 312] on app-card-role "Responder (First Aid) [DATE] 13:00-17:30 (4h30m) [PERSON_NAME] [PERSON_NAME] [P…" at bounding box center [558, 228] width 191 height 280
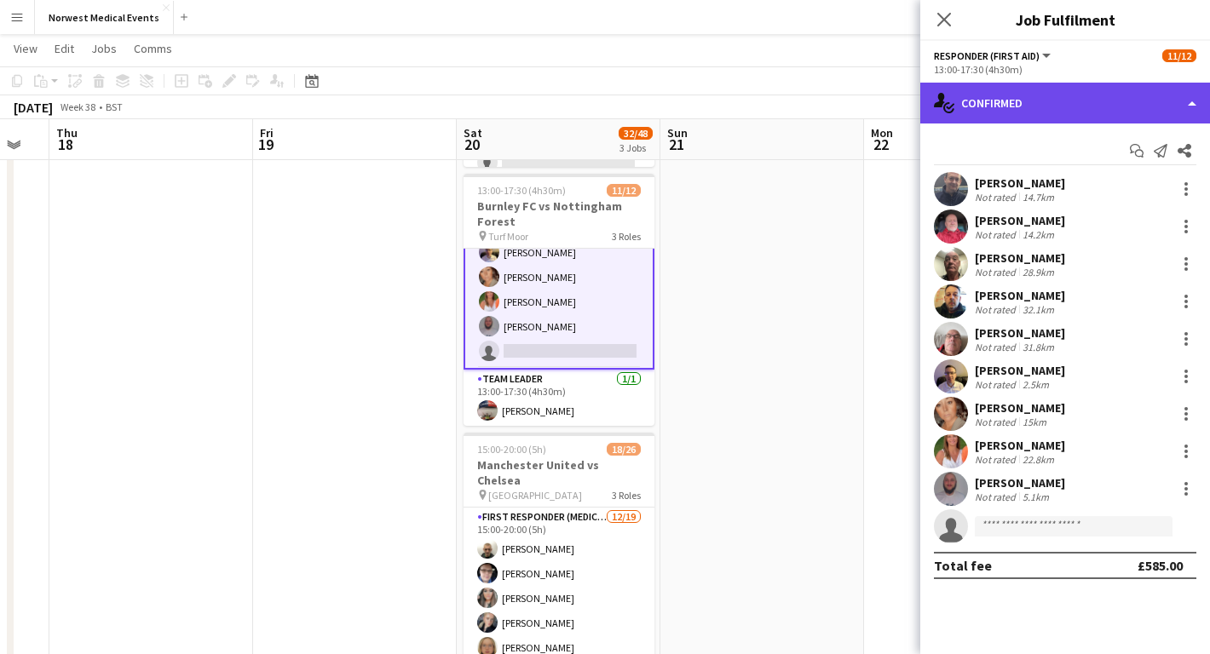
click at [1108, 107] on div "single-neutral-actions-check-2 Confirmed" at bounding box center [1065, 103] width 290 height 41
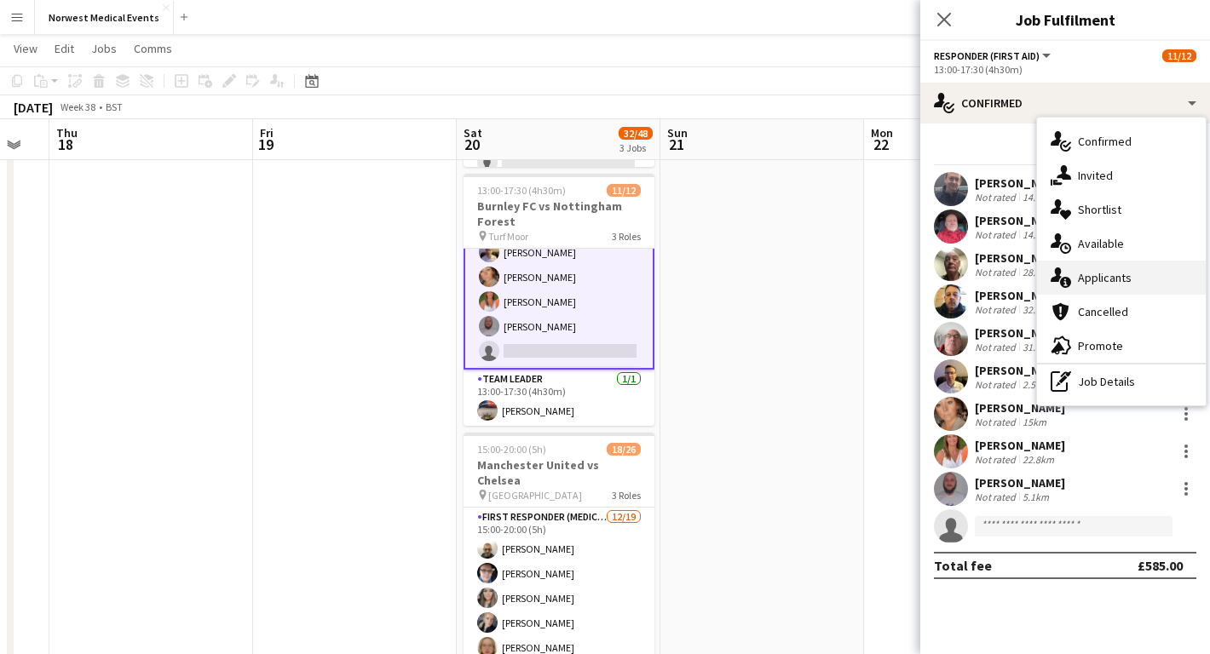
click at [1123, 266] on div "single-neutral-actions-information Applicants" at bounding box center [1121, 278] width 169 height 34
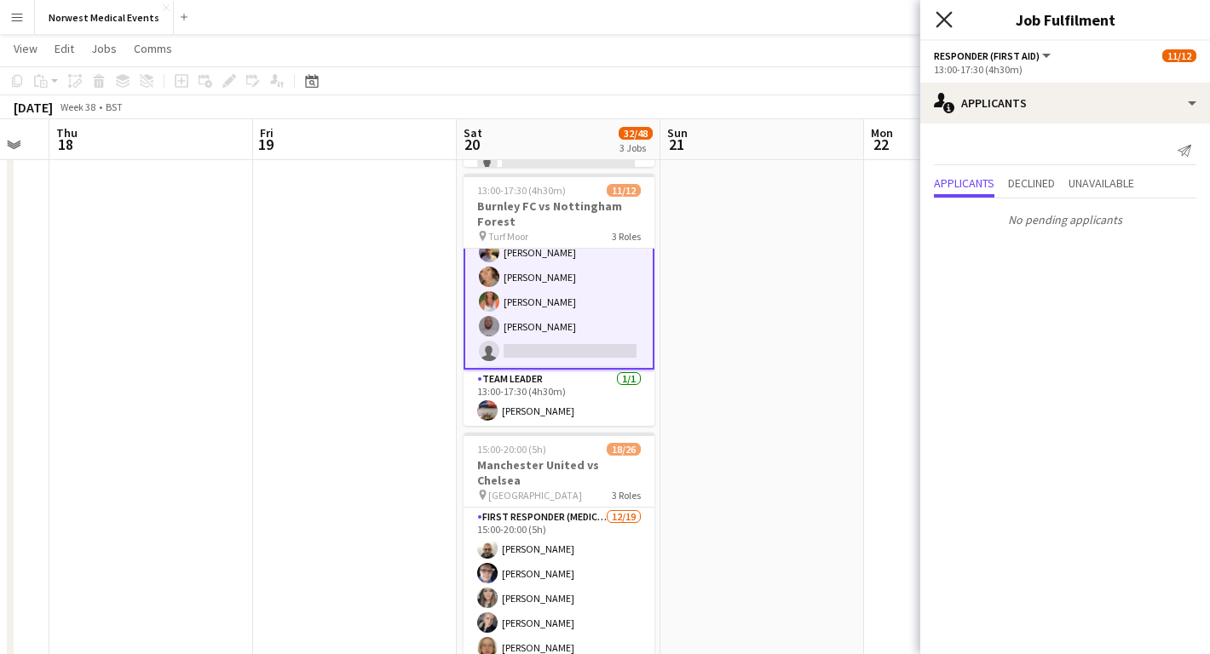
click at [945, 12] on icon "Close pop-in" at bounding box center [943, 19] width 16 height 16
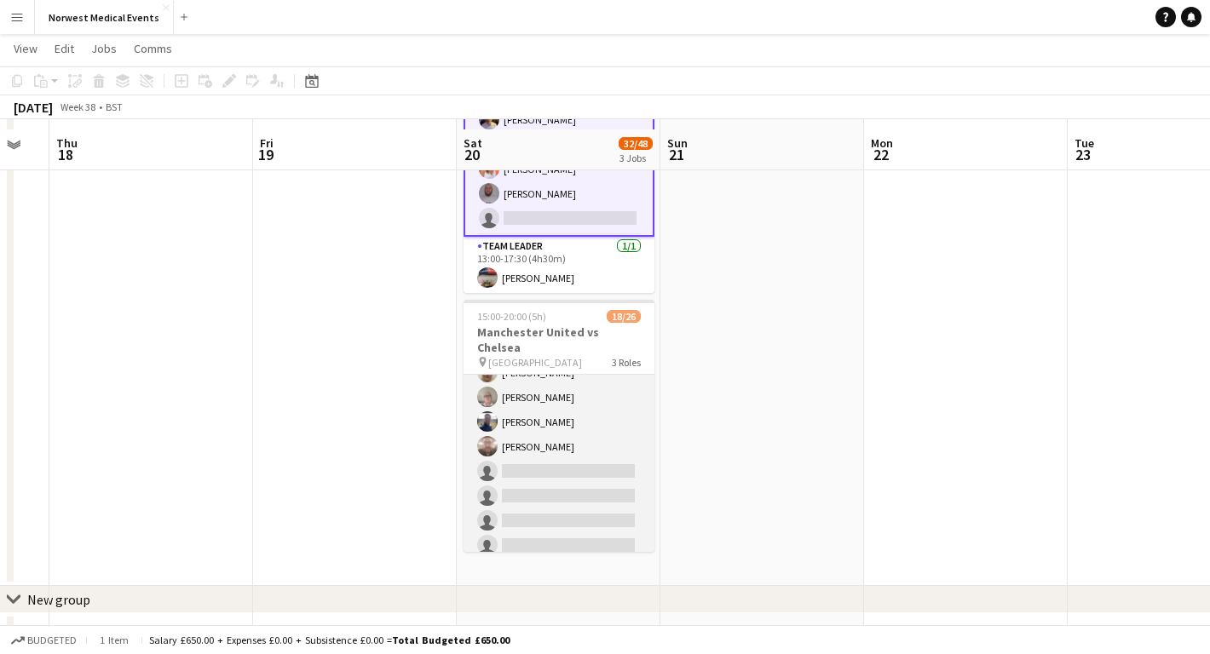
scroll to position [426, 0]
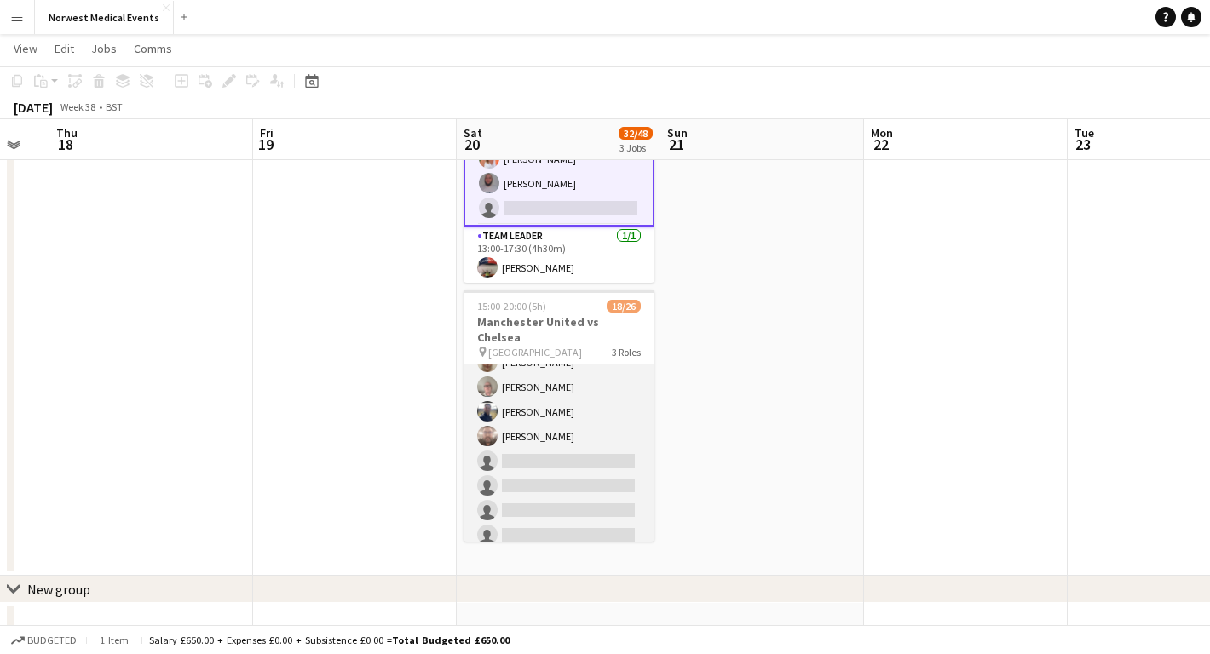
click at [567, 442] on app-card-role "First Responder (Medical) [DATE] 15:00-20:00 (5h) [PERSON_NAME] [PERSON_NAME] […" at bounding box center [558, 375] width 191 height 503
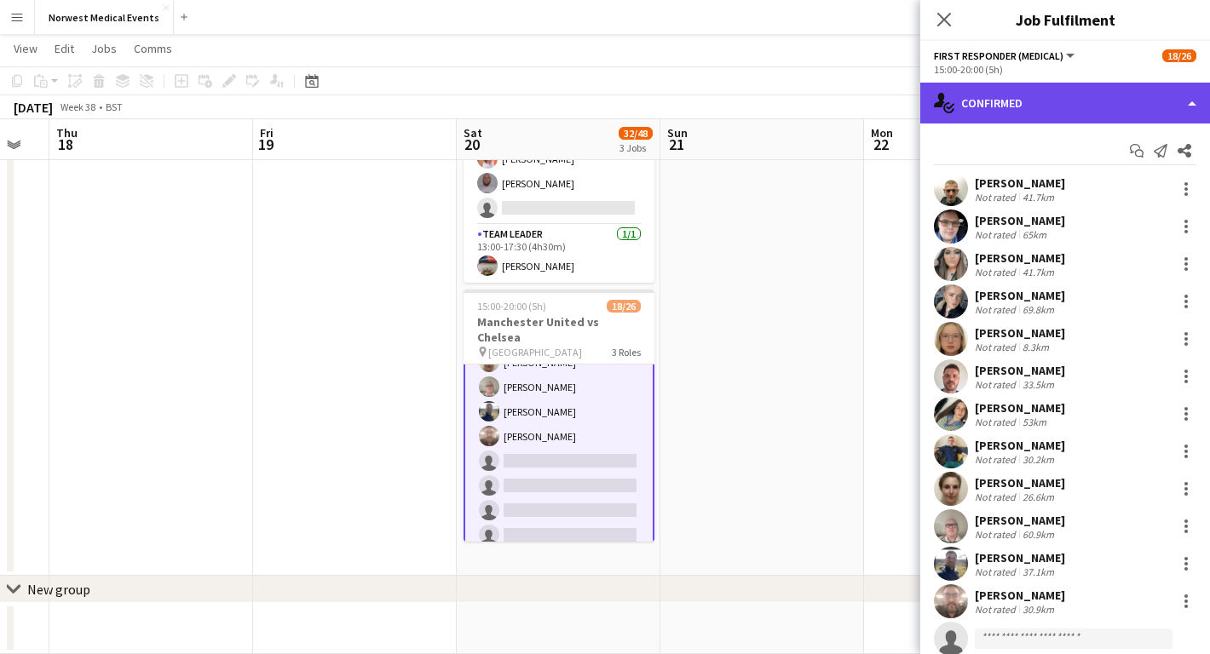
click at [1069, 89] on div "single-neutral-actions-check-2 Confirmed" at bounding box center [1065, 103] width 290 height 41
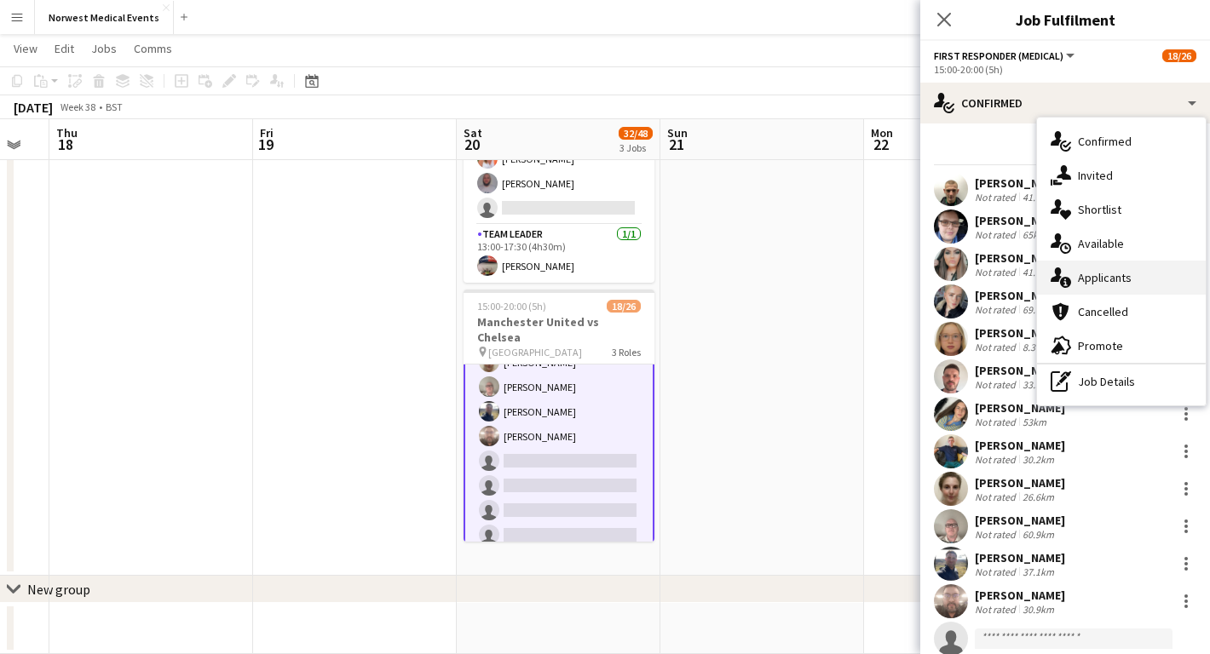
click at [1105, 275] on div "single-neutral-actions-information Applicants" at bounding box center [1121, 278] width 169 height 34
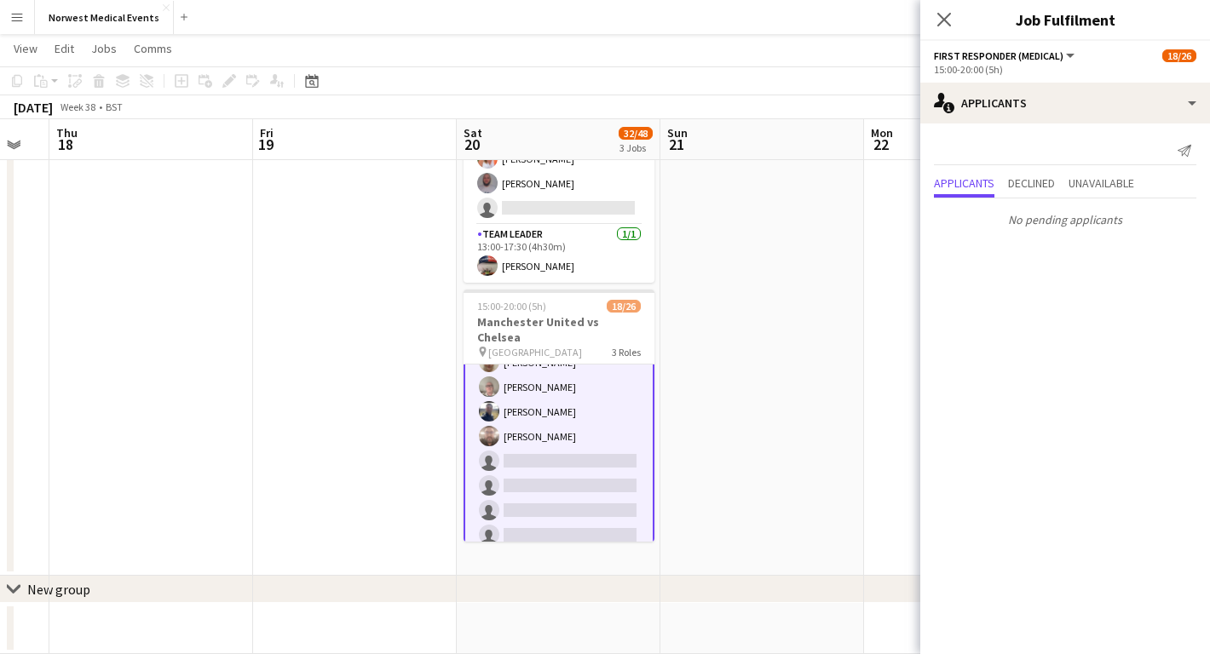
click at [948, 31] on div "Close pop-in" at bounding box center [944, 19] width 48 height 39
click at [945, 27] on app-icon "Close pop-in" at bounding box center [944, 20] width 25 height 25
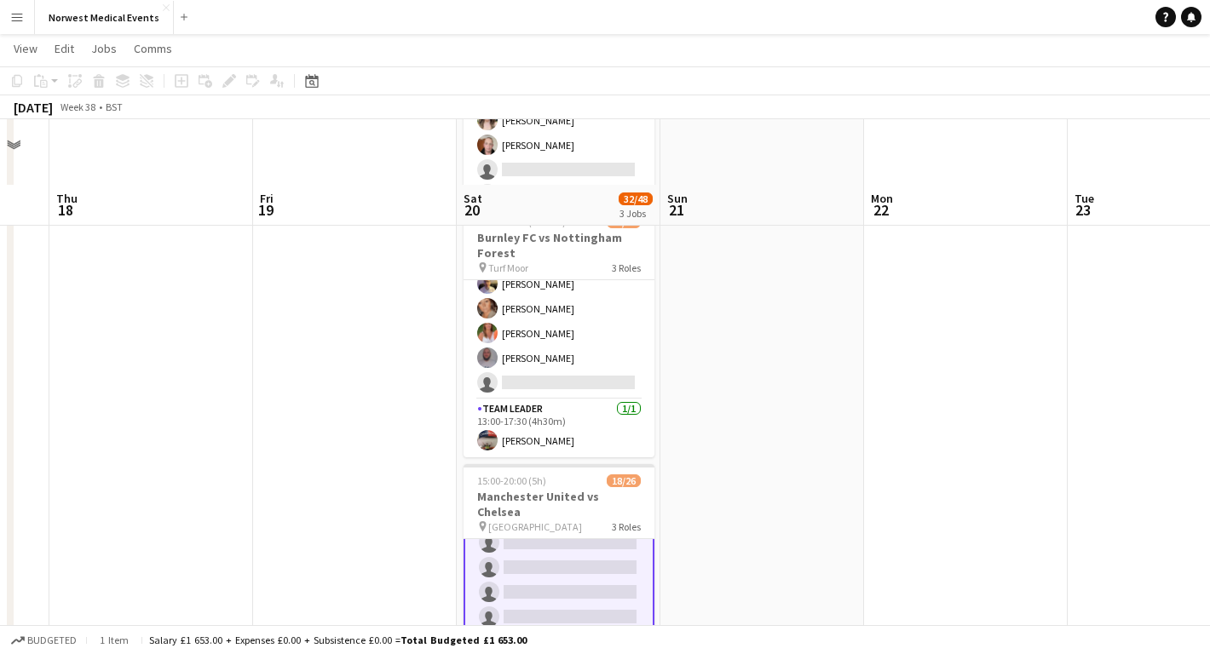
scroll to position [141, 0]
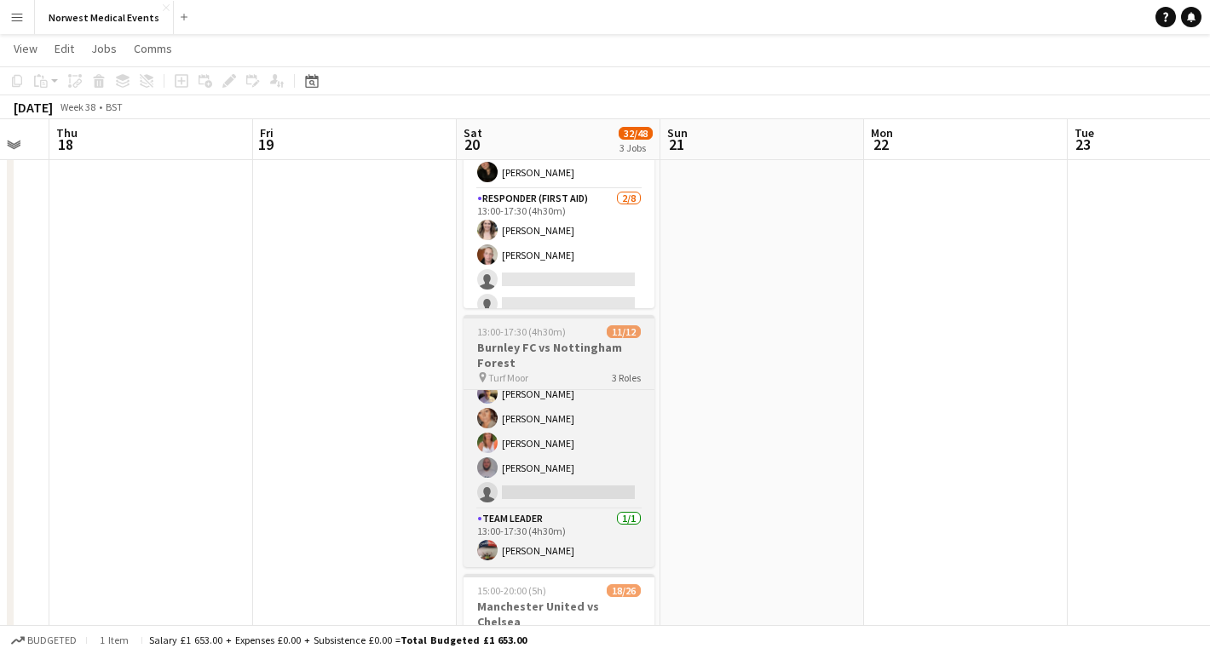
click at [530, 360] on h3 "Burnley FC vs Nottingham Forest" at bounding box center [558, 355] width 191 height 31
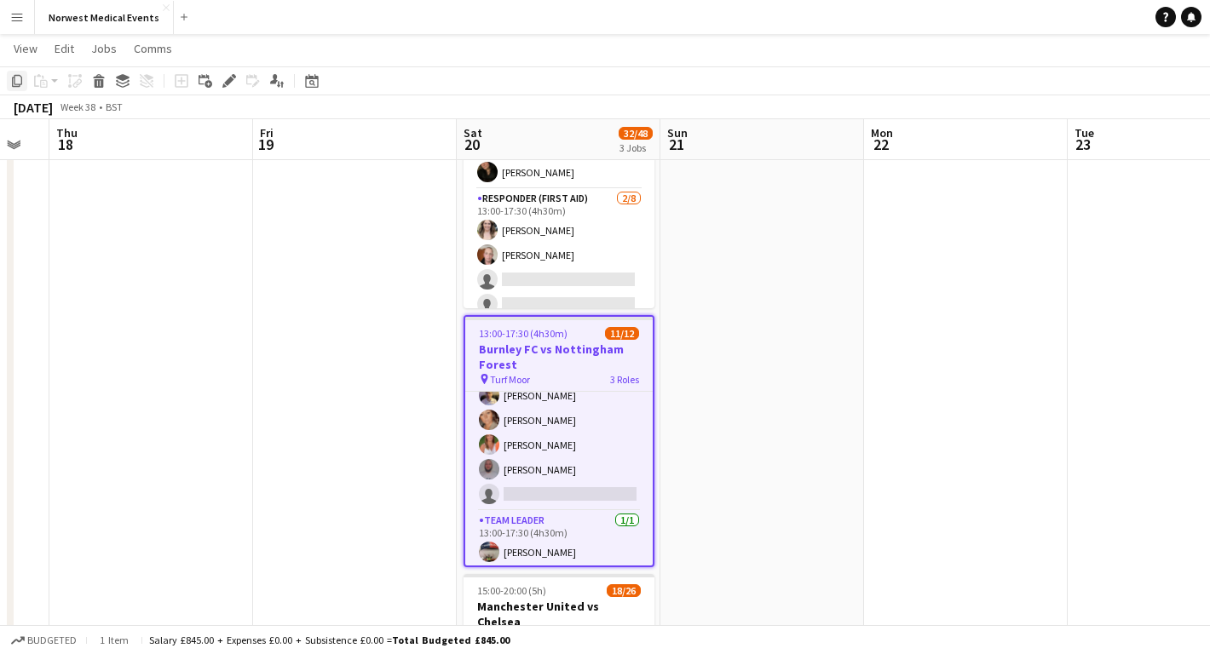
click at [17, 83] on icon "Copy" at bounding box center [17, 81] width 14 height 14
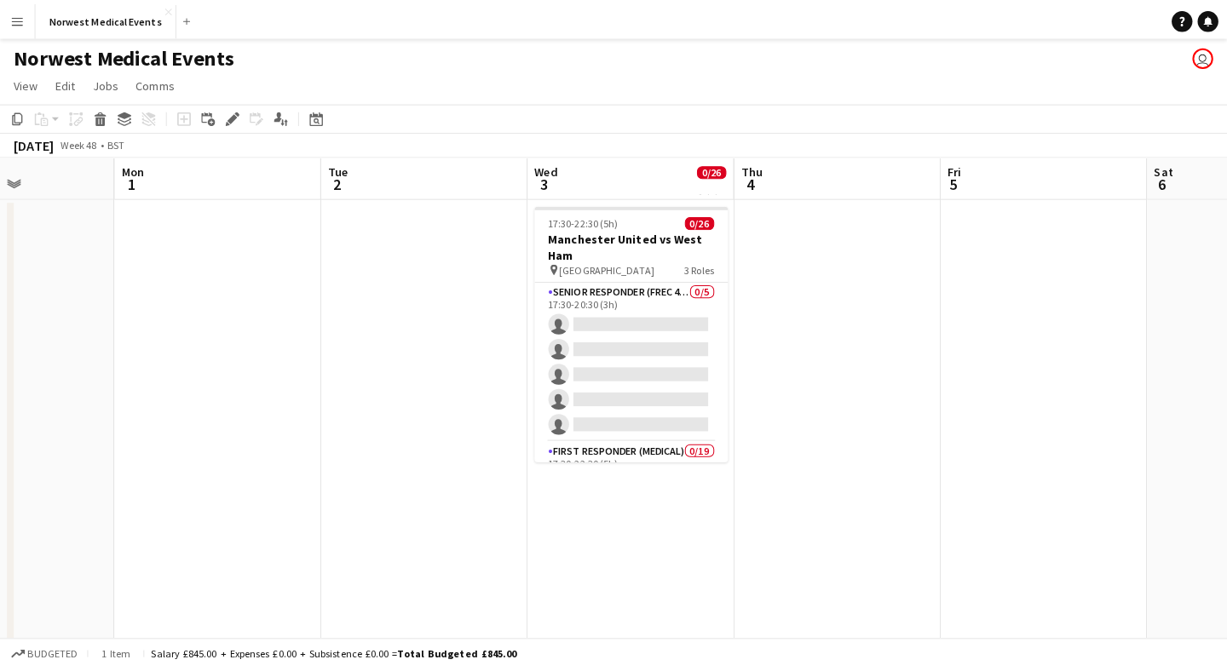
scroll to position [0, 771]
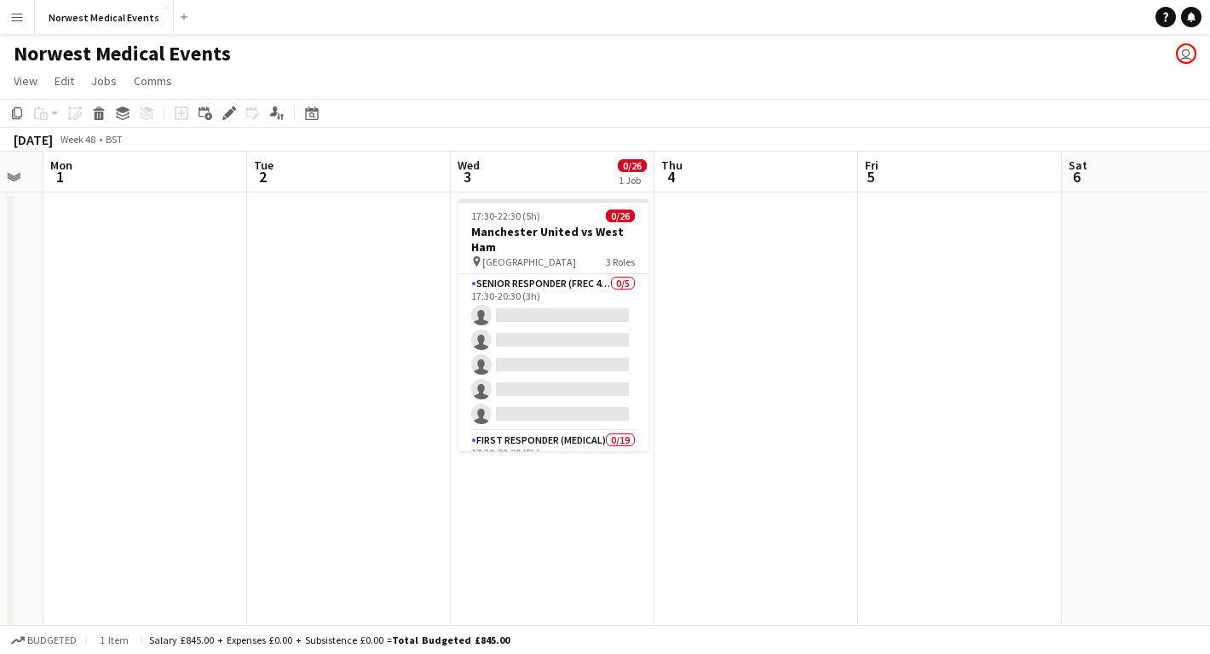
click at [553, 501] on app-date-cell "17:30-22:30 (5h) 0/26 Manchester United vs West Ham pin Old Trafford 3 Roles Se…" at bounding box center [553, 598] width 204 height 811
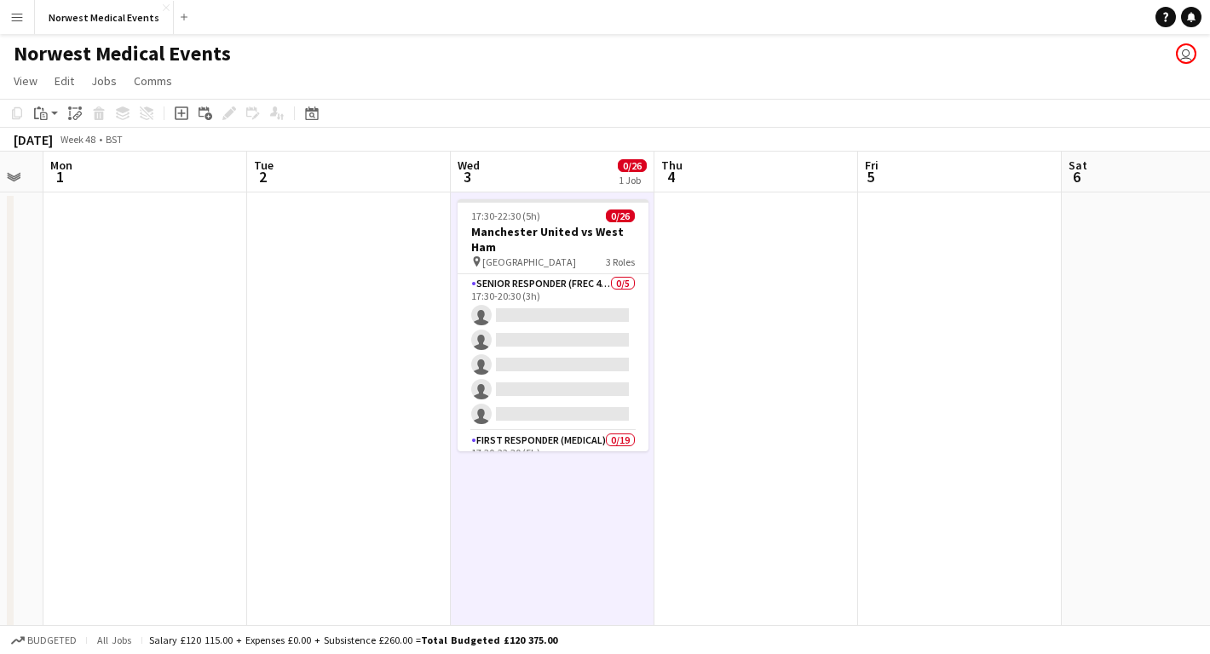
click at [536, 472] on app-date-cell "17:30-22:30 (5h) 0/26 Manchester United vs West Ham pin Old Trafford 3 Roles Se…" at bounding box center [553, 598] width 204 height 811
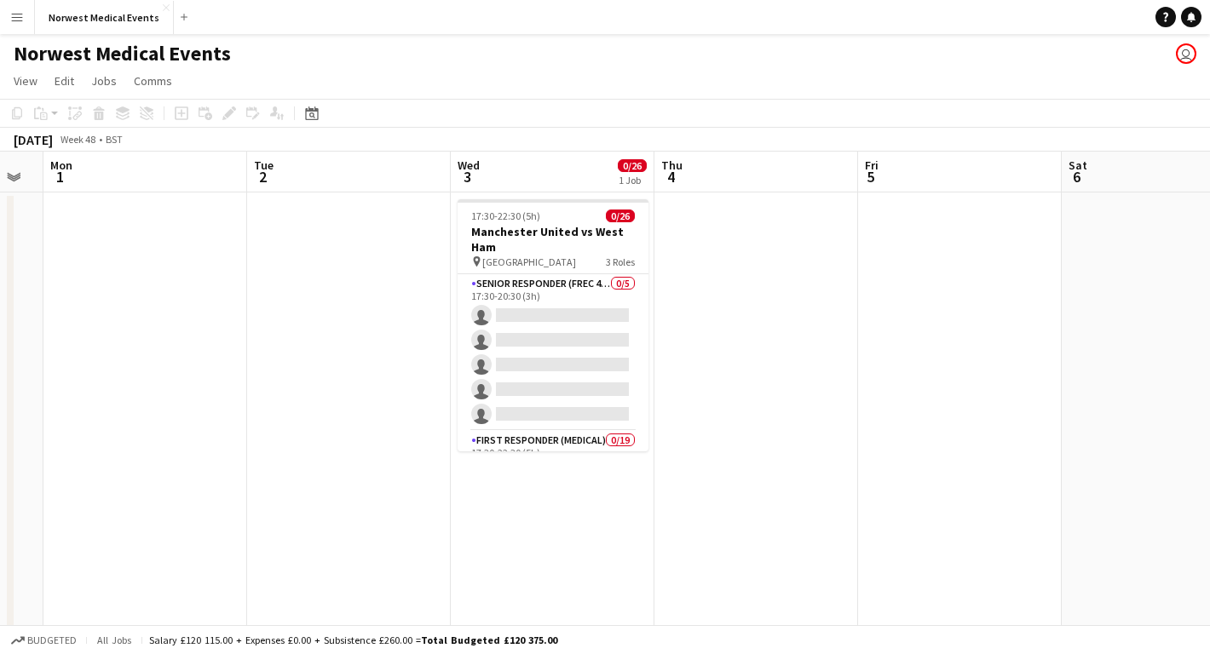
click at [532, 471] on app-date-cell "17:30-22:30 (5h) 0/26 Manchester United vs West Ham pin Old Trafford 3 Roles Se…" at bounding box center [553, 598] width 204 height 811
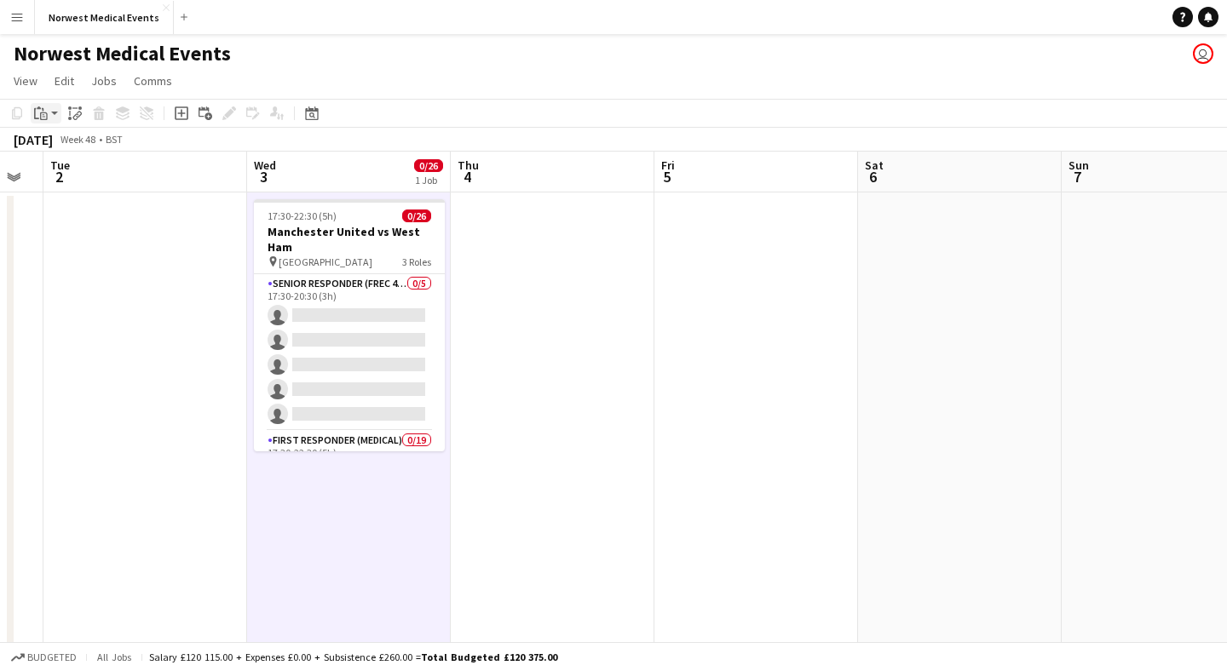
click at [42, 112] on icon at bounding box center [44, 116] width 8 height 8
click at [60, 142] on link "Paste Command V" at bounding box center [112, 145] width 135 height 15
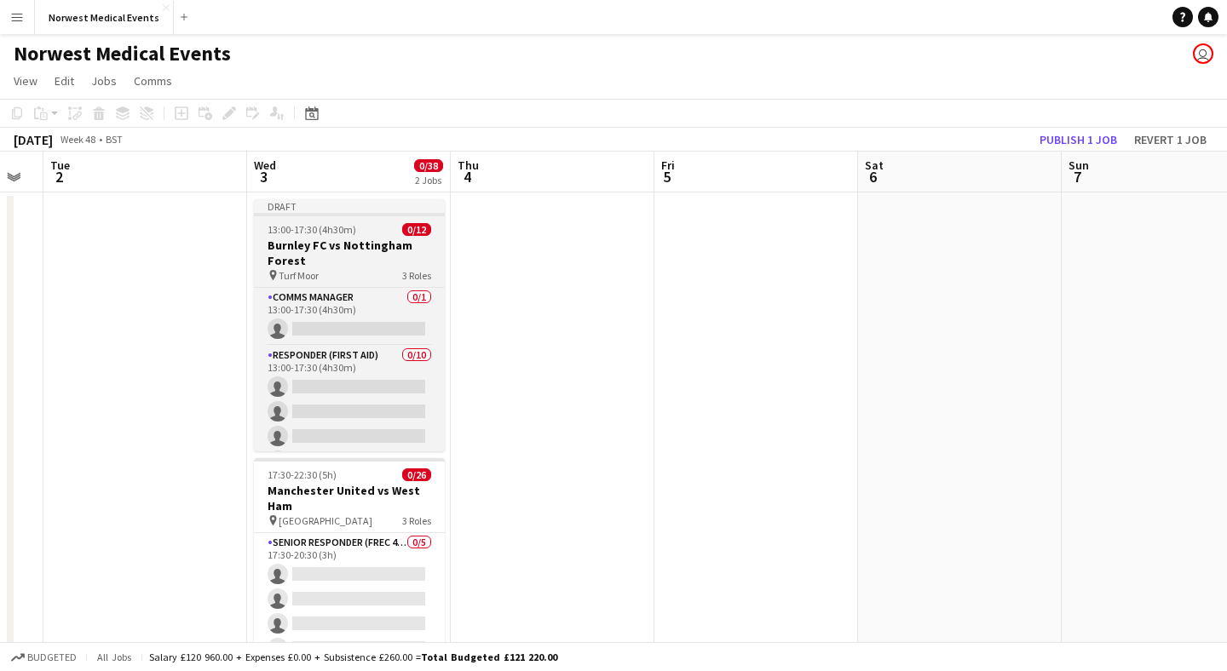
click at [344, 258] on h3 "Burnley FC vs Nottingham Forest" at bounding box center [349, 253] width 191 height 31
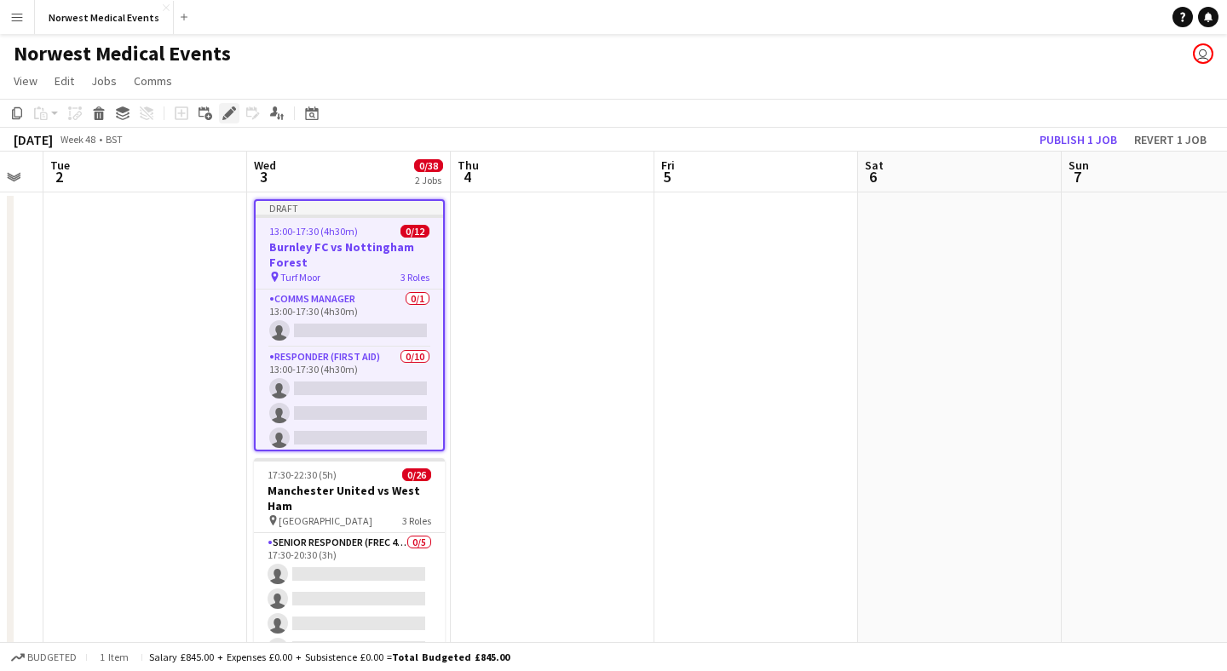
click at [231, 108] on icon "Edit" at bounding box center [229, 113] width 14 height 14
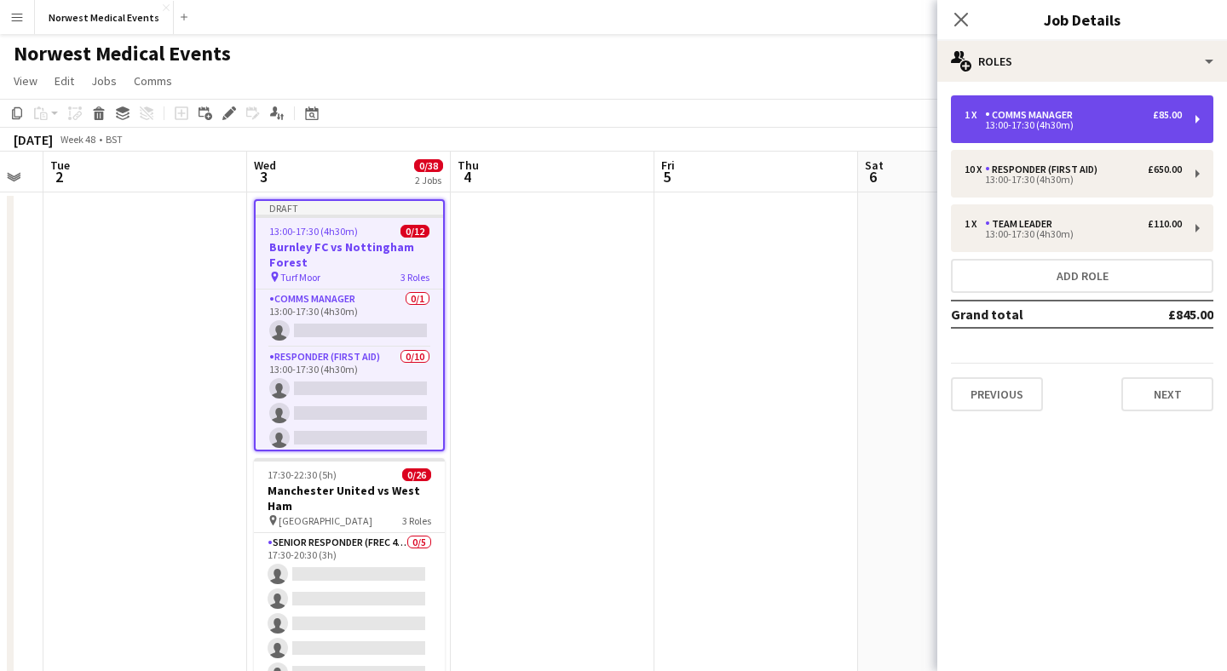
click at [1060, 124] on div "13:00-17:30 (4h30m)" at bounding box center [1072, 125] width 217 height 9
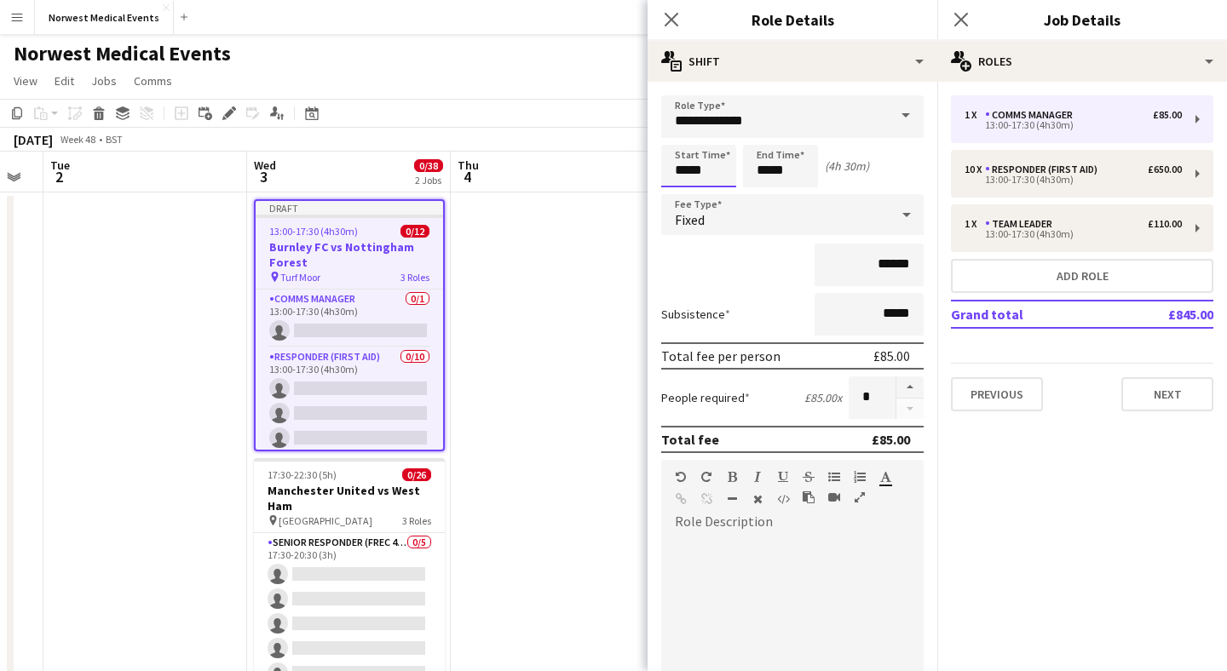
click at [686, 170] on input "*****" at bounding box center [698, 166] width 75 height 43
type input "*****"
click at [768, 170] on input "*****" at bounding box center [780, 166] width 75 height 43
click at [764, 170] on input "*****" at bounding box center [780, 166] width 75 height 43
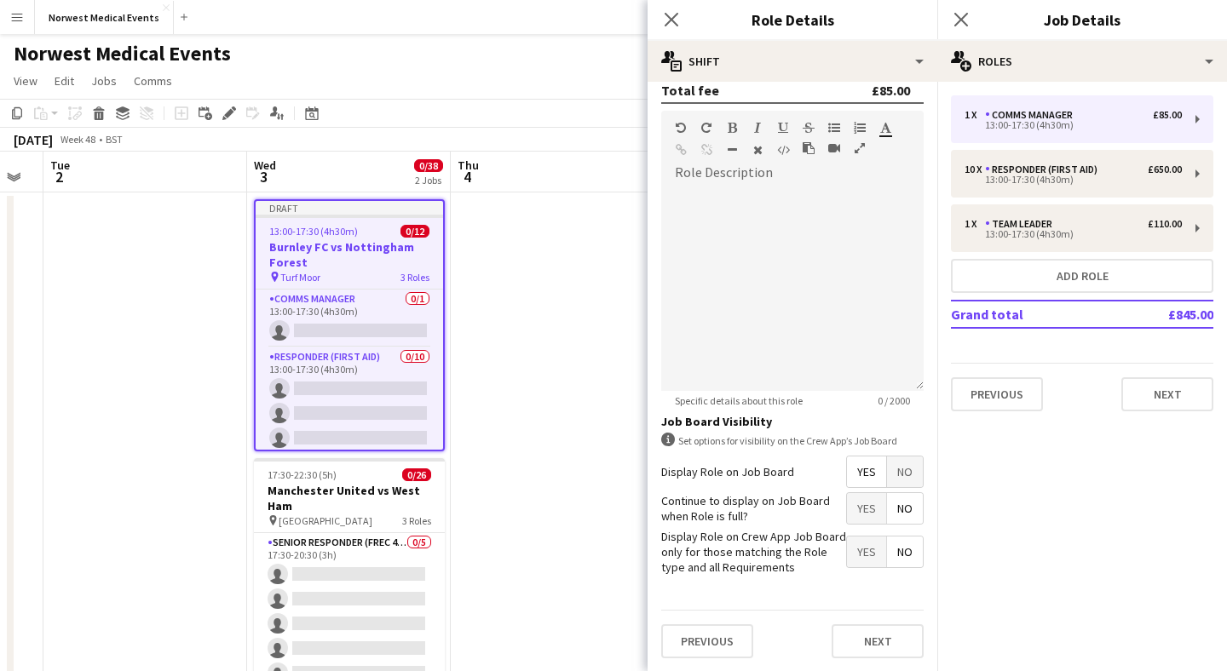
type input "*****"
click at [866, 511] on span "Yes" at bounding box center [866, 508] width 39 height 31
click at [872, 584] on button "Next" at bounding box center [878, 641] width 92 height 34
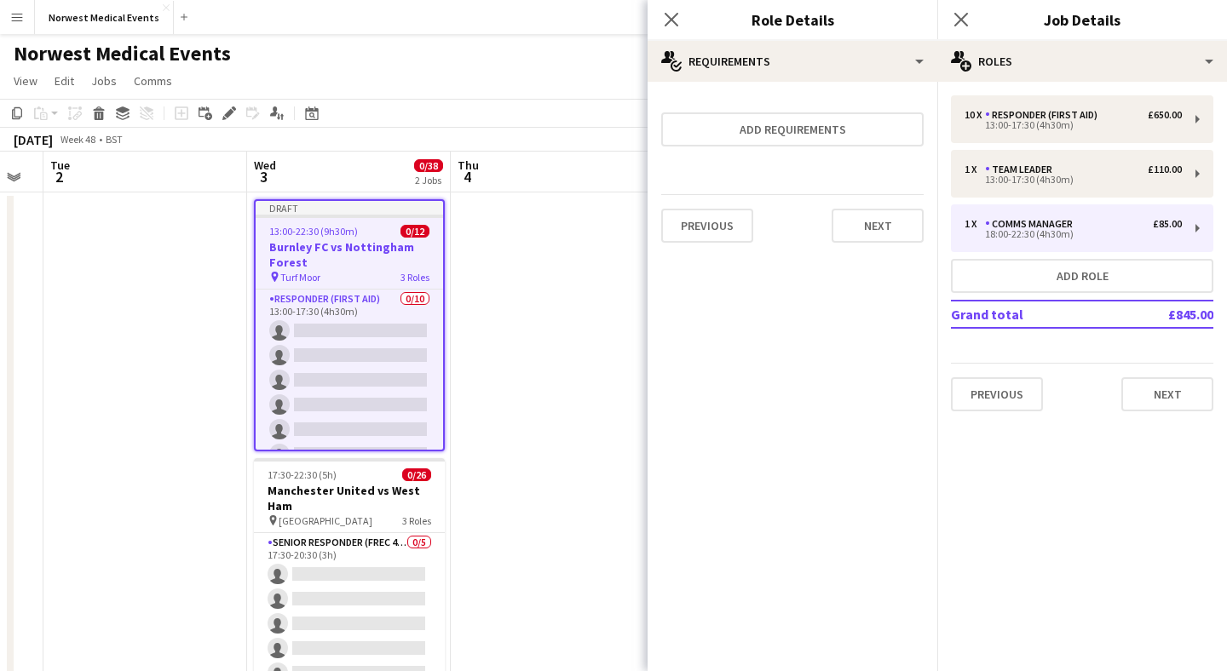
scroll to position [0, 0]
click at [869, 229] on button "Next" at bounding box center [878, 226] width 92 height 34
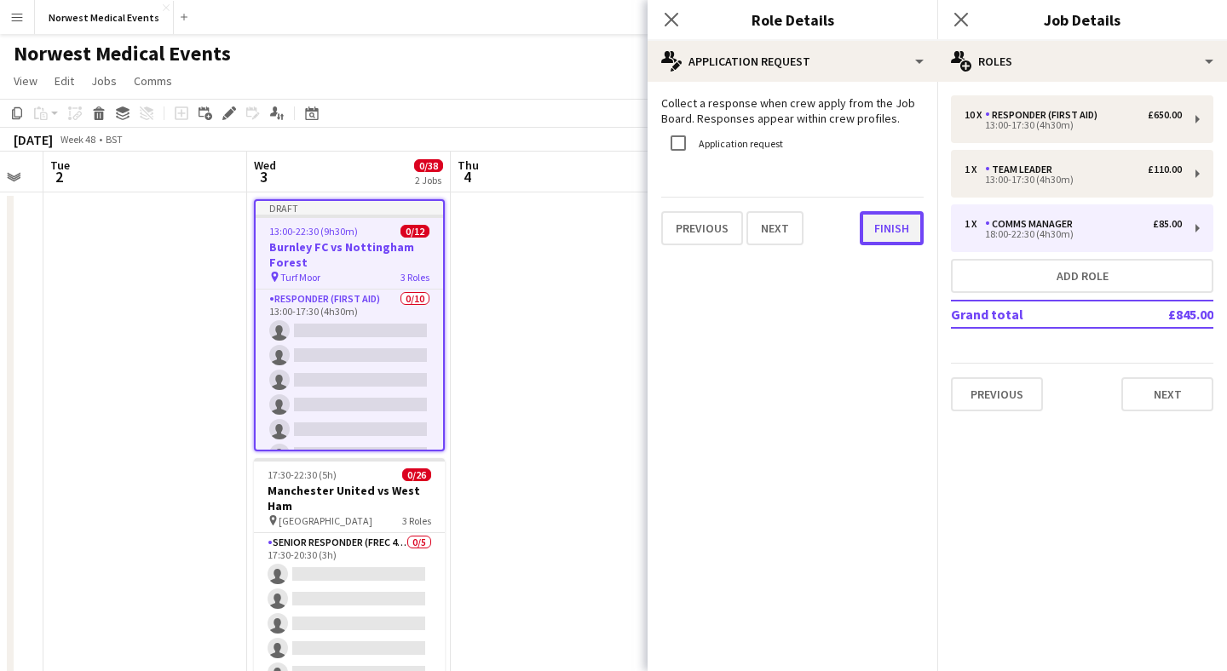
click at [883, 227] on button "Finish" at bounding box center [892, 228] width 64 height 34
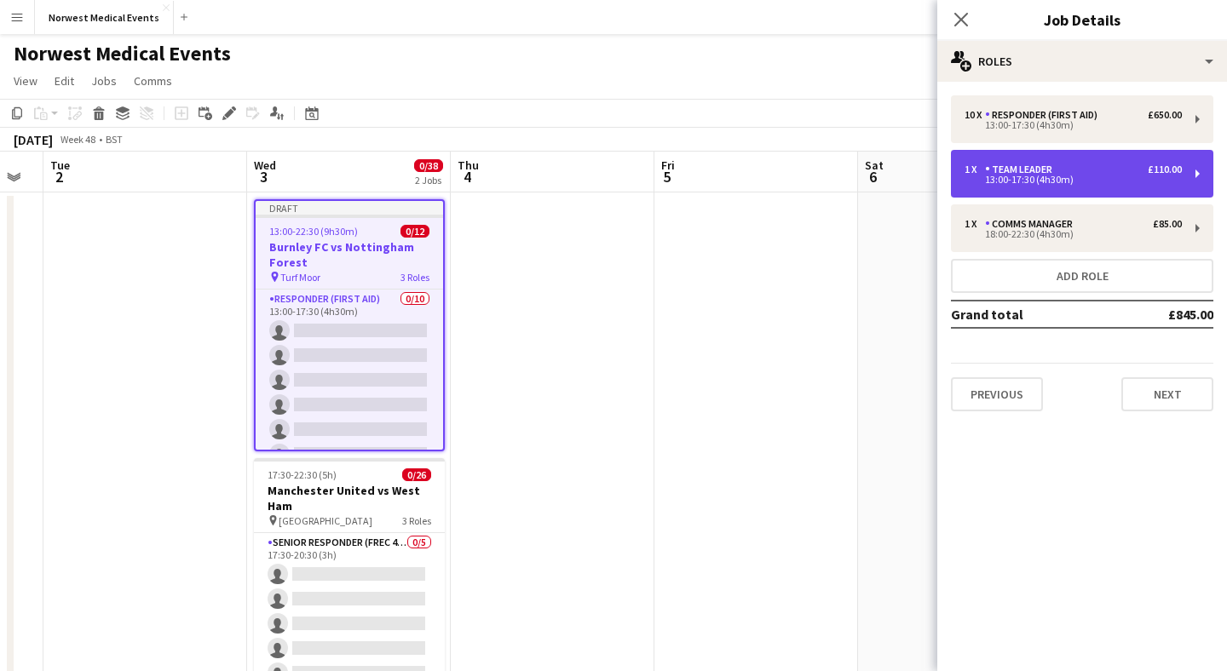
click at [1013, 171] on div "Team Leader" at bounding box center [1022, 170] width 74 height 12
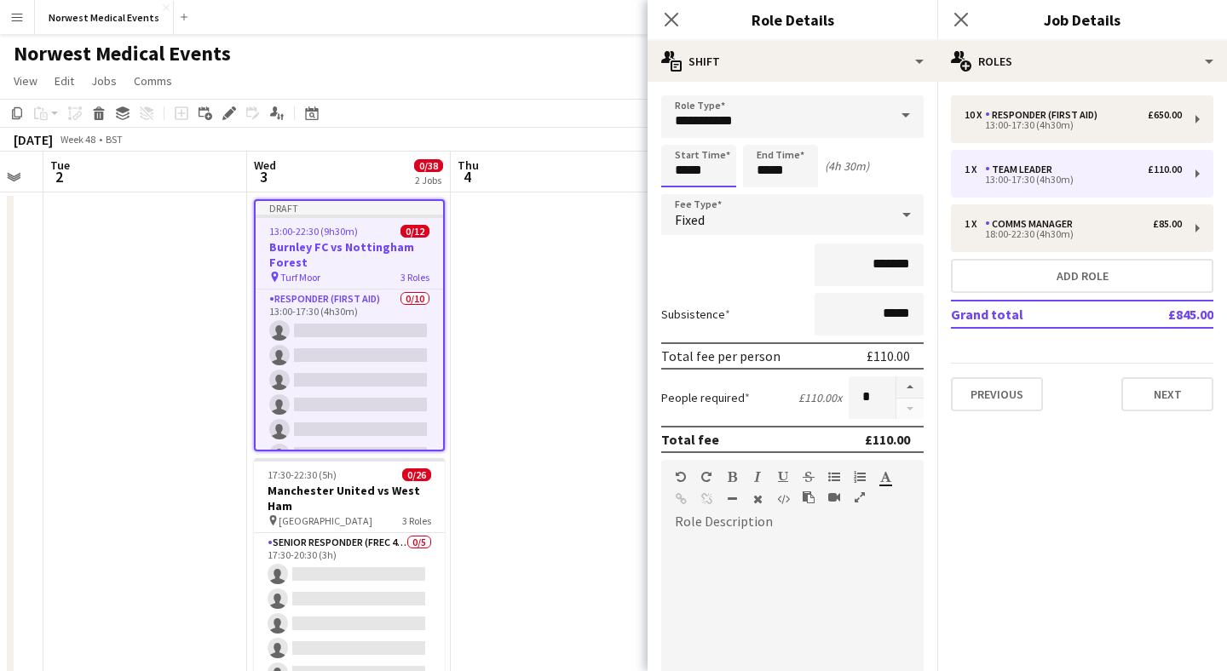
click at [705, 174] on input "*****" at bounding box center [698, 166] width 75 height 43
type input "*****"
click at [765, 177] on input "*****" at bounding box center [780, 166] width 75 height 43
type input "*****"
click at [754, 239] on form "**********" at bounding box center [792, 558] width 290 height 926
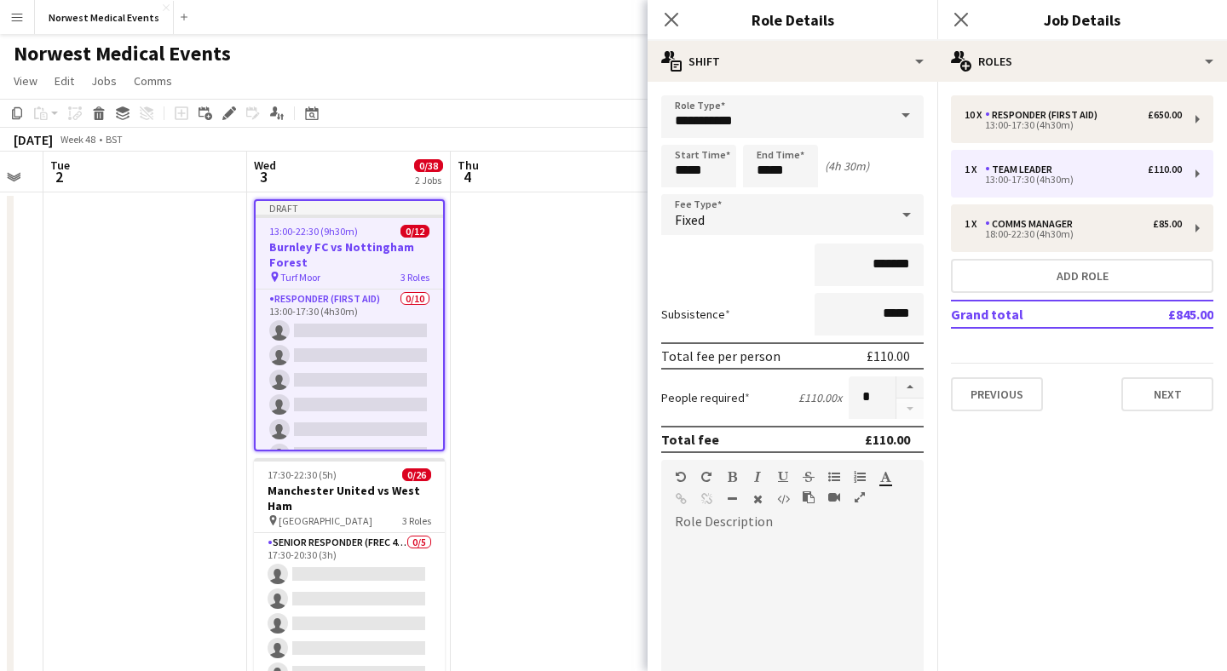
scroll to position [349, 0]
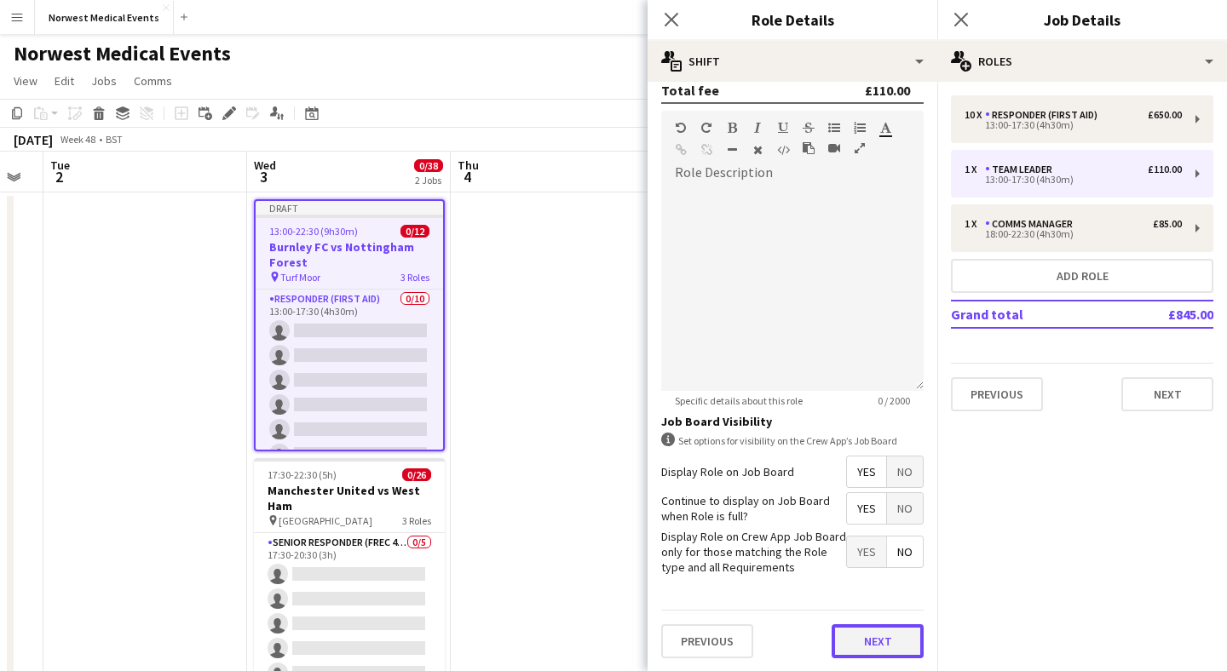
click at [878, 584] on button "Next" at bounding box center [878, 641] width 92 height 34
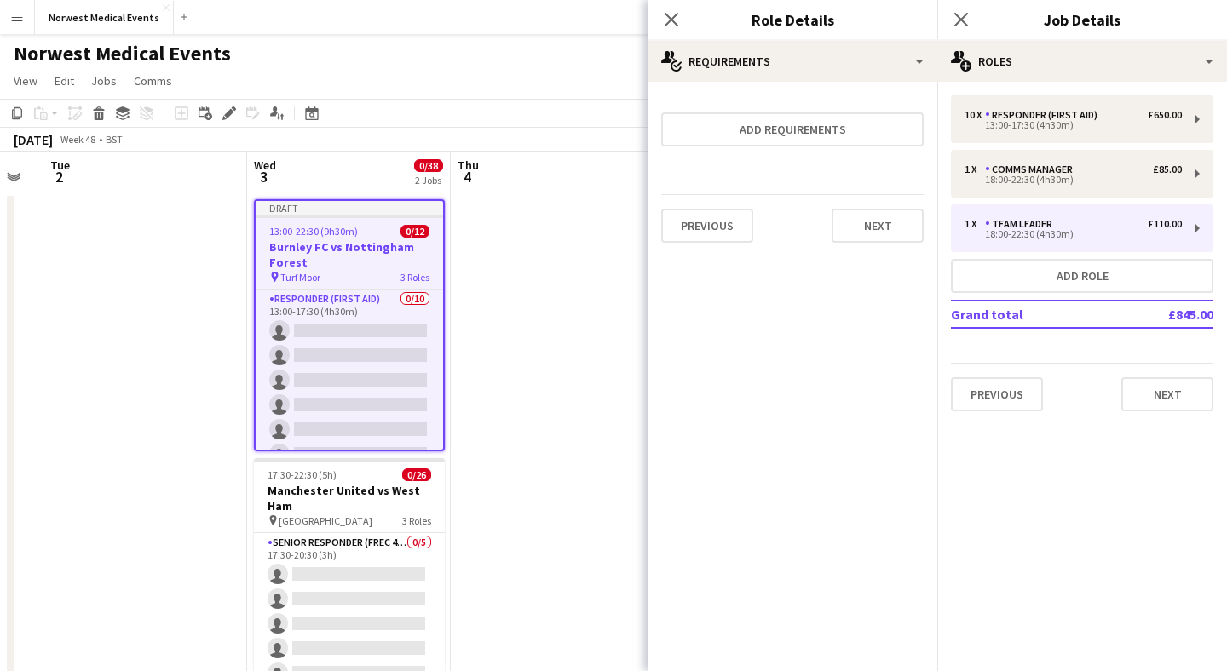
scroll to position [0, 0]
click at [857, 228] on button "Next" at bounding box center [878, 226] width 92 height 34
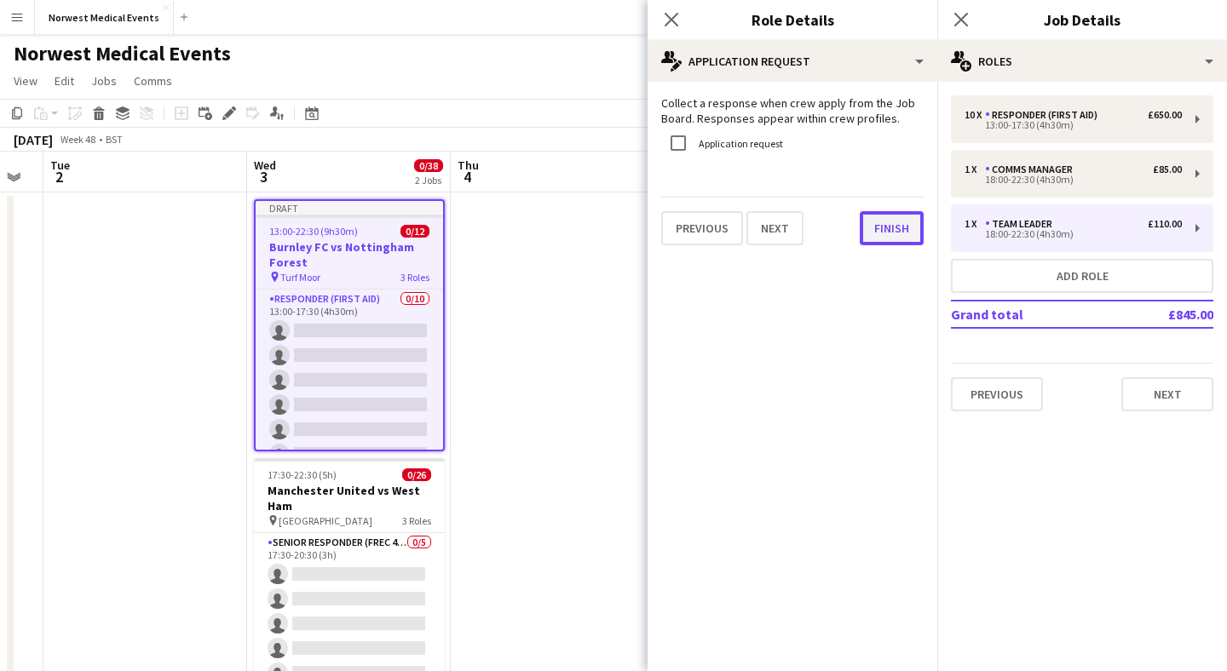
click at [875, 225] on button "Finish" at bounding box center [892, 228] width 64 height 34
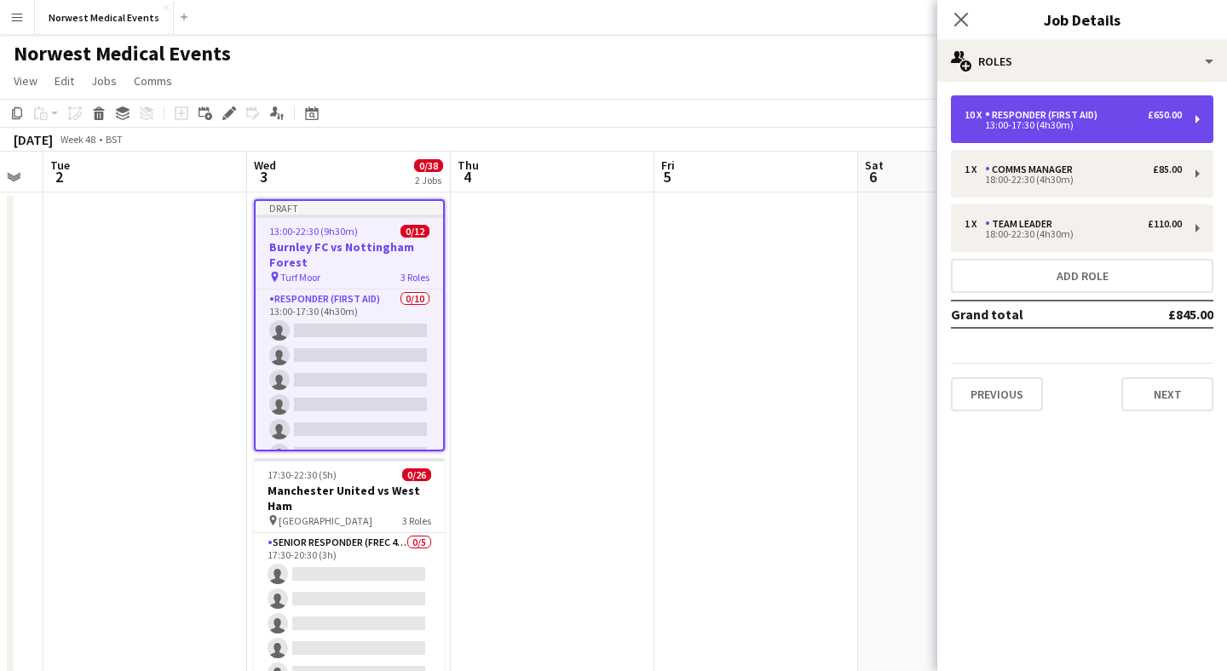
click at [1040, 122] on div "13:00-17:30 (4h30m)" at bounding box center [1072, 125] width 217 height 9
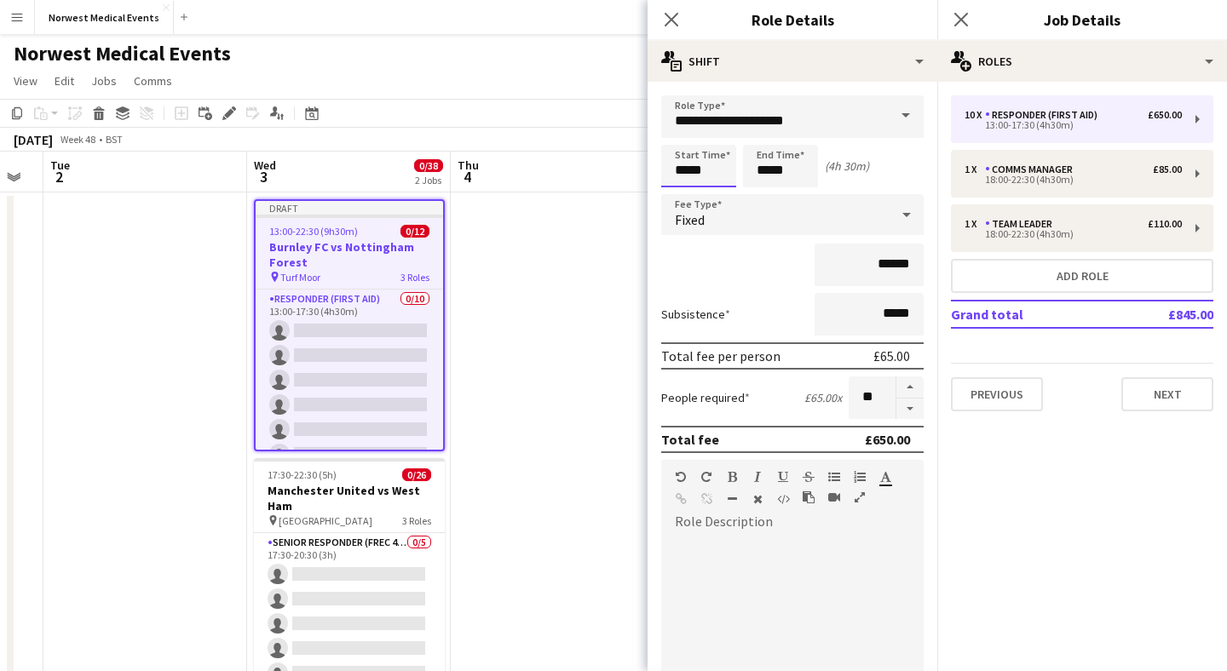
click at [685, 175] on input "*****" at bounding box center [698, 166] width 75 height 43
type input "*****"
click at [766, 176] on input "*****" at bounding box center [780, 166] width 75 height 43
click at [790, 170] on input "*****" at bounding box center [780, 166] width 75 height 43
type input "*****"
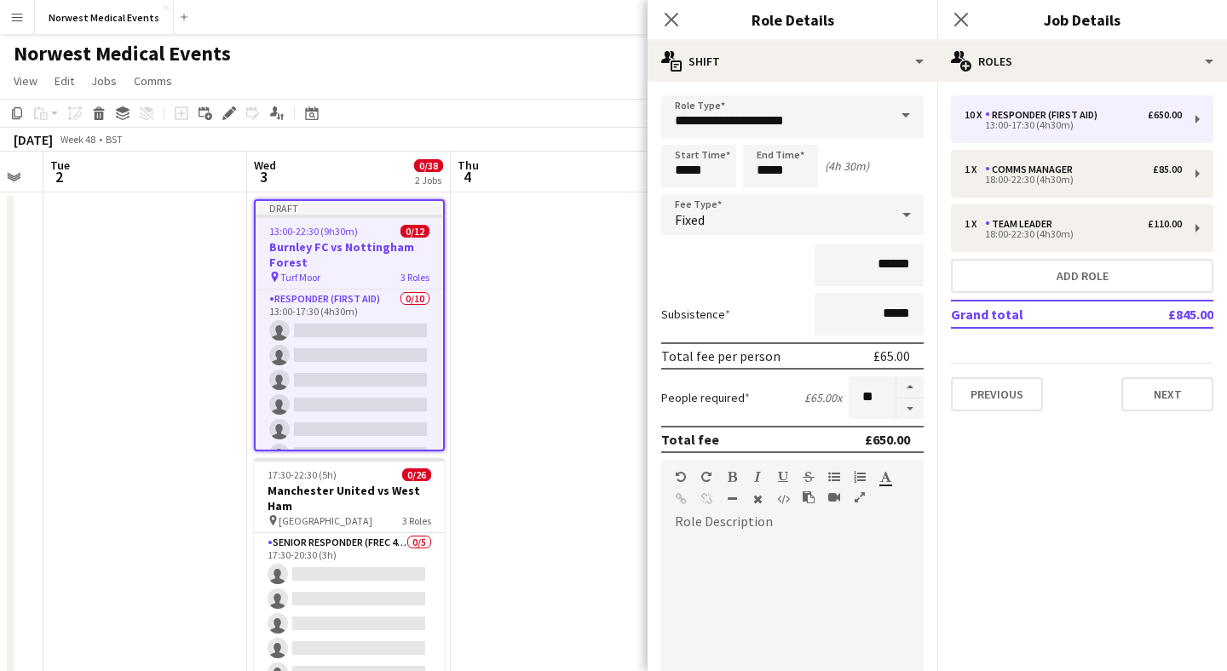
click at [772, 279] on div "******" at bounding box center [792, 265] width 262 height 43
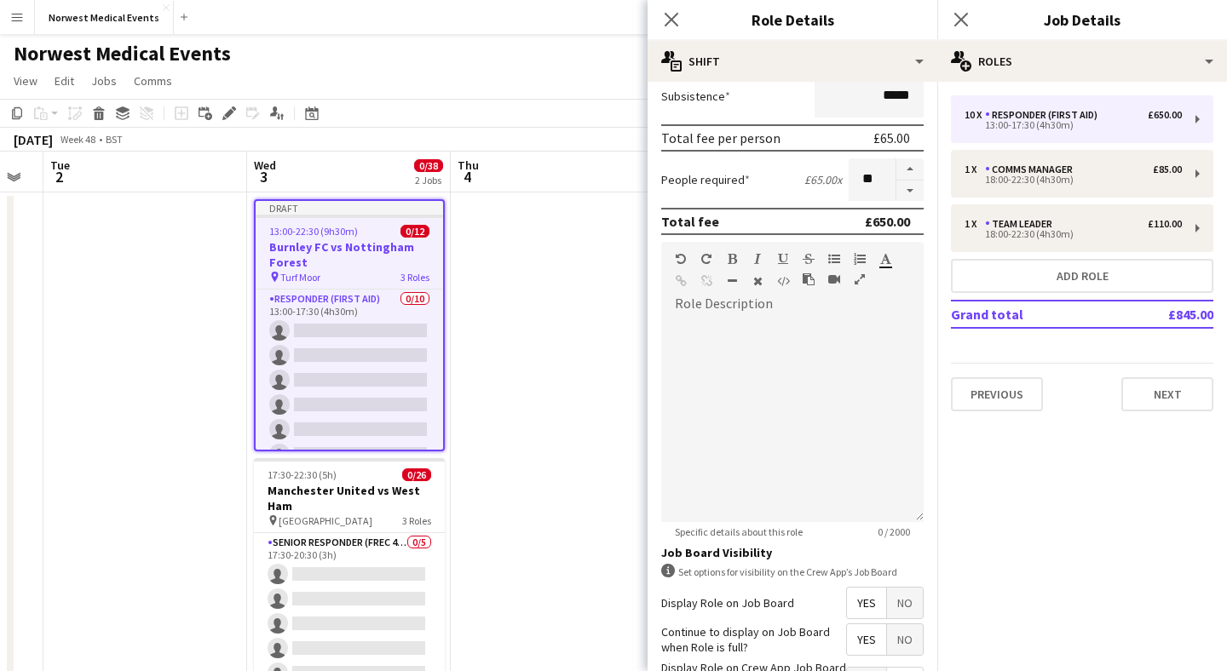
scroll to position [349, 0]
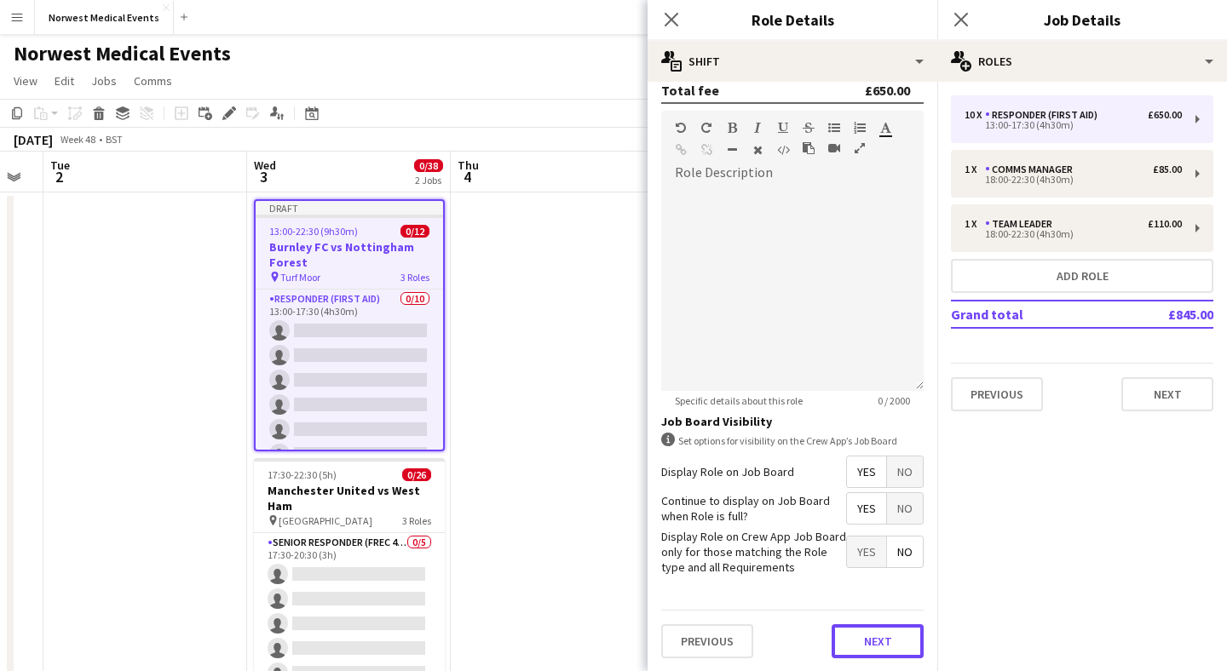
click at [882, 584] on button "Next" at bounding box center [878, 641] width 92 height 34
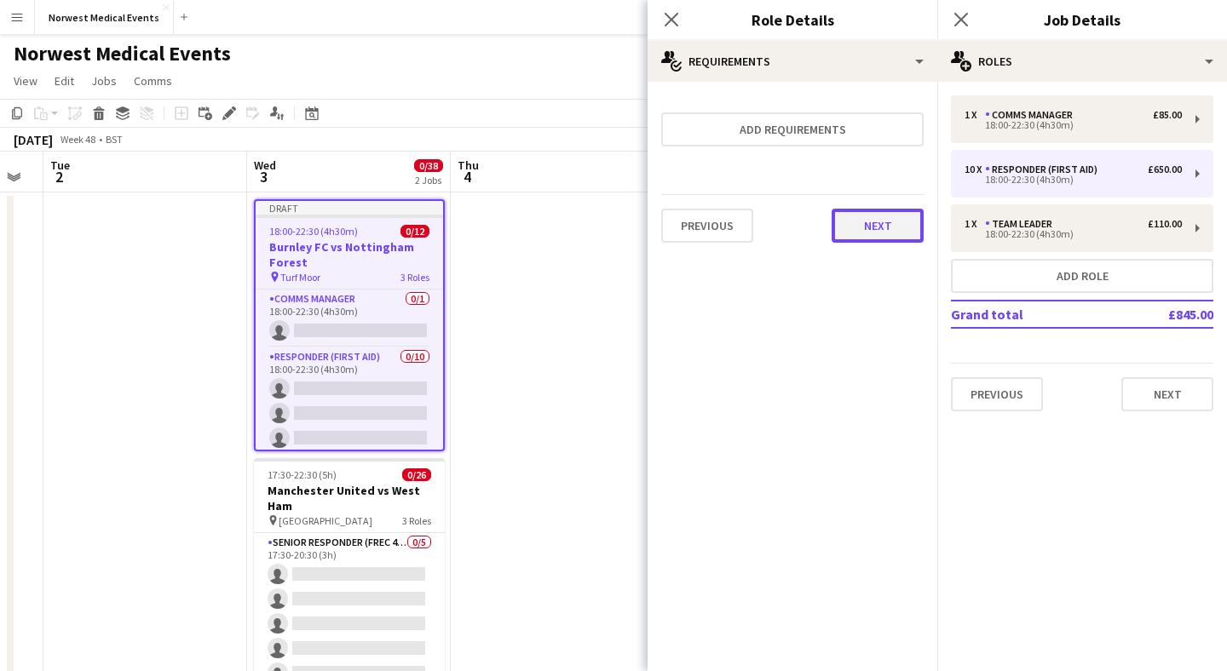
click at [872, 216] on button "Next" at bounding box center [878, 226] width 92 height 34
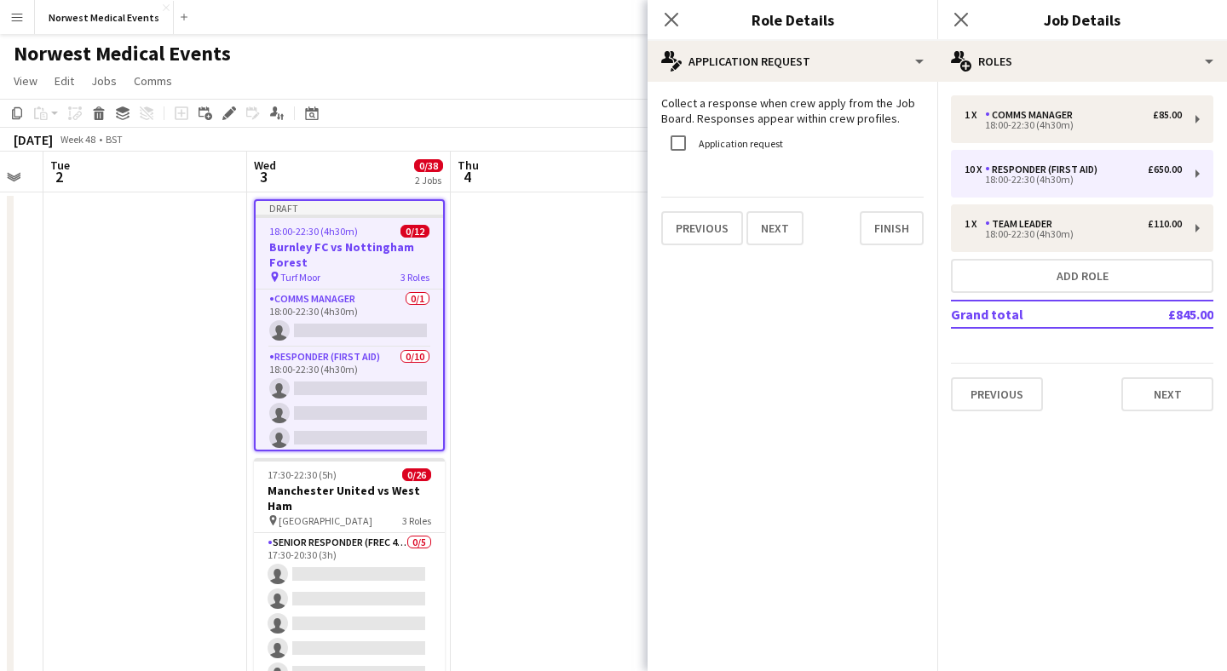
click at [896, 254] on div "Collect a response when crew apply from the Job Board. Responses appear within …" at bounding box center [792, 170] width 290 height 177
click at [894, 231] on button "Finish" at bounding box center [892, 228] width 64 height 34
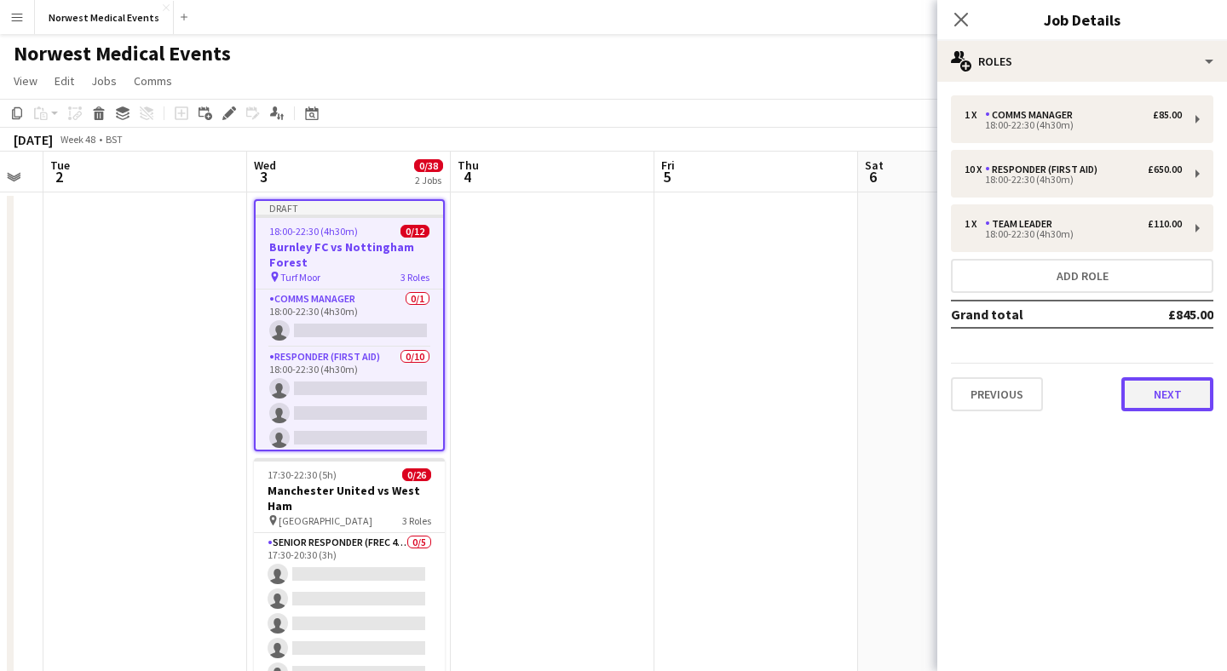
click at [1175, 394] on button "Next" at bounding box center [1167, 394] width 92 height 34
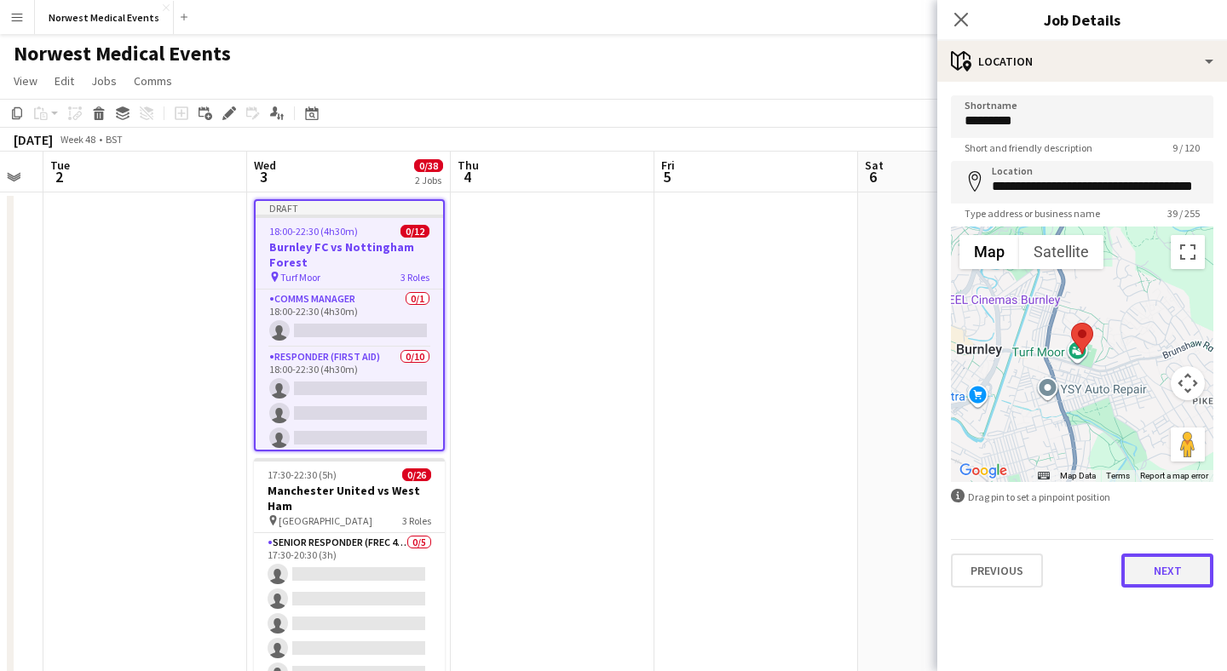
click at [1160, 573] on button "Next" at bounding box center [1167, 571] width 92 height 34
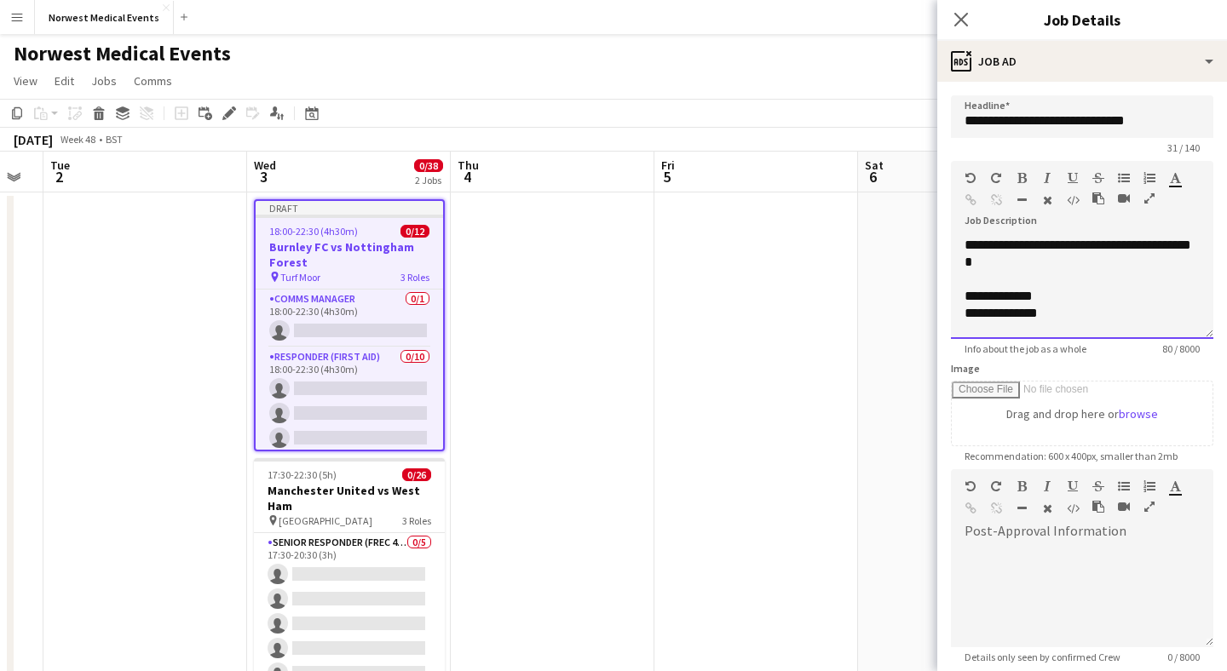
click at [975, 293] on div "**********" at bounding box center [1082, 288] width 262 height 102
click at [975, 314] on div "**********" at bounding box center [1081, 313] width 235 height 17
drag, startPoint x: 1013, startPoint y: 271, endPoint x: 956, endPoint y: 241, distance: 64.4
click at [956, 243] on div "**********" at bounding box center [1082, 288] width 262 height 102
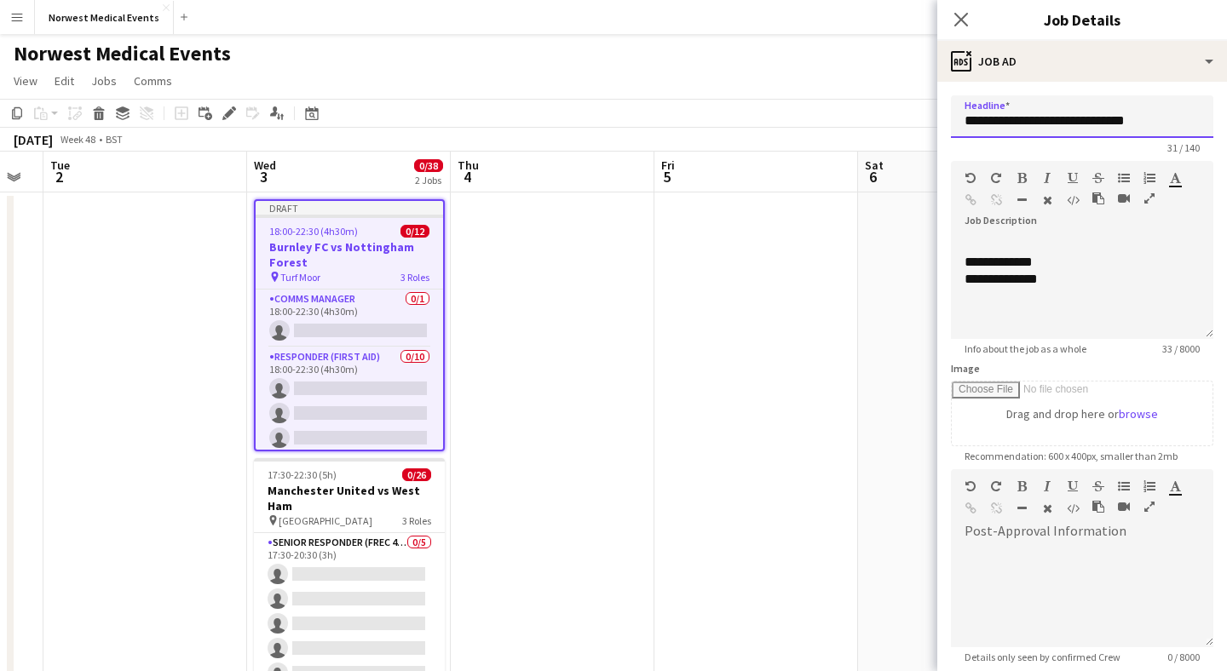
drag, startPoint x: 1152, startPoint y: 117, endPoint x: 1047, endPoint y: 119, distance: 104.8
click at [1048, 119] on input "**********" at bounding box center [1082, 116] width 262 height 43
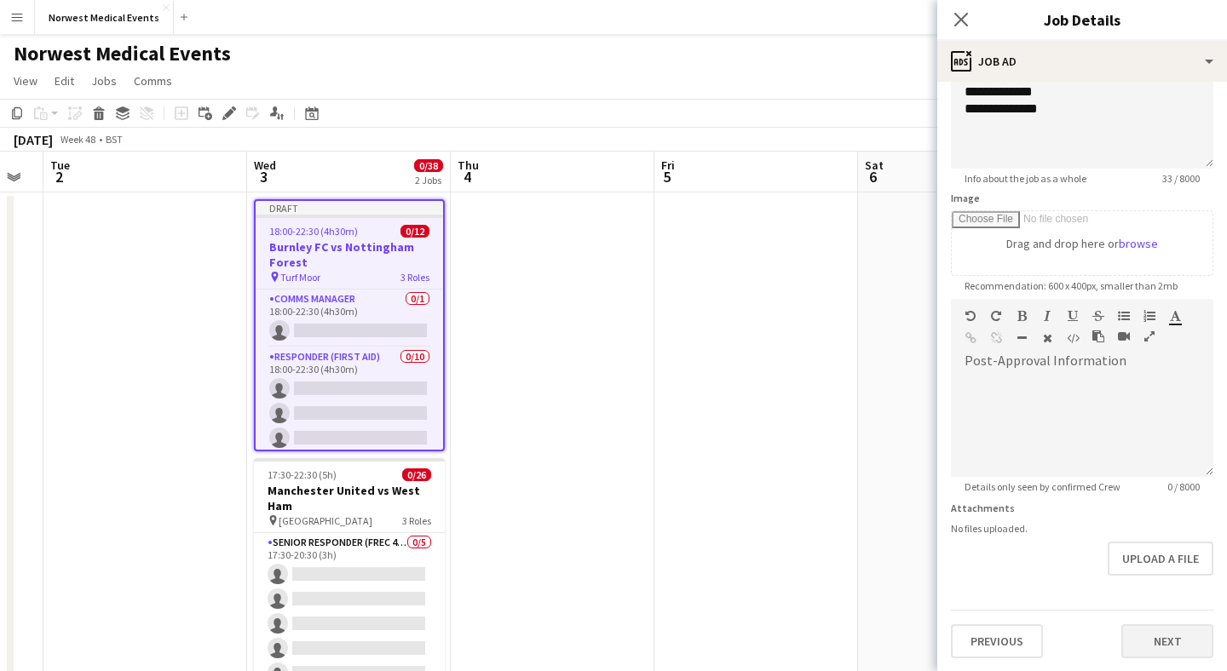
type input "**********"
click at [1163, 584] on button "Next" at bounding box center [1167, 641] width 92 height 34
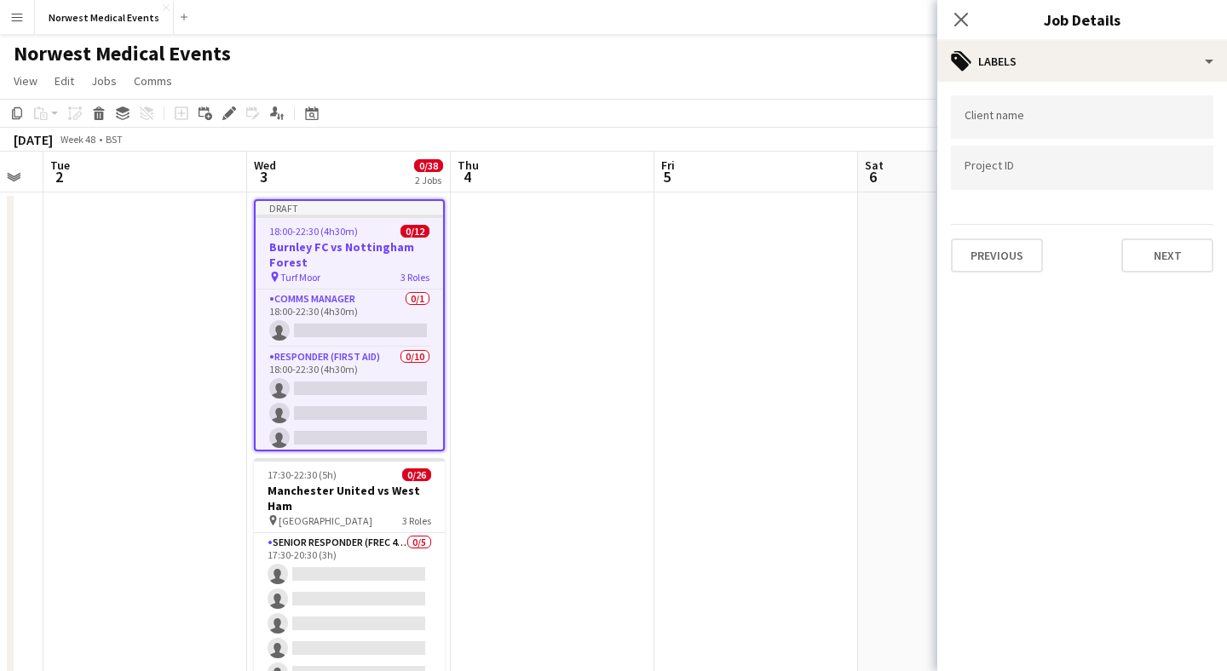
scroll to position [0, 0]
click at [1162, 250] on button "Next" at bounding box center [1167, 256] width 92 height 34
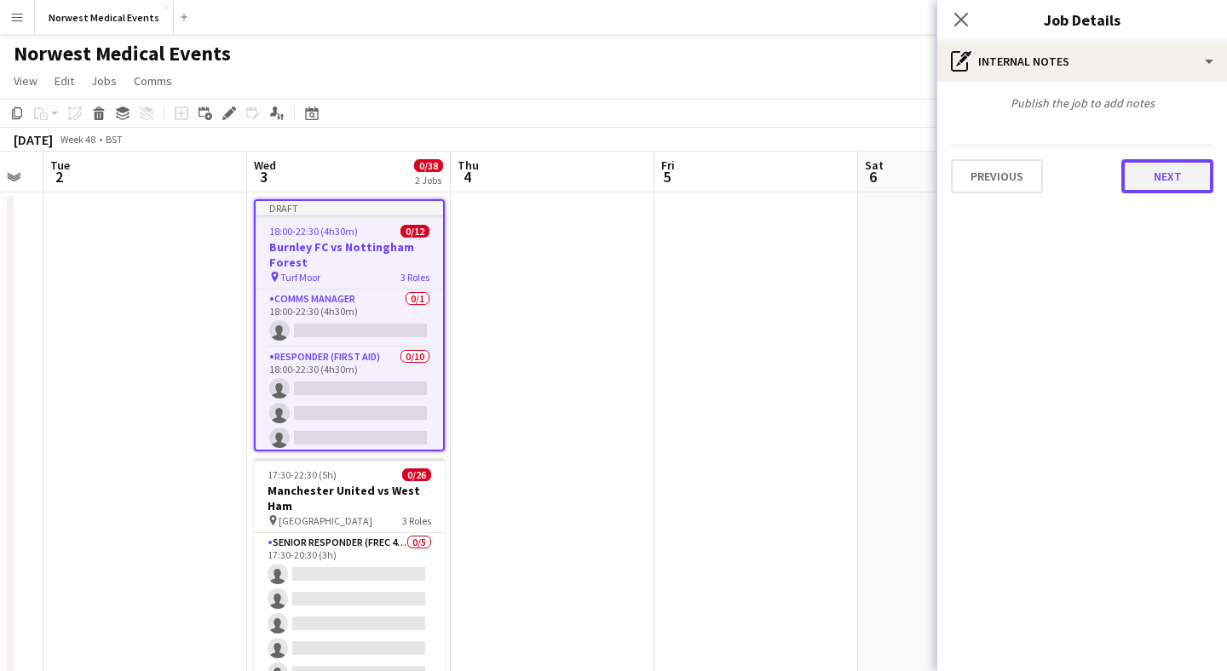
click at [1165, 184] on button "Next" at bounding box center [1167, 176] width 92 height 34
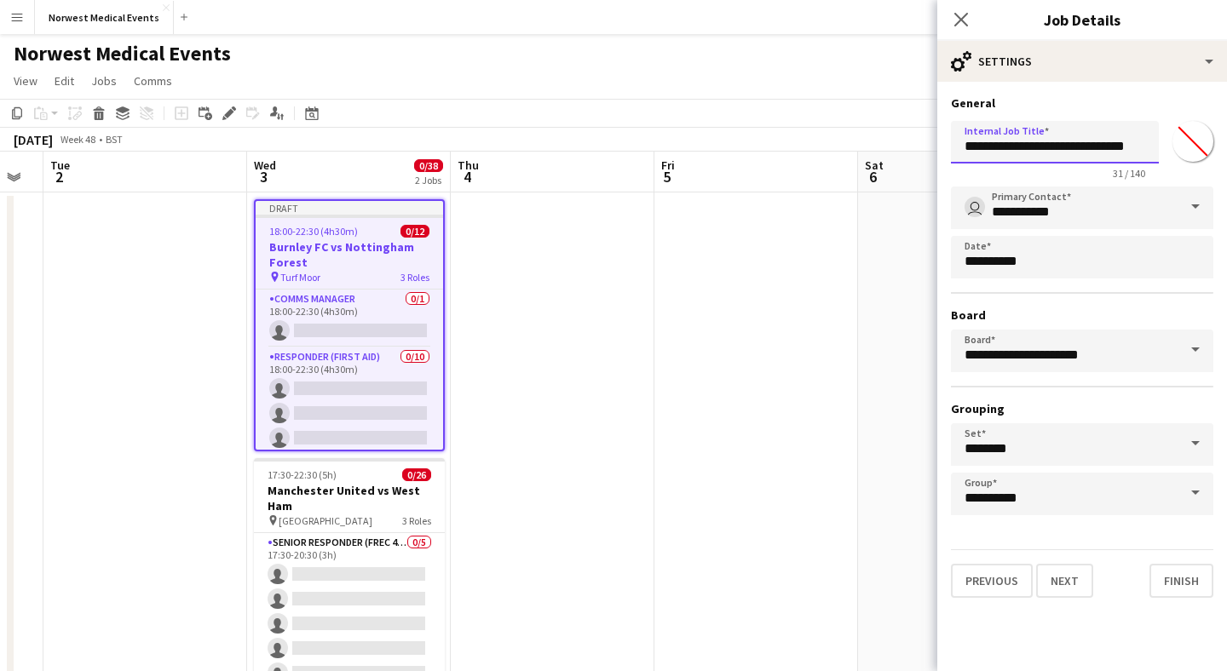
scroll to position [0, 4]
drag, startPoint x: 1046, startPoint y: 146, endPoint x: 1179, endPoint y: 155, distance: 133.2
click at [1179, 155] on div "**********" at bounding box center [1082, 147] width 262 height 66
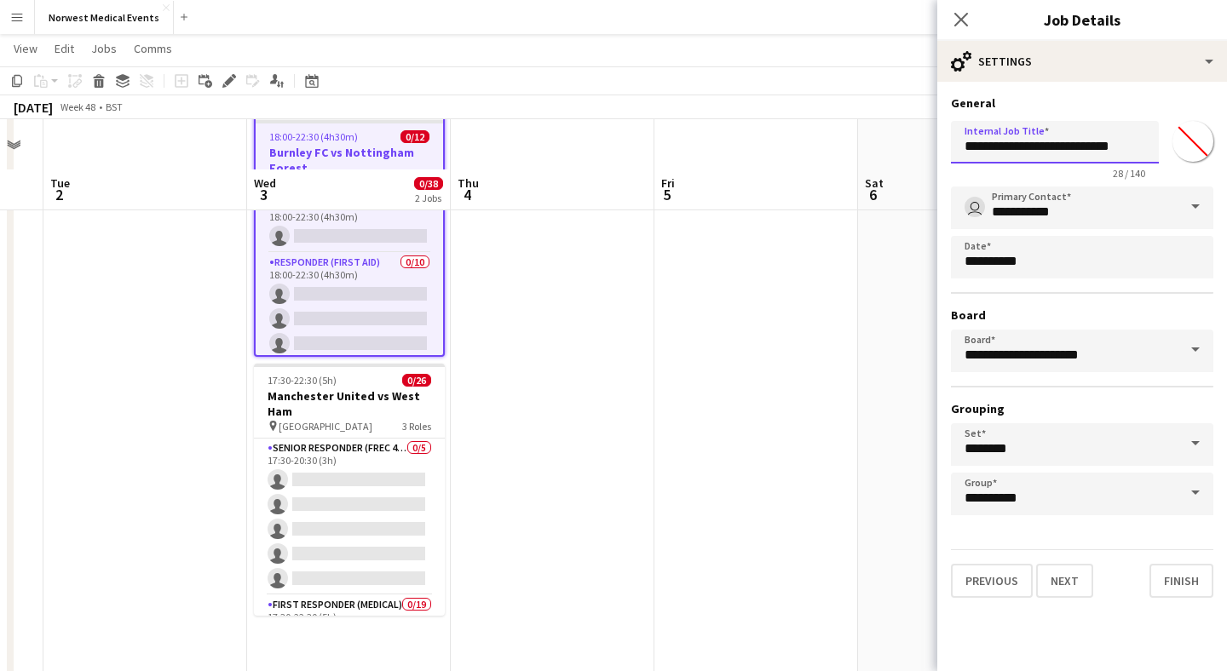
scroll to position [143, 0]
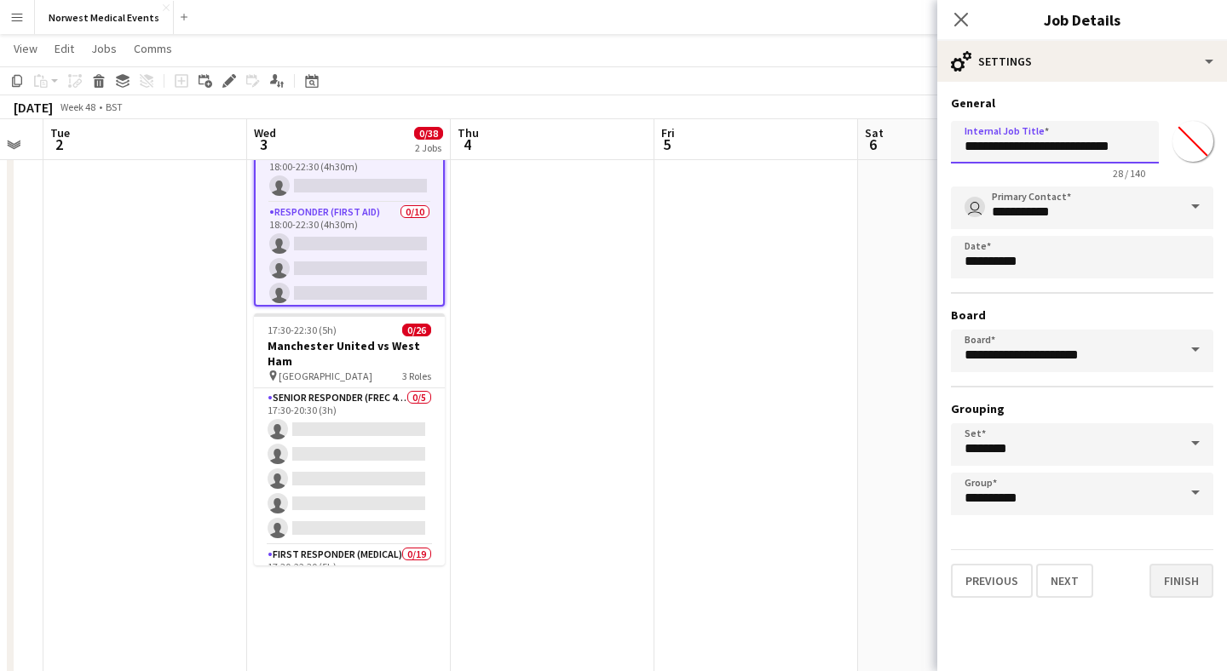
type input "**********"
click at [1183, 579] on button "Finish" at bounding box center [1181, 581] width 64 height 34
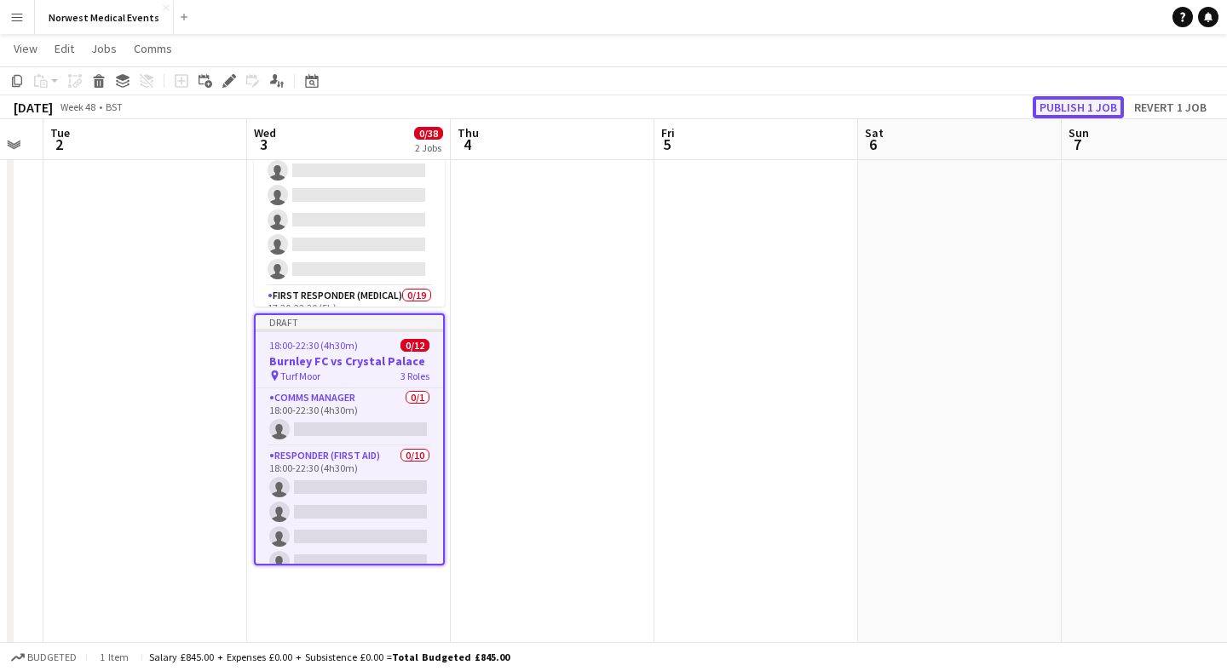
click at [1094, 106] on button "Publish 1 job" at bounding box center [1078, 107] width 91 height 22
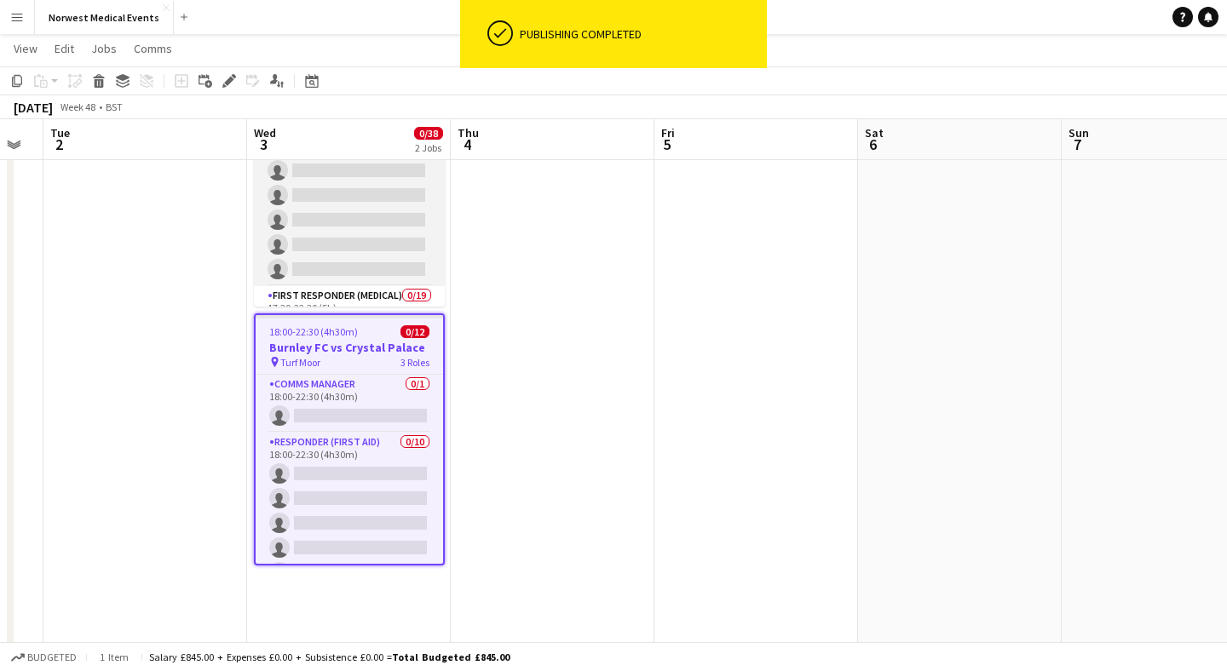
scroll to position [0, 0]
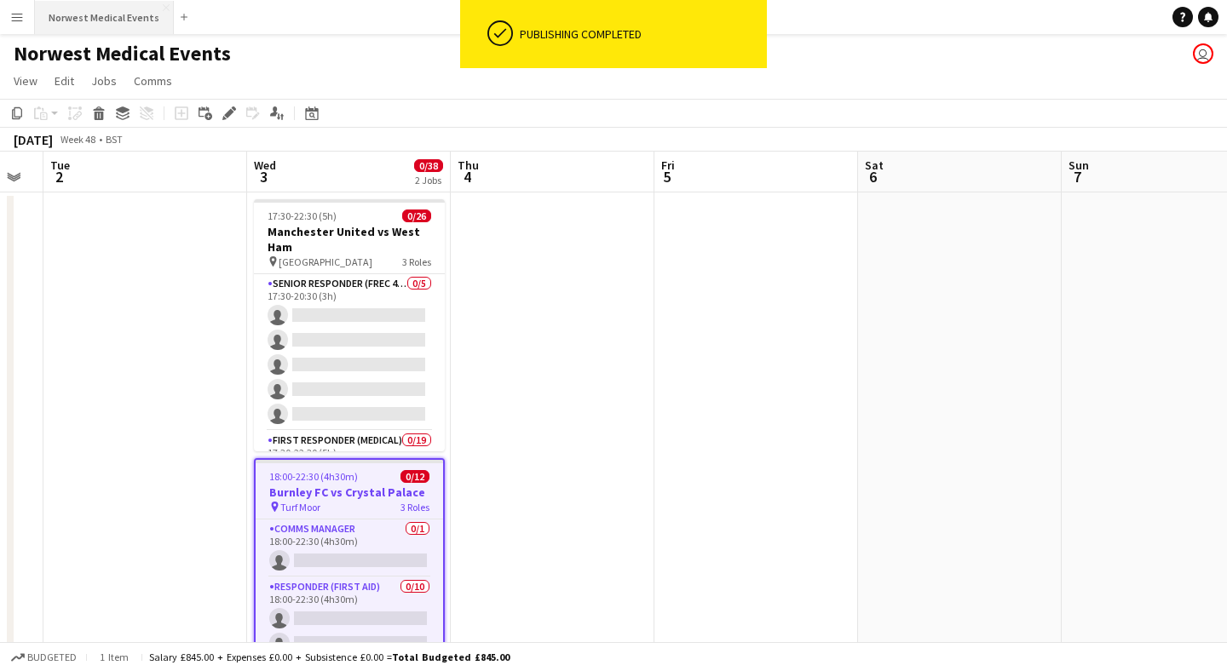
click at [118, 21] on button "Norwest Medical Events Close" at bounding box center [104, 17] width 139 height 33
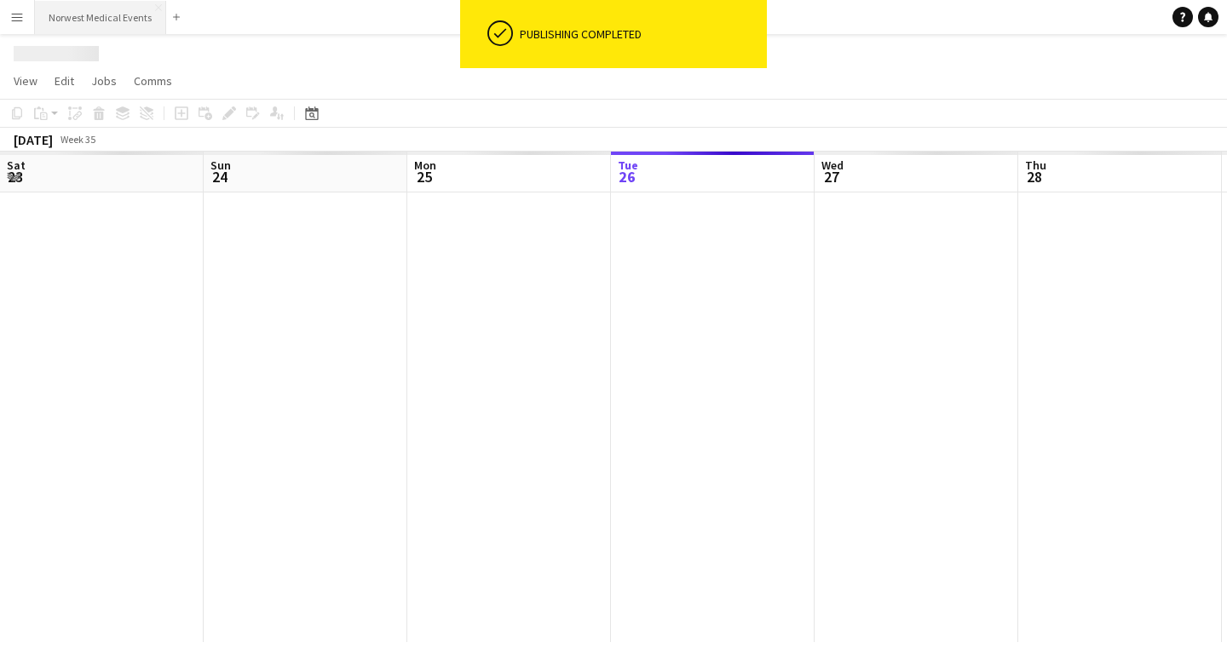
scroll to position [0, 407]
